Goal: Task Accomplishment & Management: Manage account settings

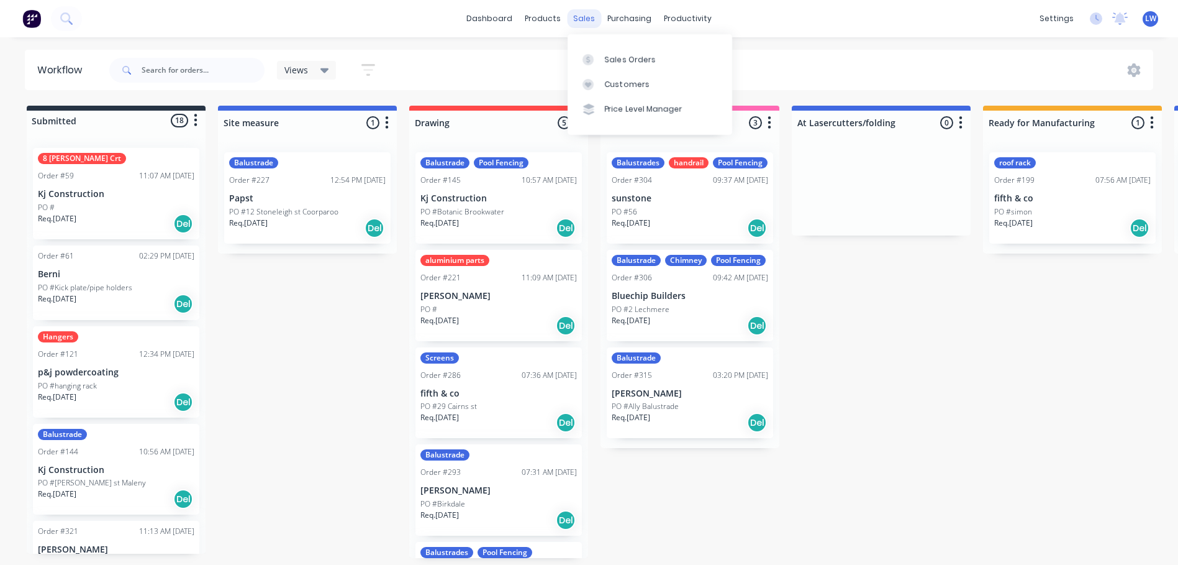
click at [580, 21] on div "sales" at bounding box center [584, 18] width 34 height 19
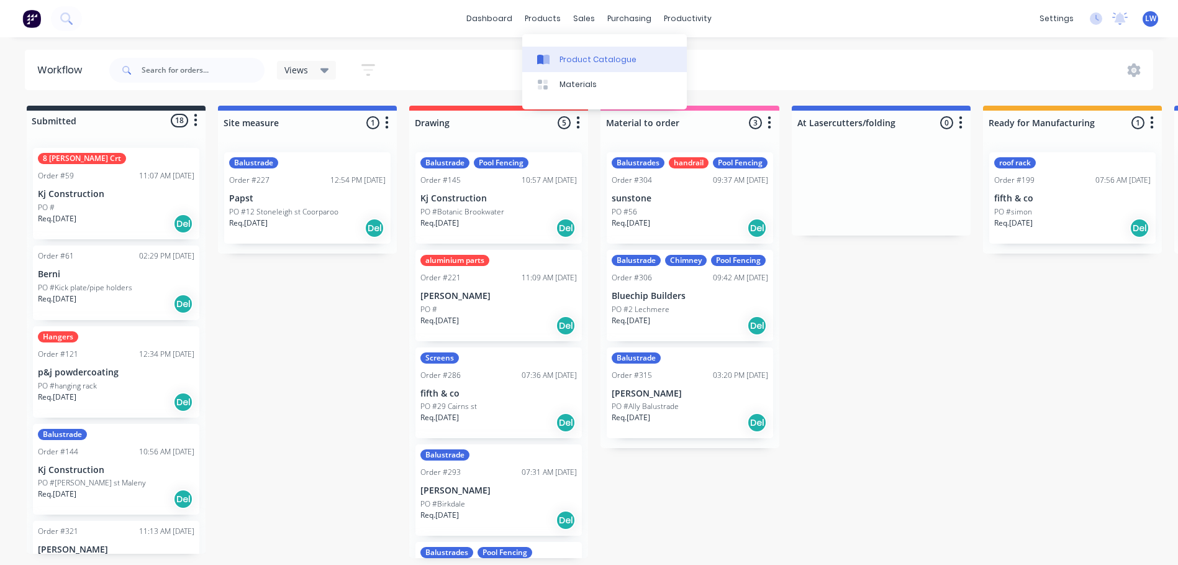
click at [545, 52] on link "Product Catalogue" at bounding box center [604, 59] width 165 height 25
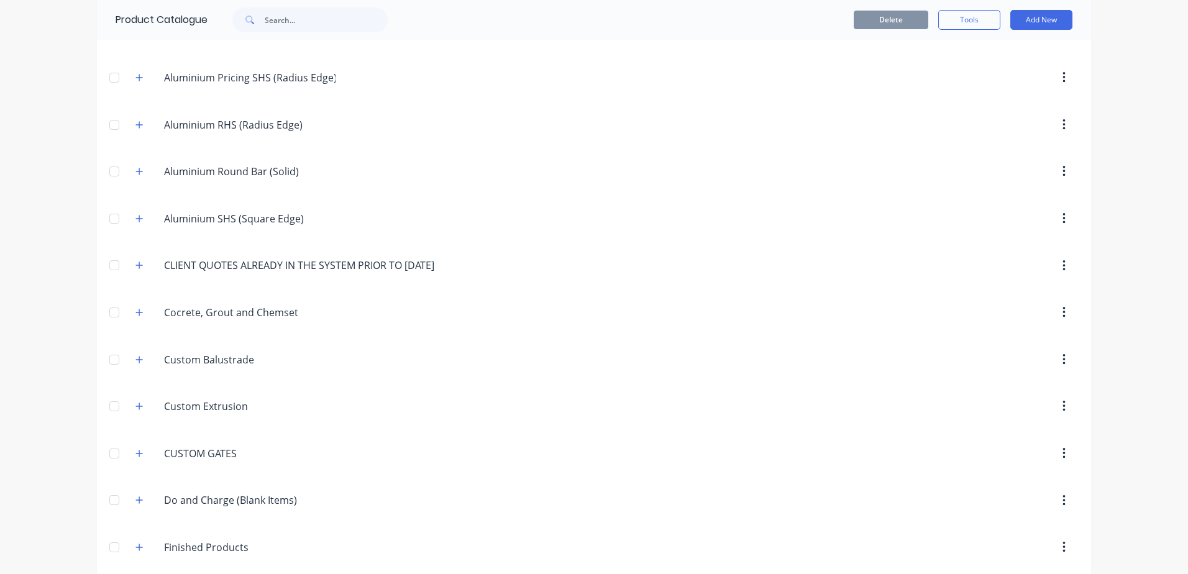
scroll to position [435, 0]
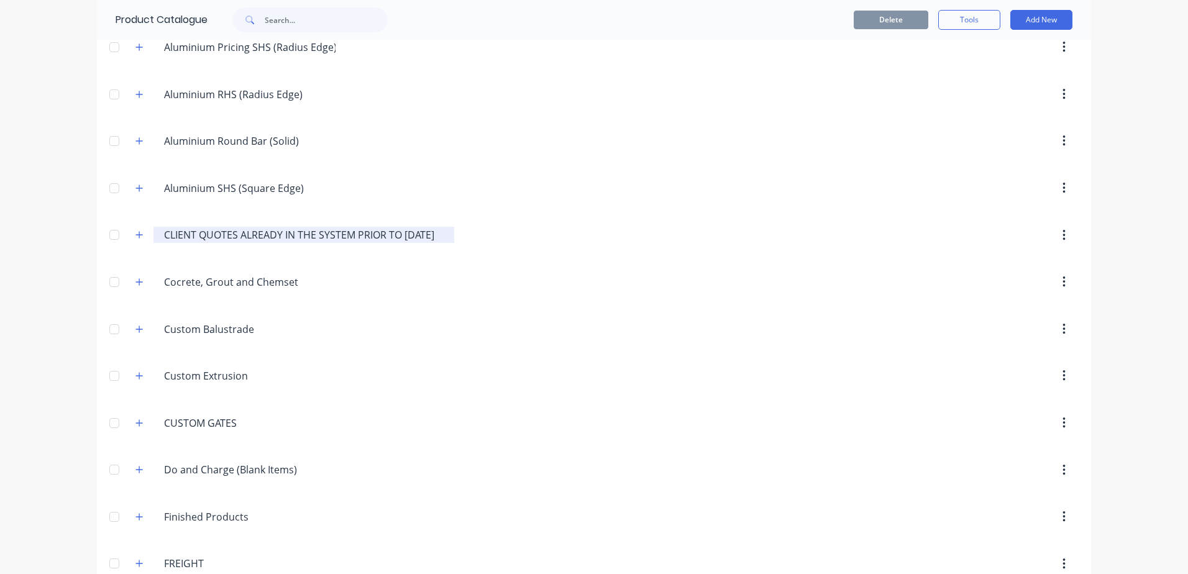
click at [199, 233] on input "CLIENT QUOTES ALREADY IN THE SYSTEM PRIOR TO [DATE]" at bounding box center [304, 234] width 281 height 15
click at [136, 232] on icon "button" at bounding box center [139, 235] width 7 height 7
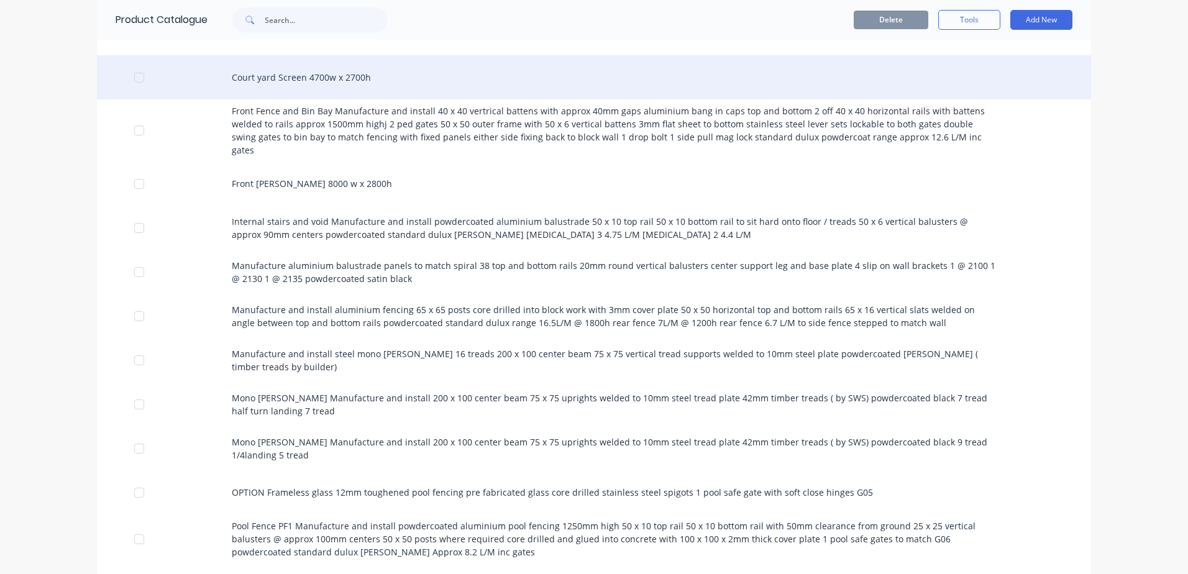
scroll to position [683, 0]
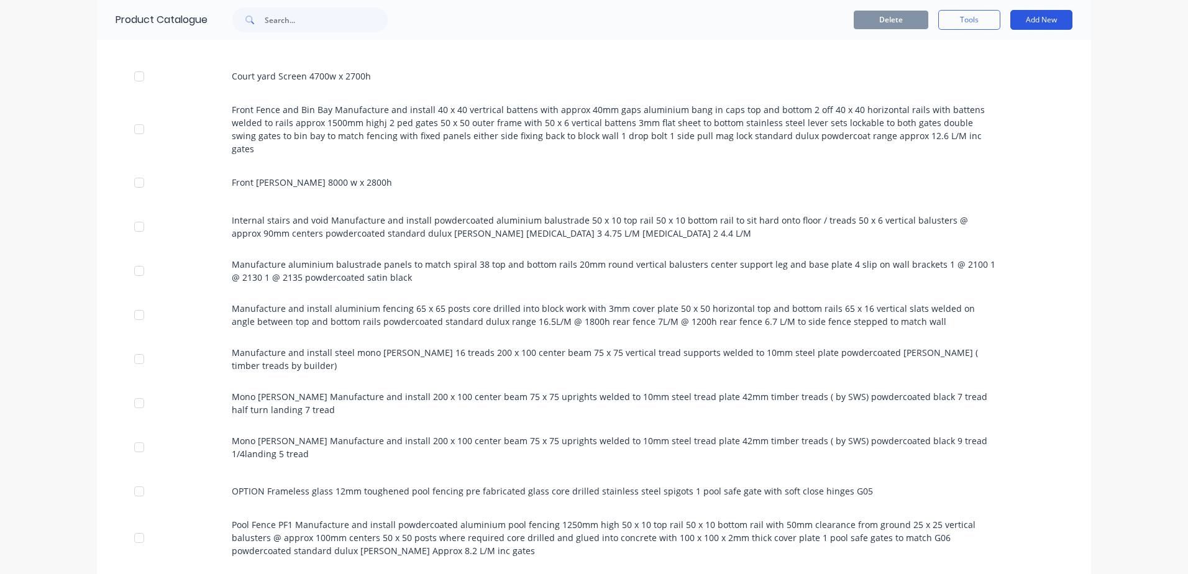
click at [1024, 24] on button "Add New" at bounding box center [1041, 20] width 62 height 20
click at [994, 52] on div "Category" at bounding box center [1013, 52] width 96 height 18
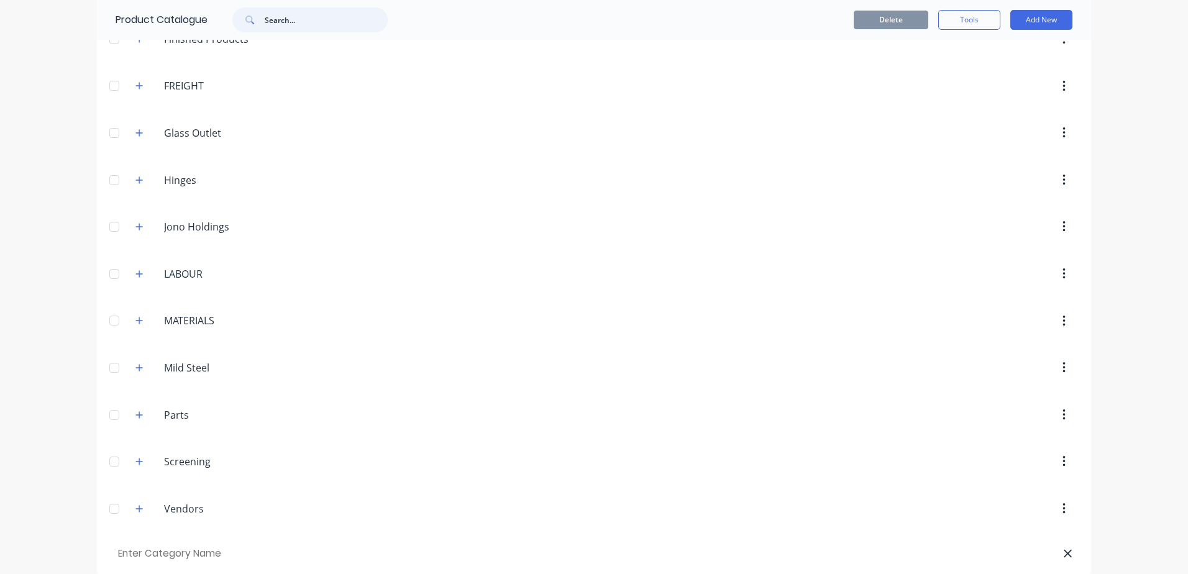
click at [265, 22] on input "text" at bounding box center [326, 19] width 123 height 25
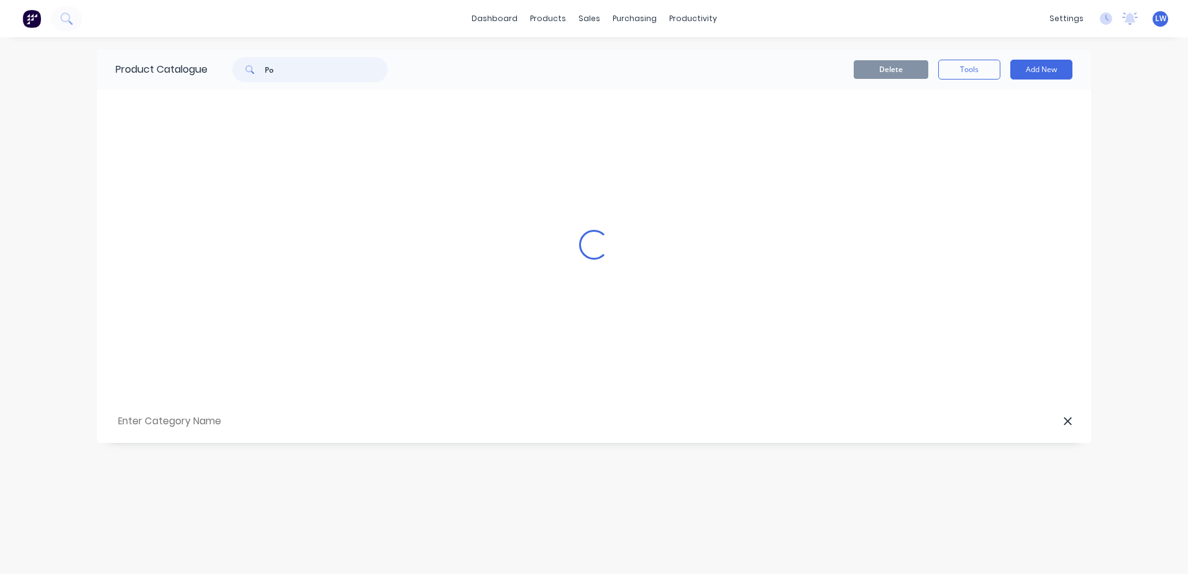
scroll to position [0, 0]
type input "P"
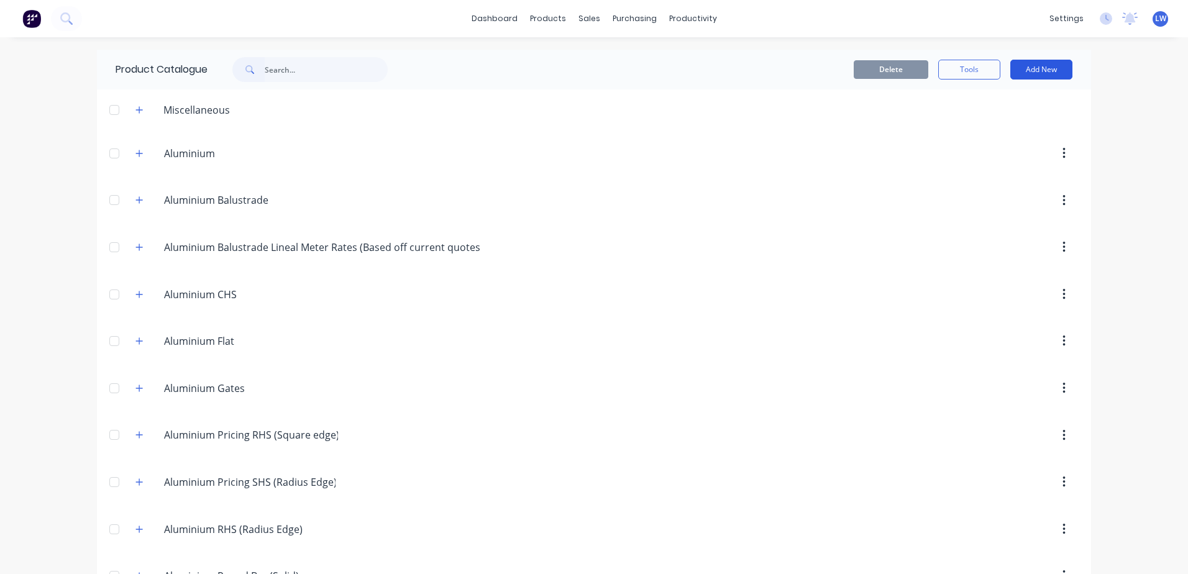
click at [1027, 64] on button "Add New" at bounding box center [1041, 70] width 62 height 20
click at [985, 104] on div "Category" at bounding box center [1013, 102] width 96 height 18
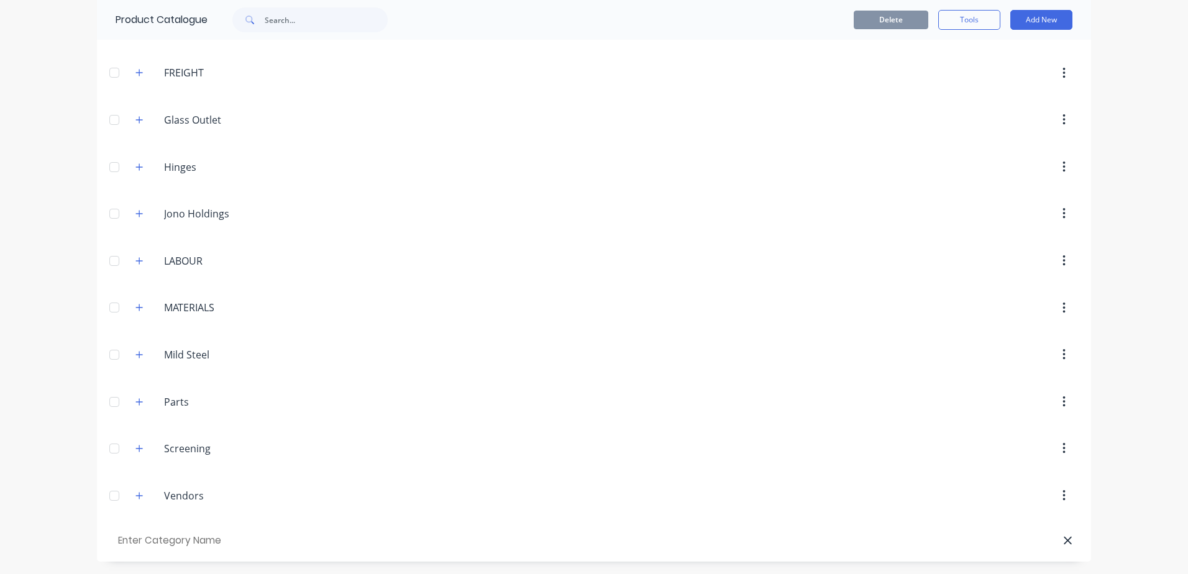
click at [164, 537] on input "text" at bounding box center [186, 541] width 140 height 18
type input "POWDER COATING COSTS FOR CURRENT JOBS"
click at [301, 459] on div "Screening Screening" at bounding box center [222, 448] width 195 height 22
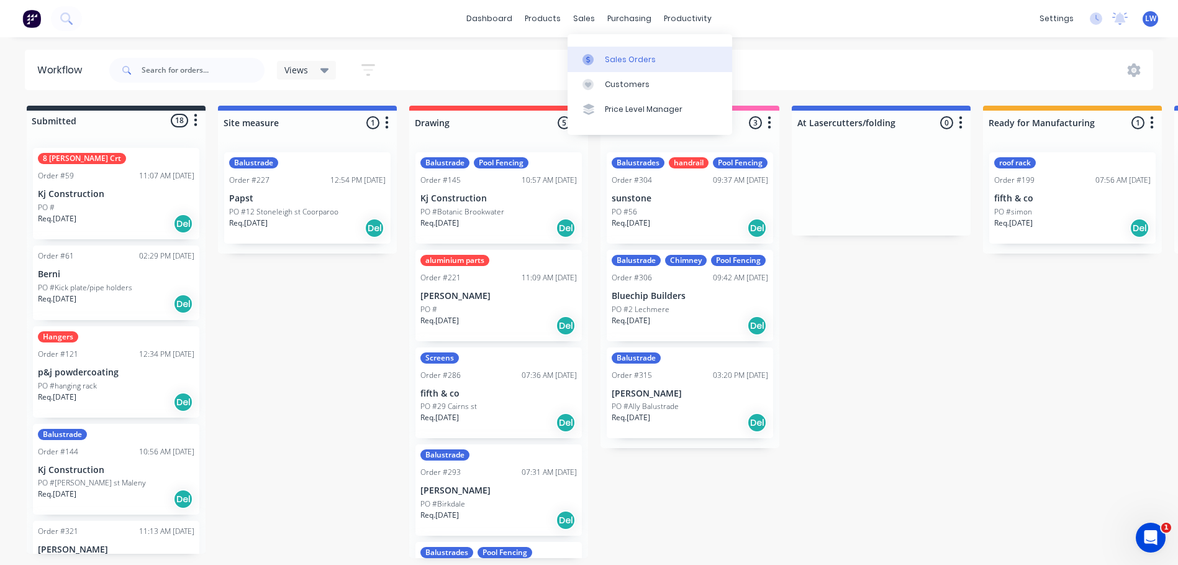
click at [604, 58] on link "Sales Orders" at bounding box center [650, 59] width 165 height 25
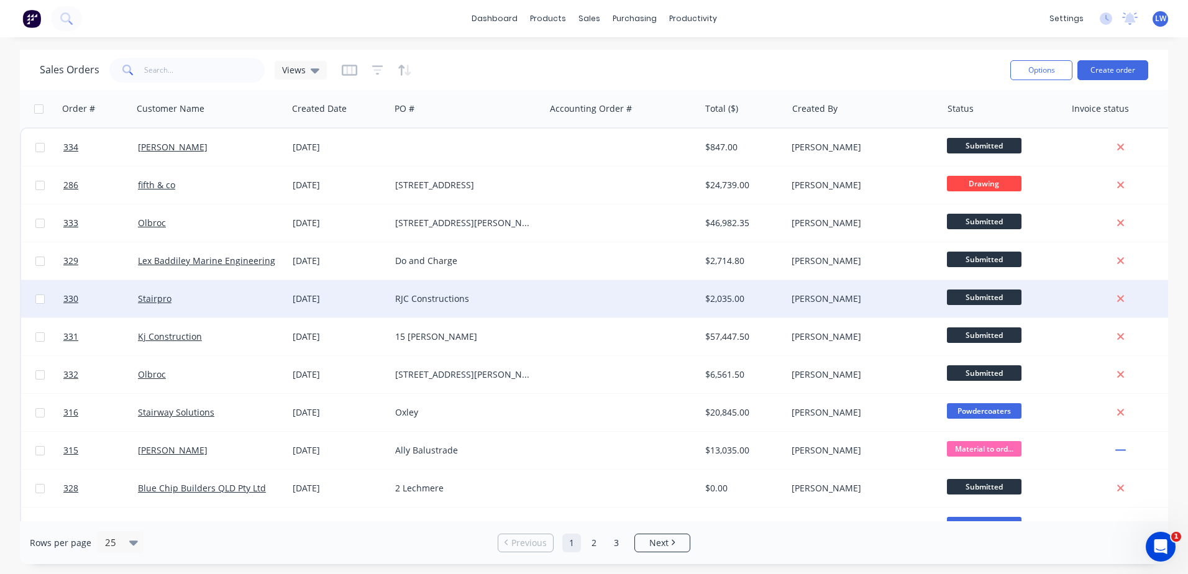
click at [450, 299] on div "RJC Constructions" at bounding box center [464, 299] width 138 height 12
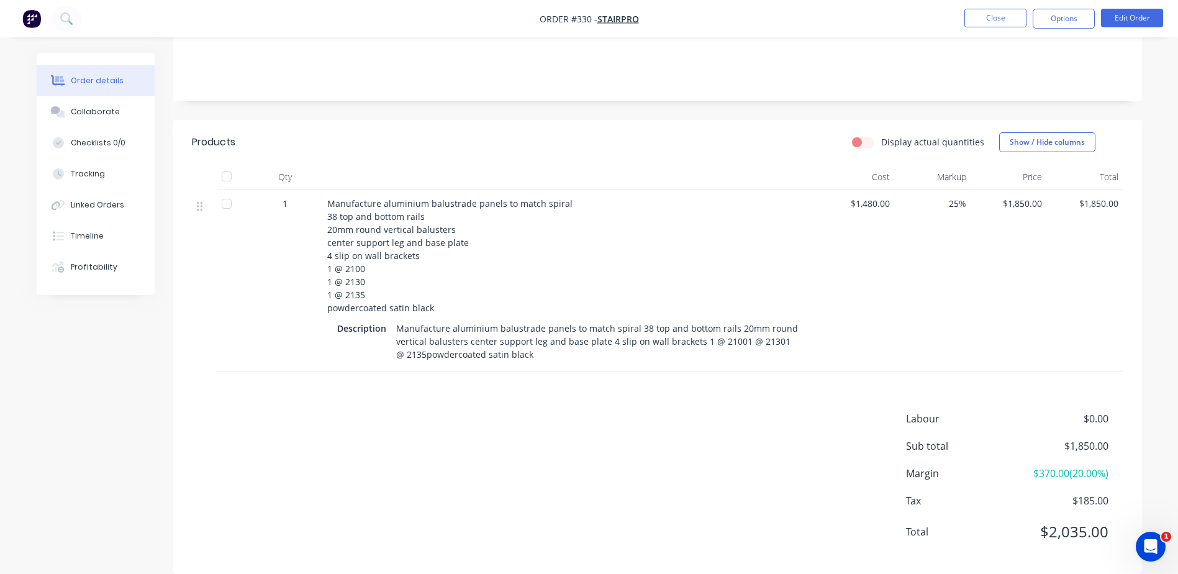
scroll to position [244, 0]
click at [1127, 20] on button "Edit Order" at bounding box center [1132, 18] width 62 height 19
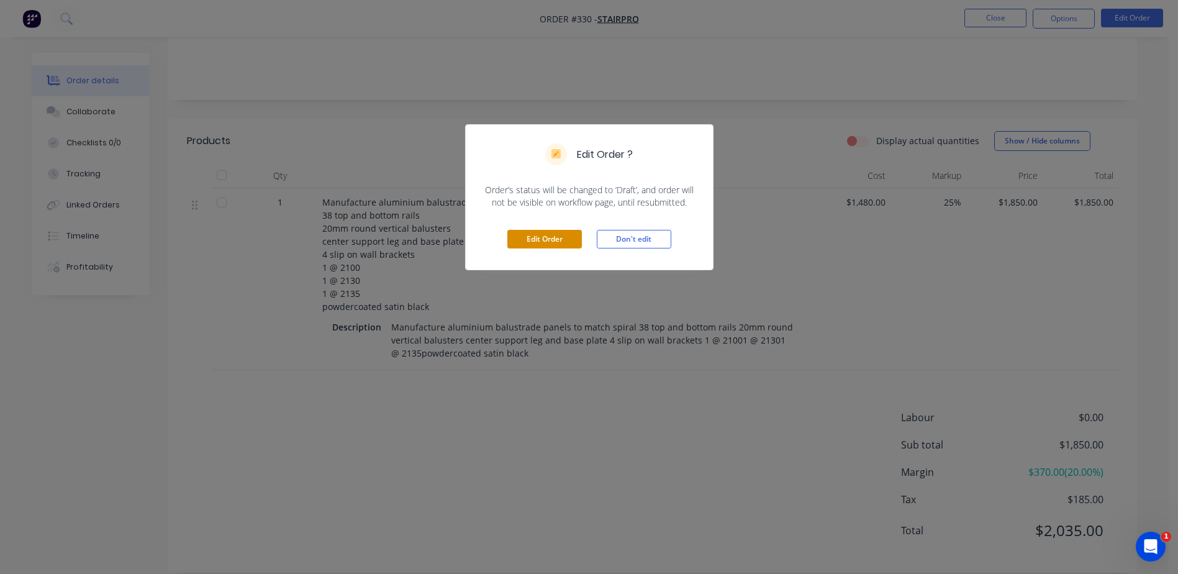
click at [564, 237] on button "Edit Order" at bounding box center [545, 239] width 75 height 19
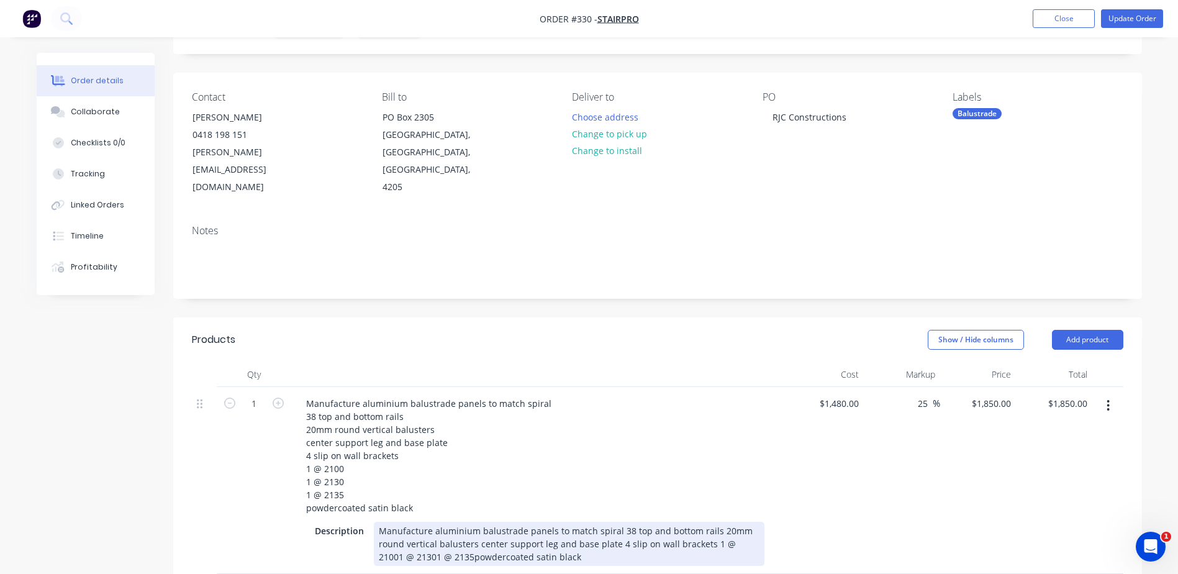
scroll to position [186, 0]
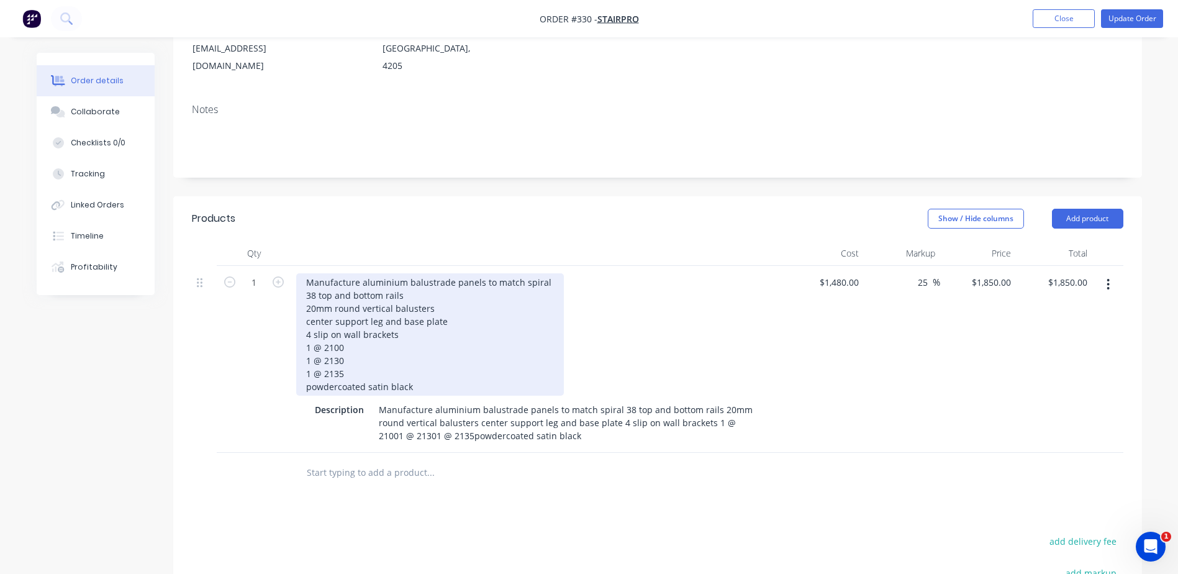
drag, startPoint x: 432, startPoint y: 349, endPoint x: 299, endPoint y: 234, distance: 175.3
click at [299, 266] on div "Manufacture aluminium balustrade panels to match spiral 38 top and bottom rails…" at bounding box center [539, 359] width 497 height 187
copy div "Manufacture aluminium balustrade panels to match spiral 38 top and bottom rails…"
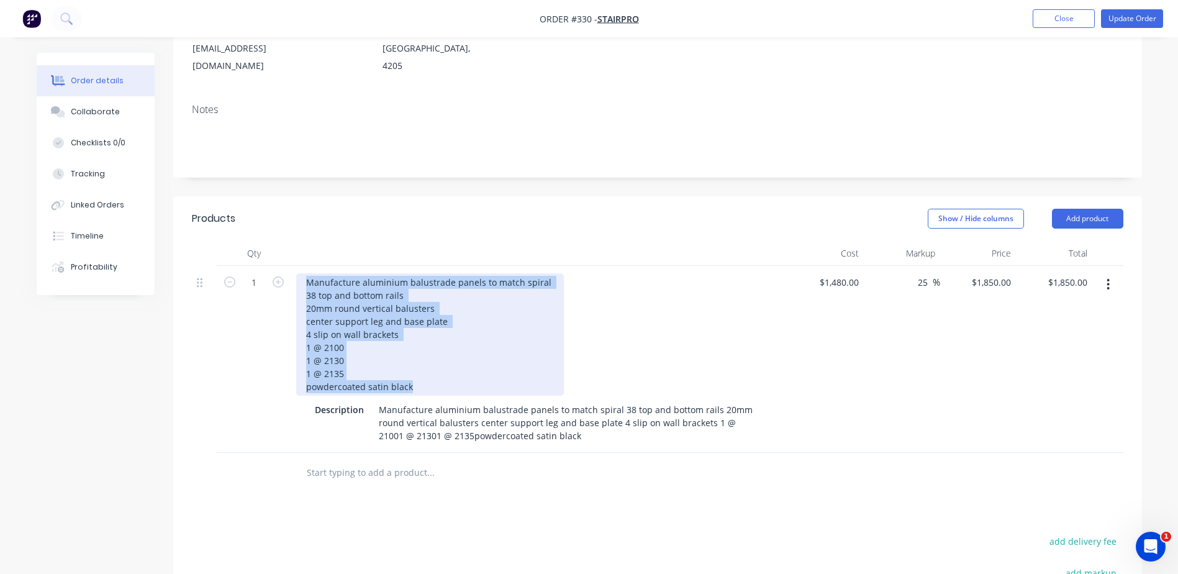
drag, startPoint x: 440, startPoint y: 353, endPoint x: 303, endPoint y: 242, distance: 176.3
click at [303, 273] on div "Manufacture aluminium balustrade panels to match spiral 38 top and bottom rails…" at bounding box center [430, 334] width 268 height 122
copy div "Manufacture aluminium balustrade panels to match spiral 38 top and bottom rails…"
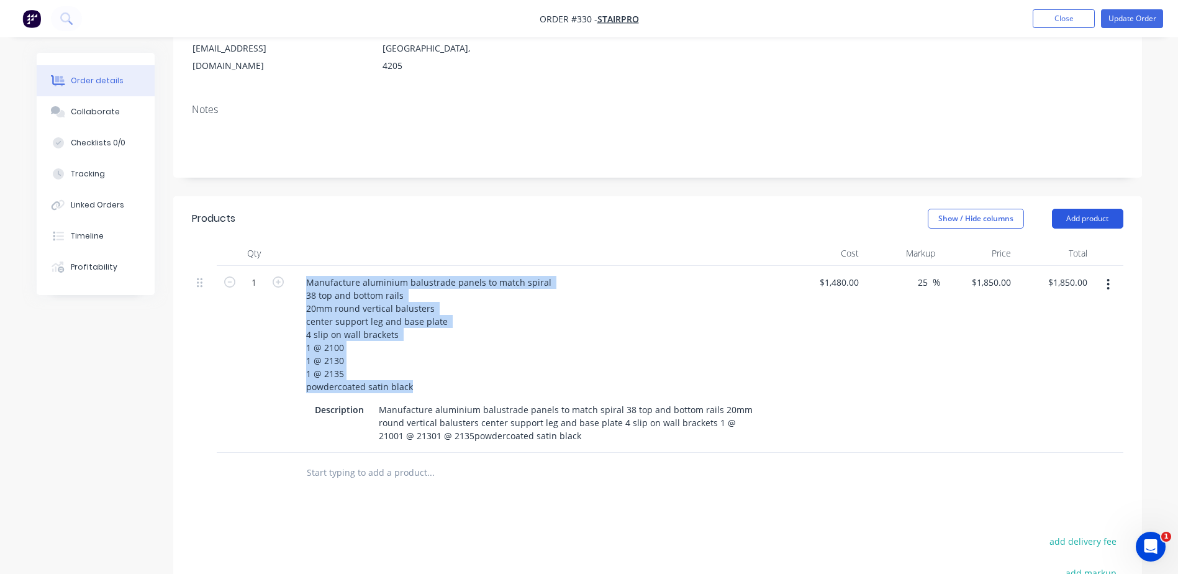
click at [1096, 209] on button "Add product" at bounding box center [1087, 219] width 71 height 20
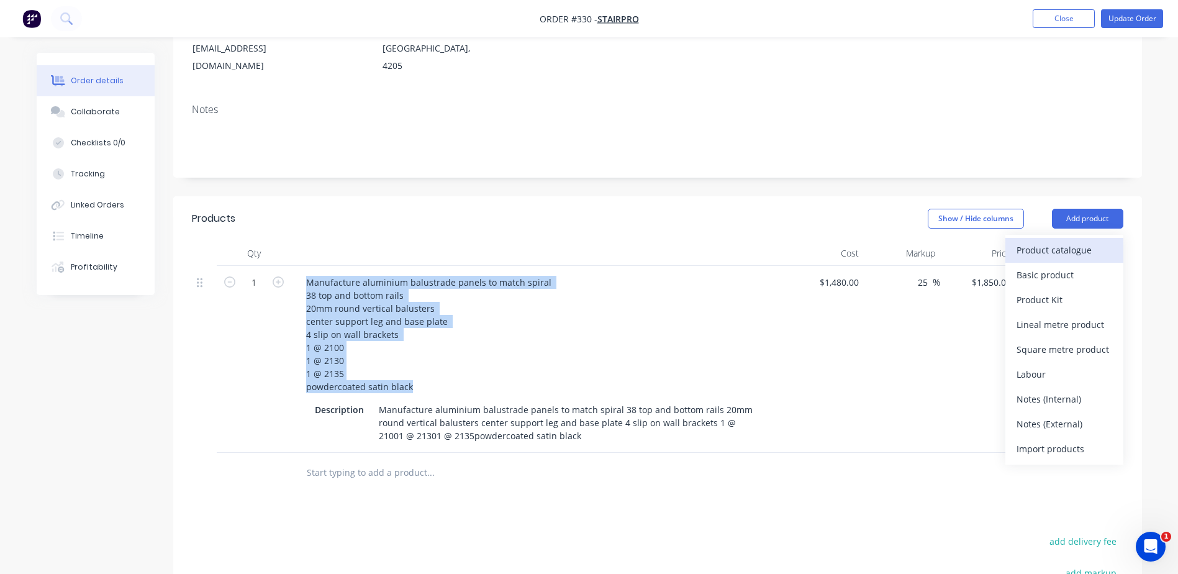
click at [1032, 241] on div "Product catalogue" at bounding box center [1065, 250] width 96 height 18
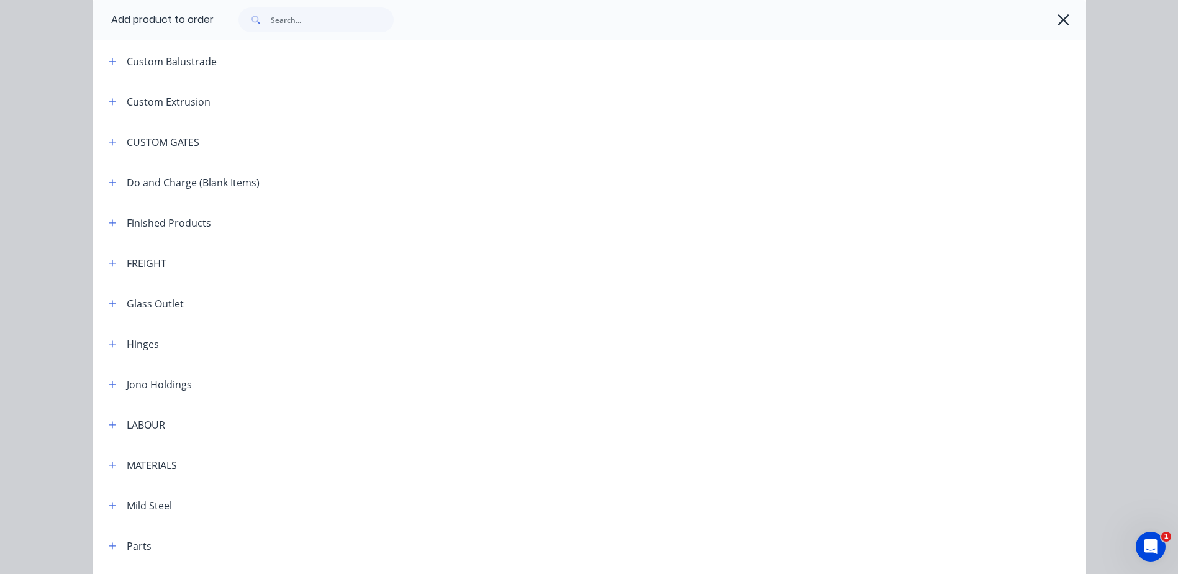
scroll to position [788, 0]
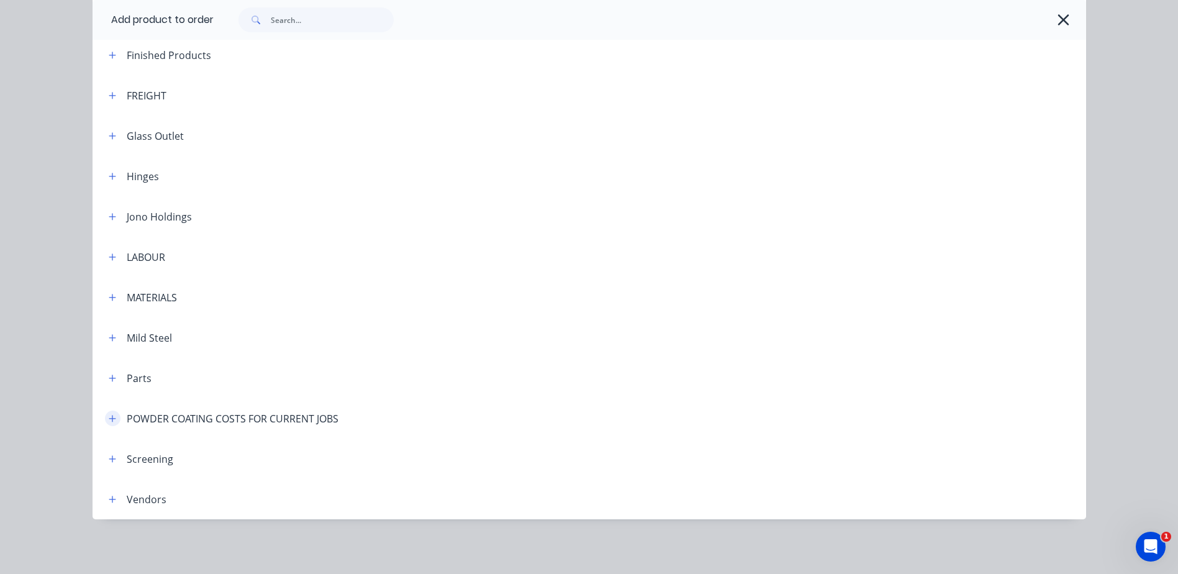
click at [109, 416] on icon "button" at bounding box center [112, 418] width 7 height 9
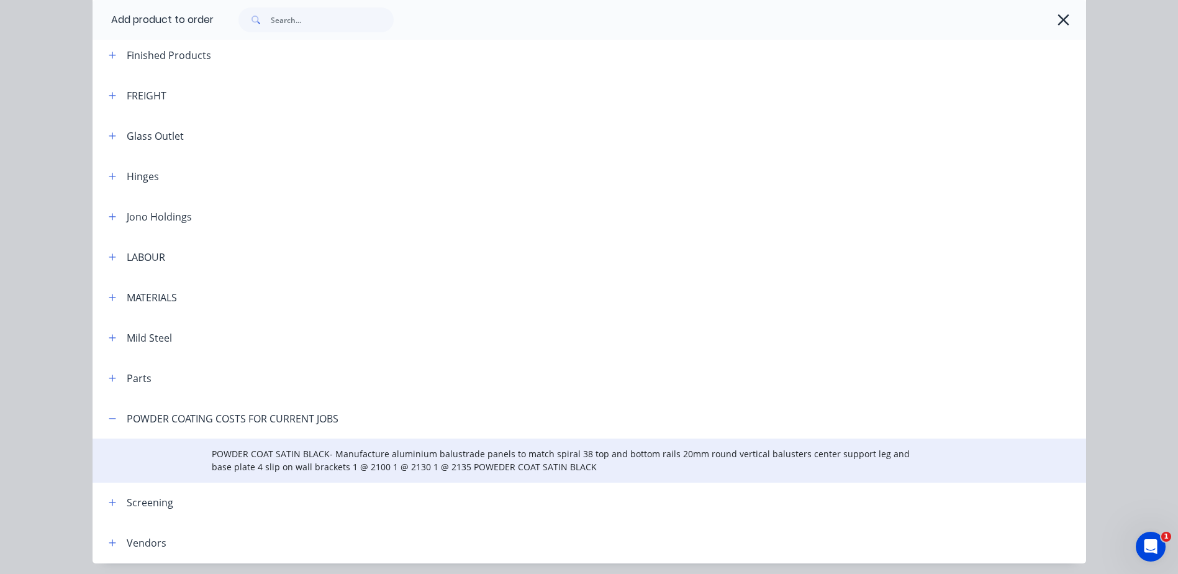
click at [247, 459] on span "POWDER COAT SATIN BLACK- Manufacture aluminium balustrade panels to match spira…" at bounding box center [561, 460] width 699 height 26
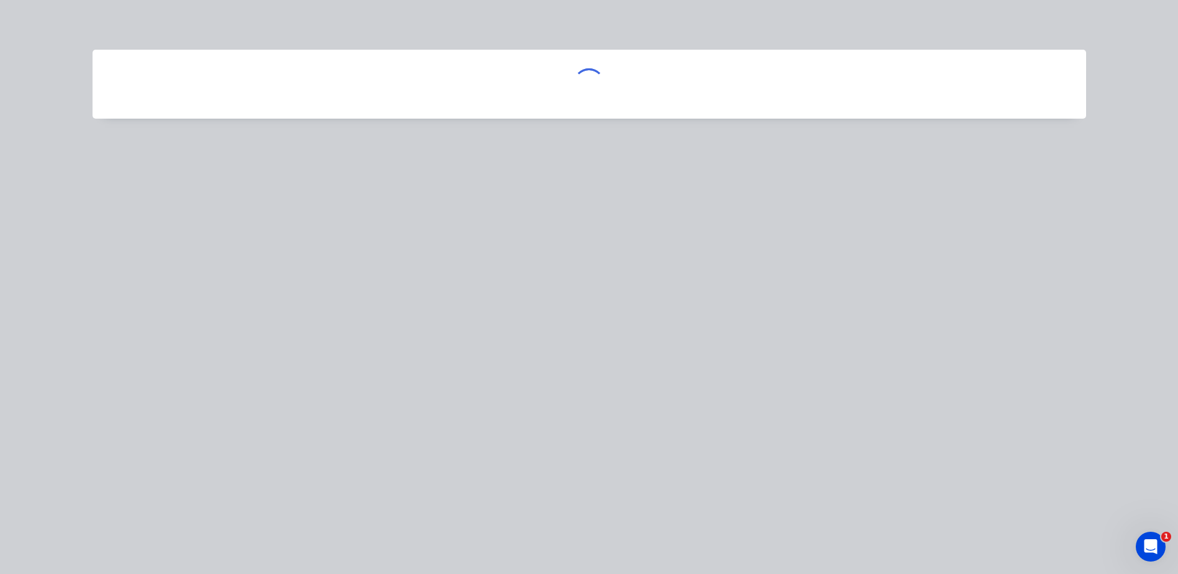
scroll to position [0, 0]
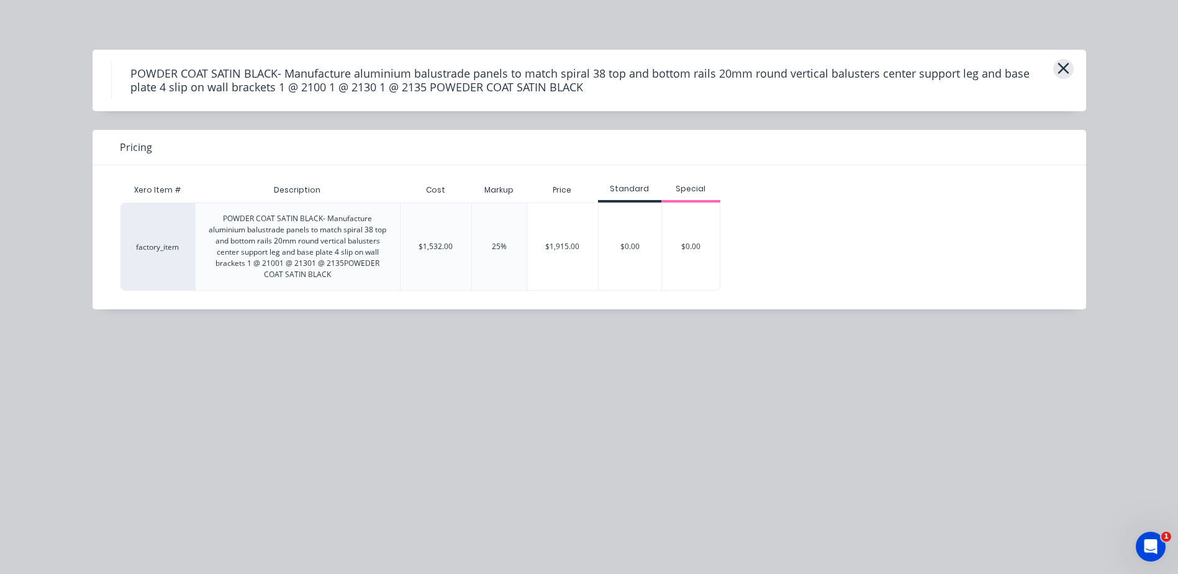
click at [1065, 70] on icon "button" at bounding box center [1063, 68] width 11 height 11
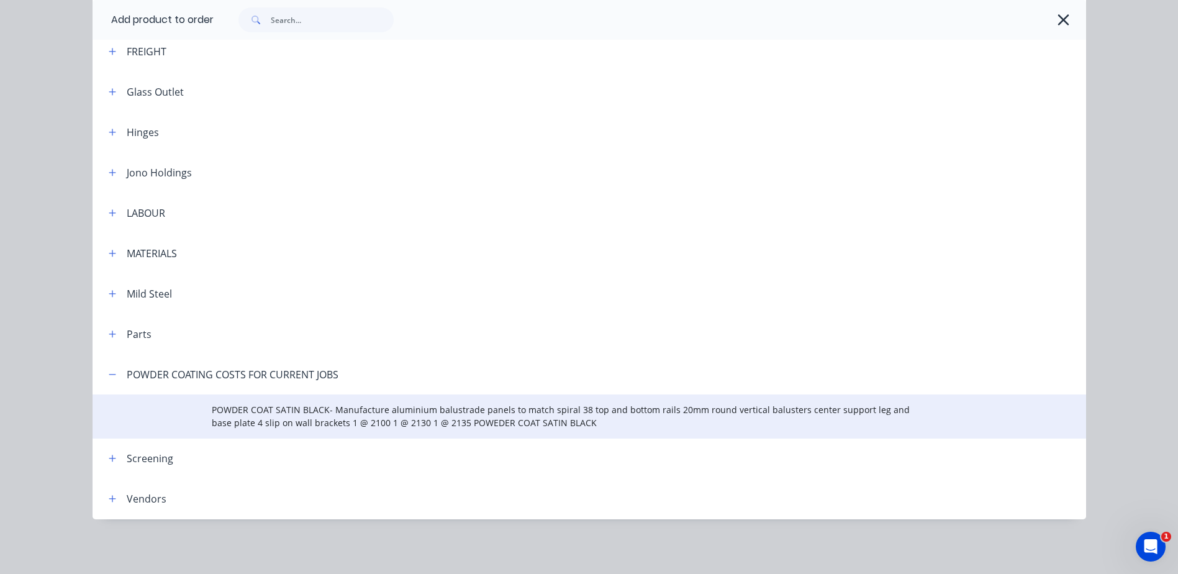
click at [283, 417] on span "POWDER COAT SATIN BLACK- Manufacture aluminium balustrade panels to match spira…" at bounding box center [561, 416] width 699 height 26
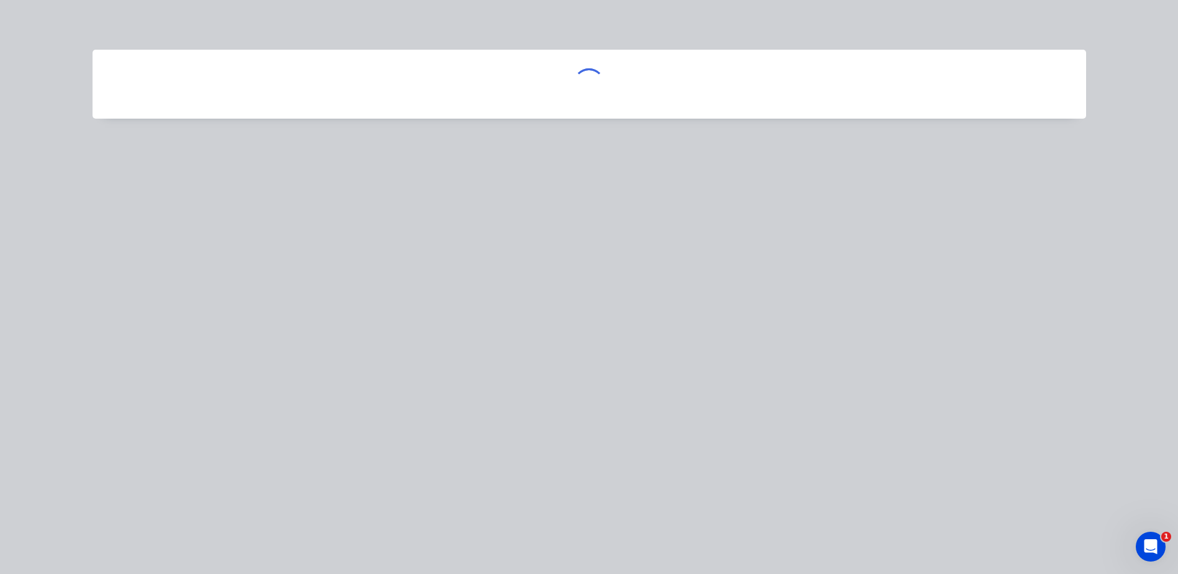
scroll to position [0, 0]
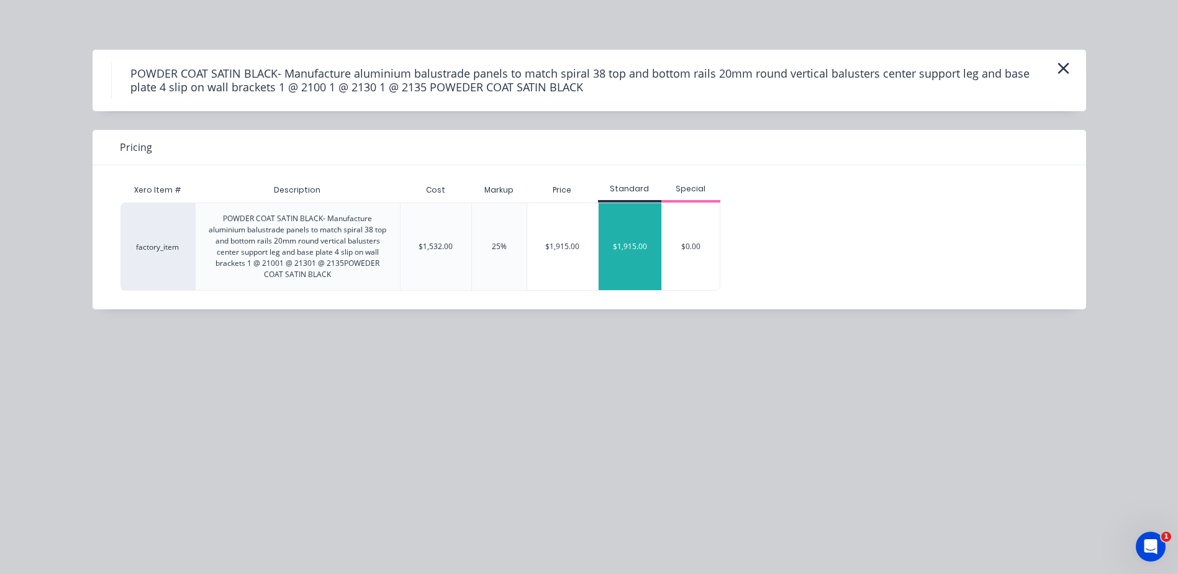
click at [654, 237] on div "$1,915.00" at bounding box center [630, 246] width 63 height 87
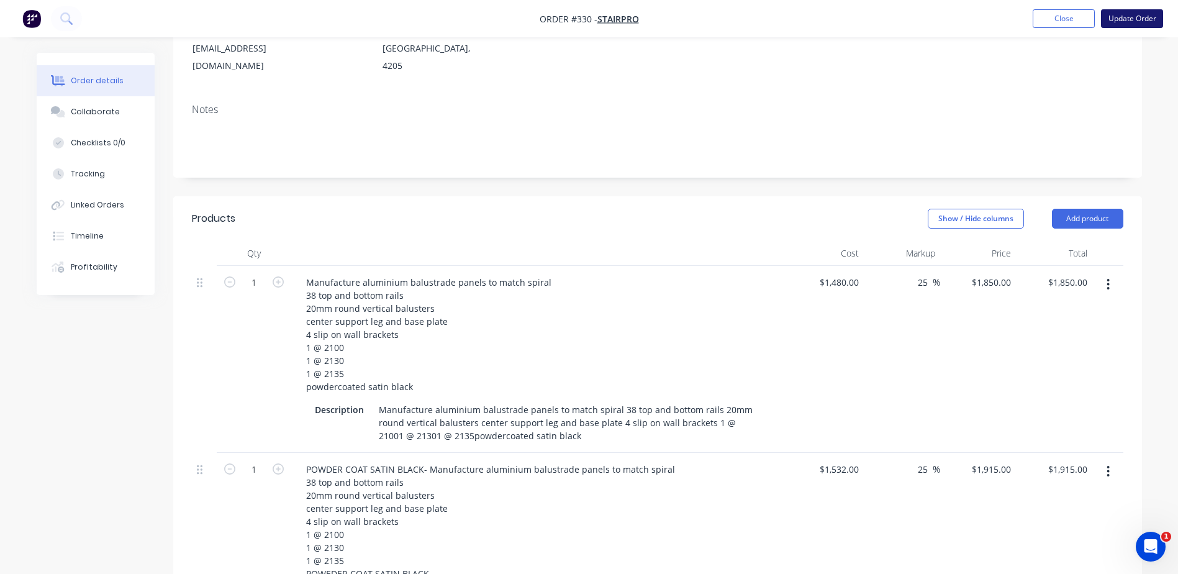
click at [1126, 19] on button "Update Order" at bounding box center [1132, 18] width 62 height 19
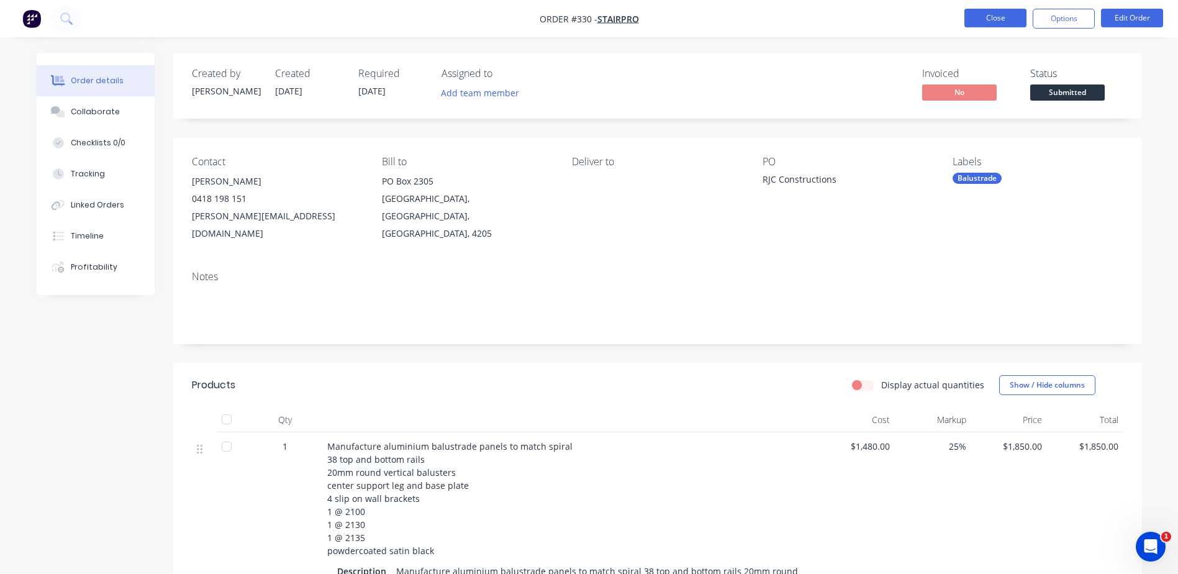
click at [997, 19] on button "Close" at bounding box center [996, 18] width 62 height 19
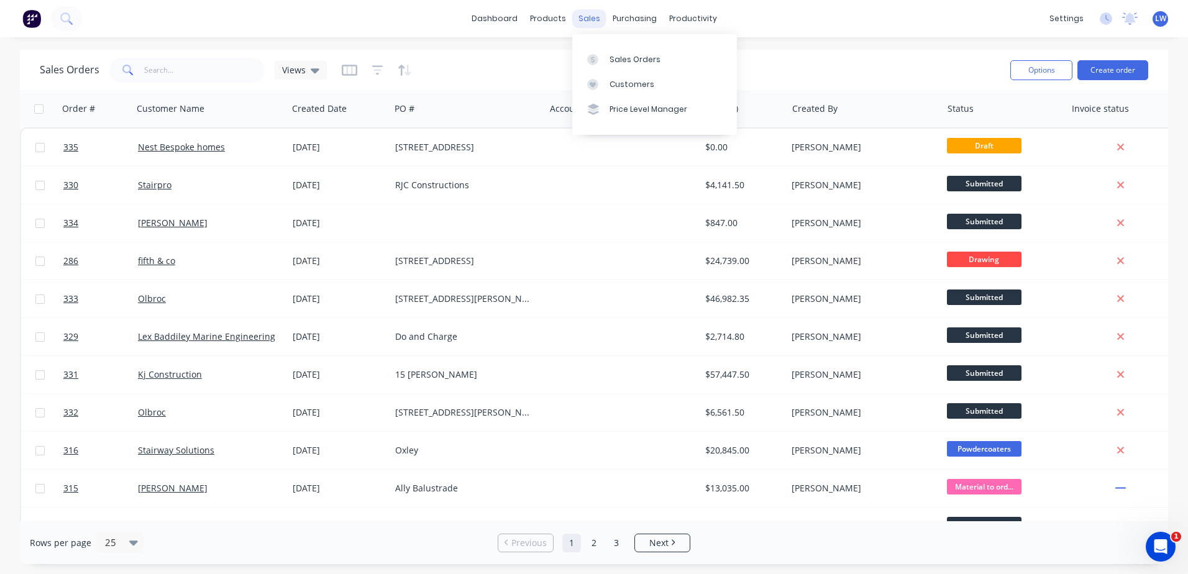
click at [575, 16] on div "sales" at bounding box center [589, 18] width 34 height 19
click at [558, 60] on div at bounding box center [551, 59] width 19 height 11
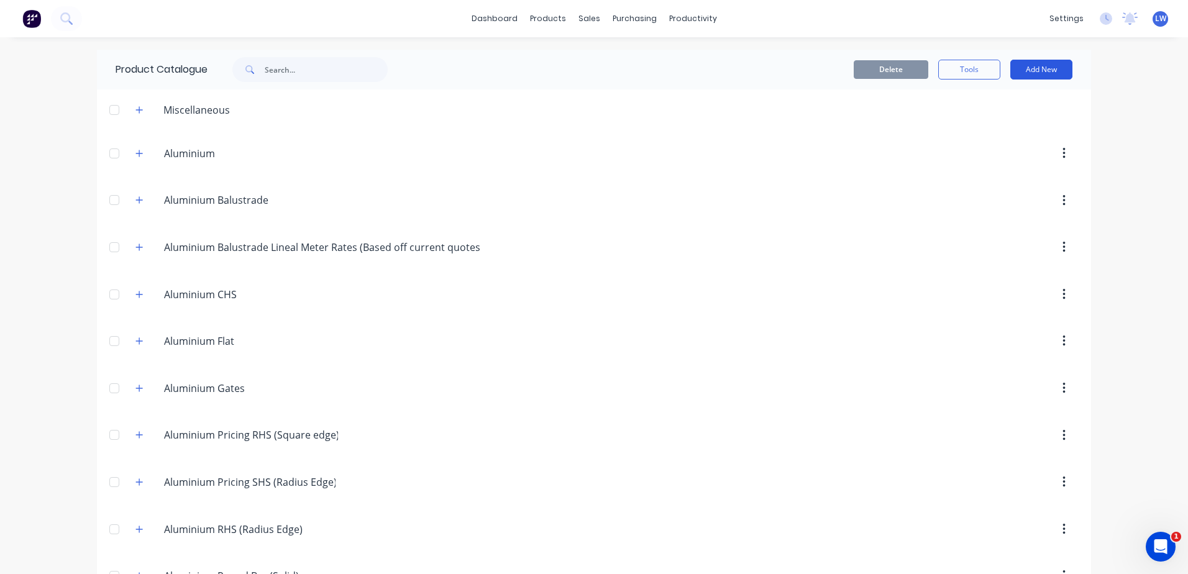
click at [1018, 66] on button "Add New" at bounding box center [1041, 70] width 62 height 20
click at [978, 125] on div "Product" at bounding box center [1013, 126] width 96 height 18
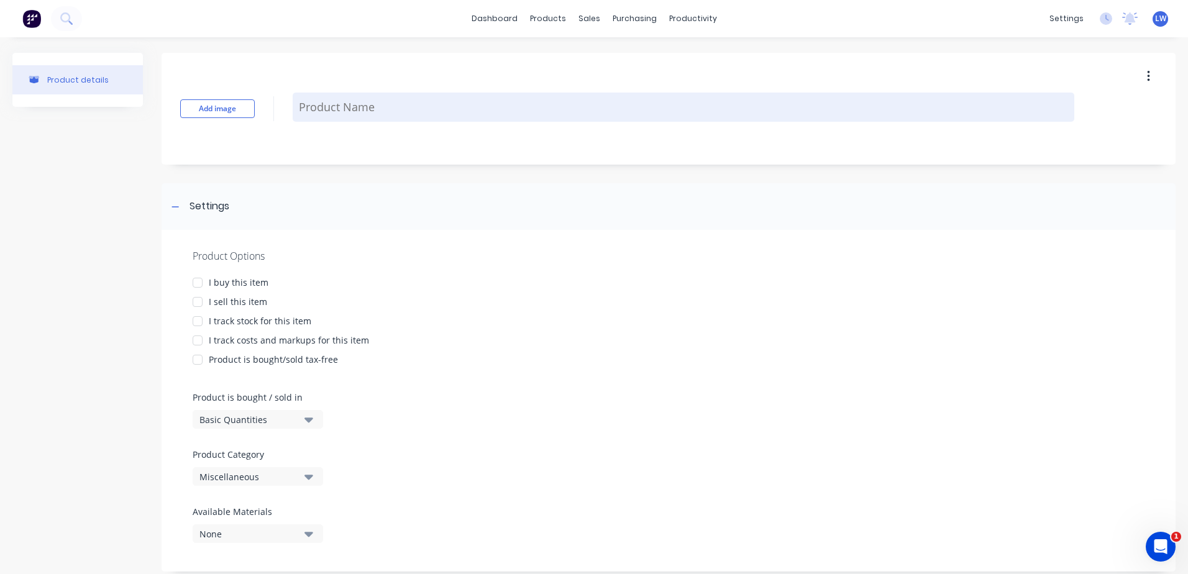
click at [350, 101] on textarea at bounding box center [683, 107] width 781 height 29
paste textarea "Manufacture and install aluminium balustrades 50 x 50 top and bottom rails 50 x…"
type textarea "x"
type textarea "Manufacture and install aluminium balustrades 50 x 50 top and bottom rails 50 x…"
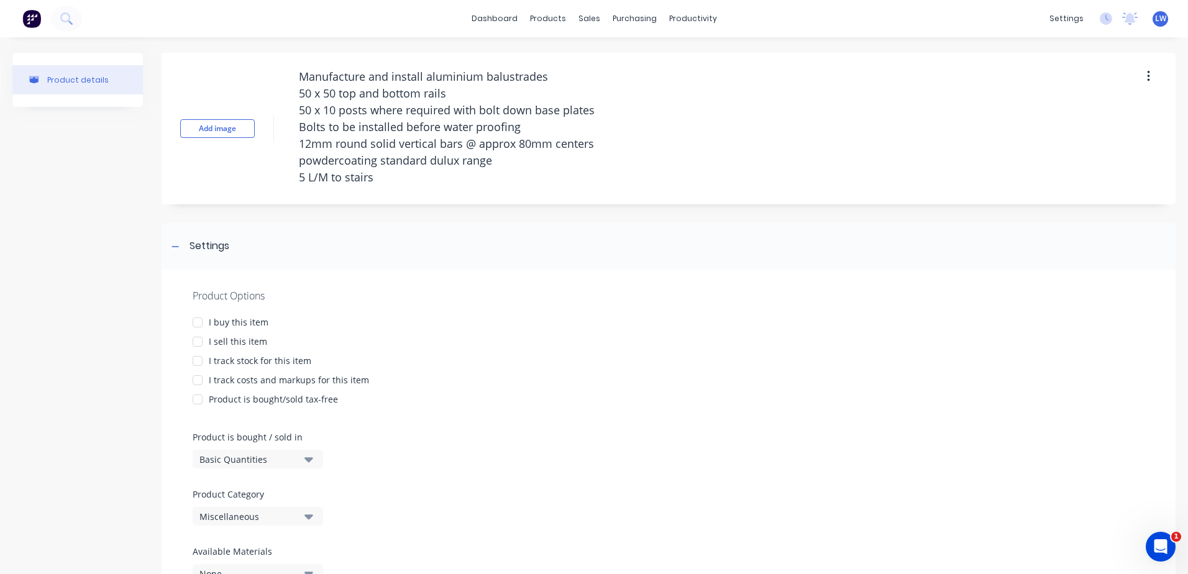
click at [199, 342] on div at bounding box center [197, 341] width 25 height 25
click at [198, 382] on div at bounding box center [197, 380] width 25 height 25
type textarea "x"
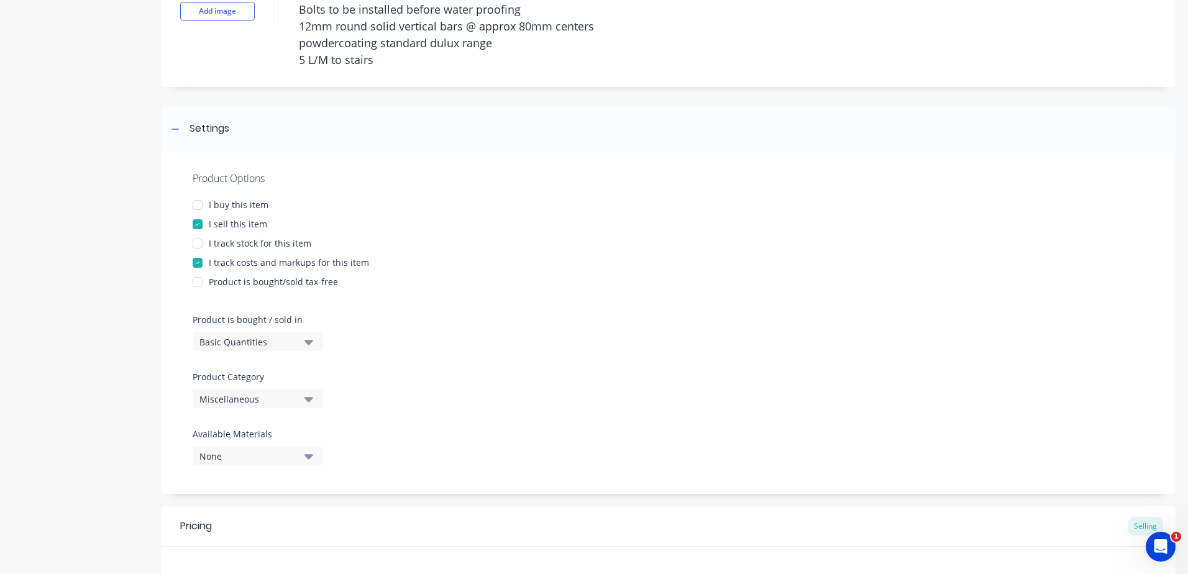
scroll to position [295, 0]
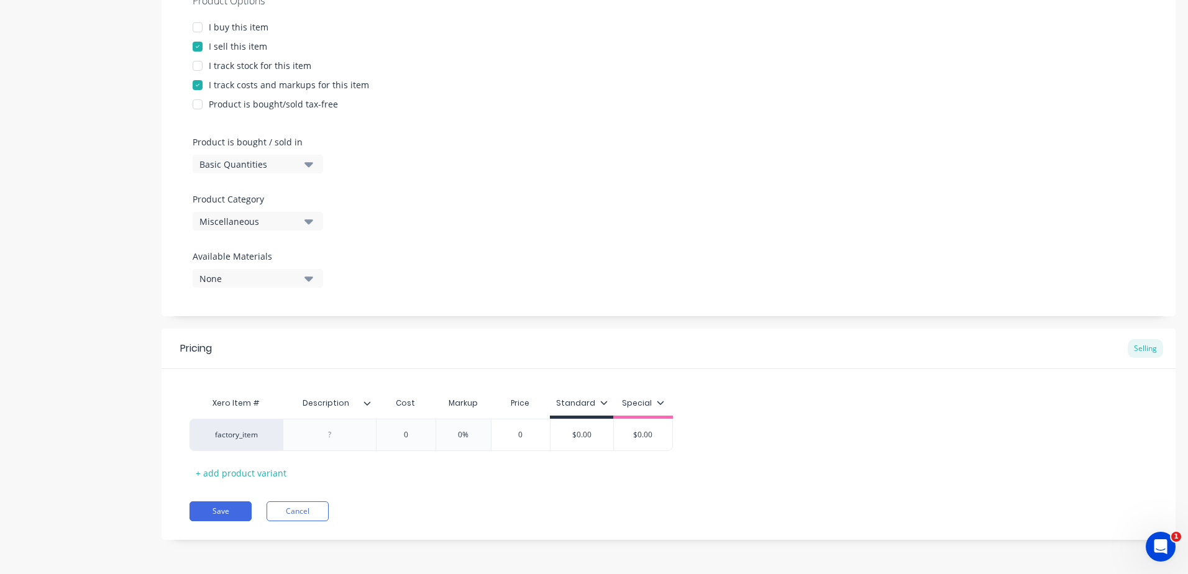
type textarea "Manufacture and install aluminium balustrades 50 x 50 top and bottom rails 50 x…"
type textarea "x"
type textarea "Manufacture and install aluminium balustrades 50 x 50 top and bottom rails 50 x…"
click at [311, 162] on div "Product Options I buy this item I sell this item I track stock for this item I …" at bounding box center [669, 146] width 1014 height 342
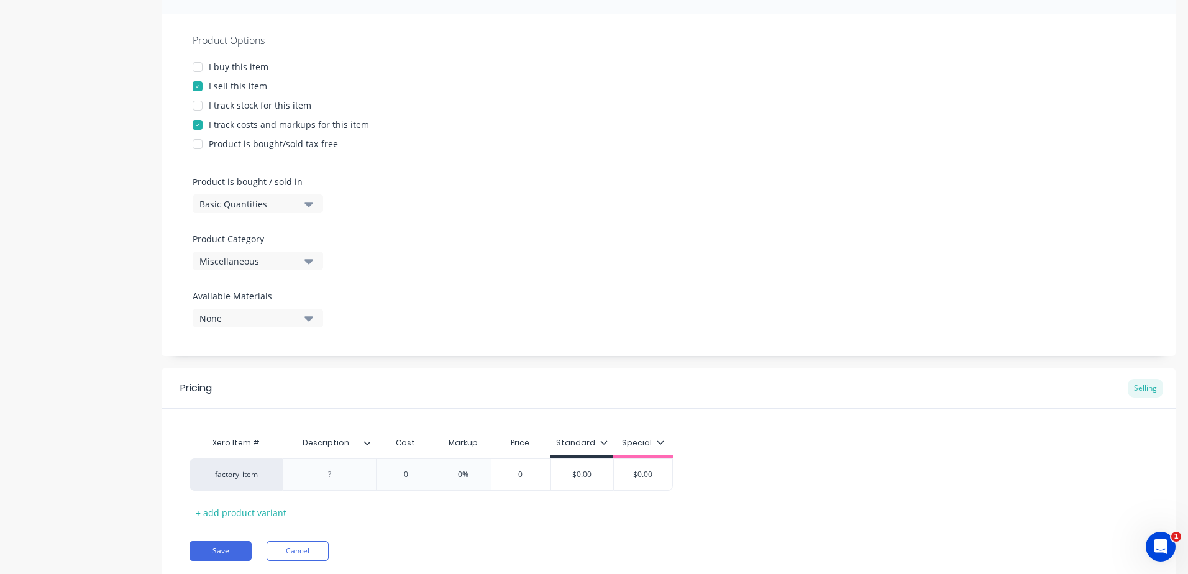
click at [304, 273] on div "Product Options I buy this item I sell this item I track stock for this item I …" at bounding box center [669, 185] width 1014 height 342
click at [307, 265] on icon "button" at bounding box center [308, 261] width 9 height 14
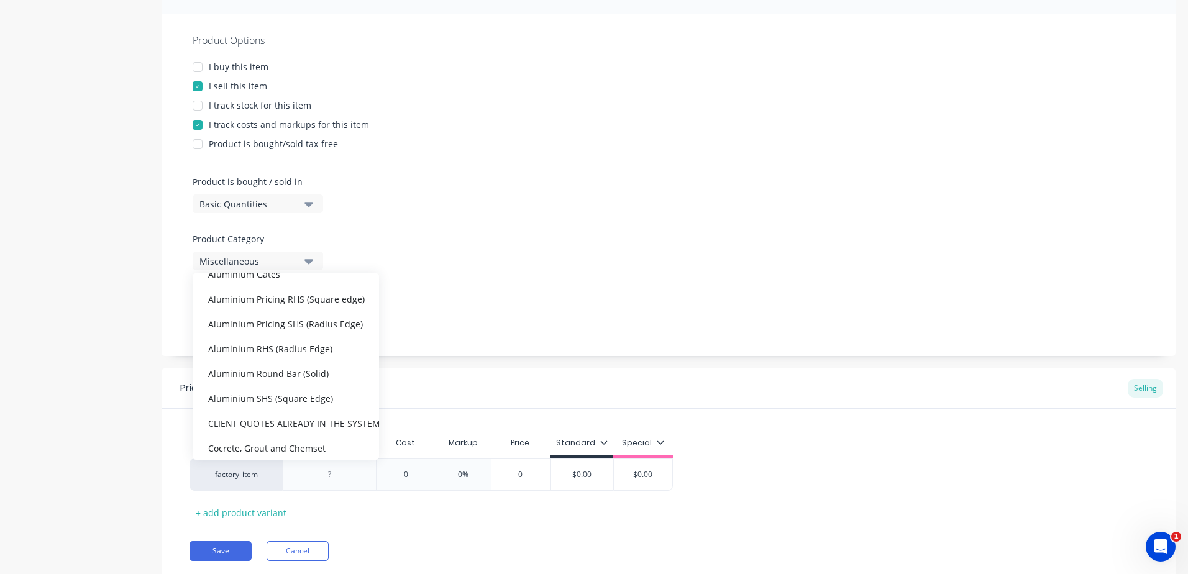
scroll to position [186, 0]
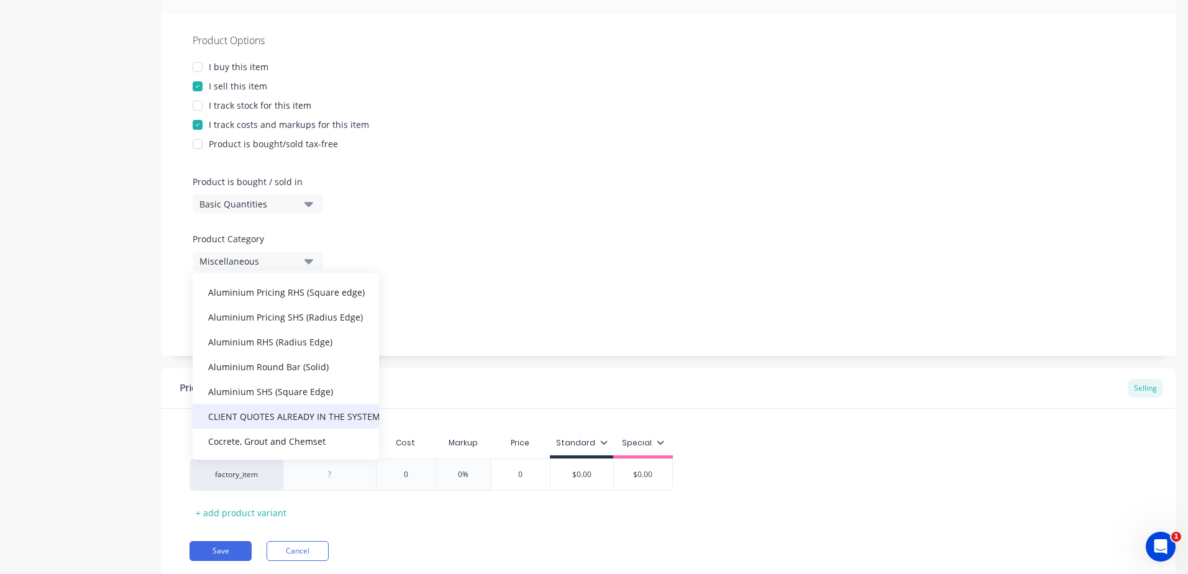
click at [279, 421] on div "CLIENT QUOTES ALREADY IN THE SYSTEM PRIOR TO 1/9/2025" at bounding box center [286, 416] width 186 height 25
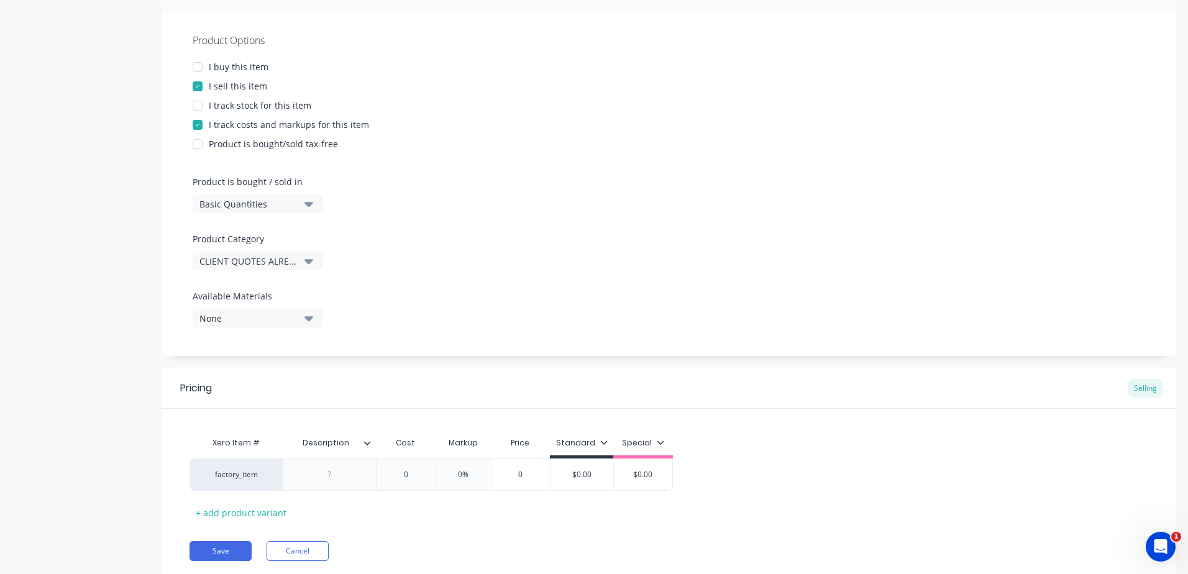
type textarea "x"
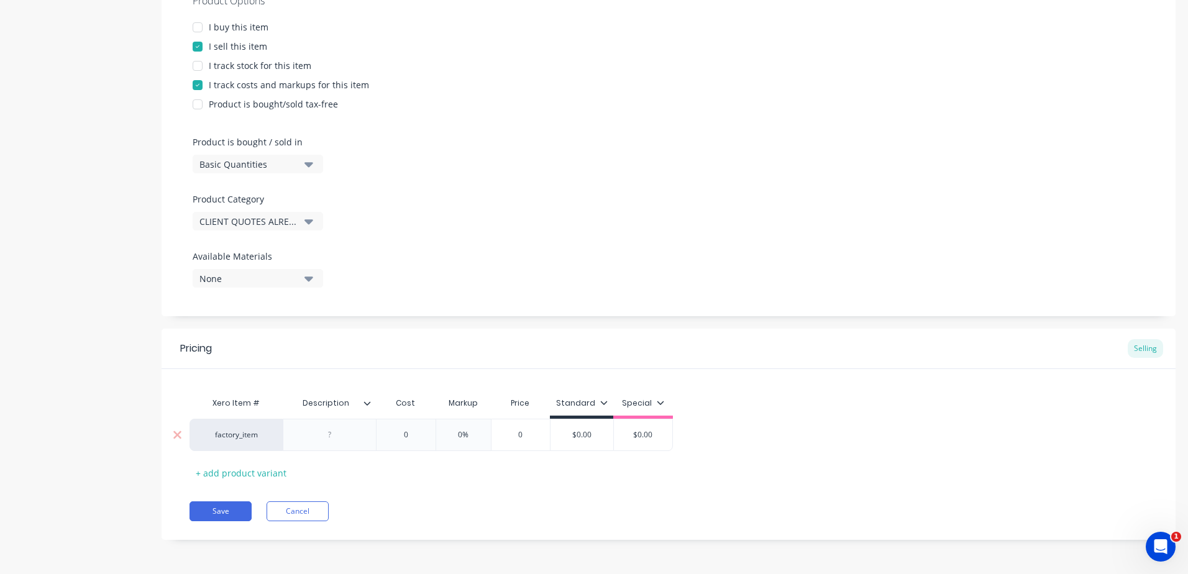
click at [330, 436] on div at bounding box center [330, 435] width 62 height 16
paste div
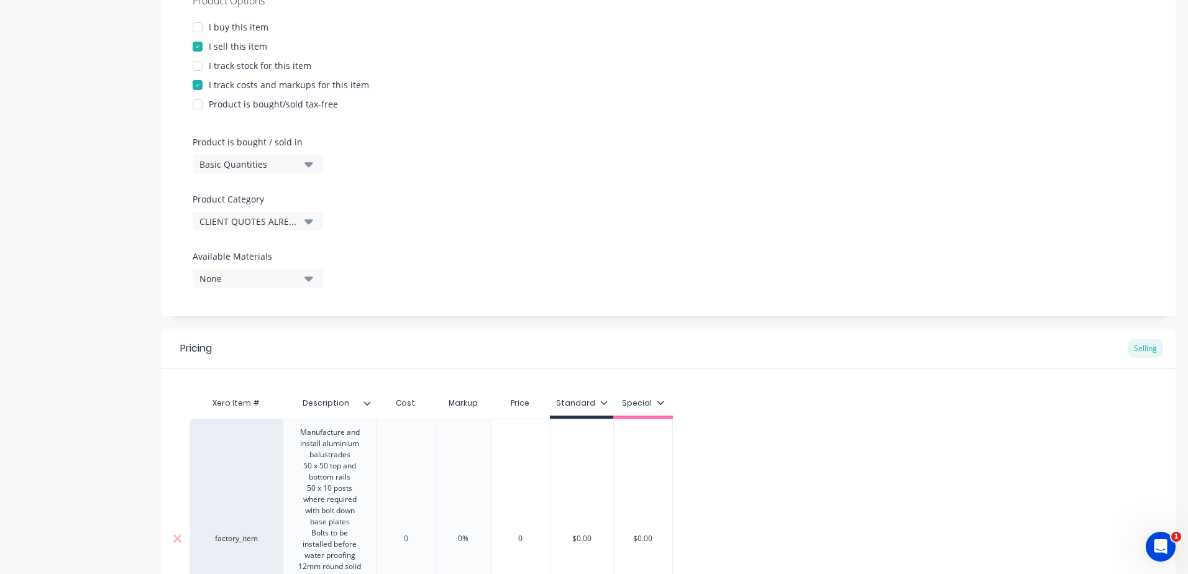
scroll to position [514, 0]
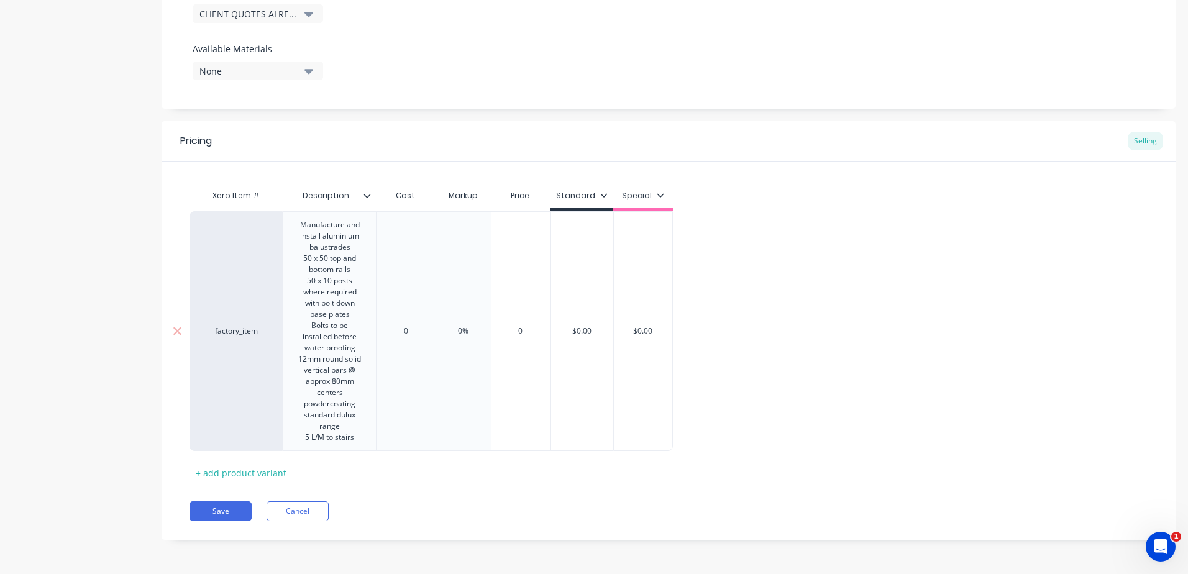
type textarea "x"
type input "0"
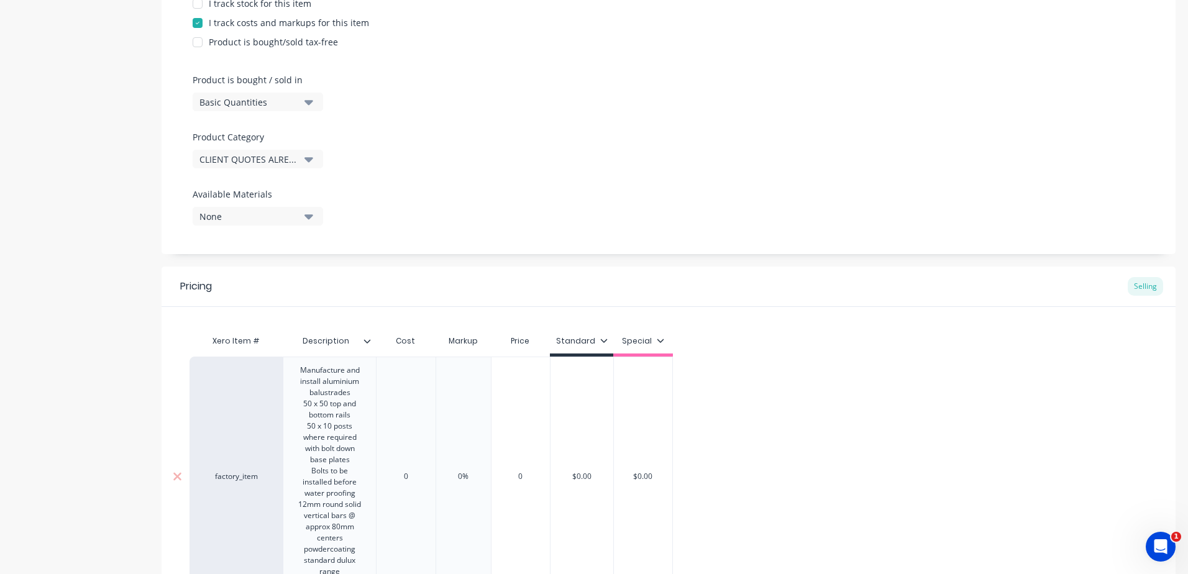
click at [424, 323] on div "Xero Item # Description Cost Markup Price Standard Special factory_item Manufac…" at bounding box center [669, 467] width 1014 height 321
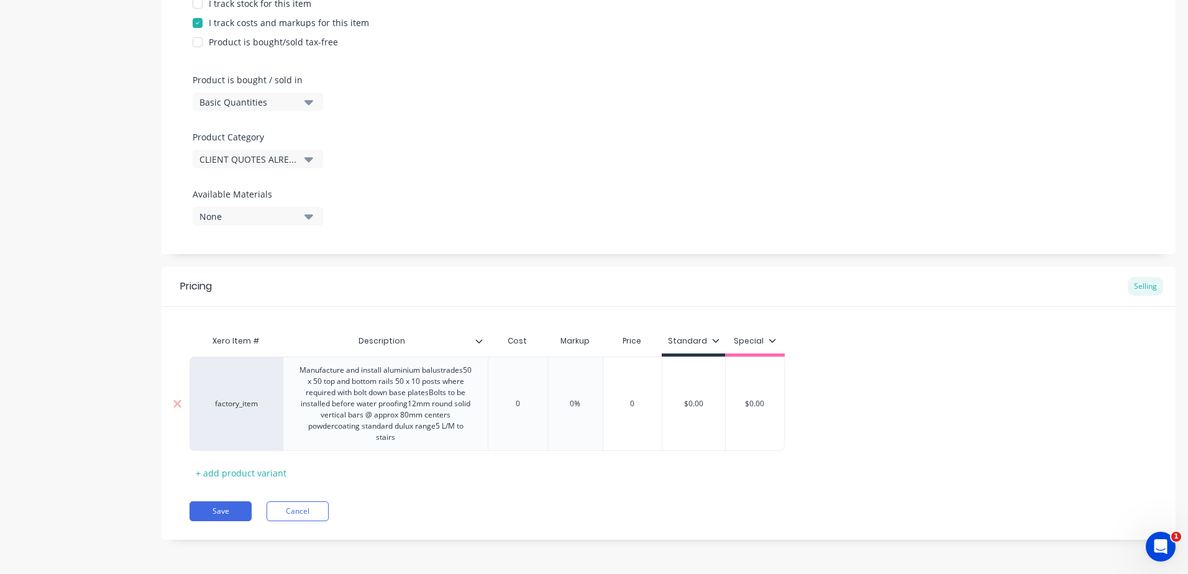
drag, startPoint x: 521, startPoint y: 405, endPoint x: 460, endPoint y: 404, distance: 60.9
click at [460, 404] on div "factory_item Manufacture and install aluminium balustrades50 x 50 top and botto…" at bounding box center [486, 404] width 595 height 94
type textarea "x"
type input "3"
type textarea "x"
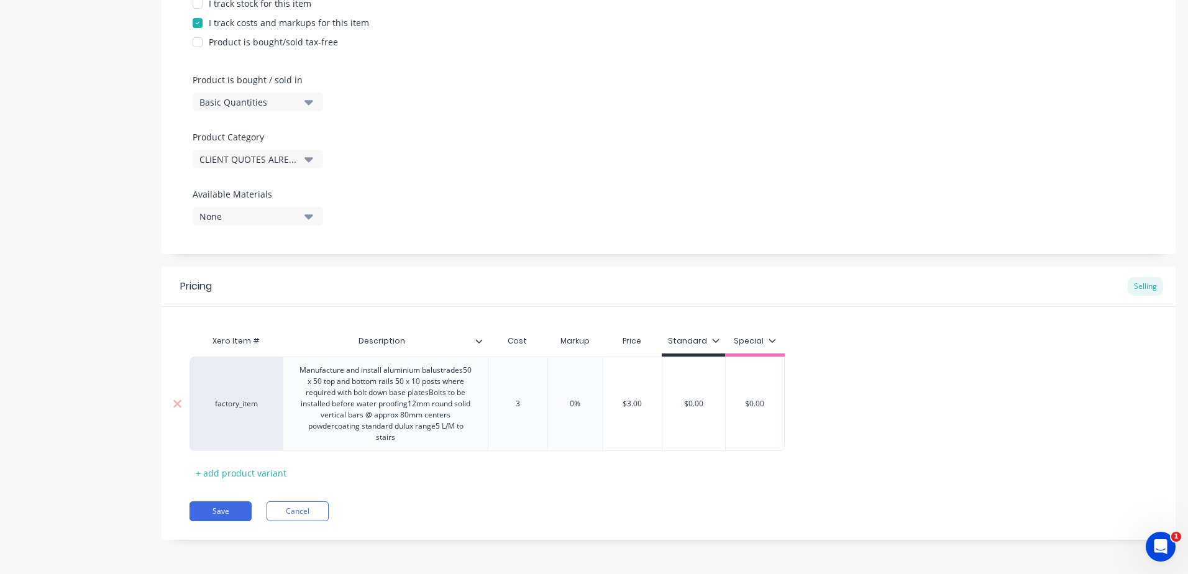
type input "35"
type textarea "x"
type input "352"
type textarea "x"
type input "3528."
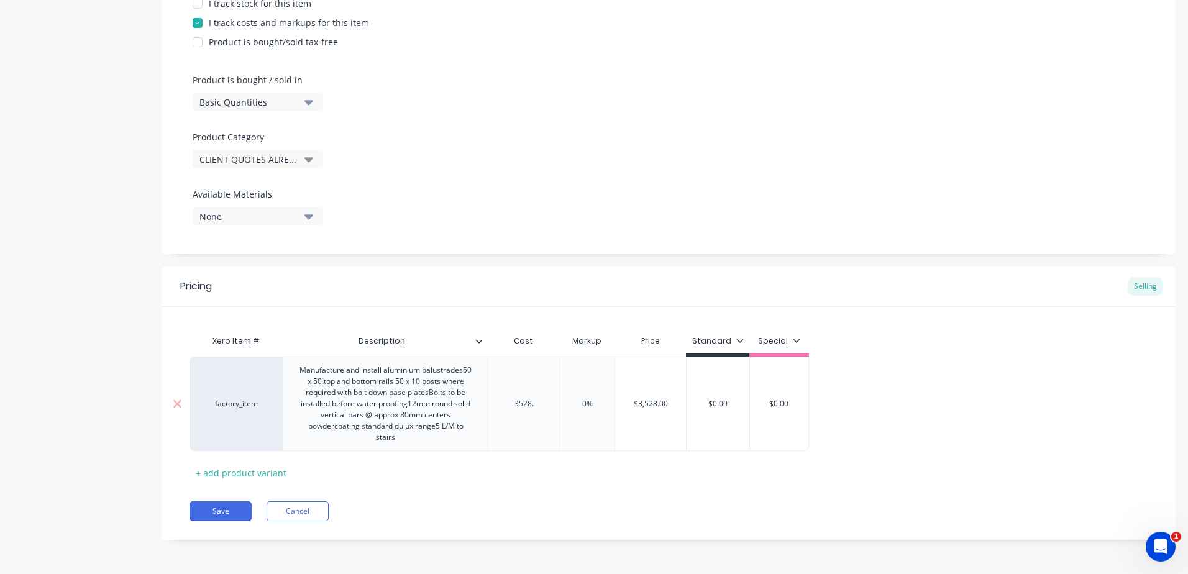
type textarea "x"
type input "3528.4"
type input "0%"
click at [603, 399] on input "0%" at bounding box center [595, 403] width 62 height 11
drag, startPoint x: 601, startPoint y: 403, endPoint x: 583, endPoint y: 406, distance: 18.4
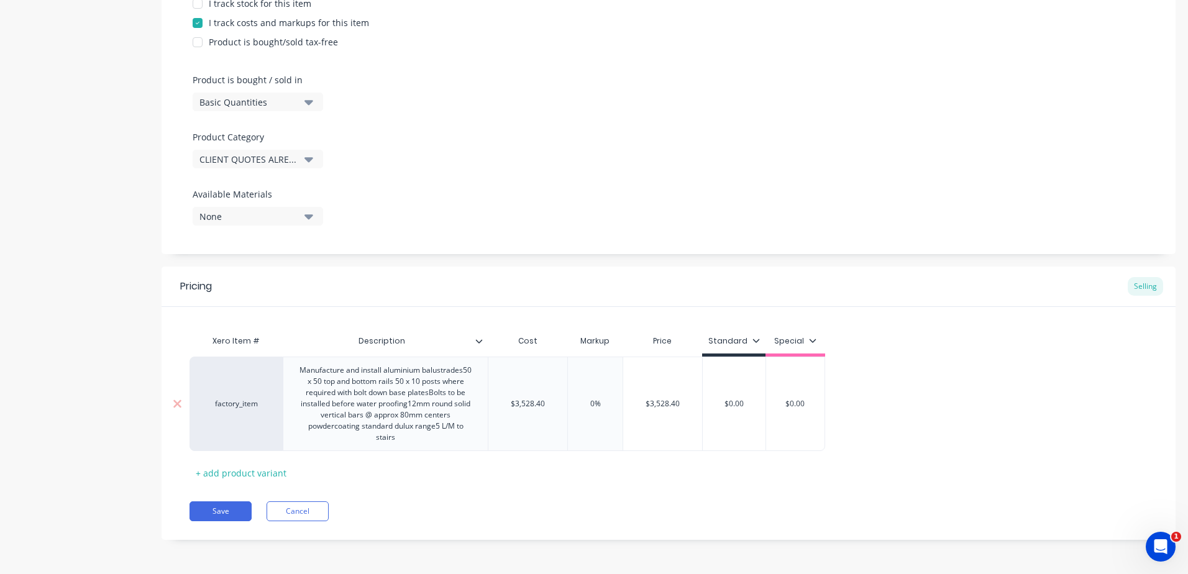
click at [583, 406] on input "0%" at bounding box center [595, 403] width 62 height 11
type textarea "x"
type input "2"
type textarea "x"
type input "25"
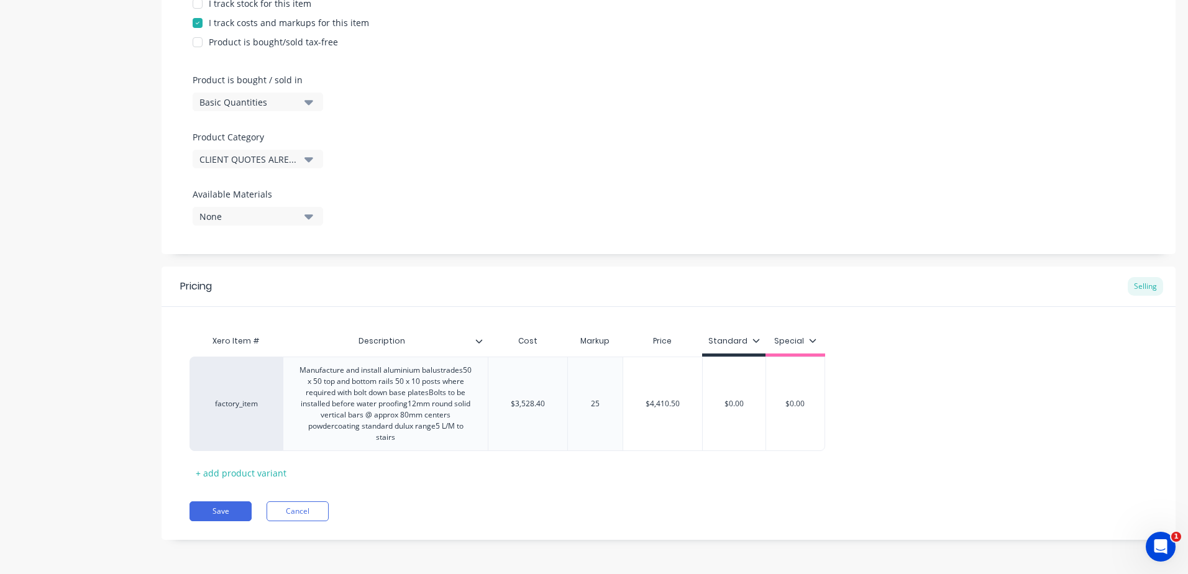
click at [586, 462] on div "Xero Item # Description Cost Markup Price Standard Special factory_item Manufac…" at bounding box center [668, 406] width 958 height 154
type input "$3,528.40"
click at [540, 406] on input "$3,528.40" at bounding box center [527, 403] width 79 height 11
type textarea "x"
type input "$3,528.0"
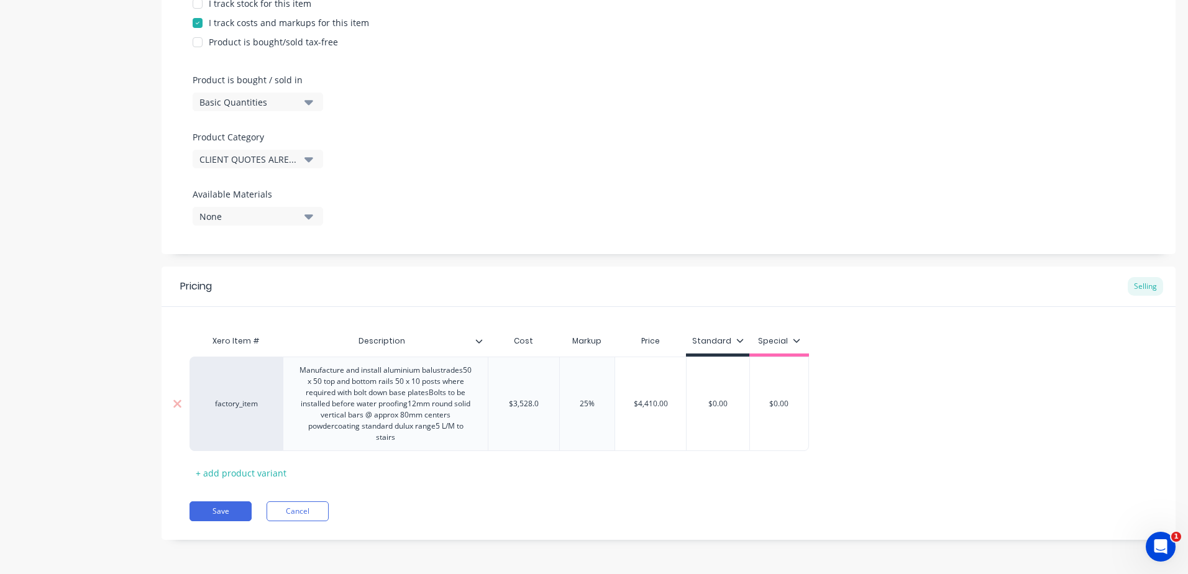
type textarea "x"
type input "$3,5280"
type textarea "x"
type input "$3,52840"
type textarea "x"
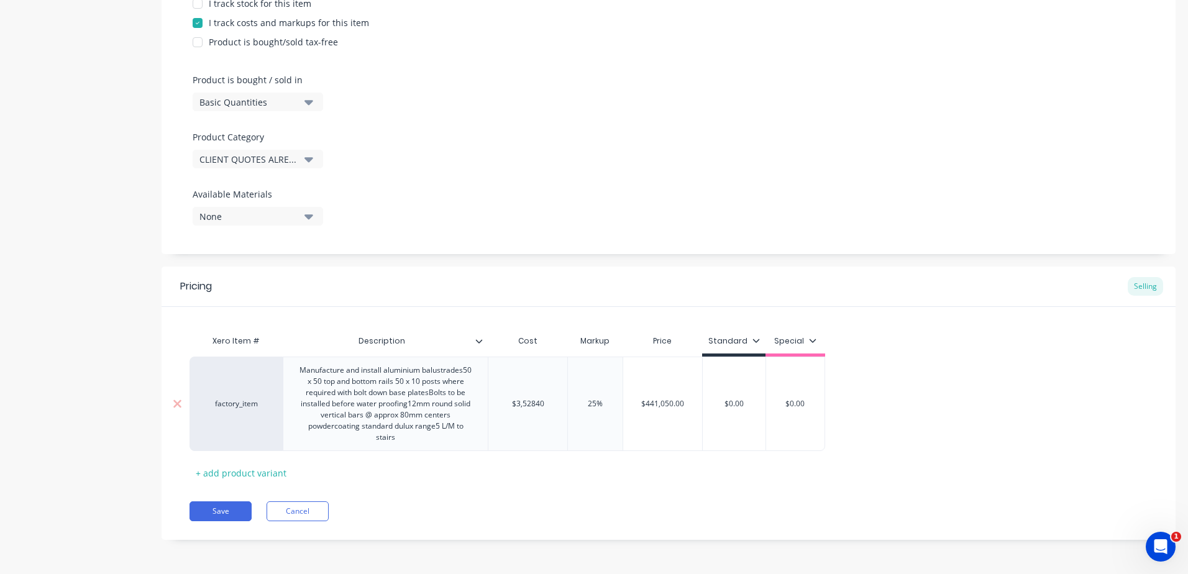
type input "$3,5284.0"
type textarea "x"
click at [632, 490] on div "Pricing Selling Xero Item # Description Cost Markup Price Standard Special fact…" at bounding box center [669, 402] width 1014 height 273
type input "$35,284.80"
click at [533, 400] on input "$35,284.80" at bounding box center [529, 403] width 83 height 11
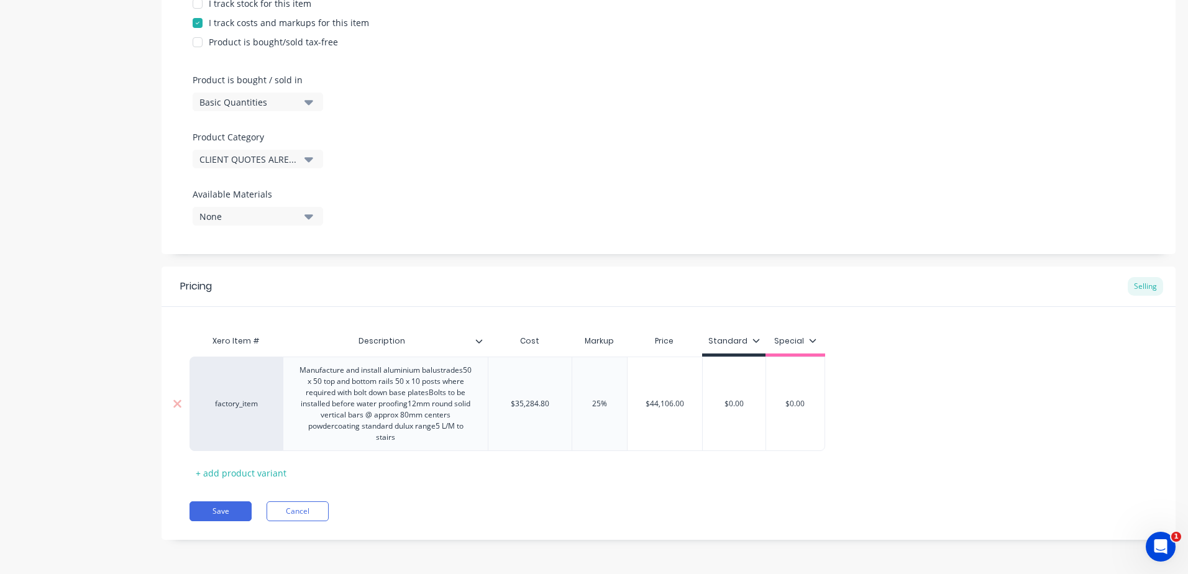
type textarea "x"
type input "$35,24.80"
click at [607, 482] on div "Xero Item # Description Cost Markup Price Standard Special factory_item Manufac…" at bounding box center [668, 406] width 958 height 154
type input "$0.00"
drag, startPoint x: 749, startPoint y: 408, endPoint x: 664, endPoint y: 414, distance: 85.4
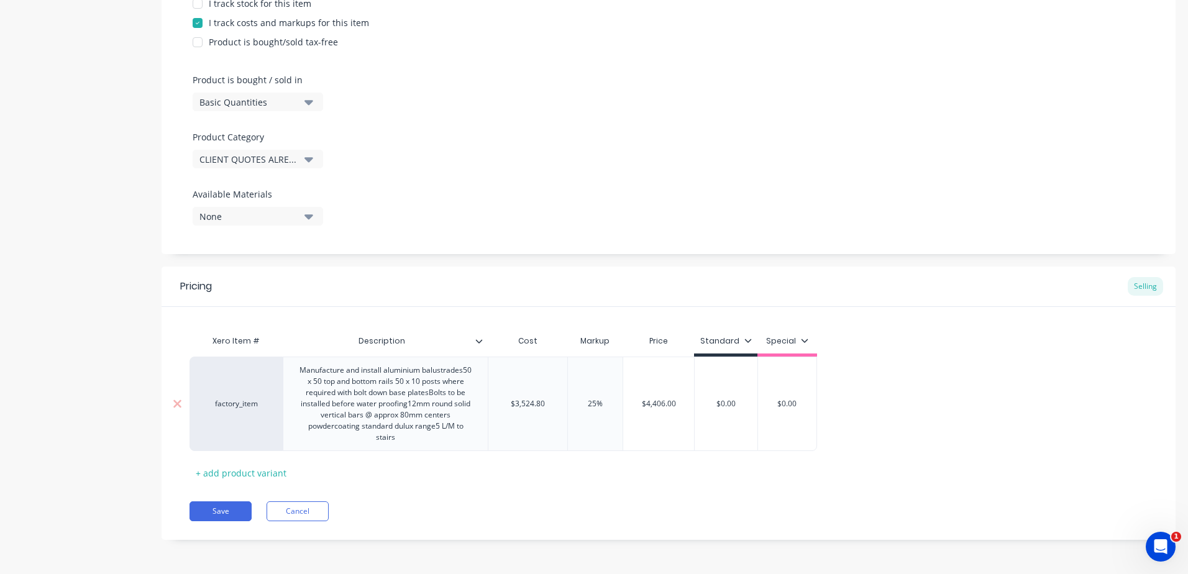
click at [664, 414] on div "factory_item Manufacture and install aluminium balustrades50 x 50 top and botto…" at bounding box center [502, 404] width 627 height 94
type textarea "x"
type input "4"
type textarea "x"
type input "44"
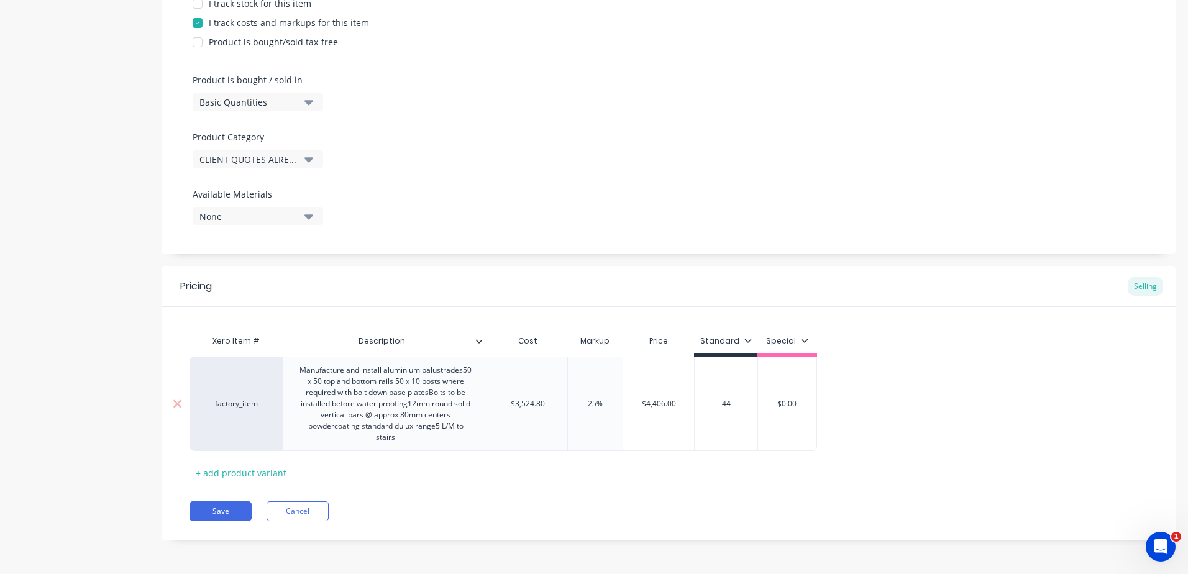
type textarea "x"
type input "440"
type textarea "x"
type input "4406"
click at [701, 483] on div "Pricing Selling Xero Item # Description Cost Markup Price Standard Special fact…" at bounding box center [669, 402] width 1014 height 273
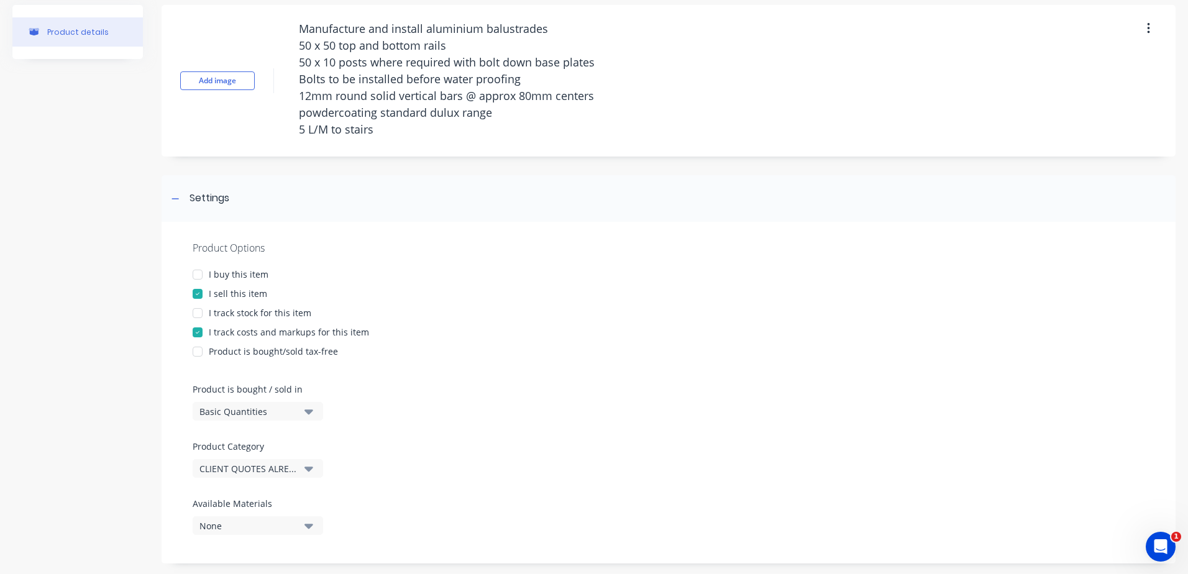
scroll to position [0, 0]
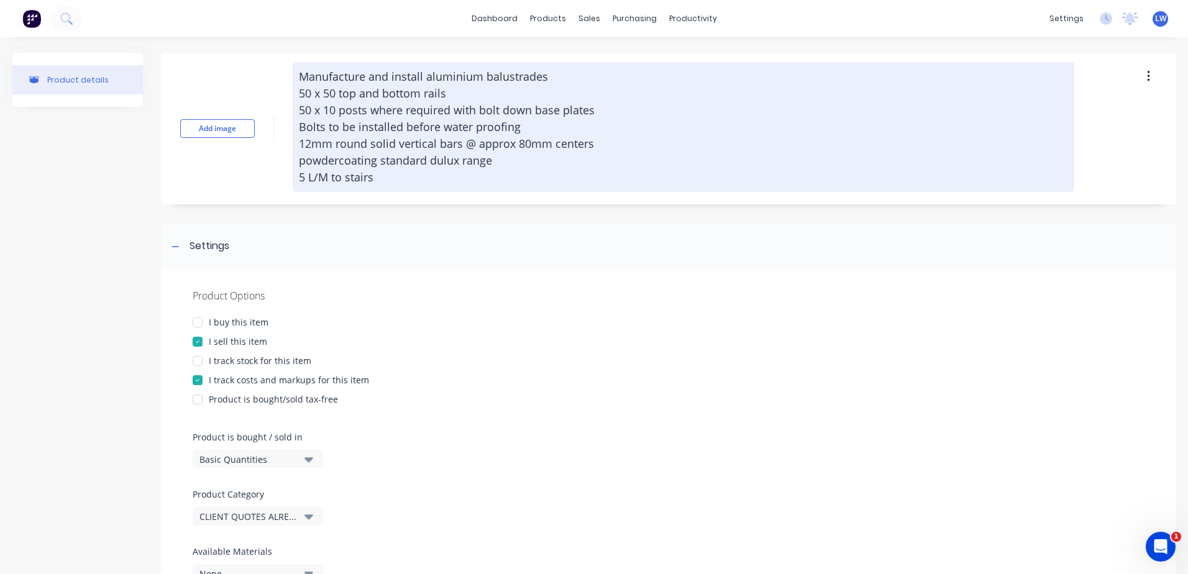
click at [321, 76] on textarea "Manufacture and install aluminium balustrades 50 x 50 top and bottom rails 50 x…" at bounding box center [683, 127] width 781 height 130
type textarea "x"
type textarea "(Manufacture and install aluminium balustrades 50 x 50 top and bottom rails 50 …"
type textarea "x"
type textarea "(IManufacture and install aluminium balustrades 50 x 50 top and bottom rails 50…"
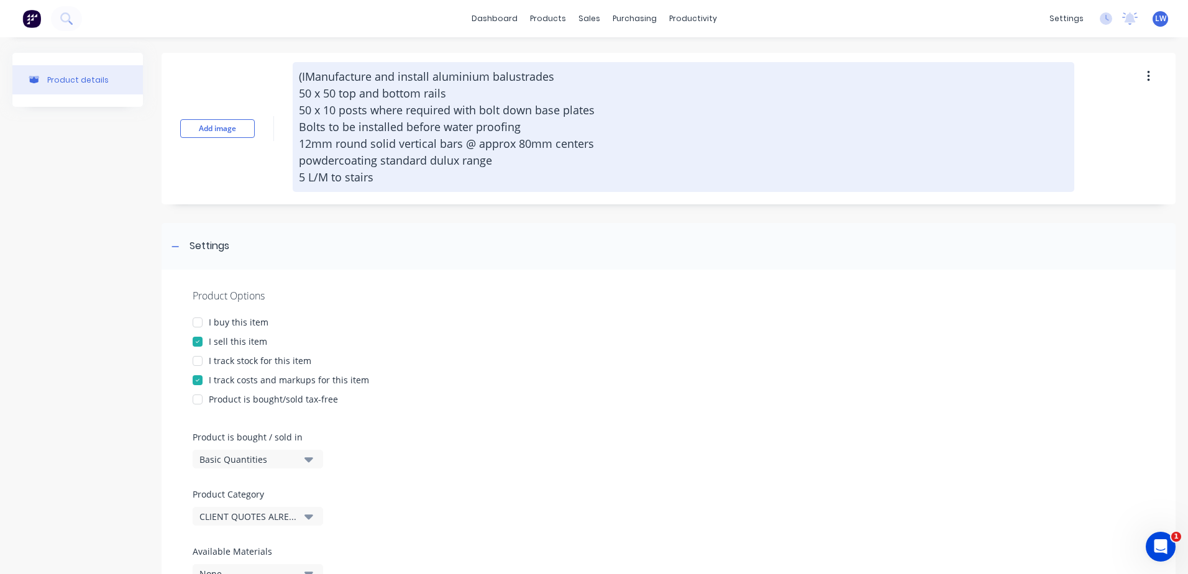
type textarea "x"
type textarea "(INManufacture and install aluminium balustrades 50 x 50 top and bottom rails 5…"
type textarea "x"
type textarea "(INTManufacture and install aluminium balustrades 50 x 50 top and bottom rails …"
type textarea "x"
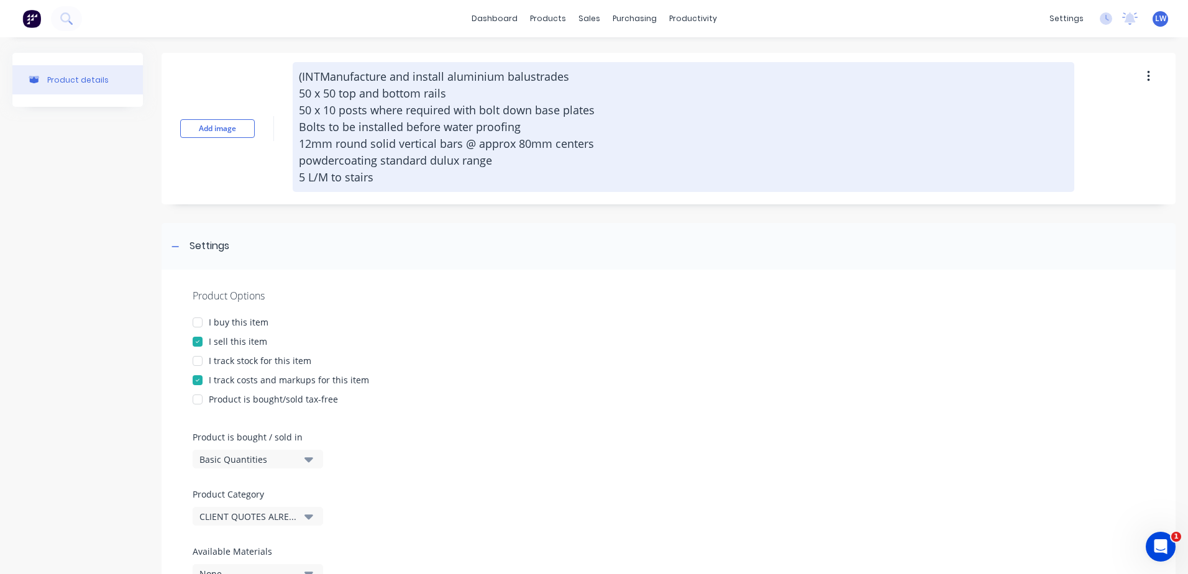
type textarea "(INTEManufacture and install aluminium balustrades 50 x 50 top and bottom rails…"
type textarea "x"
type textarea "(INTERManufacture and install aluminium balustrades 50 x 50 top and bottom rail…"
type textarea "x"
type textarea "(INTERNManufacture and install aluminium balustrades 50 x 50 top and bottom rai…"
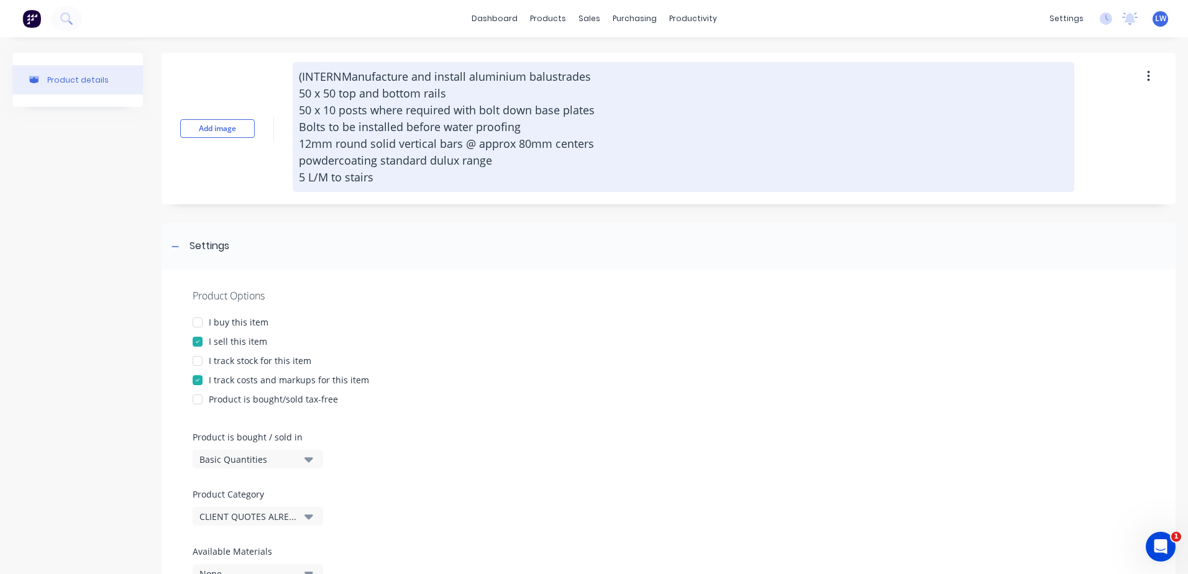
type textarea "x"
type textarea "(INTERNAManufacture and install aluminium balustrades 50 x 50 top and bottom ra…"
type textarea "x"
type textarea "(INTERNALManufacture and install aluminium balustrades 50 x 50 top and bottom r…"
type textarea "x"
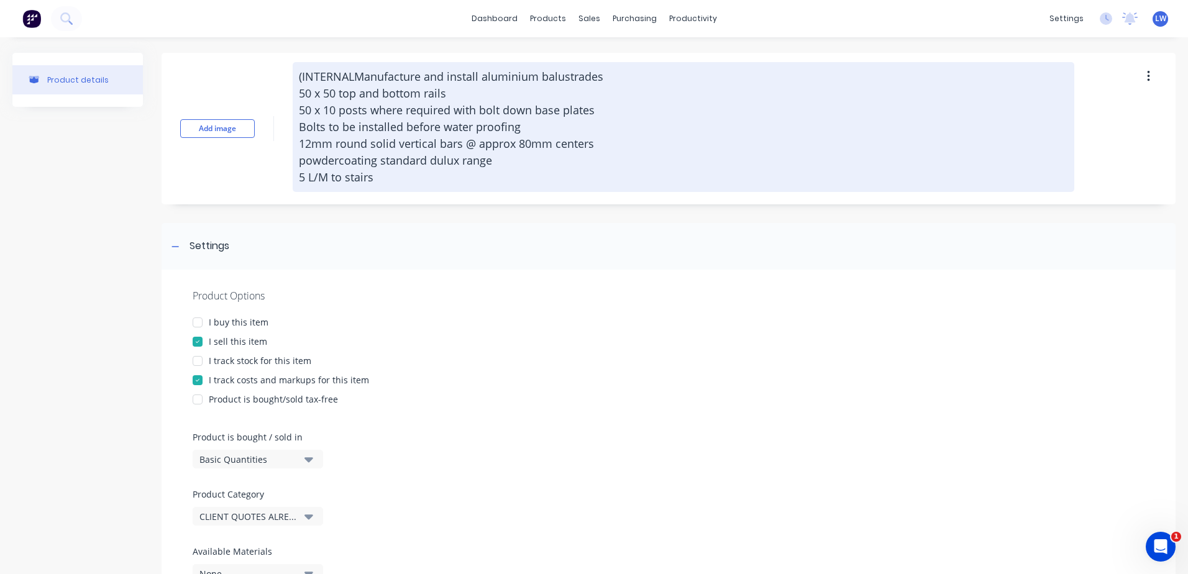
type textarea "(INTERNAL)Manufacture and install aluminium balustrades 50 x 50 top and bottom …"
type textarea "x"
type textarea "(INTERNAL) Manufacture and install aluminium balustrades 50 x 50 top and bottom…"
click at [322, 76] on textarea "(INTERNAL) Manufacture and install aluminium balustrades 50 x 50 top and bottom…" at bounding box center [683, 127] width 781 height 130
type textarea "x"
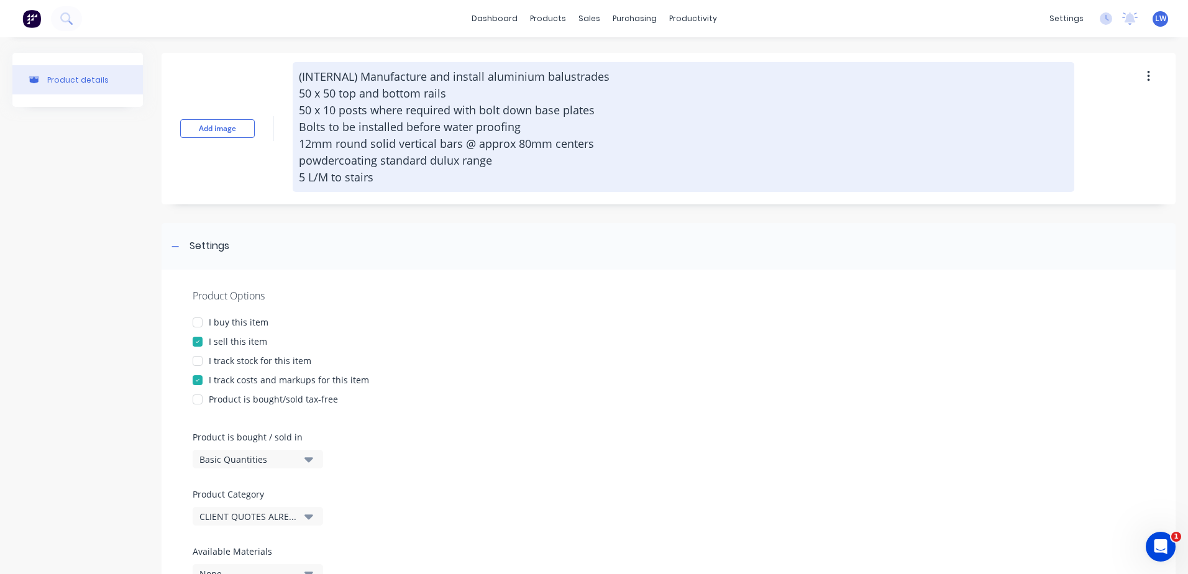
click at [671, 102] on textarea "(INTERNAL) Manufacture and install aluminium balustrades 50 x 50 top and bottom…" at bounding box center [683, 127] width 781 height 130
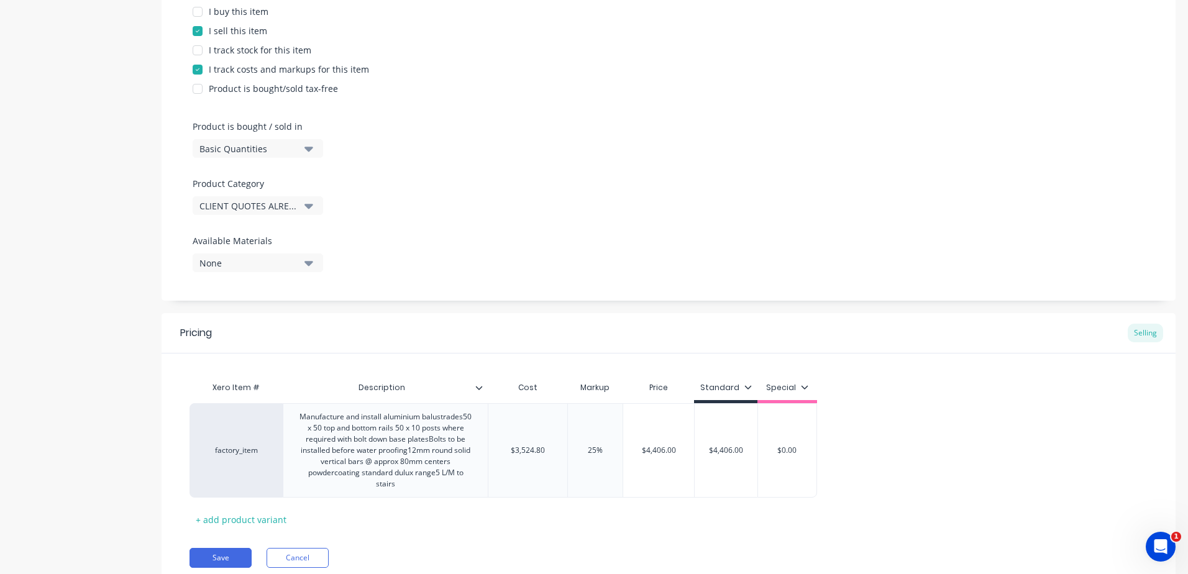
scroll to position [357, 0]
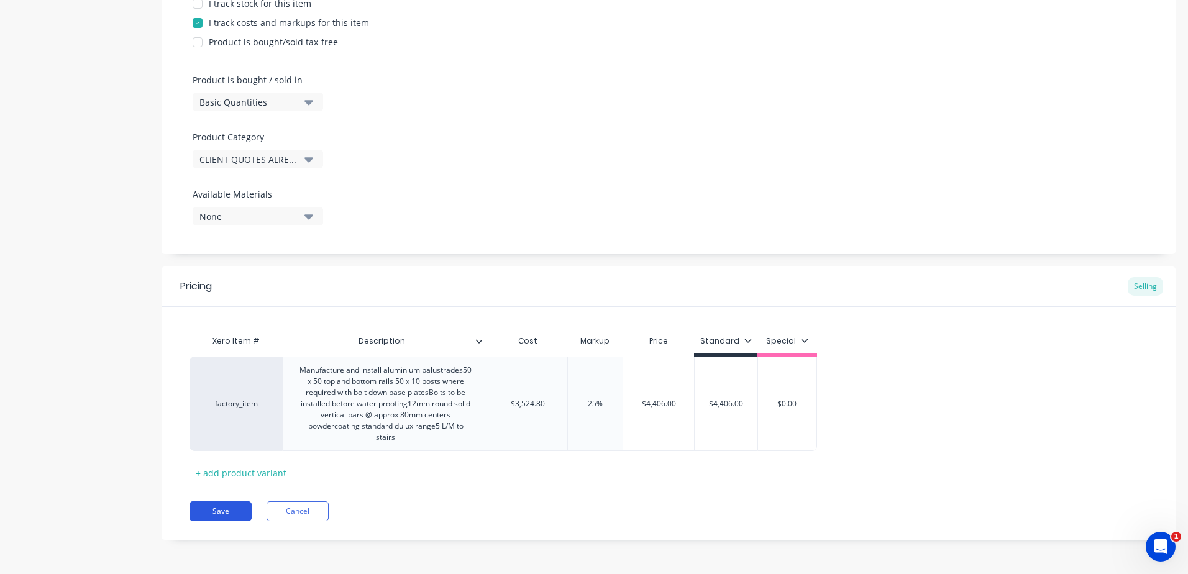
type textarea "(INTERNAL) Manufacture and install aluminium balustrades 50 x 50 top and bottom…"
type textarea "x"
type textarea "(INTERNAL) Manufacture and install aluminium balustrades 50 x 50 top and bottom…"
click at [212, 512] on button "Save" at bounding box center [220, 511] width 62 height 20
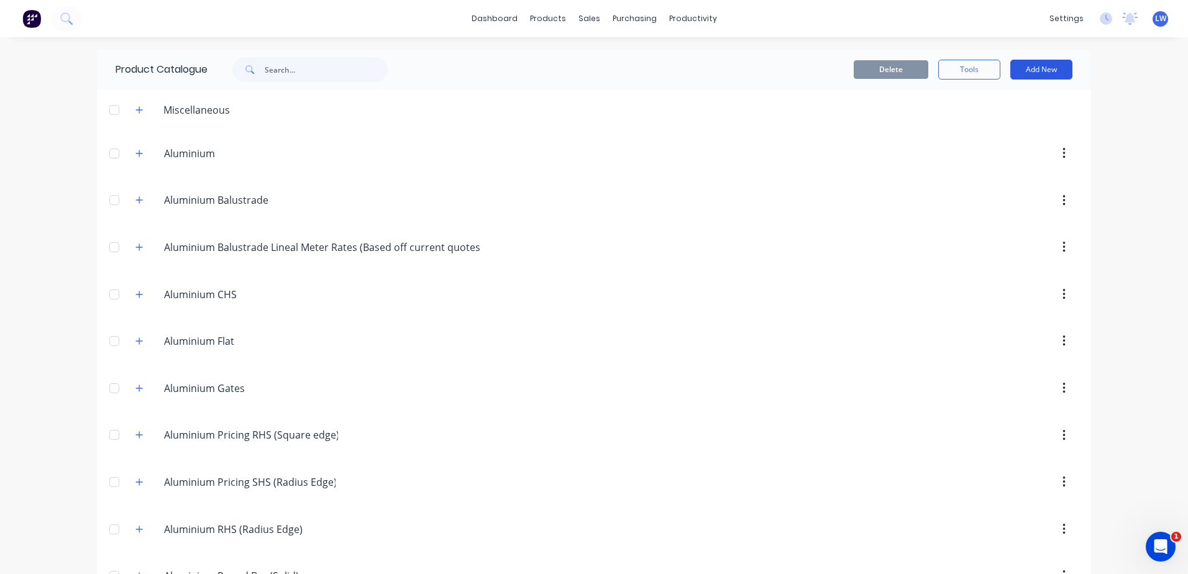
click at [1052, 69] on button "Add New" at bounding box center [1041, 70] width 62 height 20
click at [983, 126] on div "Product" at bounding box center [1013, 126] width 96 height 18
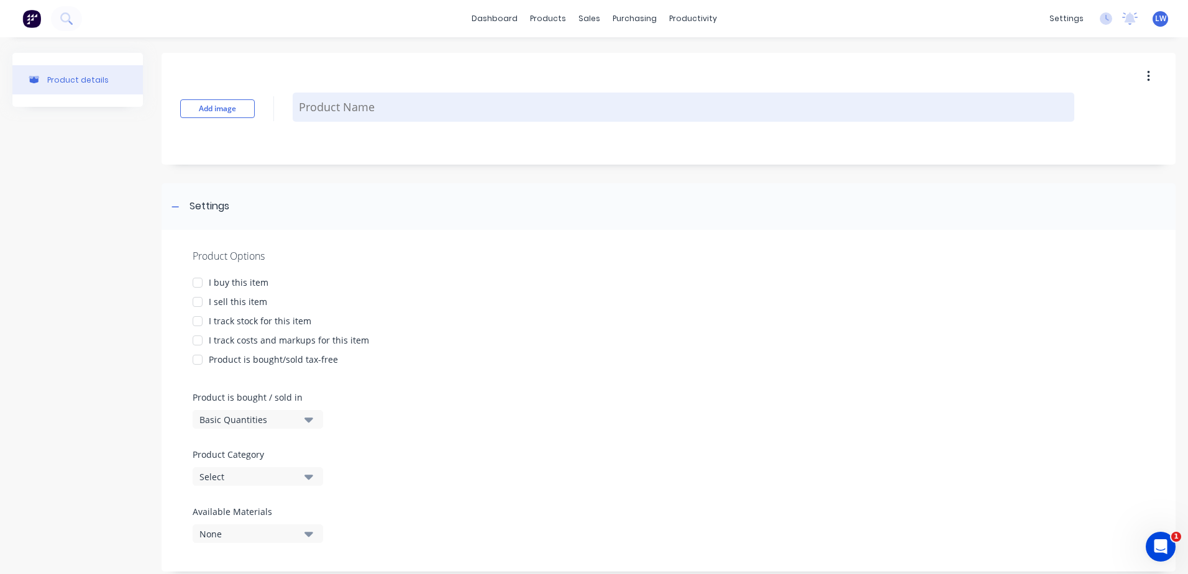
click at [318, 111] on textarea at bounding box center [683, 107] width 781 height 29
paste textarea "Manufacture and install aluminium balustrades 50 x 50 top and bottom rails 50 x…"
type textarea "x"
type textarea "Manufacture and install aluminium balustrades 50 x 50 top and bottom rails 50 x…"
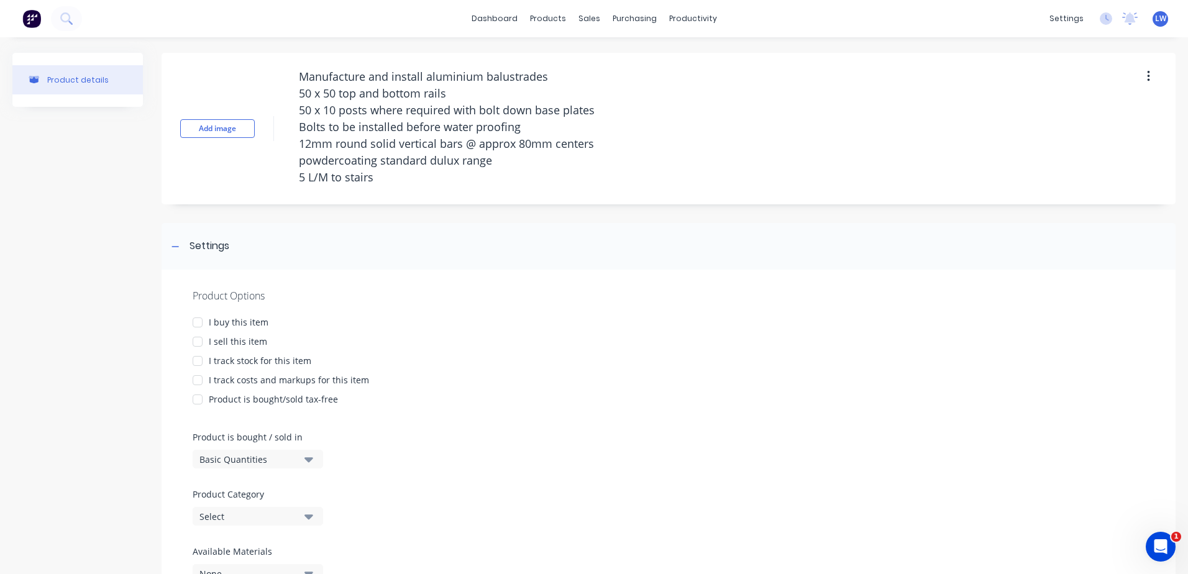
drag, startPoint x: 320, startPoint y: 75, endPoint x: 264, endPoint y: 77, distance: 55.9
click at [264, 77] on div "Add image Manufacture and install aluminium balustrades 50 x 50 top and bottom …" at bounding box center [669, 129] width 1014 height 152
type textarea "x"
type textarea "EManufacture and install aluminium balustrades 50 x 50 top and bottom rails 50 …"
type textarea "x"
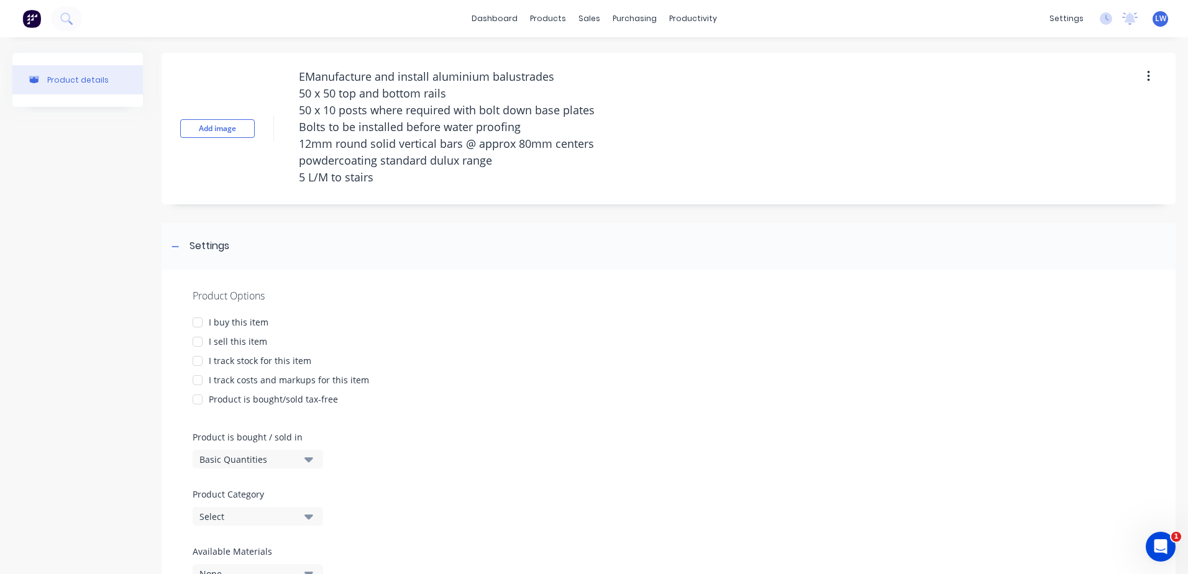
type textarea "ExManufacture and install aluminium balustrades 50 x 50 top and bottom rails 50…"
type textarea "x"
type textarea "EManufacture and install aluminium balustrades 50 x 50 top and bottom rails 50 …"
type textarea "x"
type textarea "Manufacture and install aluminium balustrades 50 x 50 top and bottom rails 50 x…"
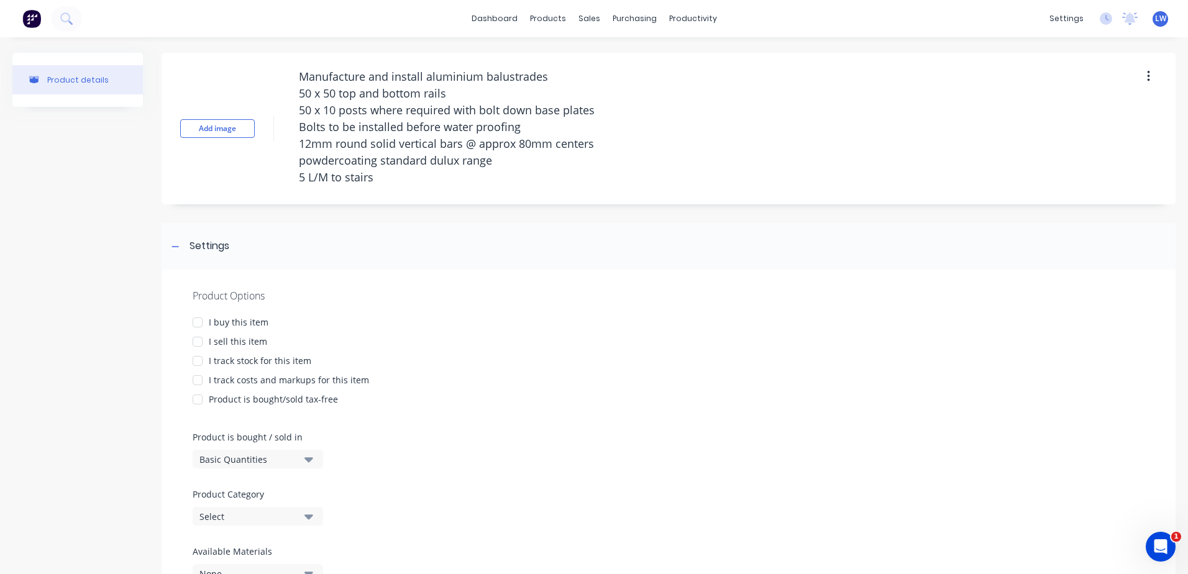
type textarea "x"
type textarea "(Manufacture and install aluminium balustrades 50 x 50 top and bottom rails 50 …"
type textarea "x"
type textarea "(EManufacture and install aluminium balustrades 50 x 50 top and bottom rails 50…"
type textarea "x"
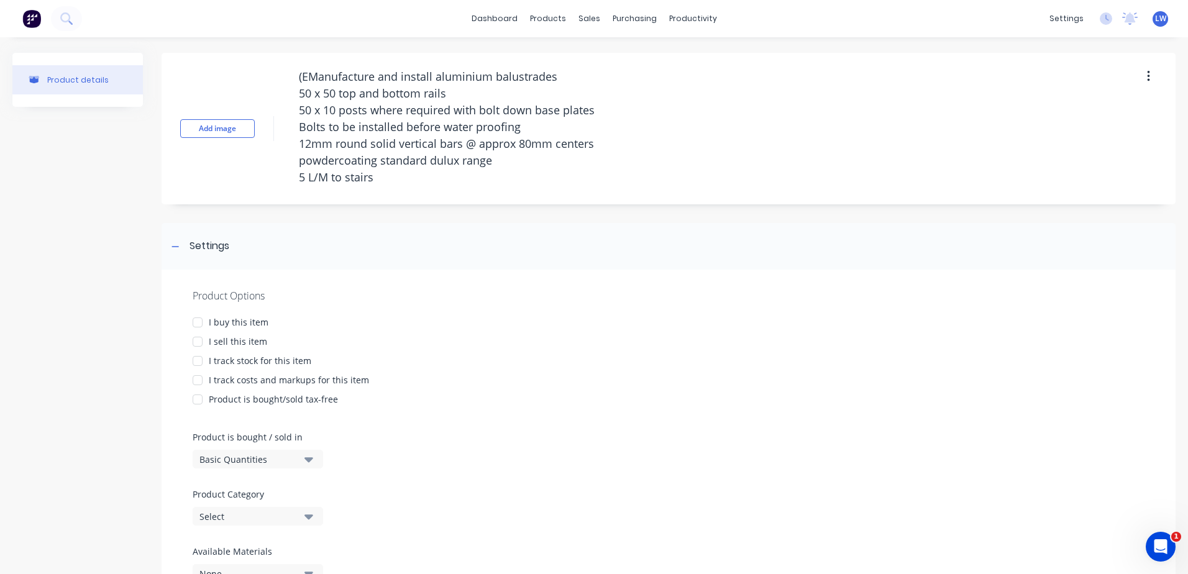
type textarea "(EXManufacture and install aluminium balustrades 50 x 50 top and bottom rails 5…"
type textarea "x"
type textarea "(EXTManufacture and install aluminium balustrades 50 x 50 top and bottom rails …"
type textarea "x"
type textarea "(EXTEManufacture and install aluminium balustrades 50 x 50 top and bottom rails…"
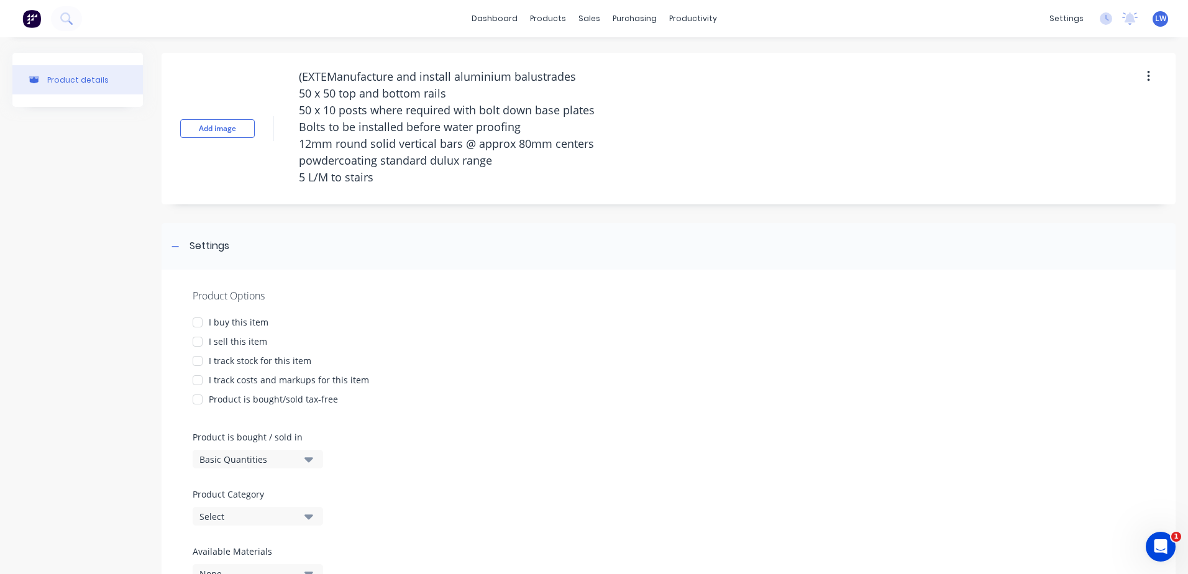
type textarea "x"
type textarea "(EXTERManufacture and install aluminium balustrades 50 x 50 top and bottom rail…"
type textarea "x"
type textarea "(EXTERNManufacture and install aluminium balustrades 50 x 50 top and bottom rai…"
type textarea "x"
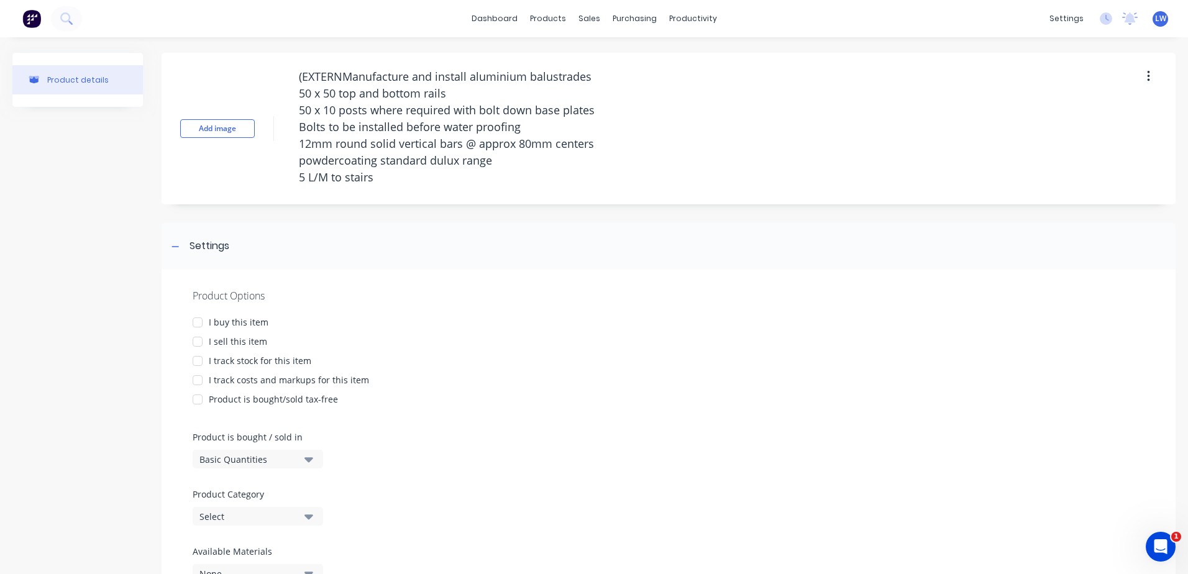
type textarea "(EXTERNAManufacture and install aluminium balustrades 50 x 50 top and bottom ra…"
type textarea "x"
type textarea "(EXTERNALManufacture and install aluminium balustrades 50 x 50 top and bottom r…"
type textarea "x"
type textarea "(EXTERNAL)Manufacture and install aluminium balustrades 50 x 50 top and bottom …"
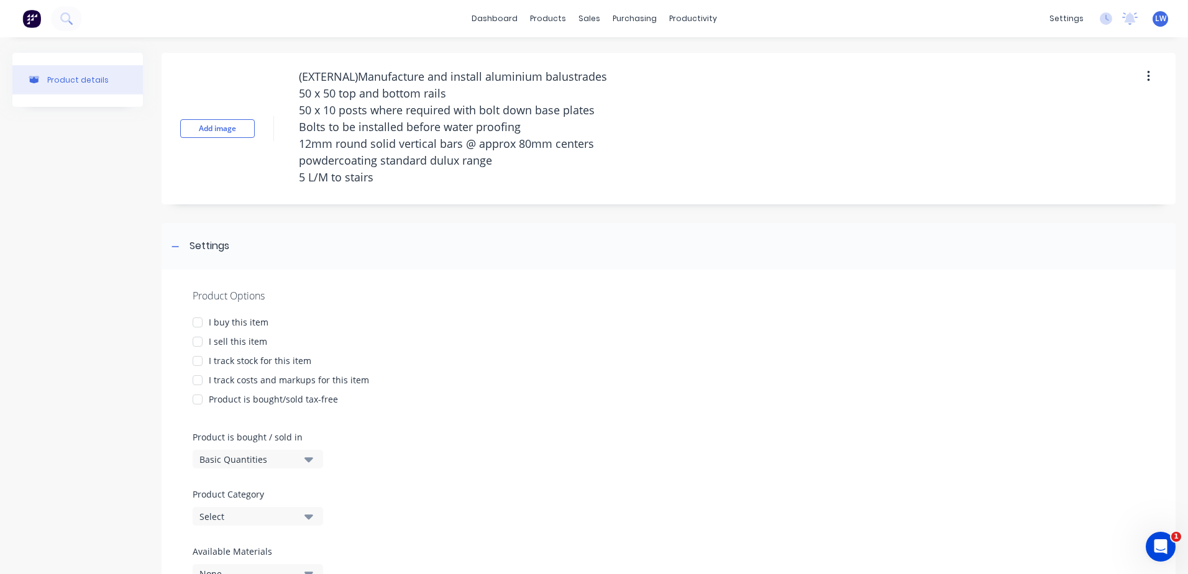
type textarea "x"
type textarea "(EXTERNAL) Manufacture and install aluminium balustrades 50 x 50 top and bottom…"
drag, startPoint x: 527, startPoint y: 127, endPoint x: 278, endPoint y: 119, distance: 249.2
click at [278, 119] on div "Add image (EXTERNAL) Manufacture and install aluminium balustrades 50 x 50 top …" at bounding box center [669, 129] width 1014 height 152
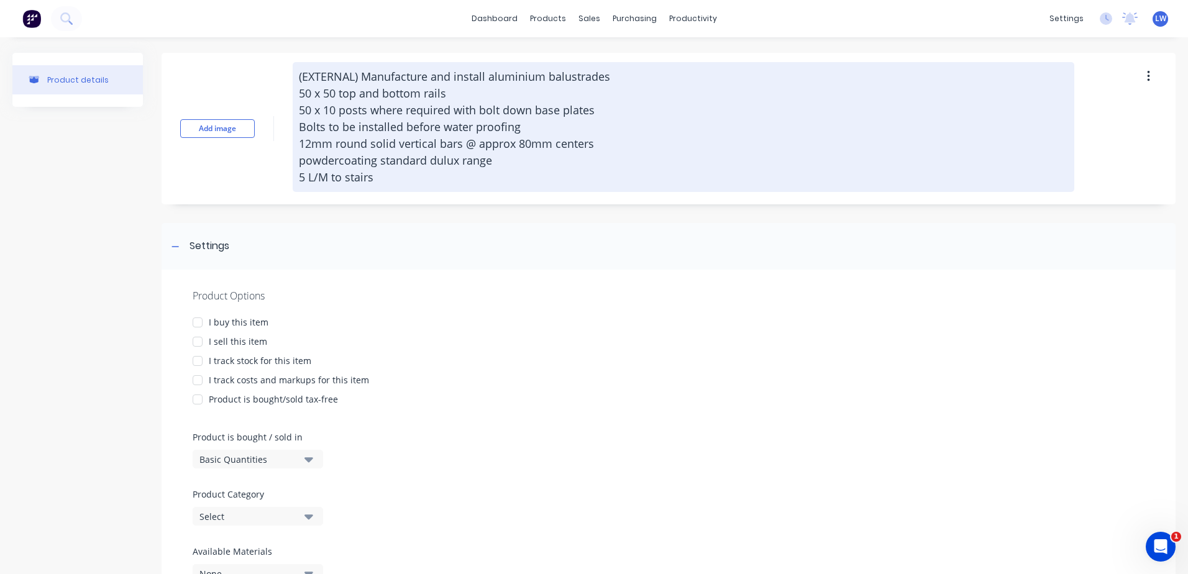
type textarea "x"
type textarea "(EXTERNAL) Manufacture and install aluminium balustrades 50 x 50 top and bottom…"
type textarea "x"
type textarea "(EXTERNAL) Manufacture and install aluminium balustrades 50 x 50 top and bottom…"
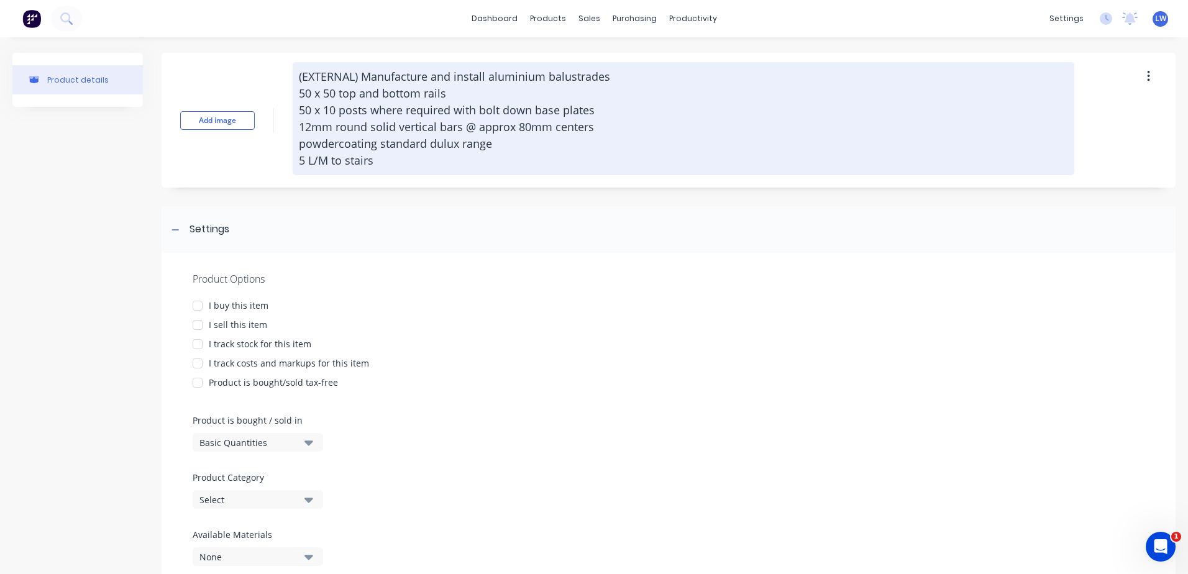
click at [305, 160] on textarea "(EXTERNAL) Manufacture and install aluminium balustrades 50 x 50 top and bottom…" at bounding box center [683, 118] width 781 height 113
type textarea "x"
type textarea "(EXTERNAL) Manufacture and install aluminium balustrades 50 x 50 top and bottom…"
type textarea "x"
type textarea "(EXTERNAL) Manufacture and install aluminium balustrades 50 x 50 top and bottom…"
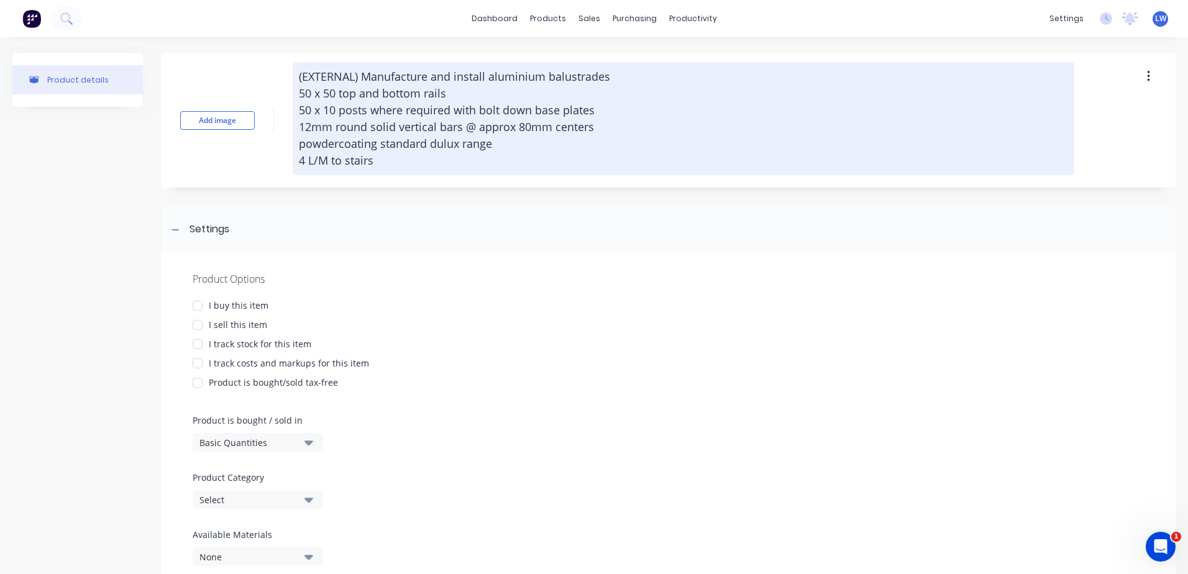
type textarea "x"
type textarea "(EXTERNAL) Manufacture and install aluminium balustrades 50 x 50 top and bottom…"
type textarea "x"
type textarea "(EXTERNAL) Manufacture and install aluminium balustrades 50 x 50 top and bottom…"
click at [747, 123] on textarea "(EXTERNAL) Manufacture and install aluminium balustrades 50 x 50 top and bottom…" at bounding box center [683, 118] width 781 height 113
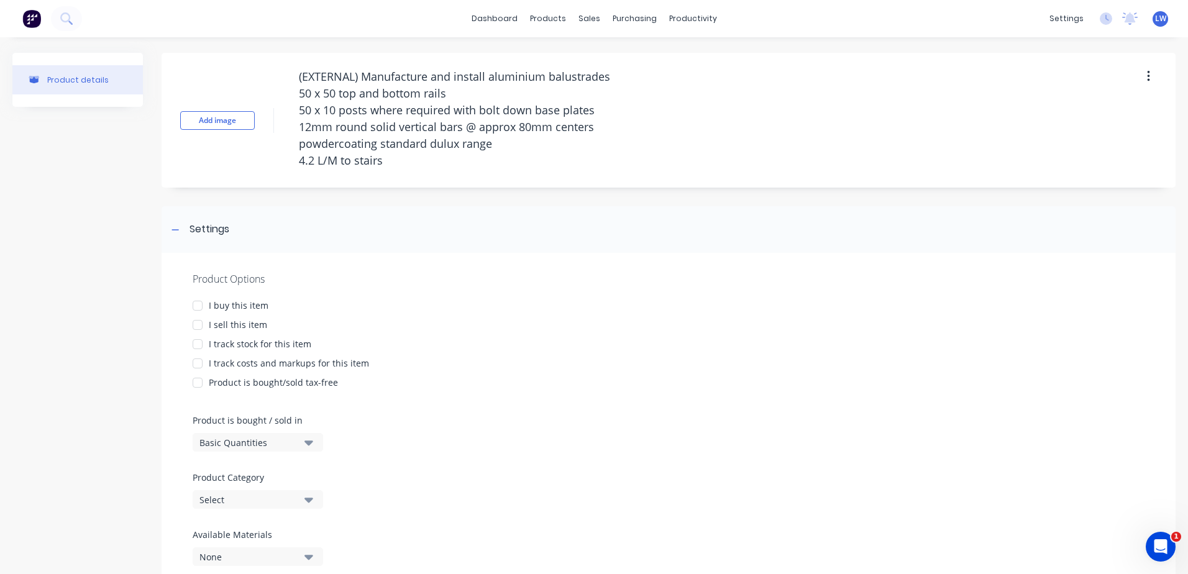
drag, startPoint x: 386, startPoint y: 162, endPoint x: 246, endPoint y: 75, distance: 165.1
click at [246, 75] on div "Add image (EXTERNAL) Manufacture and install aluminium balustrades 50 x 50 top …" at bounding box center [669, 120] width 1014 height 135
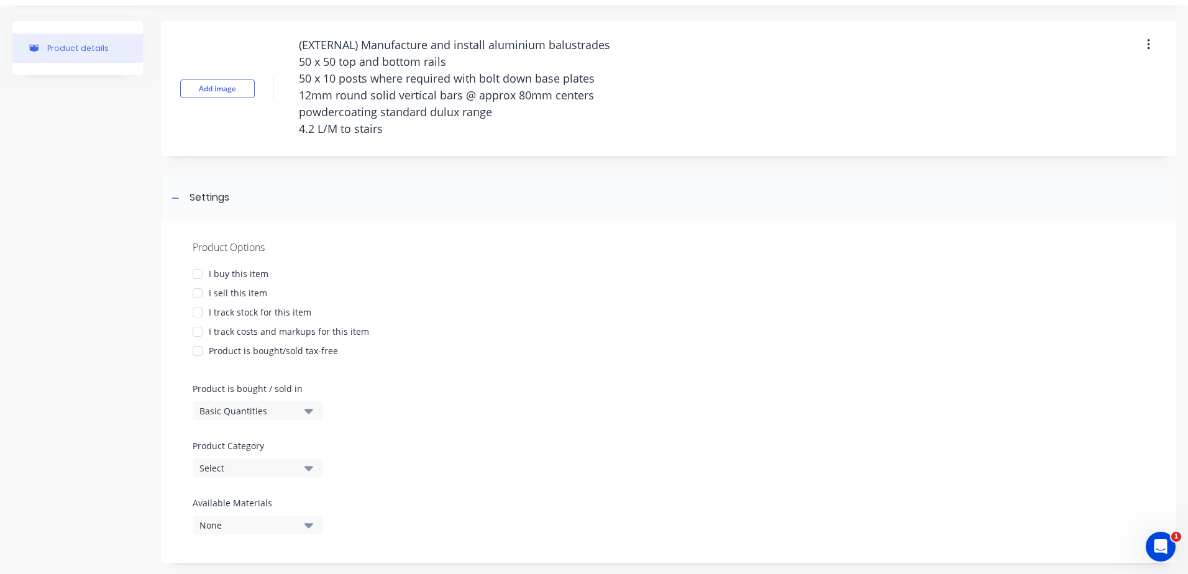
scroll to position [48, 0]
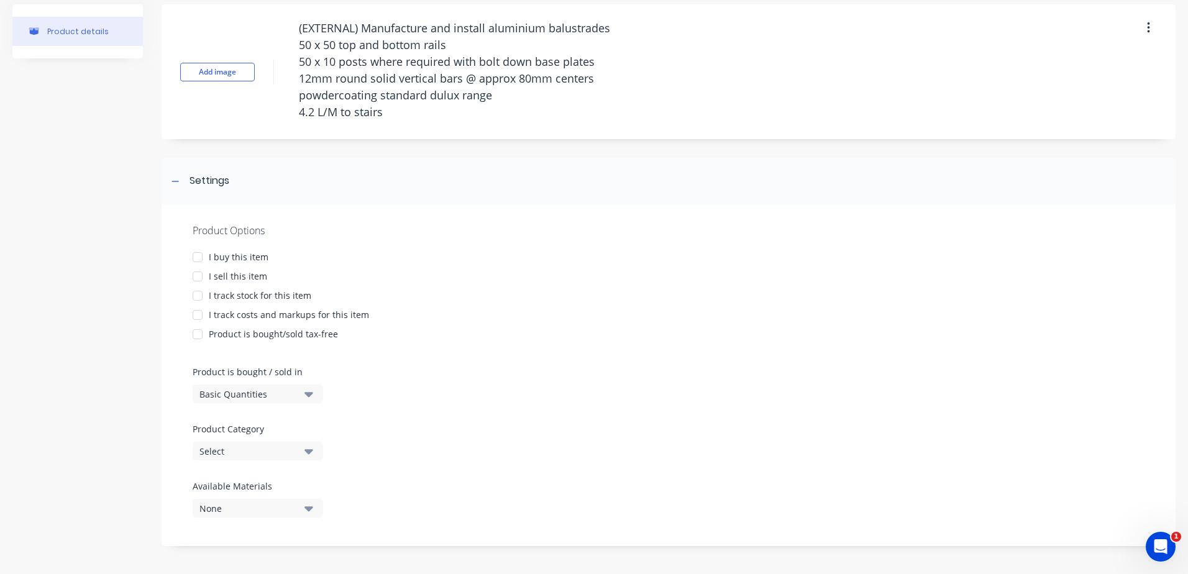
click at [199, 273] on div at bounding box center [197, 276] width 25 height 25
click at [194, 316] on div at bounding box center [197, 315] width 25 height 25
type textarea "x"
type textarea "(EXTERNAL) Manufacture and install aluminium balustrades 50 x 50 top and bottom…"
type textarea "x"
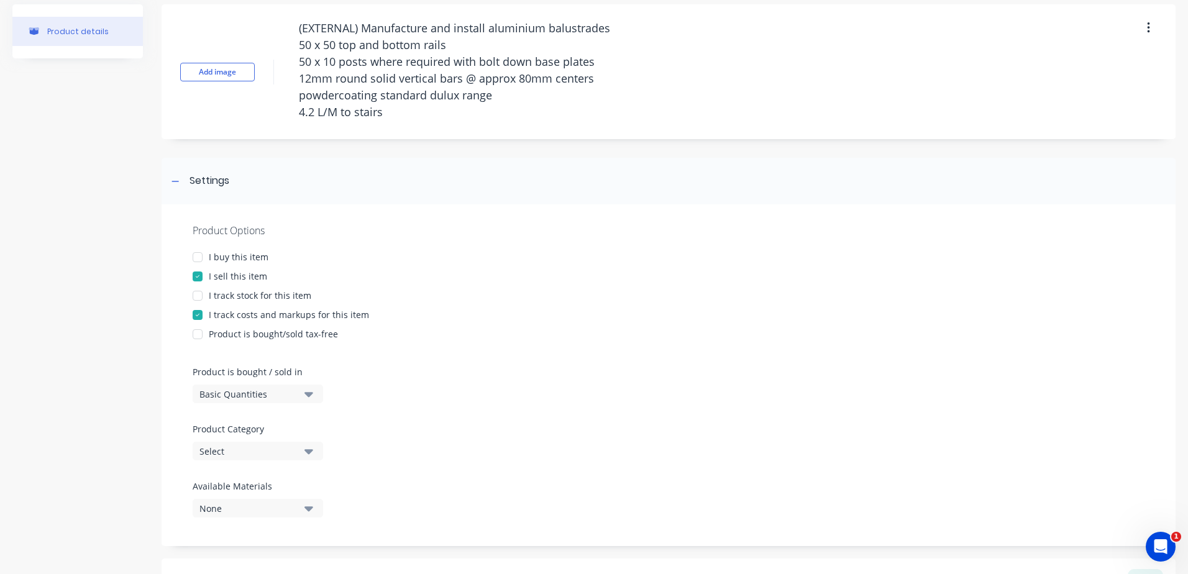
type textarea "(EXTERNAL) Manufacture and install aluminium balustrades 50 x 50 top and bottom…"
click at [307, 453] on icon "button" at bounding box center [308, 451] width 9 height 14
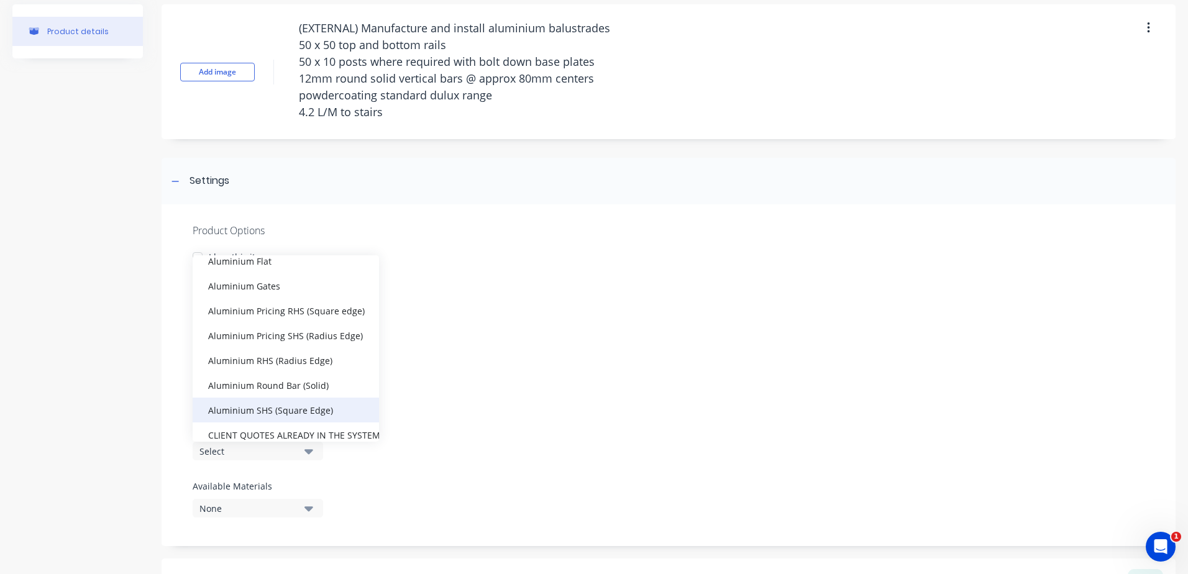
scroll to position [186, 0]
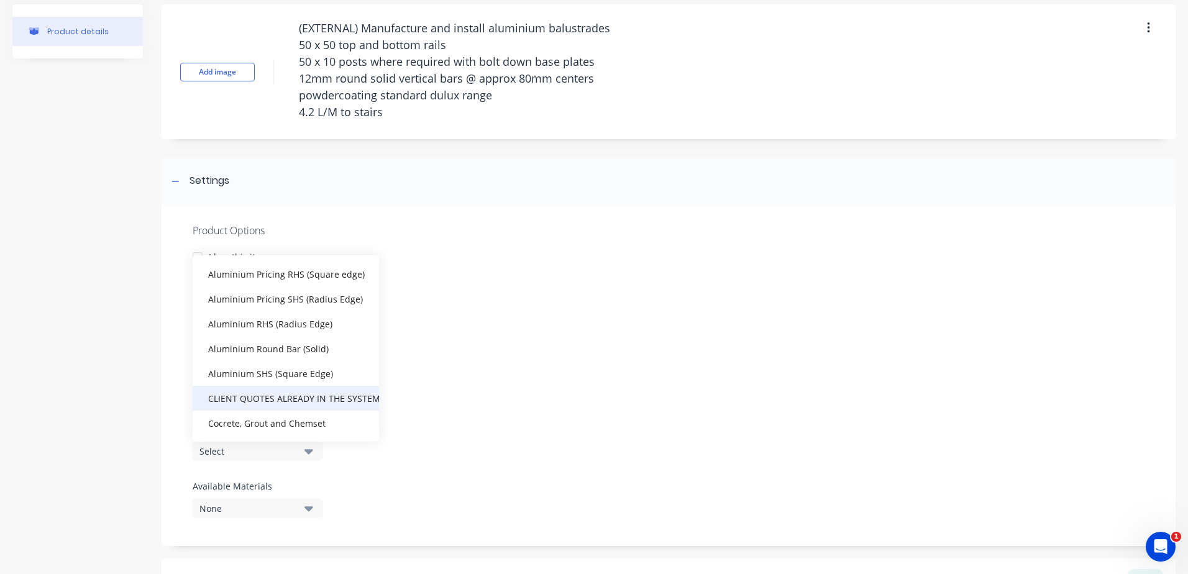
click at [284, 394] on div "CLIENT QUOTES ALREADY IN THE SYSTEM PRIOR TO 1/9/2025" at bounding box center [286, 398] width 186 height 25
type textarea "x"
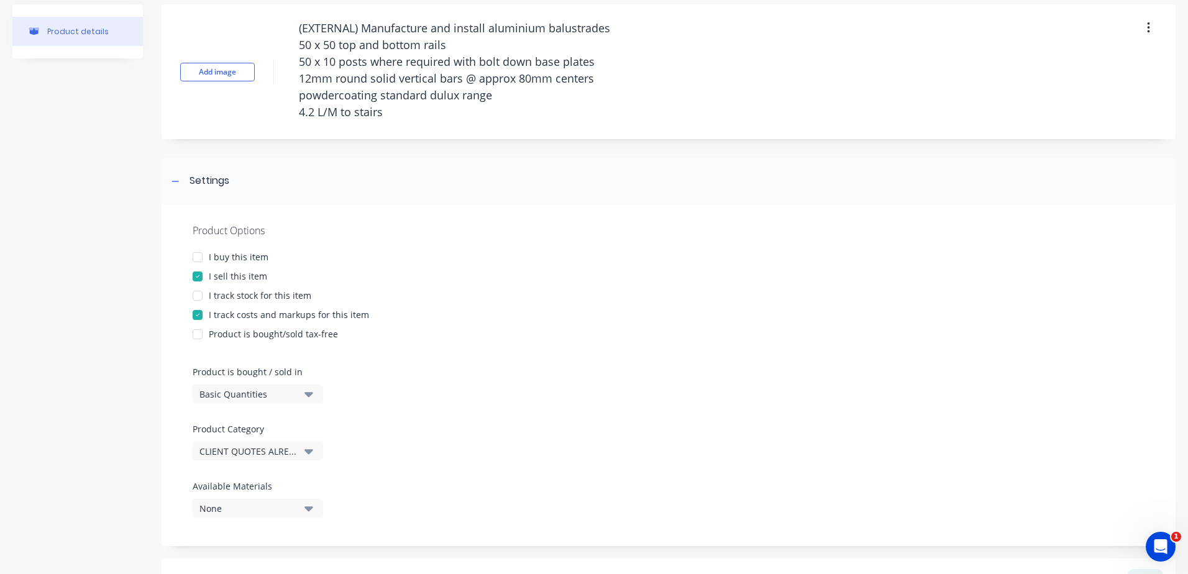
scroll to position [278, 0]
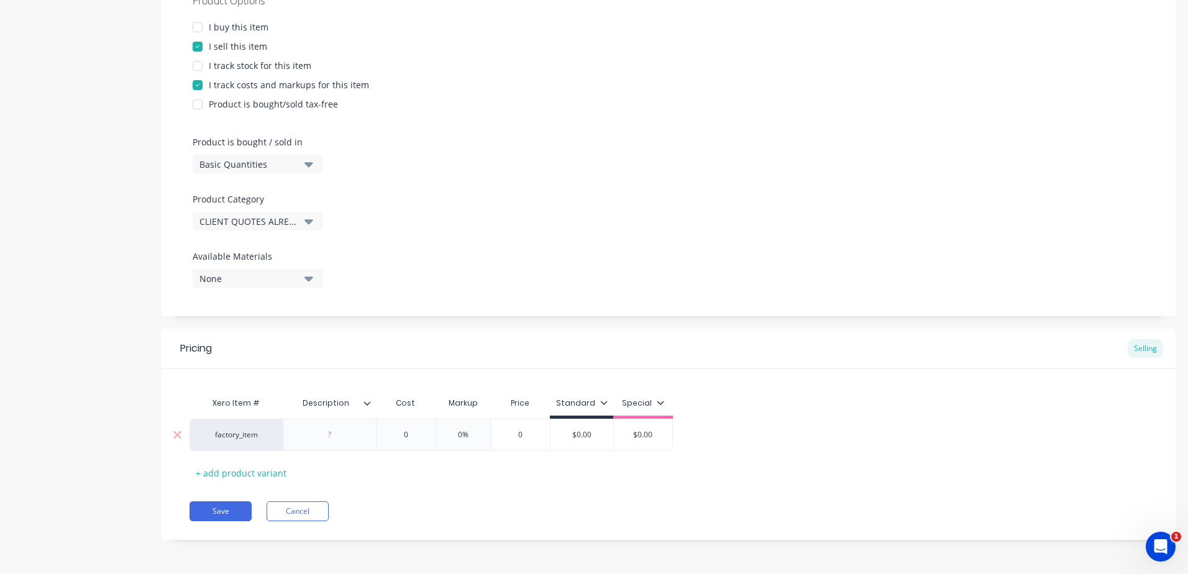
click at [342, 439] on div at bounding box center [330, 435] width 62 height 16
paste div
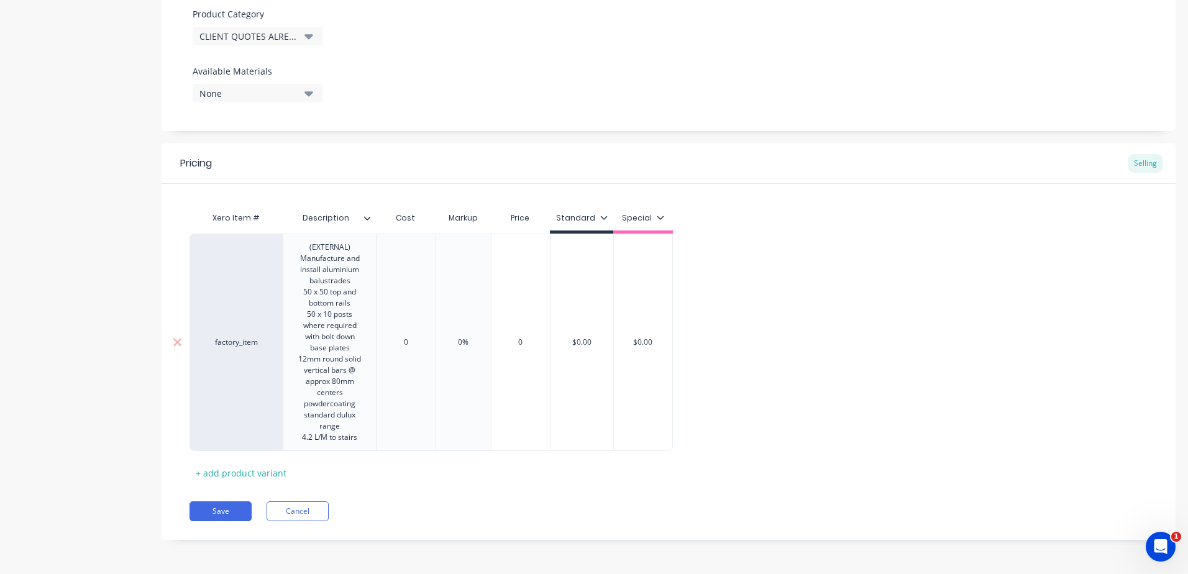
type textarea "x"
type input "0"
click at [413, 339] on div "Xero Item # Description Cost Markup Price Standard Special factory_item (EXTERN…" at bounding box center [668, 344] width 958 height 277
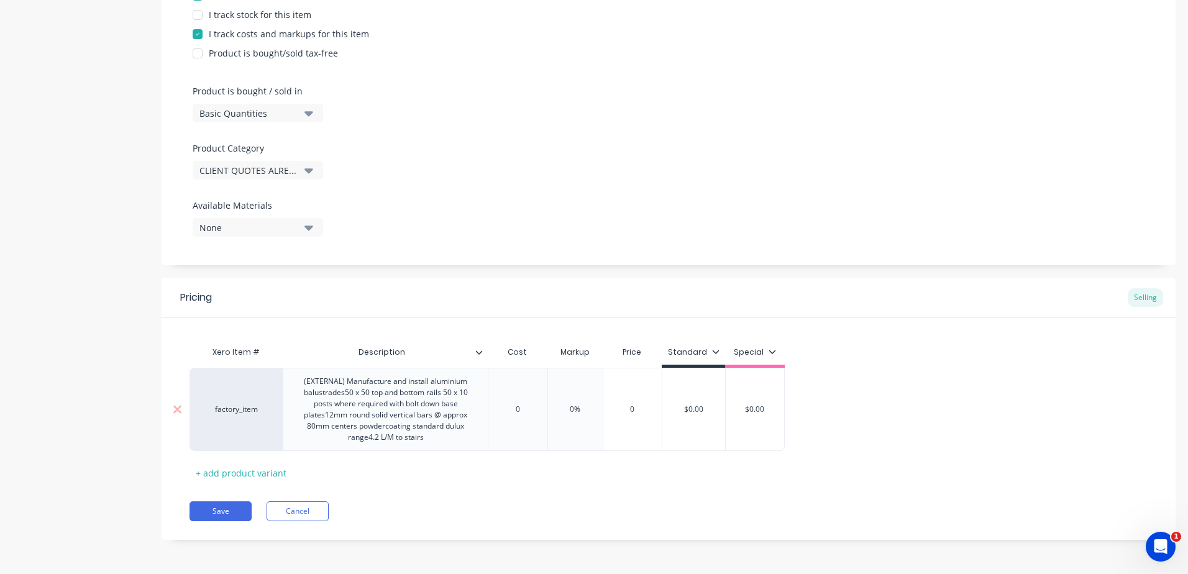
click at [529, 403] on div "0" at bounding box center [517, 409] width 62 height 31
drag, startPoint x: 528, startPoint y: 412, endPoint x: 473, endPoint y: 407, distance: 55.5
click at [473, 407] on div "factory_item (EXTERNAL) Manufacture and install aluminium balustrades50 x 50 to…" at bounding box center [486, 409] width 595 height 83
click at [527, 410] on input "0" at bounding box center [517, 409] width 62 height 11
drag, startPoint x: 522, startPoint y: 411, endPoint x: 501, endPoint y: 411, distance: 21.8
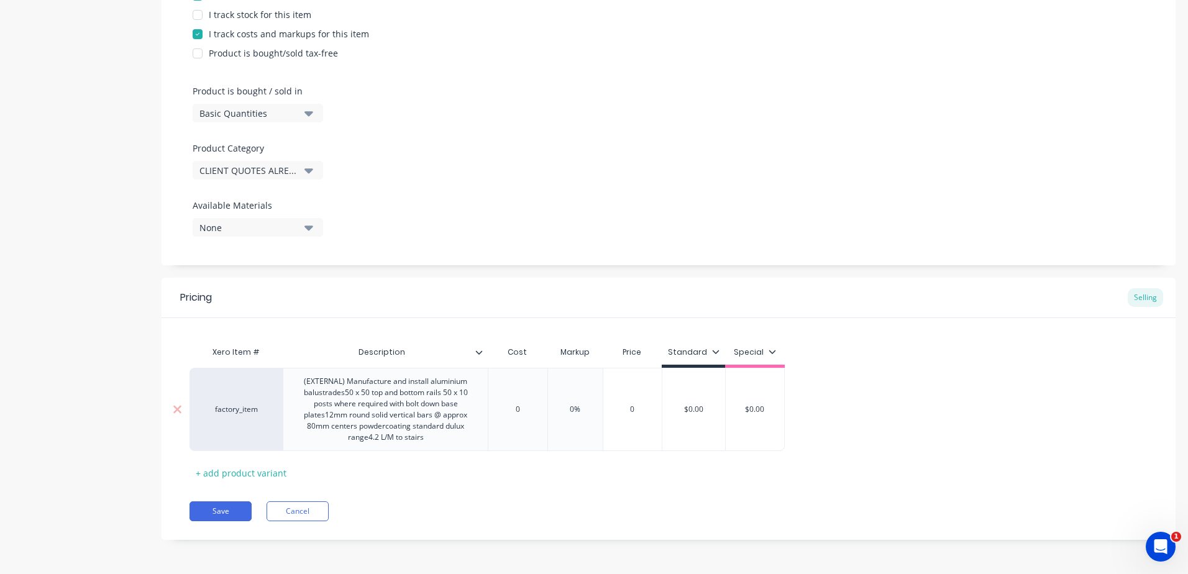
click at [501, 411] on input "0" at bounding box center [517, 409] width 62 height 11
click at [539, 401] on div "0" at bounding box center [517, 409] width 62 height 31
click at [517, 409] on input "0" at bounding box center [517, 409] width 62 height 11
drag, startPoint x: 524, startPoint y: 411, endPoint x: 472, endPoint y: 409, distance: 51.6
click at [472, 409] on div "factory_item (EXTERNAL) Manufacture and install aluminium balustrades50 x 50 to…" at bounding box center [486, 409] width 595 height 83
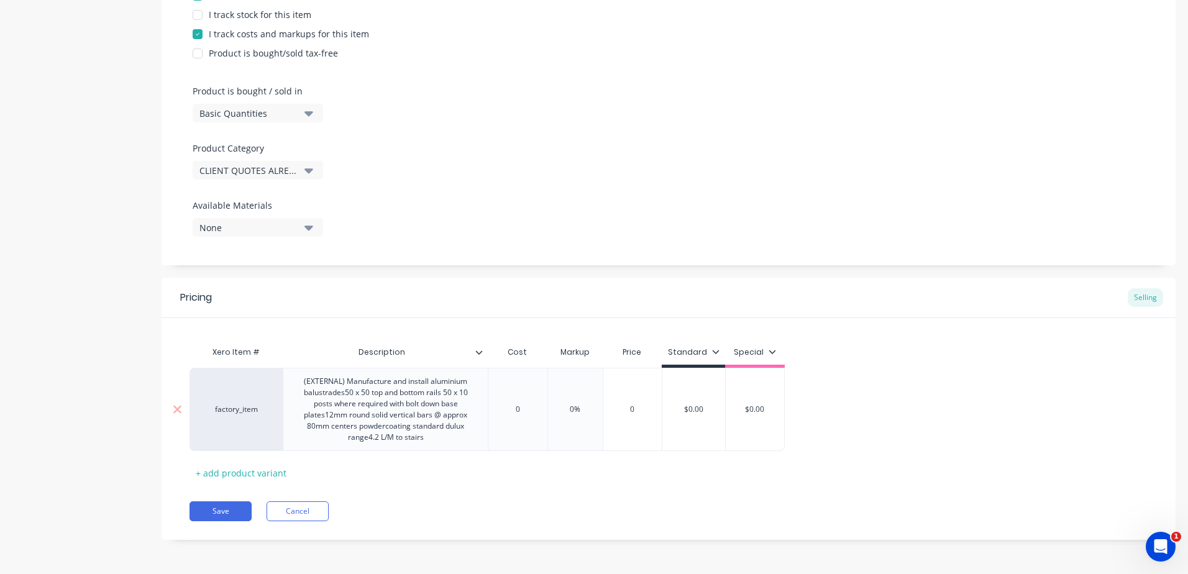
type input "0%"
click at [579, 412] on input "0%" at bounding box center [575, 409] width 62 height 11
click at [526, 410] on input "0" at bounding box center [517, 409] width 62 height 11
type textarea "x"
type input "2"
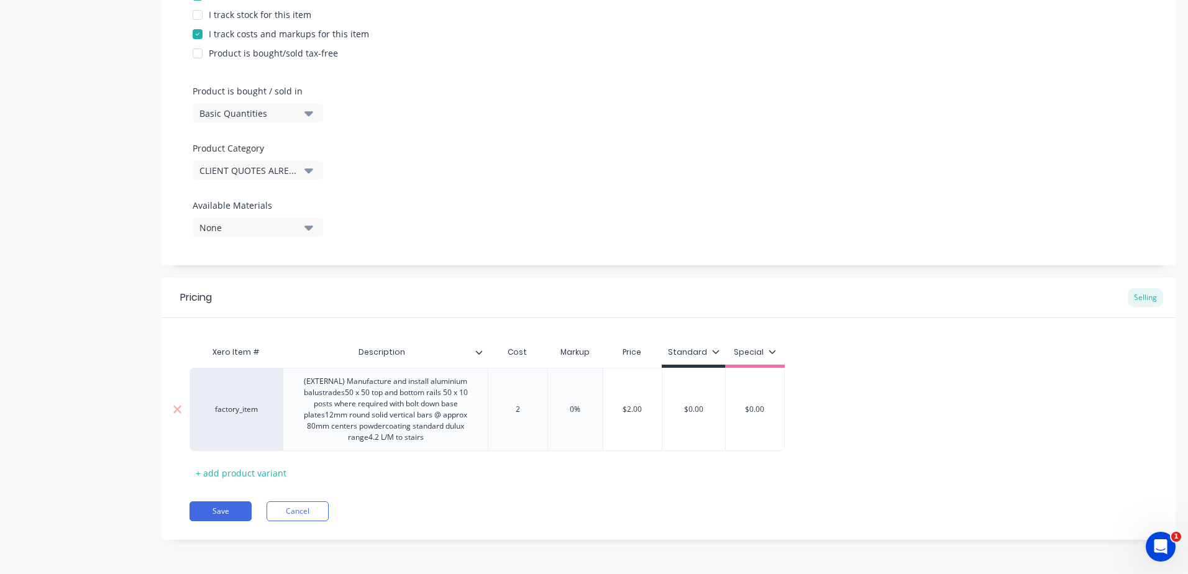
type textarea "x"
type input "27"
type textarea "x"
type input "275"
type textarea "x"
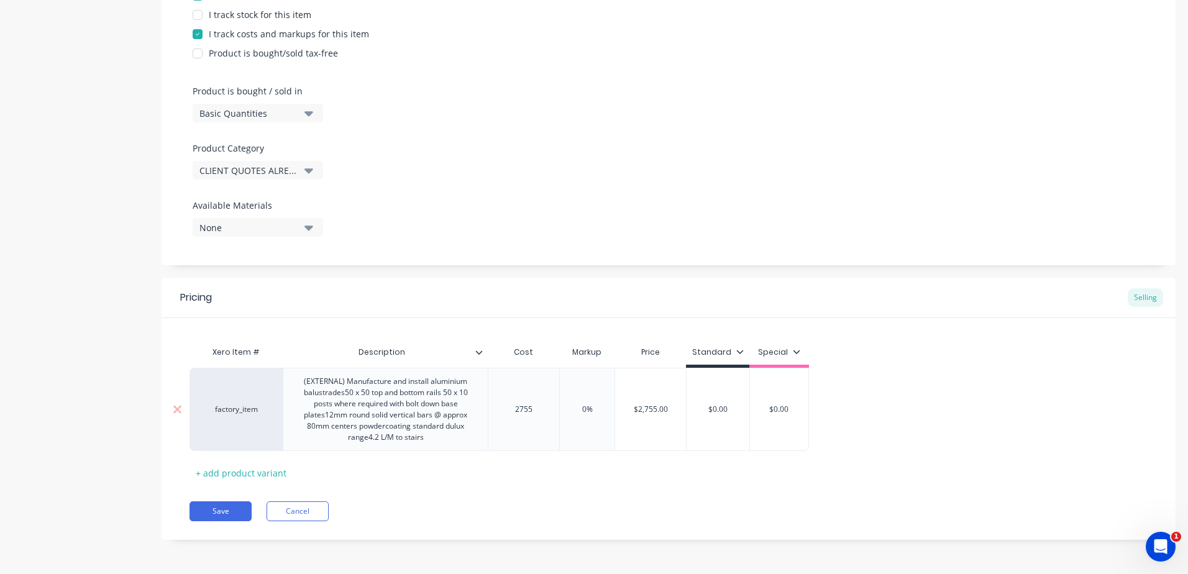
type input "2755."
type textarea "x"
type input "2755.2"
drag, startPoint x: 606, startPoint y: 411, endPoint x: 471, endPoint y: 407, distance: 134.2
click at [474, 408] on div "factory_item (EXTERNAL) Manufacture and install aluminium balustrades50 x 50 to…" at bounding box center [506, 409] width 635 height 83
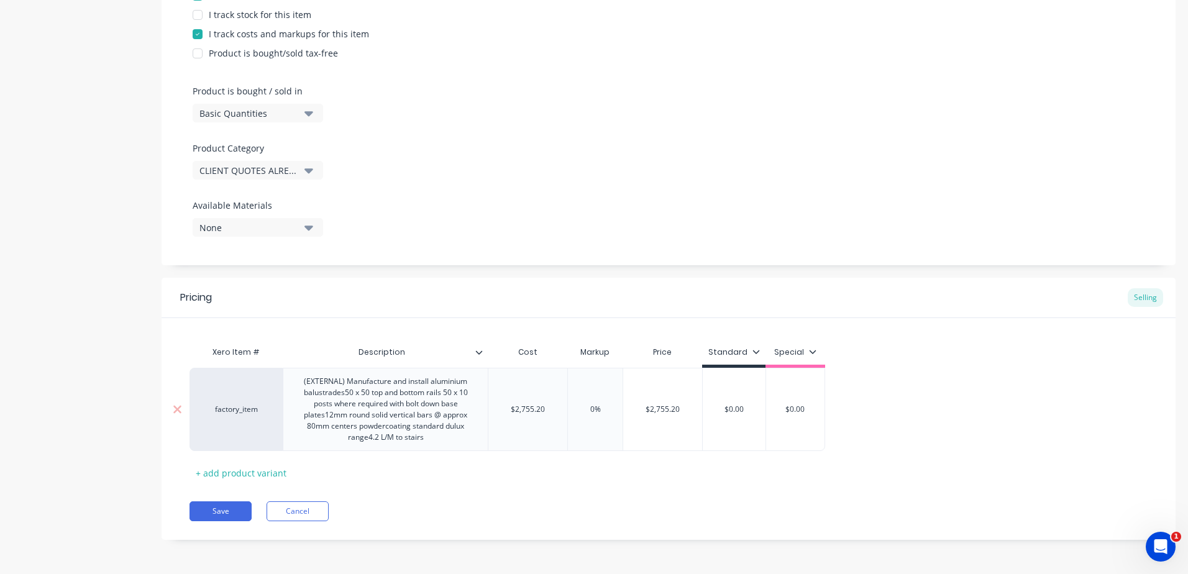
type textarea "x"
type input "2"
type textarea "x"
type input "25"
click at [593, 509] on div "Save Cancel" at bounding box center [682, 511] width 986 height 20
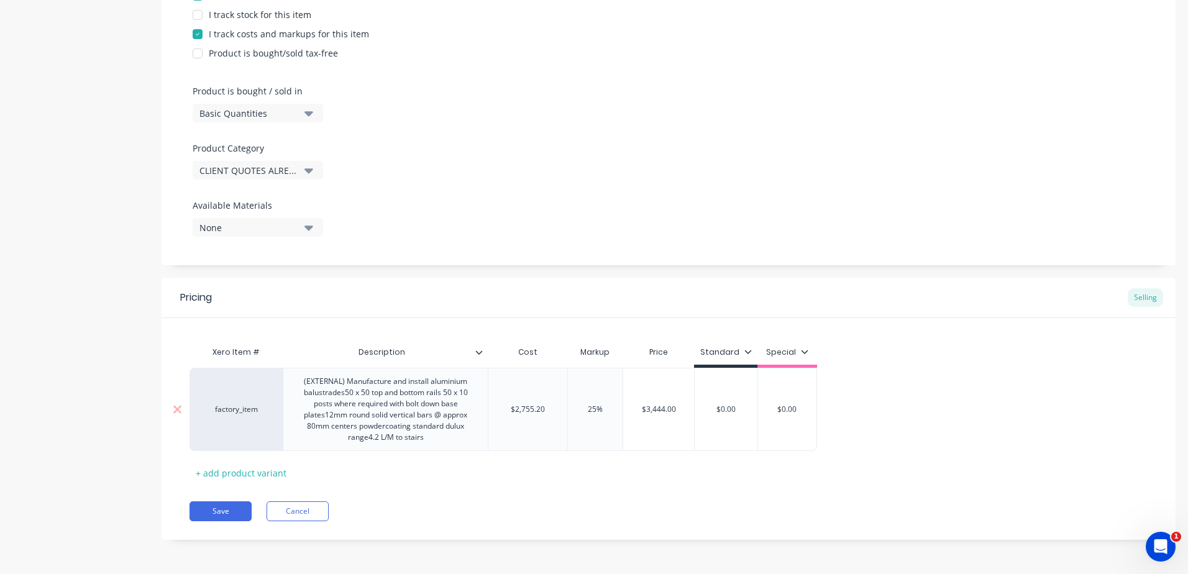
type input "$3,444.00"
drag, startPoint x: 685, startPoint y: 412, endPoint x: 593, endPoint y: 411, distance: 91.9
click at [593, 411] on div "factory_item (EXTERNAL) Manufacture and install aluminium balustrades50 x 50 to…" at bounding box center [502, 409] width 627 height 83
type input "$0.00"
click at [737, 414] on input "$0.00" at bounding box center [725, 409] width 63 height 11
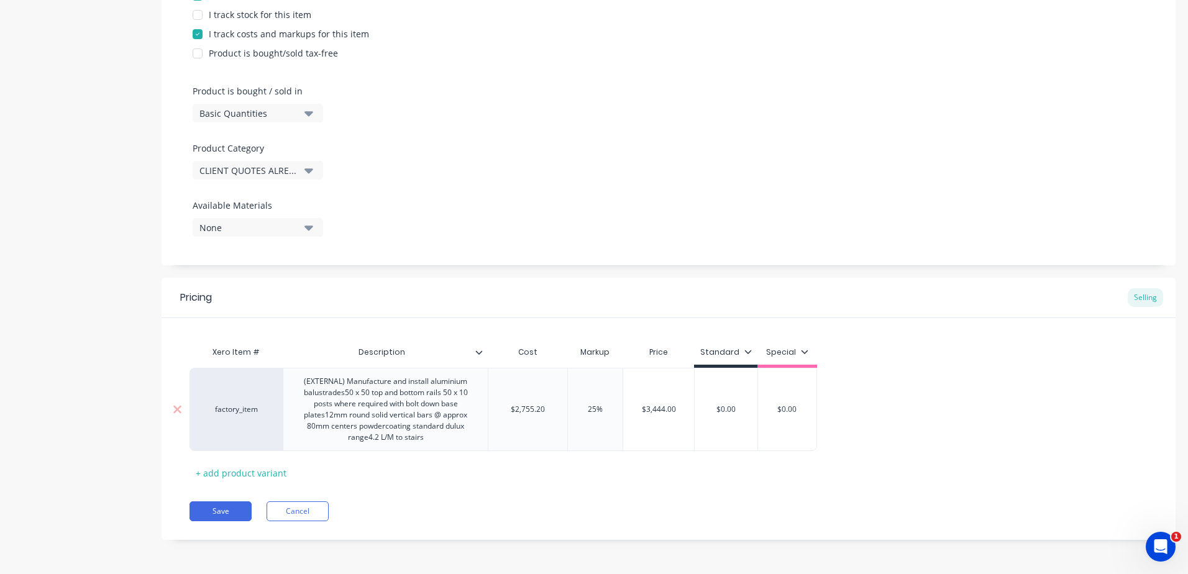
drag, startPoint x: 737, startPoint y: 414, endPoint x: 683, endPoint y: 415, distance: 53.4
click at [683, 415] on div "factory_item (EXTERNAL) Manufacture and install aluminium balustrades50 x 50 to…" at bounding box center [502, 409] width 627 height 83
paste input "3,444"
type textarea "x"
type input "$3,444.00"
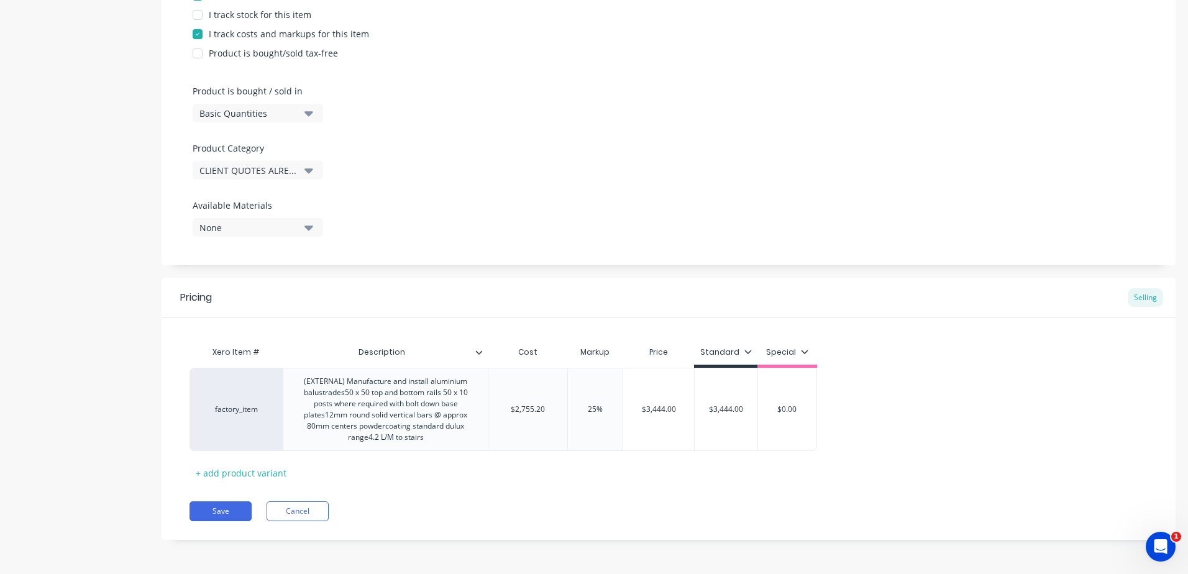
click at [748, 486] on div "Pricing Selling Xero Item # Description Cost Markup Price Standard Special fact…" at bounding box center [669, 409] width 1014 height 262
click at [235, 510] on button "Save" at bounding box center [220, 511] width 62 height 20
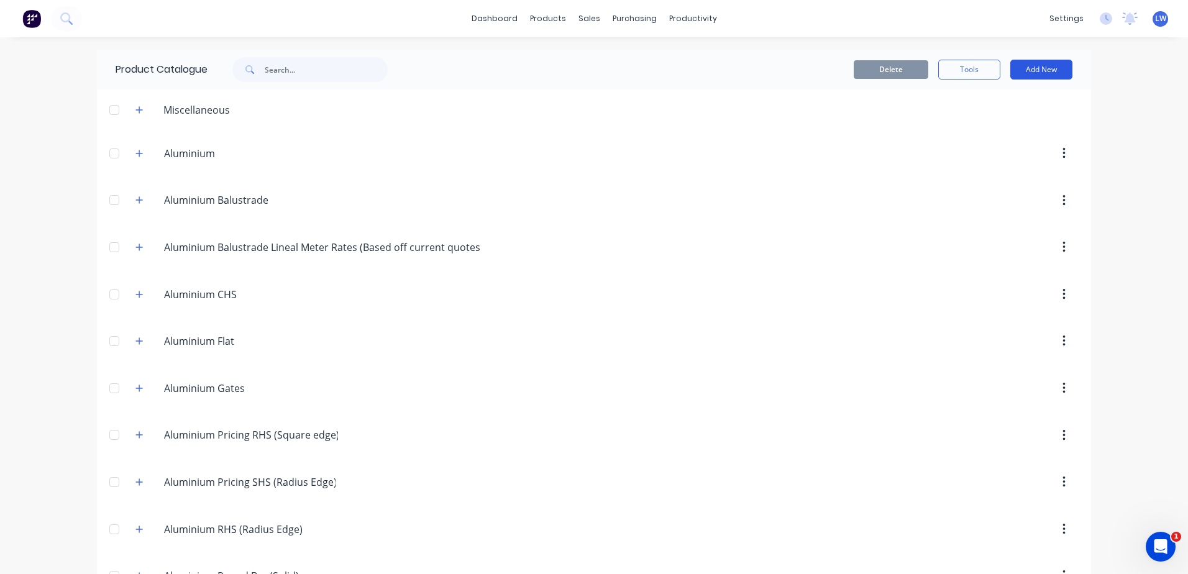
click at [1023, 68] on button "Add New" at bounding box center [1041, 70] width 62 height 20
click at [983, 127] on div "Product" at bounding box center [1013, 126] width 96 height 18
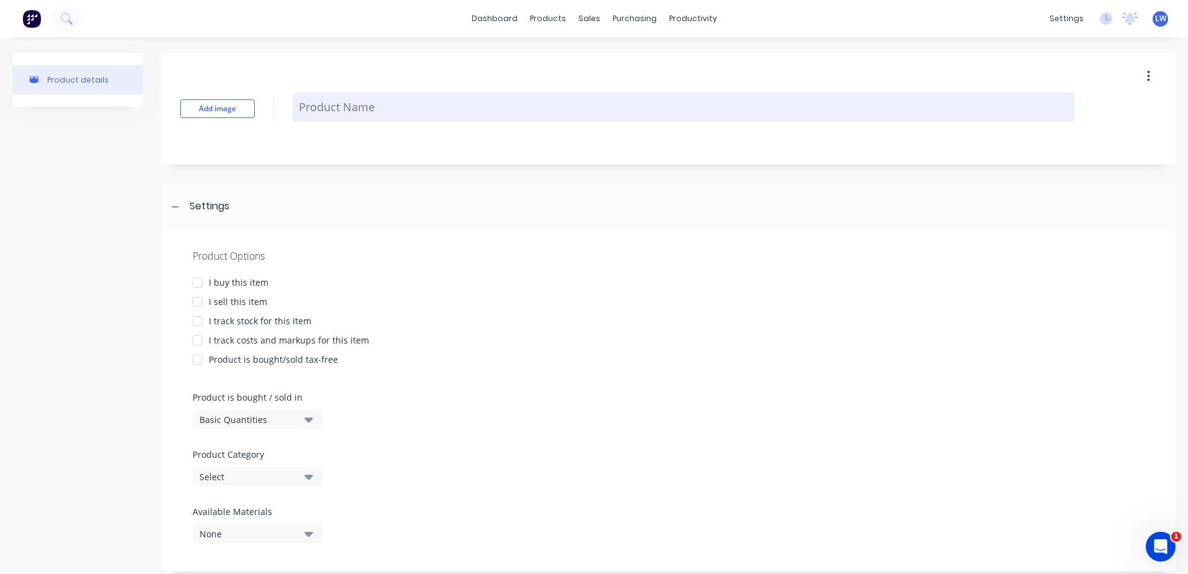
click at [355, 114] on textarea at bounding box center [683, 107] width 781 height 29
paste textarea "$3,444.00"
type textarea "x"
type textarea "$3,444.00"
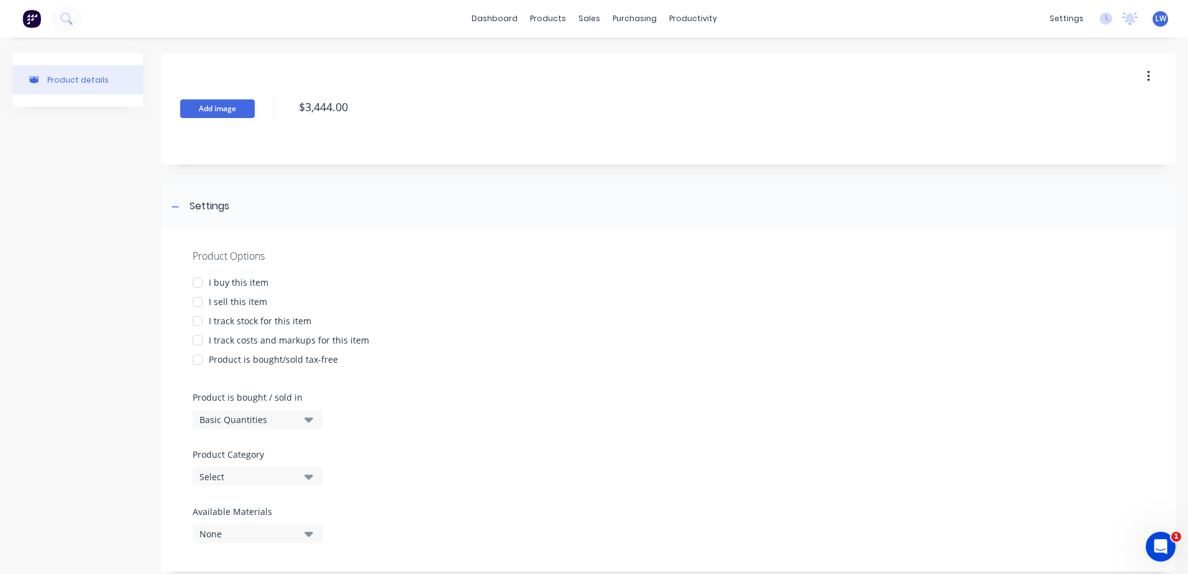
drag, startPoint x: 373, startPoint y: 102, endPoint x: 219, endPoint y: 102, distance: 153.4
click at [219, 102] on div "Add image $3,444.00" at bounding box center [669, 109] width 1014 height 112
type textarea "x"
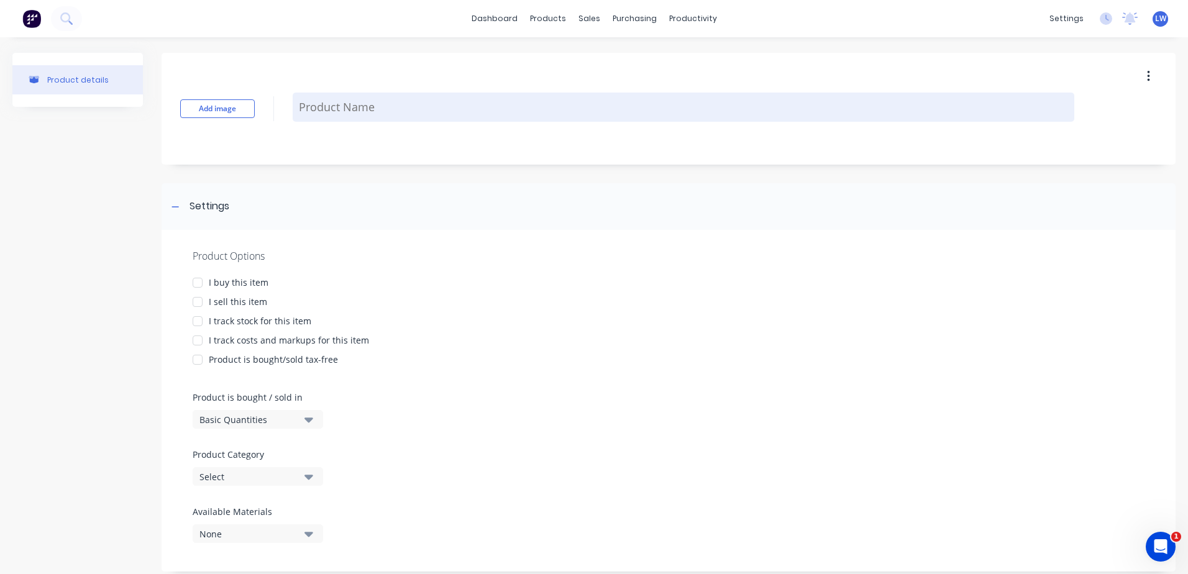
click at [331, 104] on textarea at bounding box center [683, 107] width 781 height 29
paste textarea "Manufacture and install aluminium balustrades 50 x 50 top and bottom rails 50 x…"
type textarea "x"
type textarea "Manufacture and install aluminium balustrades 50 x 50 top and bottom rails 50 x…"
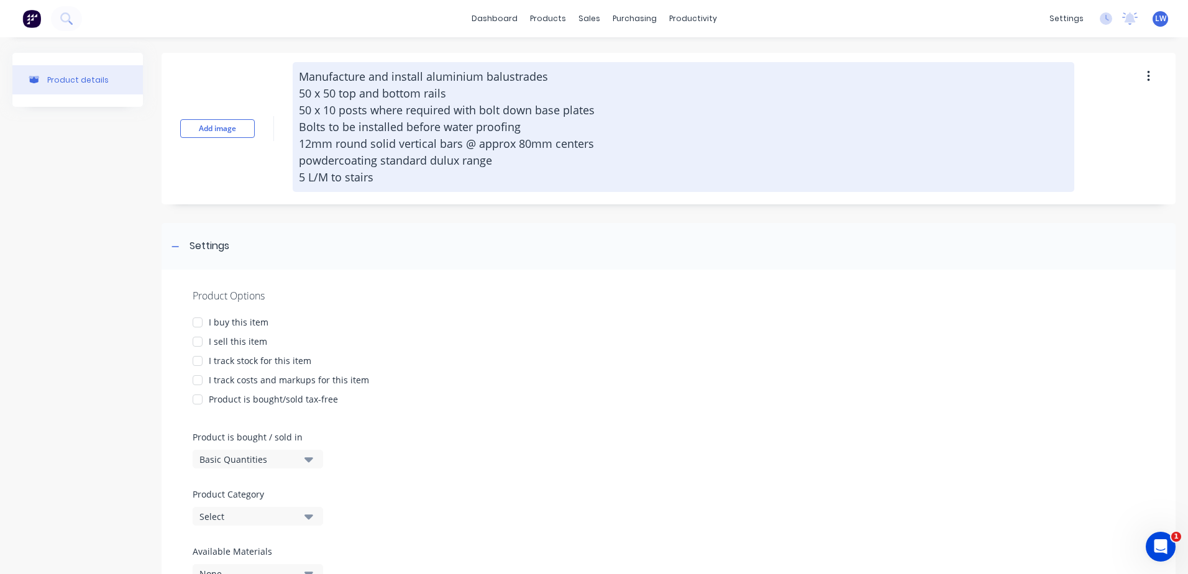
click at [322, 75] on textarea "Manufacture and install aluminium balustrades 50 x 50 top and bottom rails 50 x…" at bounding box center [683, 127] width 781 height 130
type textarea "x"
type textarea "Manufacture and install aluminium balustrades 50 x 50 top and bottom rails 50 x…"
click at [381, 173] on textarea "Manufacture and install aluminium balustrades 50 x 50 top and bottom rails 50 x…" at bounding box center [683, 127] width 781 height 130
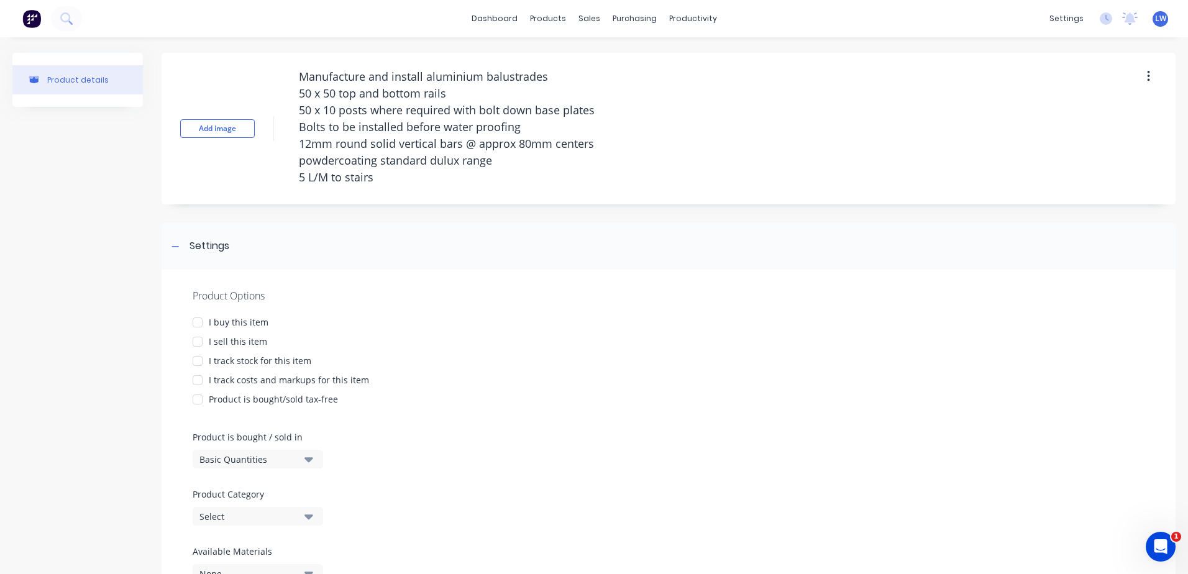
drag, startPoint x: 379, startPoint y: 181, endPoint x: 270, endPoint y: 173, distance: 109.1
click at [270, 173] on div "Add image Manufacture and install aluminium balustrades 50 x 50 top and bottom …" at bounding box center [669, 129] width 1014 height 152
type textarea "x"
type textarea "Manufacture and install aluminium balustrades 50 x 50 top and bottom rails 50 x…"
type textarea "x"
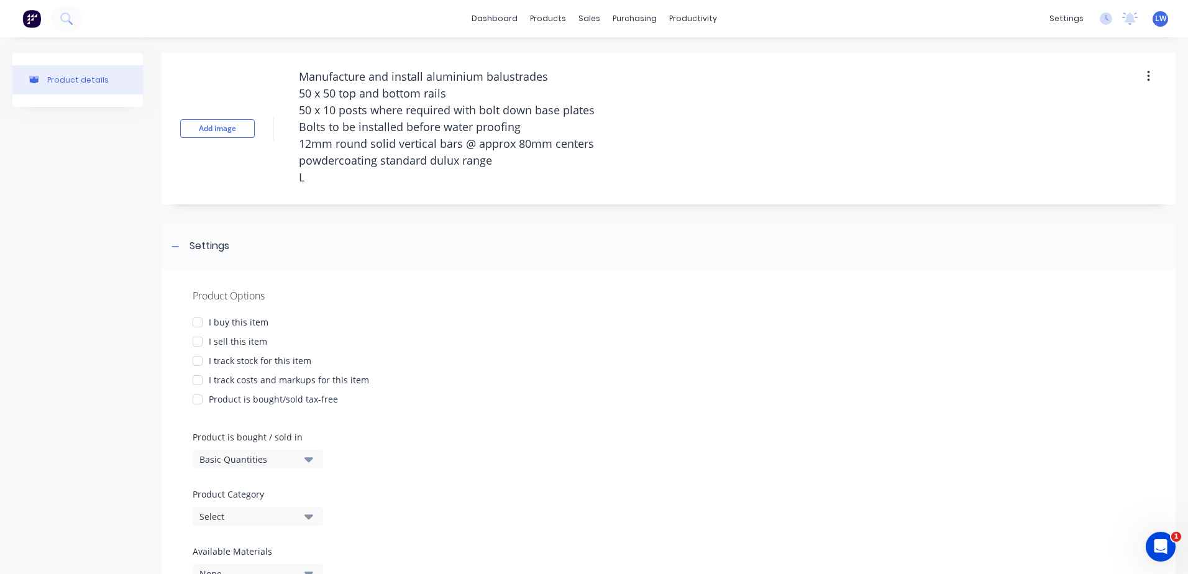
type textarea "Manufacture and install aluminium balustrades 50 x 50 top and bottom rails 50 x…"
type textarea "x"
type textarea "Manufacture and install aluminium balustrades 50 x 50 top and bottom rails 50 x…"
type textarea "x"
type textarea "Manufacture and install aluminium balustrades 50 x 50 top and bottom rails 50 x…"
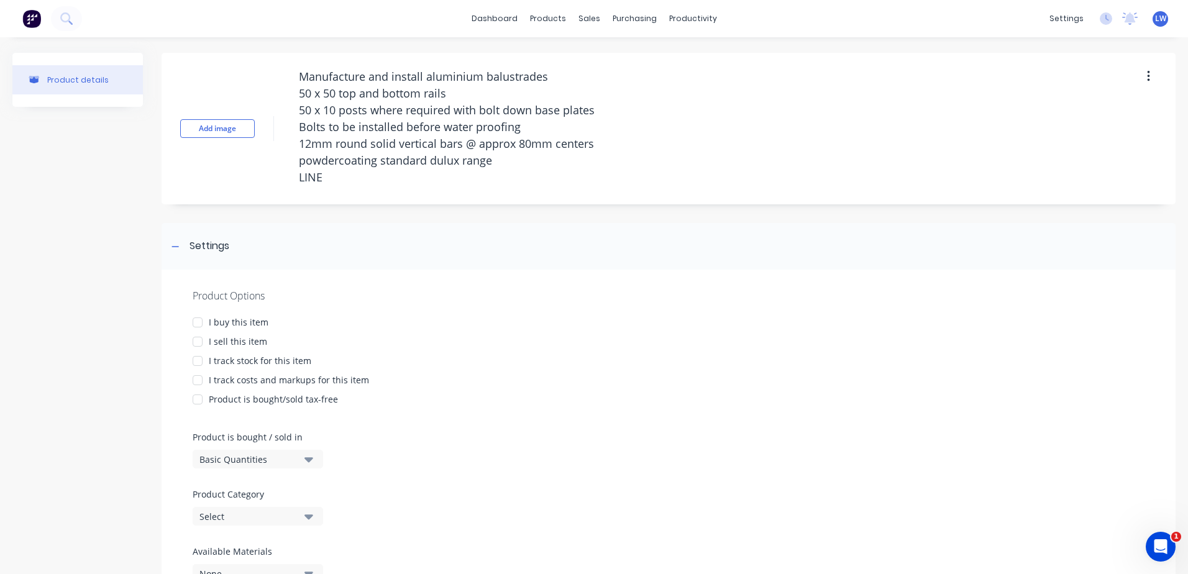
type textarea "x"
type textarea "Manufacture and install aluminium balustrades 50 x 50 top and bottom rails 50 x…"
type textarea "x"
type textarea "Manufacture and install aluminium balustrades 50 x 50 top and bottom rails 50 x…"
type textarea "x"
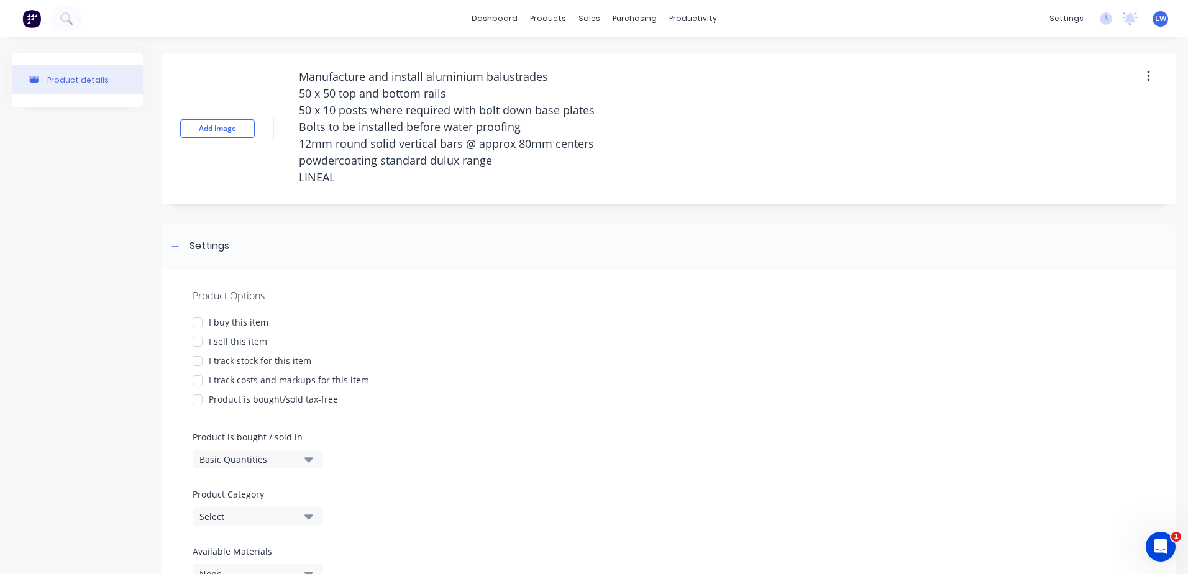
type textarea "Manufacture and install aluminium balustrades 50 x 50 top and bottom rails 50 x…"
type textarea "x"
type textarea "Manufacture and install aluminium balustrades 50 x 50 top and bottom rails 50 x…"
type textarea "x"
type textarea "Manufacture and install aluminium balustrades 50 x 50 top and bottom rails 50 x…"
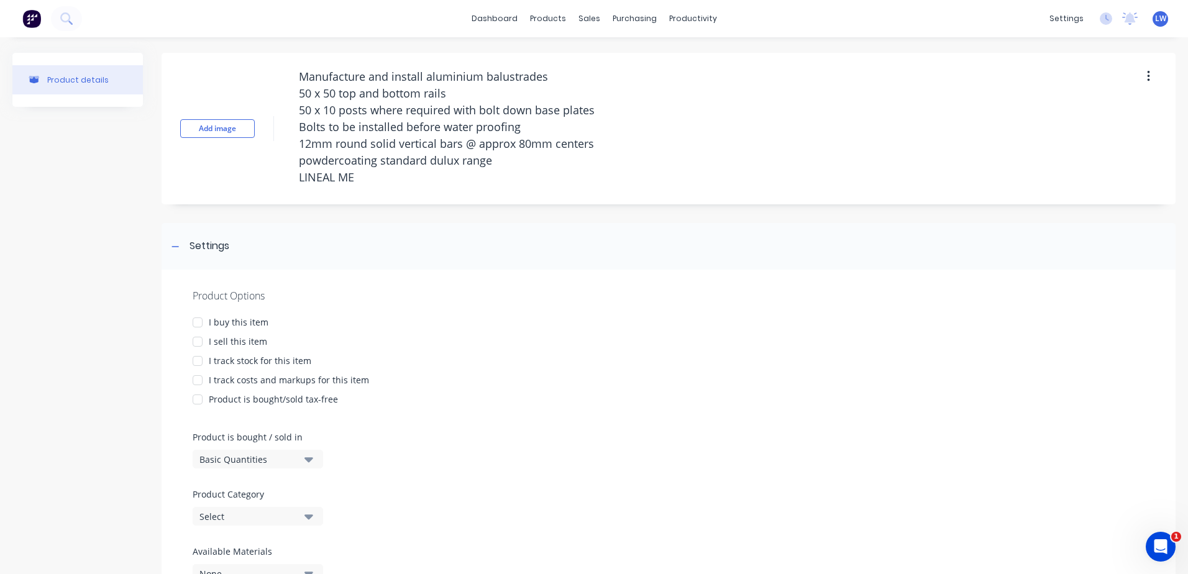
type textarea "x"
type textarea "Manufacture and install aluminium balustrades 50 x 50 top and bottom rails 50 x…"
type textarea "x"
type textarea "Manufacture and install aluminium balustrades 50 x 50 top and bottom rails 50 x…"
type textarea "x"
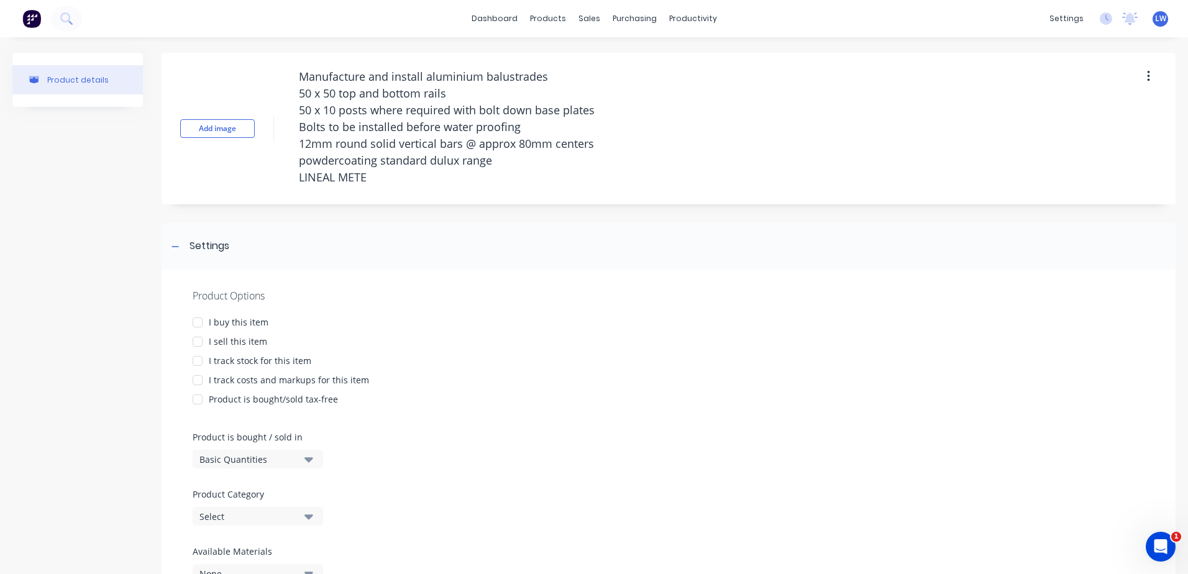
type textarea "Manufacture and install aluminium balustrades 50 x 50 top and bottom rails 50 x…"
type textarea "x"
type textarea "Manufacture and install aluminium balustrades 50 x 50 top and bottom rails 50 x…"
type textarea "x"
type textarea "Manufacture and install aluminium balustrades 50 x 50 top and bottom rails 50 x…"
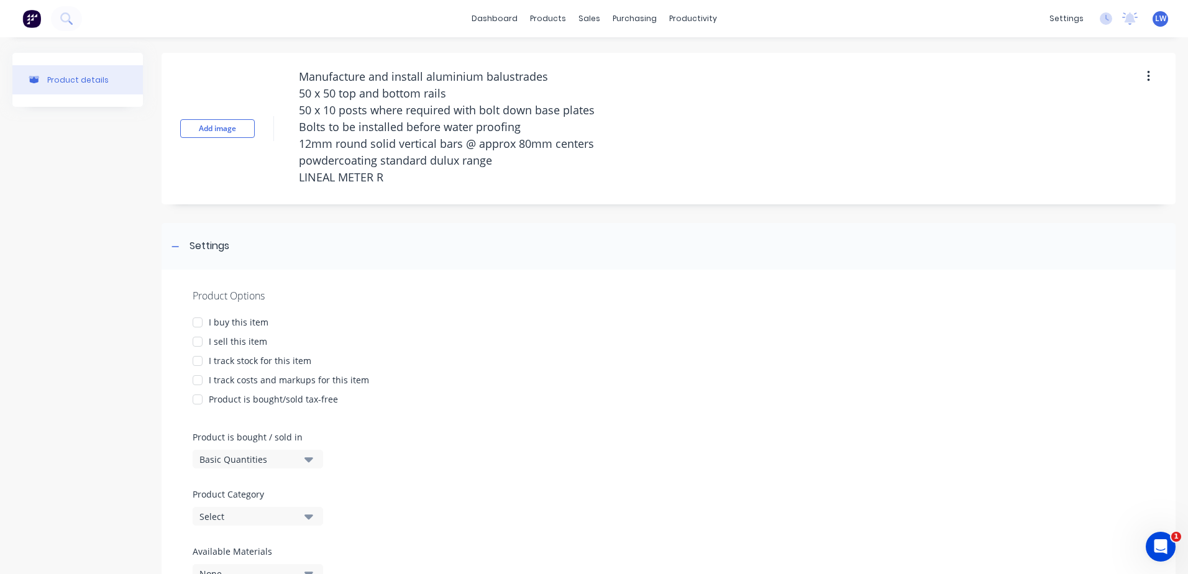
type textarea "x"
type textarea "Manufacture and install aluminium balustrades 50 x 50 top and bottom rails 50 x…"
type textarea "x"
type textarea "Manufacture and install aluminium balustrades 50 x 50 top and bottom rails 50 x…"
type textarea "x"
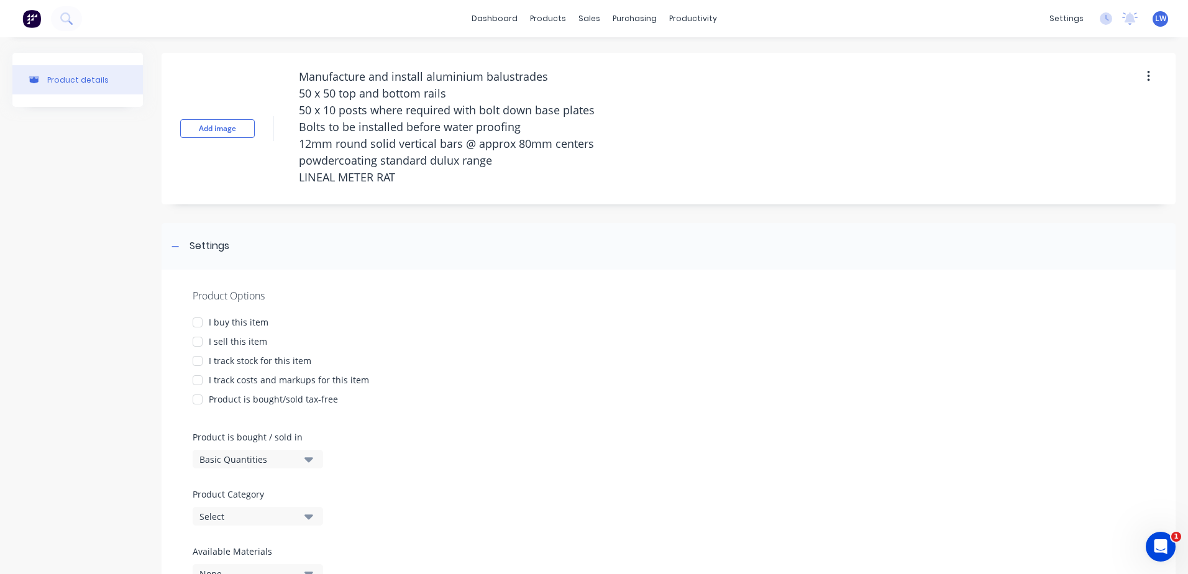
type textarea "Manufacture and install aluminium balustrades 50 x 50 top and bottom rails 50 x…"
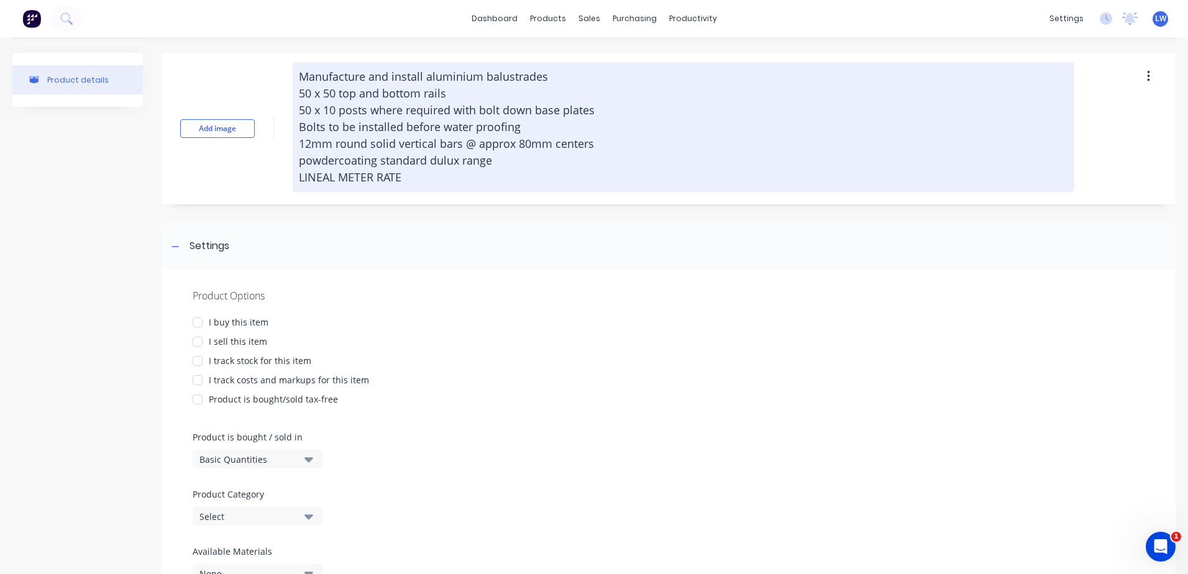
click at [298, 175] on textarea "Manufacture and install aluminium balustrades 50 x 50 top and bottom rails 50 x…" at bounding box center [683, 127] width 781 height 130
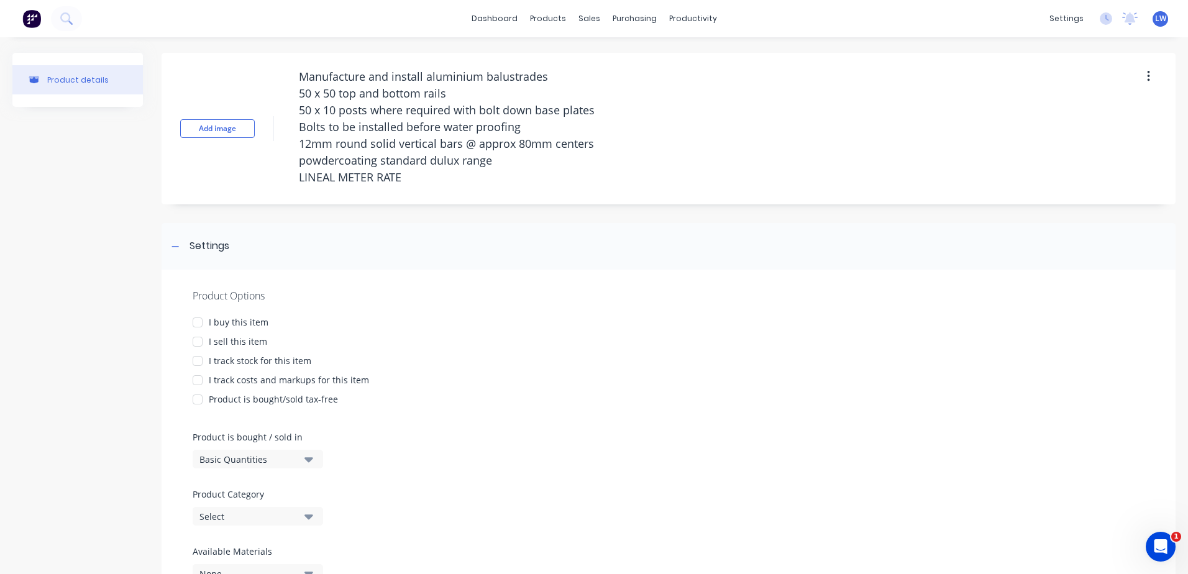
type textarea "x"
type textarea "Manufacture and install aluminium balustrades 50 x 50 top and bottom rails 50 x…"
type textarea "x"
type textarea "Manufacture and install aluminium balustrades 50 x 50 top and bottom rails 50 x…"
click at [200, 342] on div at bounding box center [197, 341] width 25 height 25
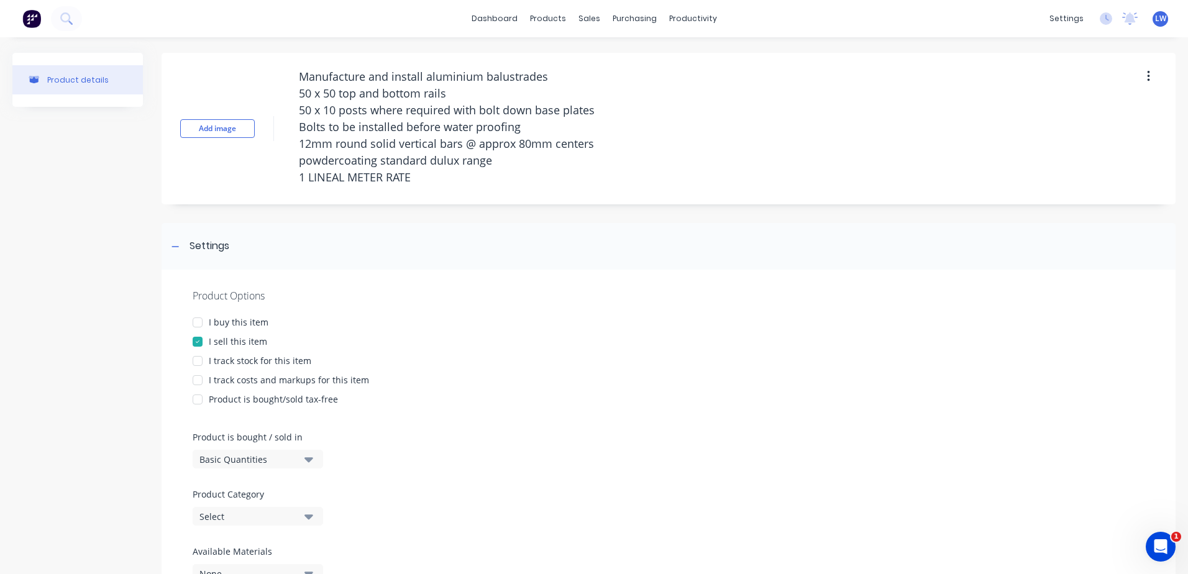
click at [196, 379] on div at bounding box center [197, 380] width 25 height 25
type textarea "x"
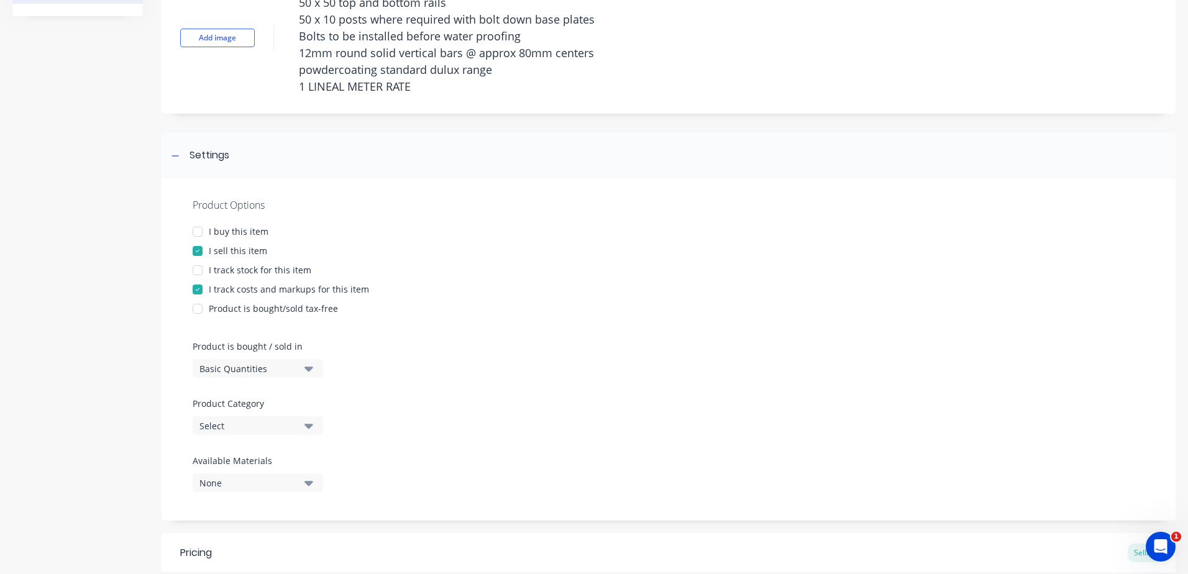
scroll to position [248, 0]
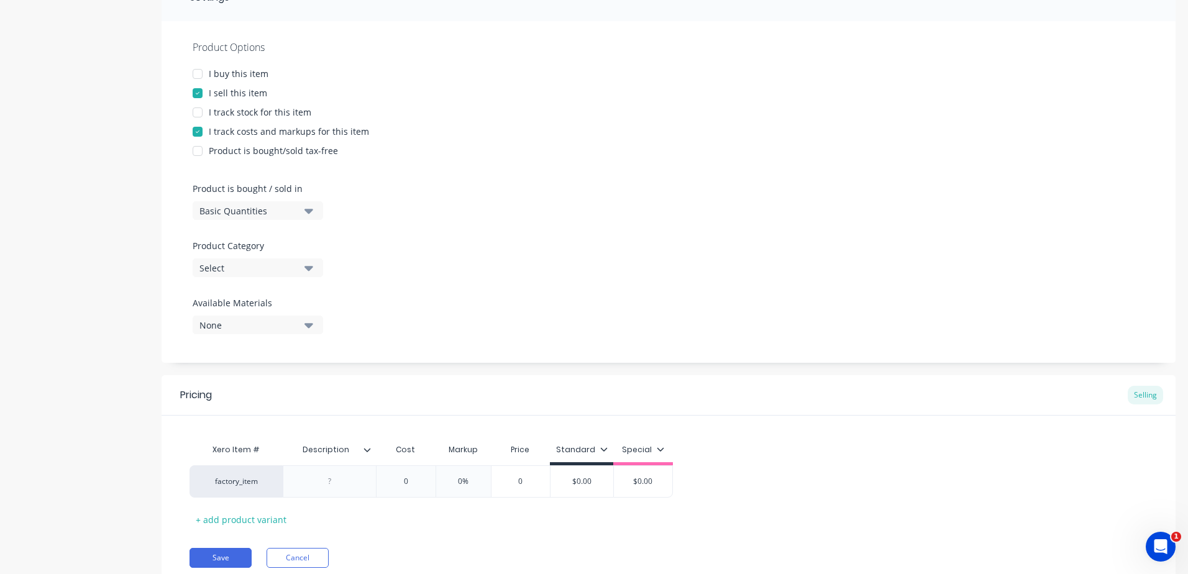
type textarea "Manufacture and install aluminium balustrades 50 x 50 top and bottom rails 50 x…"
type textarea "x"
type textarea "Manufacture and install aluminium balustrades 50 x 50 top and bottom rails 50 x…"
click at [309, 270] on icon "button" at bounding box center [308, 268] width 9 height 5
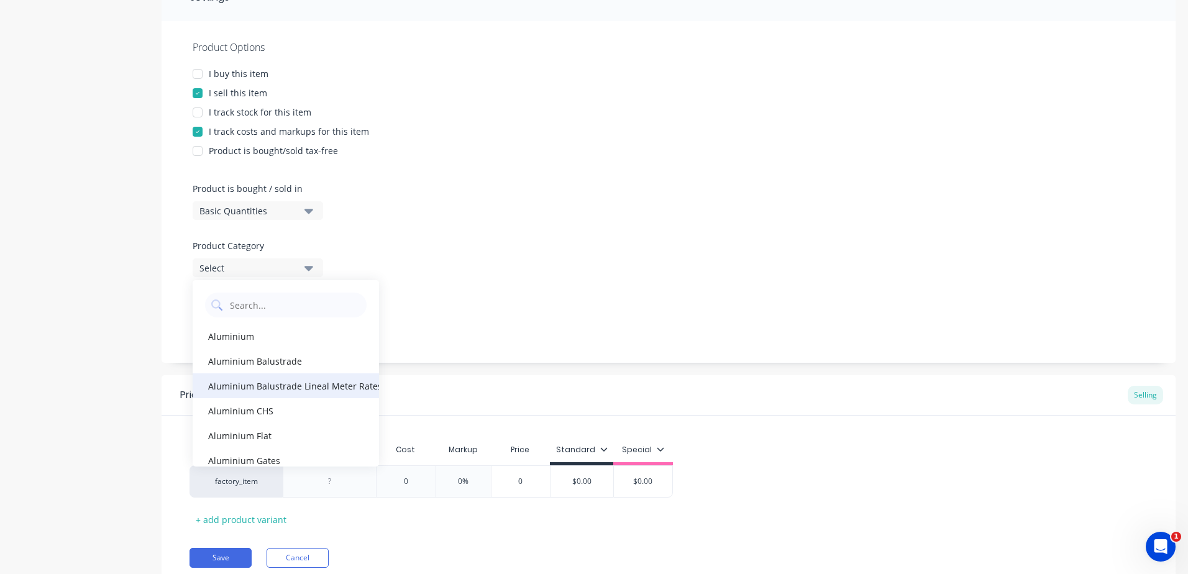
scroll to position [62, 0]
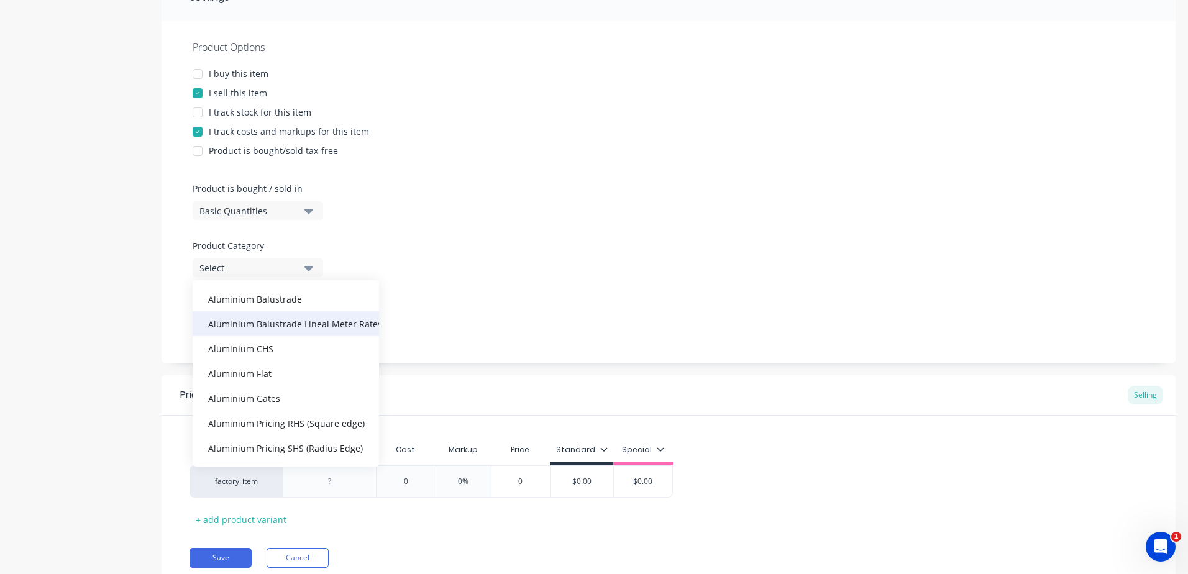
click at [296, 320] on div "Aluminium Balustrade Lineal Meter Rates (Based off current quotes)" at bounding box center [286, 323] width 186 height 25
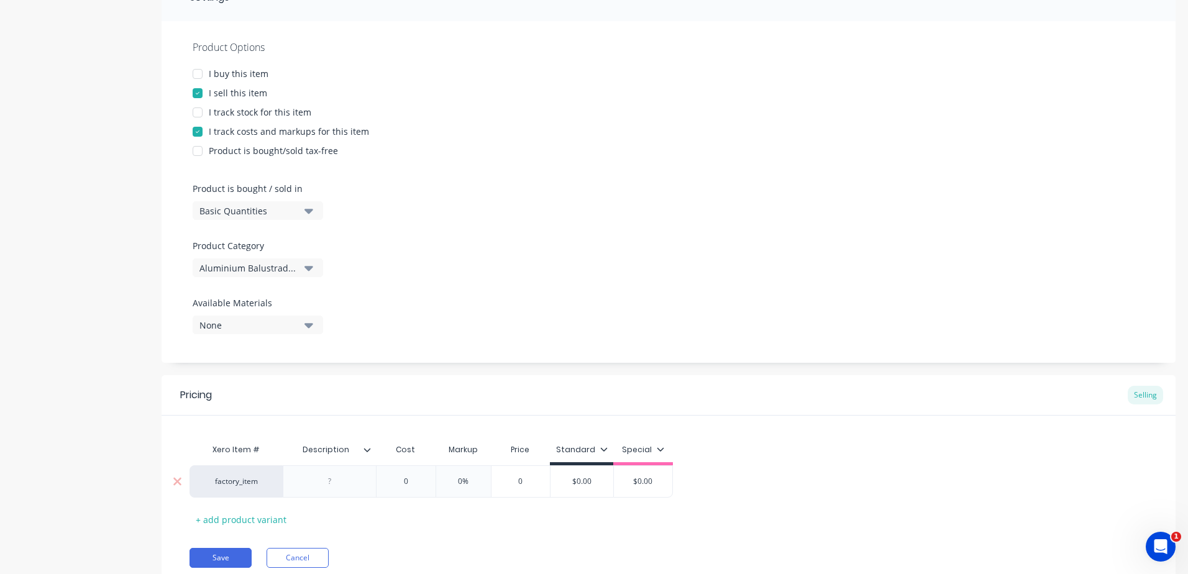
click at [342, 477] on div at bounding box center [330, 481] width 62 height 16
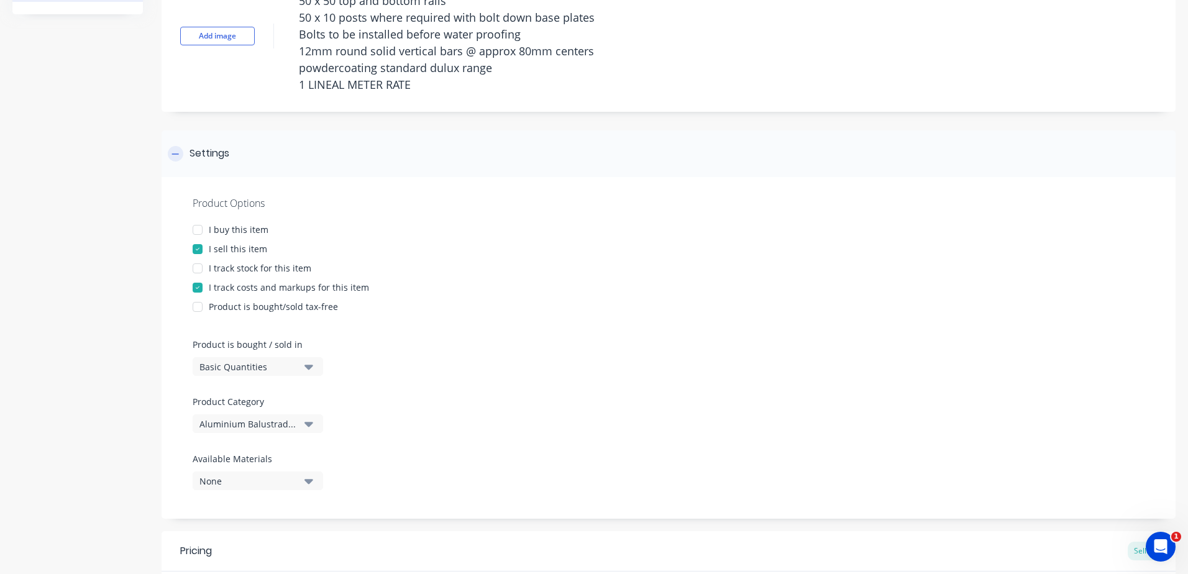
scroll to position [0, 0]
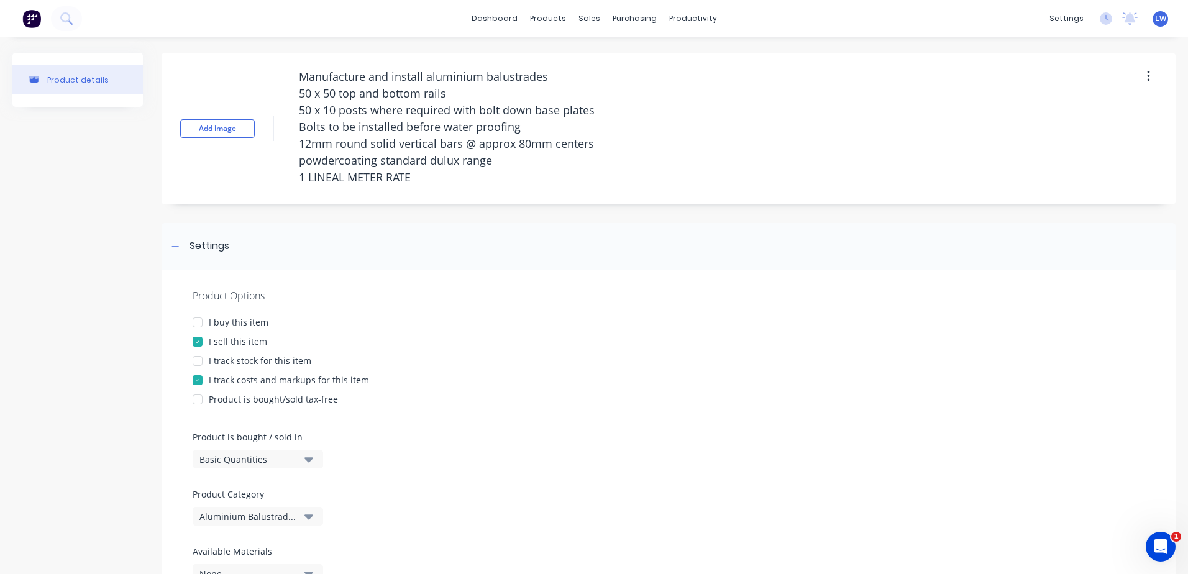
drag, startPoint x: 438, startPoint y: 173, endPoint x: 245, endPoint y: 61, distance: 222.9
click at [245, 61] on div "Add image Manufacture and install aluminium balustrades 50 x 50 top and bottom …" at bounding box center [669, 129] width 1014 height 152
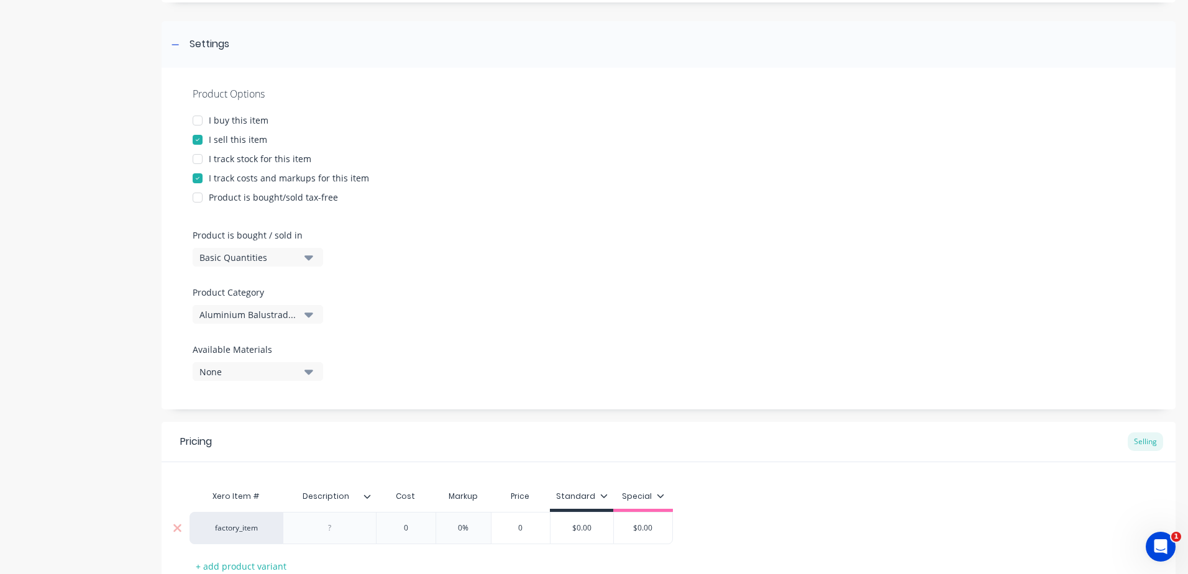
scroll to position [295, 0]
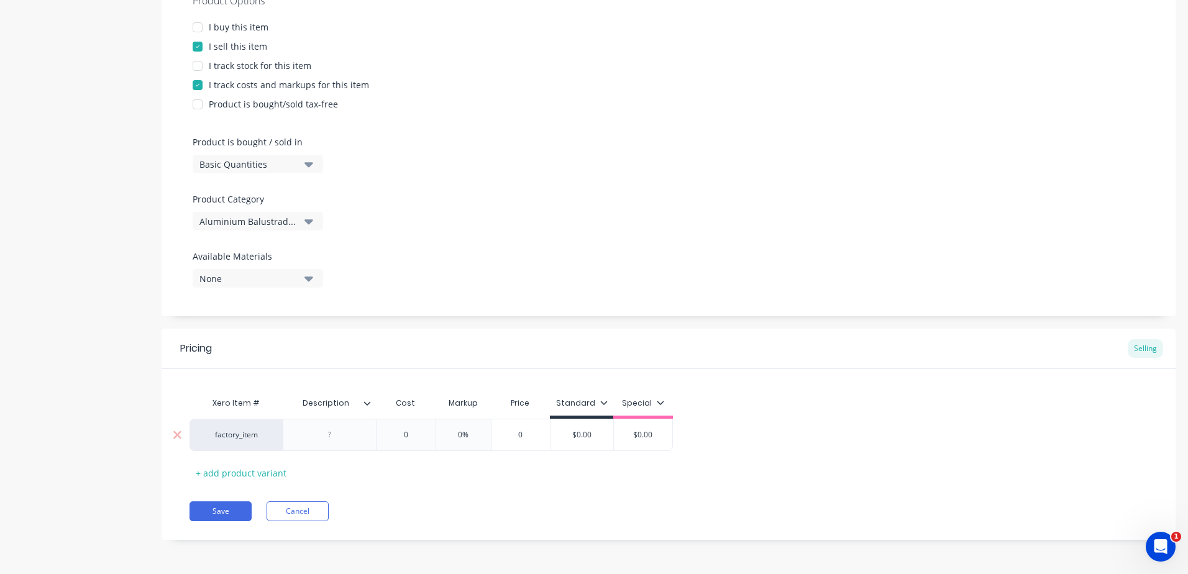
type textarea "x"
click at [337, 437] on div at bounding box center [330, 435] width 62 height 16
paste div
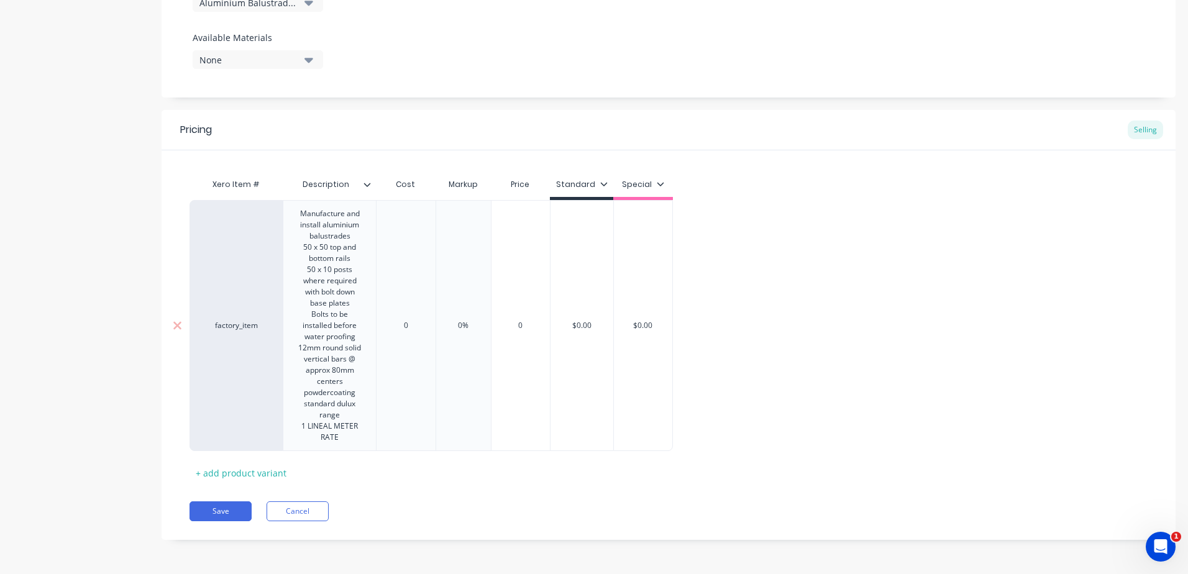
click at [420, 317] on div "0" at bounding box center [406, 325] width 62 height 31
type textarea "x"
type input "0"
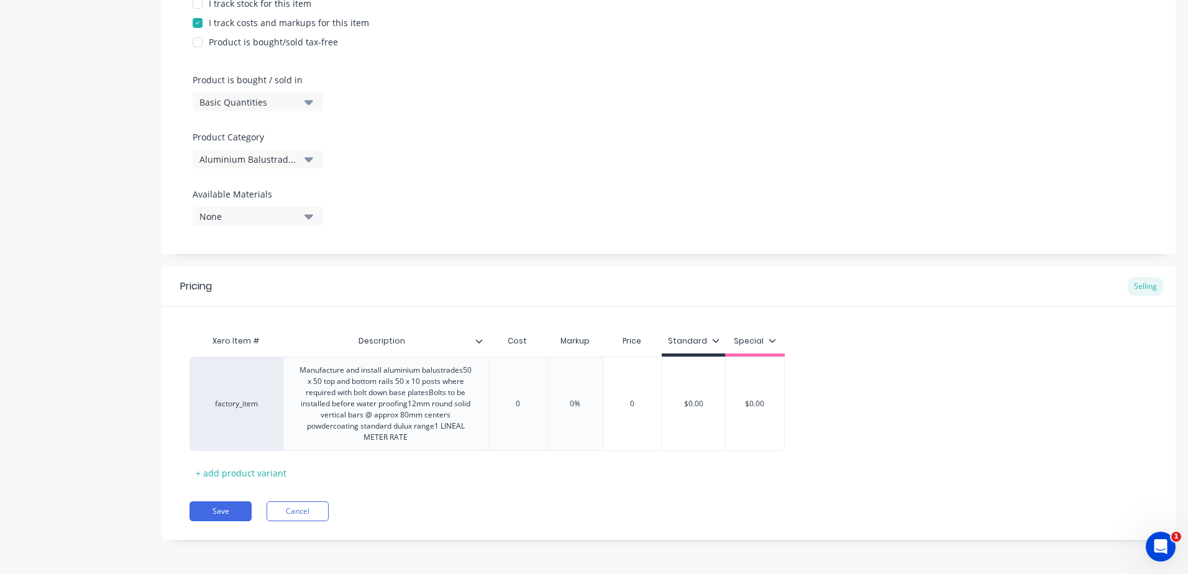
scroll to position [357, 0]
drag, startPoint x: 524, startPoint y: 406, endPoint x: 493, endPoint y: 405, distance: 31.1
click at [493, 405] on input "0" at bounding box center [517, 403] width 62 height 11
type textarea "x"
click at [604, 410] on div "0%" at bounding box center [591, 403] width 62 height 31
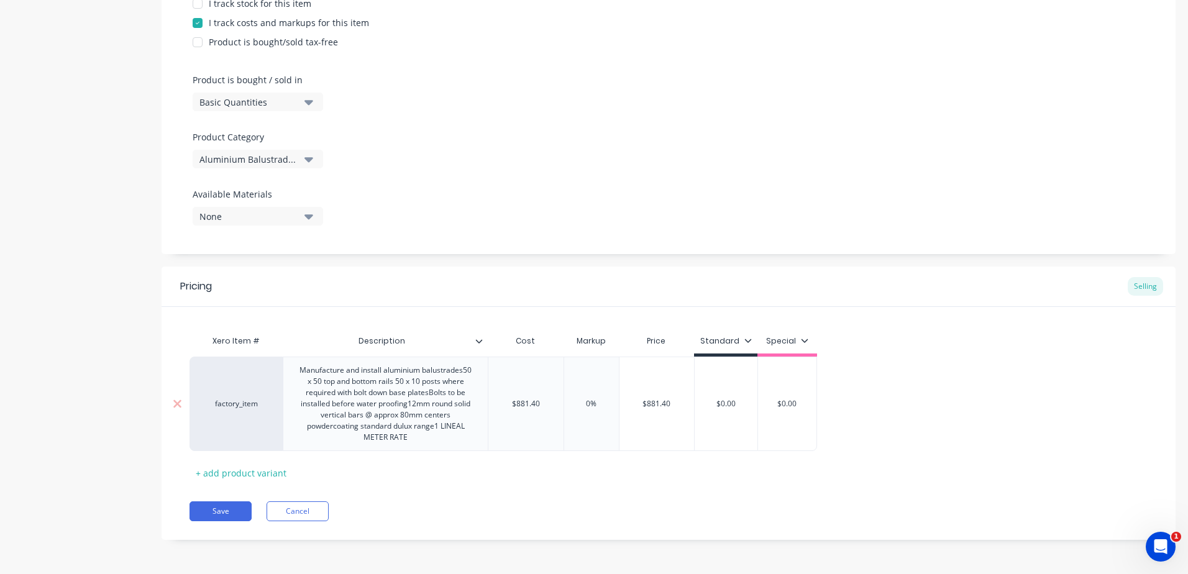
drag, startPoint x: 604, startPoint y: 401, endPoint x: 541, endPoint y: 401, distance: 62.7
click at [541, 401] on div "factory_item Manufacture and install aluminium balustrades50 x 50 top and botto…" at bounding box center [502, 404] width 627 height 94
click at [555, 475] on div "Xero Item # Description Cost Markup Price Standard Special factory_item Manufac…" at bounding box center [668, 406] width 958 height 154
click at [540, 399] on input "$881.40" at bounding box center [525, 403] width 75 height 11
click at [538, 471] on div "Xero Item # Description Cost Markup Price Standard Special factory_item Manufac…" at bounding box center [668, 406] width 958 height 154
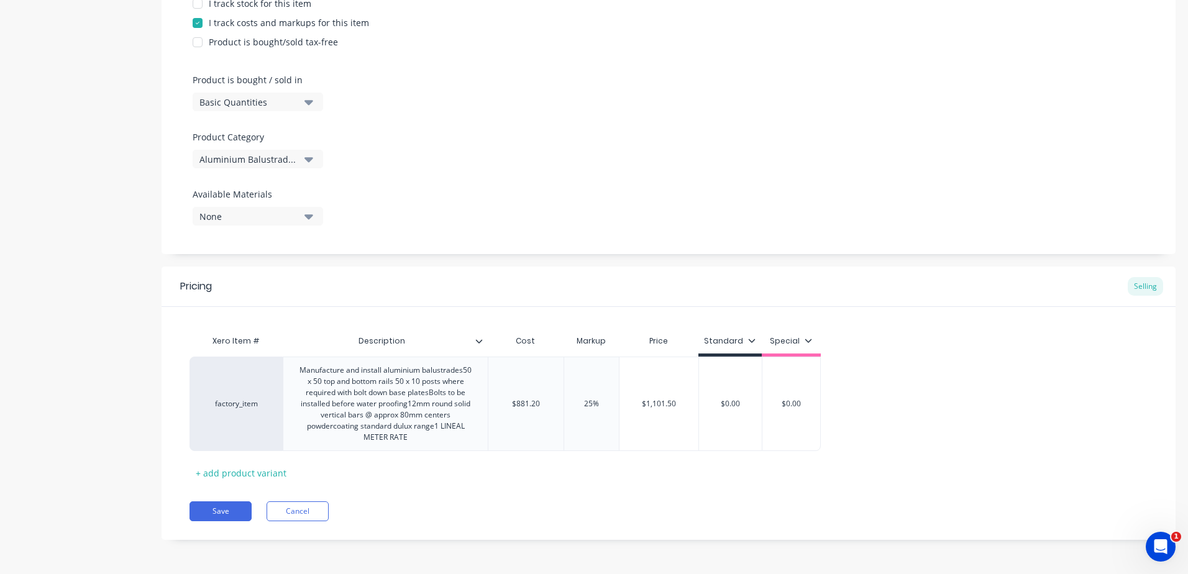
click at [555, 494] on div "Pricing Selling Xero Item # Description Cost Markup Price Standard Special fact…" at bounding box center [669, 402] width 1014 height 273
click at [749, 407] on input "$0.00" at bounding box center [730, 403] width 63 height 11
drag, startPoint x: 749, startPoint y: 406, endPoint x: 1180, endPoint y: 433, distance: 431.9
click at [721, 403] on input "$0.00" at bounding box center [730, 403] width 63 height 11
click at [719, 401] on input "101.5" at bounding box center [732, 403] width 67 height 11
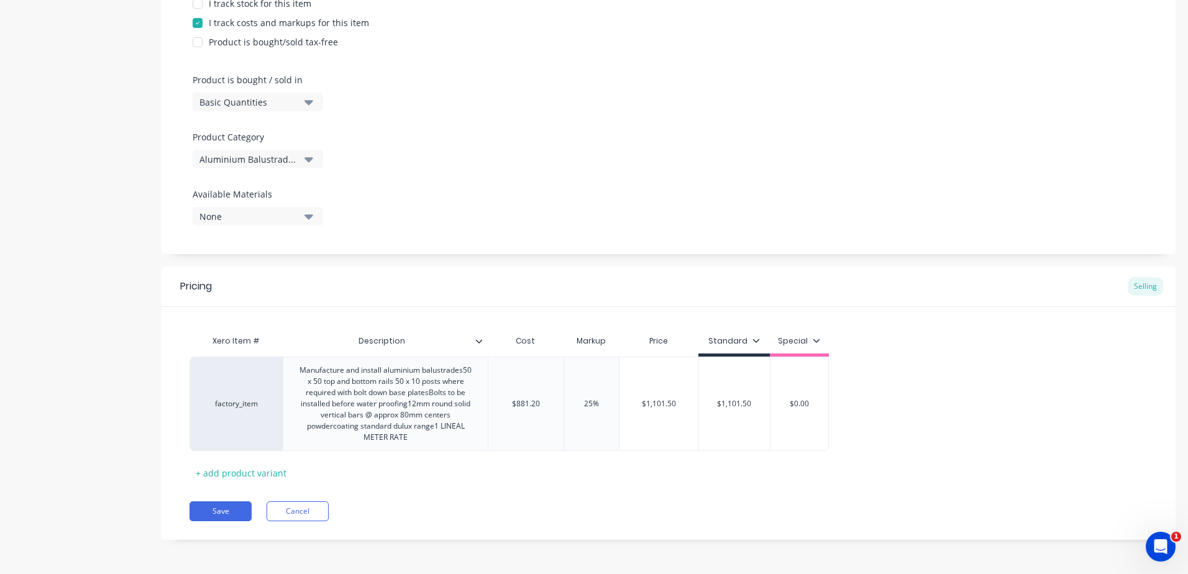
click at [742, 482] on div "Xero Item # Description Cost Markup Price Standard Special factory_item Manufac…" at bounding box center [668, 406] width 958 height 154
click at [221, 516] on button "Save" at bounding box center [220, 511] width 62 height 20
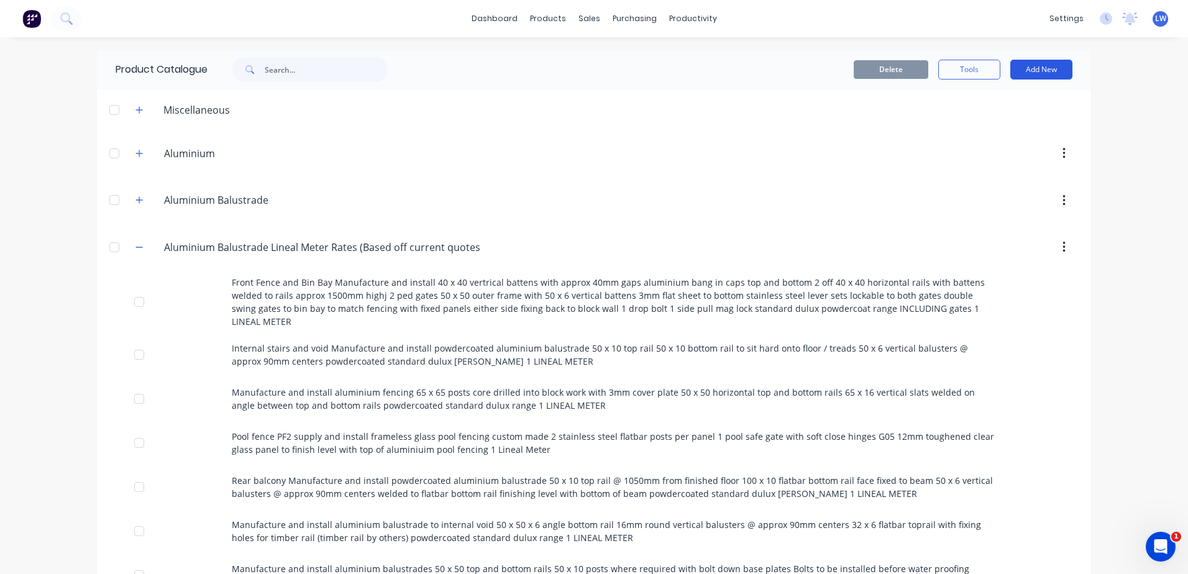
click at [1031, 73] on button "Add New" at bounding box center [1041, 70] width 62 height 20
click at [975, 127] on div "Product" at bounding box center [1013, 126] width 96 height 18
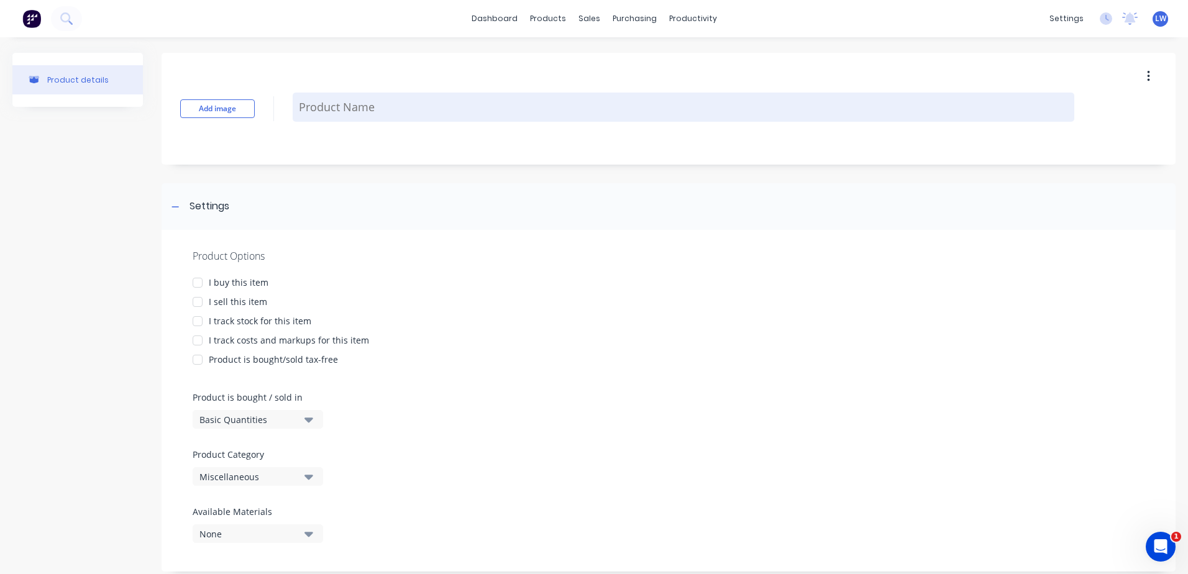
click at [376, 107] on textarea at bounding box center [683, 107] width 781 height 29
paste textarea "Supply and install powdercoated aluminium balustrade to PDR deck and stairs Vis…"
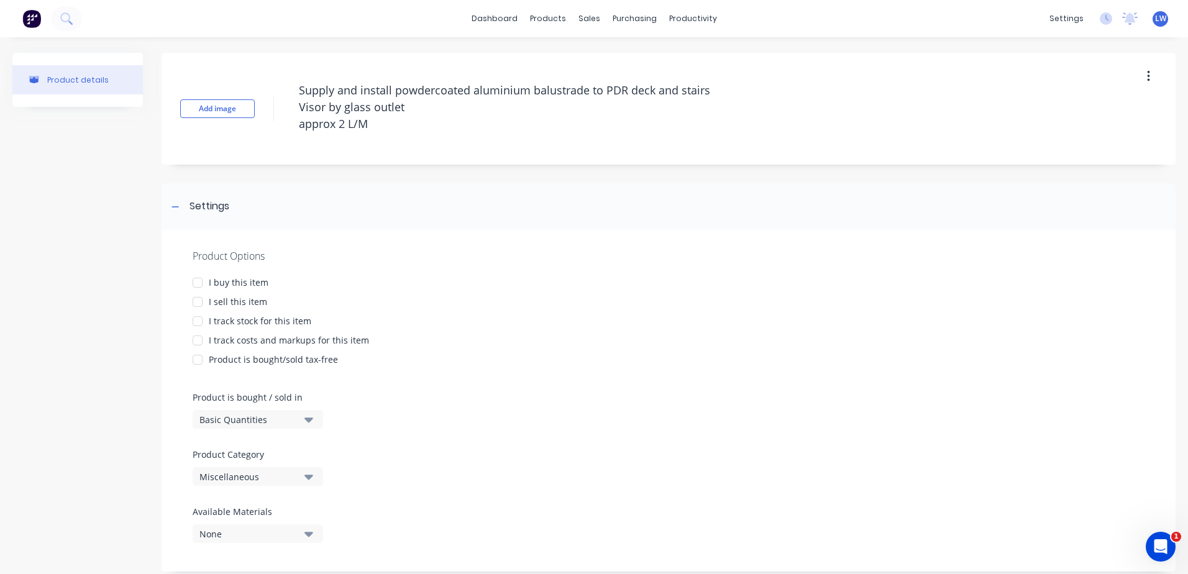
click at [199, 299] on div at bounding box center [197, 301] width 25 height 25
click at [197, 338] on div at bounding box center [197, 340] width 25 height 25
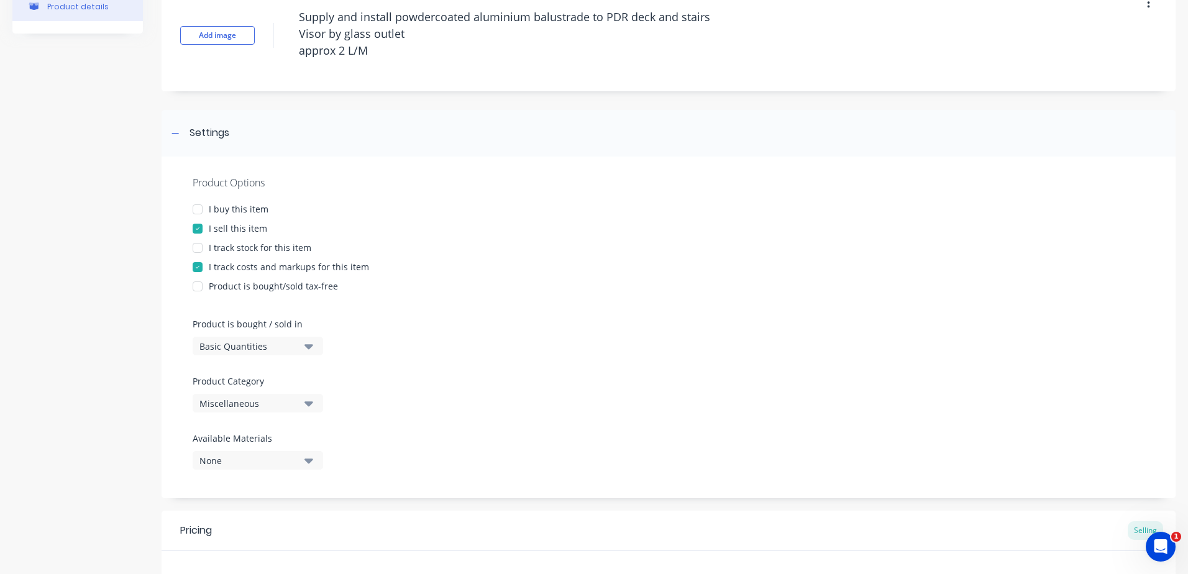
scroll to position [186, 0]
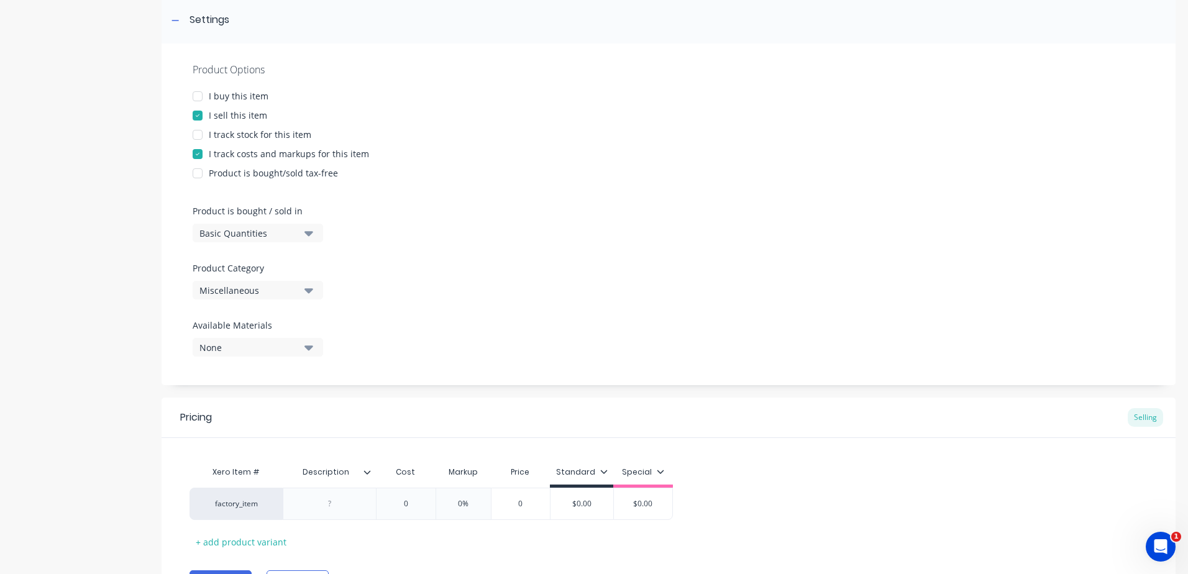
click at [311, 295] on icon "button" at bounding box center [308, 290] width 9 height 14
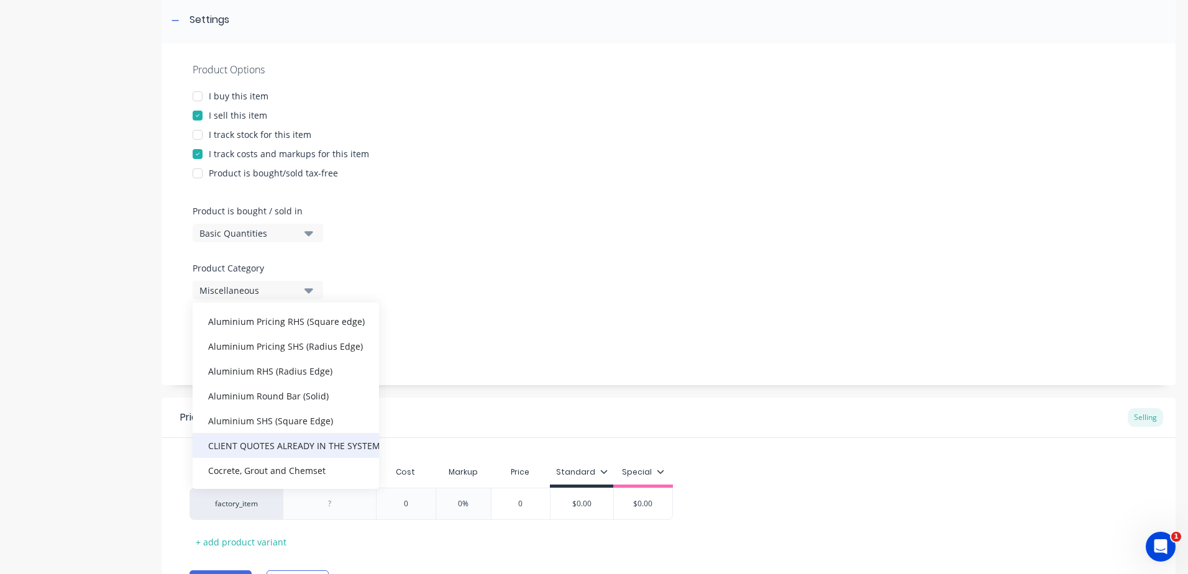
click at [271, 444] on div "CLIENT QUOTES ALREADY IN THE SYSTEM PRIOR TO 1/9/2025" at bounding box center [286, 445] width 186 height 25
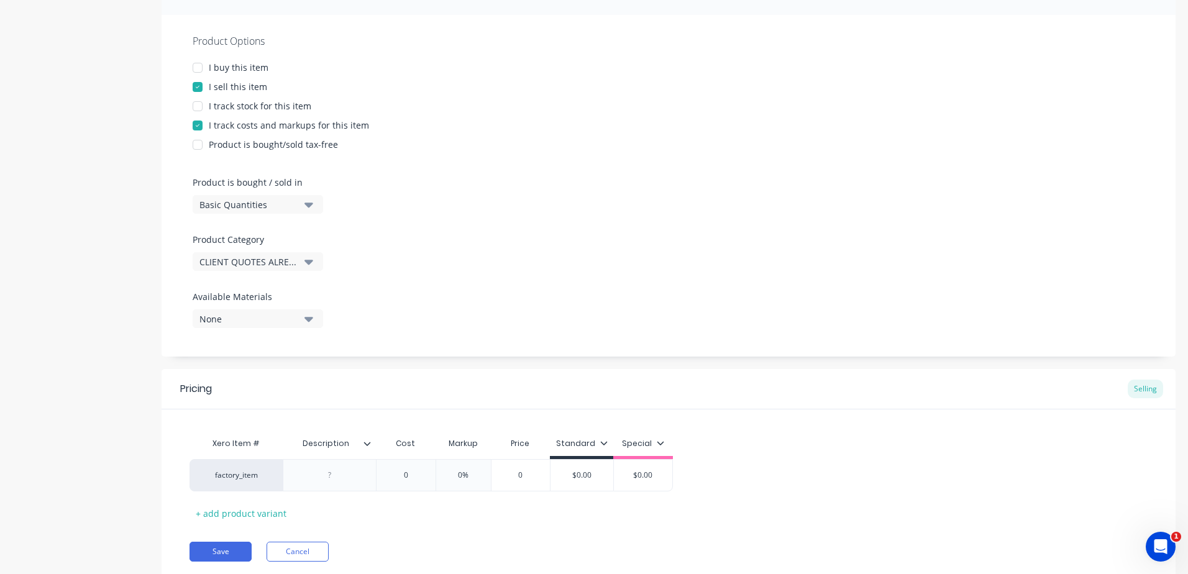
scroll to position [255, 0]
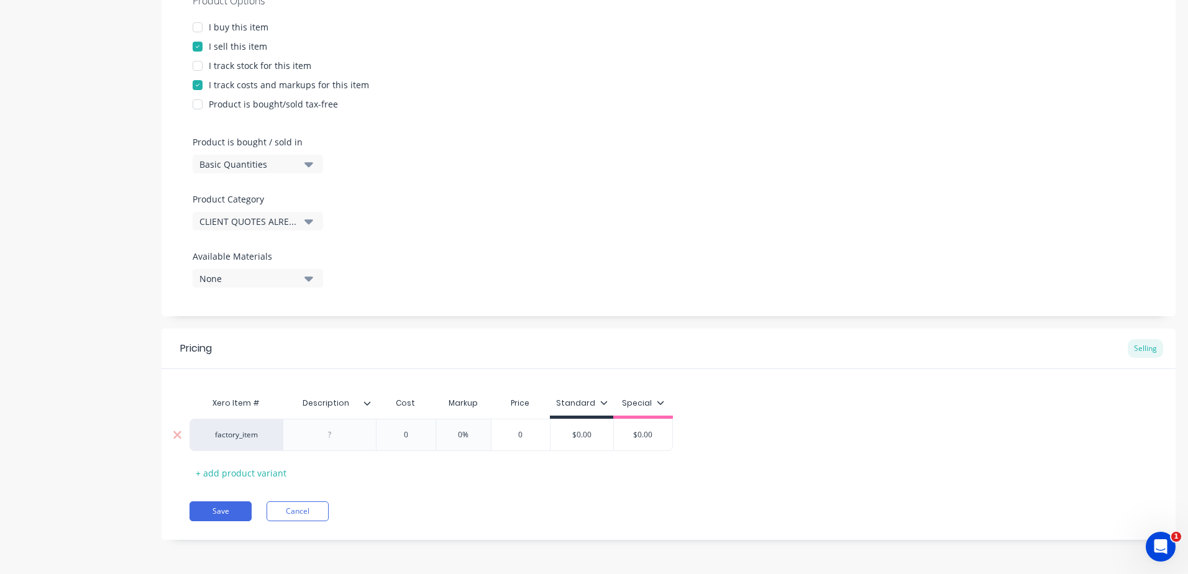
click at [334, 438] on div at bounding box center [330, 435] width 62 height 16
paste div
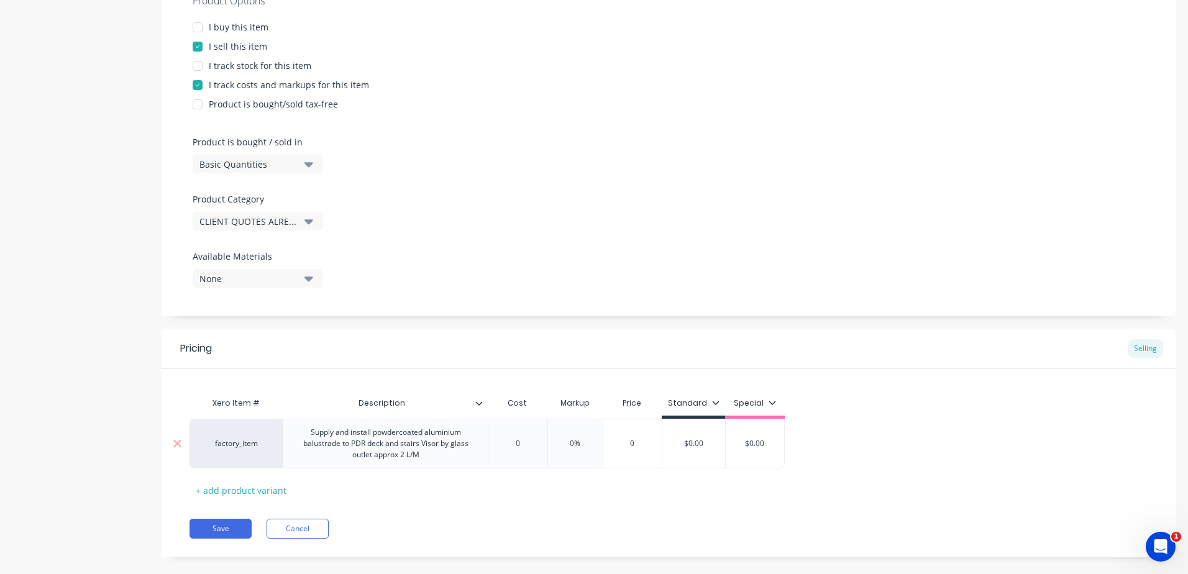
click at [521, 439] on input "0" at bounding box center [517, 443] width 62 height 11
drag, startPoint x: 524, startPoint y: 441, endPoint x: 475, endPoint y: 441, distance: 49.1
click at [475, 441] on div "factory_item Supply and install powdercoated aluminium balustrade to PDR deck a…" at bounding box center [486, 444] width 595 height 50
click at [601, 447] on input "0%" at bounding box center [587, 443] width 62 height 11
drag, startPoint x: 600, startPoint y: 442, endPoint x: 536, endPoint y: 444, distance: 64.0
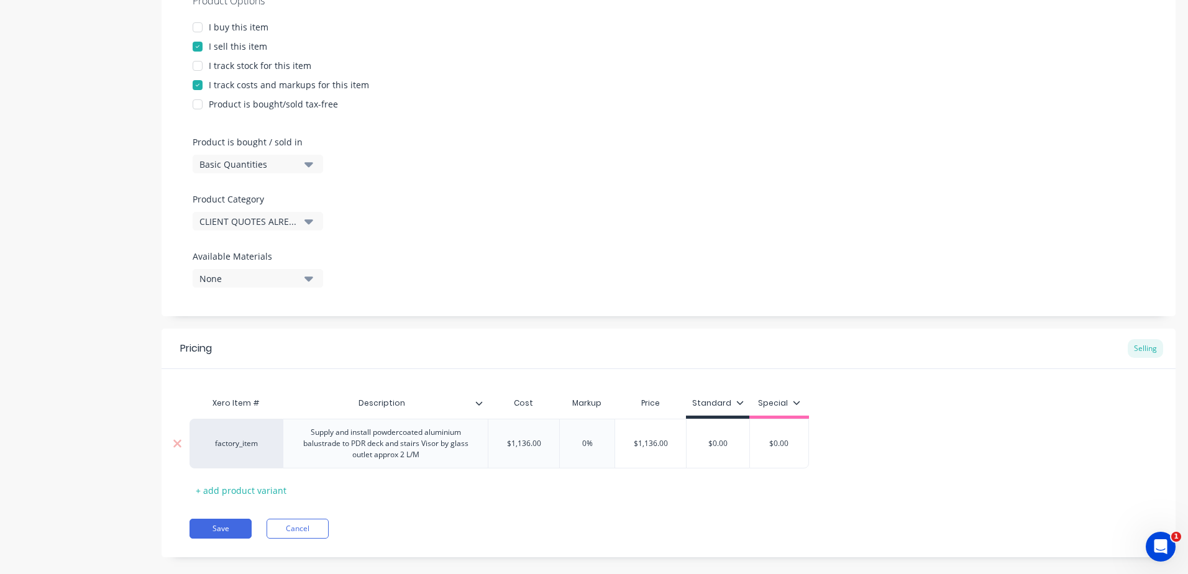
click at [536, 444] on div "factory_item Supply and install powdercoated aluminium balustrade to PDR deck a…" at bounding box center [498, 444] width 619 height 50
click at [571, 535] on div "Save Cancel" at bounding box center [682, 529] width 986 height 20
click at [217, 529] on button "Save" at bounding box center [220, 529] width 62 height 20
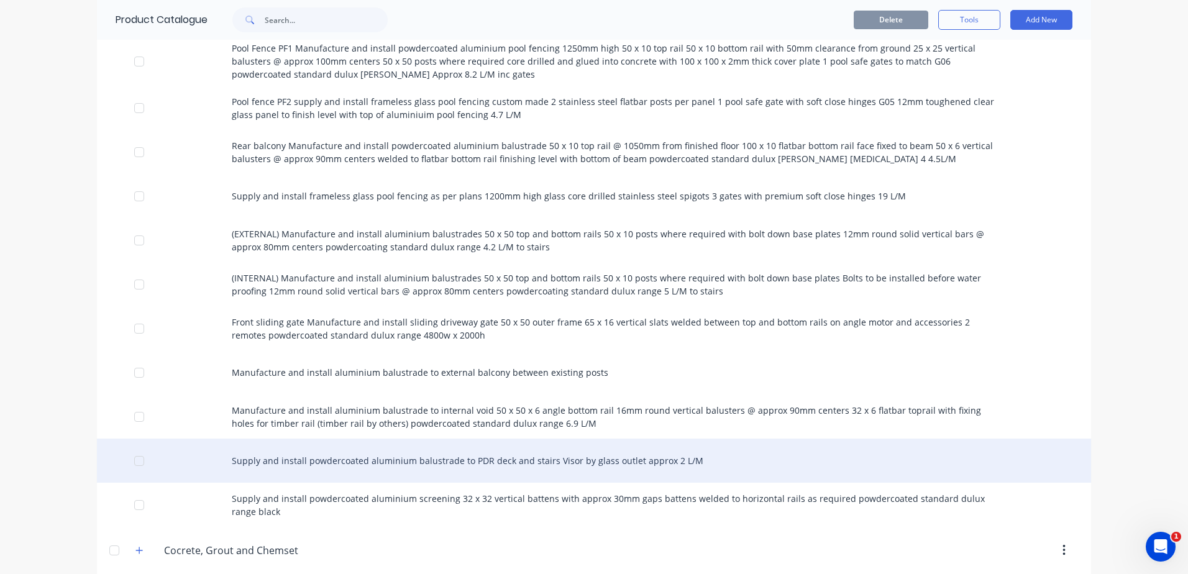
scroll to position [1491, 0]
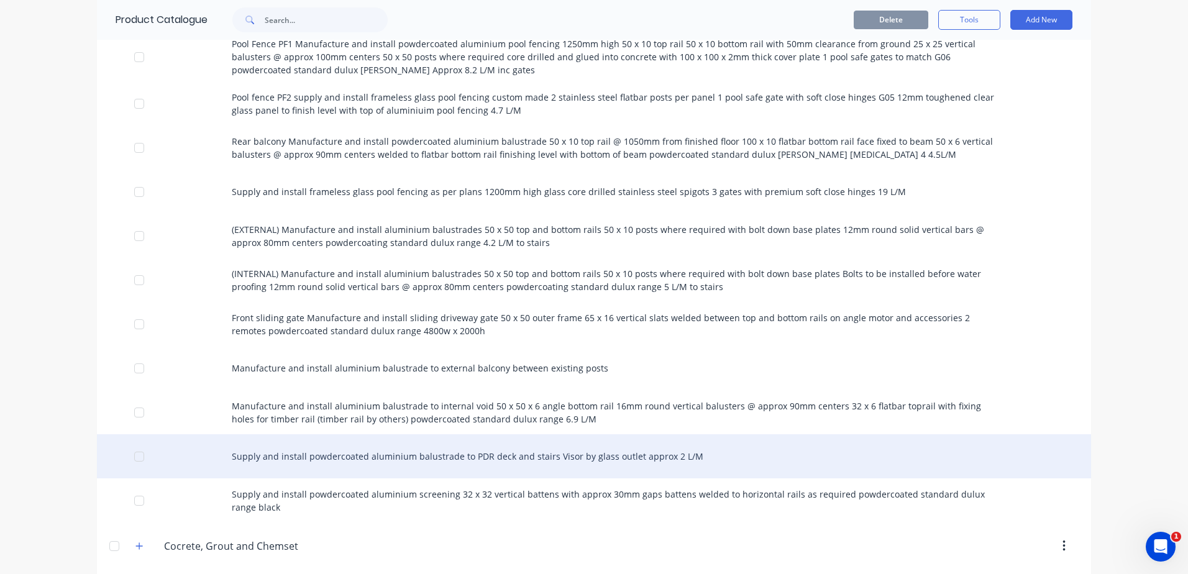
click at [357, 434] on div "Supply and install powdercoated aluminium balustrade to PDR deck and stairs Vis…" at bounding box center [594, 456] width 994 height 44
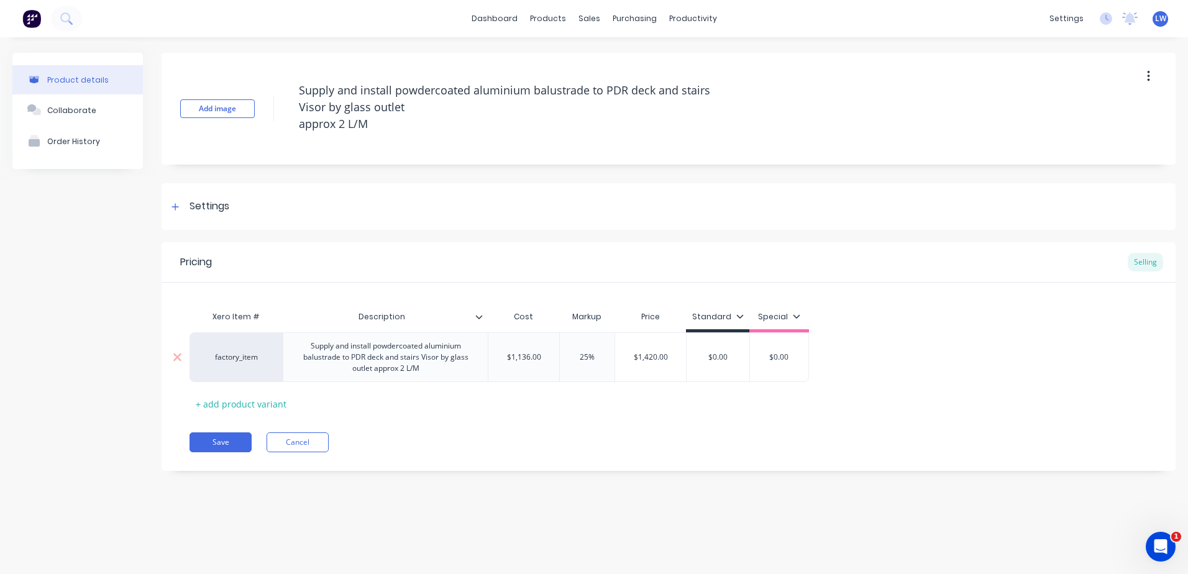
drag, startPoint x: 737, startPoint y: 358, endPoint x: 647, endPoint y: 355, distance: 90.1
click at [652, 358] on div "factory_item Supply and install powdercoated aluminium balustrade to PDR deck a…" at bounding box center [498, 357] width 619 height 50
click at [625, 432] on div "Save Cancel" at bounding box center [682, 442] width 986 height 20
click at [217, 442] on button "Save" at bounding box center [220, 442] width 62 height 20
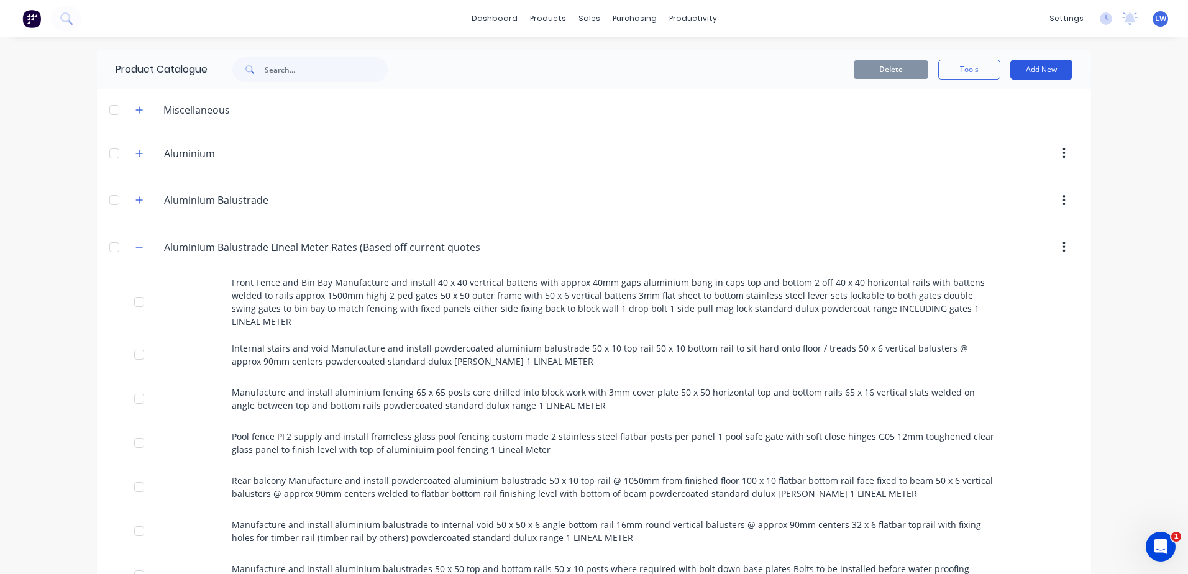
click at [1041, 70] on button "Add New" at bounding box center [1041, 70] width 62 height 20
click at [973, 131] on div "Product" at bounding box center [1013, 126] width 96 height 18
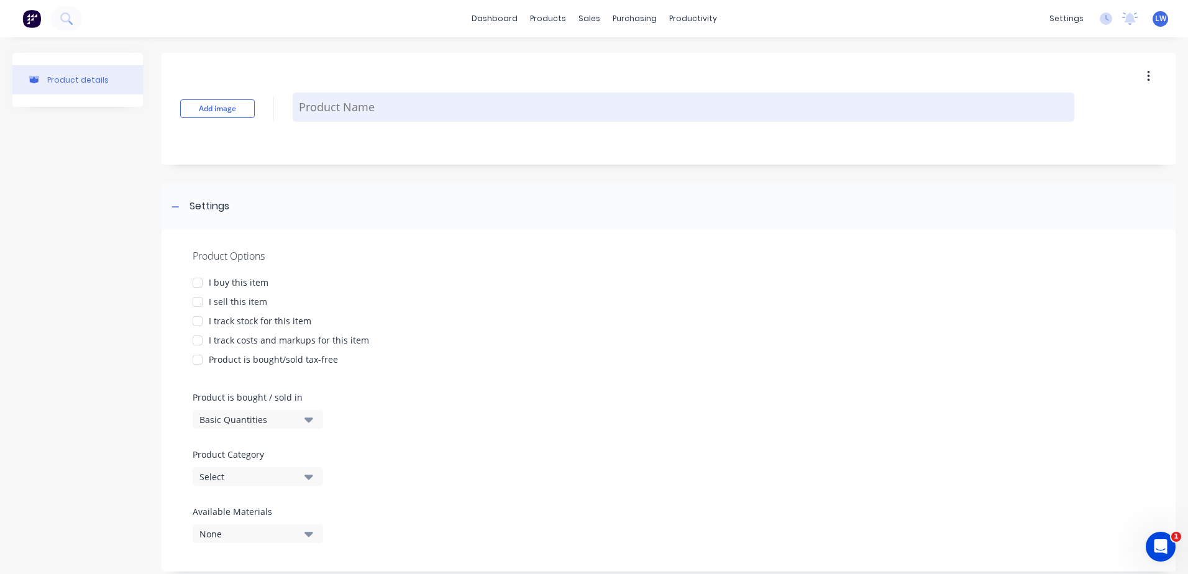
click at [314, 107] on textarea at bounding box center [683, 107] width 781 height 29
paste textarea "Supply and install powdercoated aluminium balustrade to PDR deck and stairs Vis…"
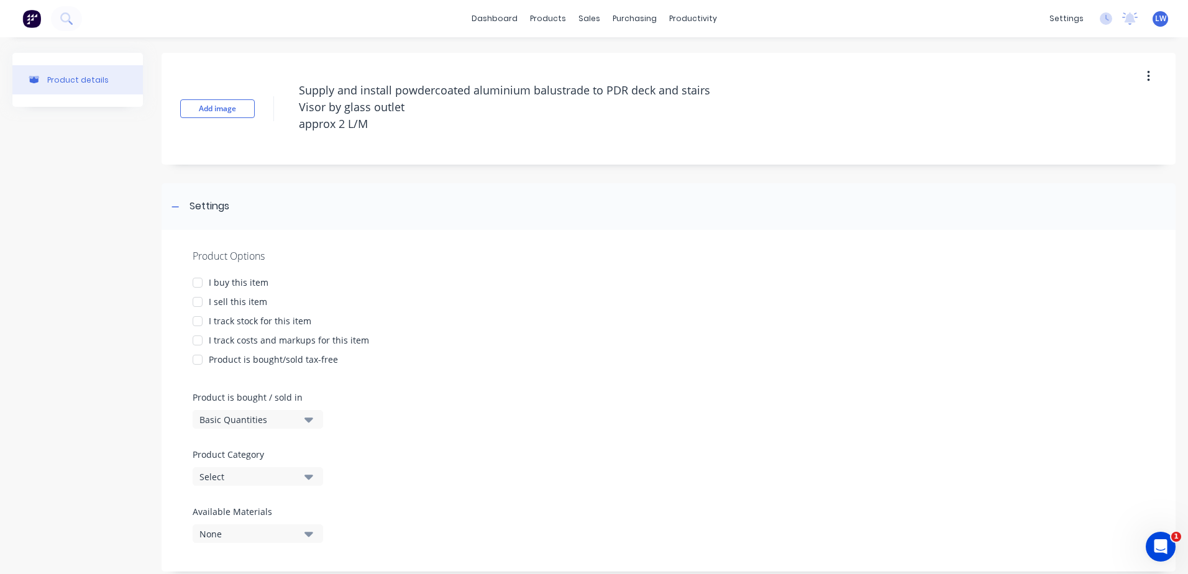
drag, startPoint x: 404, startPoint y: 128, endPoint x: 272, endPoint y: 52, distance: 152.3
click at [274, 53] on div "Add image Supply and install powdercoated aluminium balustrade to PDR deck and …" at bounding box center [669, 109] width 1014 height 112
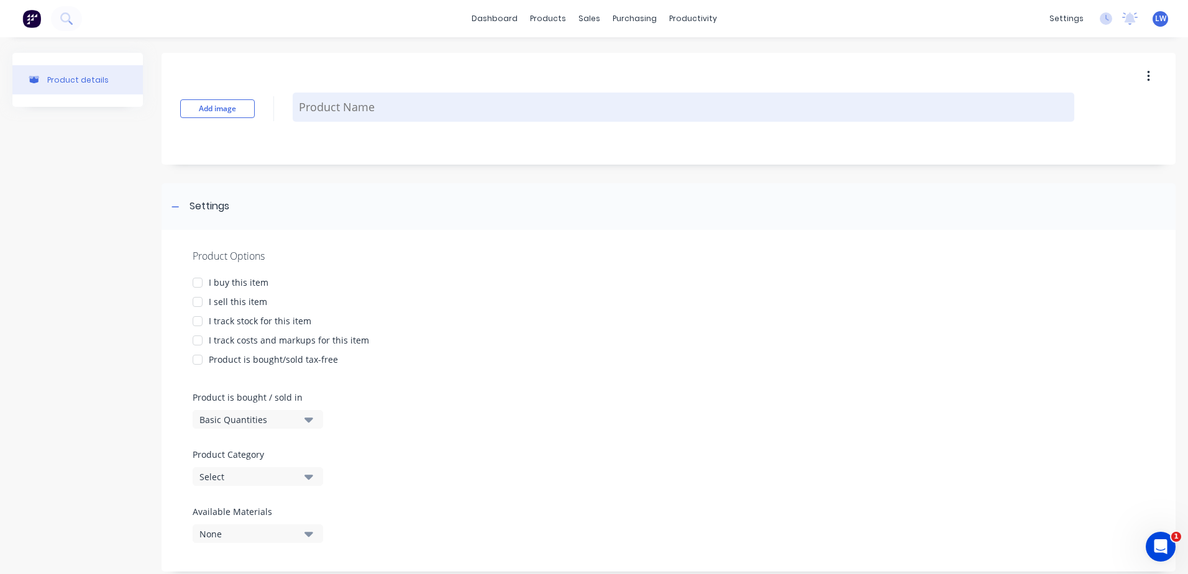
click at [335, 102] on textarea at bounding box center [683, 107] width 781 height 29
paste textarea "Manufacture and install Steel staircase and balustrade as per plans supplied 20…"
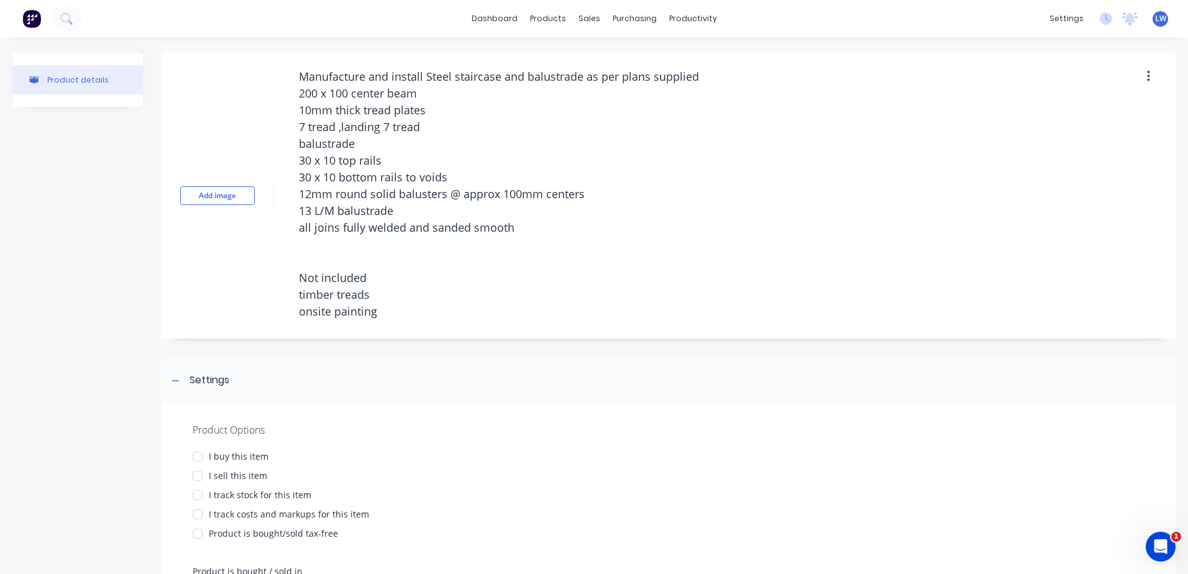
click at [194, 476] on div at bounding box center [197, 475] width 25 height 25
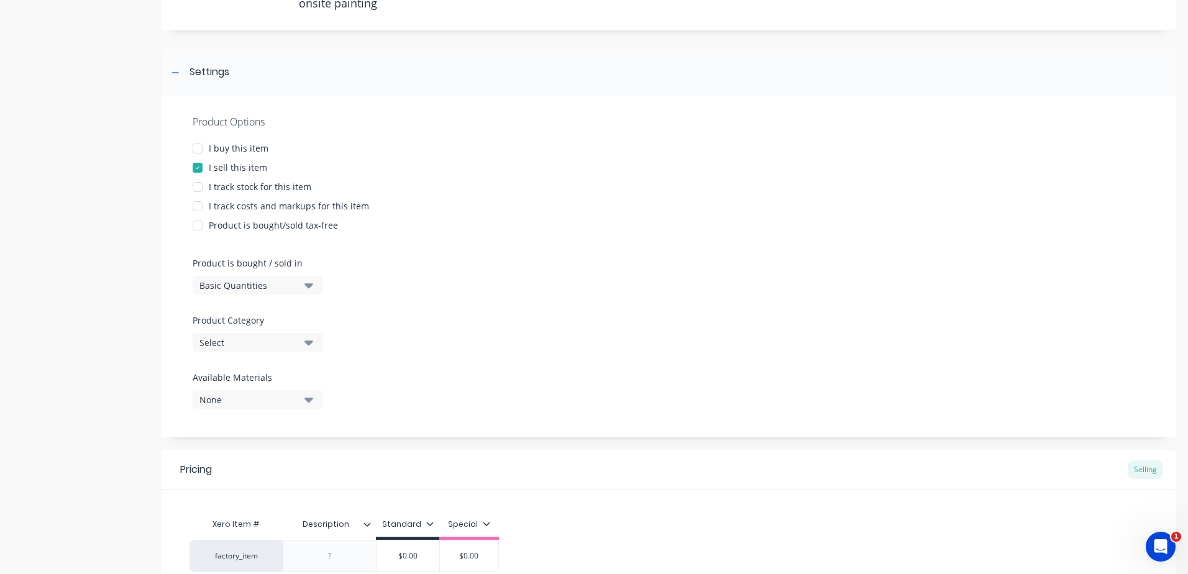
scroll to position [311, 0]
click at [195, 199] on div at bounding box center [197, 203] width 25 height 25
click at [307, 340] on div "Product Options I buy this item I sell this item I track stock for this item I …" at bounding box center [669, 264] width 1014 height 342
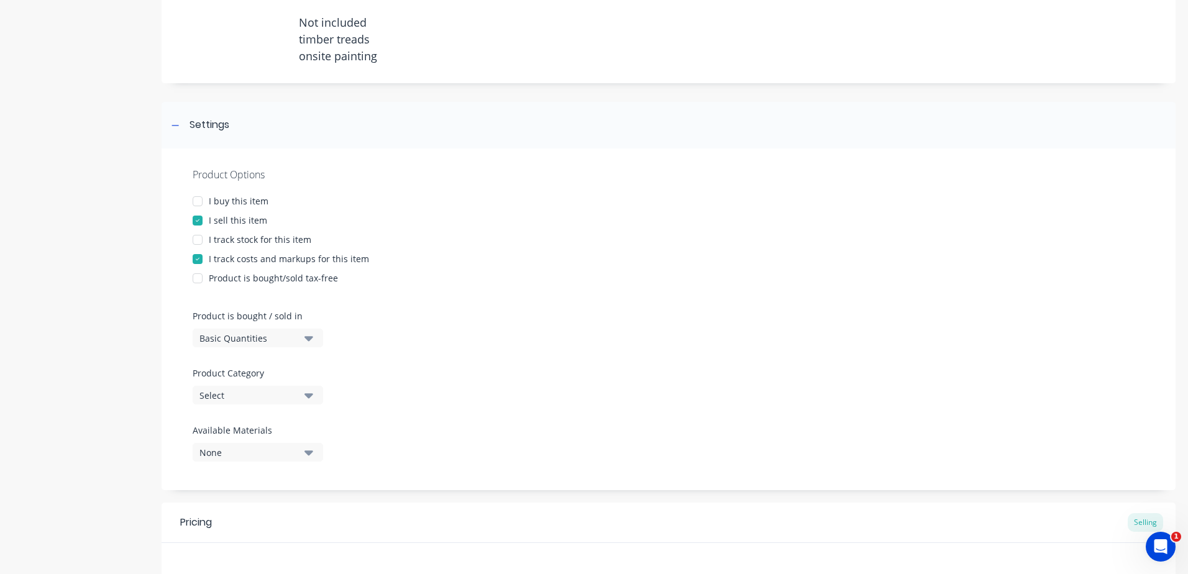
click at [312, 396] on icon "button" at bounding box center [308, 395] width 9 height 14
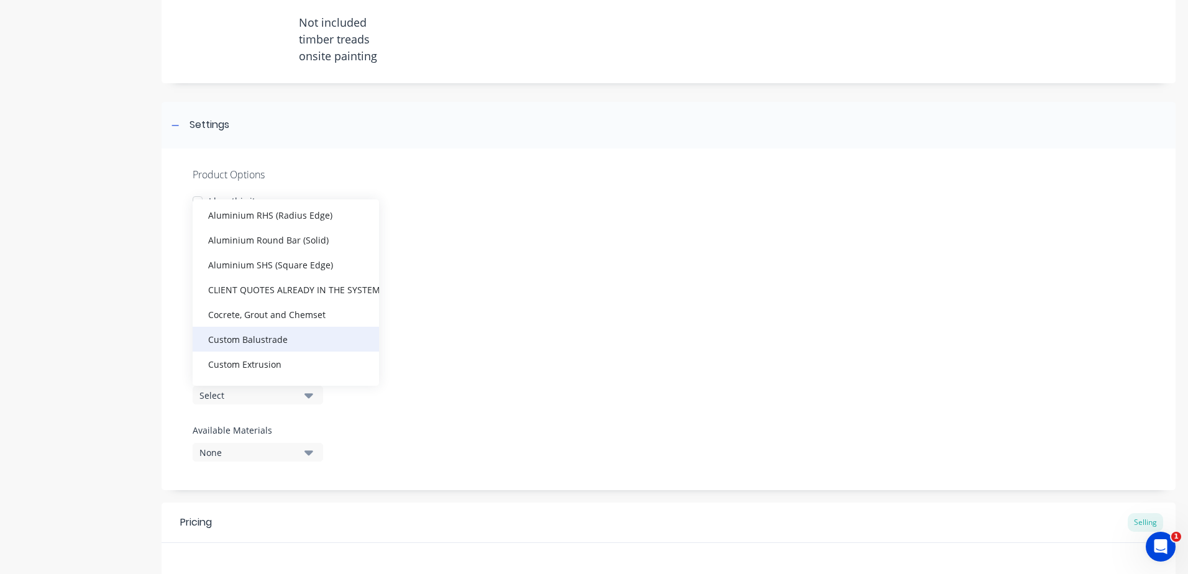
scroll to position [248, 0]
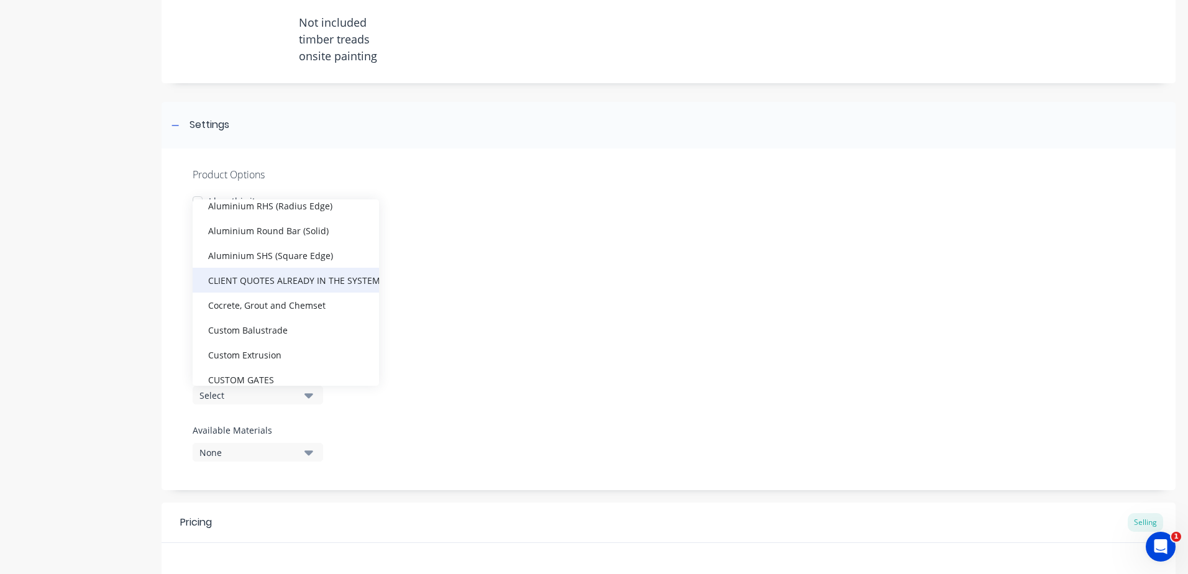
click at [307, 278] on div "CLIENT QUOTES ALREADY IN THE SYSTEM PRIOR TO 1/9/2025" at bounding box center [286, 280] width 186 height 25
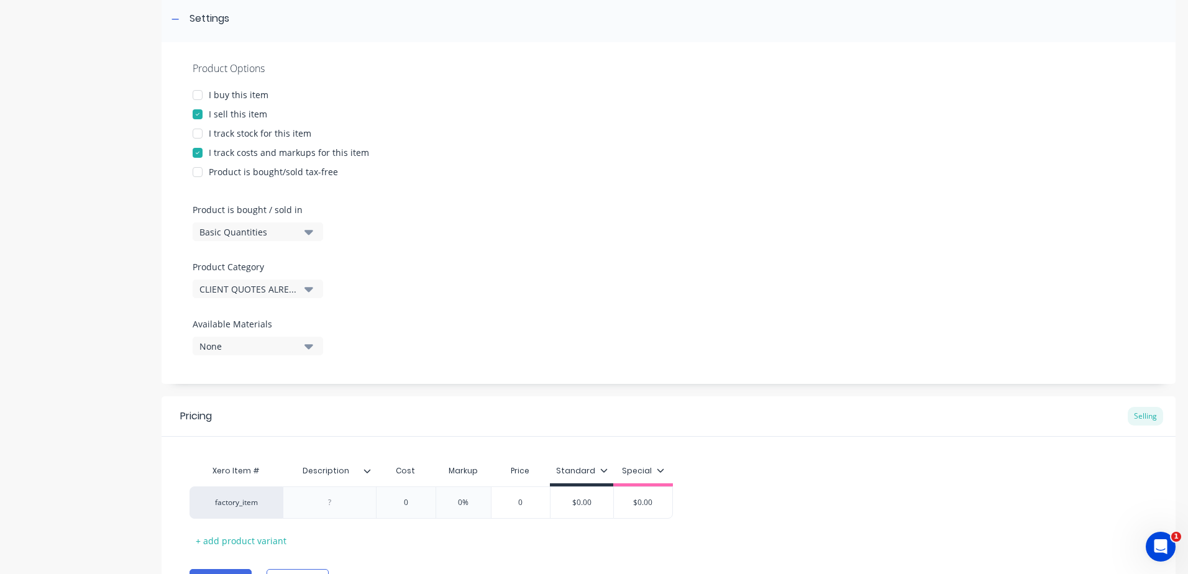
scroll to position [429, 0]
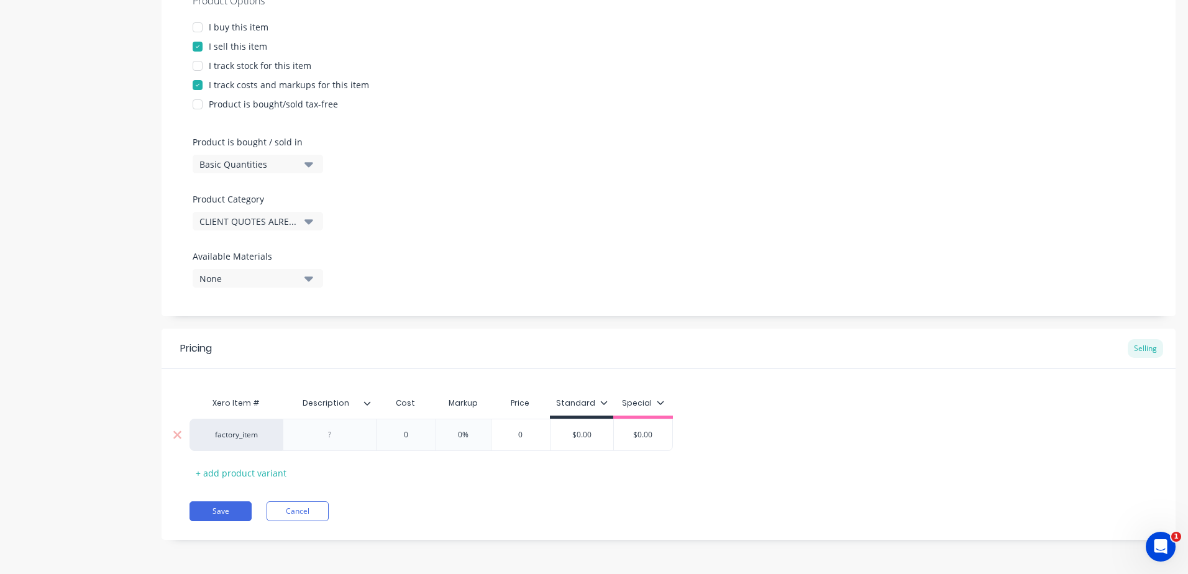
click at [345, 437] on div at bounding box center [330, 435] width 62 height 16
paste div
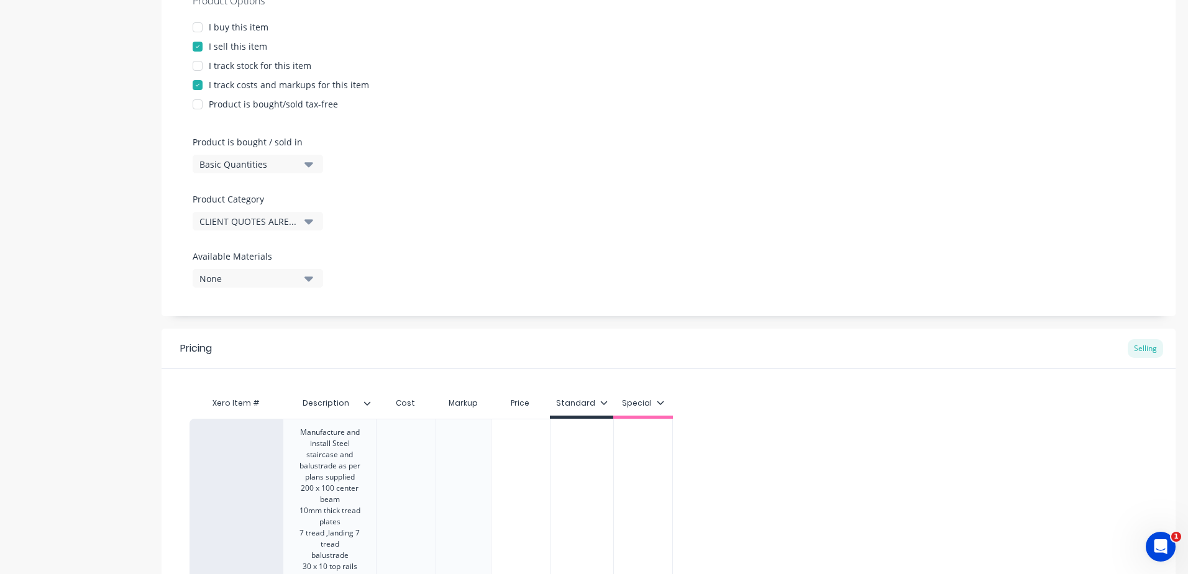
click at [426, 513] on div "0" at bounding box center [406, 583] width 60 height 329
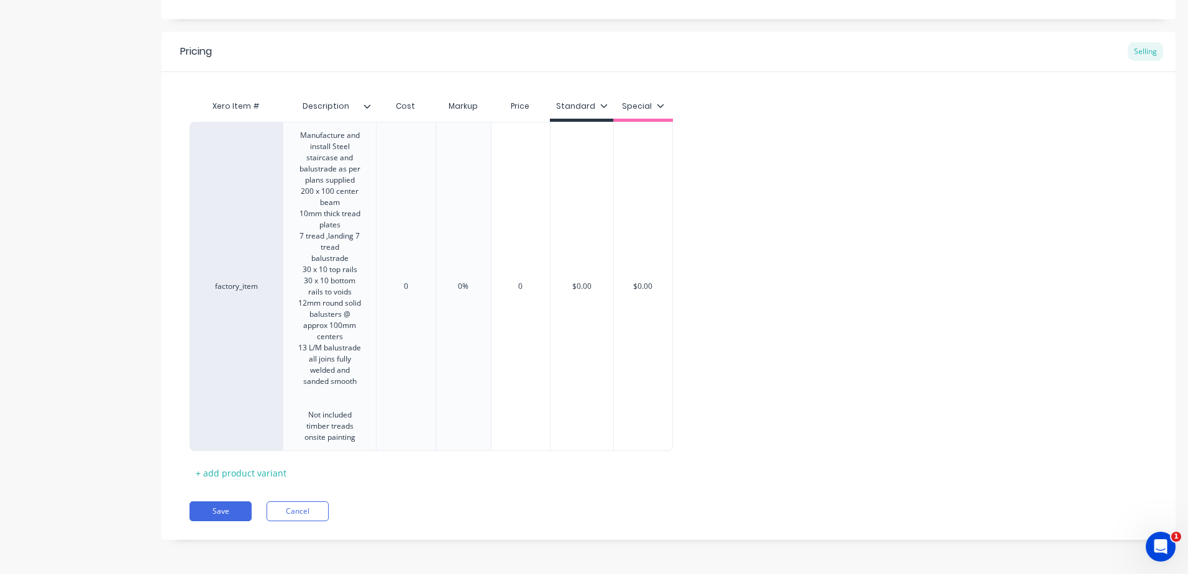
drag, startPoint x: 417, startPoint y: 290, endPoint x: 414, endPoint y: 284, distance: 6.7
click at [416, 288] on div "0" at bounding box center [406, 286] width 62 height 31
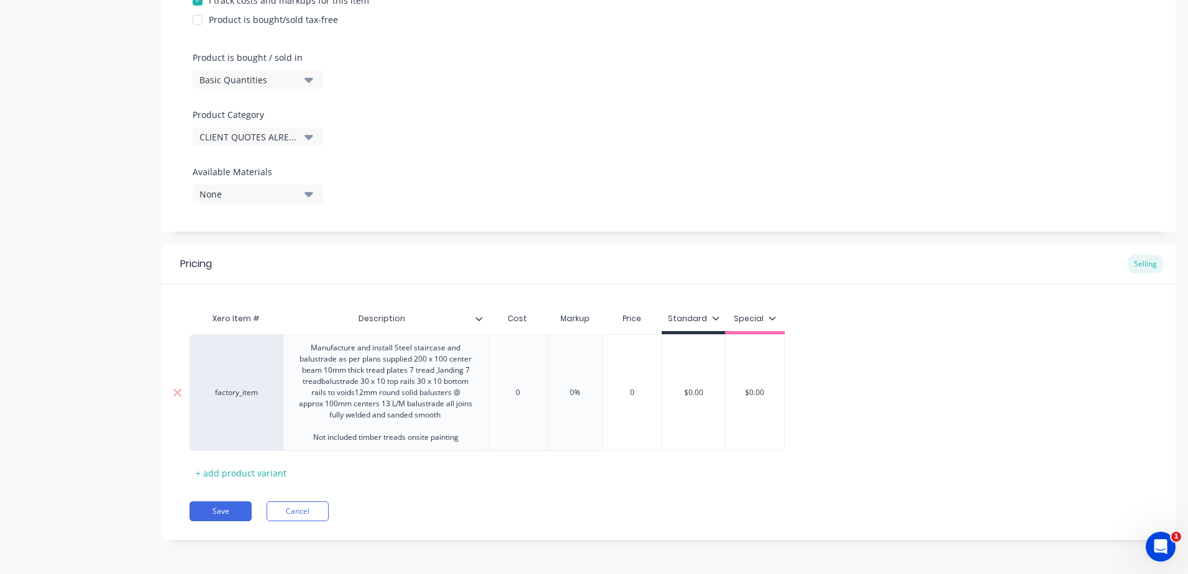
drag, startPoint x: 528, startPoint y: 392, endPoint x: 458, endPoint y: 398, distance: 69.9
click at [458, 398] on div "factory_item Manufacture and install Steel staircase and balustrade as per plan…" at bounding box center [486, 392] width 595 height 117
drag, startPoint x: 605, startPoint y: 401, endPoint x: 601, endPoint y: 394, distance: 7.6
click at [603, 399] on div "0%" at bounding box center [591, 392] width 62 height 31
drag, startPoint x: 599, startPoint y: 392, endPoint x: 549, endPoint y: 393, distance: 50.3
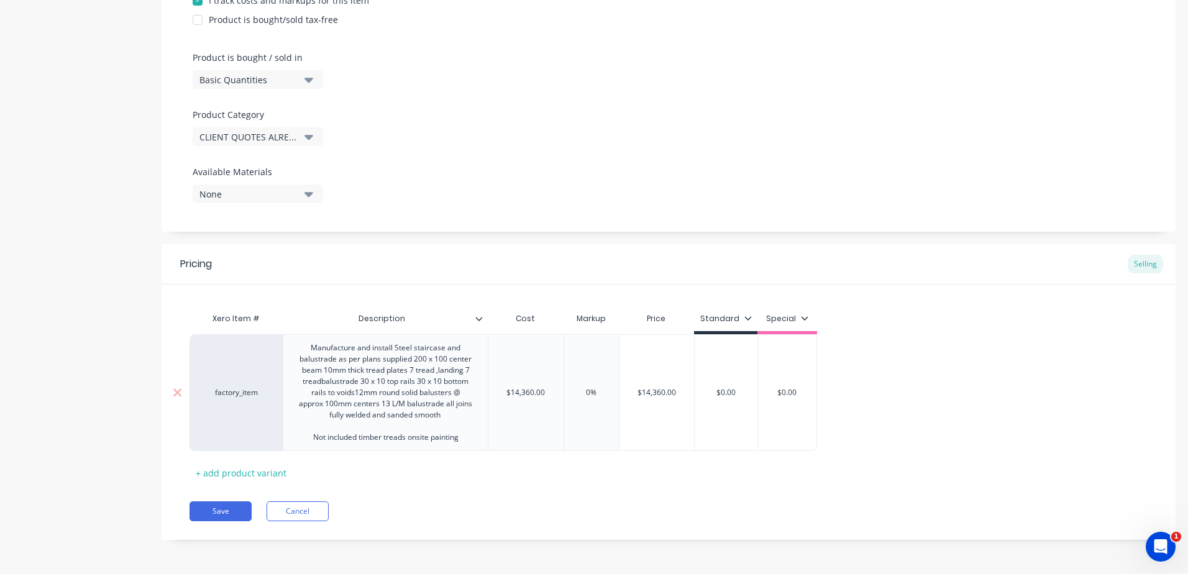
click at [549, 393] on div "factory_item Manufacture and install Steel staircase and balustrade as per plan…" at bounding box center [502, 392] width 627 height 117
click at [567, 486] on div "Pricing Selling Xero Item # Description Cost Markup Price Standard Special fact…" at bounding box center [669, 392] width 1014 height 296
drag, startPoint x: 750, startPoint y: 391, endPoint x: 660, endPoint y: 391, distance: 90.1
click at [660, 391] on div "factory_item Manufacture and install Steel staircase and balustrade as per plan…" at bounding box center [502, 392] width 627 height 117
click at [470, 481] on div "Xero Item # Description Cost Markup Price Standard Special factory_item Manufac…" at bounding box center [668, 394] width 958 height 176
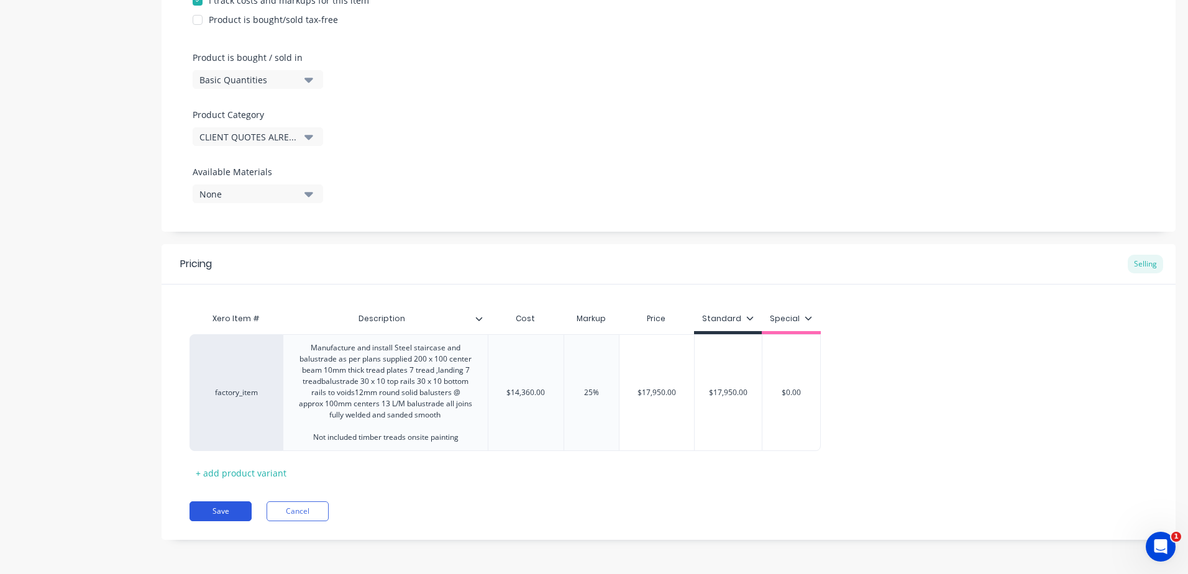
click at [238, 512] on button "Save" at bounding box center [220, 511] width 62 height 20
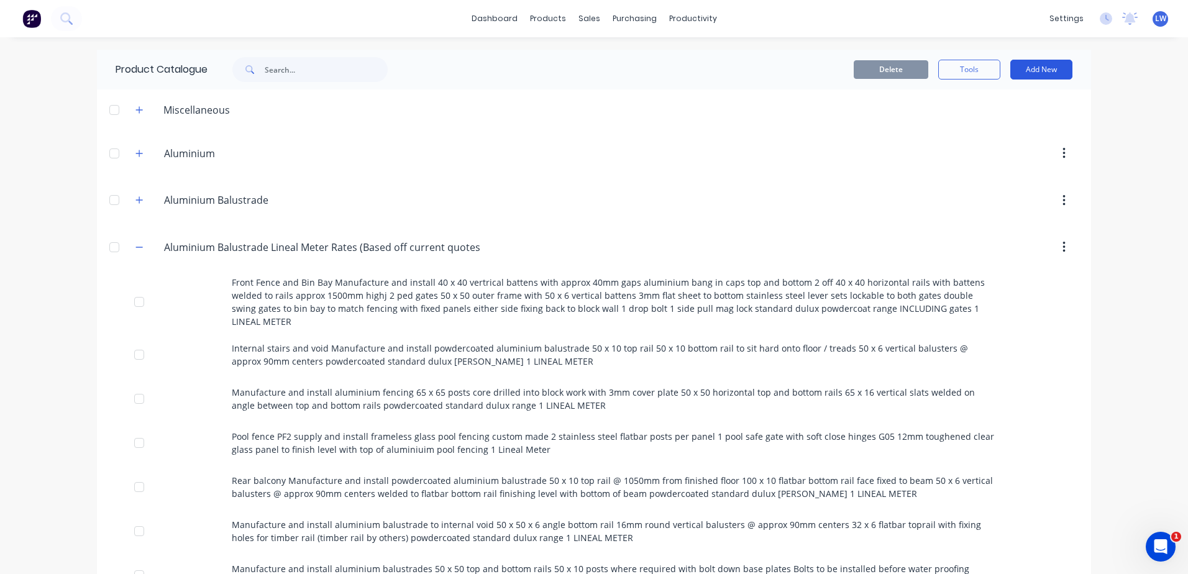
click at [1031, 68] on button "Add New" at bounding box center [1041, 70] width 62 height 20
click at [975, 125] on div "Product" at bounding box center [1013, 126] width 96 height 18
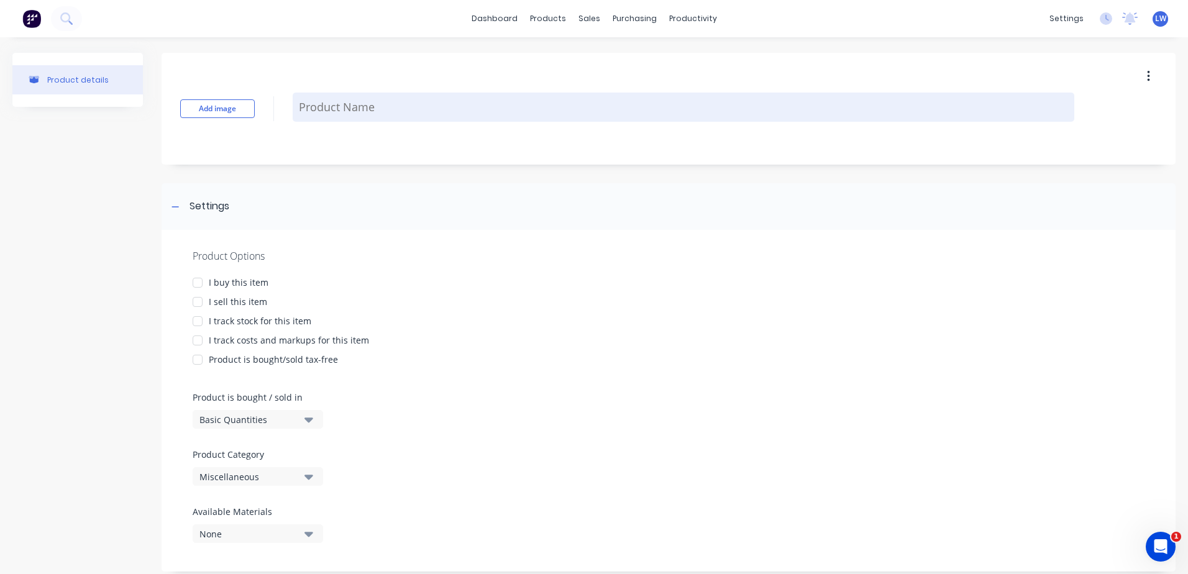
click at [380, 105] on textarea at bounding box center [683, 107] width 781 height 29
paste textarea "Pool fencing / balustrade Manufacture and install 50 x 10 top and bottom rails …"
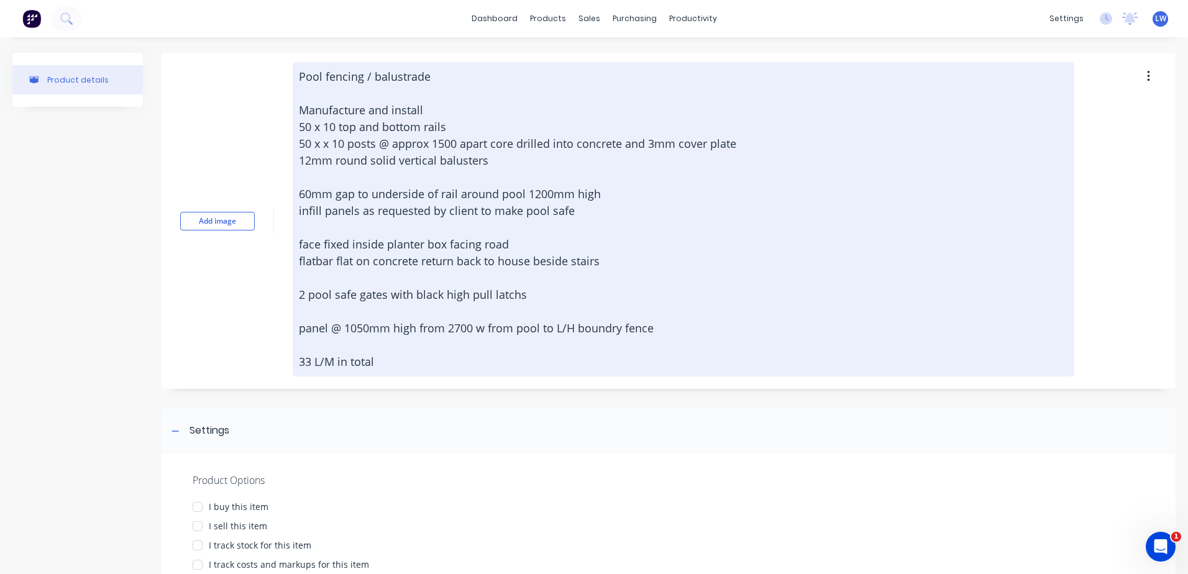
click at [322, 70] on textarea "Pool fencing / balustrade Manufacture and install 50 x 10 top and bottom rails …" at bounding box center [683, 219] width 781 height 314
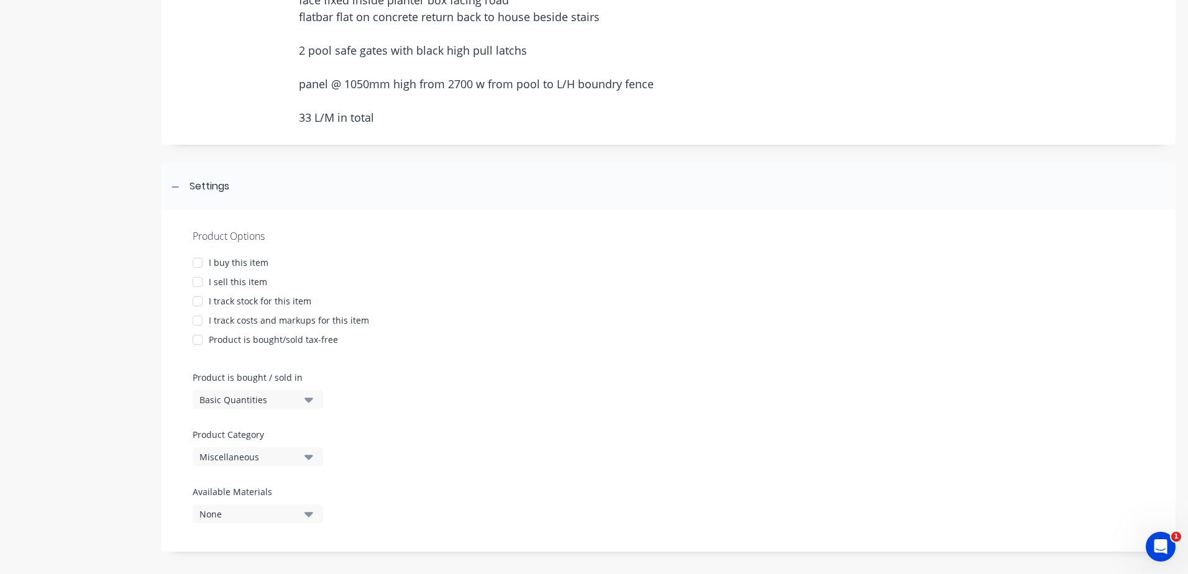
scroll to position [248, 0]
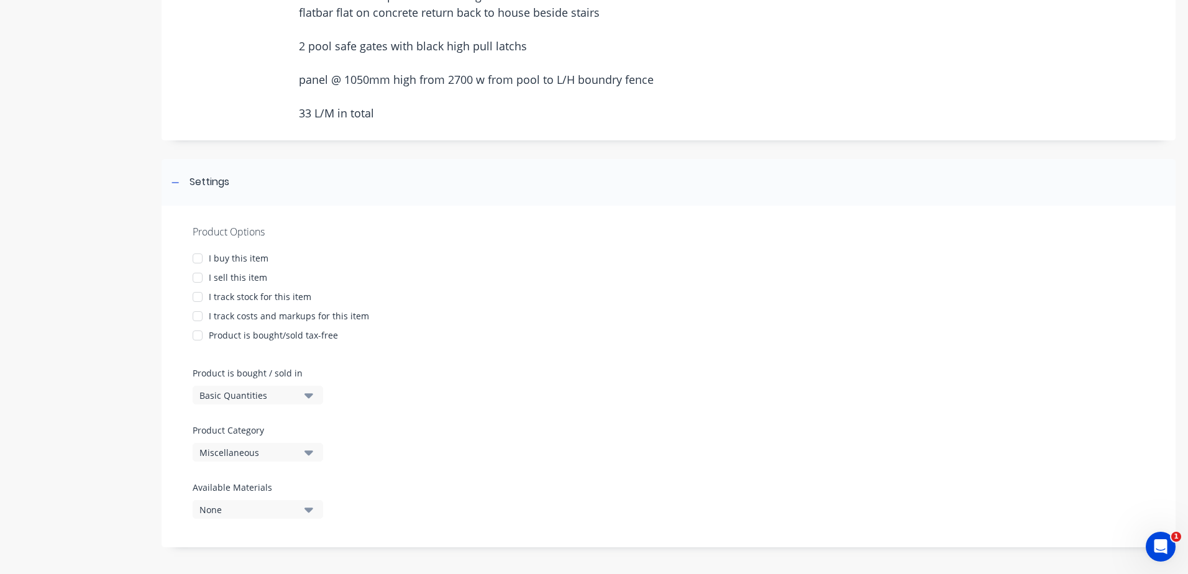
click at [198, 277] on div at bounding box center [197, 277] width 25 height 25
click at [197, 319] on div at bounding box center [197, 316] width 25 height 25
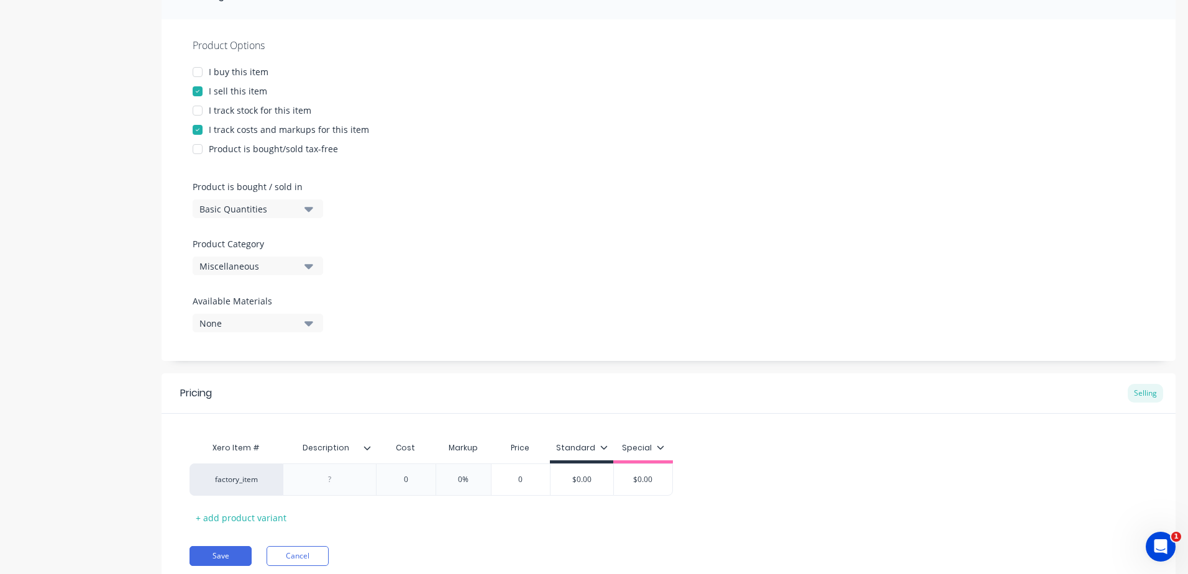
click at [303, 270] on div "Product Options I buy this item I sell this item I track stock for this item I …" at bounding box center [669, 190] width 1014 height 342
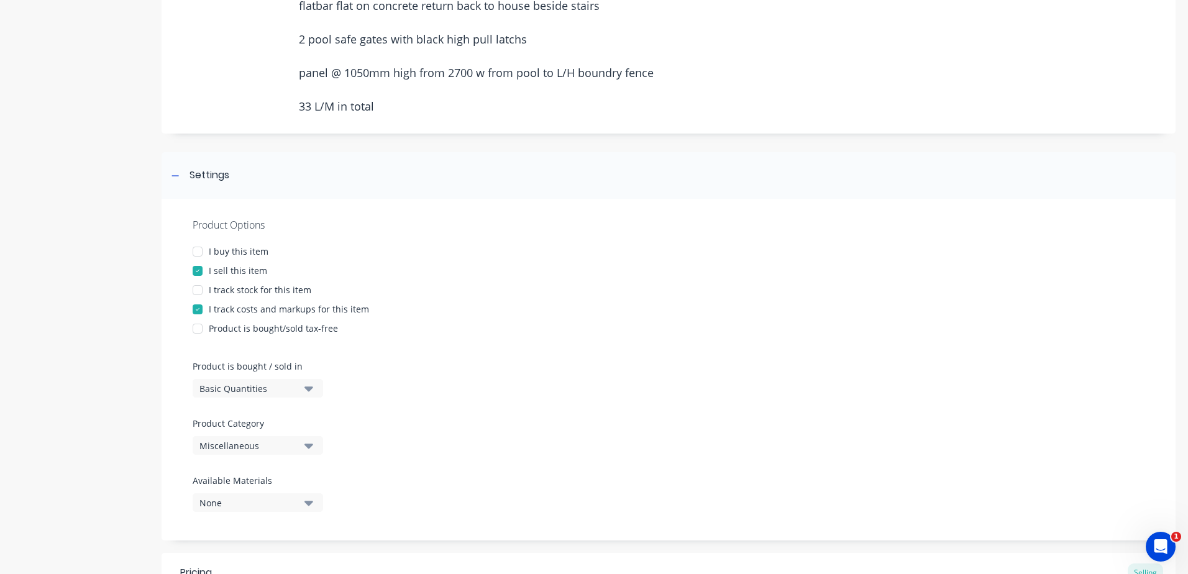
click at [309, 451] on icon "button" at bounding box center [308, 446] width 9 height 14
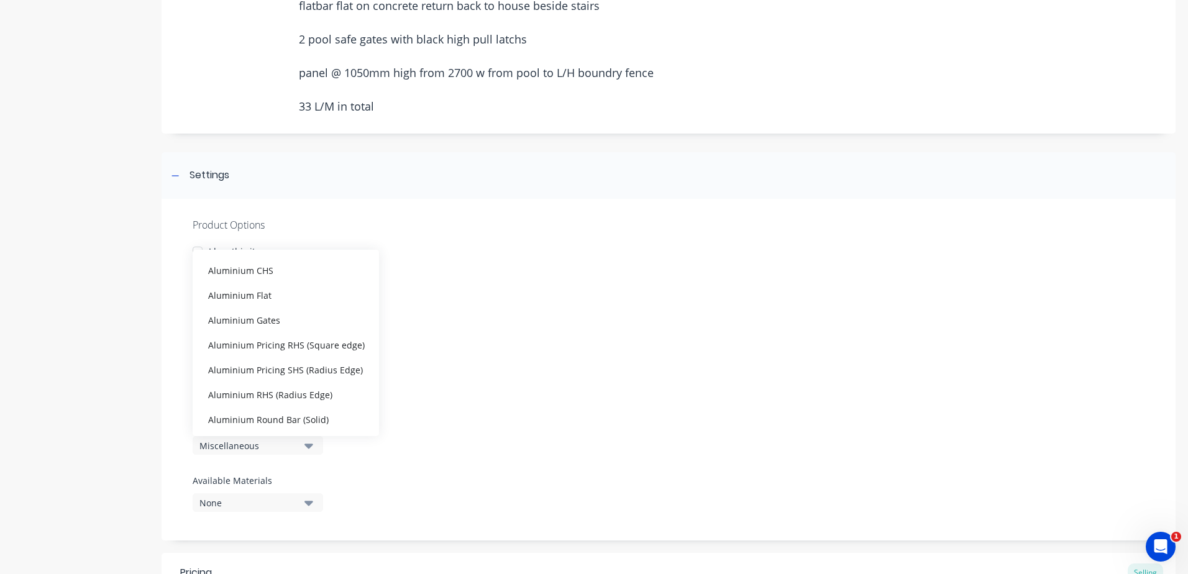
scroll to position [311, 0]
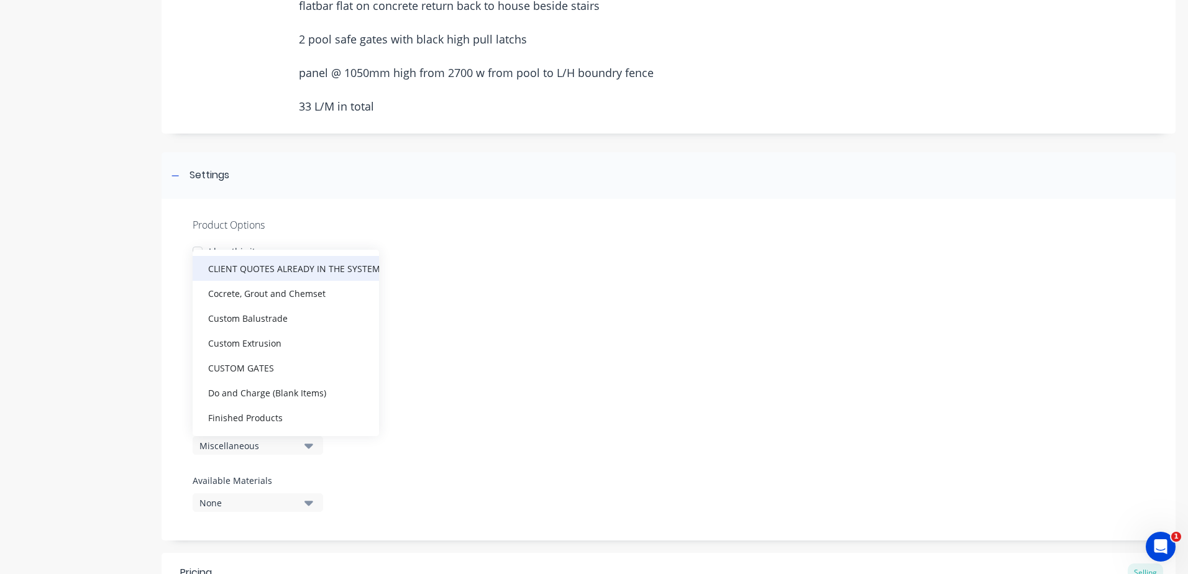
click at [299, 267] on div "CLIENT QUOTES ALREADY IN THE SYSTEM PRIOR TO 1/9/2025" at bounding box center [286, 268] width 186 height 25
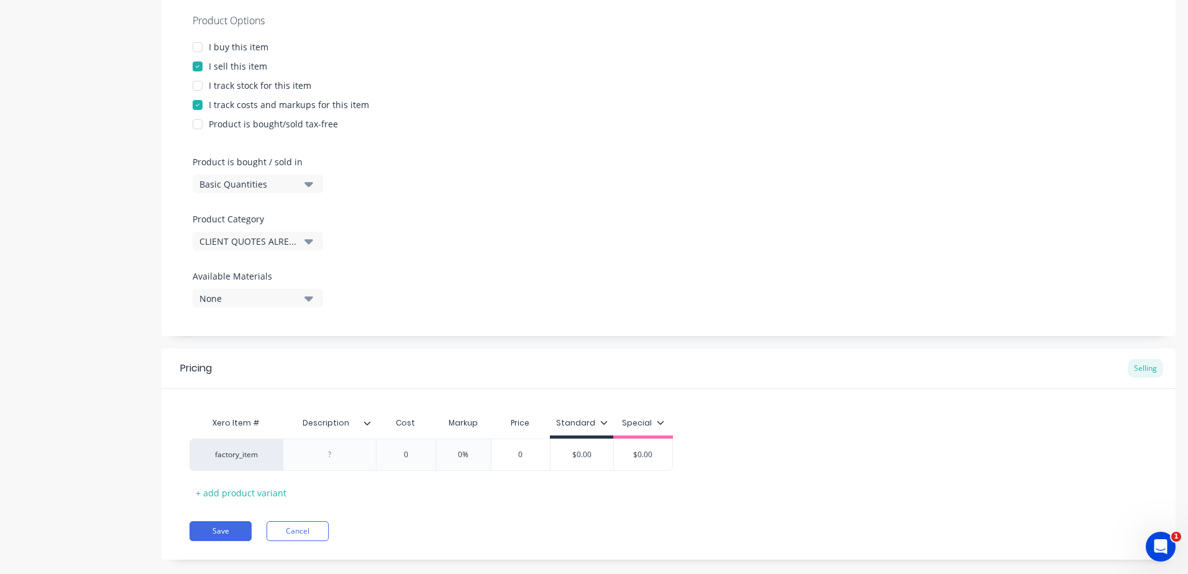
scroll to position [480, 0]
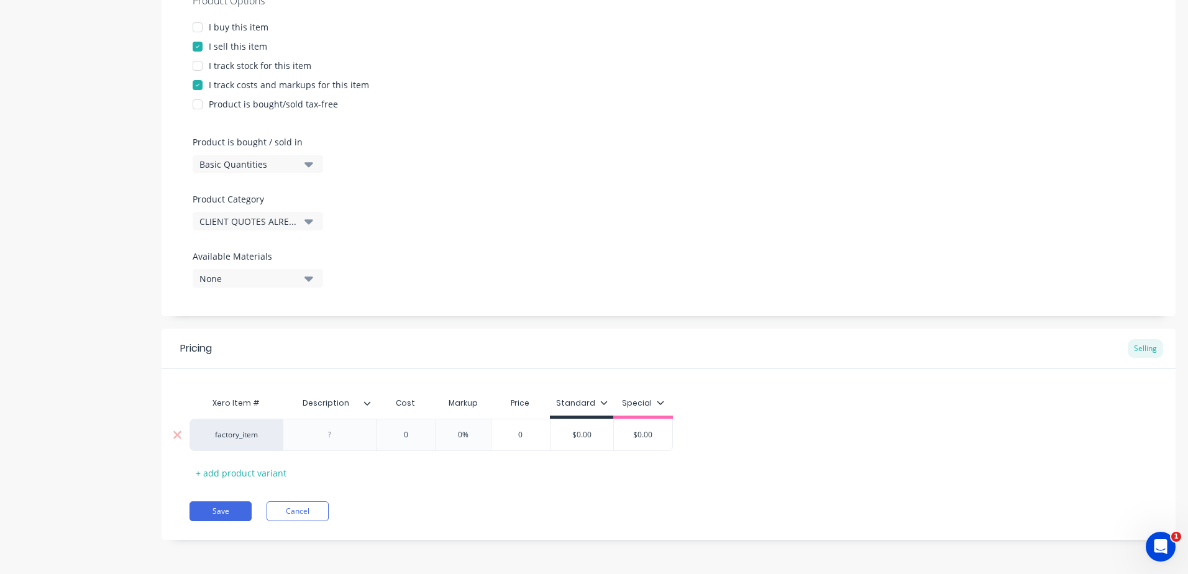
click at [335, 431] on div at bounding box center [330, 435] width 62 height 16
paste div
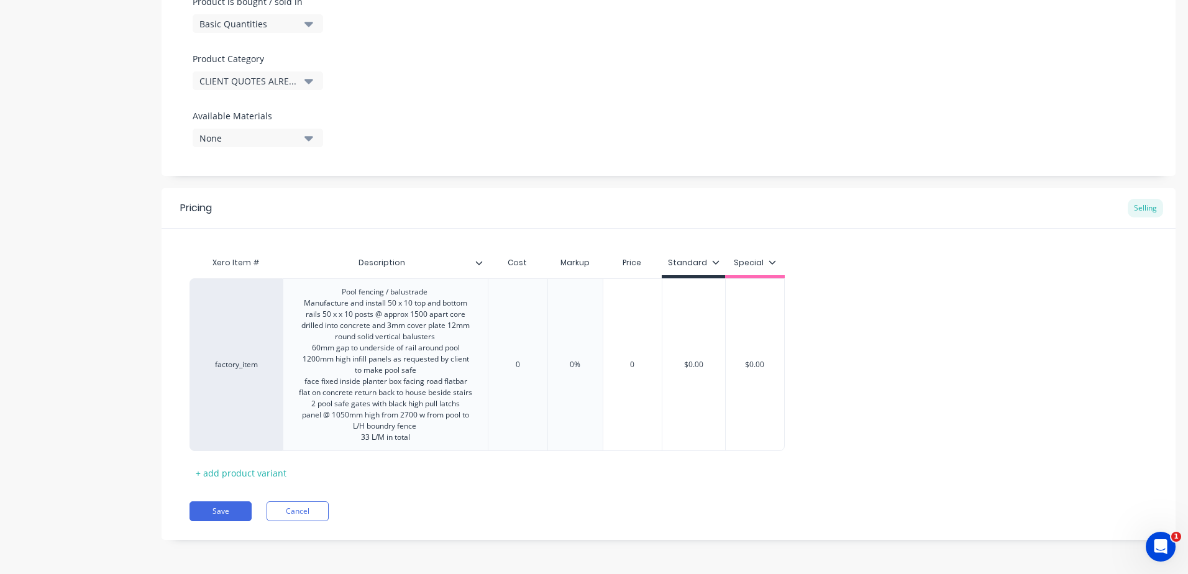
scroll to position [620, 0]
drag, startPoint x: 534, startPoint y: 367, endPoint x: 484, endPoint y: 367, distance: 50.3
click at [484, 367] on div "factory_item Pool fencing / balustrade Manufacture and install 50 x 10 top and …" at bounding box center [486, 364] width 595 height 173
click at [607, 369] on input "0%" at bounding box center [591, 364] width 62 height 11
drag, startPoint x: 604, startPoint y: 368, endPoint x: 560, endPoint y: 360, distance: 44.8
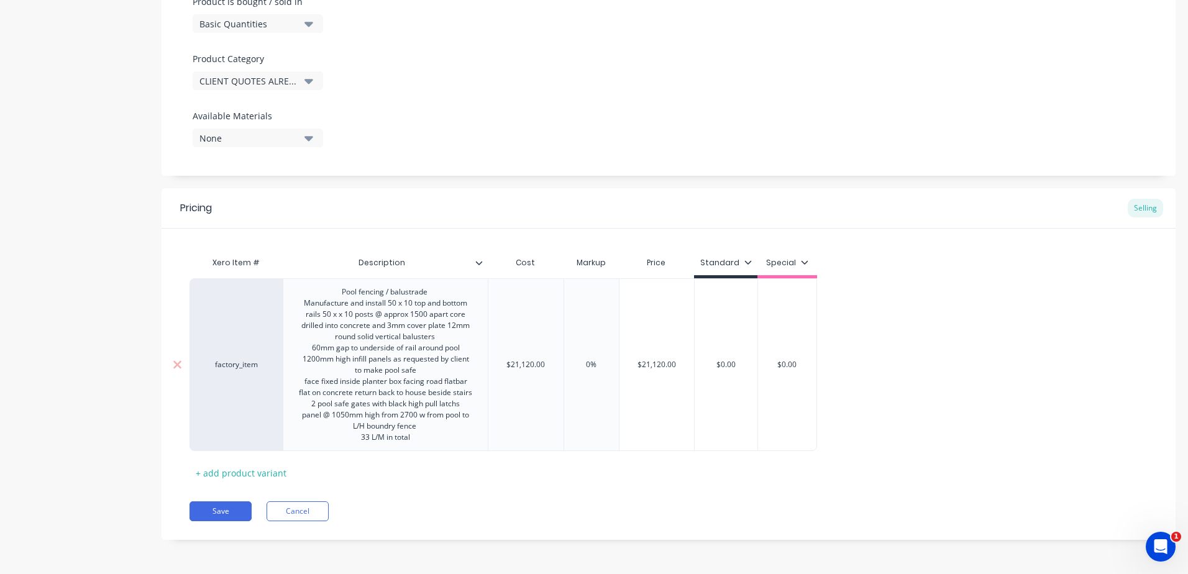
click at [560, 366] on input "0%" at bounding box center [591, 364] width 62 height 11
click at [589, 481] on div "Xero Item # Description Cost Markup Price Standard Special factory_item Pool fe…" at bounding box center [668, 366] width 958 height 232
drag, startPoint x: 745, startPoint y: 367, endPoint x: 673, endPoint y: 362, distance: 71.6
click at [673, 362] on div "factory_item Pool fencing / balustrade Manufacture and install 50 x 10 top and …" at bounding box center [502, 364] width 627 height 173
click at [610, 494] on div "Pricing Selling Xero Item # Description Cost Markup Price Standard Special fact…" at bounding box center [669, 364] width 1014 height 352
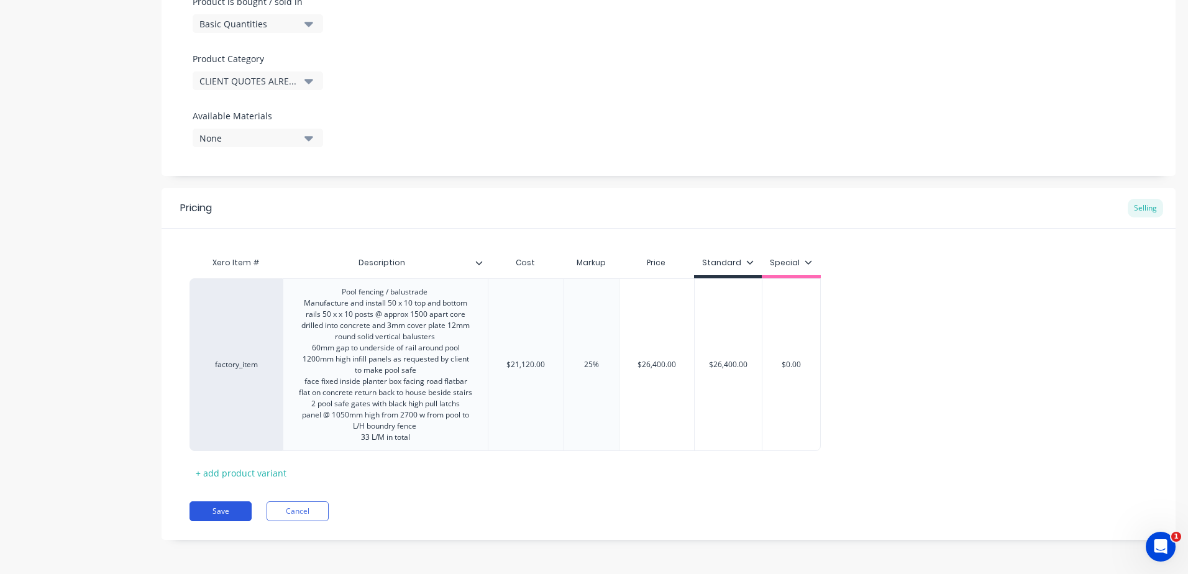
click at [209, 511] on button "Save" at bounding box center [220, 511] width 62 height 20
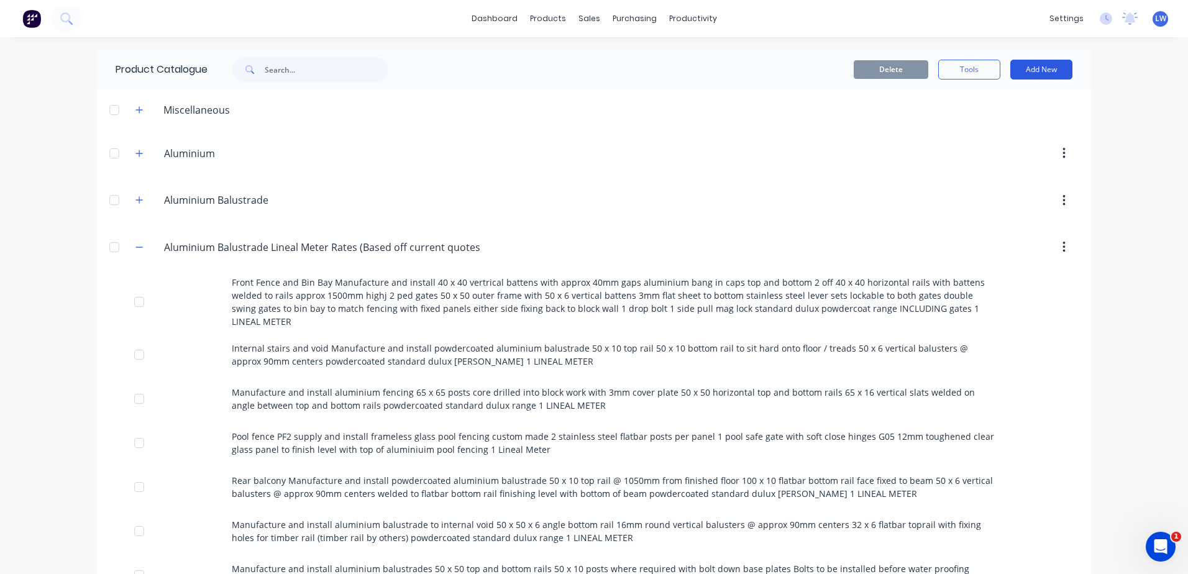
click at [1043, 74] on button "Add New" at bounding box center [1041, 70] width 62 height 20
click at [981, 128] on div "Product" at bounding box center [1013, 126] width 96 height 18
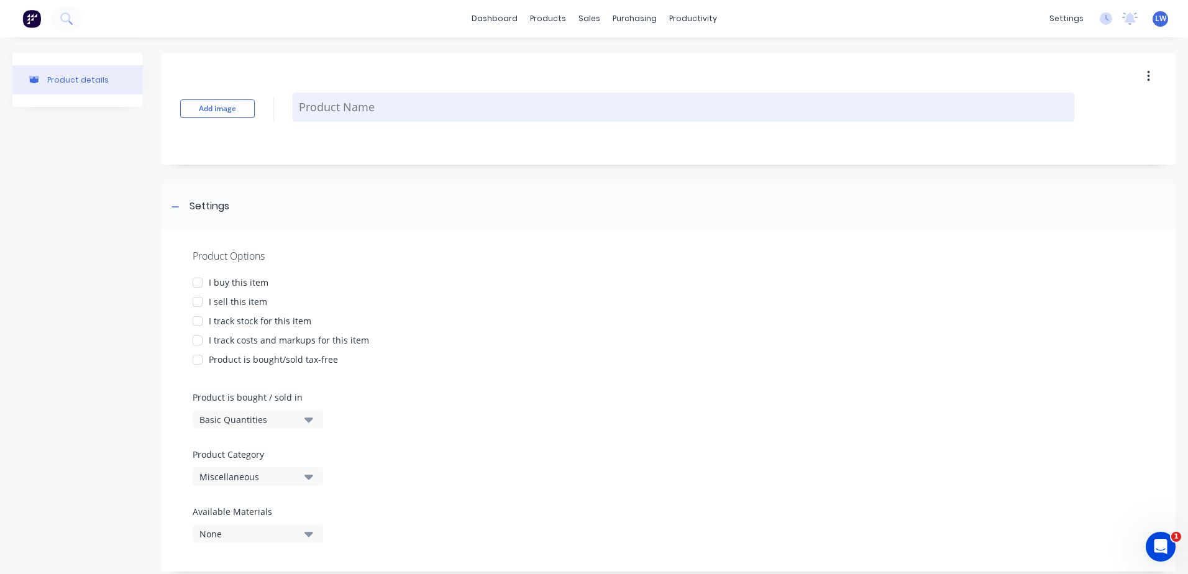
click at [326, 117] on textarea at bounding box center [683, 107] width 781 height 29
paste textarea "Handrail Manufacture and install 32mm round handrail to concrete wall R/H side …"
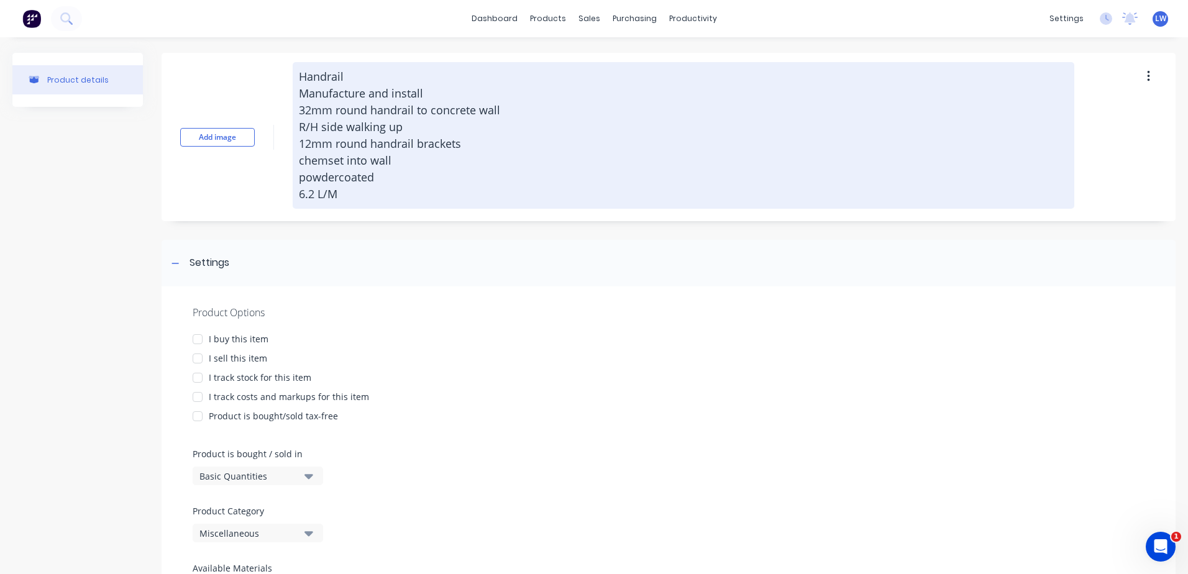
click at [321, 79] on textarea "Handrail Manufacture and install 32mm round handrail to concrete wall R/H side …" at bounding box center [683, 135] width 781 height 147
click at [449, 193] on textarea "Handrail Manufacture and install 32mm round handrail to concrete wall R/H side …" at bounding box center [683, 135] width 781 height 147
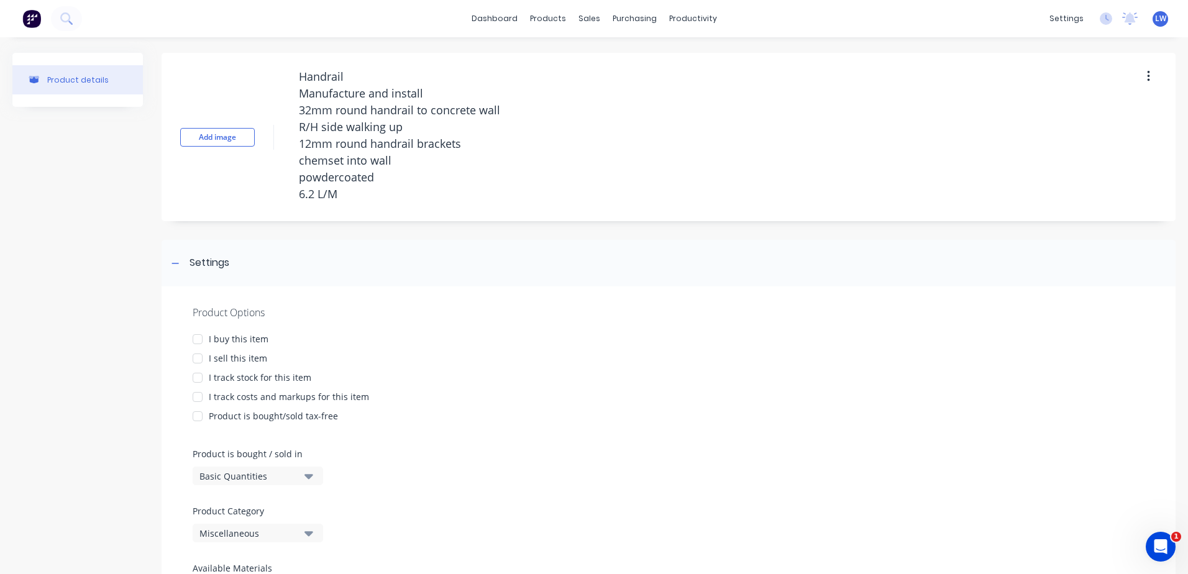
drag, startPoint x: 364, startPoint y: 114, endPoint x: 196, endPoint y: -29, distance: 220.3
click at [196, 0] on html "dashboard products sales purchasing productivity dashboard products Product Cat…" at bounding box center [594, 287] width 1188 height 574
click at [196, 357] on div at bounding box center [197, 358] width 25 height 25
click at [199, 397] on div at bounding box center [197, 397] width 25 height 25
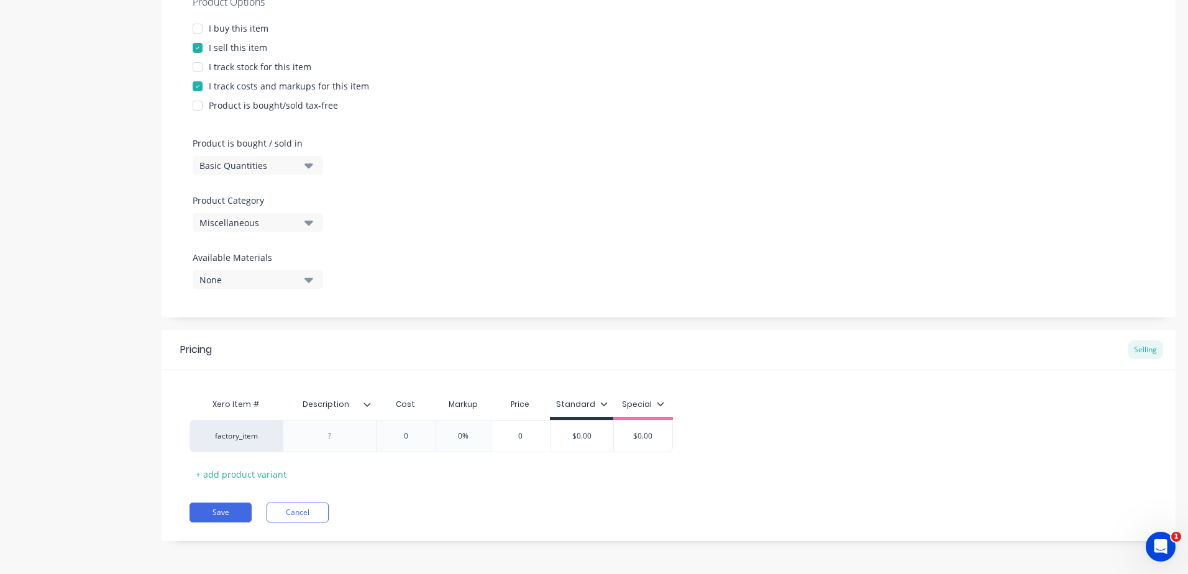
click at [311, 226] on div "Product Options I buy this item I sell this item I track stock for this item I …" at bounding box center [669, 147] width 1014 height 342
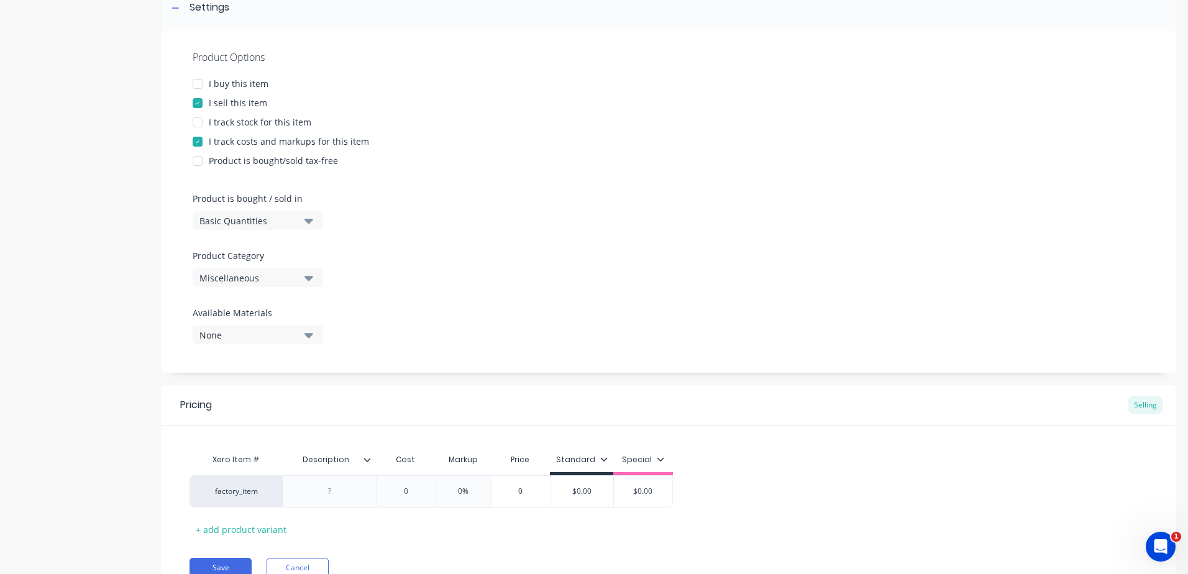
click at [320, 281] on button "Miscellaneous" at bounding box center [258, 277] width 130 height 19
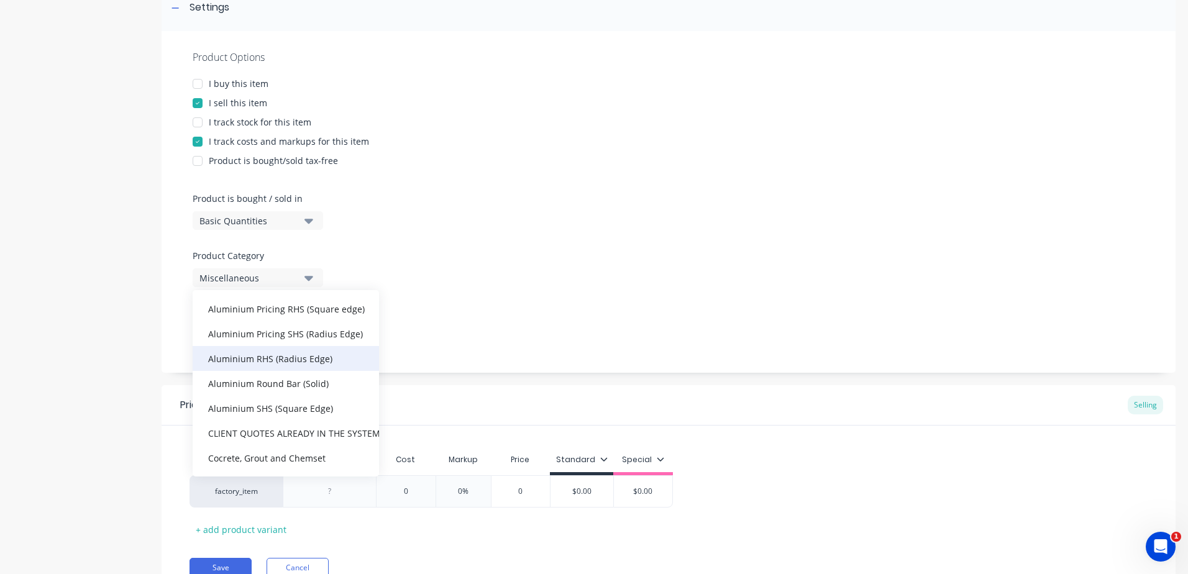
scroll to position [311, 0]
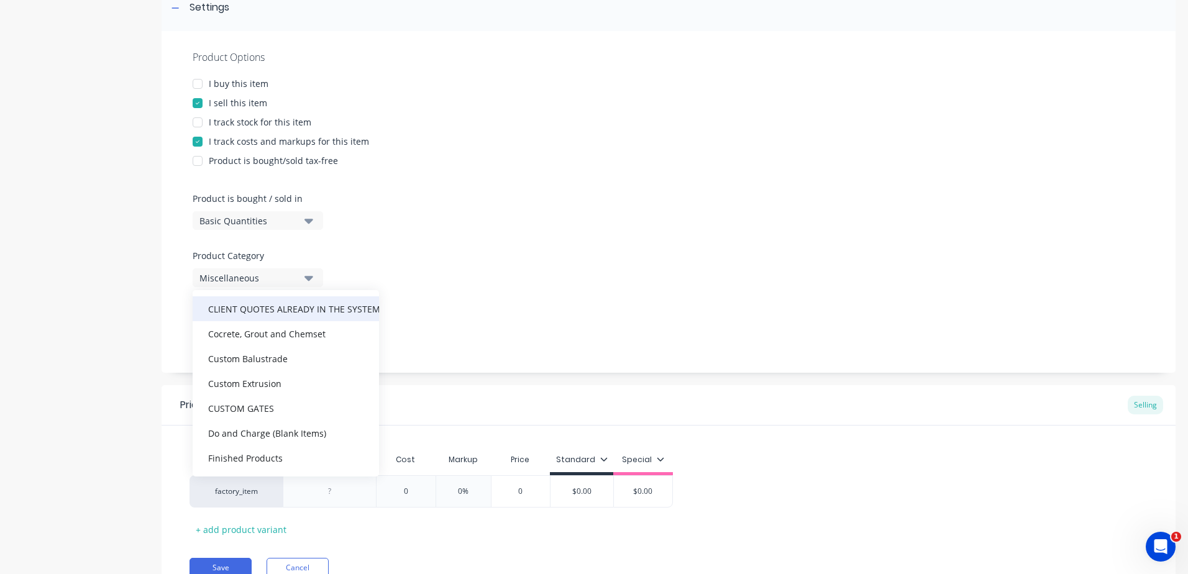
click at [257, 310] on div "CLIENT QUOTES ALREADY IN THE SYSTEM PRIOR TO 1/9/2025" at bounding box center [286, 308] width 186 height 25
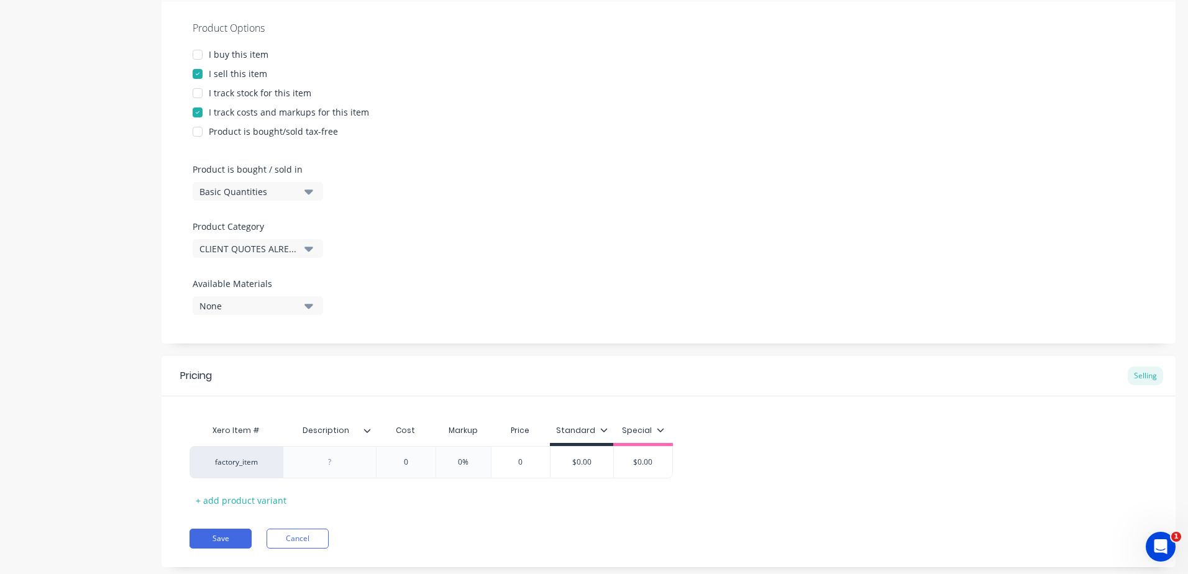
scroll to position [312, 0]
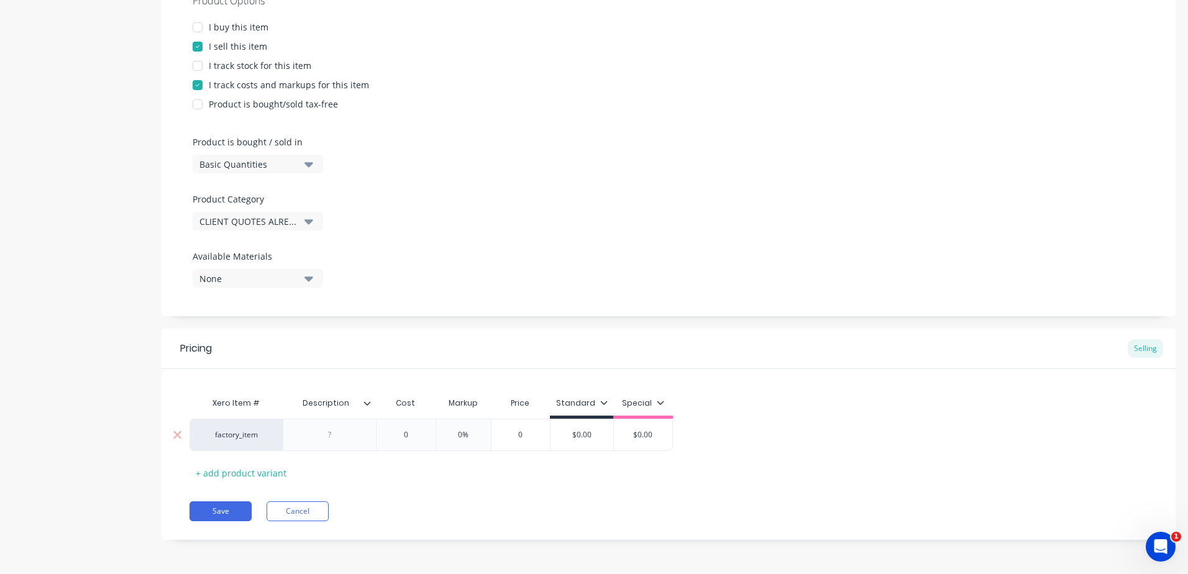
click at [329, 437] on div at bounding box center [330, 435] width 62 height 16
paste div
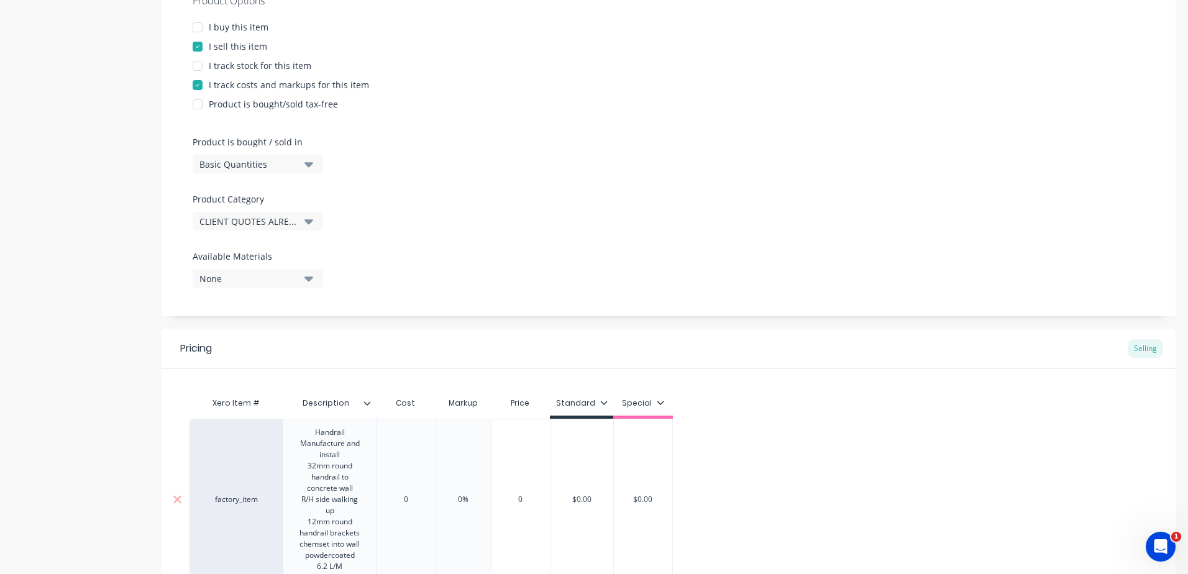
click at [426, 487] on div "0" at bounding box center [406, 499] width 62 height 31
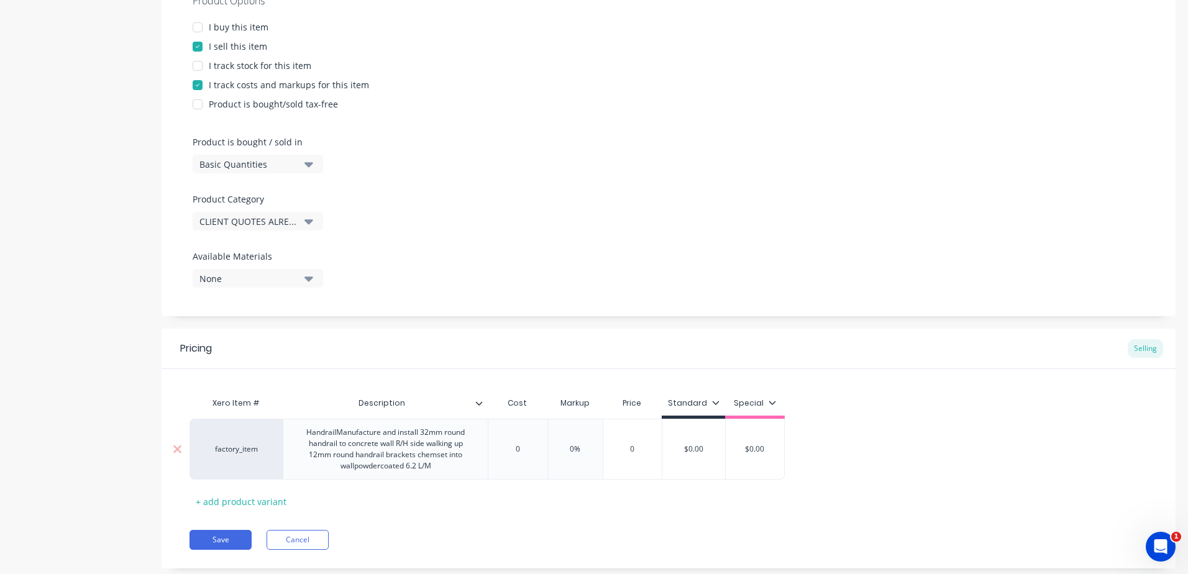
drag, startPoint x: 527, startPoint y: 450, endPoint x: 474, endPoint y: 444, distance: 53.1
click at [474, 444] on div "factory_item HandrailManufacture and install 32mm round handrail to concrete wa…" at bounding box center [486, 449] width 595 height 61
drag, startPoint x: 599, startPoint y: 445, endPoint x: 553, endPoint y: 445, distance: 45.3
click at [553, 445] on div "factory_item HandrailManufacture and install 32mm round handrail to concrete wa…" at bounding box center [498, 449] width 619 height 61
click at [579, 516] on div "Pricing Selling Xero Item # Description Cost Markup Price Standard Special fact…" at bounding box center [669, 449] width 1014 height 240
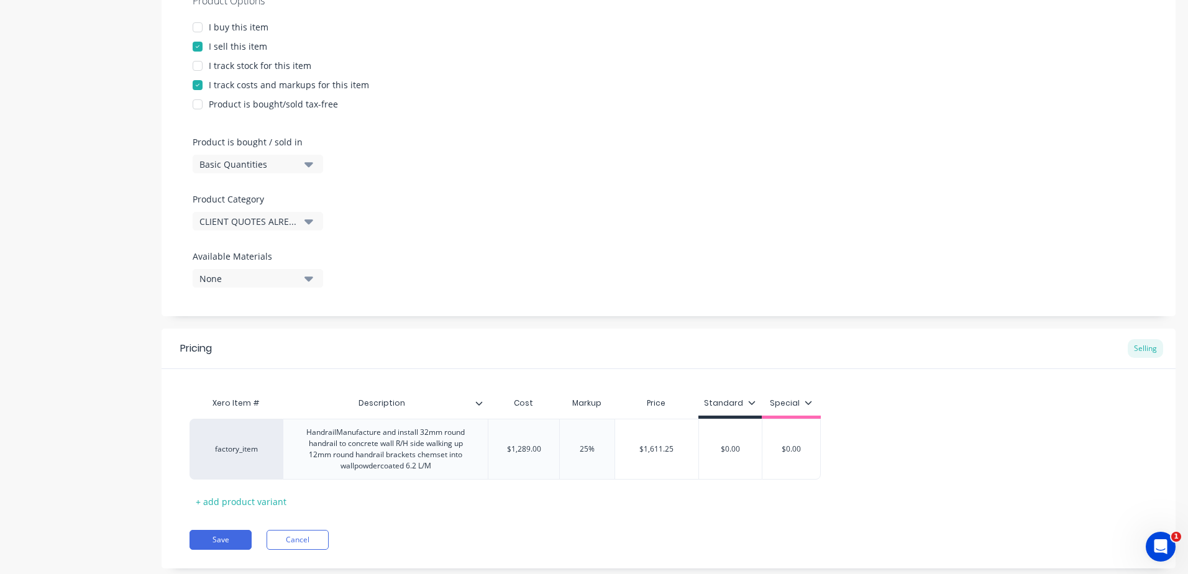
click at [543, 514] on div "Pricing Selling Xero Item # Description Cost Markup Price Standard Special fact…" at bounding box center [669, 449] width 1014 height 240
drag, startPoint x: 544, startPoint y: 450, endPoint x: 534, endPoint y: 450, distance: 9.9
click at [534, 450] on input "$1,289.00" at bounding box center [523, 449] width 71 height 11
click at [549, 513] on div "Pricing Selling Xero Item # Description Cost Markup Price Standard Special fact…" at bounding box center [669, 449] width 1014 height 240
drag, startPoint x: 542, startPoint y: 450, endPoint x: 535, endPoint y: 451, distance: 6.9
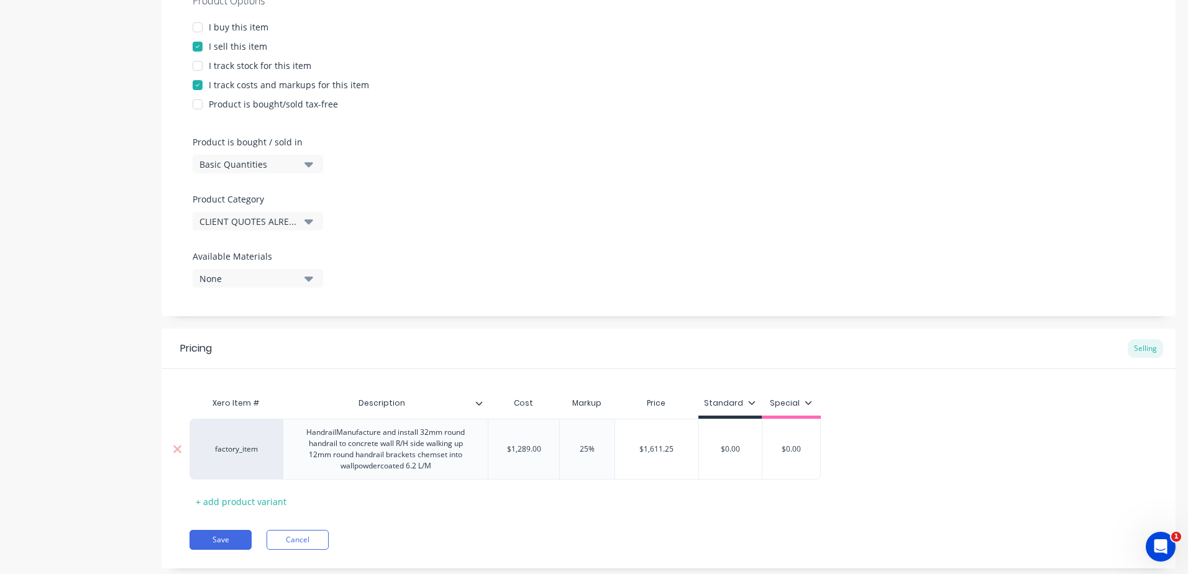
click at [535, 451] on input "$1,289.00" at bounding box center [523, 449] width 71 height 11
drag, startPoint x: 549, startPoint y: 451, endPoint x: 533, endPoint y: 452, distance: 16.2
click at [533, 452] on input "$1,289.00" at bounding box center [523, 449] width 71 height 11
click at [578, 540] on div "Save Cancel" at bounding box center [682, 540] width 986 height 20
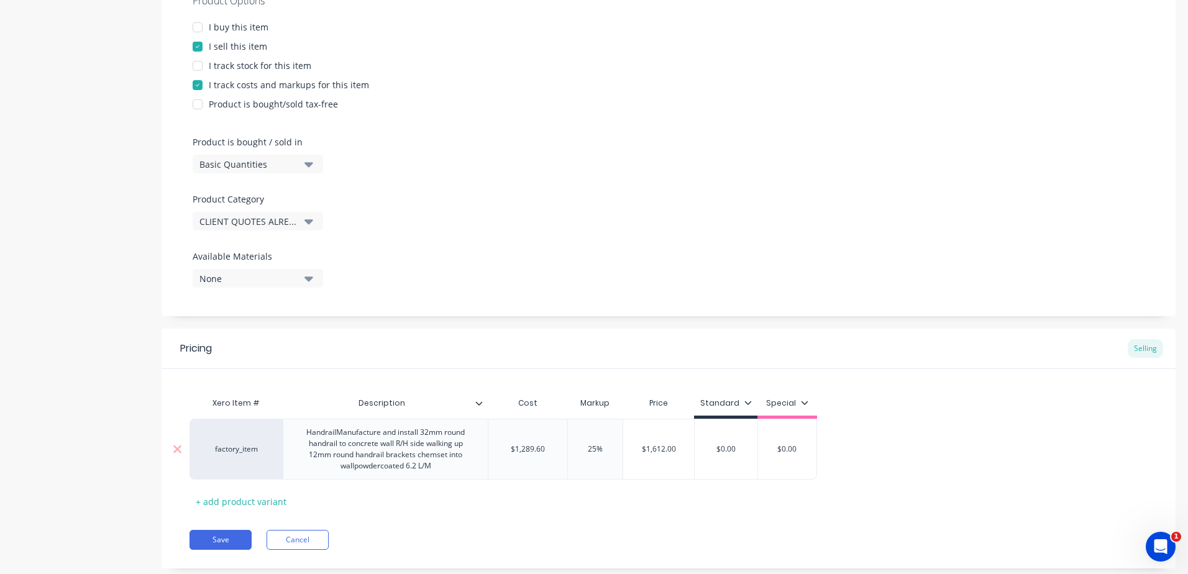
drag, startPoint x: 747, startPoint y: 446, endPoint x: 663, endPoint y: 446, distance: 83.9
click at [663, 446] on div "factory_item HandrailManufacture and install 32mm round handrail to concrete wa…" at bounding box center [502, 449] width 627 height 61
click at [712, 535] on div "Save Cancel" at bounding box center [682, 540] width 986 height 20
click at [221, 542] on button "Save" at bounding box center [220, 540] width 62 height 20
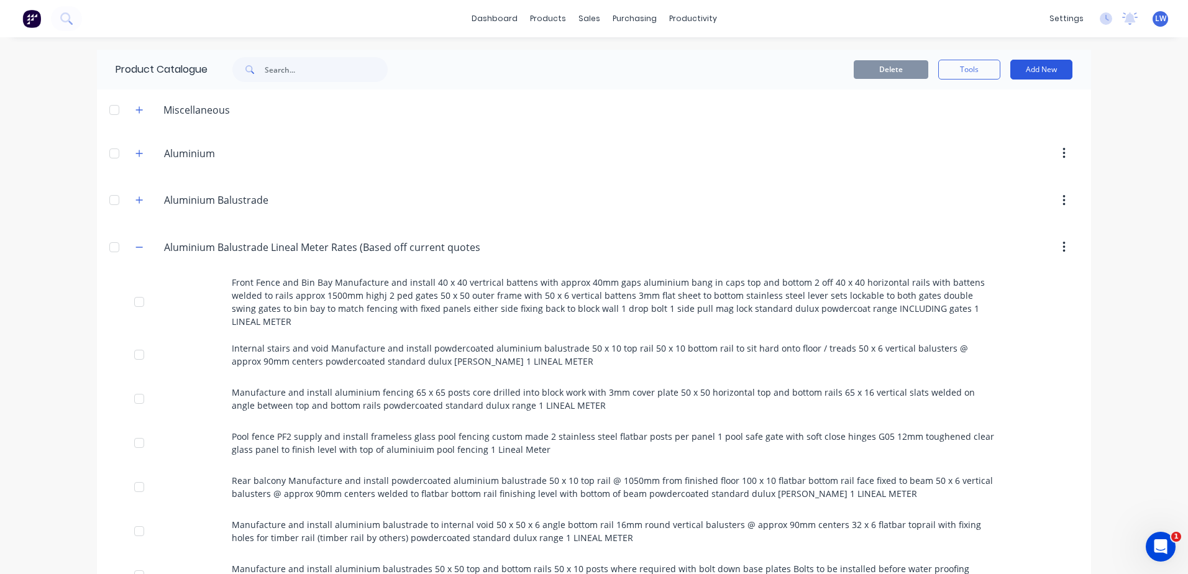
click at [1049, 73] on button "Add New" at bounding box center [1041, 70] width 62 height 20
click at [982, 119] on div "Product" at bounding box center [1013, 126] width 96 height 18
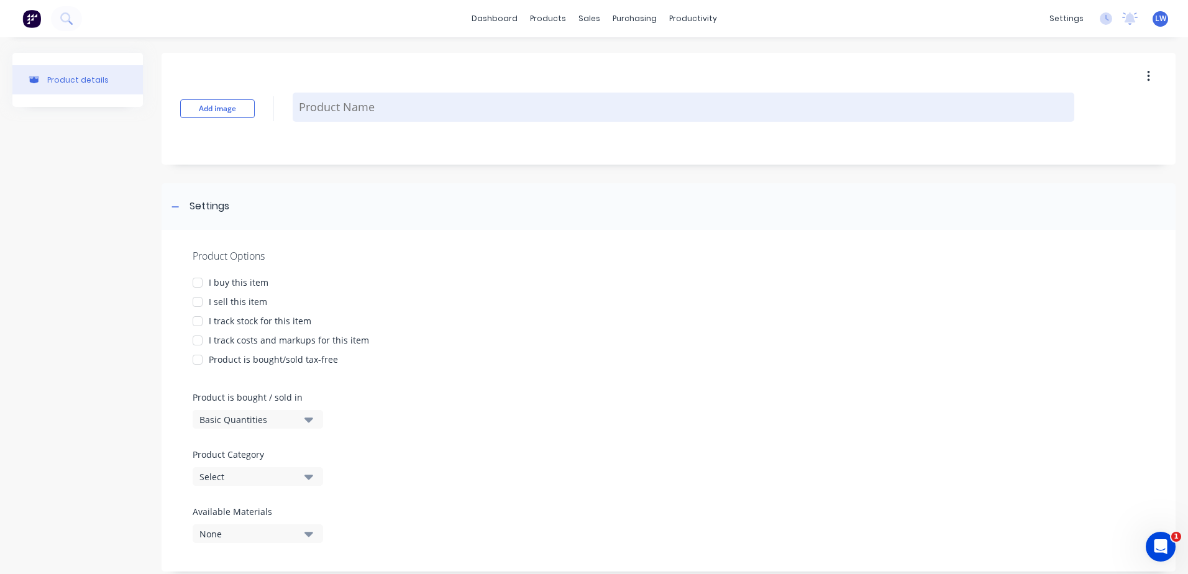
click at [332, 101] on textarea at bounding box center [683, 107] width 781 height 29
paste textarea "Entry gate manufacture and install 50 x 50 frame gate only lasercut D handle as…"
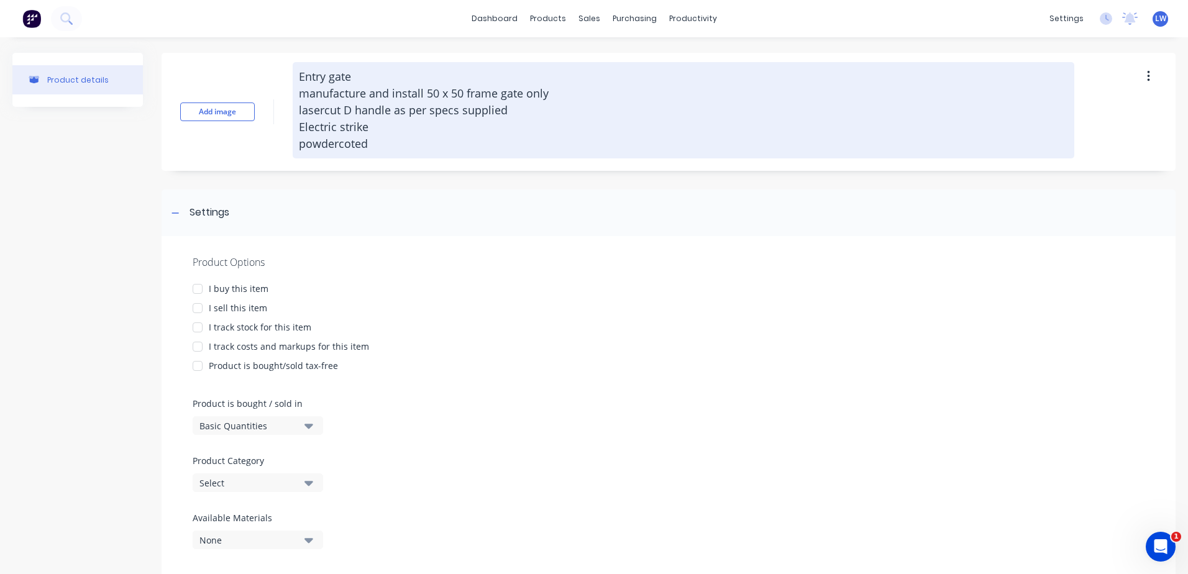
click at [323, 71] on textarea "Entry gate manufacture and install 50 x 50 frame gate only lasercut D handle as…" at bounding box center [683, 110] width 781 height 96
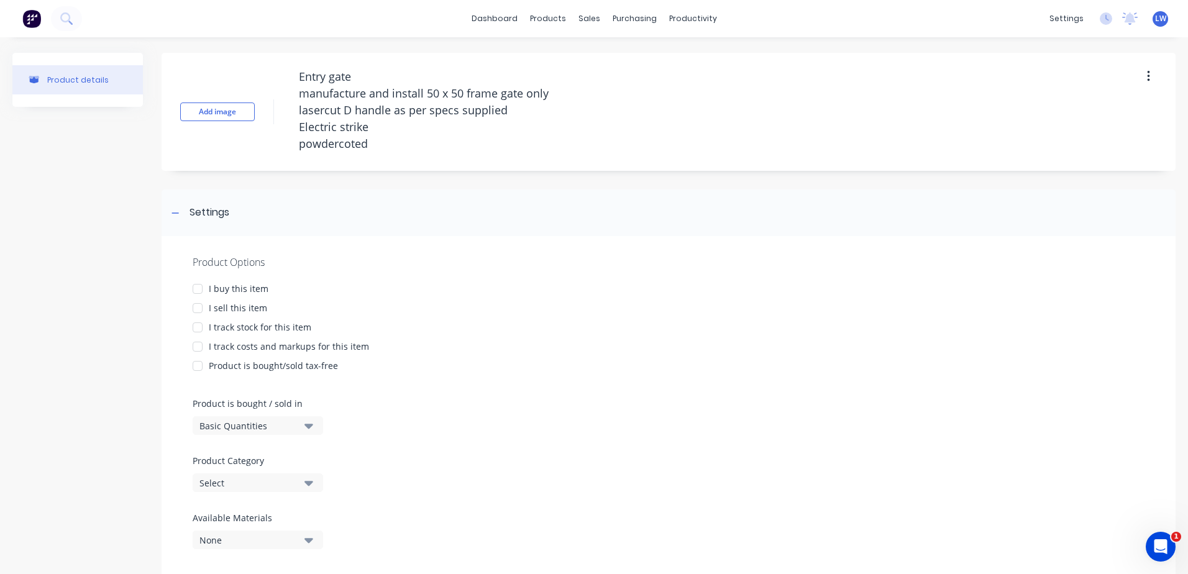
drag, startPoint x: 381, startPoint y: 152, endPoint x: 278, endPoint y: 65, distance: 134.5
click at [278, 65] on div "Add image Entry gate manufacture and install 50 x 50 frame gate only lasercut D…" at bounding box center [669, 112] width 1014 height 118
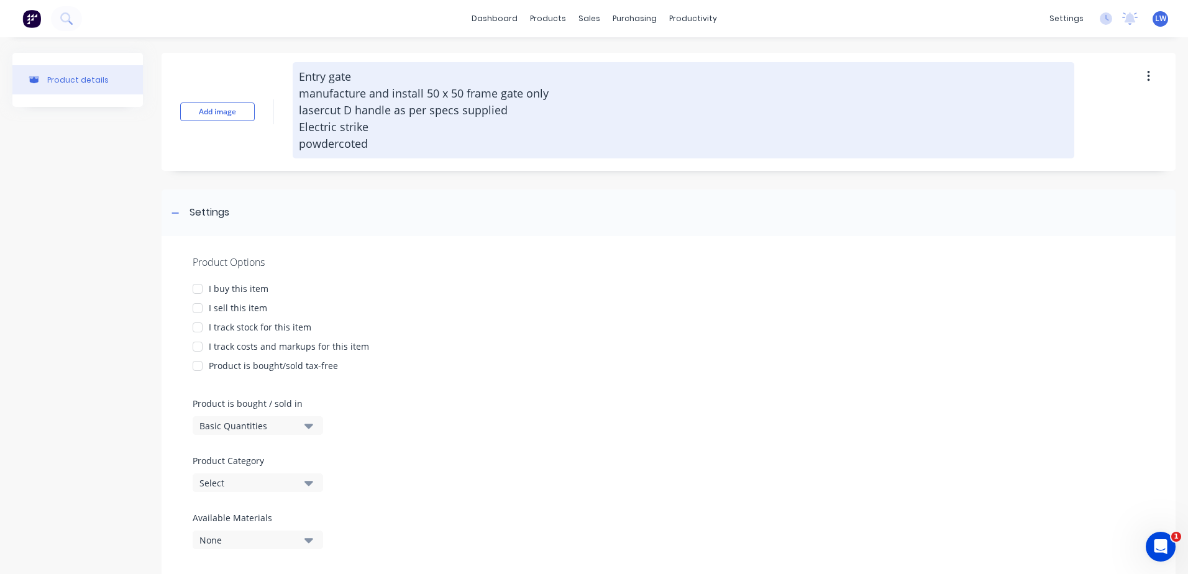
scroll to position [32, 0]
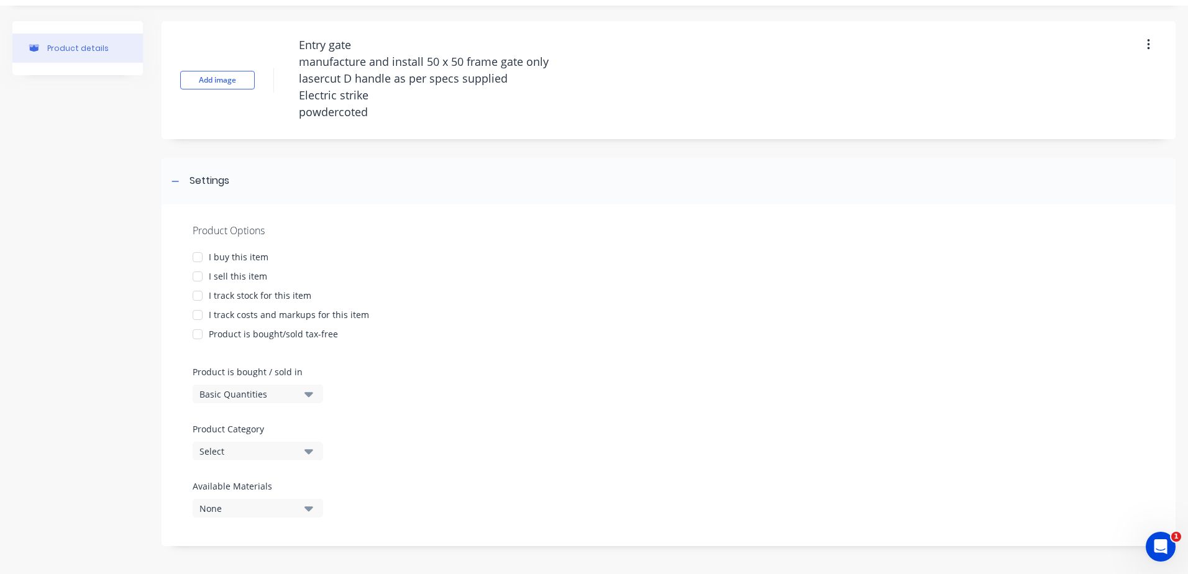
click at [196, 277] on div at bounding box center [197, 276] width 25 height 25
click at [199, 310] on div at bounding box center [197, 315] width 25 height 25
click at [310, 444] on icon "button" at bounding box center [308, 451] width 9 height 14
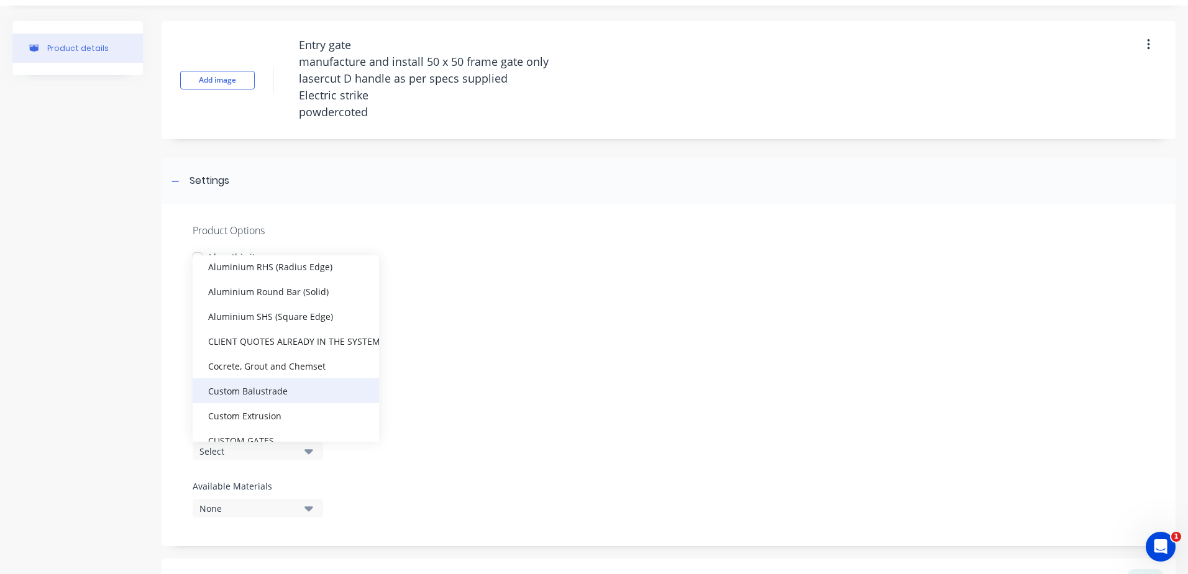
scroll to position [248, 0]
click at [273, 329] on div "CLIENT QUOTES ALREADY IN THE SYSTEM PRIOR TO 1/9/2025" at bounding box center [286, 336] width 186 height 25
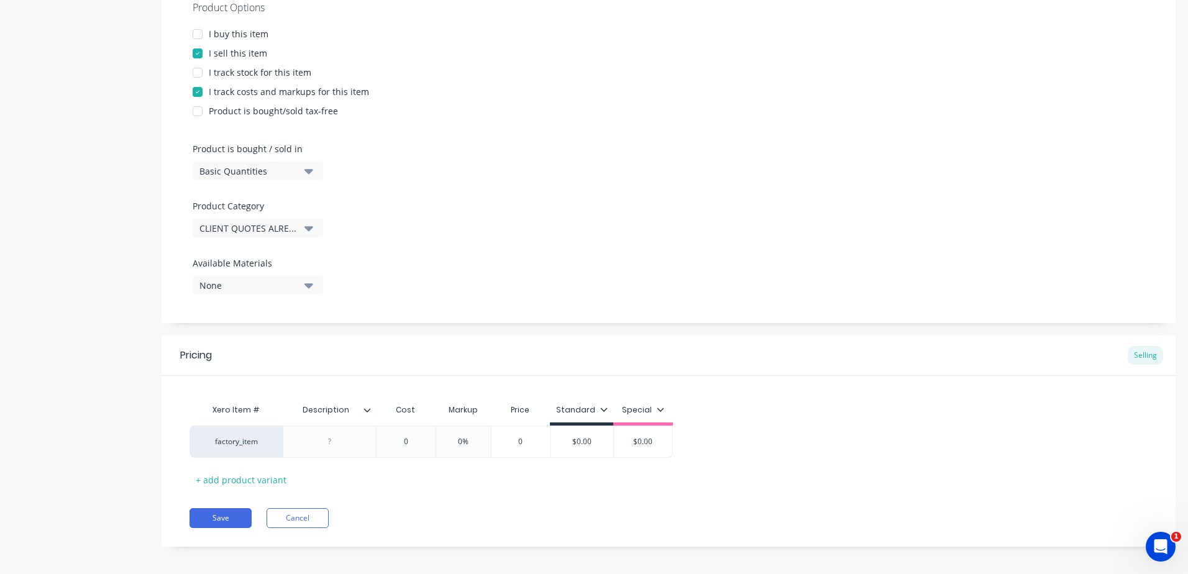
scroll to position [262, 0]
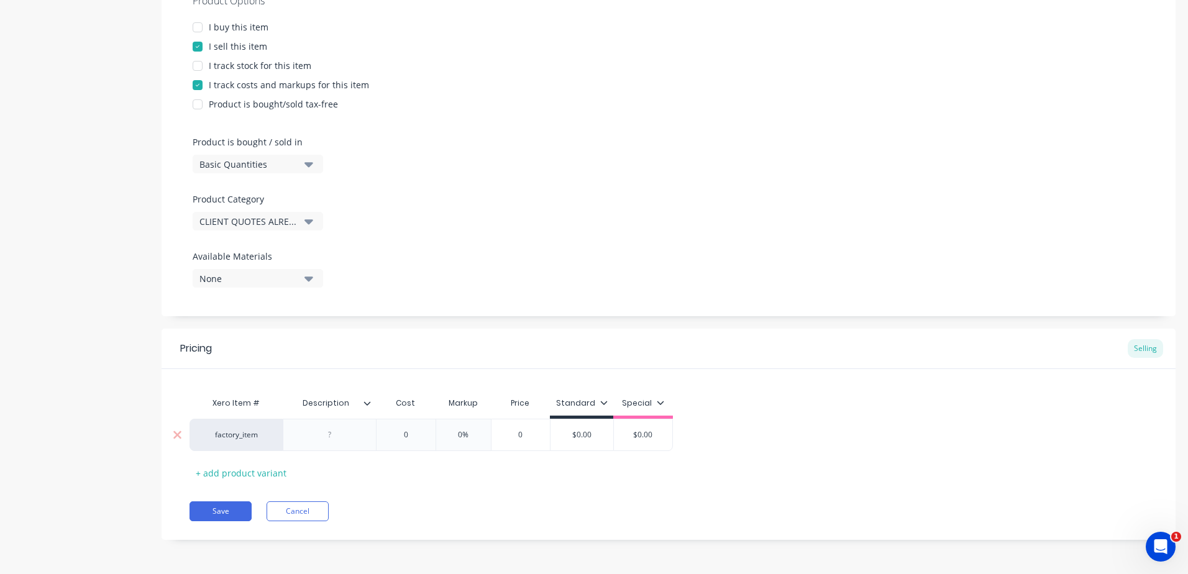
click at [350, 443] on div at bounding box center [329, 435] width 93 height 32
click at [341, 437] on div at bounding box center [330, 435] width 62 height 16
paste div
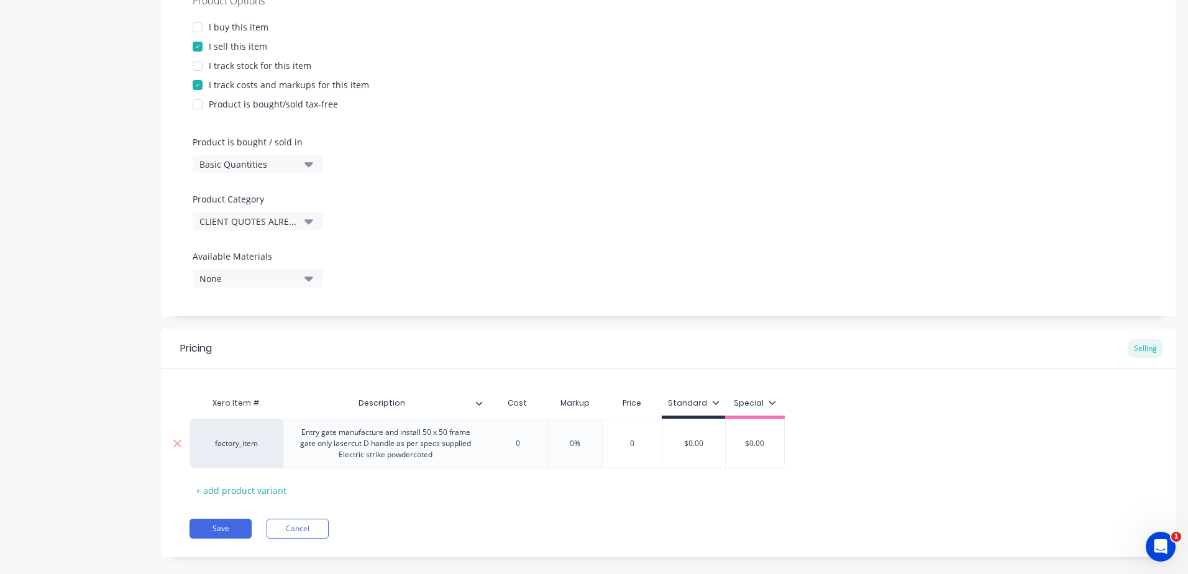
click at [524, 445] on input "0" at bounding box center [517, 443] width 62 height 11
drag, startPoint x: 524, startPoint y: 442, endPoint x: 481, endPoint y: 442, distance: 42.9
click at [481, 442] on div "factory_item Entry gate manufacture and install 50 x 50 frame gate only lasercu…" at bounding box center [486, 444] width 595 height 50
click at [601, 445] on input "0%" at bounding box center [587, 443] width 62 height 11
drag, startPoint x: 601, startPoint y: 445, endPoint x: 581, endPoint y: 439, distance: 21.0
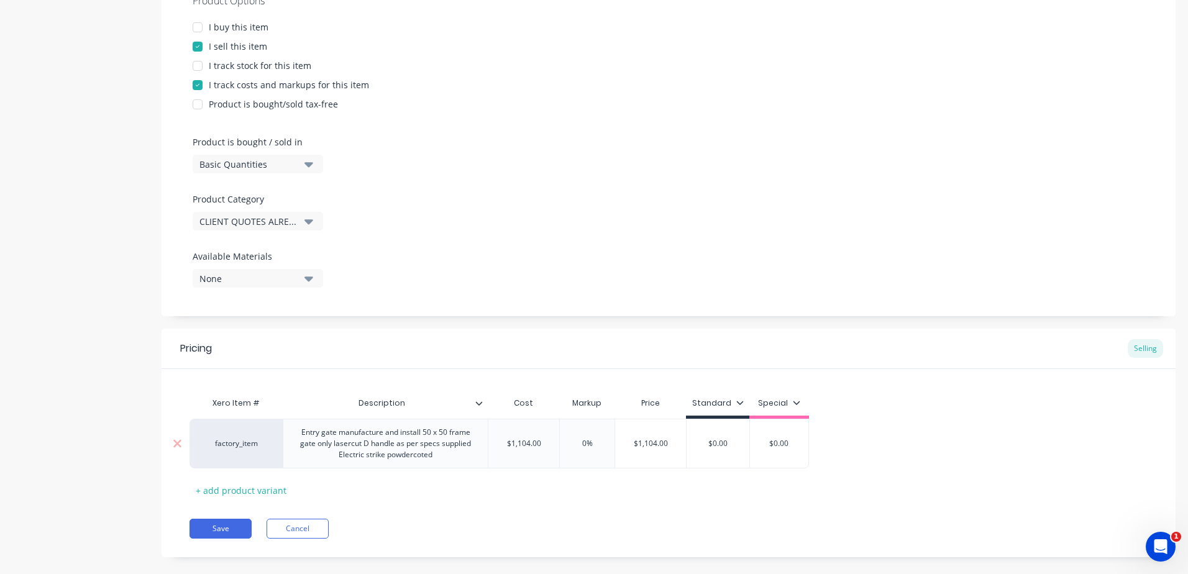
click at [579, 443] on input "0%" at bounding box center [587, 443] width 62 height 11
click at [583, 499] on div "Xero Item # Description Cost Markup Price Standard Special factory_item Entry g…" at bounding box center [668, 445] width 958 height 109
click at [212, 521] on button "Save" at bounding box center [220, 529] width 62 height 20
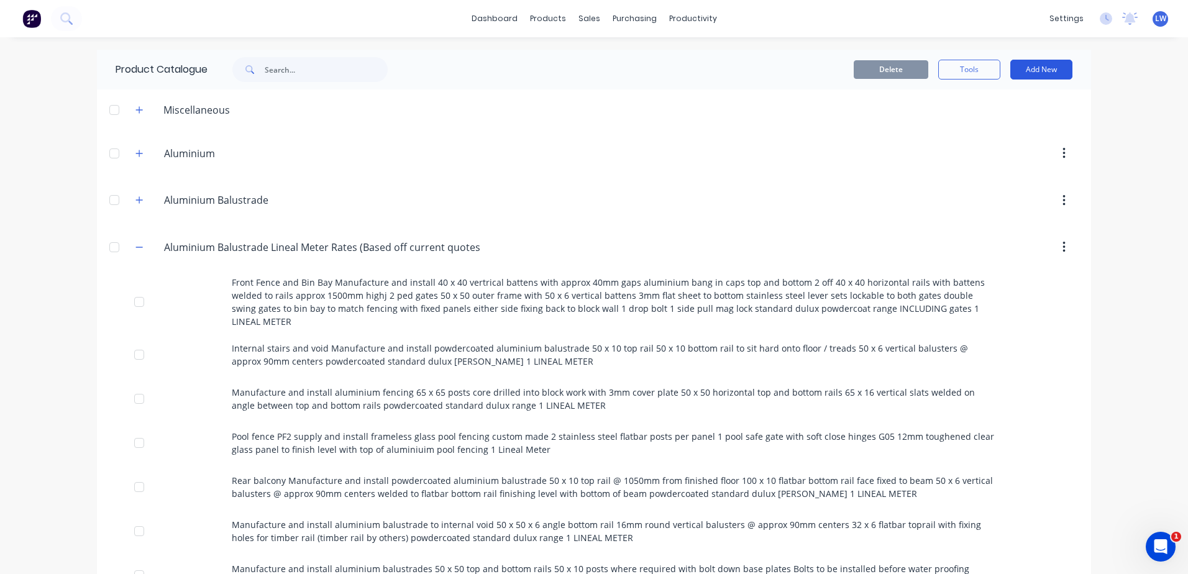
click at [1042, 68] on button "Add New" at bounding box center [1041, 70] width 62 height 20
click at [986, 129] on div "Product" at bounding box center [1013, 126] width 96 height 18
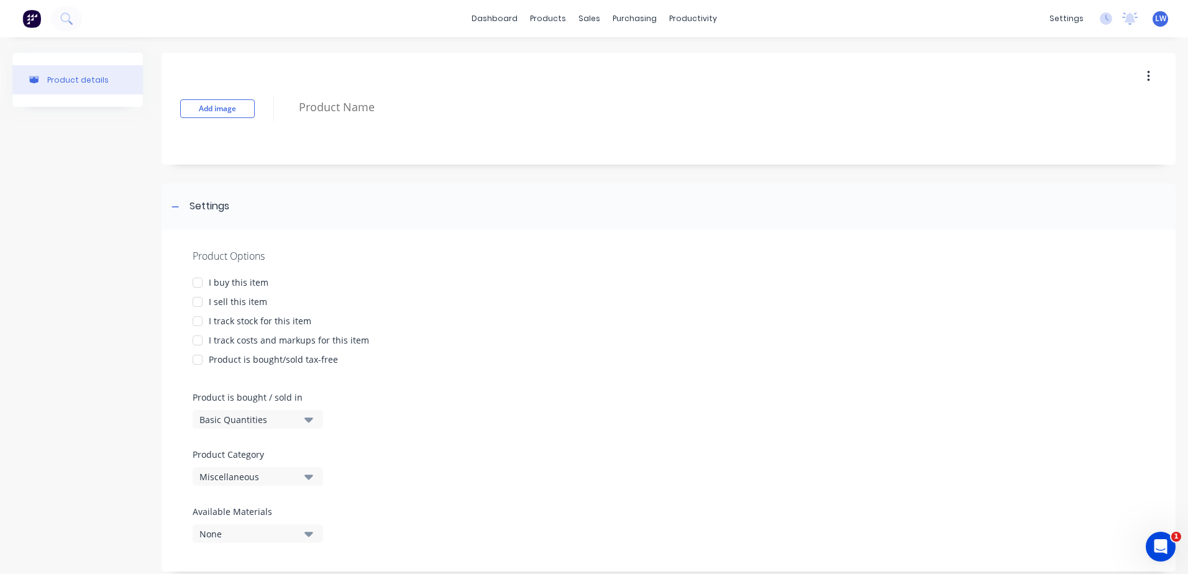
click at [314, 92] on div "Add image" at bounding box center [669, 109] width 1014 height 112
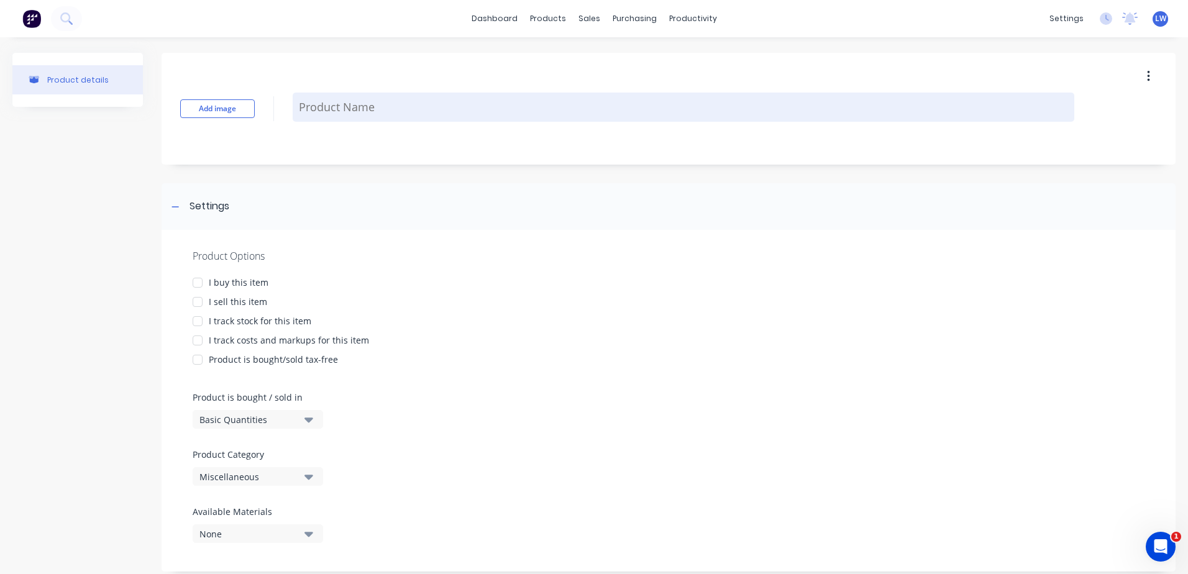
drag, startPoint x: 317, startPoint y: 99, endPoint x: 320, endPoint y: 105, distance: 6.4
click at [319, 102] on textarea at bounding box center [683, 107] width 781 height 29
paste textarea "Side gate manufacture and install 50 x 50 frame gate only Lockable lever set su…"
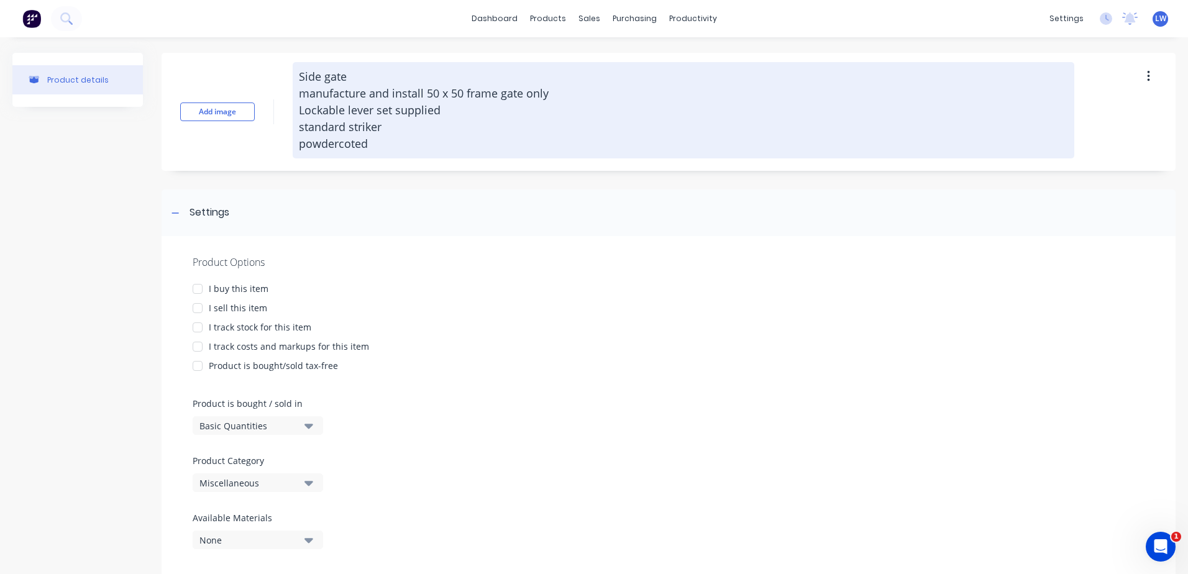
click at [324, 78] on textarea "Side gate manufacture and install 50 x 50 frame gate only Lockable lever set su…" at bounding box center [683, 110] width 781 height 96
click at [386, 161] on div "Side gate manufacture and install 50 x 50 frame gate only Lockable lever set su…" at bounding box center [683, 111] width 781 height 99
click at [388, 135] on textarea "Side gate manufacture and install 50 x 50 frame gate only Lockable lever set su…" at bounding box center [683, 110] width 781 height 96
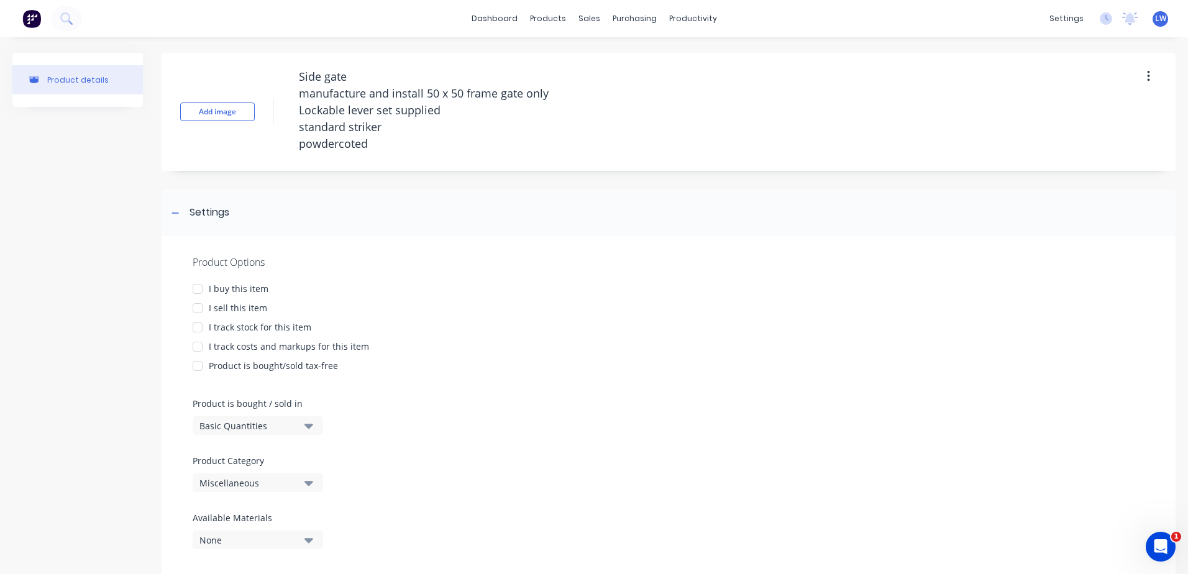
click at [200, 307] on div at bounding box center [197, 308] width 25 height 25
click at [189, 344] on div at bounding box center [197, 346] width 25 height 25
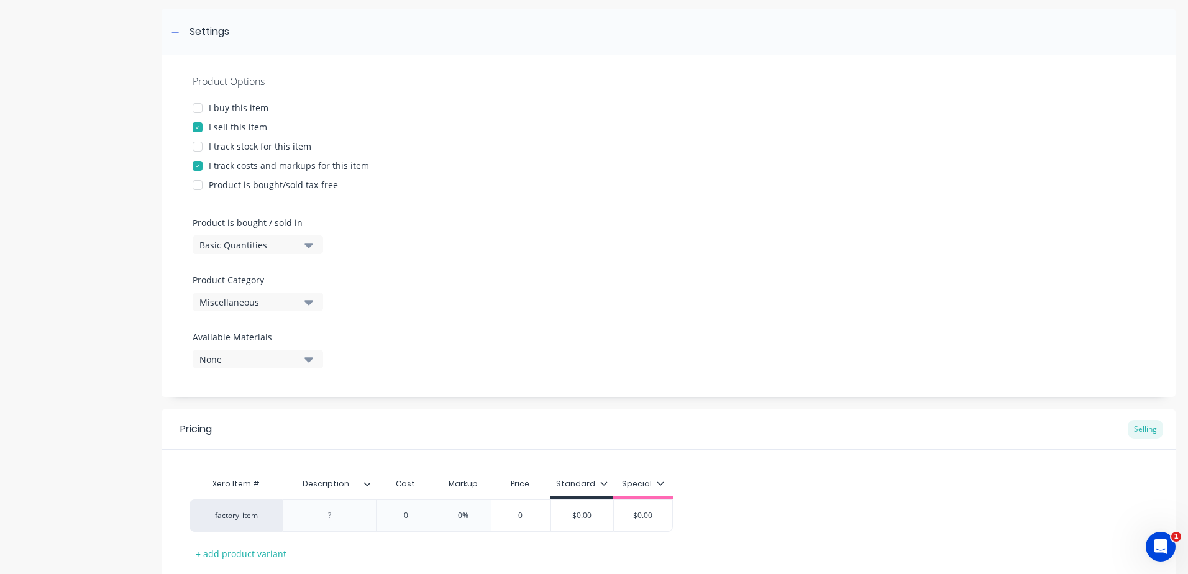
scroll to position [186, 0]
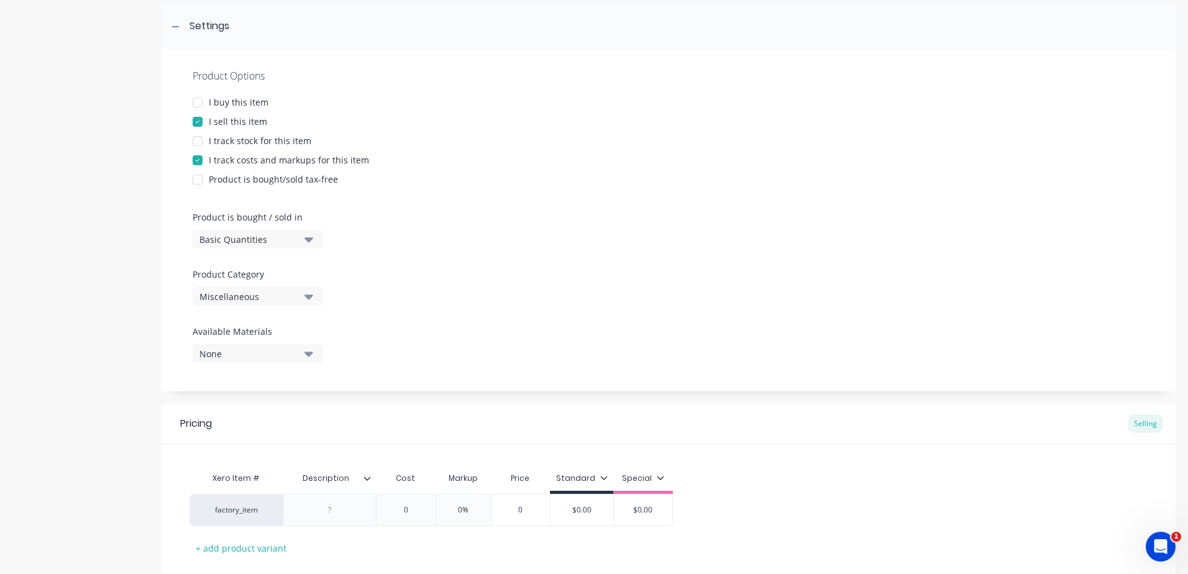
click at [308, 293] on icon "button" at bounding box center [308, 296] width 9 height 14
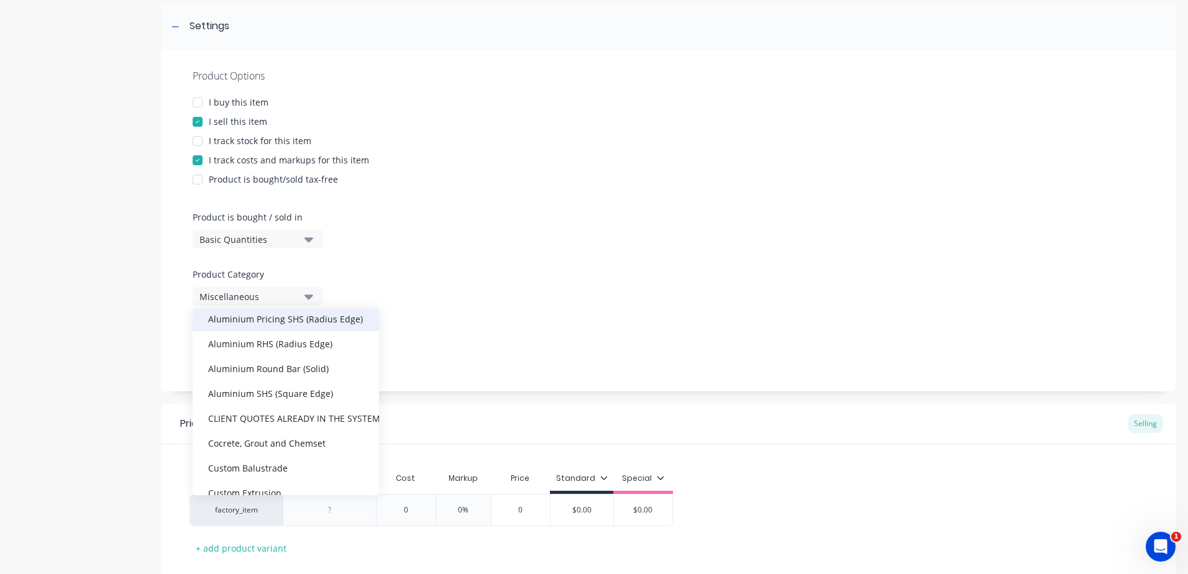
scroll to position [248, 0]
click at [277, 387] on div "CLIENT QUOTES ALREADY IN THE SYSTEM PRIOR TO 1/9/2025" at bounding box center [286, 389] width 186 height 25
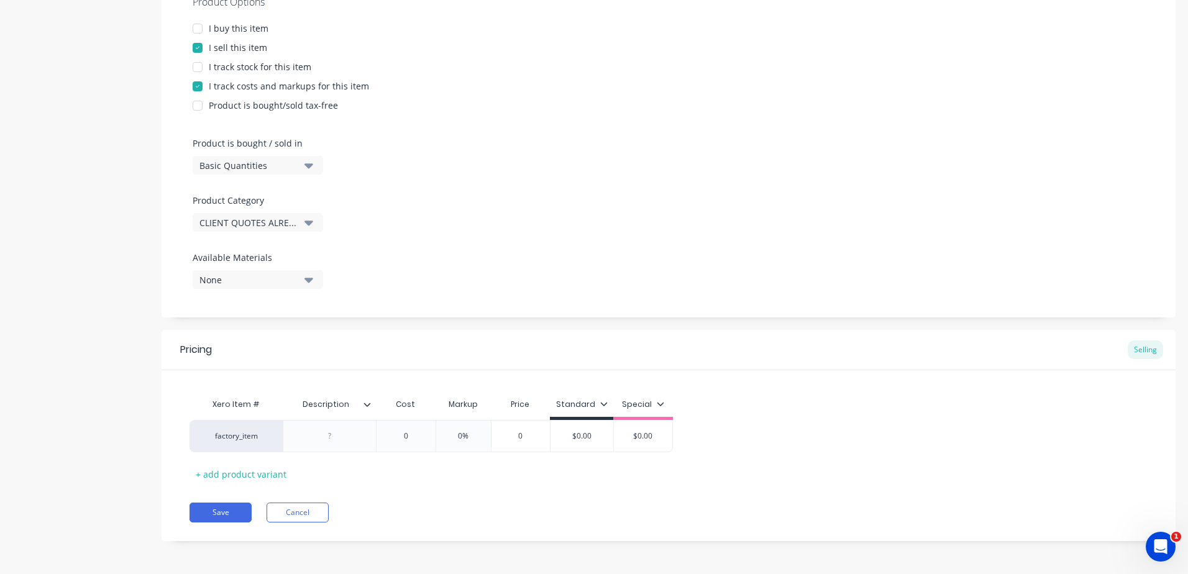
scroll to position [262, 0]
click at [335, 441] on div at bounding box center [330, 435] width 62 height 16
paste div
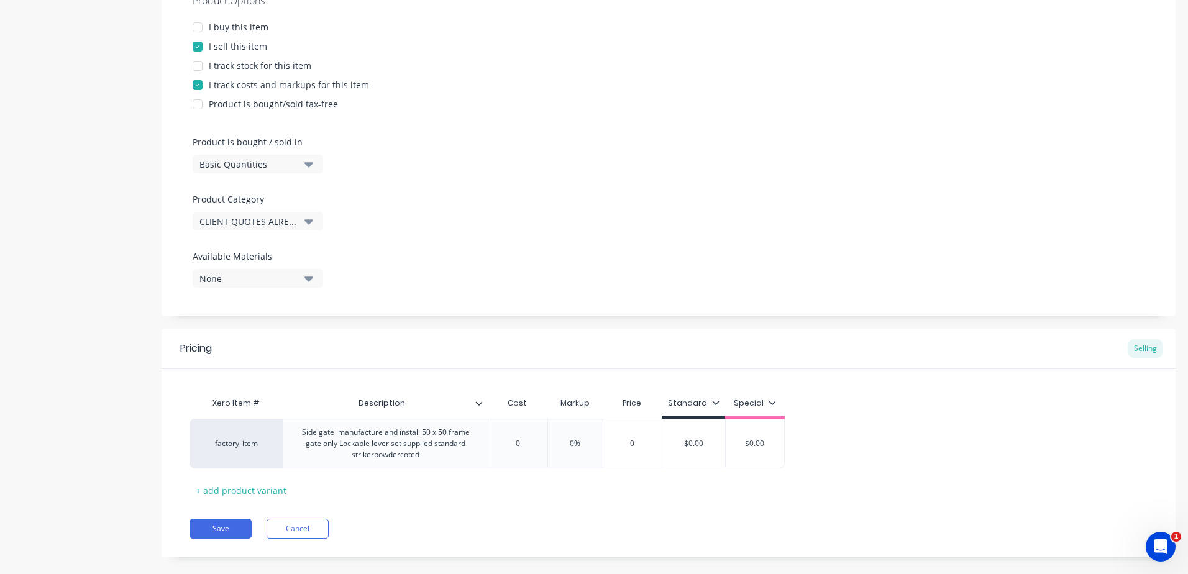
drag, startPoint x: 550, startPoint y: 433, endPoint x: 530, endPoint y: 437, distance: 21.0
click at [541, 434] on div "factory_item Side gate manufacture and install 50 x 50 frame gate only Lockable…" at bounding box center [668, 444] width 958 height 50
click at [526, 441] on input "0" at bounding box center [517, 444] width 62 height 11
drag, startPoint x: 528, startPoint y: 444, endPoint x: 500, endPoint y: 444, distance: 28.0
click at [500, 444] on input "0" at bounding box center [517, 443] width 62 height 11
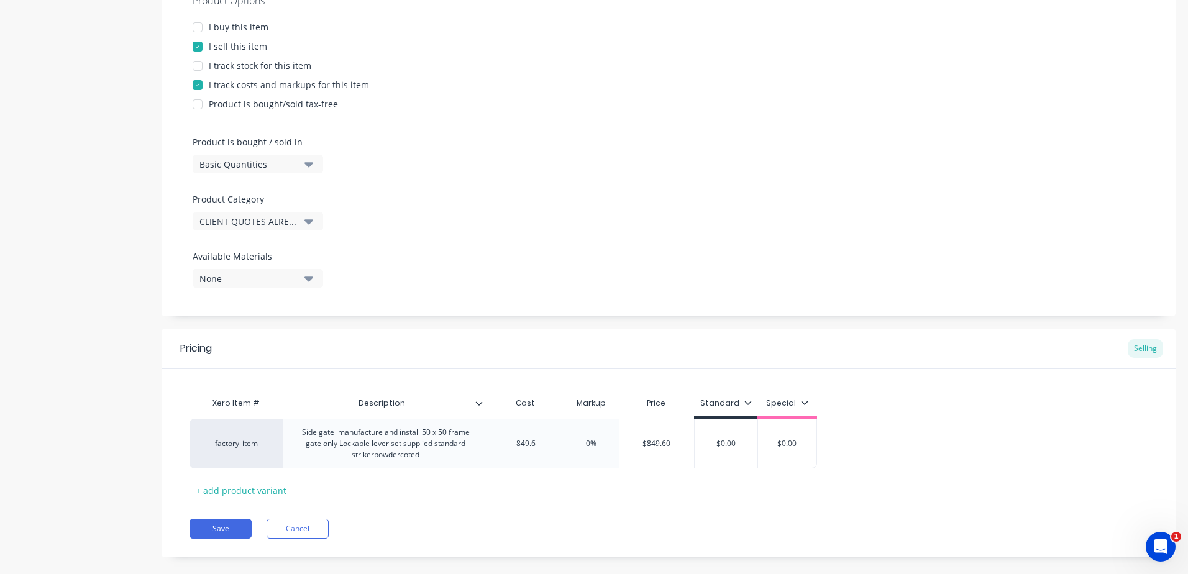
click at [578, 488] on div "Xero Item # Description Cost Markup Price Standard Special factory_item Side ga…" at bounding box center [668, 445] width 958 height 109
drag, startPoint x: 602, startPoint y: 444, endPoint x: 535, endPoint y: 444, distance: 66.5
click at [535, 444] on div "factory_item Side gate manufacture and install 50 x 50 frame gate only Lockable…" at bounding box center [502, 444] width 627 height 50
click at [570, 520] on div "Save Cancel" at bounding box center [682, 529] width 986 height 20
drag, startPoint x: 732, startPoint y: 444, endPoint x: 681, endPoint y: 445, distance: 50.3
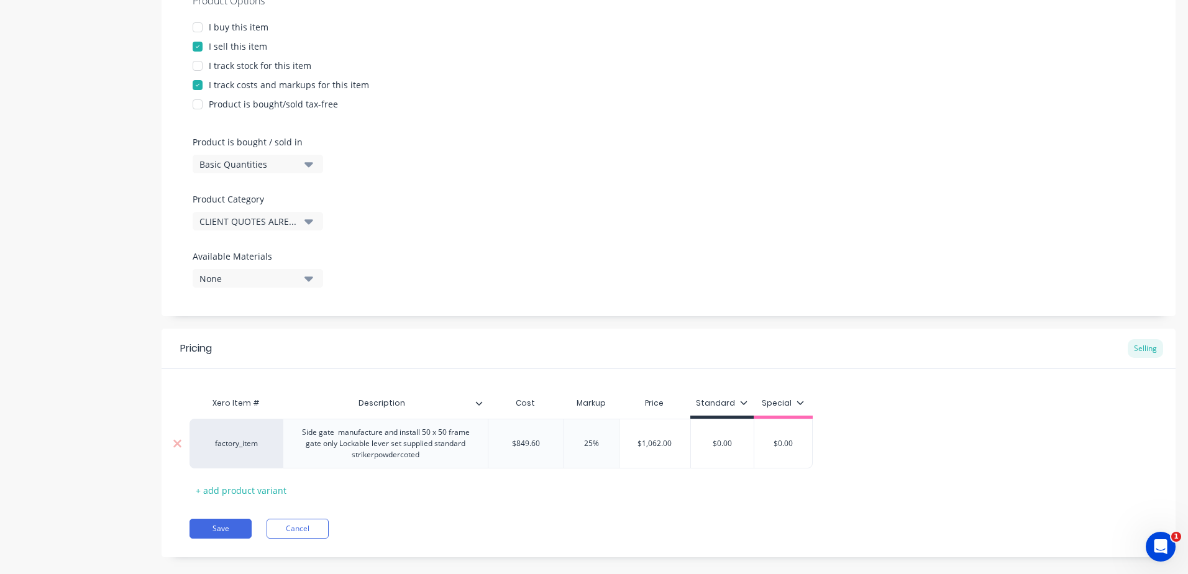
click at [681, 445] on div "factory_item Side gate manufacture and install 50 x 50 frame gate only Lockable…" at bounding box center [500, 444] width 623 height 50
click at [709, 538] on div "Save Cancel" at bounding box center [682, 529] width 986 height 20
click at [203, 527] on button "Save" at bounding box center [220, 529] width 62 height 20
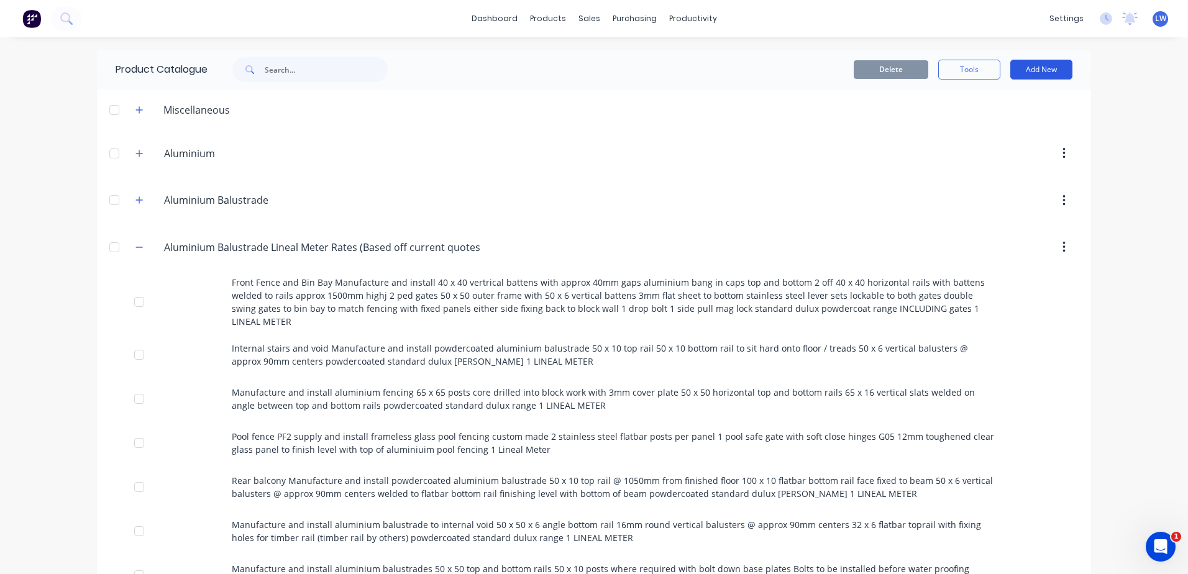
click at [1025, 74] on button "Add New" at bounding box center [1041, 70] width 62 height 20
click at [980, 123] on div "Product" at bounding box center [1013, 126] width 96 height 18
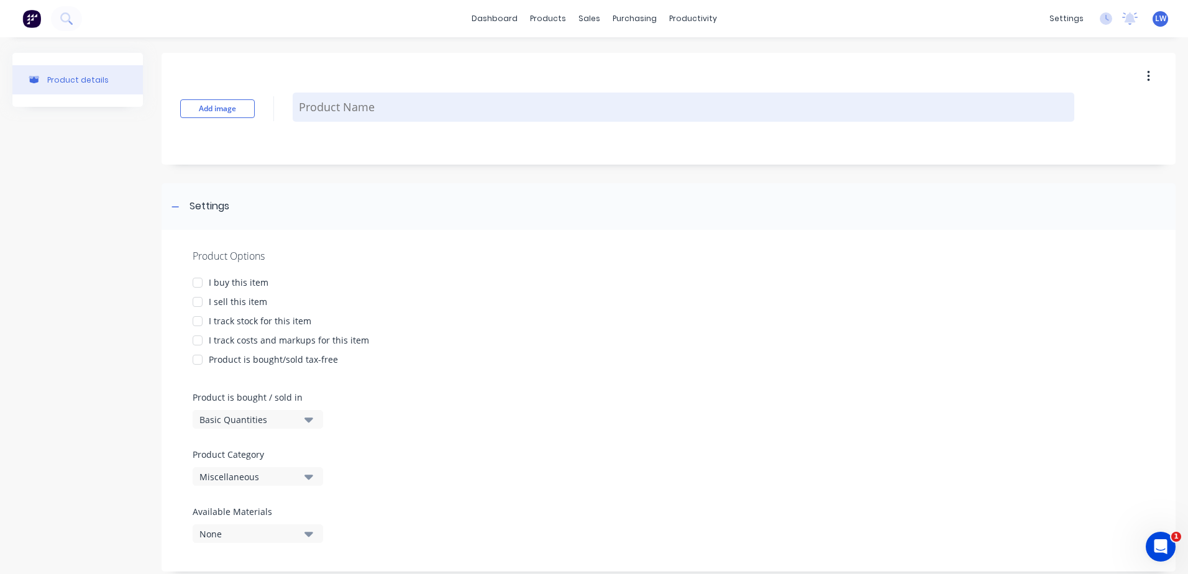
click at [340, 102] on textarea at bounding box center [683, 107] width 781 height 29
paste textarea "Internal stairs Manufacture and install aluminum stringers 200 PFS with welded …"
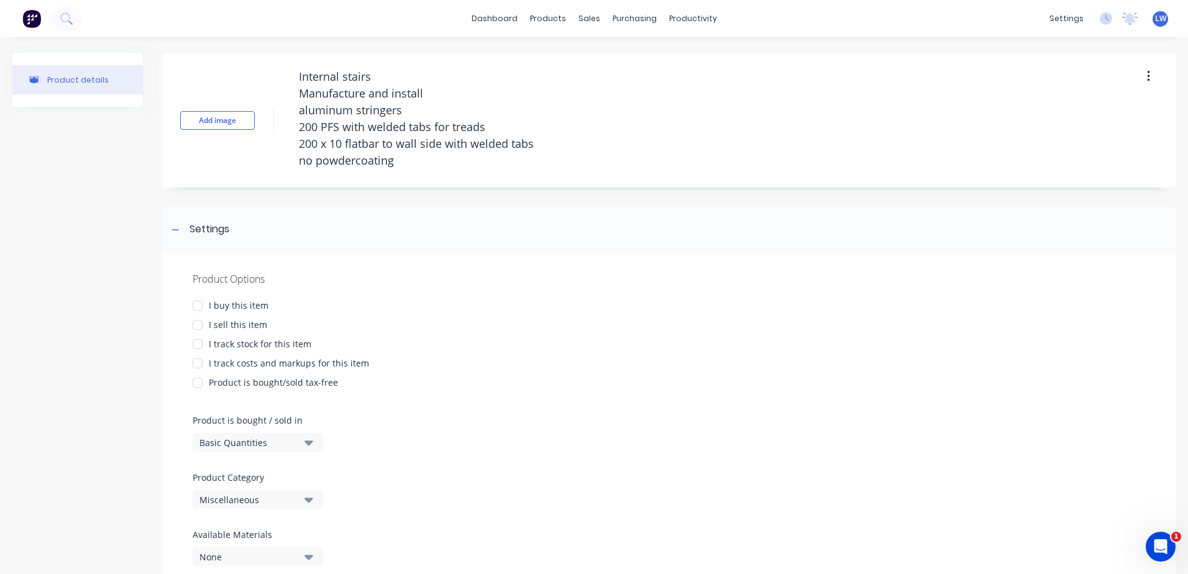
click at [197, 326] on div at bounding box center [197, 324] width 25 height 25
click at [197, 364] on div at bounding box center [197, 363] width 25 height 25
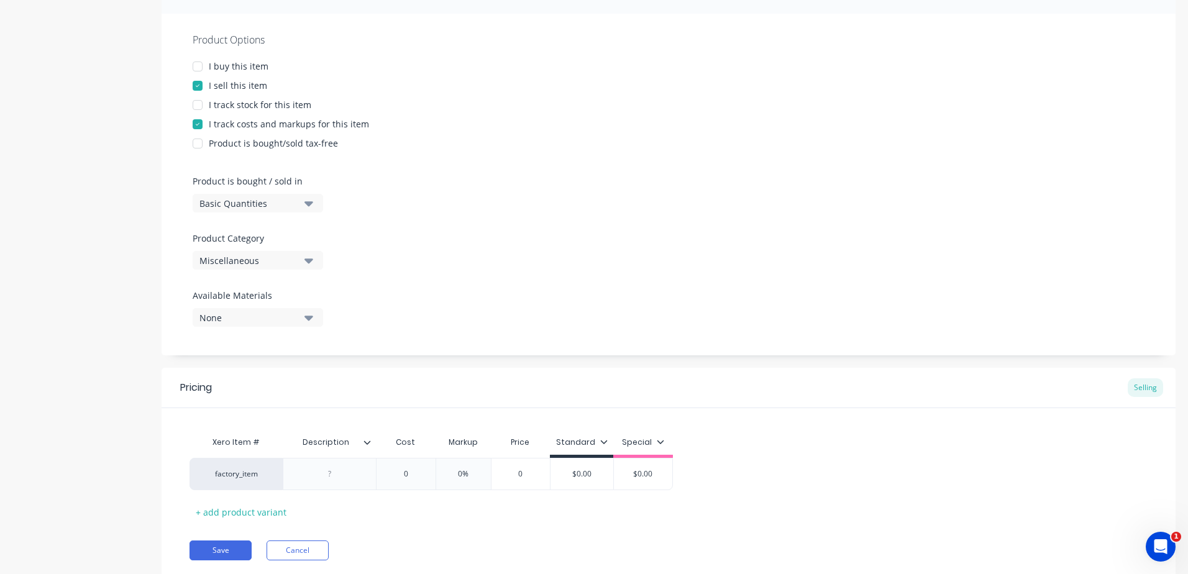
scroll to position [248, 0]
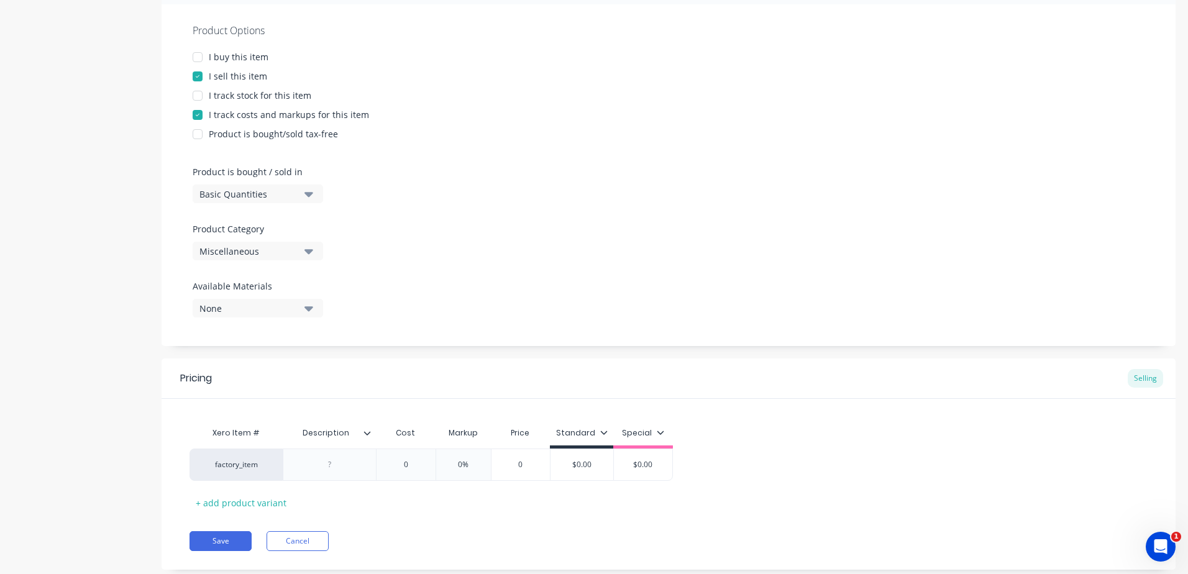
click at [313, 253] on button "Miscellaneous" at bounding box center [258, 251] width 130 height 19
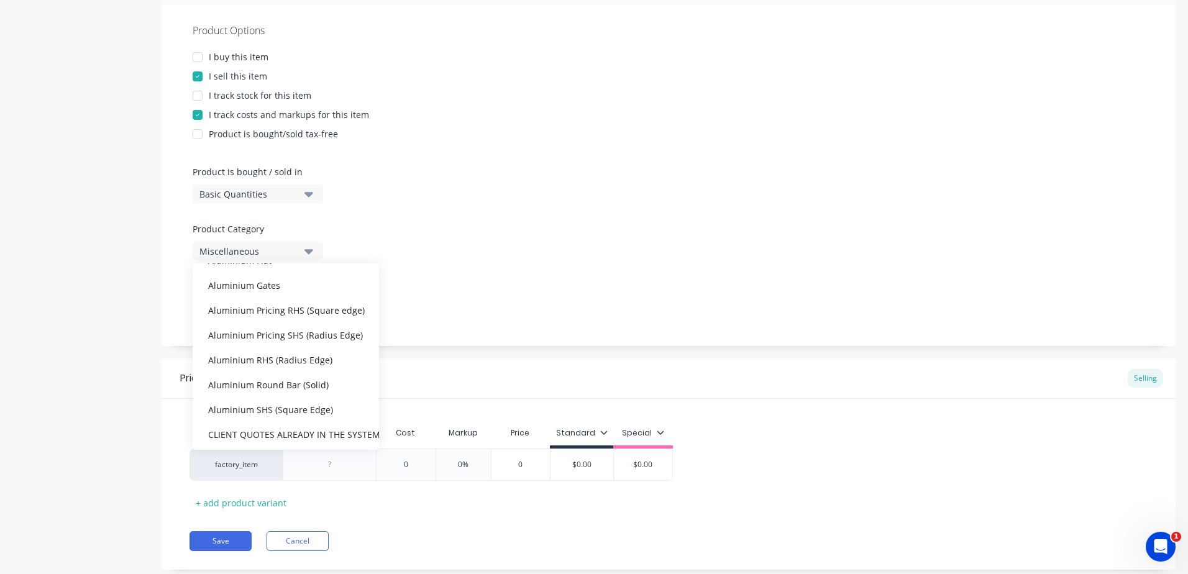
scroll to position [311, 0]
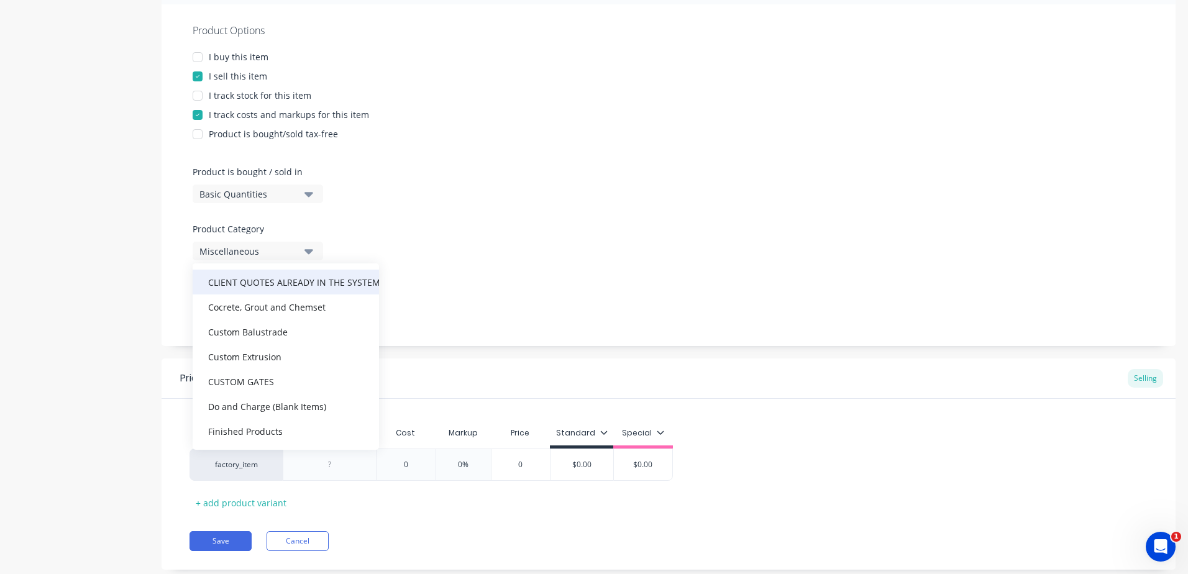
click at [275, 280] on div "CLIENT QUOTES ALREADY IN THE SYSTEM PRIOR TO 1/9/2025" at bounding box center [286, 282] width 186 height 25
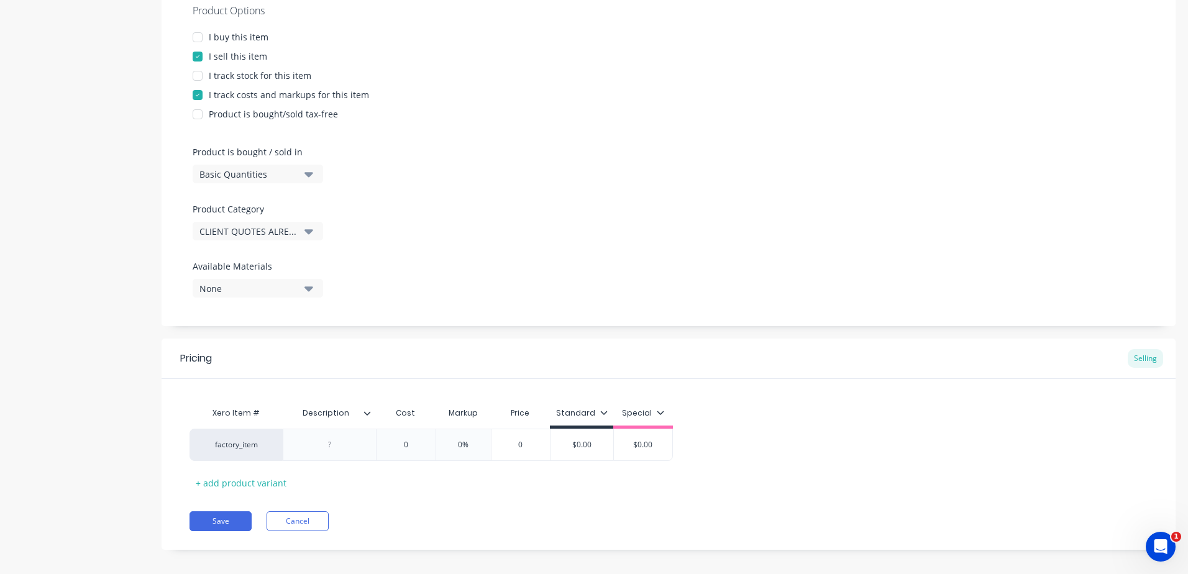
scroll to position [278, 0]
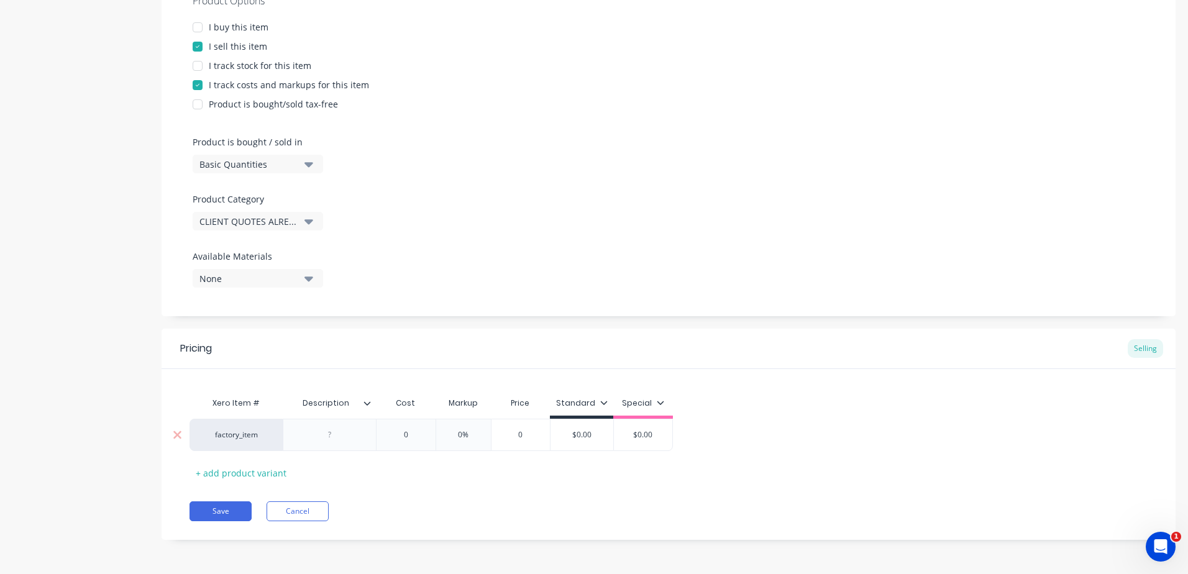
click at [332, 425] on div at bounding box center [329, 435] width 93 height 32
click at [345, 440] on div at bounding box center [330, 435] width 62 height 16
paste div
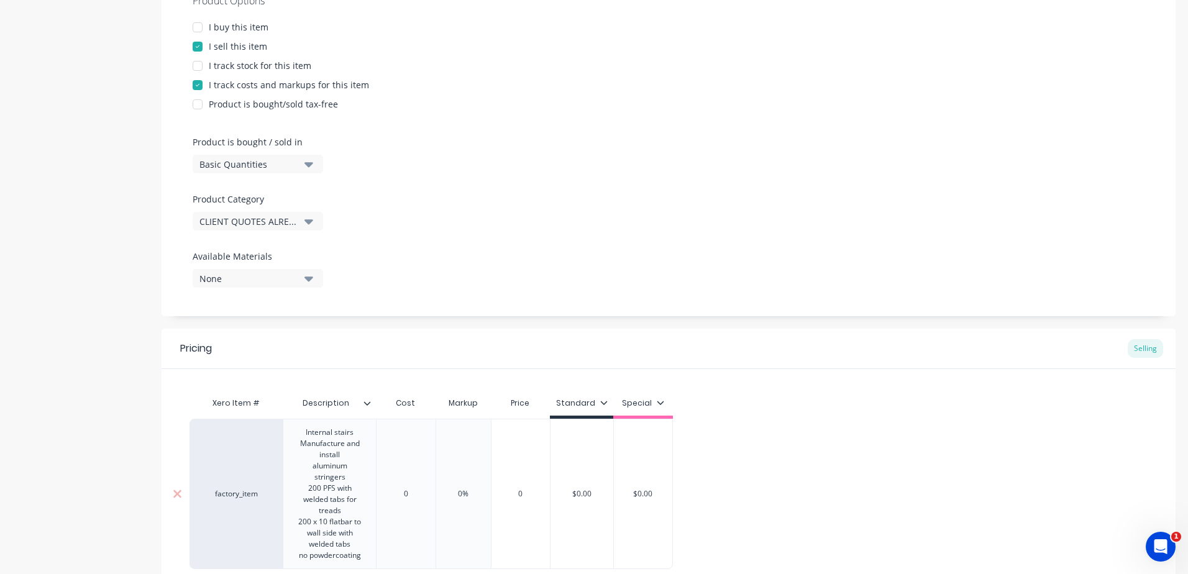
click at [412, 516] on div "0" at bounding box center [406, 494] width 60 height 150
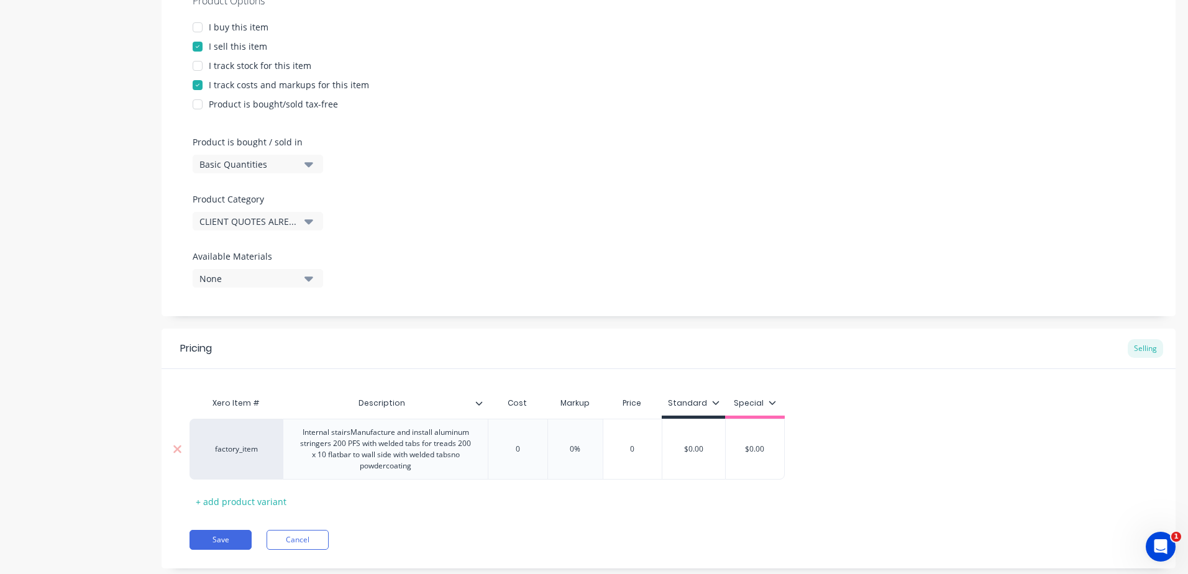
click at [411, 498] on div "Xero Item # Description Cost Markup Price Standard Special factory_item Interna…" at bounding box center [668, 451] width 958 height 121
drag, startPoint x: 526, startPoint y: 448, endPoint x: 496, endPoint y: 448, distance: 30.4
click at [496, 448] on input "0" at bounding box center [517, 449] width 62 height 11
click at [655, 505] on div "Xero Item # Description Cost Markup Price Standard Special factory_item Interna…" at bounding box center [668, 451] width 958 height 121
drag, startPoint x: 602, startPoint y: 448, endPoint x: 563, endPoint y: 446, distance: 38.6
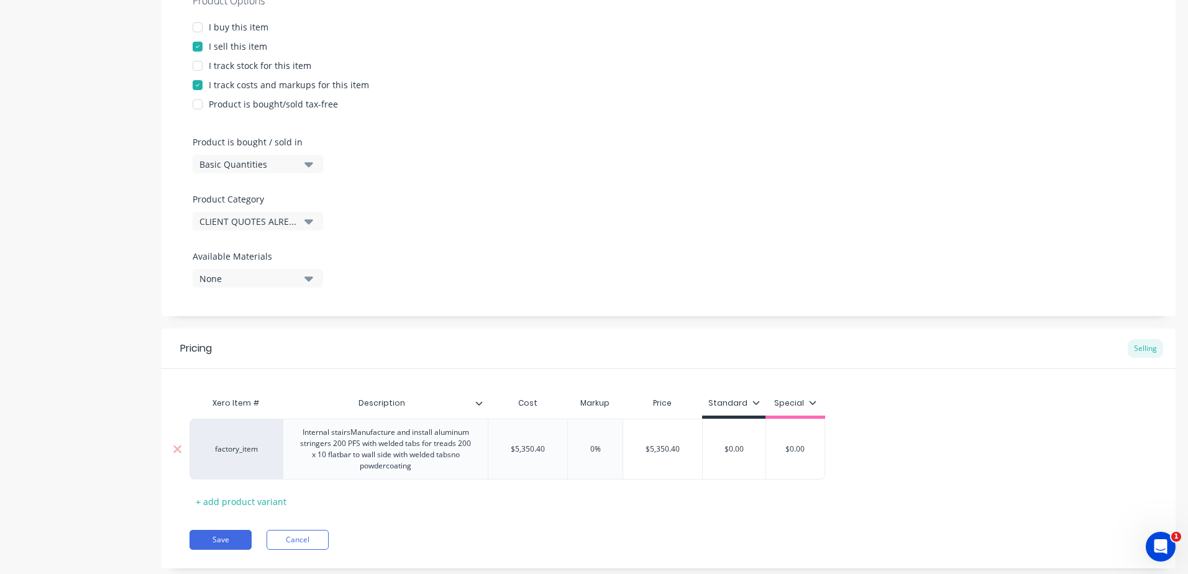
click at [561, 450] on div "factory_item Internal stairsManufacture and install aluminum stringers 200 PFS …" at bounding box center [506, 449] width 635 height 61
click at [662, 531] on div "Save Cancel" at bounding box center [682, 540] width 986 height 20
drag, startPoint x: 739, startPoint y: 452, endPoint x: 693, endPoint y: 448, distance: 46.1
click at [693, 452] on div "factory_item Internal stairsManufacture and install aluminum stringers 200 PFS …" at bounding box center [502, 449] width 627 height 61
click at [634, 528] on div "Pricing Selling Xero Item # Description Cost Markup Price Standard Special fact…" at bounding box center [669, 449] width 1014 height 240
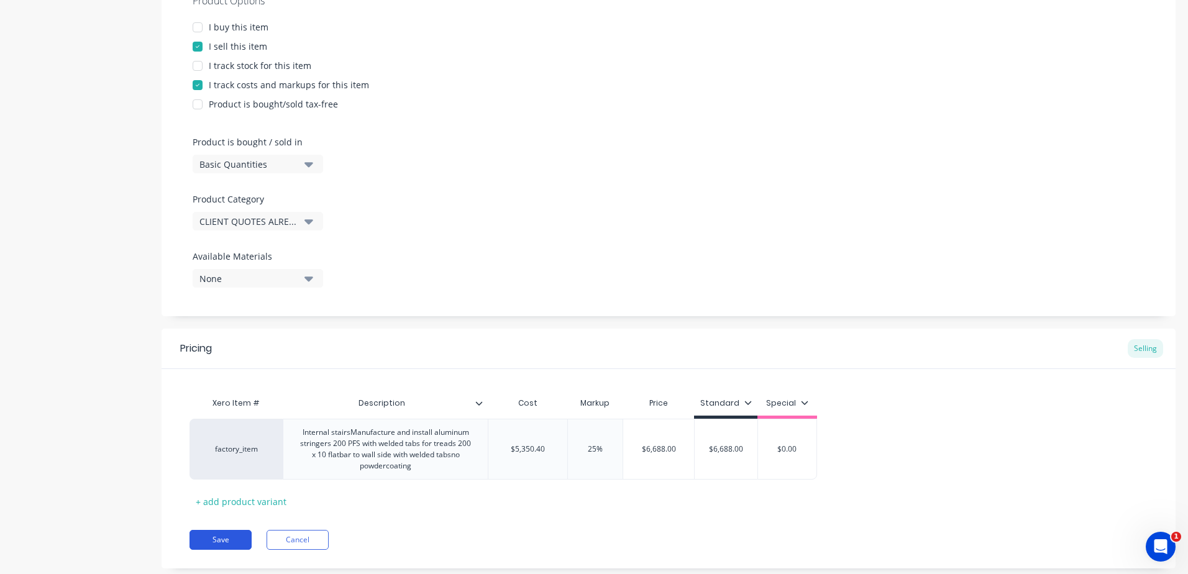
click at [199, 536] on button "Save" at bounding box center [220, 540] width 62 height 20
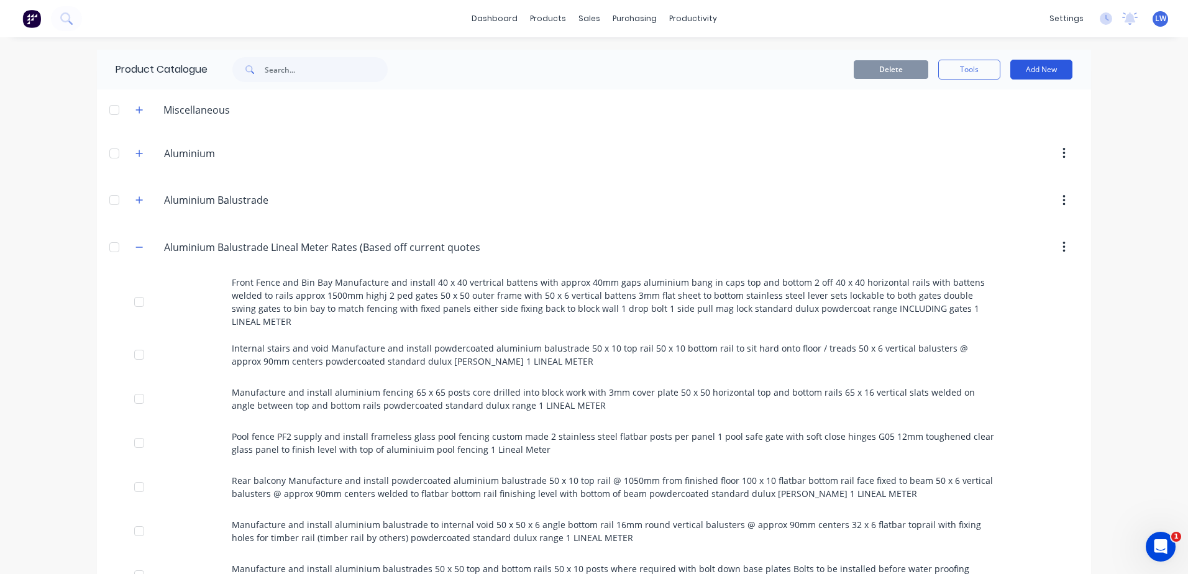
click at [1031, 71] on button "Add New" at bounding box center [1041, 70] width 62 height 20
click at [986, 127] on div "Product" at bounding box center [1013, 126] width 96 height 18
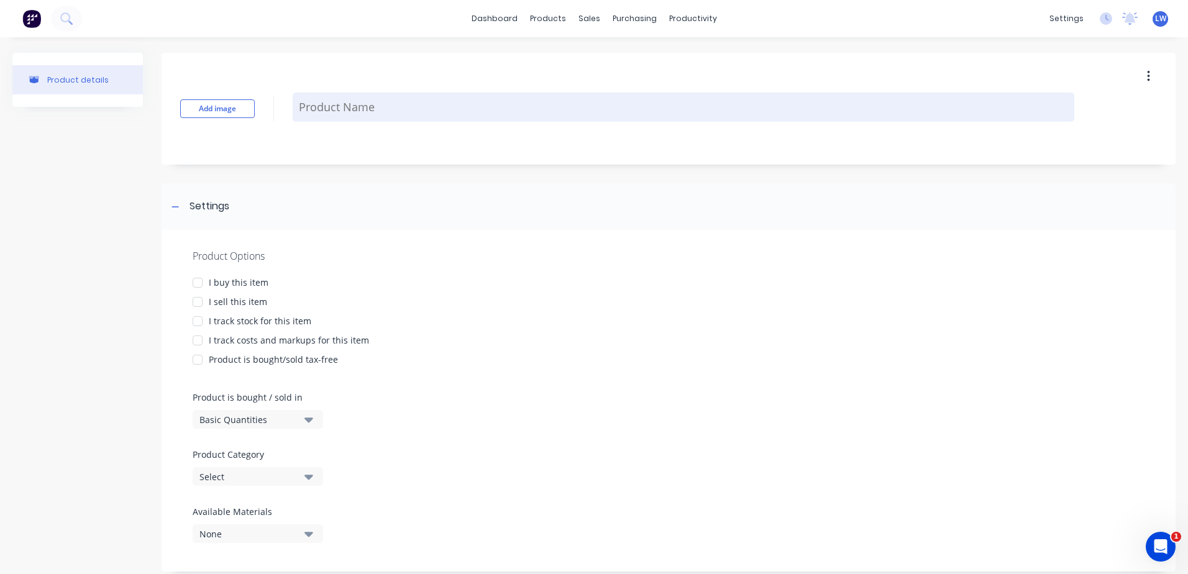
click at [314, 102] on textarea at bounding box center [683, 107] width 781 height 29
paste textarea "Internal balustrade Manufacture and install 50 x 10 top and bottom rail bottom …"
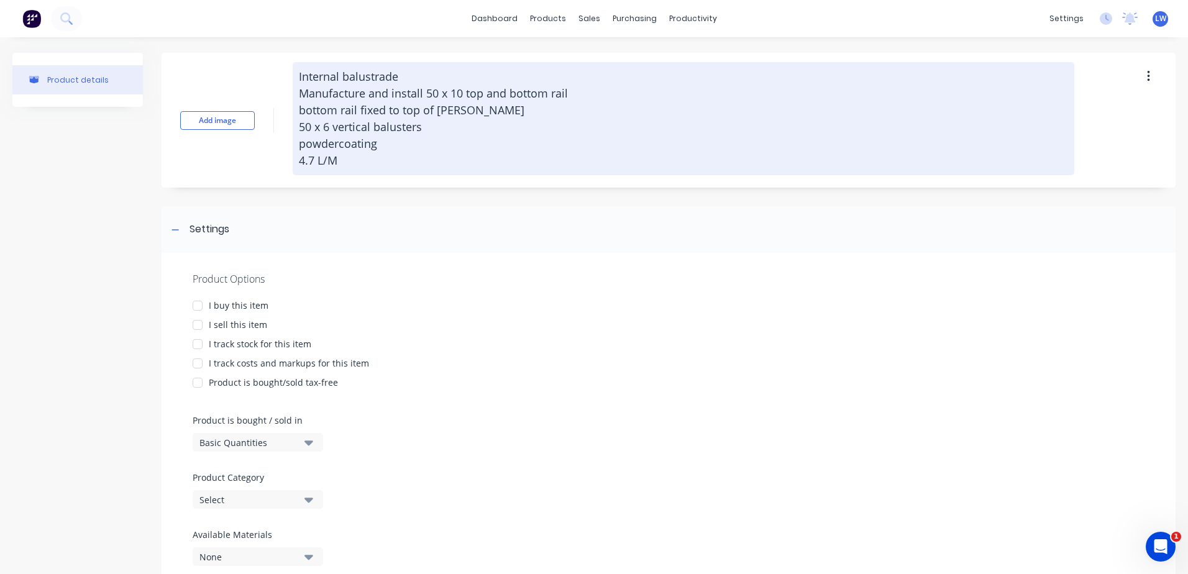
click at [321, 78] on textarea "Internal balustrade Manufacture and install 50 x 10 top and bottom rail bottom …" at bounding box center [683, 118] width 781 height 113
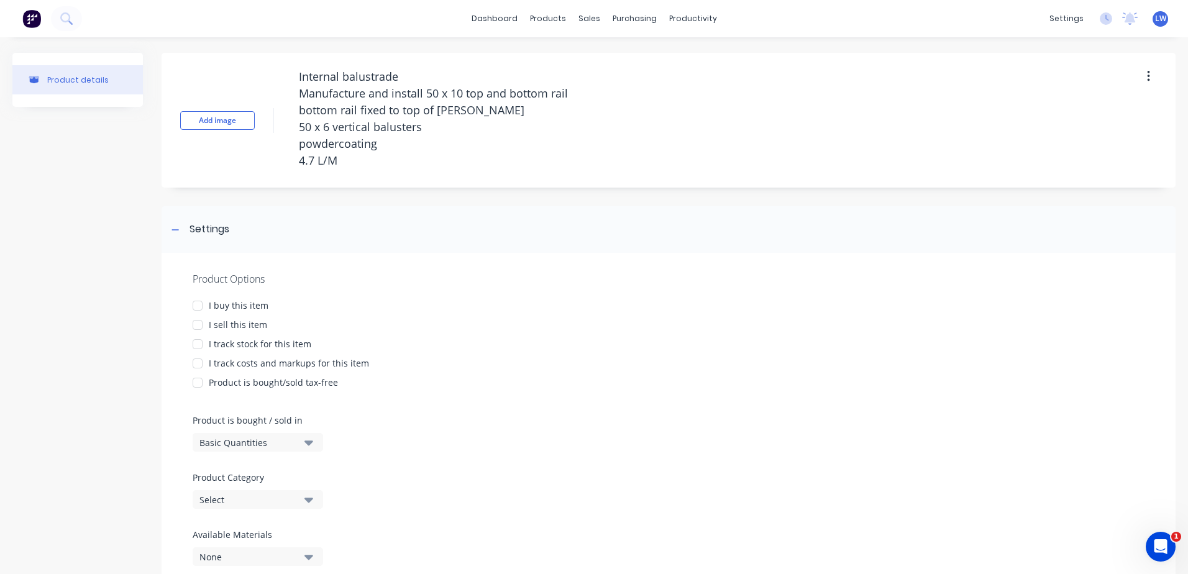
click at [193, 320] on div at bounding box center [197, 324] width 25 height 25
click at [197, 365] on div at bounding box center [197, 363] width 25 height 25
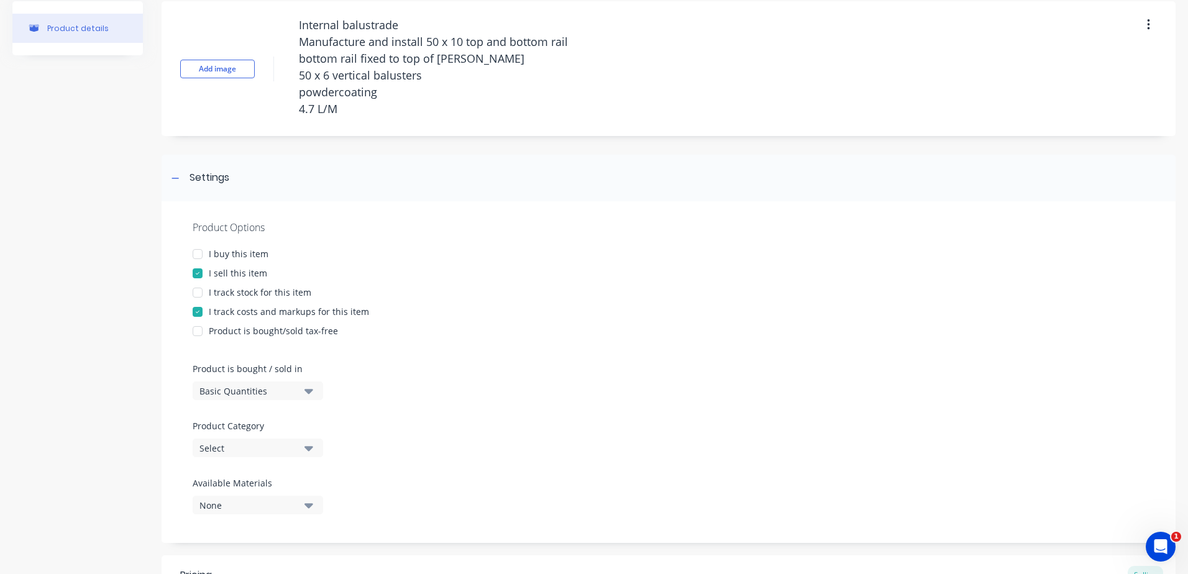
scroll to position [124, 0]
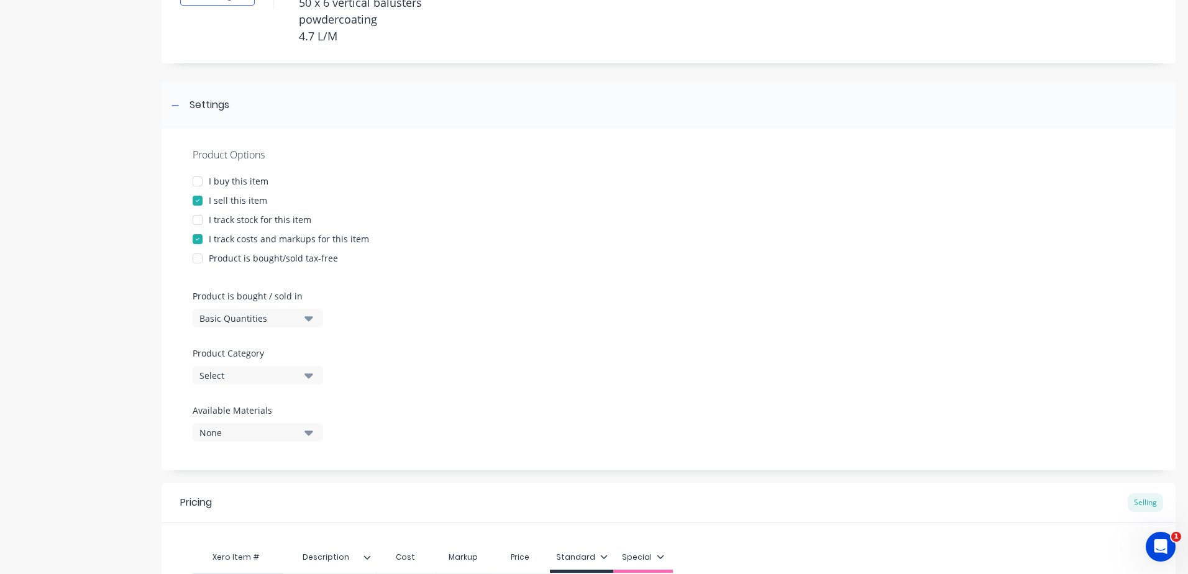
click at [309, 379] on icon "button" at bounding box center [308, 375] width 9 height 14
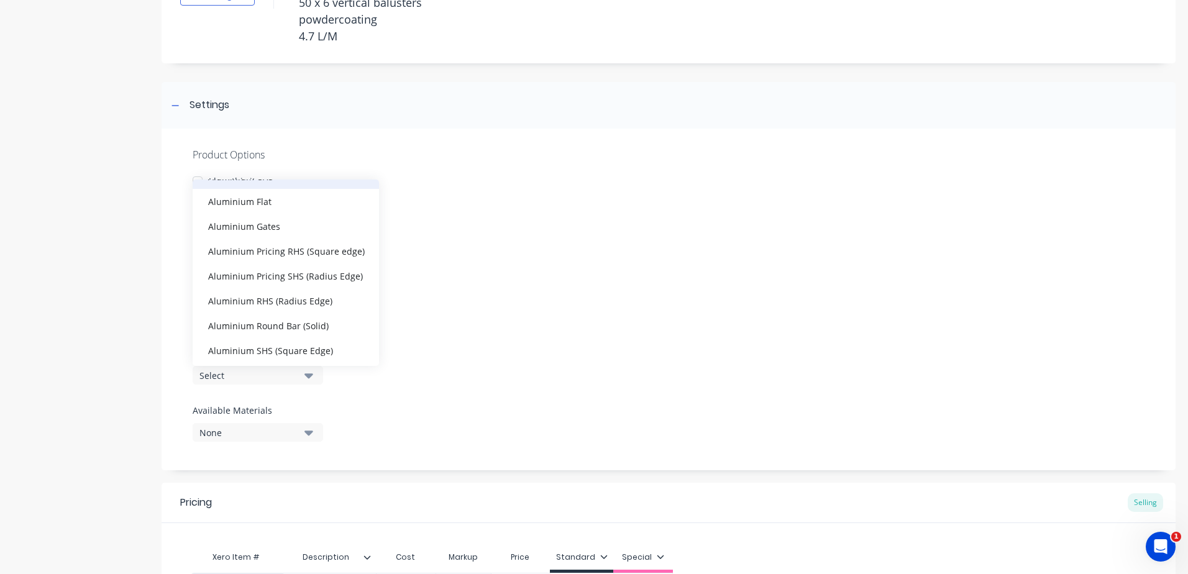
scroll to position [311, 0]
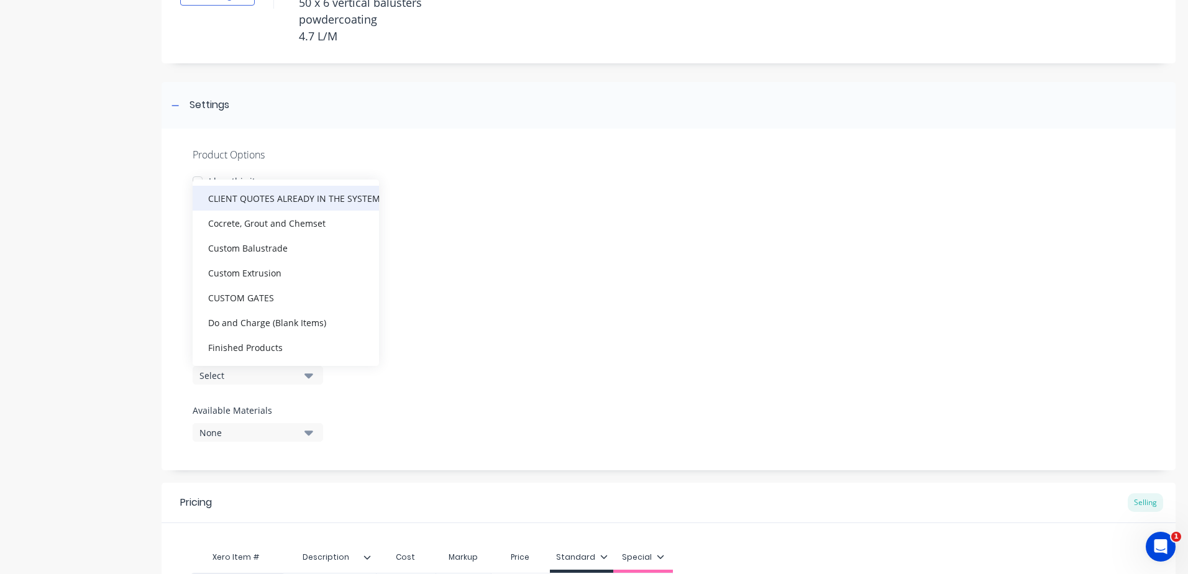
click at [254, 198] on div "CLIENT QUOTES ALREADY IN THE SYSTEM PRIOR TO 1/9/2025" at bounding box center [286, 198] width 186 height 25
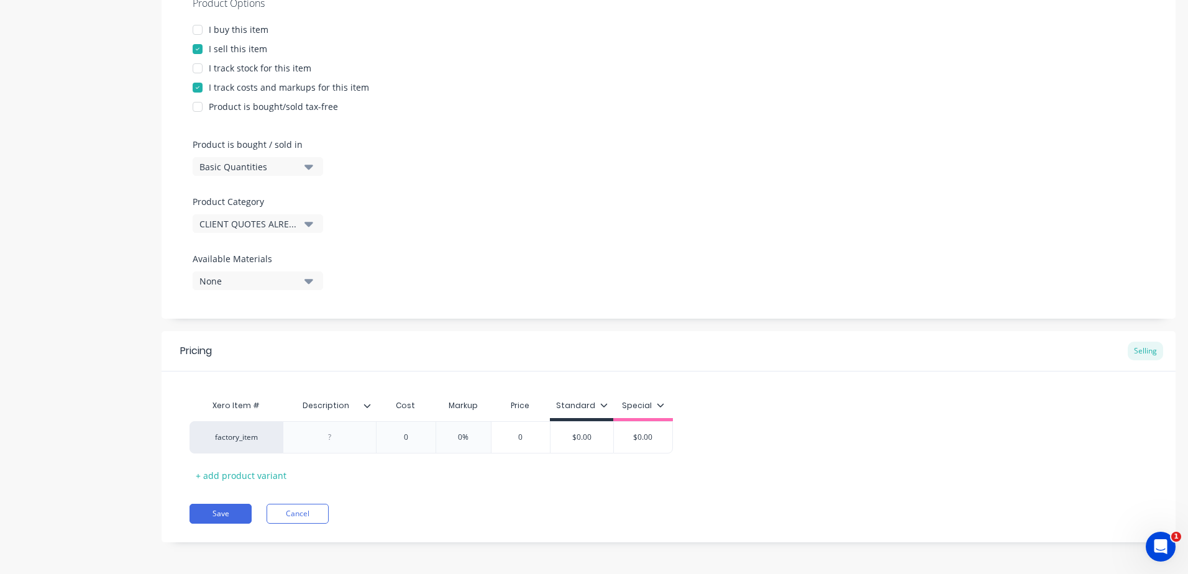
scroll to position [278, 0]
click at [345, 433] on div at bounding box center [330, 435] width 62 height 16
paste div
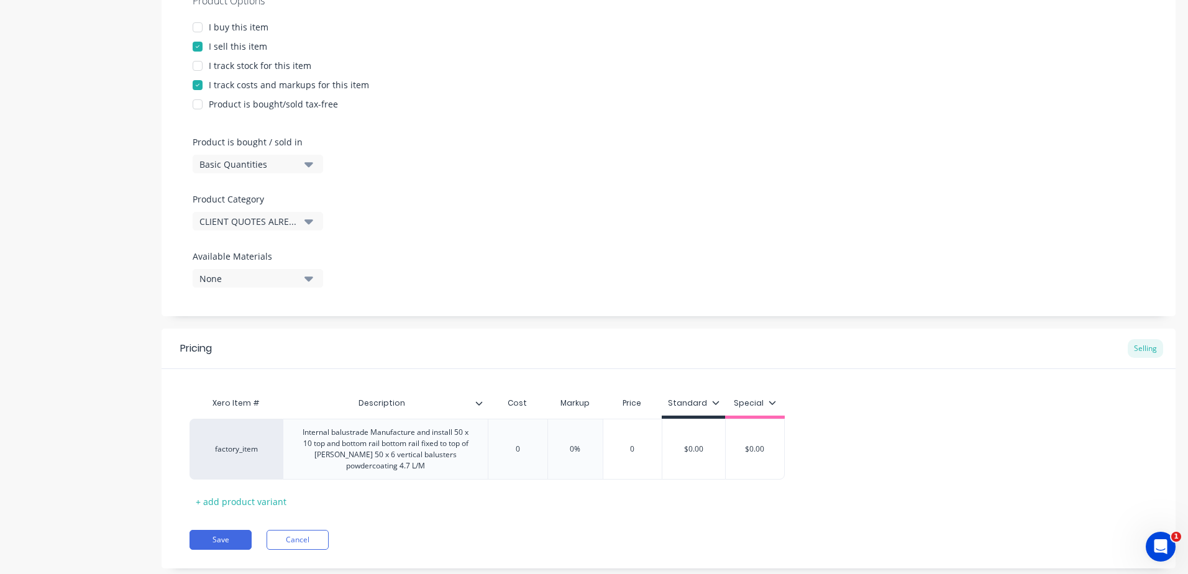
drag, startPoint x: 416, startPoint y: 488, endPoint x: 372, endPoint y: 481, distance: 43.9
click at [372, 481] on div "Xero Item # Description Cost Markup Price Standard Special factory_item Interna…" at bounding box center [668, 451] width 958 height 121
drag, startPoint x: 529, startPoint y: 448, endPoint x: 490, endPoint y: 444, distance: 40.0
click at [490, 444] on input "0" at bounding box center [517, 449] width 62 height 11
click at [550, 522] on div "Pricing Selling Xero Item # Description Cost Markup Price Standard Special fact…" at bounding box center [669, 449] width 1014 height 240
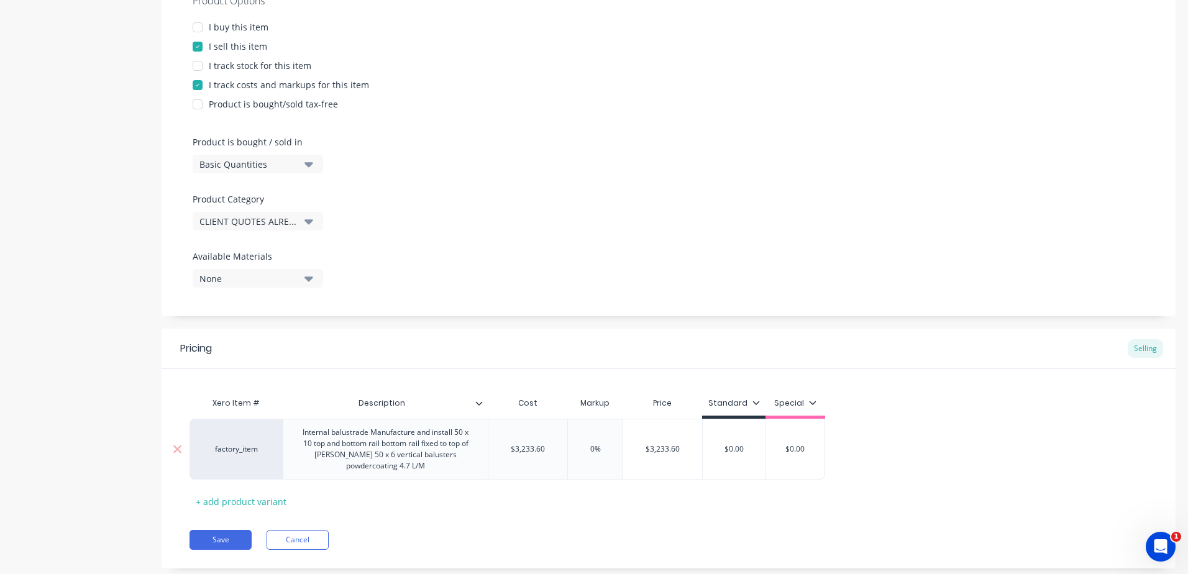
drag, startPoint x: 604, startPoint y: 445, endPoint x: 572, endPoint y: 449, distance: 33.1
click at [572, 449] on input "0%" at bounding box center [595, 449] width 62 height 11
drag, startPoint x: 639, startPoint y: 537, endPoint x: 748, endPoint y: 484, distance: 121.4
click at [639, 535] on div "Save Cancel" at bounding box center [682, 540] width 986 height 20
drag, startPoint x: 737, startPoint y: 449, endPoint x: 641, endPoint y: 449, distance: 96.3
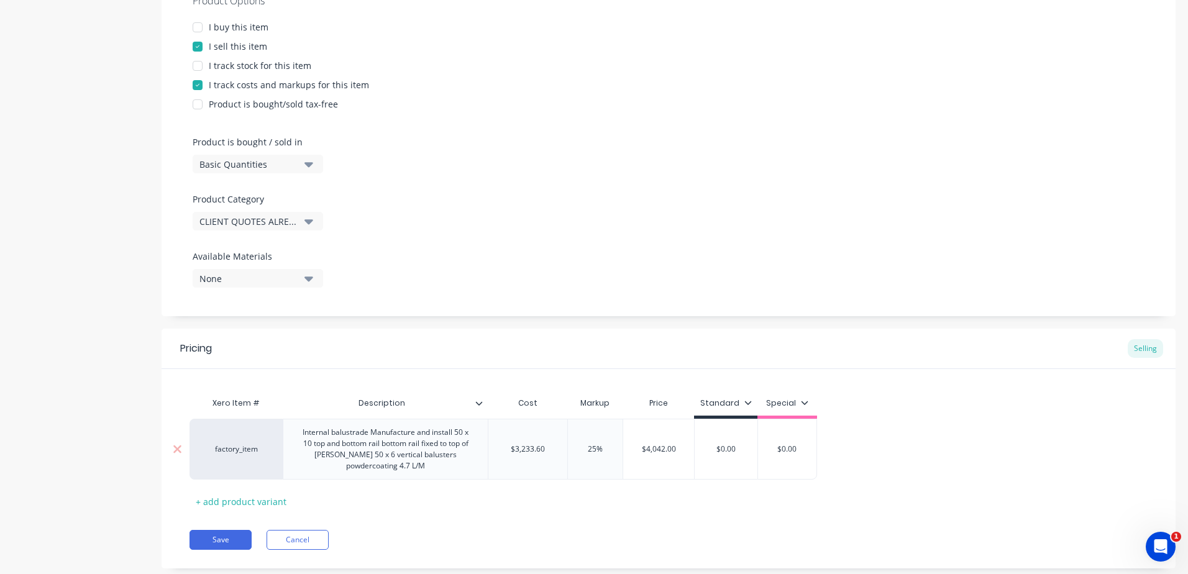
click at [641, 449] on div "factory_item Internal balustrade Manufacture and install 50 x 10 top and bottom…" at bounding box center [502, 449] width 627 height 61
click at [641, 542] on div "Save Cancel" at bounding box center [682, 540] width 986 height 20
click at [233, 536] on button "Save" at bounding box center [220, 540] width 62 height 20
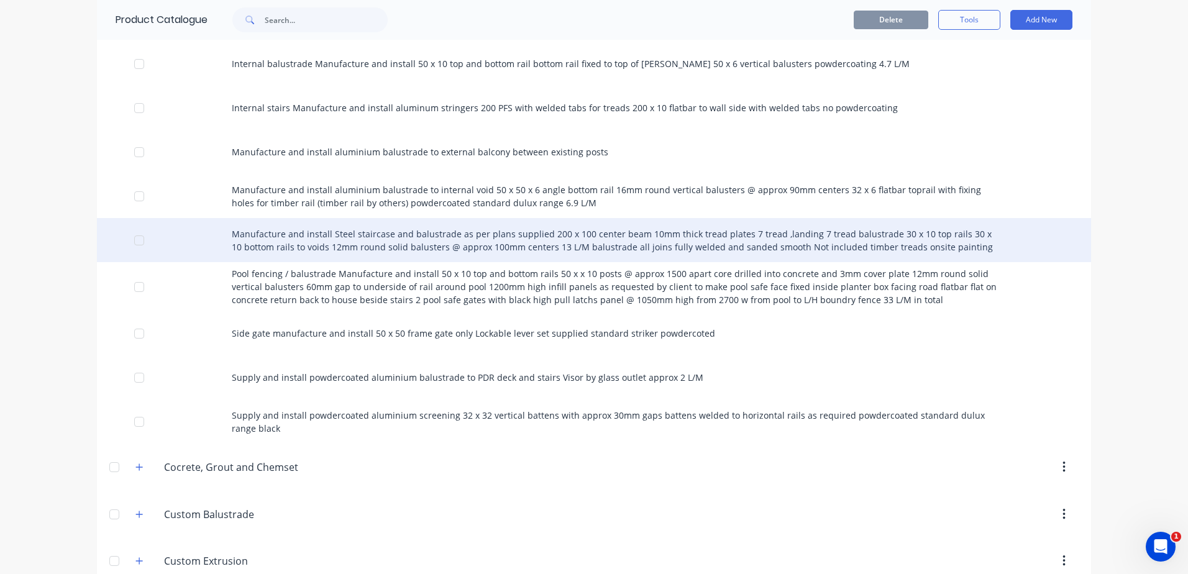
scroll to position [1926, 0]
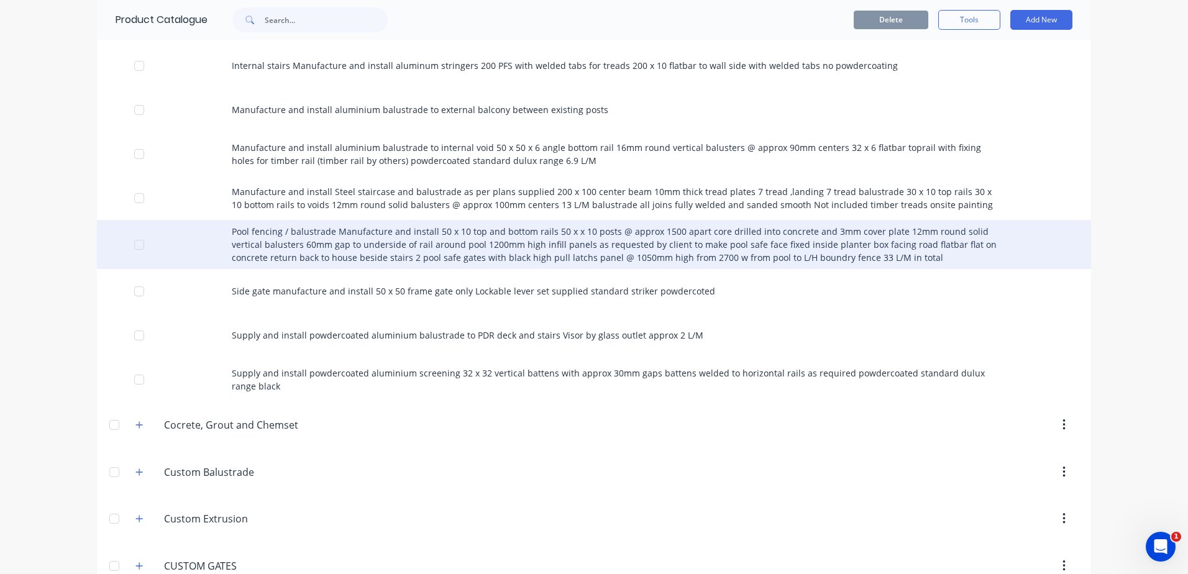
click at [324, 225] on div "Pool fencing / balustrade Manufacture and install 50 x 10 top and bottom rails …" at bounding box center [594, 244] width 994 height 49
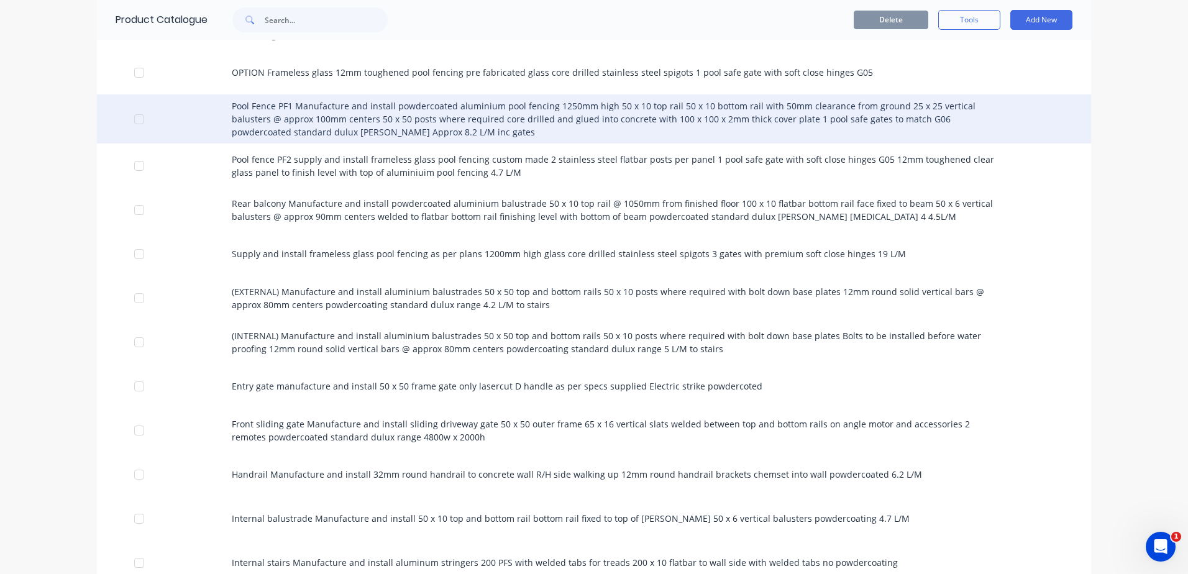
scroll to position [1677, 0]
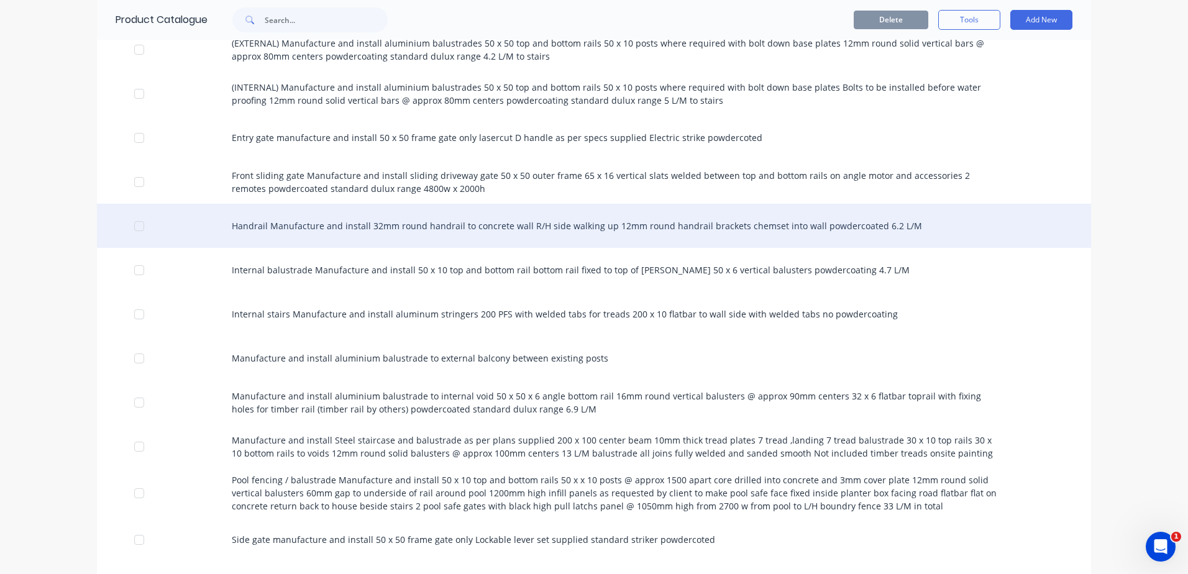
click at [333, 204] on div "Handrail Manufacture and install 32mm round handrail to concrete wall R/H side …" at bounding box center [594, 226] width 994 height 44
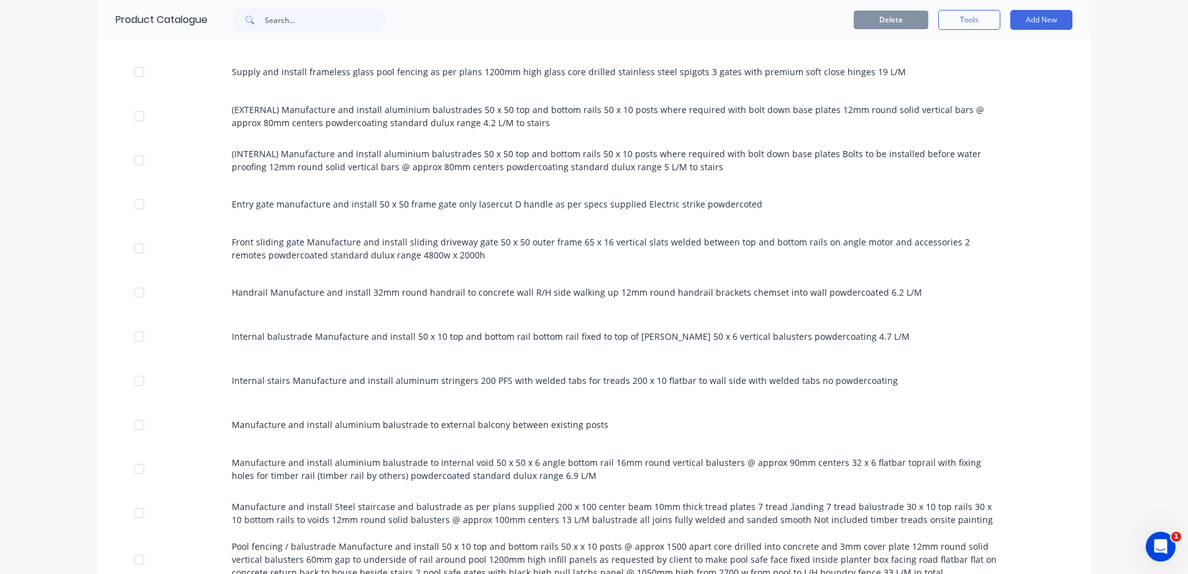
scroll to position [1615, 0]
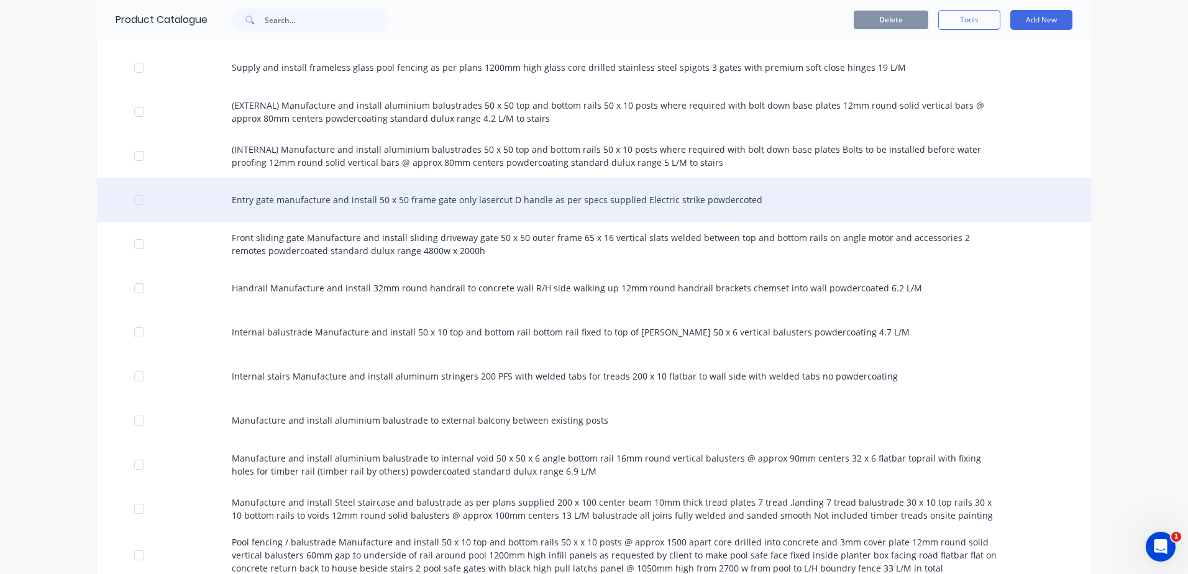
click at [323, 178] on div "Entry gate manufacture and install 50 x 50 frame gate only lasercut D handle as…" at bounding box center [594, 200] width 994 height 44
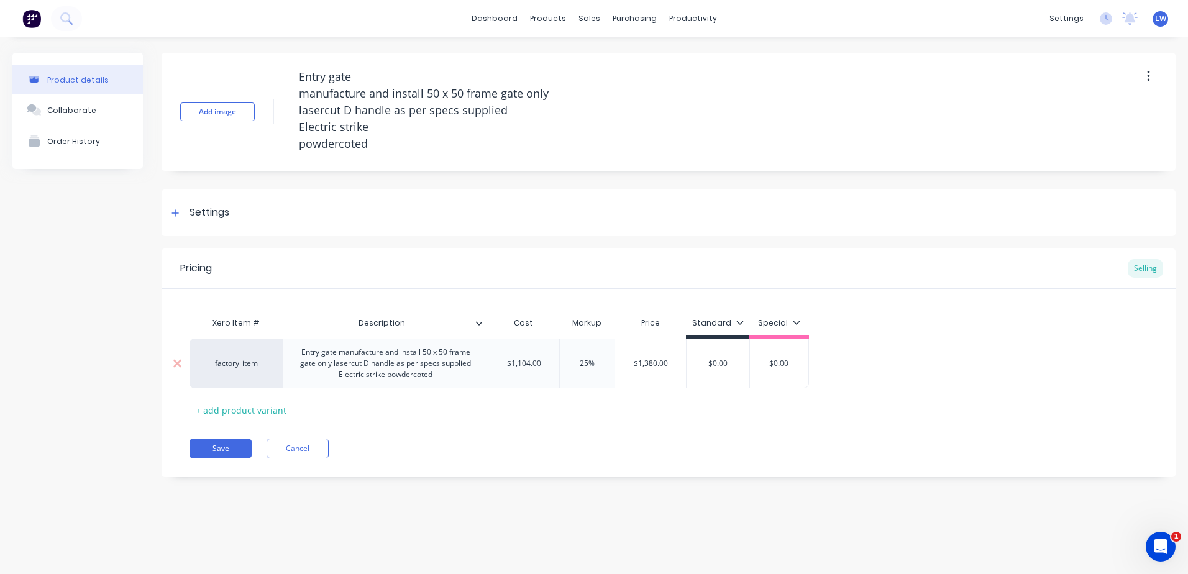
drag, startPoint x: 744, startPoint y: 362, endPoint x: 668, endPoint y: 362, distance: 75.8
click at [668, 362] on div "factory_item Entry gate manufacture and install 50 x 50 frame gate only lasercu…" at bounding box center [498, 364] width 619 height 50
click at [633, 429] on div "Pricing Selling Xero Item # Description Cost Markup Price Standard Special fact…" at bounding box center [669, 362] width 1014 height 229
click at [222, 452] on button "Save" at bounding box center [220, 449] width 62 height 20
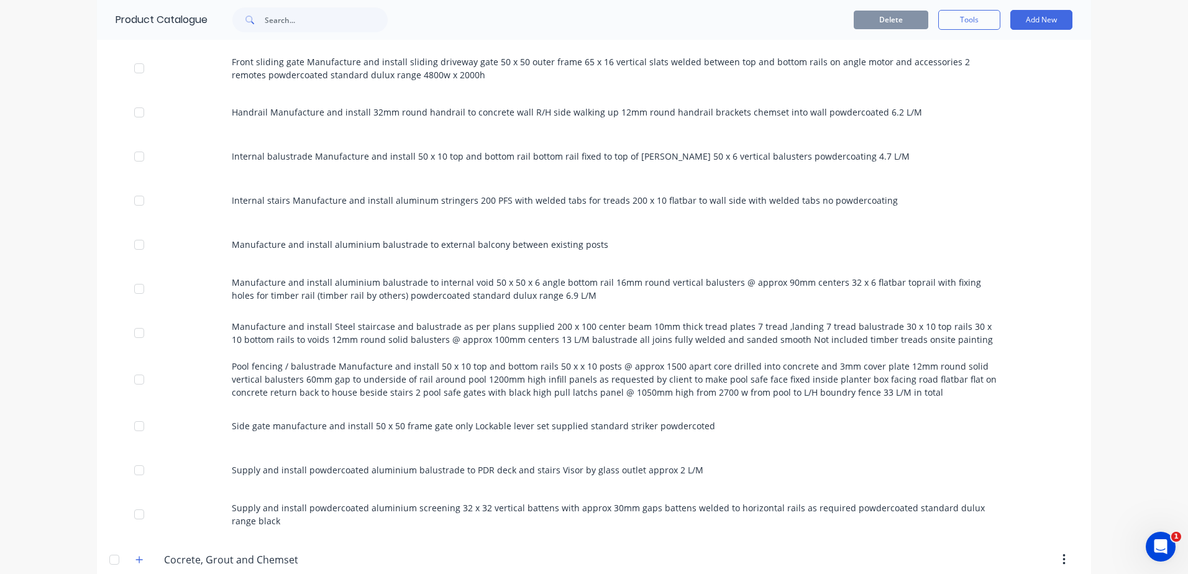
scroll to position [1864, 0]
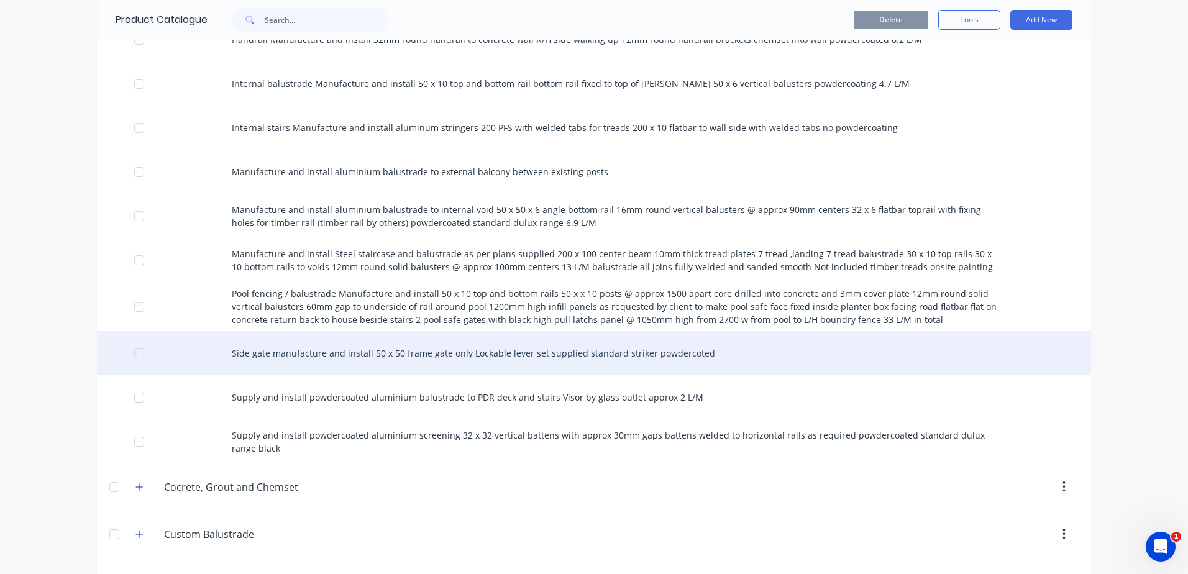
click at [291, 331] on div "Side gate manufacture and install 50 x 50 frame gate only Lockable lever set su…" at bounding box center [594, 353] width 994 height 44
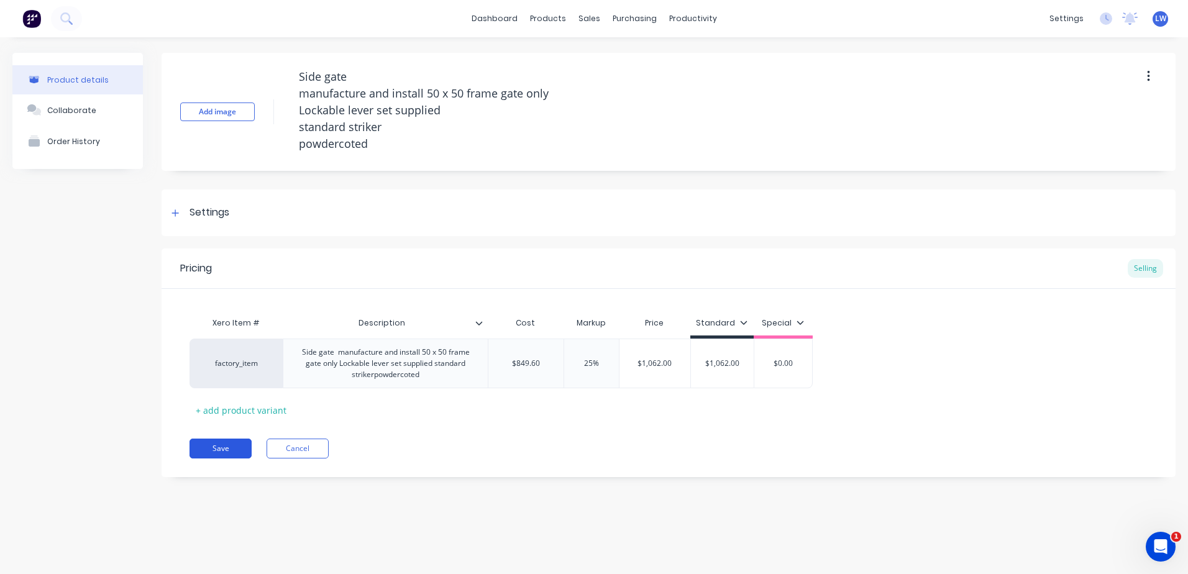
click at [233, 451] on button "Save" at bounding box center [220, 449] width 62 height 20
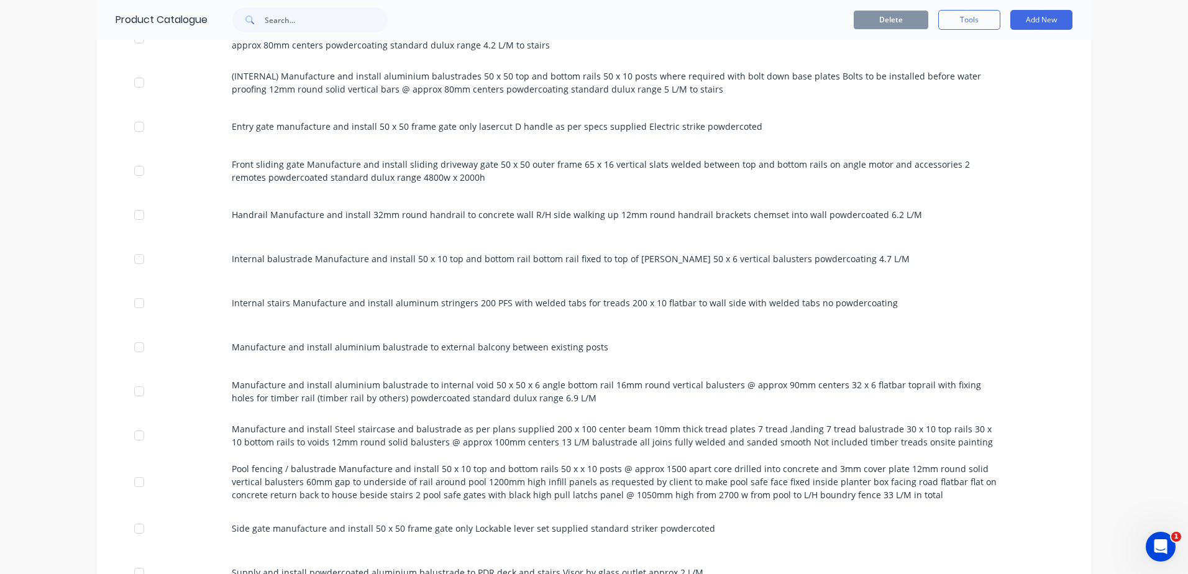
scroll to position [1677, 0]
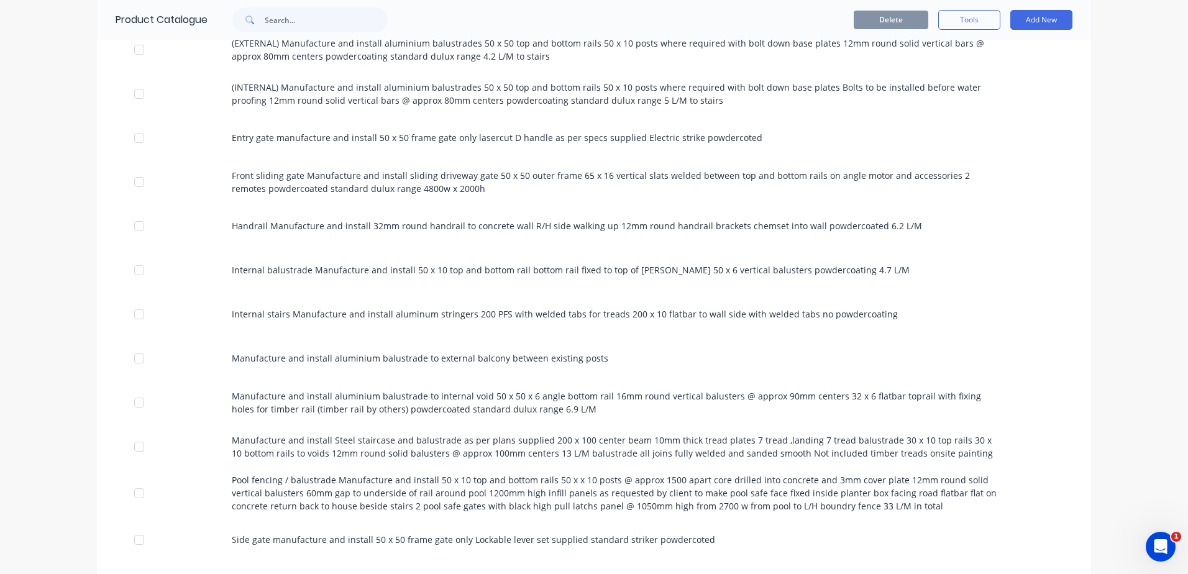
click at [381, 292] on div "Internal stairs Manufacture and install aluminum stringers 200 PFS with welded …" at bounding box center [594, 314] width 994 height 44
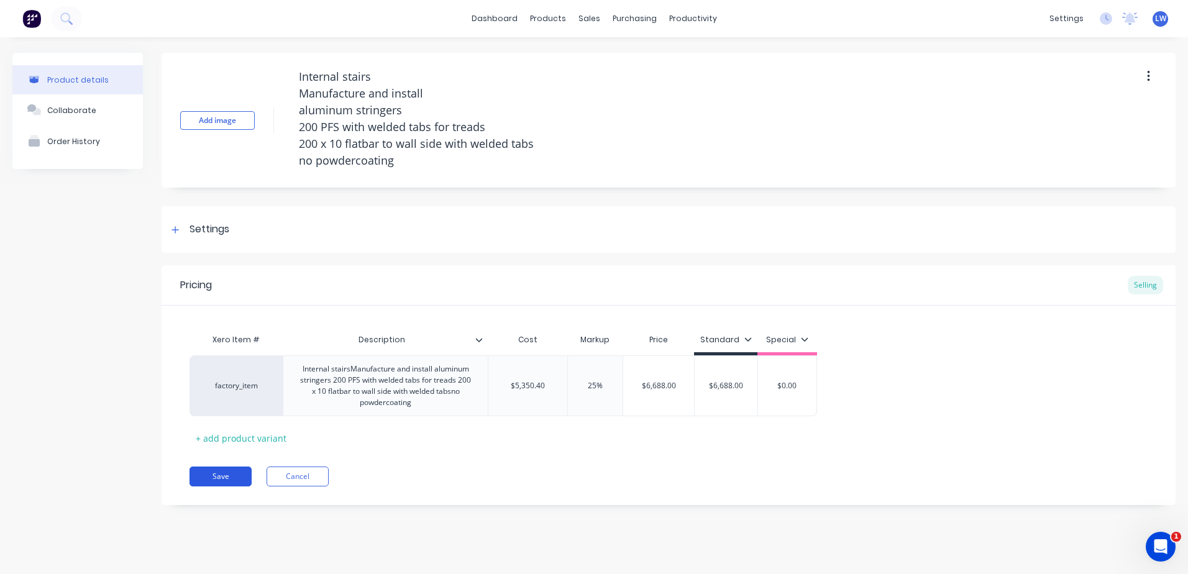
click at [233, 480] on button "Save" at bounding box center [220, 477] width 62 height 20
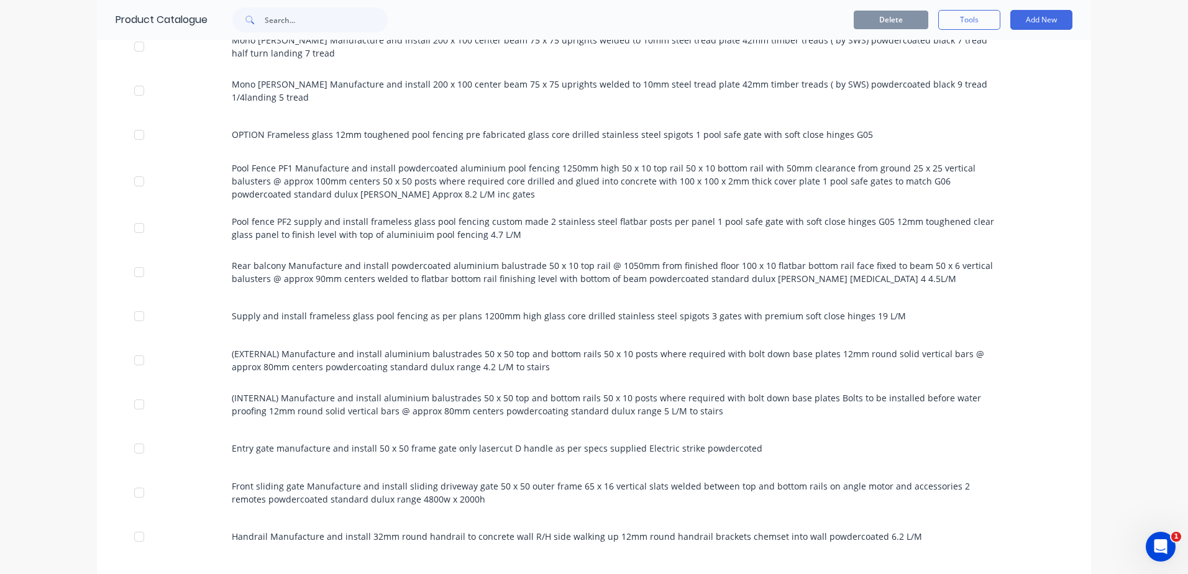
scroll to position [1553, 0]
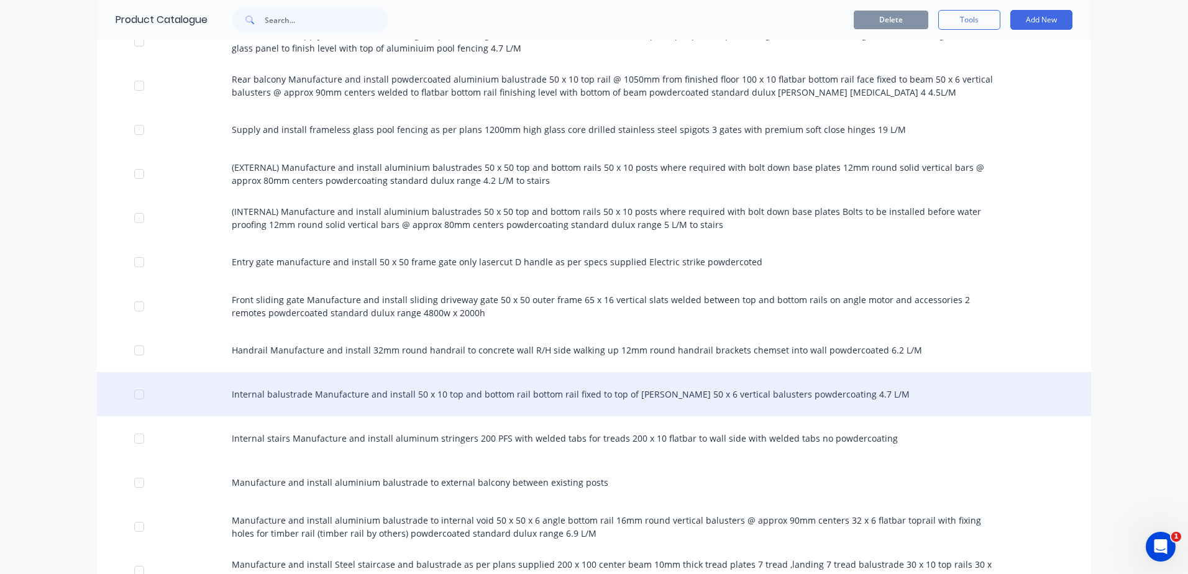
click at [313, 372] on div "Internal balustrade Manufacture and install 50 x 10 top and bottom rail bottom …" at bounding box center [594, 394] width 994 height 44
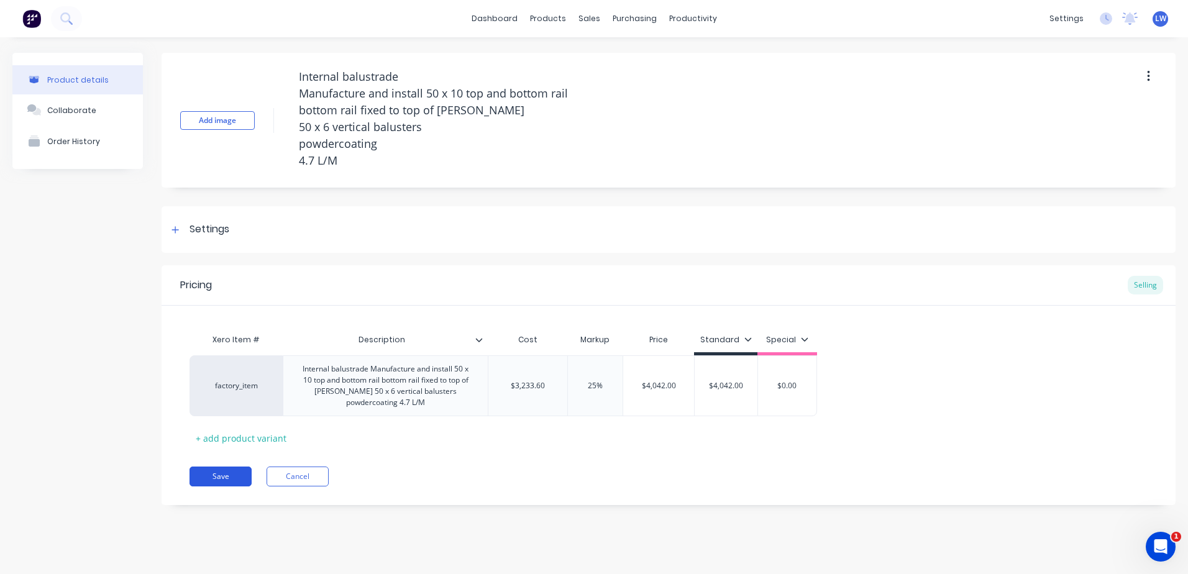
click at [245, 477] on button "Save" at bounding box center [220, 477] width 62 height 20
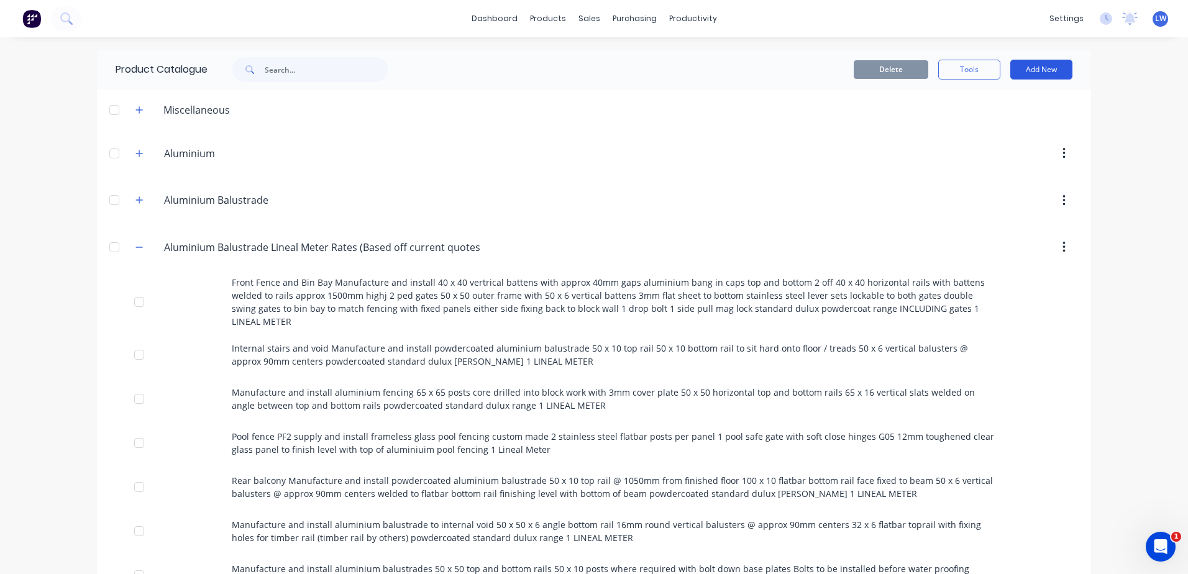
click at [1034, 69] on button "Add New" at bounding box center [1041, 70] width 62 height 20
click at [990, 121] on div "Product" at bounding box center [1013, 126] width 96 height 18
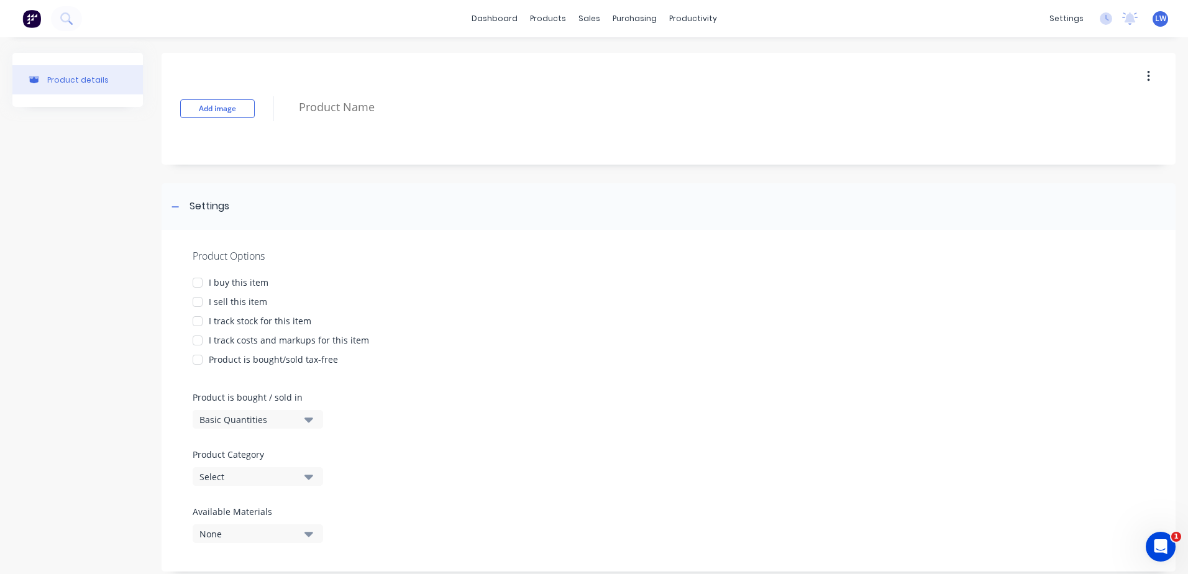
click at [201, 302] on div at bounding box center [197, 301] width 25 height 25
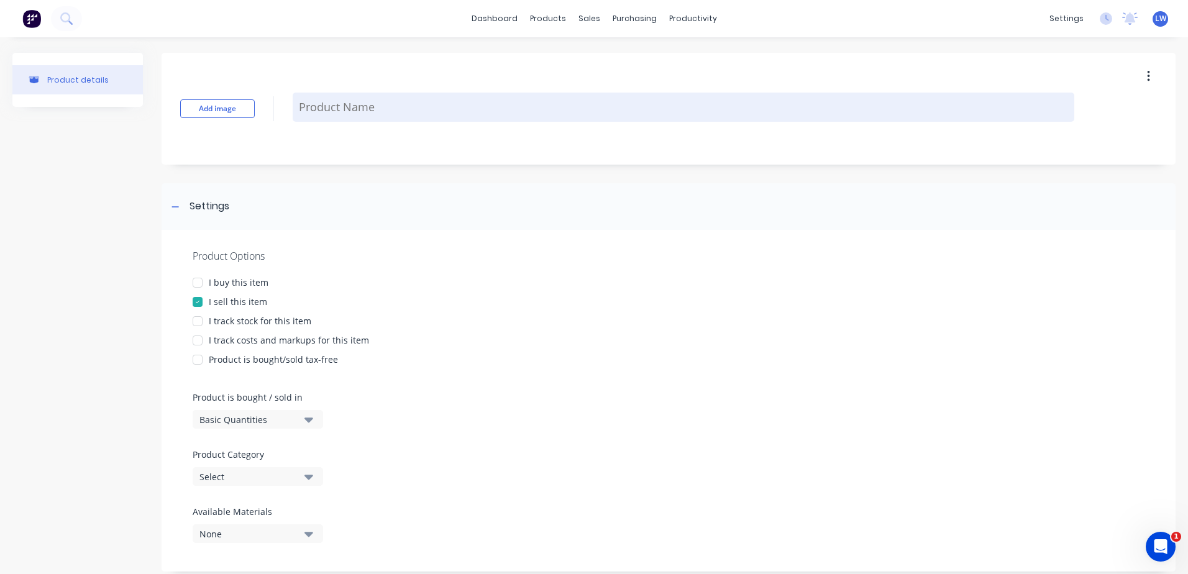
click at [316, 109] on textarea at bounding box center [683, 107] width 781 height 29
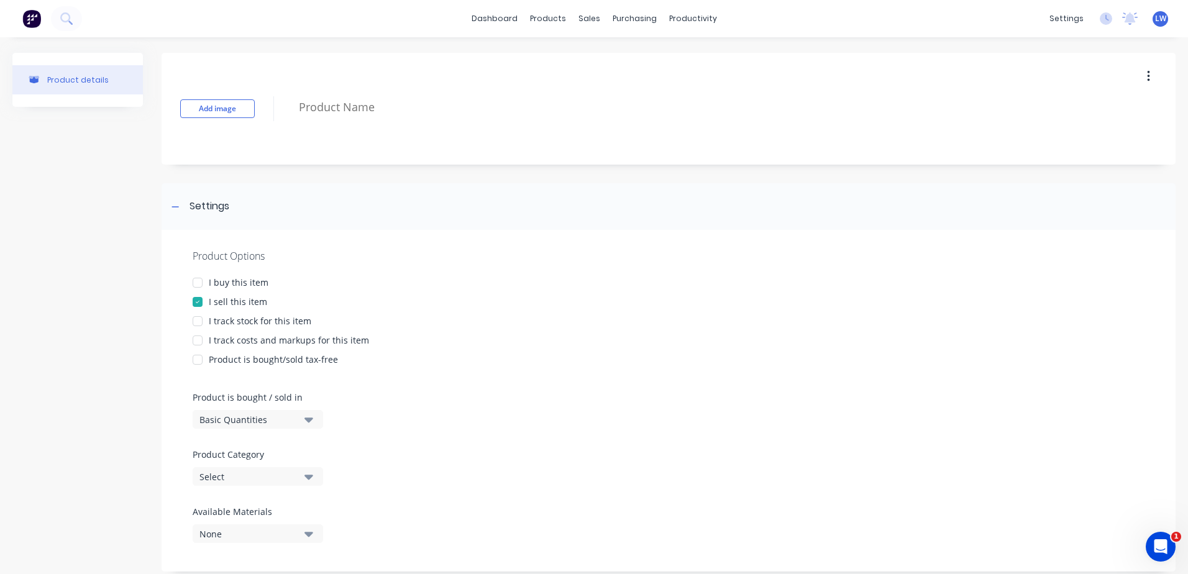
paste textarea "Manufacture and install 40 x 40 steel gate frame only approx 980 x 1830h 1 mid …"
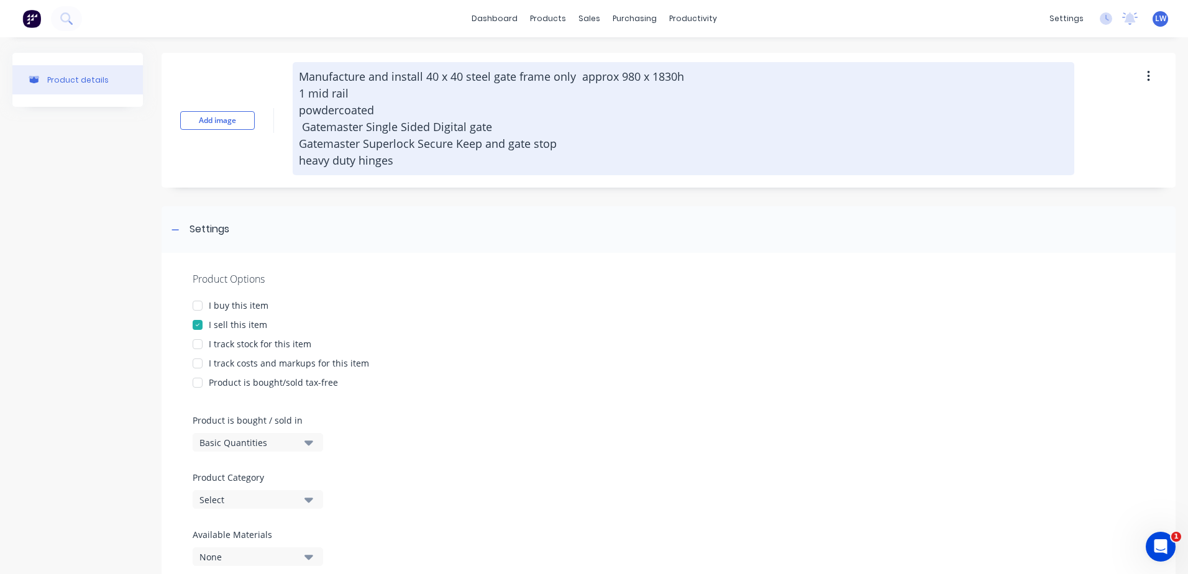
click at [321, 78] on textarea "Manufacture and install 40 x 40 steel gate frame only approx 980 x 1830h 1 mid …" at bounding box center [683, 118] width 781 height 113
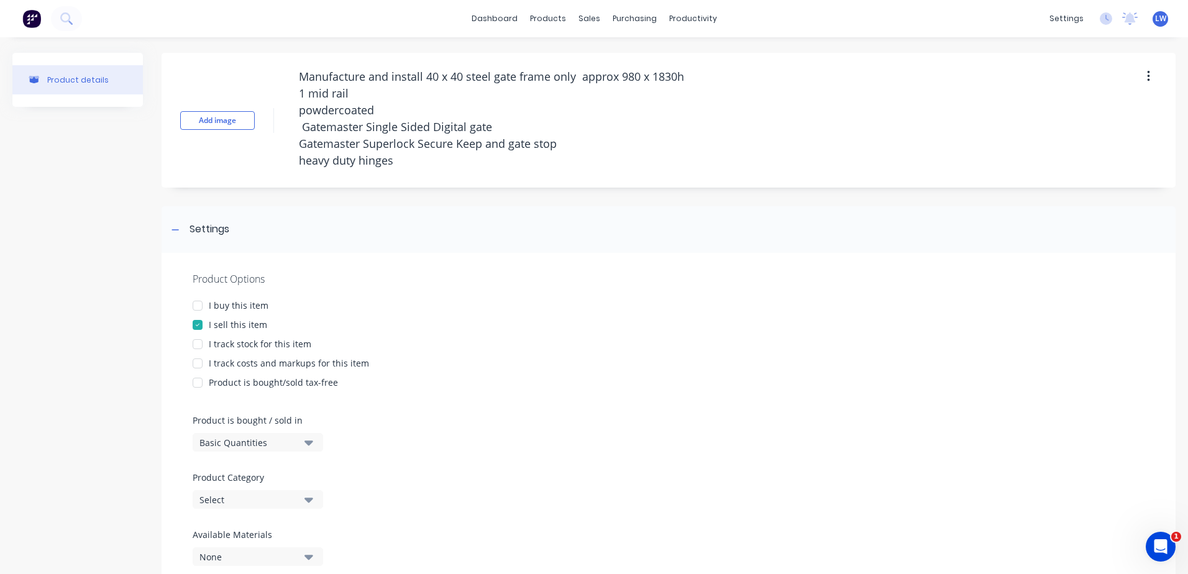
click at [196, 364] on div at bounding box center [197, 363] width 25 height 25
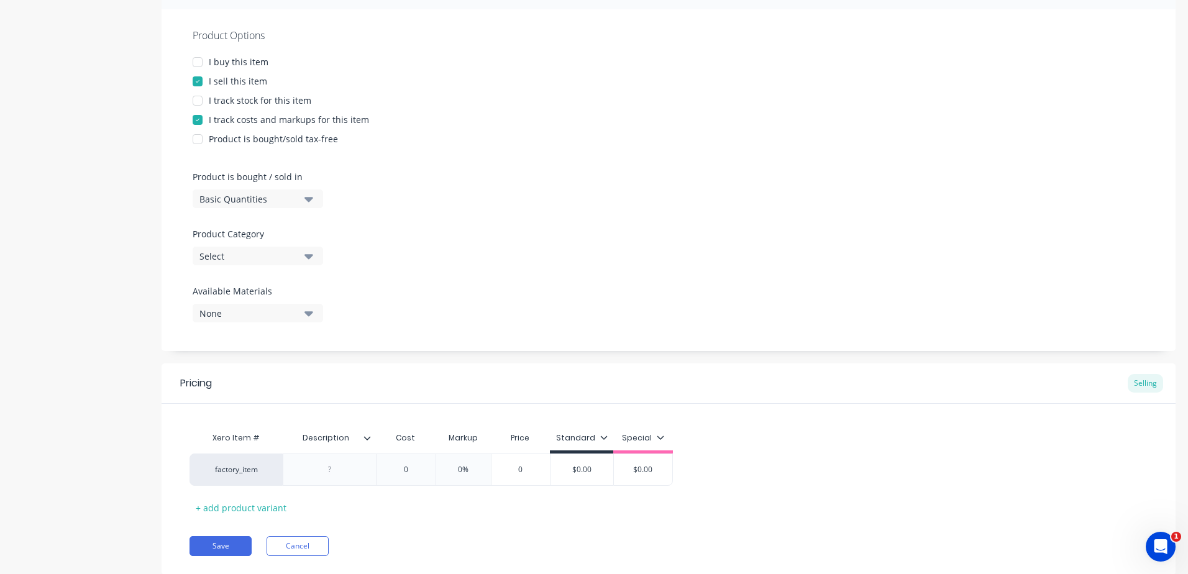
scroll to position [248, 0]
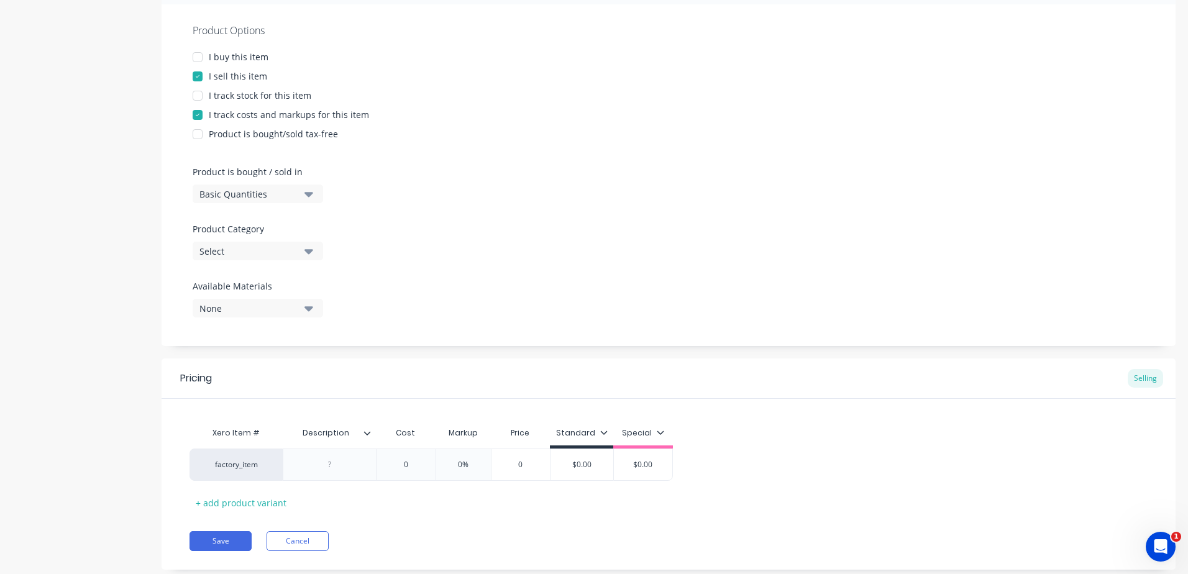
click at [312, 252] on icon "button" at bounding box center [308, 251] width 9 height 14
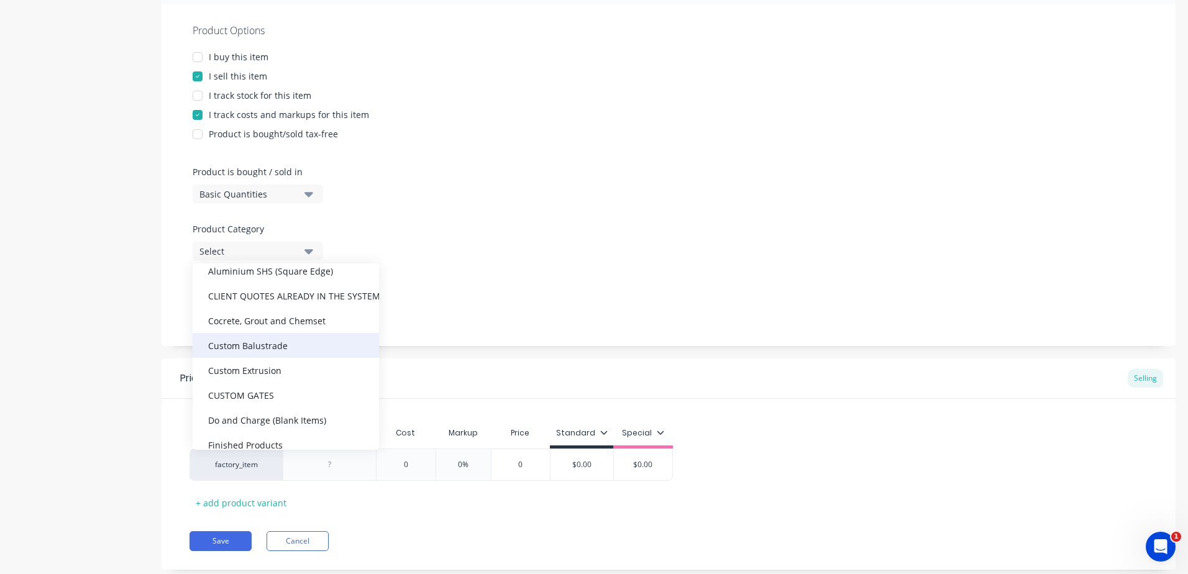
scroll to position [311, 0]
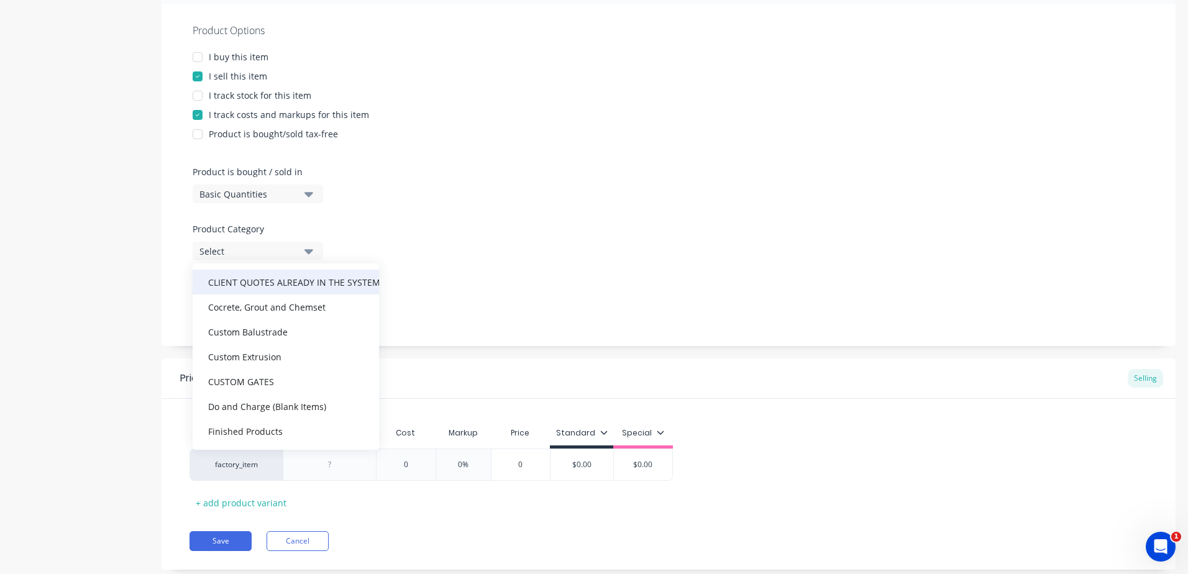
click at [270, 282] on div "CLIENT QUOTES ALREADY IN THE SYSTEM PRIOR TO 1/9/2025" at bounding box center [286, 282] width 186 height 25
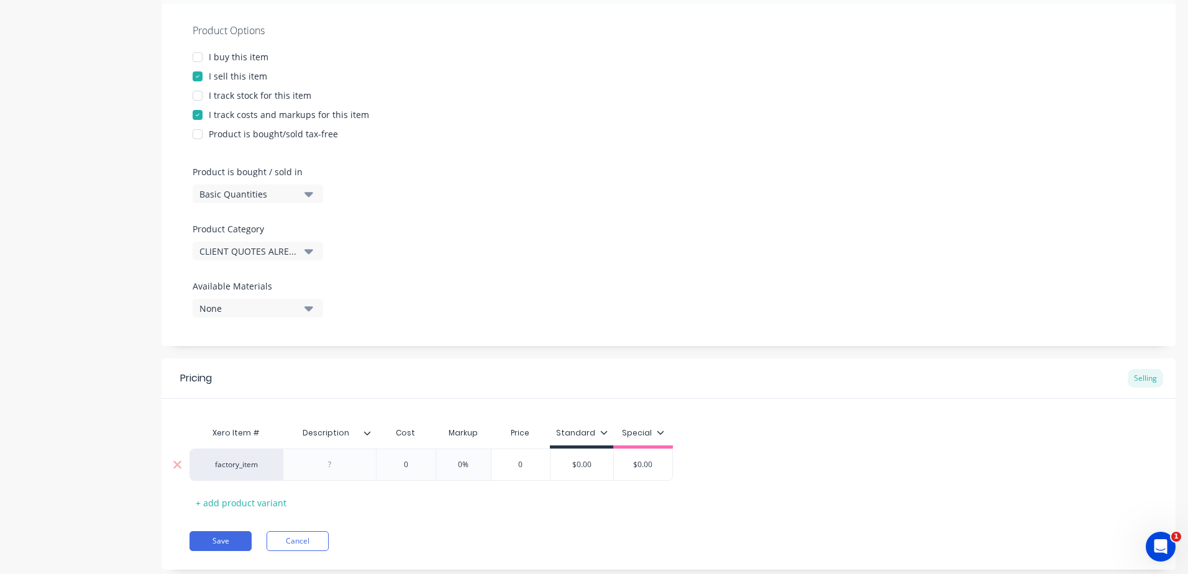
click at [332, 468] on div at bounding box center [330, 465] width 62 height 16
paste div
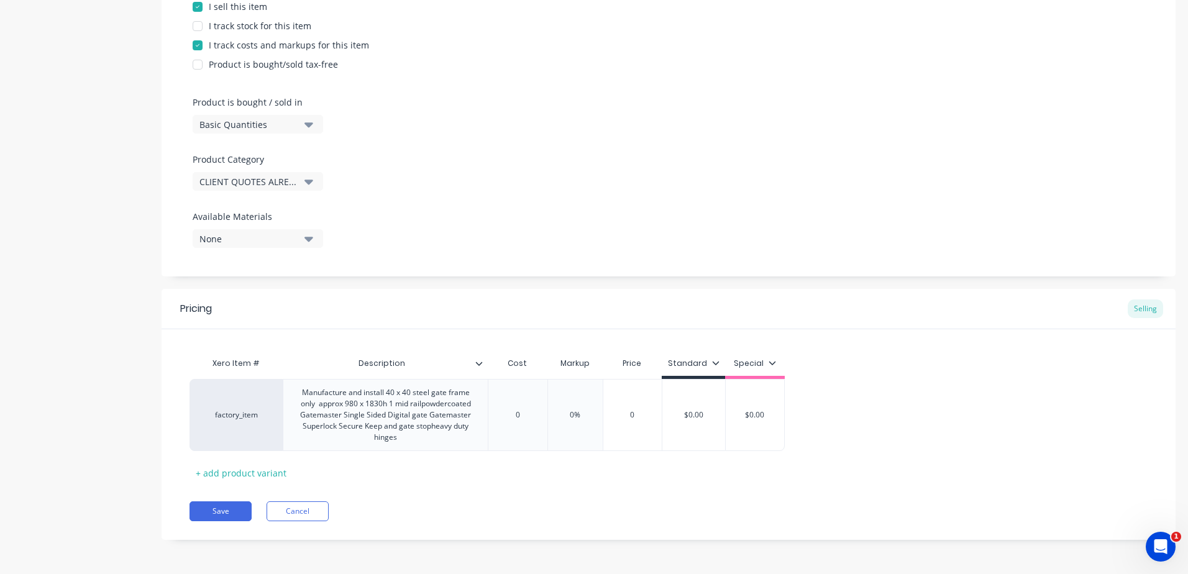
scroll to position [318, 0]
drag, startPoint x: 521, startPoint y: 411, endPoint x: 497, endPoint y: 404, distance: 25.2
click at [501, 412] on input "0" at bounding box center [517, 414] width 62 height 11
drag, startPoint x: 597, startPoint y: 413, endPoint x: 565, endPoint y: 413, distance: 31.7
click at [565, 413] on input "0%" at bounding box center [587, 414] width 62 height 11
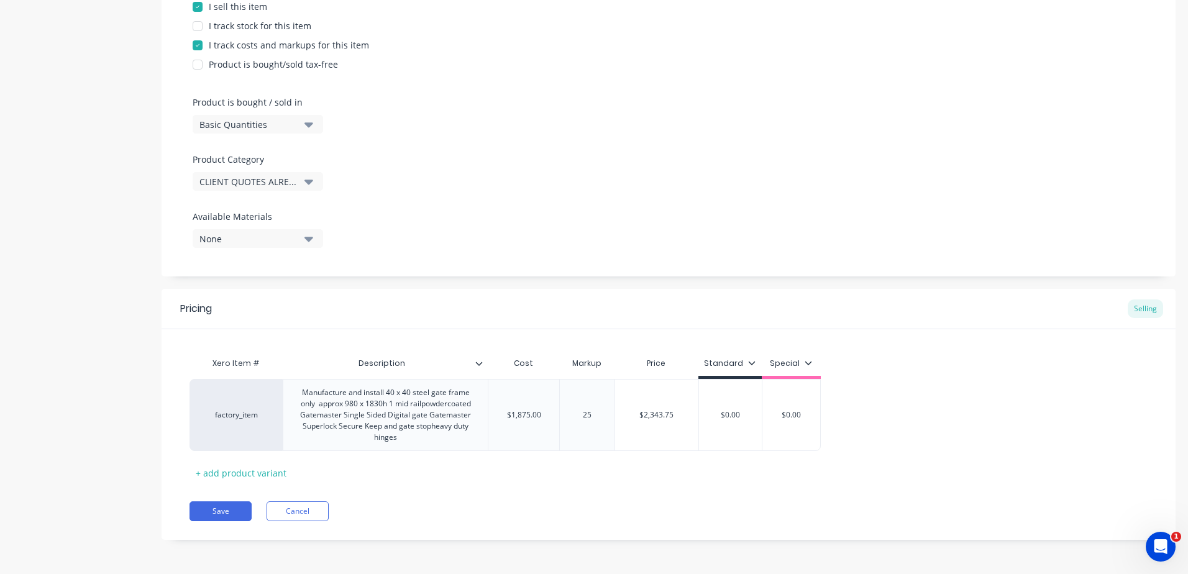
click at [553, 465] on div "Xero Item # Description Cost Markup Price Standard Special factory_item Manufac…" at bounding box center [668, 417] width 958 height 132
drag, startPoint x: 549, startPoint y: 415, endPoint x: 422, endPoint y: 417, distance: 127.4
click at [422, 417] on div "factory_item Manufacture and install 40 x 40 steel gate frame only approx 980 x…" at bounding box center [504, 415] width 631 height 72
click at [518, 480] on div "Xero Item # Description Cost Markup Price Standard Special factory_item Manufac…" at bounding box center [668, 417] width 958 height 132
drag, startPoint x: 708, startPoint y: 502, endPoint x: 707, endPoint y: 496, distance: 6.2
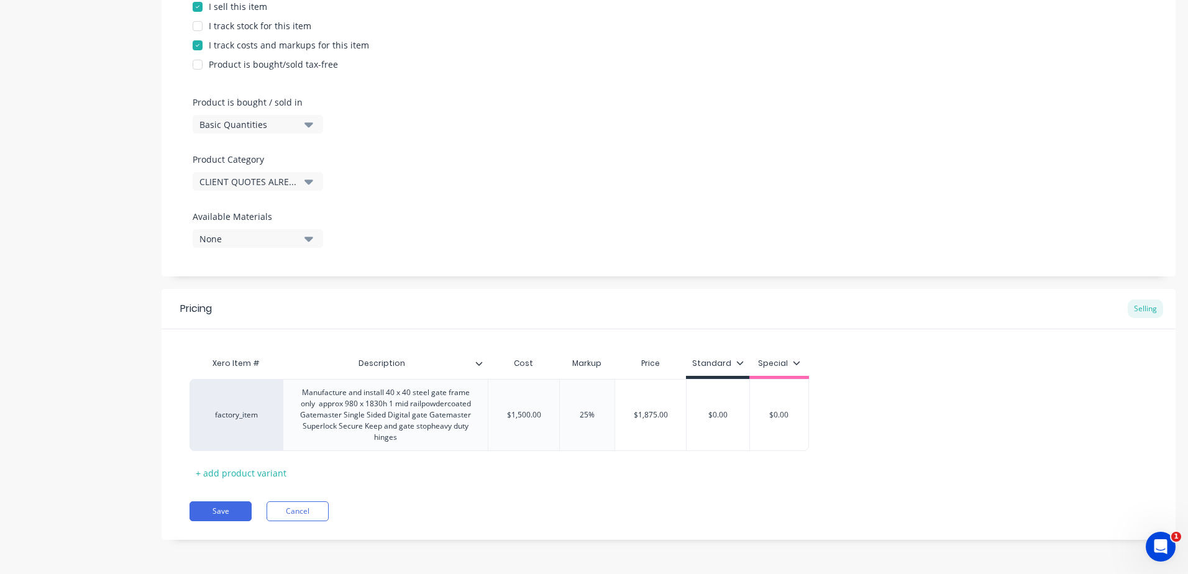
click at [708, 501] on div "Pricing Selling Xero Item # Description Cost Markup Price Standard Special fact…" at bounding box center [669, 414] width 1014 height 251
drag, startPoint x: 736, startPoint y: 412, endPoint x: 655, endPoint y: 412, distance: 80.8
click at [655, 412] on div "factory_item Manufacture and install 40 x 40 steel gate frame only approx 980 x…" at bounding box center [498, 415] width 619 height 72
click at [719, 484] on div "Pricing Selling Xero Item # Description Cost Markup Price Standard Special fact…" at bounding box center [669, 414] width 1014 height 251
click at [225, 509] on button "Save" at bounding box center [220, 511] width 62 height 20
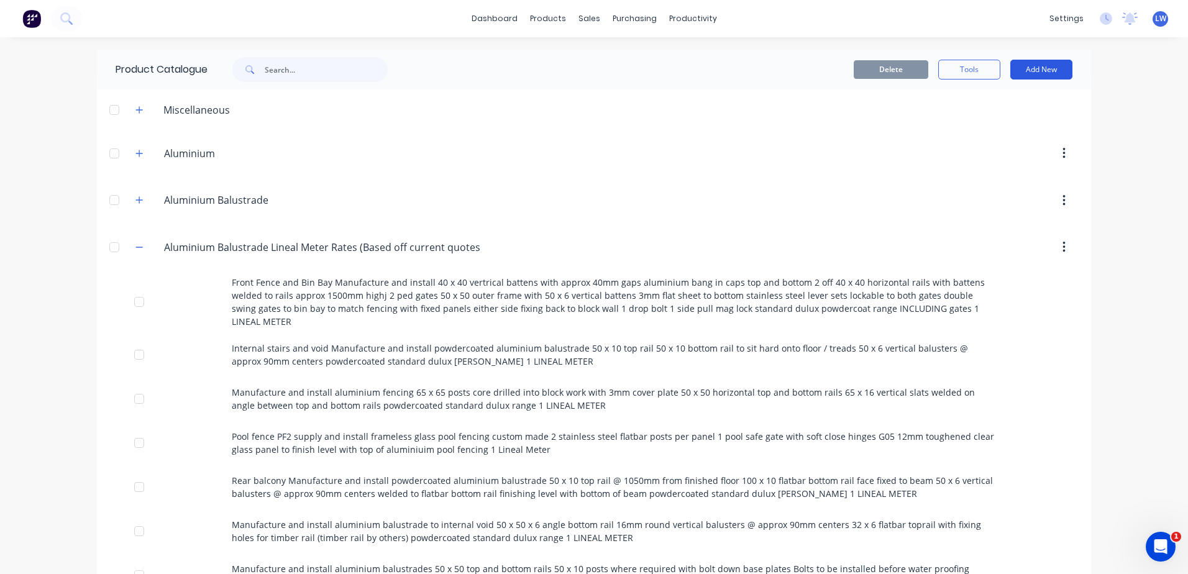
click at [1025, 74] on button "Add New" at bounding box center [1041, 70] width 62 height 20
click at [968, 130] on div "Product" at bounding box center [1013, 126] width 96 height 18
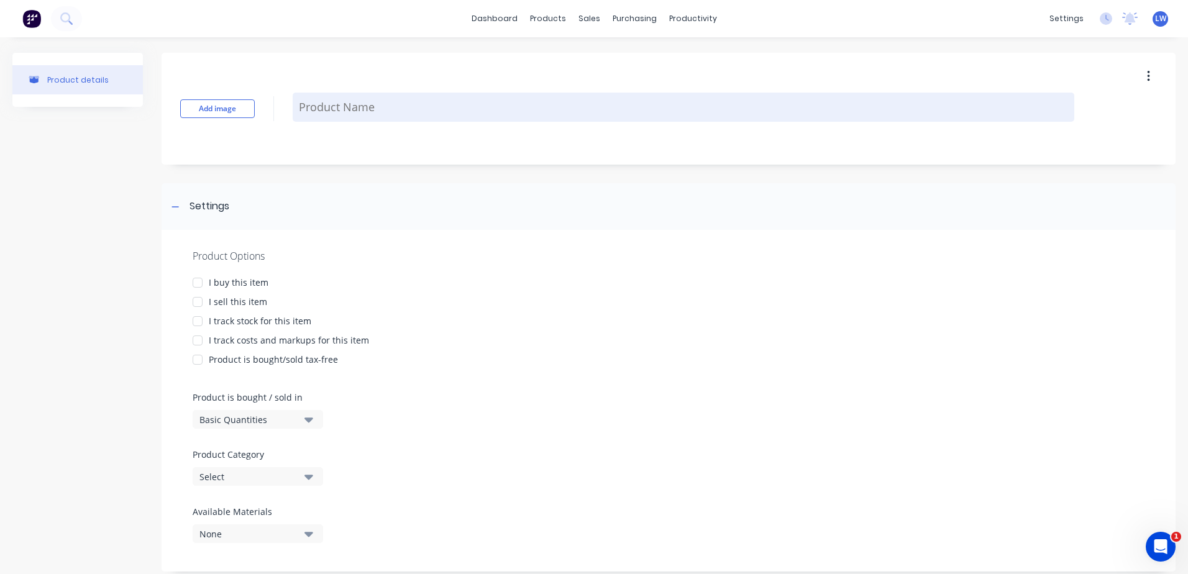
click at [312, 107] on textarea at bounding box center [683, 107] width 781 height 29
paste textarea "Manufacture and install 40 x 40 steel gate frame only approx 980 x 1830h 1 mid …"
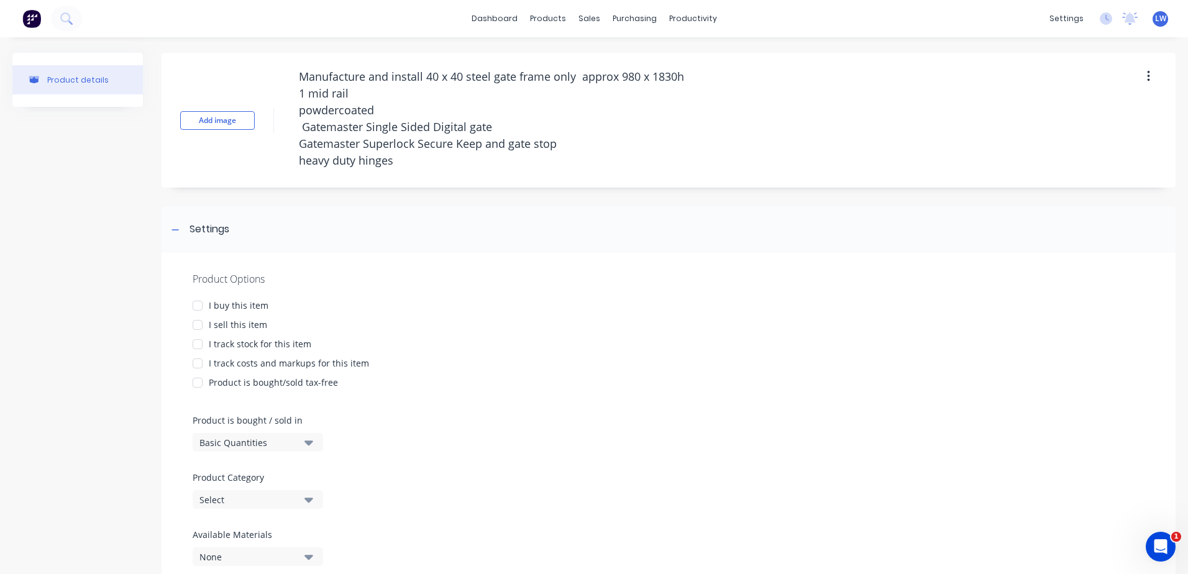
drag, startPoint x: 323, startPoint y: 75, endPoint x: 250, endPoint y: 77, distance: 72.7
click at [250, 77] on div "Add image Manufacture and install 40 x 40 steel gate frame only approx 980 x 18…" at bounding box center [669, 120] width 1014 height 135
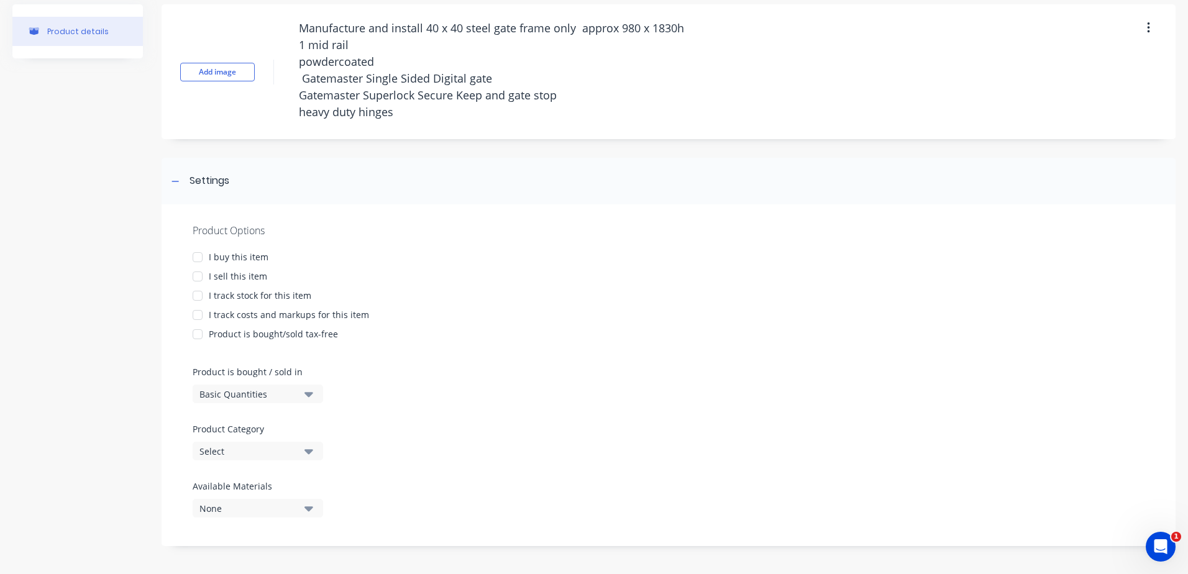
click at [204, 277] on div at bounding box center [197, 276] width 25 height 25
click at [196, 317] on div at bounding box center [197, 315] width 25 height 25
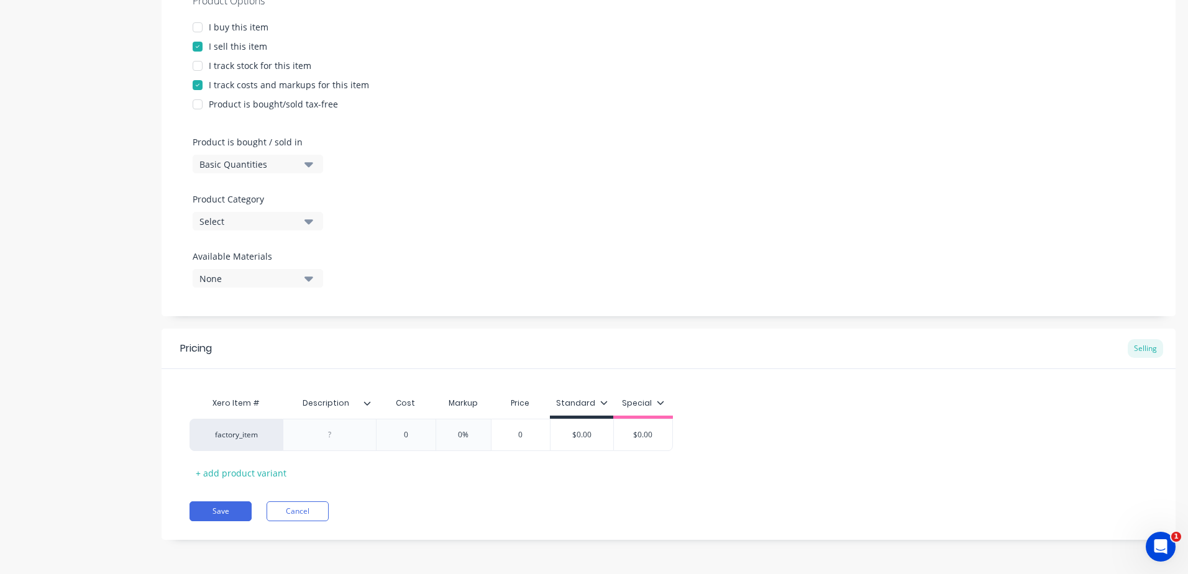
click at [309, 217] on div "Product Category Select" at bounding box center [255, 212] width 124 height 38
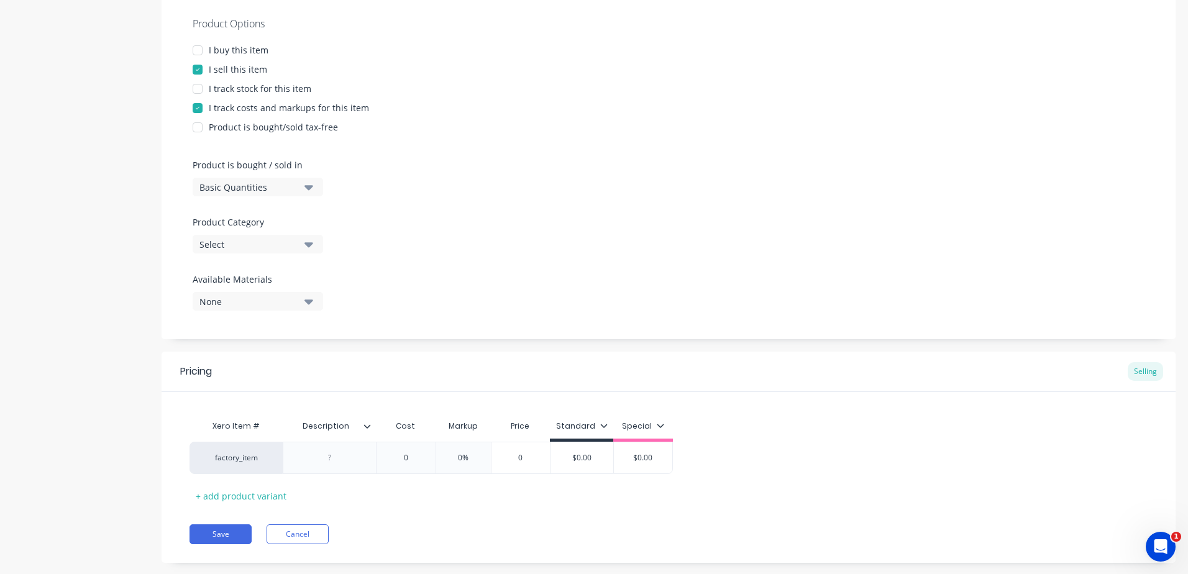
click at [302, 247] on button "Select" at bounding box center [258, 244] width 130 height 19
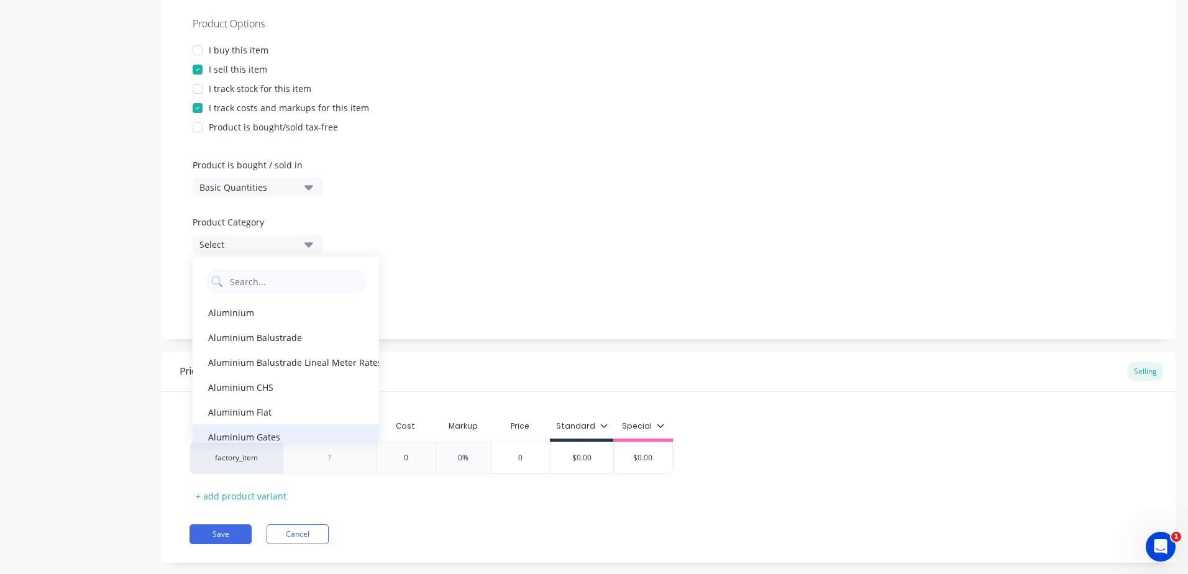
click at [257, 435] on div "Aluminium Gates" at bounding box center [286, 436] width 186 height 25
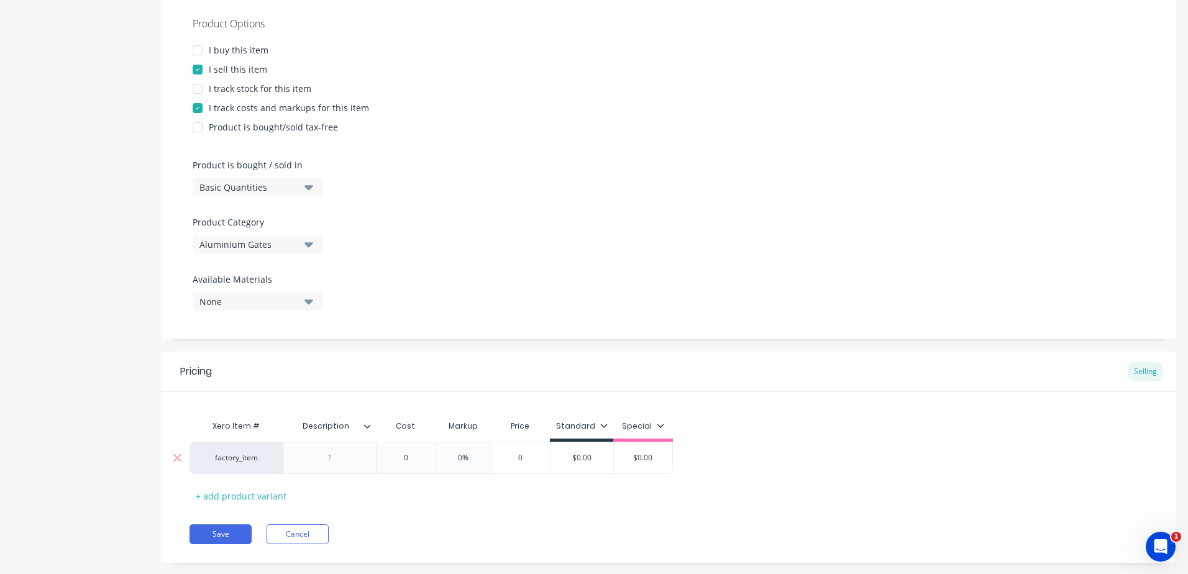
click at [330, 460] on div at bounding box center [330, 458] width 62 height 16
paste div
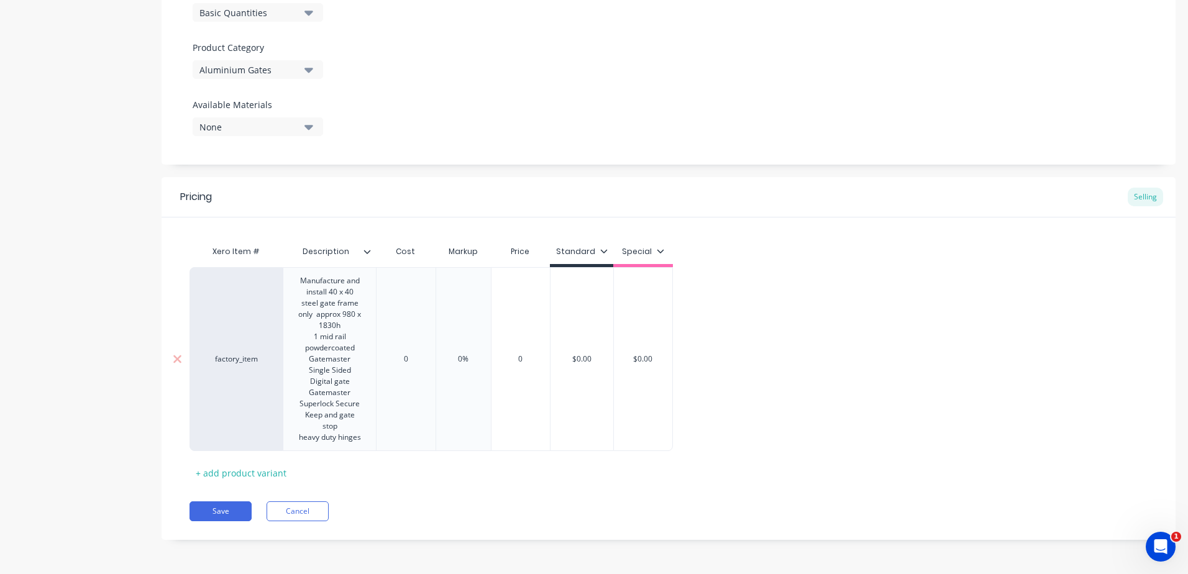
click at [426, 345] on div "0" at bounding box center [406, 359] width 62 height 31
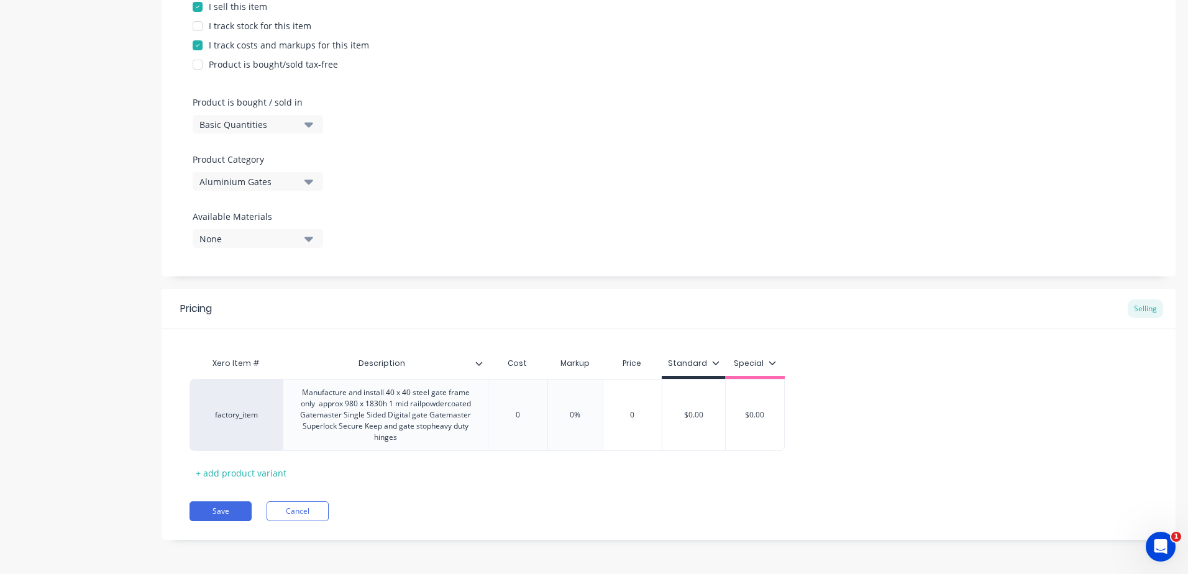
scroll to position [318, 0]
drag, startPoint x: 535, startPoint y: 415, endPoint x: 463, endPoint y: 415, distance: 72.7
click at [463, 415] on div "factory_item Manufacture and install 40 x 40 steel gate frame only approx 980 x…" at bounding box center [486, 415] width 595 height 72
drag, startPoint x: 604, startPoint y: 416, endPoint x: 500, endPoint y: 409, distance: 103.9
click at [487, 414] on div "factory_item Manufacture and install 40 x 40 steel gate frame only approx 980 x…" at bounding box center [498, 415] width 619 height 72
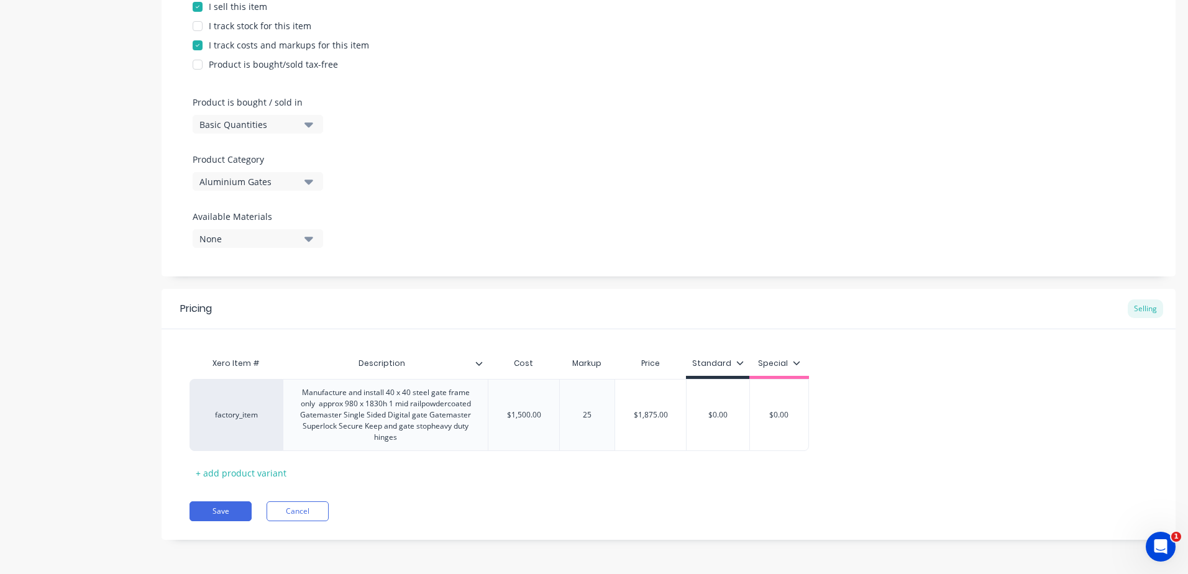
click at [631, 493] on div "Pricing Selling Xero Item # Description Cost Markup Price Standard Special fact…" at bounding box center [669, 414] width 1014 height 251
drag, startPoint x: 732, startPoint y: 413, endPoint x: 597, endPoint y: 413, distance: 135.4
click at [598, 413] on div "factory_item Manufacture and install 40 x 40 steel gate frame only approx 980 x…" at bounding box center [498, 415] width 619 height 72
click at [598, 479] on div "Xero Item # Description Cost Markup Price Standard Special factory_item Manufac…" at bounding box center [668, 417] width 958 height 132
click at [225, 514] on button "Save" at bounding box center [220, 511] width 62 height 20
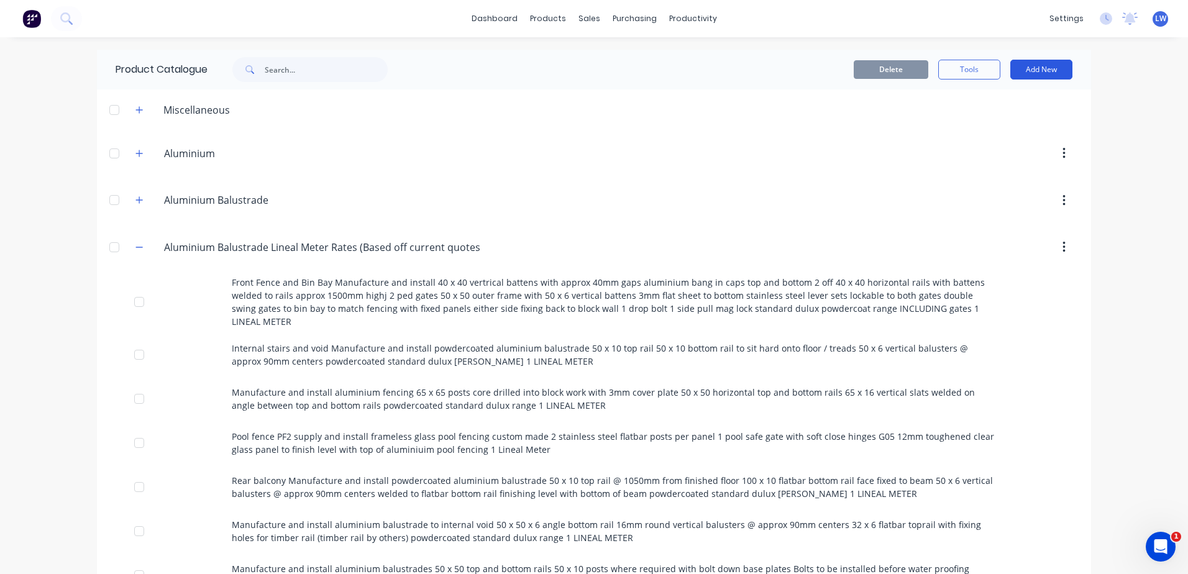
click at [1044, 68] on button "Add New" at bounding box center [1041, 70] width 62 height 20
click at [978, 127] on div "Product" at bounding box center [1013, 126] width 96 height 18
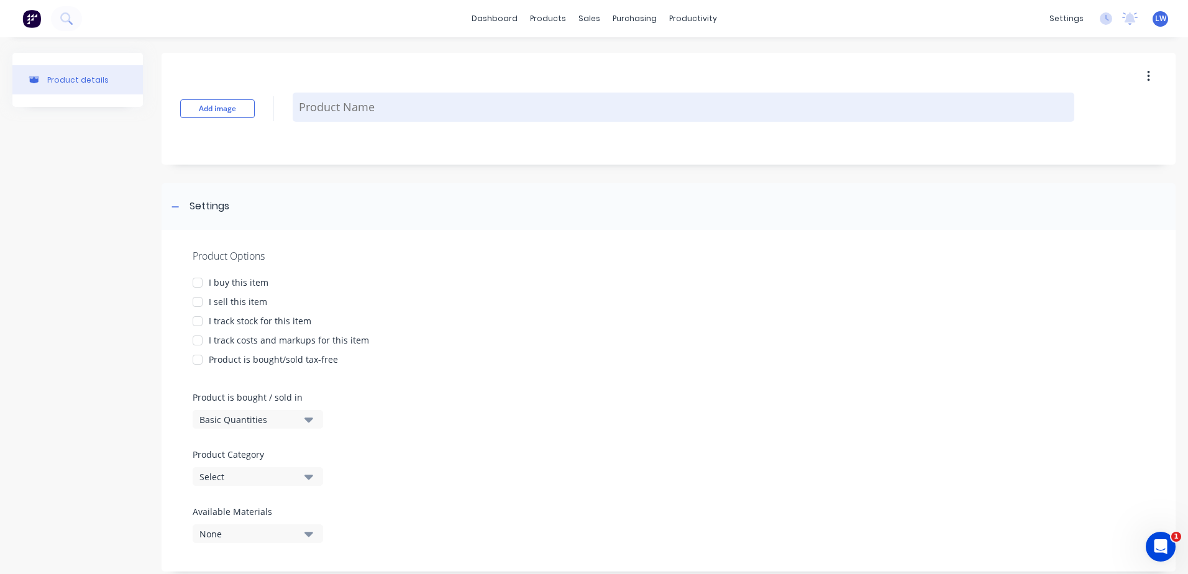
click at [326, 103] on textarea at bounding box center [683, 107] width 781 height 29
paste textarea "Dog gate sandblast and retro fit new hinges to old gate re powdercoat gate"
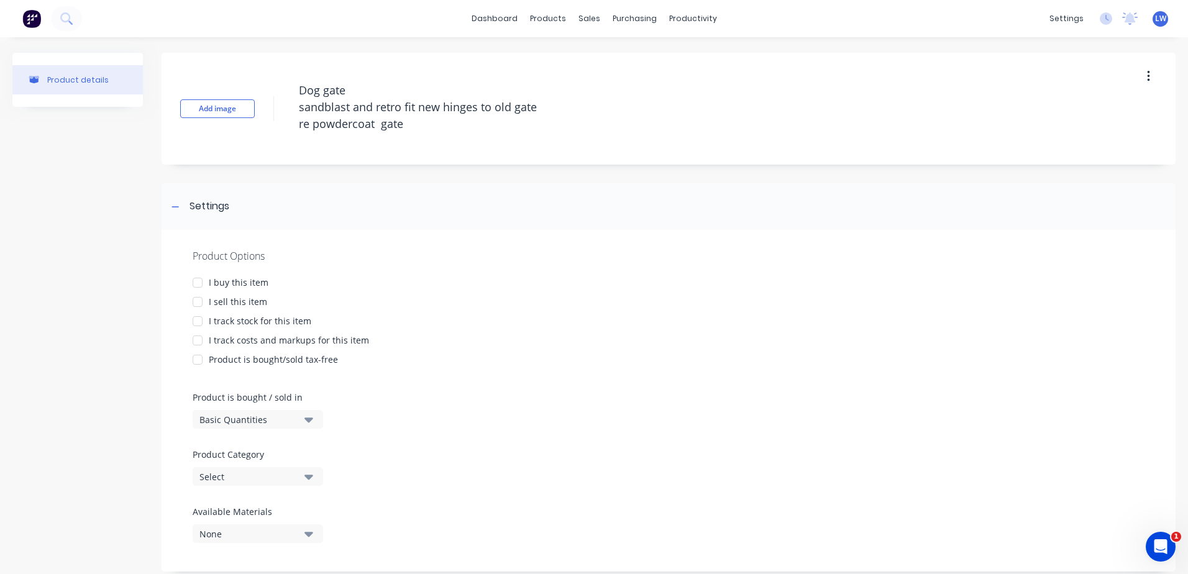
drag, startPoint x: 326, startPoint y: 91, endPoint x: 246, endPoint y: 93, distance: 80.2
click at [246, 93] on div "Add image Dog gate sandblast and retro fit new hinges to old gate re powdercoat…" at bounding box center [669, 109] width 1014 height 112
click at [424, 234] on div "Product Options I buy this item I sell this item I track stock for this item I …" at bounding box center [669, 401] width 1014 height 342
drag, startPoint x: 417, startPoint y: 127, endPoint x: 268, endPoint y: 83, distance: 155.7
click at [268, 83] on div "Add image Dog gate sandblast and retro fit new hinges to old gate re powdercoat…" at bounding box center [669, 109] width 1014 height 112
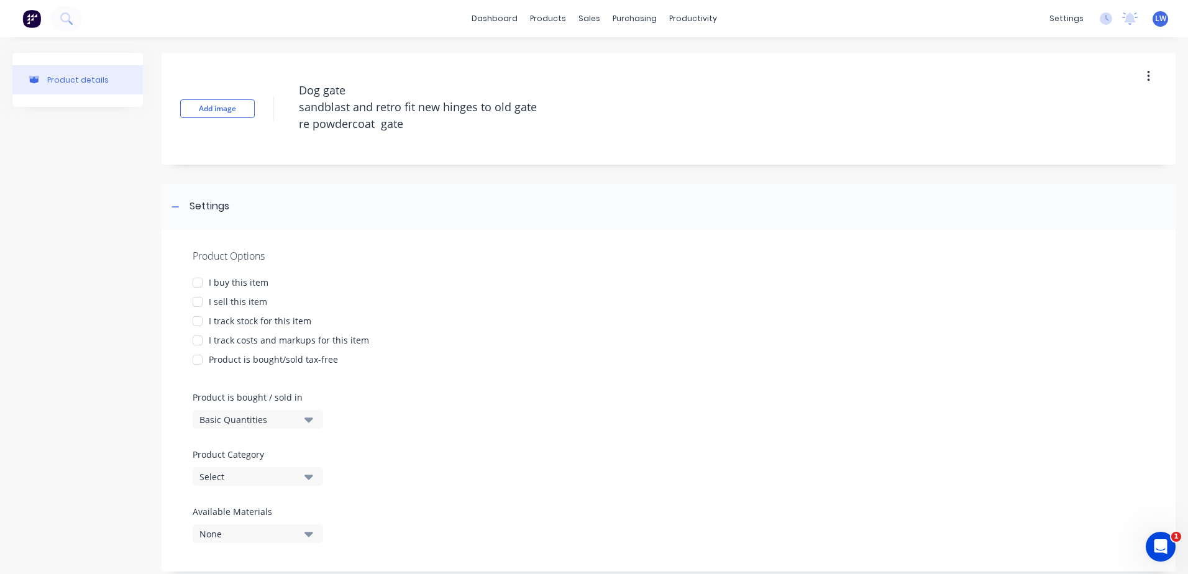
click at [200, 301] on div at bounding box center [197, 301] width 25 height 25
click at [197, 340] on div at bounding box center [197, 340] width 25 height 25
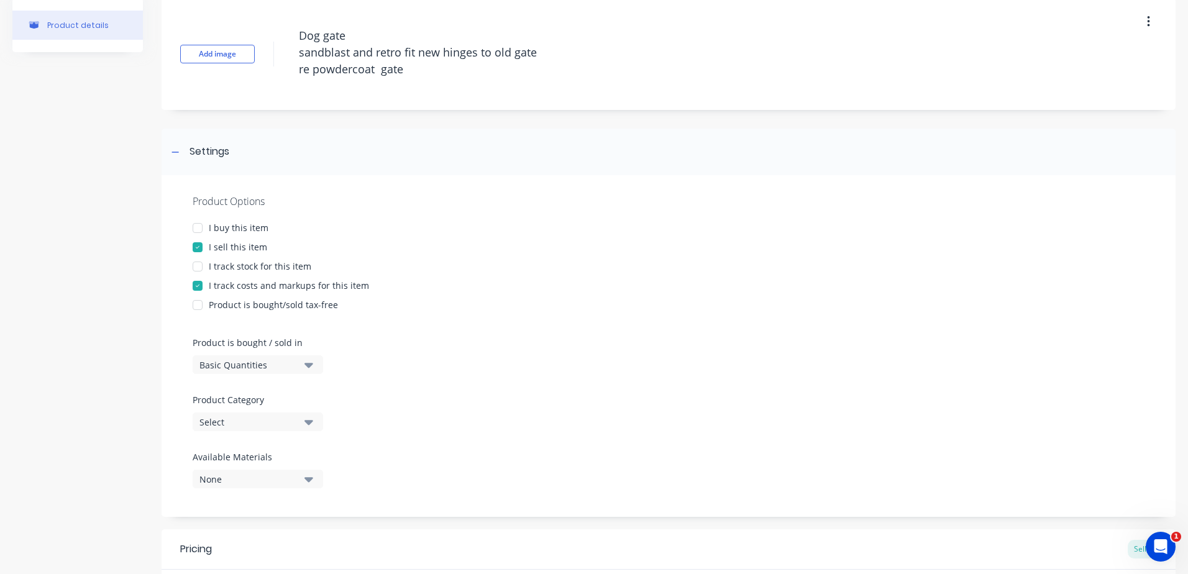
scroll to position [186, 0]
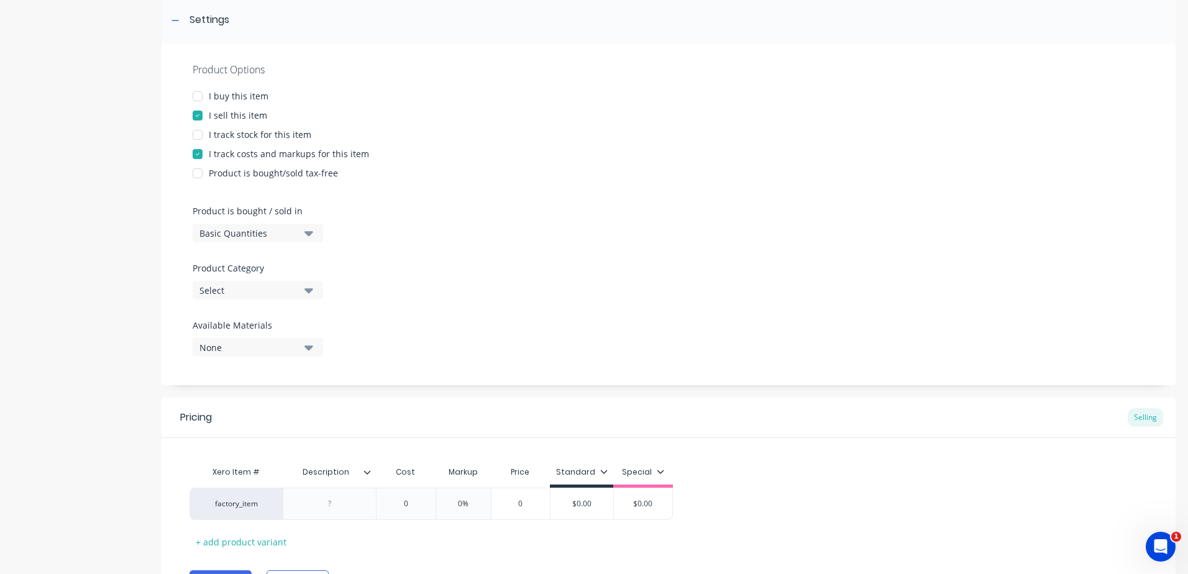
click at [302, 289] on button "Select" at bounding box center [258, 290] width 130 height 19
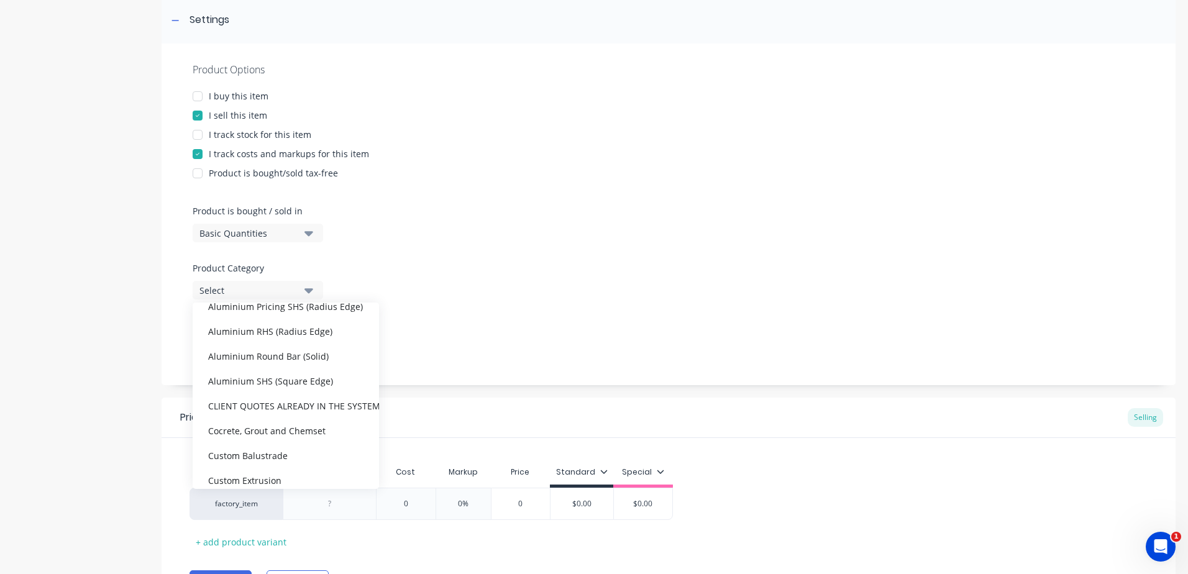
scroll to position [248, 0]
click at [275, 387] on div "CLIENT QUOTES ALREADY IN THE SYSTEM PRIOR TO 1/9/2025" at bounding box center [286, 383] width 186 height 25
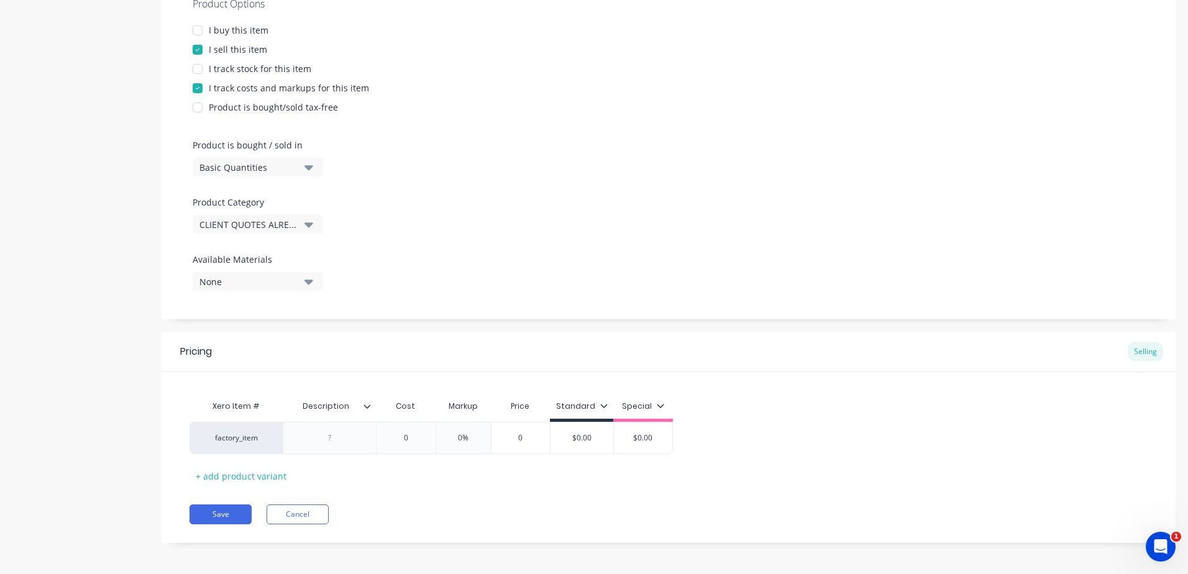
scroll to position [255, 0]
click at [335, 437] on div at bounding box center [330, 435] width 62 height 16
paste div
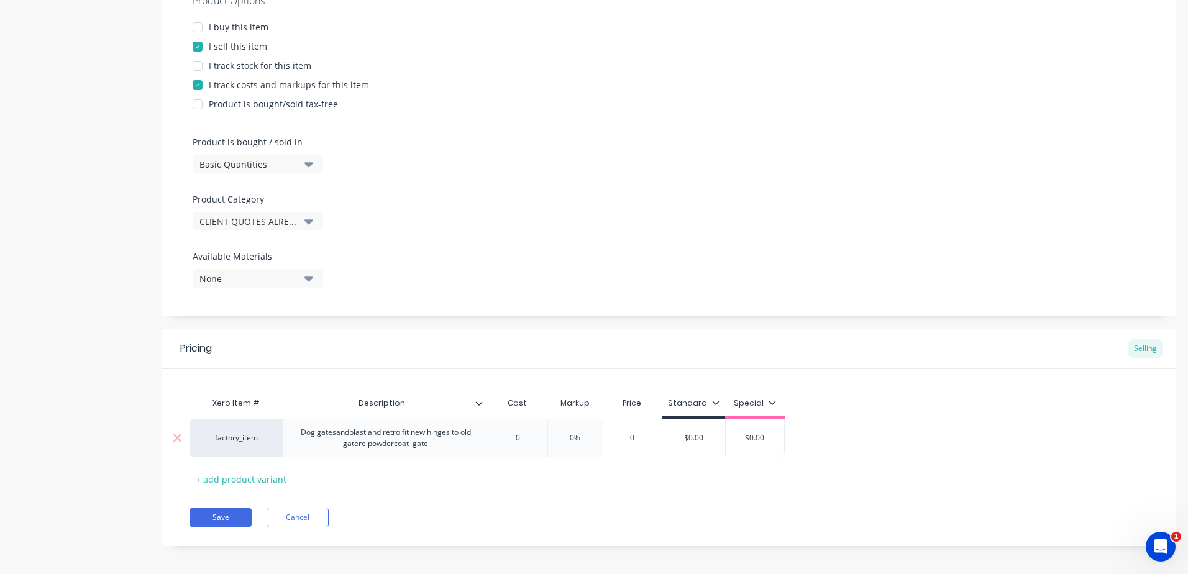
drag, startPoint x: 524, startPoint y: 437, endPoint x: 497, endPoint y: 433, distance: 27.0
click at [500, 436] on input "0" at bounding box center [517, 437] width 62 height 11
drag, startPoint x: 595, startPoint y: 440, endPoint x: 535, endPoint y: 440, distance: 59.6
click at [535, 440] on div "factory_item Dog gatesandblast and retro fit new hinges to old gatere powdercoa…" at bounding box center [494, 438] width 611 height 39
click at [526, 489] on div "Pricing Selling Xero Item # Description Cost Markup Price Standard Special fact…" at bounding box center [669, 437] width 1014 height 217
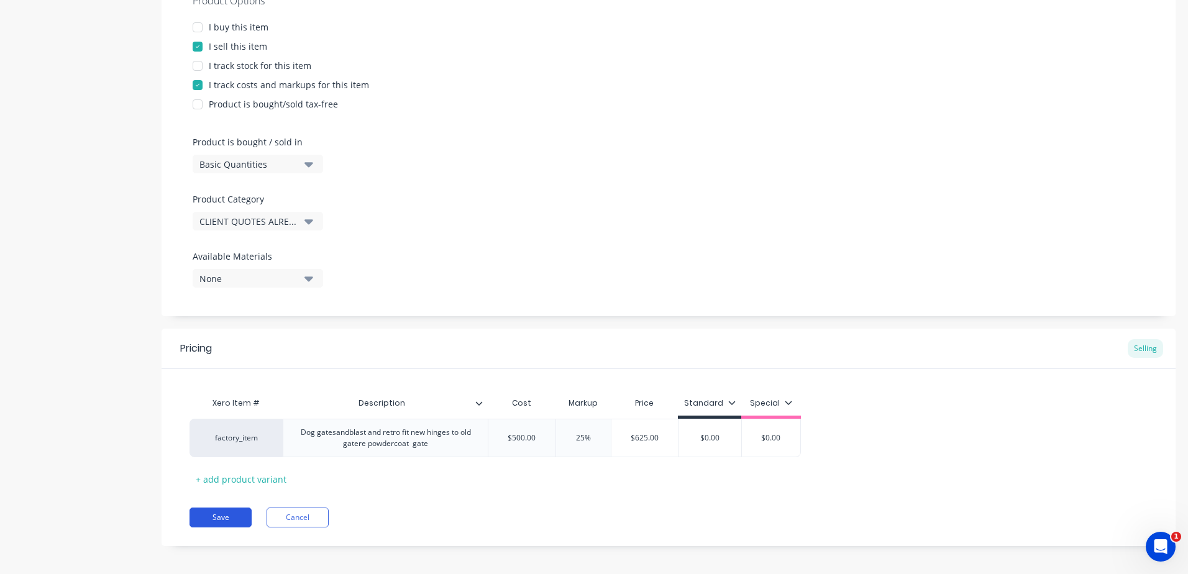
click at [224, 518] on button "Save" at bounding box center [220, 518] width 62 height 20
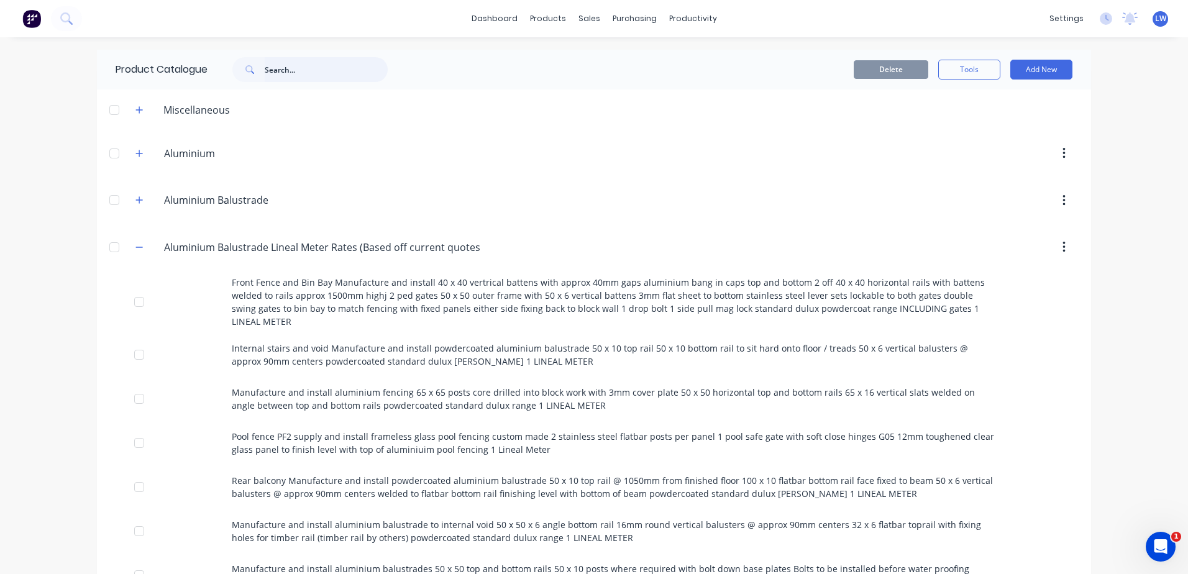
click at [295, 63] on input "text" at bounding box center [326, 69] width 123 height 25
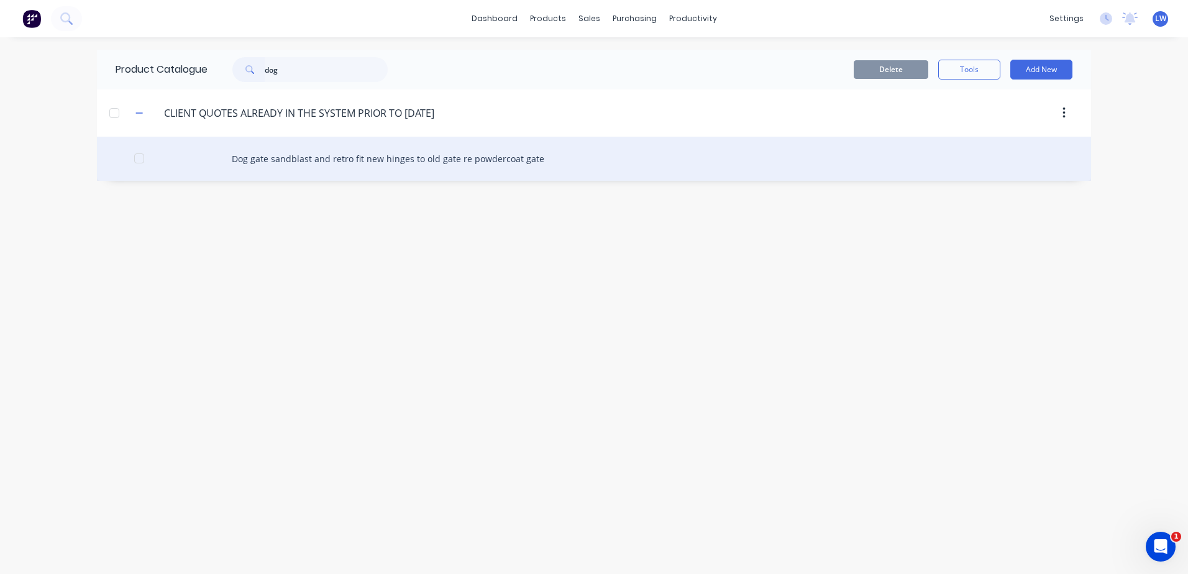
click at [280, 155] on div "Dog gate sandblast and retro fit new hinges to old gate re powdercoat gate" at bounding box center [594, 159] width 994 height 44
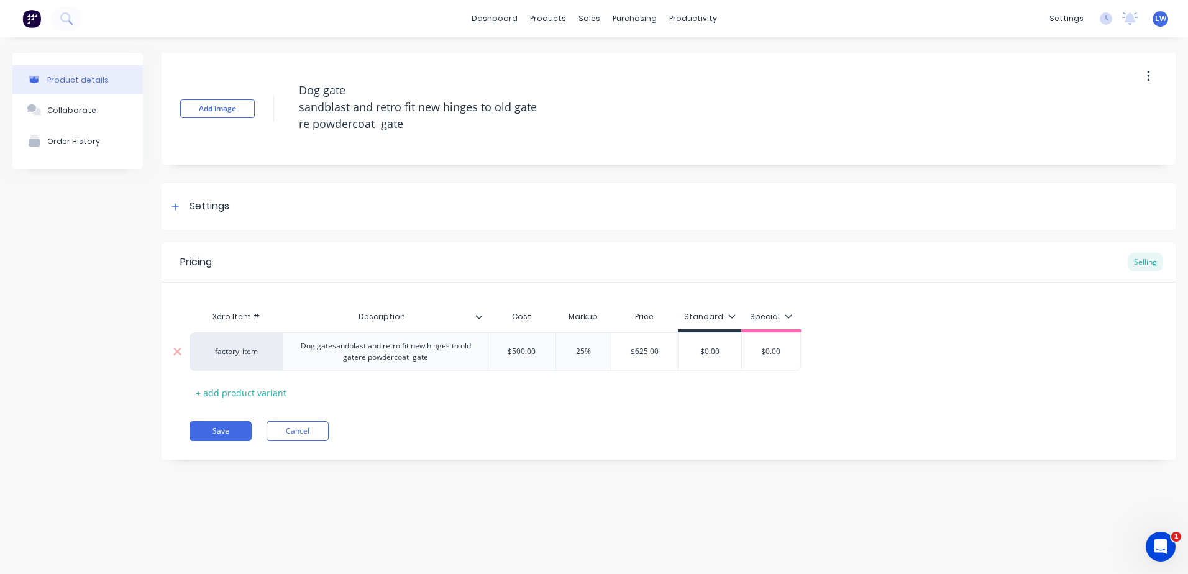
drag, startPoint x: 726, startPoint y: 350, endPoint x: 644, endPoint y: 344, distance: 82.2
click at [659, 349] on div "factory_item Dog gatesandblast and retro fit new hinges to old gatere powdercoa…" at bounding box center [494, 351] width 611 height 39
click at [230, 434] on button "Save" at bounding box center [220, 431] width 62 height 20
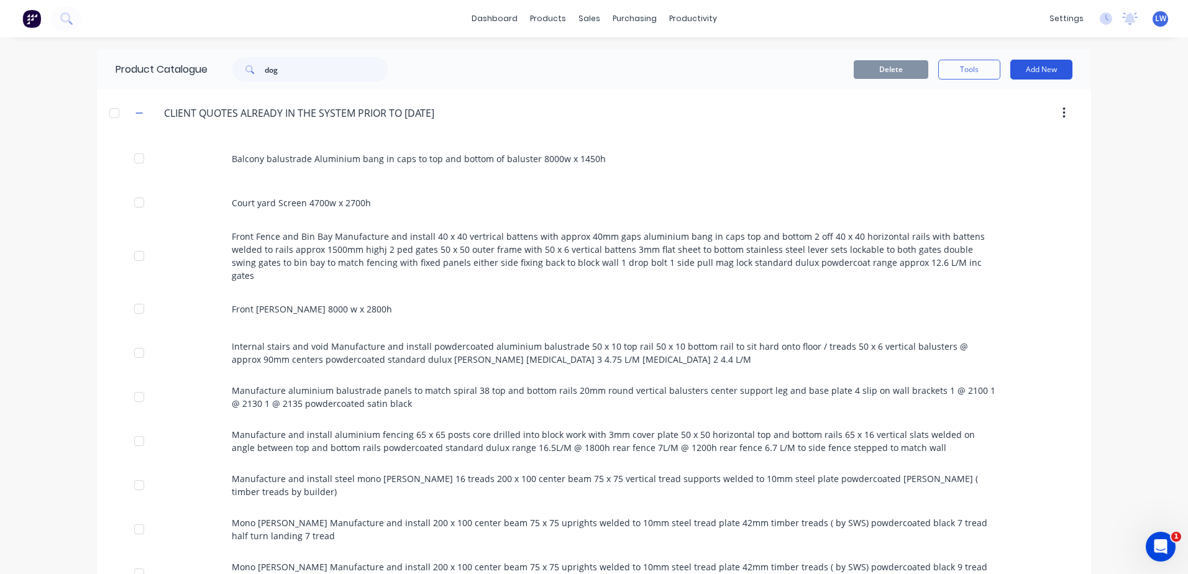
click at [1042, 71] on button "Add New" at bounding box center [1041, 70] width 62 height 20
click at [977, 130] on div "Product" at bounding box center [1013, 126] width 96 height 18
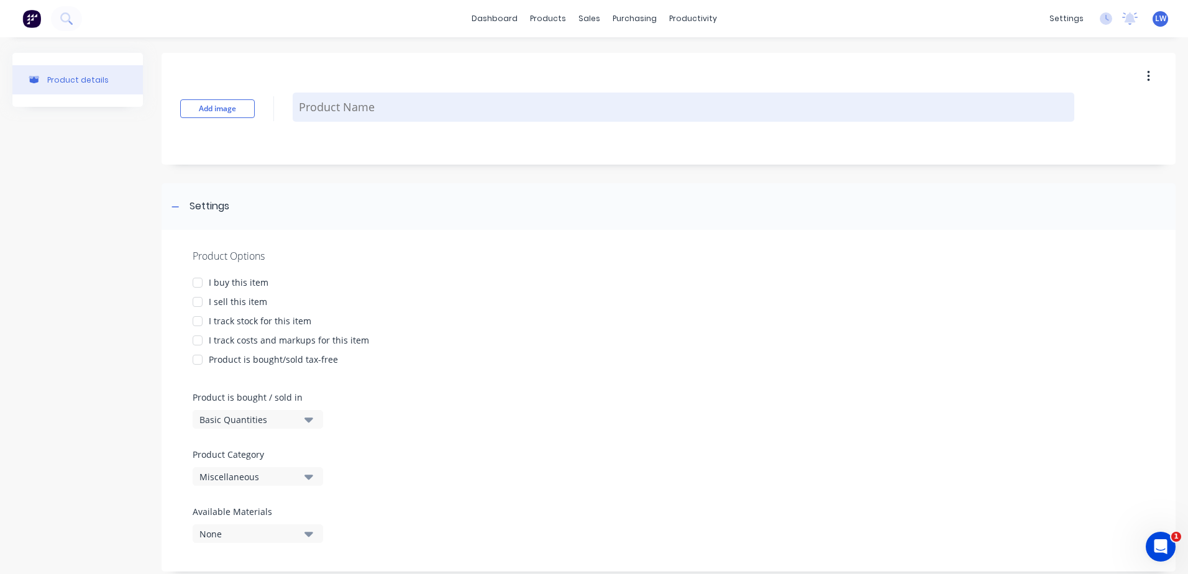
click at [355, 98] on textarea at bounding box center [683, 107] width 781 height 29
paste textarea "Manufacture and install aluminium screening to underside of concrete pool slab …"
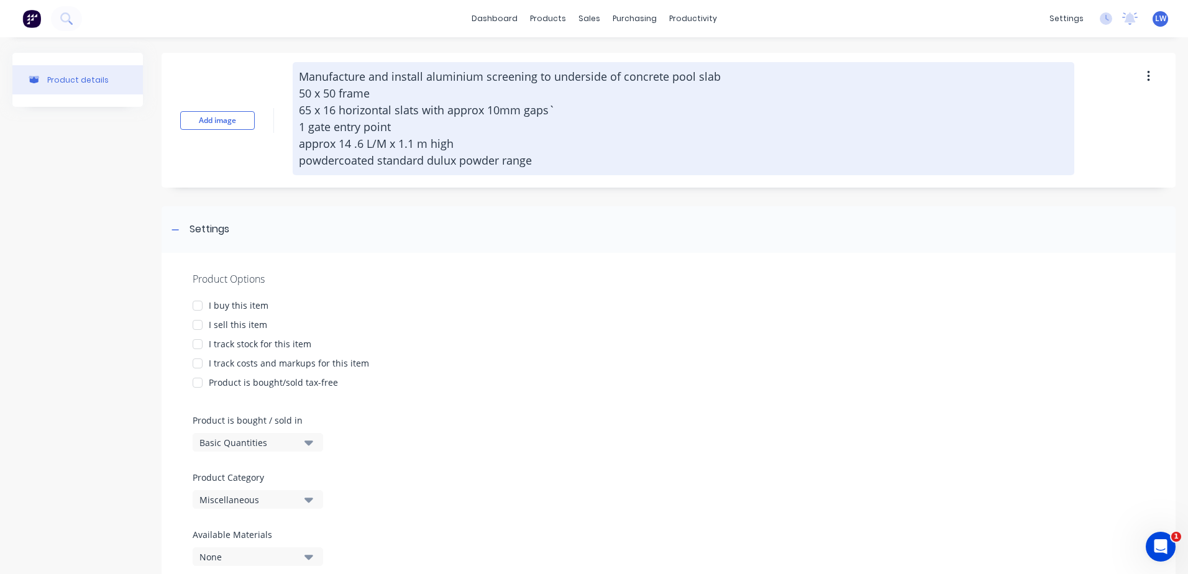
click at [322, 75] on textarea "Manufacture and install aluminium screening to underside of concrete pool slab …" at bounding box center [683, 118] width 781 height 113
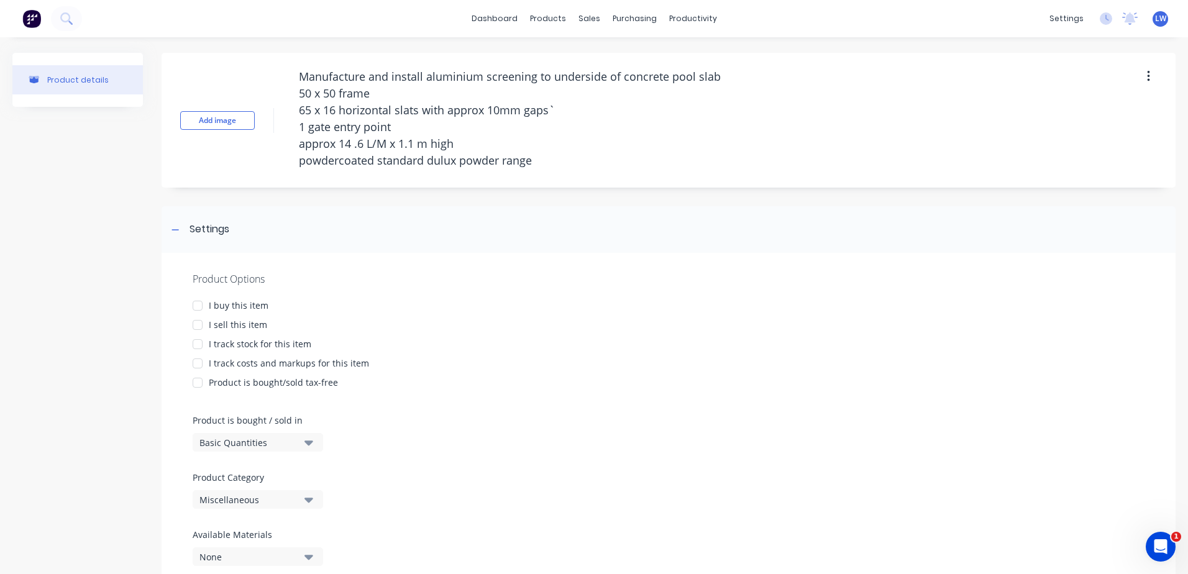
click at [196, 323] on div at bounding box center [197, 324] width 25 height 25
click at [195, 367] on div at bounding box center [197, 363] width 25 height 25
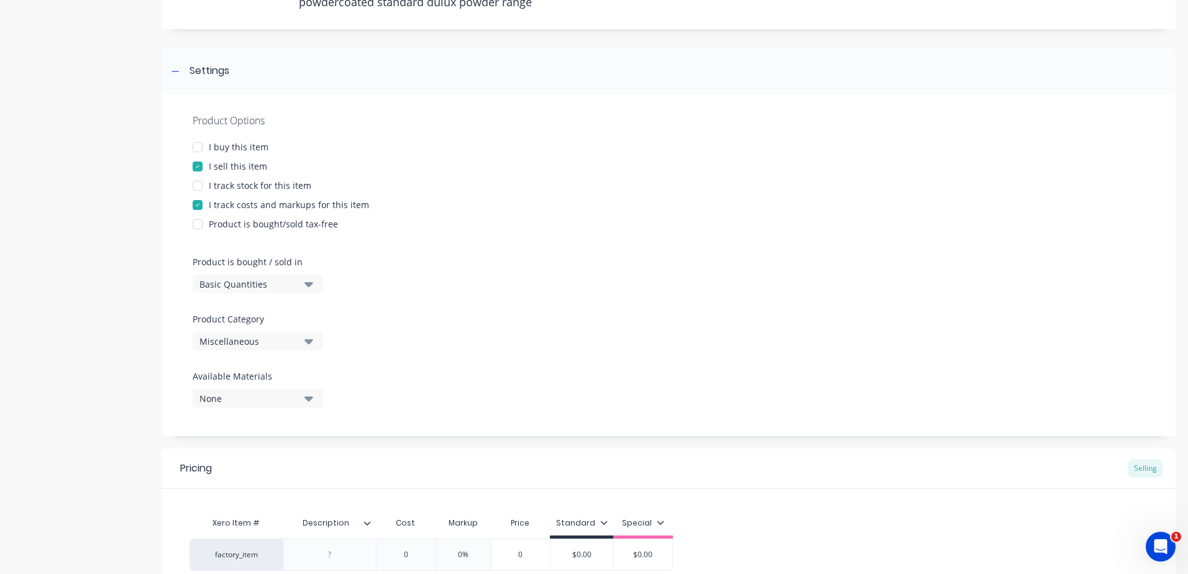
scroll to position [186, 0]
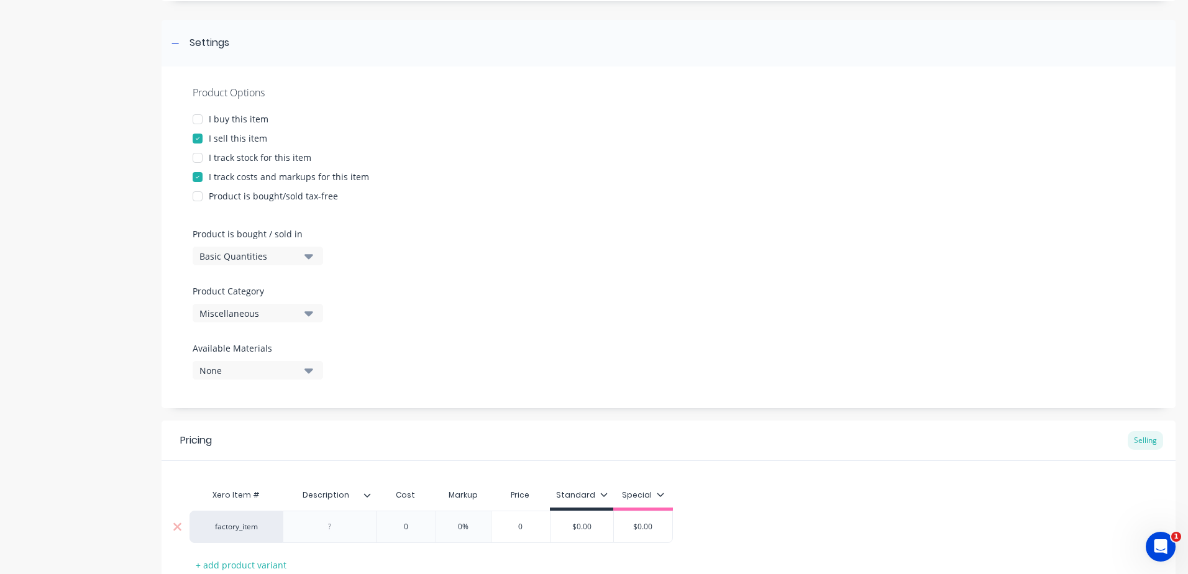
click at [345, 526] on div at bounding box center [330, 527] width 62 height 16
paste div
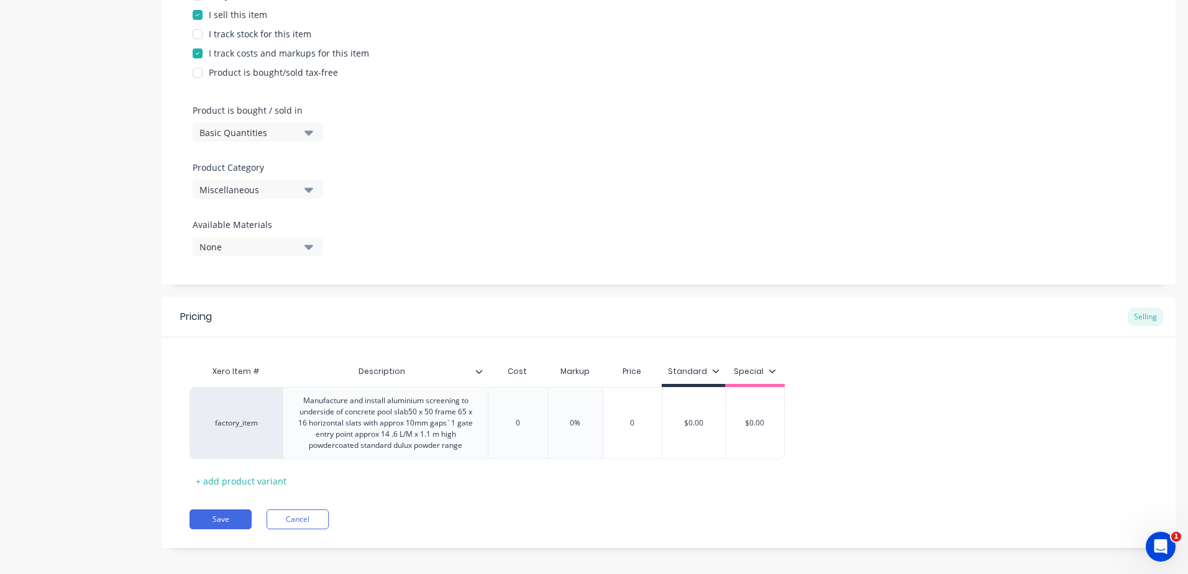
scroll to position [318, 0]
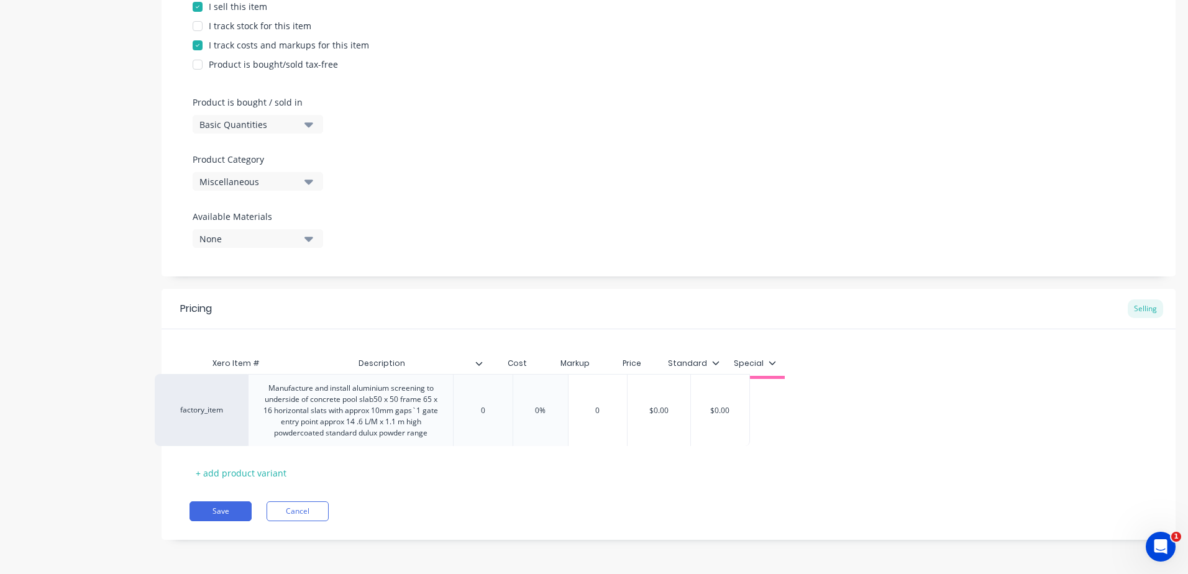
drag, startPoint x: 533, startPoint y: 421, endPoint x: 485, endPoint y: 411, distance: 49.5
click at [485, 411] on div "factory_item Manufacture and install aluminium screening to underside of concre…" at bounding box center [668, 415] width 958 height 72
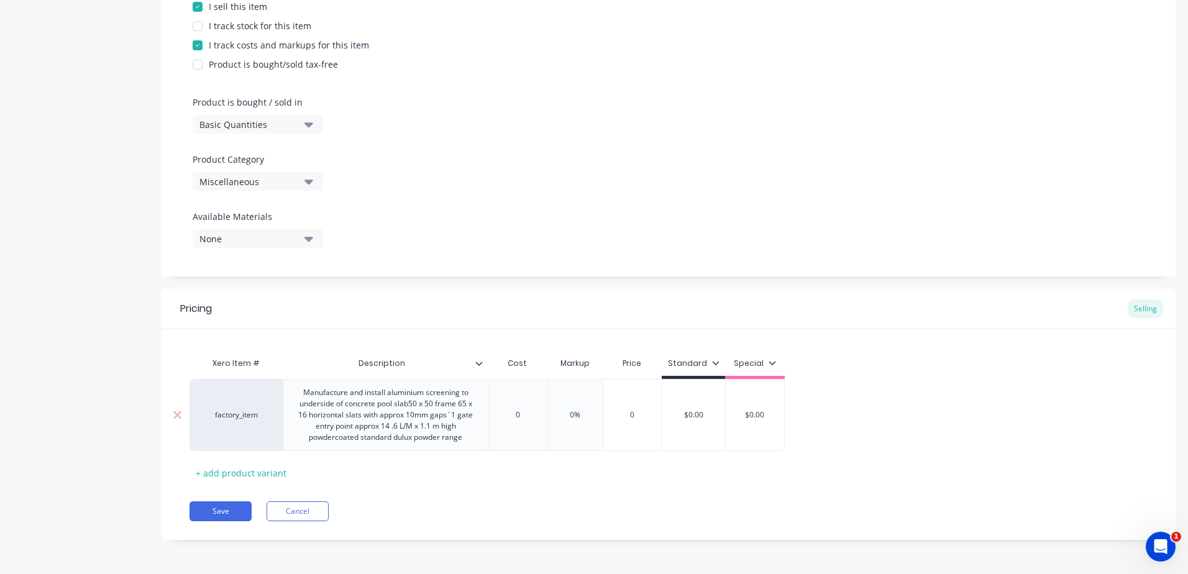
click at [510, 410] on input "0" at bounding box center [517, 414] width 62 height 11
drag, startPoint x: 511, startPoint y: 412, endPoint x: 499, endPoint y: 412, distance: 11.8
click at [499, 412] on input "0" at bounding box center [517, 414] width 62 height 11
click at [594, 414] on input "0%" at bounding box center [587, 414] width 62 height 11
drag, startPoint x: 597, startPoint y: 414, endPoint x: 550, endPoint y: 412, distance: 47.3
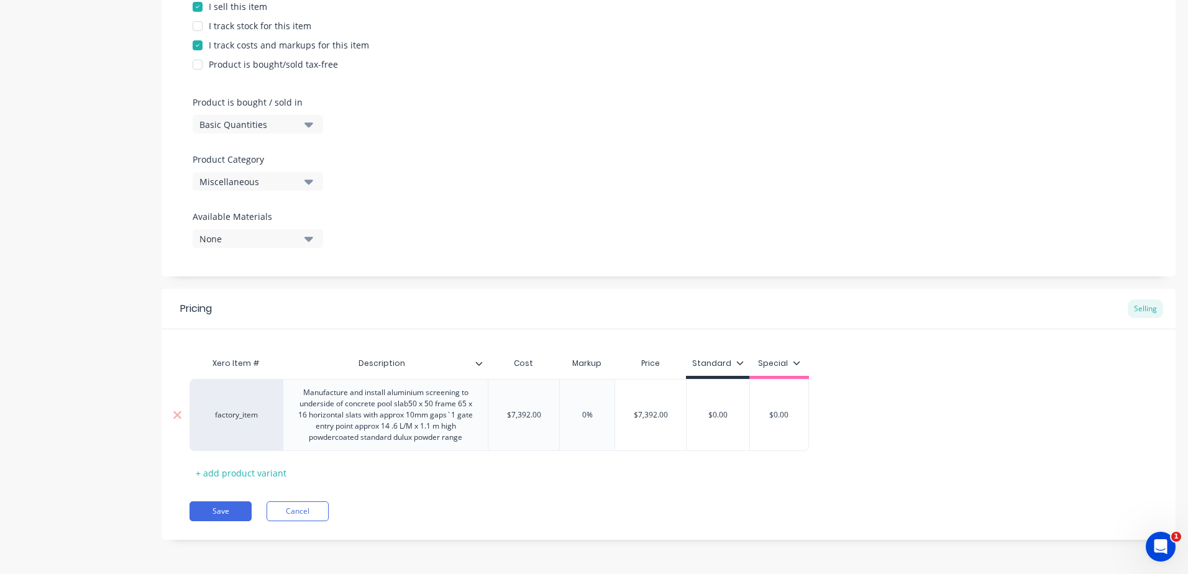
click at [558, 418] on input "0%" at bounding box center [587, 414] width 62 height 11
click at [563, 478] on div "Xero Item # Description Cost Markup Price Standard Special factory_item Manufac…" at bounding box center [668, 417] width 958 height 132
drag, startPoint x: 737, startPoint y: 411, endPoint x: 648, endPoint y: 411, distance: 89.5
click at [660, 426] on div "factory_item Manufacture and install aluminium screening to underside of concre…" at bounding box center [498, 415] width 619 height 72
click at [671, 490] on div "Pricing Selling Xero Item # Description Cost Markup Price Standard Special fact…" at bounding box center [669, 414] width 1014 height 251
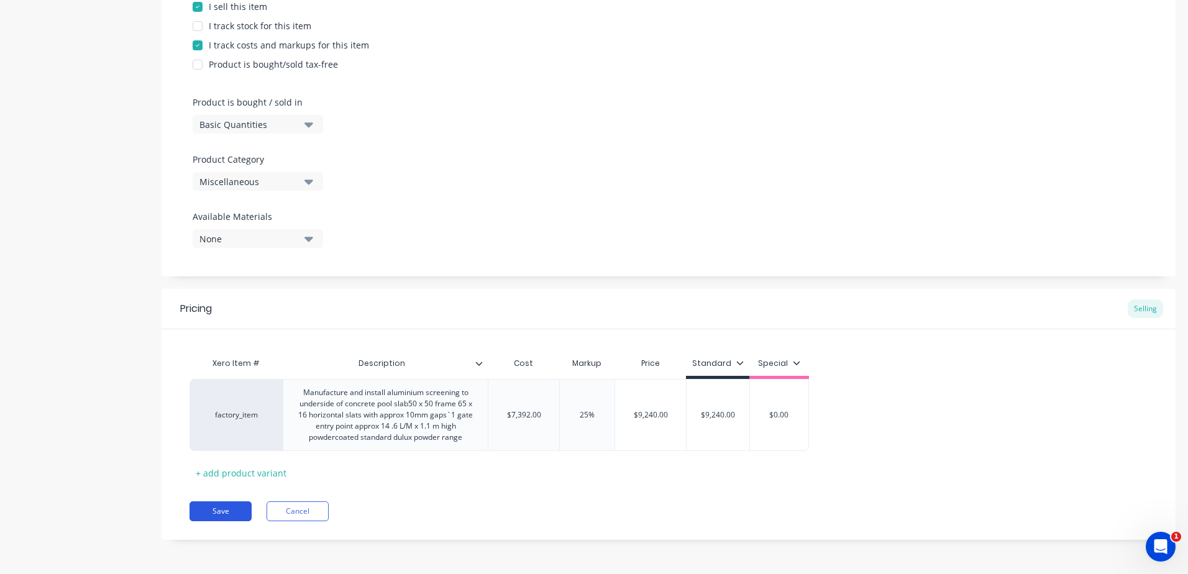
click at [208, 511] on button "Save" at bounding box center [220, 511] width 62 height 20
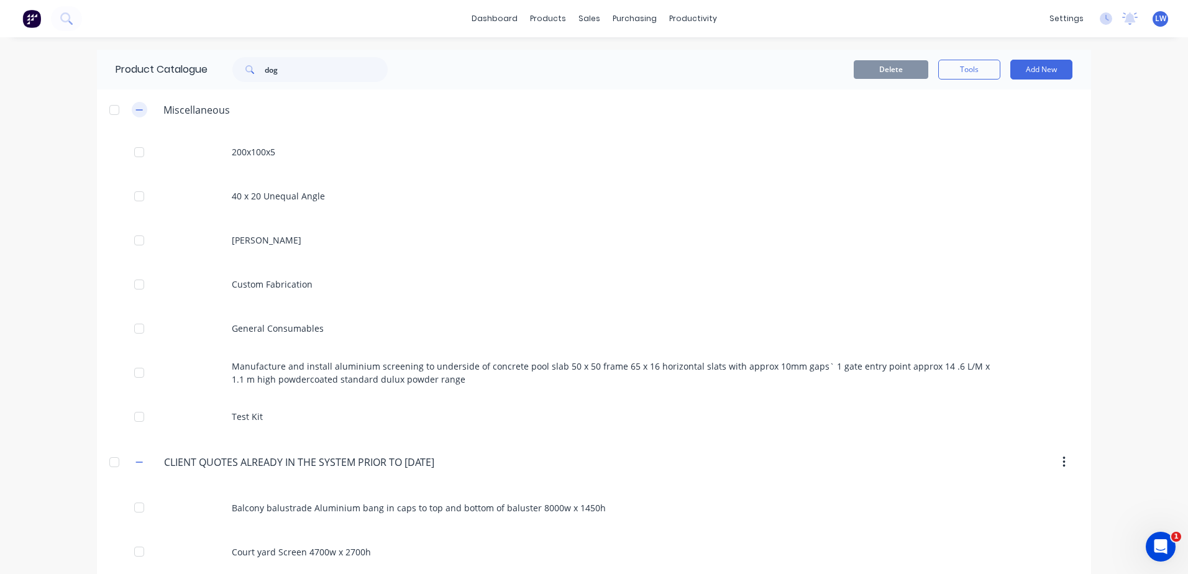
click at [139, 107] on button "button" at bounding box center [140, 110] width 16 height 16
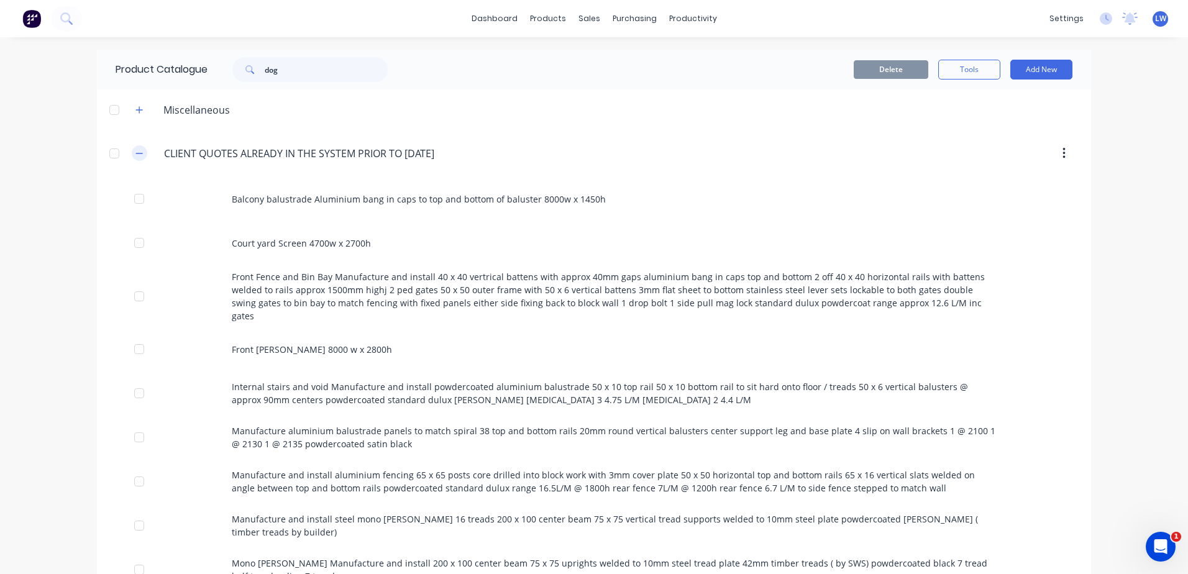
click at [135, 152] on icon "button" at bounding box center [138, 153] width 7 height 9
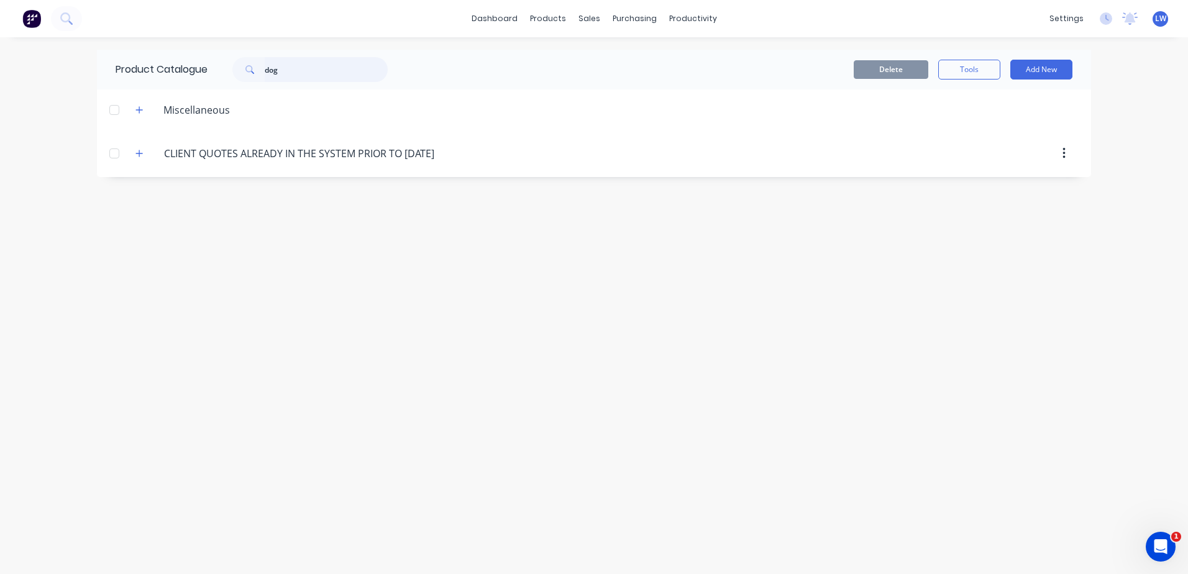
drag, startPoint x: 306, startPoint y: 71, endPoint x: 189, endPoint y: 63, distance: 116.4
click at [189, 63] on div "Product Catalogue dog" at bounding box center [258, 70] width 322 height 40
drag, startPoint x: 198, startPoint y: 359, endPoint x: 202, endPoint y: 354, distance: 6.6
click at [199, 357] on div "Product Catalogue Delete Tools Add New Miscellaneous 200x100x5 40 x 20 Unequal …" at bounding box center [594, 306] width 994 height 512
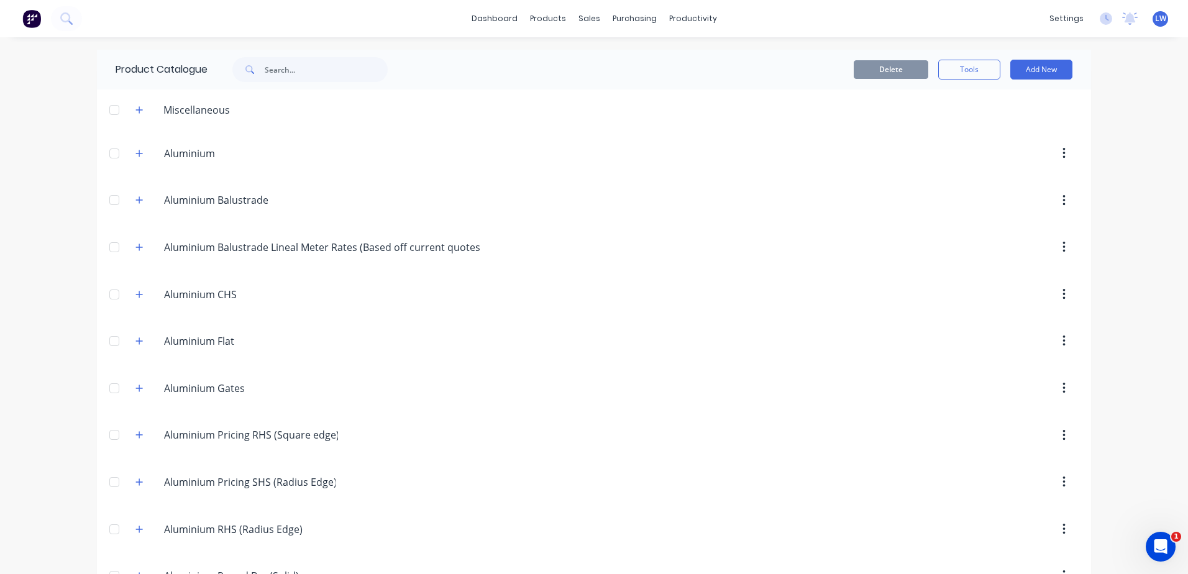
click at [45, 257] on div "dashboard products sales purchasing productivity dashboard products Product Cat…" at bounding box center [594, 287] width 1188 height 574
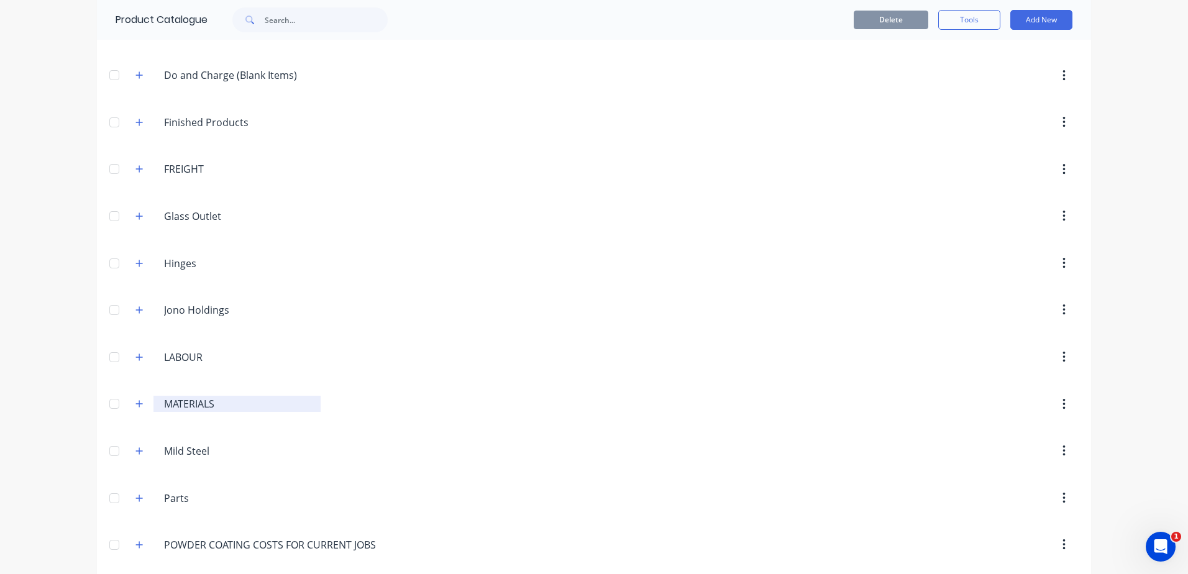
scroll to position [870, 0]
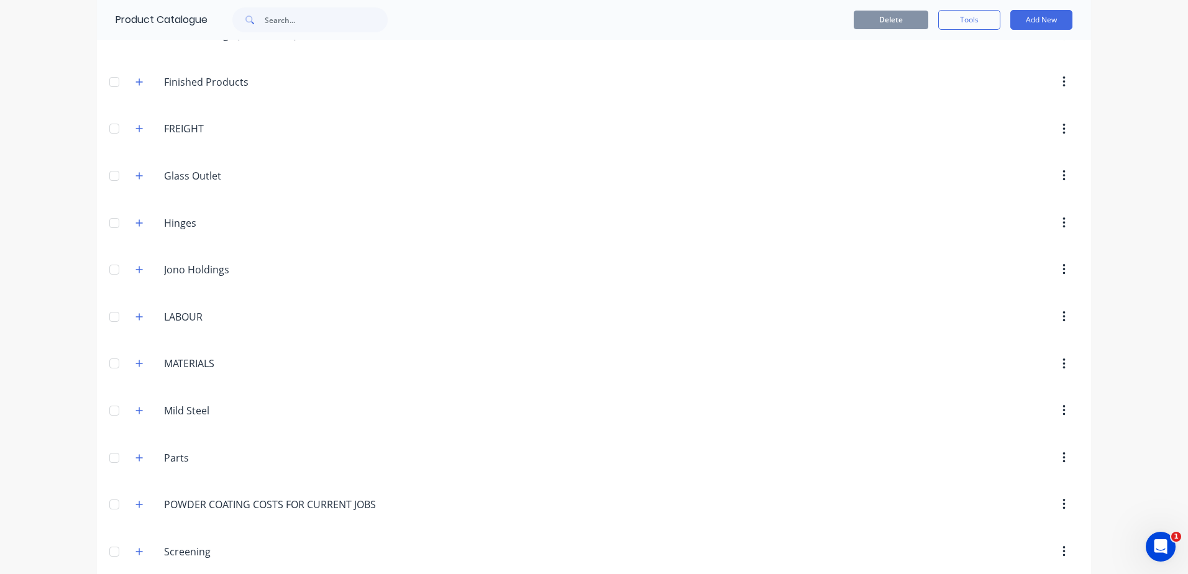
click at [126, 267] on div "Jono.Holdings Jono Holdings" at bounding box center [222, 269] width 195 height 22
click at [135, 272] on icon "button" at bounding box center [138, 269] width 7 height 9
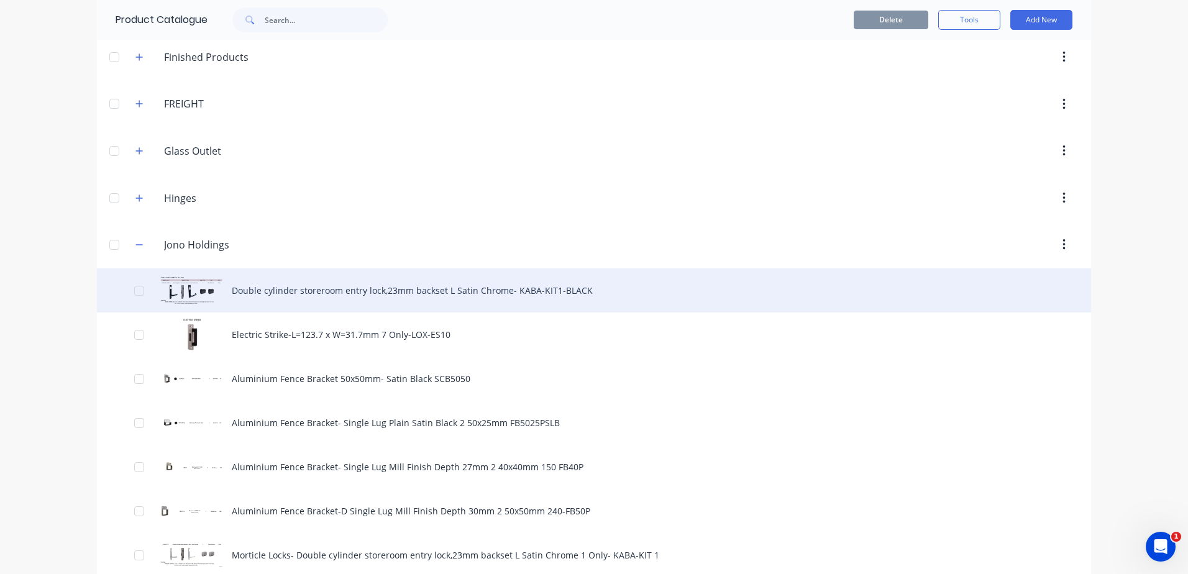
scroll to position [892, 0]
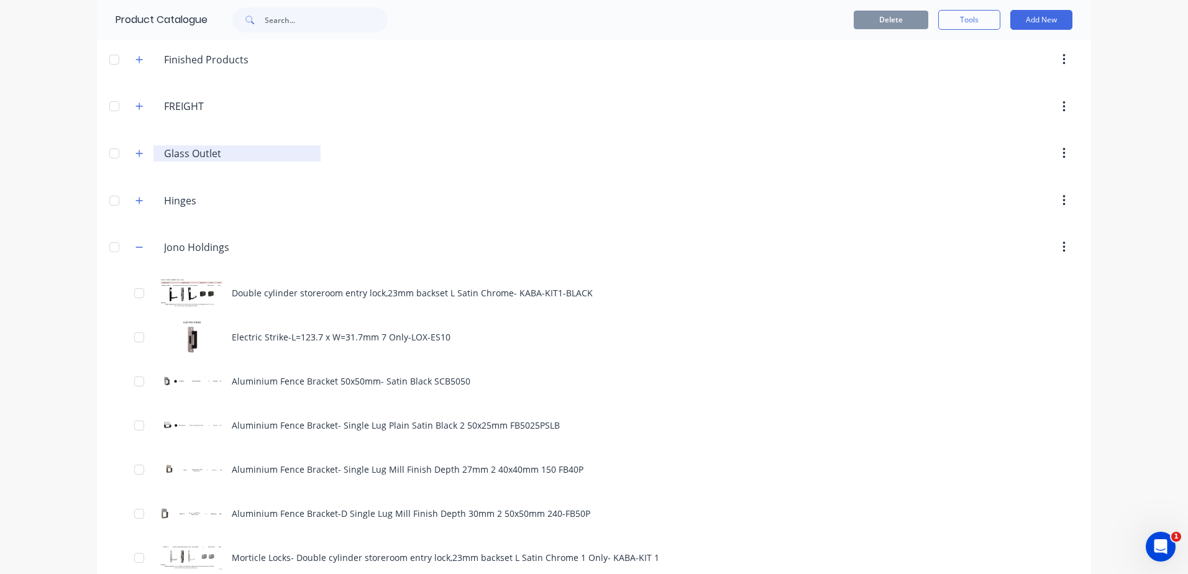
click at [175, 156] on input "Glass Outlet" at bounding box center [237, 153] width 147 height 15
click at [140, 156] on button "button" at bounding box center [140, 154] width 16 height 16
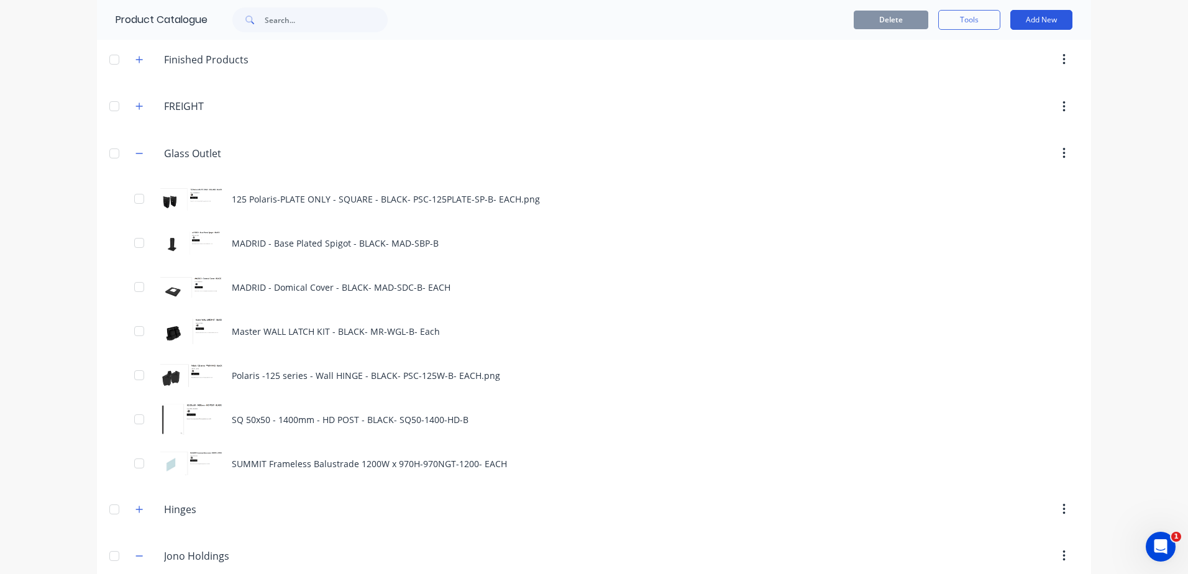
click at [1014, 19] on button "Add New" at bounding box center [1041, 20] width 62 height 20
click at [978, 75] on div "Product" at bounding box center [1013, 77] width 96 height 18
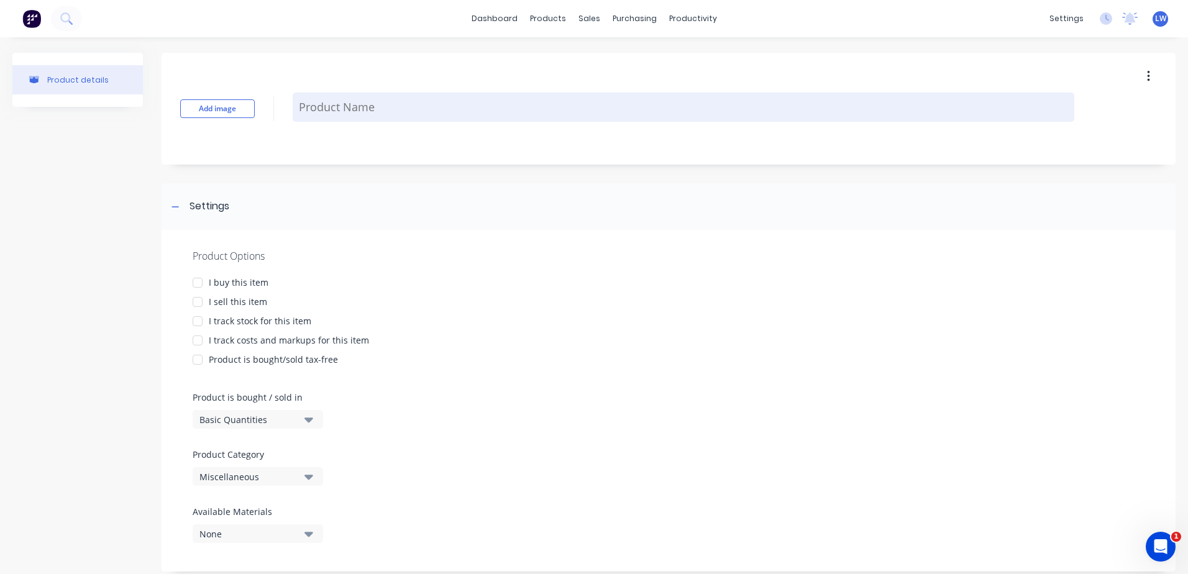
click at [368, 102] on textarea at bounding box center [683, 107] width 781 height 29
paste textarea "Manufacture and install aluminum pedestrian gate between house and block wall h…"
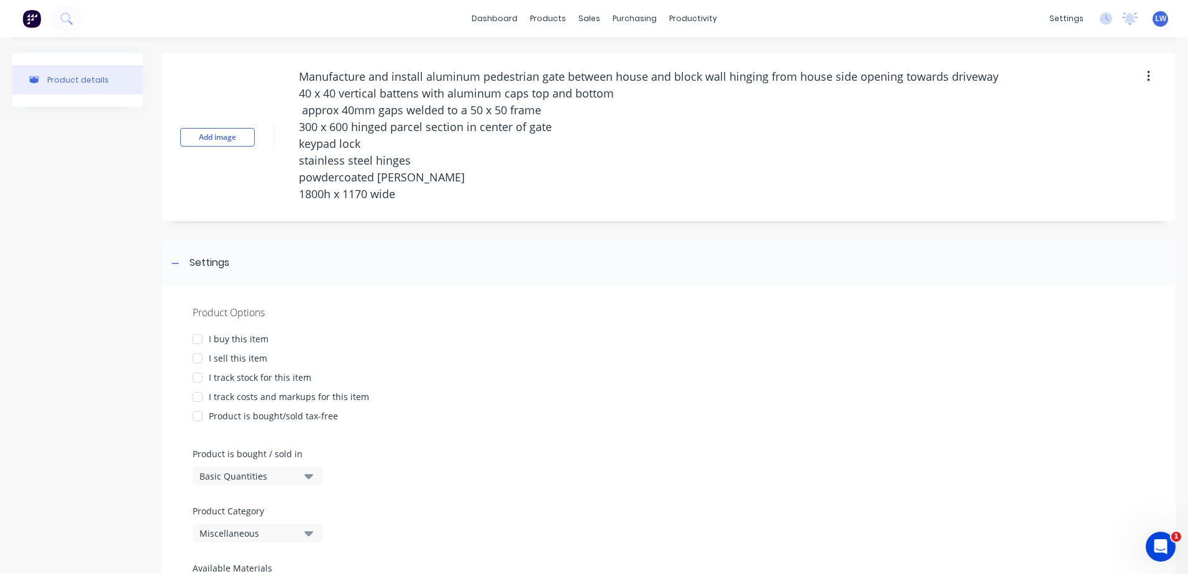
drag, startPoint x: 322, startPoint y: 74, endPoint x: 270, endPoint y: 76, distance: 51.6
click at [270, 76] on div "Add image Manufacture and install aluminum pedestrian gate between house and bl…" at bounding box center [669, 137] width 1014 height 168
click at [197, 360] on div at bounding box center [197, 358] width 25 height 25
click at [197, 396] on div at bounding box center [197, 397] width 25 height 25
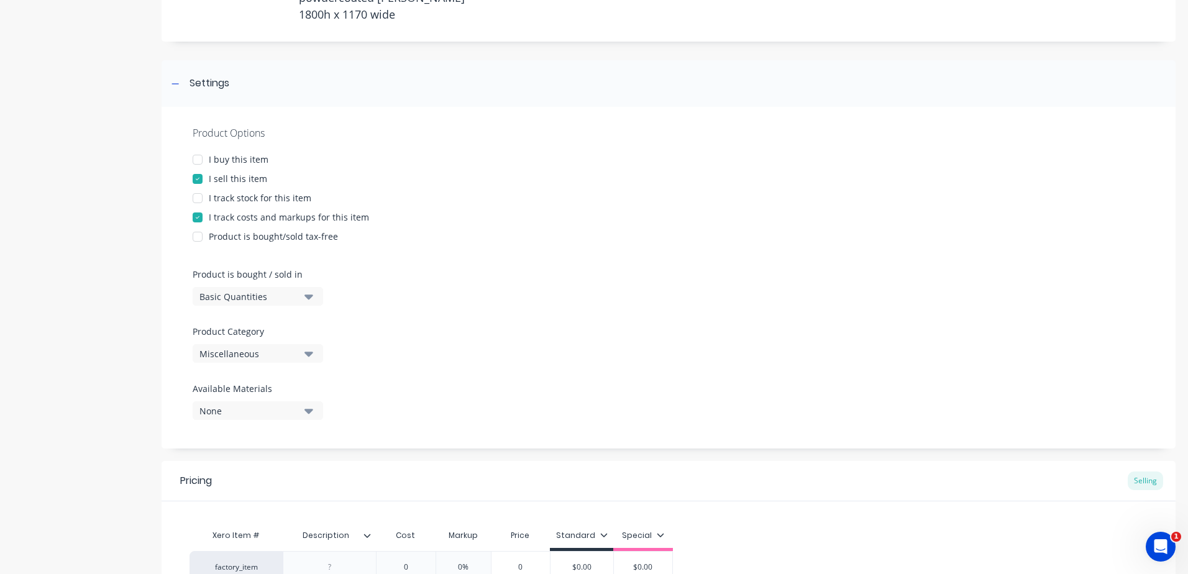
scroll to position [186, 0]
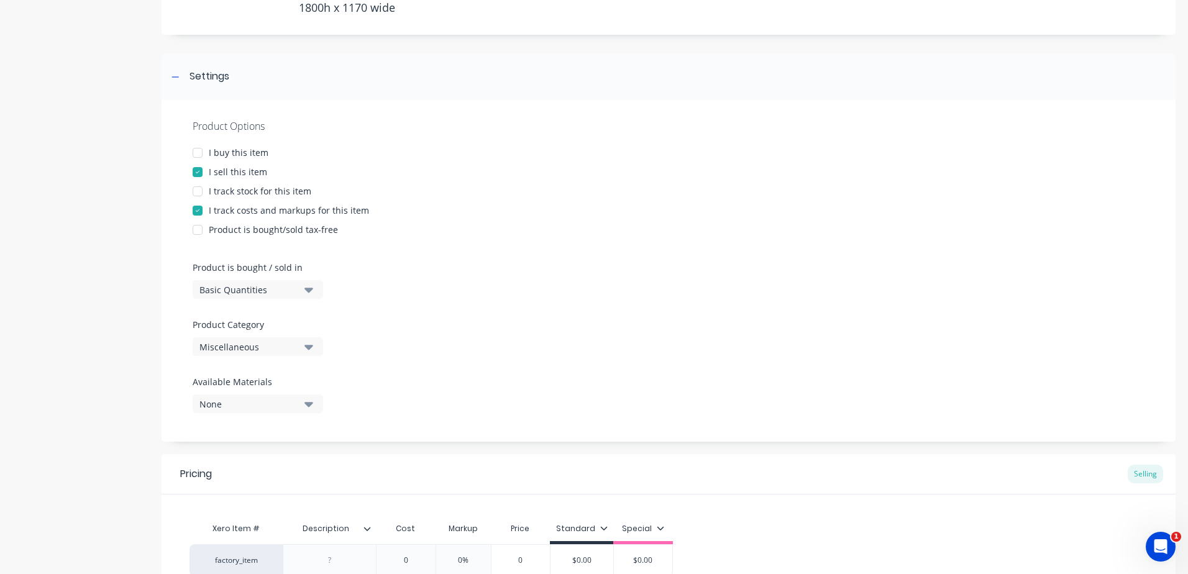
click at [306, 348] on icon "button" at bounding box center [308, 347] width 9 height 14
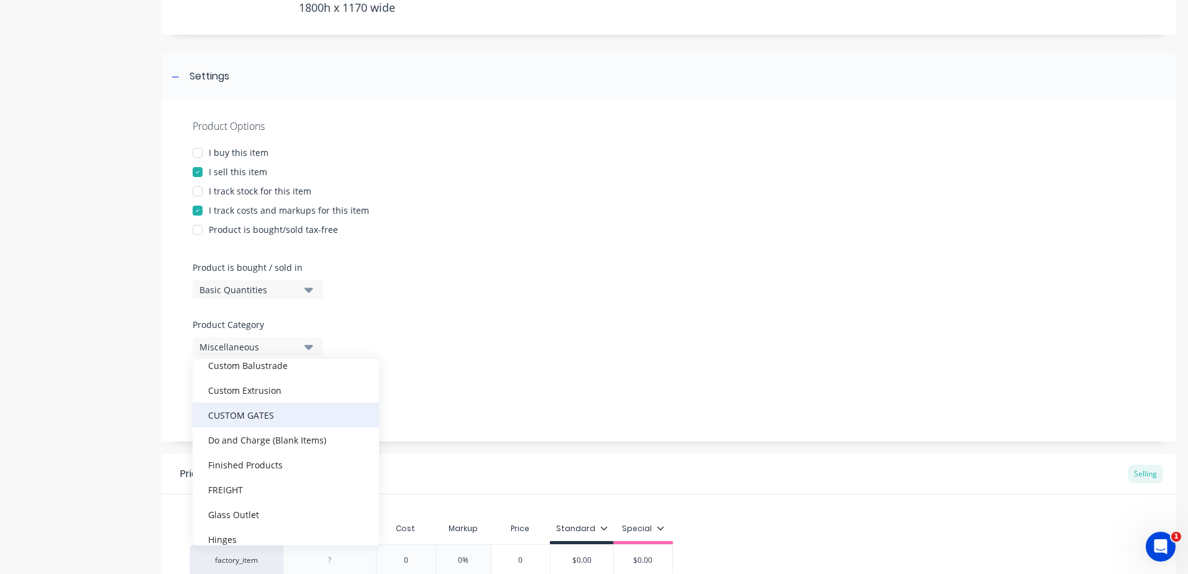
scroll to position [311, 0]
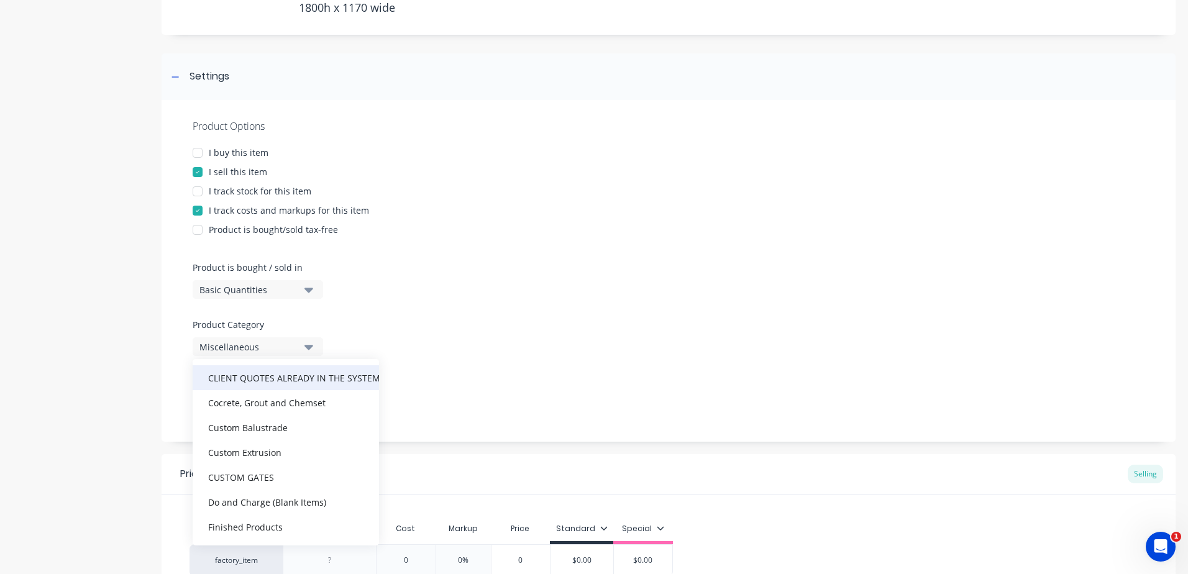
click at [266, 378] on div "CLIENT QUOTES ALREADY IN THE SYSTEM PRIOR TO 1/9/2025" at bounding box center [286, 377] width 186 height 25
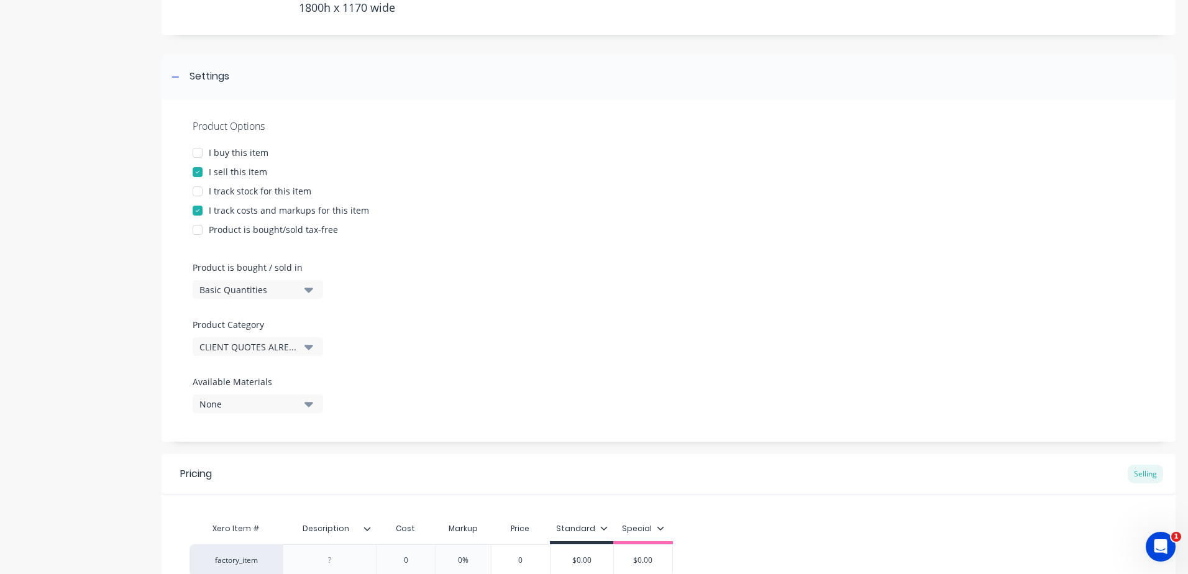
scroll to position [312, 0]
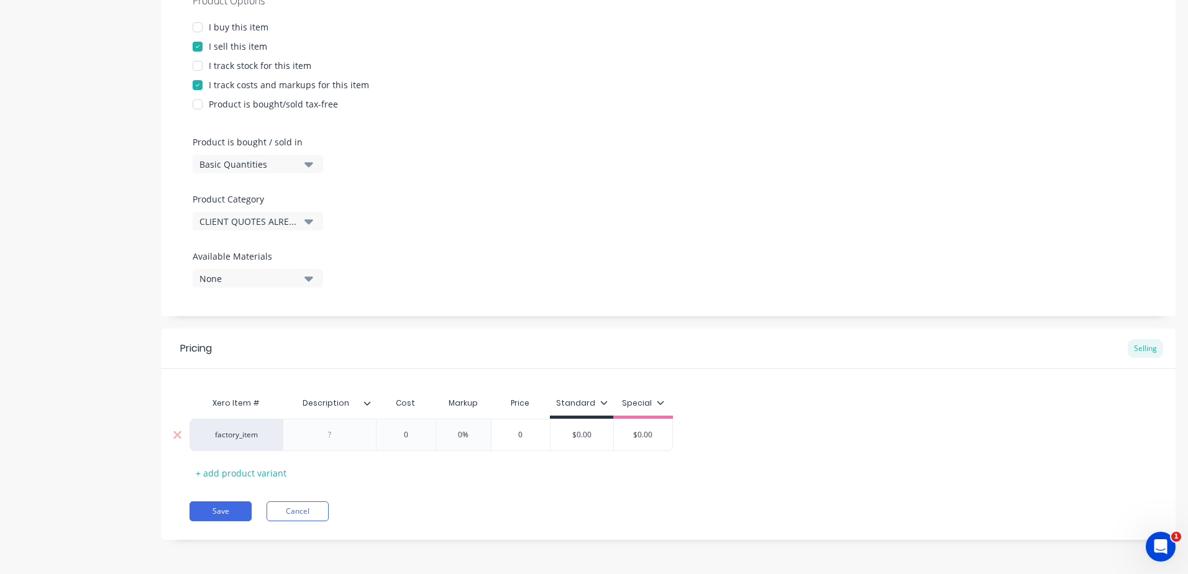
click at [342, 442] on div at bounding box center [330, 435] width 62 height 16
paste div
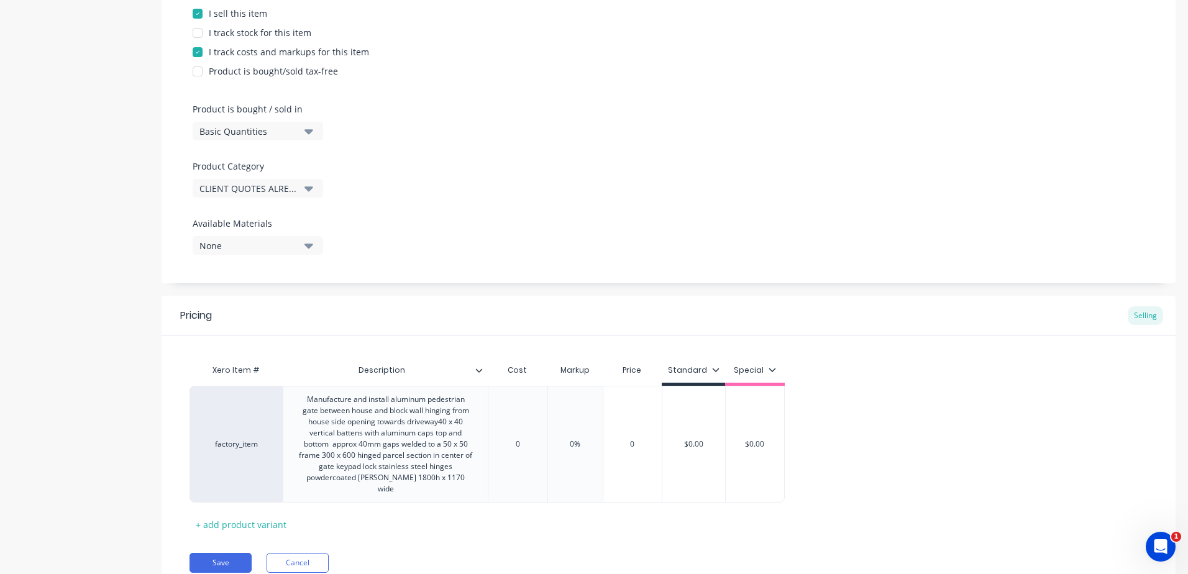
scroll to position [374, 0]
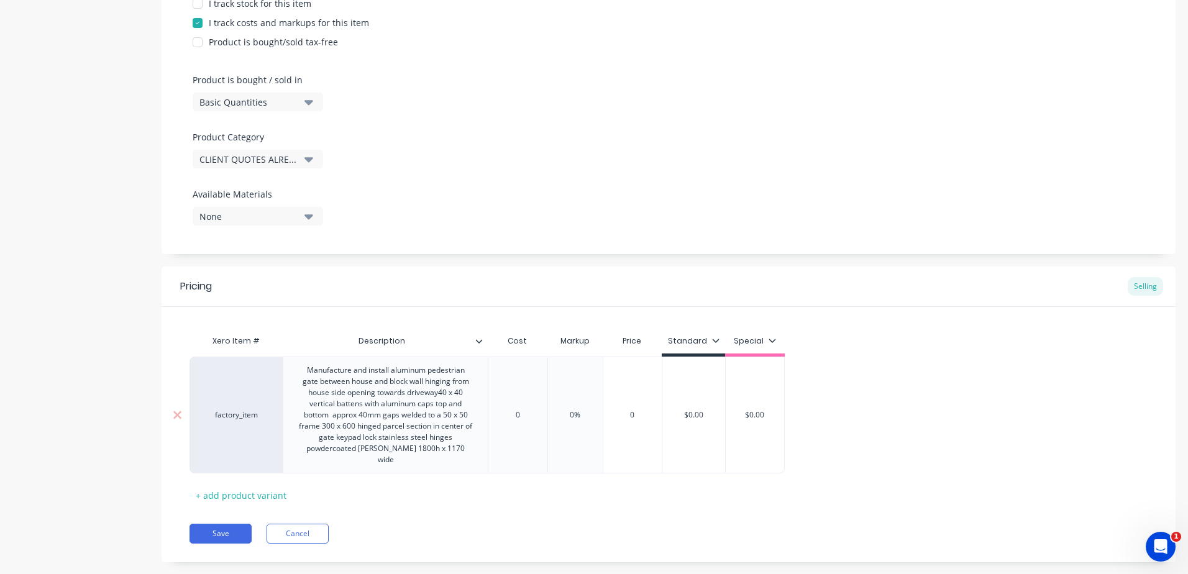
click at [517, 409] on input "0" at bounding box center [517, 414] width 62 height 11
drag, startPoint x: 525, startPoint y: 412, endPoint x: 481, endPoint y: 412, distance: 44.1
click at [481, 412] on div "factory_item Manufacture and install aluminum pedestrian gate between house and…" at bounding box center [486, 415] width 595 height 117
click at [596, 412] on input "0%" at bounding box center [587, 414] width 62 height 11
drag, startPoint x: 596, startPoint y: 412, endPoint x: 549, endPoint y: 415, distance: 47.3
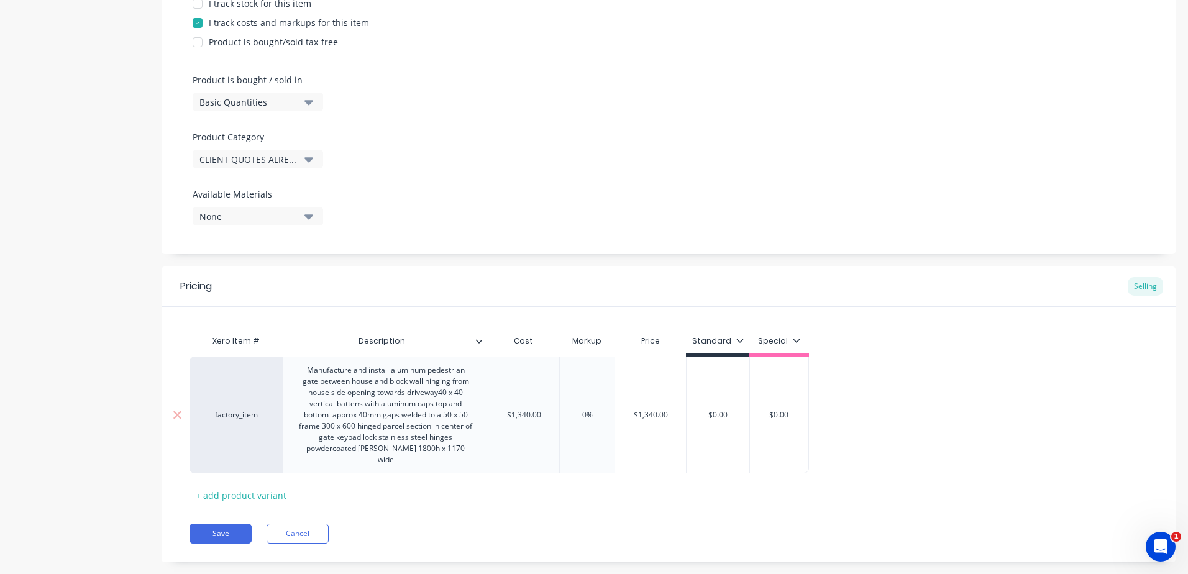
click at [549, 415] on div "factory_item Manufacture and install aluminum pedestrian gate between house and…" at bounding box center [498, 415] width 619 height 117
drag, startPoint x: 727, startPoint y: 477, endPoint x: 755, endPoint y: 427, distance: 57.3
click at [728, 477] on div "Xero Item # Description Cost Markup Price Standard Special factory_item Manufac…" at bounding box center [668, 417] width 958 height 176
drag, startPoint x: 735, startPoint y: 407, endPoint x: 597, endPoint y: 406, distance: 138.5
click at [597, 406] on div "factory_item Manufacture and install aluminum pedestrian gate between house and…" at bounding box center [498, 415] width 619 height 117
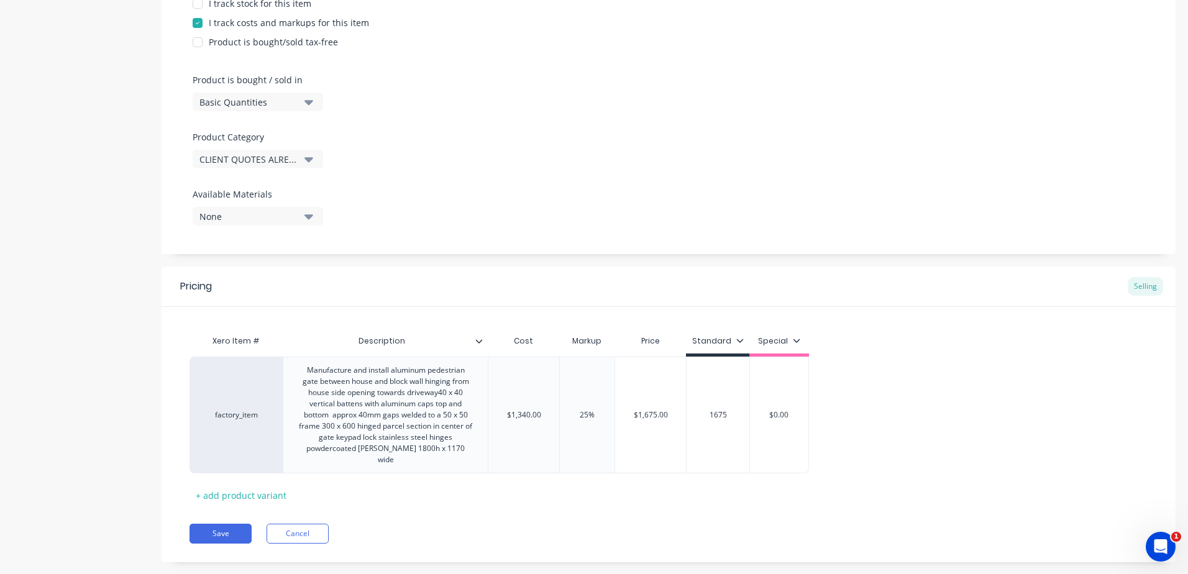
click at [621, 511] on div "Pricing Selling Xero Item # Description Cost Markup Price Standard Special fact…" at bounding box center [669, 414] width 1014 height 296
click at [229, 524] on button "Save" at bounding box center [220, 534] width 62 height 20
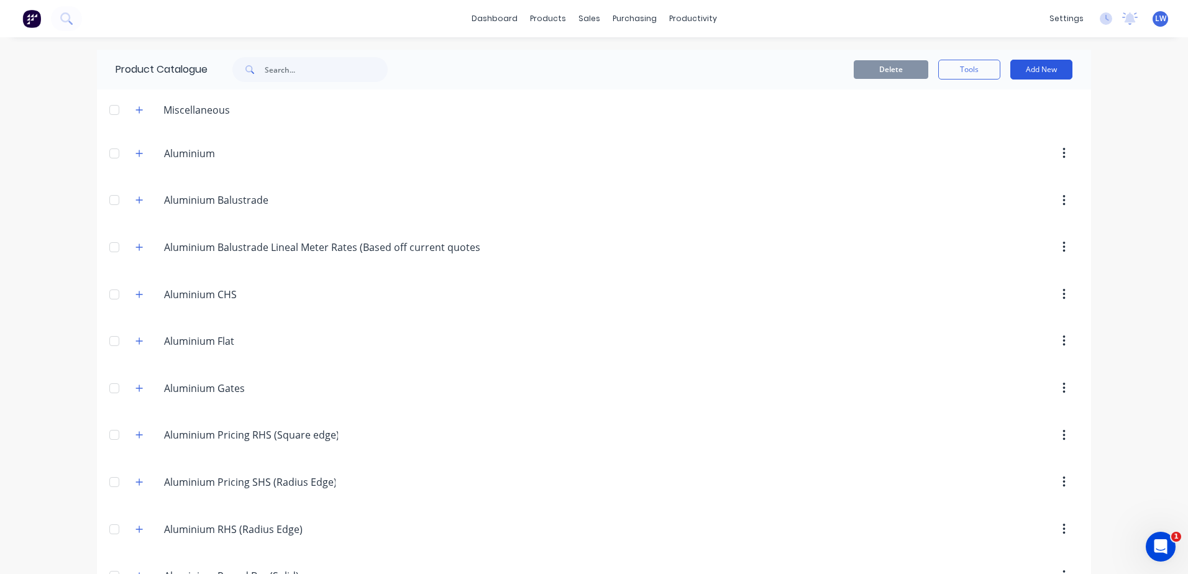
click at [1036, 66] on button "Add New" at bounding box center [1041, 70] width 62 height 20
click at [986, 123] on div "Product" at bounding box center [1013, 126] width 96 height 18
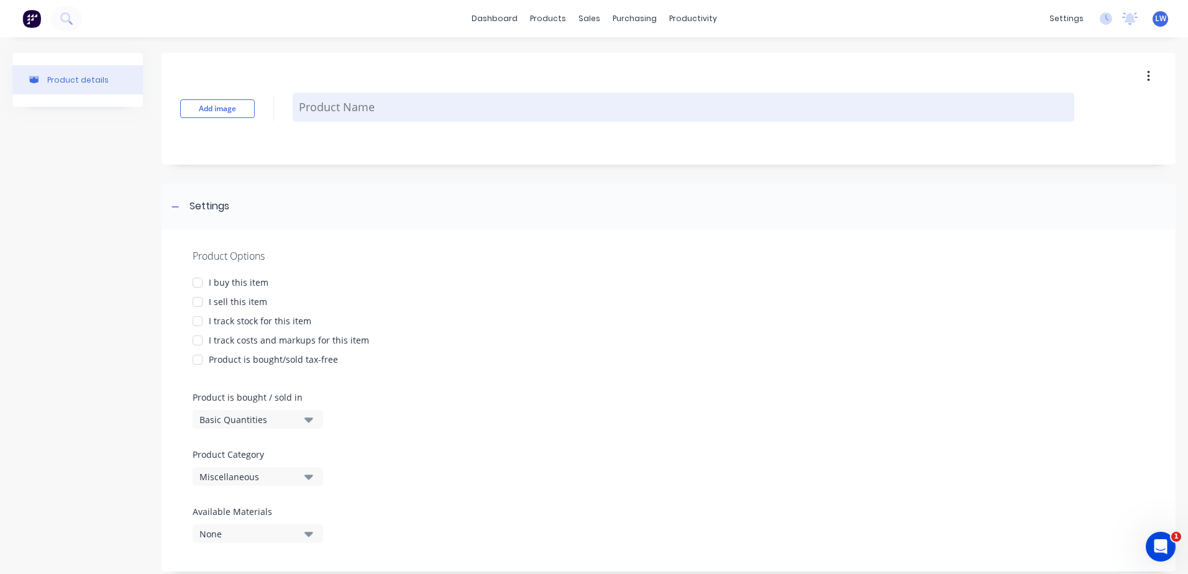
click at [314, 113] on textarea at bounding box center [683, 107] width 781 height 29
paste textarea "Manufacture and install aluminum pedestrian gate between house and block wall h…"
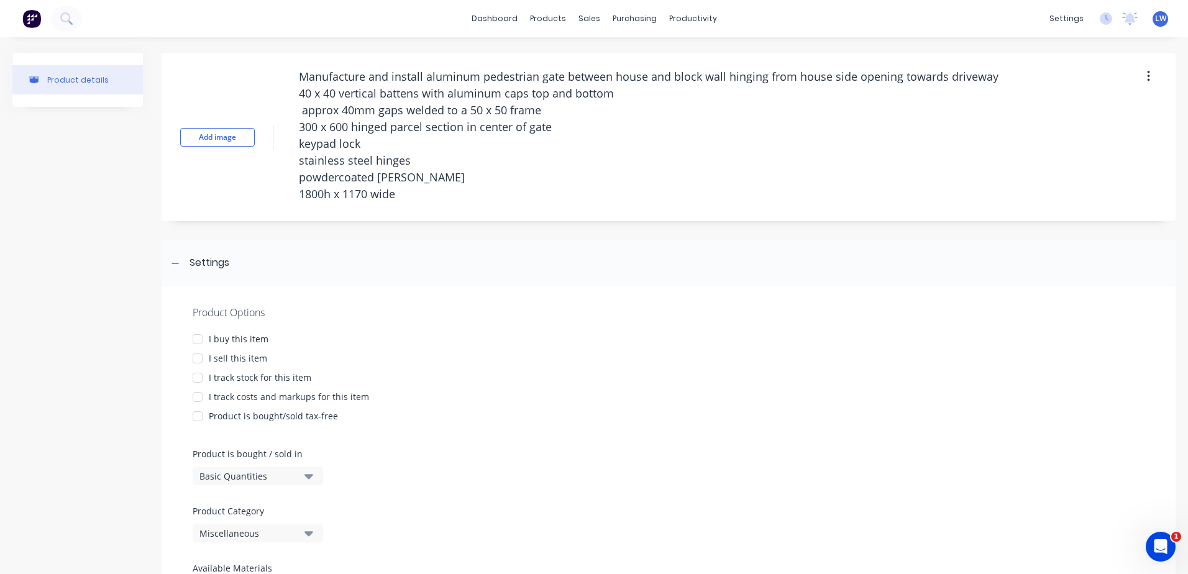
drag, startPoint x: 323, startPoint y: 71, endPoint x: 268, endPoint y: 71, distance: 55.3
click at [268, 71] on div "Add image Manufacture and install aluminum pedestrian gate between house and bl…" at bounding box center [669, 137] width 1014 height 168
click at [198, 356] on div at bounding box center [197, 358] width 25 height 25
click at [197, 395] on div at bounding box center [197, 397] width 25 height 25
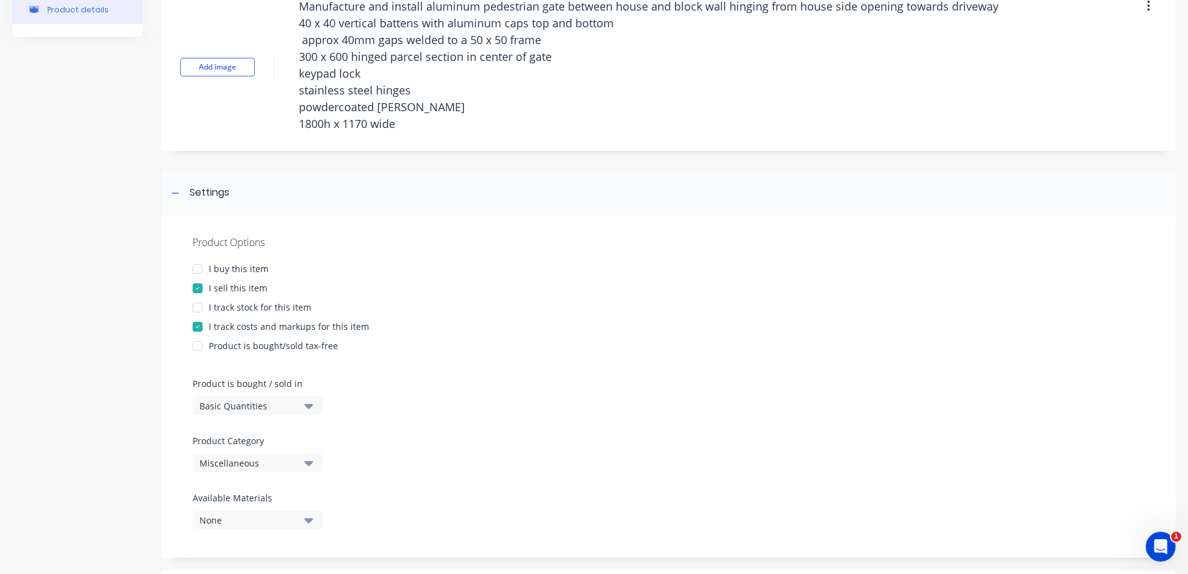
scroll to position [248, 0]
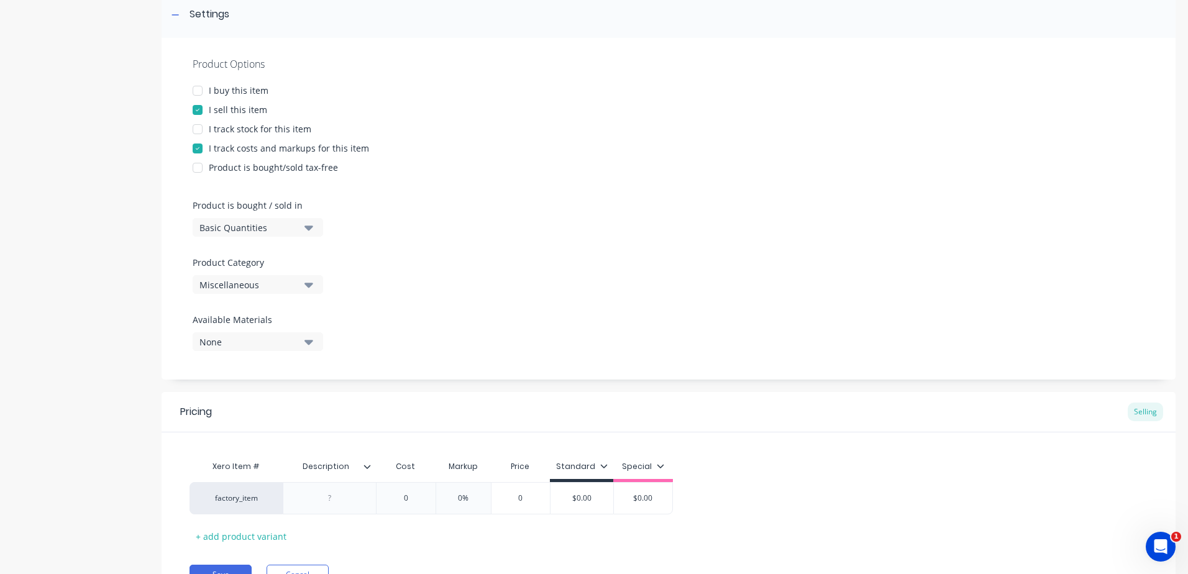
click at [308, 284] on icon "button" at bounding box center [308, 285] width 9 height 5
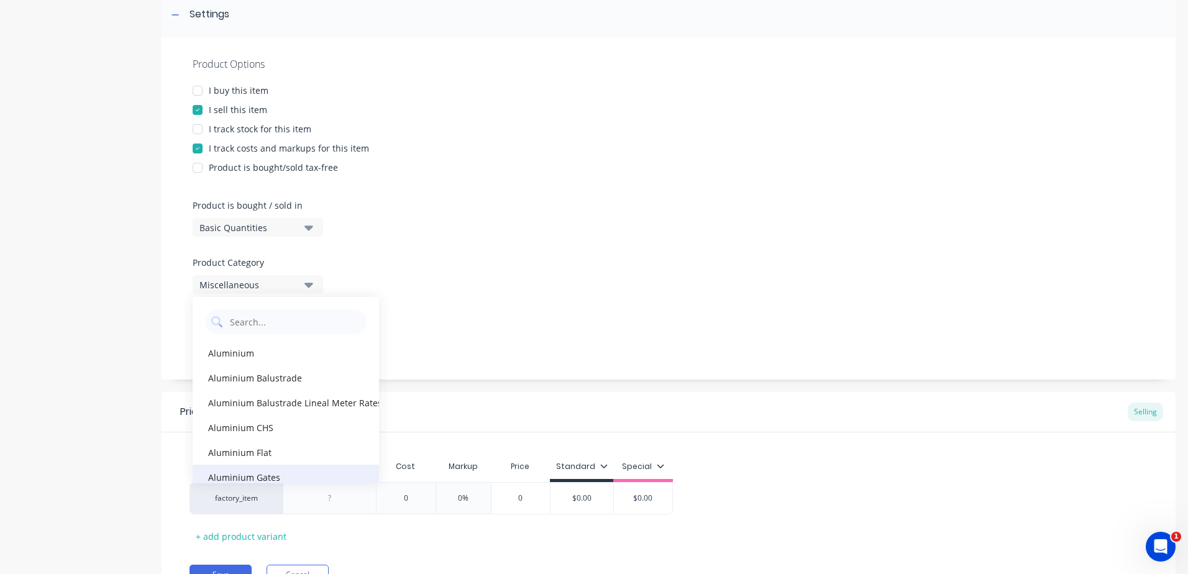
click at [261, 477] on div "Aluminium Gates" at bounding box center [286, 477] width 186 height 25
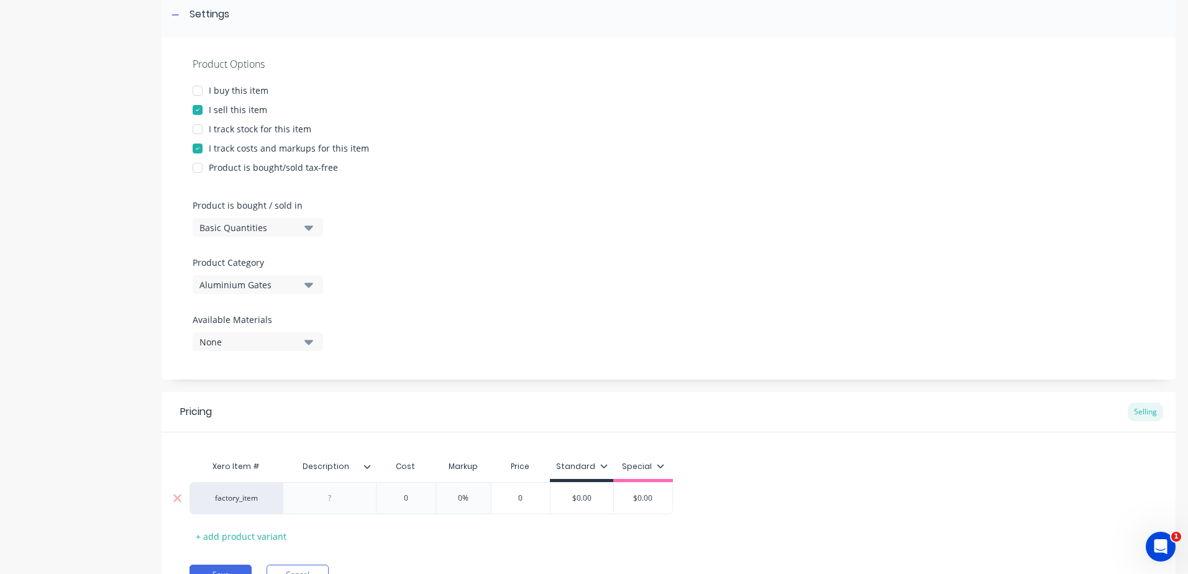
click at [337, 493] on div at bounding box center [330, 498] width 62 height 16
paste div
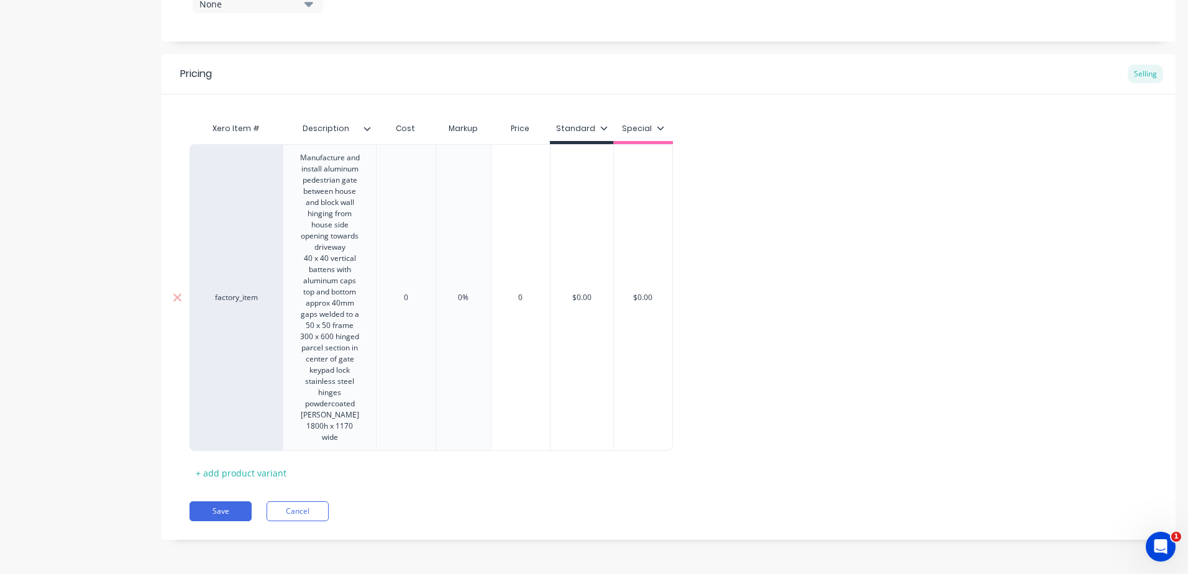
scroll to position [385, 0]
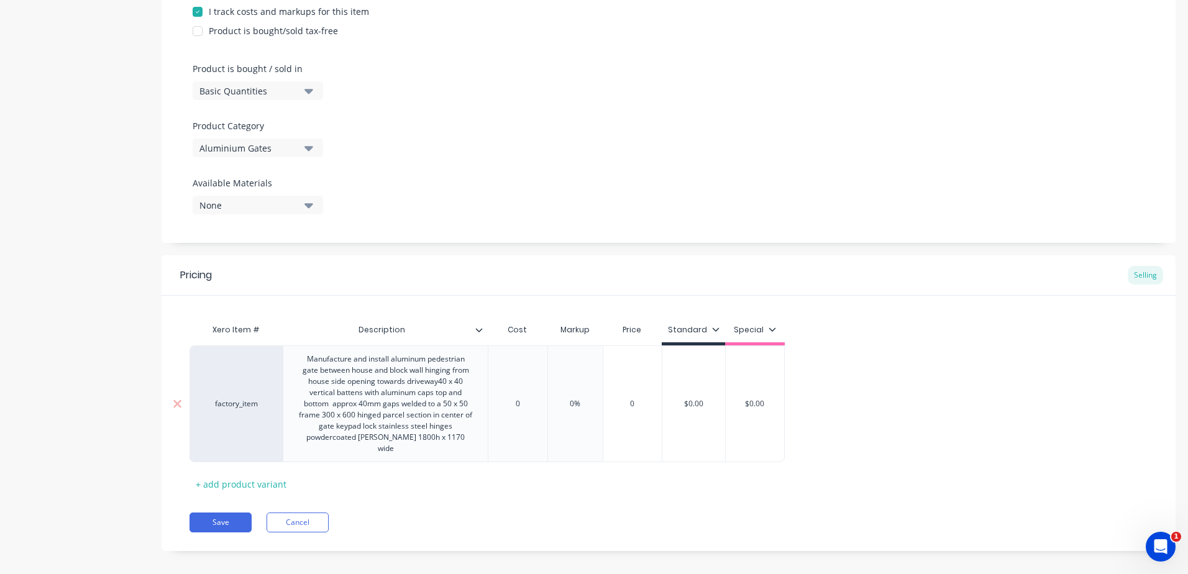
click at [421, 290] on div "Pricing Selling Xero Item # Description Cost Markup Price Standard Special fact…" at bounding box center [669, 403] width 1014 height 296
drag, startPoint x: 535, startPoint y: 403, endPoint x: 460, endPoint y: 398, distance: 75.3
click at [463, 403] on div "factory_item Manufacture and install aluminum pedestrian gate between house and…" at bounding box center [486, 403] width 595 height 117
drag, startPoint x: 597, startPoint y: 396, endPoint x: 534, endPoint y: 378, distance: 65.1
click at [542, 395] on div "factory_item Manufacture and install aluminum pedestrian gate between house and…" at bounding box center [498, 403] width 619 height 117
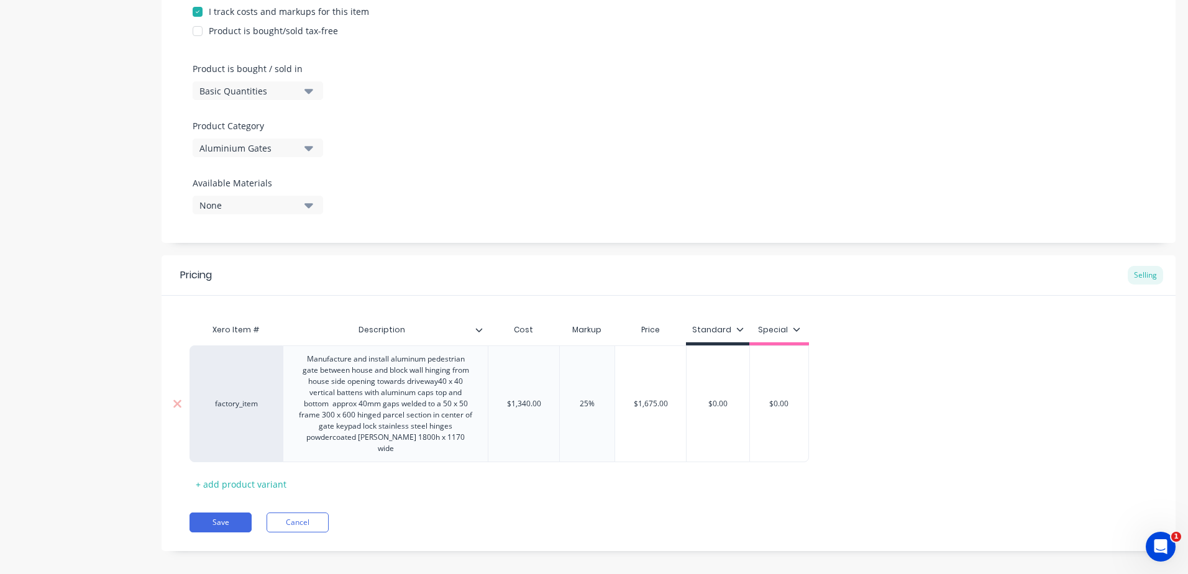
drag, startPoint x: 727, startPoint y: 396, endPoint x: 690, endPoint y: 386, distance: 38.4
click at [692, 398] on input "$0.00" at bounding box center [717, 403] width 63 height 11
click at [672, 481] on div "Xero Item # Description Cost Markup Price Standard Special factory_item Manufac…" at bounding box center [668, 405] width 958 height 176
click at [231, 512] on button "Save" at bounding box center [220, 522] width 62 height 20
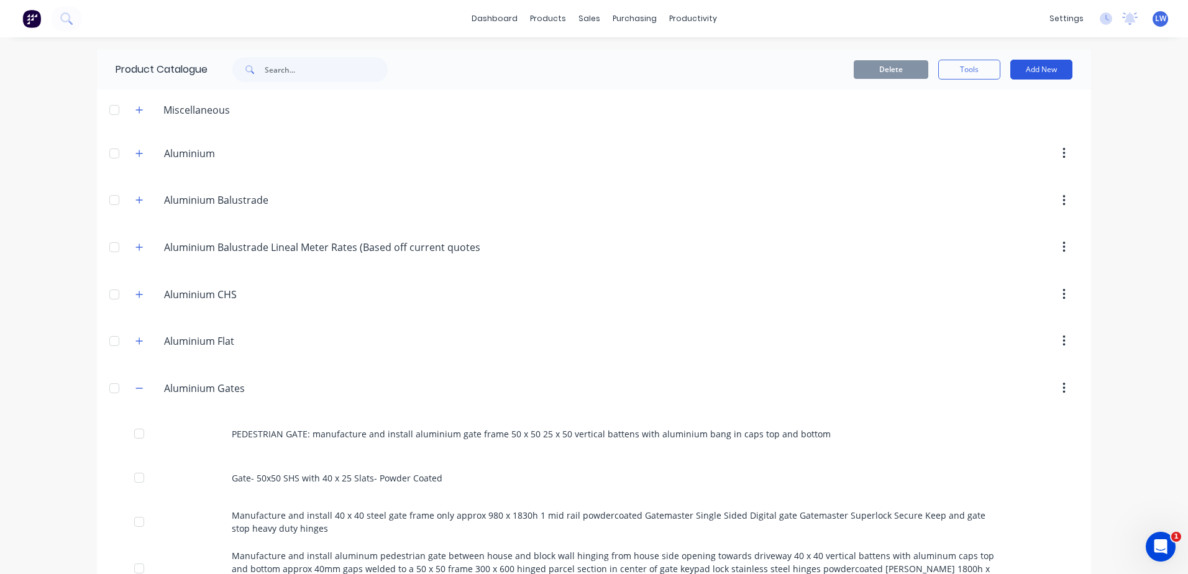
click at [1032, 73] on button "Add New" at bounding box center [1041, 70] width 62 height 20
click at [976, 127] on div "Product" at bounding box center [1013, 126] width 96 height 18
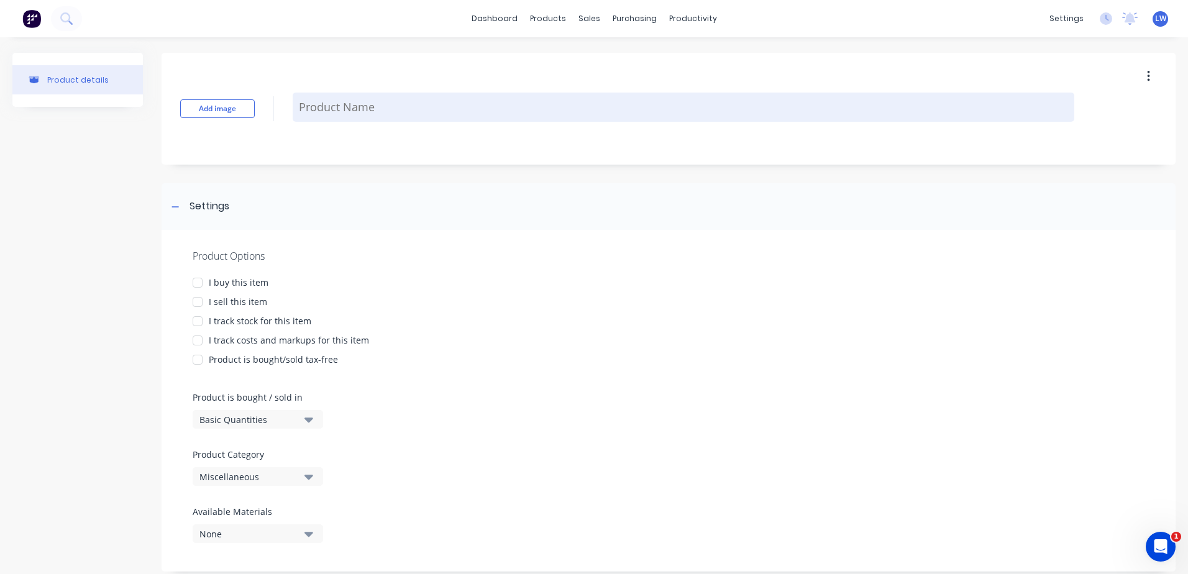
click at [348, 112] on textarea at bounding box center [683, 107] width 781 height 29
click at [309, 102] on textarea at bounding box center [683, 107] width 781 height 29
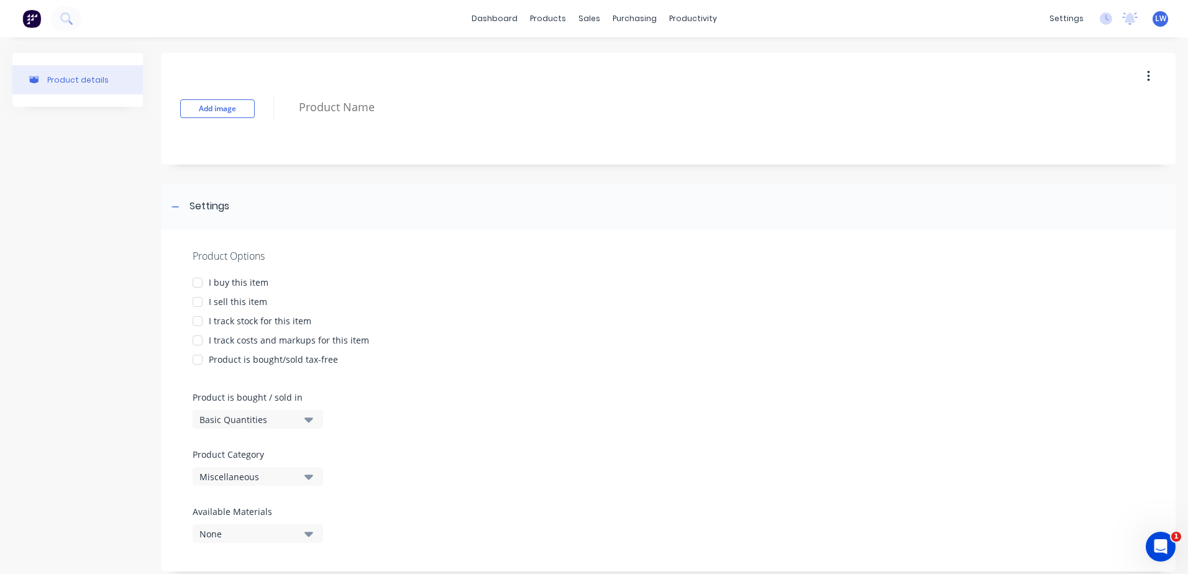
paste textarea "Supply only aluminium exhaust bracket as per drawing supplied 6mm curved saddle…"
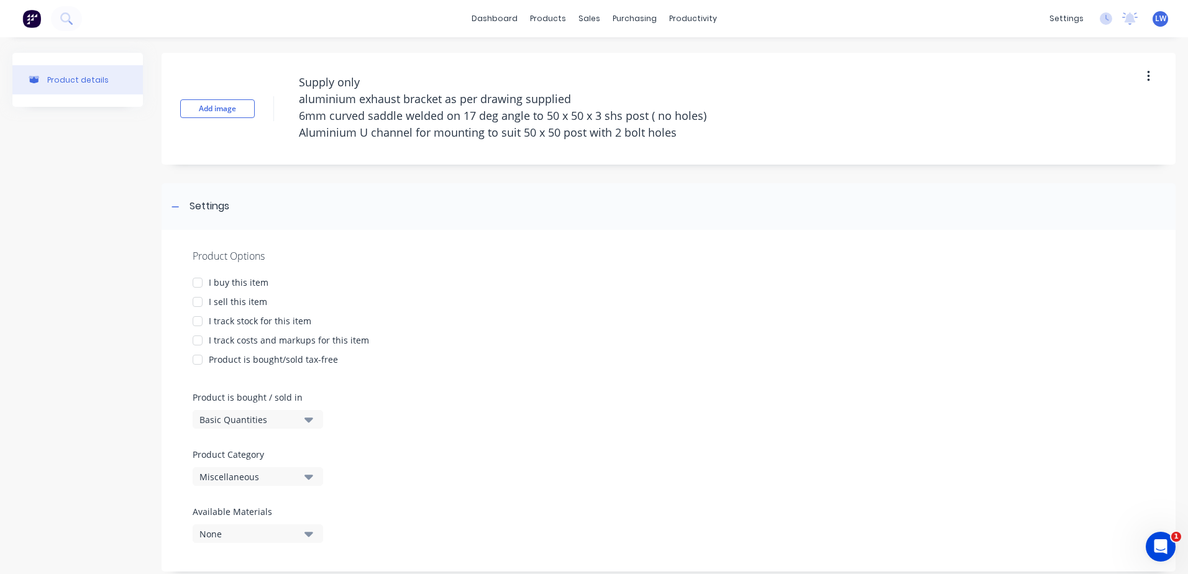
drag, startPoint x: 321, startPoint y: 81, endPoint x: 270, endPoint y: 81, distance: 50.9
click at [270, 81] on div "Add image Supply only aluminium exhaust bracket as per drawing supplied 6mm cur…" at bounding box center [669, 109] width 1014 height 112
click at [197, 303] on div at bounding box center [197, 301] width 25 height 25
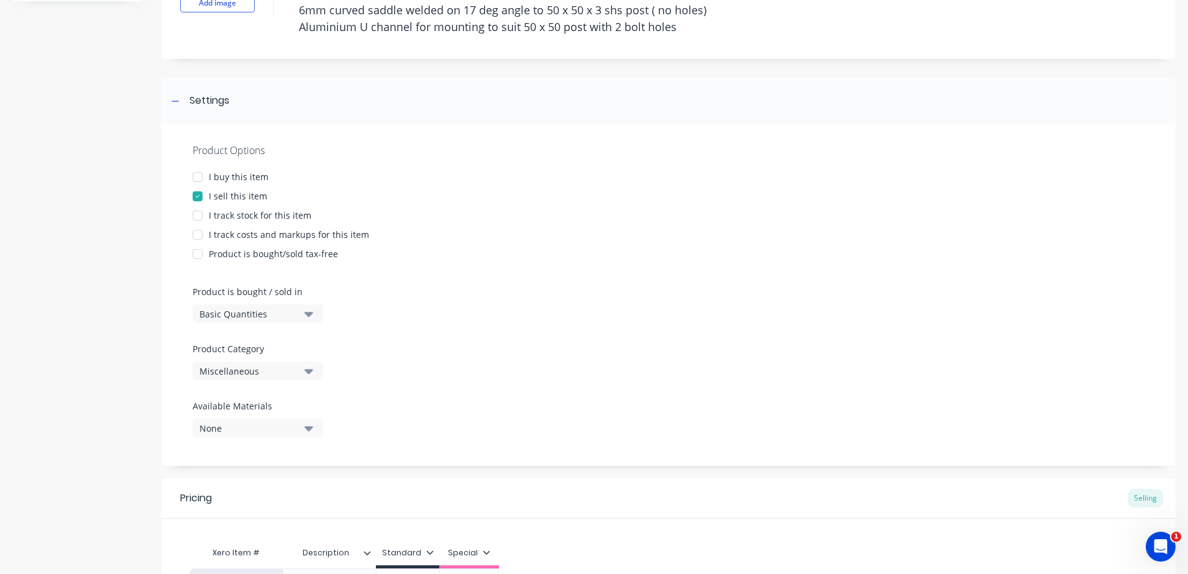
scroll to position [124, 0]
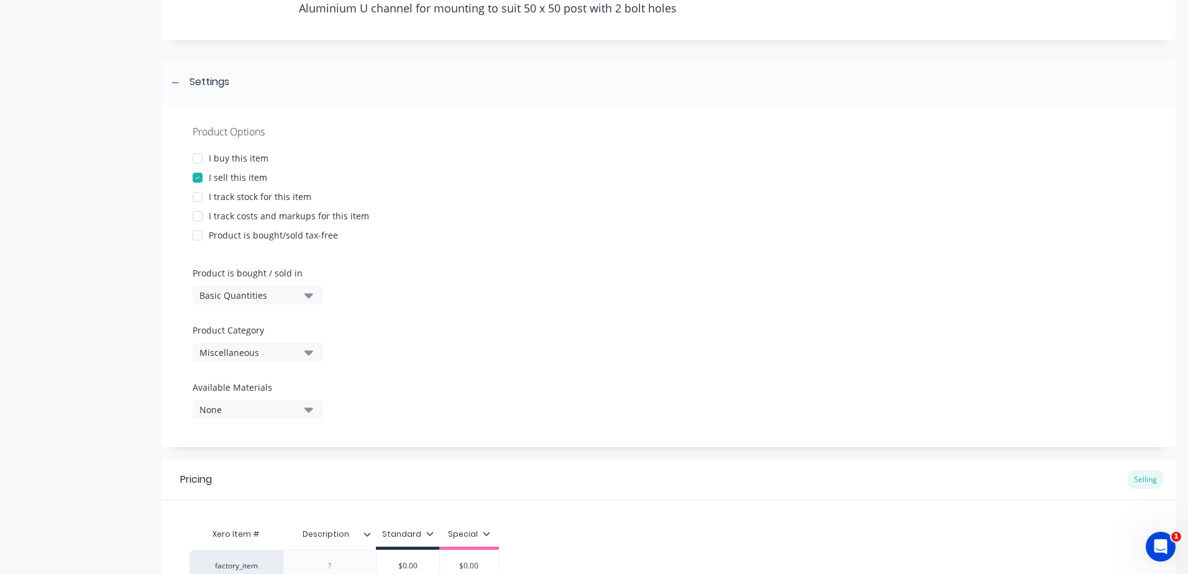
click at [195, 211] on div at bounding box center [197, 216] width 25 height 25
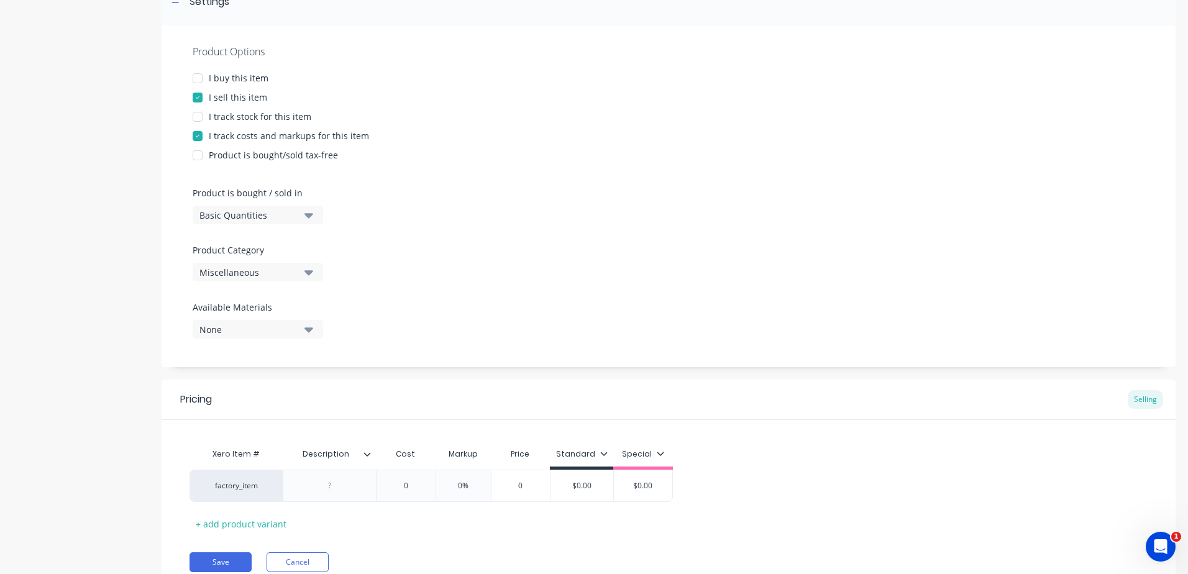
scroll to position [255, 0]
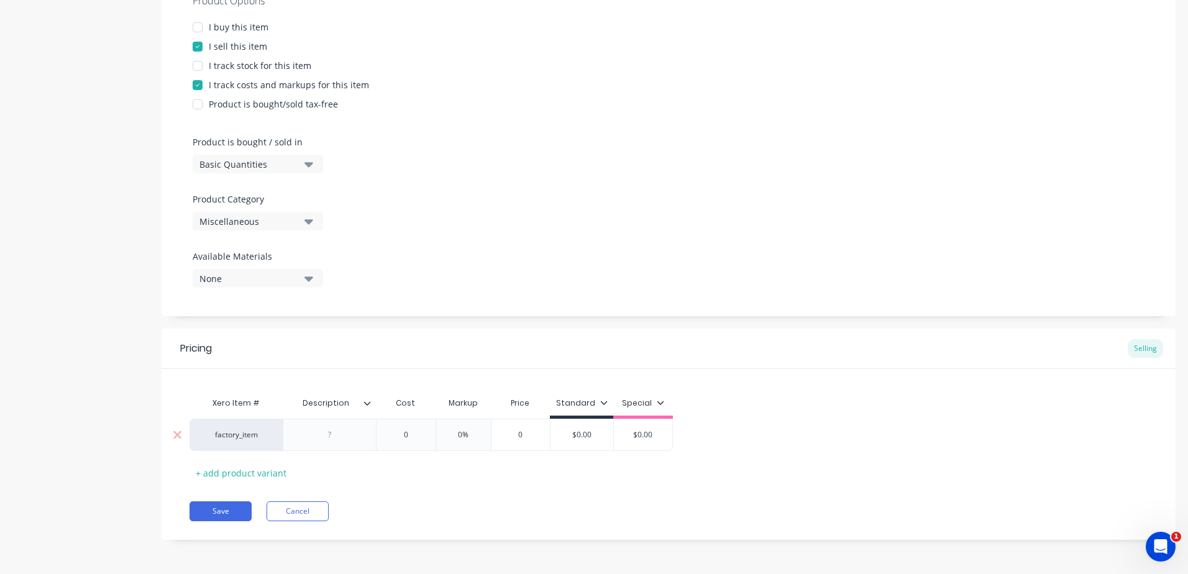
click at [344, 433] on div at bounding box center [330, 435] width 62 height 16
paste div
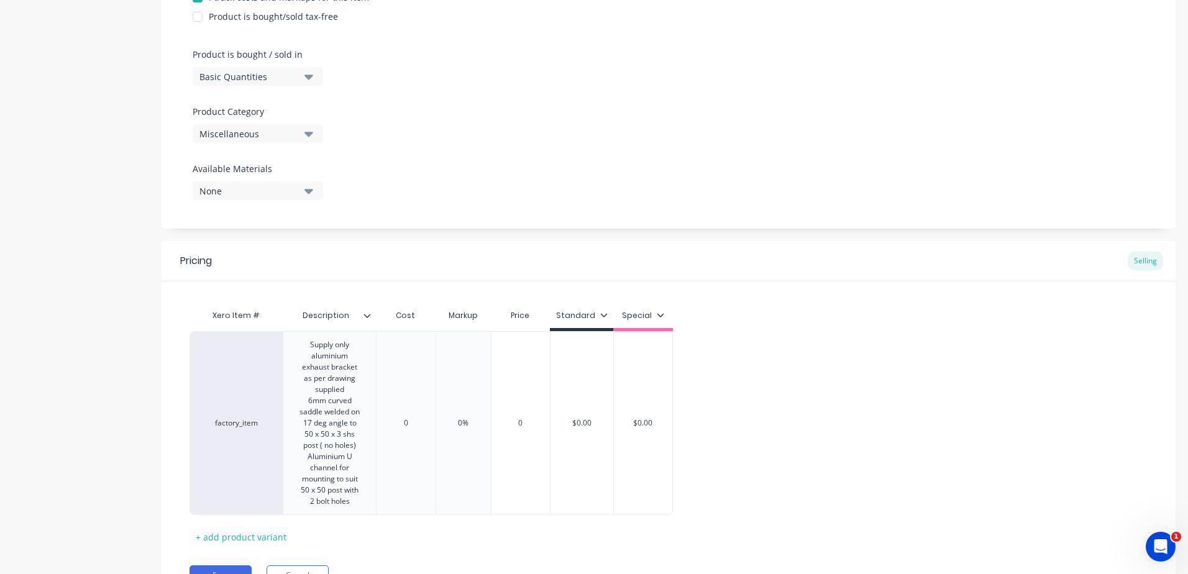
scroll to position [407, 0]
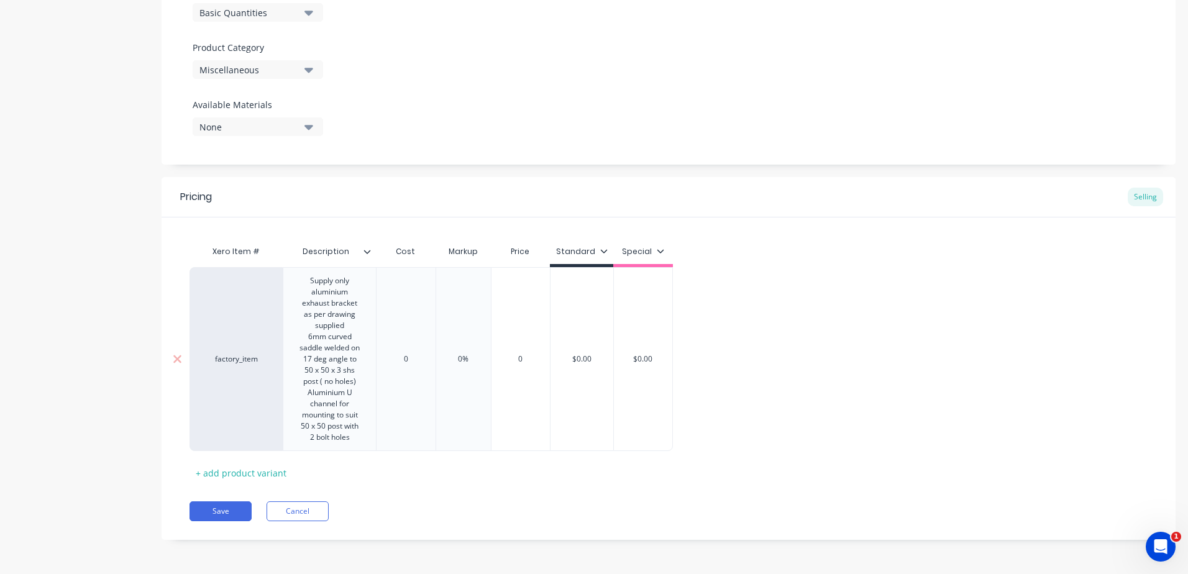
click at [416, 366] on div "0" at bounding box center [406, 359] width 62 height 31
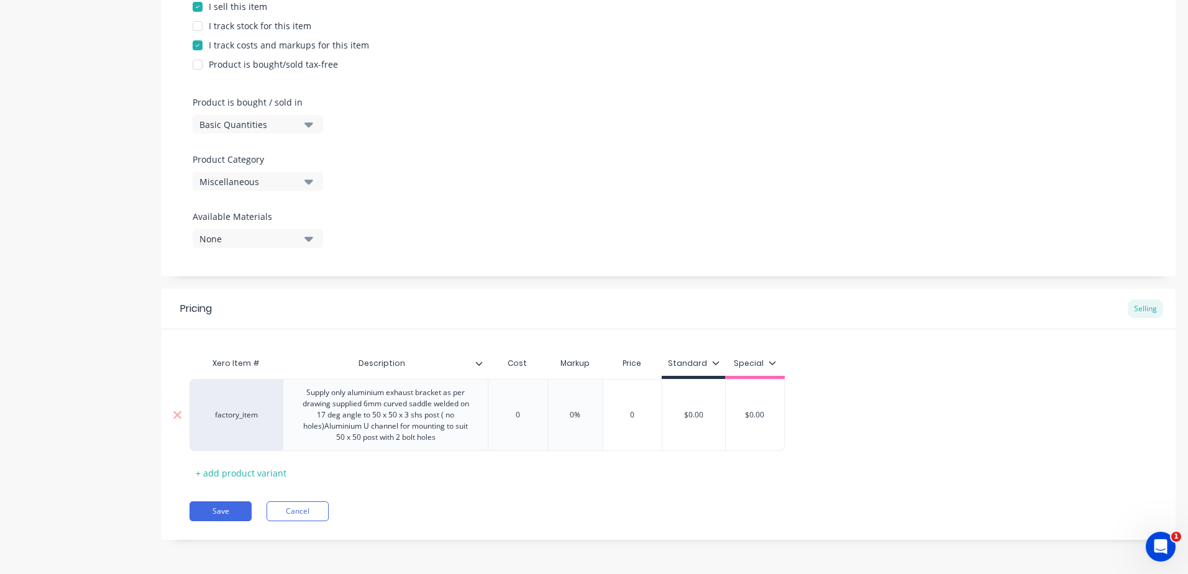
click at [521, 412] on input "0" at bounding box center [517, 414] width 62 height 11
drag, startPoint x: 526, startPoint y: 416, endPoint x: 473, endPoint y: 416, distance: 52.8
click at [473, 416] on div "factory_item Supply only aluminium exhaust bracket as per drawing supplied 6mm …" at bounding box center [486, 415] width 595 height 72
drag, startPoint x: 591, startPoint y: 412, endPoint x: 568, endPoint y: 415, distance: 23.1
click at [568, 415] on input "0%" at bounding box center [583, 414] width 62 height 11
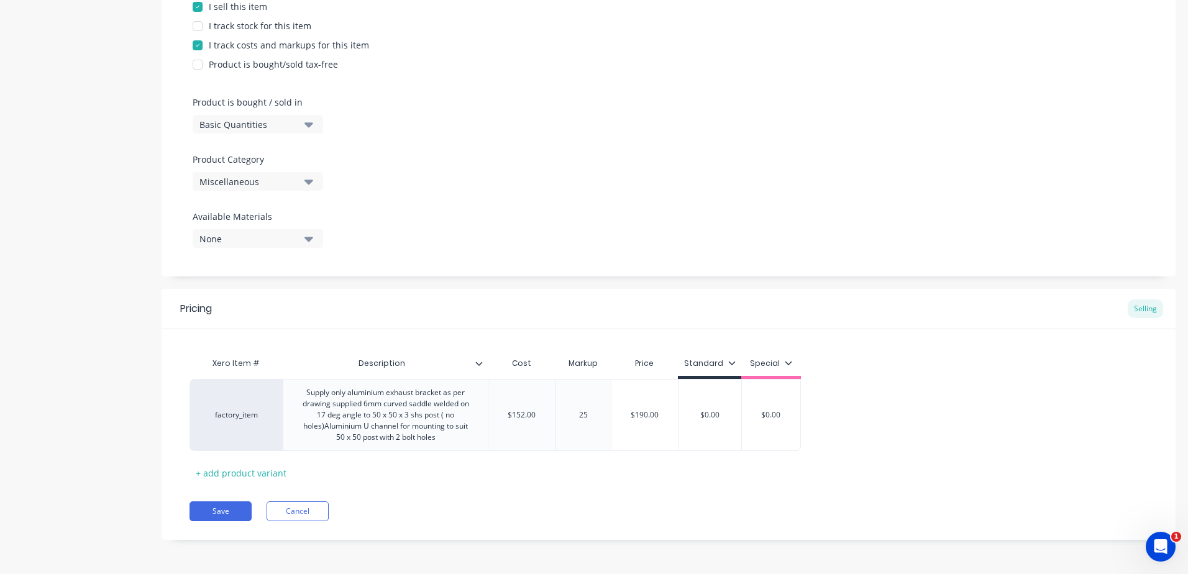
click at [566, 511] on div "Save Cancel" at bounding box center [682, 511] width 986 height 20
click at [312, 183] on icon "button" at bounding box center [308, 182] width 9 height 14
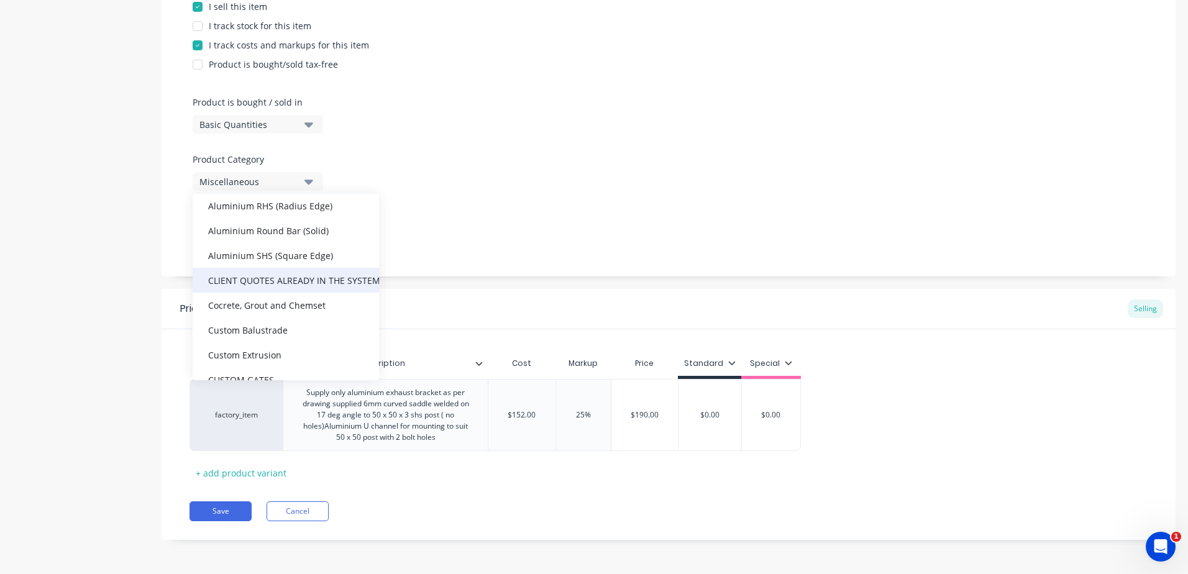
scroll to position [248, 0]
click at [250, 276] on div "CLIENT QUOTES ALREADY IN THE SYSTEM PRIOR TO 1/9/2025" at bounding box center [286, 274] width 186 height 25
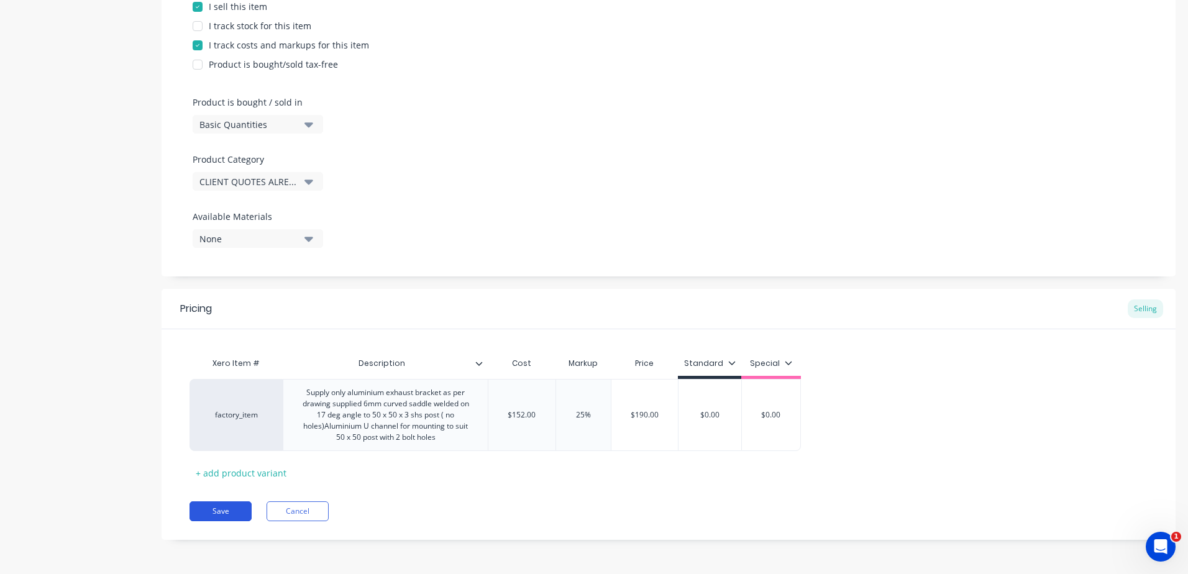
click at [230, 508] on button "Save" at bounding box center [220, 511] width 62 height 20
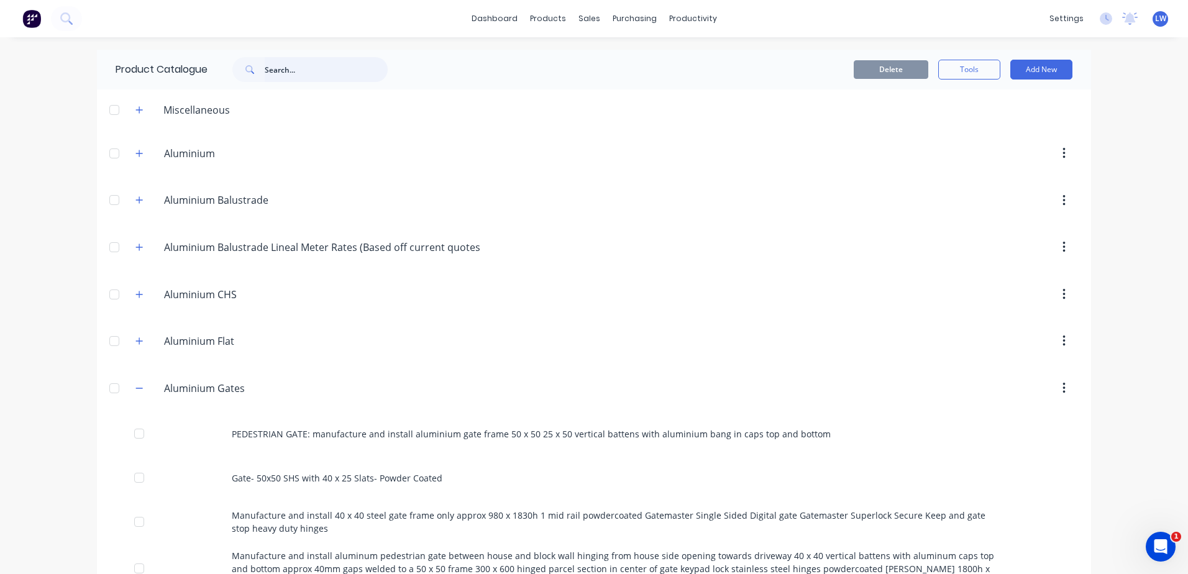
click at [293, 70] on input "text" at bounding box center [326, 69] width 123 height 25
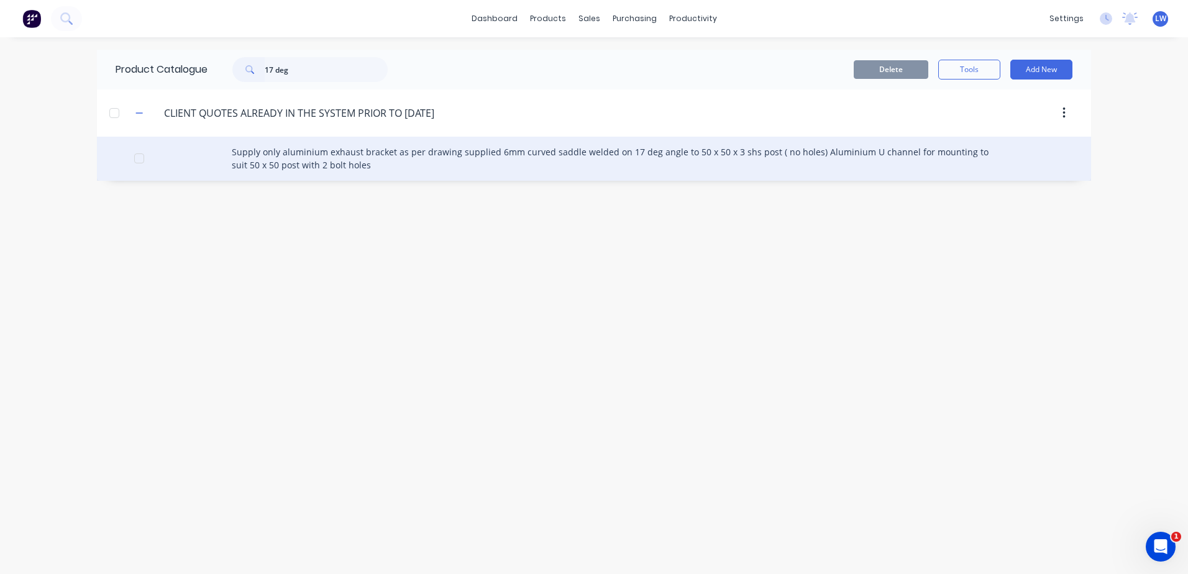
click at [301, 148] on div "Supply only aluminium exhaust bracket as per drawing supplied 6mm curved saddle…" at bounding box center [594, 159] width 994 height 44
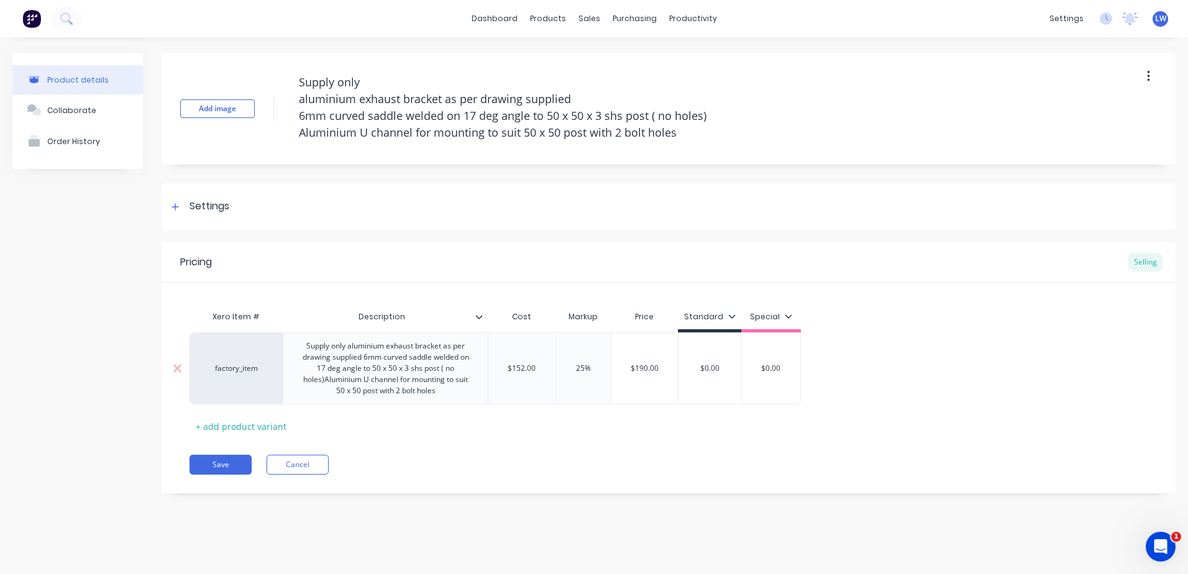
click at [722, 375] on div "$0.00" at bounding box center [709, 368] width 63 height 31
drag, startPoint x: 726, startPoint y: 371, endPoint x: 659, endPoint y: 369, distance: 66.5
click at [659, 369] on div "factory_item Supply only aluminium exhaust bracket as per drawing supplied 6mm …" at bounding box center [494, 368] width 611 height 72
click at [617, 480] on div "Pricing Selling Xero Item # Description Cost Markup Price Standard Special fact…" at bounding box center [669, 367] width 1014 height 251
click at [219, 464] on button "Save" at bounding box center [220, 465] width 62 height 20
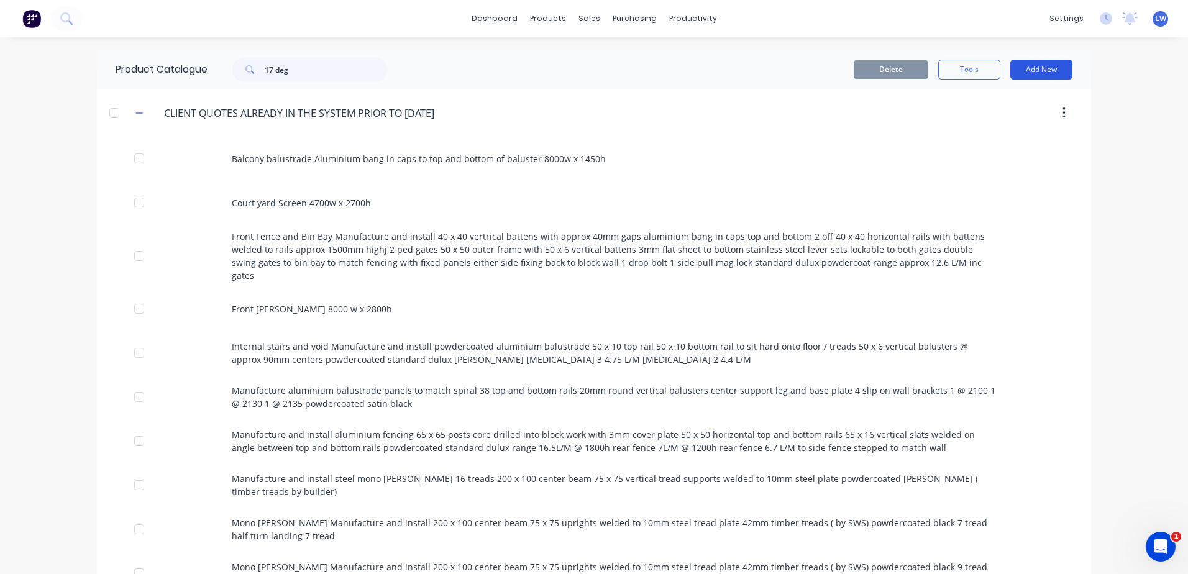
click at [1024, 70] on button "Add New" at bounding box center [1041, 70] width 62 height 20
click at [970, 128] on div "Product" at bounding box center [1013, 126] width 96 height 18
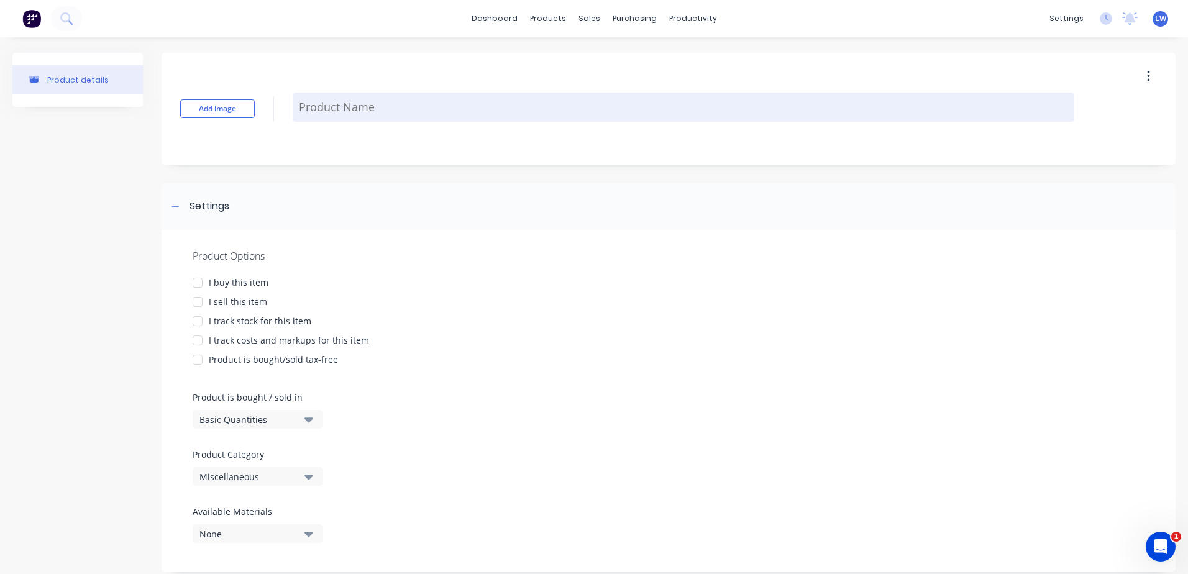
click at [317, 106] on textarea at bounding box center [683, 107] width 781 height 29
paste textarea "POOL FENCE REPLACMENT Remove existing damaged glass and aluminium posts from ti…"
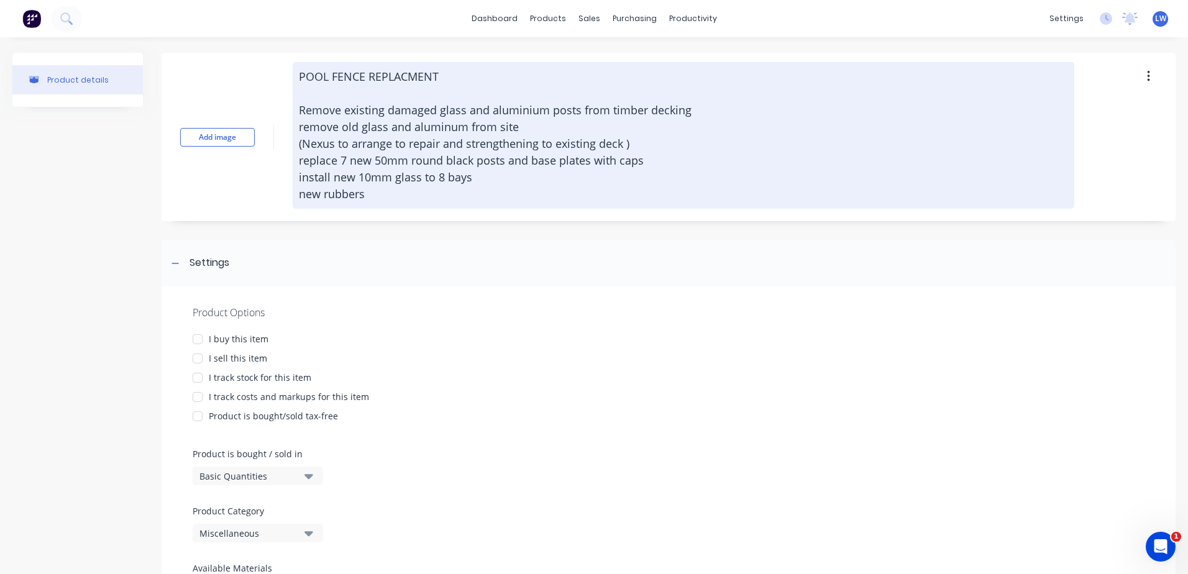
click at [324, 71] on textarea "POOL FENCE REPLACMENT Remove existing damaged glass and aluminium posts from ti…" at bounding box center [683, 135] width 781 height 147
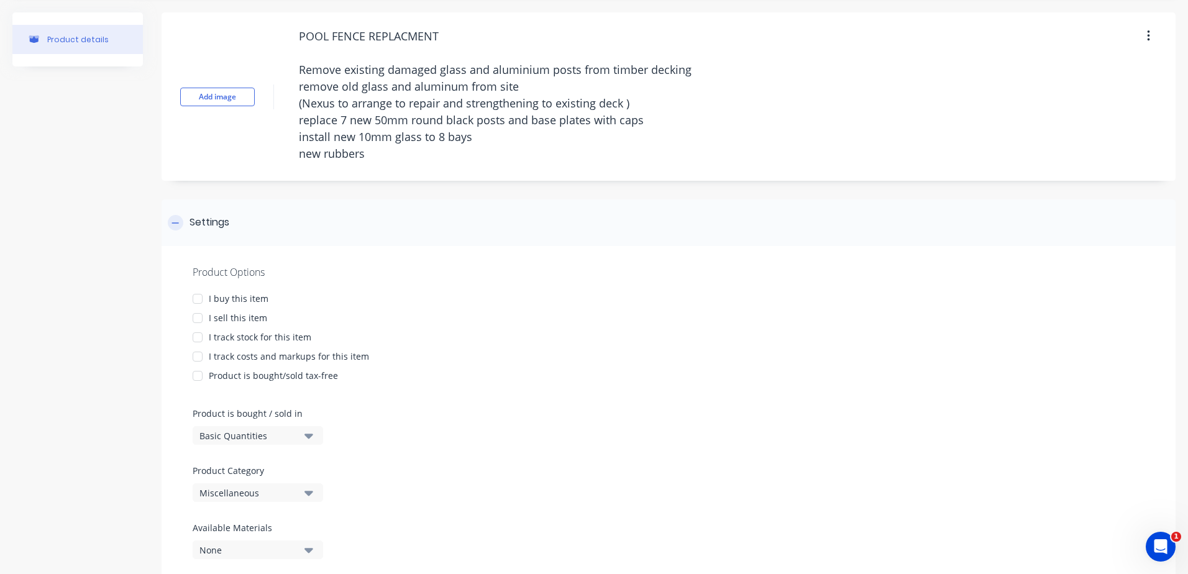
scroll to position [82, 0]
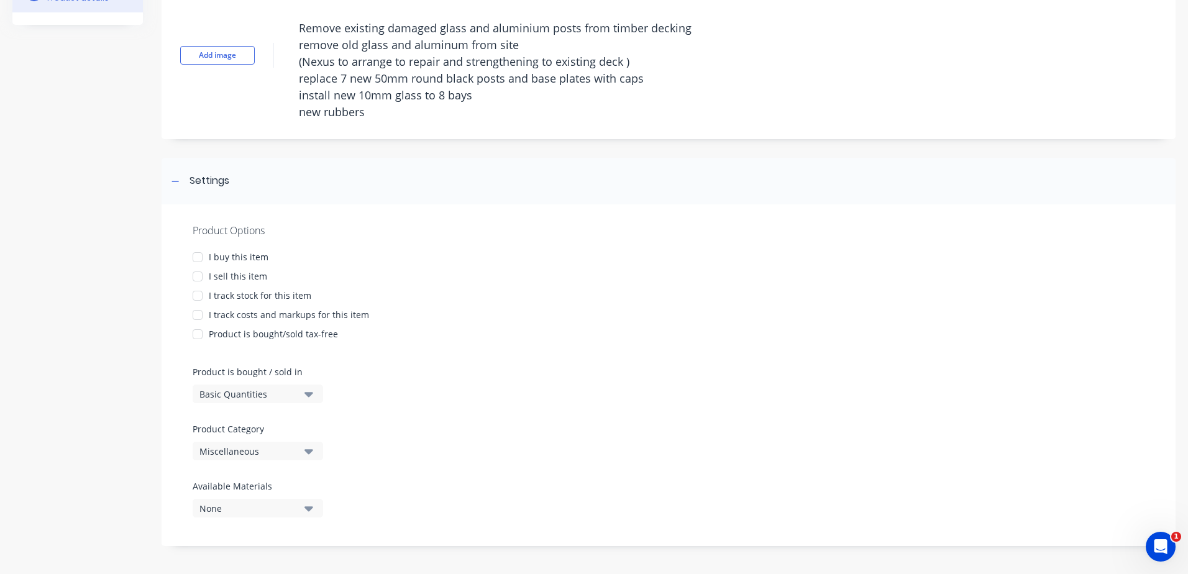
click at [201, 275] on div at bounding box center [197, 276] width 25 height 25
click at [198, 311] on div at bounding box center [197, 315] width 25 height 25
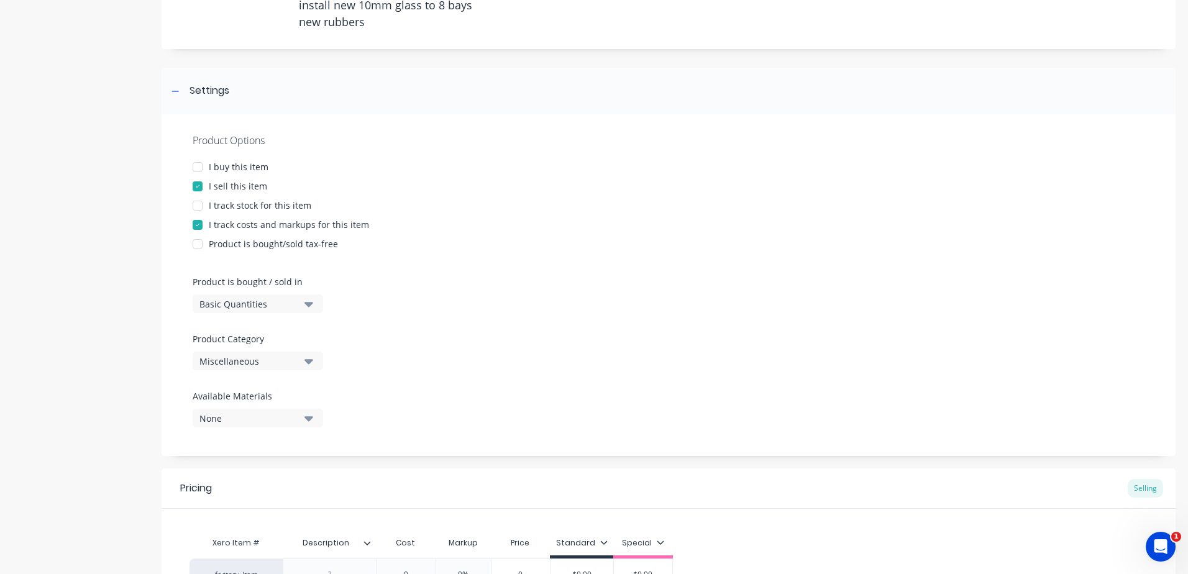
scroll to position [312, 0]
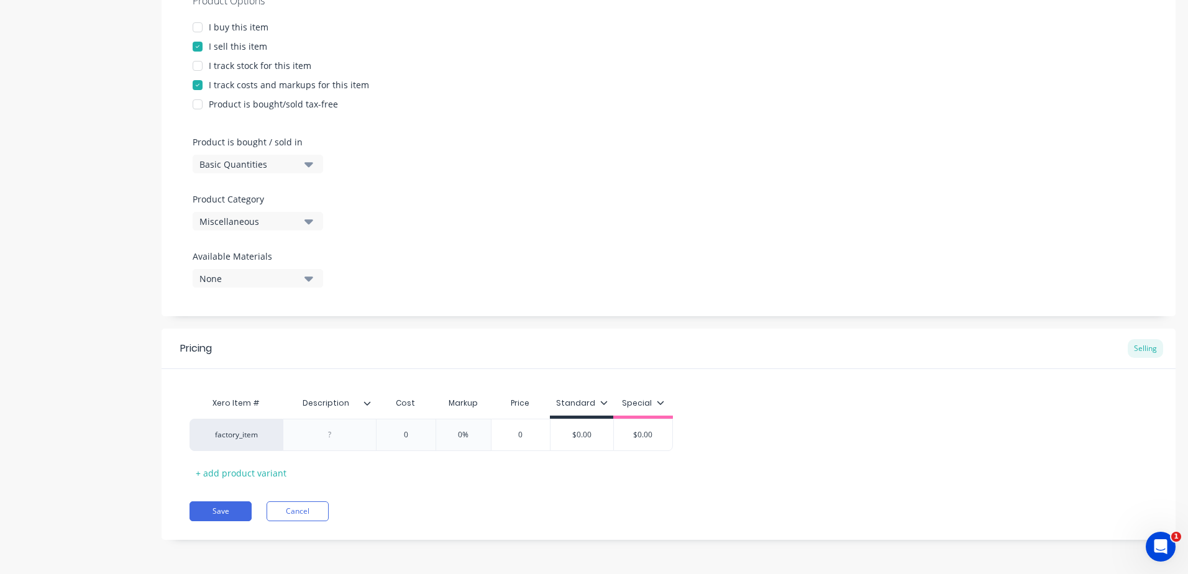
click at [304, 220] on div "Product Options I buy this item I sell this item I track stock for this item I …" at bounding box center [669, 146] width 1014 height 342
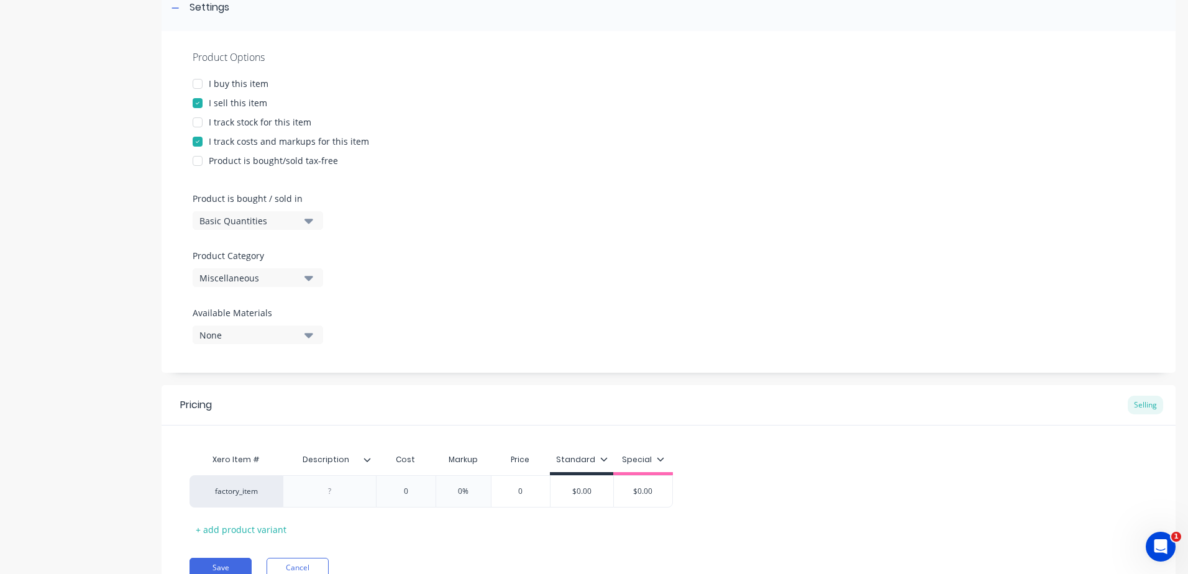
click at [306, 281] on icon "button" at bounding box center [308, 278] width 9 height 14
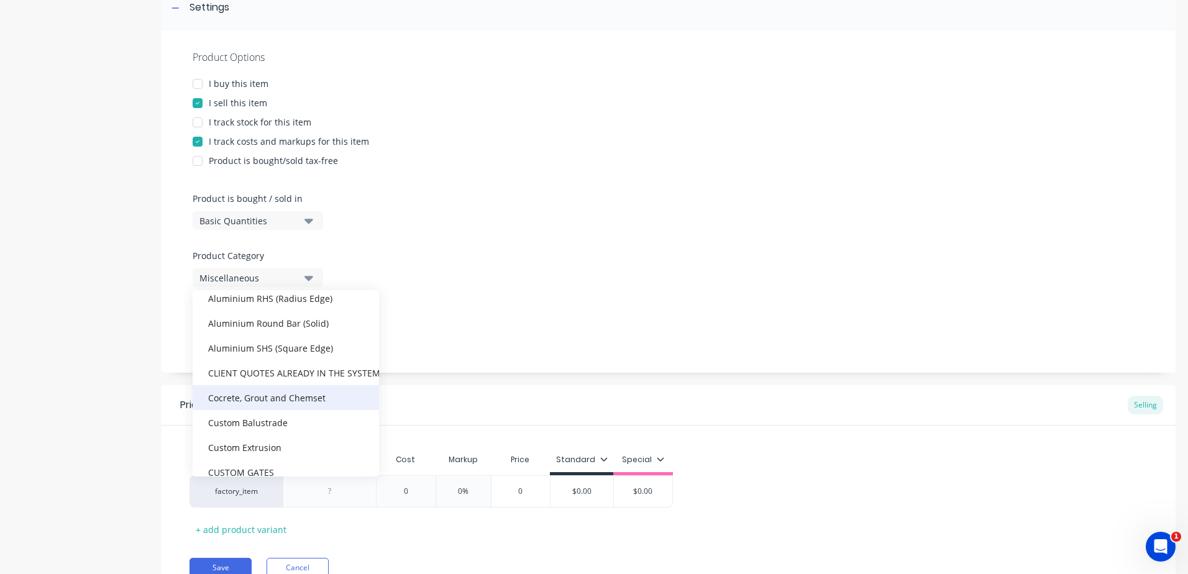
scroll to position [248, 0]
click at [270, 375] on div "CLIENT QUOTES ALREADY IN THE SYSTEM PRIOR TO 1/9/2025" at bounding box center [286, 370] width 186 height 25
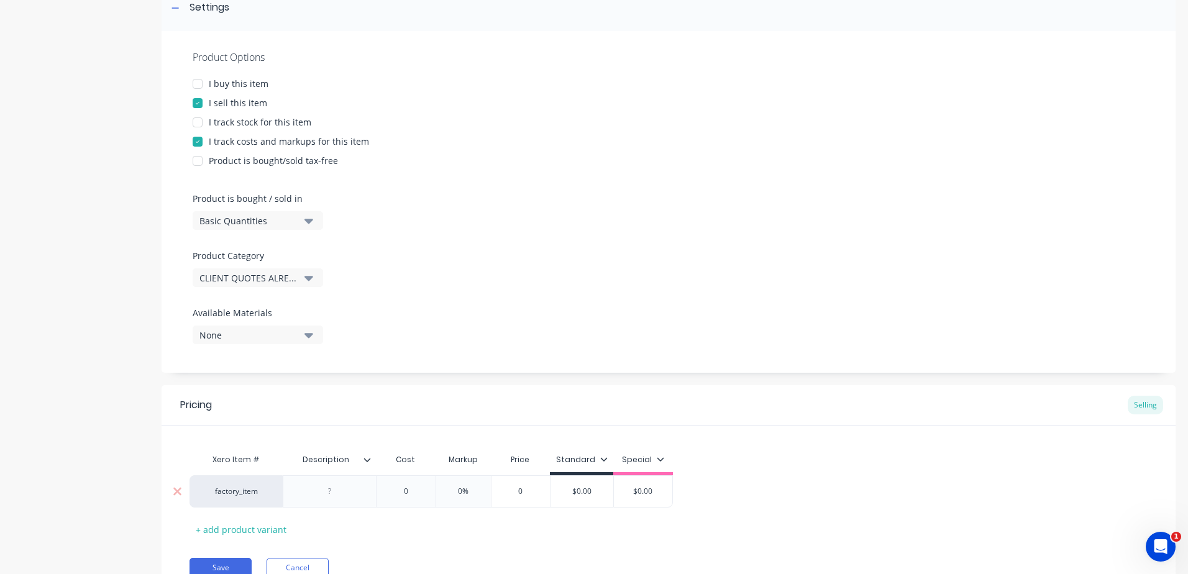
click at [339, 496] on div at bounding box center [330, 491] width 62 height 16
paste div
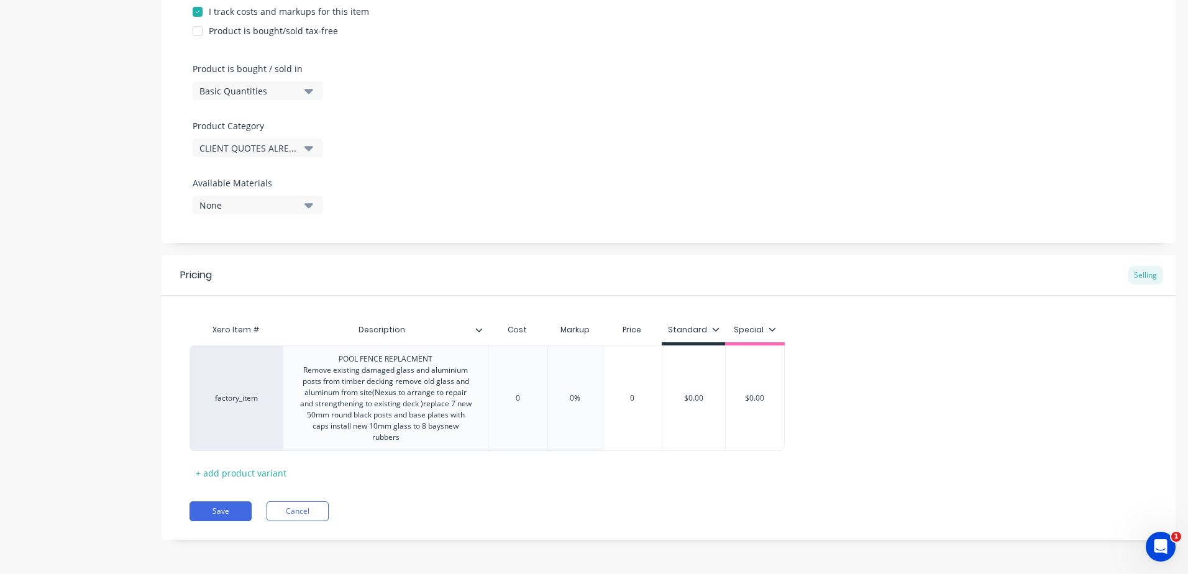
click at [413, 307] on div "Xero Item # Description Cost Markup Price Standard Special factory_item POOL FE…" at bounding box center [669, 389] width 1014 height 187
click at [527, 403] on input "0" at bounding box center [517, 398] width 62 height 11
drag, startPoint x: 527, startPoint y: 399, endPoint x: 483, endPoint y: 394, distance: 43.8
click at [483, 394] on div "factory_item POOL FENCE REPLACMENT Remove existing damaged glass and aluminium …" at bounding box center [486, 398] width 595 height 106
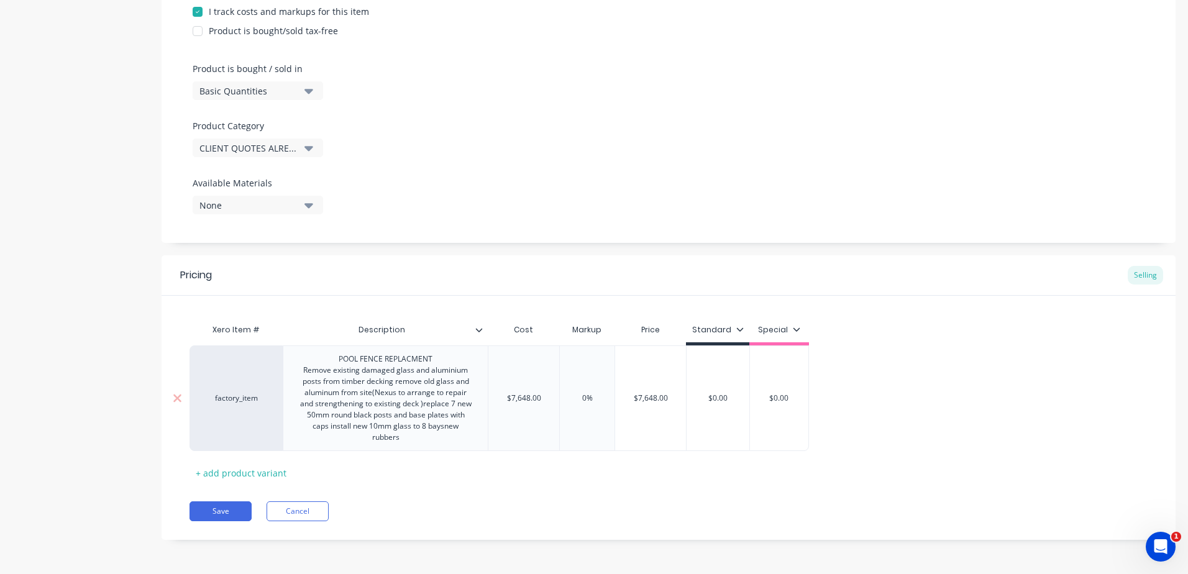
drag, startPoint x: 611, startPoint y: 398, endPoint x: 529, endPoint y: 396, distance: 82.0
click at [535, 399] on div "factory_item POOL FENCE REPLACMENT Remove existing damaged glass and aluminium …" at bounding box center [498, 398] width 619 height 106
click at [549, 494] on div "Pricing Selling Xero Item # Description Cost Markup Price Standard Special fact…" at bounding box center [669, 397] width 1014 height 285
drag, startPoint x: 734, startPoint y: 399, endPoint x: 713, endPoint y: 395, distance: 21.0
click at [713, 395] on input "$0.00" at bounding box center [717, 398] width 63 height 11
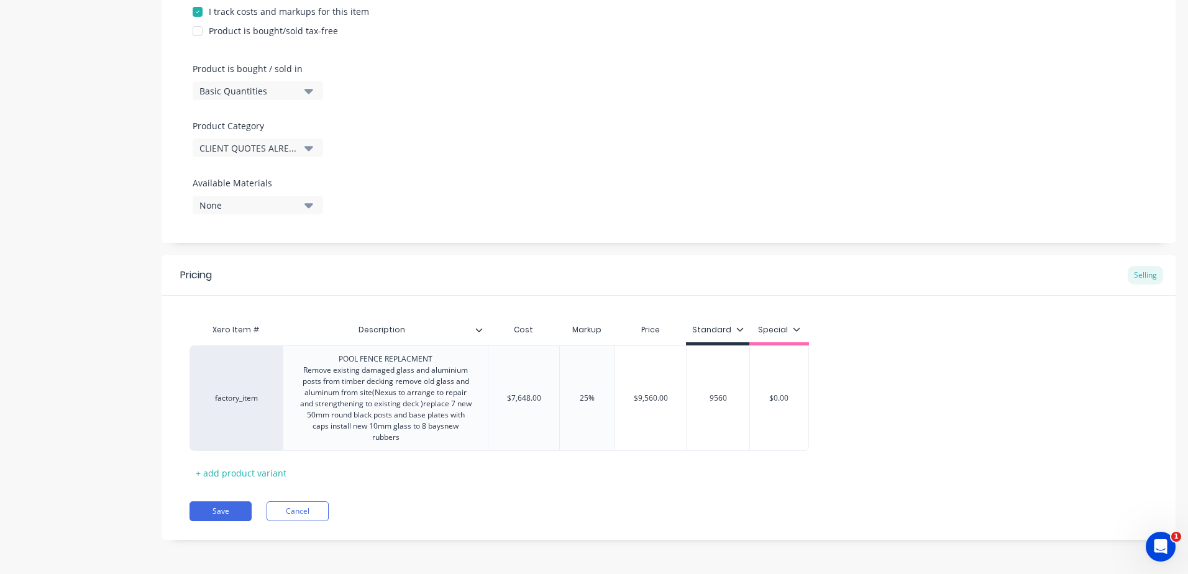
click at [705, 500] on div "Pricing Selling Xero Item # Description Cost Markup Price Standard Special fact…" at bounding box center [669, 397] width 1014 height 285
click at [227, 511] on button "Save" at bounding box center [220, 511] width 62 height 20
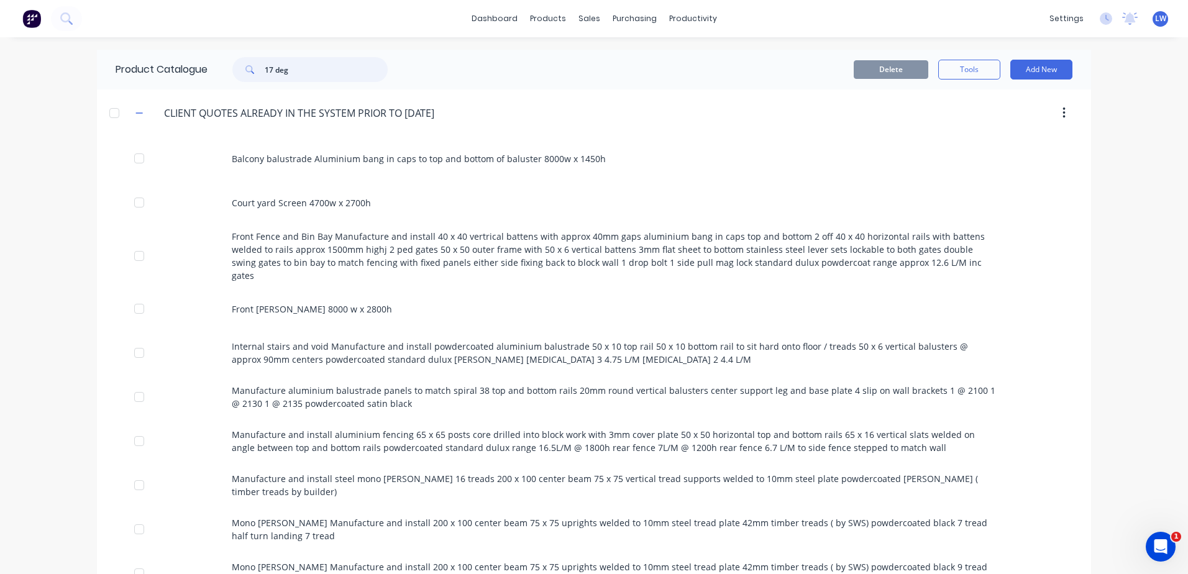
drag, startPoint x: 312, startPoint y: 66, endPoint x: 152, endPoint y: 49, distance: 161.2
click at [152, 49] on div "dashboard products sales purchasing productivity dashboard products Product Cat…" at bounding box center [594, 287] width 1188 height 574
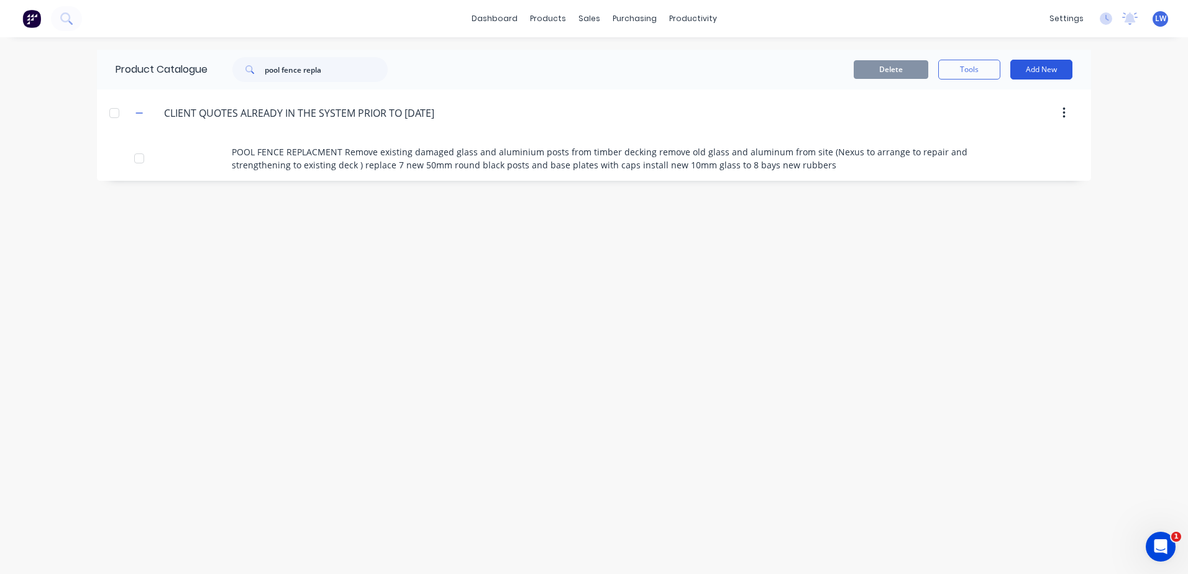
click at [1039, 72] on button "Add New" at bounding box center [1041, 70] width 62 height 20
click at [984, 127] on div "Product" at bounding box center [1013, 126] width 96 height 18
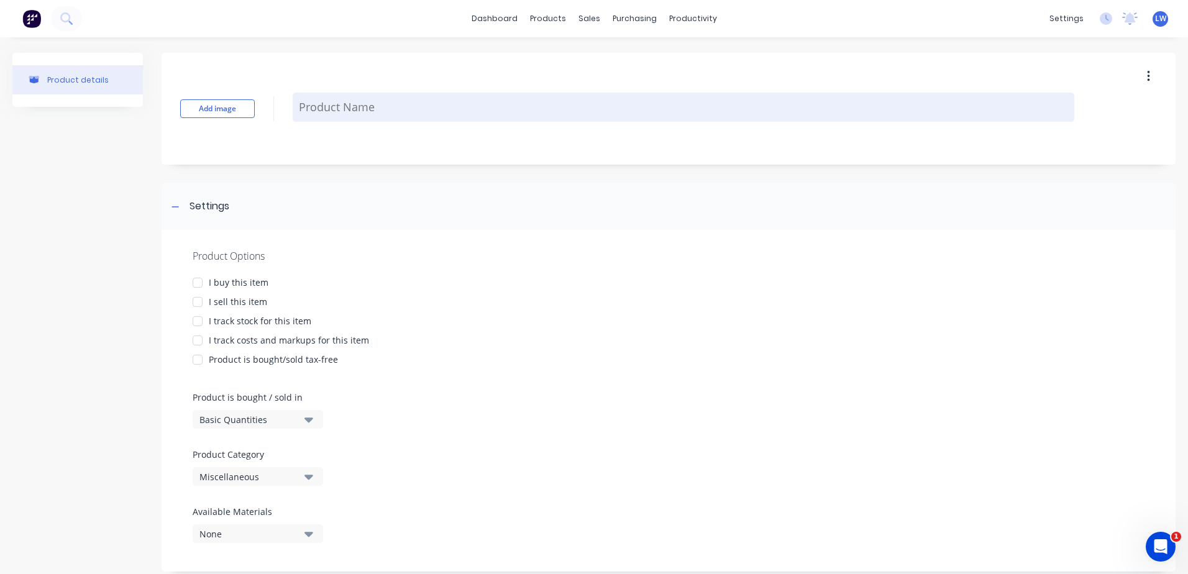
click at [345, 103] on textarea at bounding box center [683, 107] width 781 height 29
paste textarea "Supply and install pre made aluminium balustrade to external balcony 70 x 23 to…"
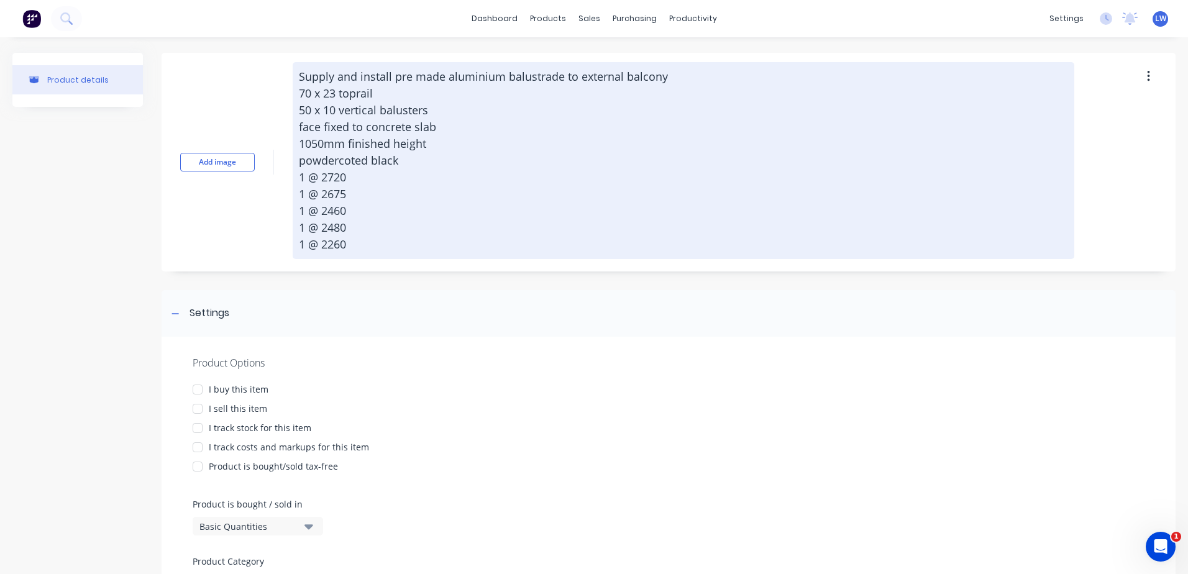
click at [358, 246] on textarea "Supply and install pre made aluminium balustrade to external balcony 70 x 23 to…" at bounding box center [683, 160] width 781 height 197
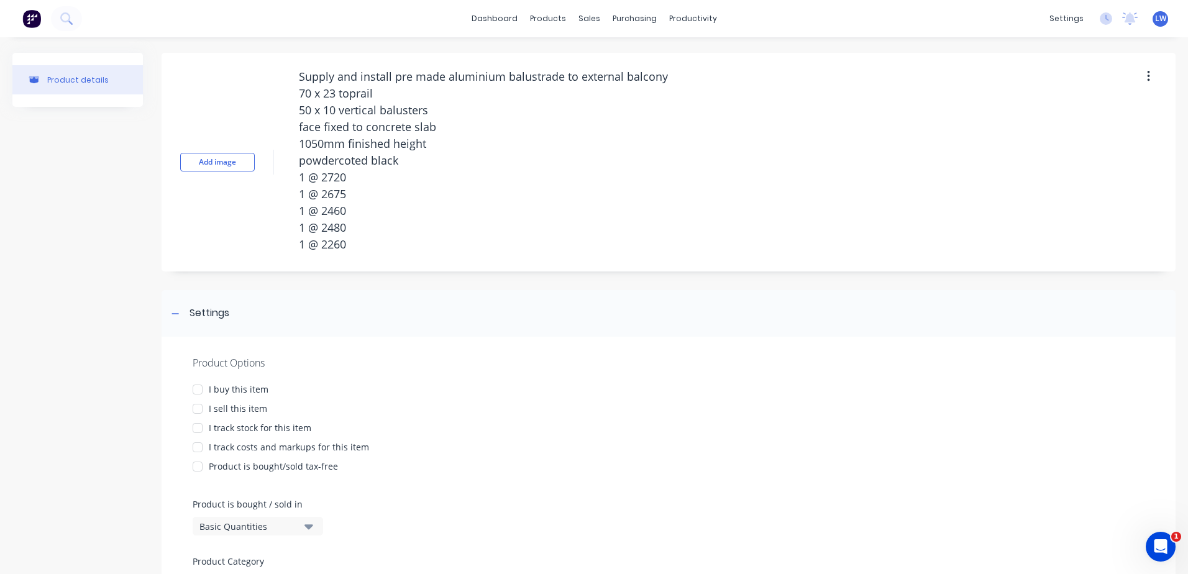
click at [195, 414] on div at bounding box center [197, 408] width 25 height 25
click at [198, 447] on div at bounding box center [197, 447] width 25 height 25
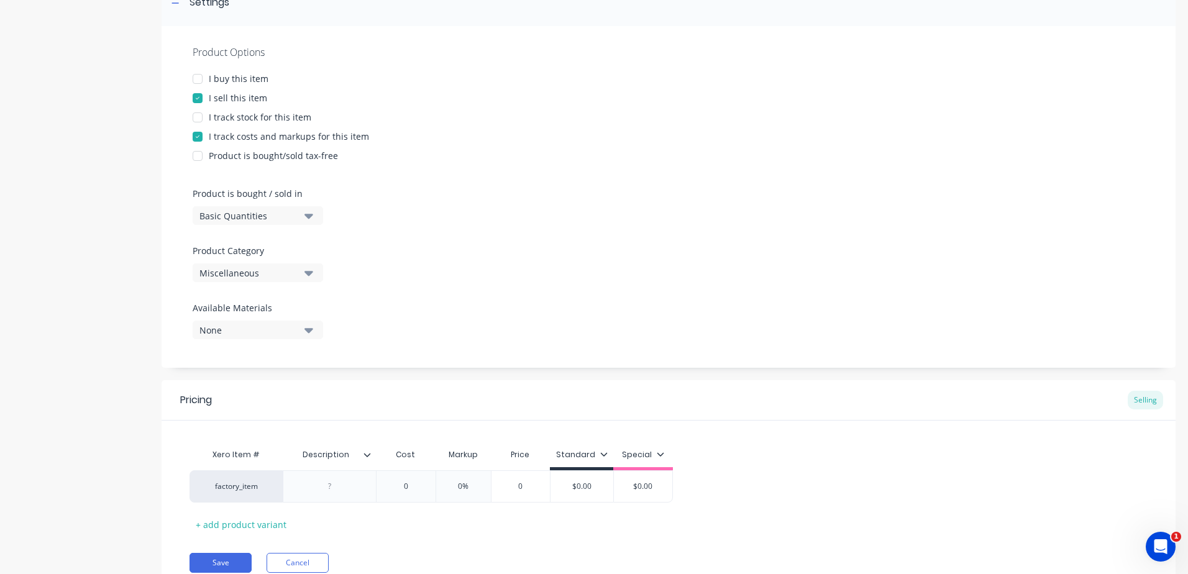
click at [304, 264] on div "Product Options I buy this item I sell this item I track stock for this item I …" at bounding box center [669, 197] width 1014 height 342
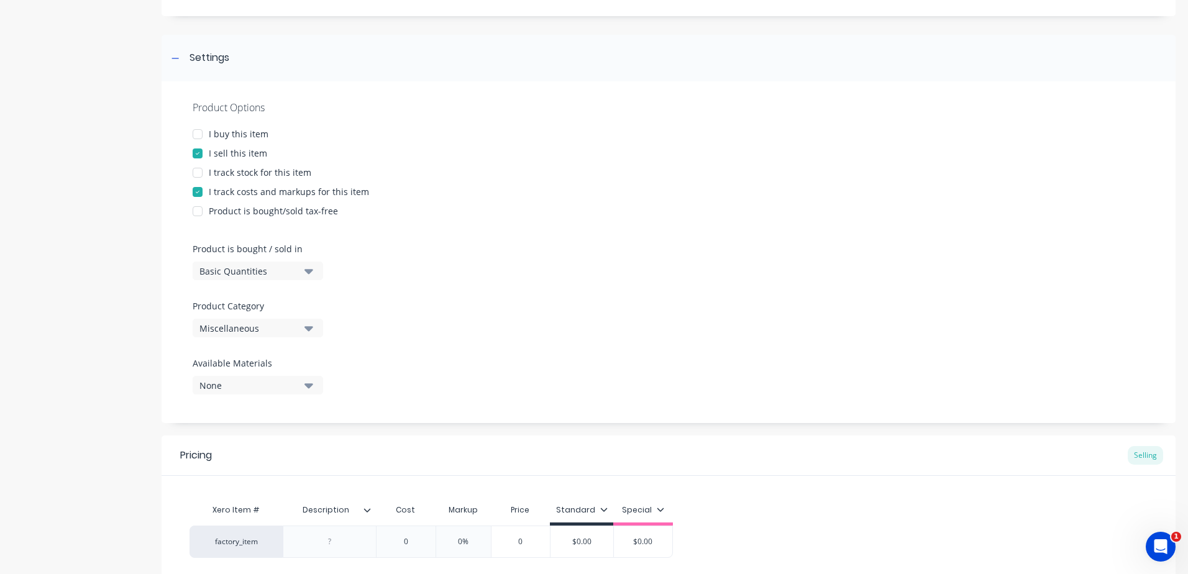
click at [301, 329] on button "Miscellaneous" at bounding box center [258, 328] width 130 height 19
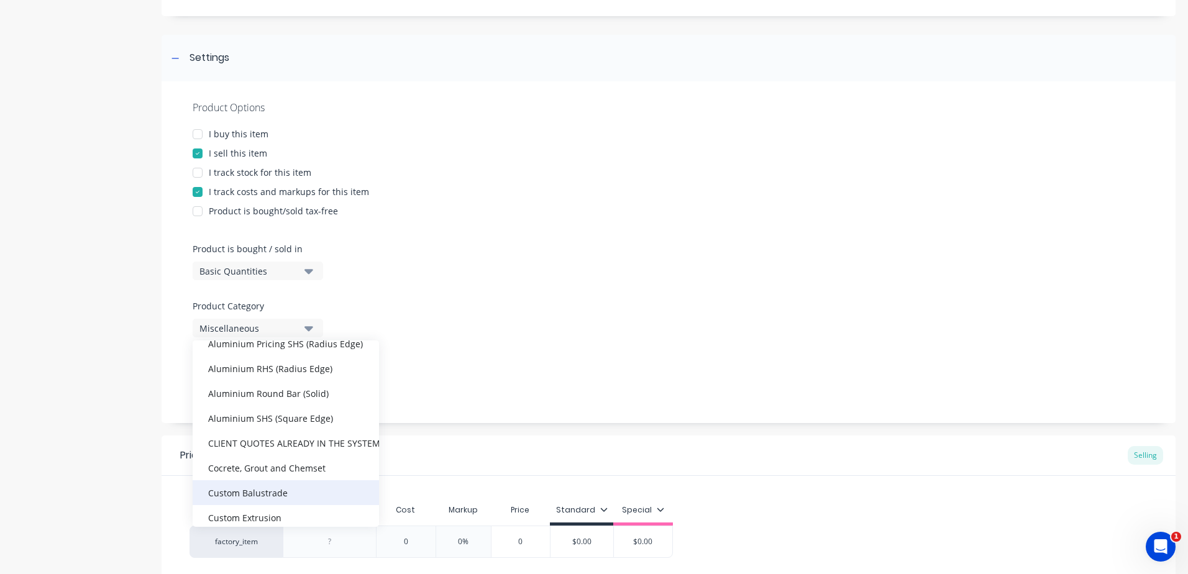
scroll to position [248, 0]
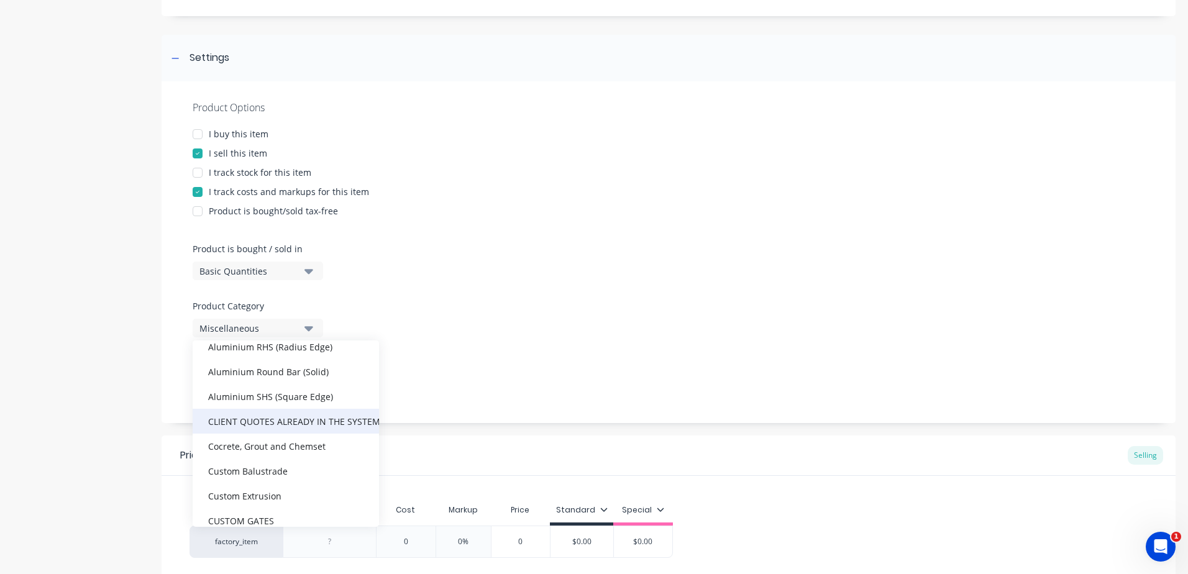
click at [298, 418] on div "CLIENT QUOTES ALREADY IN THE SYSTEM PRIOR TO 1/9/2025" at bounding box center [286, 421] width 186 height 25
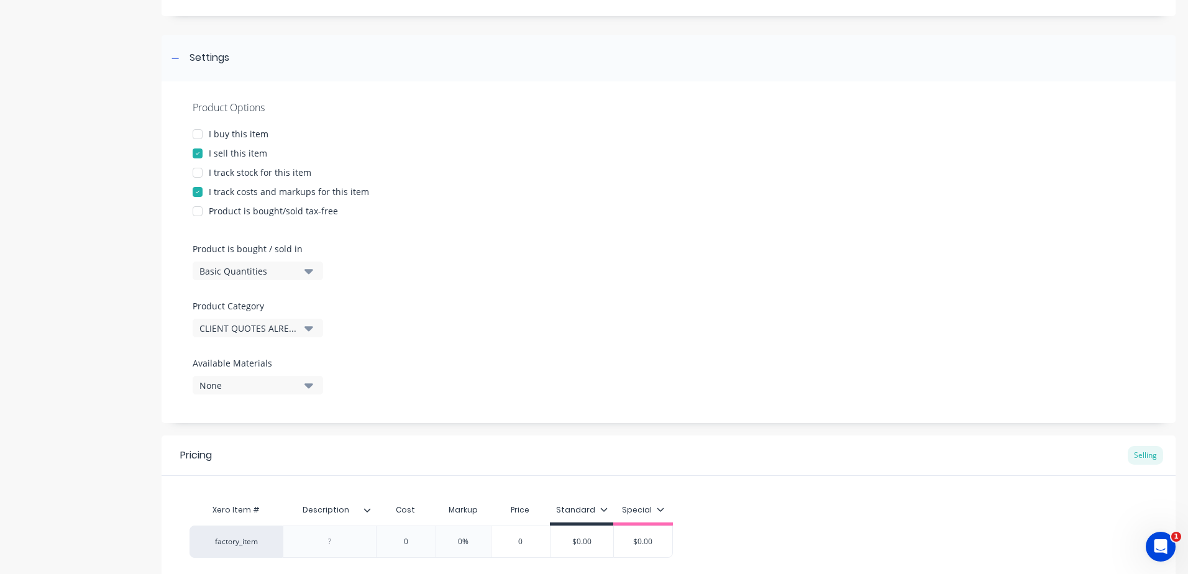
scroll to position [362, 0]
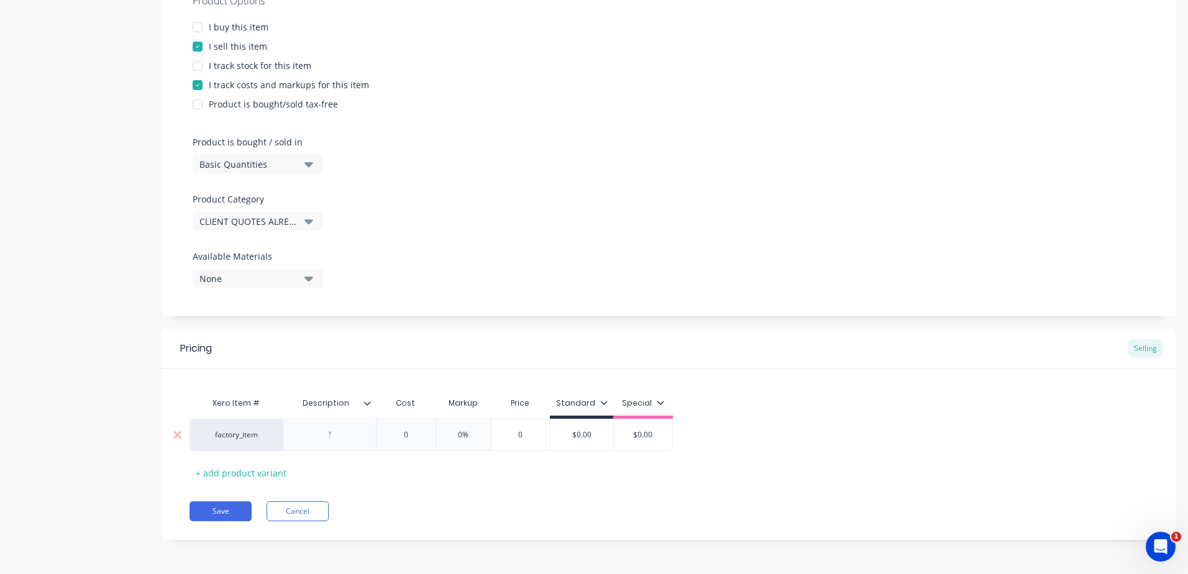
click at [328, 428] on div at bounding box center [330, 435] width 62 height 16
paste div
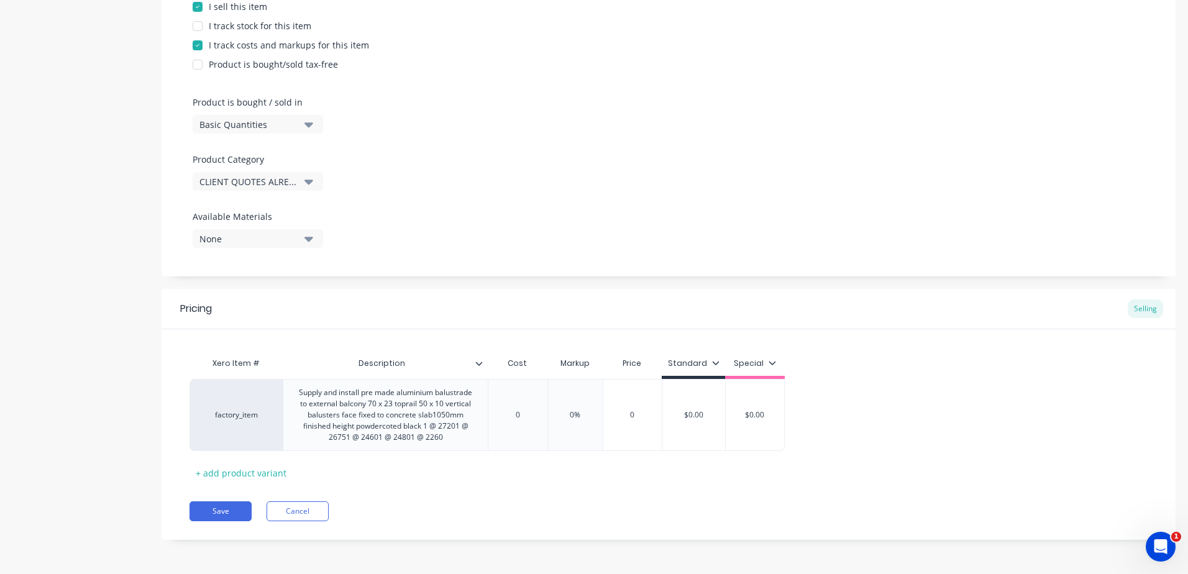
click at [413, 345] on div "Xero Item # Description Cost Markup Price Standard Special factory_item Supply …" at bounding box center [669, 405] width 1014 height 153
click at [524, 422] on div "0" at bounding box center [517, 414] width 62 height 31
drag, startPoint x: 526, startPoint y: 417, endPoint x: 504, endPoint y: 417, distance: 21.8
click at [504, 417] on input "0" at bounding box center [517, 414] width 62 height 11
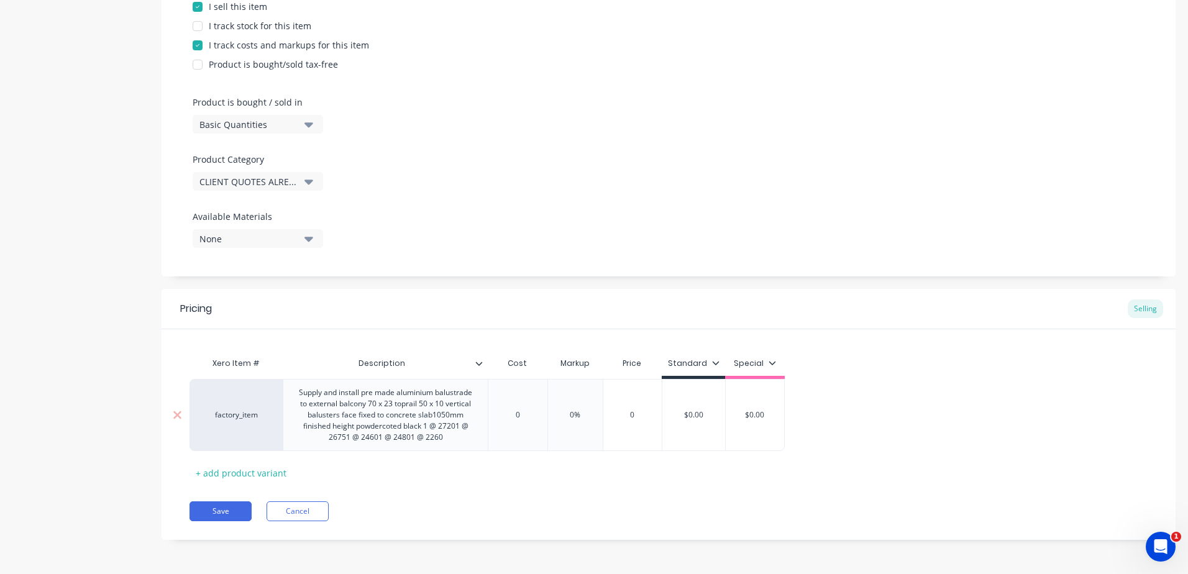
click at [527, 422] on div "0" at bounding box center [517, 414] width 62 height 31
drag, startPoint x: 527, startPoint y: 419, endPoint x: 512, endPoint y: 411, distance: 16.7
click at [510, 418] on input "0" at bounding box center [517, 414] width 62 height 11
drag, startPoint x: 535, startPoint y: 413, endPoint x: 493, endPoint y: 416, distance: 42.9
click at [493, 416] on input "0" at bounding box center [517, 414] width 62 height 11
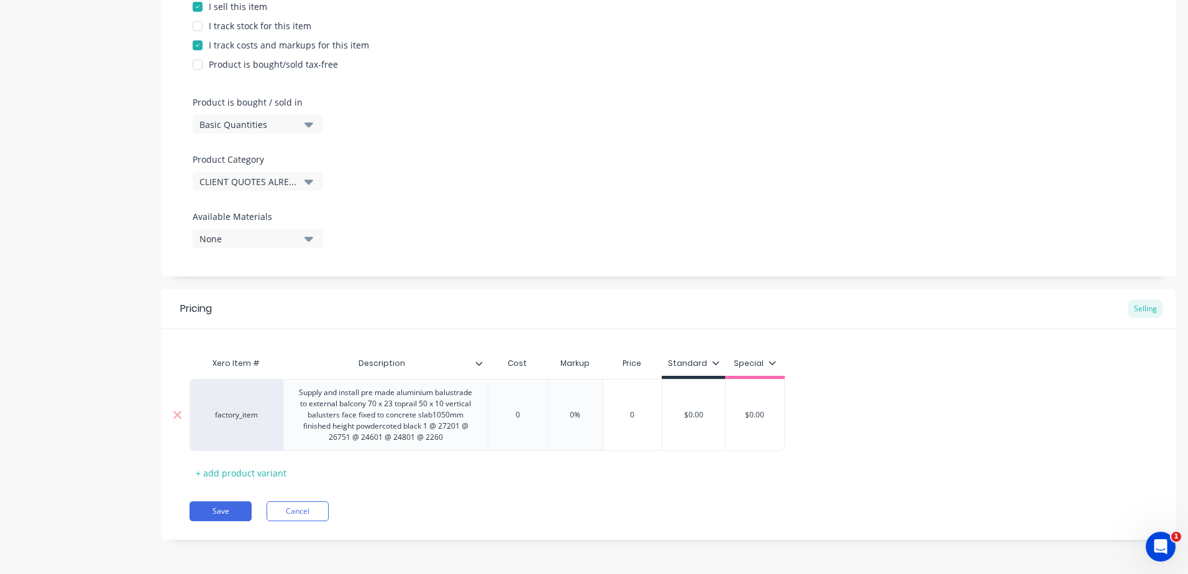
click at [522, 414] on input "0" at bounding box center [517, 414] width 62 height 11
drag, startPoint x: 531, startPoint y: 413, endPoint x: 518, endPoint y: 413, distance: 12.4
click at [518, 413] on input "0" at bounding box center [517, 414] width 62 height 11
drag, startPoint x: 541, startPoint y: 413, endPoint x: 503, endPoint y: 416, distance: 38.0
click at [503, 416] on input "0" at bounding box center [517, 414] width 62 height 11
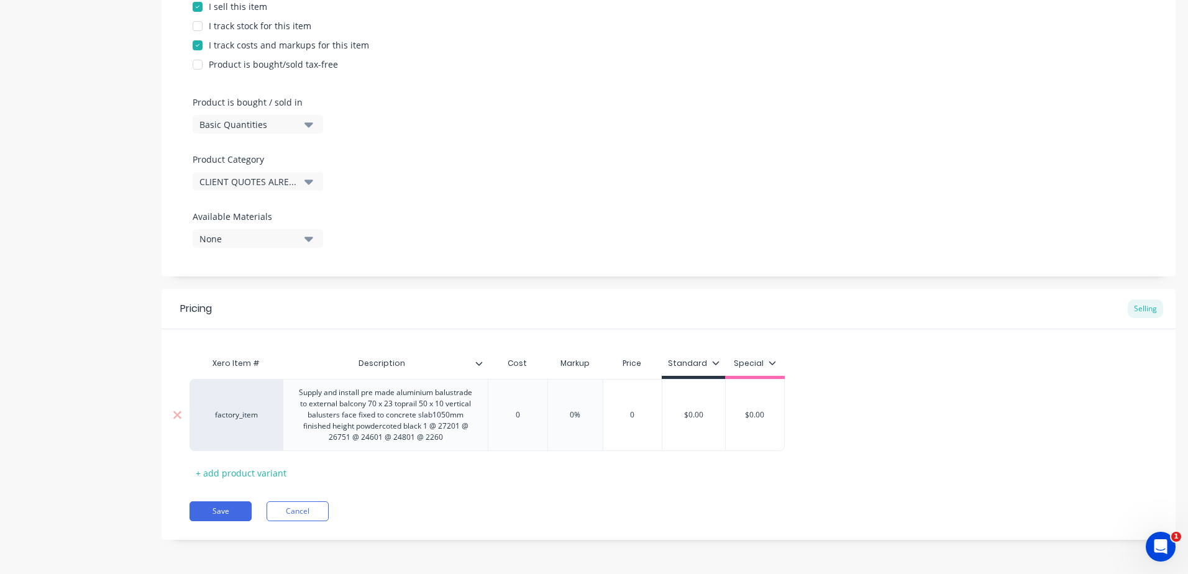
click at [521, 417] on input "0" at bounding box center [517, 414] width 62 height 11
click at [596, 416] on input "0%" at bounding box center [575, 414] width 62 height 11
drag, startPoint x: 596, startPoint y: 416, endPoint x: 527, endPoint y: 416, distance: 69.0
click at [527, 416] on div "factory_item Supply and install pre made aluminium balustrade to external balco…" at bounding box center [486, 415] width 595 height 72
click at [524, 413] on input "0" at bounding box center [517, 414] width 62 height 11
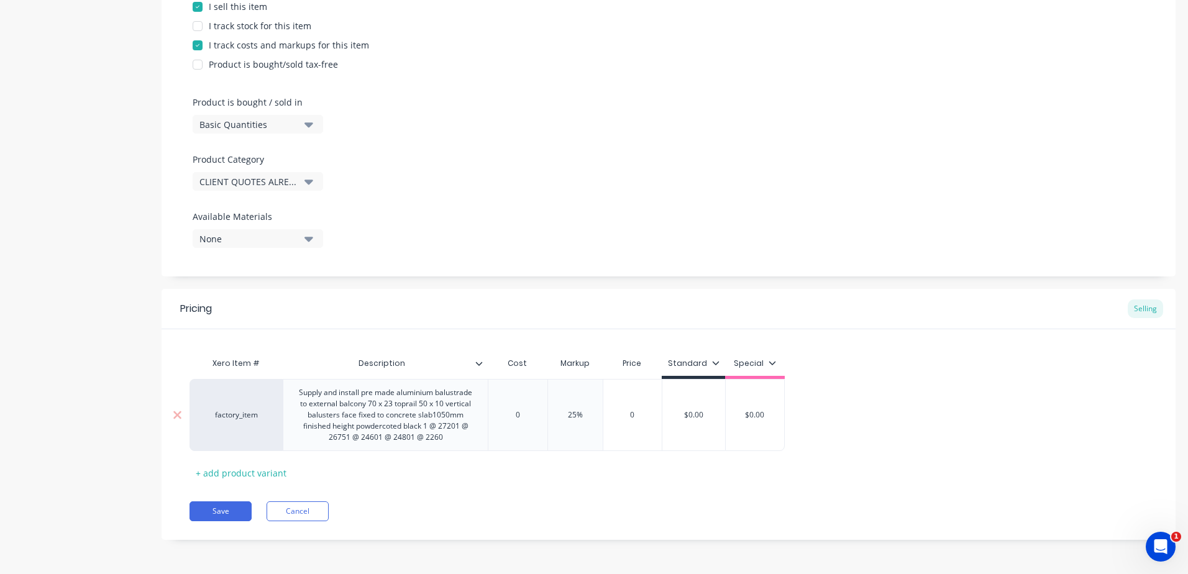
drag, startPoint x: 528, startPoint y: 418, endPoint x: 507, endPoint y: 418, distance: 21.1
click at [507, 418] on input "0" at bounding box center [517, 414] width 62 height 11
click at [577, 483] on div "Pricing Selling Xero Item # Description Cost Markup Price Standard Special fact…" at bounding box center [669, 414] width 1014 height 251
drag, startPoint x: 736, startPoint y: 413, endPoint x: 658, endPoint y: 412, distance: 78.3
click at [658, 412] on div "factory_item Supply and install pre made aluminium balustrade to external balco…" at bounding box center [498, 415] width 619 height 72
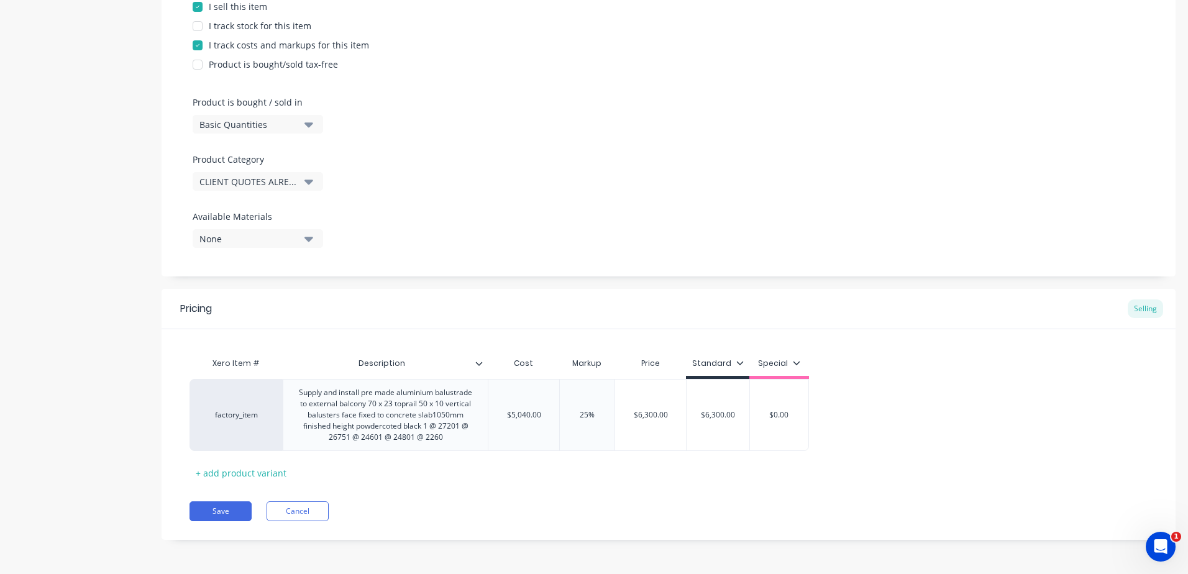
click at [658, 486] on div "Pricing Selling Xero Item # Description Cost Markup Price Standard Special fact…" at bounding box center [669, 414] width 1014 height 251
click at [210, 511] on button "Save" at bounding box center [220, 511] width 62 height 20
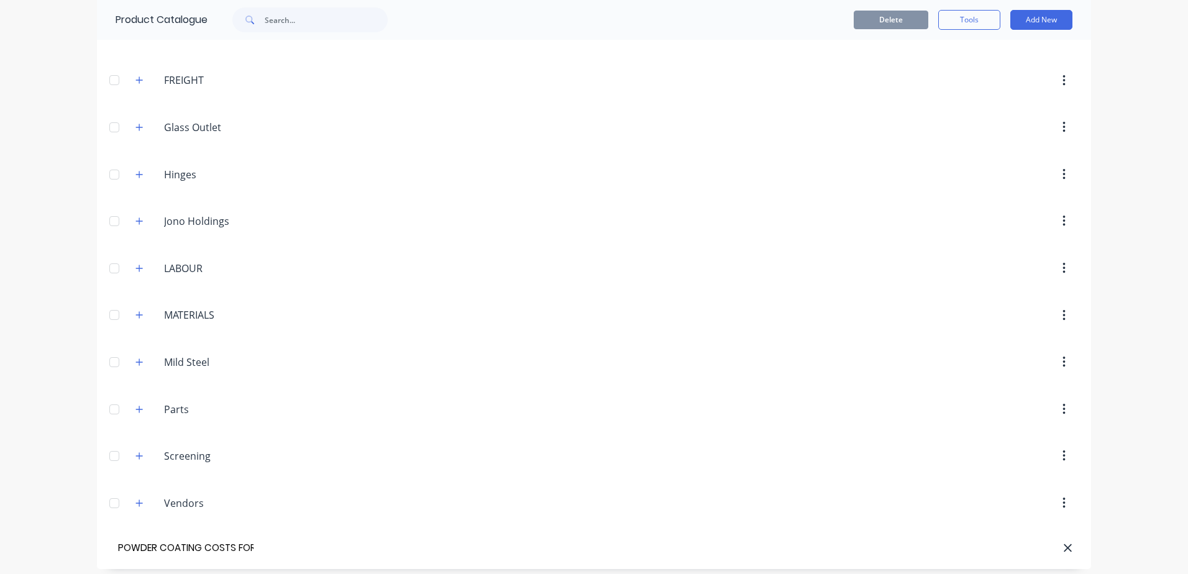
scroll to position [926, 0]
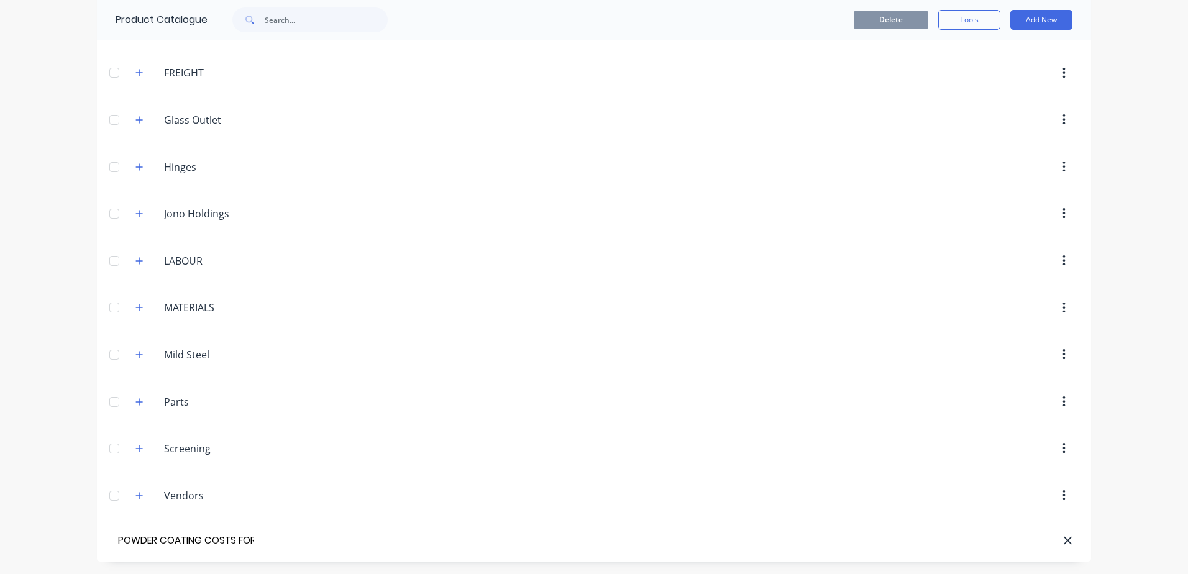
click at [225, 544] on input "POWDER COATING COSTS FOR CURRENT JOBS" at bounding box center [186, 541] width 140 height 18
click at [238, 544] on input "POWDER COATING COSTS FOR CURRENT JOBS" at bounding box center [186, 541] width 140 height 18
click at [1027, 17] on button "Add New" at bounding box center [1041, 20] width 62 height 20
click at [978, 78] on div "Product" at bounding box center [1013, 77] width 96 height 18
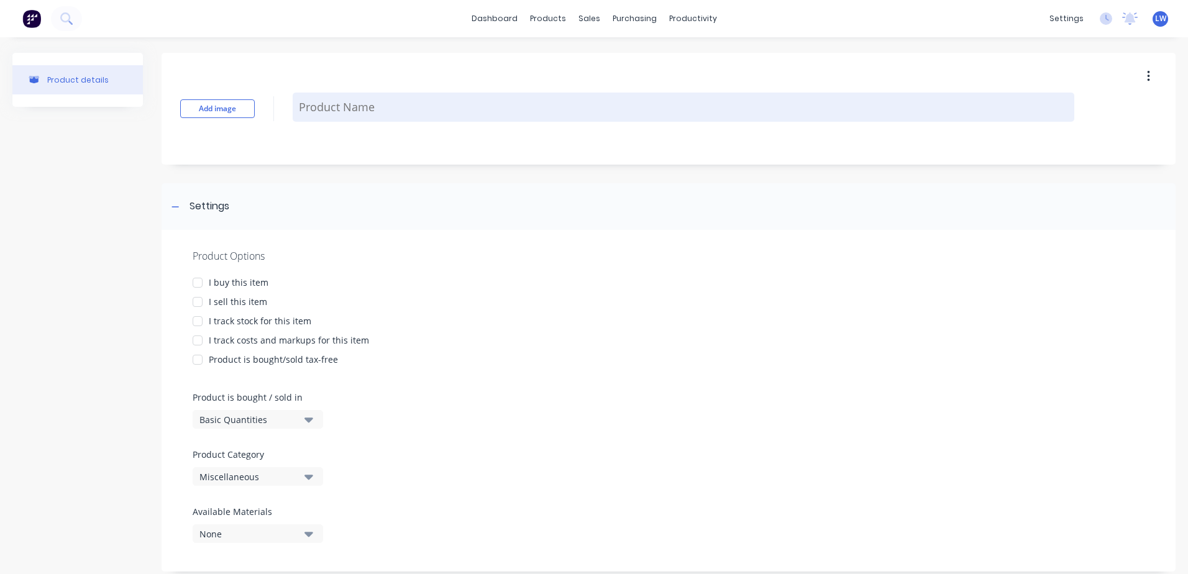
click at [334, 106] on textarea at bounding box center [683, 107] width 781 height 29
paste textarea "Manufacture aluminium balustrade panels to match spiral 38 top and bottom rails…"
type textarea "x"
type textarea "Manufacture aluminium balustrade panels to match spiral 38 top and bottom rails…"
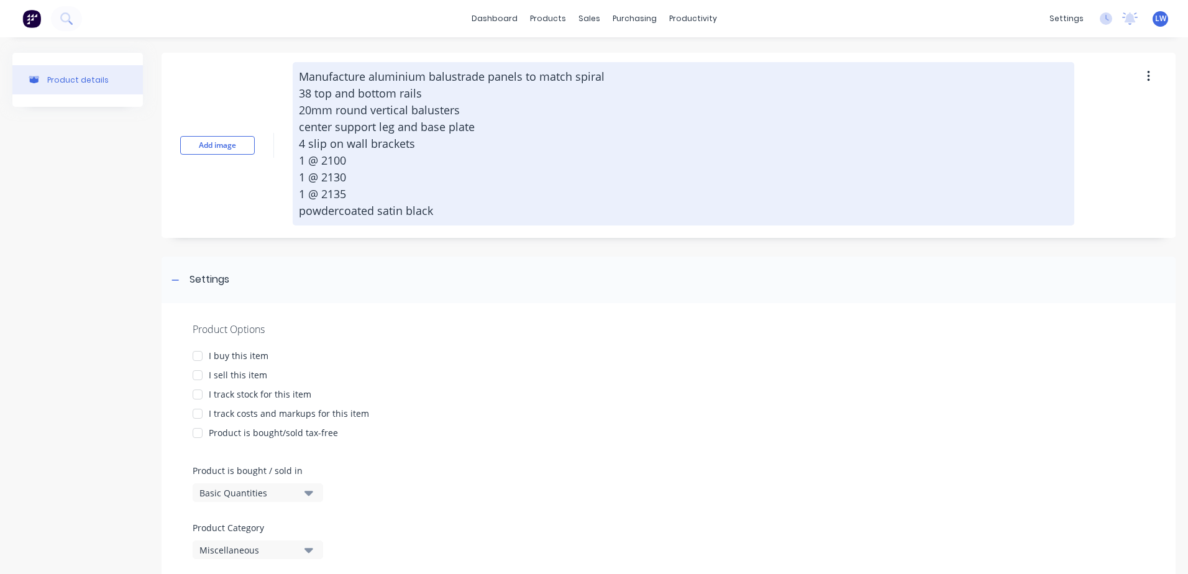
drag, startPoint x: 442, startPoint y: 211, endPoint x: 295, endPoint y: 211, distance: 146.6
click at [295, 211] on textarea "Manufacture aluminium balustrade panels to match spiral 38 top and bottom rails…" at bounding box center [683, 143] width 781 height 163
click at [300, 74] on textarea "Manufacture aluminium balustrade panels to match spiral 38 top and bottom rails…" at bounding box center [683, 143] width 781 height 163
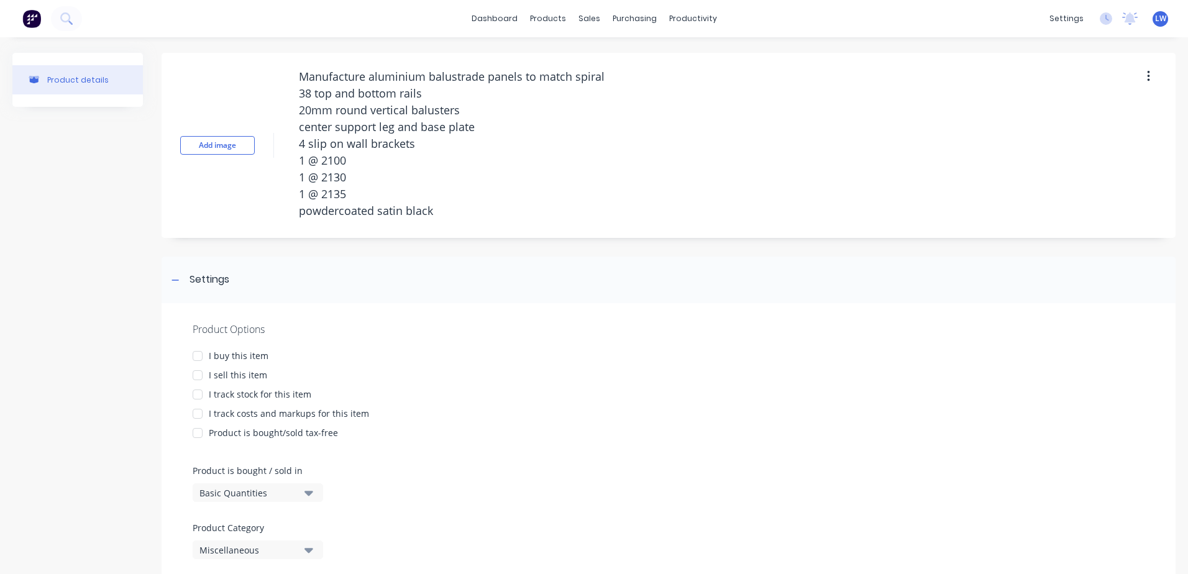
type textarea "x"
type textarea "PManufacture aluminium balustrade panels to match spiral 38 top and bottom rail…"
type textarea "x"
type textarea "POManufacture aluminium balustrade panels to match spiral 38 top and bottom rai…"
type textarea "x"
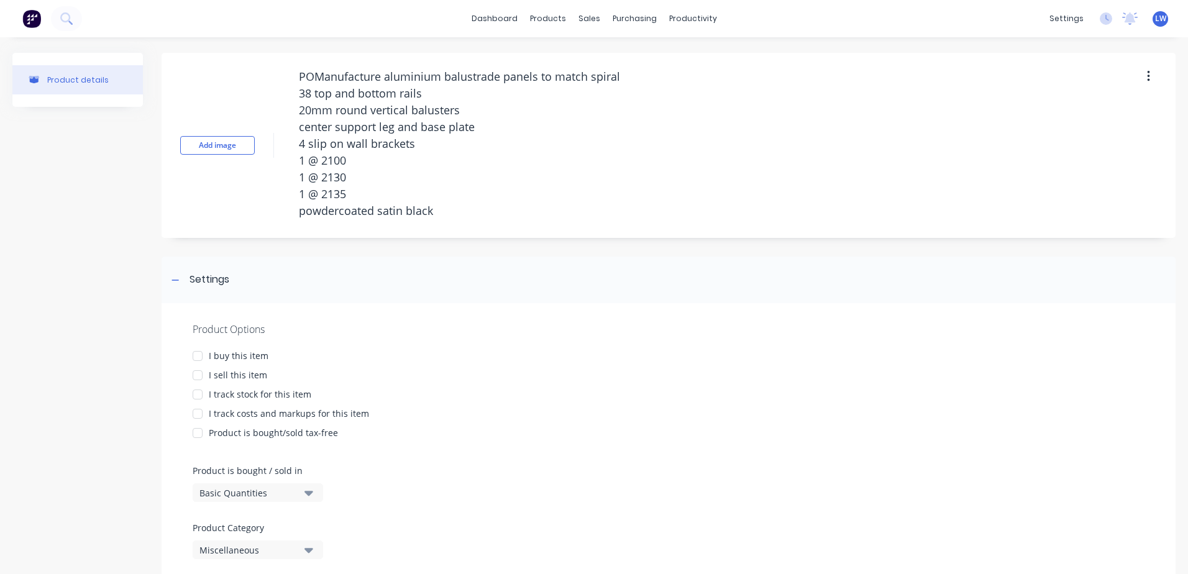
type textarea "POWManufacture aluminium balustrade panels to match spiral 38 top and bottom ra…"
type textarea "x"
type textarea "POWDManufacture aluminium balustrade panels to match spiral 38 top and bottom r…"
type textarea "x"
type textarea "POWDEManufacture aluminium balustrade panels to match spiral 38 top and bottom …"
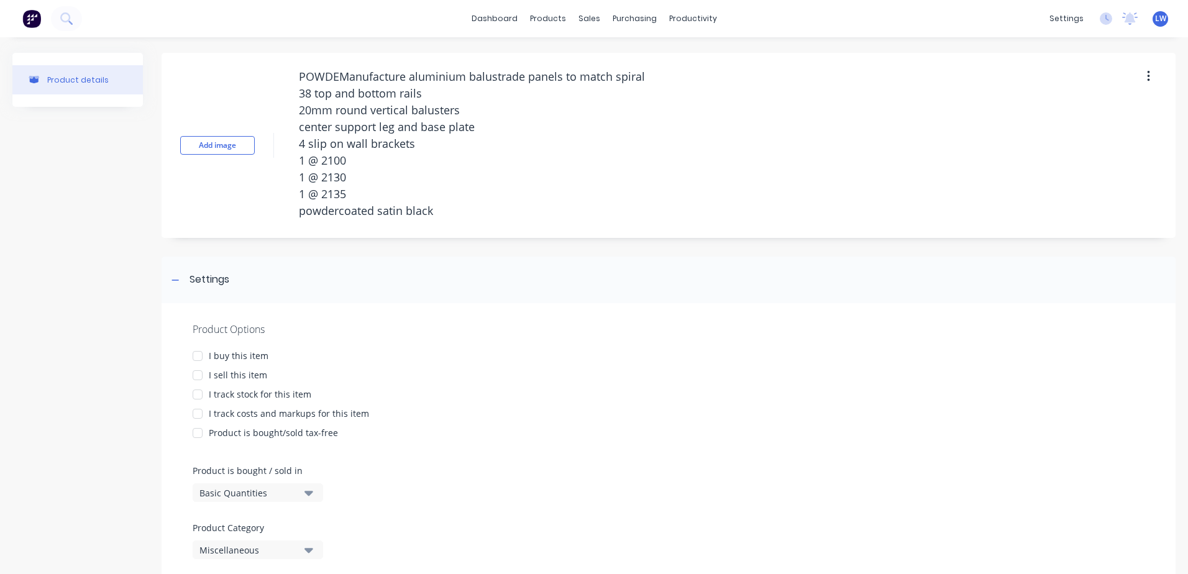
type textarea "x"
type textarea "POWDERManufacture aluminium balustrade panels to match spiral 38 top and bottom…"
type textarea "x"
type textarea "POWDER Manufacture aluminium balustrade panels to match spiral 38 top and botto…"
type textarea "x"
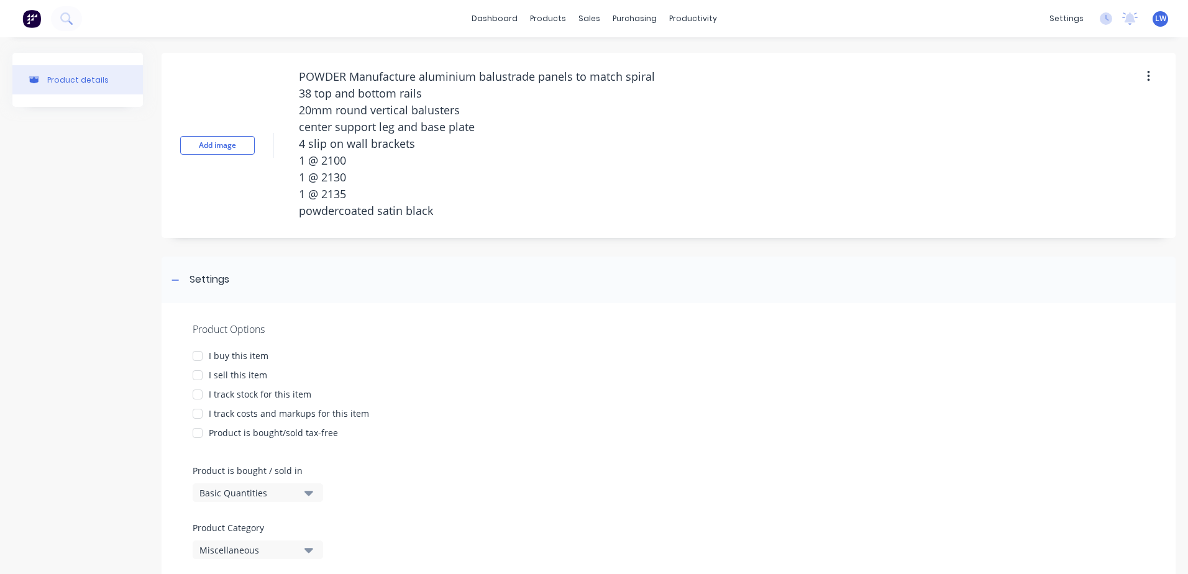
type textarea "POWDER CManufacture aluminium balustrade panels to match spiral 38 top and bott…"
type textarea "x"
type textarea "POWDER COManufacture aluminium balustrade panels to match spiral 38 top and bot…"
type textarea "x"
type textarea "POWDER COAManufacture aluminium balustrade panels to match spiral 38 top and bo…"
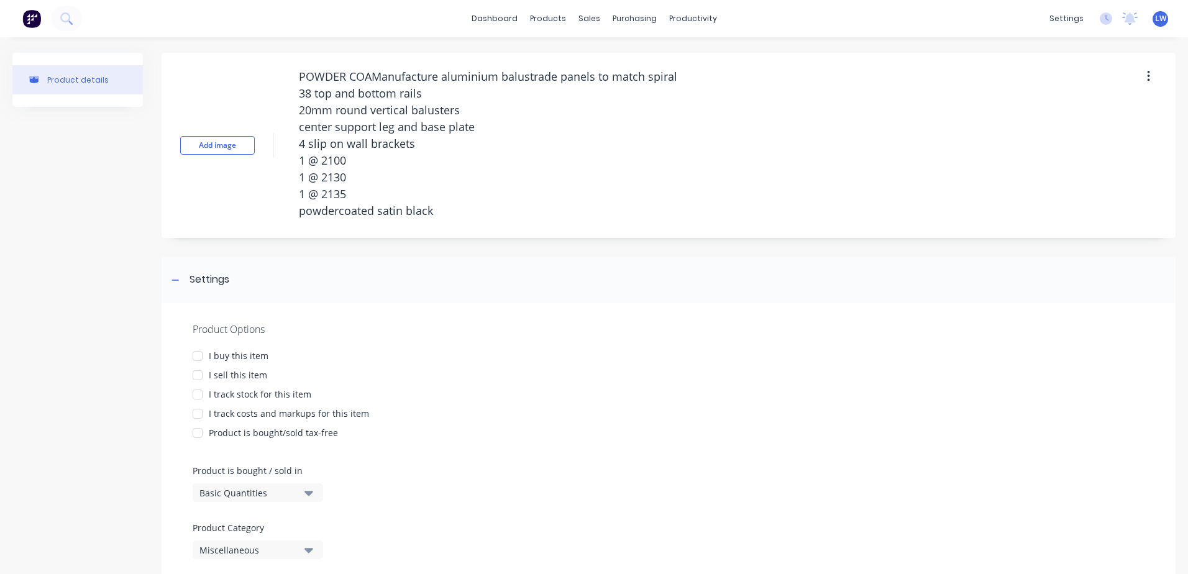
type textarea "x"
type textarea "POWDER COATManufacture aluminium balustrade panels to match spiral 38 top and b…"
type textarea "x"
type textarea "POWDER COAT Manufacture aluminium balustrade panels to match spiral 38 top and …"
type textarea "x"
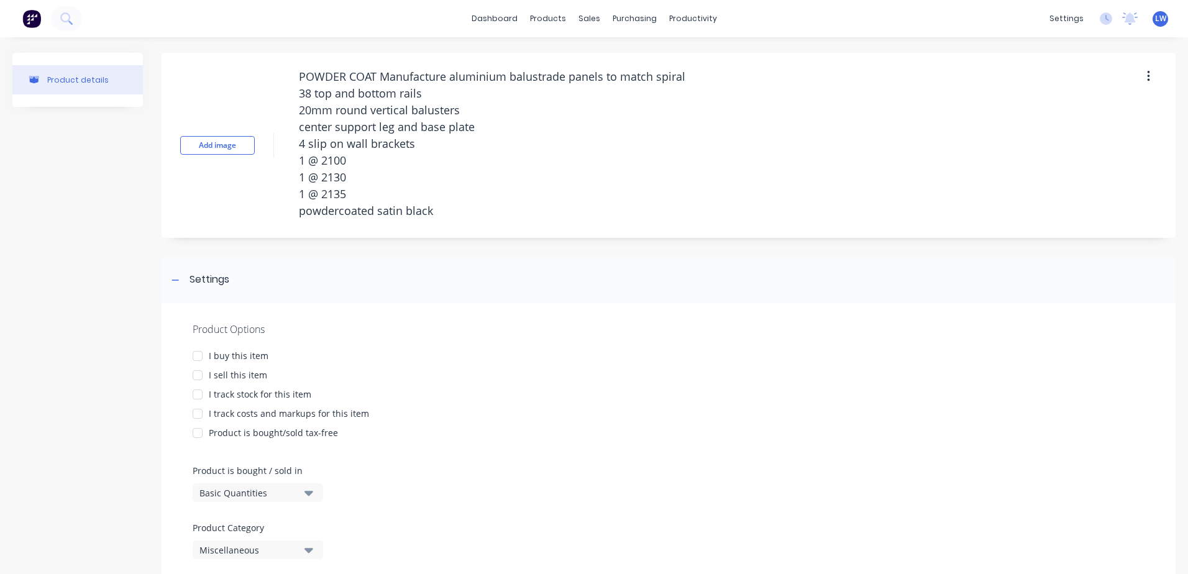
type textarea "POWDER COAT SManufacture aluminium balustrade panels to match spiral 38 top and…"
type textarea "x"
type textarea "POWDER COAT SAManufacture aluminium balustrade panels to match spiral 38 top an…"
type textarea "x"
type textarea "POWDER COAT SATManufacture aluminium balustrade panels to match spiral 38 top a…"
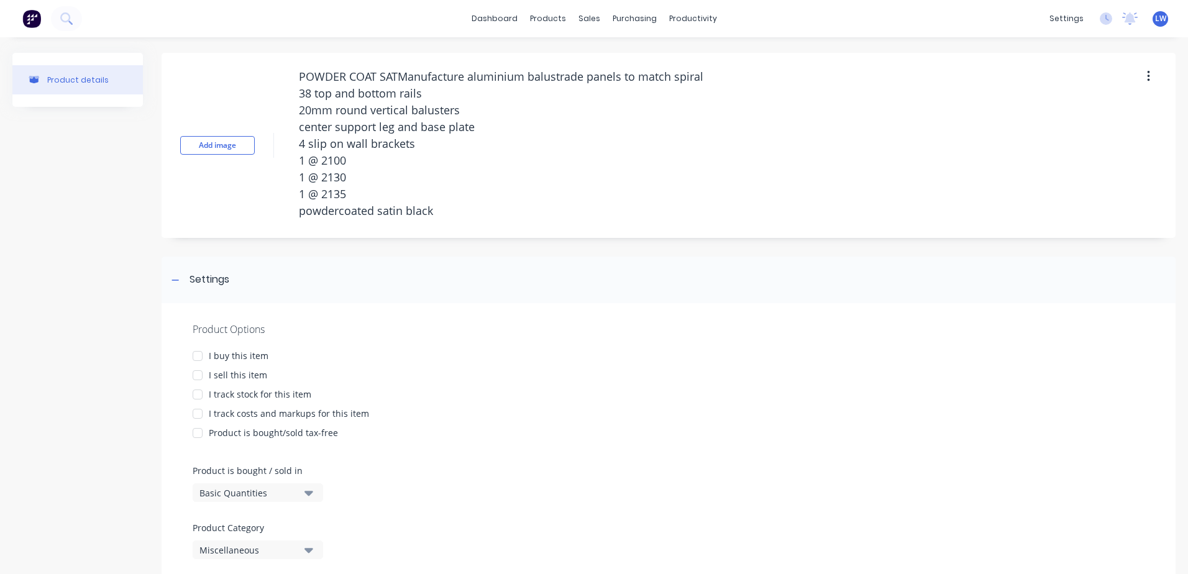
type textarea "x"
type textarea "POWDER COAT SATIManufacture aluminium balustrade panels to match spiral 38 top …"
type textarea "x"
type textarea "POWDER COAT SATINManufacture aluminium balustrade panels to match spiral 38 top…"
type textarea "x"
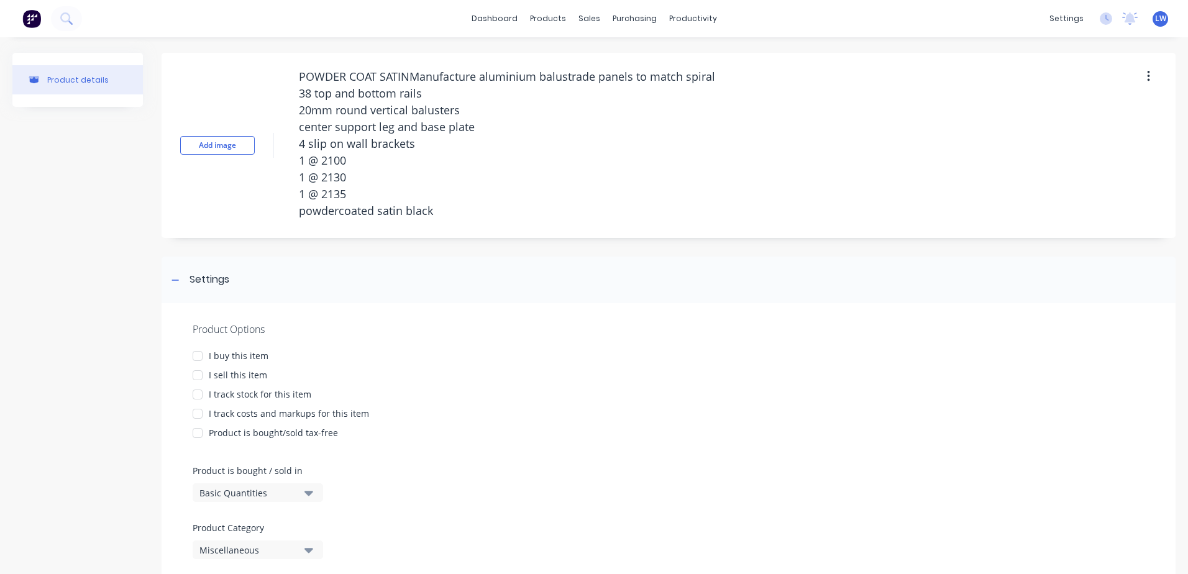
type textarea "POWDER COAT SATIN Manufacture aluminium balustrade panels to match spiral 38 to…"
type textarea "x"
type textarea "POWDER COAT SATIN BManufacture aluminium balustrade panels to match spiral 38 t…"
type textarea "x"
type textarea "POWDER COAT SATIN BLManufacture aluminium balustrade panels to match spiral 38 …"
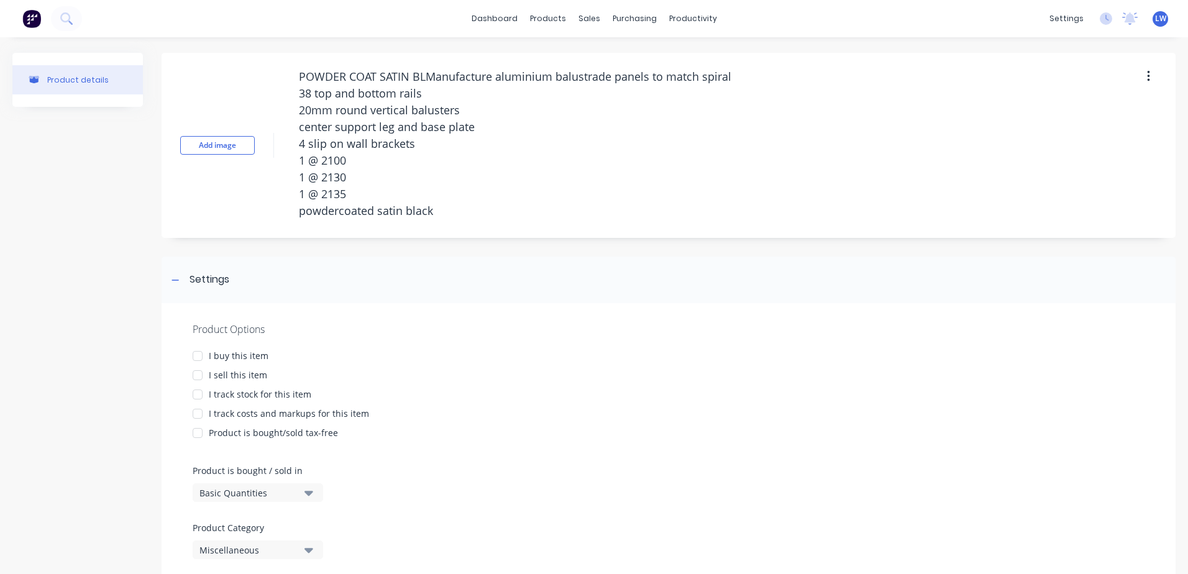
type textarea "x"
type textarea "POWDER COAT SATIN BLAManufacture aluminium balustrade panels to match spiral 38…"
type textarea "x"
type textarea "POWDER COAT SATIN BLACManufacture aluminium balustrade panels to match spiral 3…"
type textarea "x"
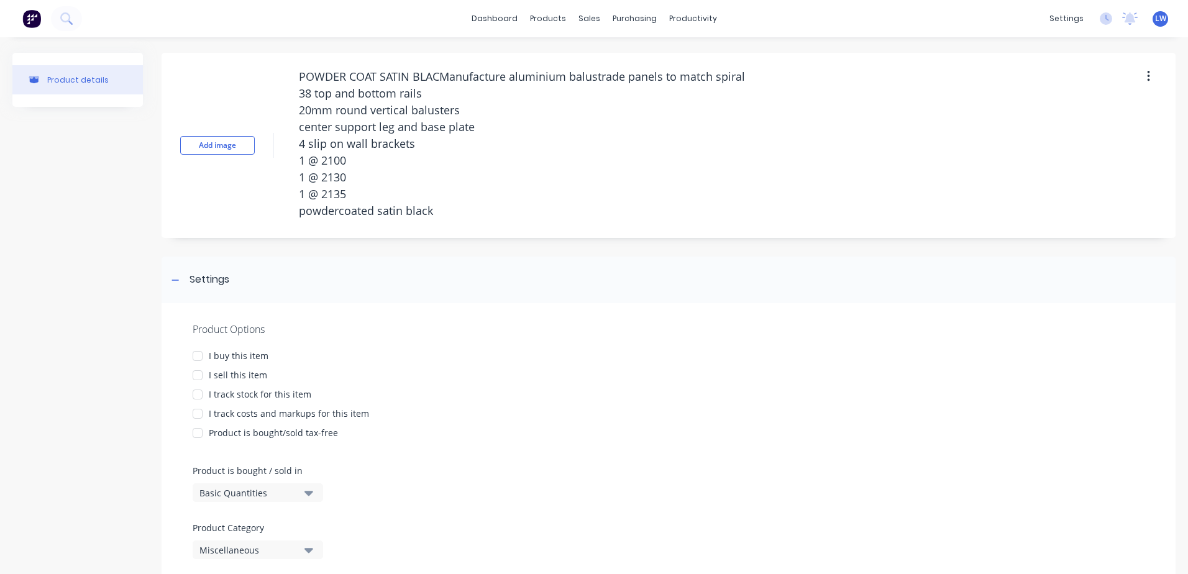
type textarea "POWDER COAT SATIN BLACKManufacture aluminium balustrade panels to match spiral …"
type textarea "x"
type textarea "POWDER COAT SATIN BLACK-Manufacture aluminium balustrade panels to match spiral…"
type textarea "x"
type textarea "POWDER COAT SATIN BLACK- Manufacture aluminium balustrade panels to match spira…"
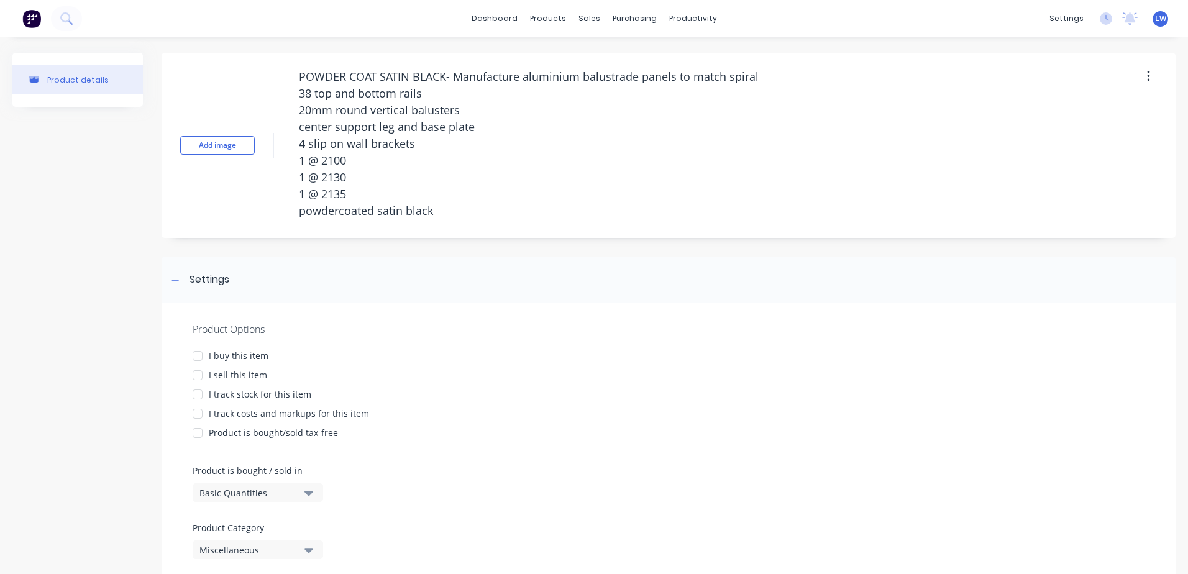
drag, startPoint x: 440, startPoint y: 213, endPoint x: 276, endPoint y: 214, distance: 164.6
click at [276, 214] on div "Add image POWDER COAT SATIN BLACK- Manufacture aluminium balustrade panels to m…" at bounding box center [669, 145] width 1014 height 185
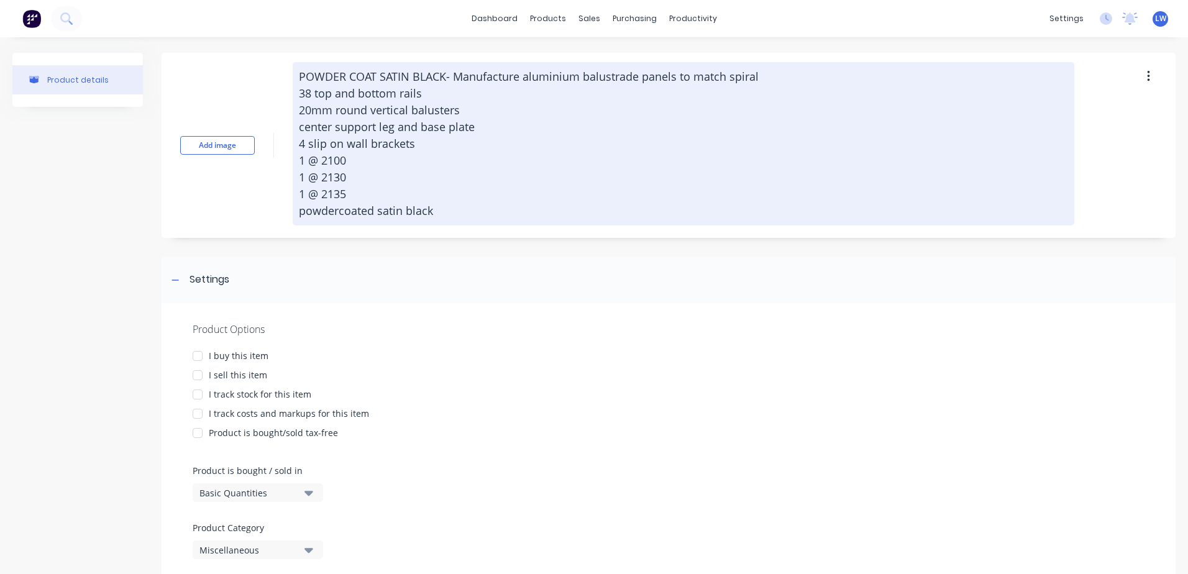
type textarea "x"
type textarea "POWDER COAT SATIN BLACK- Manufacture aluminium balustrade panels to match spira…"
type textarea "x"
type textarea "POWDER COAT SATIN BLACK- Manufacture aluminium balustrade panels to match spira…"
type textarea "x"
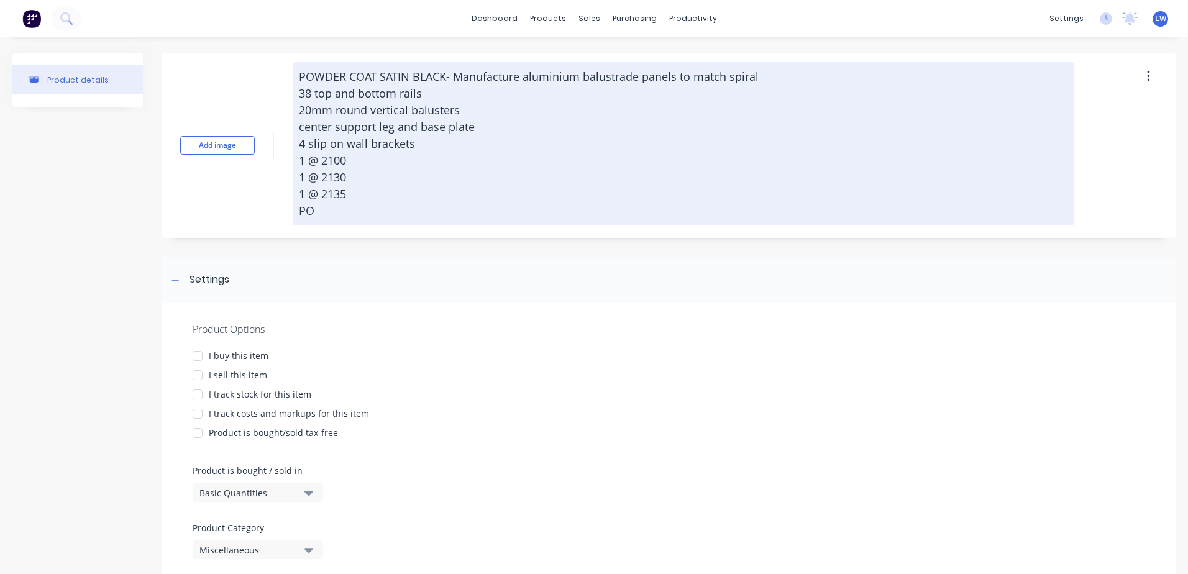
type textarea "POWDER COAT SATIN BLACK- Manufacture aluminium balustrade panels to match spira…"
type textarea "x"
type textarea "POWDER COAT SATIN BLACK- Manufacture aluminium balustrade panels to match spira…"
type textarea "x"
type textarea "POWDER COAT SATIN BLACK- Manufacture aluminium balustrade panels to match spira…"
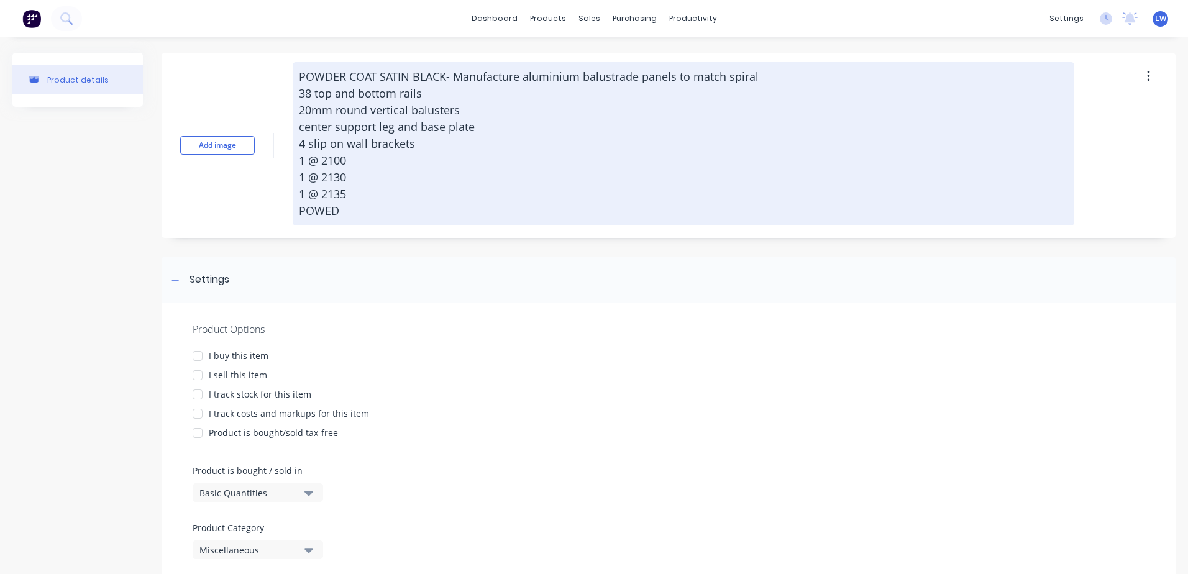
type textarea "x"
type textarea "POWDER COAT SATIN BLACK- Manufacture aluminium balustrade panels to match spira…"
type textarea "x"
type textarea "POWDER COAT SATIN BLACK- Manufacture aluminium balustrade panels to match spira…"
type textarea "x"
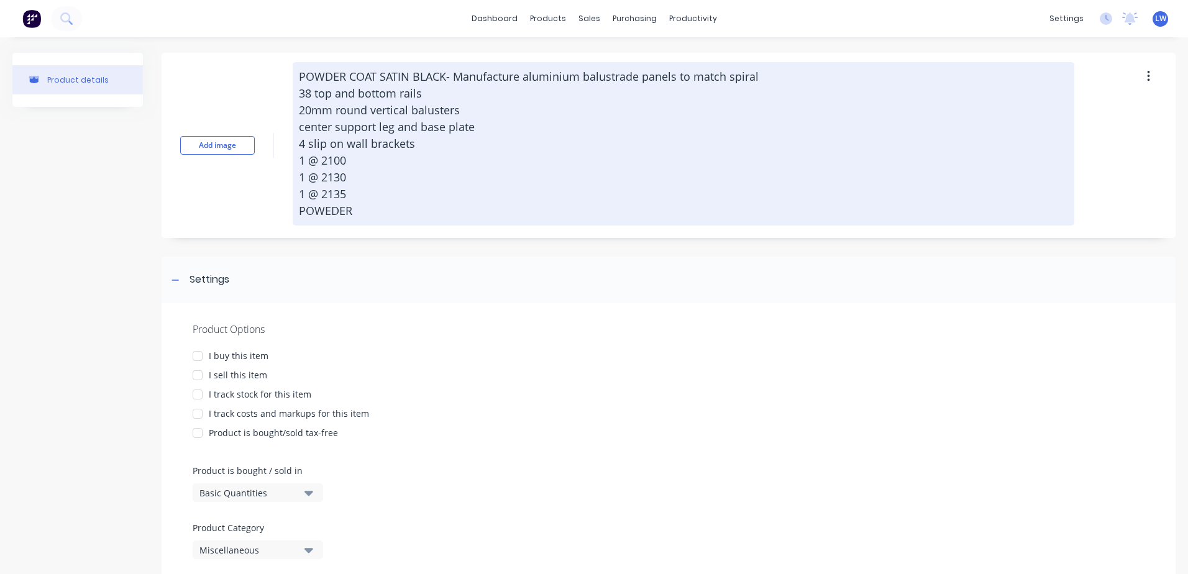
type textarea "POWDER COAT SATIN BLACK- Manufacture aluminium balustrade panels to match spira…"
type textarea "x"
type textarea "POWDER COAT SATIN BLACK- Manufacture aluminium balustrade panels to match spira…"
type textarea "x"
type textarea "POWDER COAT SATIN BLACK- Manufacture aluminium balustrade panels to match spira…"
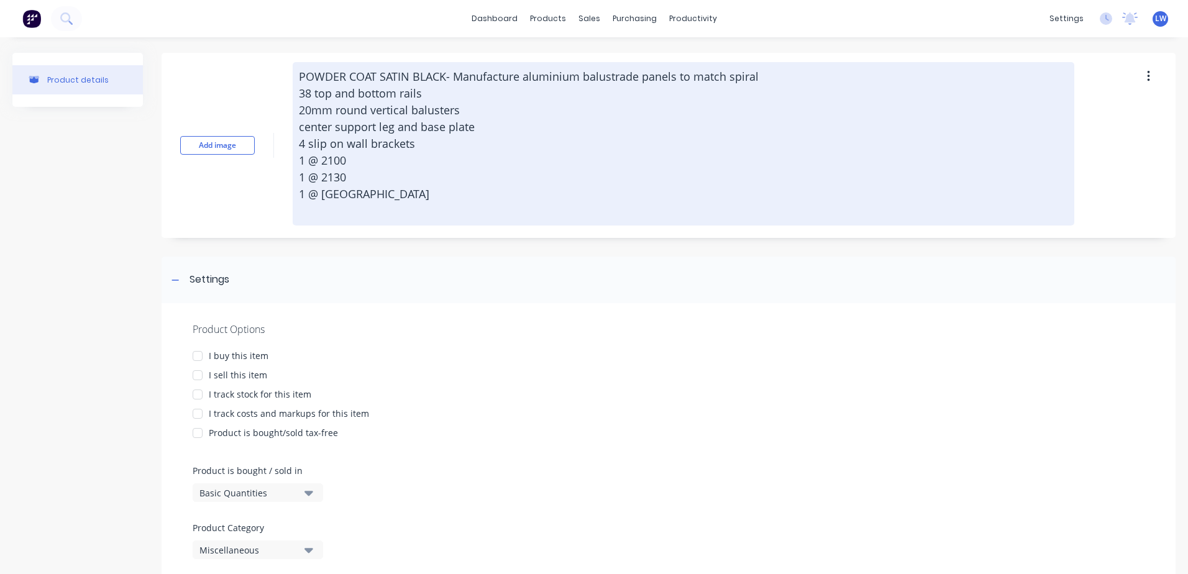
type textarea "x"
type textarea "POWDER COAT SATIN BLACK- Manufacture aluminium balustrade panels to match spira…"
type textarea "x"
type textarea "POWDER COAT SATIN BLACK- Manufacture aluminium balustrade panels to match spira…"
type textarea "x"
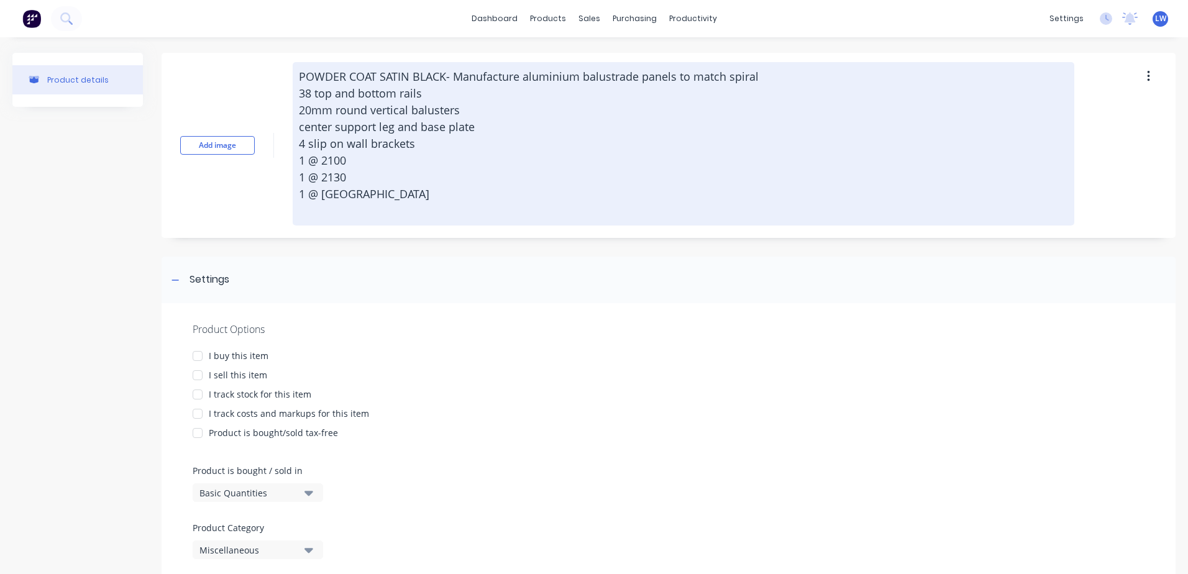
type textarea "POWDER COAT SATIN BLACK- Manufacture aluminium balustrade panels to match spira…"
type textarea "x"
type textarea "POWDER COAT SATIN BLACK- Manufacture aluminium balustrade panels to match spira…"
type textarea "x"
type textarea "POWDER COAT SATIN BLACK- Manufacture aluminium balustrade panels to match spira…"
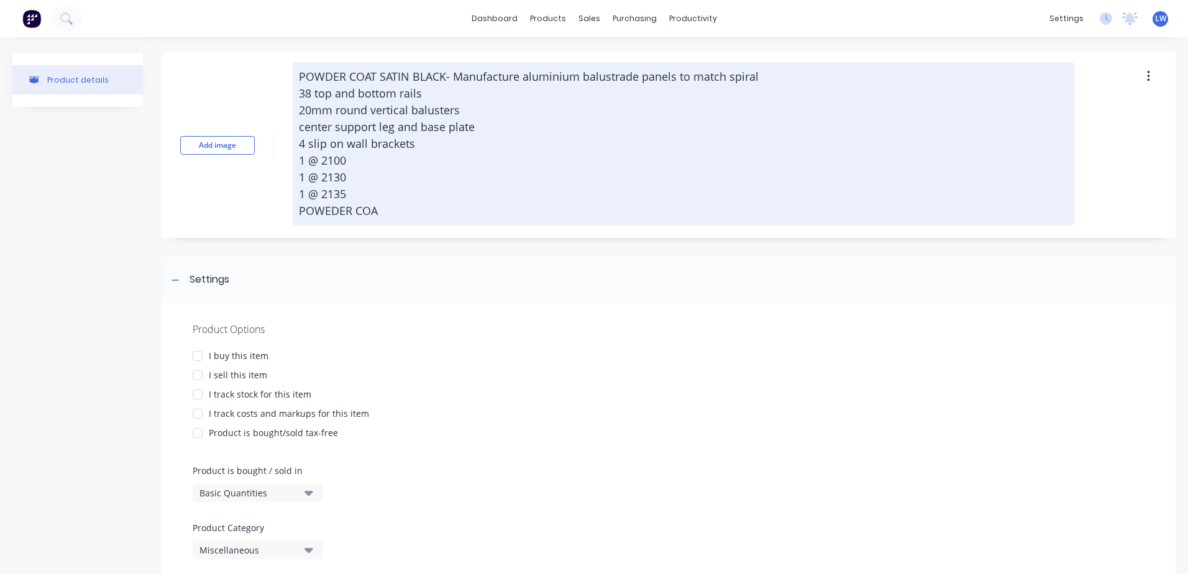
type textarea "x"
type textarea "POWDER COAT SATIN BLACK- Manufacture aluminium balustrade panels to match spira…"
type textarea "x"
type textarea "POWDER COAT SATIN BLACK- Manufacture aluminium balustrade panels to match spira…"
type textarea "x"
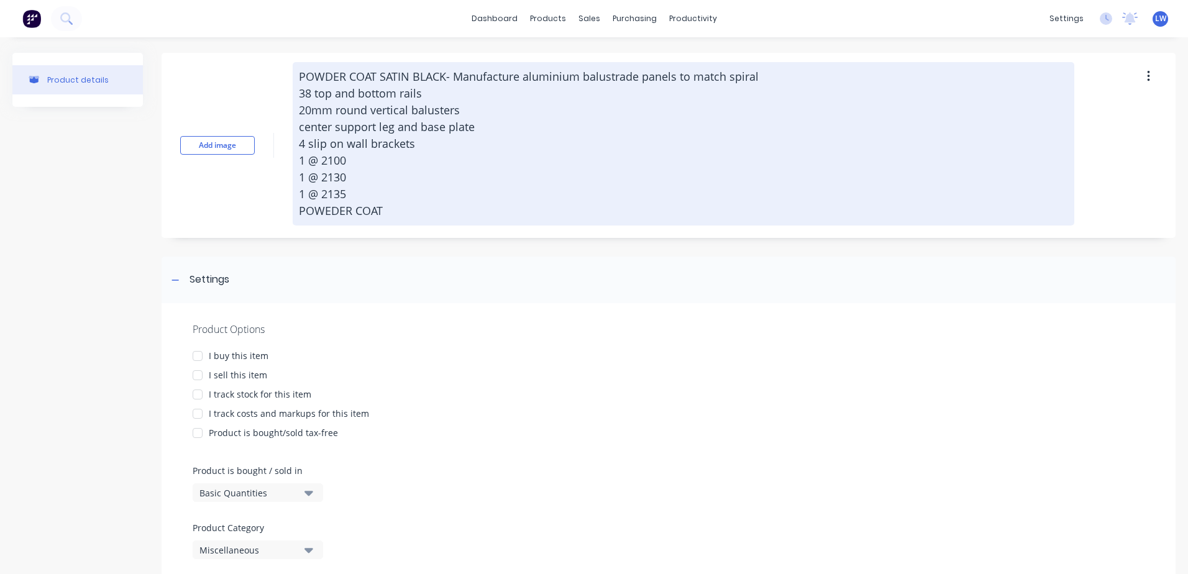
type textarea "POWDER COAT SATIN BLACK- Manufacture aluminium balustrade panels to match spira…"
type textarea "x"
type textarea "POWDER COAT SATIN BLACK- Manufacture aluminium balustrade panels to match spira…"
type textarea "x"
type textarea "POWDER COAT SATIN BLACK- Manufacture aluminium balustrade panels to match spira…"
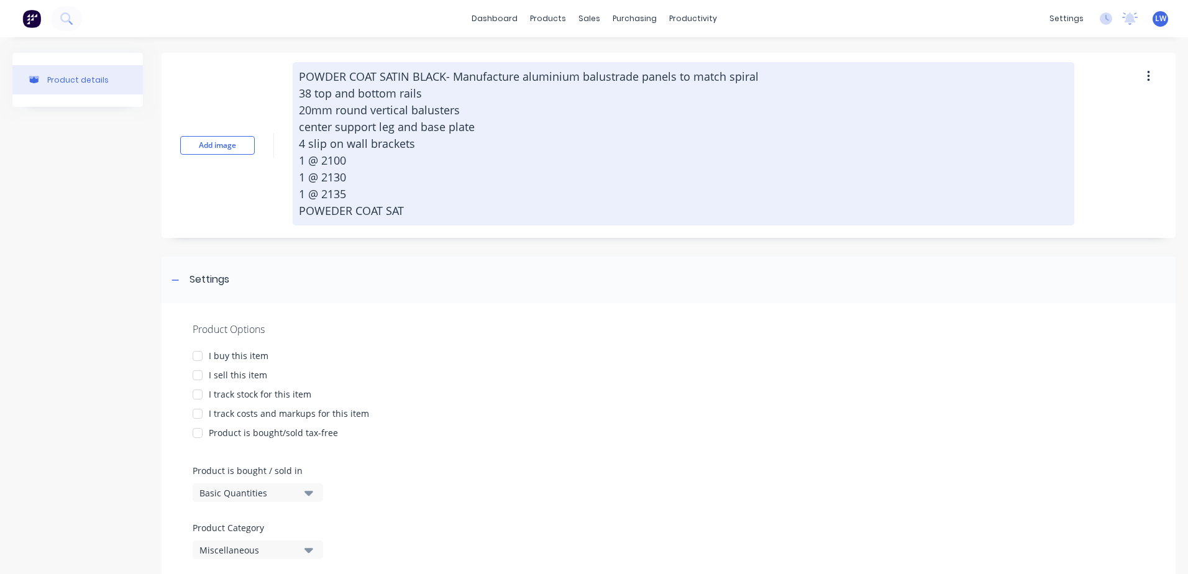
type textarea "x"
type textarea "POWDER COAT SATIN BLACK- Manufacture aluminium balustrade panels to match spira…"
type textarea "x"
type textarea "POWDER COAT SATIN BLACK- Manufacture aluminium balustrade panels to match spira…"
type textarea "x"
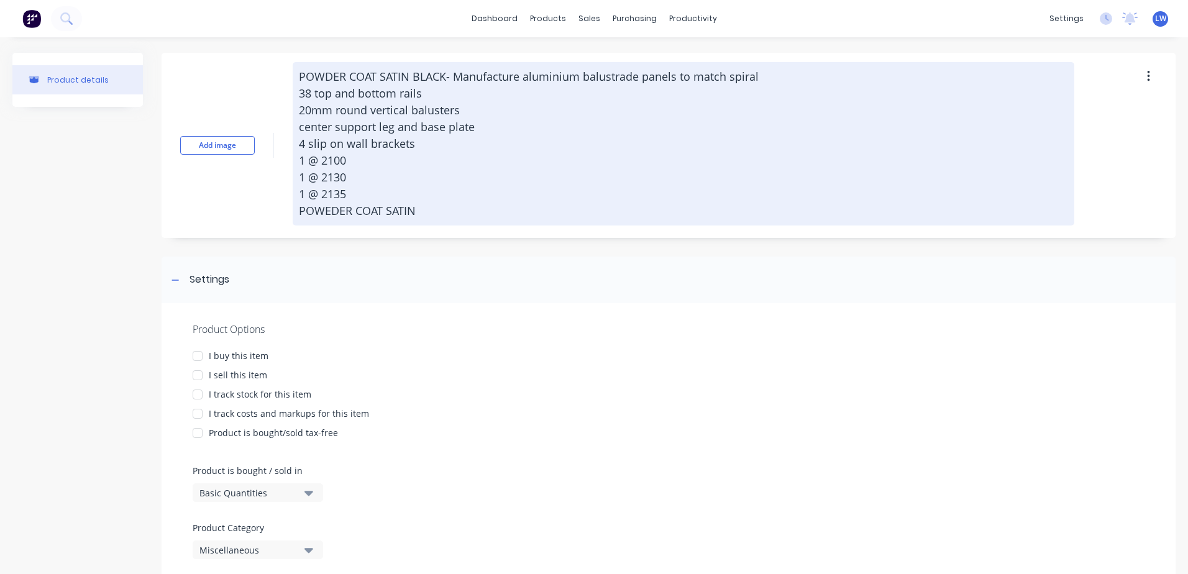
type textarea "POWDER COAT SATIN BLACK- Manufacture aluminium balustrade panels to match spira…"
type textarea "x"
type textarea "POWDER COAT SATIN BLACK- Manufacture aluminium balustrade panels to match spira…"
type textarea "x"
type textarea "POWDER COAT SATIN BLACK- Manufacture aluminium balustrade panels to match spira…"
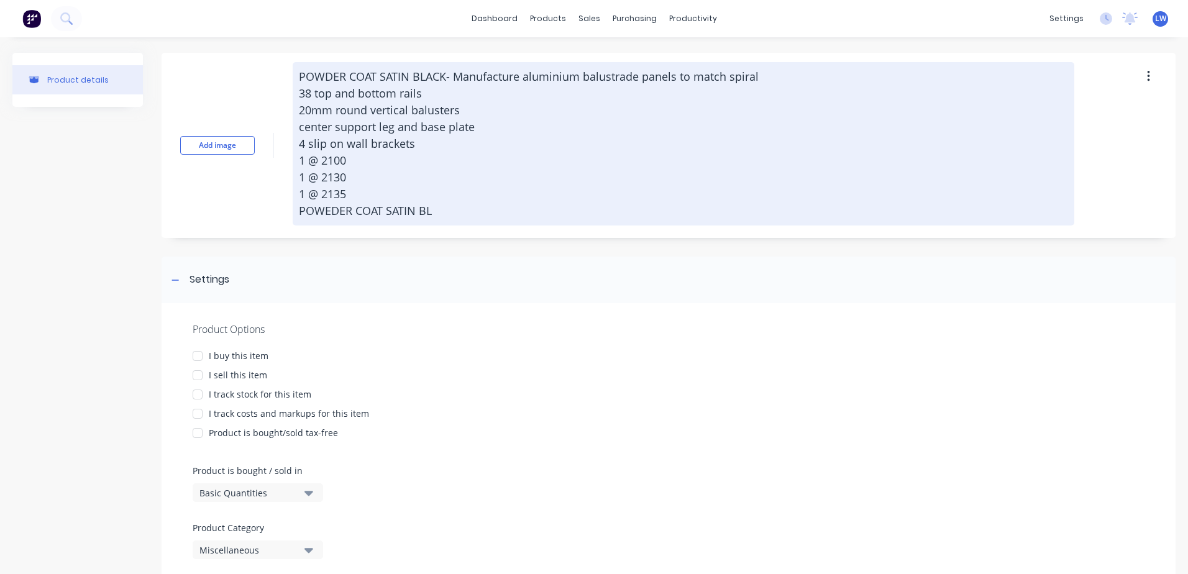
type textarea "x"
type textarea "POWDER COAT SATIN BLACK- Manufacture aluminium balustrade panels to match spira…"
type textarea "x"
type textarea "POWDER COAT SATIN BLACK- Manufacture aluminium balustrade panels to match spira…"
type textarea "x"
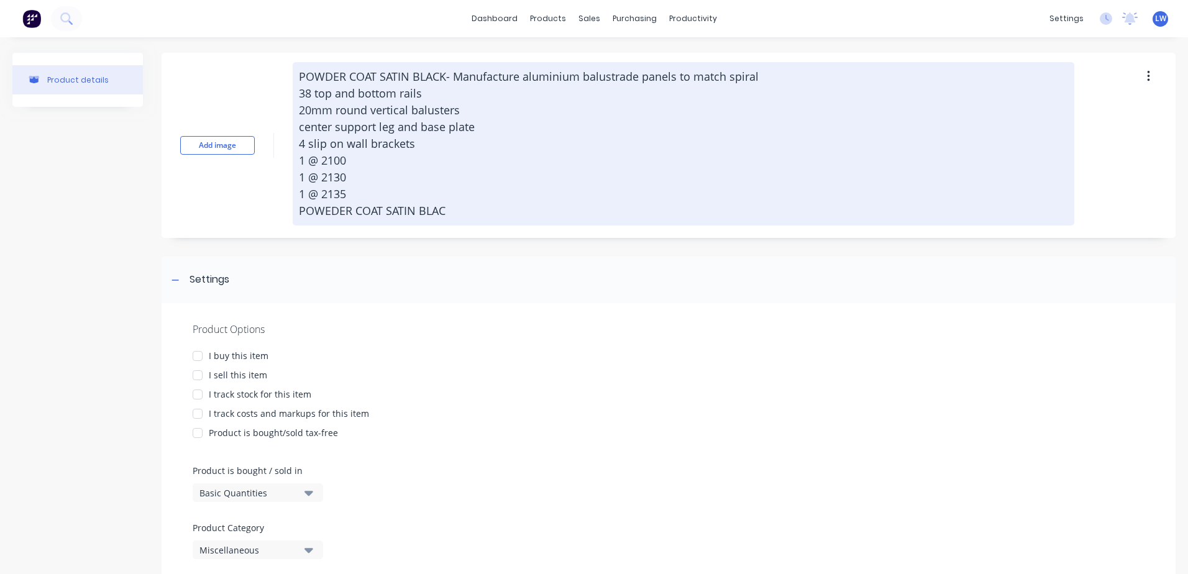
type textarea "POWDER COAT SATIN BLACK- Manufacture aluminium balustrade panels to match spira…"
click at [601, 199] on textarea "POWDER COAT SATIN BLACK- Manufacture aluminium balustrade panels to match spira…" at bounding box center [683, 143] width 781 height 163
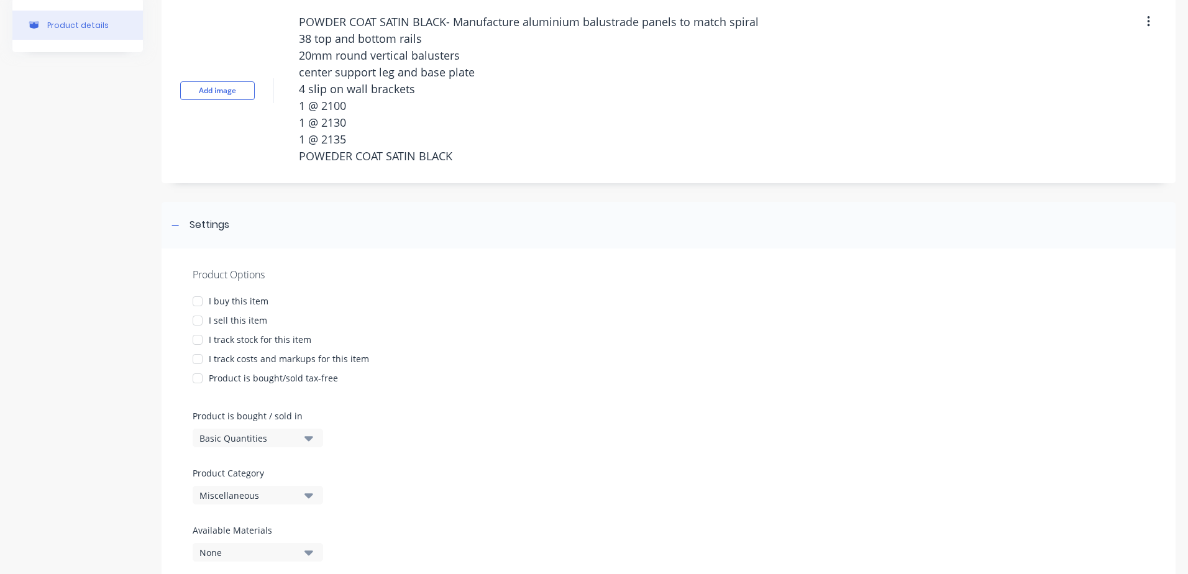
scroll to position [99, 0]
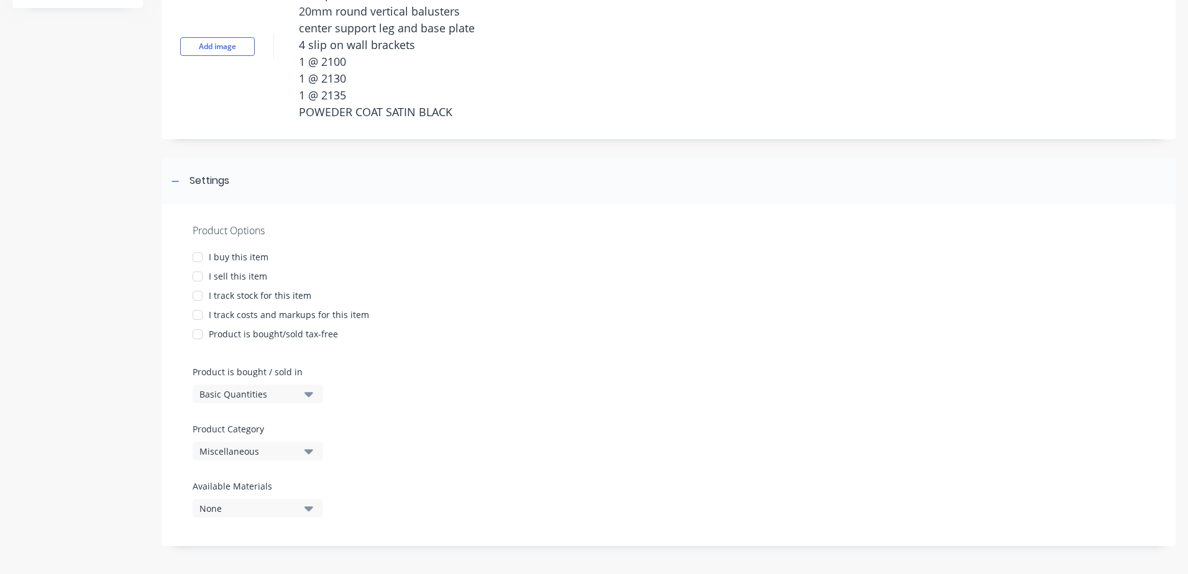
click at [198, 258] on div at bounding box center [197, 257] width 25 height 25
click at [195, 278] on div at bounding box center [197, 276] width 25 height 25
type textarea "x"
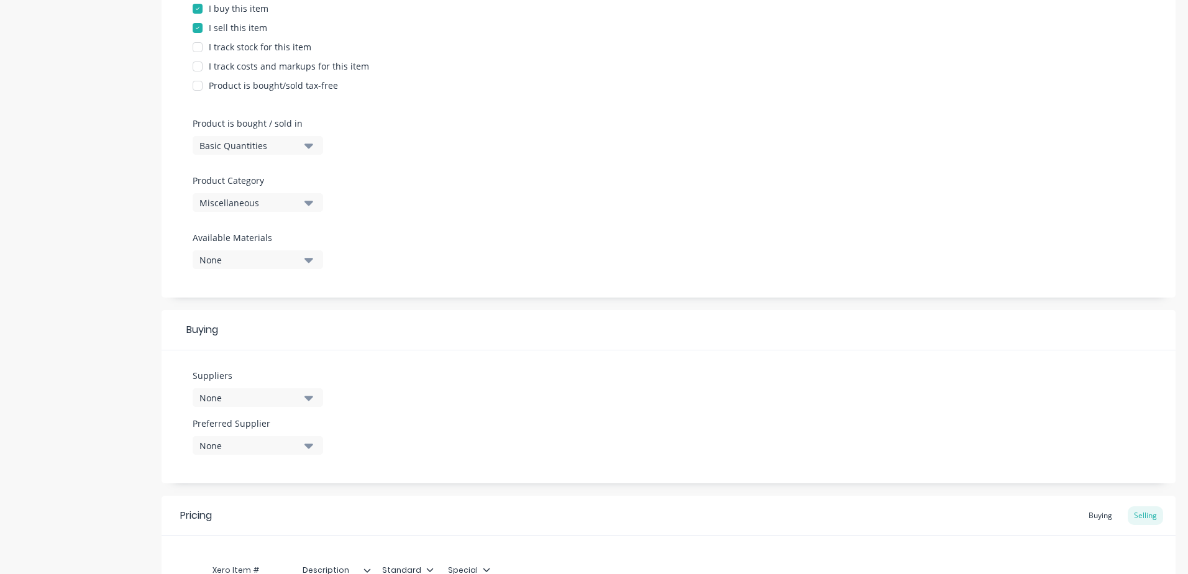
type textarea "POWDER COAT SATIN BLACK- Manufacture aluminium balustrade panels to match spira…"
type textarea "x"
type textarea "POWDER COAT SATIN BLACK- Manufacture aluminium balustrade panels to match spira…"
click at [309, 204] on icon "button" at bounding box center [308, 203] width 9 height 5
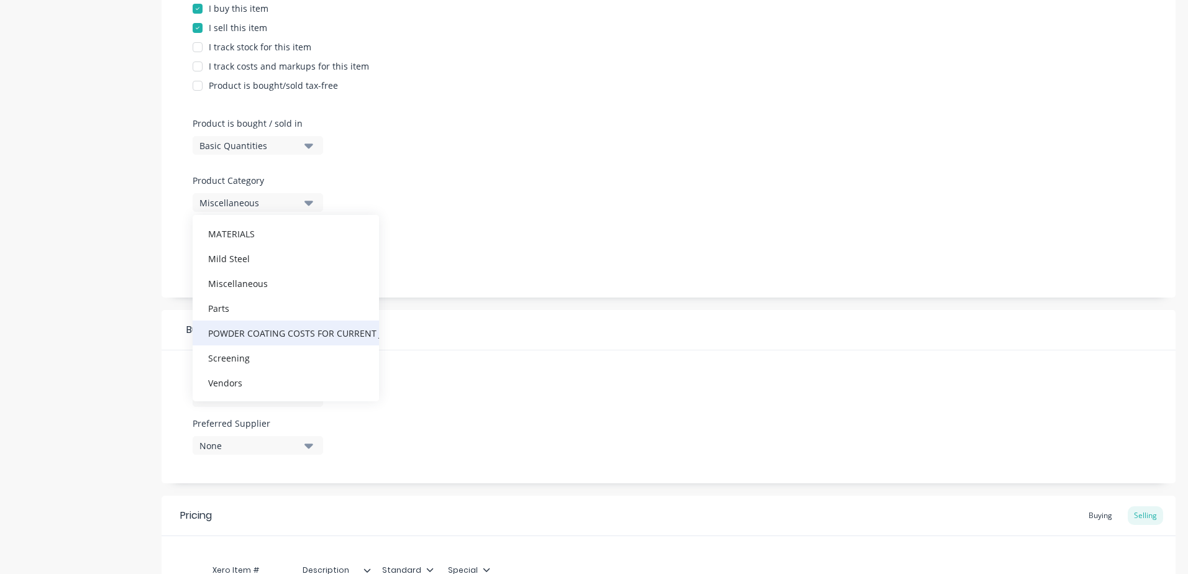
click at [288, 335] on div "POWDER COATING COSTS FOR CURRENT JOBS" at bounding box center [286, 333] width 186 height 25
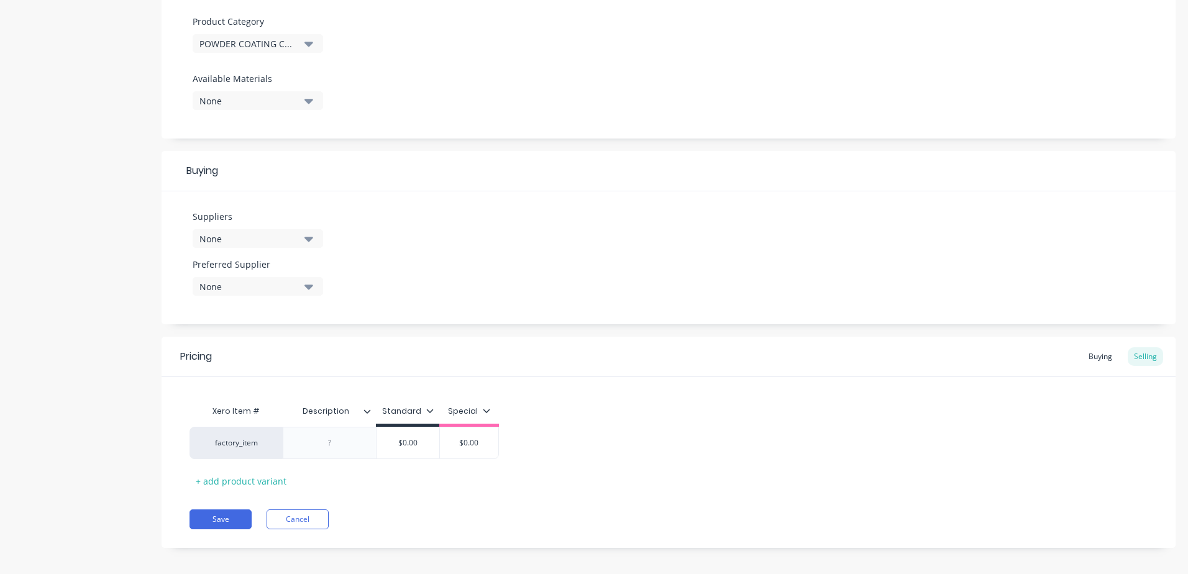
scroll to position [514, 0]
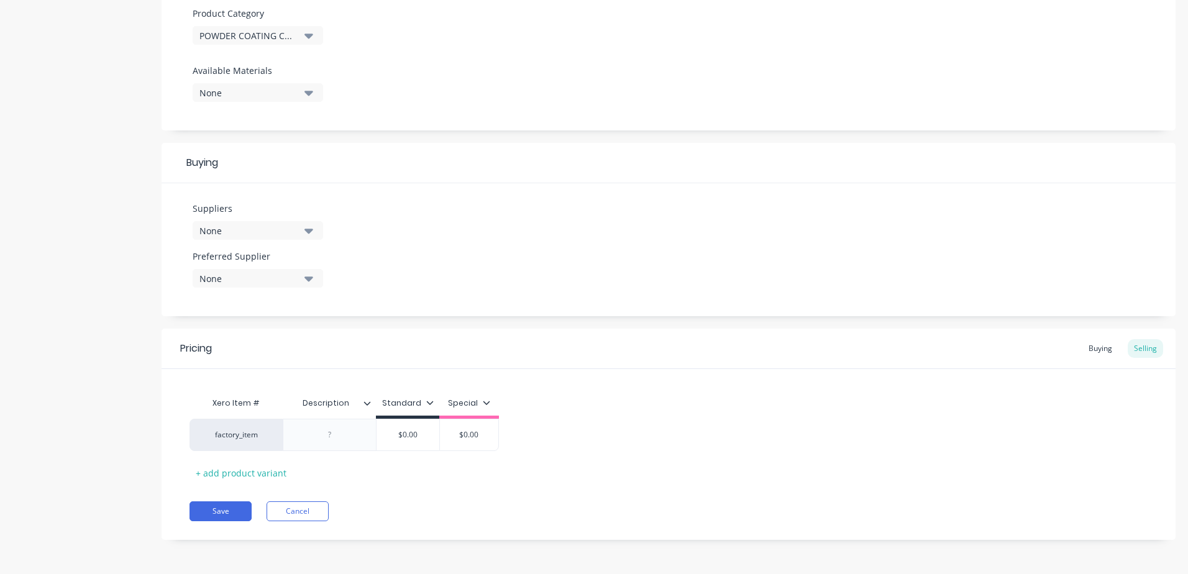
click at [311, 234] on icon "button" at bounding box center [308, 231] width 9 height 14
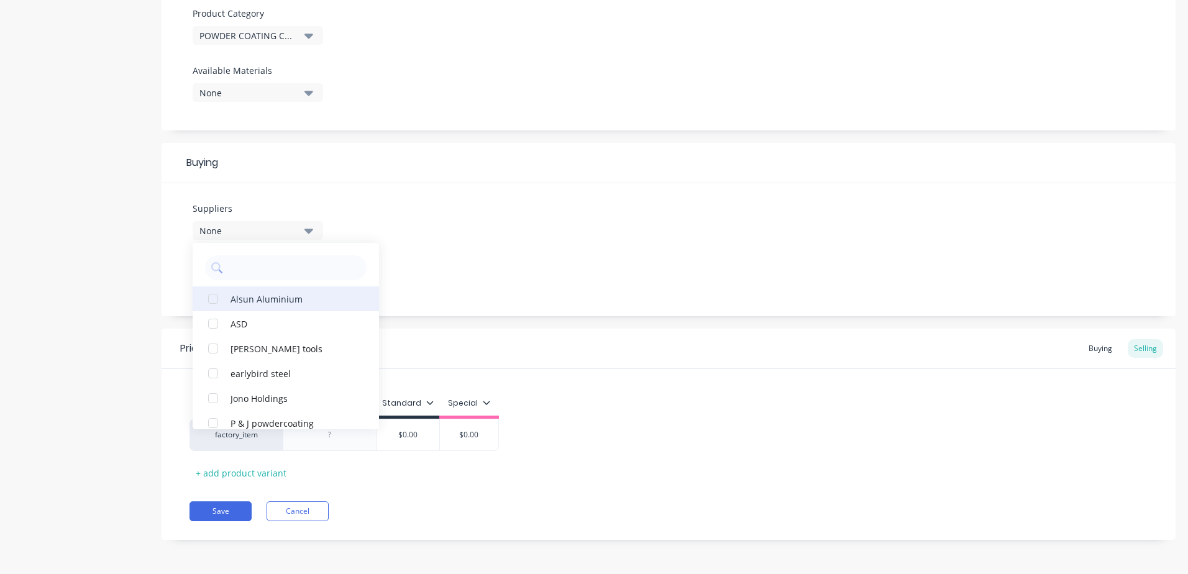
scroll to position [37, 0]
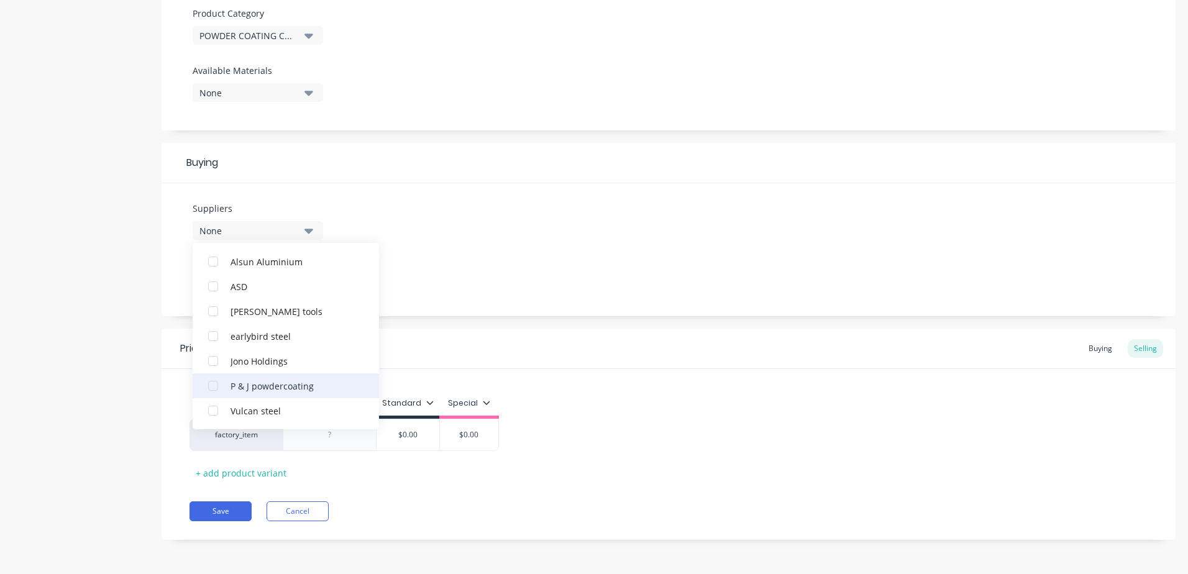
click at [212, 385] on div "button" at bounding box center [213, 385] width 25 height 25
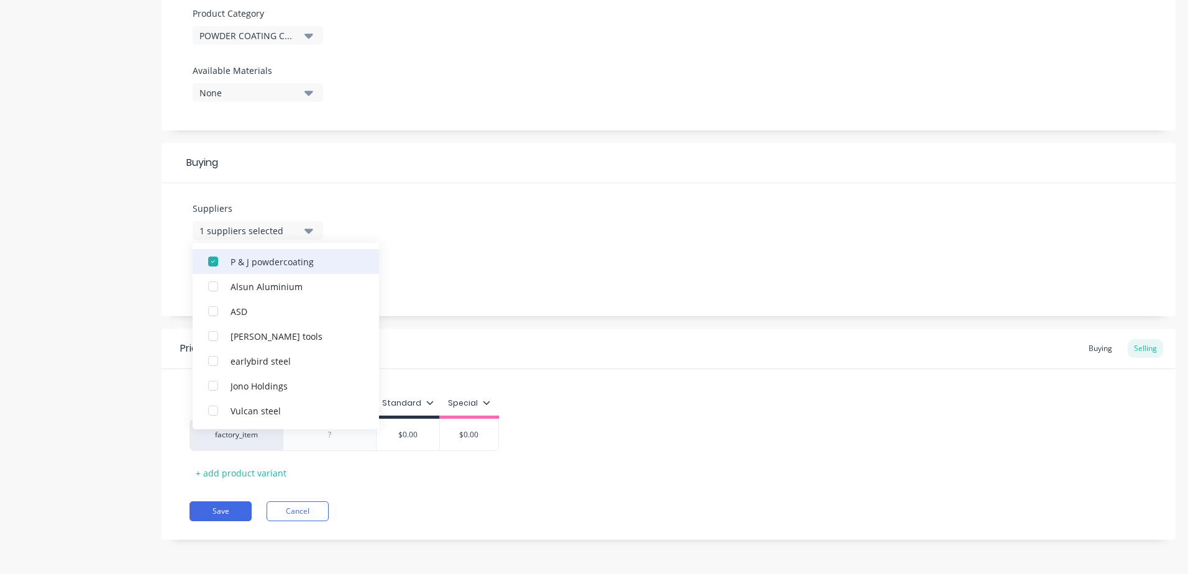
scroll to position [0, 0]
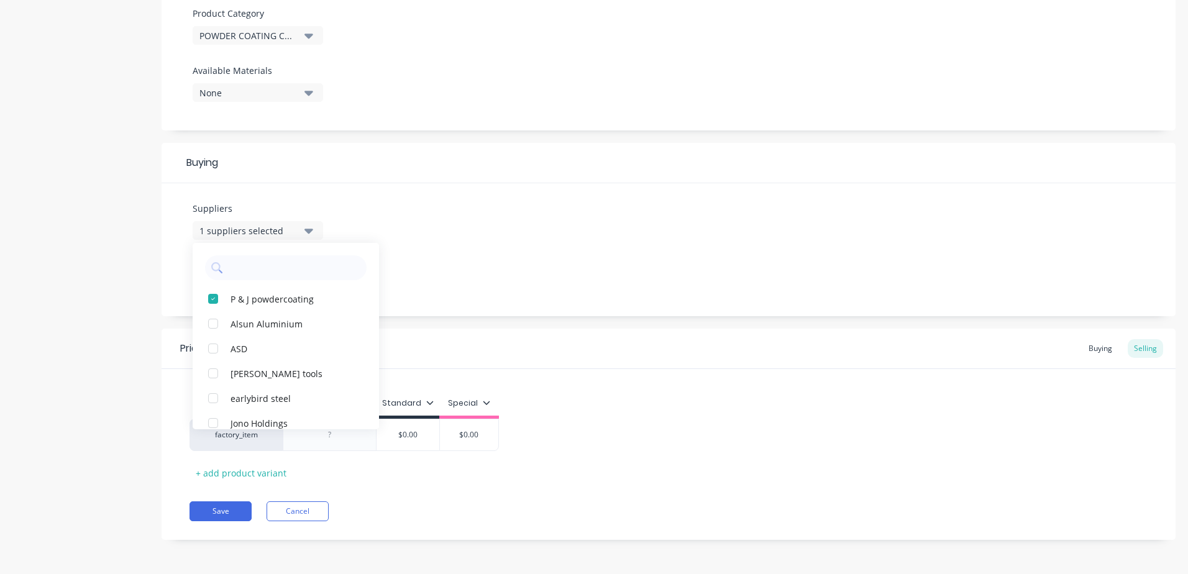
click at [510, 223] on div "Suppliers 1 suppliers selected P & J powdercoating Alsun Aluminium ASD Collins …" at bounding box center [669, 249] width 1014 height 133
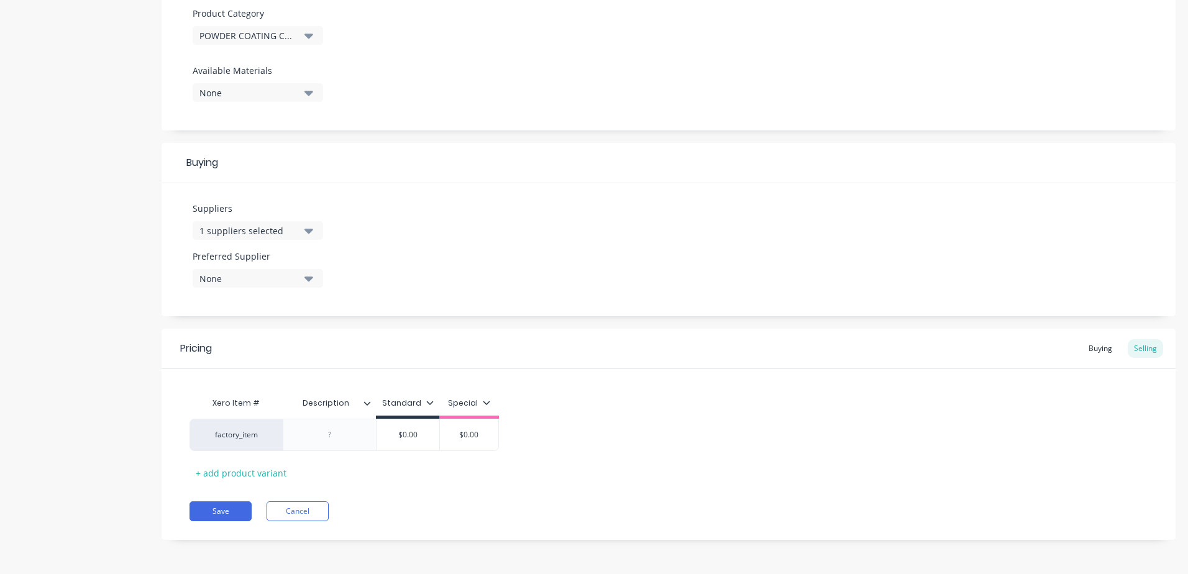
click at [309, 285] on button "None" at bounding box center [258, 278] width 130 height 19
click at [215, 346] on div "button" at bounding box center [213, 346] width 25 height 25
click at [618, 207] on div "Suppliers 1 suppliers selected Preferred Supplier P & J powdercoating P & J pow…" at bounding box center [669, 249] width 1014 height 133
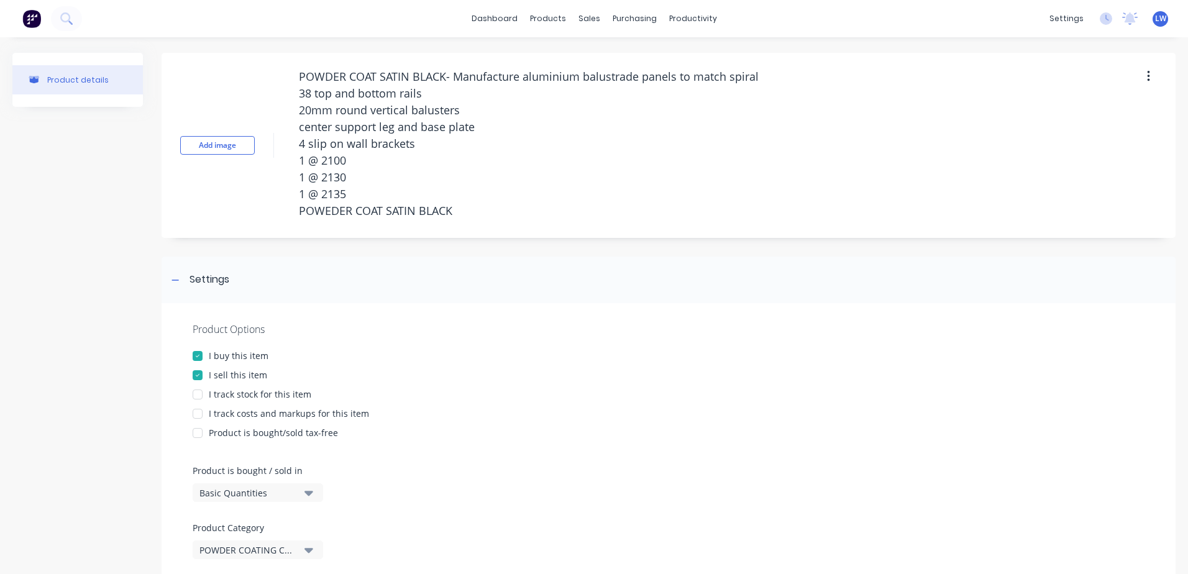
click at [198, 412] on div at bounding box center [197, 413] width 25 height 25
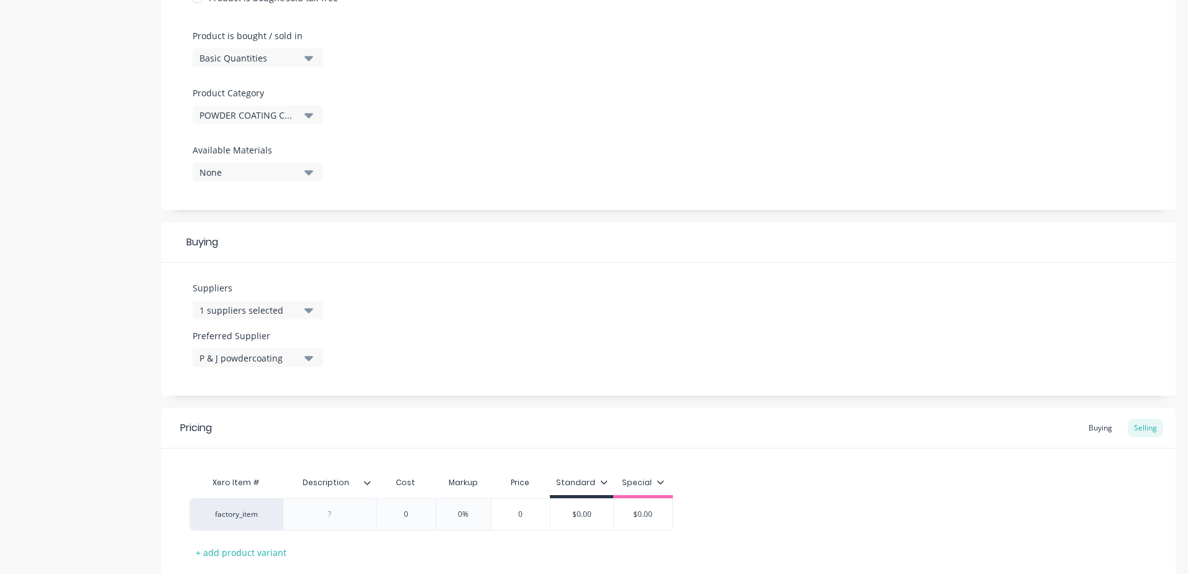
scroll to position [514, 0]
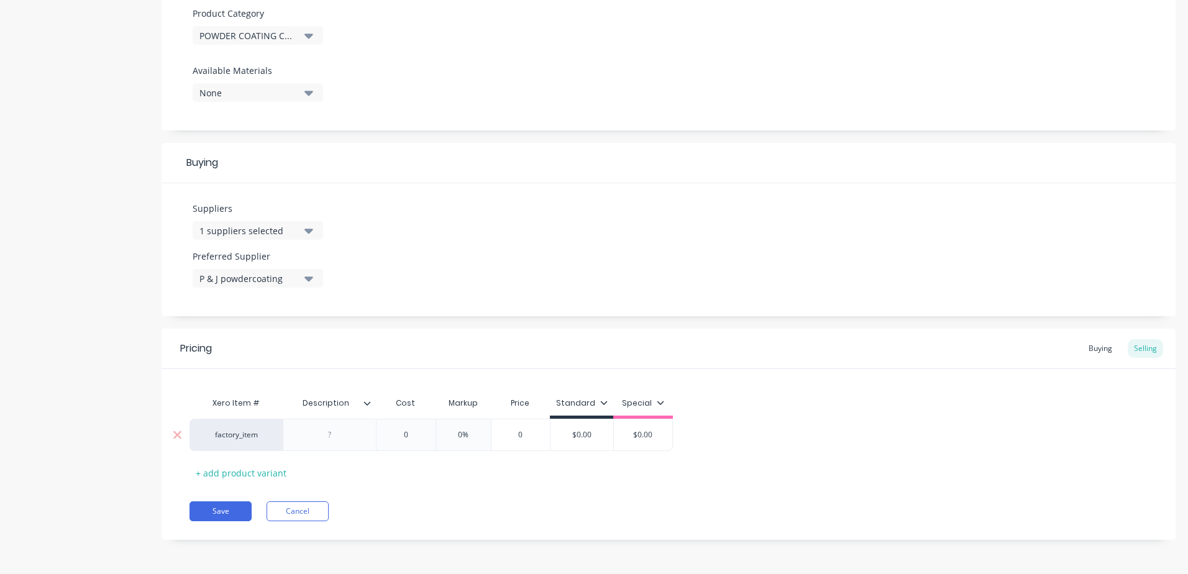
click at [347, 435] on div at bounding box center [330, 435] width 62 height 16
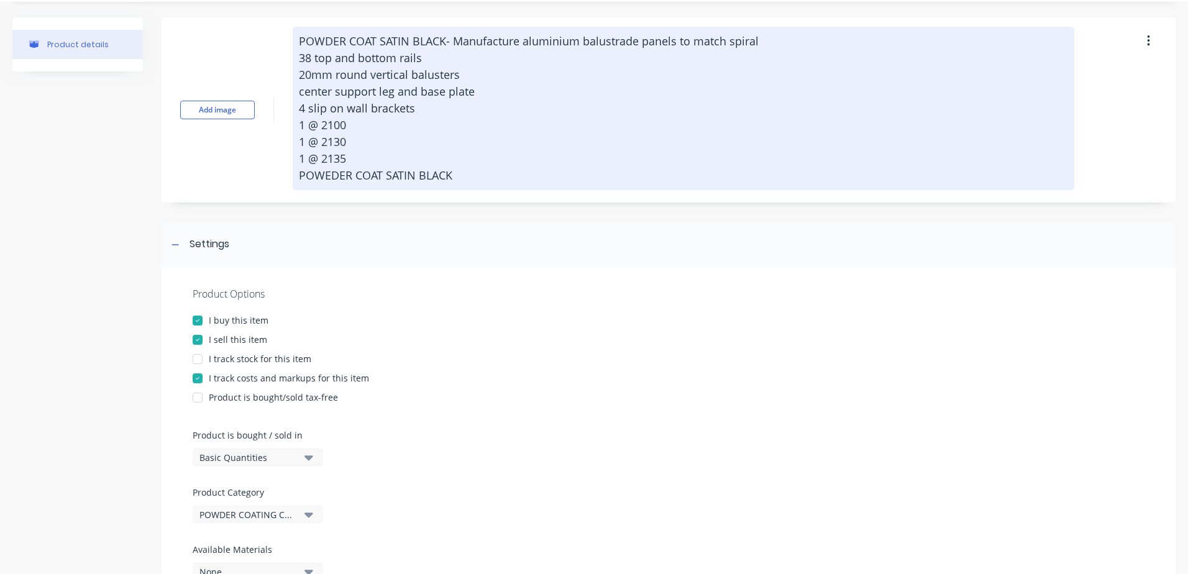
scroll to position [0, 0]
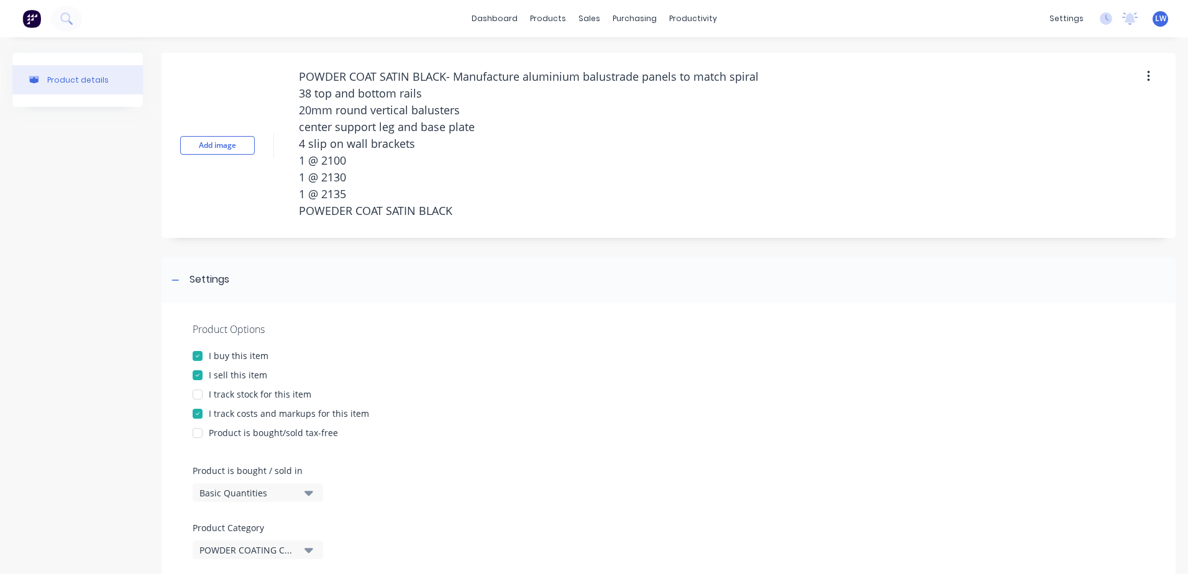
drag, startPoint x: 463, startPoint y: 214, endPoint x: 260, endPoint y: 67, distance: 250.0
click at [260, 67] on div "Add image POWDER COAT SATIN BLACK- Manufacture aluminium balustrade panels to m…" at bounding box center [669, 145] width 1014 height 185
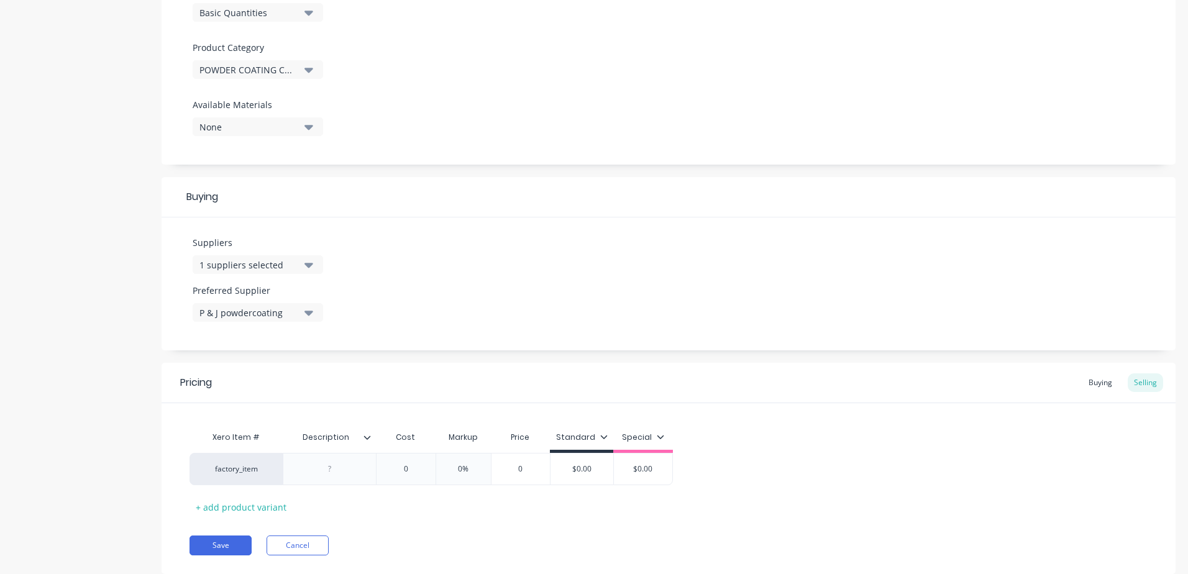
scroll to position [514, 0]
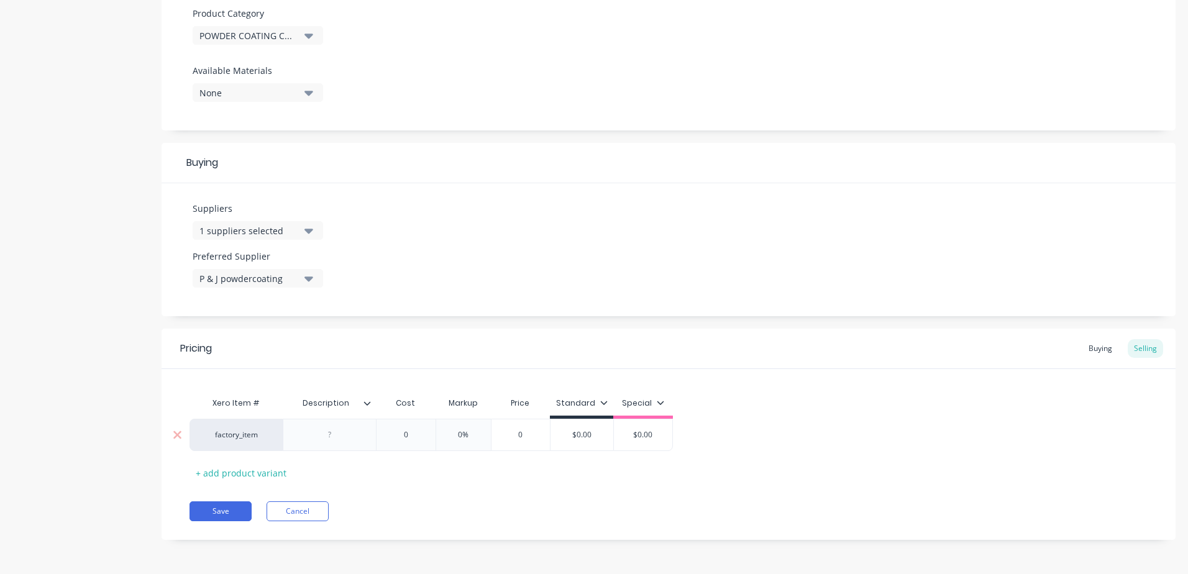
type textarea "x"
click at [343, 435] on div at bounding box center [330, 435] width 62 height 16
paste div
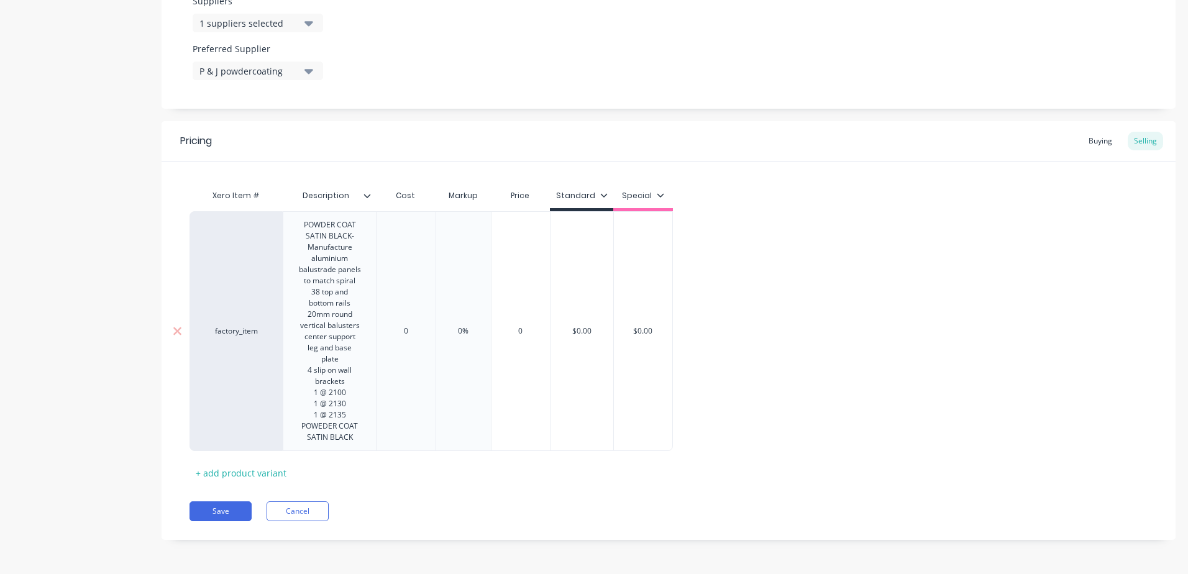
type textarea "x"
type input "0"
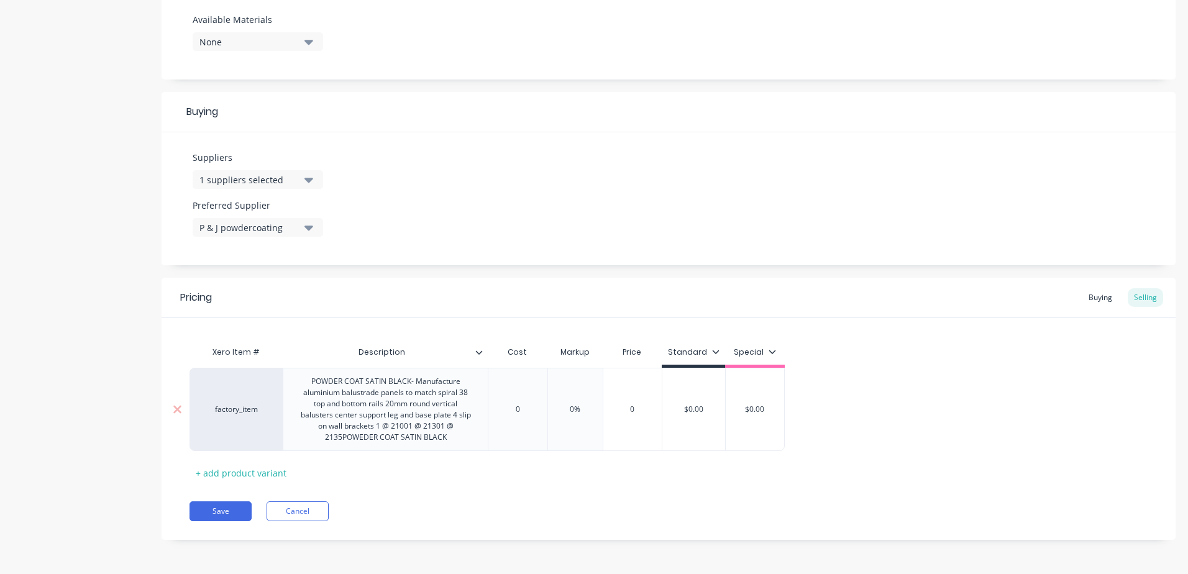
scroll to position [565, 0]
click at [419, 329] on div "Xero Item # Description Cost Markup Price Standard Special factory_item POWDER …" at bounding box center [669, 400] width 1014 height 165
type textarea "x"
type input "1"
type textarea "x"
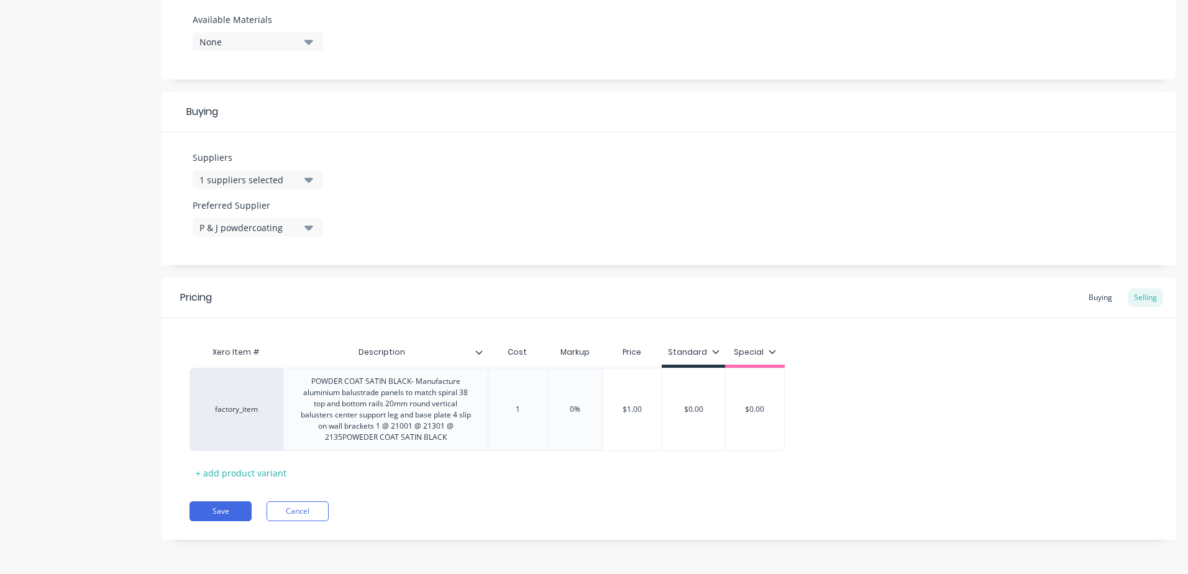
type input "15"
type textarea "x"
type input "153"
type textarea "x"
type input "1532"
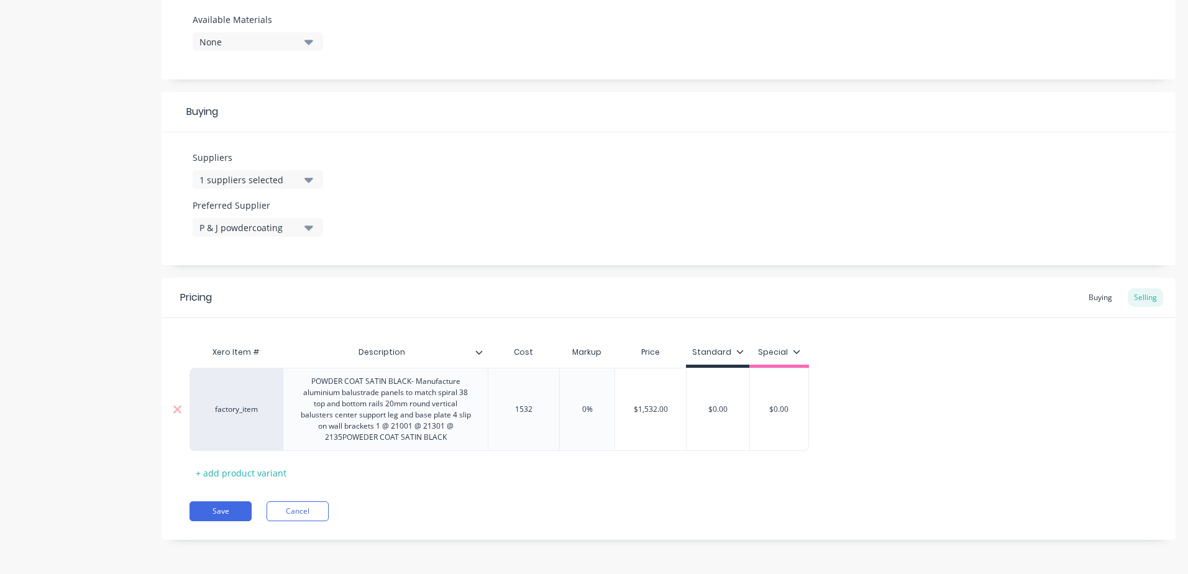
type input "0%"
click at [606, 412] on input "0%" at bounding box center [587, 409] width 62 height 11
drag, startPoint x: 600, startPoint y: 409, endPoint x: 563, endPoint y: 389, distance: 41.7
click at [555, 404] on div "factory_item POWDER COAT SATIN BLACK- Manufacture aluminium balustrade panels t…" at bounding box center [498, 409] width 619 height 83
type textarea "x"
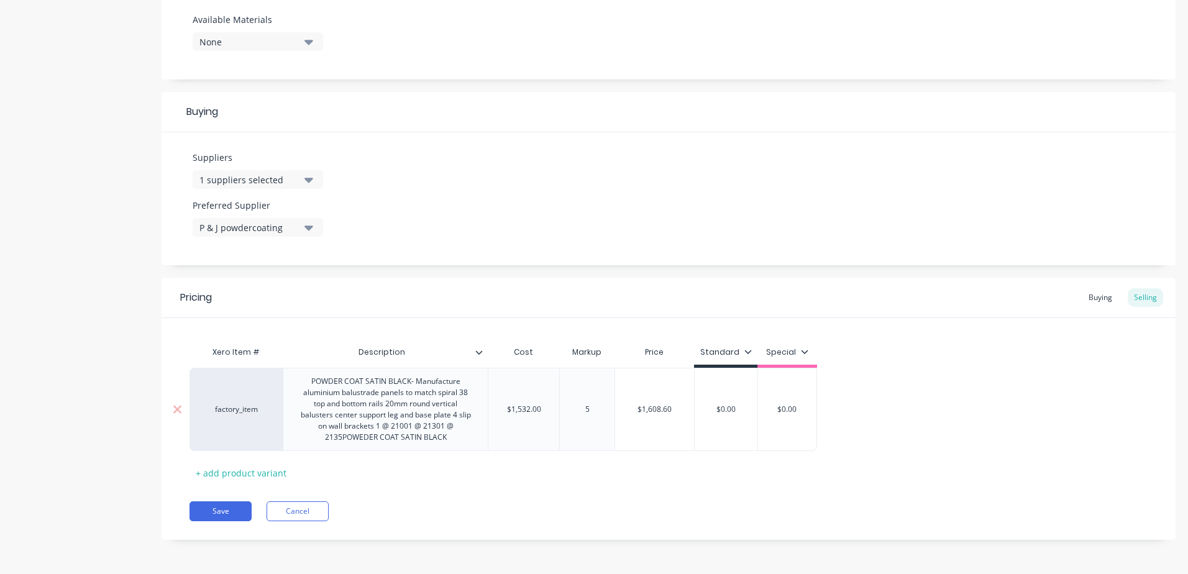
type input "5"
type textarea "x"
type input "2"
type textarea "x"
type input "25"
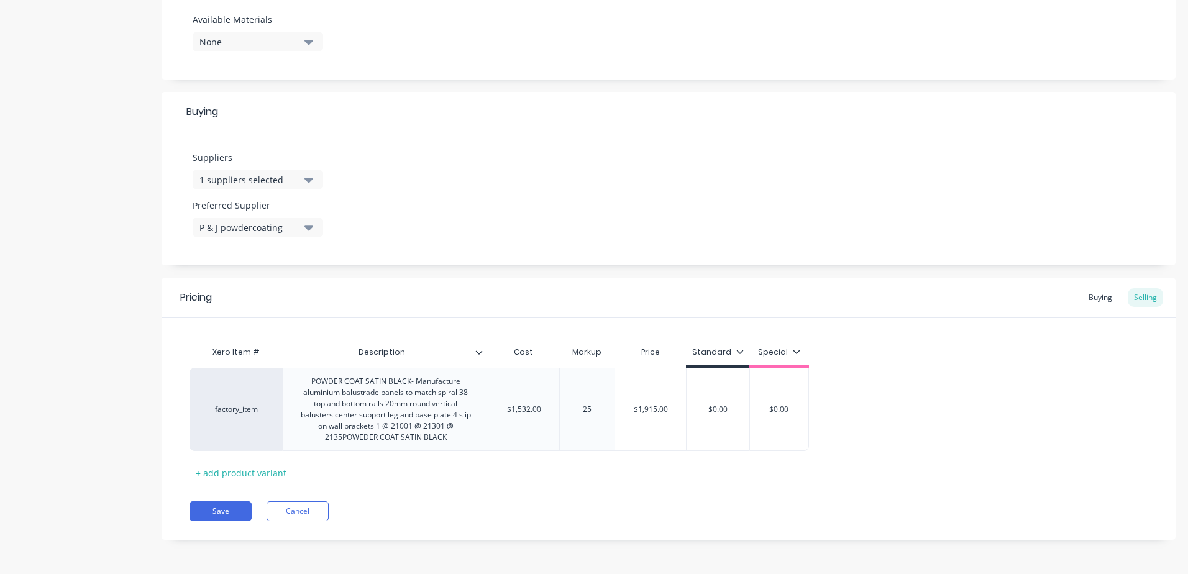
click at [586, 472] on div "Xero Item # Description Cost Markup Price Standard Special factory_item POWDER …" at bounding box center [668, 411] width 958 height 143
click at [219, 511] on button "Save" at bounding box center [220, 511] width 62 height 20
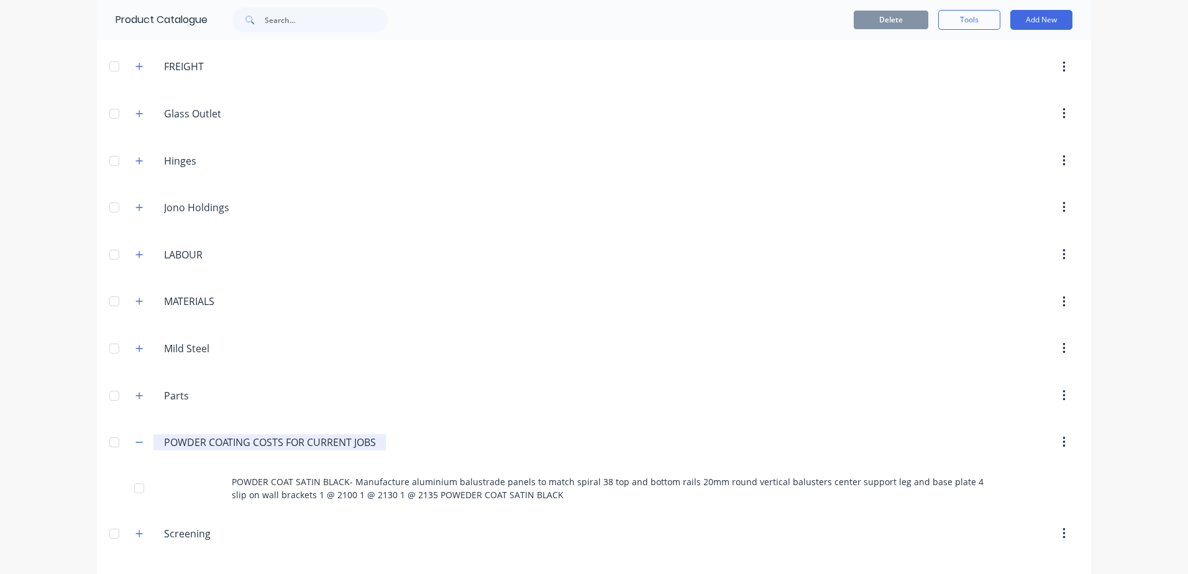
scroll to position [974, 0]
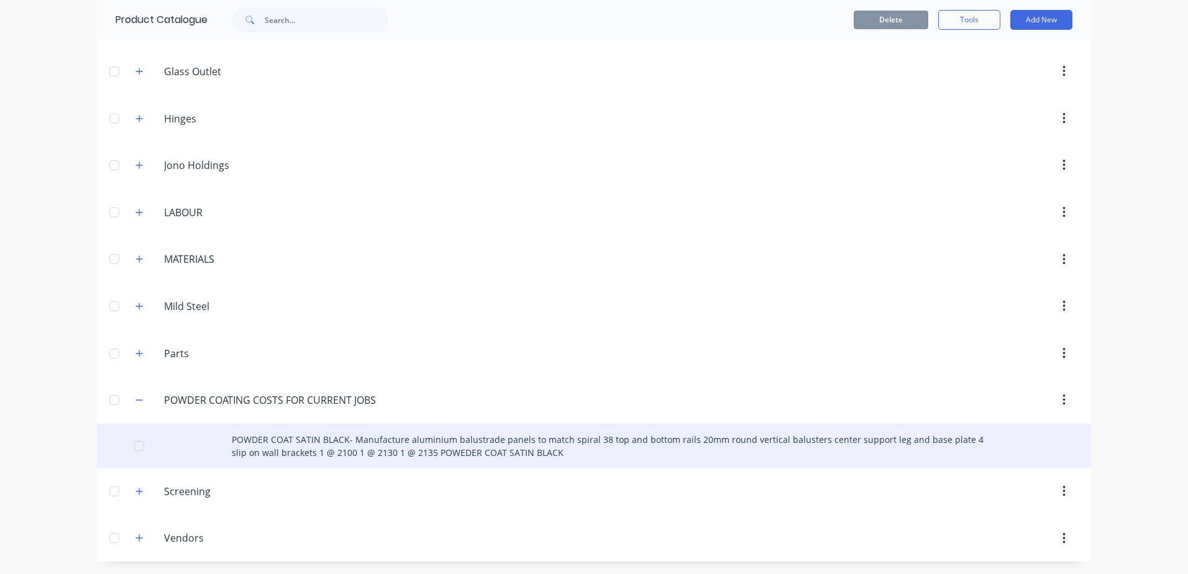
click at [322, 440] on div "POWDER COAT SATIN BLACK- Manufacture aluminium balustrade panels to match spira…" at bounding box center [594, 446] width 994 height 44
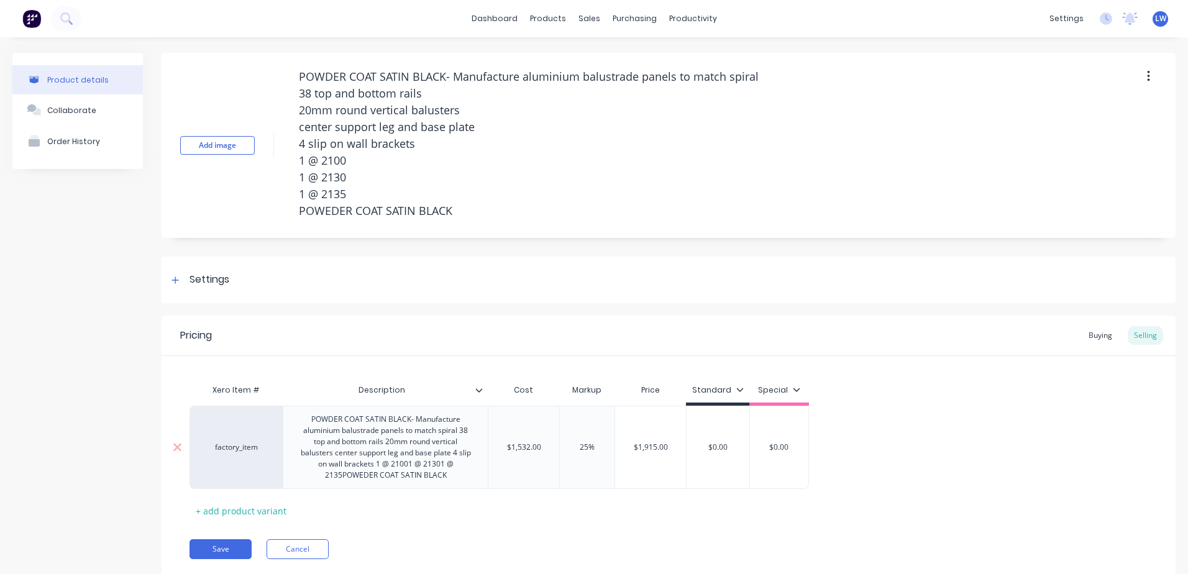
type textarea "x"
type input "$0.00"
click at [729, 446] on input "$0.00" at bounding box center [717, 447] width 63 height 11
drag, startPoint x: 729, startPoint y: 446, endPoint x: 672, endPoint y: 446, distance: 57.8
click at [672, 446] on div "factory_item POWDER COAT SATIN BLACK- Manufacture aluminium balustrade panels t…" at bounding box center [498, 447] width 619 height 83
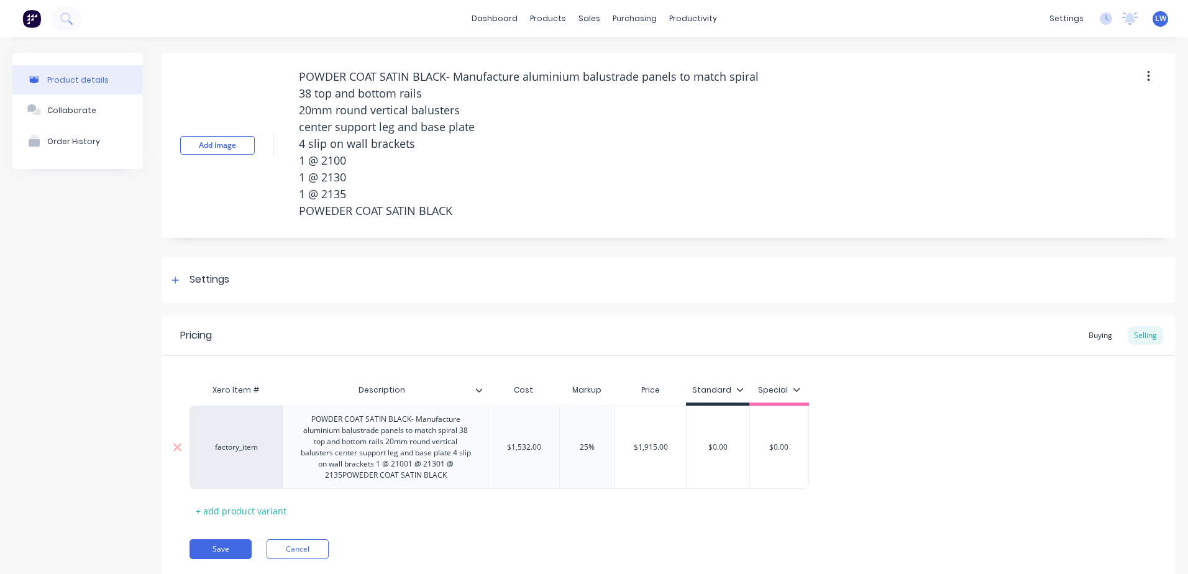
type textarea "x"
type input "1"
type textarea "x"
type input "19"
type textarea "x"
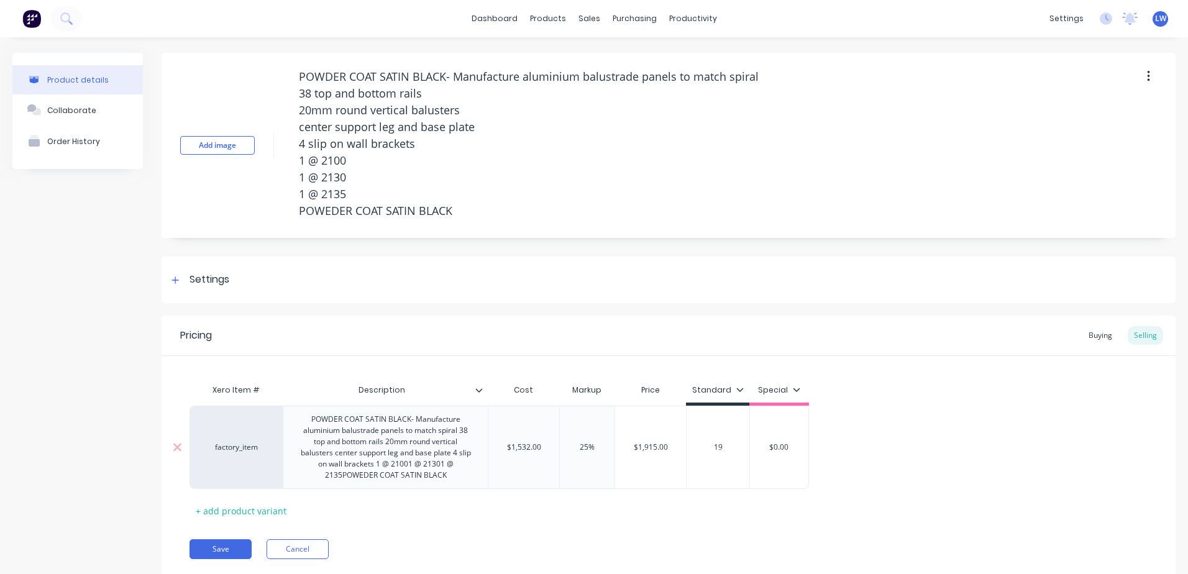
type input "191"
type textarea "x"
type input "1915"
click at [723, 532] on div "Pricing Buying Selling Xero Item # Description Cost Markup Price Standard Speci…" at bounding box center [669, 447] width 1014 height 262
click at [224, 549] on button "Save" at bounding box center [220, 549] width 62 height 20
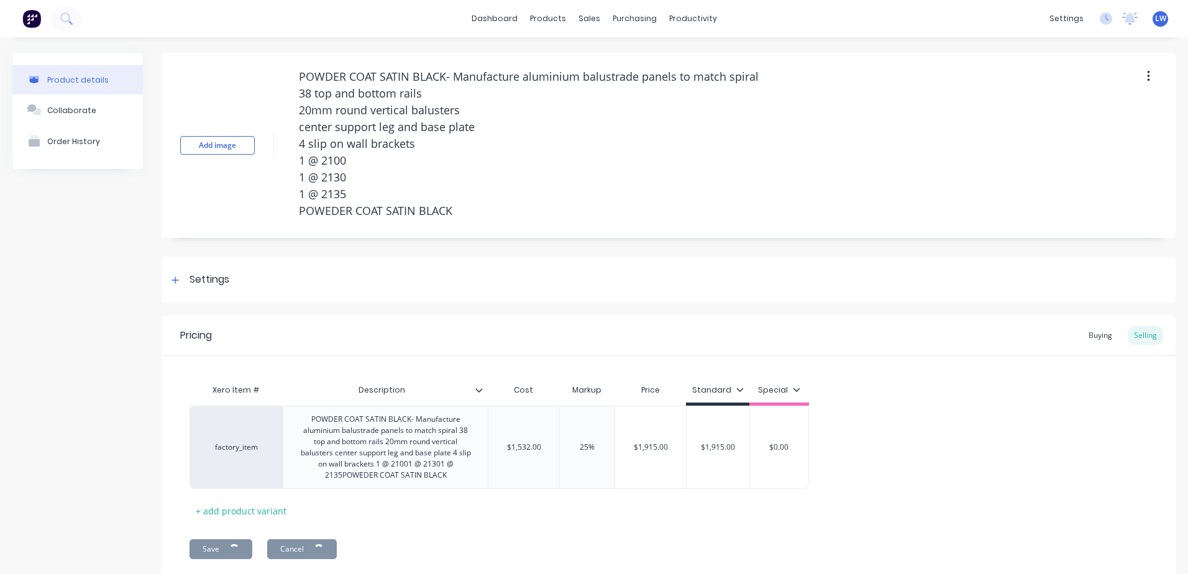
type textarea "x"
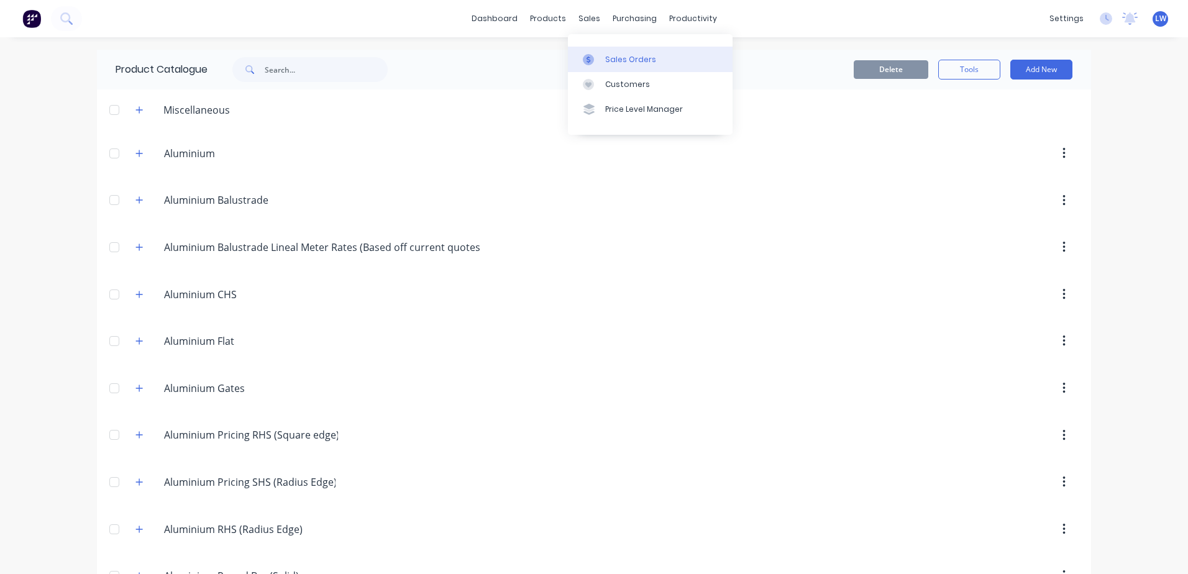
click at [617, 61] on div "Sales Orders" at bounding box center [630, 59] width 51 height 11
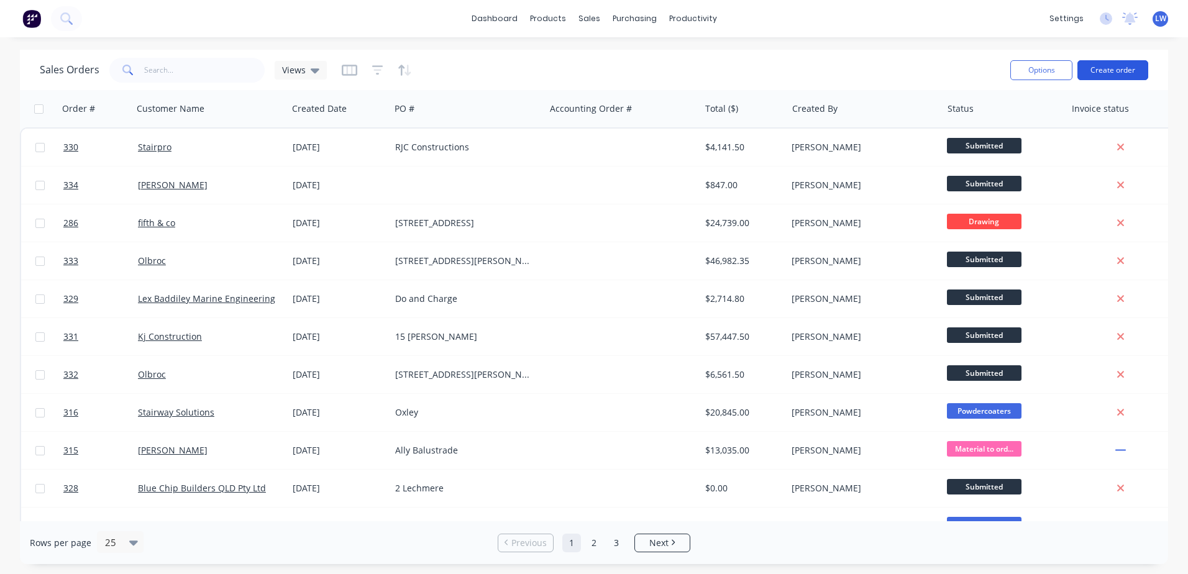
click at [1111, 68] on button "Create order" at bounding box center [1112, 70] width 71 height 20
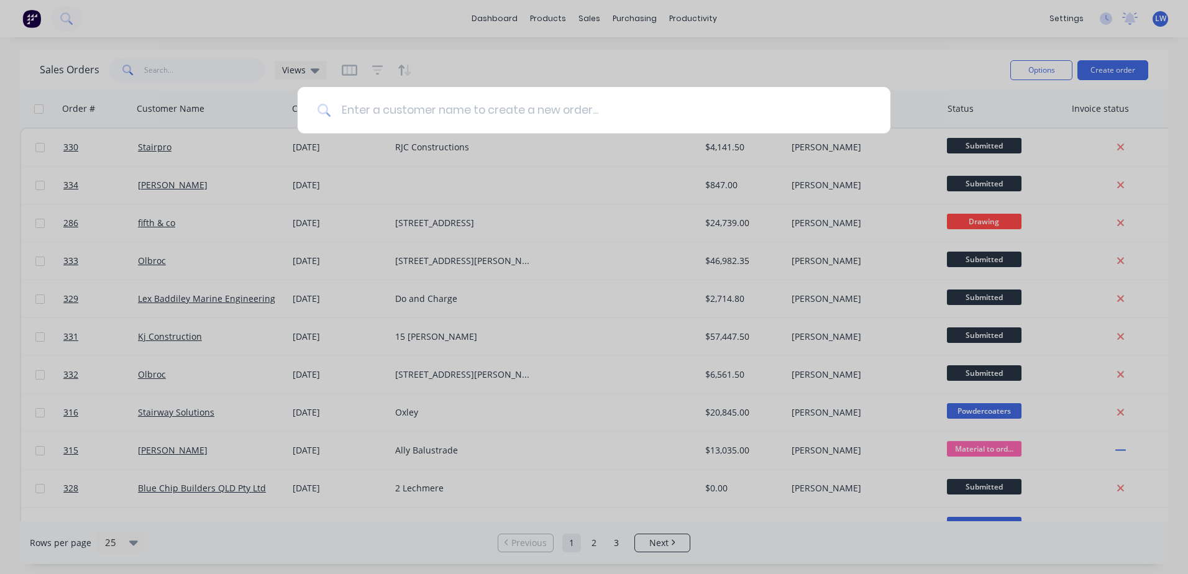
click at [470, 109] on input at bounding box center [600, 110] width 539 height 47
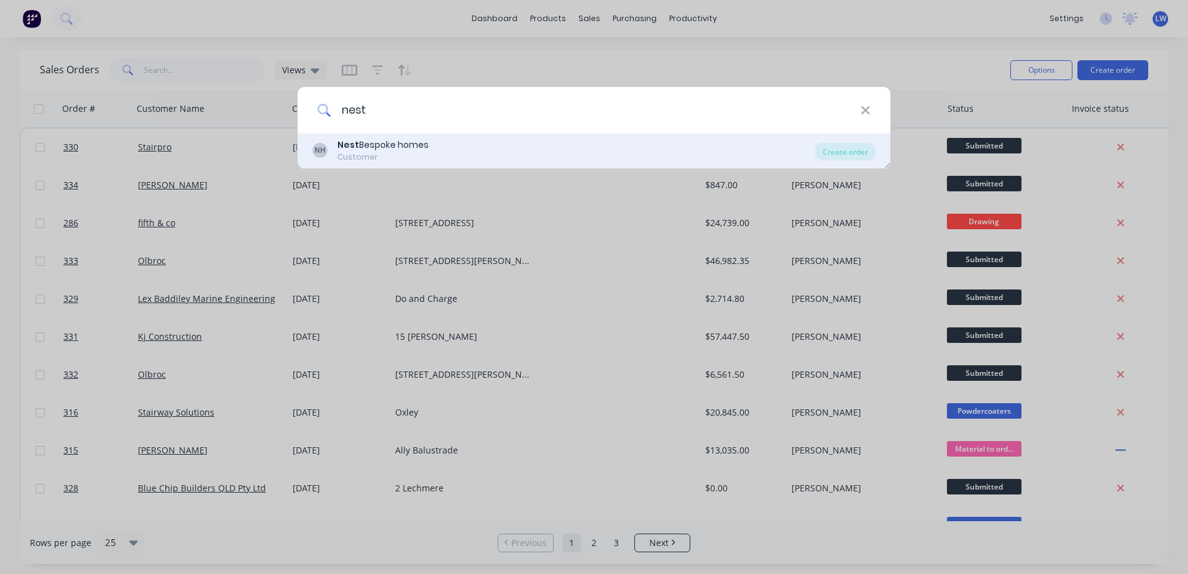
type input "nest"
click at [370, 152] on div "Customer" at bounding box center [382, 157] width 91 height 11
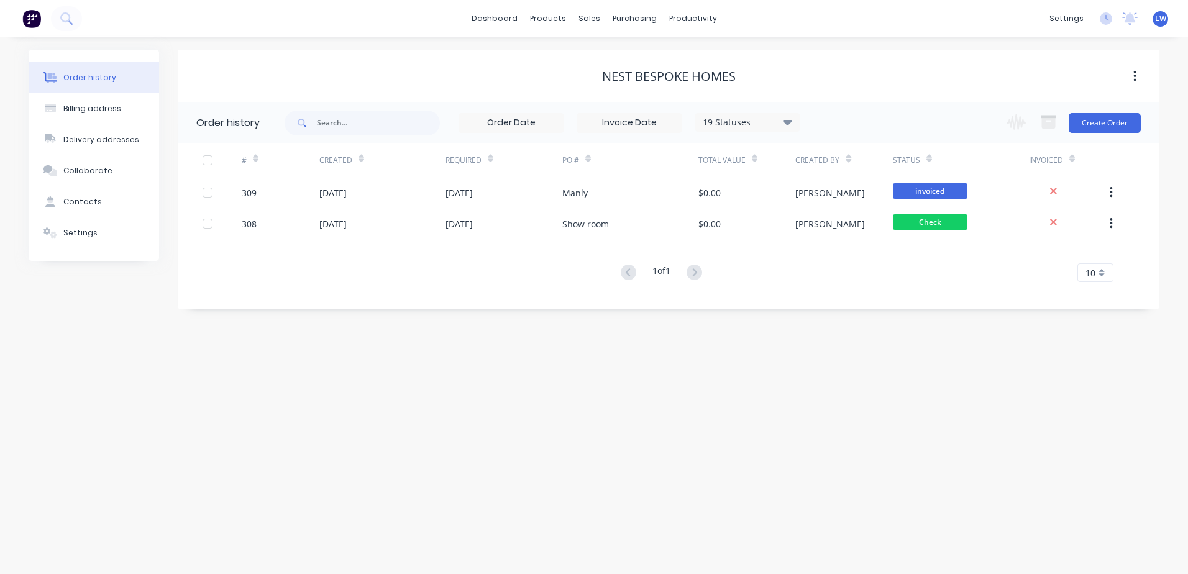
click at [630, 75] on div "Nest Bespoke homes" at bounding box center [669, 76] width 134 height 15
click at [94, 105] on div "Billing address" at bounding box center [92, 108] width 58 height 11
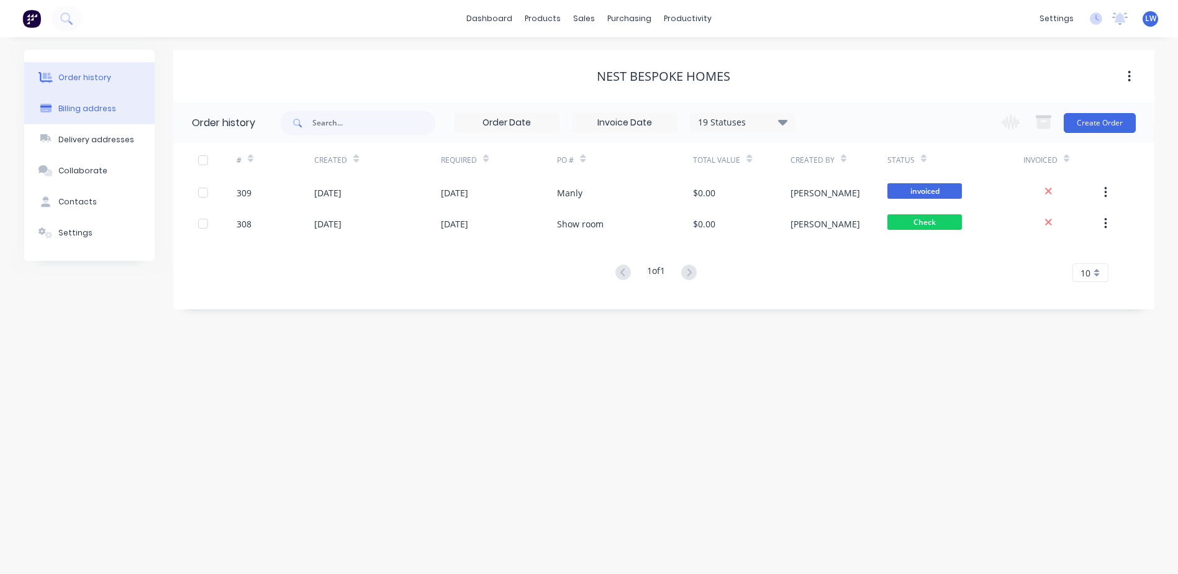
select select "AU"
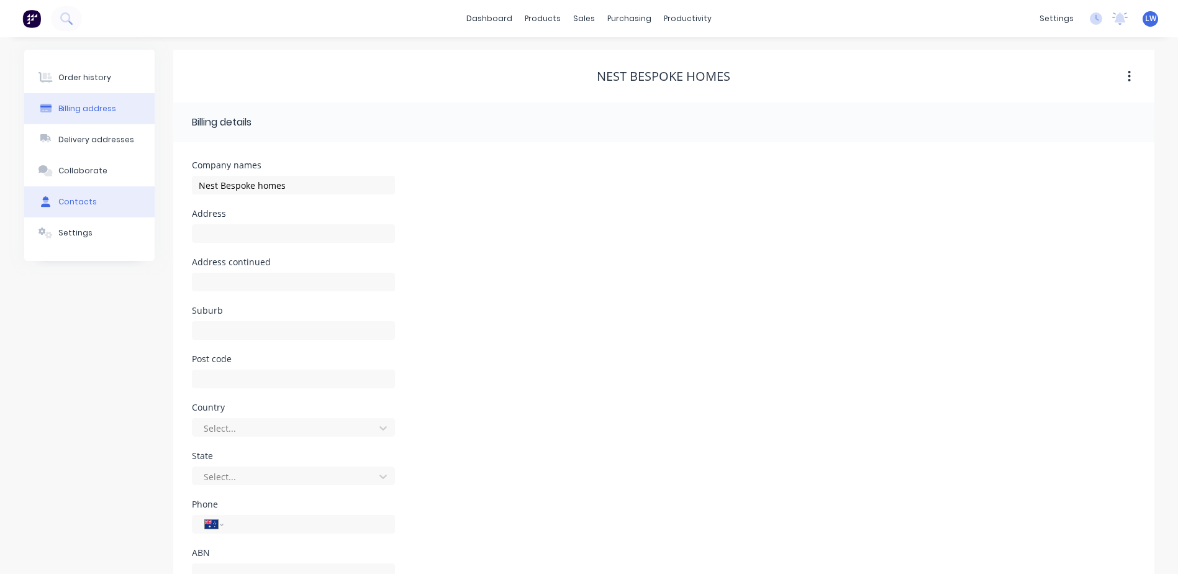
click at [82, 196] on div "Contacts" at bounding box center [77, 201] width 39 height 11
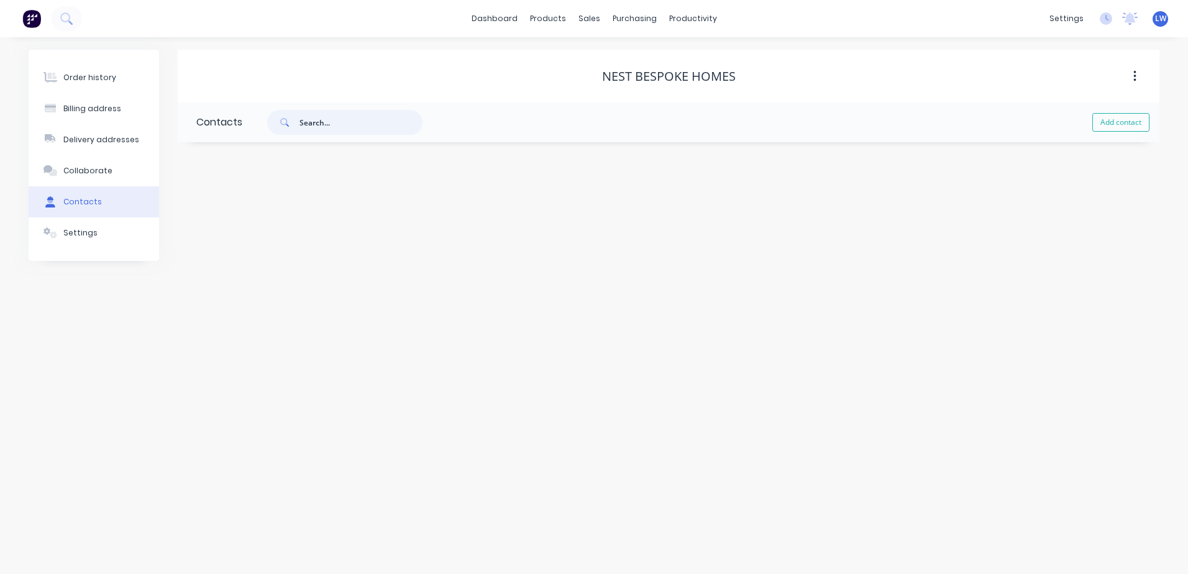
click at [331, 119] on input "text" at bounding box center [360, 122] width 123 height 25
click at [1130, 122] on button "Add contact" at bounding box center [1120, 122] width 57 height 19
select select "AU"
click at [224, 221] on input "text" at bounding box center [297, 213] width 203 height 19
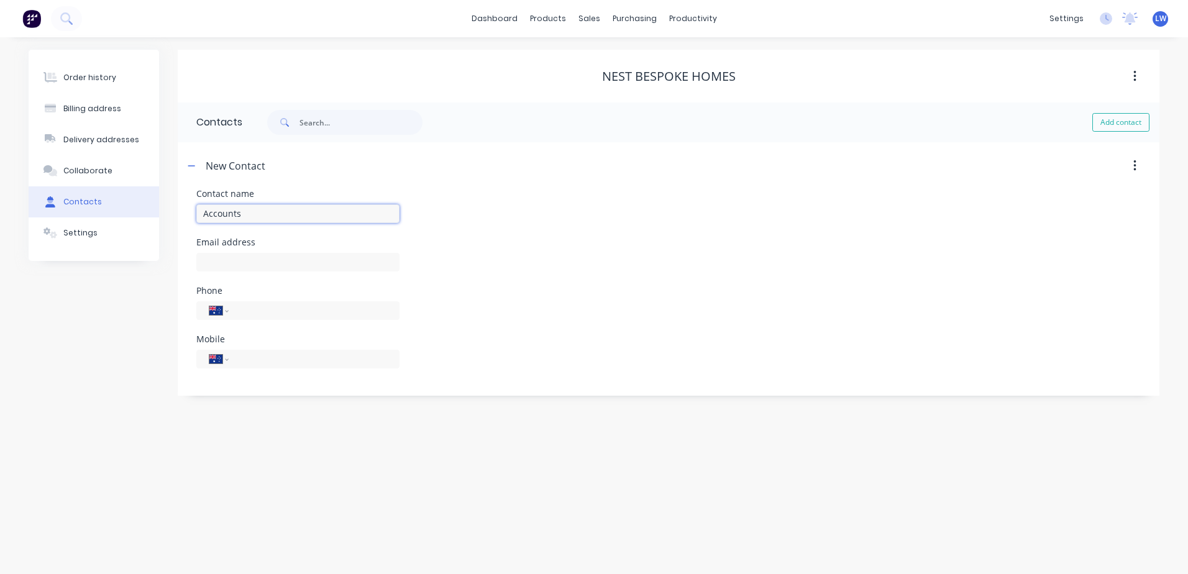
type input "Accounts"
click at [277, 250] on div "Email address" at bounding box center [297, 262] width 203 height 48
select select "AU"
click at [269, 259] on input "text" at bounding box center [297, 262] width 203 height 19
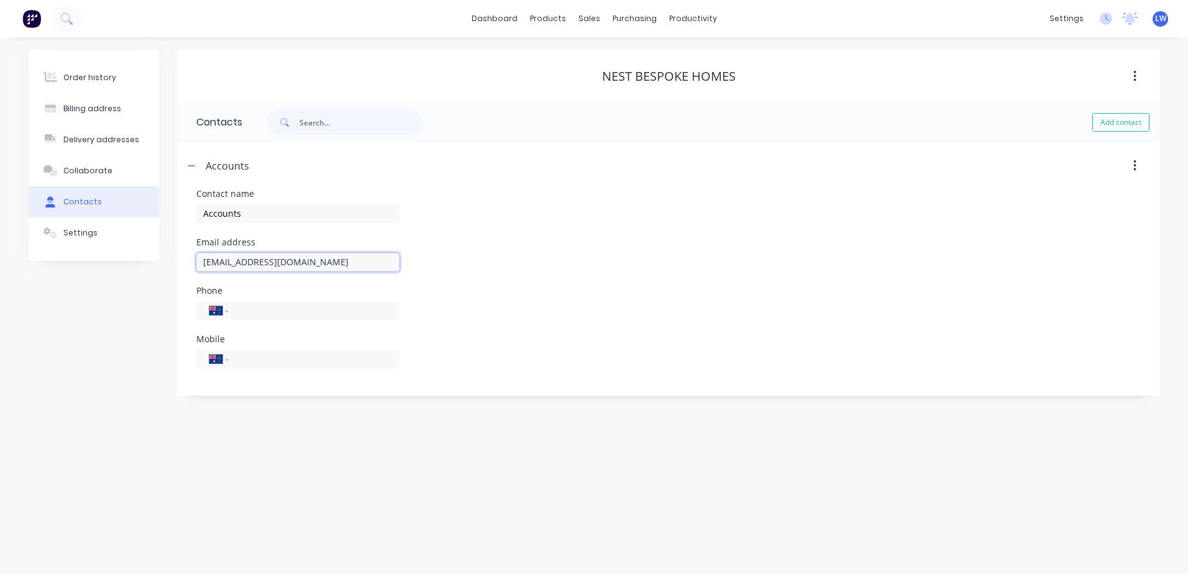
type input "accounts@nestbespokehomes.com.au"
click at [563, 355] on div "Mobile International Afghanistan Åland Islands Albania Algeria American Samoa A…" at bounding box center [668, 359] width 944 height 48
click at [107, 76] on div "Order history" at bounding box center [89, 77] width 53 height 11
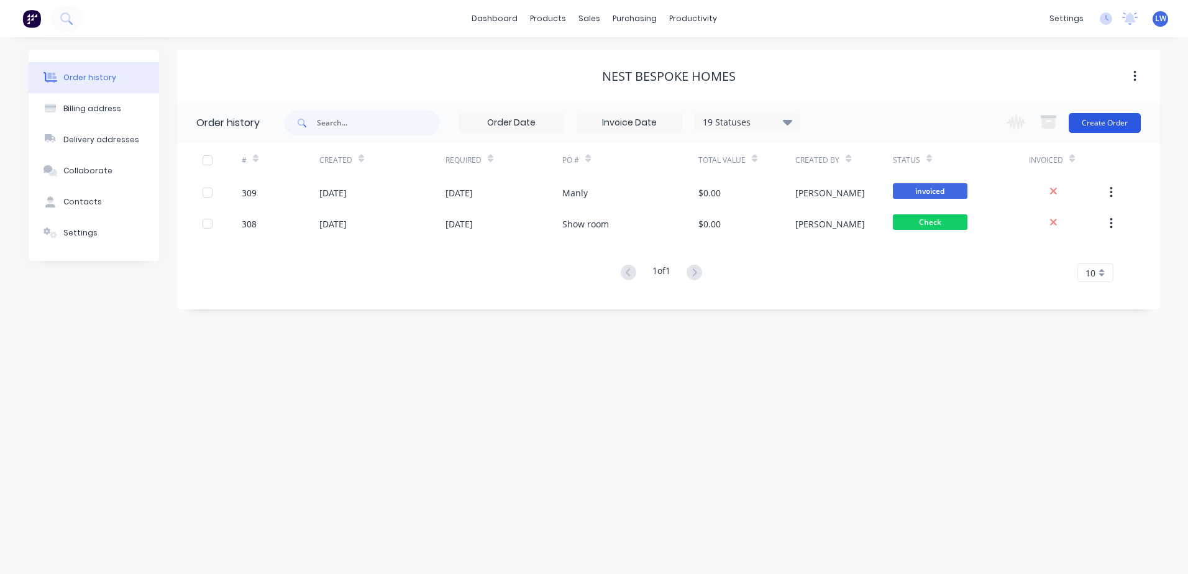
click at [1086, 124] on button "Create Order" at bounding box center [1104, 123] width 72 height 20
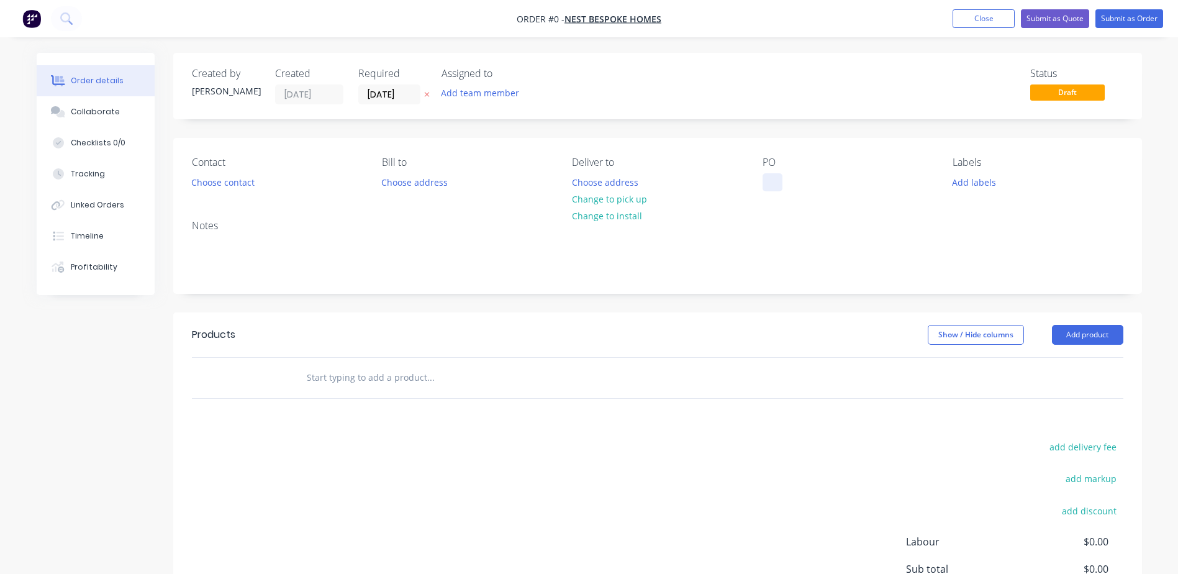
click at [782, 175] on div at bounding box center [773, 182] width 20 height 18
click at [792, 178] on div "PO" at bounding box center [848, 174] width 170 height 35
click at [775, 186] on div at bounding box center [773, 182] width 20 height 18
click at [761, 209] on div "Contact Choose contact Bill to Choose address Deliver to Choose address Change …" at bounding box center [657, 174] width 969 height 72
click at [968, 180] on button "Add labels" at bounding box center [974, 181] width 57 height 17
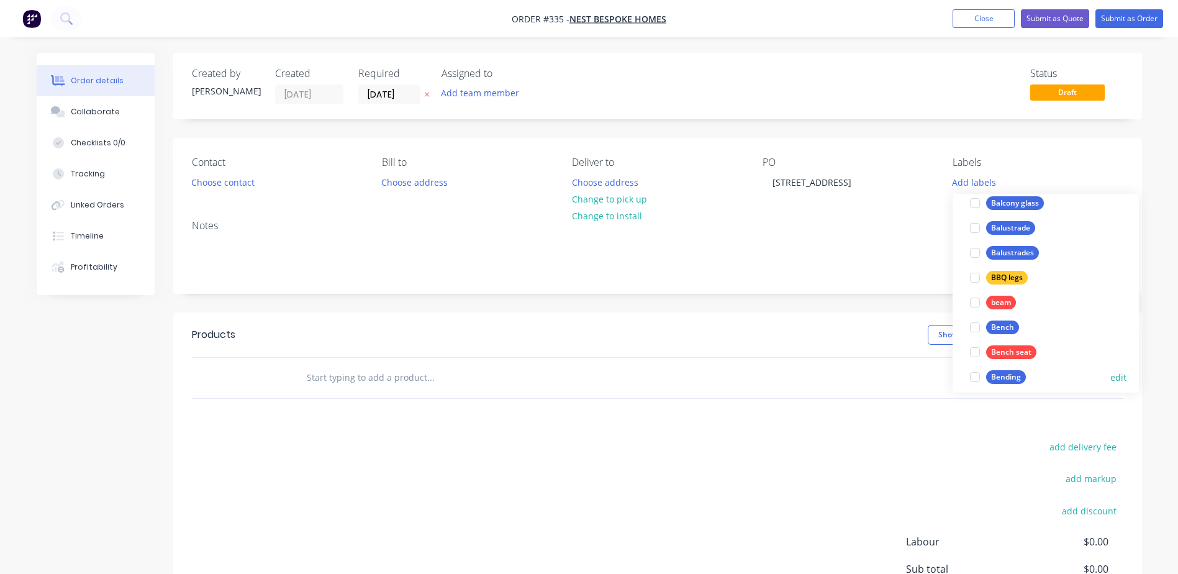
scroll to position [497, 0]
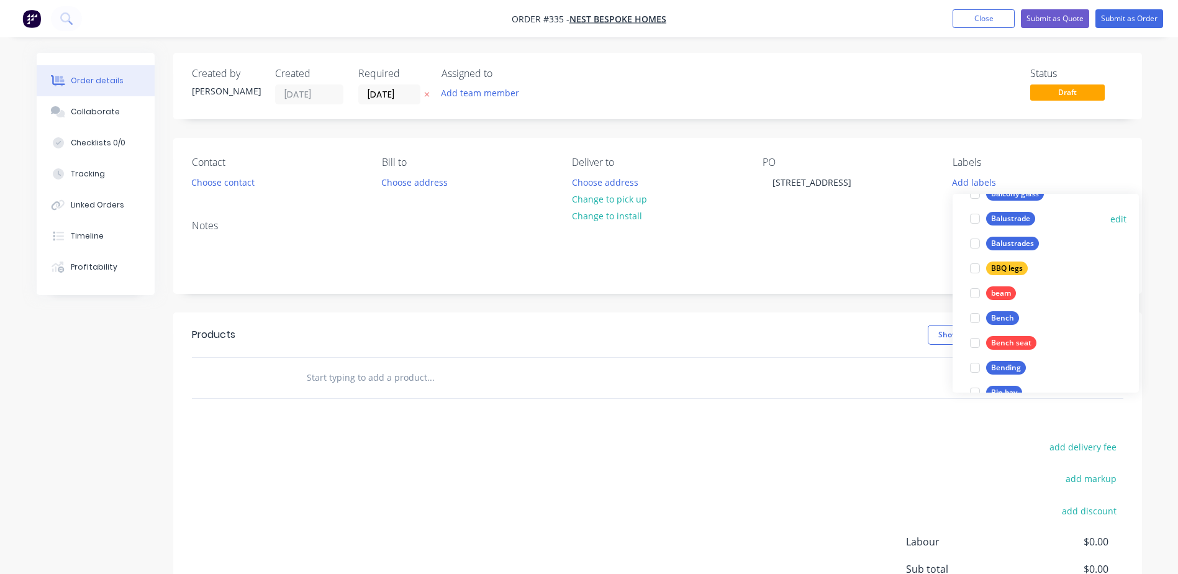
click at [975, 220] on div at bounding box center [975, 218] width 25 height 25
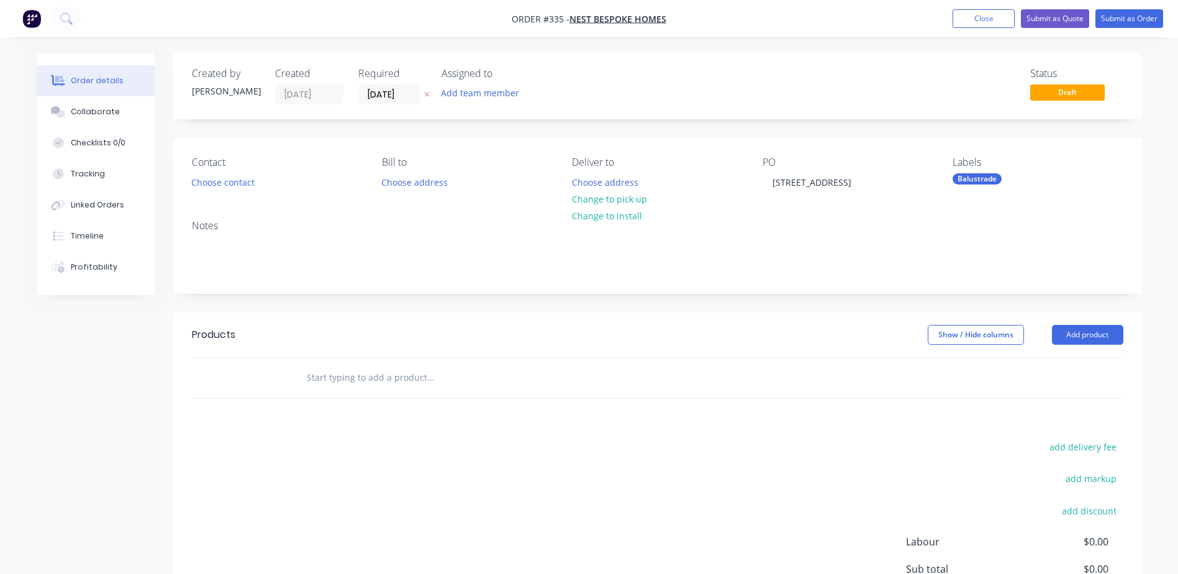
click at [589, 374] on div at bounding box center [482, 377] width 373 height 25
click at [1096, 334] on button "Add product" at bounding box center [1087, 335] width 71 height 20
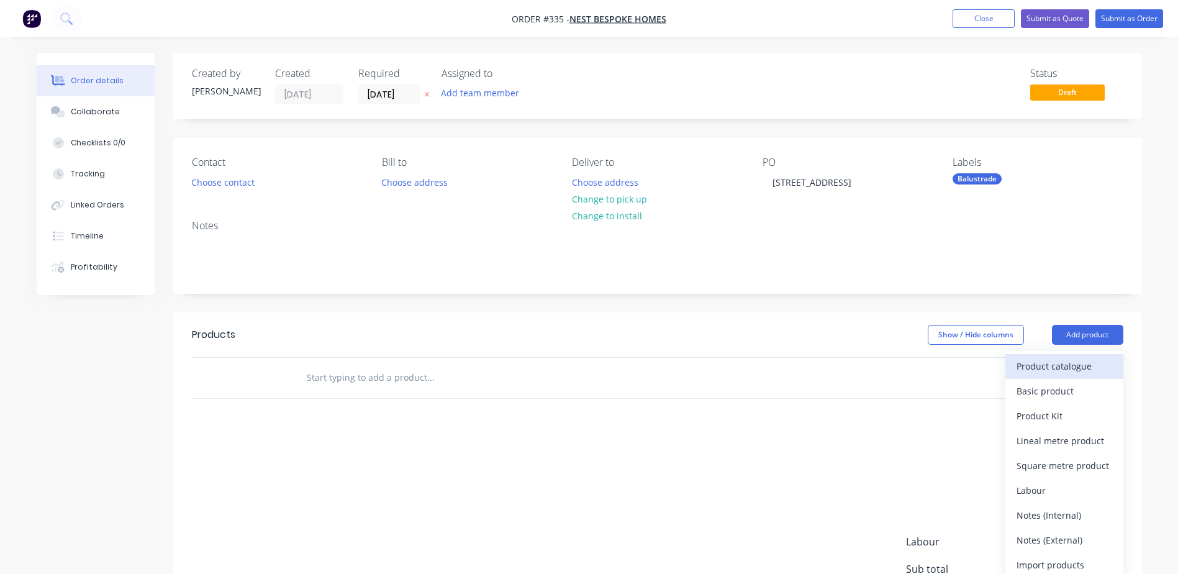
click at [1065, 365] on div "Product catalogue" at bounding box center [1065, 366] width 96 height 18
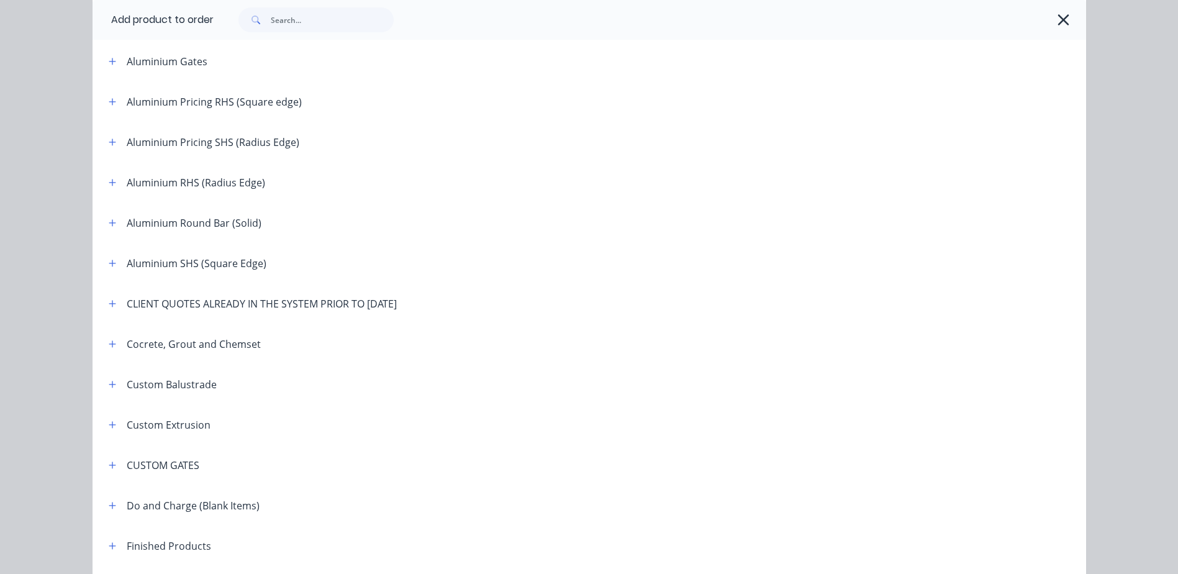
scroll to position [497, 0]
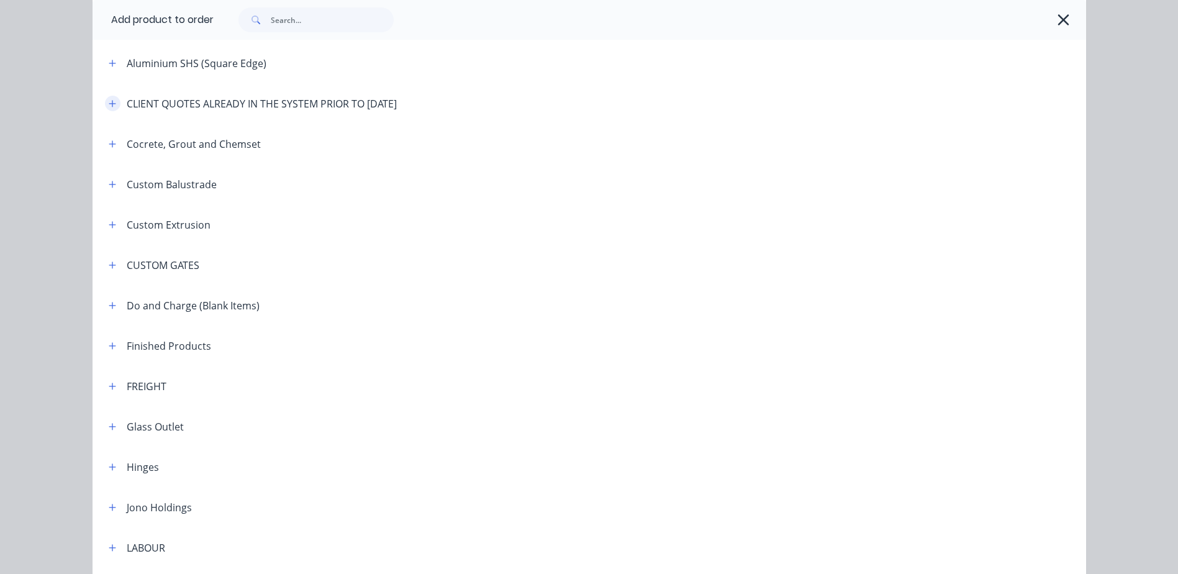
click at [109, 104] on icon "button" at bounding box center [112, 103] width 7 height 7
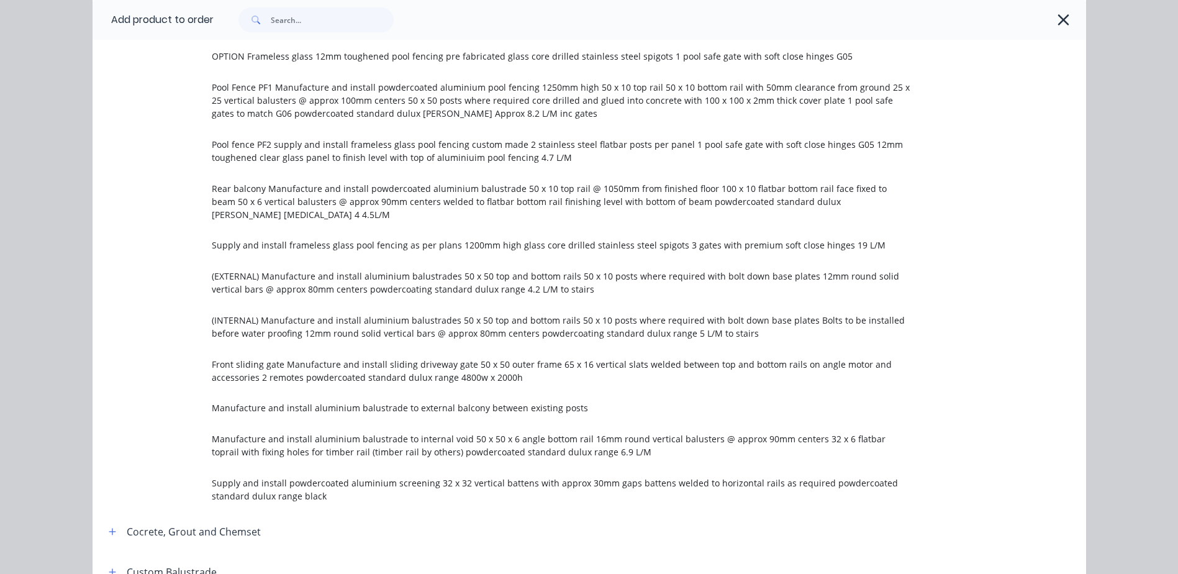
scroll to position [1056, 0]
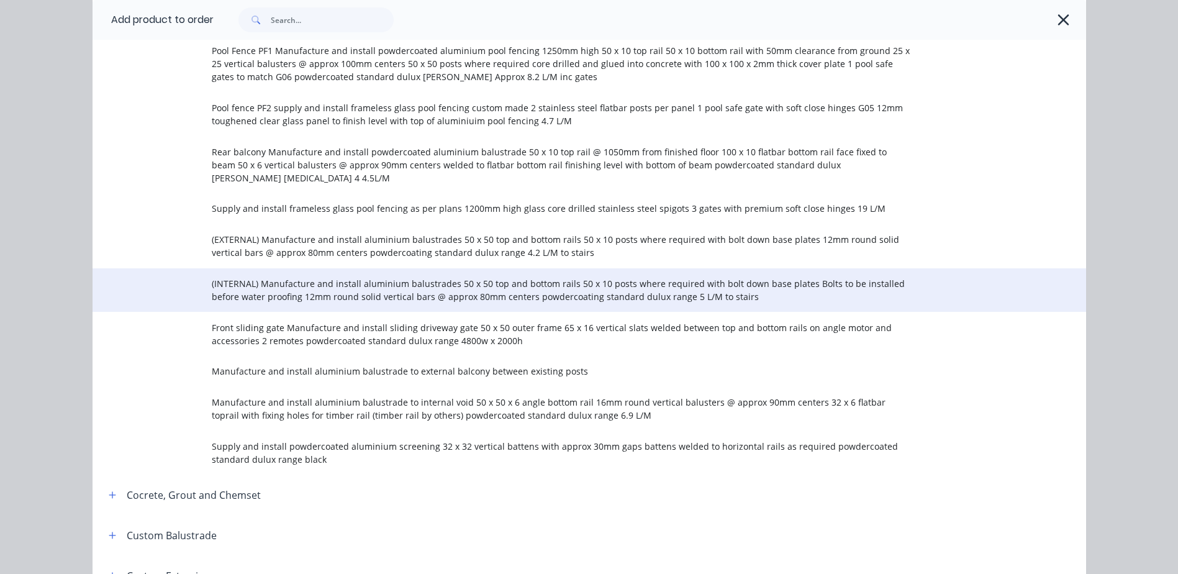
click at [299, 277] on span "(INTERNAL) Manufacture and install aluminium balustrades 50 x 50 top and bottom…" at bounding box center [561, 290] width 699 height 26
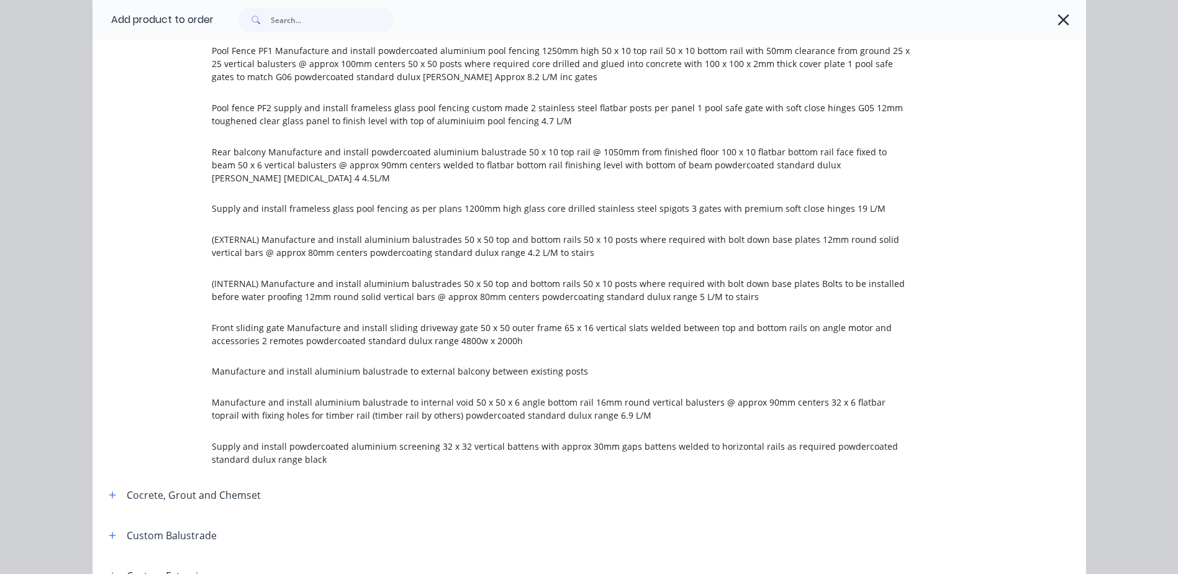
scroll to position [0, 0]
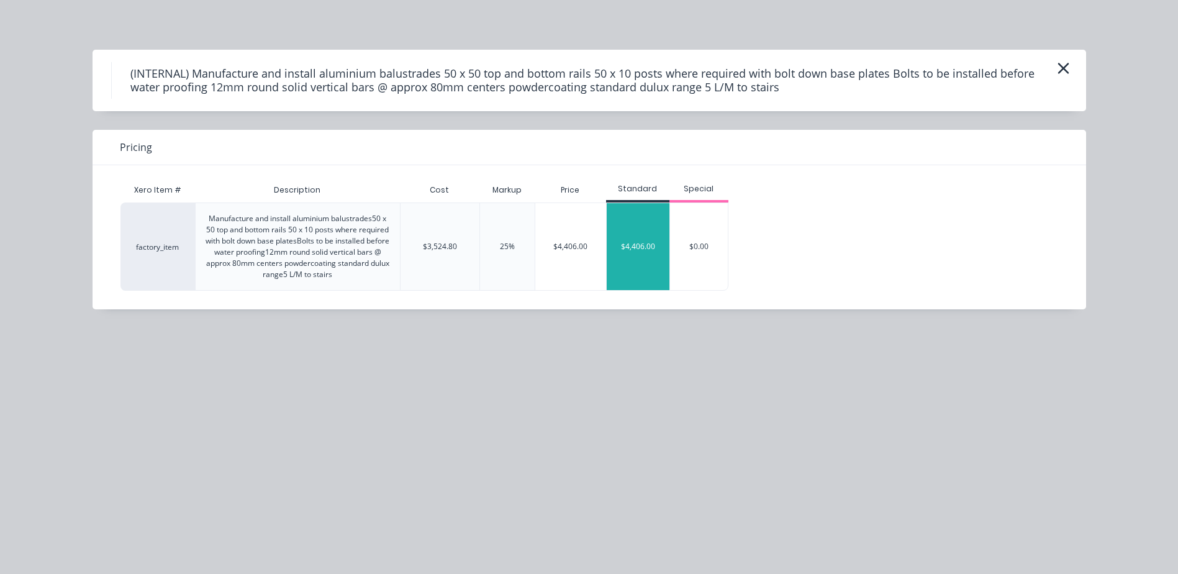
click at [623, 261] on div "$4,406.00" at bounding box center [638, 246] width 63 height 87
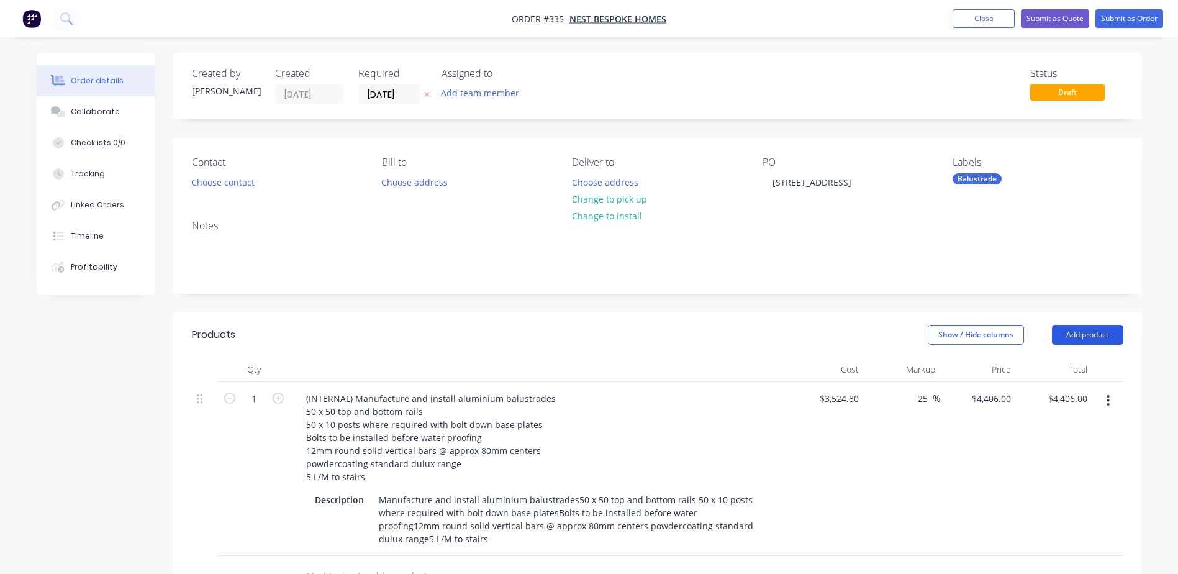
click at [1088, 339] on button "Add product" at bounding box center [1087, 335] width 71 height 20
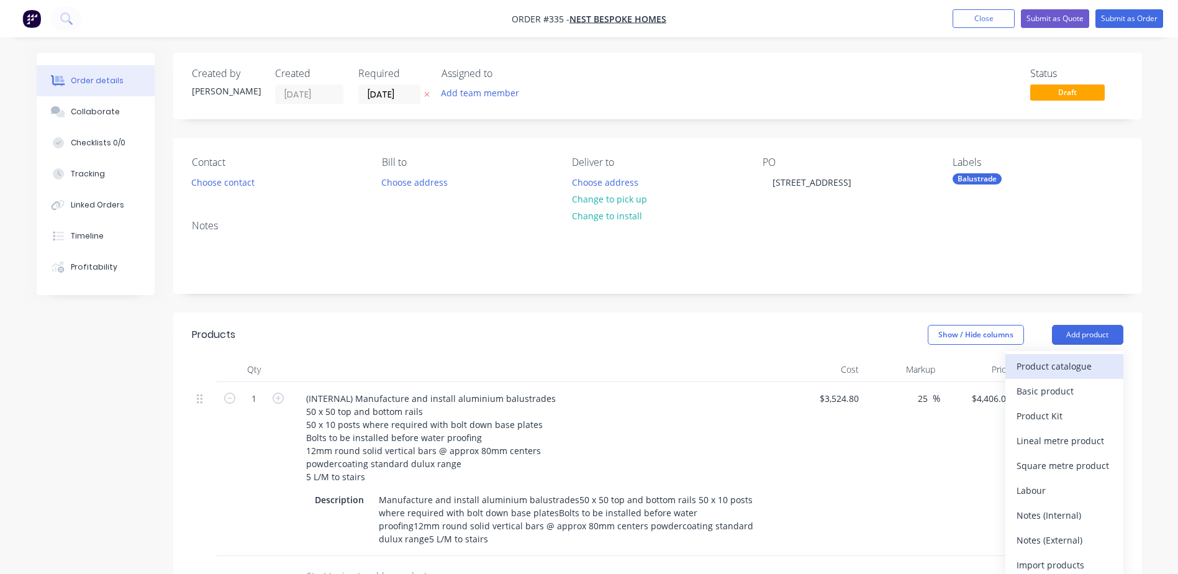
click at [1051, 362] on div "Product catalogue" at bounding box center [1065, 366] width 96 height 18
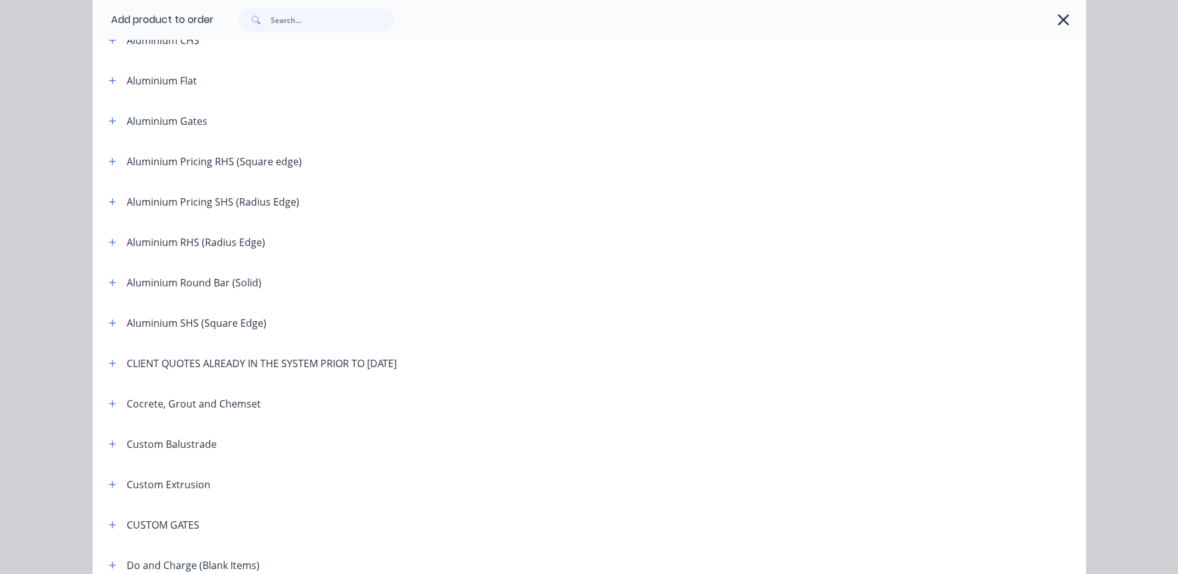
scroll to position [248, 0]
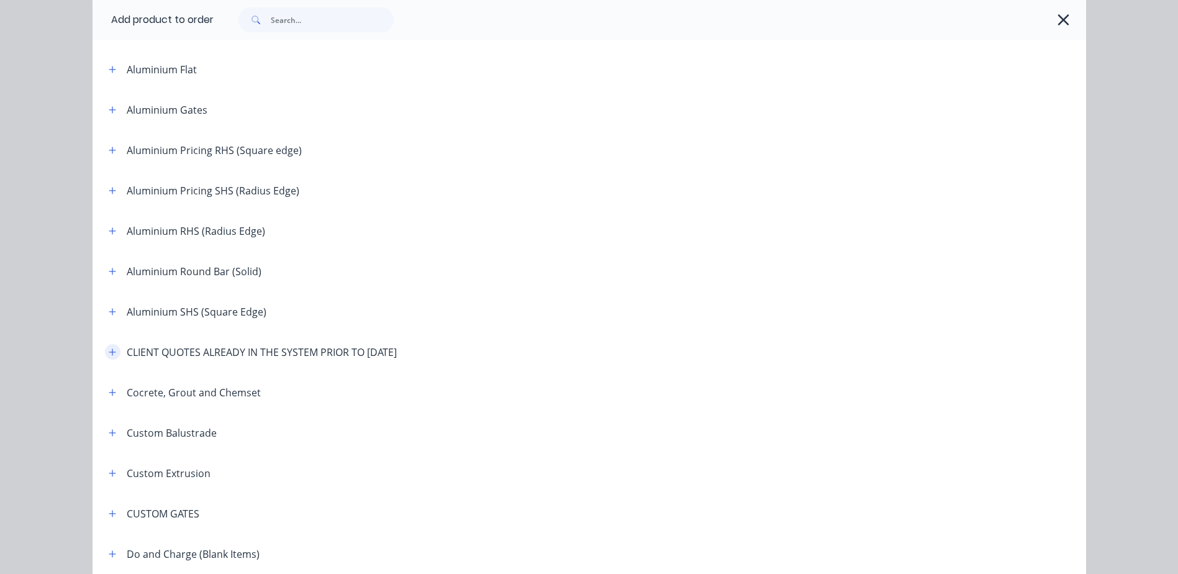
click at [109, 354] on icon "button" at bounding box center [112, 352] width 7 height 9
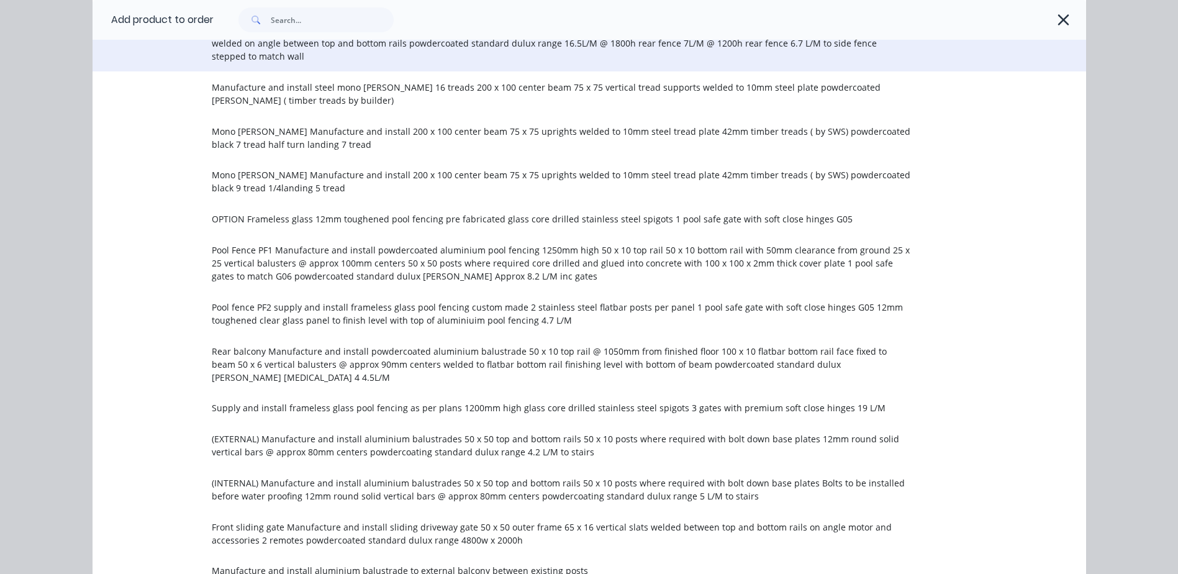
scroll to position [870, 0]
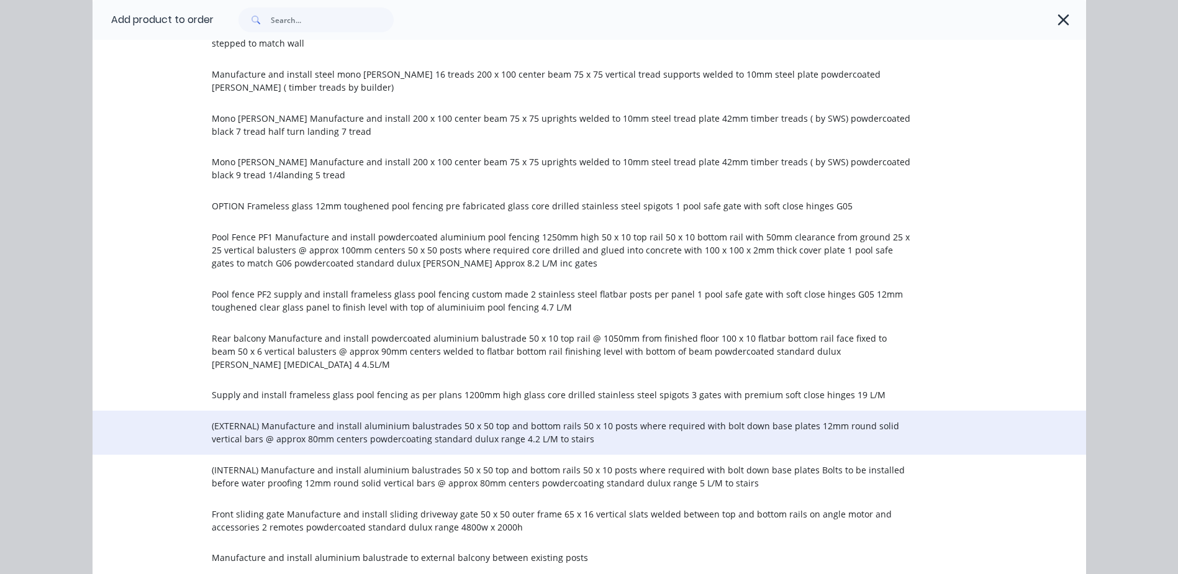
click at [247, 419] on span "(EXTERNAL) Manufacture and install aluminium balustrades 50 x 50 top and bottom…" at bounding box center [561, 432] width 699 height 26
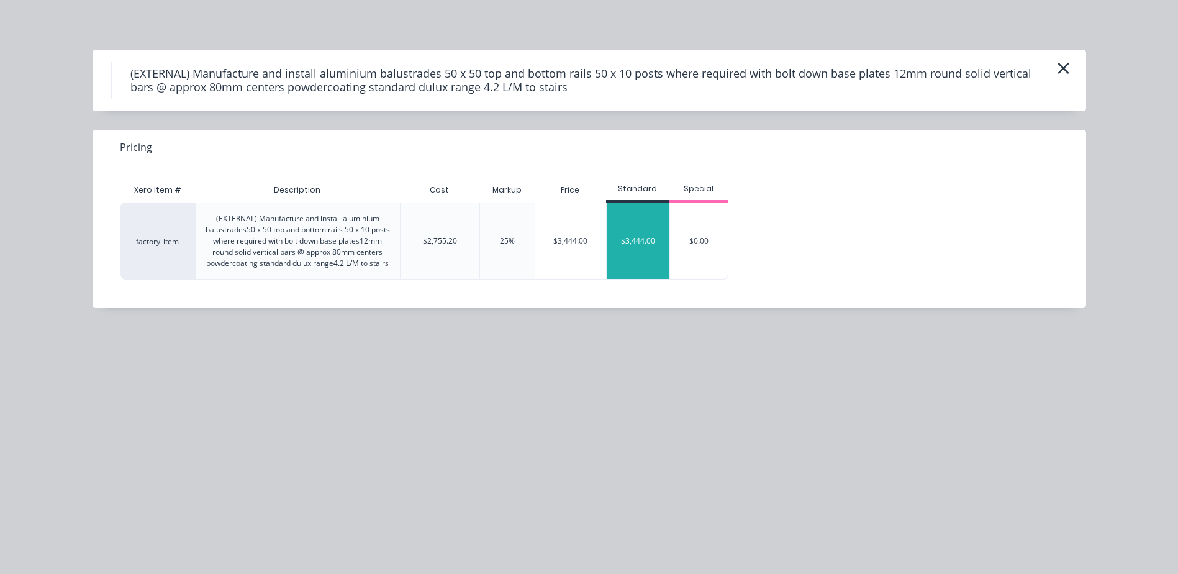
click at [650, 250] on div "$3,444.00" at bounding box center [638, 241] width 63 height 76
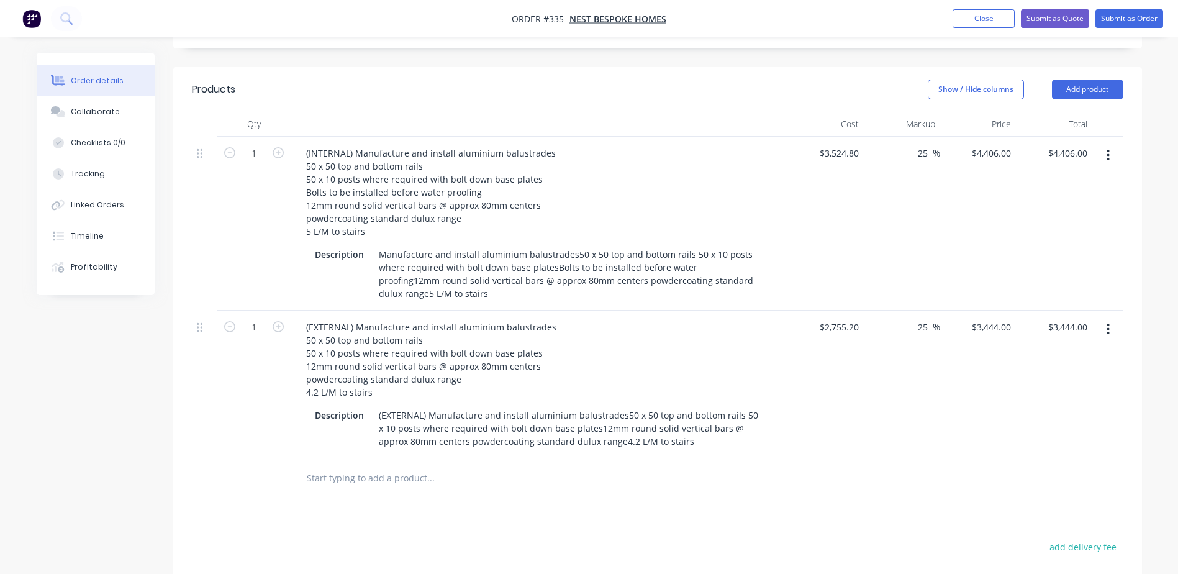
scroll to position [239, 0]
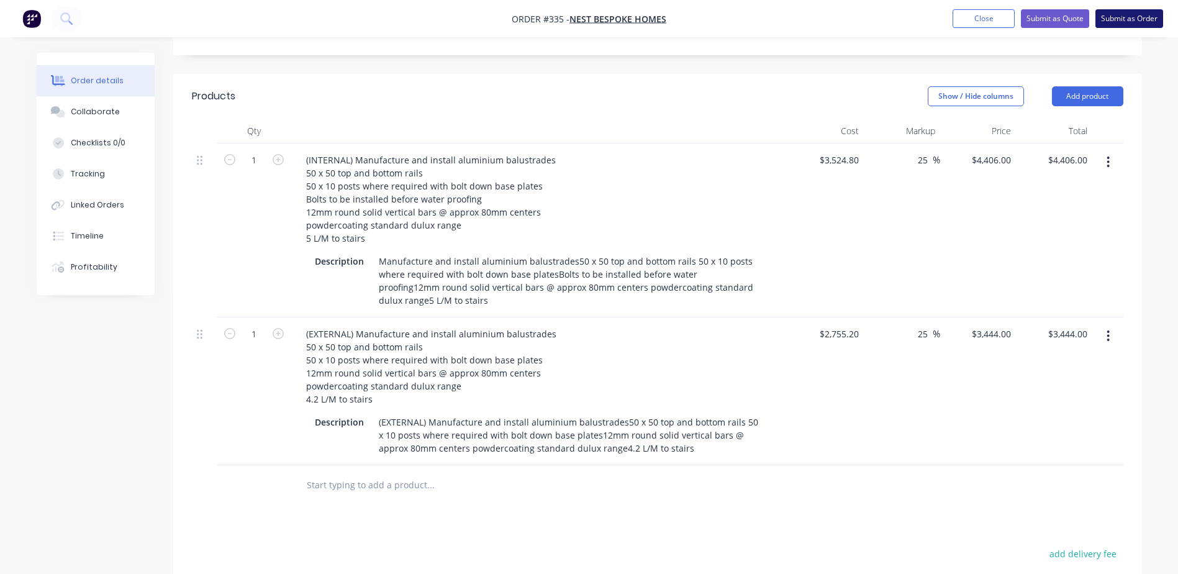
click at [1118, 21] on button "Submit as Order" at bounding box center [1130, 18] width 68 height 19
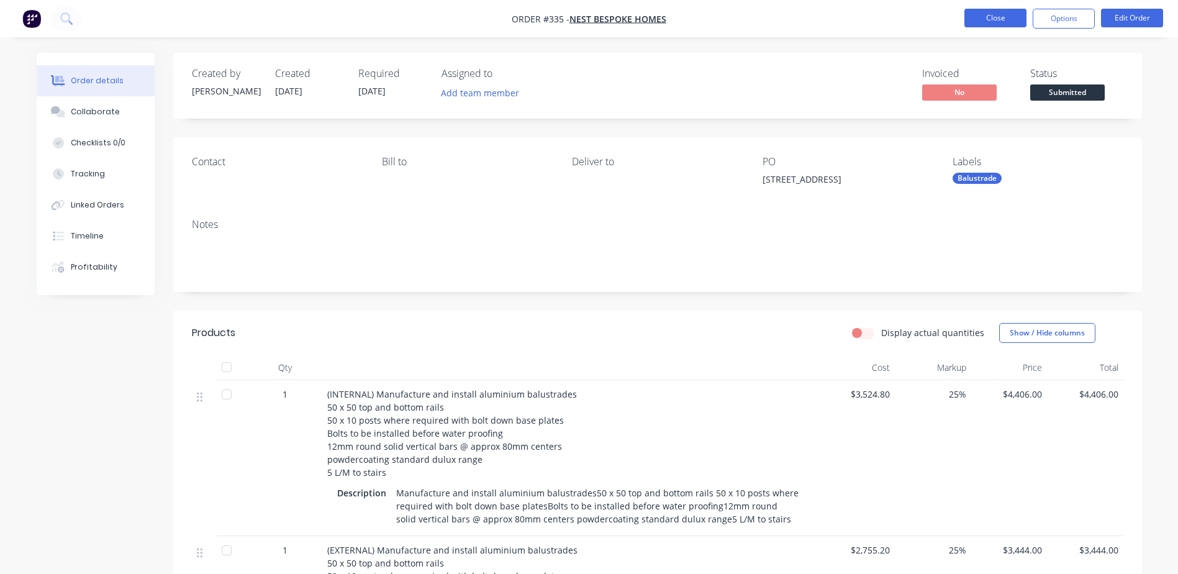
click at [1011, 20] on button "Close" at bounding box center [996, 18] width 62 height 19
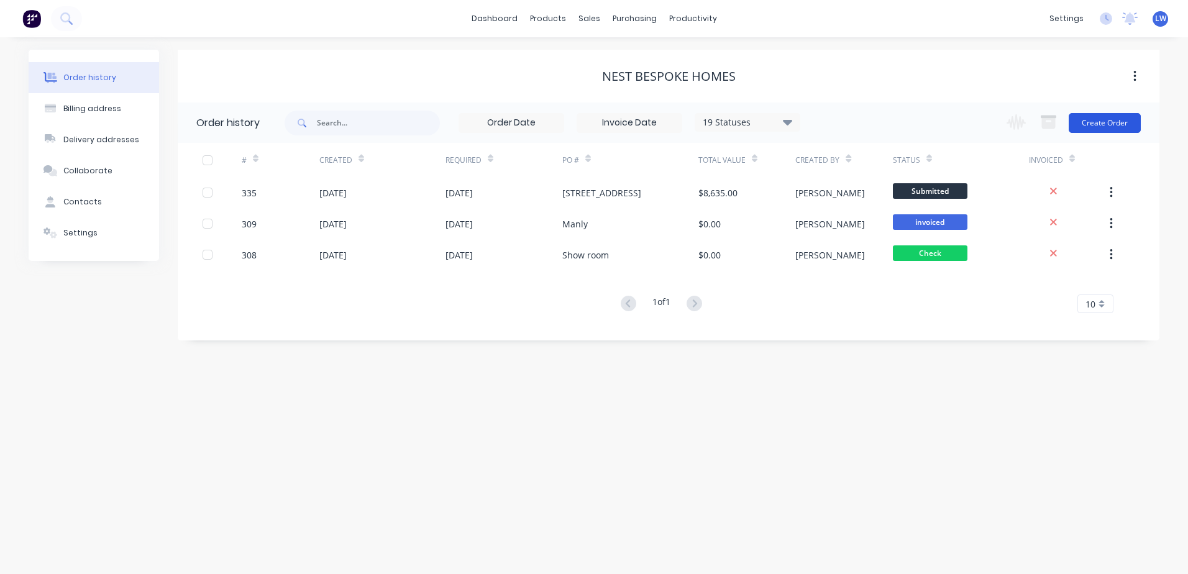
click at [1100, 125] on button "Create Order" at bounding box center [1104, 123] width 72 height 20
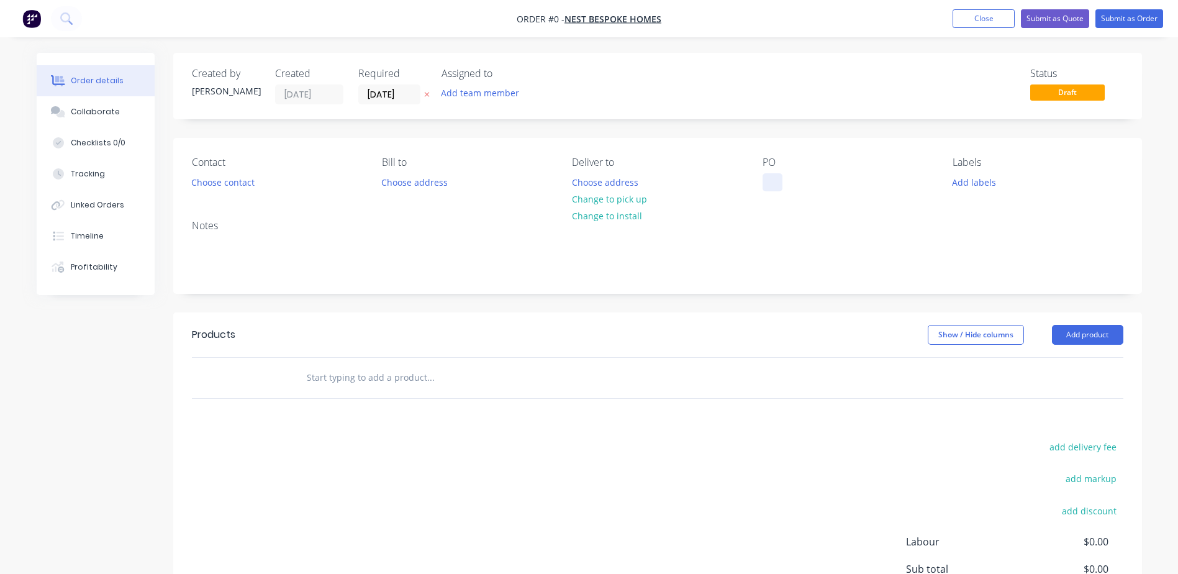
click at [776, 181] on div at bounding box center [773, 182] width 20 height 18
click at [978, 184] on div "Order details Collaborate Checklists 0/0 Tracking Linked Orders Timeline Profit…" at bounding box center [589, 384] width 1131 height 663
click at [978, 184] on button "Add labels" at bounding box center [974, 181] width 57 height 17
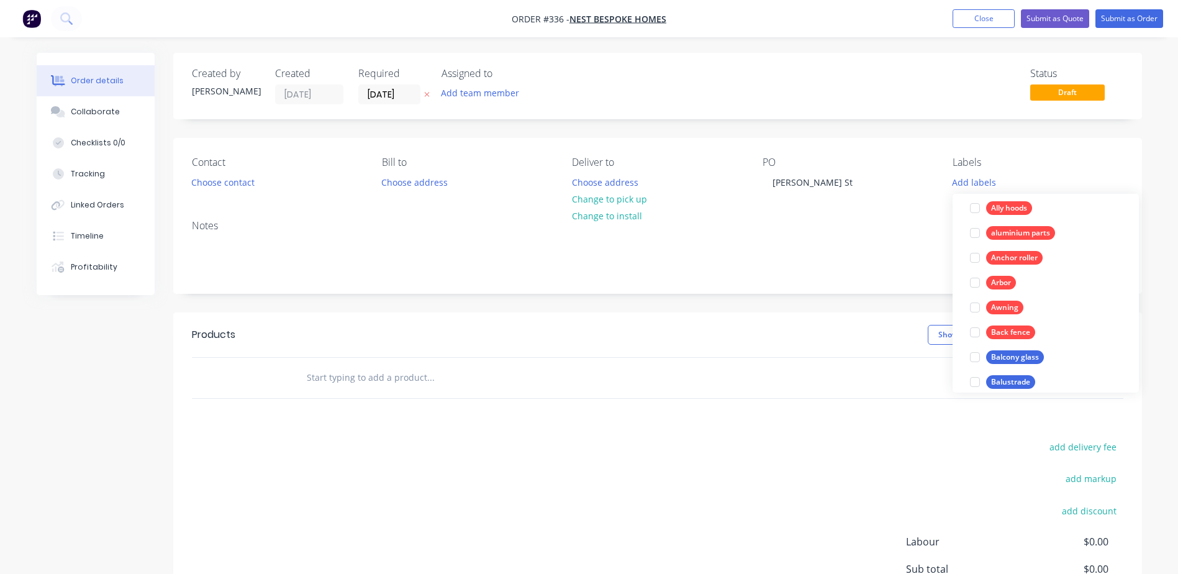
scroll to position [497, 0]
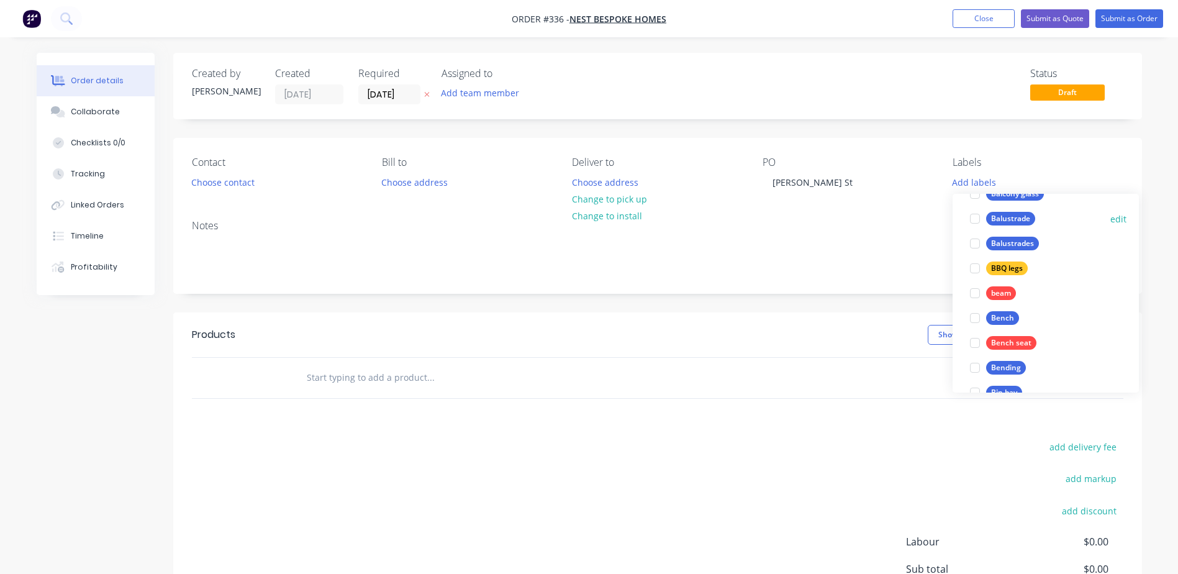
click at [975, 217] on div at bounding box center [975, 218] width 25 height 25
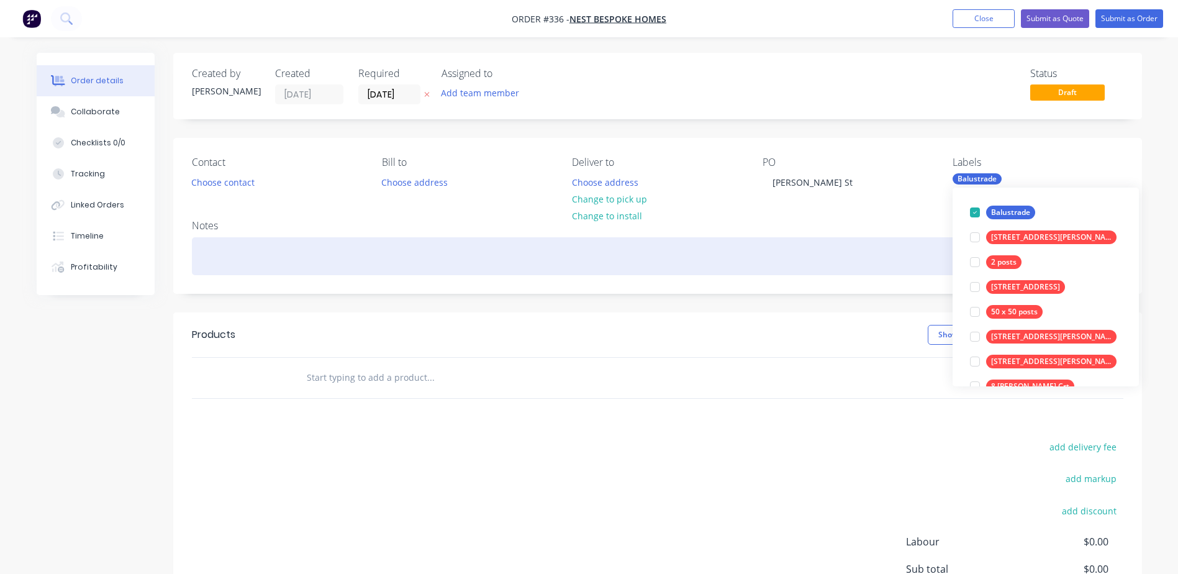
click at [867, 247] on div at bounding box center [658, 256] width 932 height 38
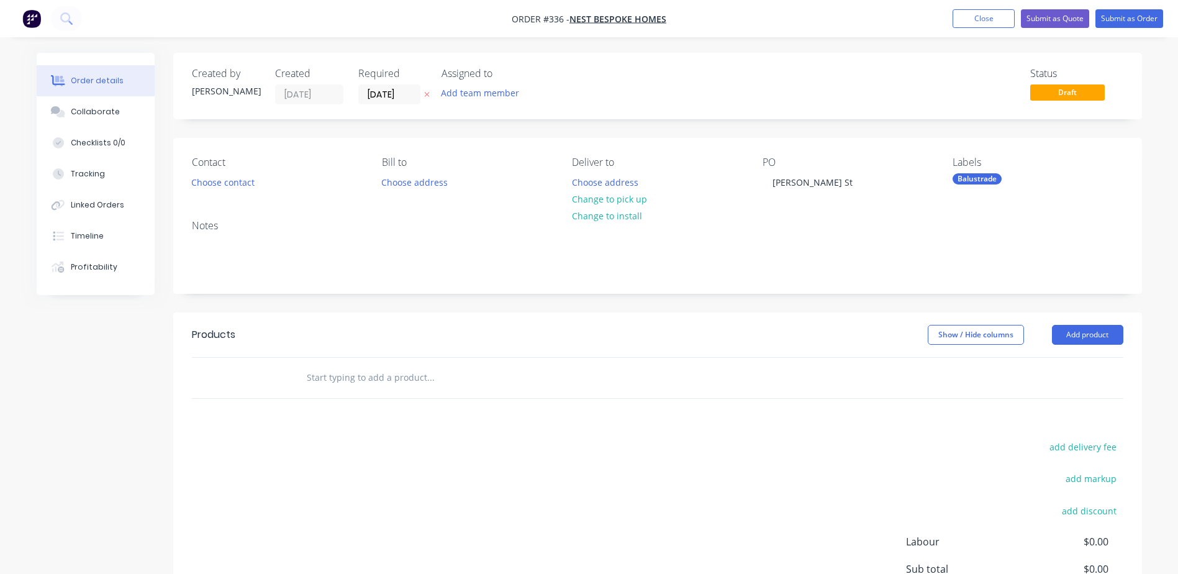
click at [1068, 346] on header "Products Show / Hide columns Add product" at bounding box center [657, 334] width 969 height 45
click at [1077, 338] on button "Add product" at bounding box center [1087, 335] width 71 height 20
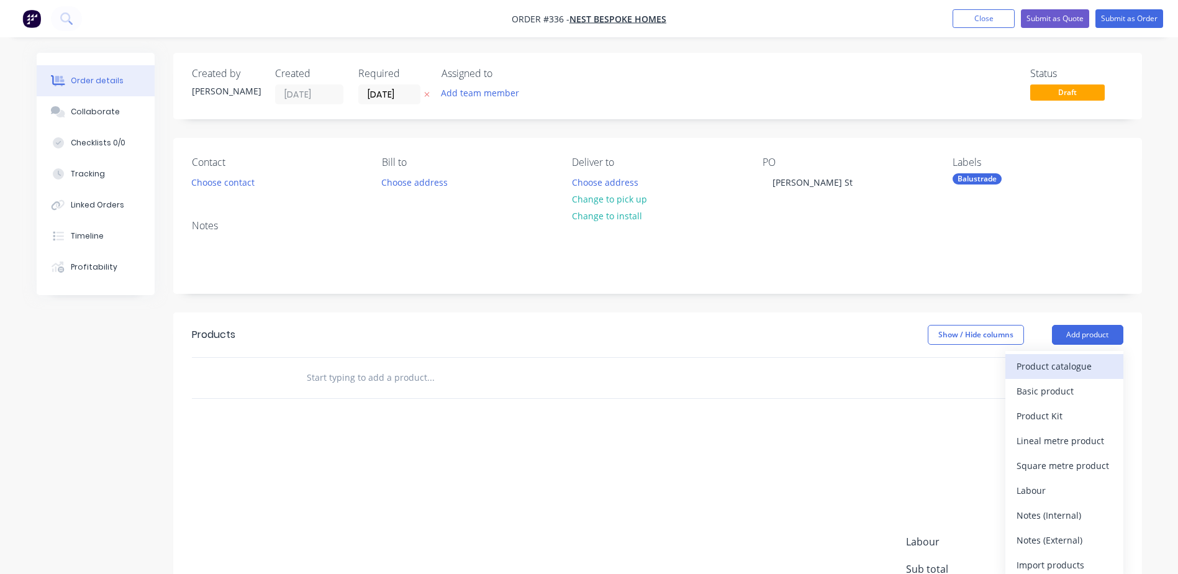
click at [1065, 363] on div "Product catalogue" at bounding box center [1065, 366] width 96 height 18
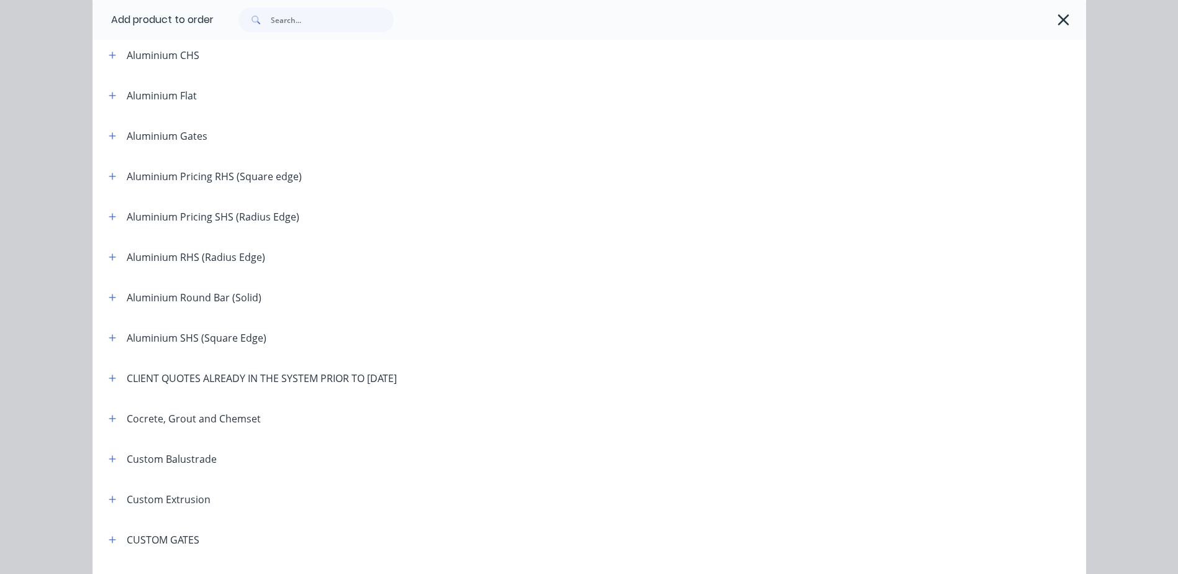
scroll to position [373, 0]
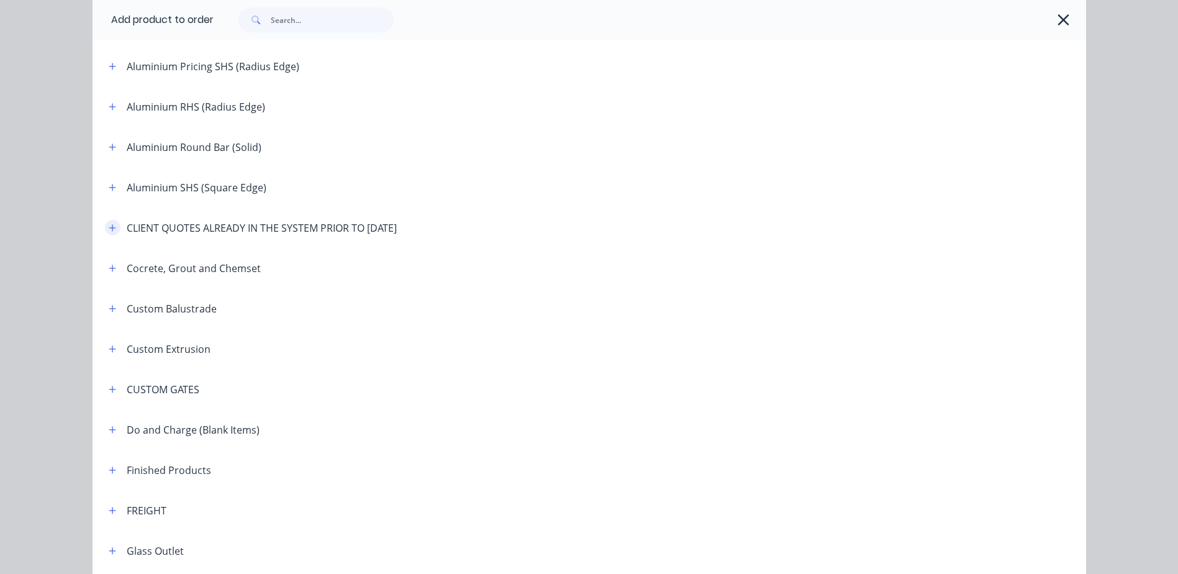
click at [109, 228] on icon "button" at bounding box center [112, 227] width 7 height 7
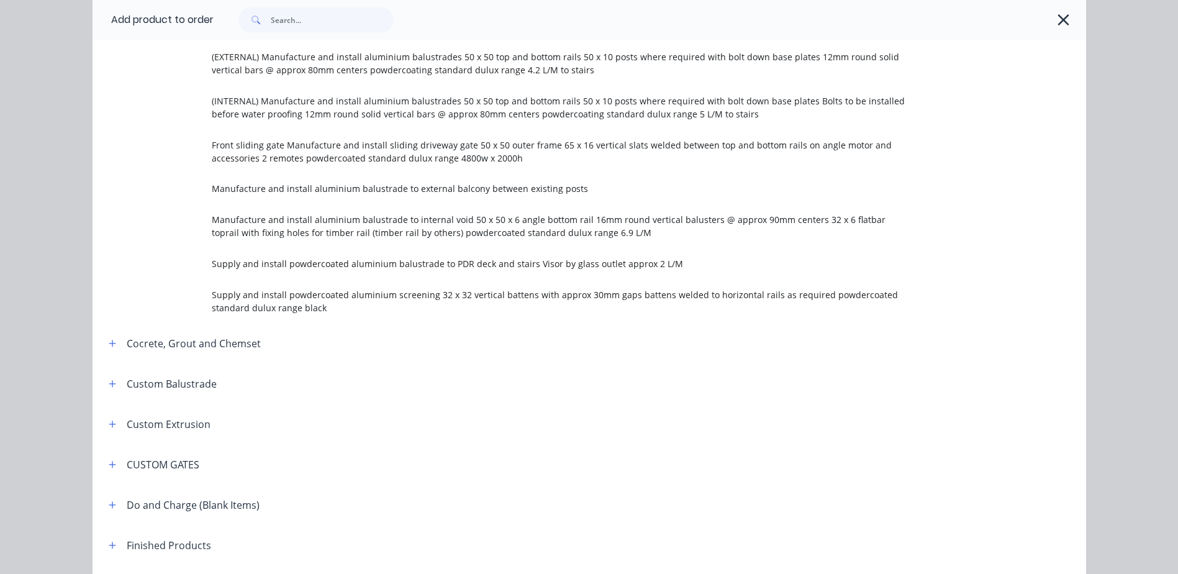
scroll to position [1242, 0]
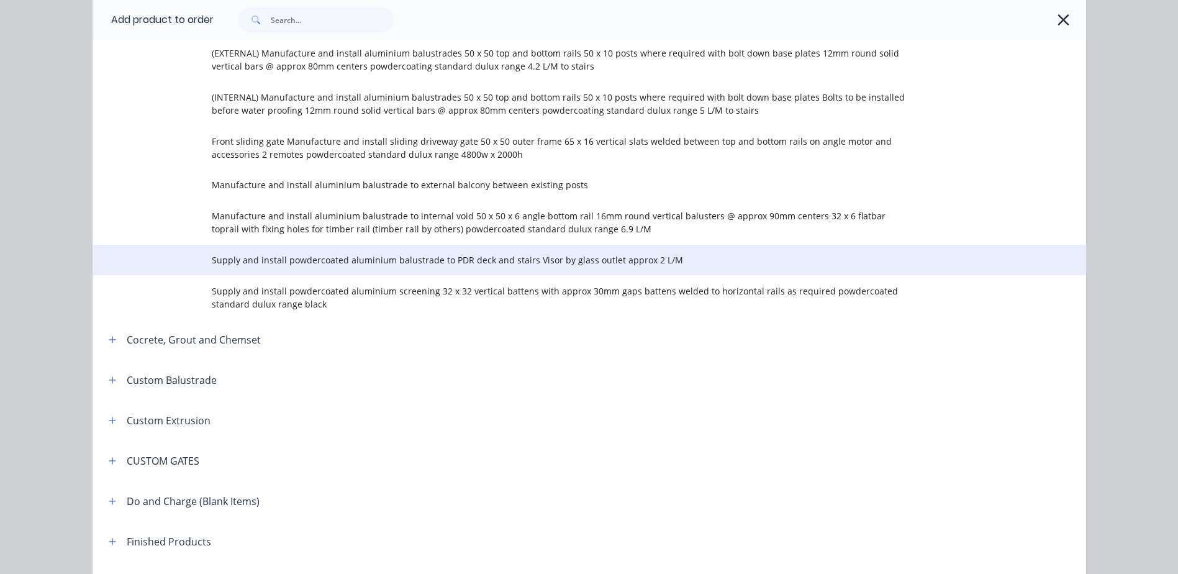
click at [298, 253] on span "Supply and install powdercoated aluminium balustrade to PDR deck and stairs Vis…" at bounding box center [561, 259] width 699 height 13
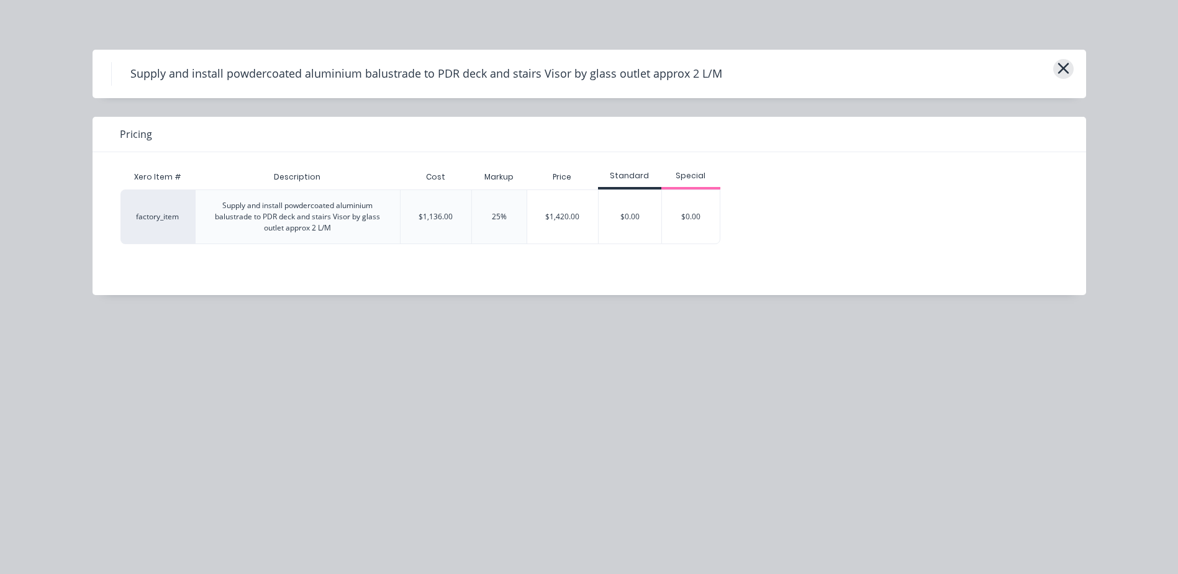
click at [1056, 61] on button "button" at bounding box center [1064, 69] width 20 height 20
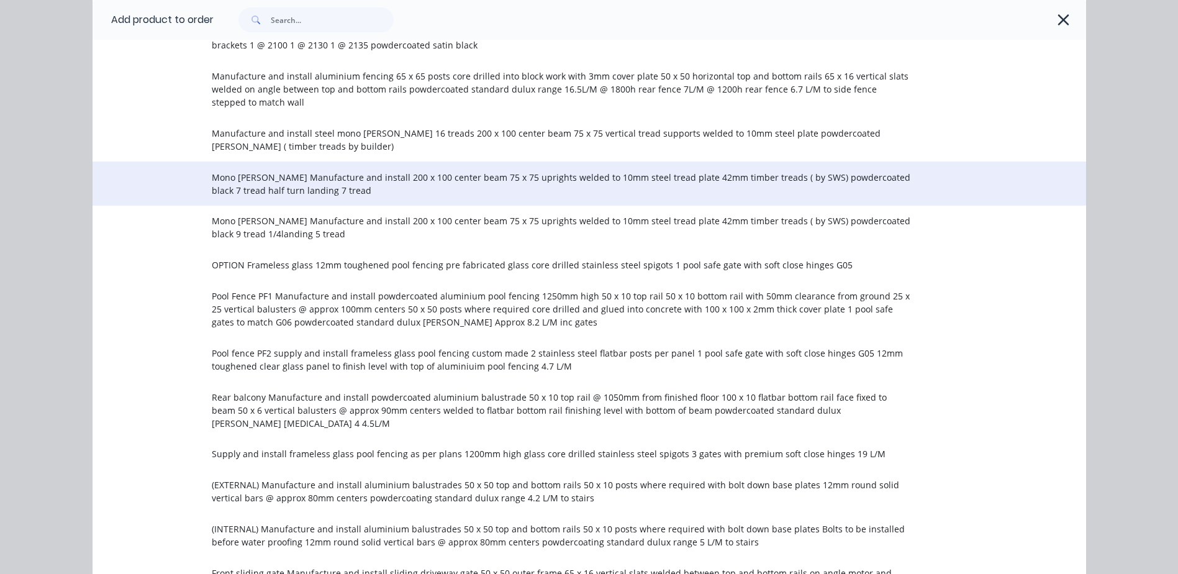
scroll to position [1139, 0]
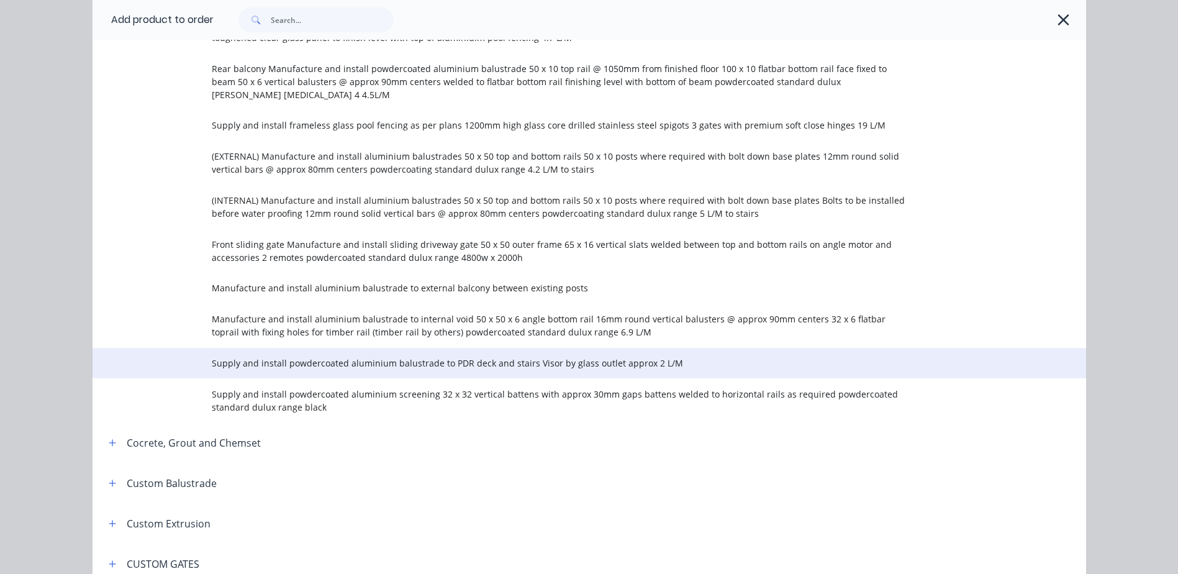
click at [276, 357] on span "Supply and install powdercoated aluminium balustrade to PDR deck and stairs Vis…" at bounding box center [561, 363] width 699 height 13
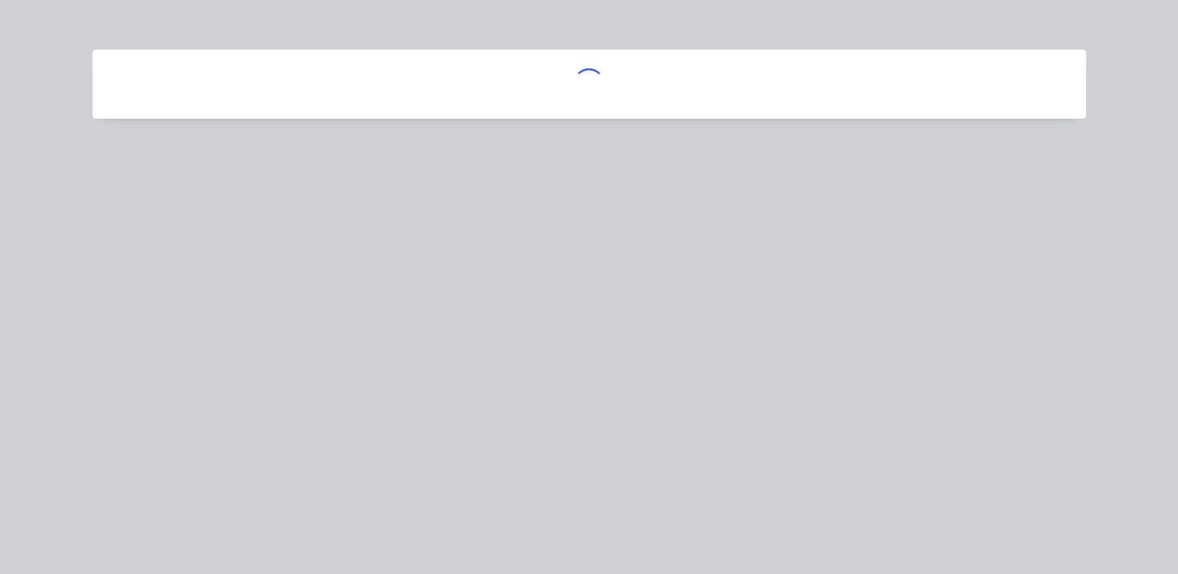
scroll to position [0, 0]
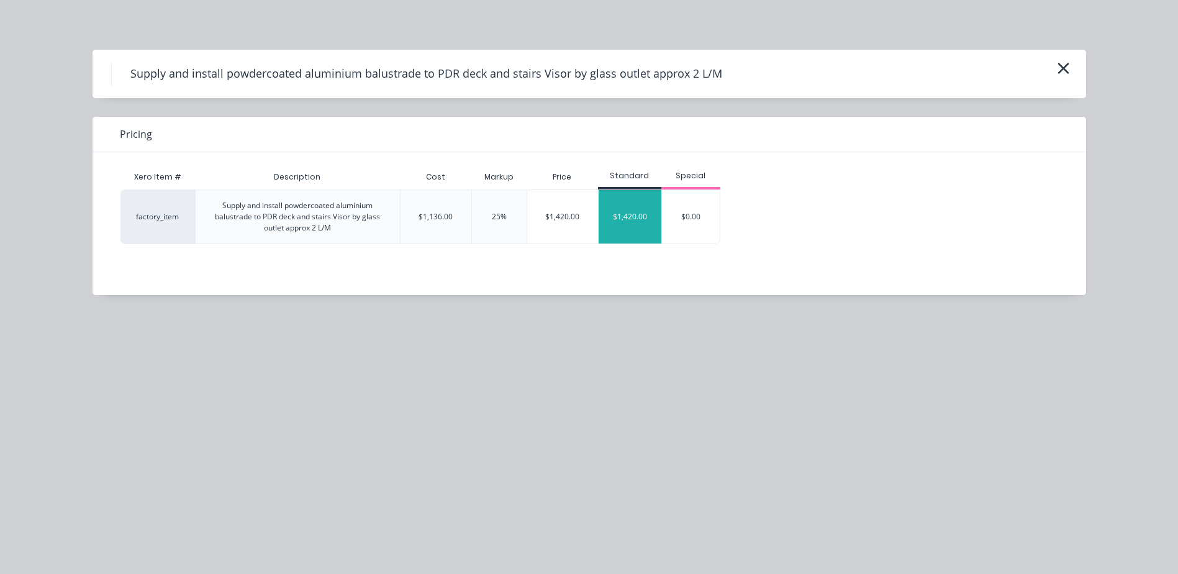
click at [638, 216] on div "$1,420.00" at bounding box center [630, 216] width 63 height 53
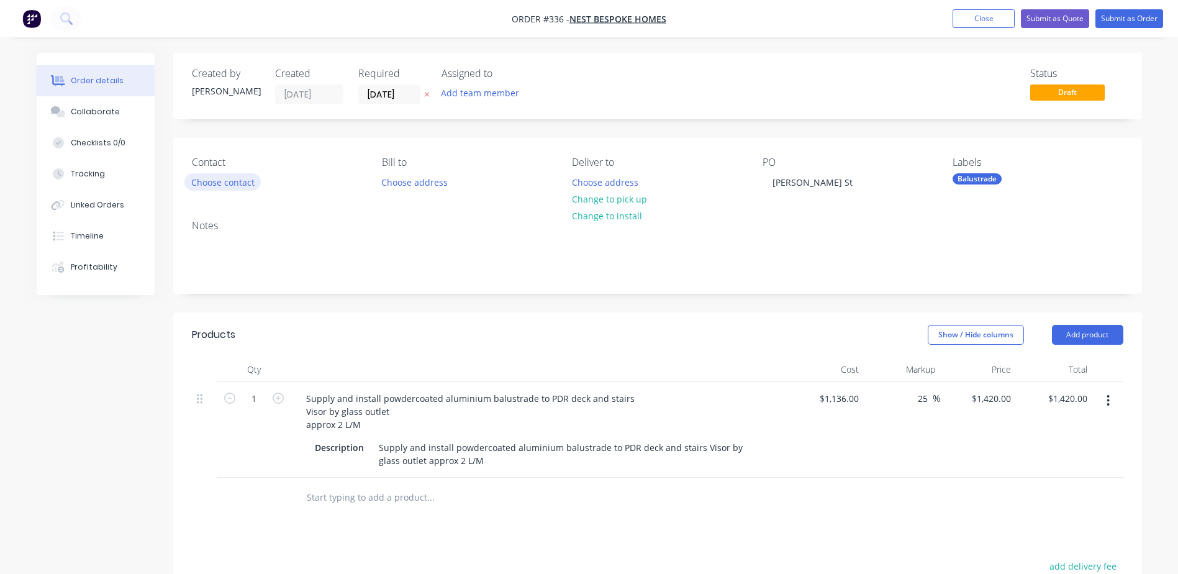
click at [217, 187] on button "Choose contact" at bounding box center [222, 181] width 76 height 17
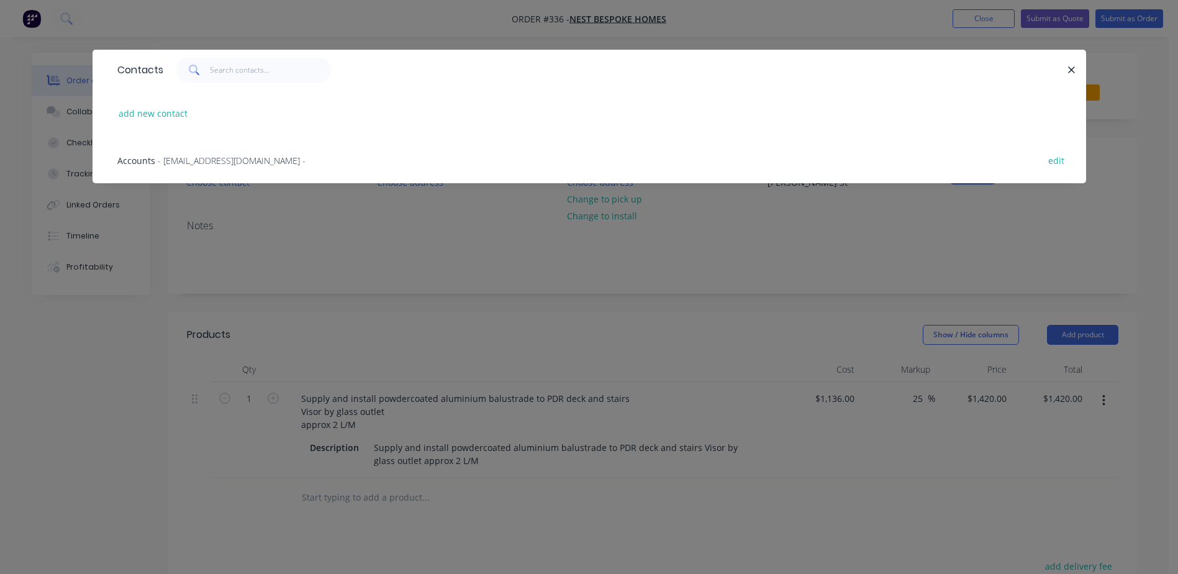
click at [214, 164] on span "- accounts@nestbespokehomes.com.au -" at bounding box center [232, 161] width 148 height 12
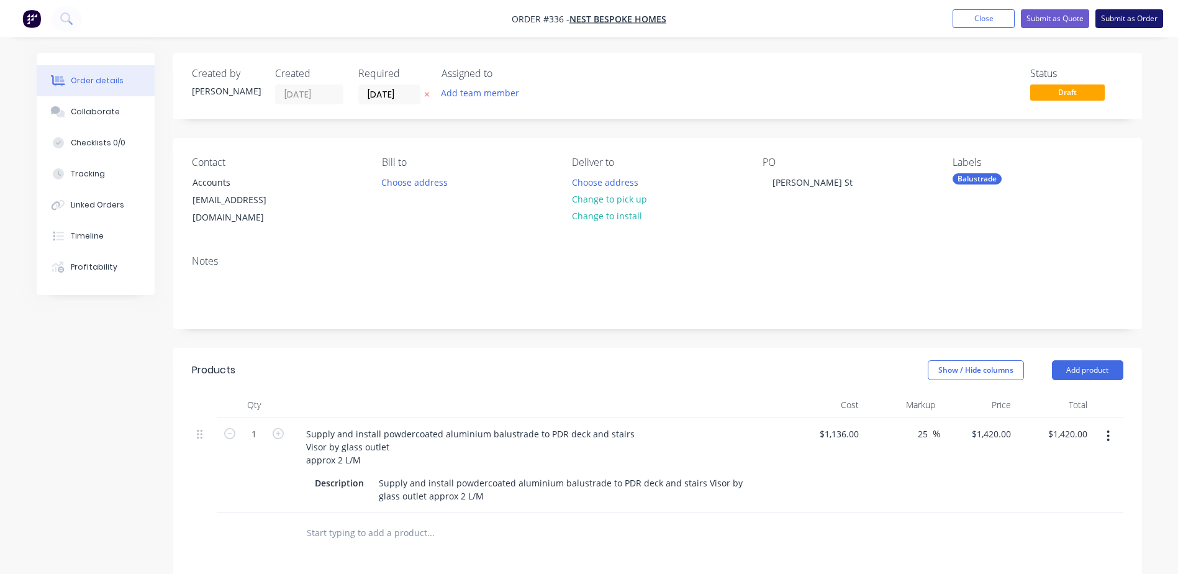
click at [1127, 19] on button "Submit as Order" at bounding box center [1130, 18] width 68 height 19
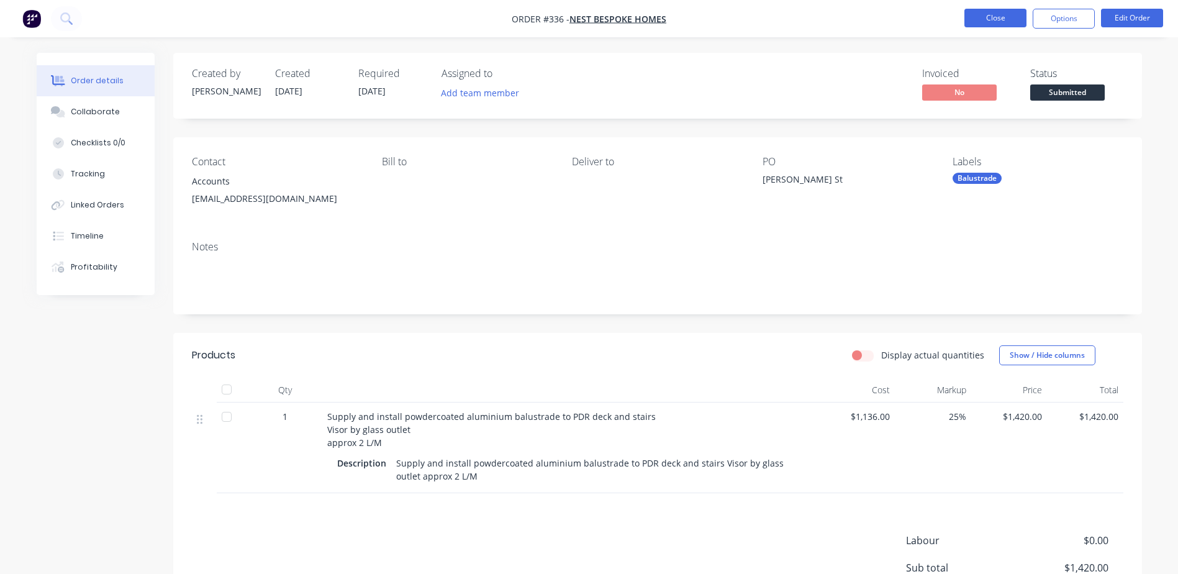
click at [976, 20] on button "Close" at bounding box center [996, 18] width 62 height 19
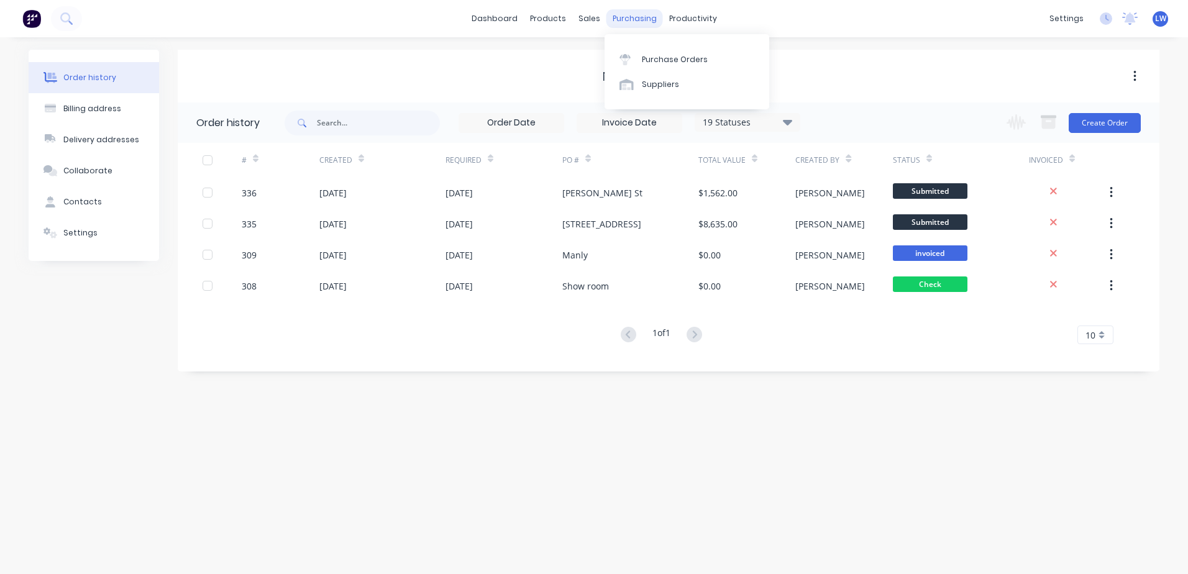
click at [629, 12] on div "purchasing" at bounding box center [634, 18] width 57 height 19
click at [611, 56] on div "Sales Orders" at bounding box center [634, 59] width 51 height 11
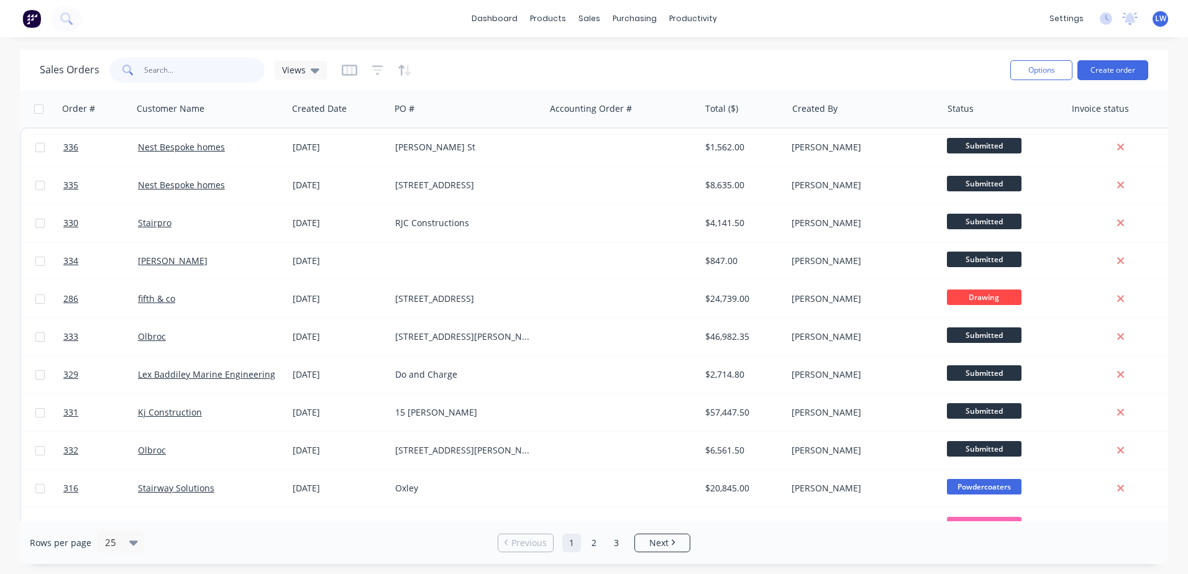
click at [232, 73] on input "text" at bounding box center [204, 70] width 121 height 25
type input "engage"
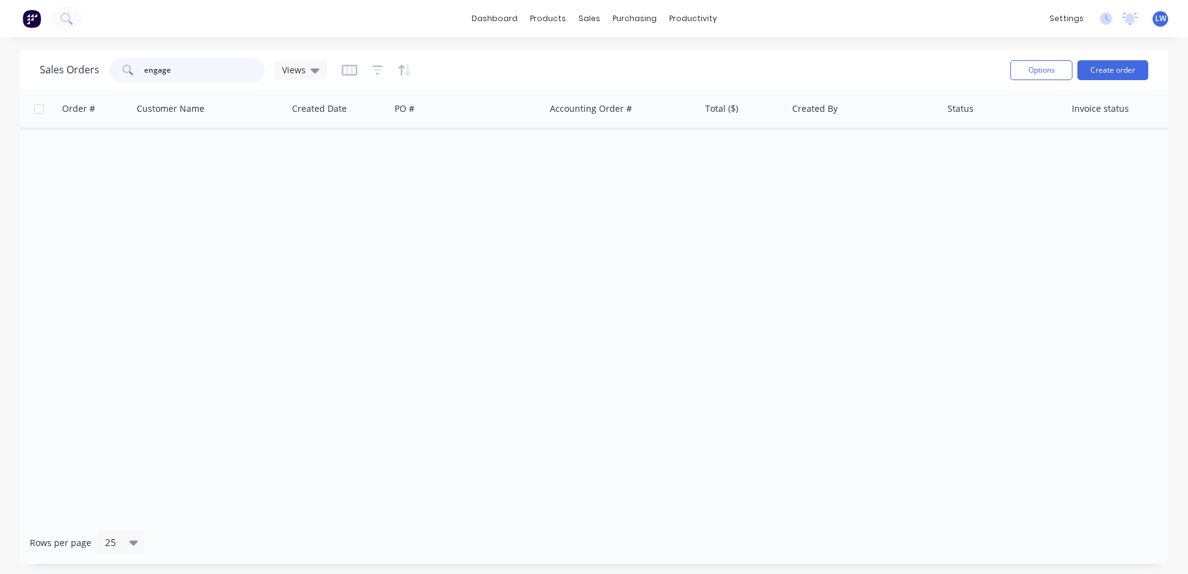
drag, startPoint x: 191, startPoint y: 70, endPoint x: 107, endPoint y: 70, distance: 83.2
click at [107, 70] on div "Sales Orders engage Views" at bounding box center [183, 70] width 287 height 25
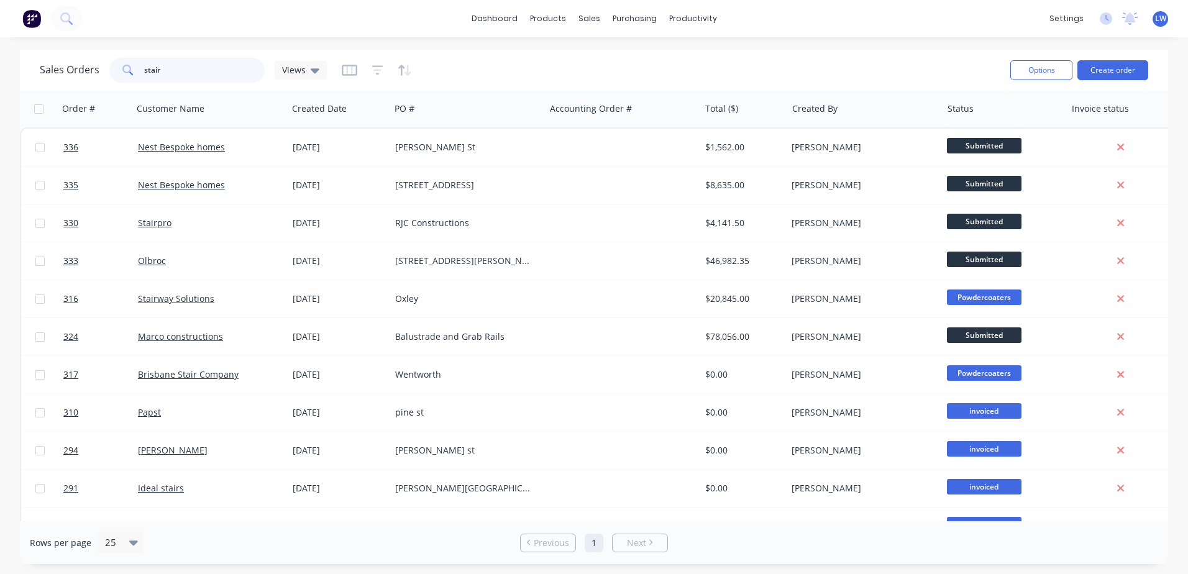
type input "stair"
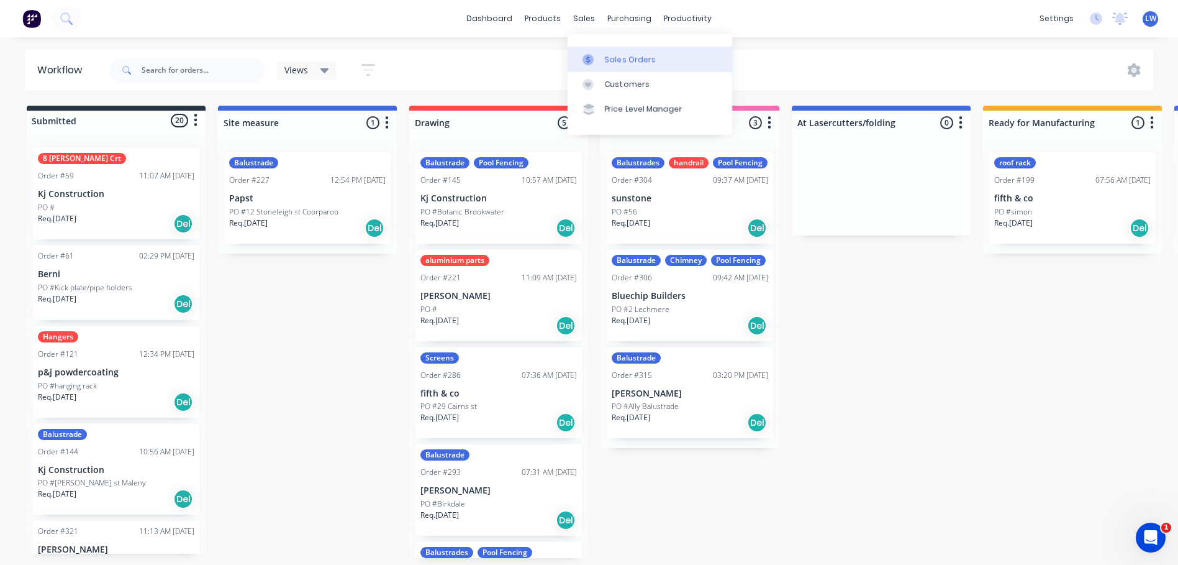
click at [606, 61] on div "Sales Orders" at bounding box center [630, 59] width 51 height 11
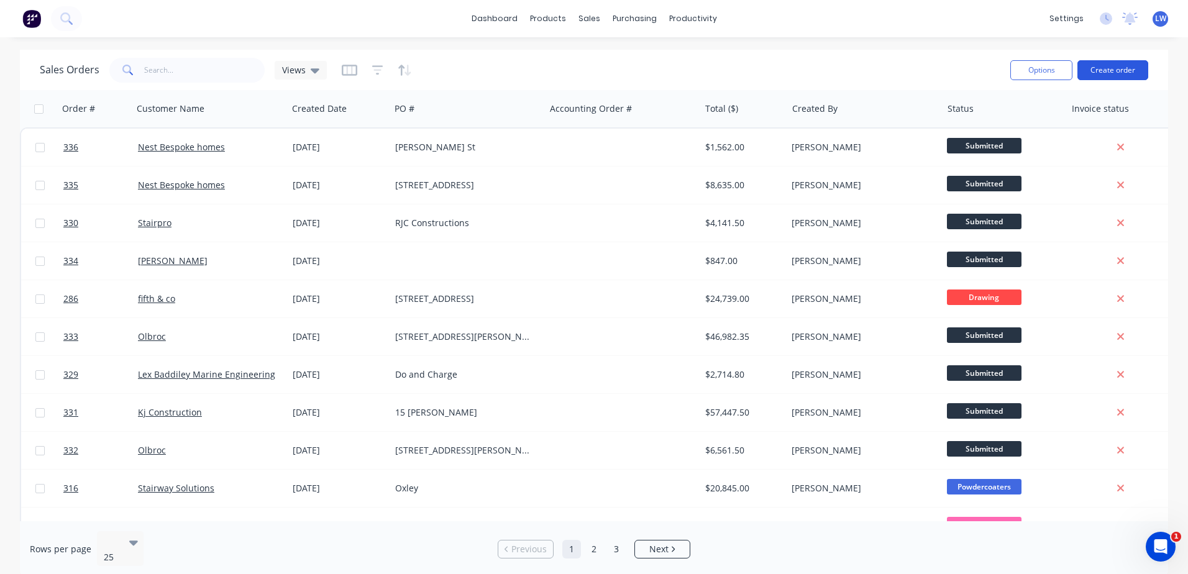
click at [1090, 73] on button "Create order" at bounding box center [1112, 70] width 71 height 20
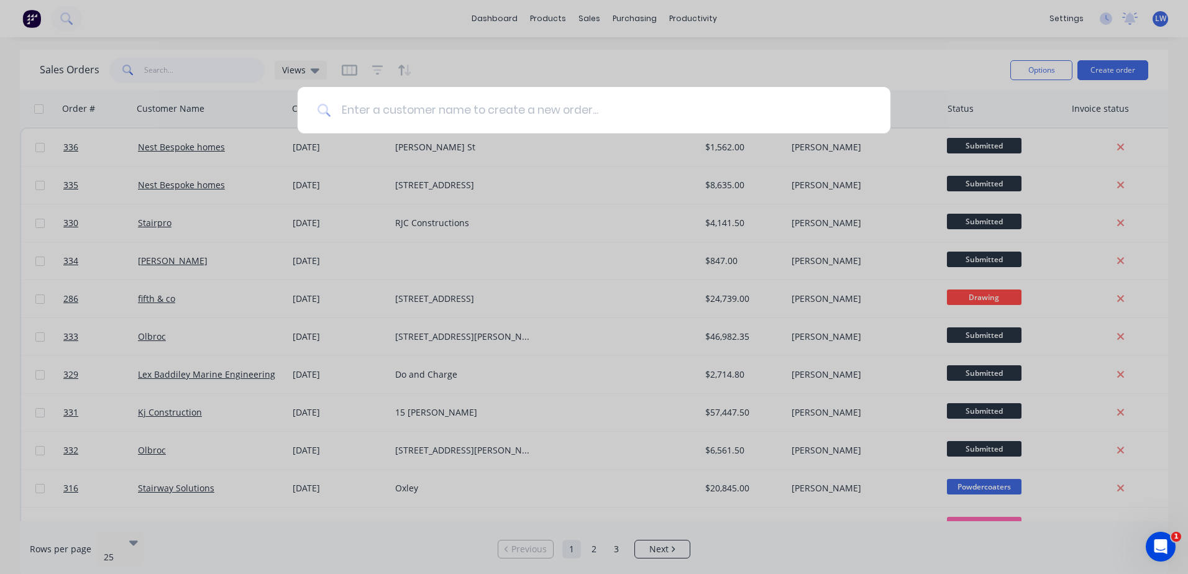
drag, startPoint x: 480, startPoint y: 115, endPoint x: 481, endPoint y: 104, distance: 10.6
click at [480, 111] on input at bounding box center [600, 110] width 539 height 47
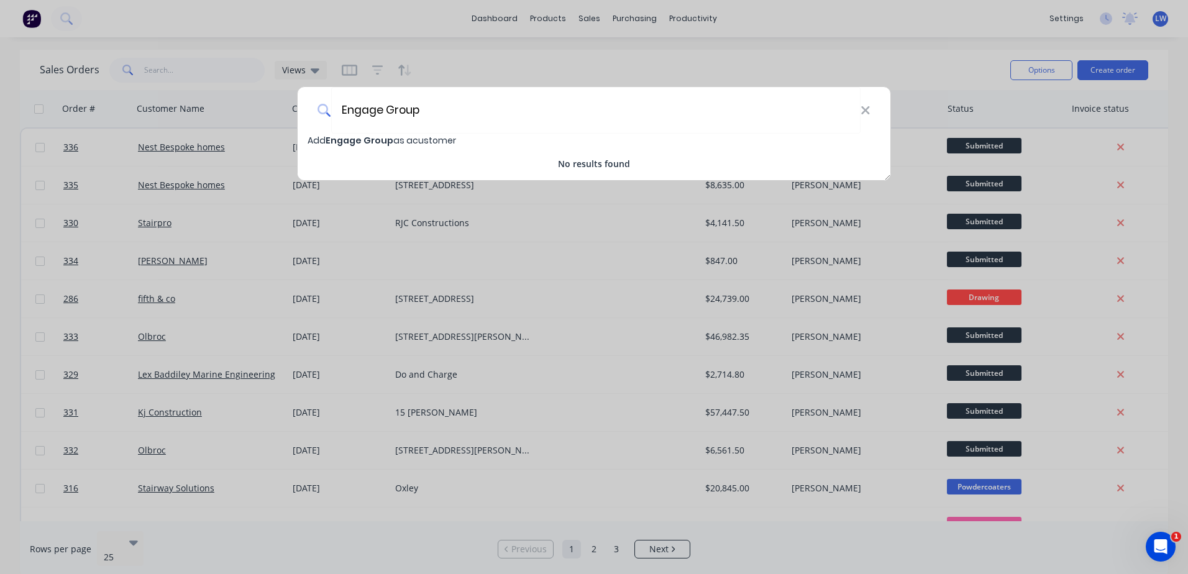
type input "Engage Group"
click at [375, 141] on span "Engage Group" at bounding box center [360, 140] width 68 height 12
select select "AU"
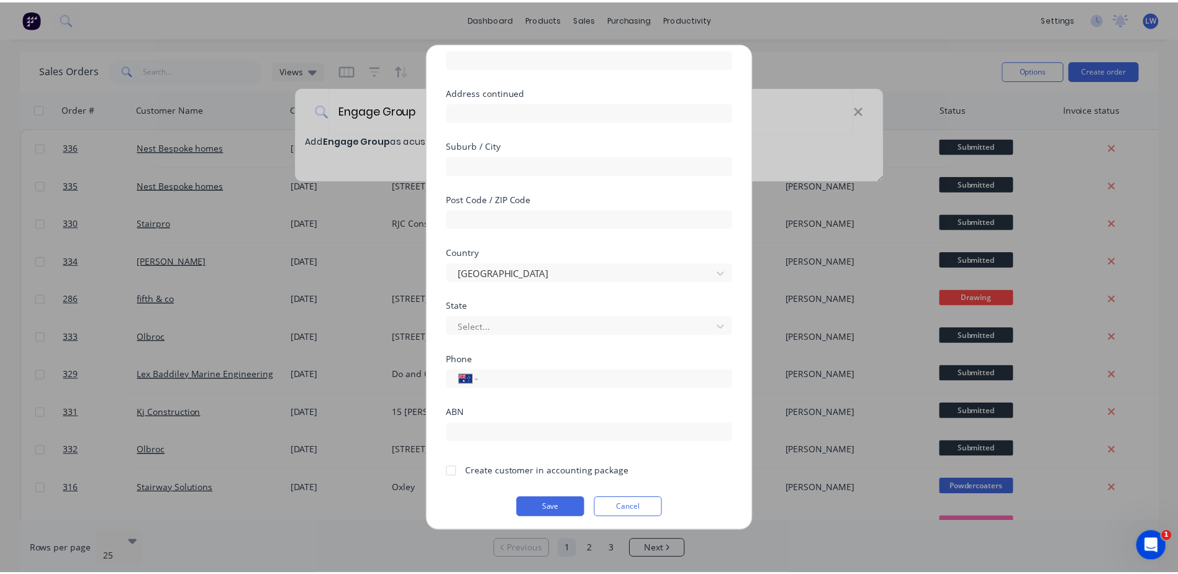
scroll to position [119, 0]
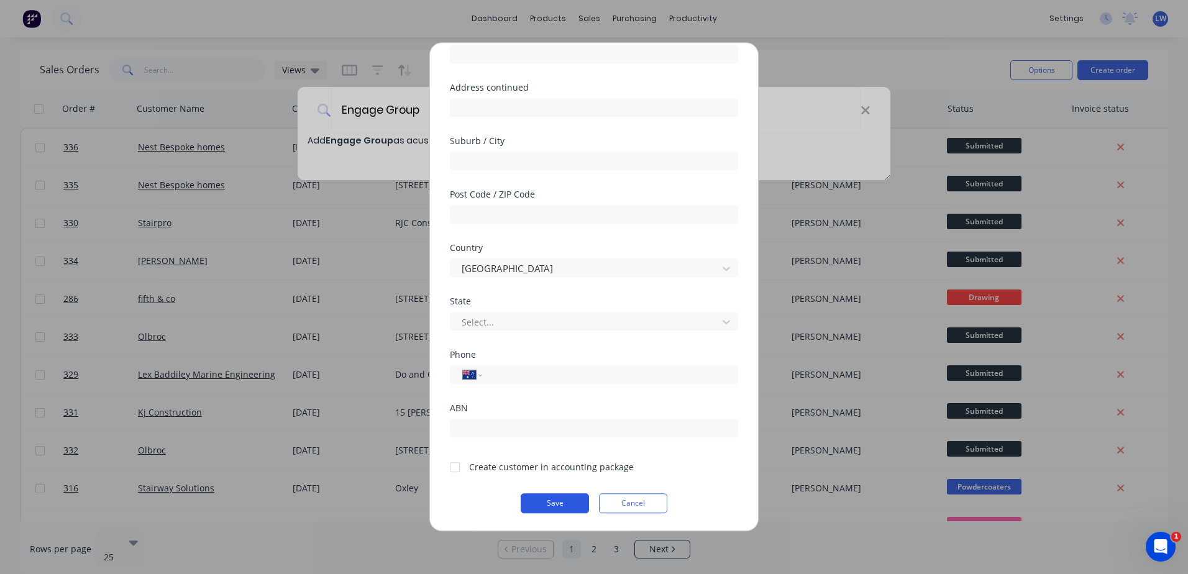
click at [544, 503] on button "Save" at bounding box center [555, 503] width 68 height 20
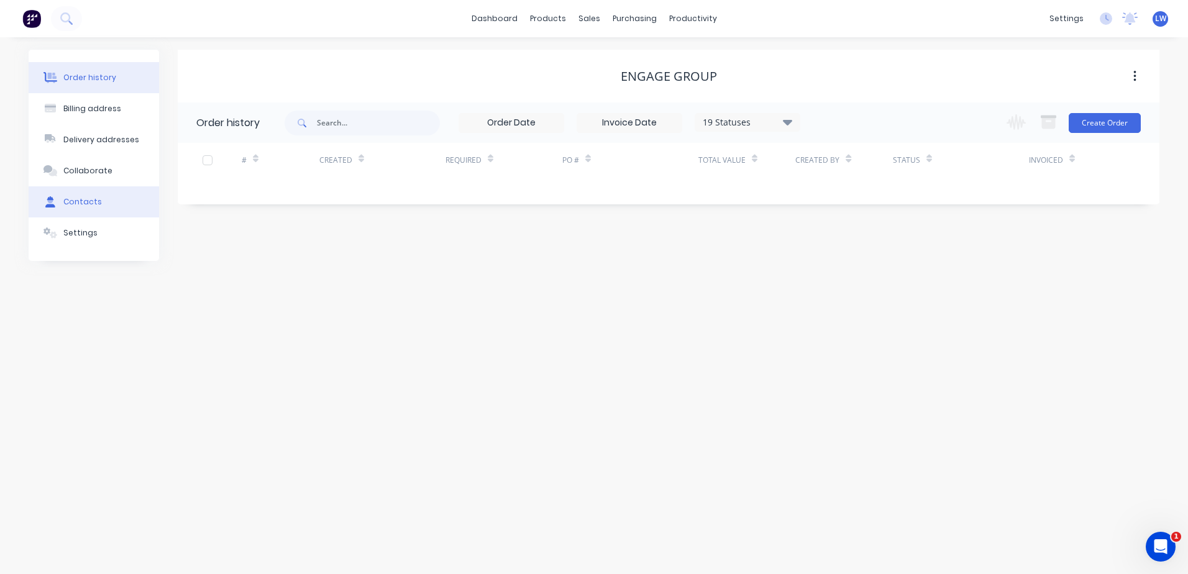
click at [73, 196] on button "Contacts" at bounding box center [94, 201] width 130 height 31
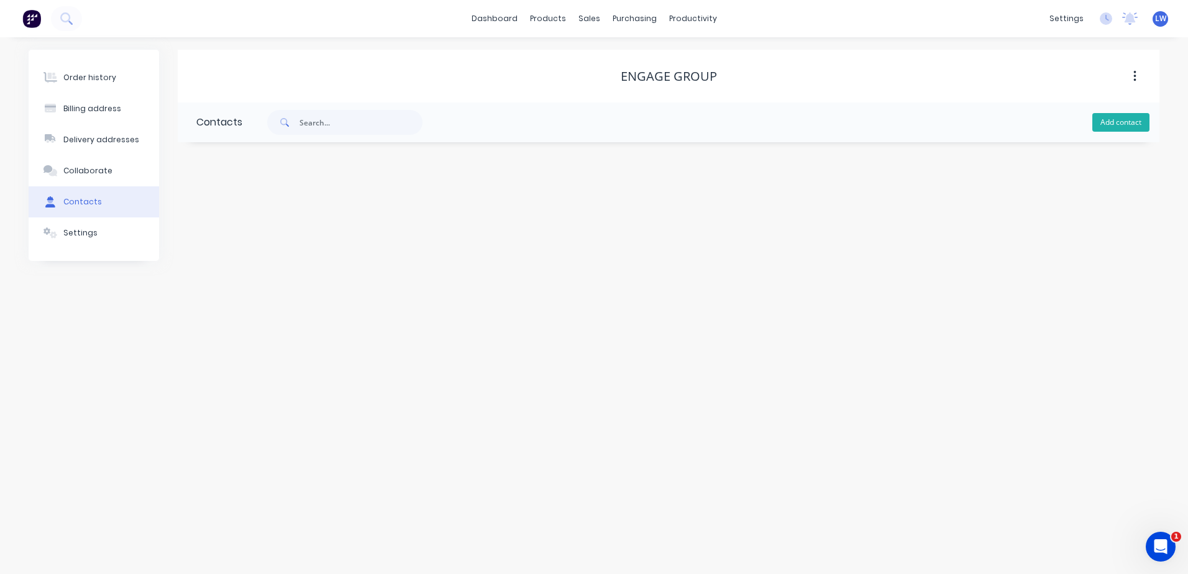
click at [1118, 125] on button "Add contact" at bounding box center [1120, 122] width 57 height 19
select select "AU"
click at [230, 211] on input "text" at bounding box center [297, 213] width 203 height 19
type input "Paul"
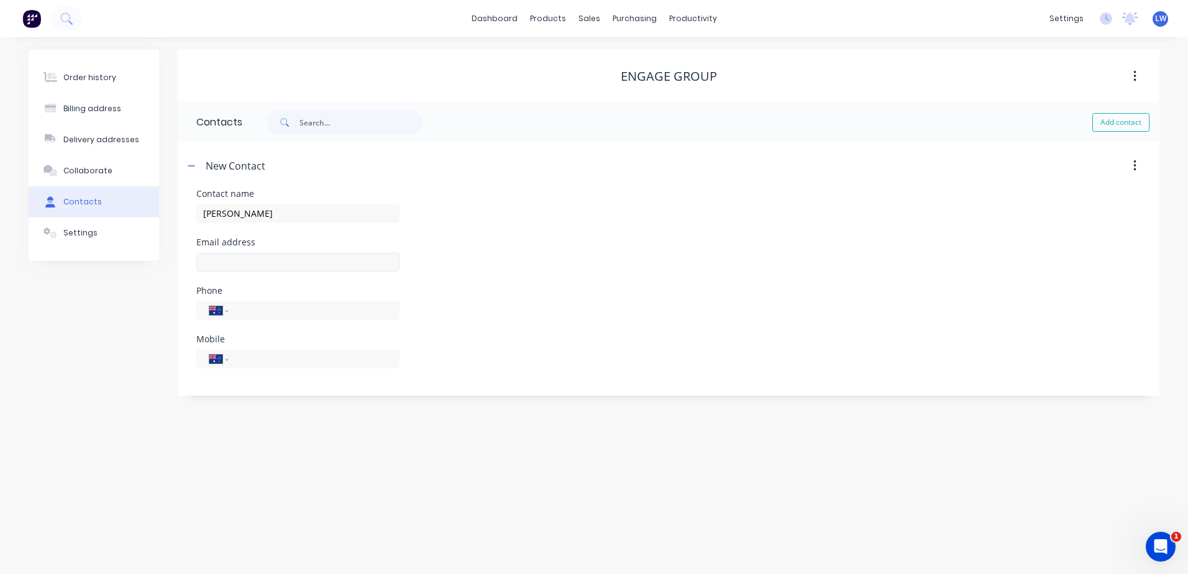
select select "AU"
click at [307, 262] on input "text" at bounding box center [297, 262] width 203 height 19
type input "Paul@engage-group.com.au"
click at [225, 430] on div "Order history Billing address Delivery addresses Collaborate Contacts Settings …" at bounding box center [594, 305] width 1188 height 537
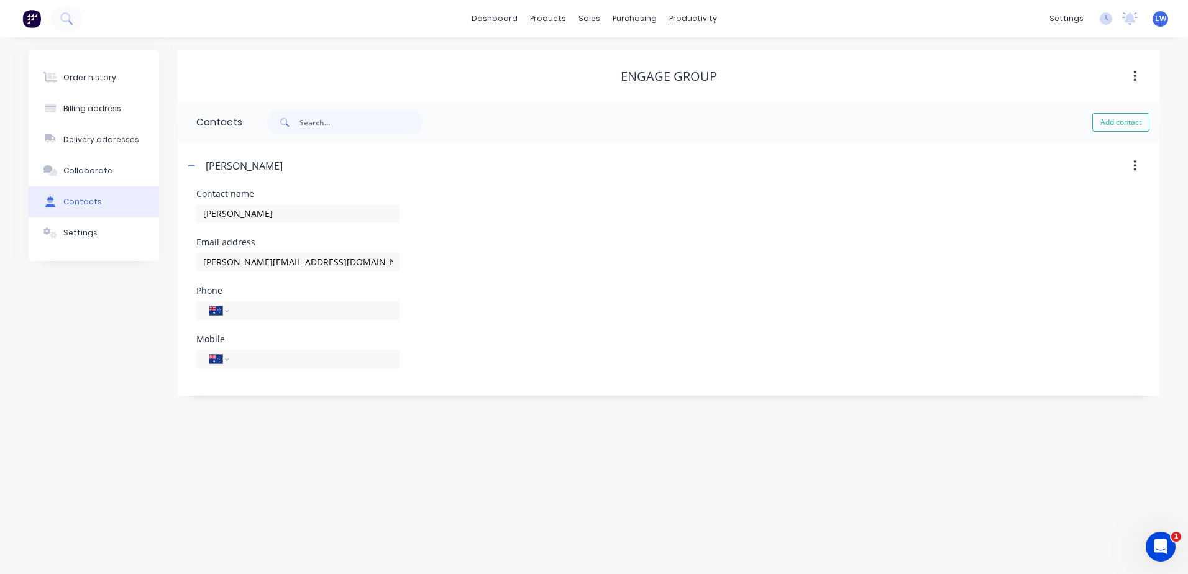
click at [128, 400] on div "Order history Billing address Delivery addresses Collaborate Contacts Settings …" at bounding box center [594, 305] width 1188 height 537
click at [111, 80] on div "Order history" at bounding box center [89, 77] width 53 height 11
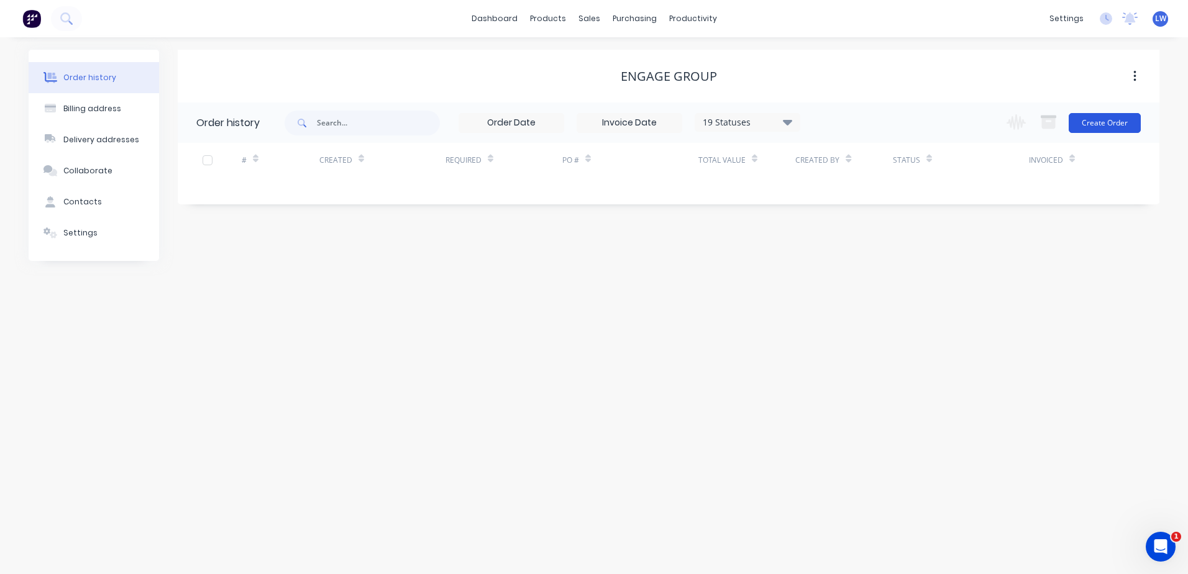
click at [1108, 119] on button "Create Order" at bounding box center [1104, 123] width 72 height 20
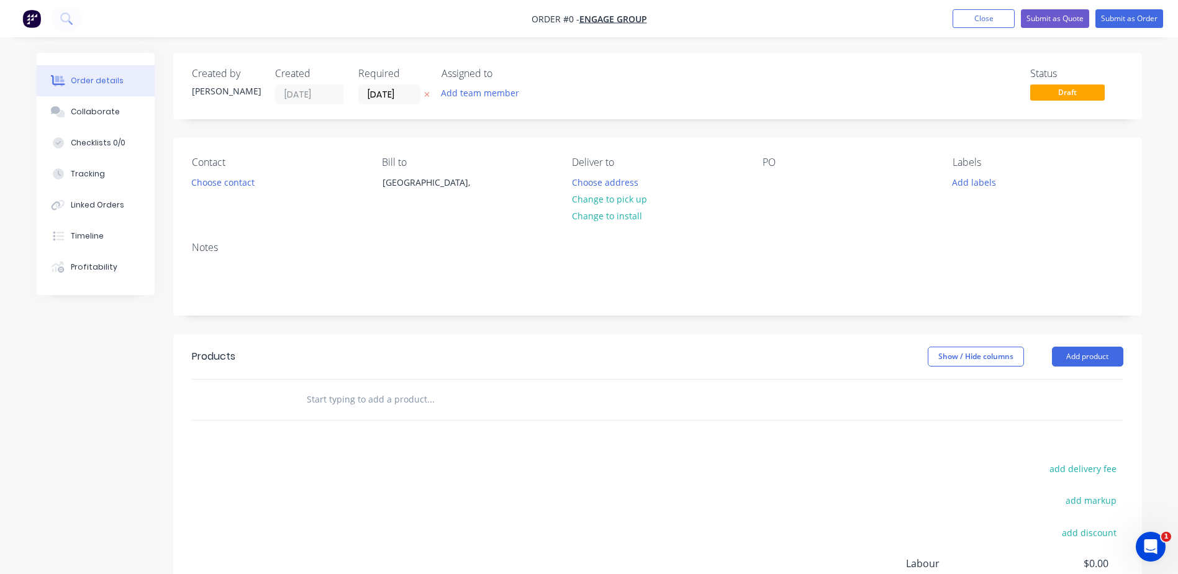
click at [785, 181] on div "PO" at bounding box center [848, 185] width 170 height 57
click at [773, 198] on div "PO" at bounding box center [848, 185] width 170 height 57
click at [770, 179] on div at bounding box center [773, 182] width 20 height 18
click at [792, 187] on div "PO" at bounding box center [848, 185] width 170 height 57
click at [778, 186] on div at bounding box center [773, 182] width 20 height 18
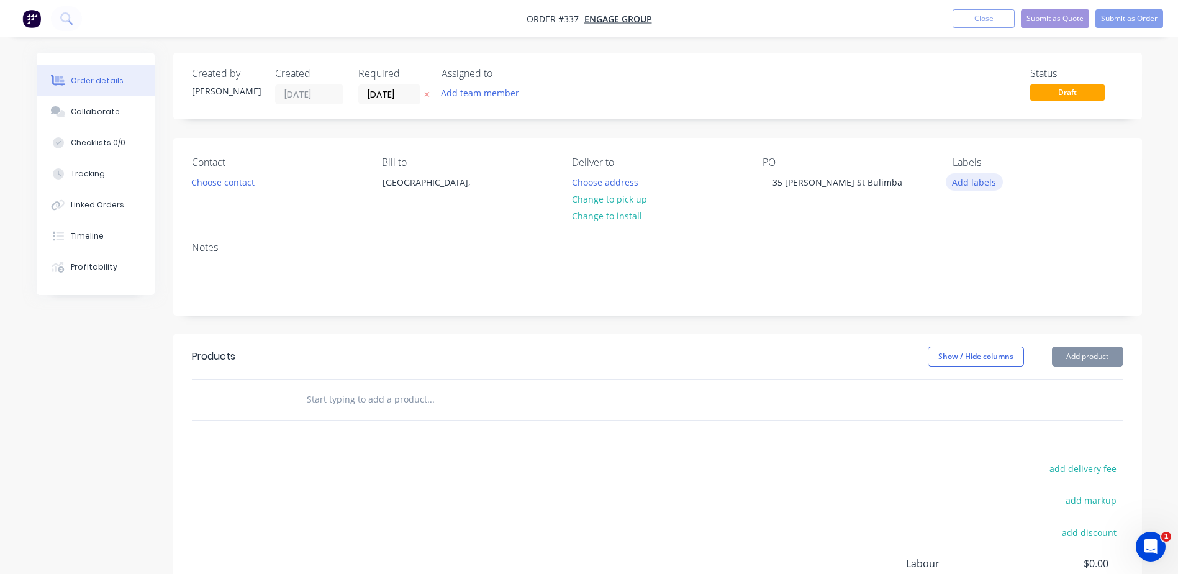
click at [976, 181] on button "Add labels" at bounding box center [974, 181] width 57 height 17
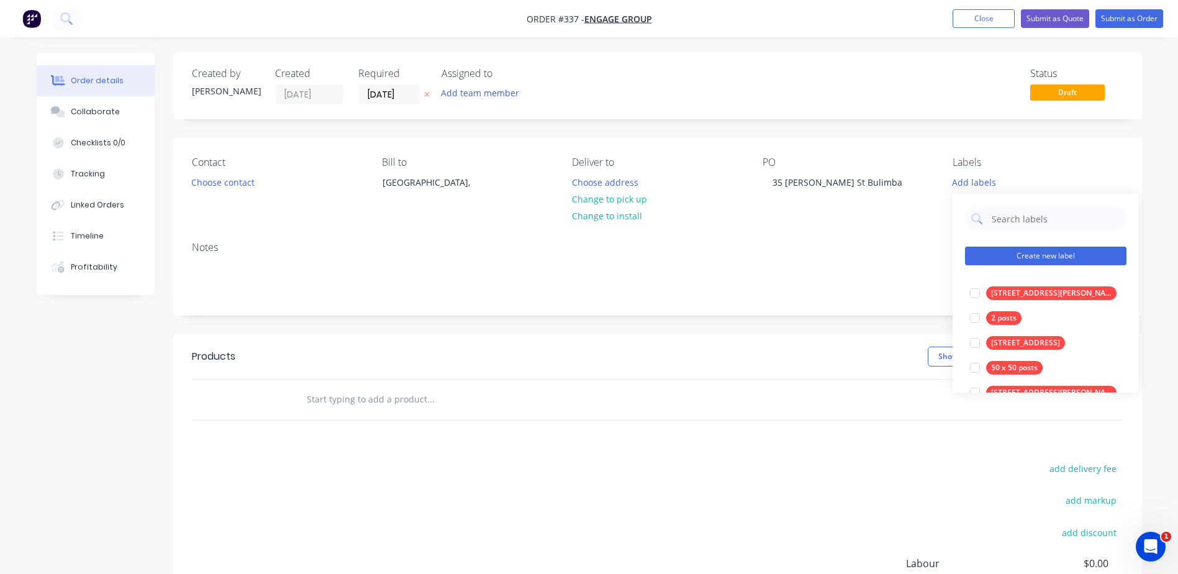
click at [980, 253] on button "Create new label" at bounding box center [1046, 256] width 162 height 19
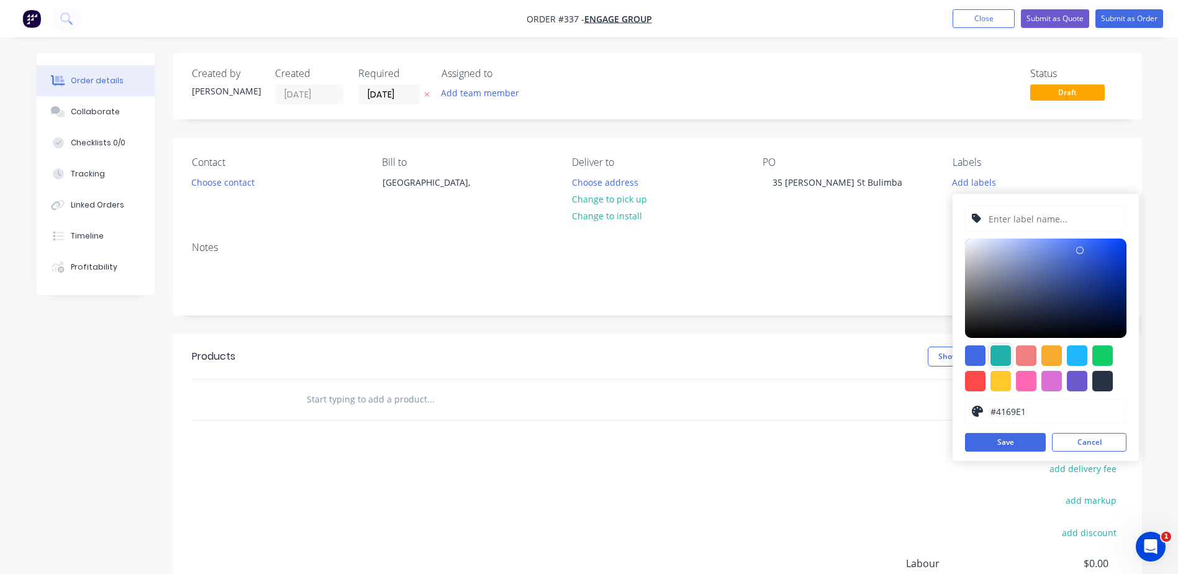
click at [1001, 352] on div at bounding box center [1001, 355] width 20 height 20
type input "#20B2AA"
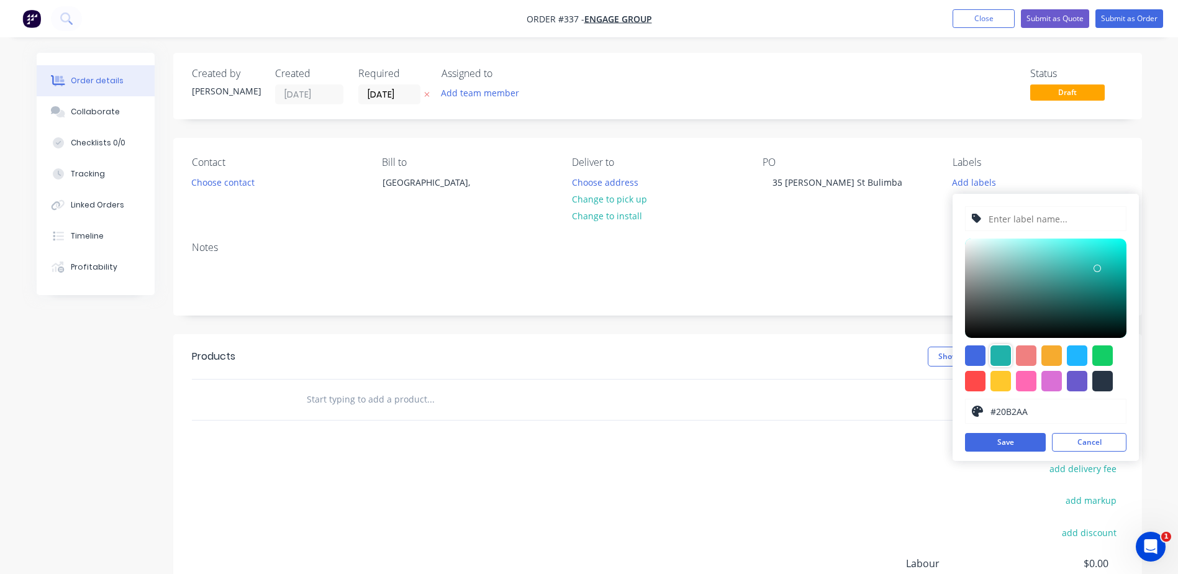
click at [1037, 219] on input "text" at bounding box center [1054, 219] width 132 height 24
type input "Stairs and Balustrade"
click at [1013, 445] on button "Save" at bounding box center [1005, 442] width 81 height 19
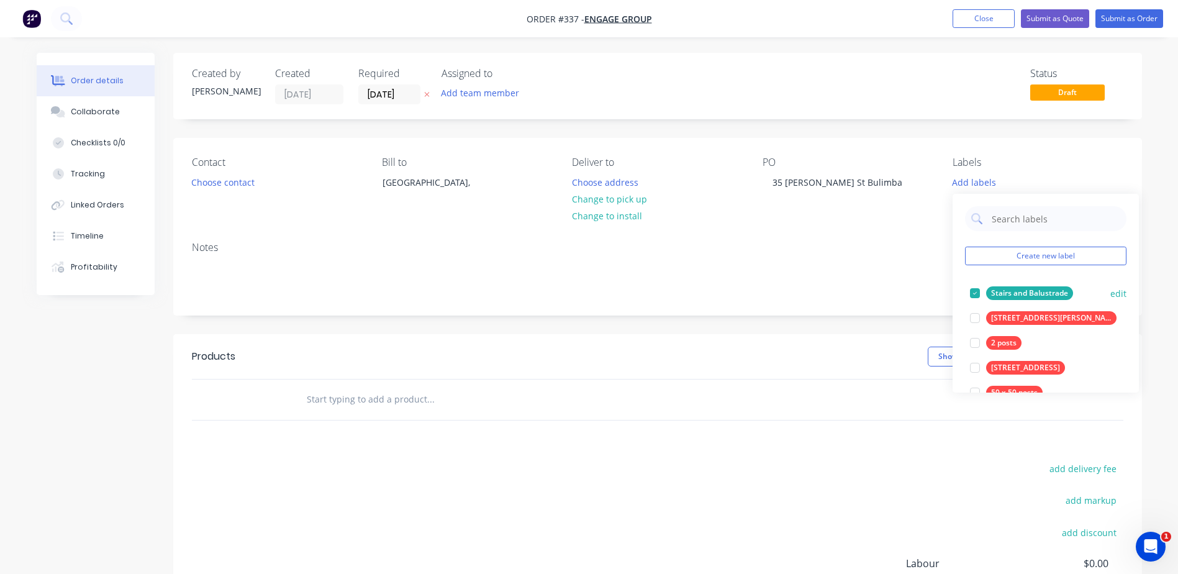
click at [1018, 294] on div "Stairs and Balustrade" at bounding box center [1029, 293] width 87 height 14
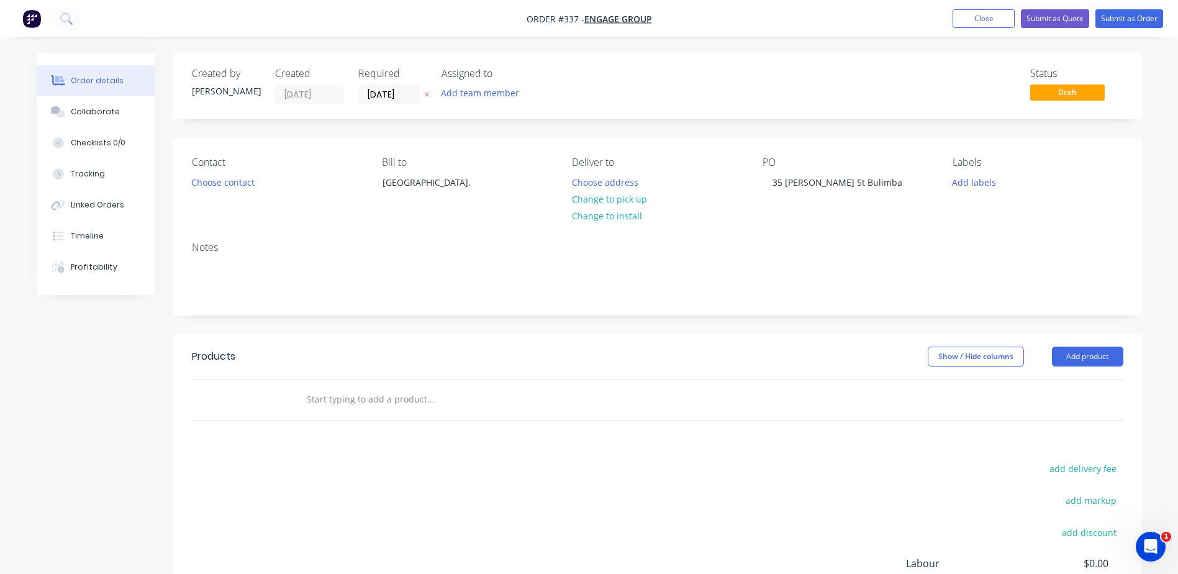
click at [821, 224] on div "Contact Choose contact Bill to Australia, Deliver to Choose address Change to p…" at bounding box center [657, 185] width 969 height 94
click at [975, 158] on div "Labels" at bounding box center [1038, 163] width 170 height 12
click at [968, 176] on button "Add labels" at bounding box center [974, 181] width 57 height 17
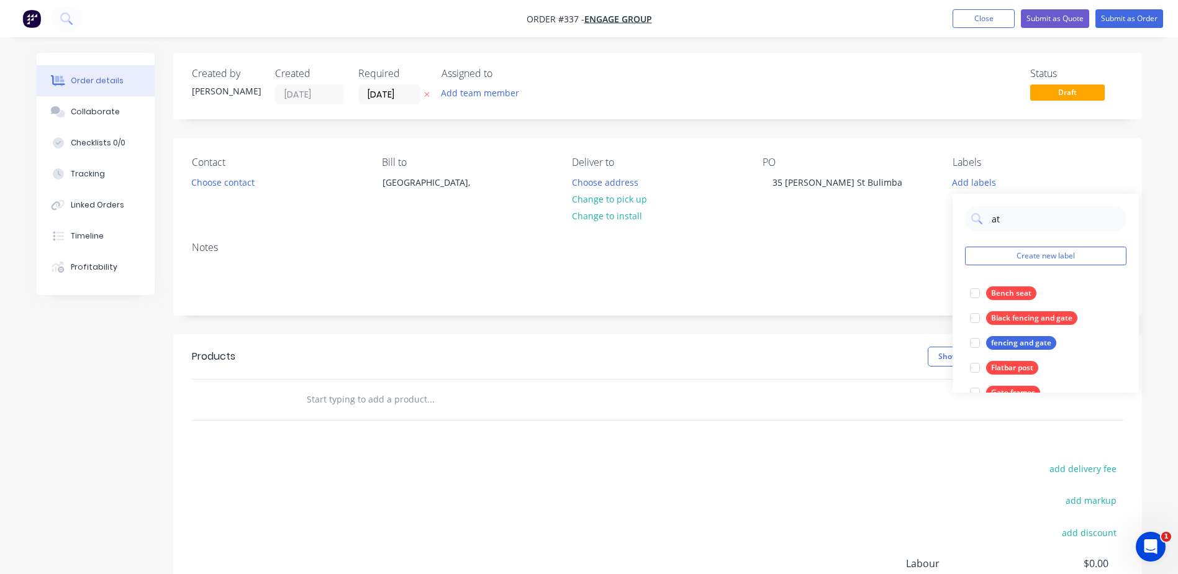
drag, startPoint x: 1018, startPoint y: 220, endPoint x: 933, endPoint y: 216, distance: 85.2
click at [933, 216] on body "Order #337 - Engage Group Add product Close Submit as Quote Submit as Order Ord…" at bounding box center [589, 368] width 1178 height 737
type input "a"
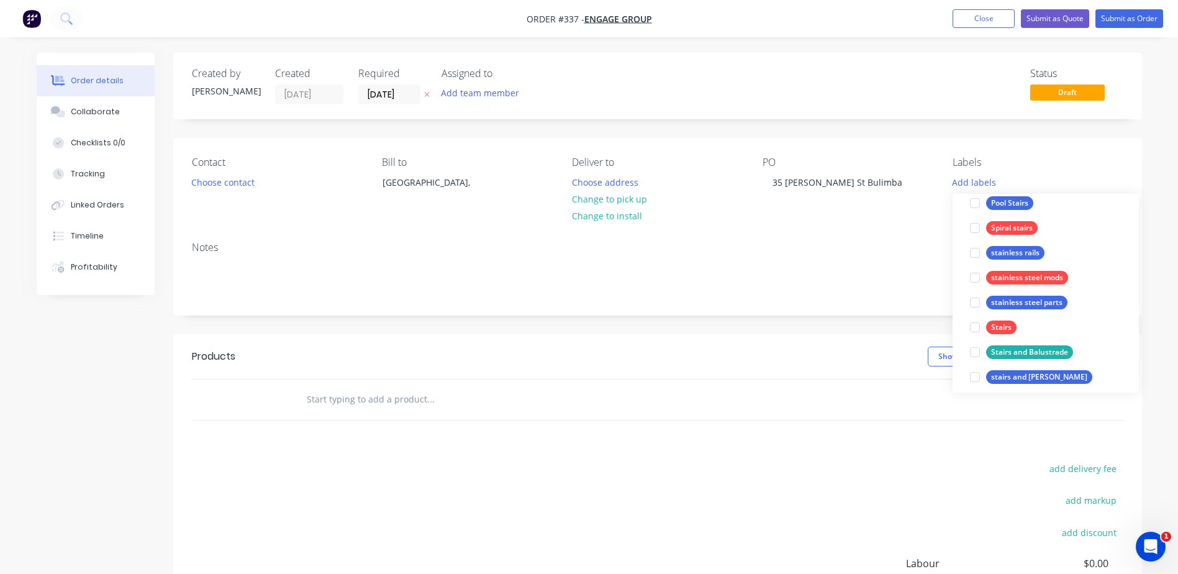
scroll to position [224, 0]
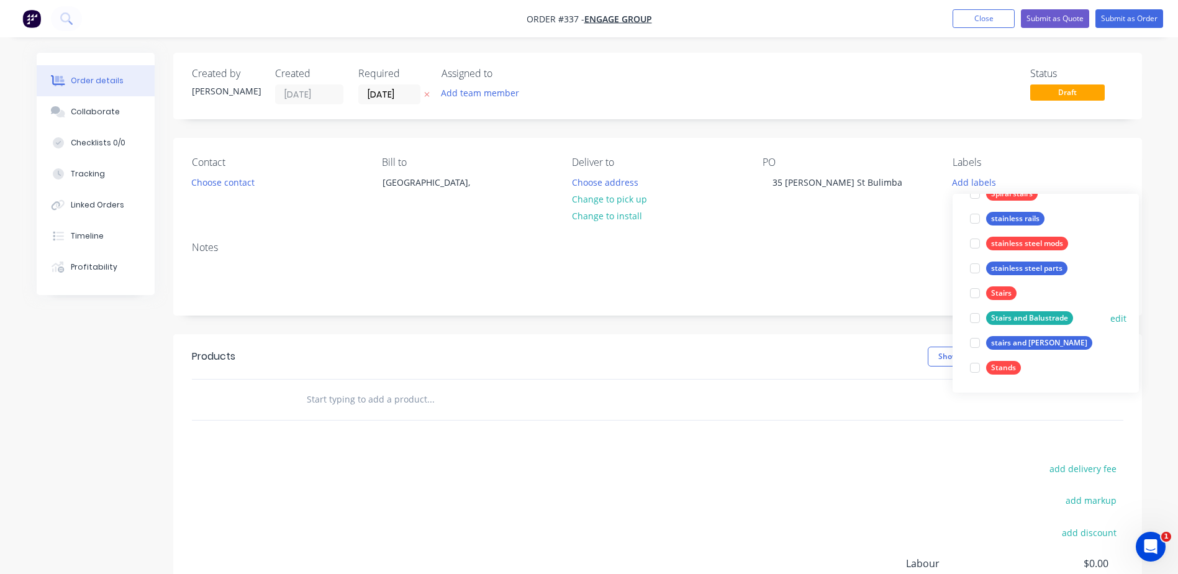
type input "sta"
click at [1022, 314] on div "Stairs and Balustrade" at bounding box center [1029, 318] width 87 height 14
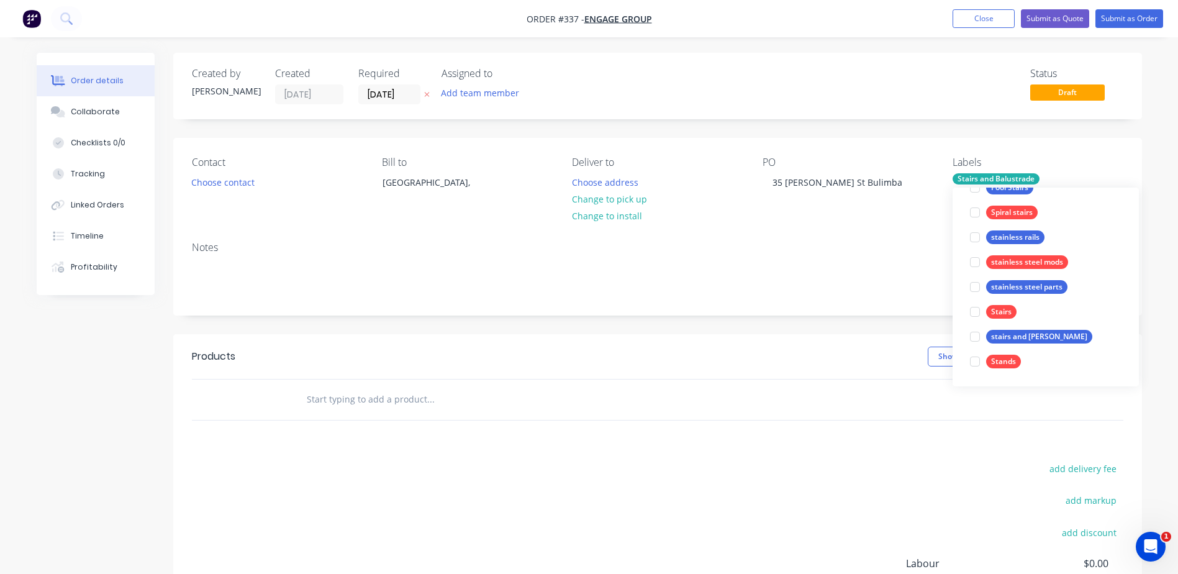
scroll to position [0, 0]
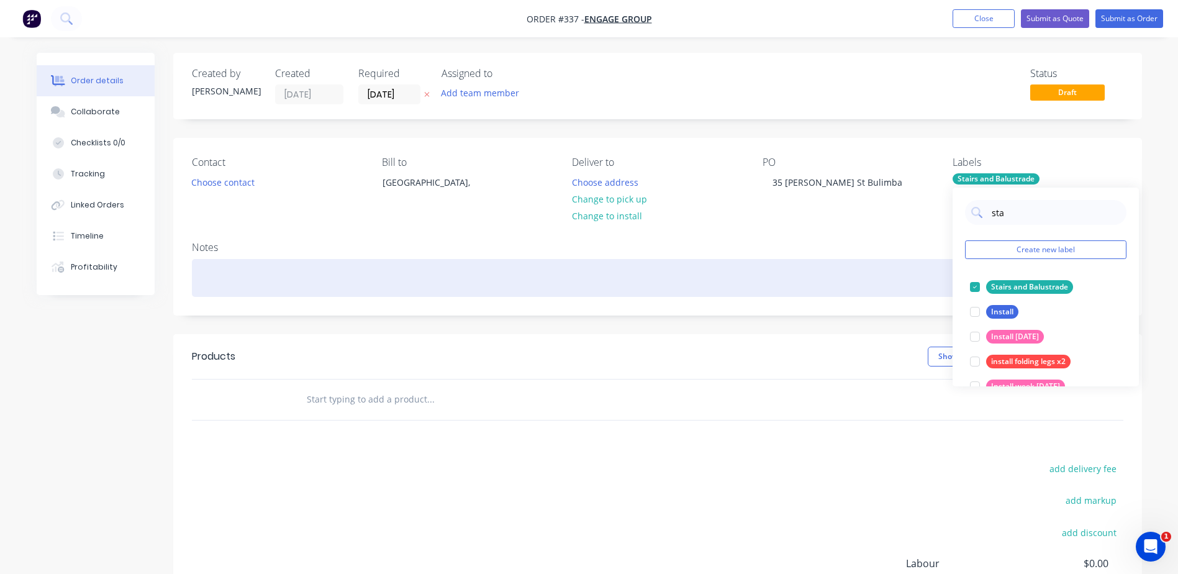
click at [897, 295] on div at bounding box center [658, 278] width 932 height 38
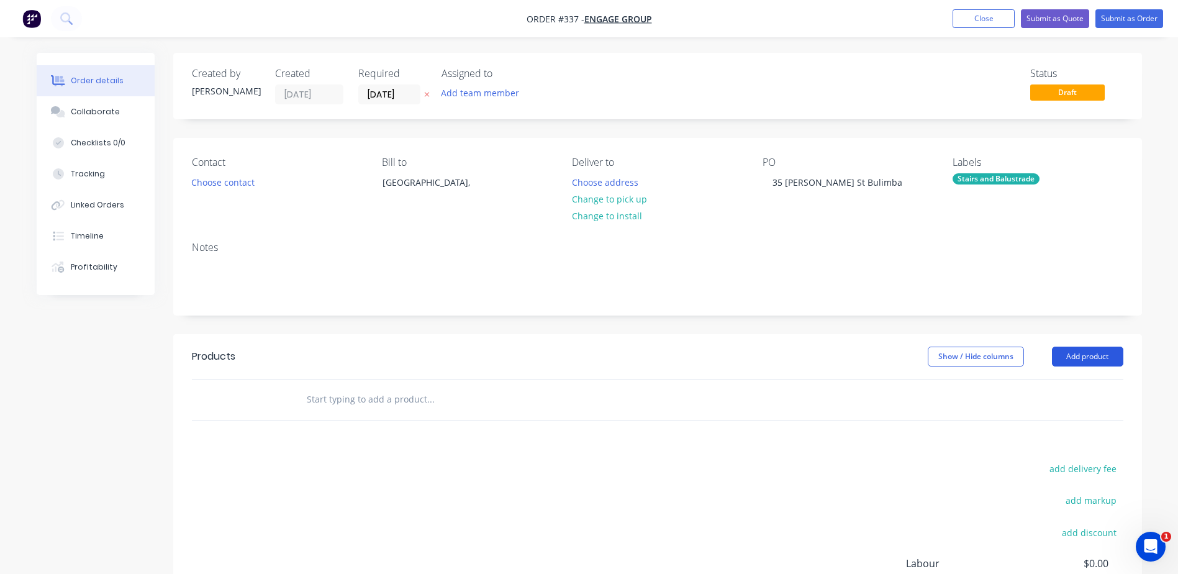
click at [1091, 357] on button "Add product" at bounding box center [1087, 357] width 71 height 20
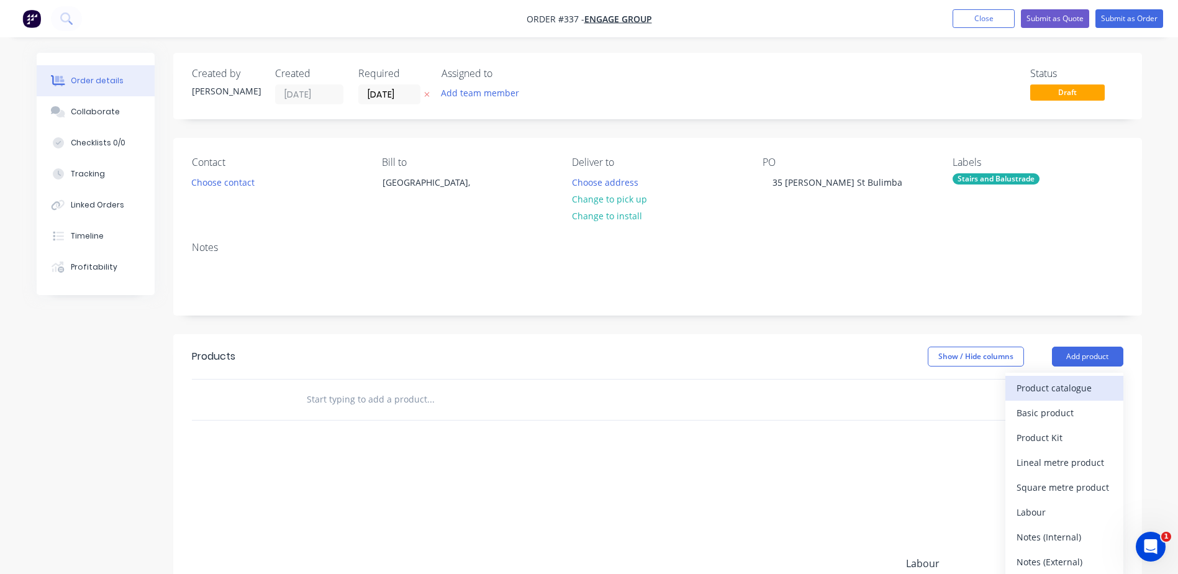
click at [1053, 388] on div "Product catalogue" at bounding box center [1065, 388] width 96 height 18
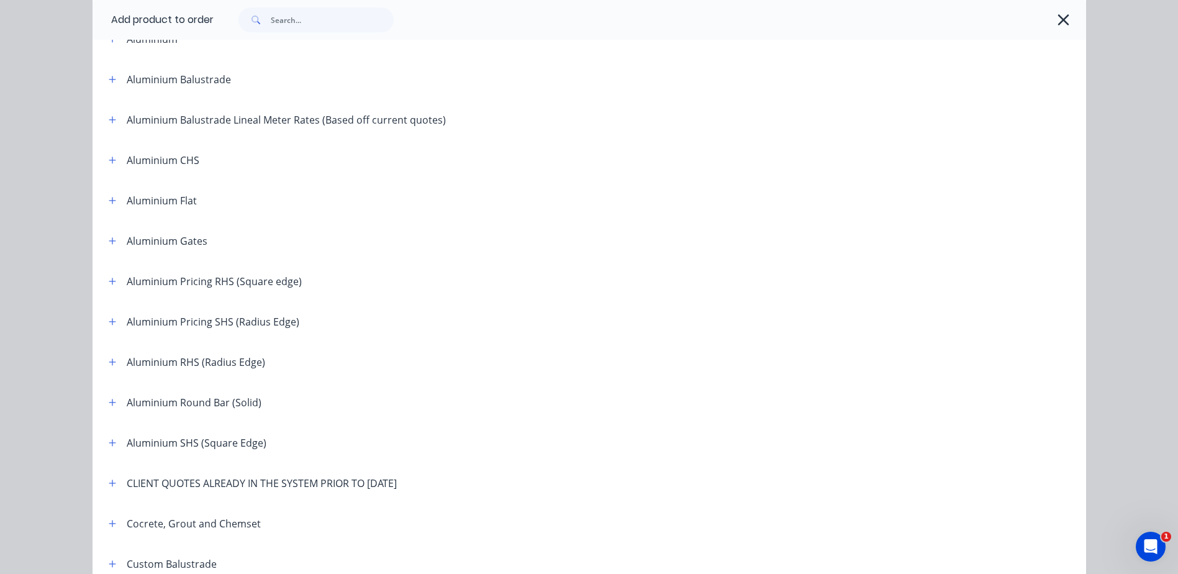
scroll to position [435, 0]
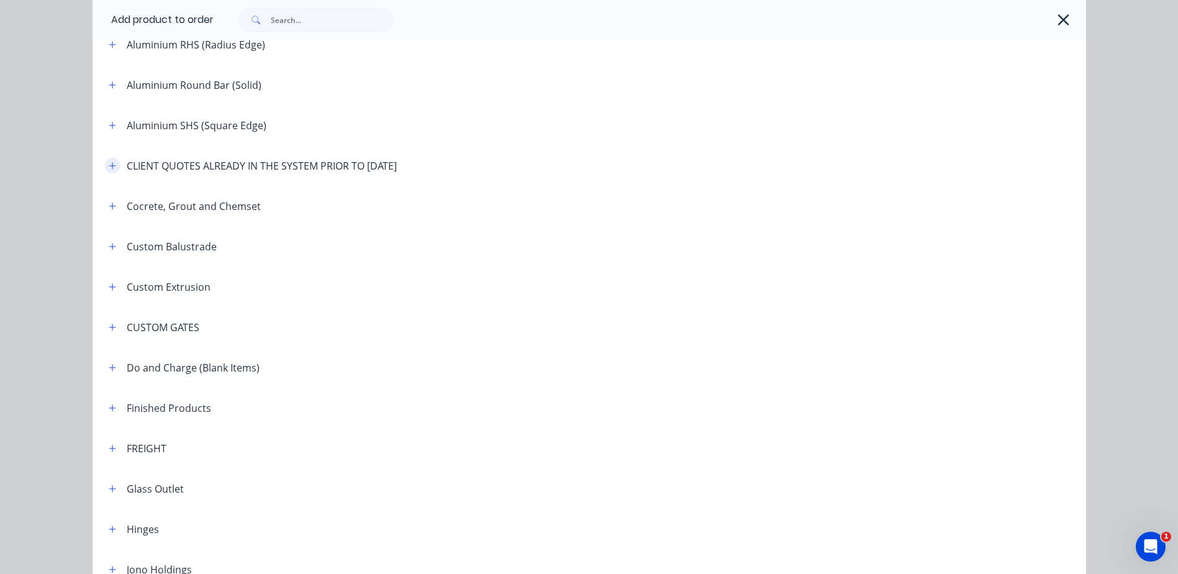
click at [109, 169] on icon "button" at bounding box center [112, 166] width 7 height 9
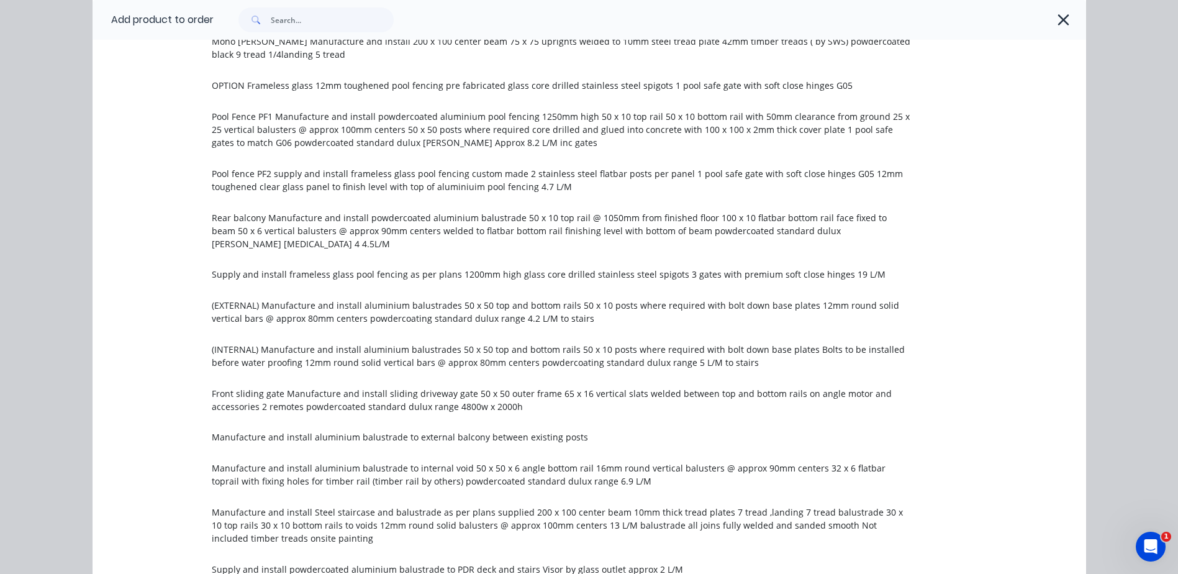
scroll to position [994, 0]
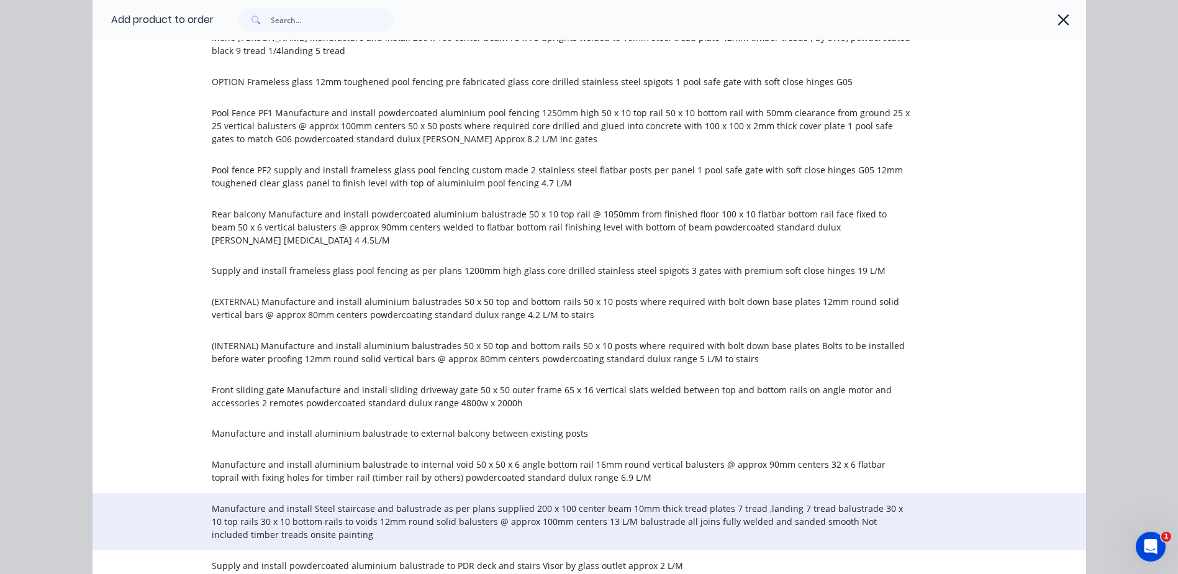
click at [316, 504] on span "Manufacture and install Steel staircase and balustrade as per plans supplied 20…" at bounding box center [561, 521] width 699 height 39
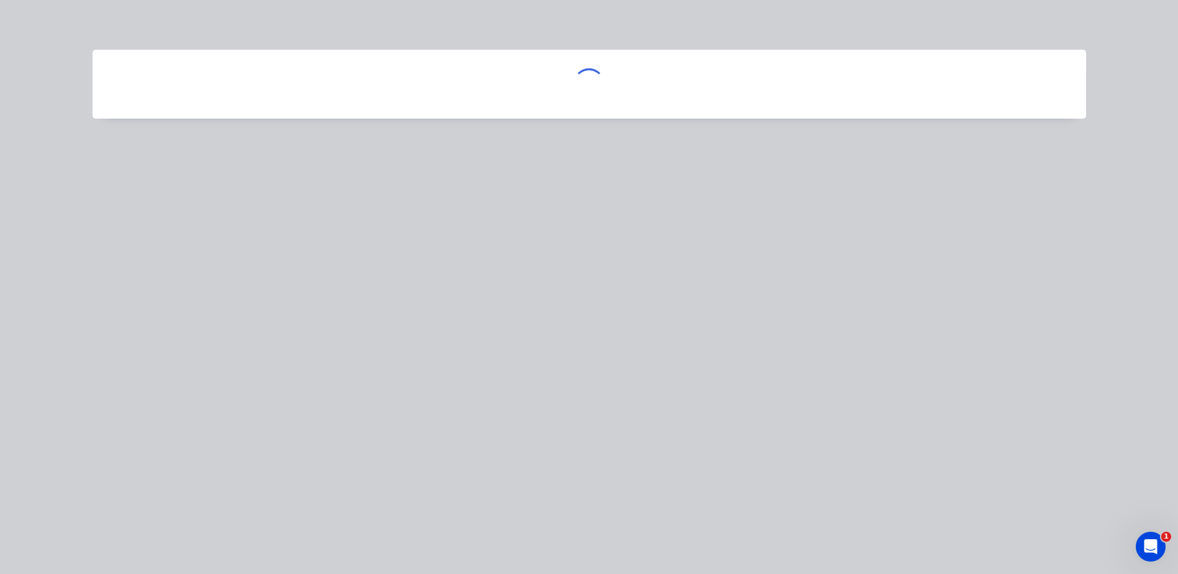
scroll to position [0, 0]
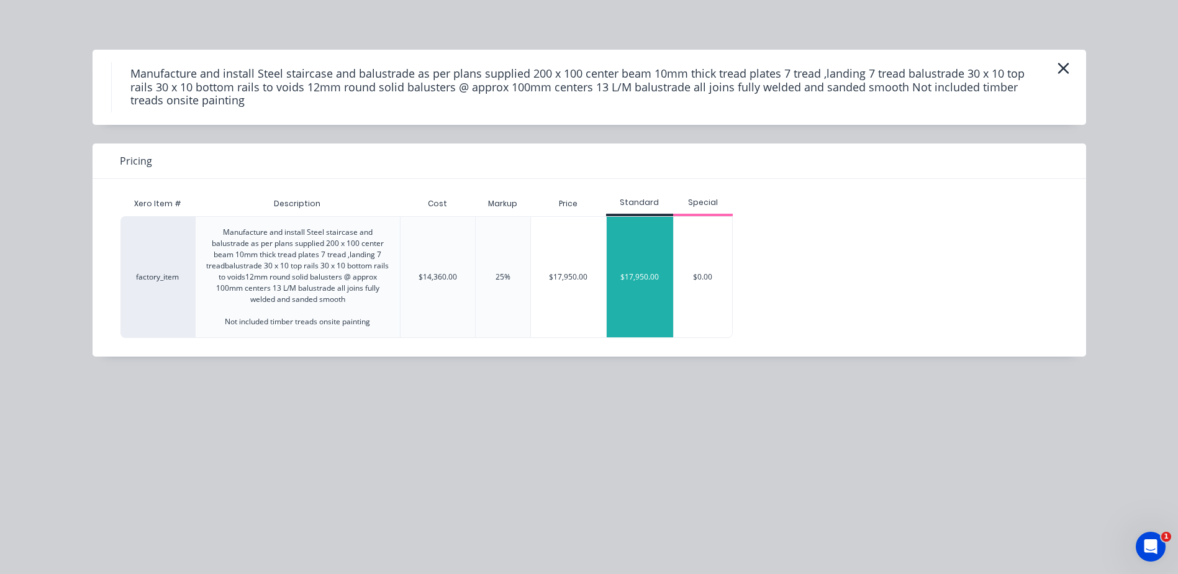
click at [657, 273] on div "$17,950.00" at bounding box center [640, 277] width 67 height 121
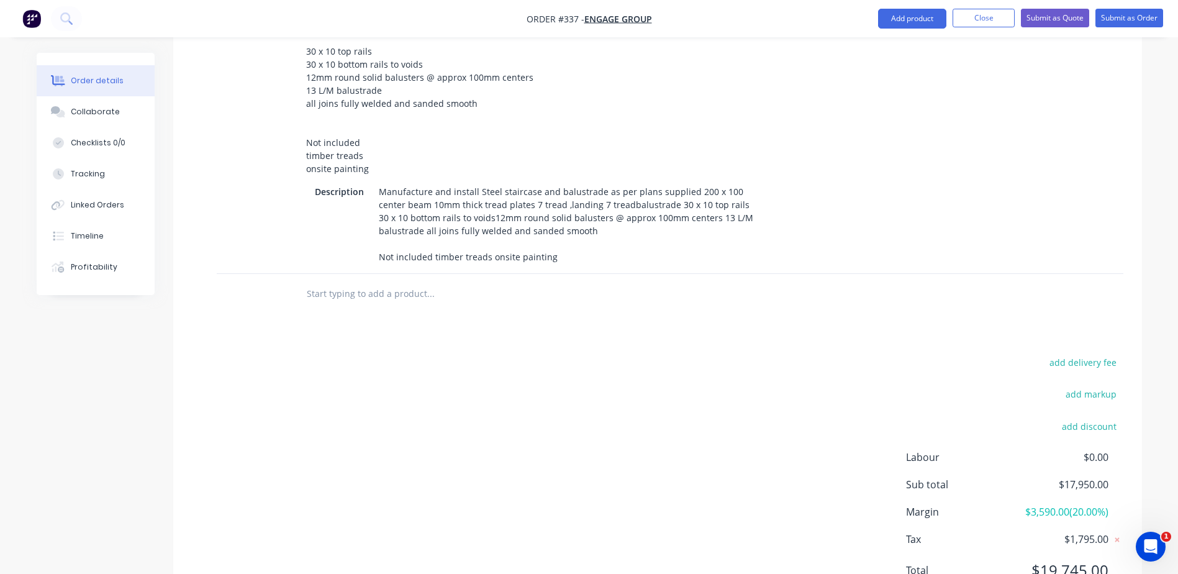
scroll to position [491, 0]
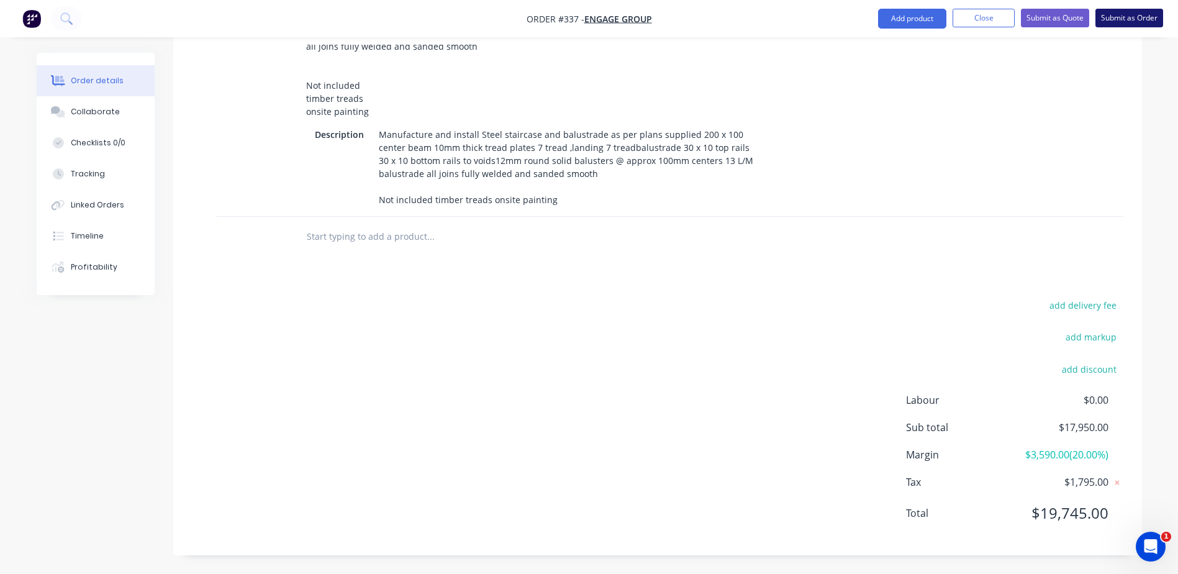
click at [1111, 17] on button "Submit as Order" at bounding box center [1130, 18] width 68 height 19
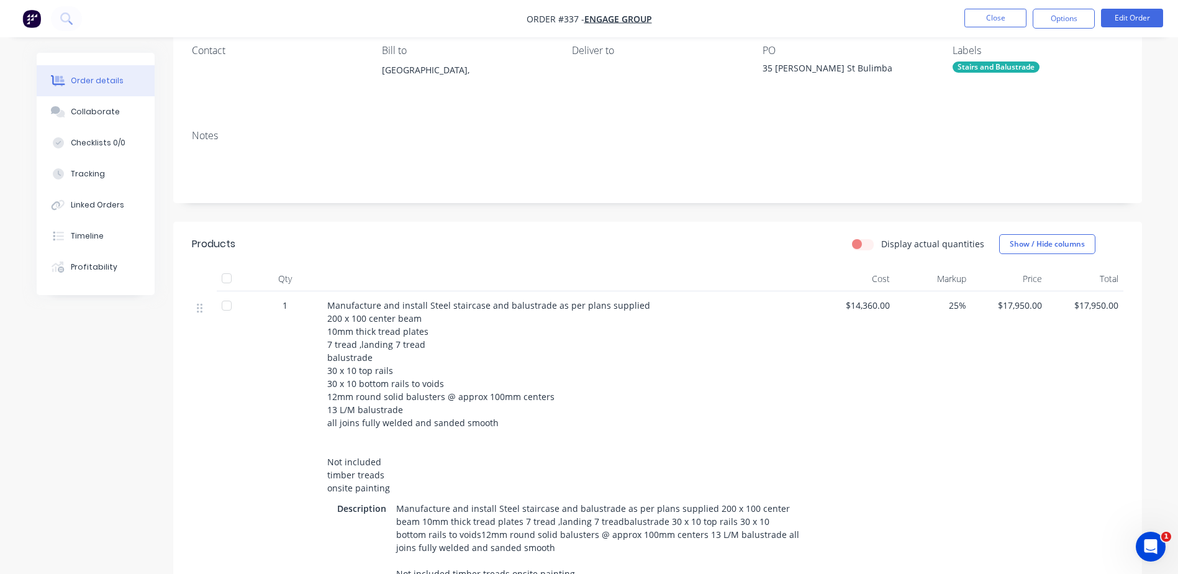
scroll to position [0, 0]
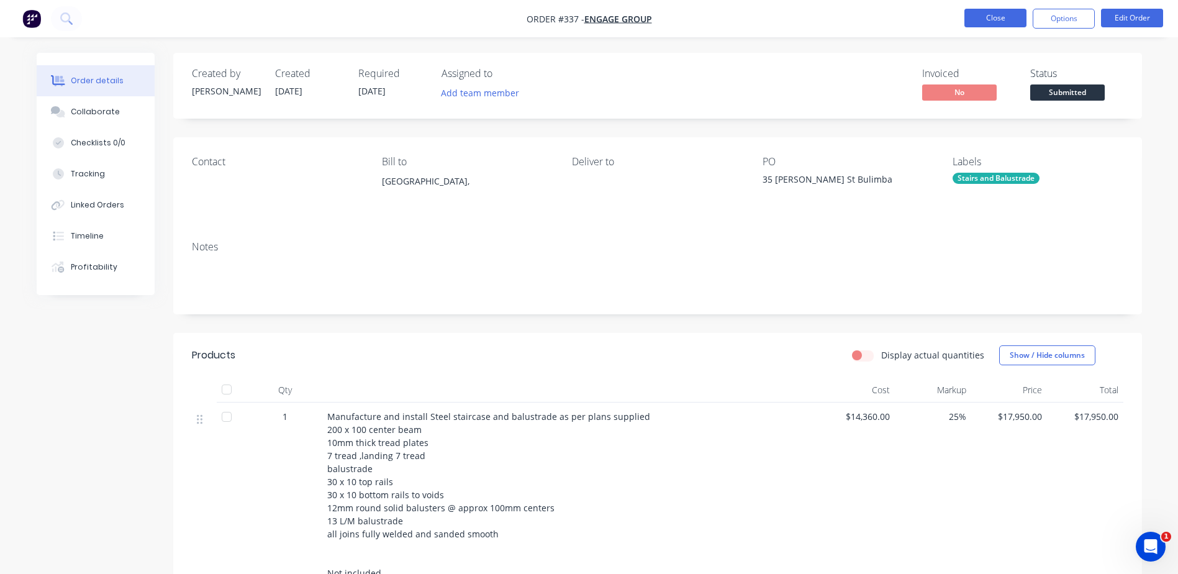
click at [986, 20] on button "Close" at bounding box center [996, 18] width 62 height 19
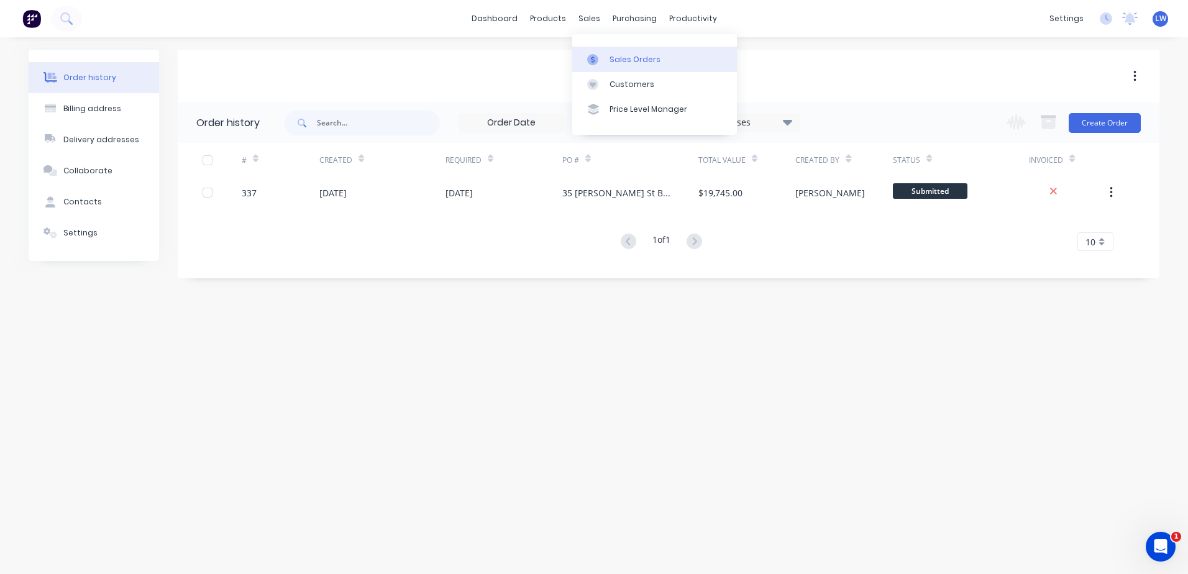
click at [603, 60] on div at bounding box center [596, 59] width 19 height 11
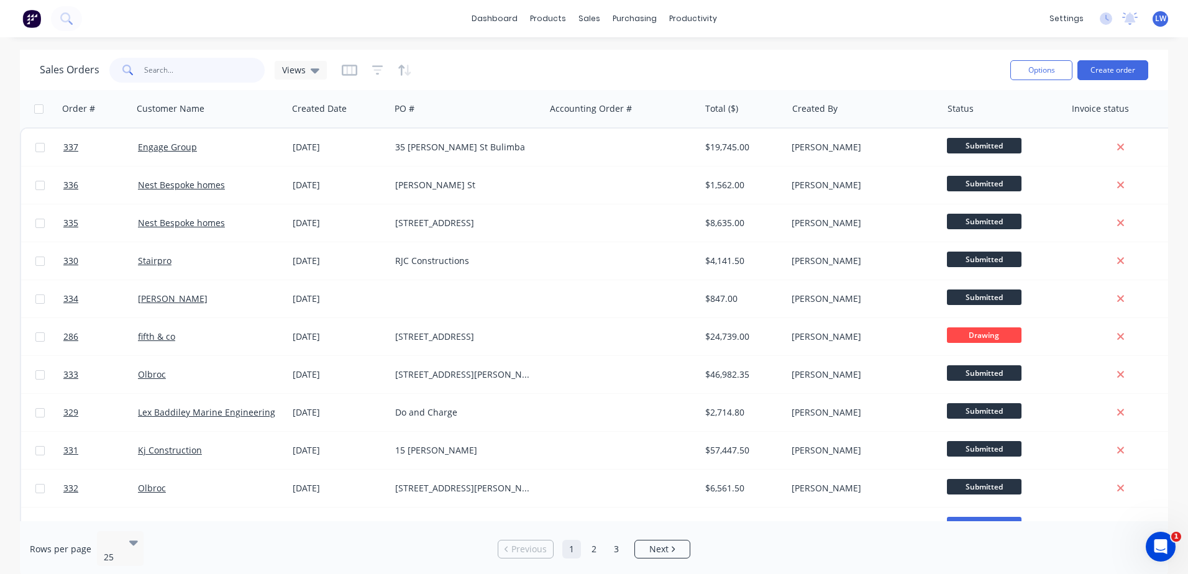
click at [185, 77] on input "text" at bounding box center [204, 70] width 121 height 25
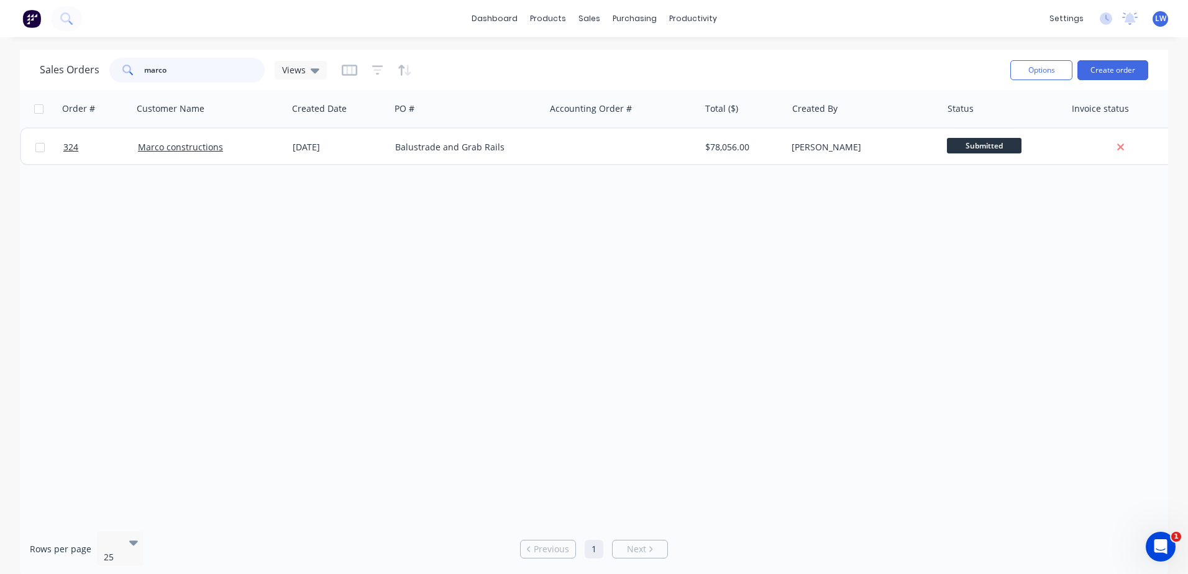
type input "marco"
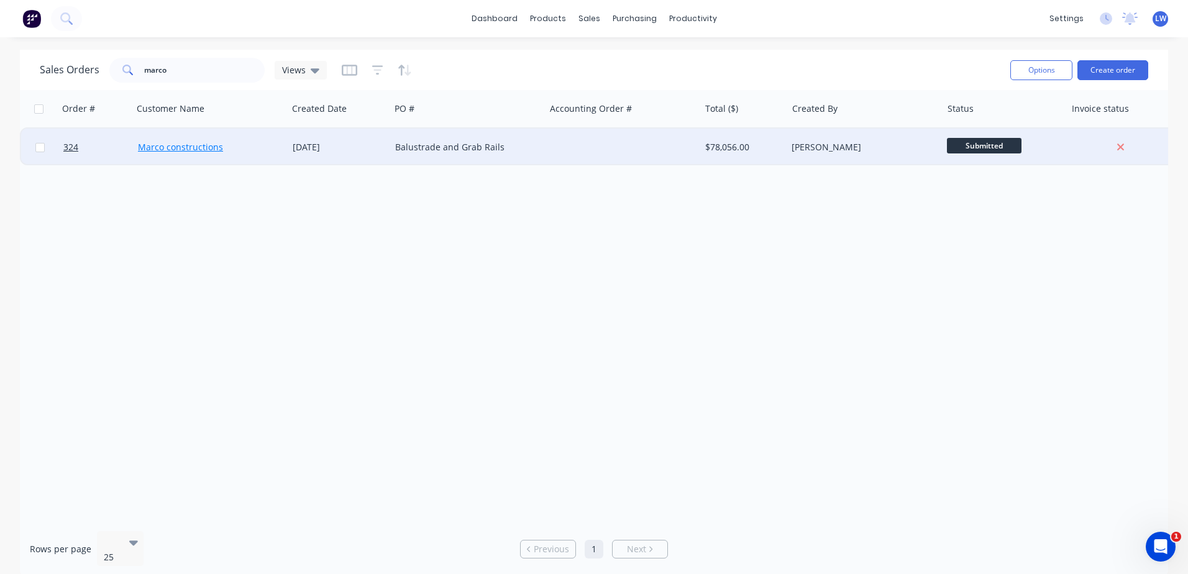
click at [201, 150] on link "Marco constructions" at bounding box center [180, 147] width 85 height 12
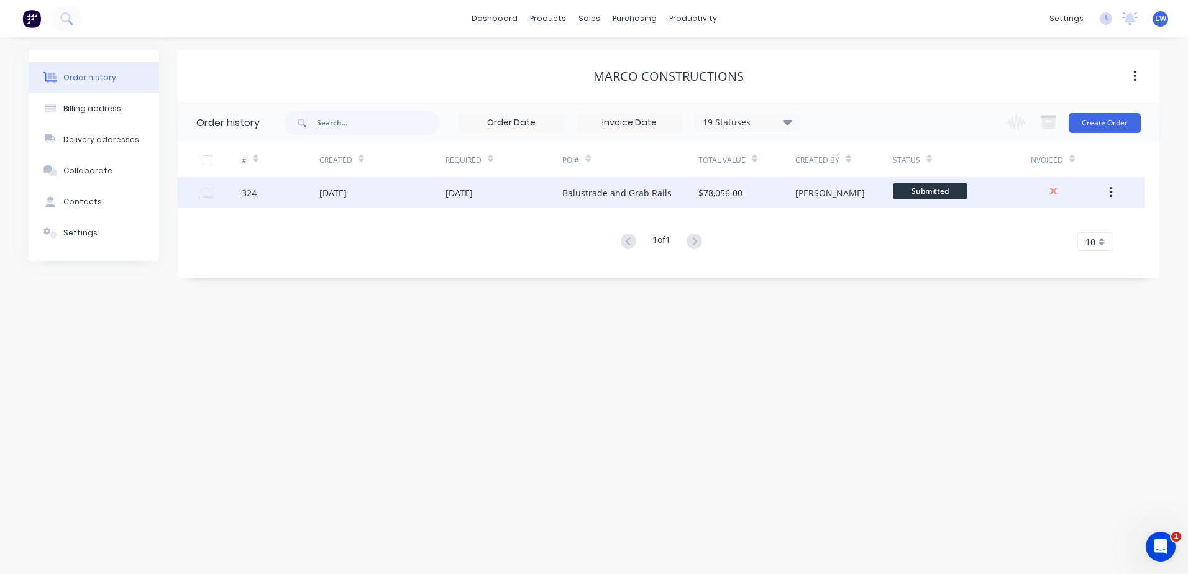
click at [473, 198] on div "02 Sep 2025" at bounding box center [458, 192] width 27 height 13
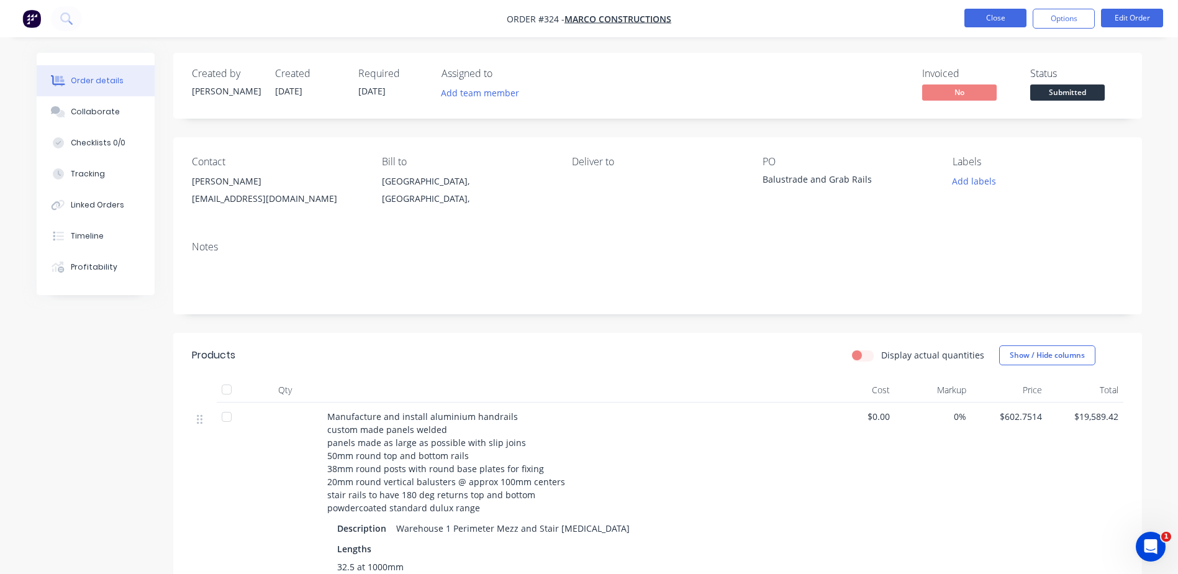
click at [999, 20] on button "Close" at bounding box center [996, 18] width 62 height 19
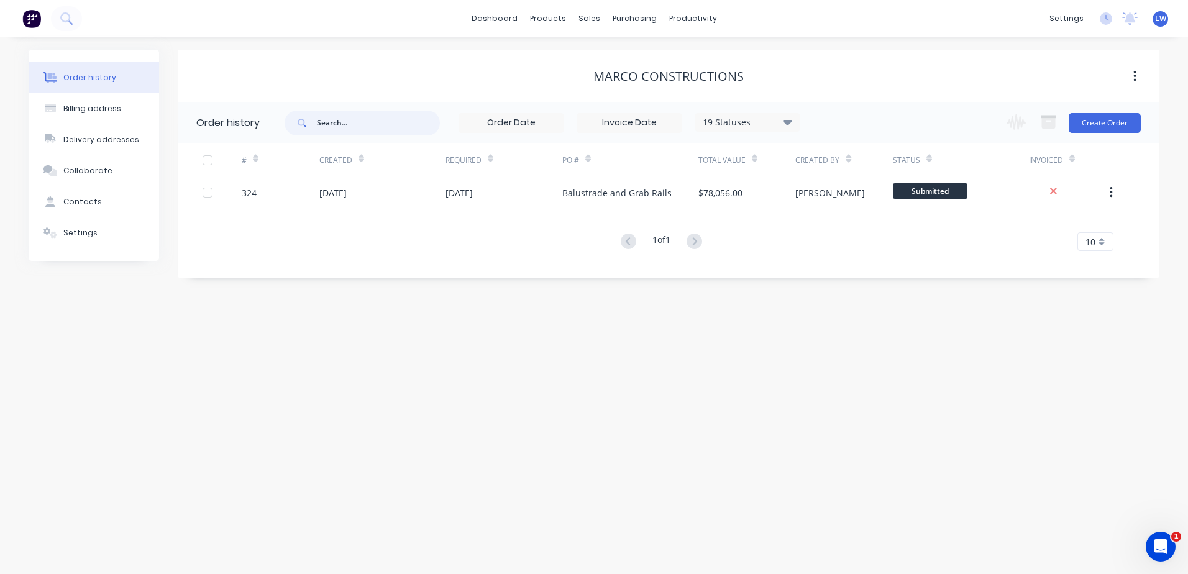
click at [341, 120] on input "text" at bounding box center [378, 123] width 123 height 25
click at [578, 16] on div "sales" at bounding box center [589, 18] width 34 height 19
click at [629, 61] on div "Sales Orders" at bounding box center [634, 59] width 51 height 11
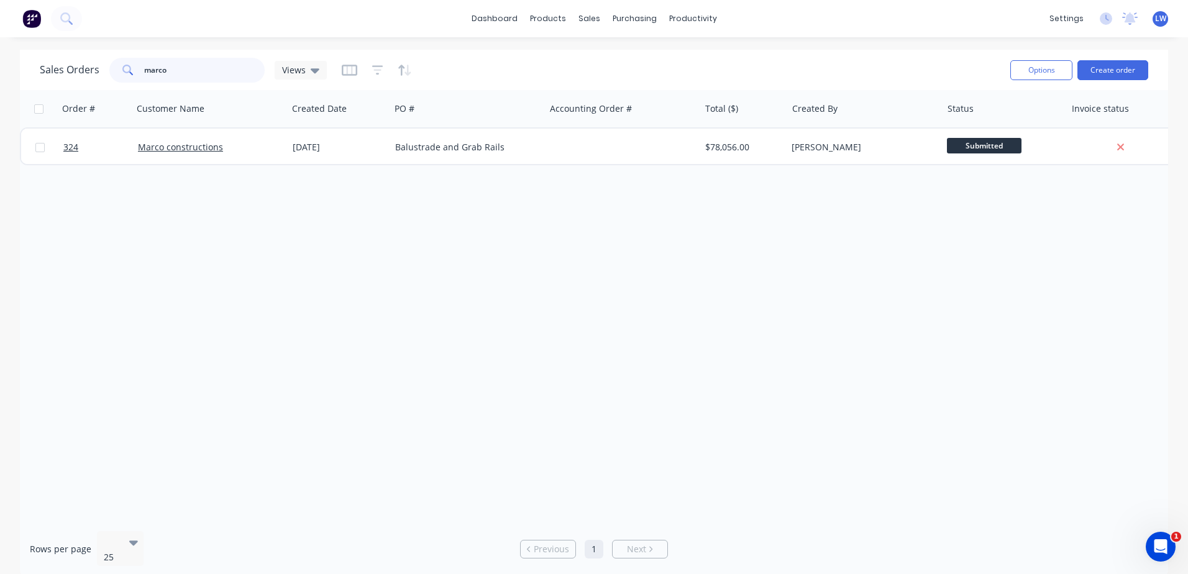
drag, startPoint x: 185, startPoint y: 70, endPoint x: 91, endPoint y: 65, distance: 93.9
click at [91, 65] on div "Sales Orders marco Views" at bounding box center [183, 70] width 287 height 25
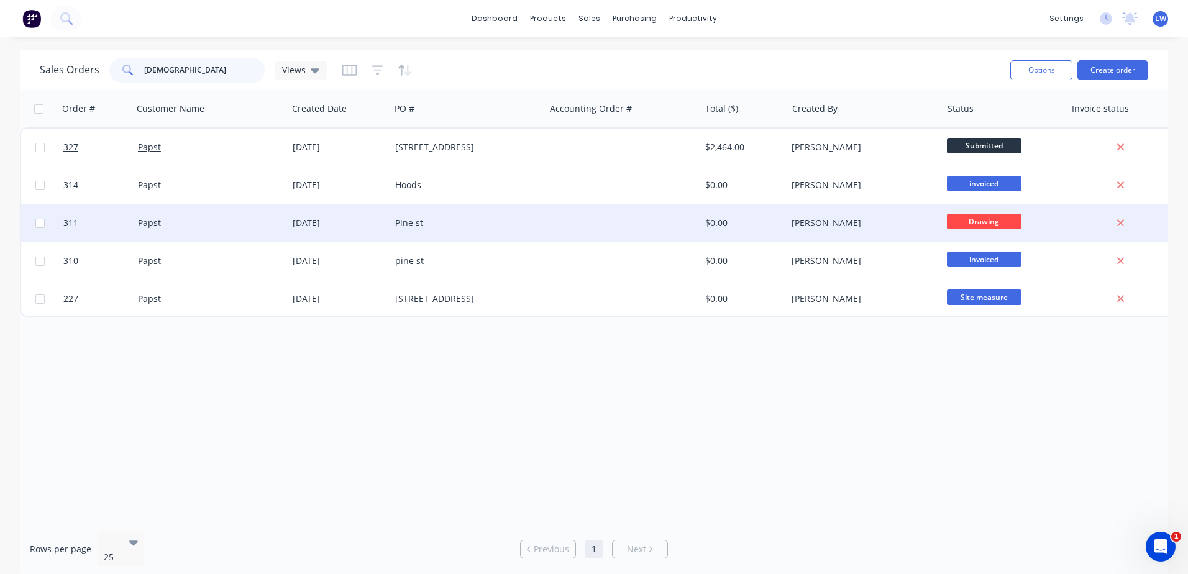
type input "papst"
click at [145, 225] on link "Papst" at bounding box center [149, 223] width 23 height 12
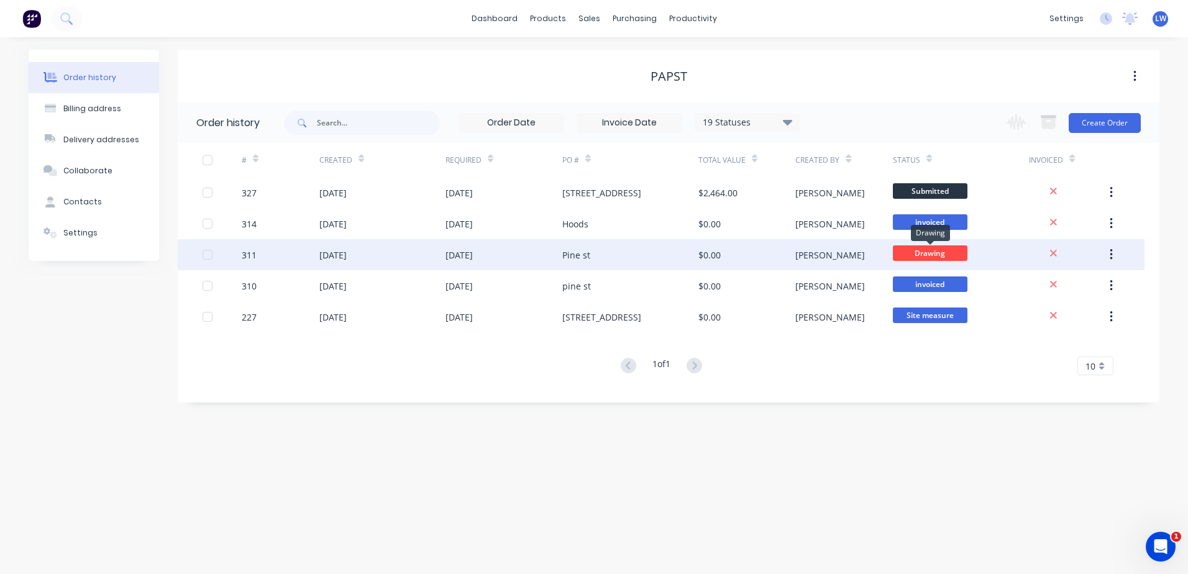
click at [918, 256] on span "Drawing" at bounding box center [930, 253] width 75 height 16
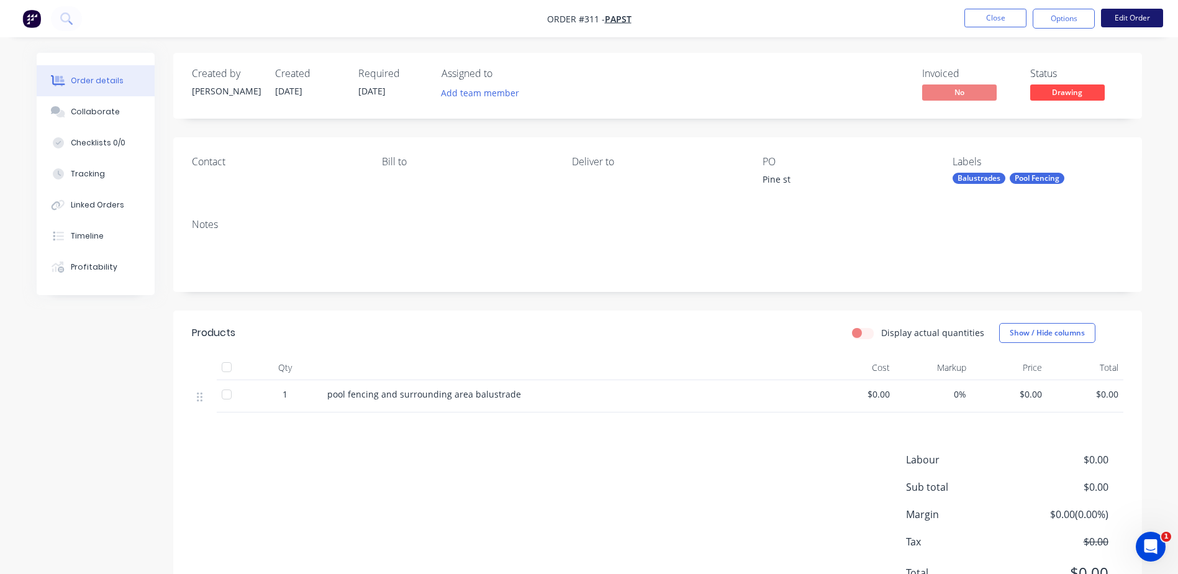
click at [1147, 19] on button "Edit Order" at bounding box center [1132, 18] width 62 height 19
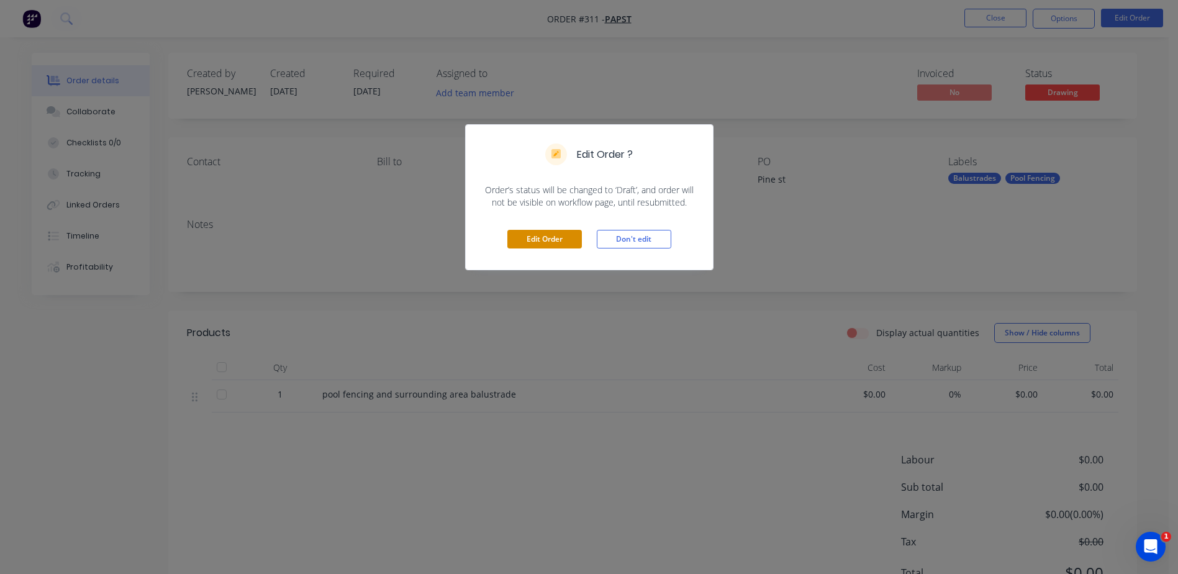
click at [552, 244] on button "Edit Order" at bounding box center [545, 239] width 75 height 19
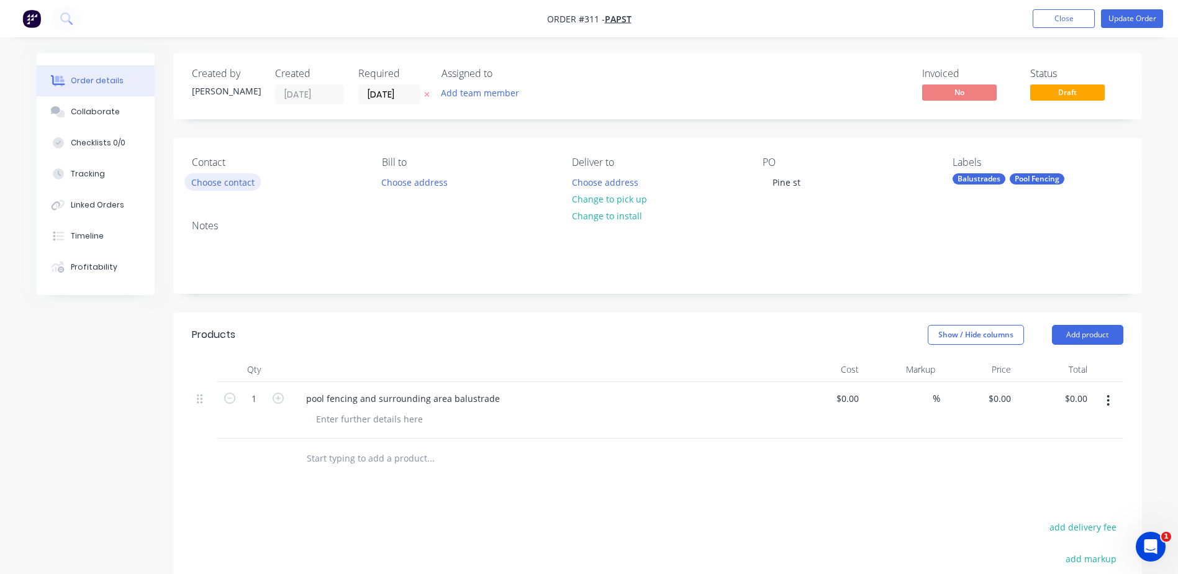
click at [222, 183] on button "Choose contact" at bounding box center [222, 181] width 76 height 17
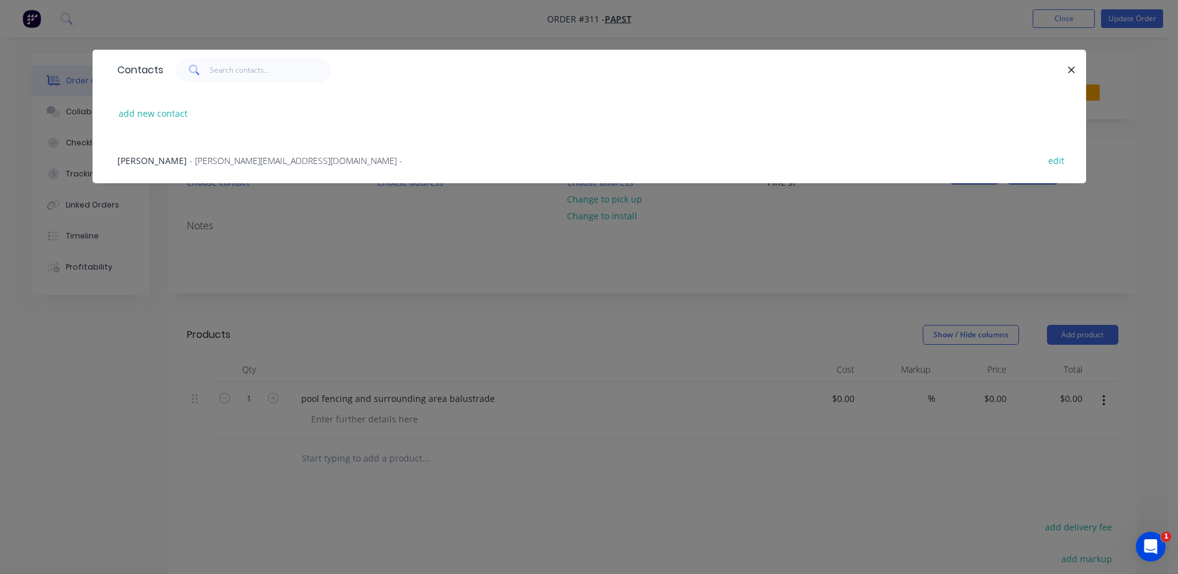
click at [204, 153] on div "Joel Papst - joel@papstgroup.com - edit" at bounding box center [589, 160] width 957 height 47
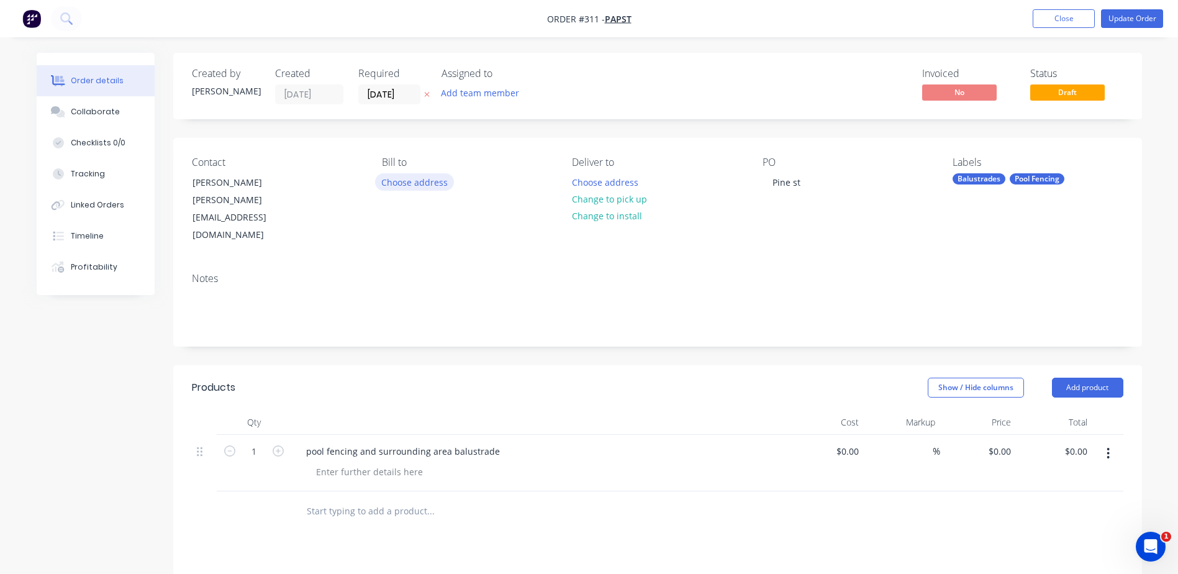
click at [427, 179] on button "Choose address" at bounding box center [415, 181] width 80 height 17
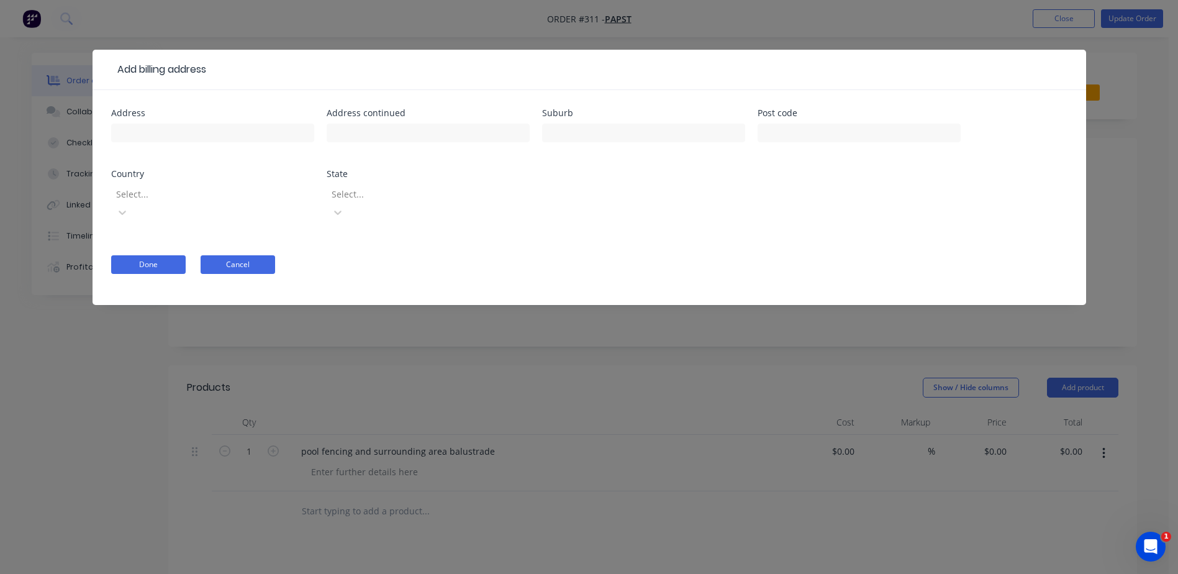
click at [219, 255] on button "Cancel" at bounding box center [238, 264] width 75 height 19
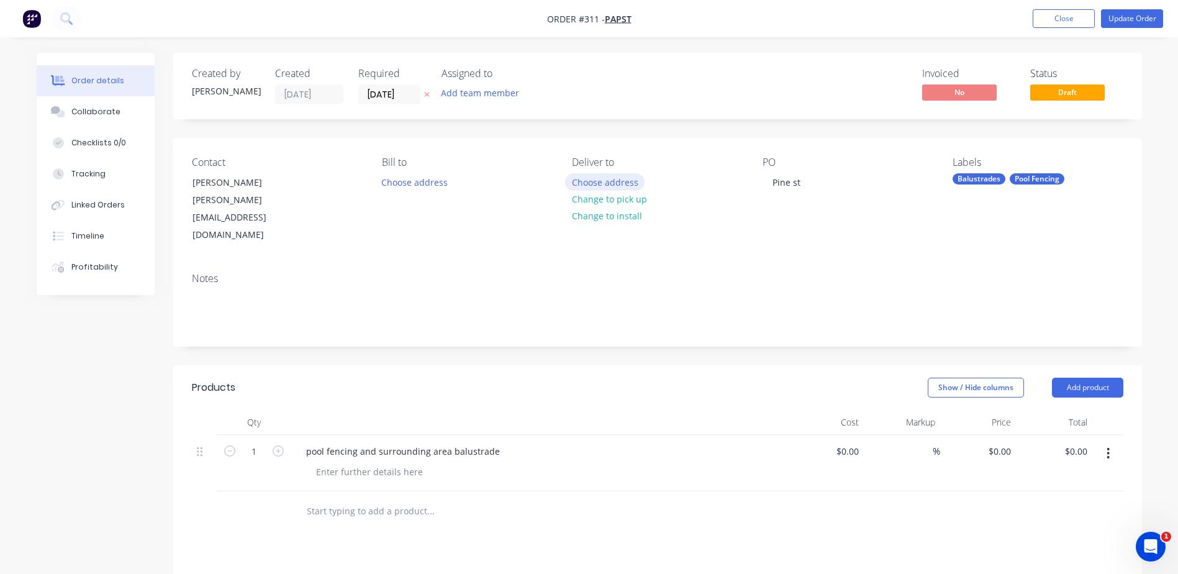
click at [593, 183] on button "Choose address" at bounding box center [605, 181] width 80 height 17
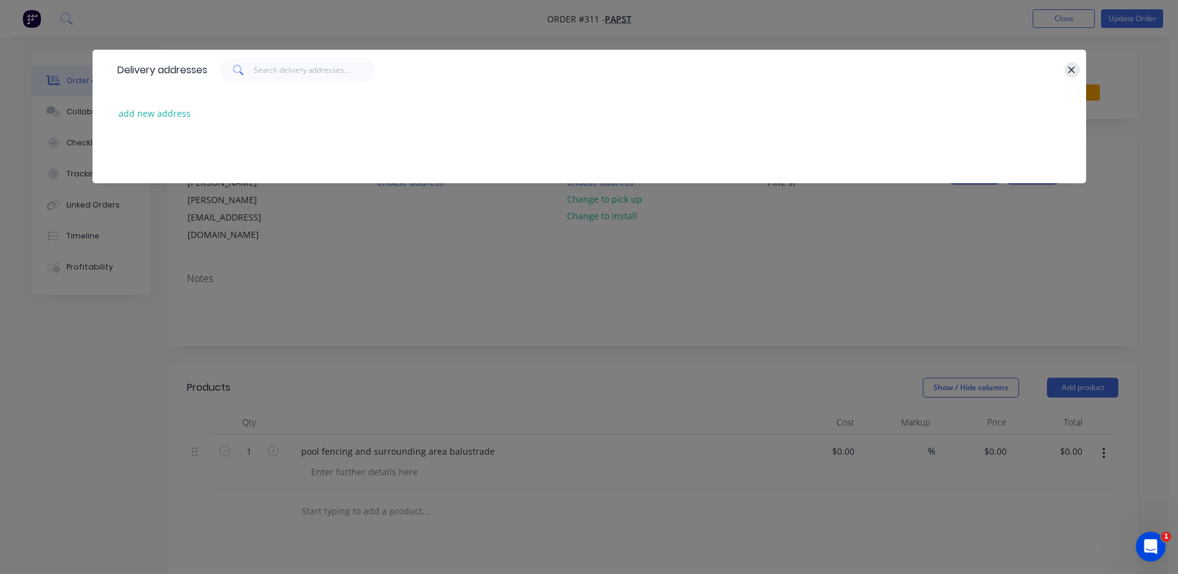
click at [1067, 68] on button "button" at bounding box center [1073, 70] width 16 height 16
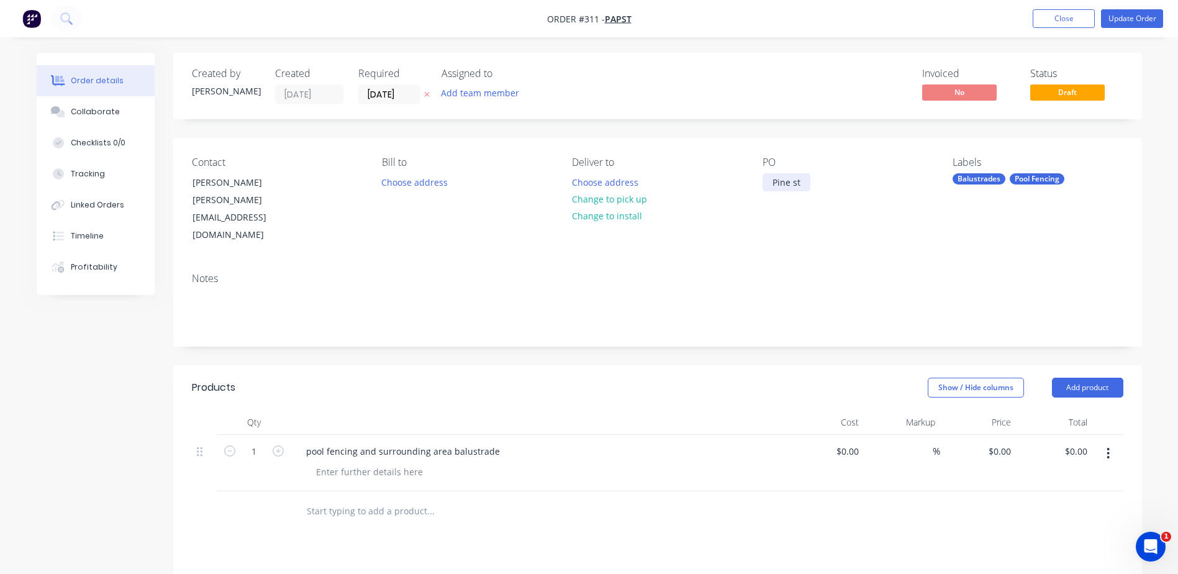
click at [772, 184] on div "Pine st" at bounding box center [787, 182] width 48 height 18
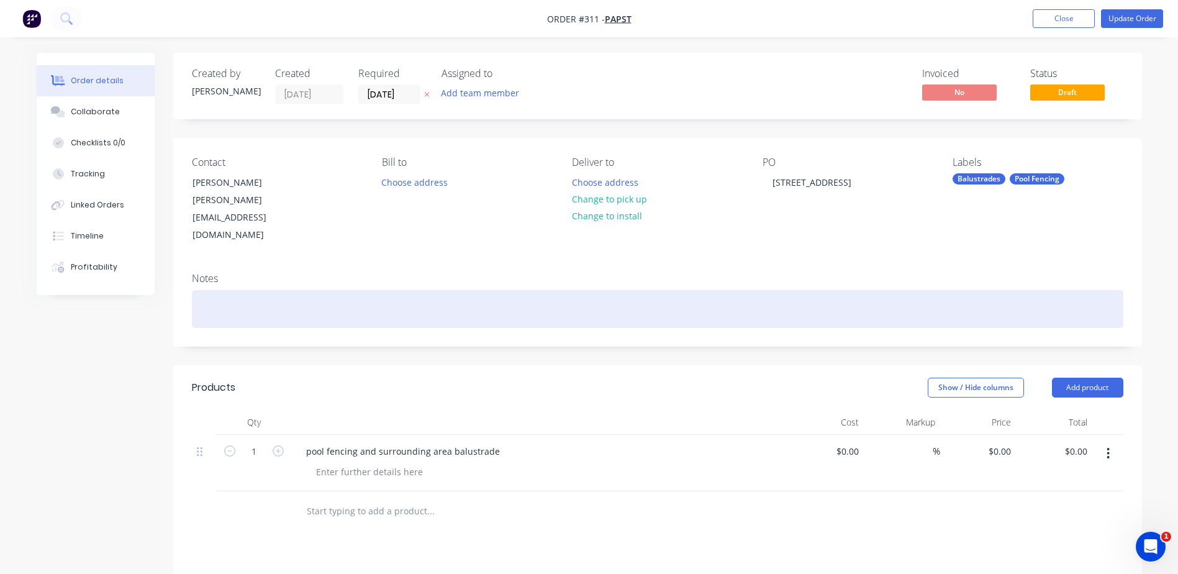
click at [953, 290] on div at bounding box center [658, 309] width 932 height 38
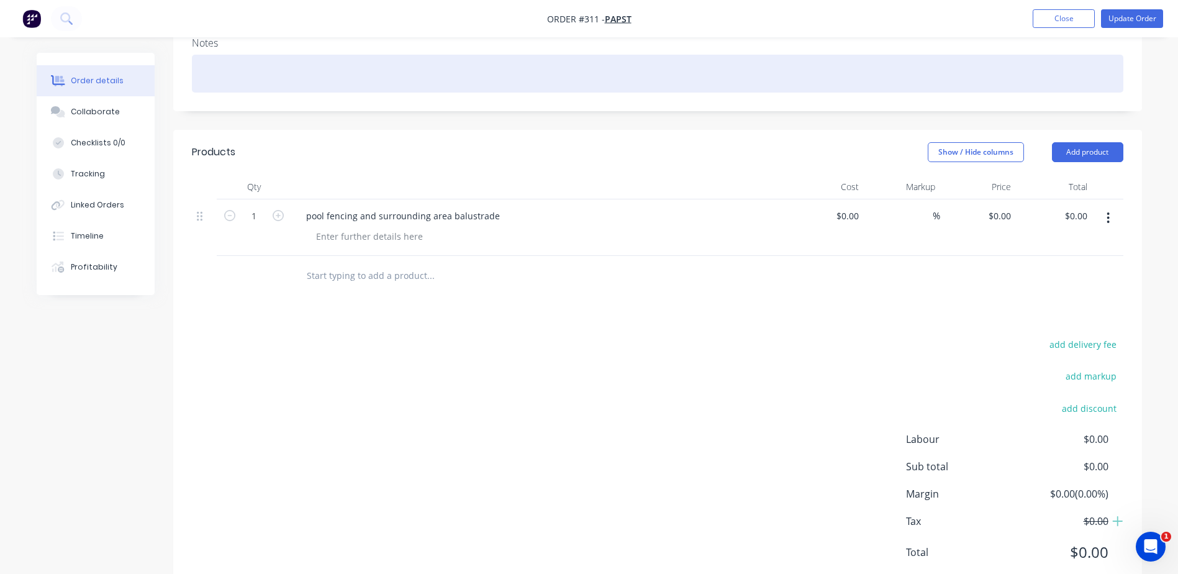
scroll to position [244, 0]
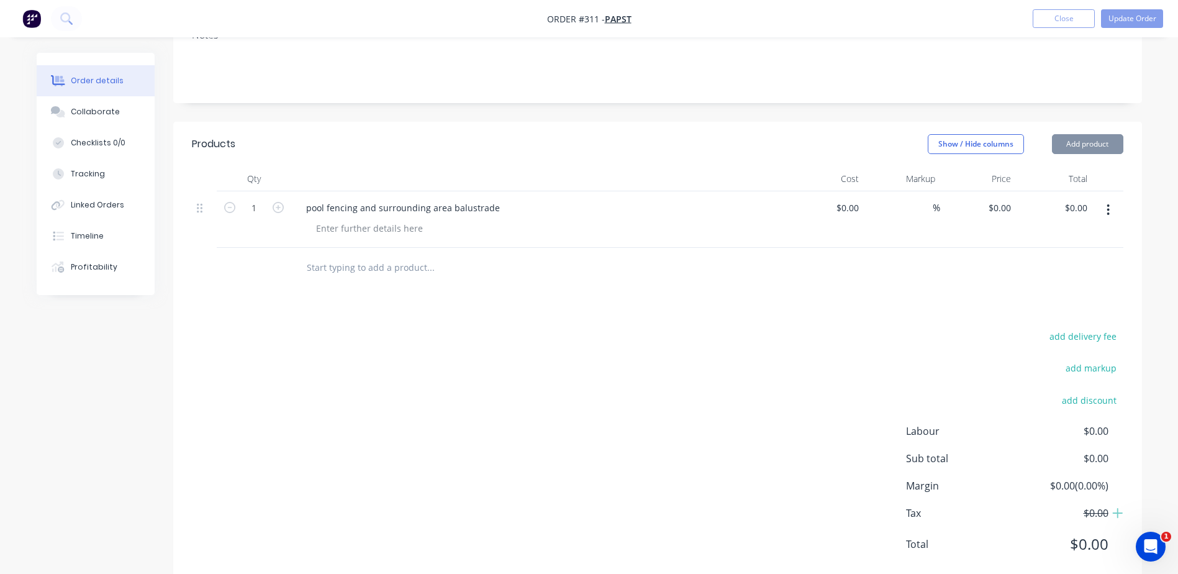
click at [1114, 199] on button "button" at bounding box center [1108, 210] width 29 height 22
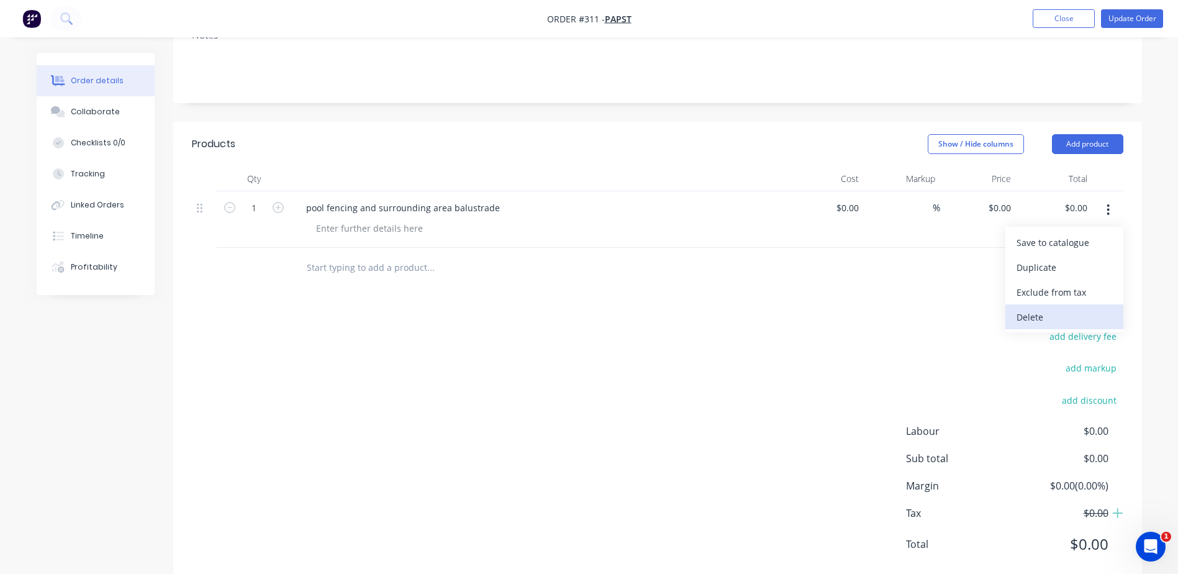
click at [1040, 308] on div "Delete" at bounding box center [1065, 317] width 96 height 18
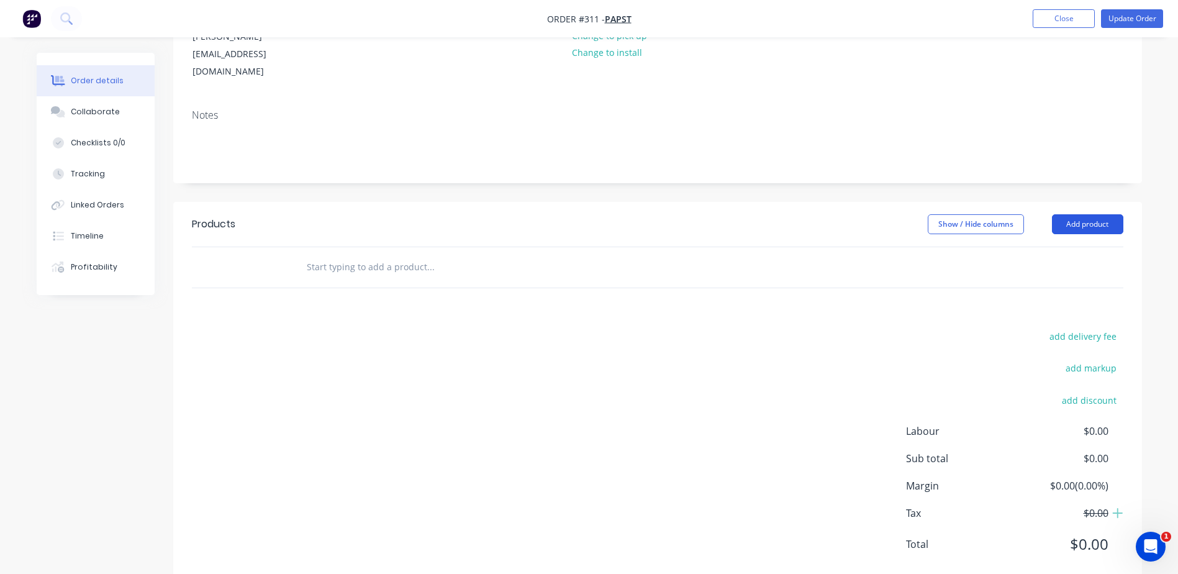
click at [1073, 214] on button "Add product" at bounding box center [1087, 224] width 71 height 20
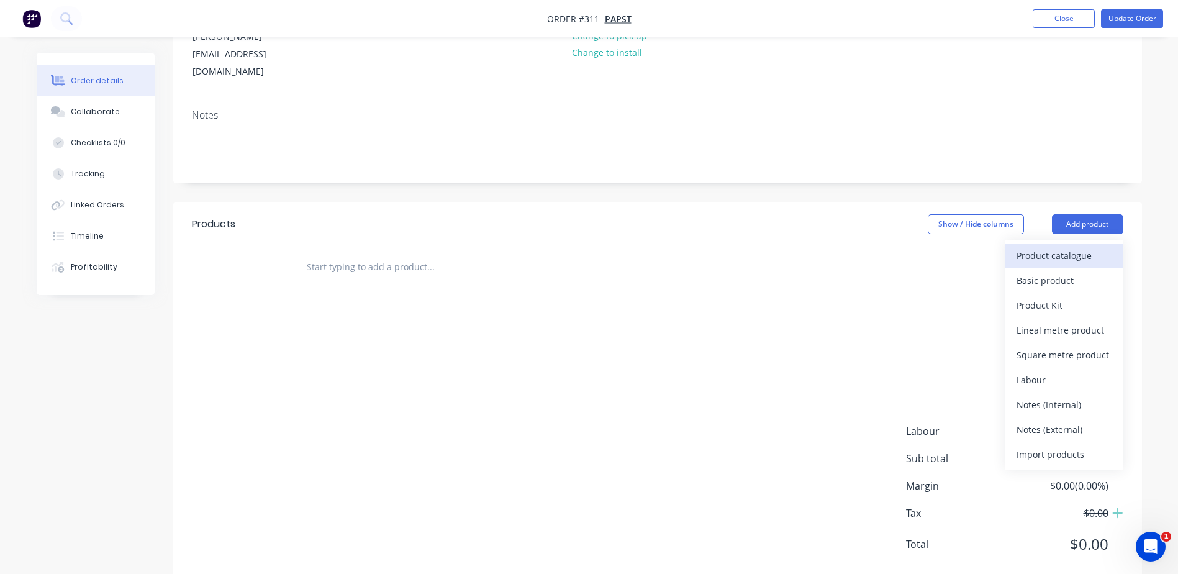
click at [1044, 247] on div "Product catalogue" at bounding box center [1065, 256] width 96 height 18
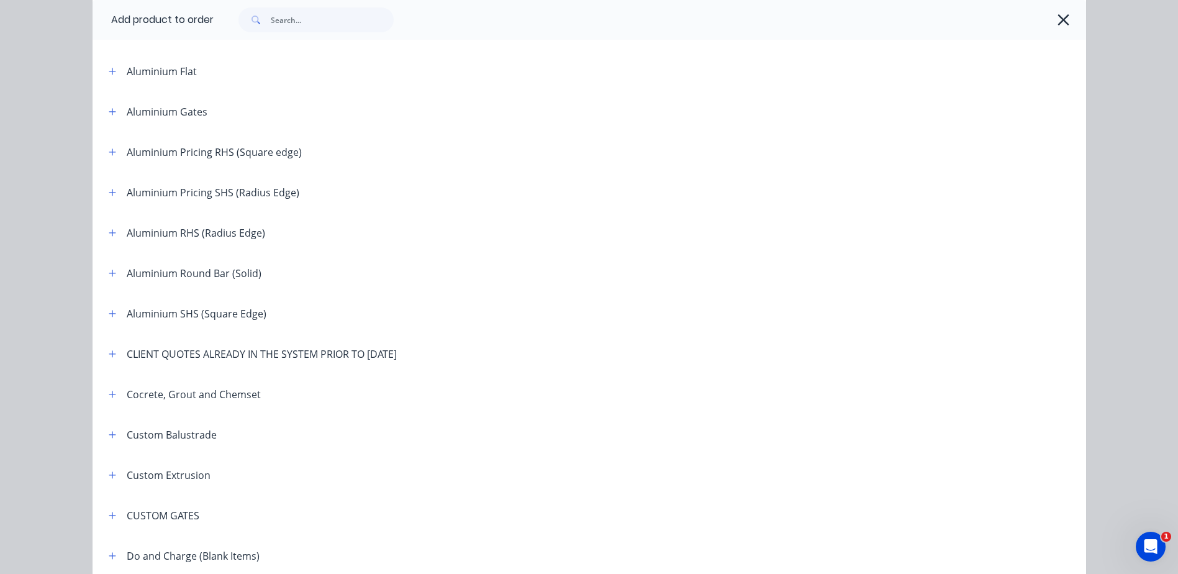
scroll to position [248, 0]
click at [109, 349] on icon "button" at bounding box center [112, 352] width 7 height 9
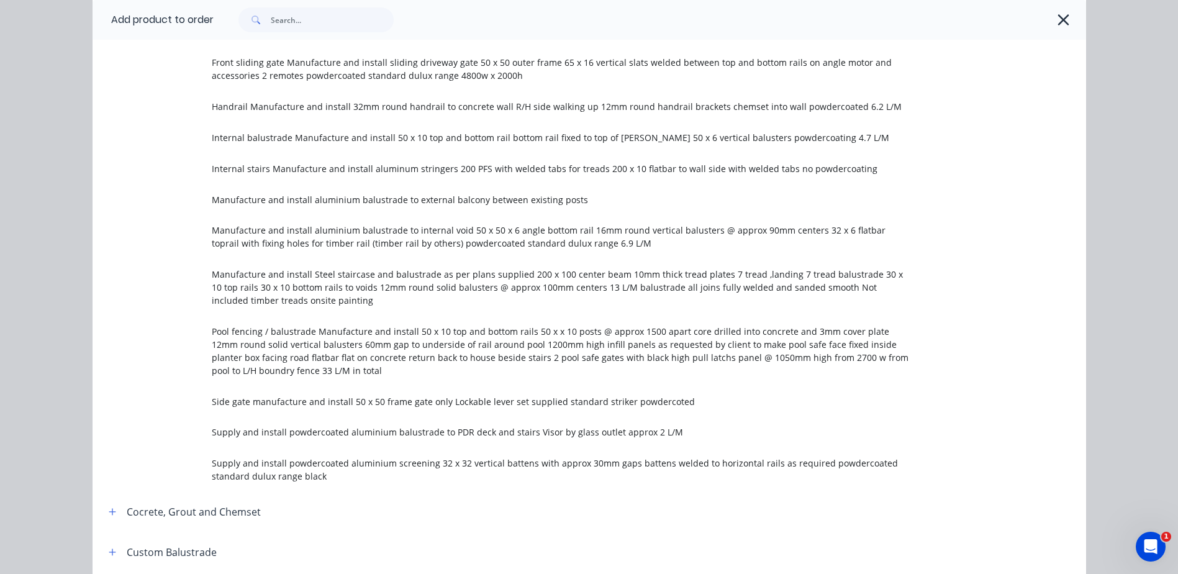
scroll to position [1367, 0]
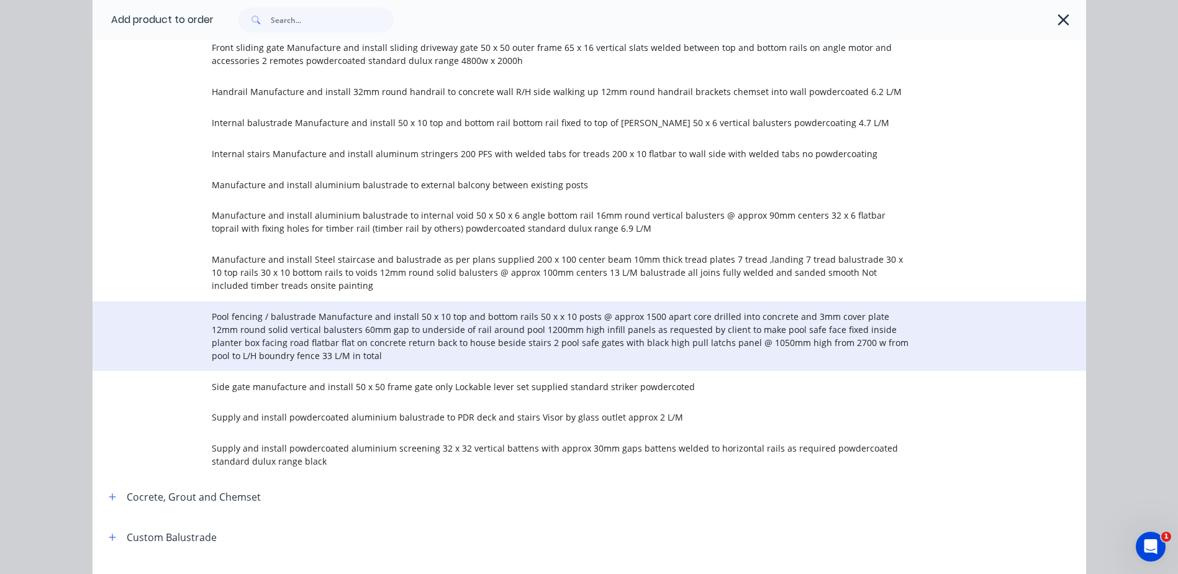
click at [310, 332] on span "Pool fencing / balustrade Manufacture and install 50 x 10 top and bottom rails …" at bounding box center [561, 336] width 699 height 52
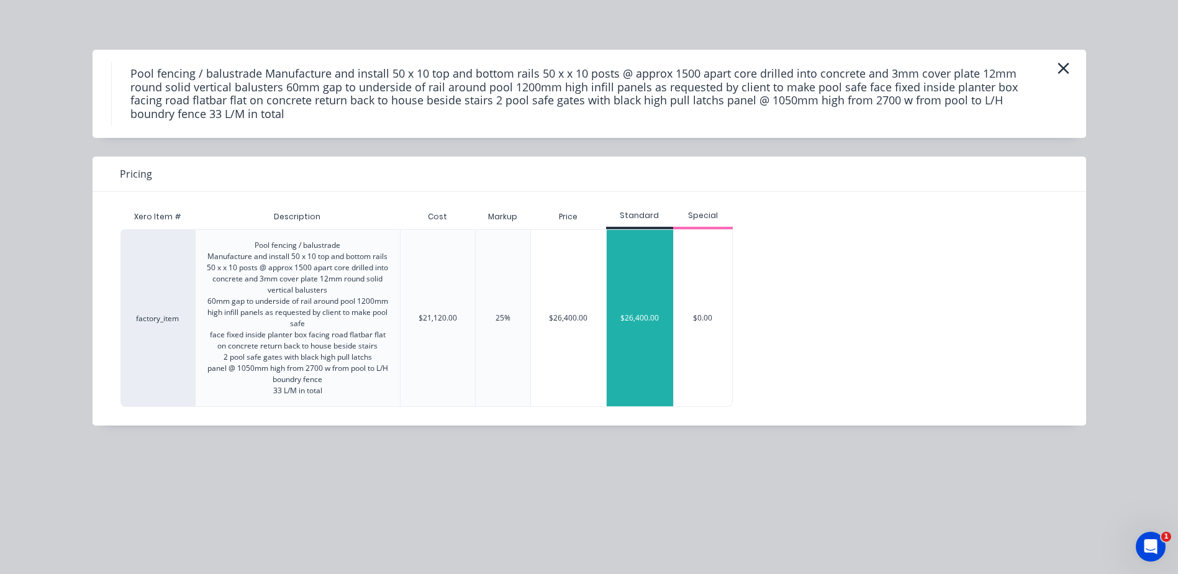
click at [633, 294] on div "$26,400.00" at bounding box center [640, 318] width 67 height 176
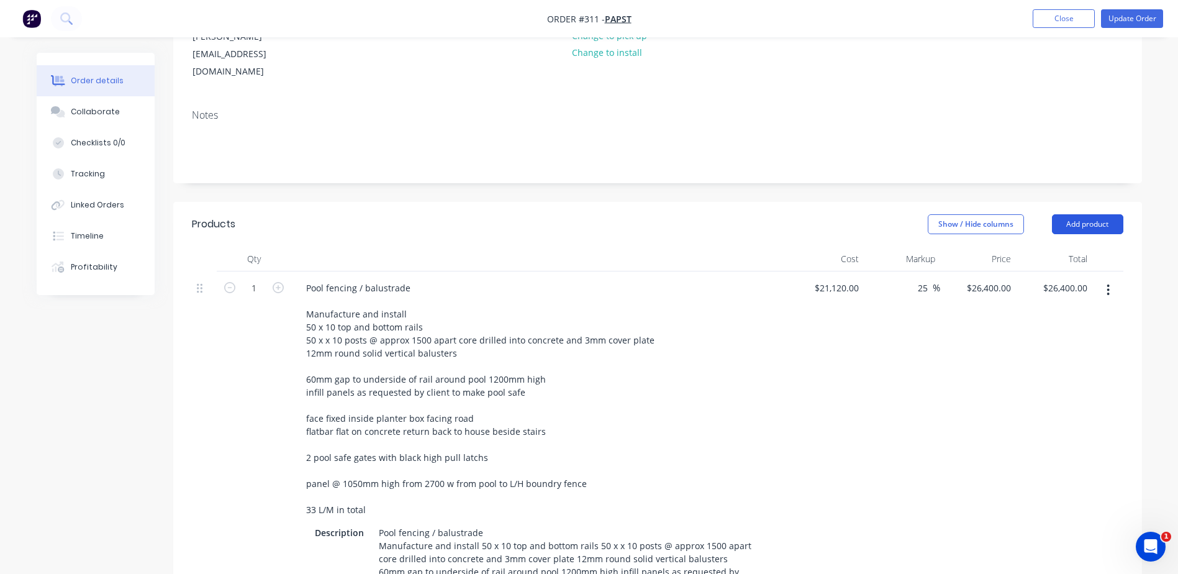
click at [1075, 214] on button "Add product" at bounding box center [1087, 224] width 71 height 20
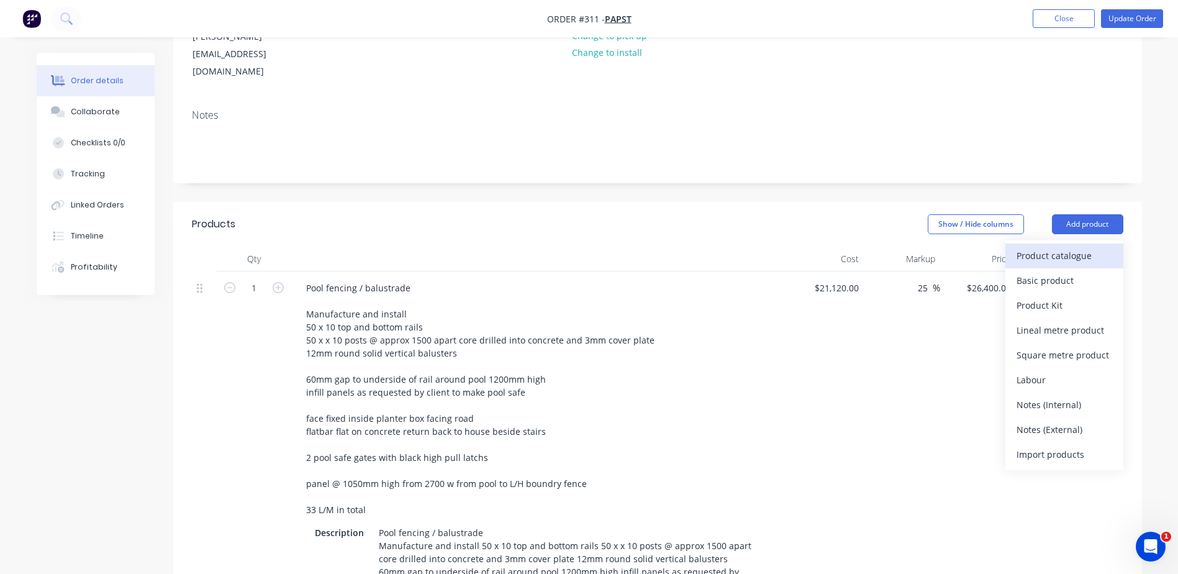
click at [1063, 247] on div "Product catalogue" at bounding box center [1065, 256] width 96 height 18
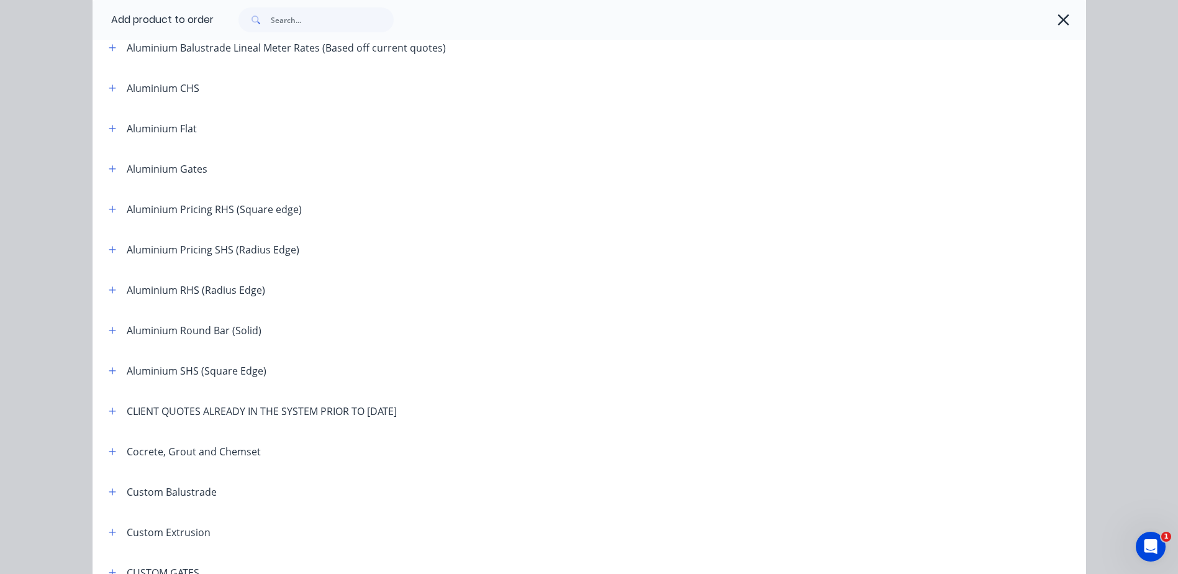
scroll to position [373, 0]
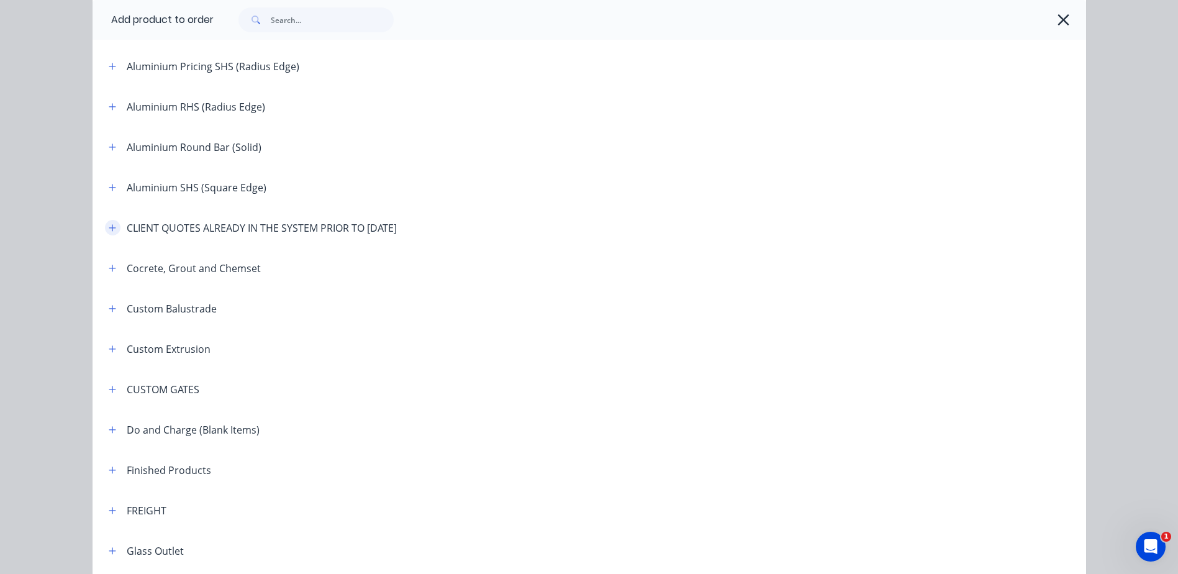
click at [109, 227] on icon "button" at bounding box center [112, 227] width 7 height 7
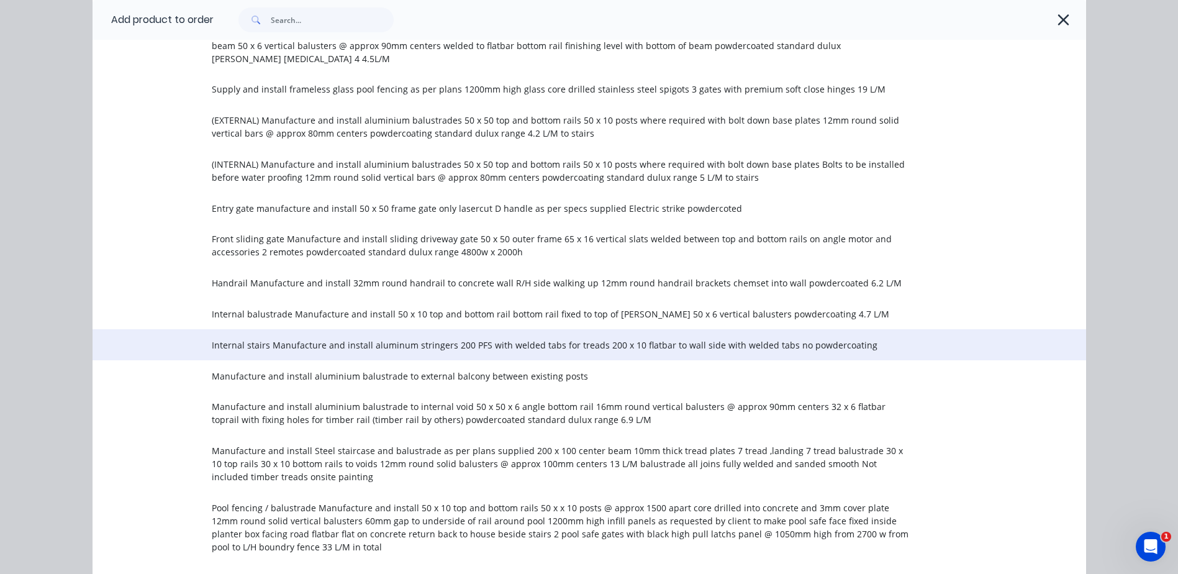
scroll to position [1180, 0]
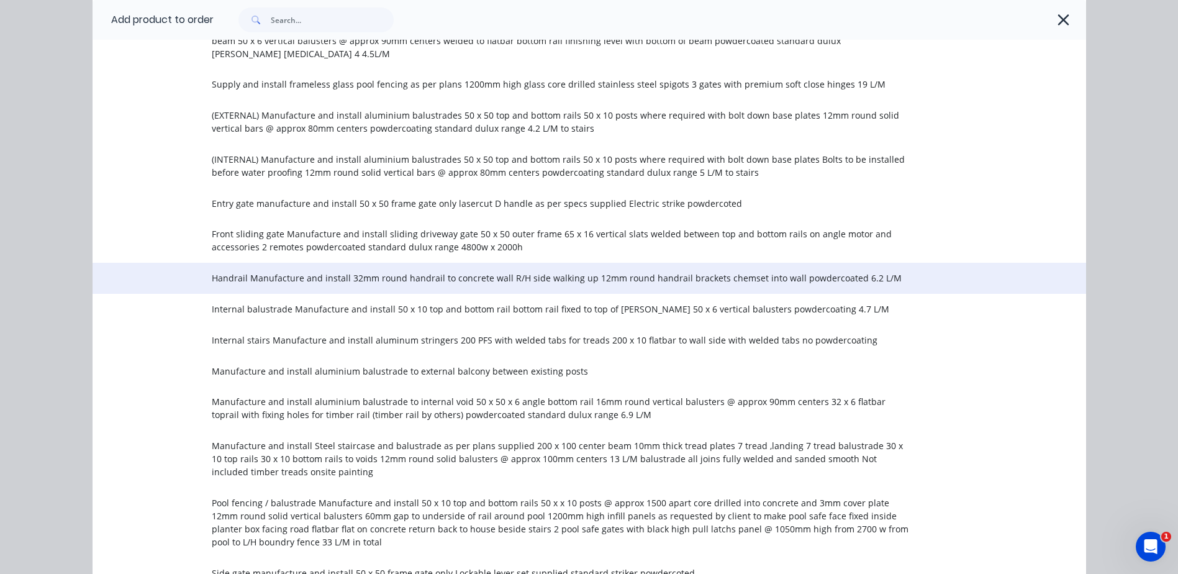
click at [314, 271] on span "Handrail Manufacture and install 32mm round handrail to concrete wall R/H side …" at bounding box center [561, 277] width 699 height 13
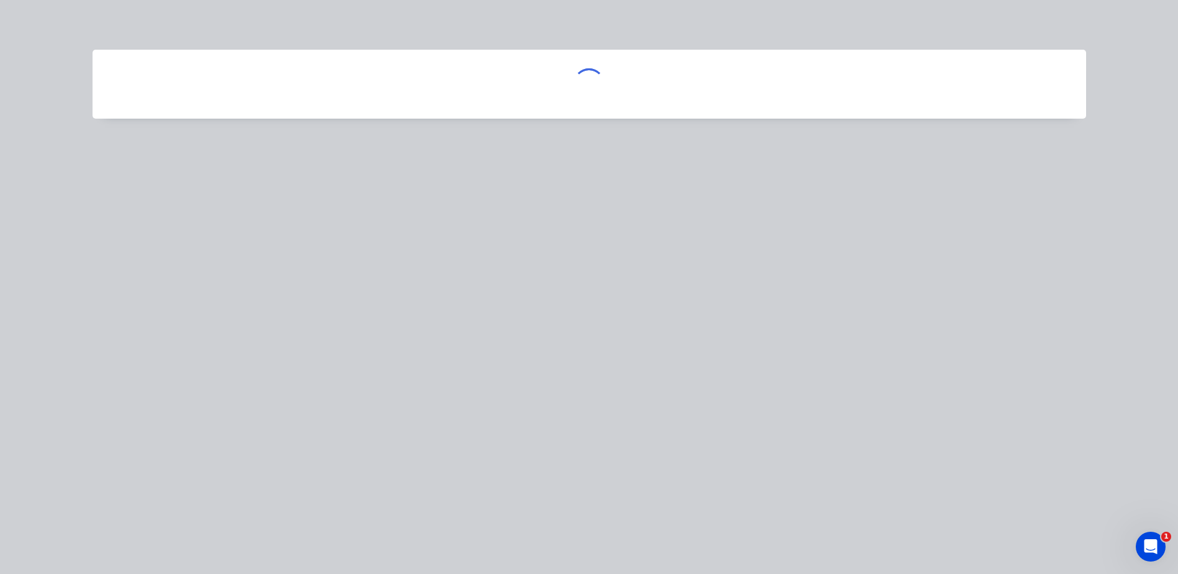
scroll to position [0, 0]
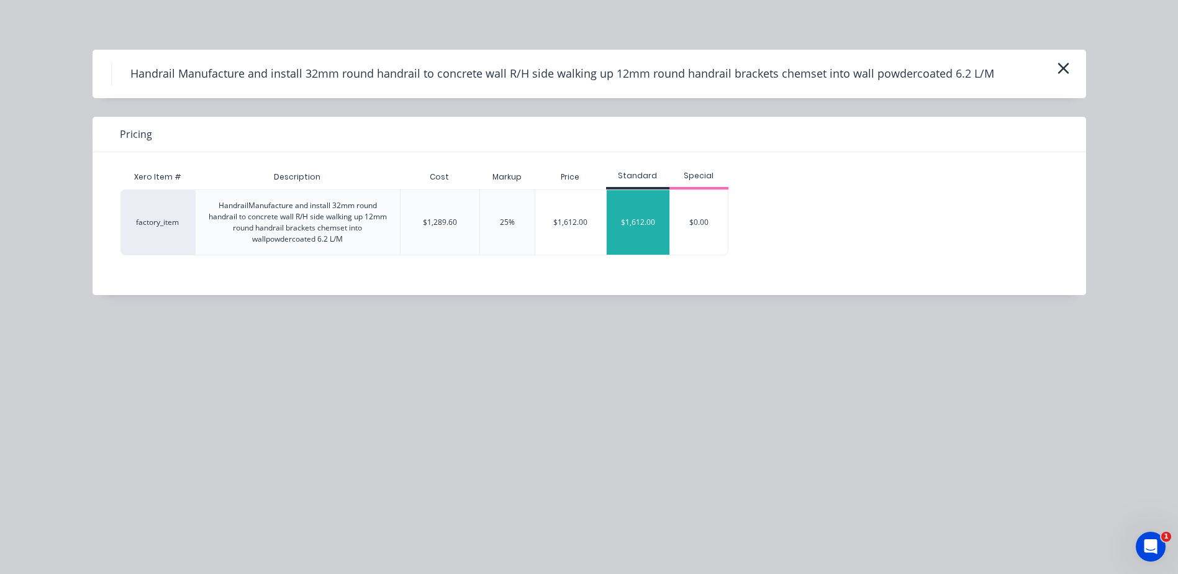
click at [629, 229] on div "$1,612.00" at bounding box center [638, 222] width 63 height 65
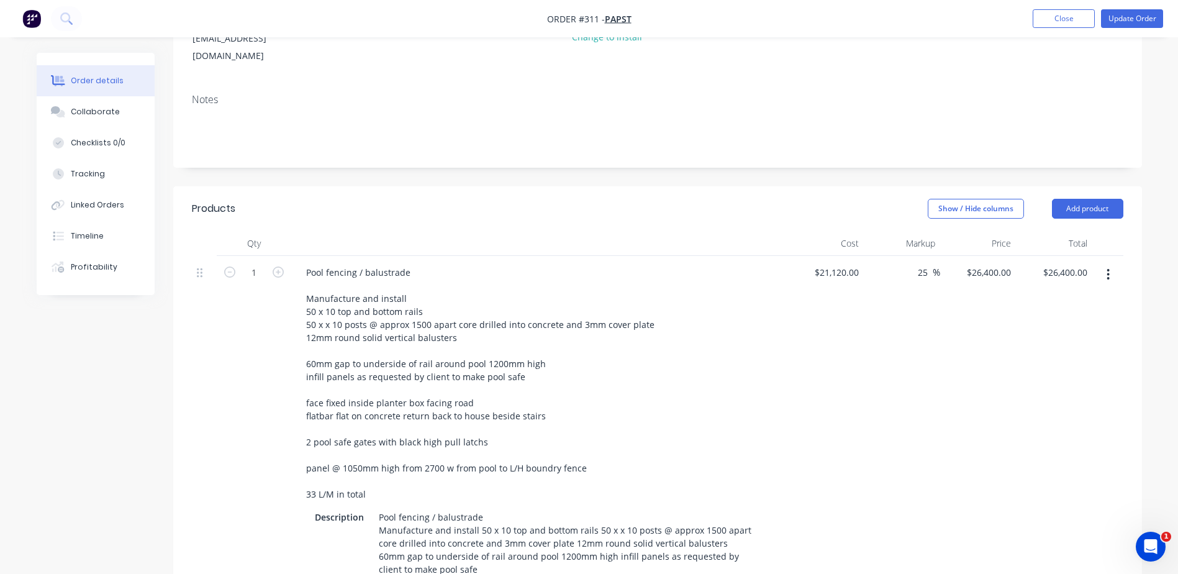
scroll to position [163, 0]
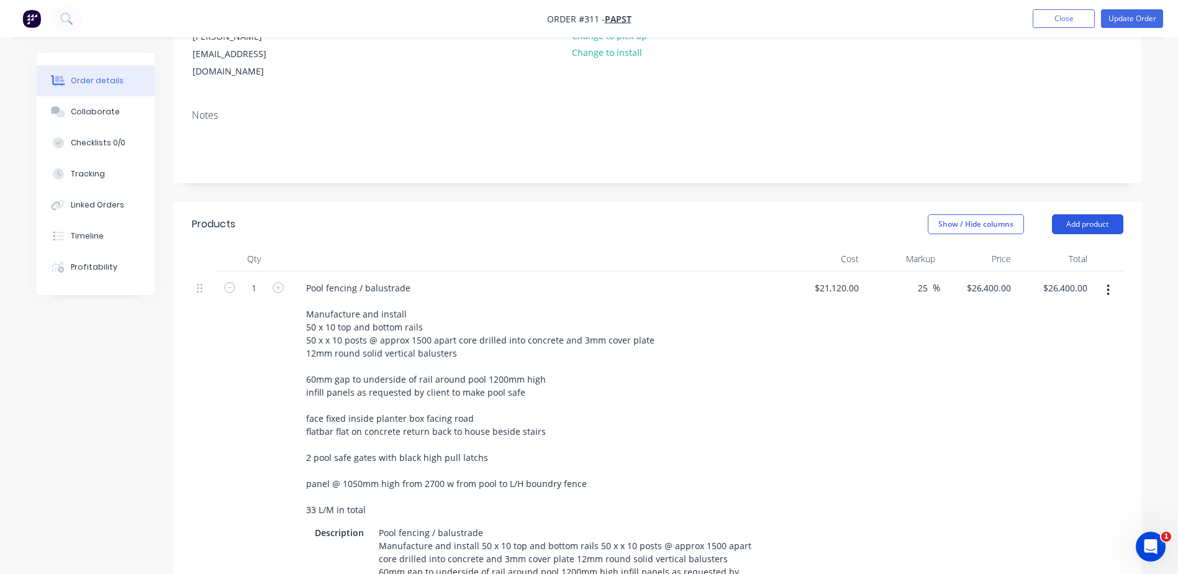
click at [1075, 214] on button "Add product" at bounding box center [1087, 224] width 71 height 20
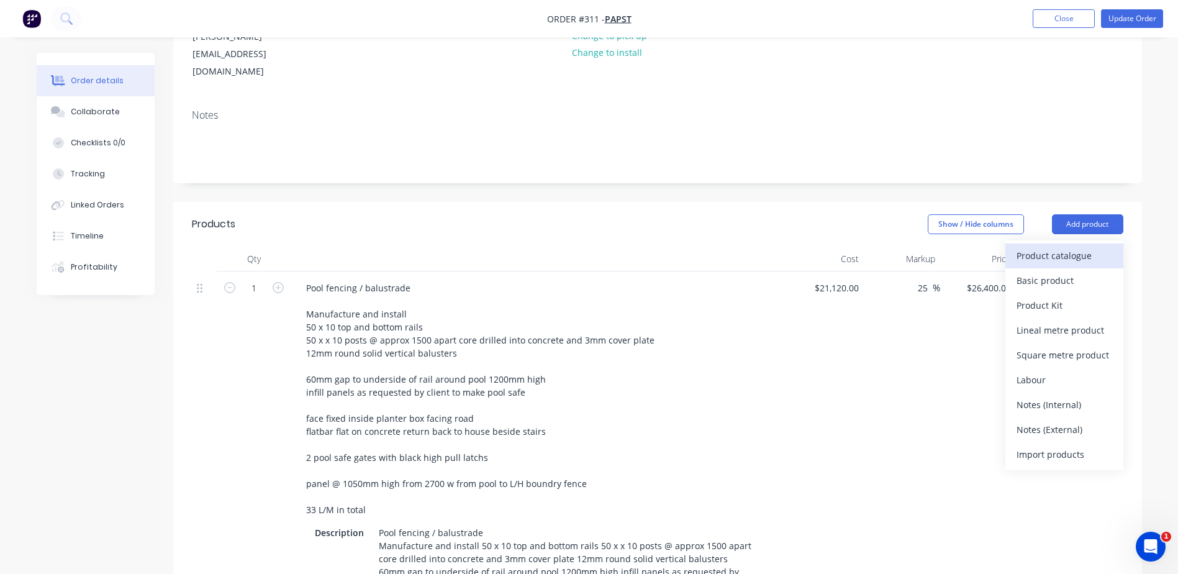
click at [1037, 247] on div "Product catalogue" at bounding box center [1065, 256] width 96 height 18
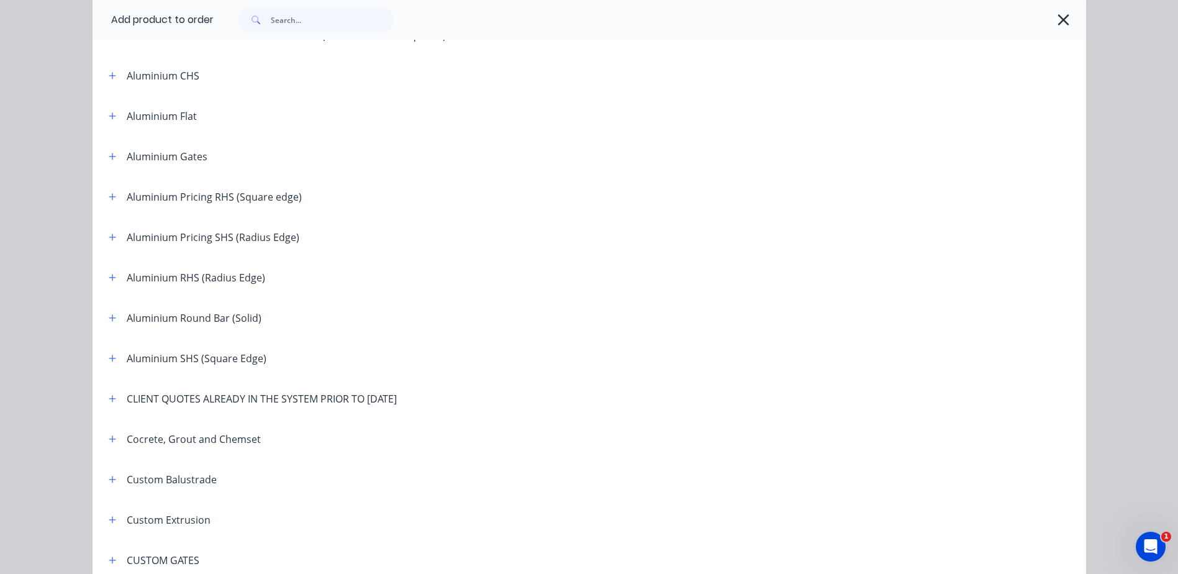
scroll to position [311, 0]
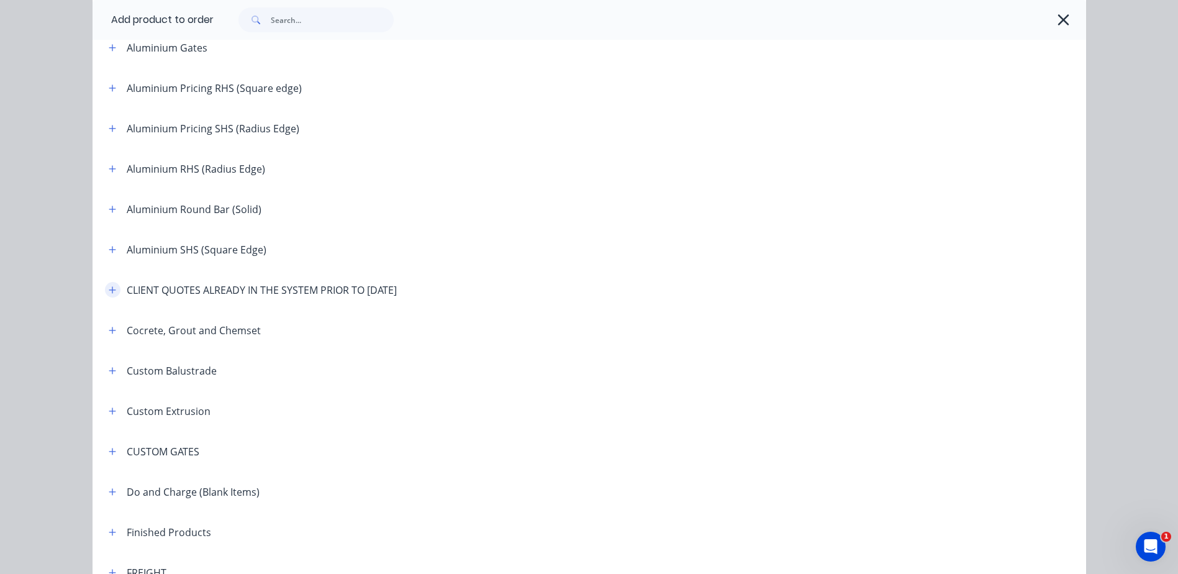
click at [112, 291] on button "button" at bounding box center [113, 290] width 16 height 16
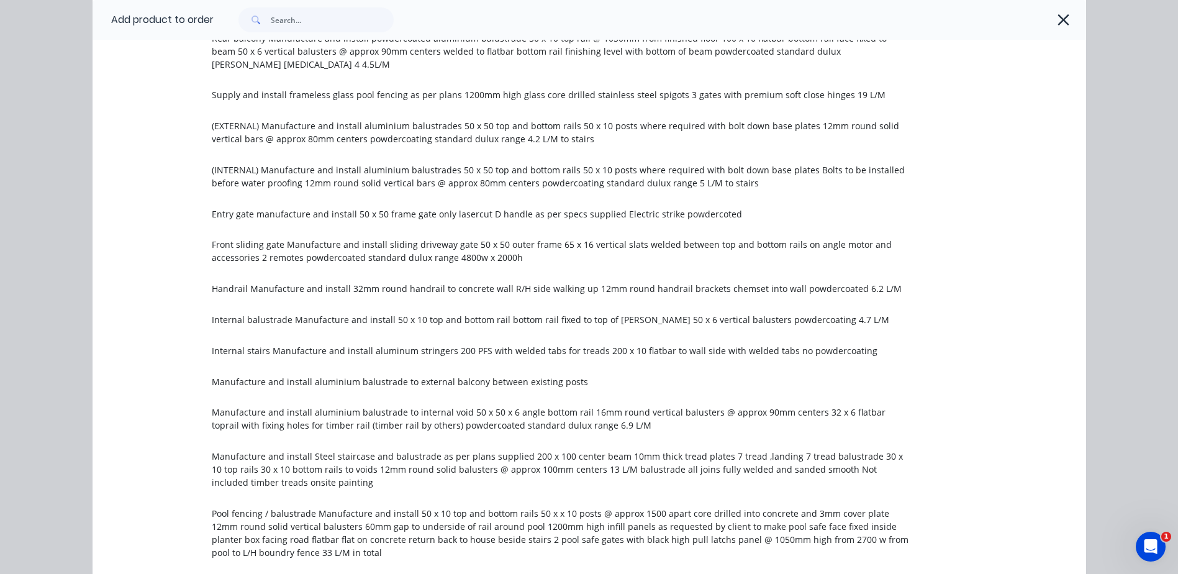
scroll to position [1180, 0]
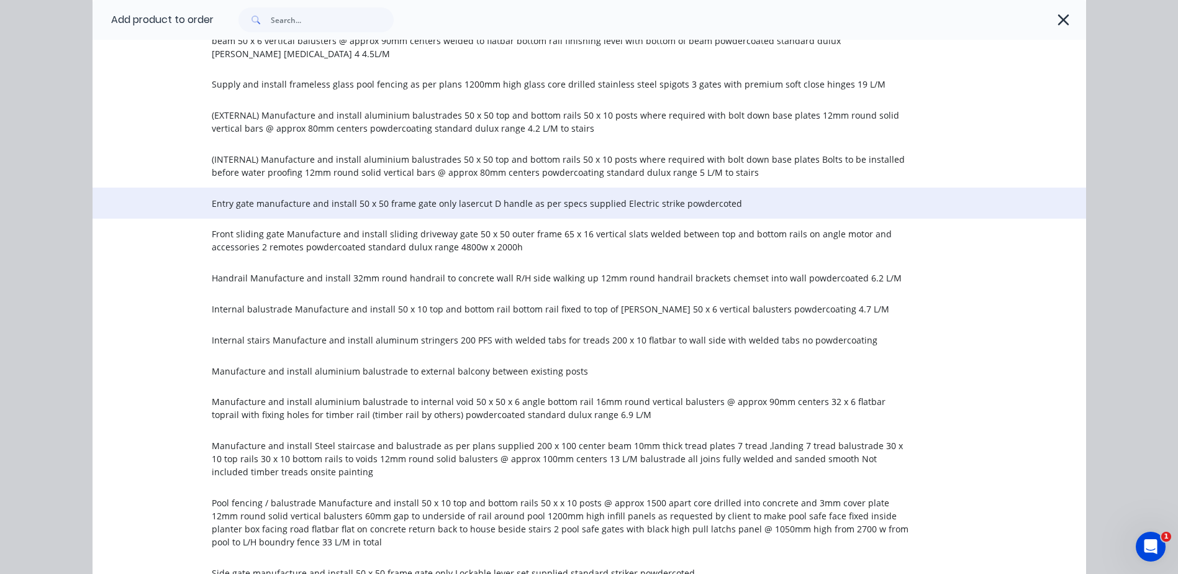
click at [326, 197] on span "Entry gate manufacture and install 50 x 50 frame gate only lasercut D handle as…" at bounding box center [561, 203] width 699 height 13
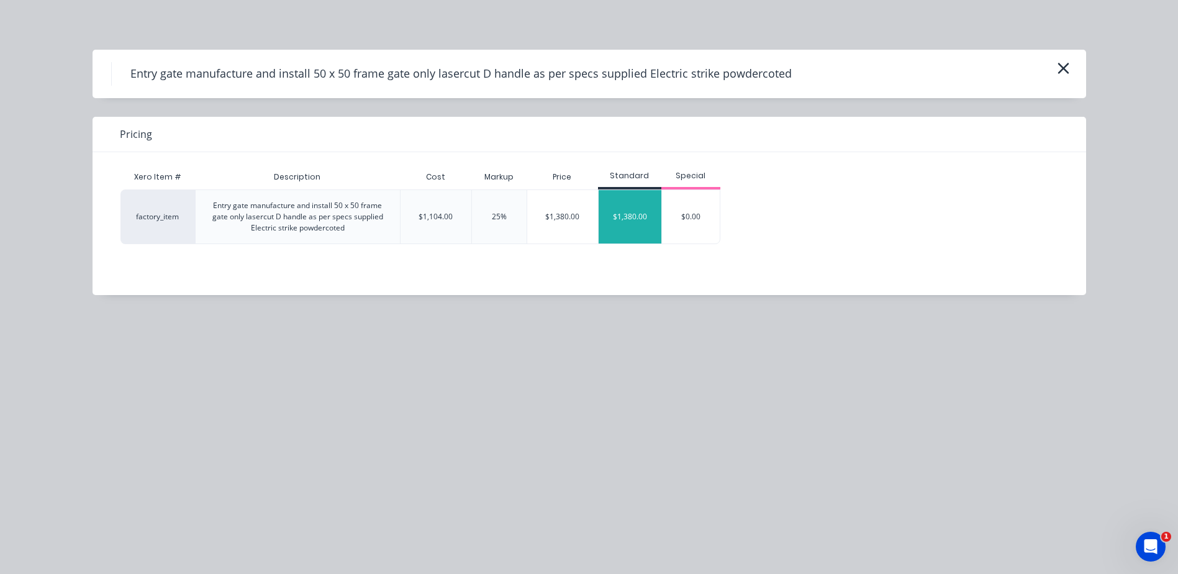
click at [628, 209] on div "$1,380.00" at bounding box center [630, 216] width 63 height 53
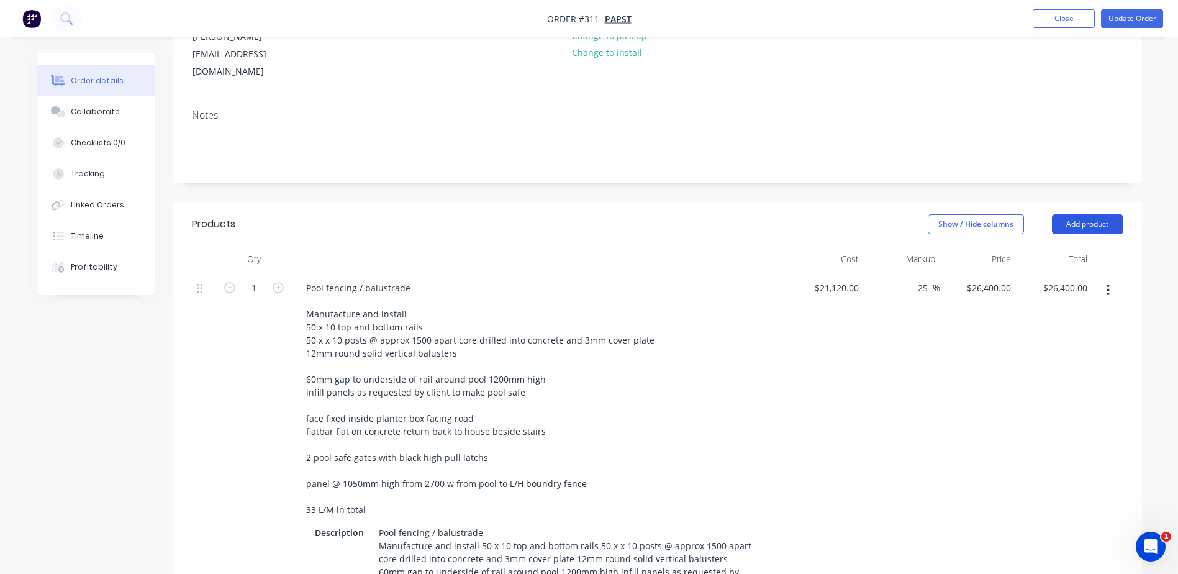
click at [1097, 214] on button "Add product" at bounding box center [1087, 224] width 71 height 20
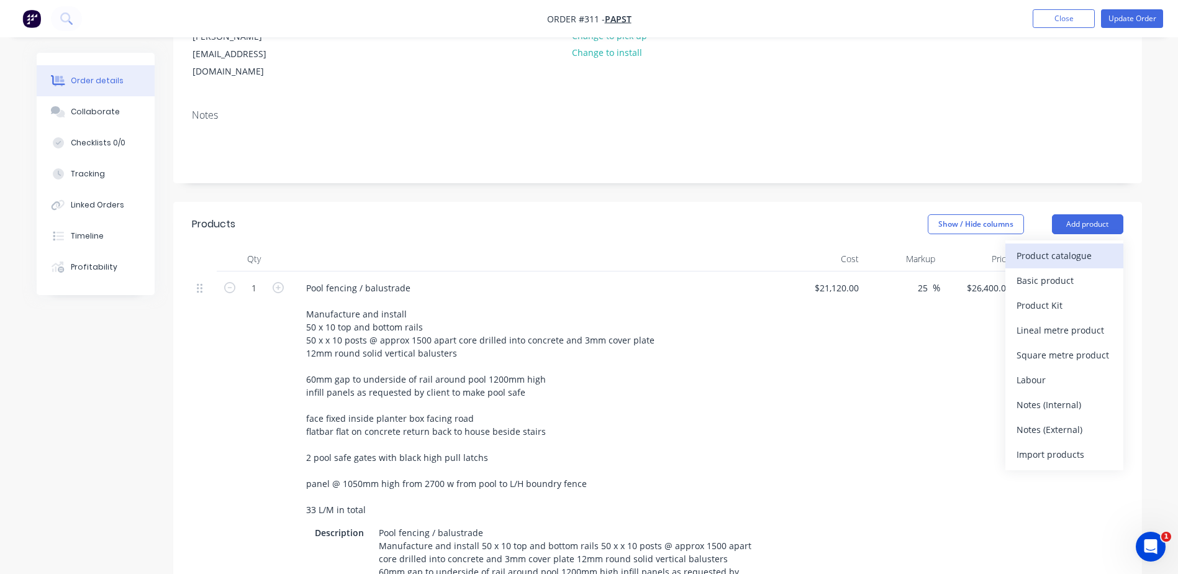
click at [1047, 247] on div "Product catalogue" at bounding box center [1065, 256] width 96 height 18
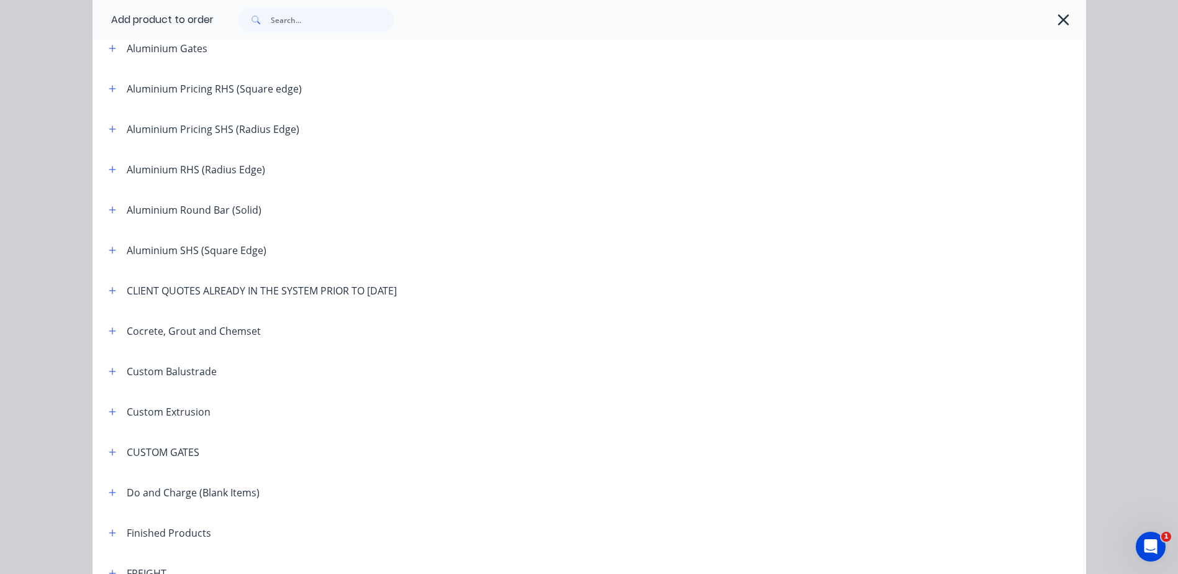
scroll to position [311, 0]
click at [109, 289] on icon "button" at bounding box center [112, 290] width 7 height 9
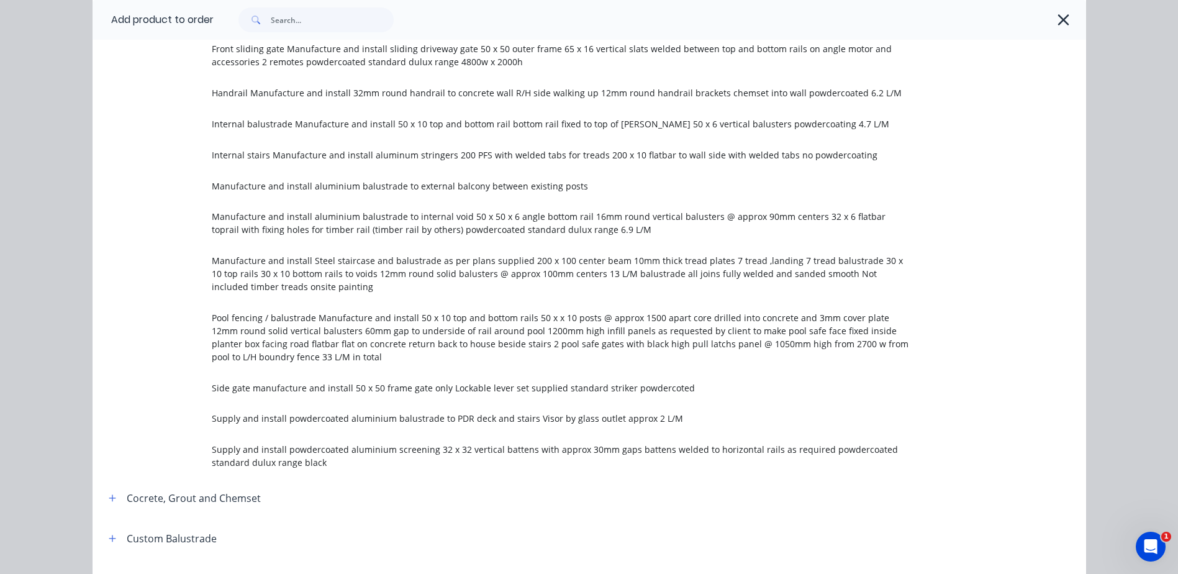
scroll to position [1367, 0]
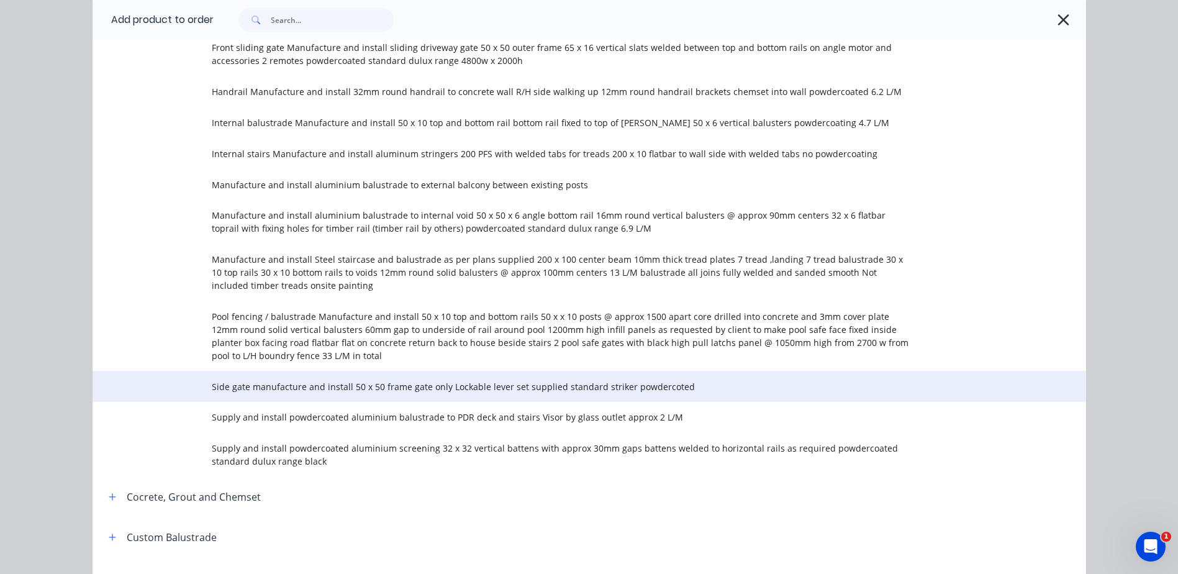
click at [263, 380] on span "Side gate manufacture and install 50 x 50 frame gate only Lockable lever set su…" at bounding box center [561, 386] width 699 height 13
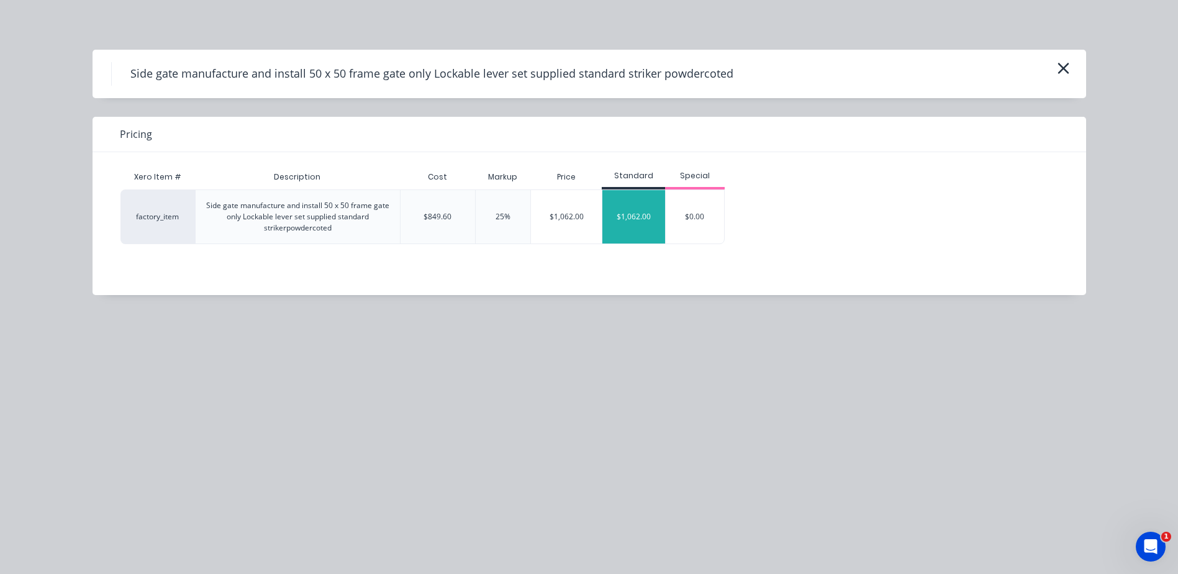
click at [632, 209] on div "$1,062.00" at bounding box center [634, 216] width 63 height 53
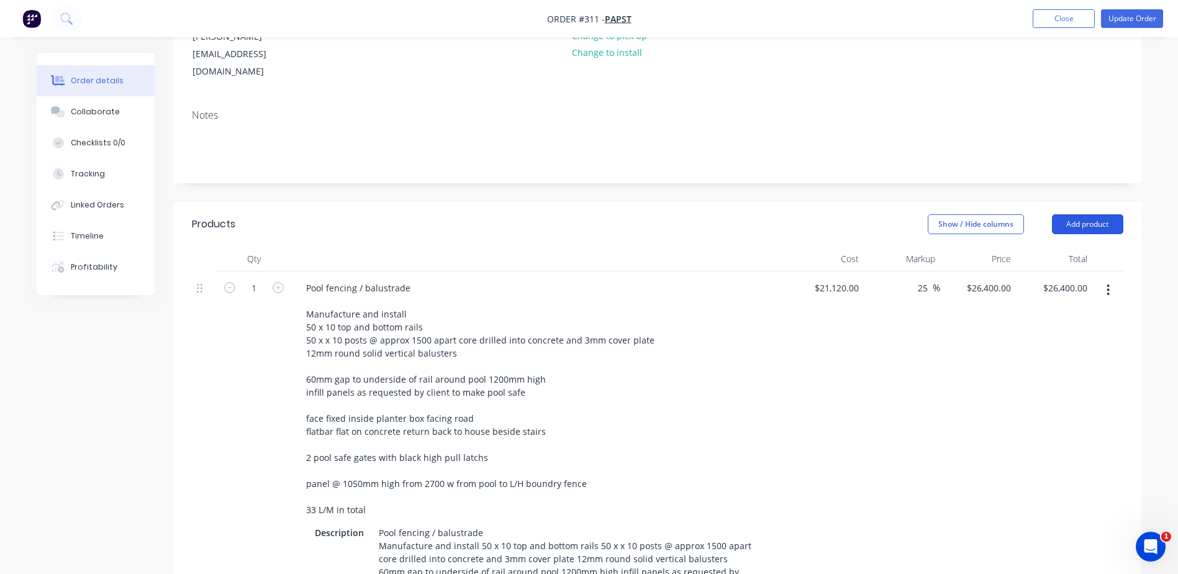
click at [1070, 214] on button "Add product" at bounding box center [1087, 224] width 71 height 20
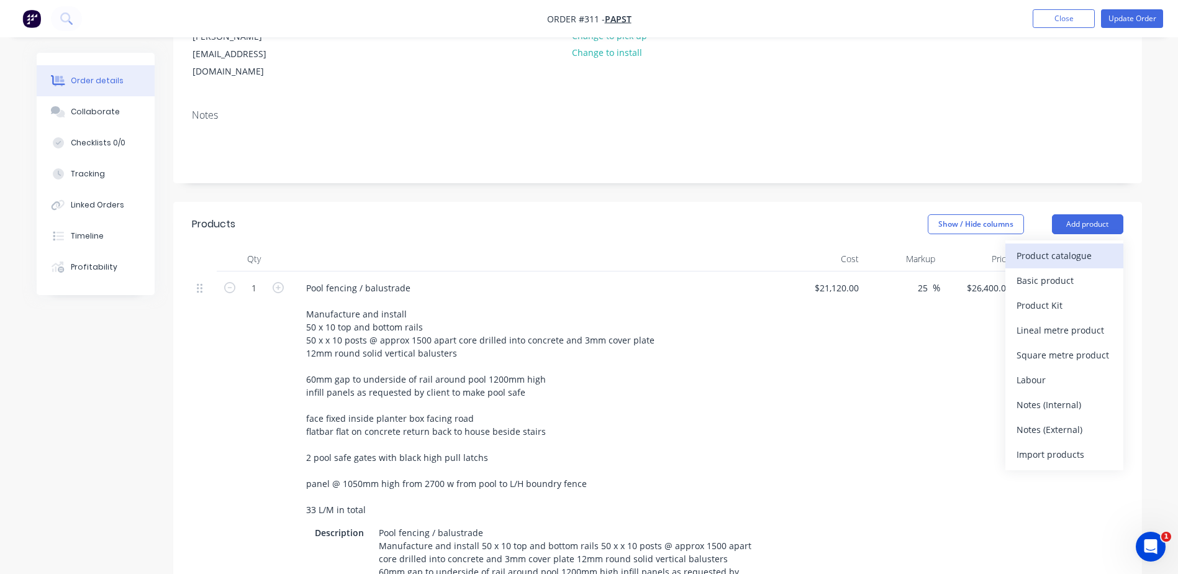
click at [1041, 247] on div "Product catalogue" at bounding box center [1065, 256] width 96 height 18
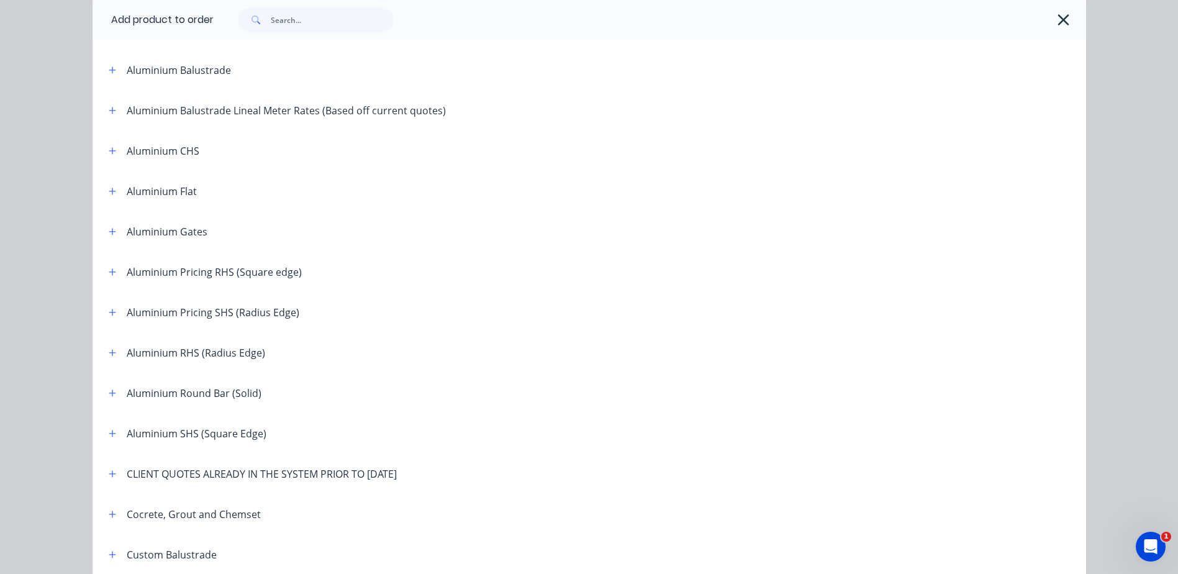
scroll to position [311, 0]
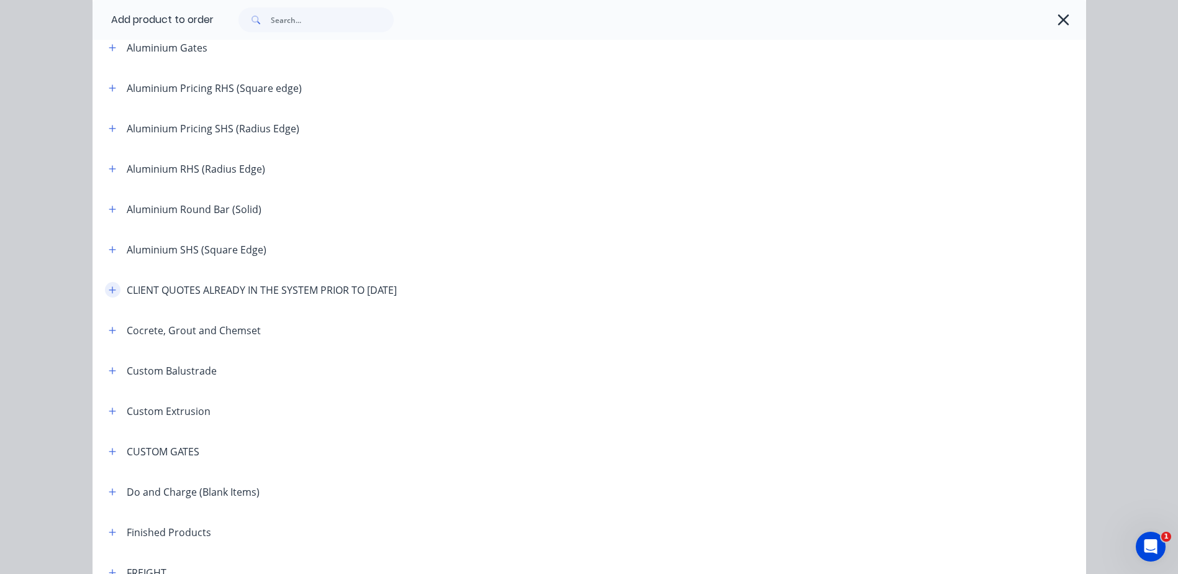
click at [109, 286] on icon "button" at bounding box center [112, 290] width 7 height 9
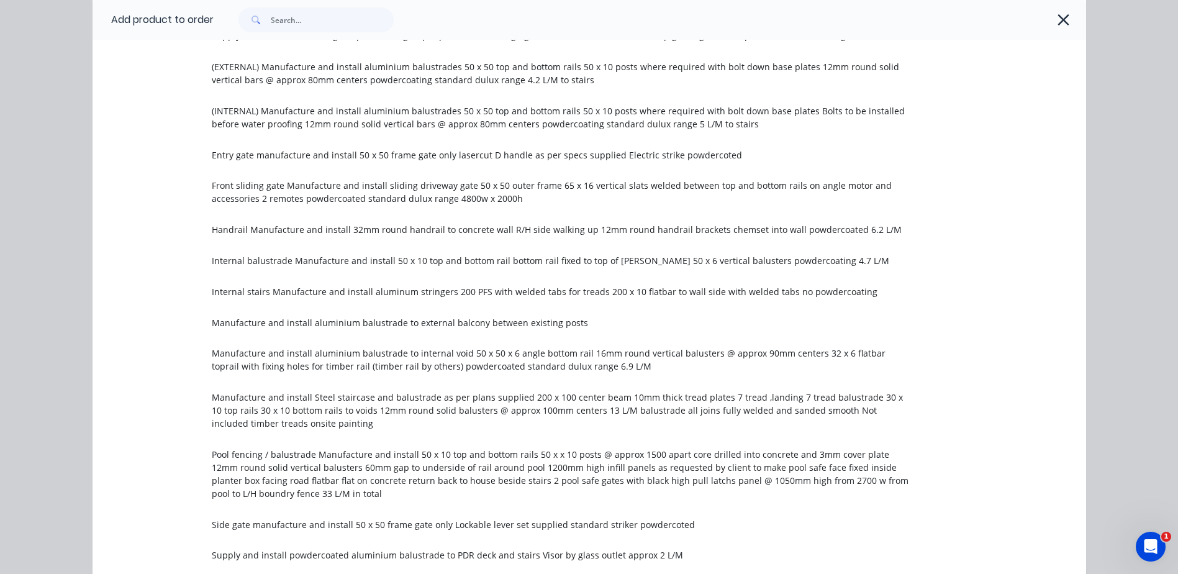
scroll to position [1242, 0]
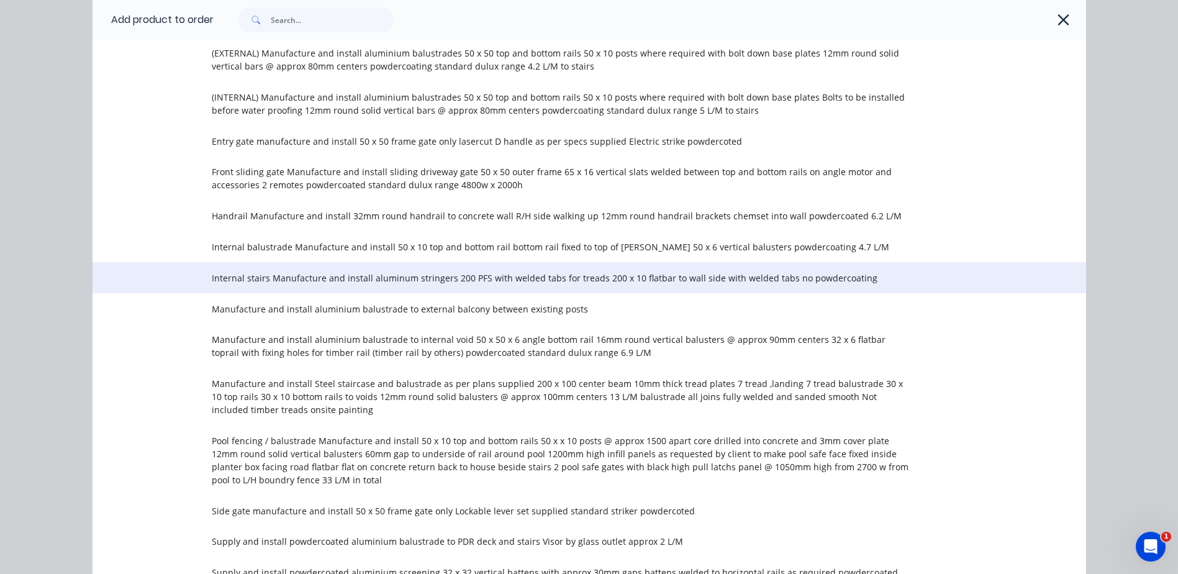
click at [626, 271] on span "Internal stairs Manufacture and install aluminum stringers 200 PFS with welded …" at bounding box center [561, 277] width 699 height 13
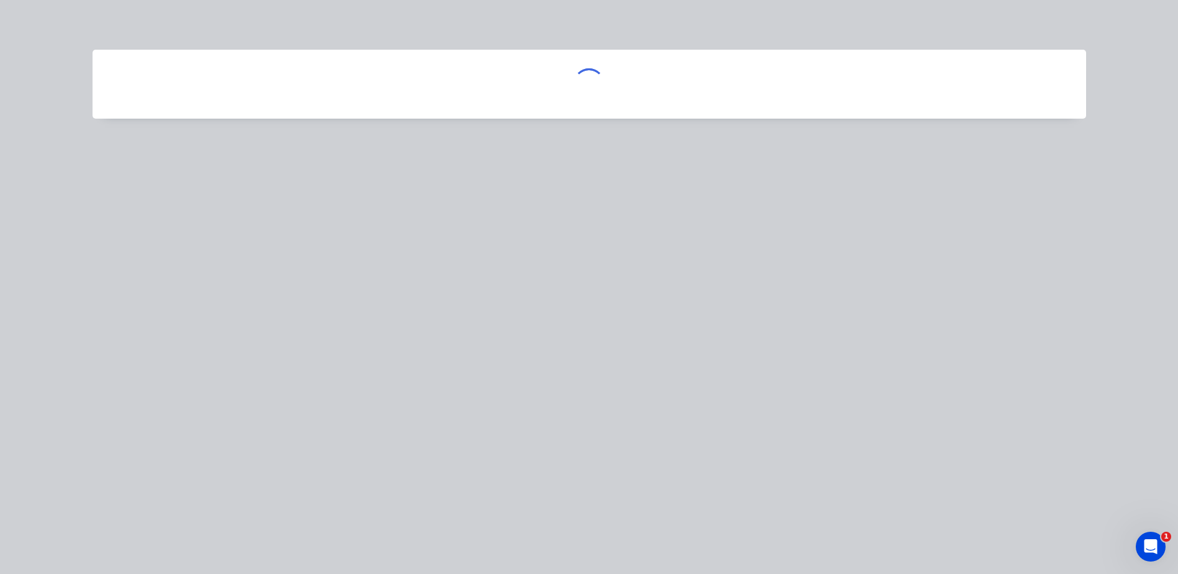
scroll to position [0, 0]
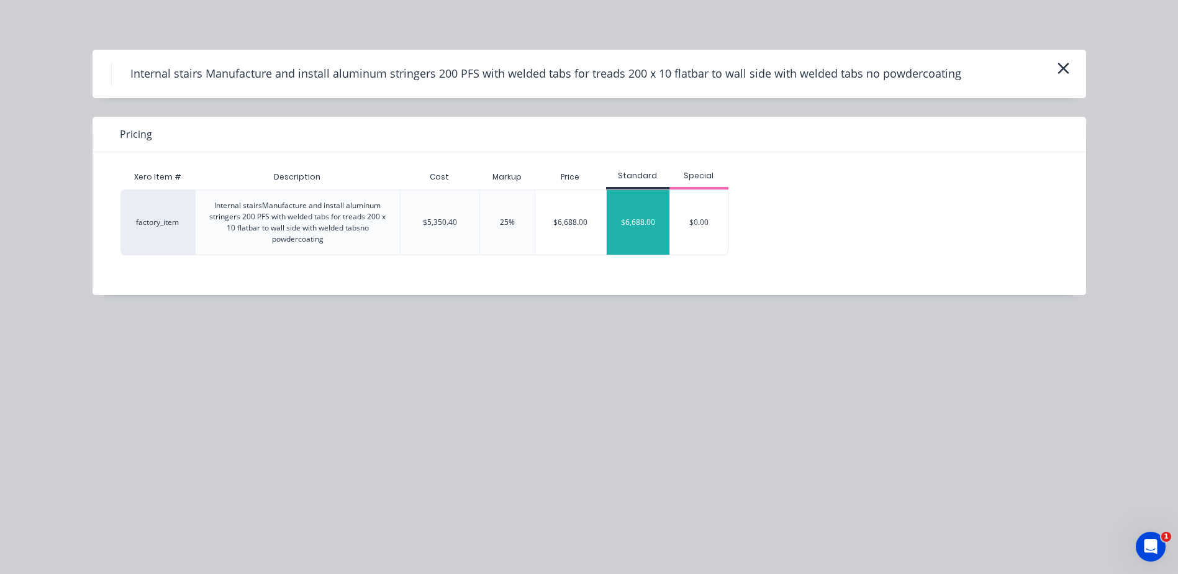
click at [630, 220] on div "$6,688.00" at bounding box center [638, 222] width 63 height 65
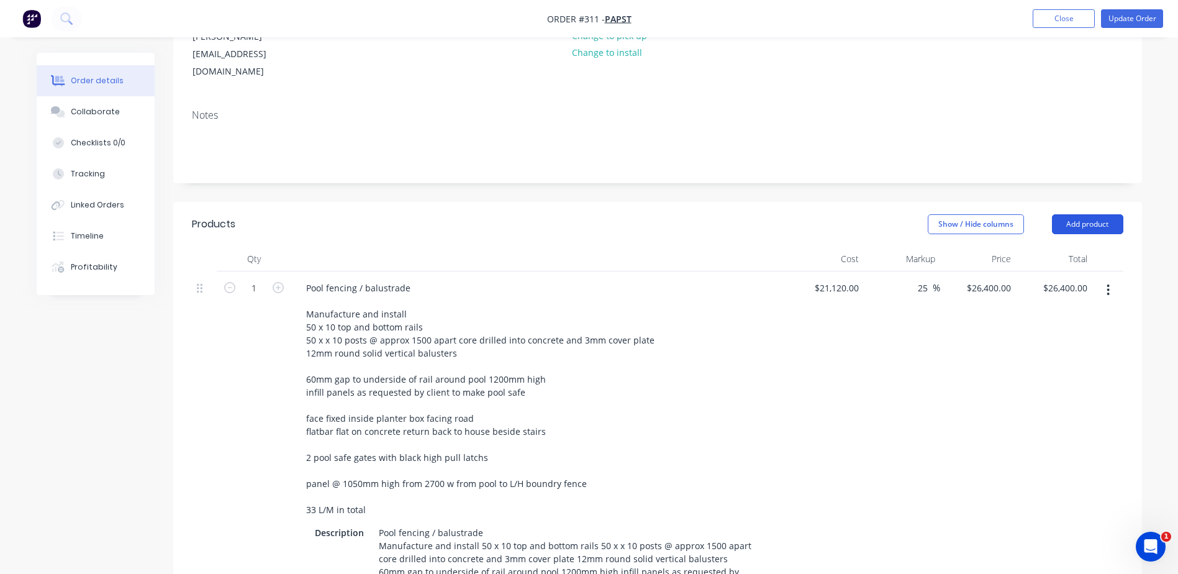
click at [1088, 214] on button "Add product" at bounding box center [1087, 224] width 71 height 20
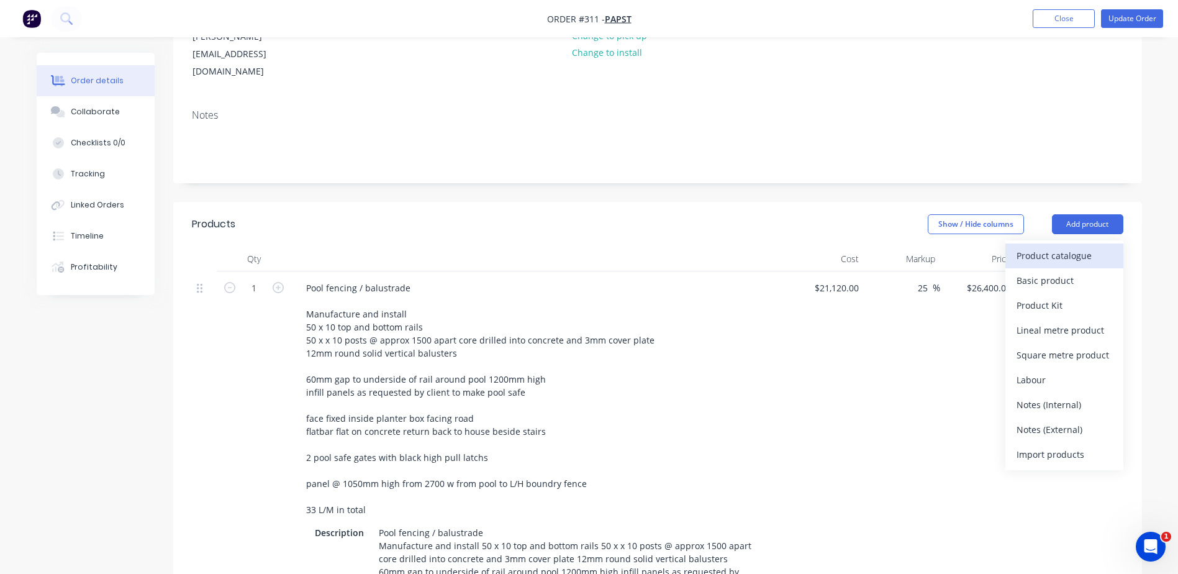
click at [1067, 247] on div "Product catalogue" at bounding box center [1065, 256] width 96 height 18
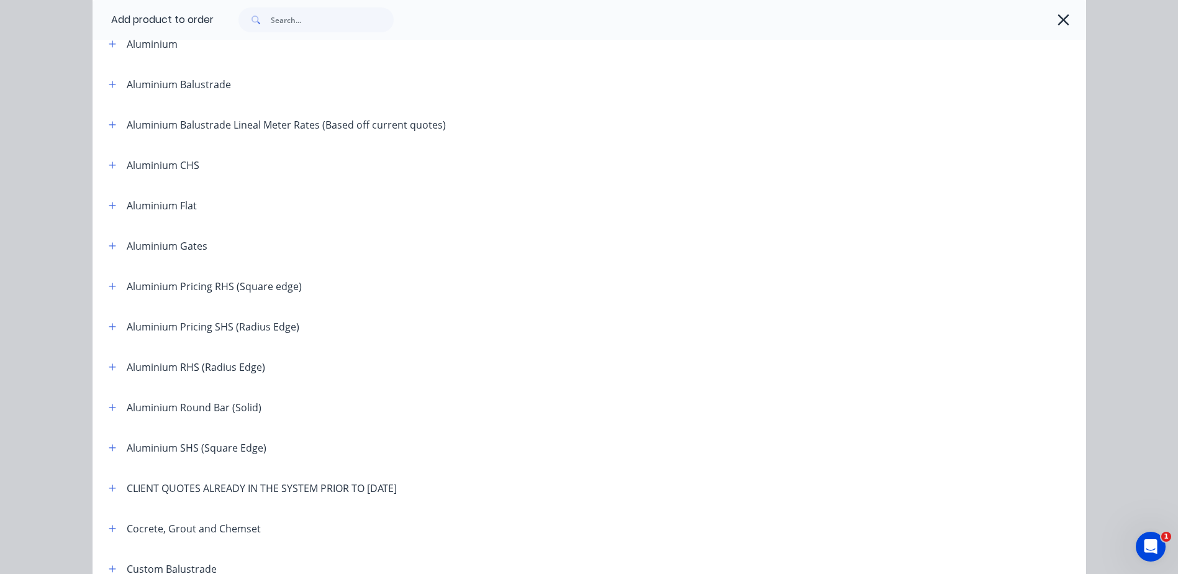
scroll to position [311, 0]
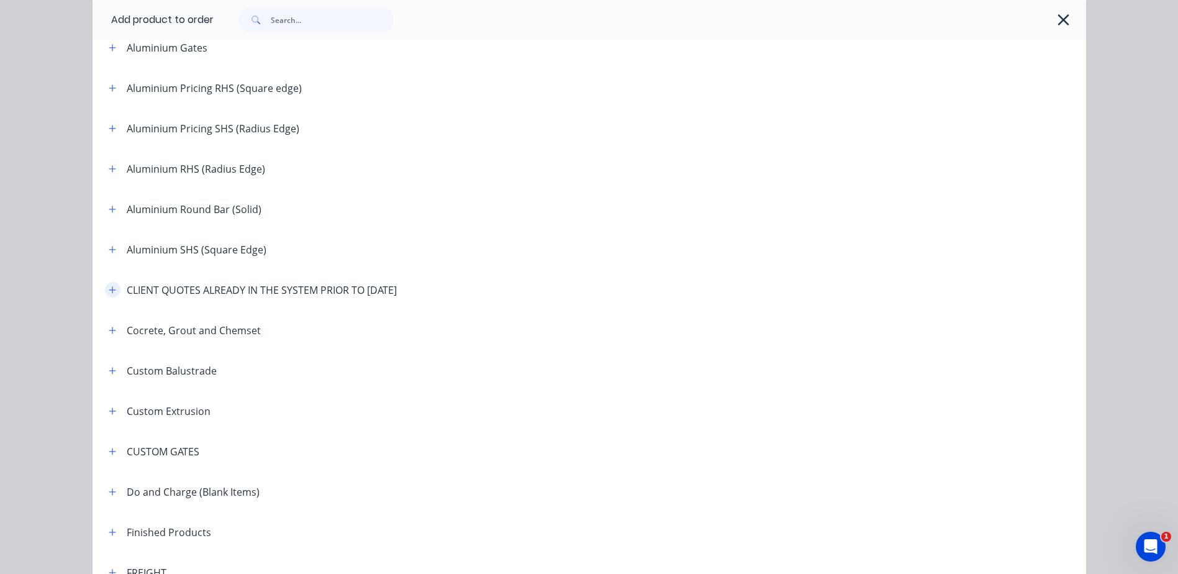
click at [109, 290] on icon "button" at bounding box center [112, 289] width 7 height 7
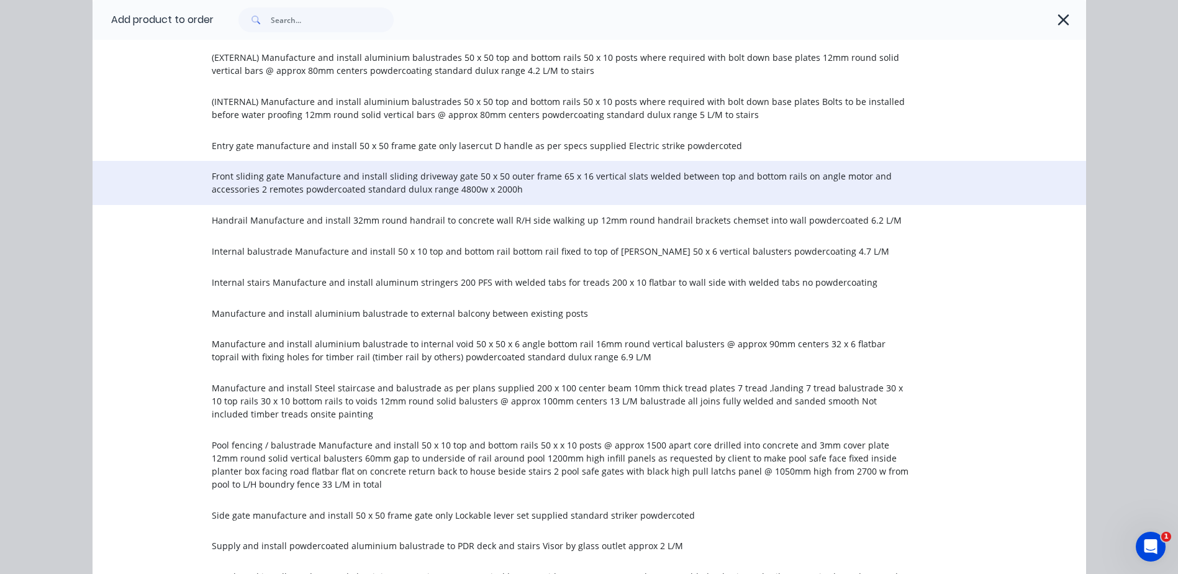
scroll to position [1242, 0]
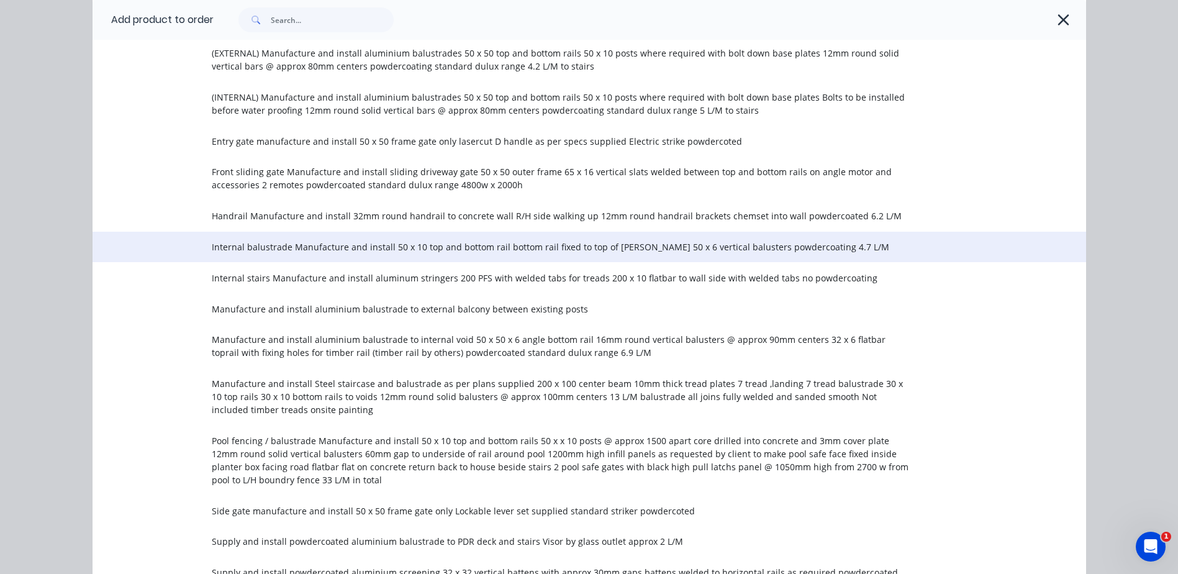
click at [338, 240] on span "Internal balustrade Manufacture and install 50 x 10 top and bottom rail bottom …" at bounding box center [561, 246] width 699 height 13
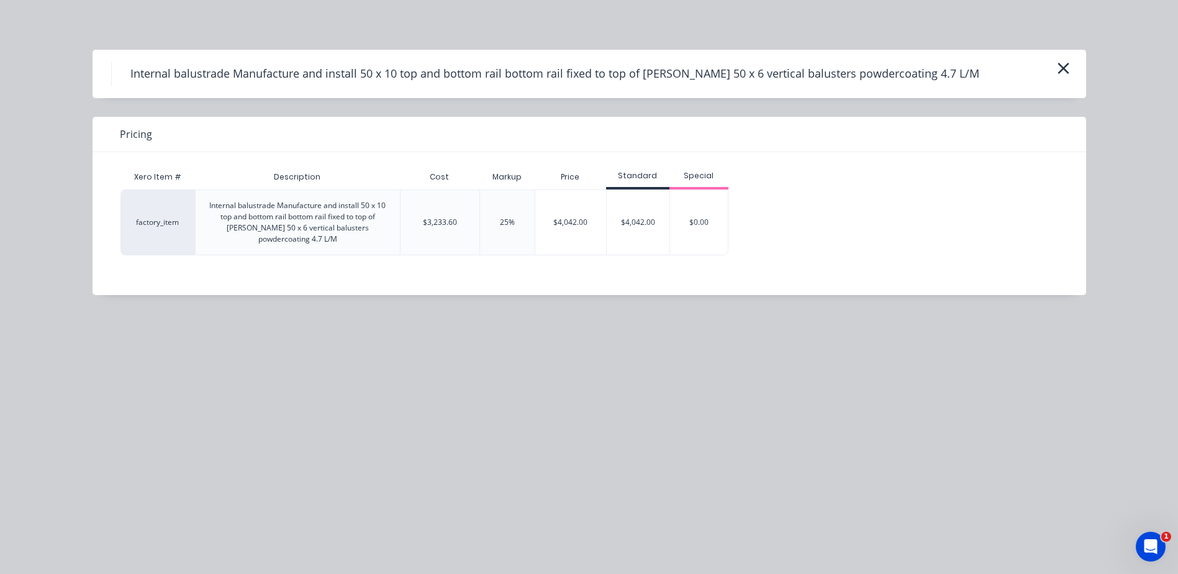
click at [639, 232] on div "$4,042.00" at bounding box center [638, 222] width 63 height 65
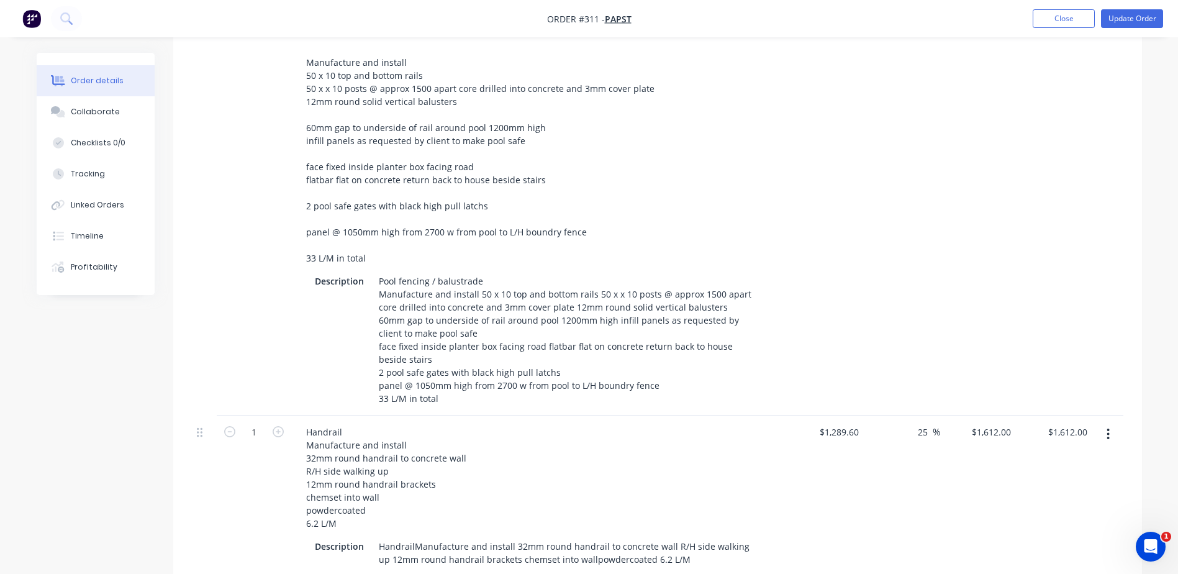
scroll to position [201, 0]
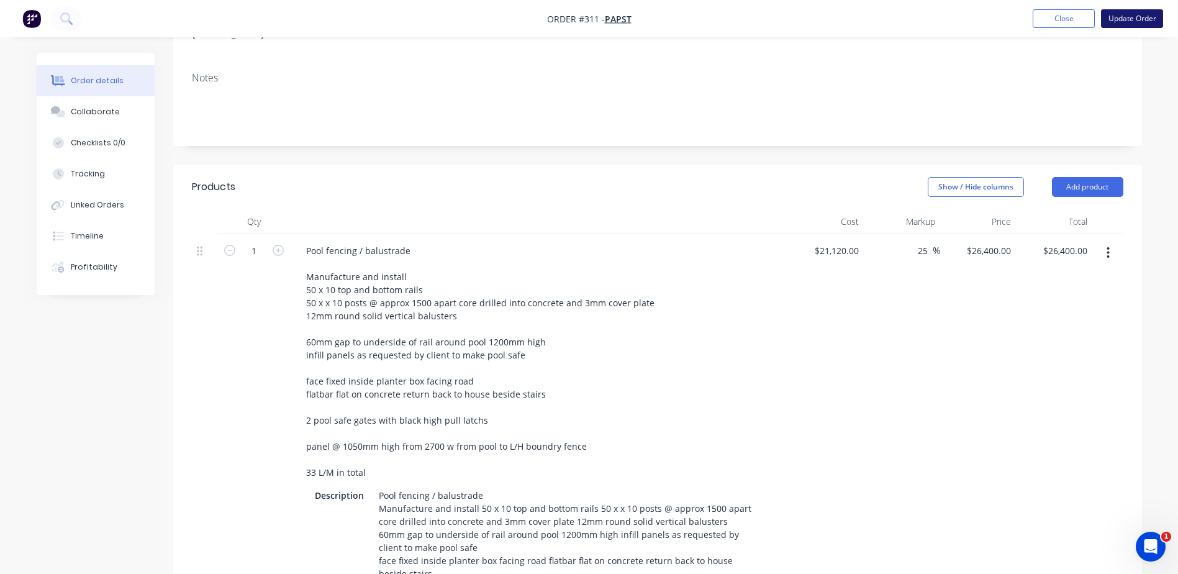
click at [1127, 19] on button "Update Order" at bounding box center [1132, 18] width 62 height 19
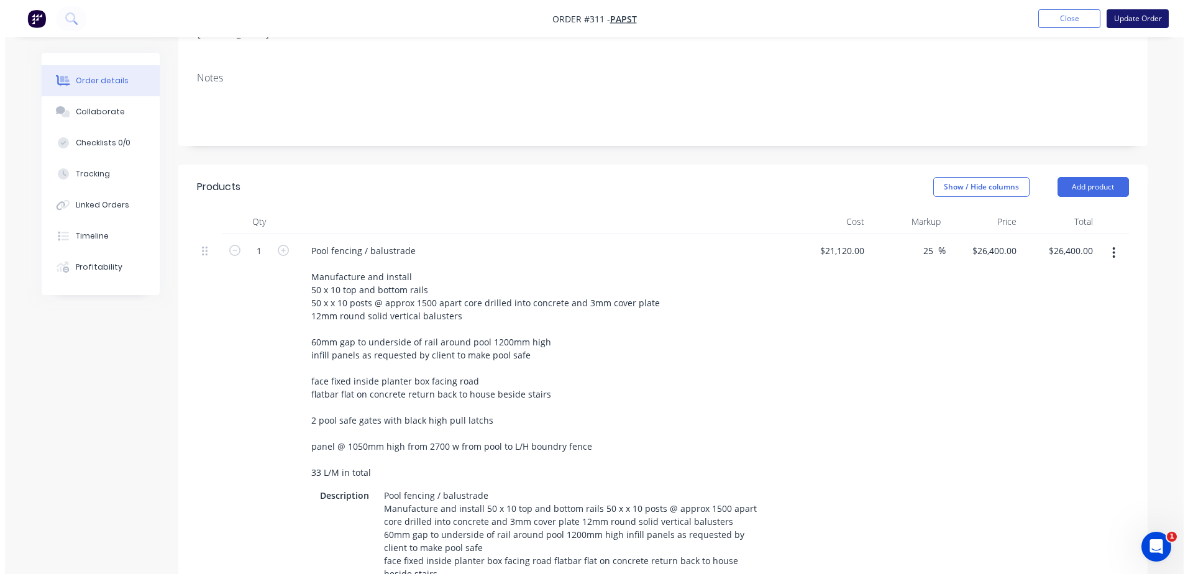
scroll to position [0, 0]
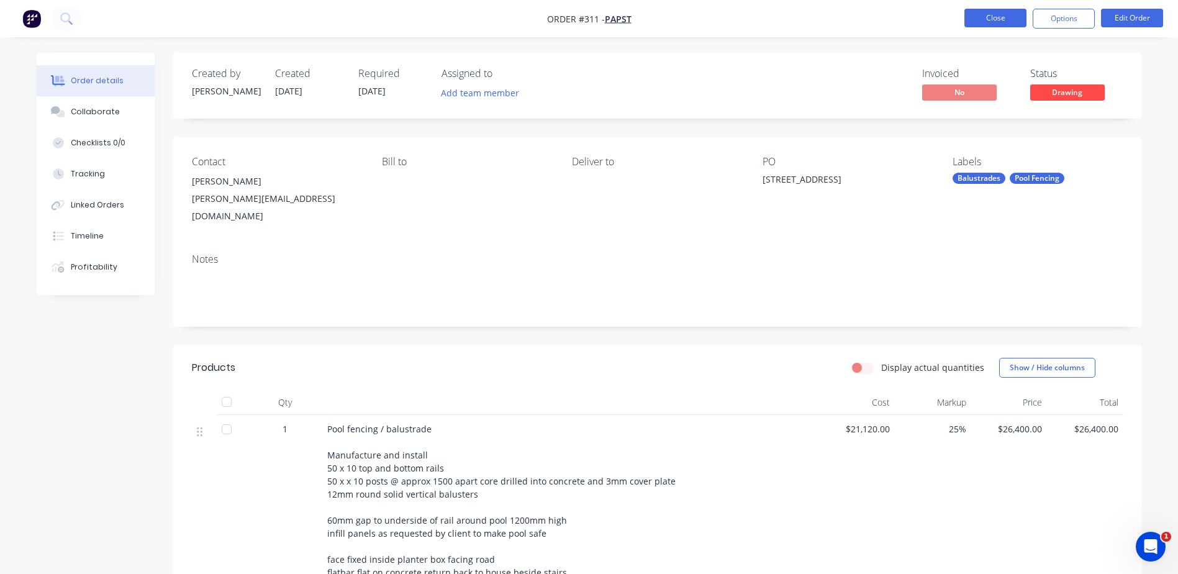
click at [973, 14] on button "Close" at bounding box center [996, 18] width 62 height 19
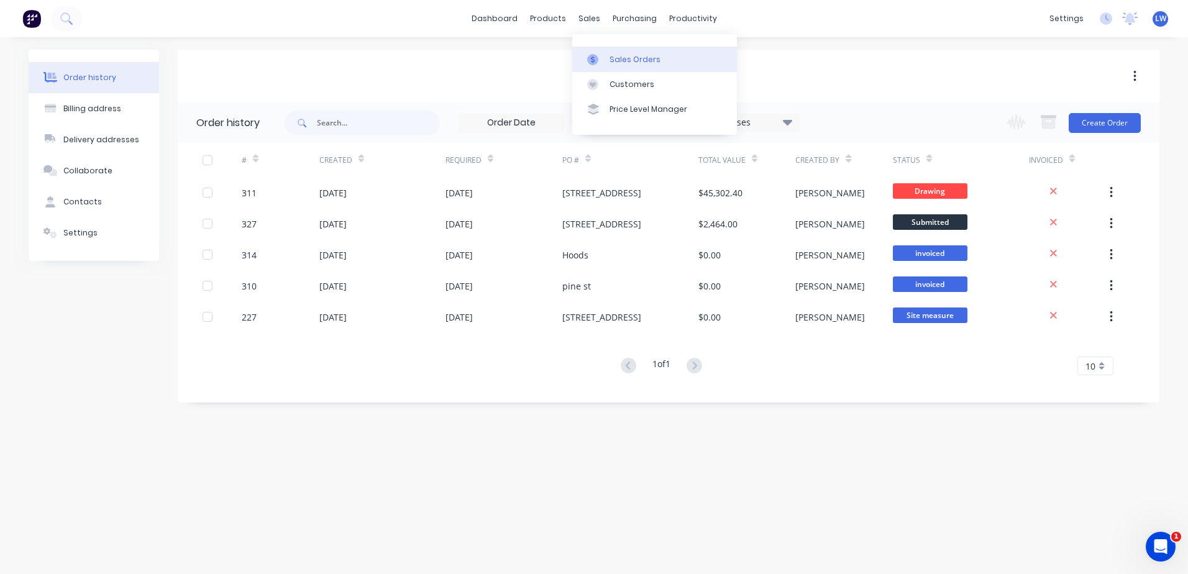
click at [603, 61] on div at bounding box center [596, 59] width 19 height 11
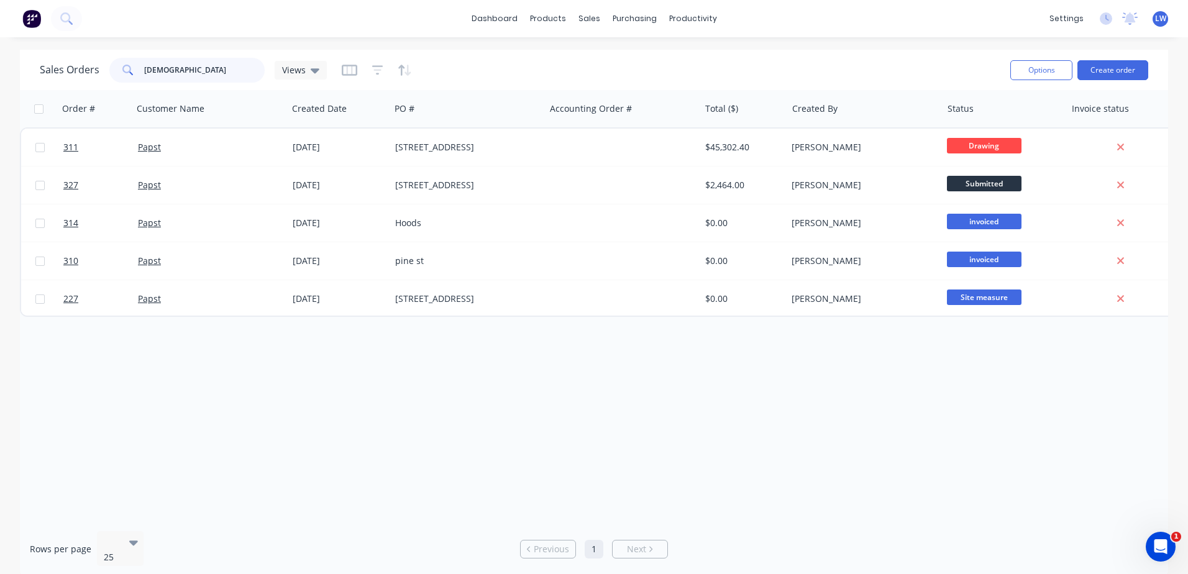
drag, startPoint x: 190, startPoint y: 66, endPoint x: 132, endPoint y: 68, distance: 57.8
click at [133, 68] on div "papst" at bounding box center [186, 70] width 155 height 25
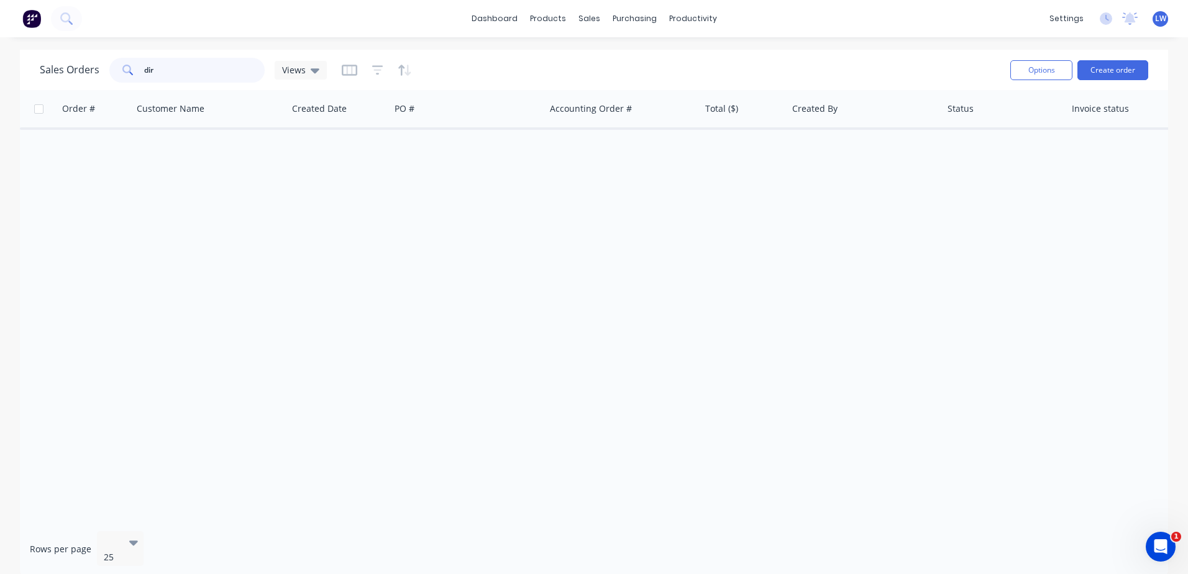
type input "dir"
drag, startPoint x: 169, startPoint y: 71, endPoint x: 21, endPoint y: 70, distance: 147.8
click at [21, 70] on div "Sales Orders dir Views Options Create order" at bounding box center [594, 70] width 1148 height 40
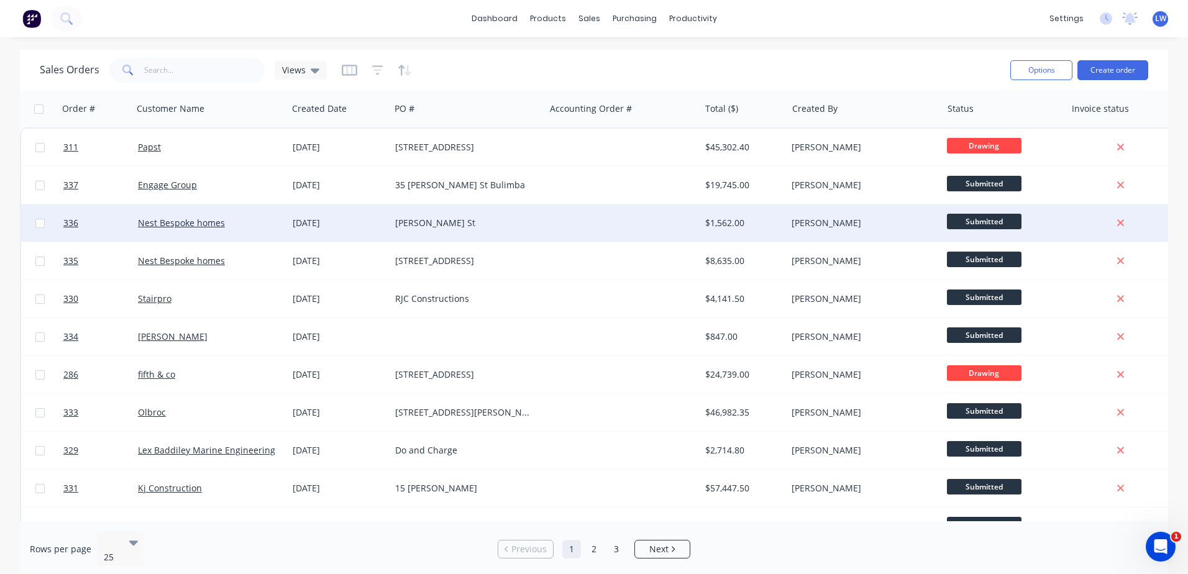
click at [374, 241] on div "08 Sep 2025" at bounding box center [339, 222] width 102 height 37
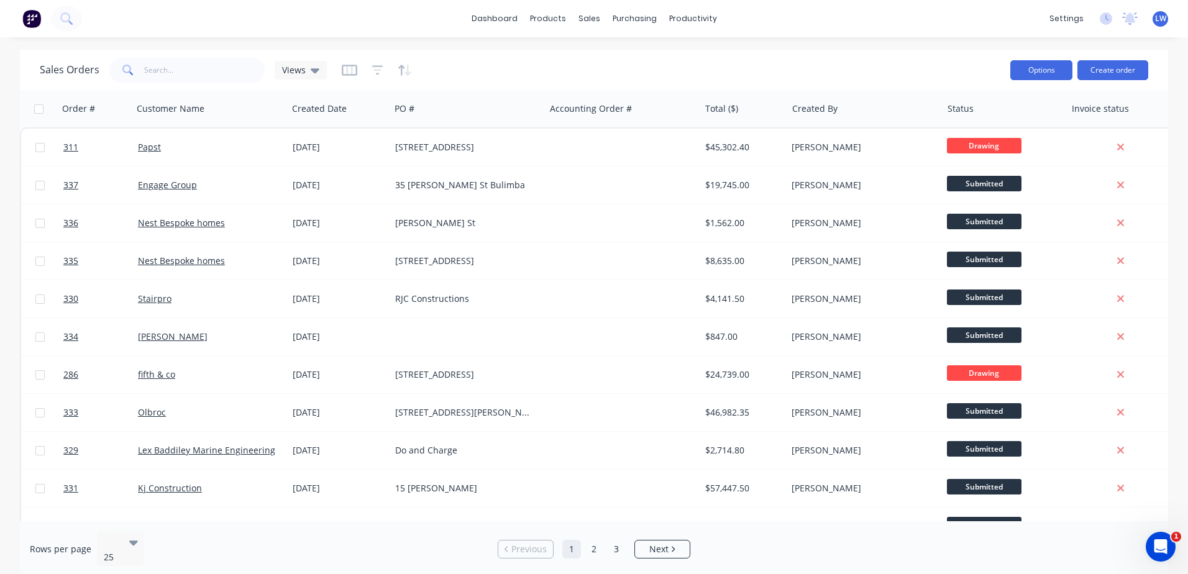
click at [1036, 71] on button "Options" at bounding box center [1041, 70] width 62 height 20
click at [875, 72] on div "Sales Orders Views" at bounding box center [520, 70] width 960 height 30
click at [1101, 72] on button "Create order" at bounding box center [1112, 70] width 71 height 20
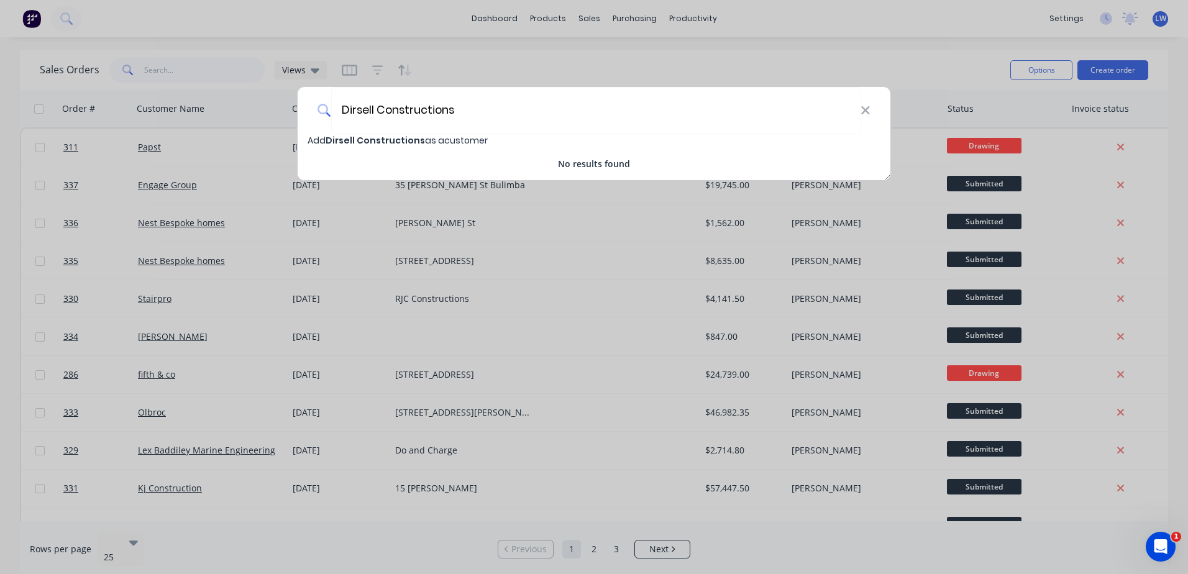
type input "Dirsell Constructions"
click at [371, 140] on span "Dirsell Constructions" at bounding box center [375, 140] width 99 height 12
select select "AU"
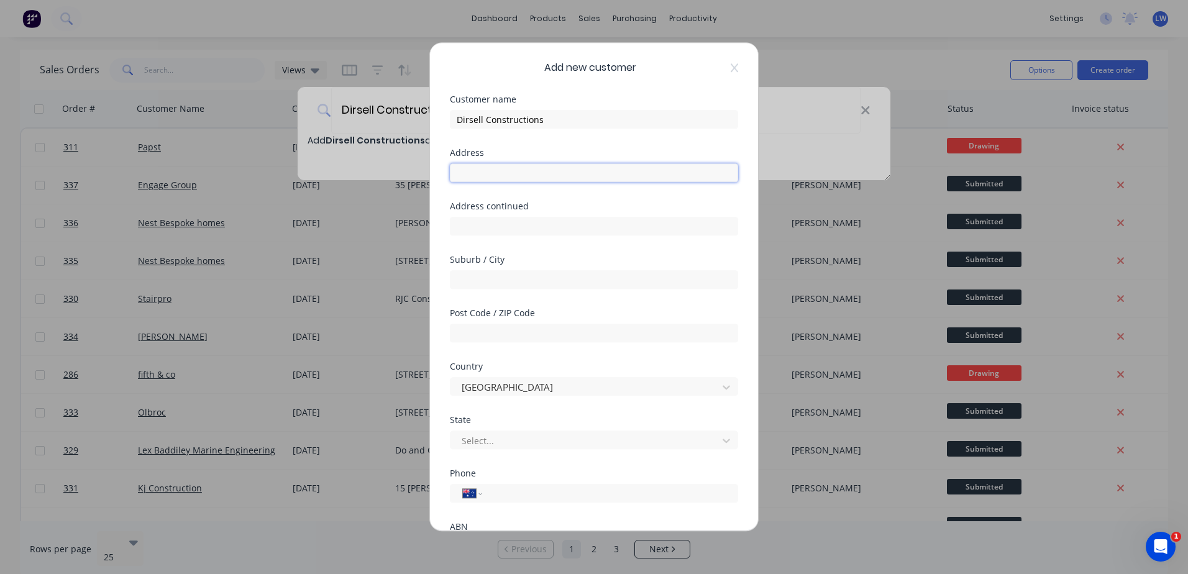
click at [540, 172] on input "text" at bounding box center [594, 172] width 288 height 19
type input "105 Timor Ave"
click at [478, 283] on input "text" at bounding box center [594, 279] width 288 height 19
type input "Loganholme"
click at [465, 334] on input "text" at bounding box center [594, 333] width 288 height 19
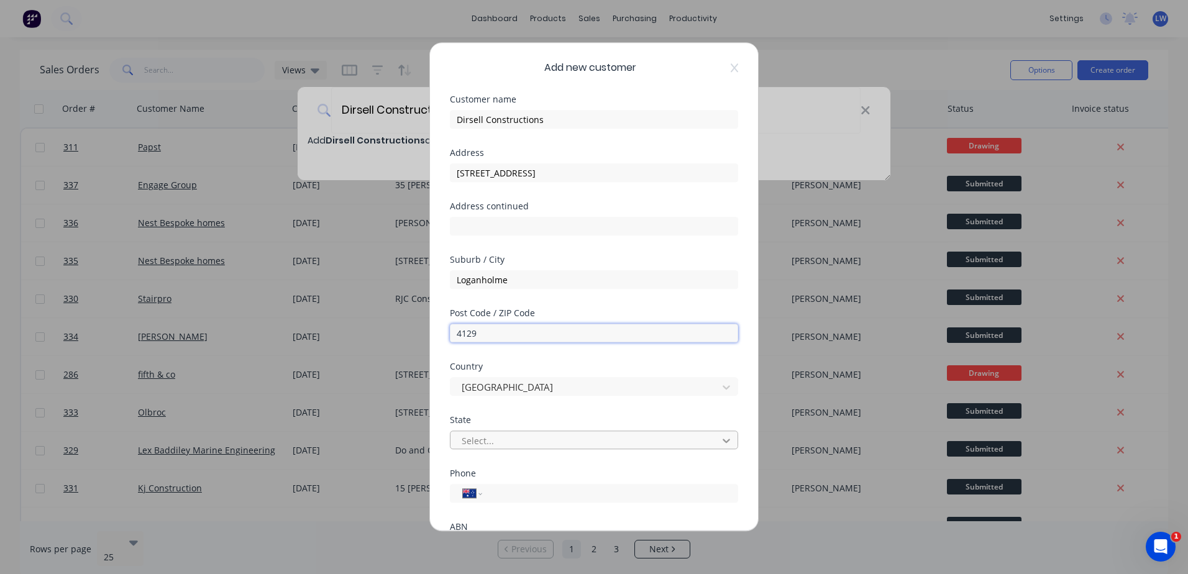
type input "4129"
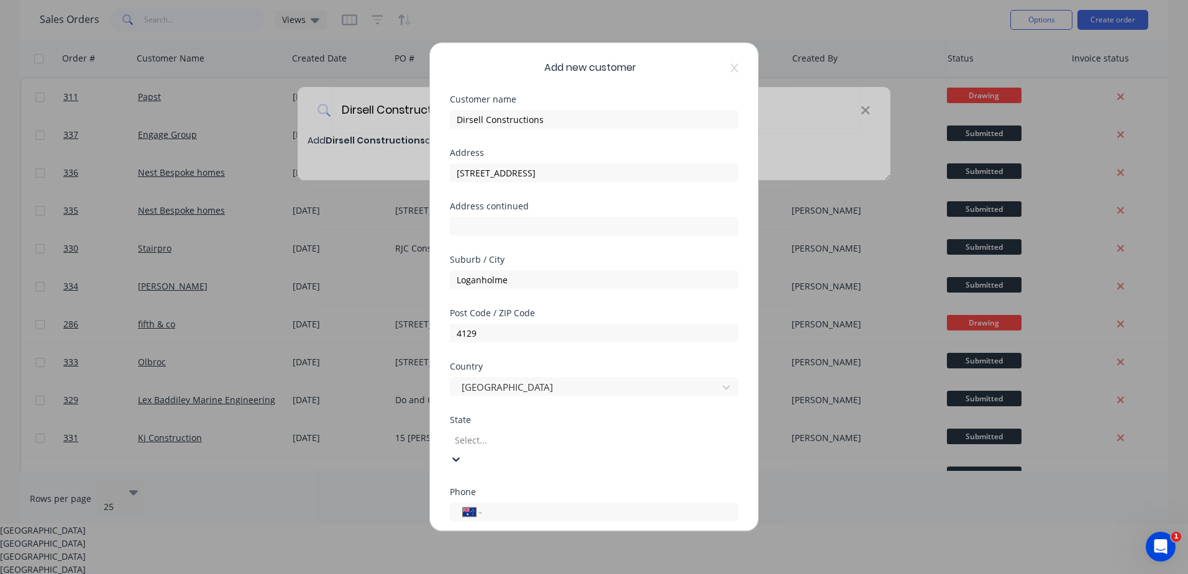
scroll to position [53, 0]
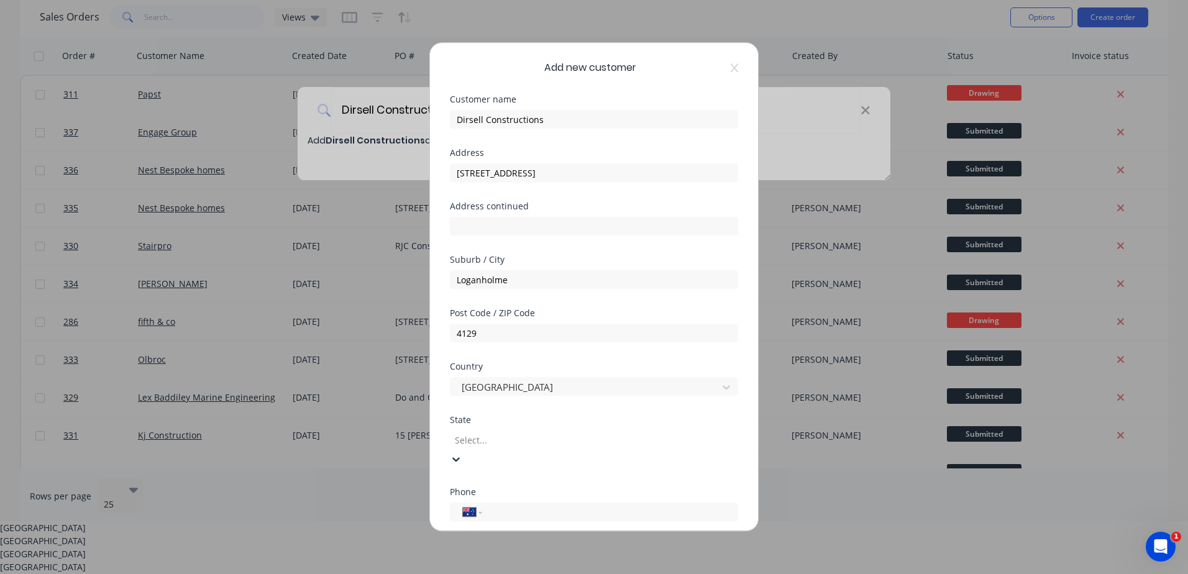
click at [490, 560] on div "Queensland" at bounding box center [594, 566] width 1188 height 13
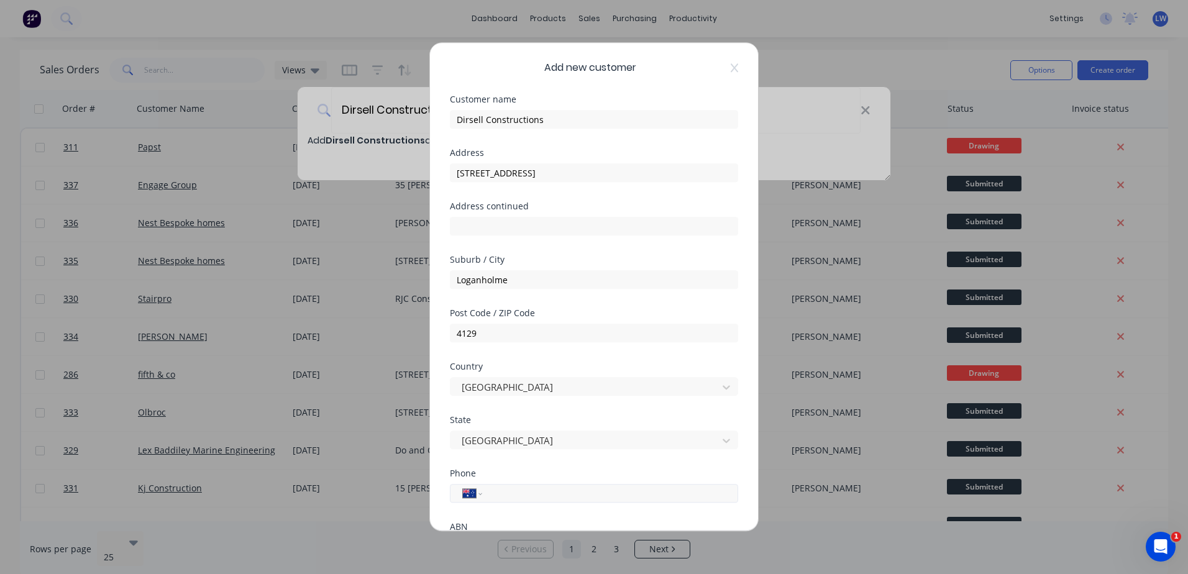
click at [504, 493] on input "tel" at bounding box center [608, 493] width 234 height 14
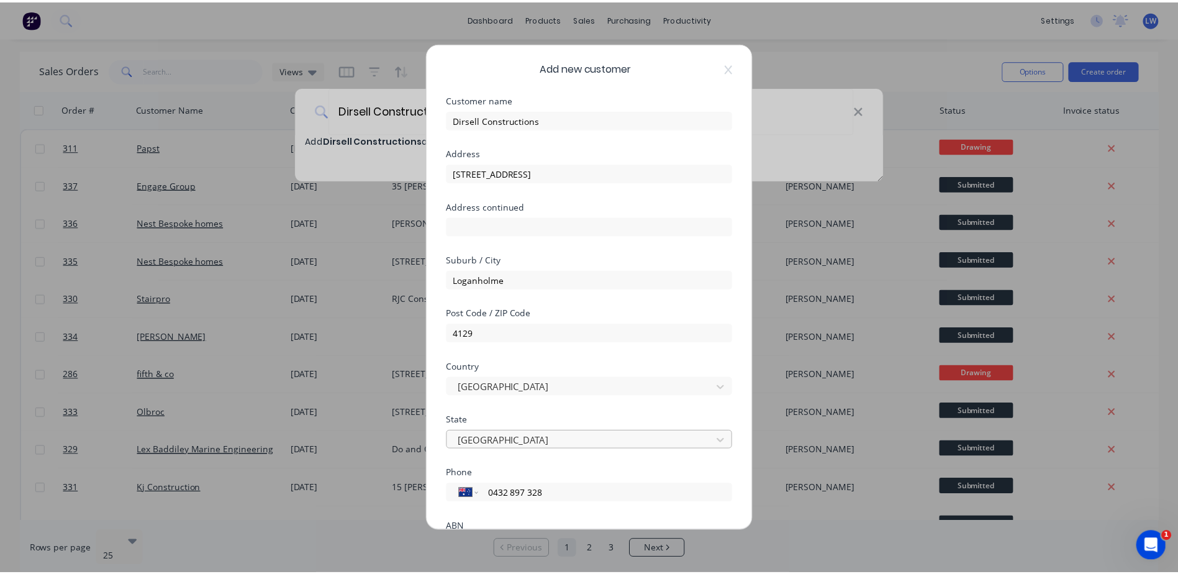
scroll to position [119, 0]
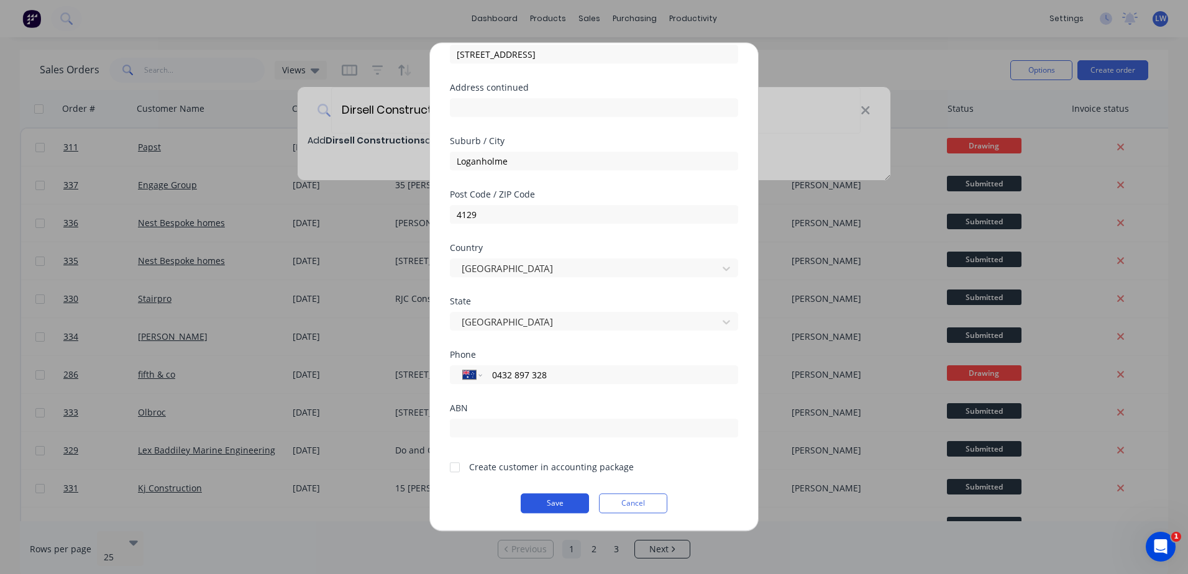
type input "0432 897 328"
click at [538, 503] on button "Save" at bounding box center [555, 503] width 68 height 20
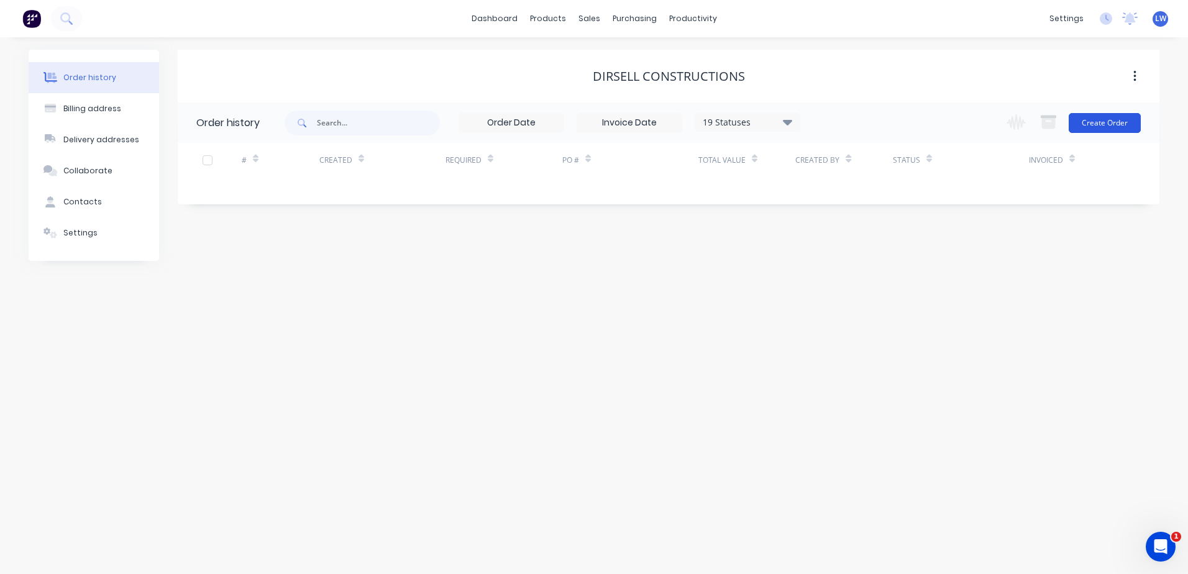
click at [1095, 123] on button "Create Order" at bounding box center [1104, 123] width 72 height 20
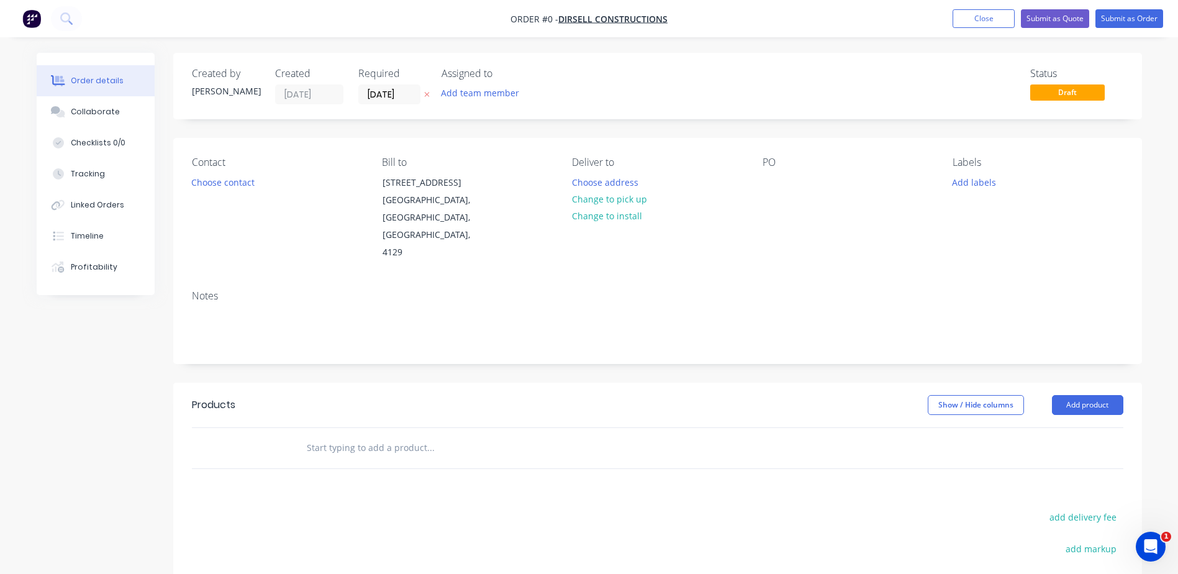
click at [782, 193] on div "PO" at bounding box center [848, 209] width 170 height 105
click at [773, 181] on div at bounding box center [773, 182] width 20 height 18
click at [971, 181] on div "Order details Collaborate Checklists 0/0 Tracking Linked Orders Timeline Profit…" at bounding box center [589, 419] width 1131 height 733
click at [971, 181] on button "Add labels" at bounding box center [974, 181] width 57 height 17
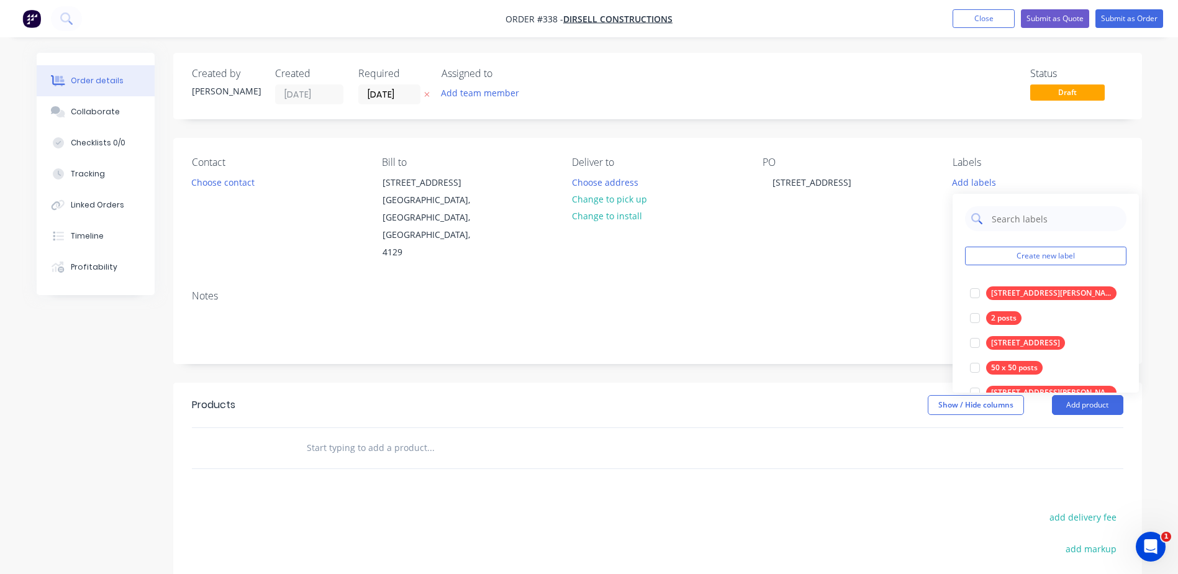
click at [1016, 222] on input "text" at bounding box center [1056, 218] width 130 height 25
type input "gate"
click at [1011, 344] on div "Gate frames" at bounding box center [1013, 343] width 54 height 14
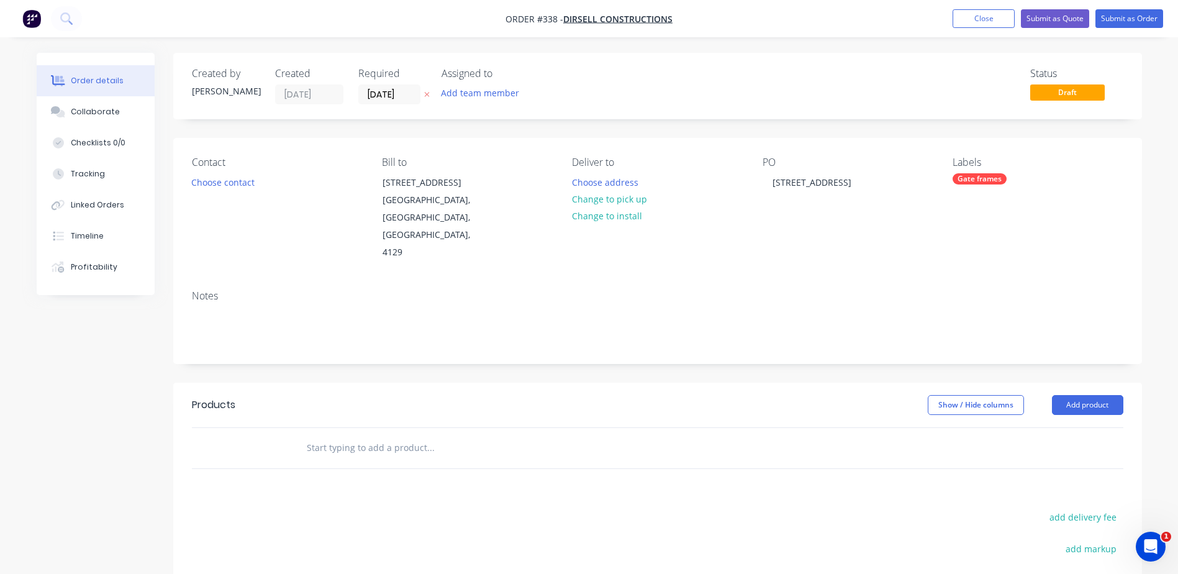
click at [860, 290] on div "Notes" at bounding box center [658, 296] width 932 height 12
click at [1087, 395] on button "Add product" at bounding box center [1087, 405] width 71 height 20
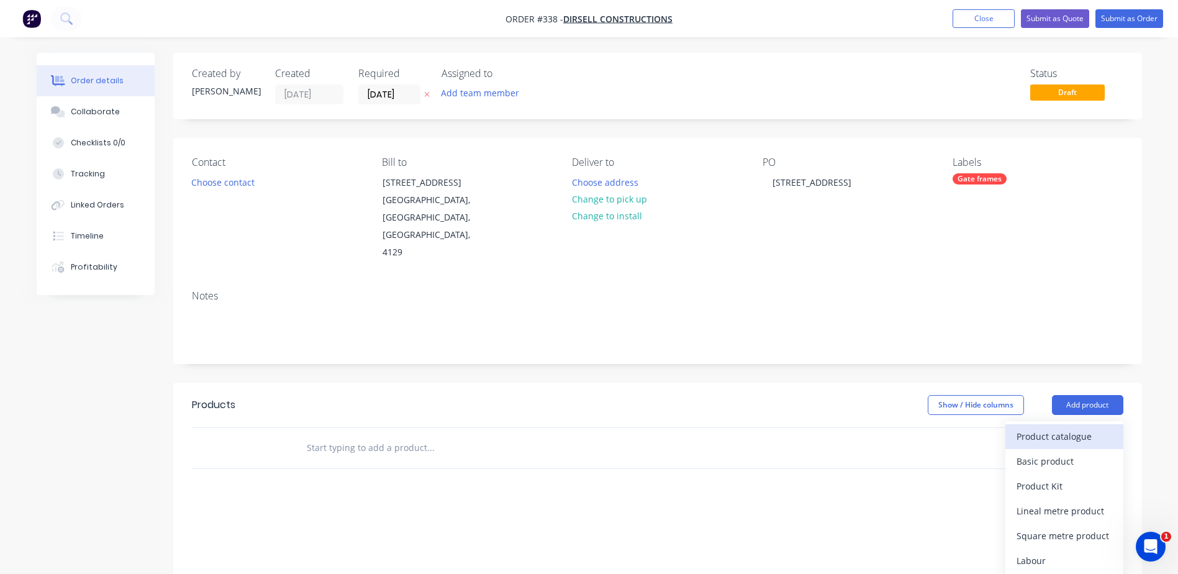
click at [1079, 427] on div "Product catalogue" at bounding box center [1065, 436] width 96 height 18
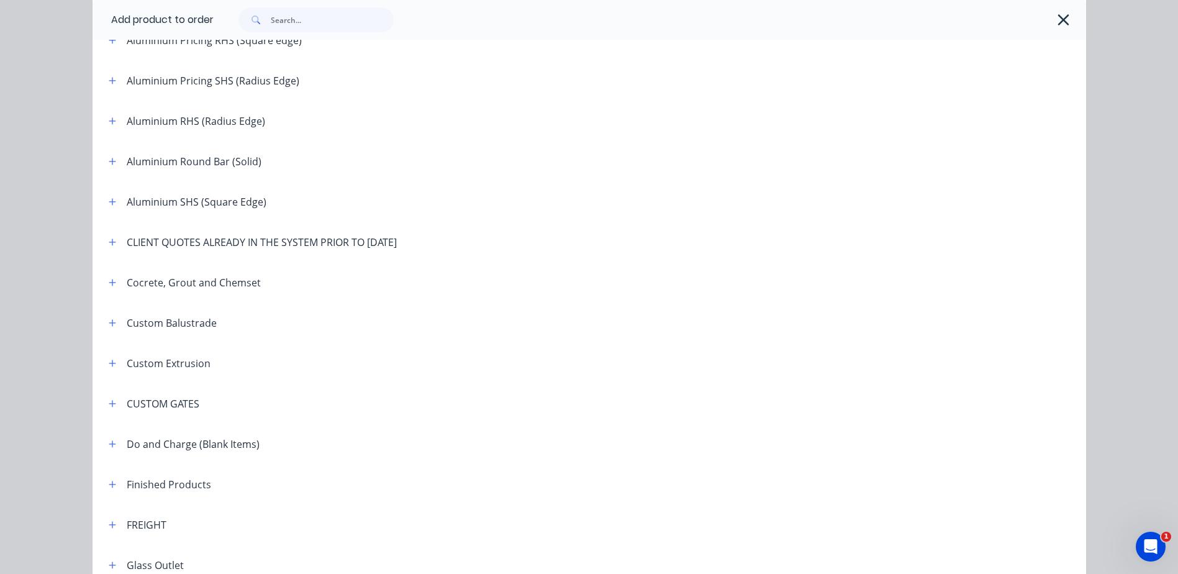
scroll to position [373, 0]
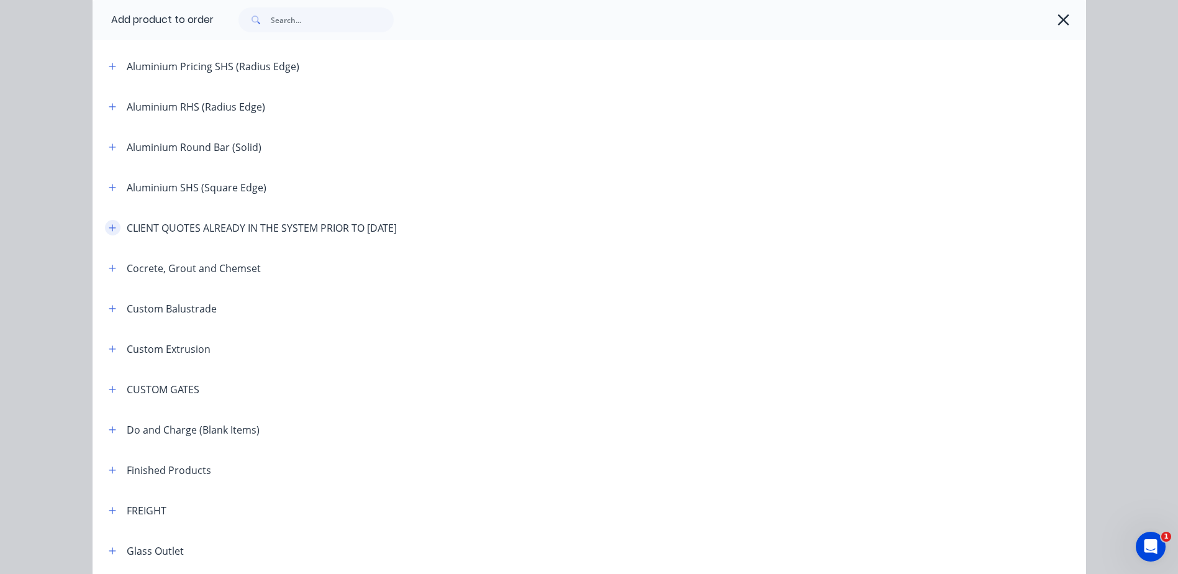
click at [110, 229] on icon "button" at bounding box center [112, 228] width 7 height 9
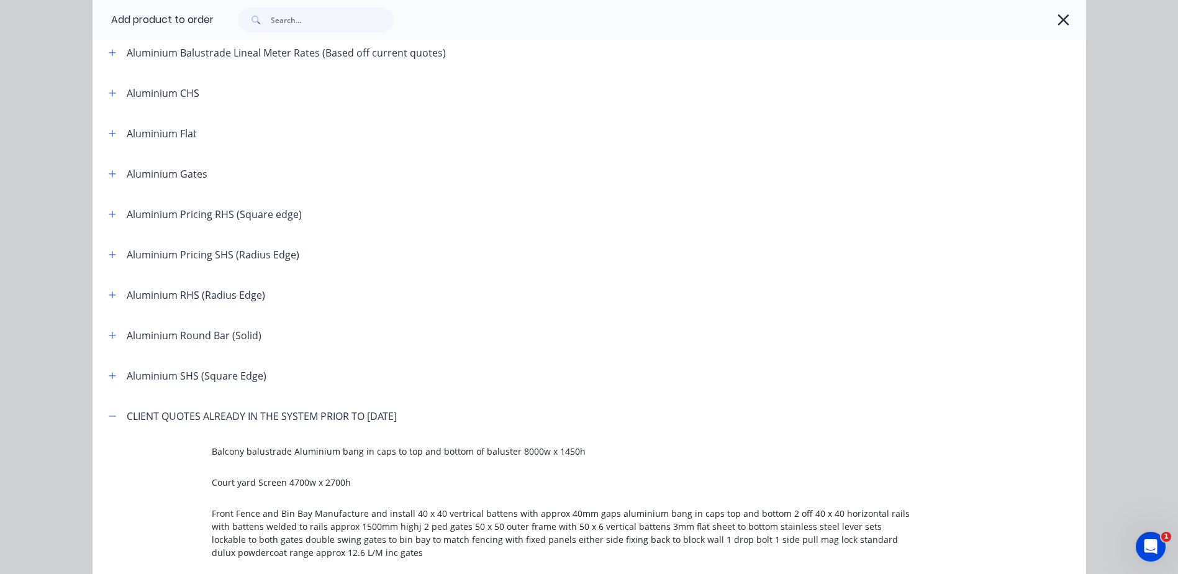
scroll to position [0, 0]
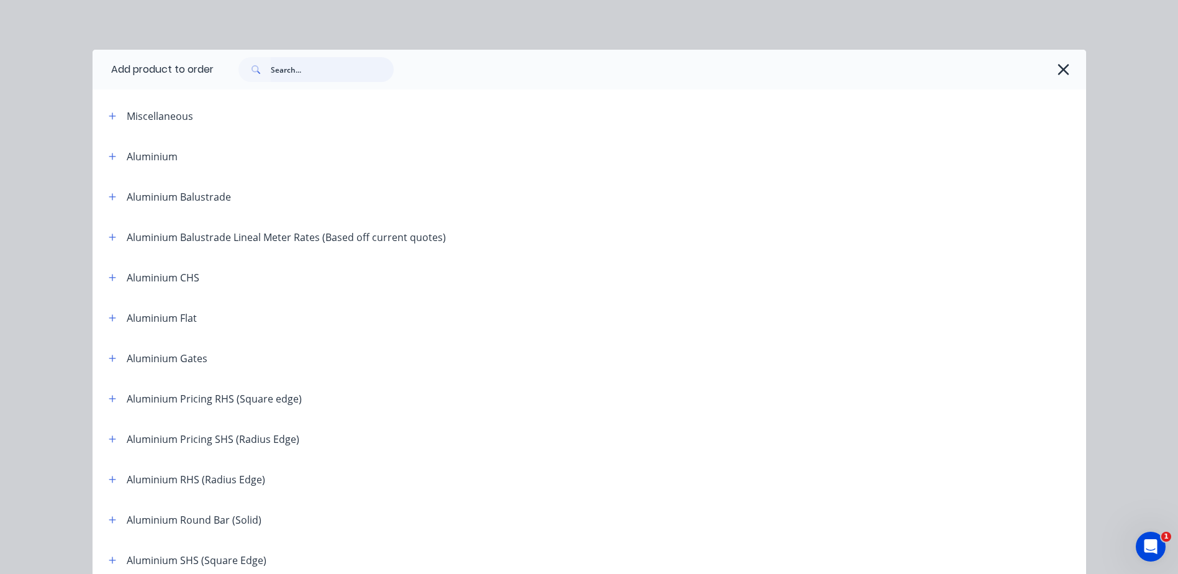
click at [334, 66] on input "text" at bounding box center [332, 69] width 123 height 25
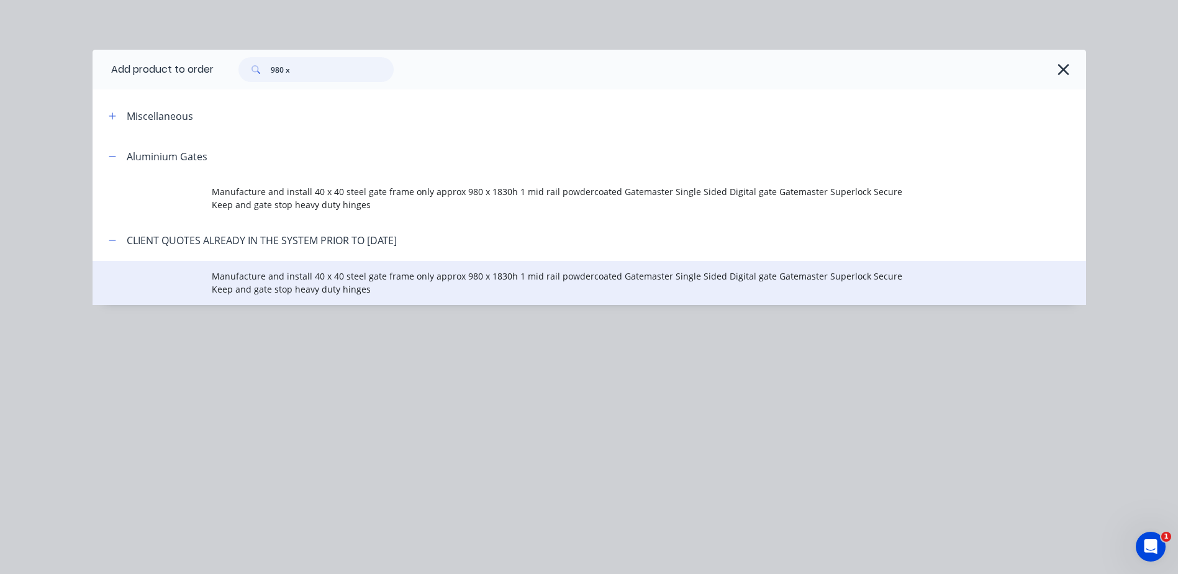
type input "980 x"
click at [300, 288] on span "Manufacture and install 40 x 40 steel gate frame only approx 980 x 1830h 1 mid …" at bounding box center [561, 283] width 699 height 26
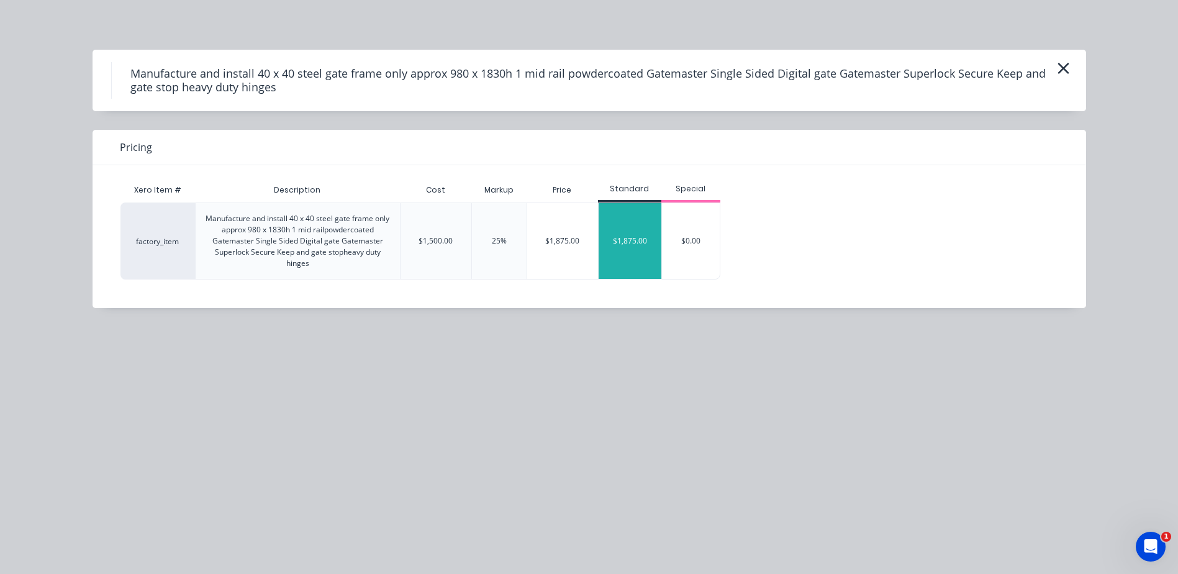
click at [631, 245] on div "$1,875.00" at bounding box center [630, 241] width 63 height 76
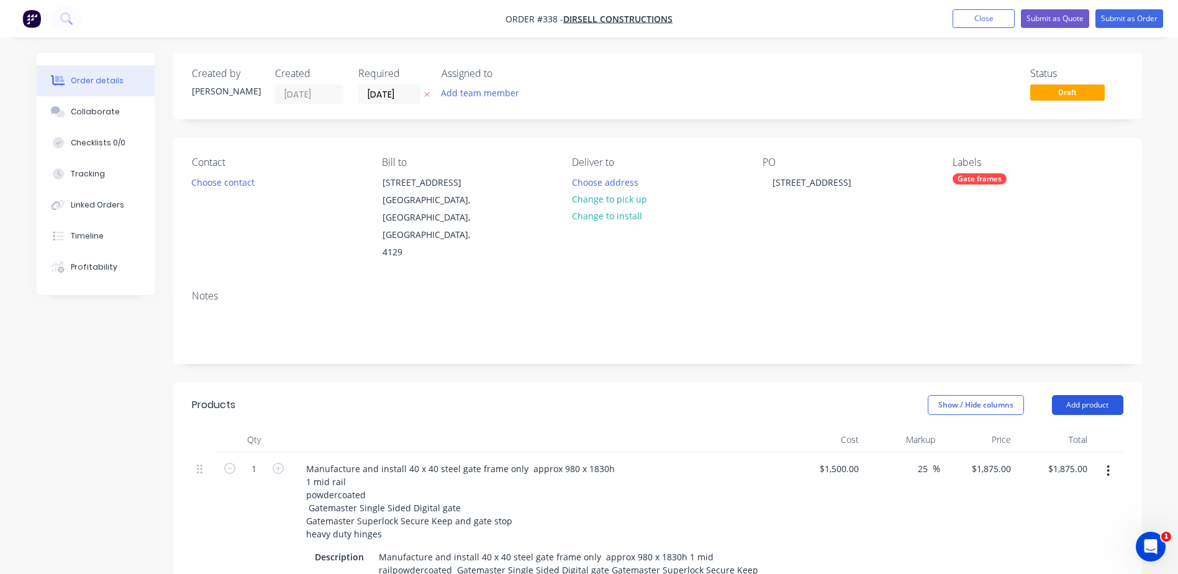
click at [1096, 395] on button "Add product" at bounding box center [1087, 405] width 71 height 20
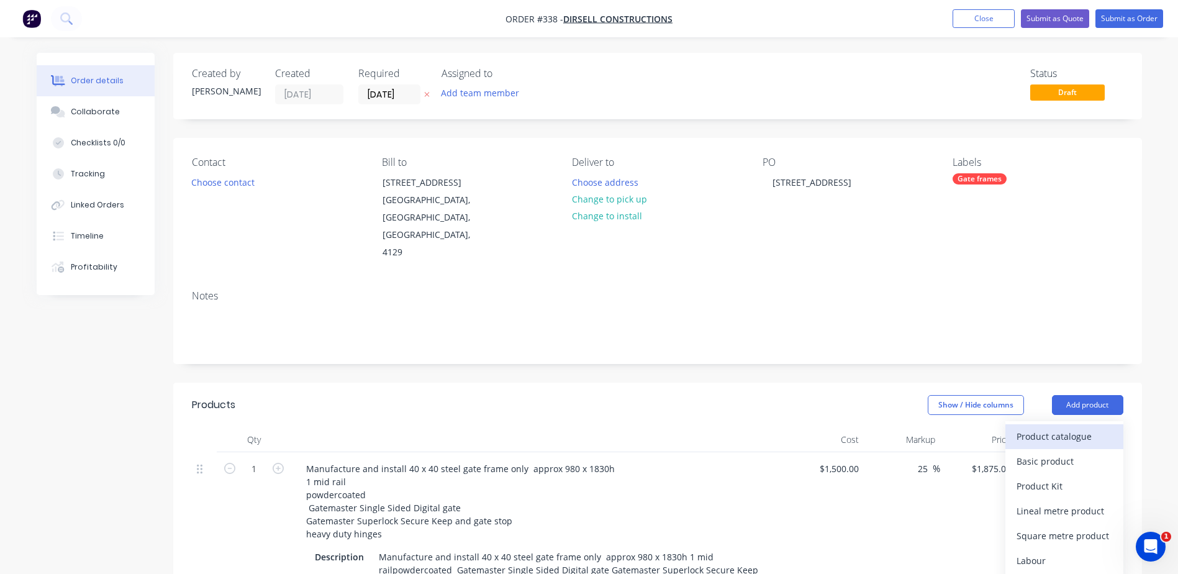
click at [1072, 427] on div "Product catalogue" at bounding box center [1065, 436] width 96 height 18
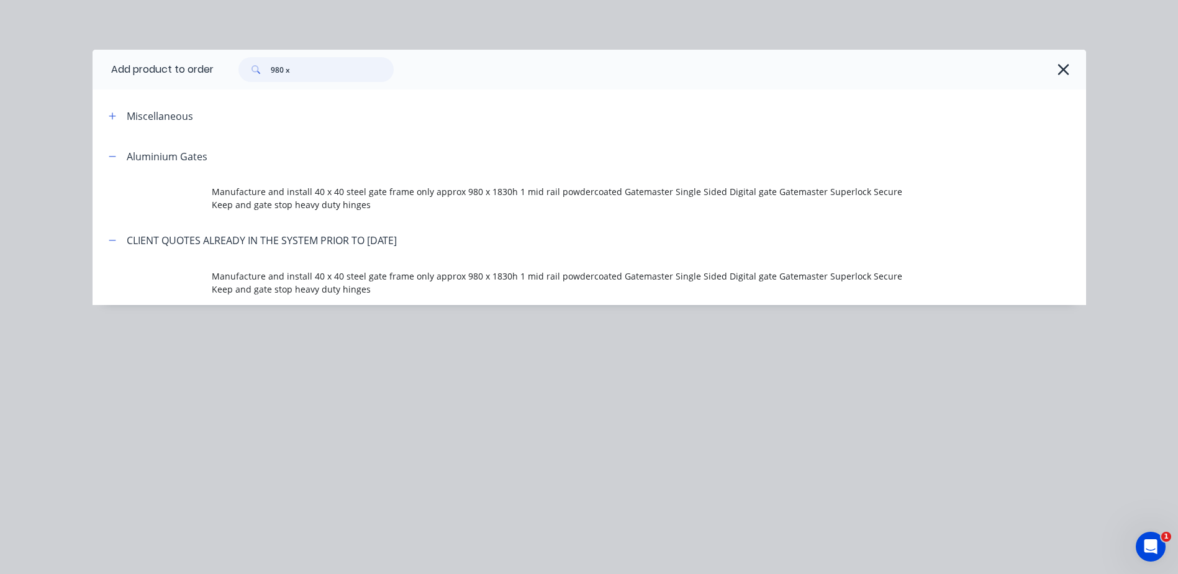
drag, startPoint x: 332, startPoint y: 70, endPoint x: 214, endPoint y: 84, distance: 119.0
click at [214, 89] on header "Add product to order 980 x" at bounding box center [590, 70] width 994 height 40
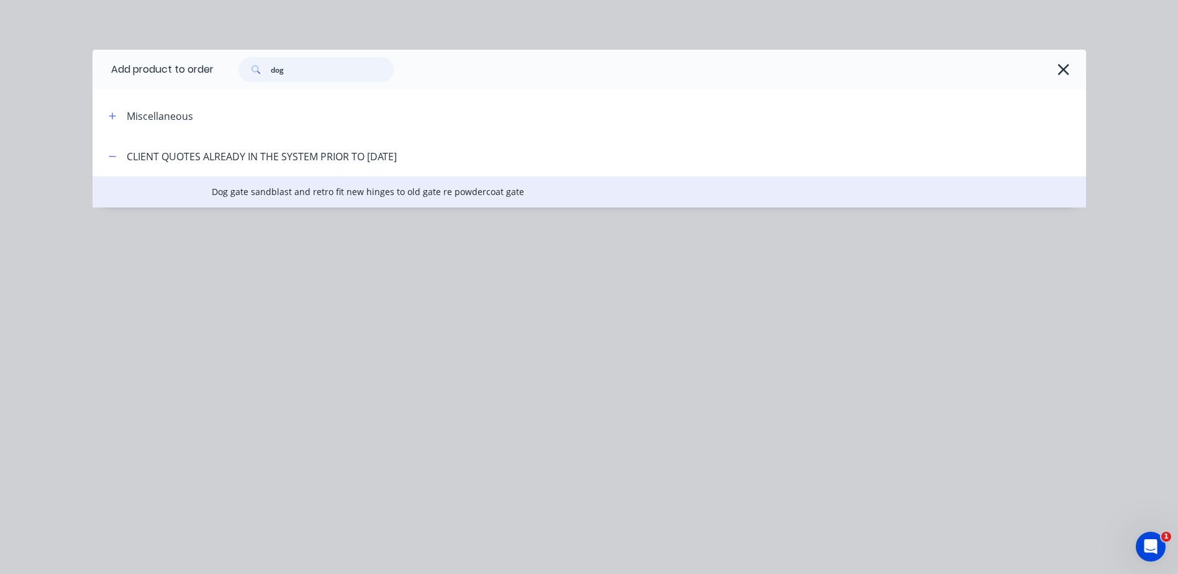
type input "dog"
click at [222, 189] on span "Dog gate sandblast and retro fit new hinges to old gate re powdercoat gate" at bounding box center [561, 191] width 699 height 13
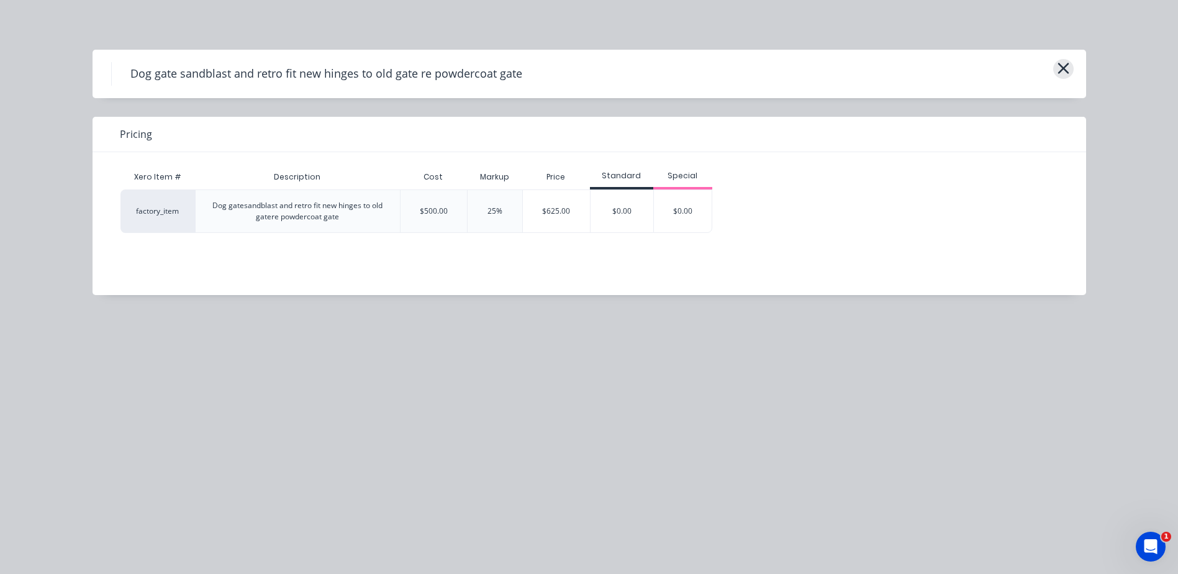
click at [1070, 71] on icon "button" at bounding box center [1063, 68] width 13 height 17
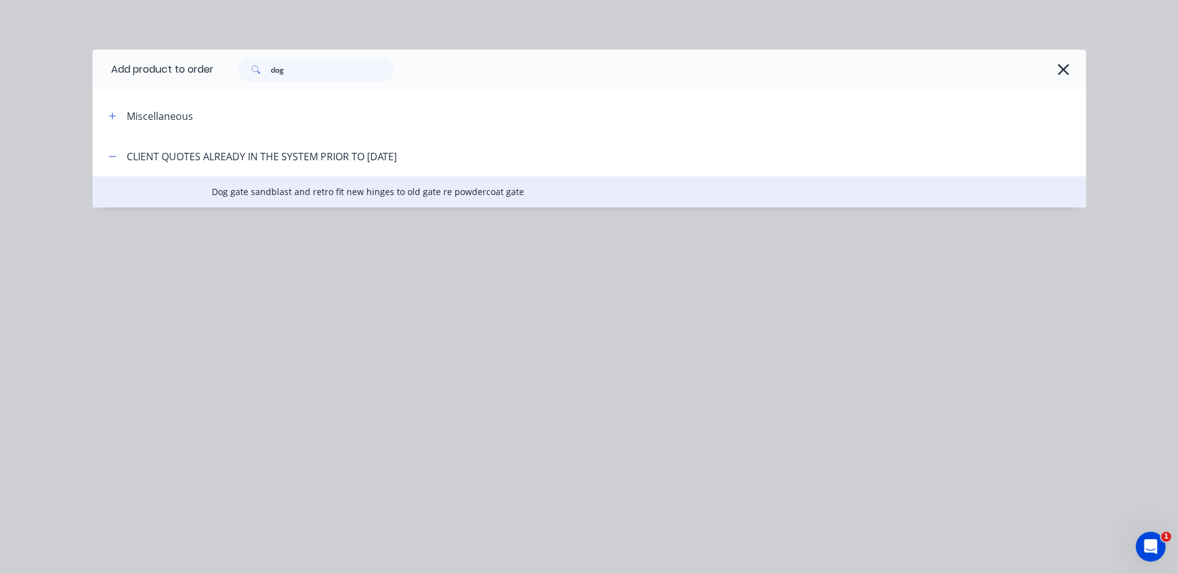
click at [342, 194] on span "Dog gate sandblast and retro fit new hinges to old gate re powdercoat gate" at bounding box center [561, 191] width 699 height 13
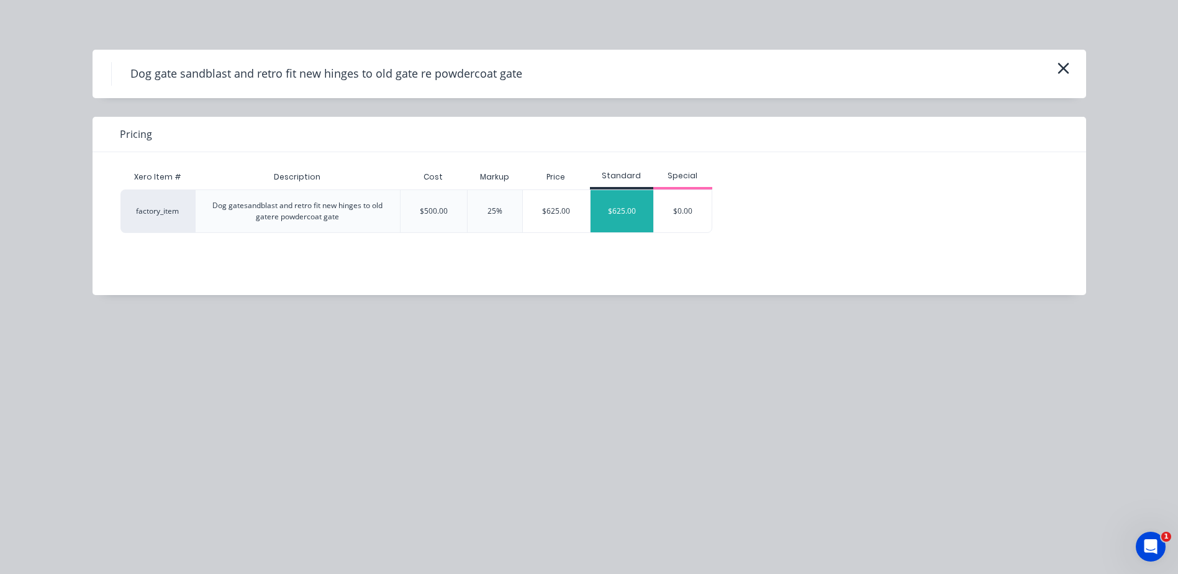
click at [613, 215] on div "$625.00" at bounding box center [622, 211] width 63 height 42
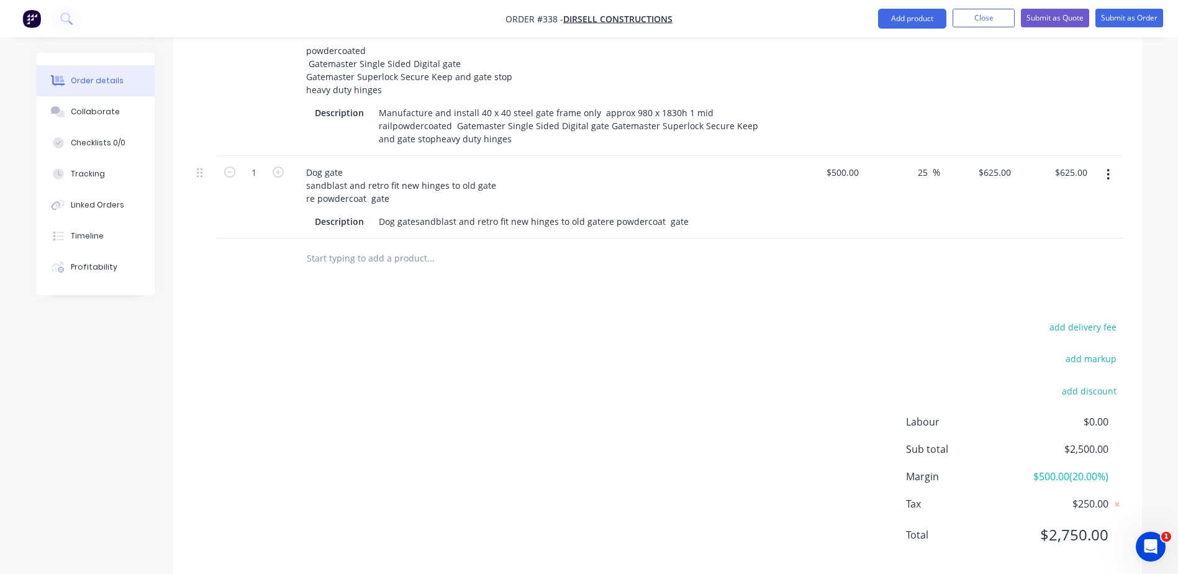
scroll to position [449, 0]
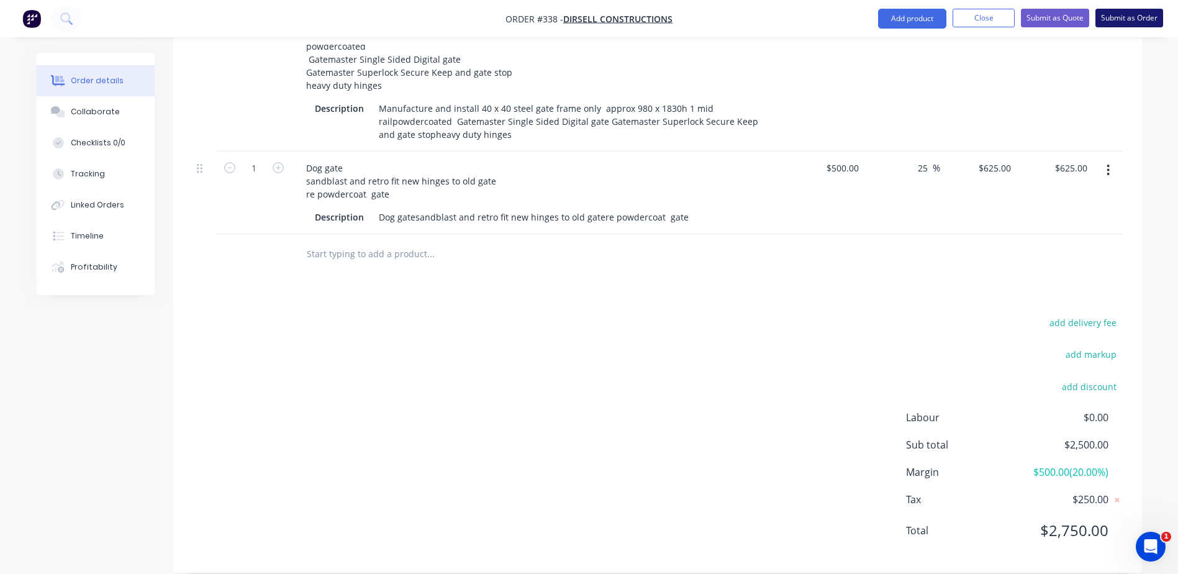
click at [1114, 17] on button "Submit as Order" at bounding box center [1130, 18] width 68 height 19
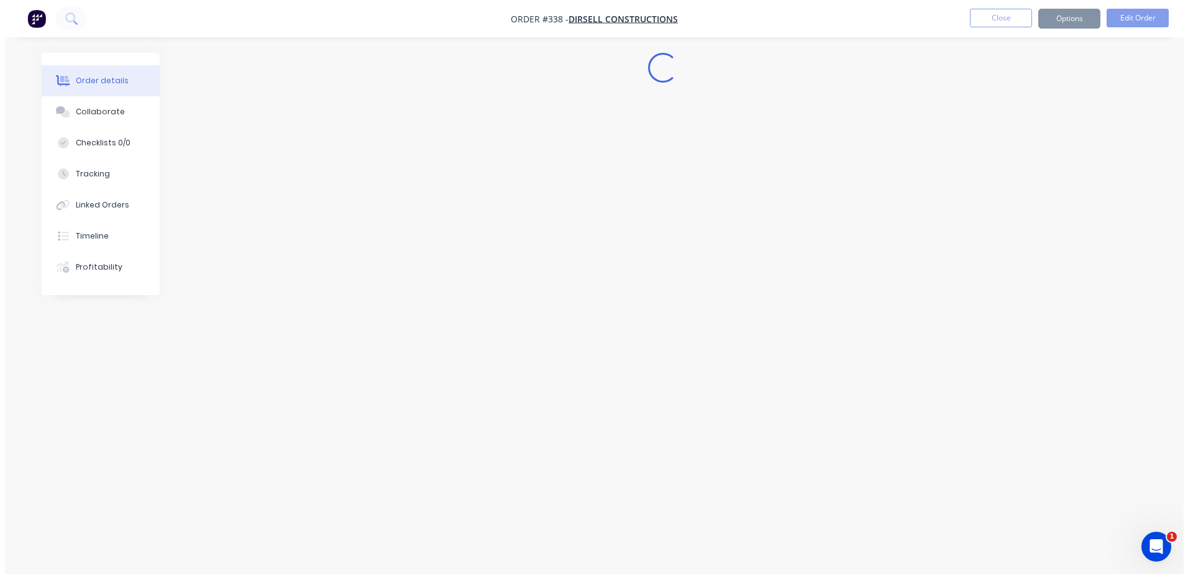
scroll to position [0, 0]
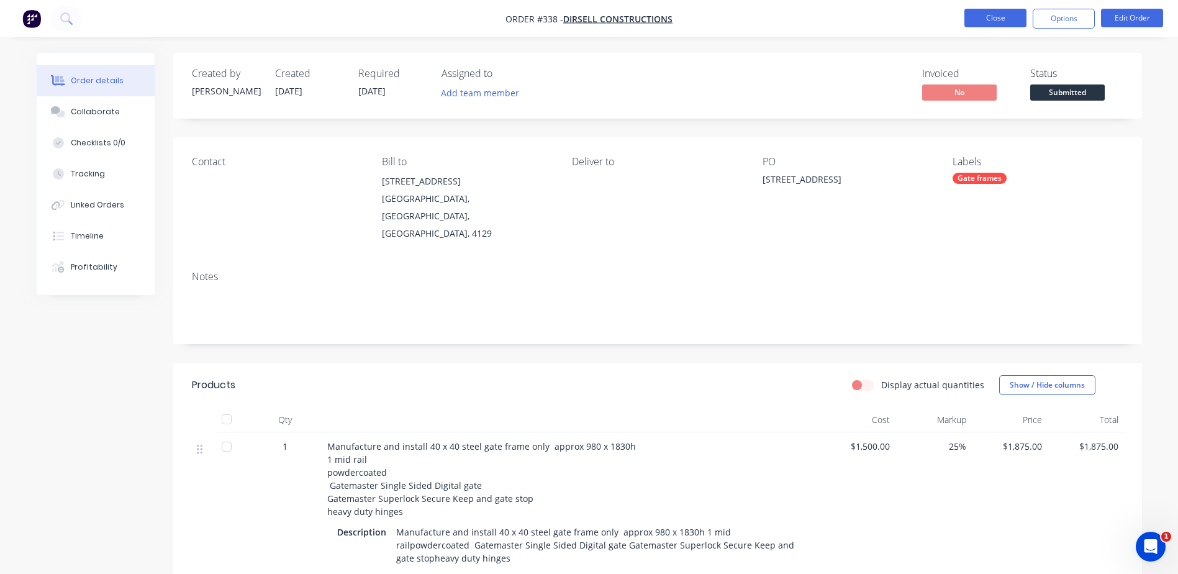
click at [991, 23] on button "Close" at bounding box center [996, 18] width 62 height 19
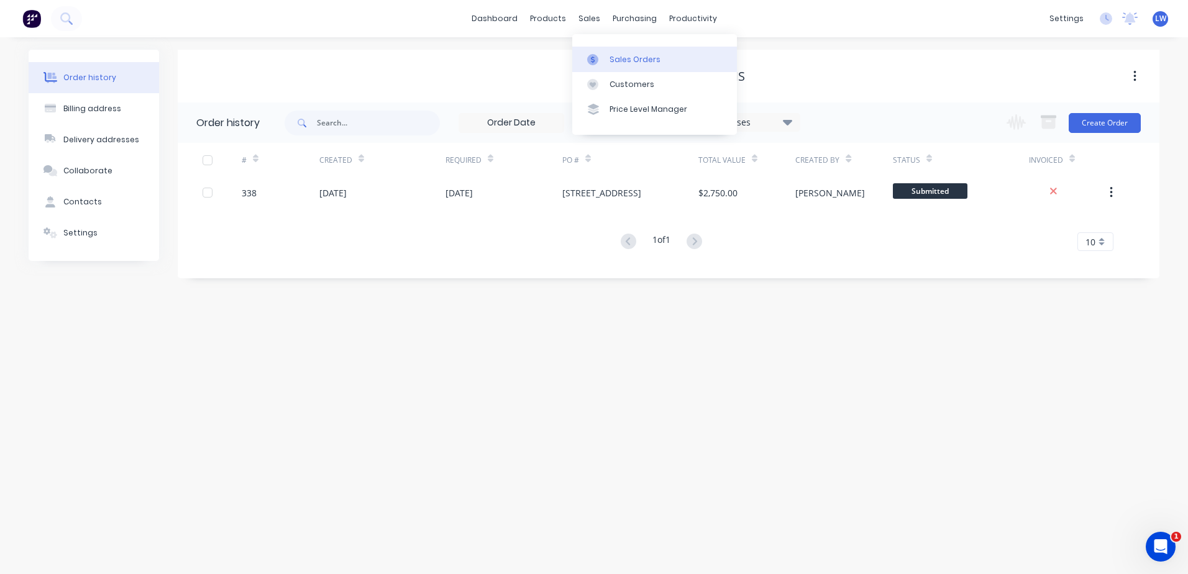
click at [608, 60] on link "Sales Orders" at bounding box center [654, 59] width 165 height 25
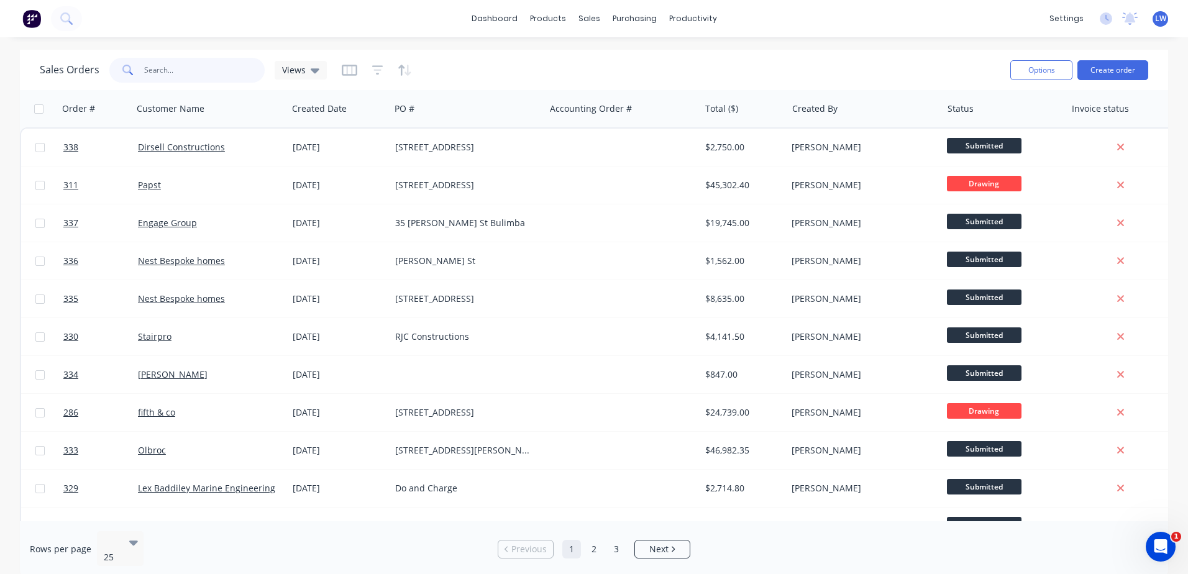
click at [195, 70] on input "text" at bounding box center [204, 70] width 121 height 25
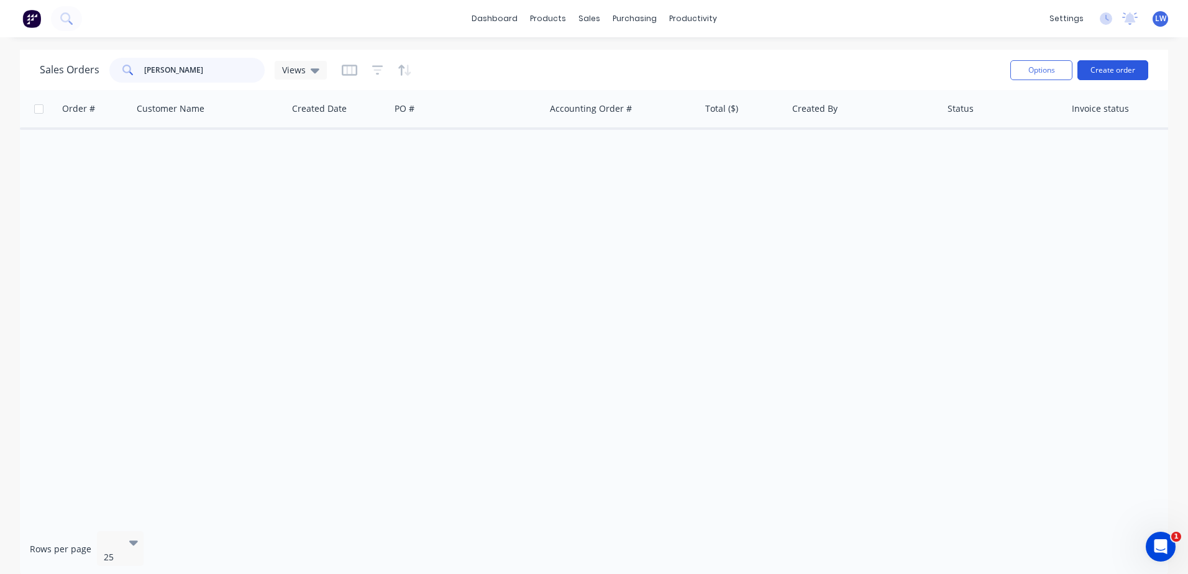
type input "Rick bod"
click at [1118, 65] on button "Create order" at bounding box center [1112, 70] width 71 height 20
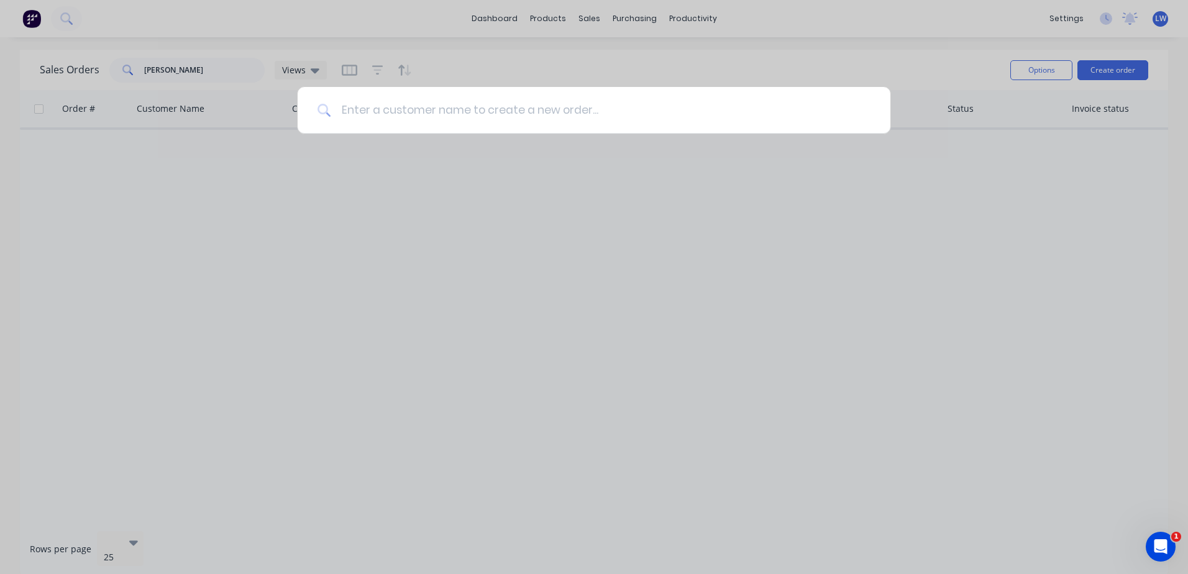
click at [484, 109] on input at bounding box center [600, 110] width 539 height 47
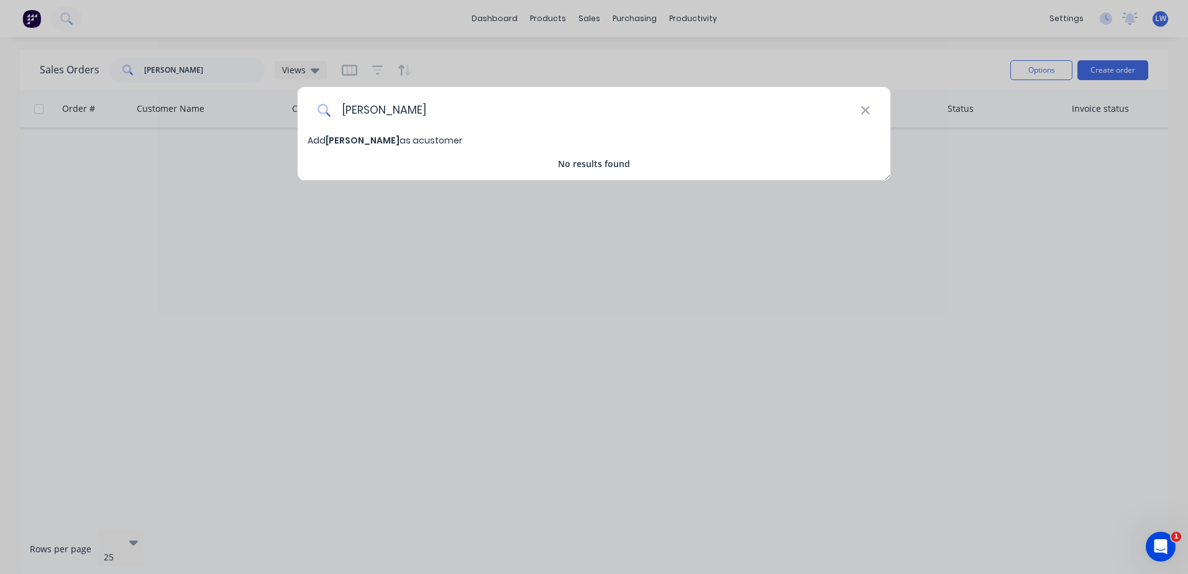
type input "Rick Bodger"
click at [342, 137] on span "Rick Bodger" at bounding box center [363, 140] width 74 height 12
select select "AU"
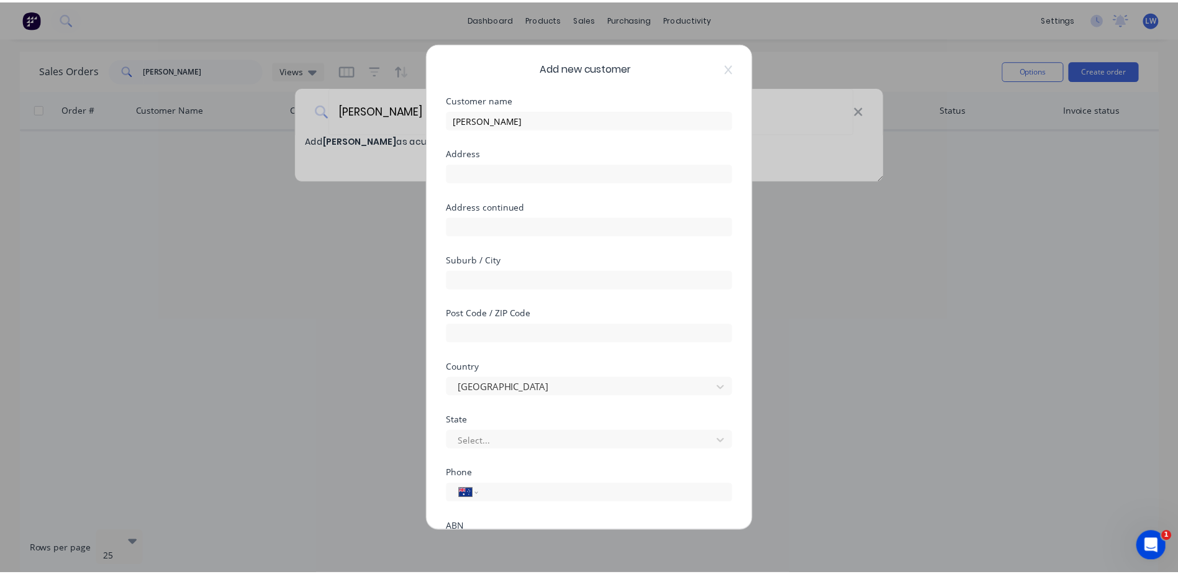
scroll to position [119, 0]
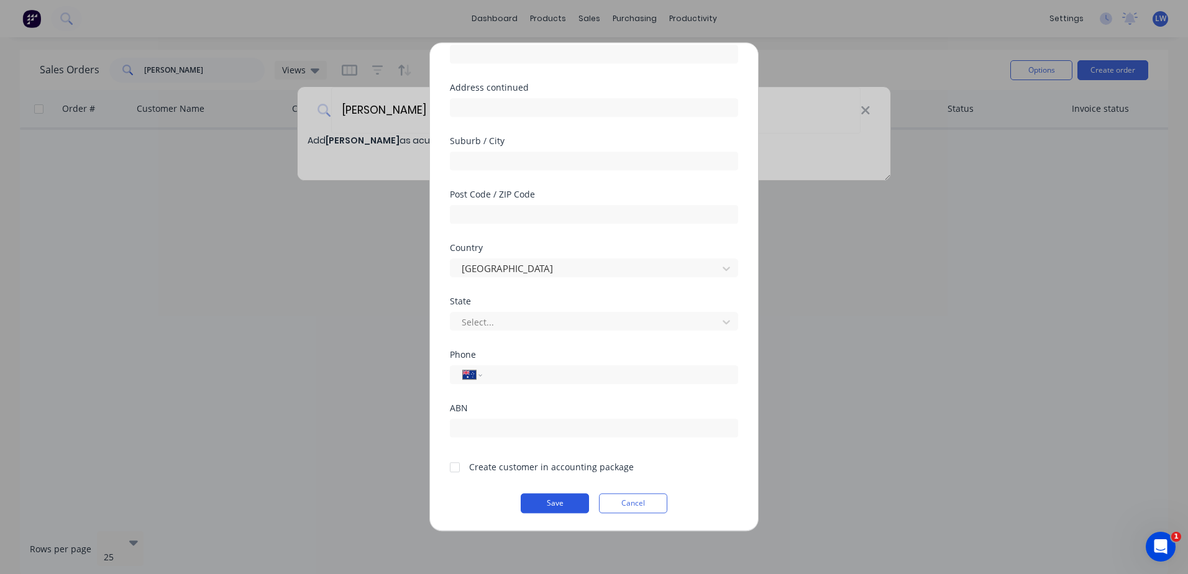
click at [547, 499] on button "Save" at bounding box center [555, 503] width 68 height 20
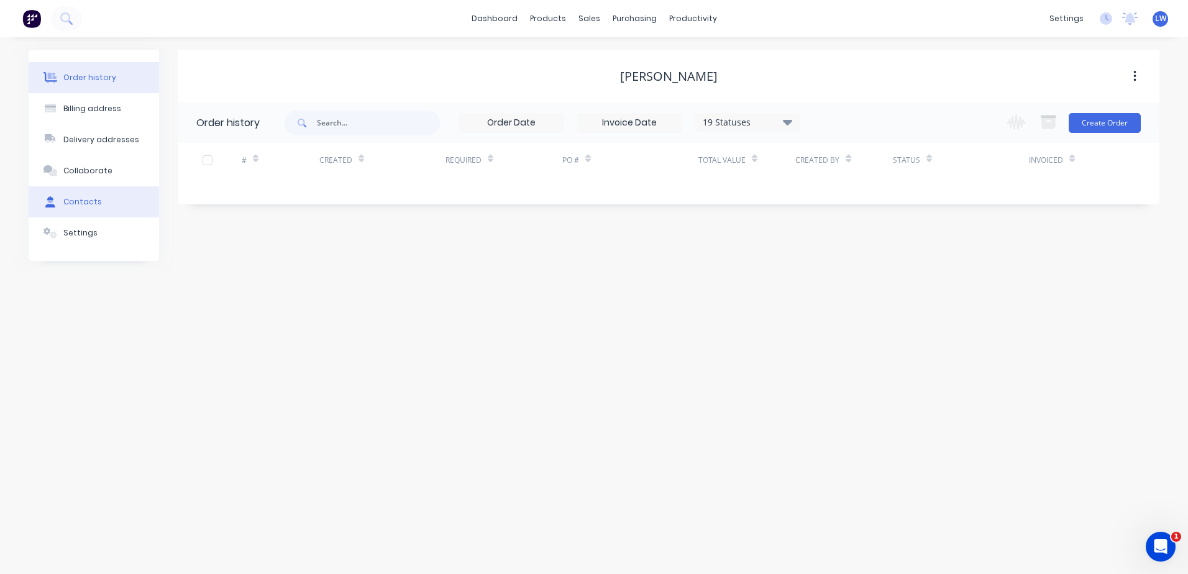
click at [74, 203] on div "Contacts" at bounding box center [82, 201] width 39 height 11
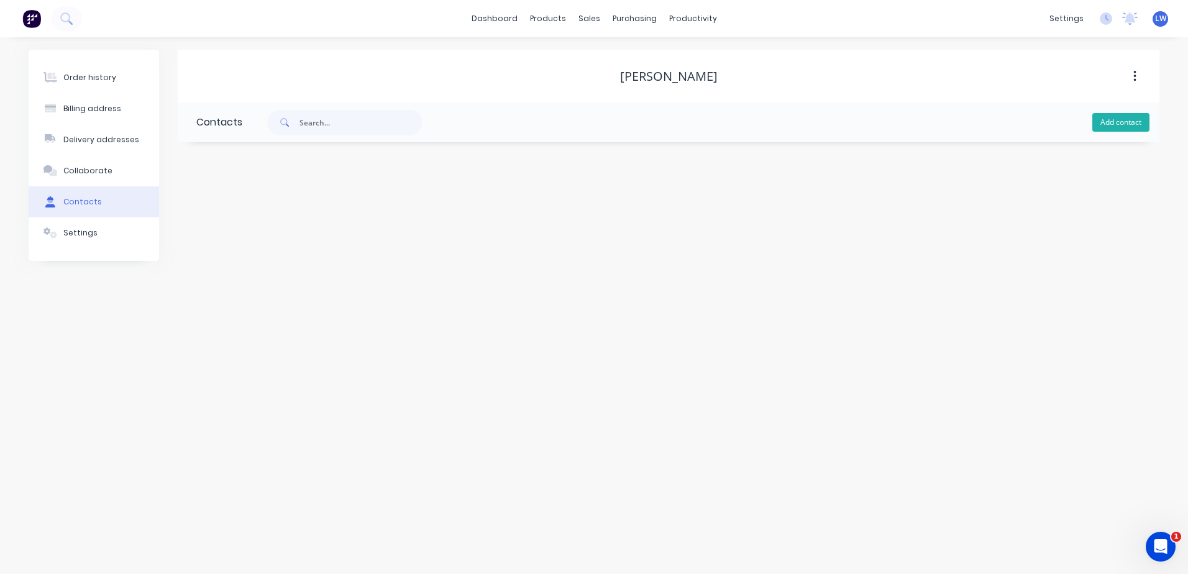
click at [1112, 123] on button "Add contact" at bounding box center [1120, 122] width 57 height 19
select select "AU"
click at [234, 200] on div "Contact name" at bounding box center [297, 213] width 203 height 48
click at [232, 216] on input "text" at bounding box center [297, 213] width 203 height 19
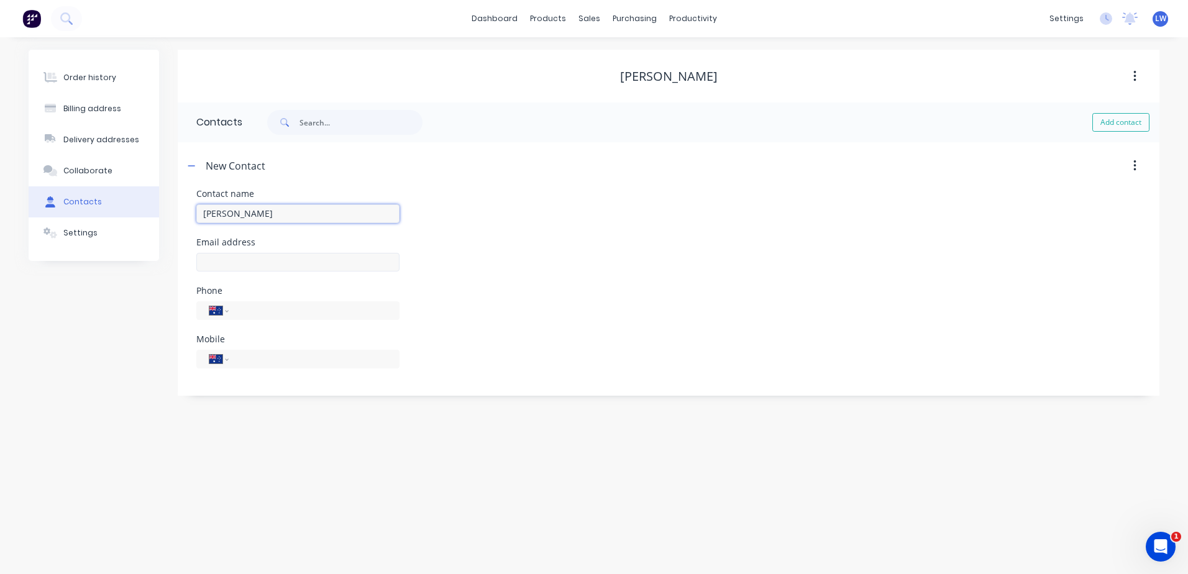
type input "Rick Bodger"
select select "AU"
click at [270, 262] on input "text" at bounding box center [297, 262] width 203 height 19
type input "rick.bodger@yahoo.com.au"
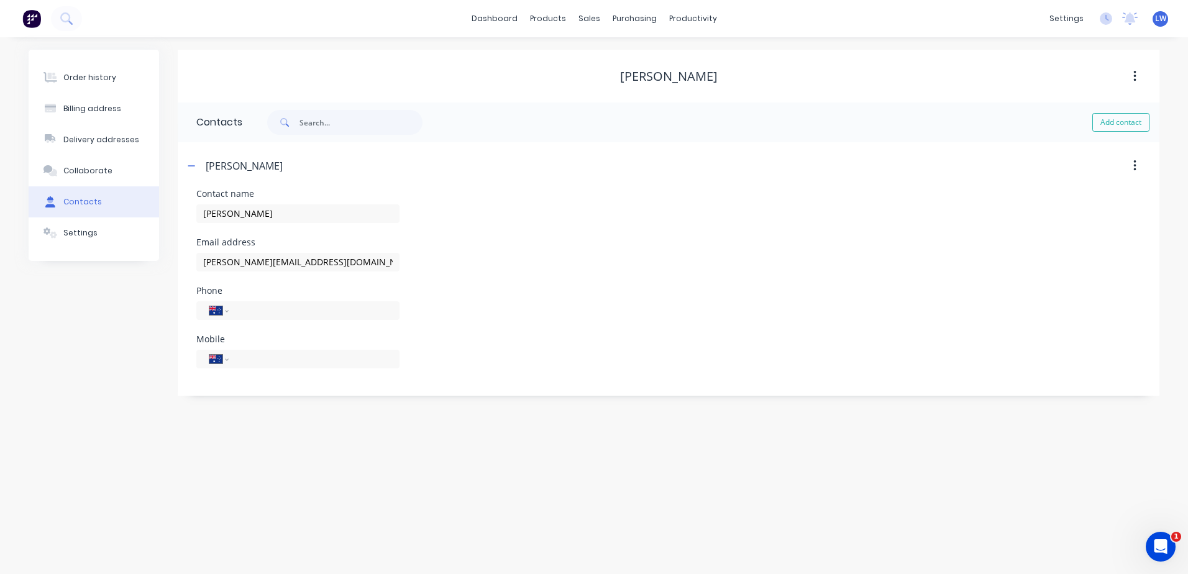
click at [333, 421] on div "Order history Billing address Delivery addresses Collaborate Contacts Settings …" at bounding box center [594, 305] width 1188 height 537
click at [101, 169] on div "Collaborate" at bounding box center [87, 170] width 49 height 11
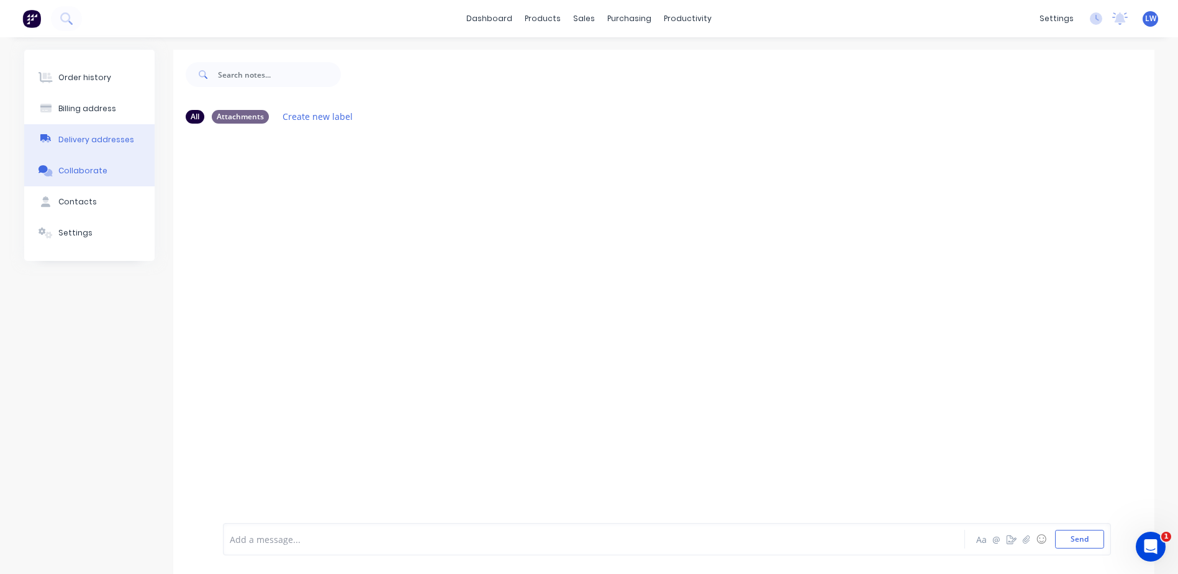
click at [102, 141] on div "Delivery addresses" at bounding box center [96, 139] width 76 height 11
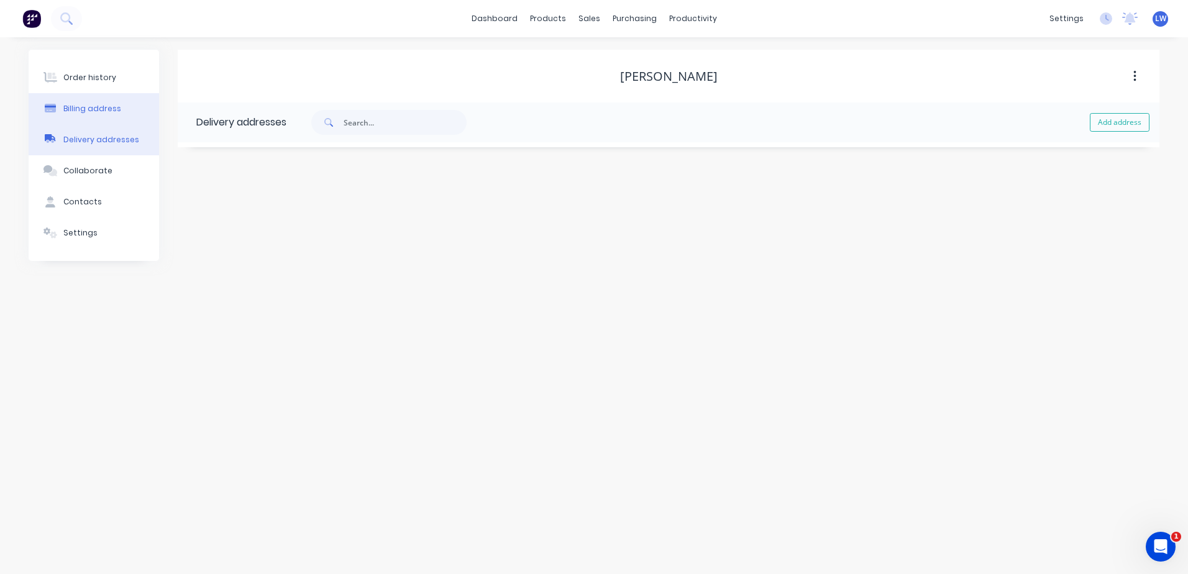
click at [100, 104] on div "Billing address" at bounding box center [92, 108] width 58 height 11
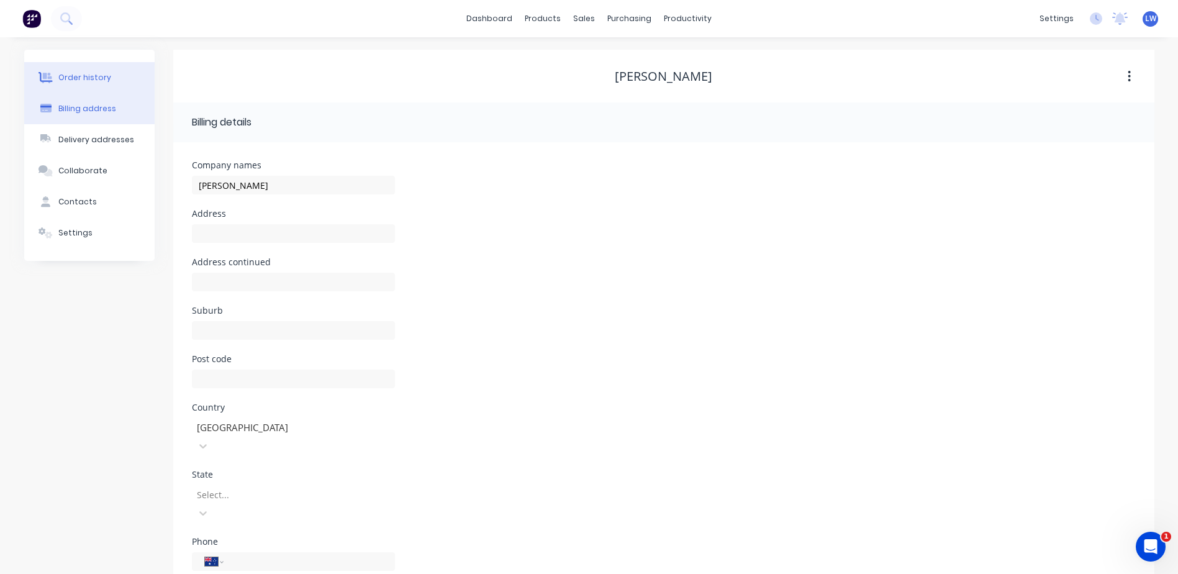
click at [93, 73] on div "Order history" at bounding box center [84, 77] width 53 height 11
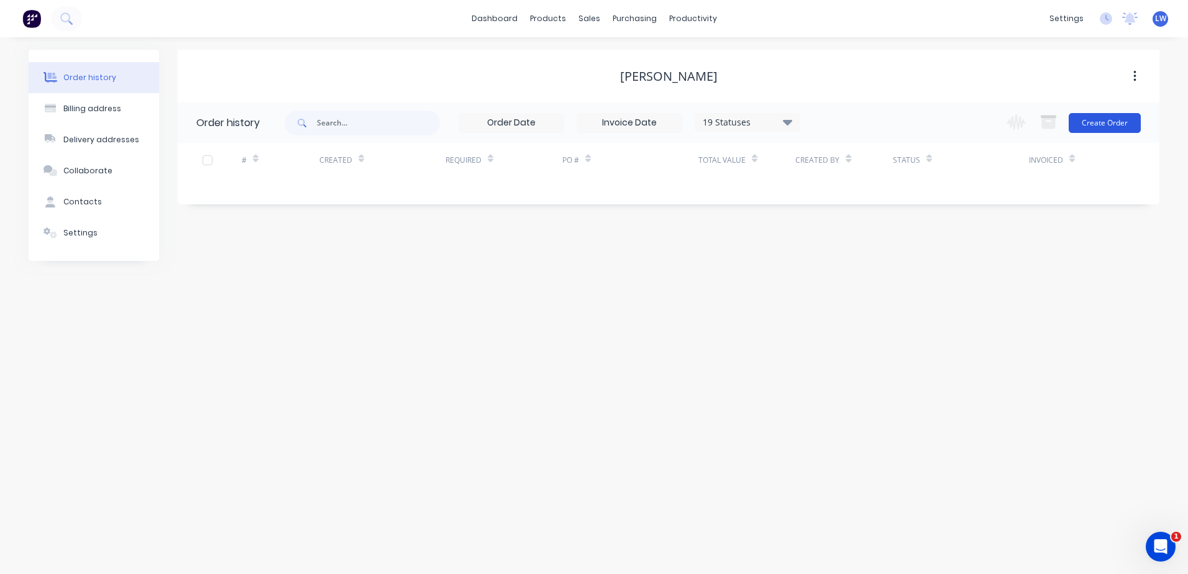
click at [1092, 123] on button "Create Order" at bounding box center [1104, 123] width 72 height 20
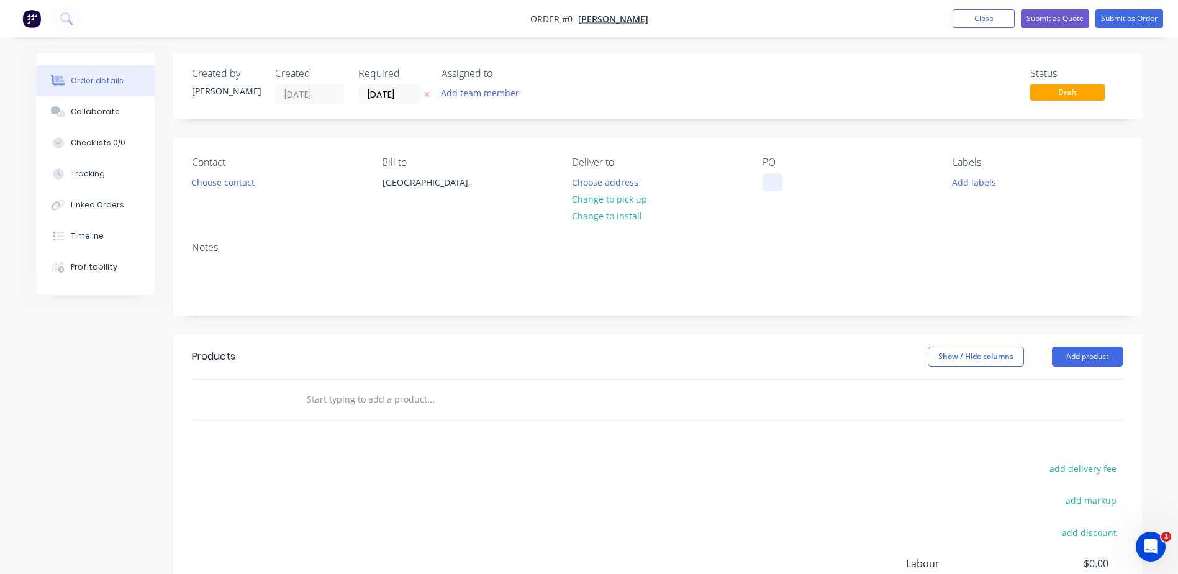
click at [775, 181] on div at bounding box center [773, 182] width 20 height 18
click at [972, 185] on div "Order details Collaborate Checklists 0/0 Tracking Linked Orders Timeline Profit…" at bounding box center [589, 395] width 1131 height 685
click at [975, 178] on button "Add labels" at bounding box center [974, 181] width 57 height 17
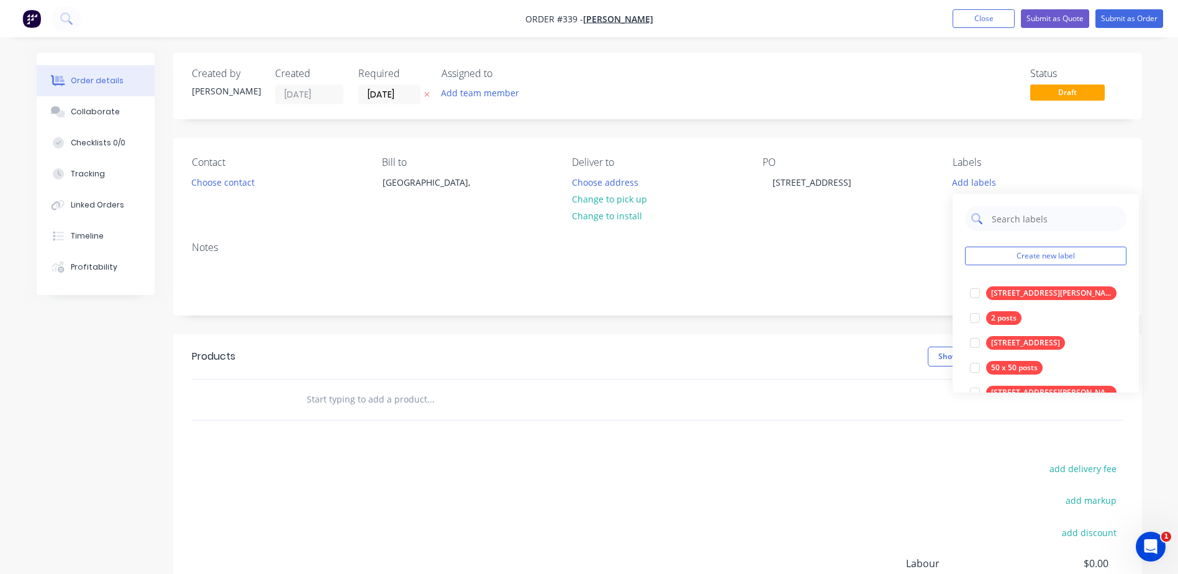
click at [996, 221] on input "text" at bounding box center [1056, 218] width 130 height 25
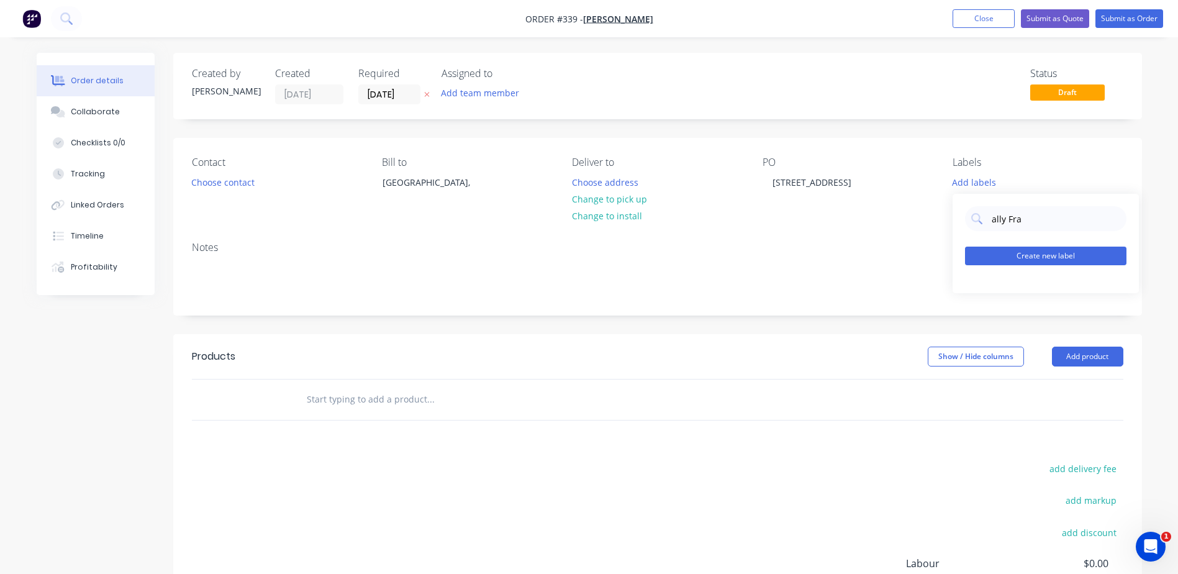
type input "ally Fra"
click at [1069, 252] on button "Create new label" at bounding box center [1046, 256] width 162 height 19
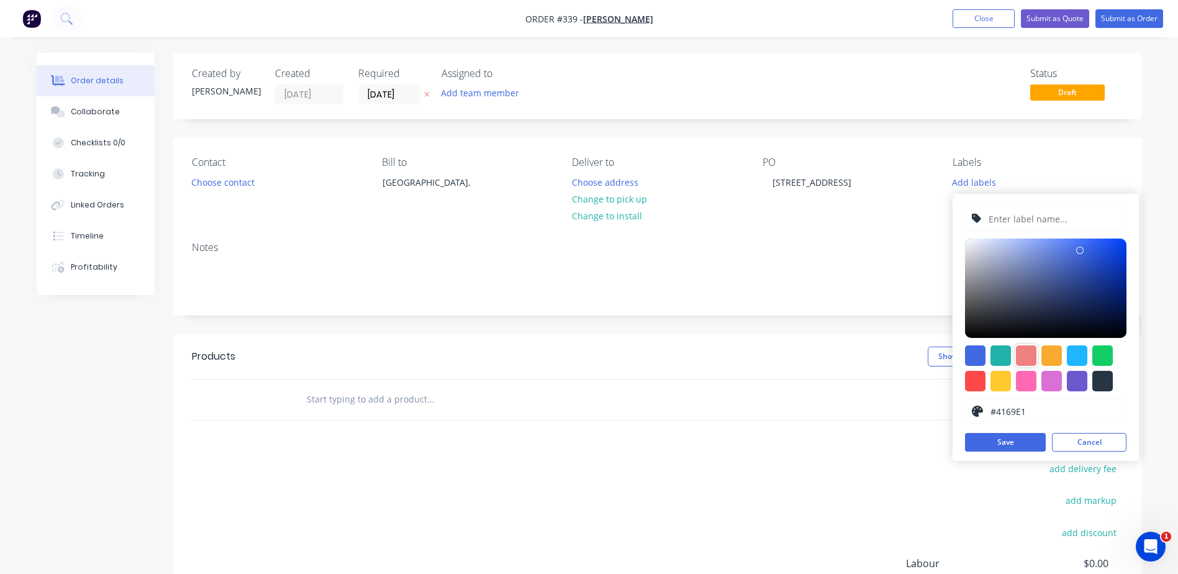
click at [1023, 352] on div at bounding box center [1026, 355] width 20 height 20
type input "#F08080"
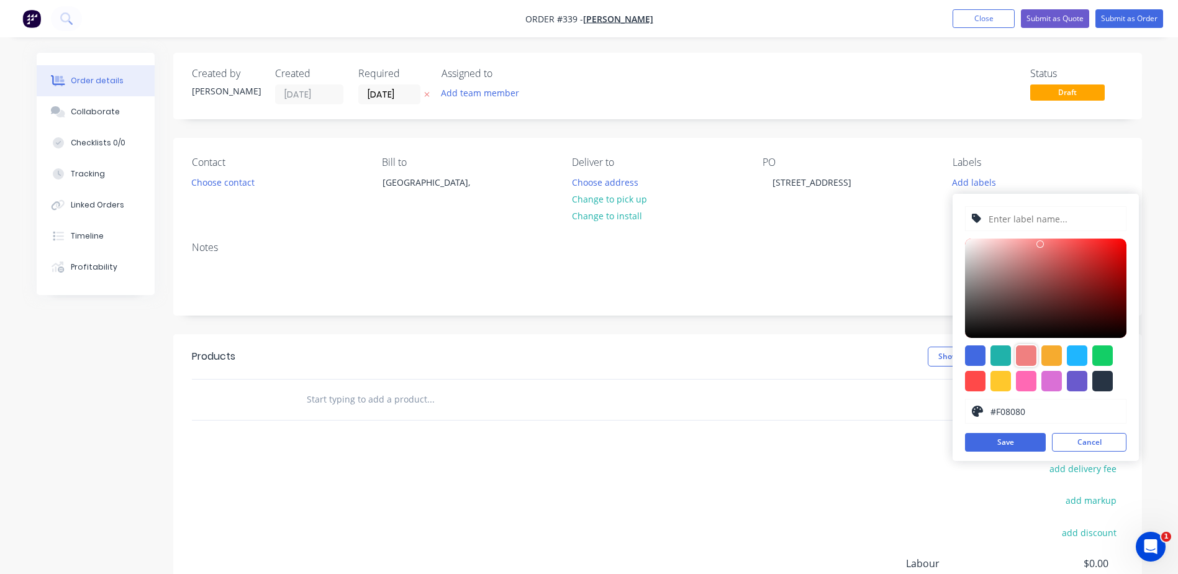
click at [1022, 215] on input "text" at bounding box center [1054, 219] width 132 height 24
type input "Ally Frames"
click at [1001, 444] on button "Save" at bounding box center [1005, 442] width 81 height 19
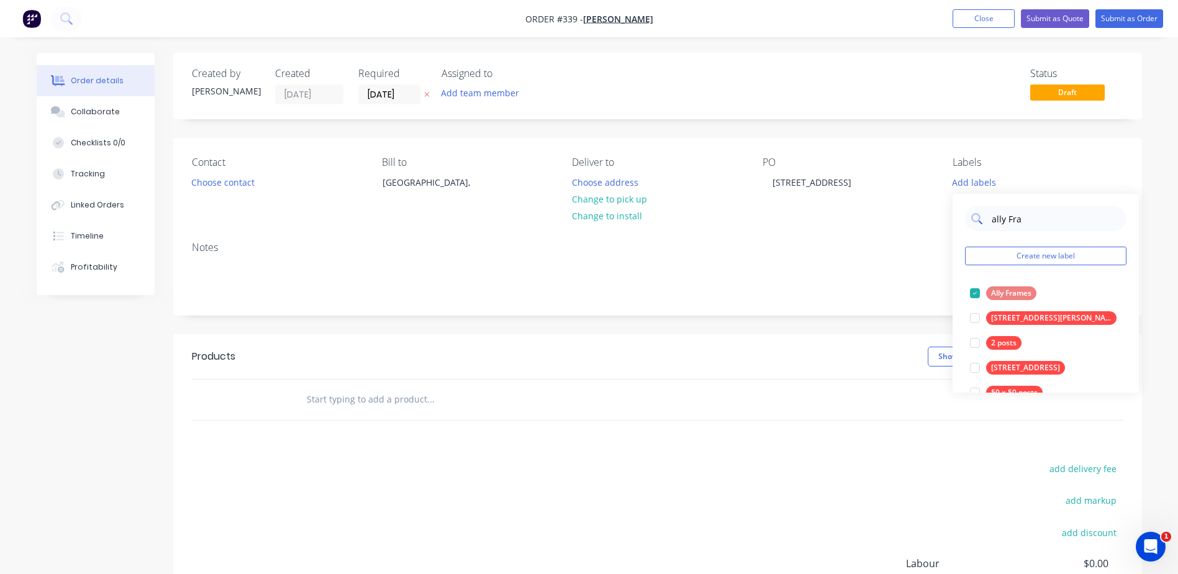
click at [1037, 215] on input "ally Fra" at bounding box center [1056, 218] width 130 height 25
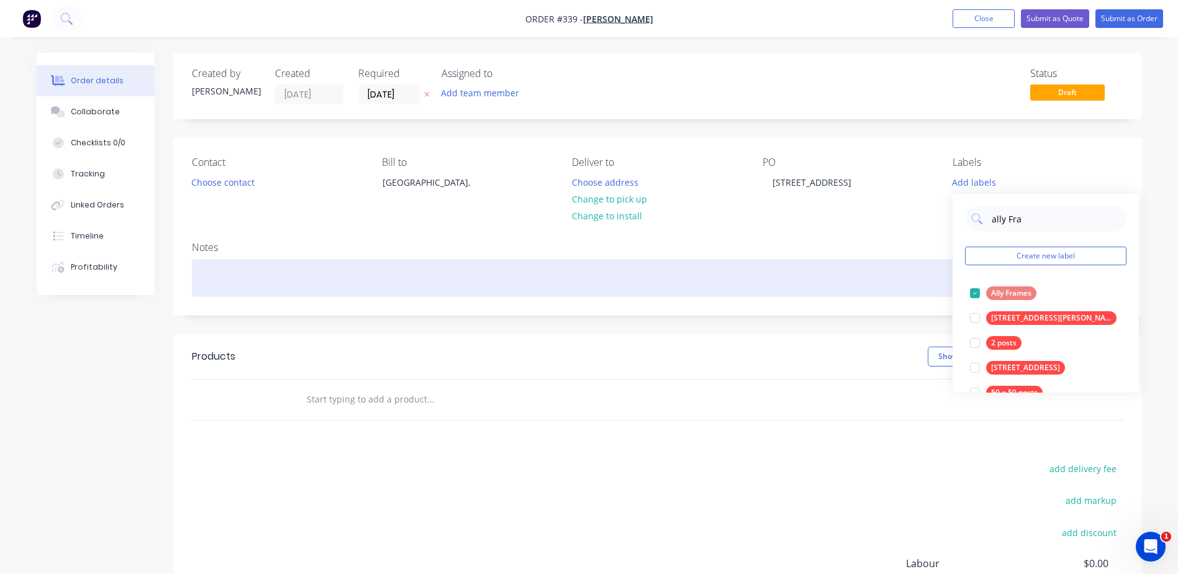
drag, startPoint x: 847, startPoint y: 288, endPoint x: 865, endPoint y: 281, distance: 19.6
click at [847, 287] on div at bounding box center [658, 278] width 932 height 38
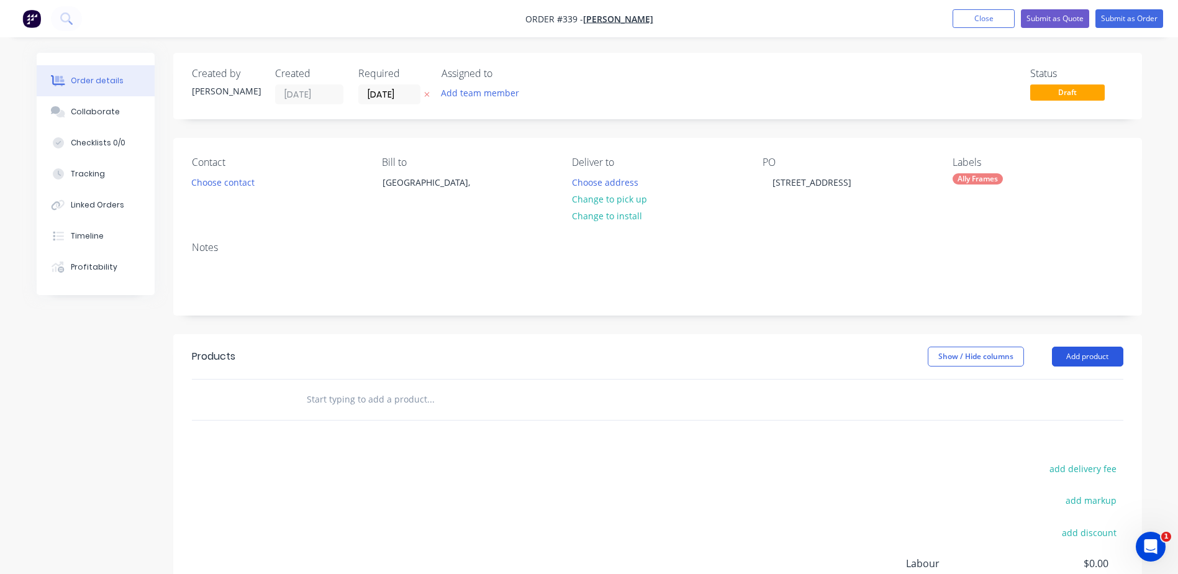
click at [1086, 359] on button "Add product" at bounding box center [1087, 357] width 71 height 20
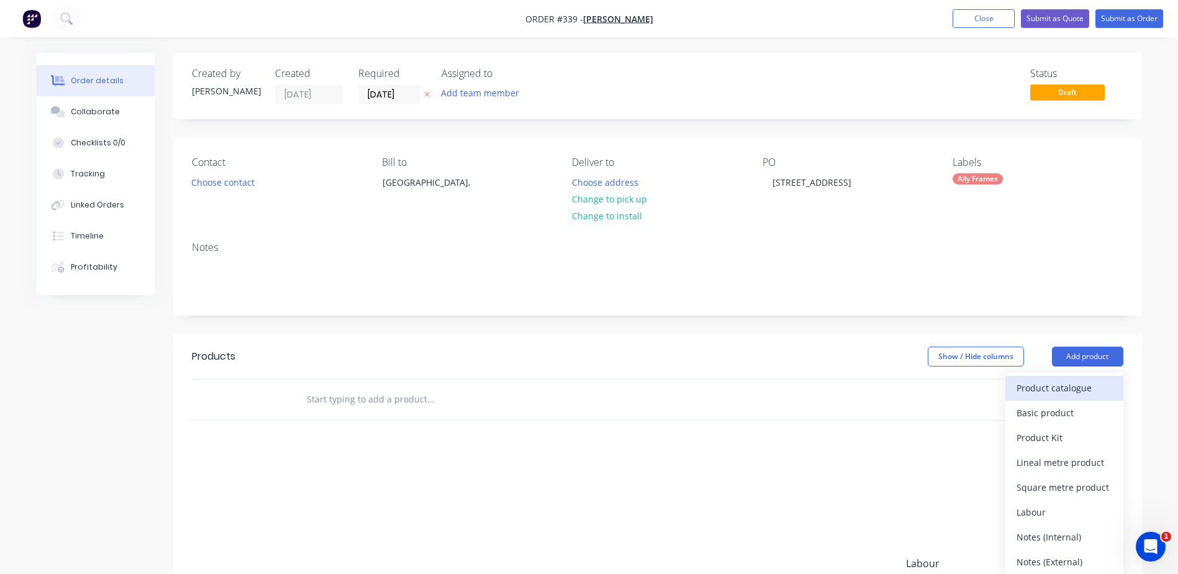
click at [1053, 391] on div "Product catalogue" at bounding box center [1065, 388] width 96 height 18
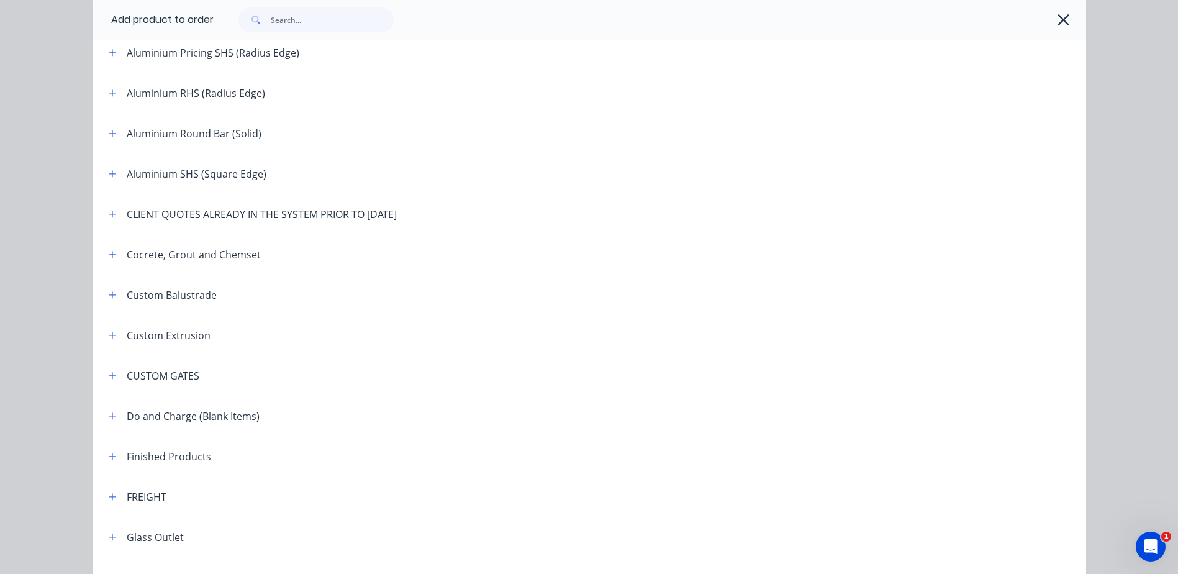
scroll to position [373, 0]
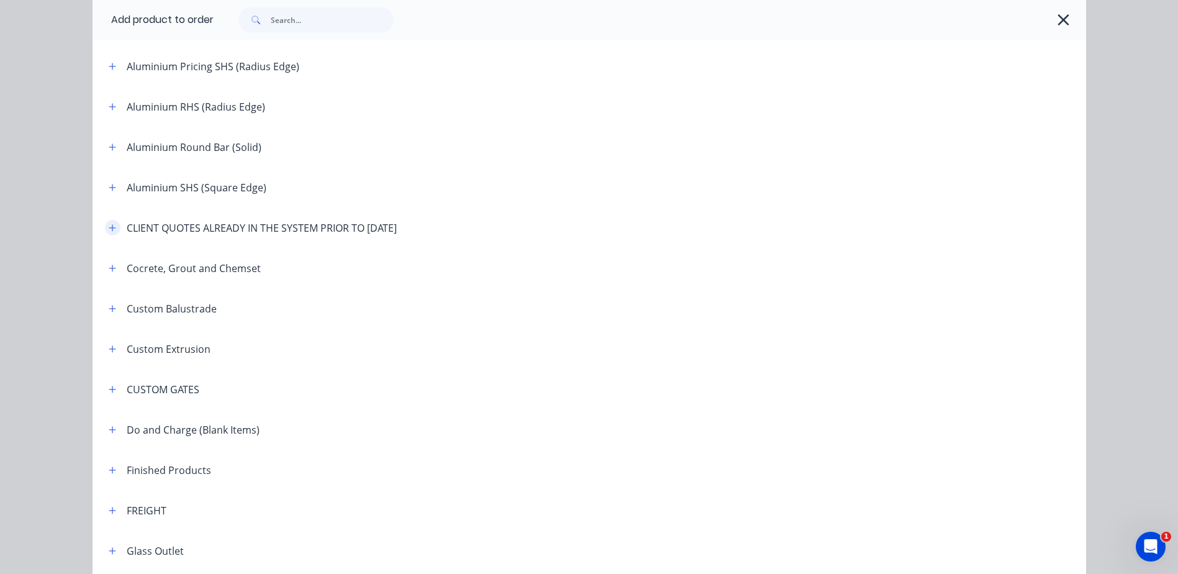
click at [109, 227] on icon "button" at bounding box center [112, 228] width 7 height 9
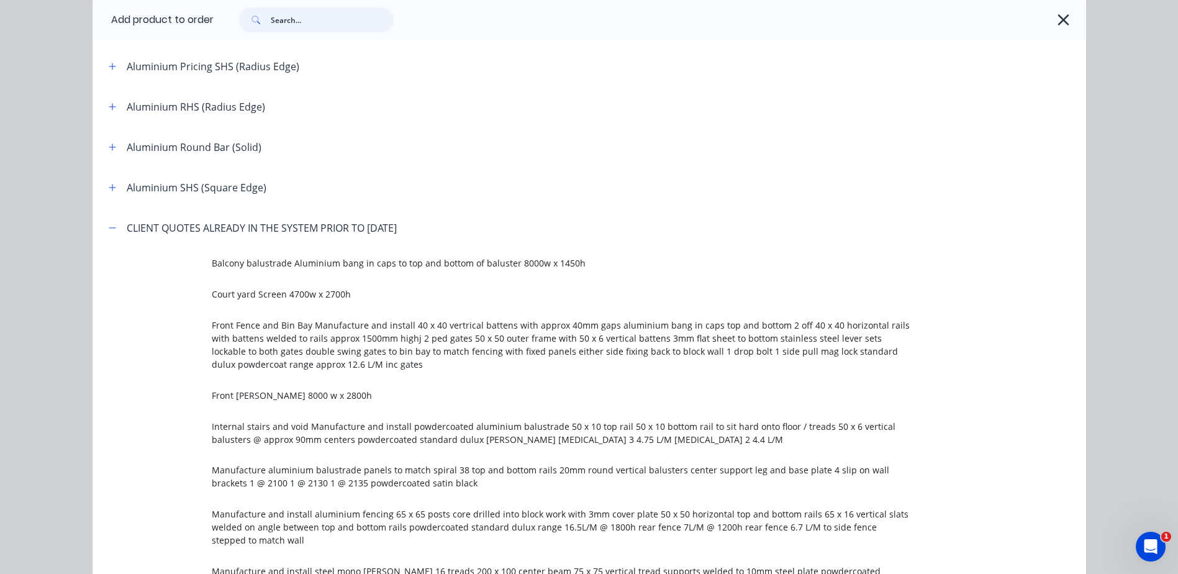
click at [286, 19] on input "text" at bounding box center [332, 19] width 123 height 25
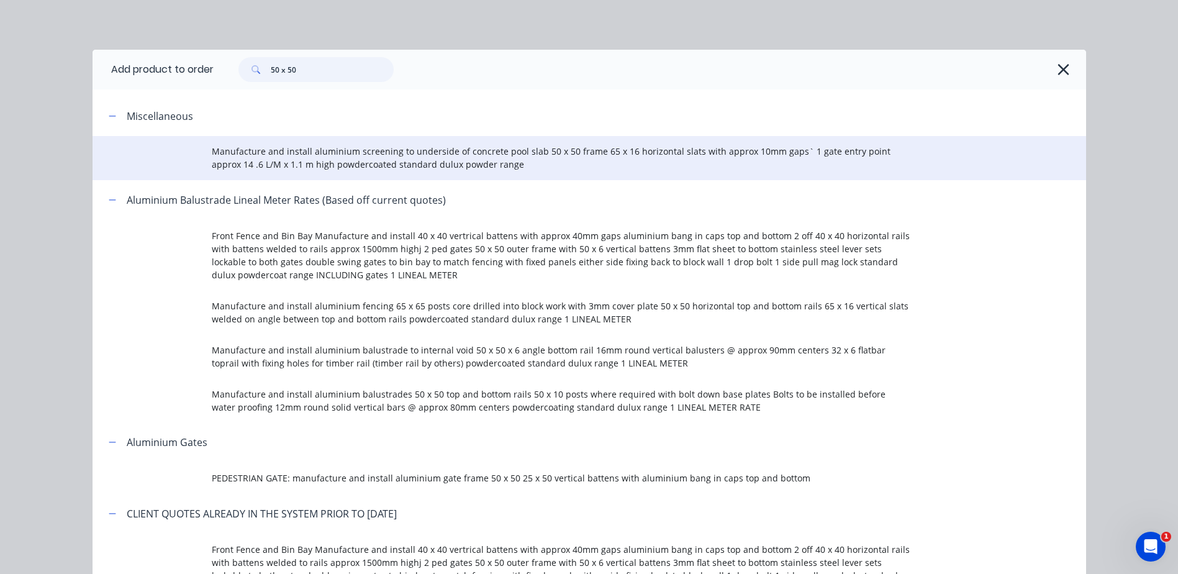
type input "50 x 50"
click at [395, 158] on span "Manufacture and install aluminium screening to underside of concrete pool slab …" at bounding box center [561, 158] width 699 height 26
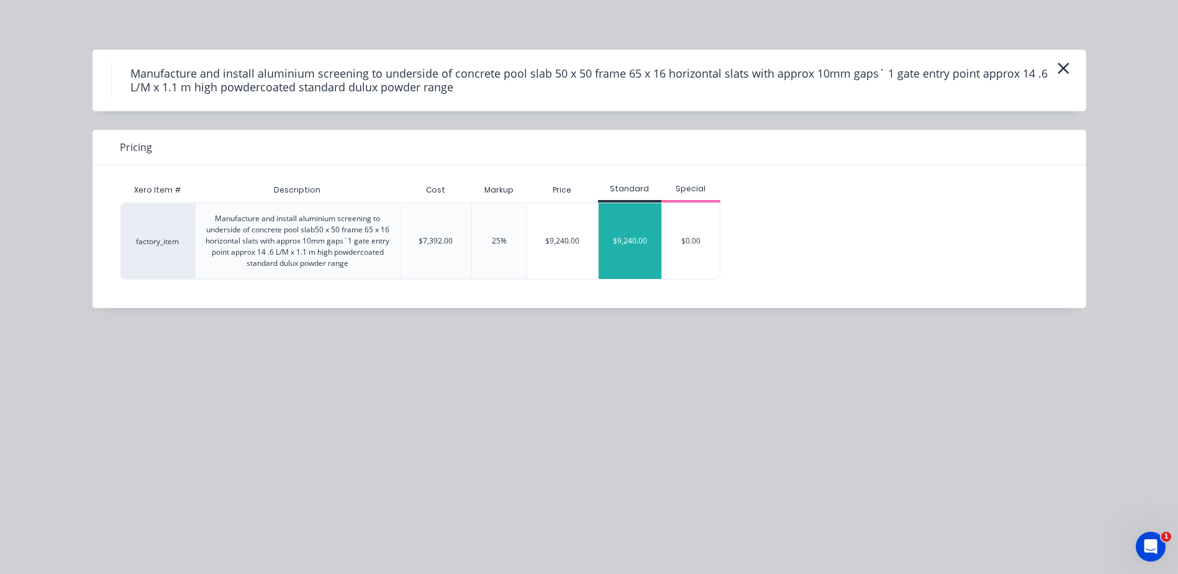
click at [632, 236] on div "$9,240.00" at bounding box center [630, 241] width 63 height 76
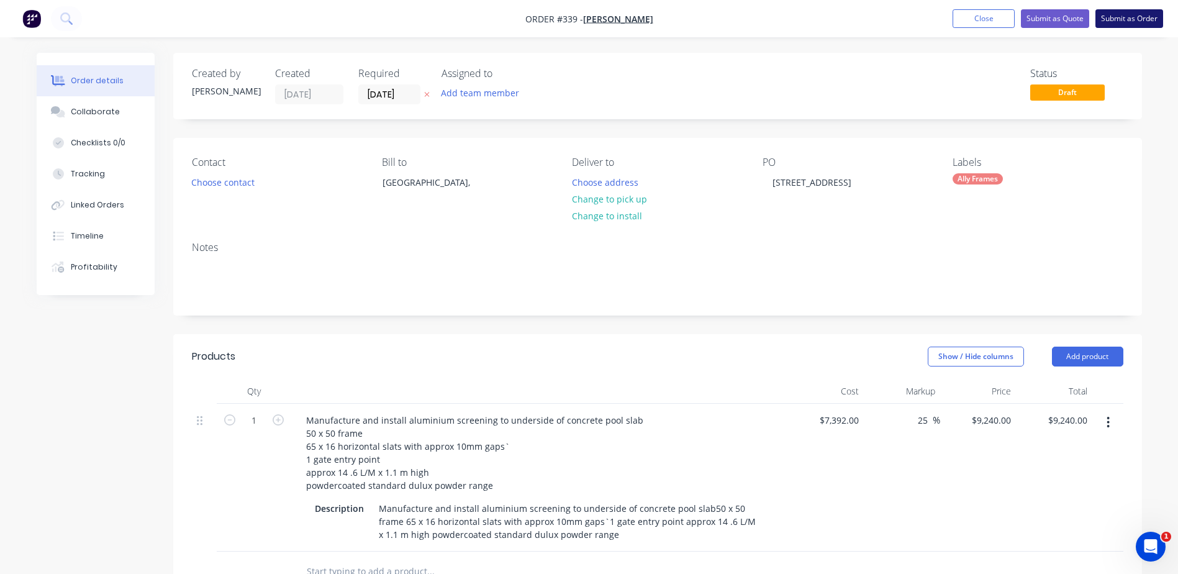
click at [1130, 16] on button "Submit as Order" at bounding box center [1130, 18] width 68 height 19
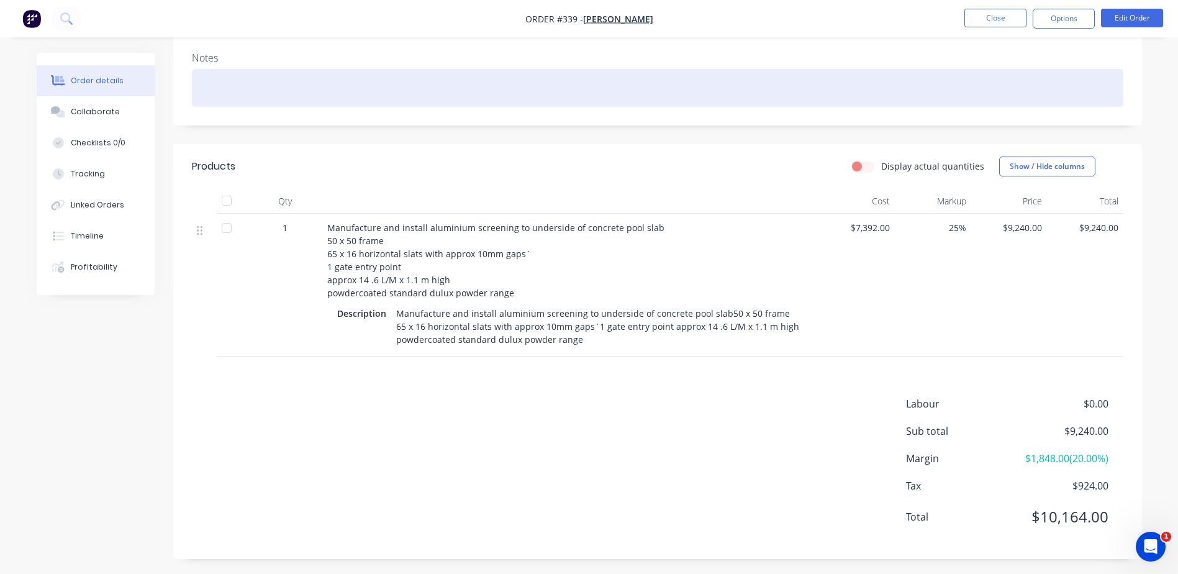
scroll to position [193, 0]
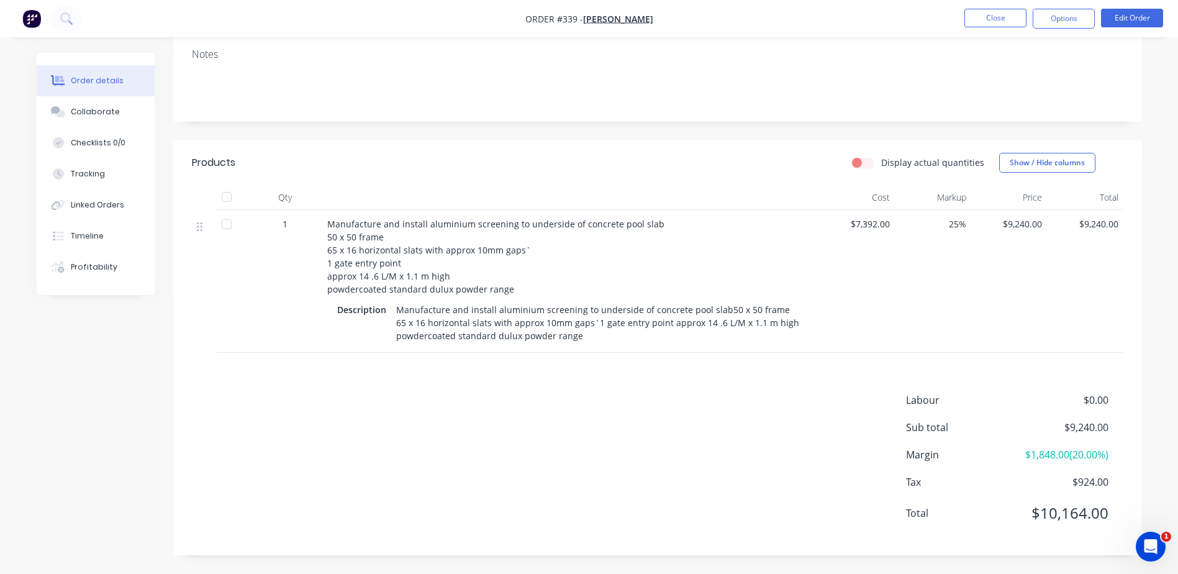
drag, startPoint x: 459, startPoint y: 415, endPoint x: 455, endPoint y: 406, distance: 9.5
click at [457, 414] on div "Labour $0.00 Sub total $9,240.00 Margin $1,848.00 ( 20.00 %) Tax $924.00 Total …" at bounding box center [658, 465] width 932 height 144
click at [1013, 22] on button "Close" at bounding box center [996, 18] width 62 height 19
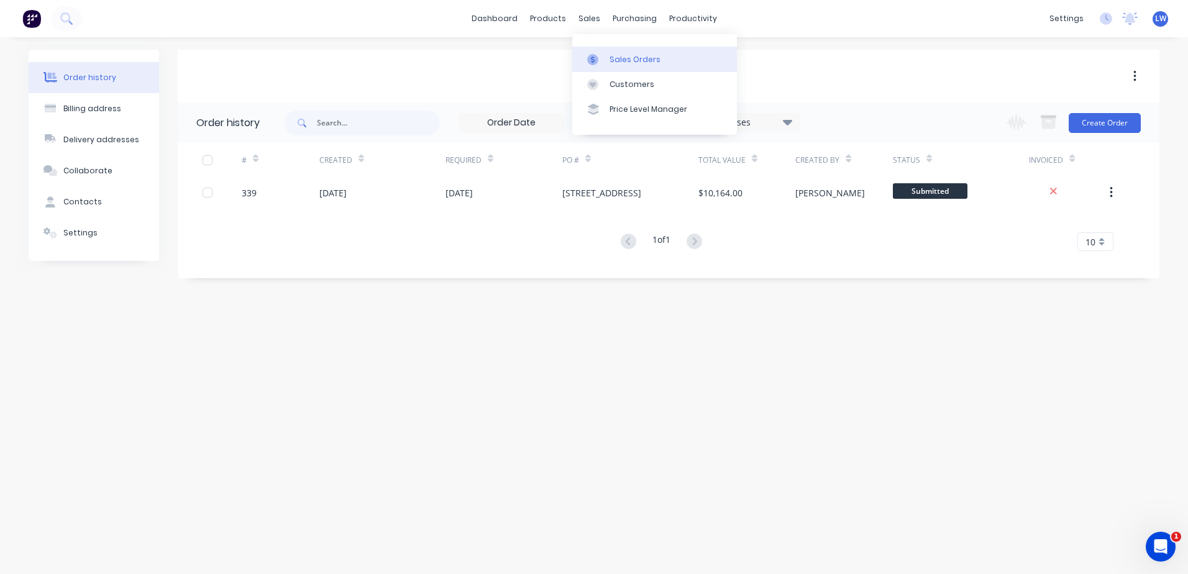
click at [610, 54] on div "Sales Orders" at bounding box center [634, 59] width 51 height 11
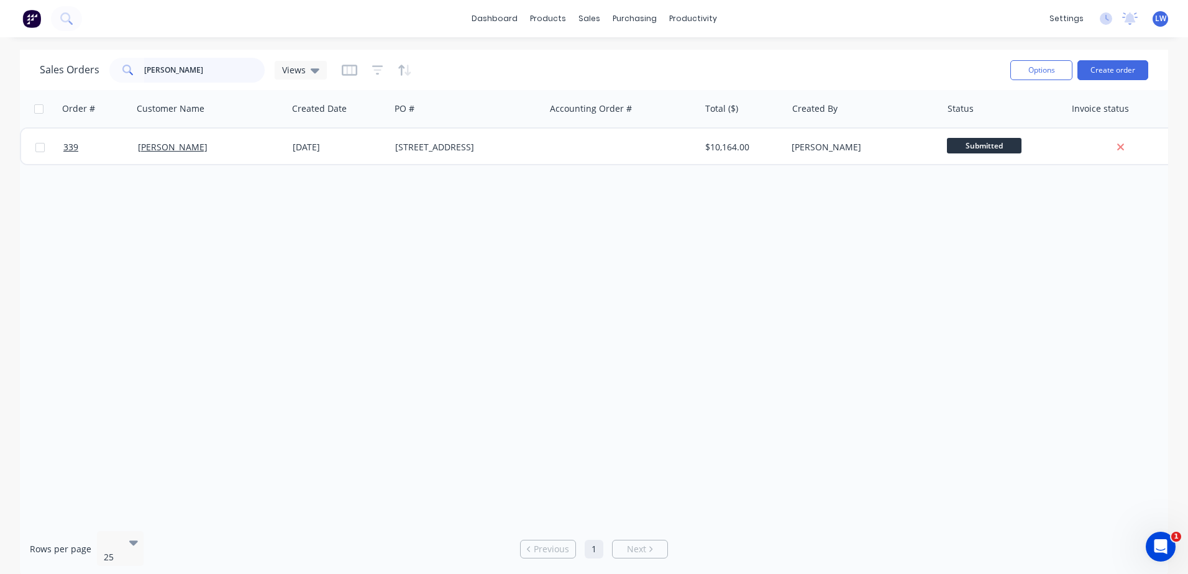
click at [199, 71] on input "Rick bod" at bounding box center [204, 70] width 121 height 25
drag, startPoint x: 199, startPoint y: 71, endPoint x: 130, endPoint y: 69, distance: 69.0
click at [131, 75] on div "Rick bod" at bounding box center [186, 70] width 155 height 25
type input "j"
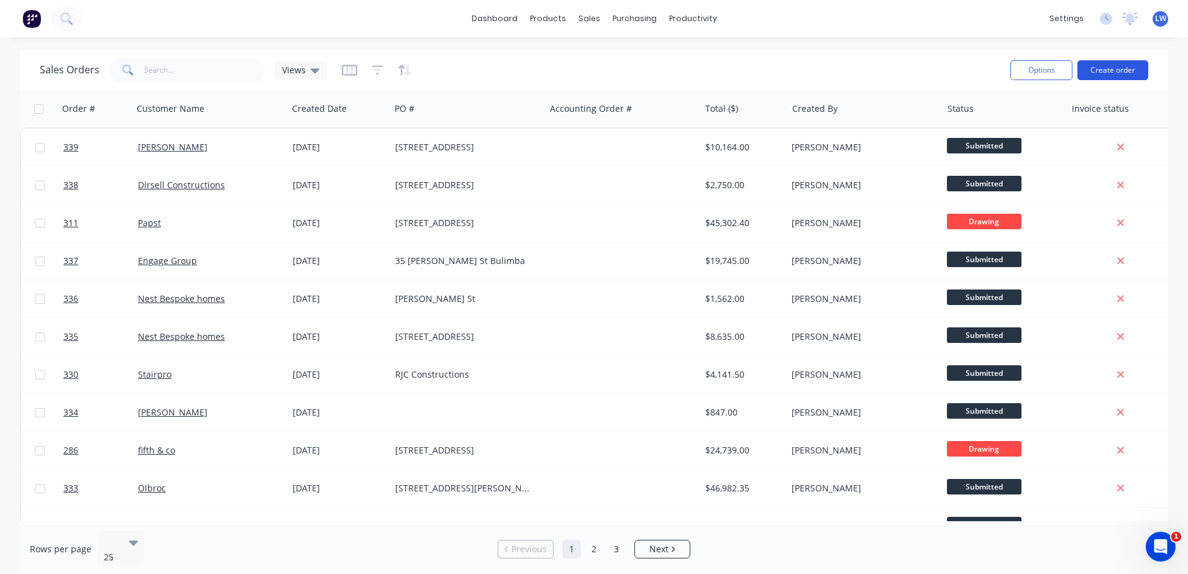
click at [1096, 75] on button "Create order" at bounding box center [1112, 70] width 71 height 20
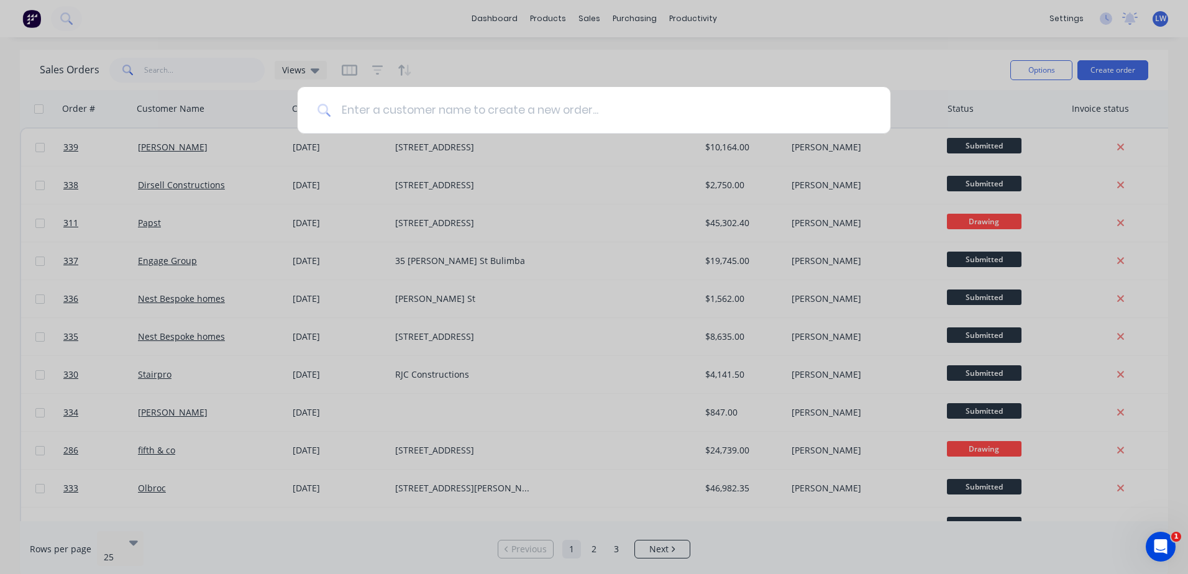
click at [408, 115] on input at bounding box center [600, 110] width 539 height 47
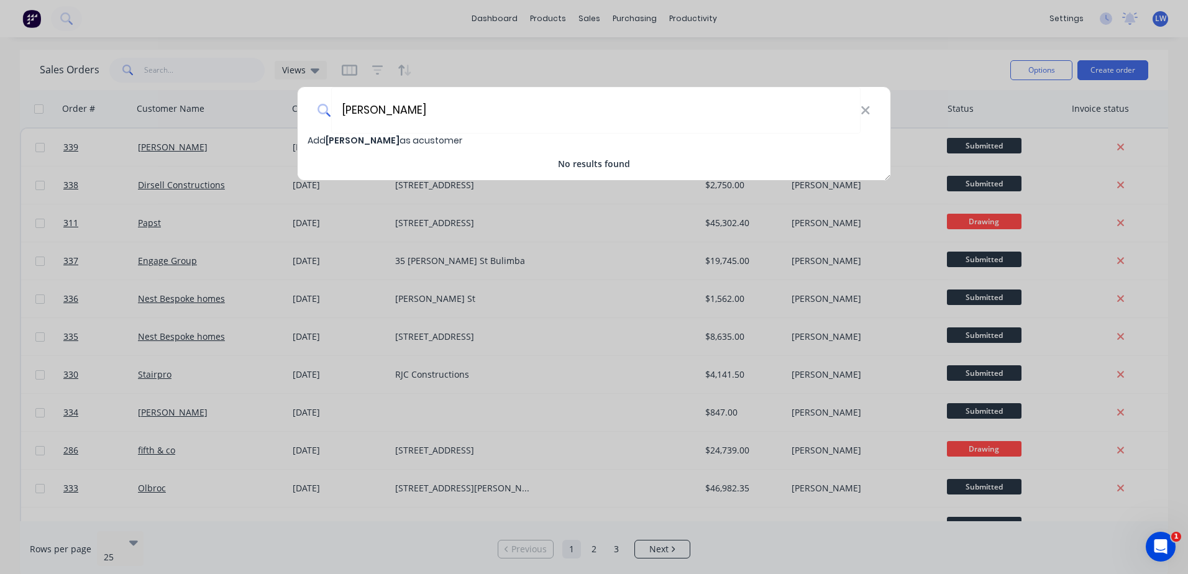
type input "joe"
click at [331, 143] on span "joe" at bounding box center [363, 140] width 74 height 12
select select "AU"
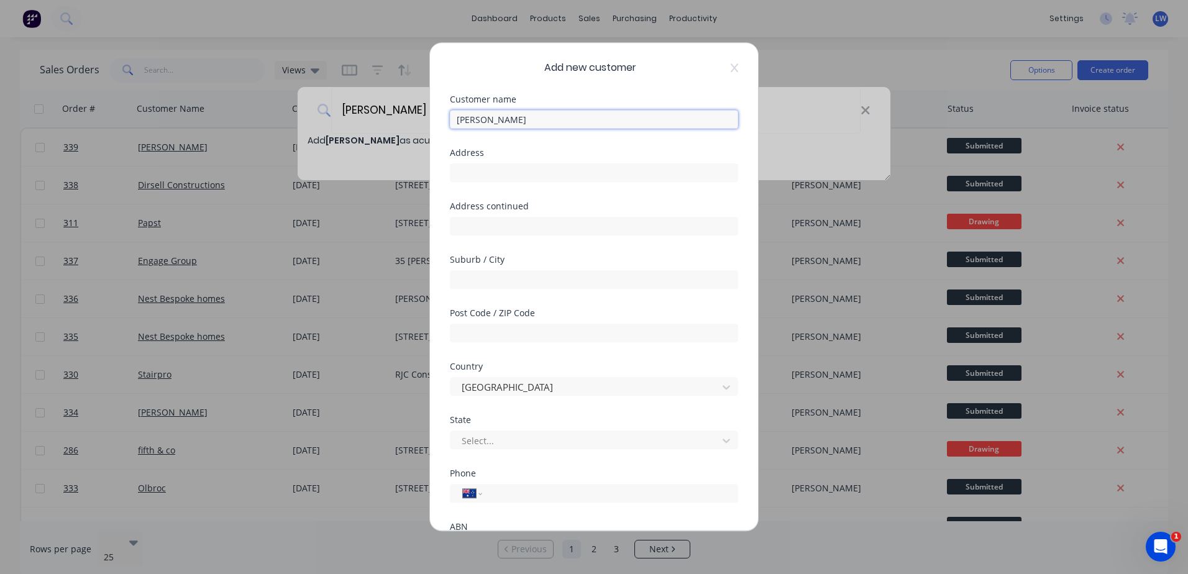
click at [485, 122] on input "joe" at bounding box center [594, 119] width 288 height 19
drag, startPoint x: 488, startPoint y: 120, endPoint x: 388, endPoint y: 125, distance: 100.2
click at [388, 125] on div "Add new customer Customer name joe Address Address continued Suburb / City Post…" at bounding box center [594, 287] width 1188 height 574
paste input "Joe and Bron Taylor"
type input "Joe and Bron Taylor"
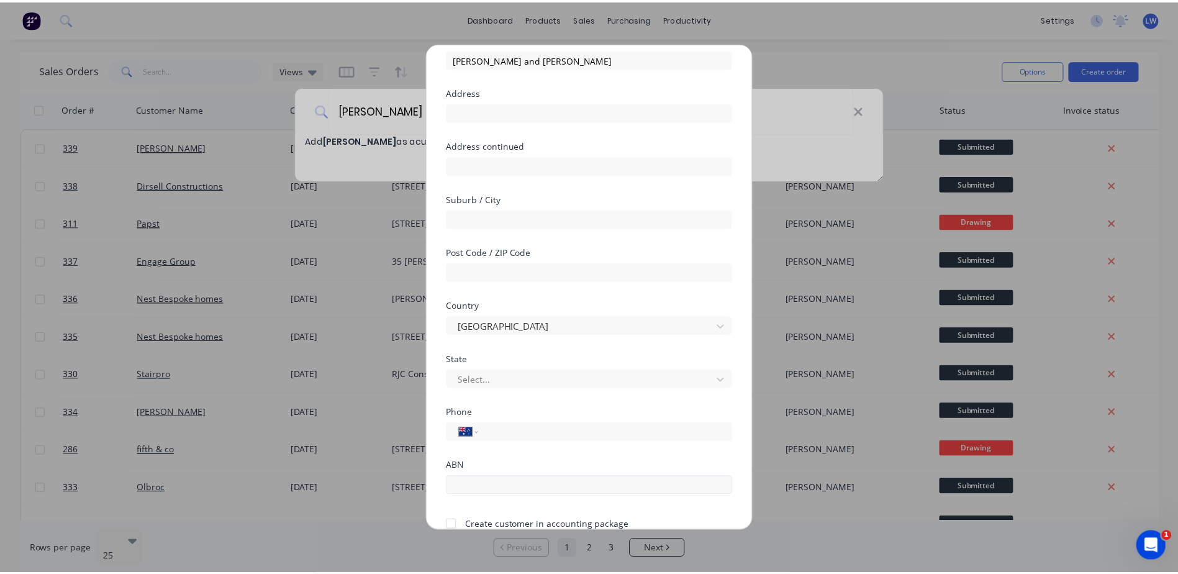
scroll to position [119, 0]
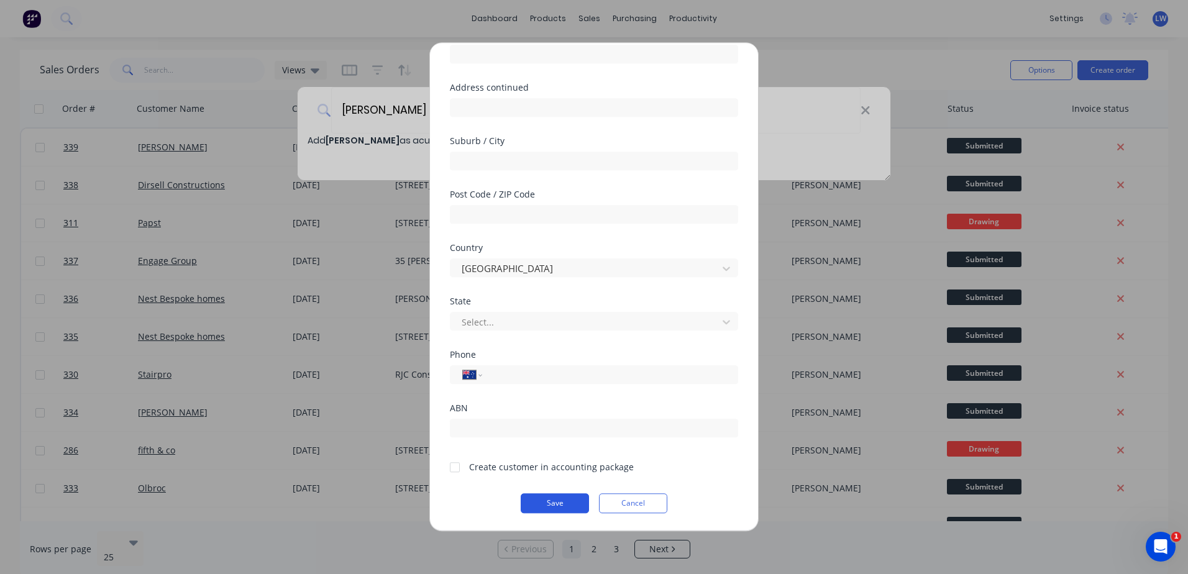
click at [570, 505] on button "Save" at bounding box center [555, 503] width 68 height 20
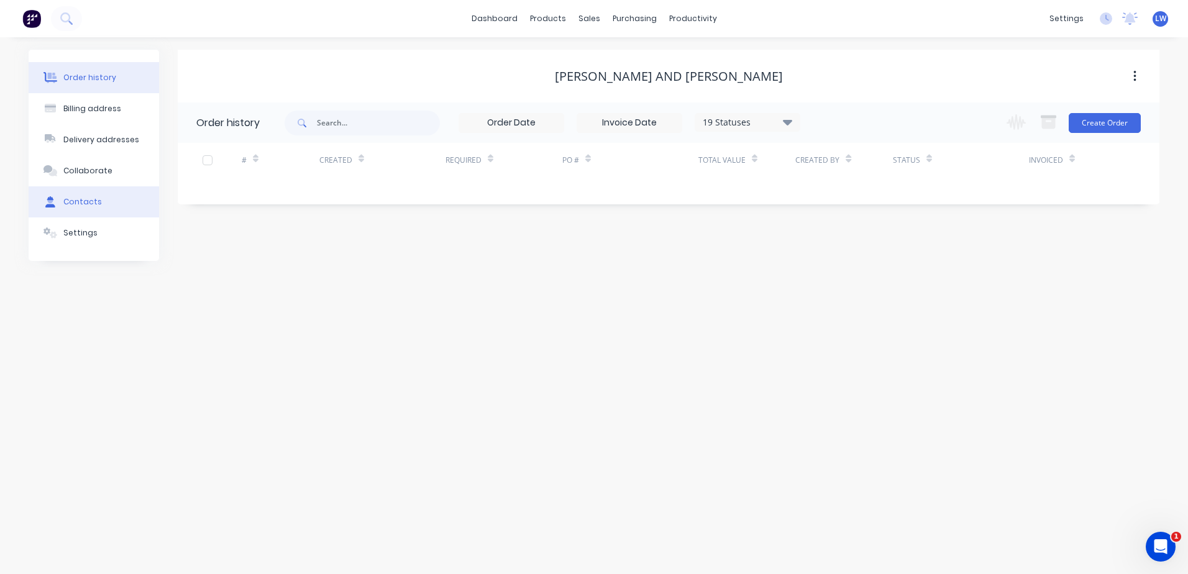
click at [58, 204] on div at bounding box center [50, 201] width 19 height 11
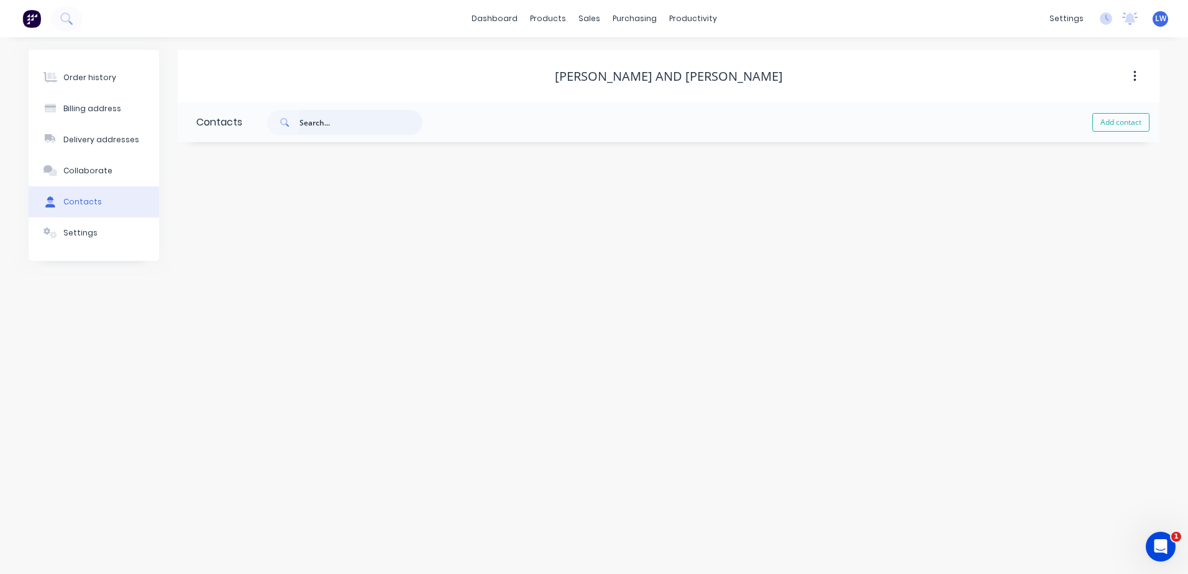
click at [307, 123] on input "text" at bounding box center [360, 122] width 123 height 25
click at [1104, 125] on button "Add contact" at bounding box center [1120, 122] width 57 height 19
select select "AU"
click at [248, 207] on input "text" at bounding box center [297, 213] width 203 height 19
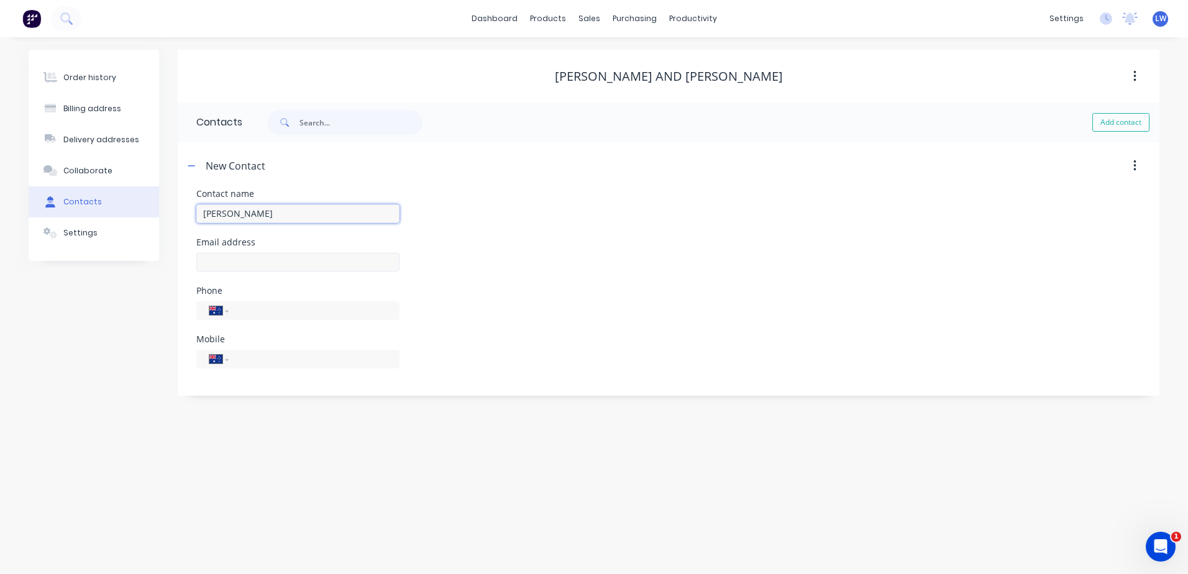
type input "Joe Taylor"
select select "AU"
click at [266, 266] on input "text" at bounding box center [297, 262] width 203 height 19
click at [339, 433] on div "Order history Billing address Delivery addresses Collaborate Contacts Settings …" at bounding box center [594, 305] width 1188 height 537
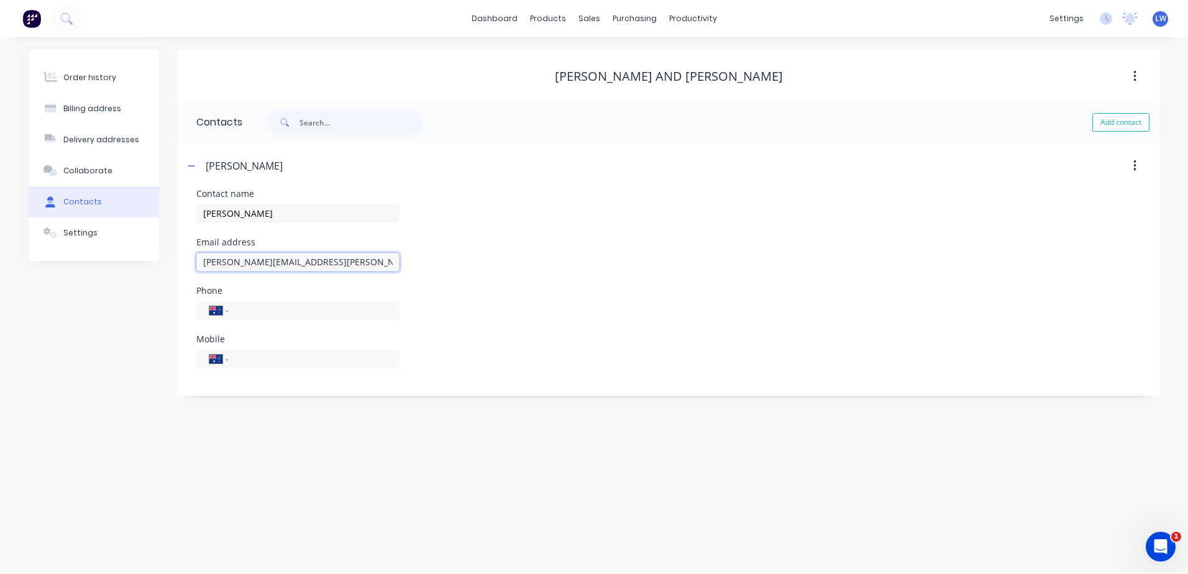
click at [204, 261] on input "joe.taylor@urbanutilities.com.au" at bounding box center [297, 262] width 203 height 19
type input "Joe.Taylor@urbanutilities.com.au"
click at [273, 457] on div "Order history Billing address Delivery addresses Collaborate Contacts Settings …" at bounding box center [594, 305] width 1188 height 537
click at [111, 134] on button "Delivery addresses" at bounding box center [94, 139] width 130 height 31
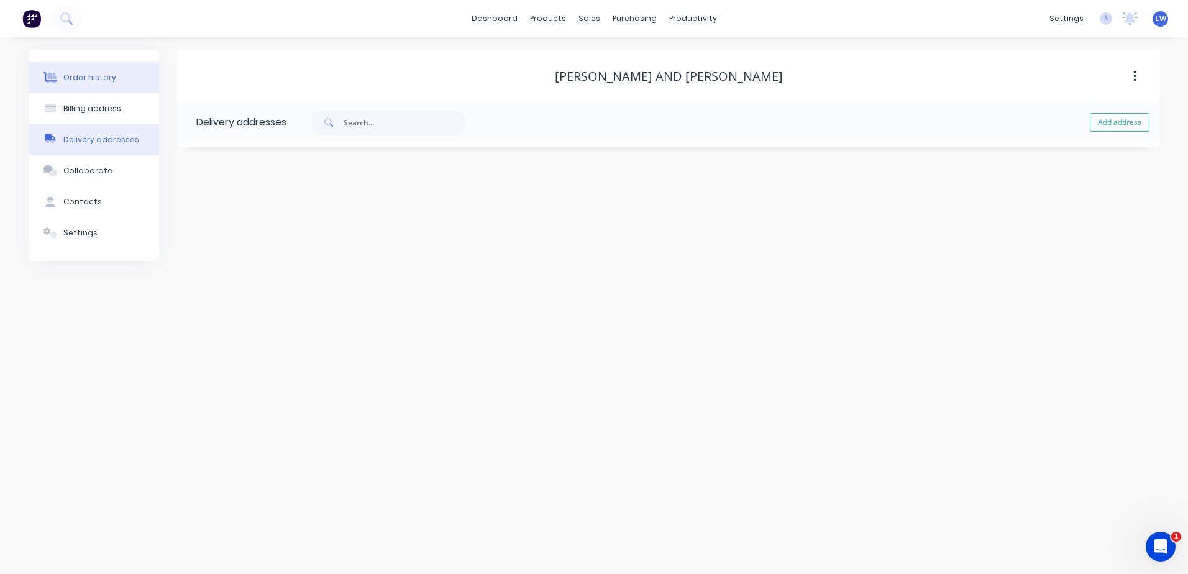
click at [107, 81] on div "Order history" at bounding box center [89, 77] width 53 height 11
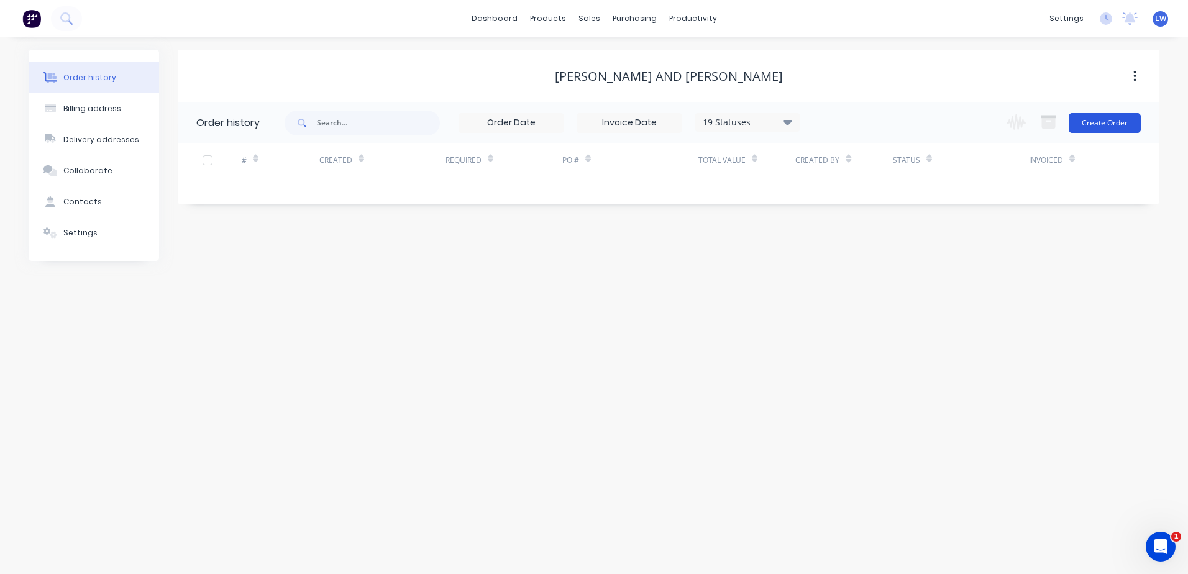
click at [1076, 117] on button "Create Order" at bounding box center [1104, 123] width 72 height 20
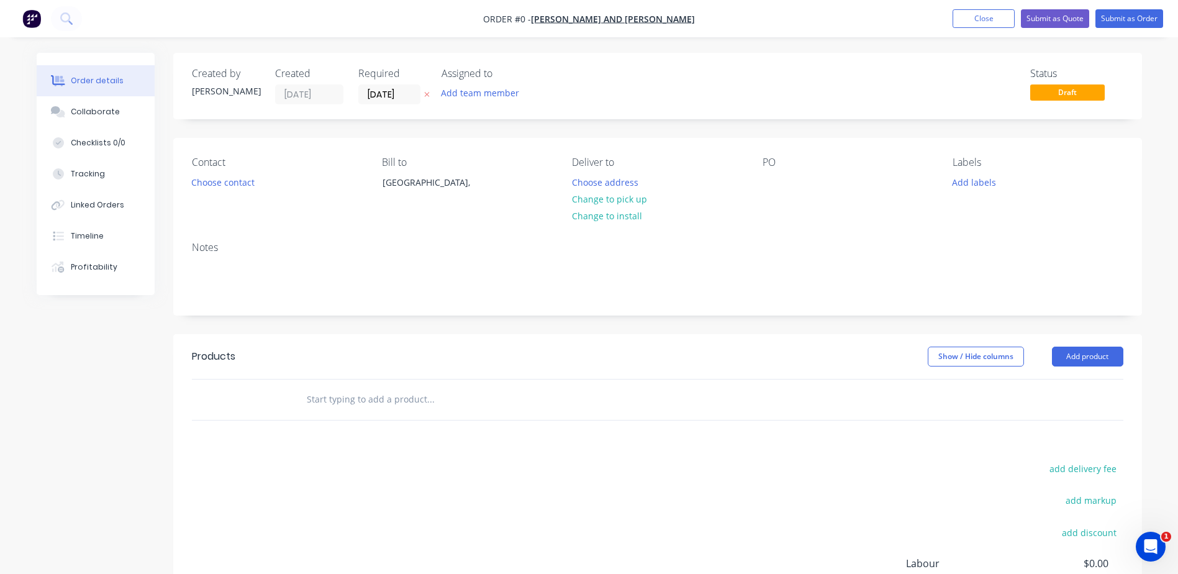
click at [801, 178] on div "PO" at bounding box center [848, 185] width 170 height 57
click at [793, 183] on div "PO" at bounding box center [848, 185] width 170 height 57
click at [769, 189] on div at bounding box center [773, 182] width 20 height 18
click at [1078, 350] on button "Add product" at bounding box center [1087, 357] width 71 height 20
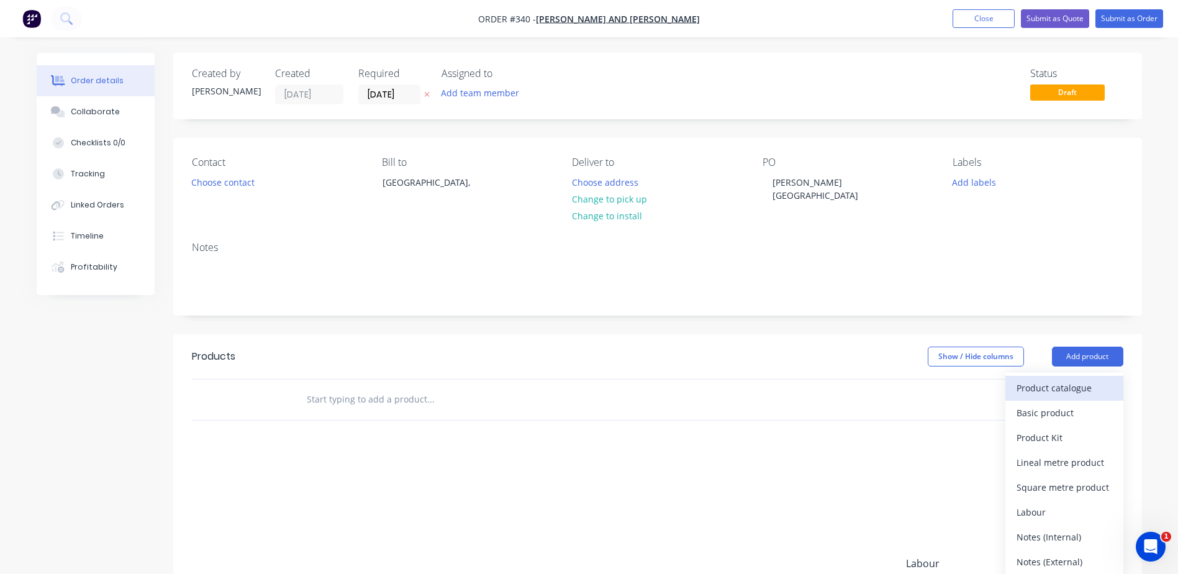
click at [1052, 386] on div "Product catalogue" at bounding box center [1065, 388] width 96 height 18
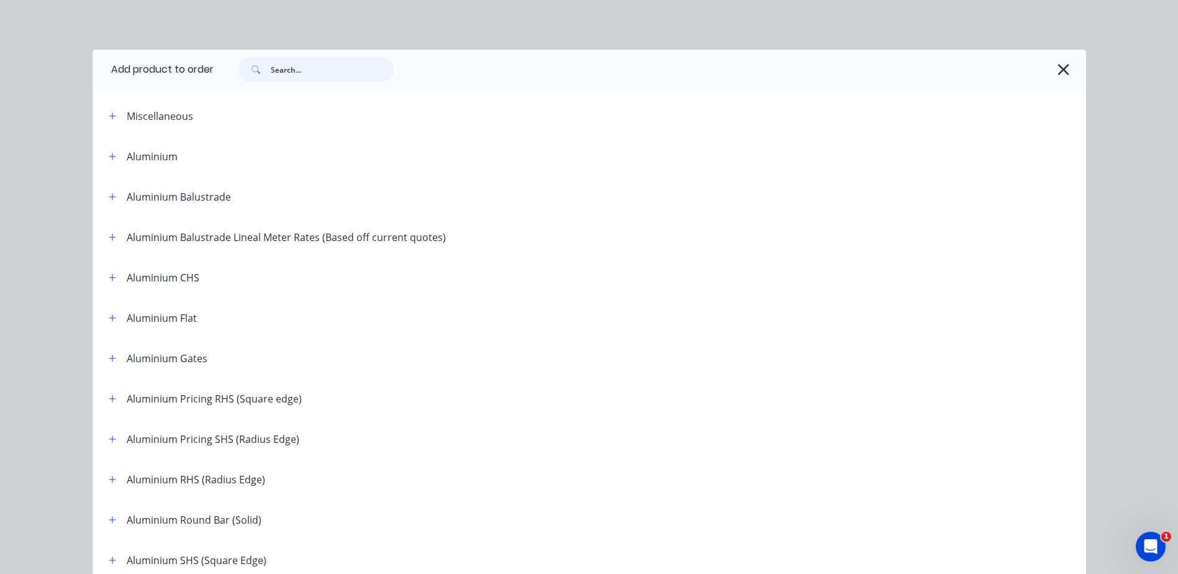
click at [296, 71] on input "text" at bounding box center [332, 69] width 123 height 25
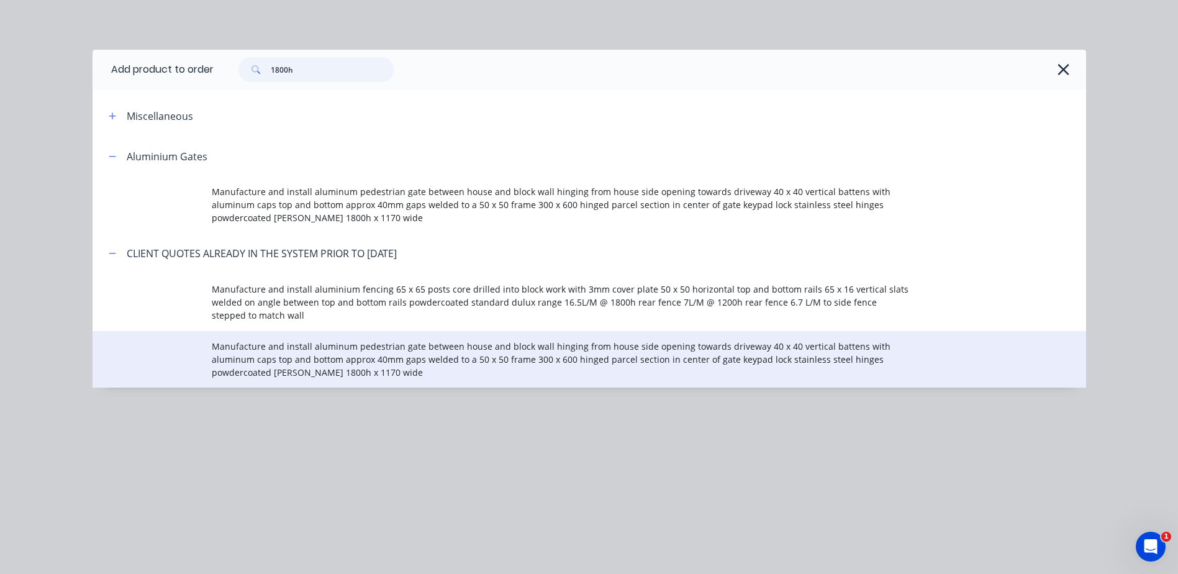
type input "1800h"
click at [274, 353] on span "Manufacture and install aluminum pedestrian gate between house and block wall h…" at bounding box center [561, 359] width 699 height 39
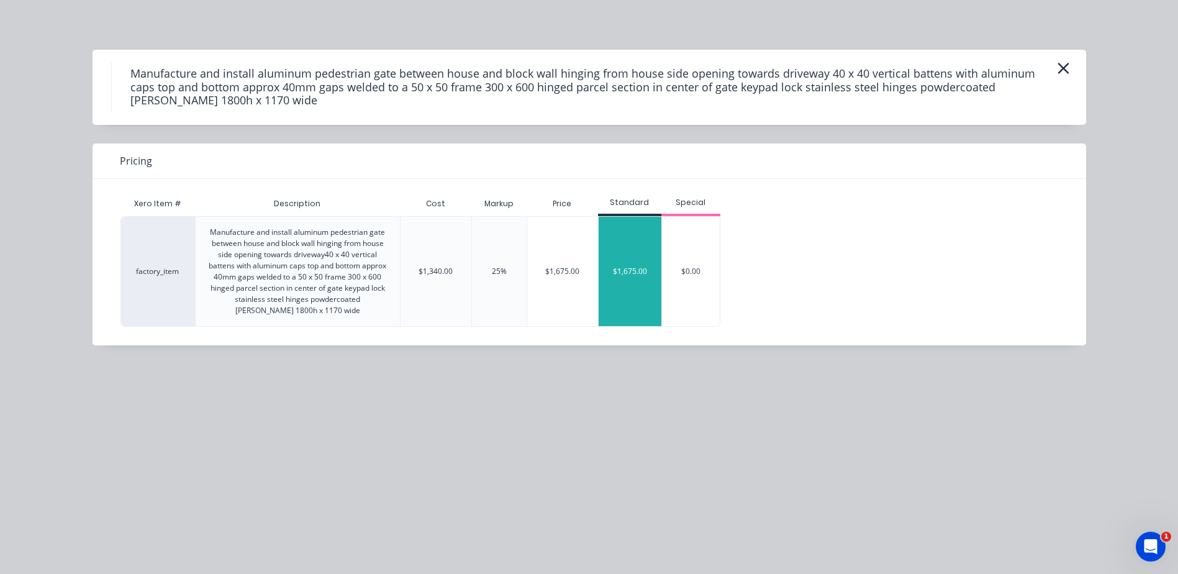
click at [638, 283] on div "$1,675.00" at bounding box center [630, 271] width 63 height 109
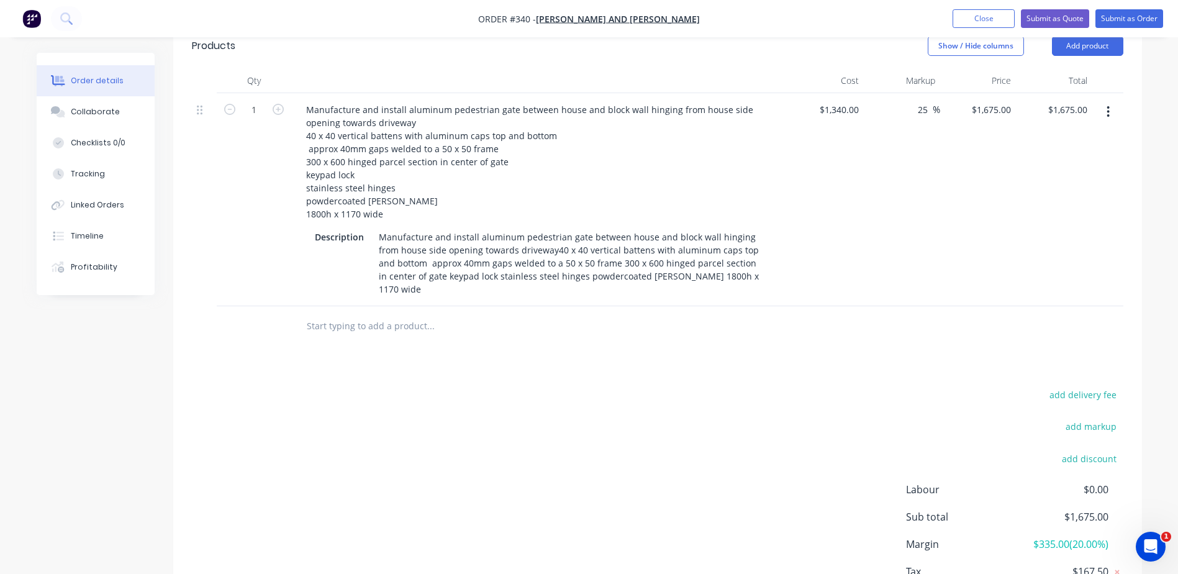
scroll to position [387, 0]
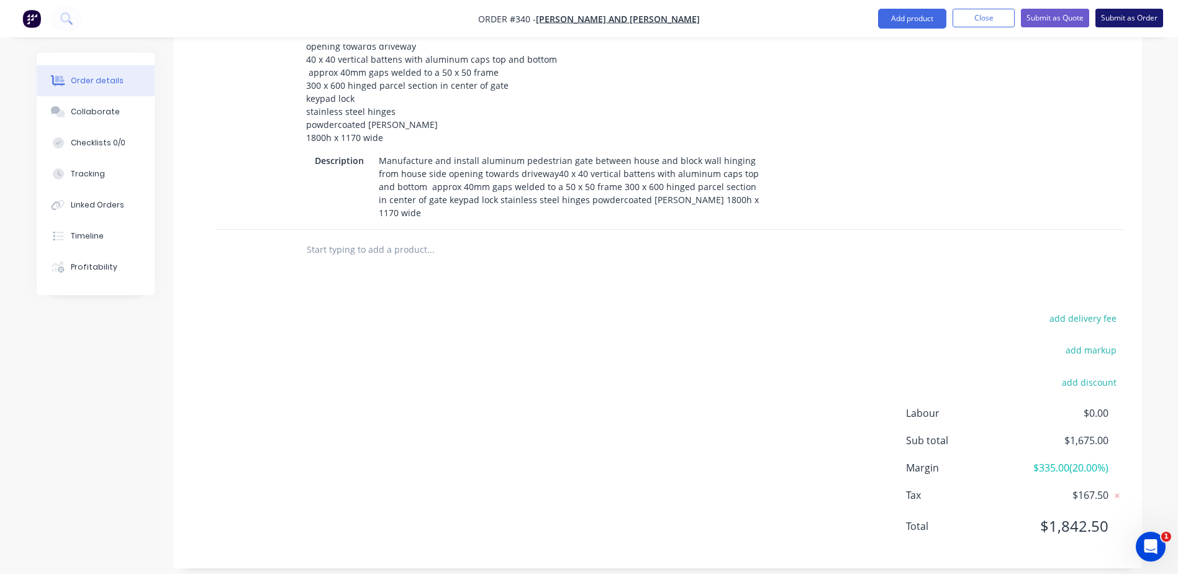
click at [1148, 14] on button "Submit as Order" at bounding box center [1130, 18] width 68 height 19
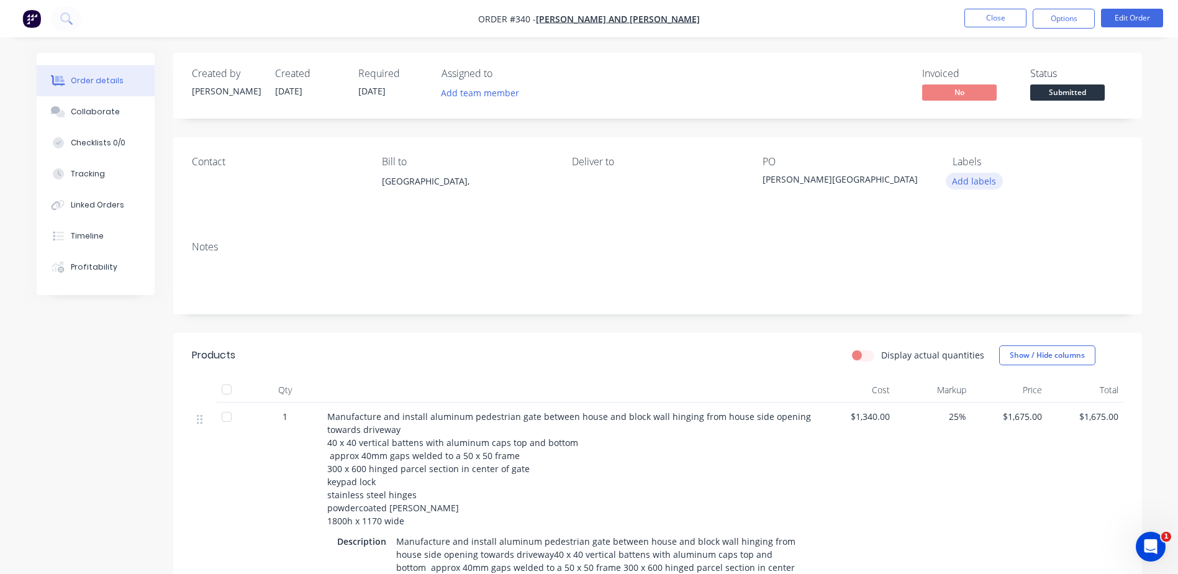
click at [970, 183] on button "Add labels" at bounding box center [974, 181] width 57 height 17
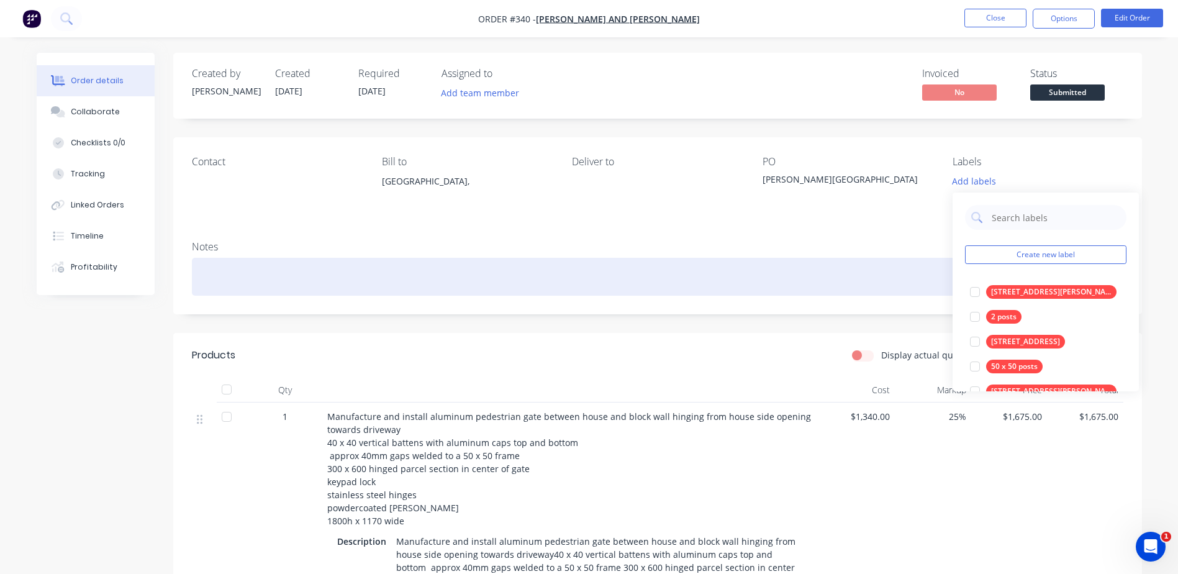
click at [893, 258] on div at bounding box center [658, 277] width 932 height 38
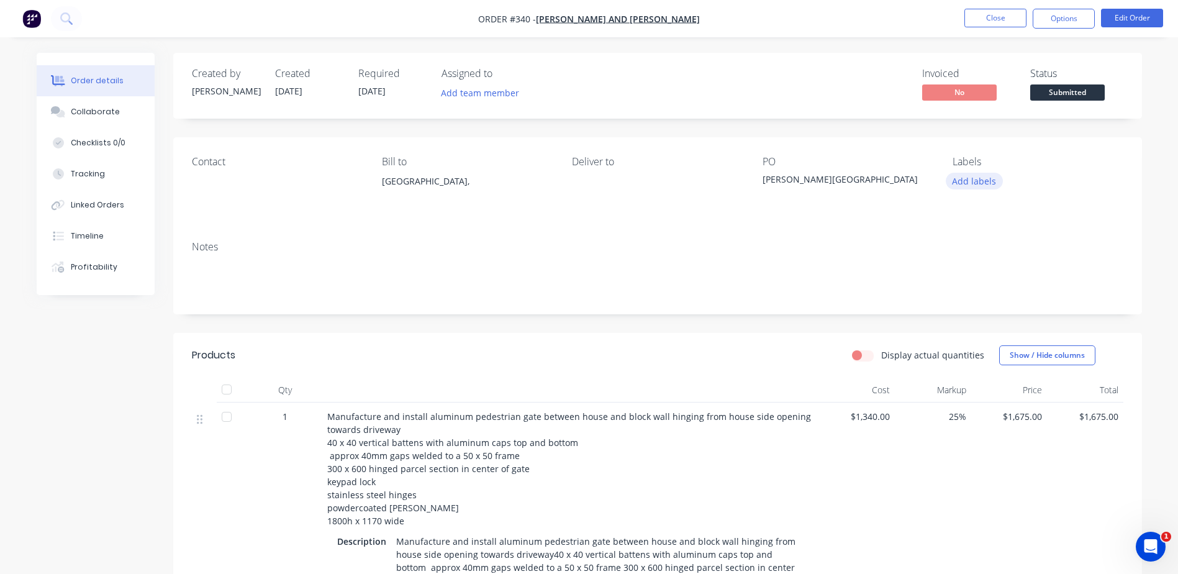
click at [966, 180] on button "Add labels" at bounding box center [974, 181] width 57 height 17
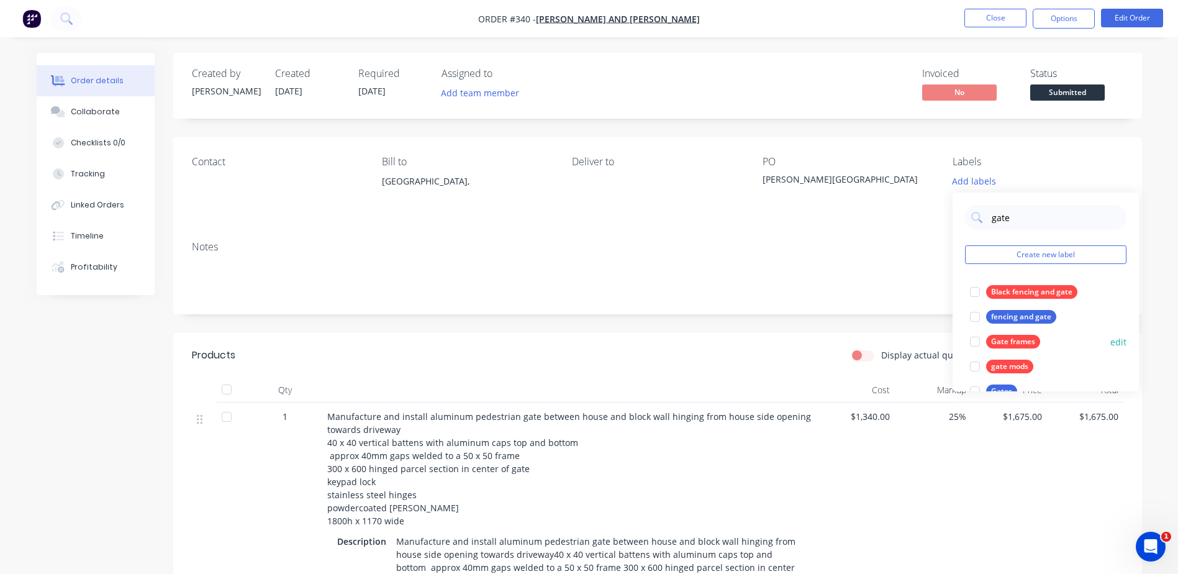
type input "gate"
click at [1016, 340] on div "Gate frames" at bounding box center [1013, 342] width 54 height 14
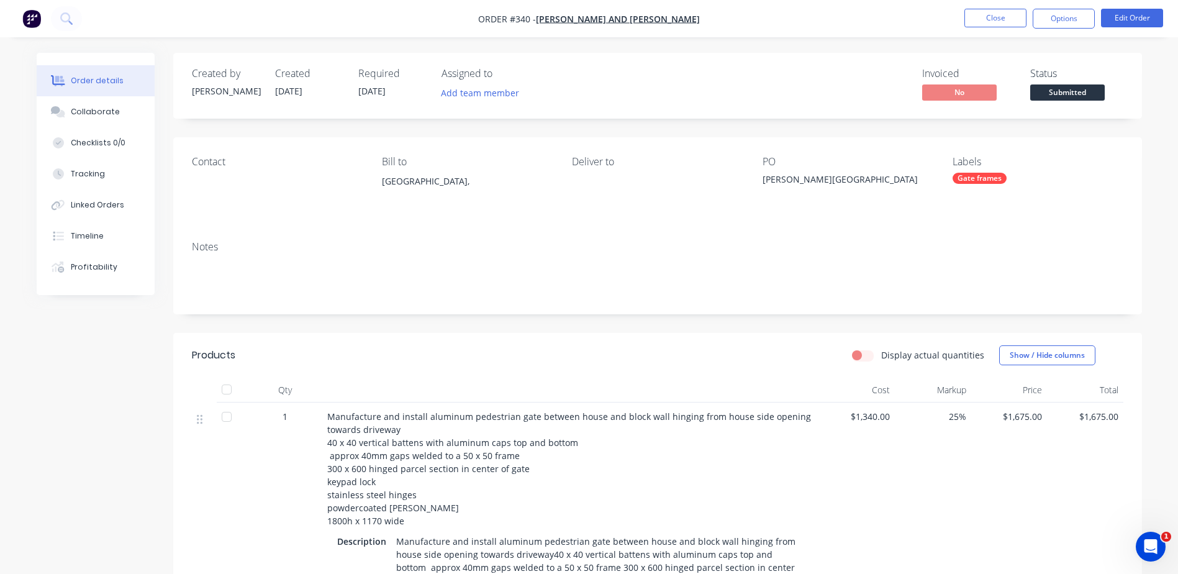
drag, startPoint x: 814, startPoint y: 235, endPoint x: 945, endPoint y: 306, distance: 149.2
click at [893, 280] on div "Notes" at bounding box center [657, 272] width 969 height 83
click at [1116, 19] on button "Edit Order" at bounding box center [1132, 18] width 62 height 19
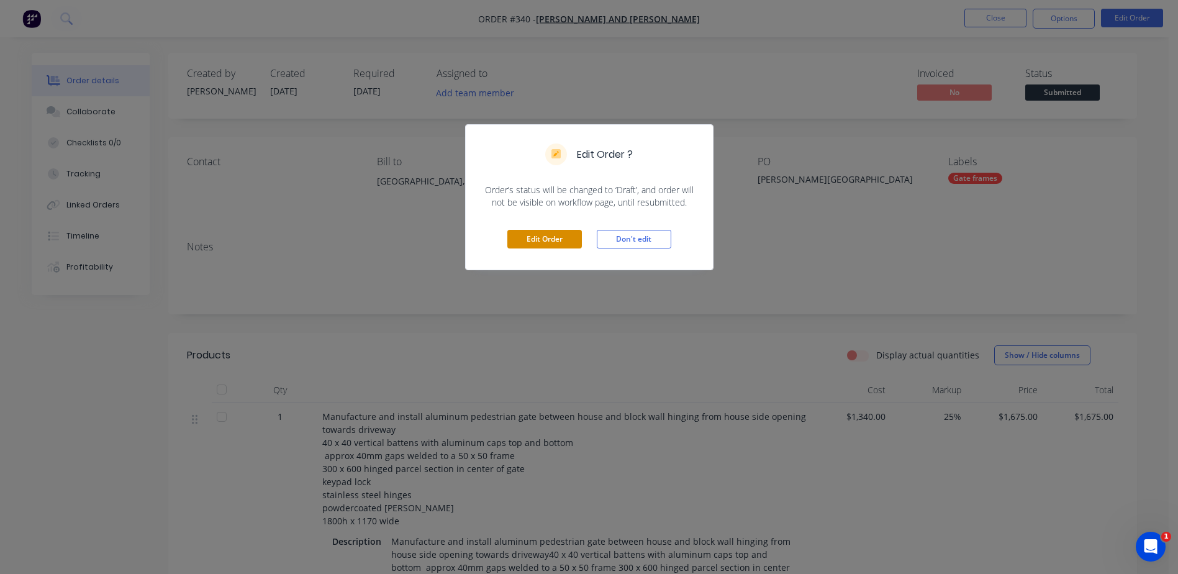
click at [540, 245] on button "Edit Order" at bounding box center [545, 239] width 75 height 19
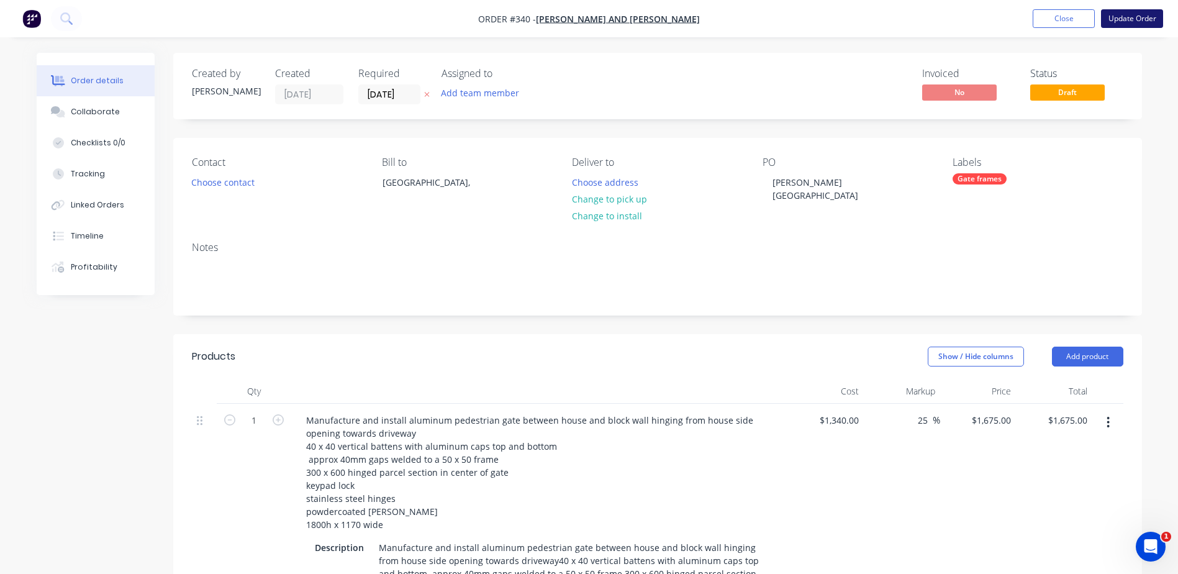
click at [1145, 20] on button "Update Order" at bounding box center [1132, 18] width 62 height 19
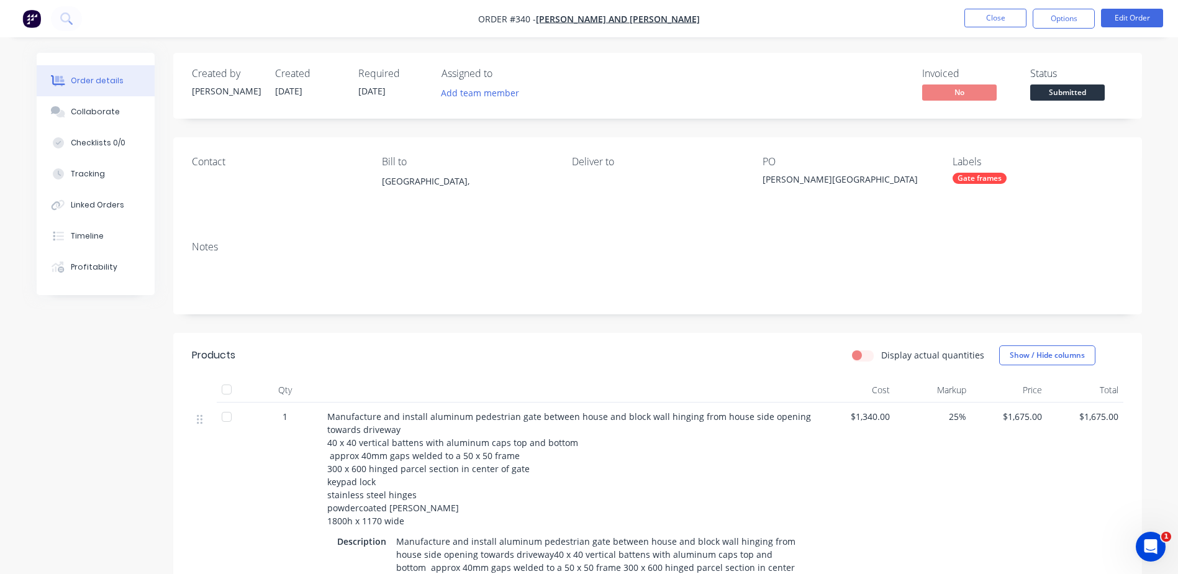
click at [524, 351] on div "Display actual quantities Show / Hide columns" at bounding box center [756, 355] width 734 height 20
click at [996, 25] on button "Close" at bounding box center [996, 18] width 62 height 19
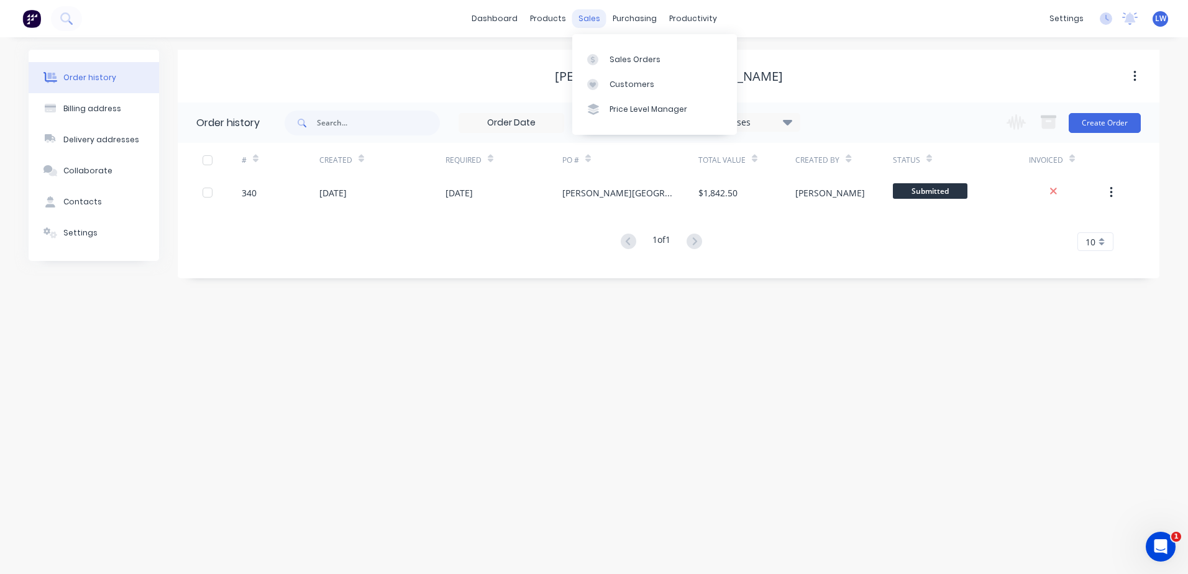
click at [585, 17] on div "sales" at bounding box center [589, 18] width 34 height 19
click at [612, 57] on div "Sales Orders" at bounding box center [634, 59] width 51 height 11
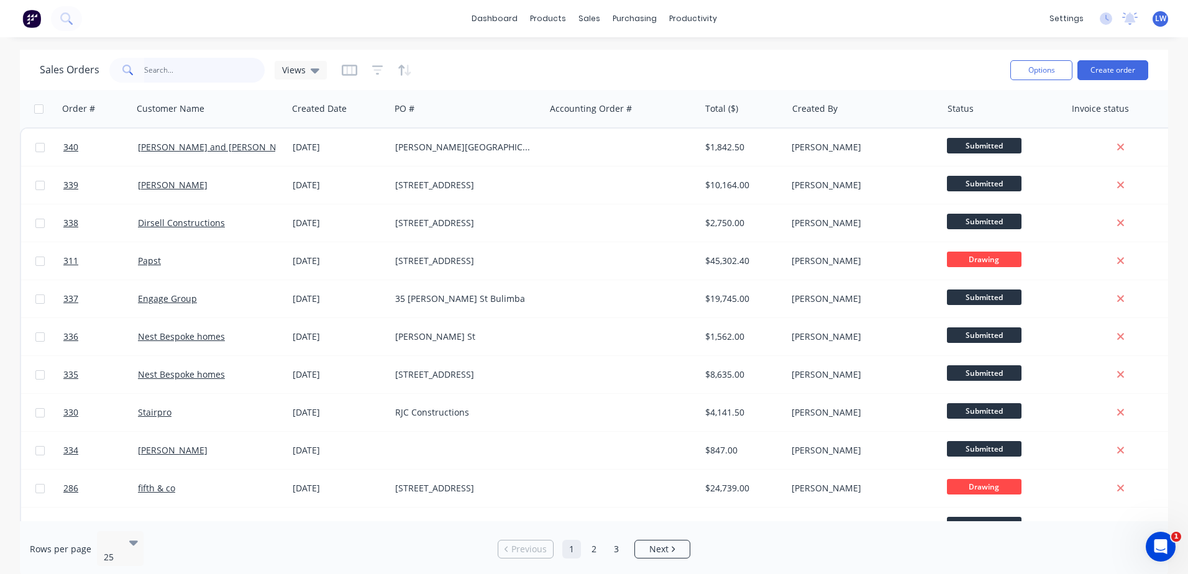
click at [168, 66] on input "text" at bounding box center [204, 70] width 121 height 25
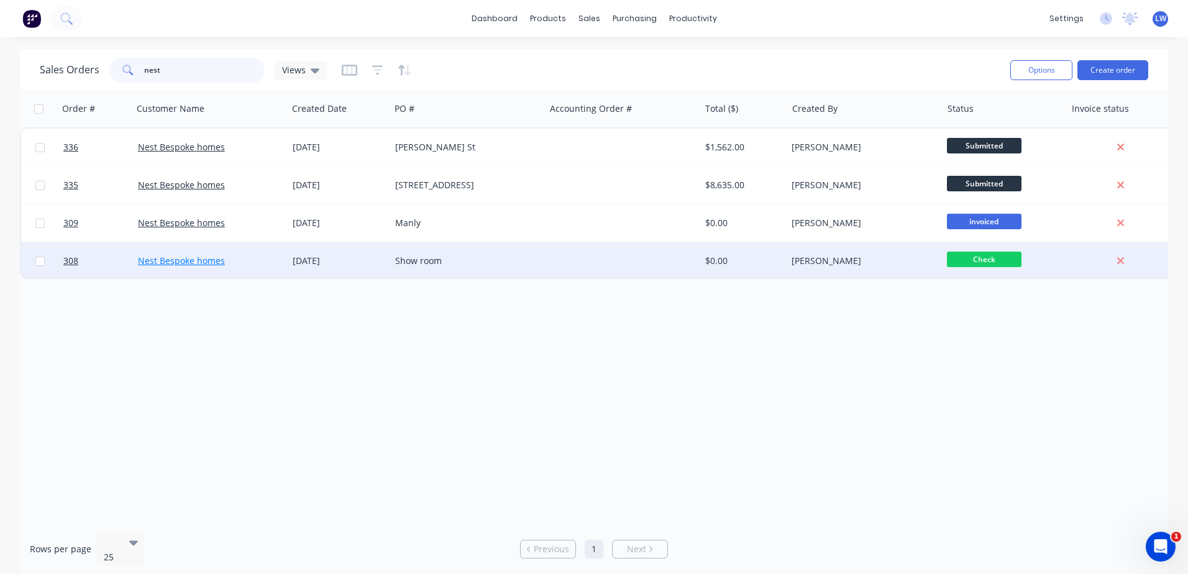
type input "nest"
click at [190, 261] on link "Nest Bespoke homes" at bounding box center [181, 261] width 87 height 12
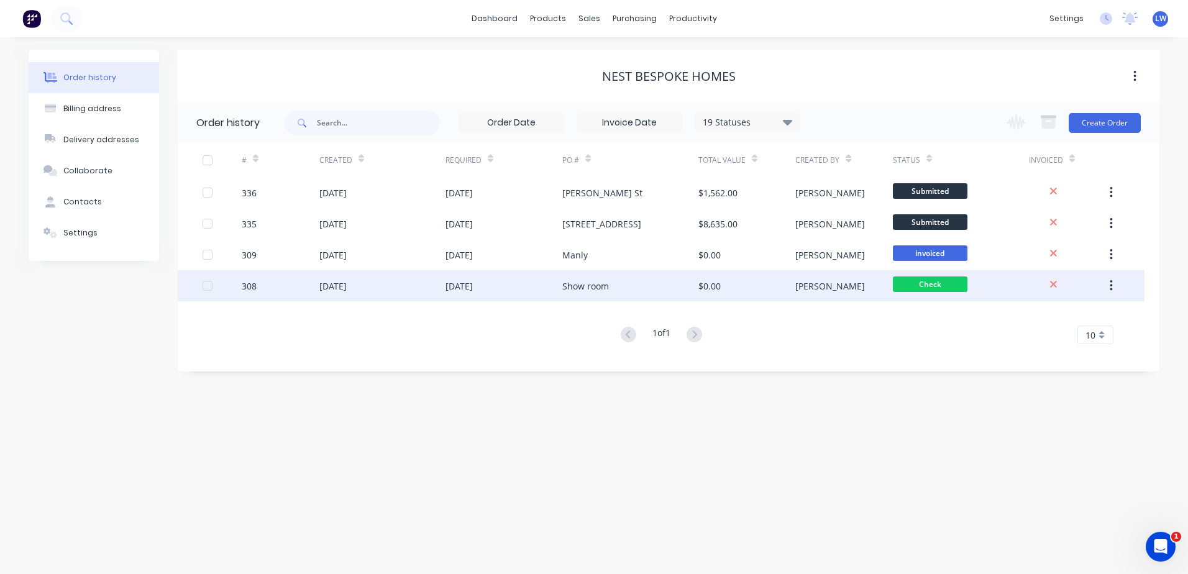
click at [458, 289] on div "30 Jun 2025" at bounding box center [458, 286] width 27 height 13
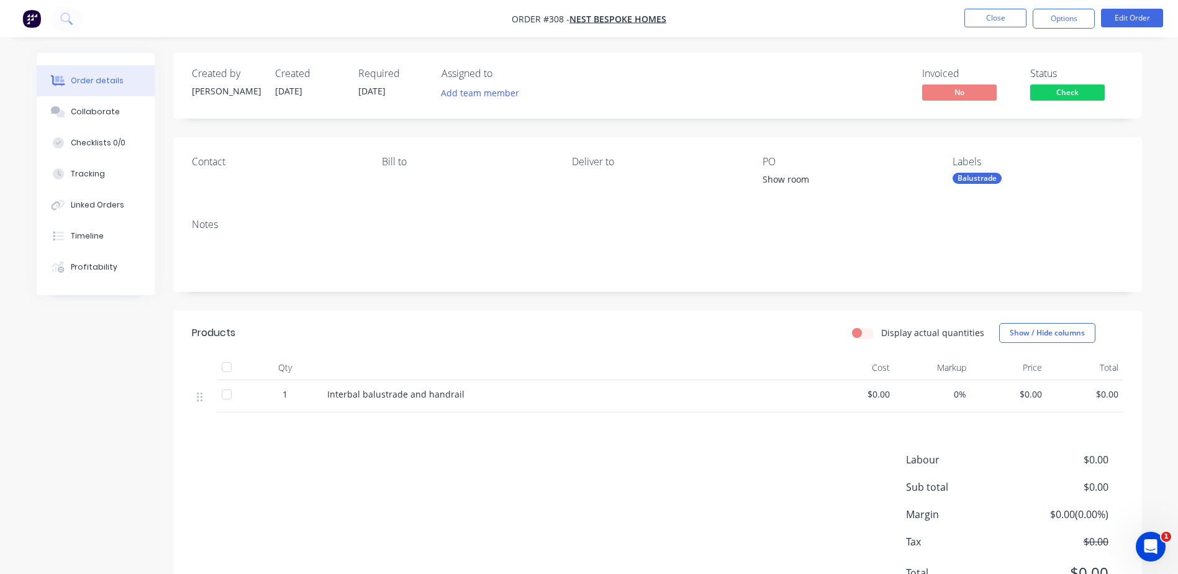
click at [214, 183] on div "Contact" at bounding box center [277, 173] width 170 height 34
click at [1132, 22] on button "Edit Order" at bounding box center [1132, 18] width 62 height 19
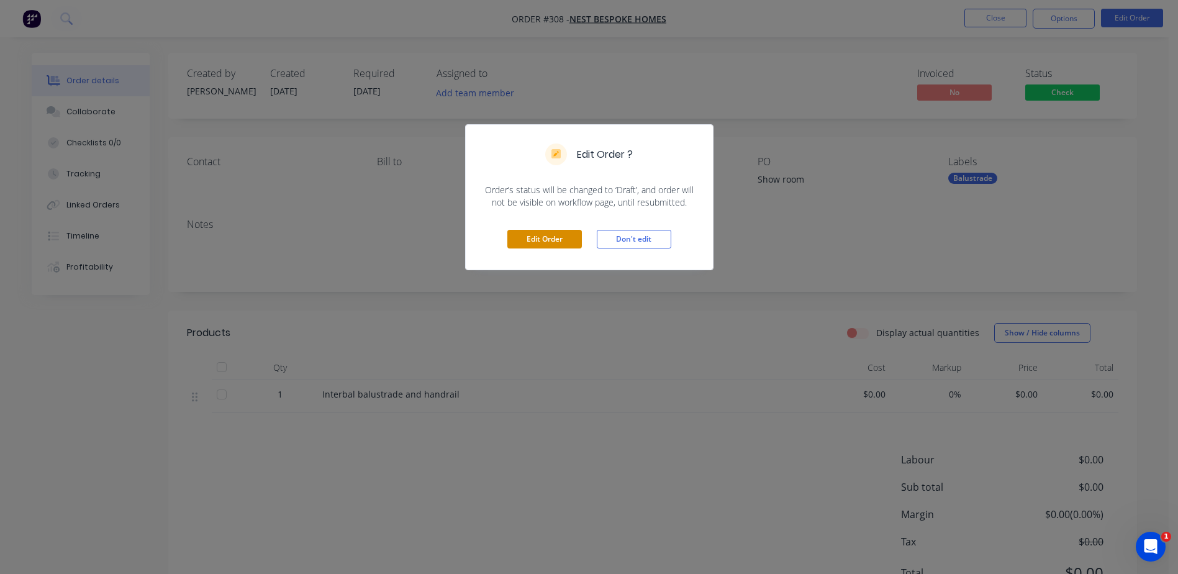
click at [548, 239] on button "Edit Order" at bounding box center [545, 239] width 75 height 19
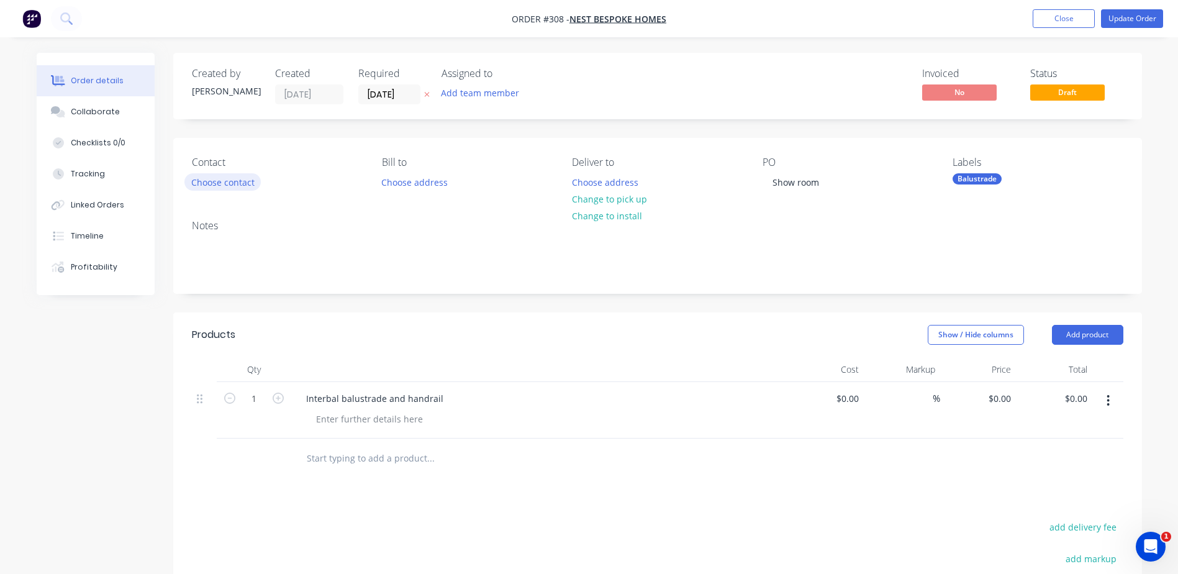
click at [247, 186] on button "Choose contact" at bounding box center [222, 181] width 76 height 17
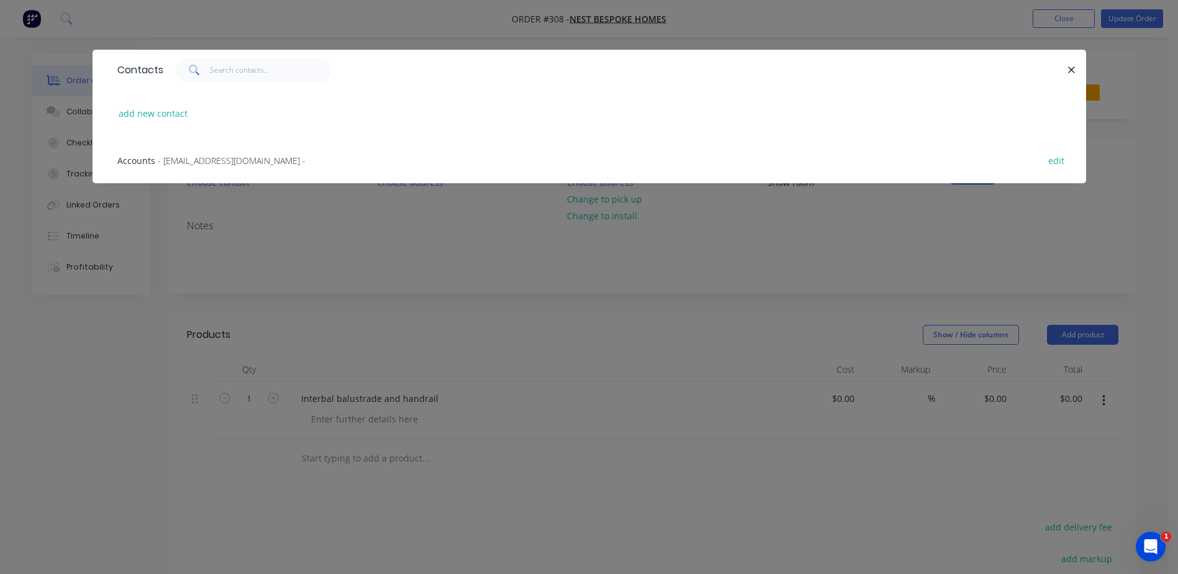
click at [193, 161] on span "- accounts@nestbespokehomes.com.au -" at bounding box center [232, 161] width 148 height 12
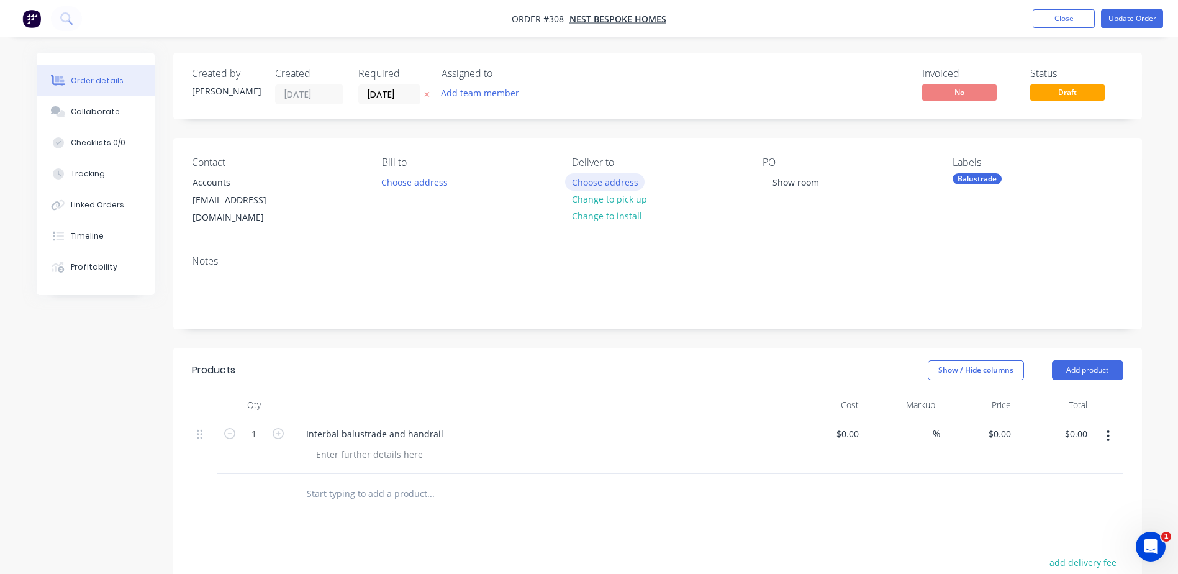
click at [593, 180] on button "Choose address" at bounding box center [605, 181] width 80 height 17
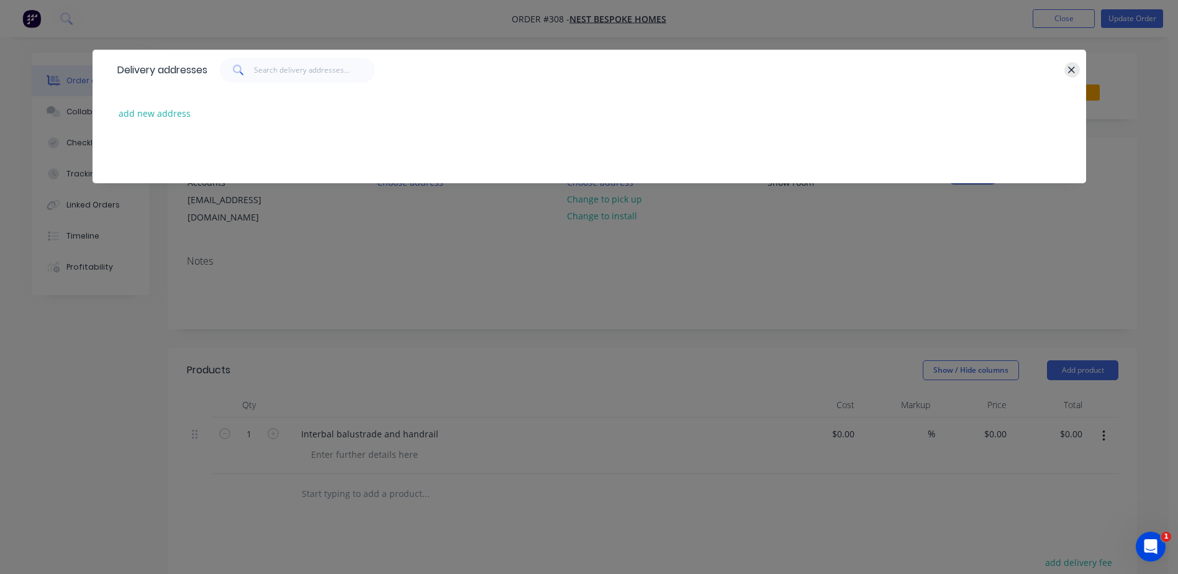
click at [1073, 70] on icon "button" at bounding box center [1072, 70] width 8 height 11
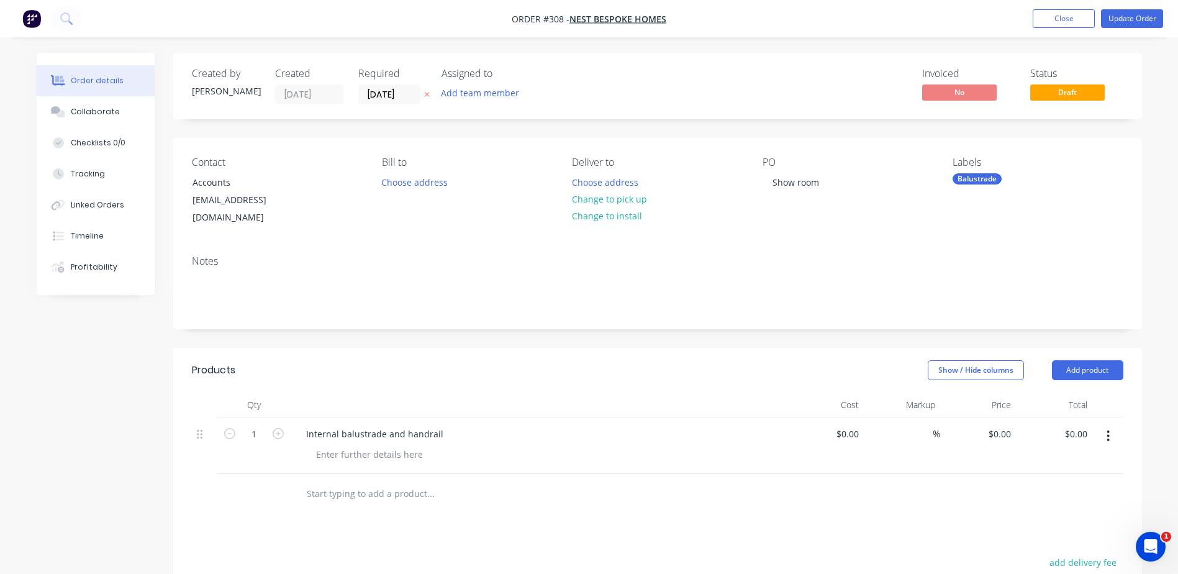
click at [485, 493] on div at bounding box center [514, 494] width 447 height 40
click at [1087, 360] on button "Add product" at bounding box center [1087, 370] width 71 height 20
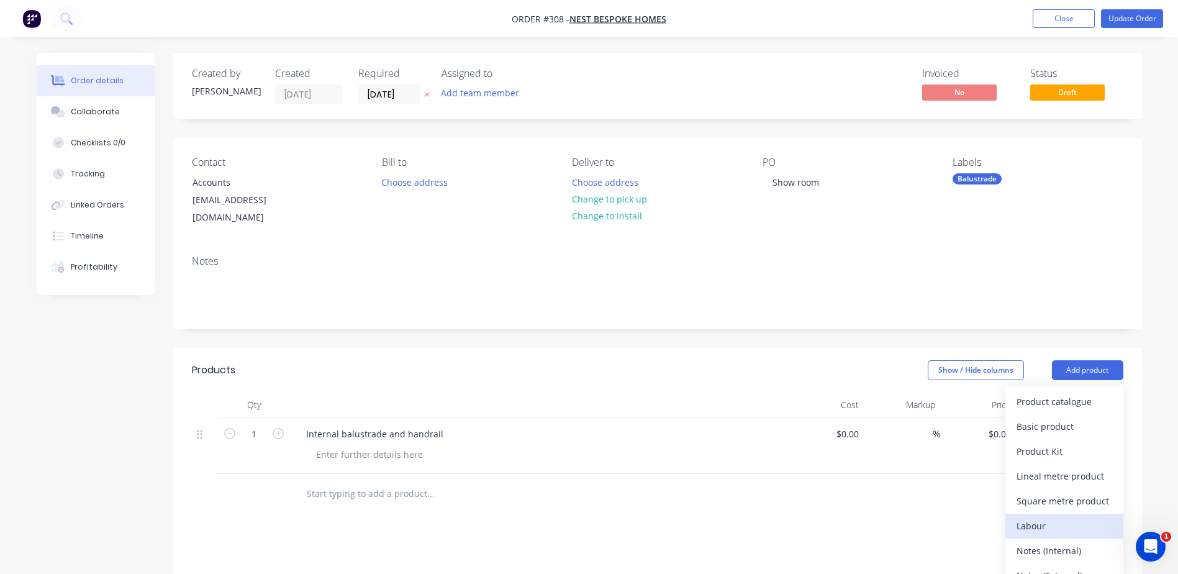
click at [1039, 517] on div "Labour" at bounding box center [1065, 526] width 96 height 18
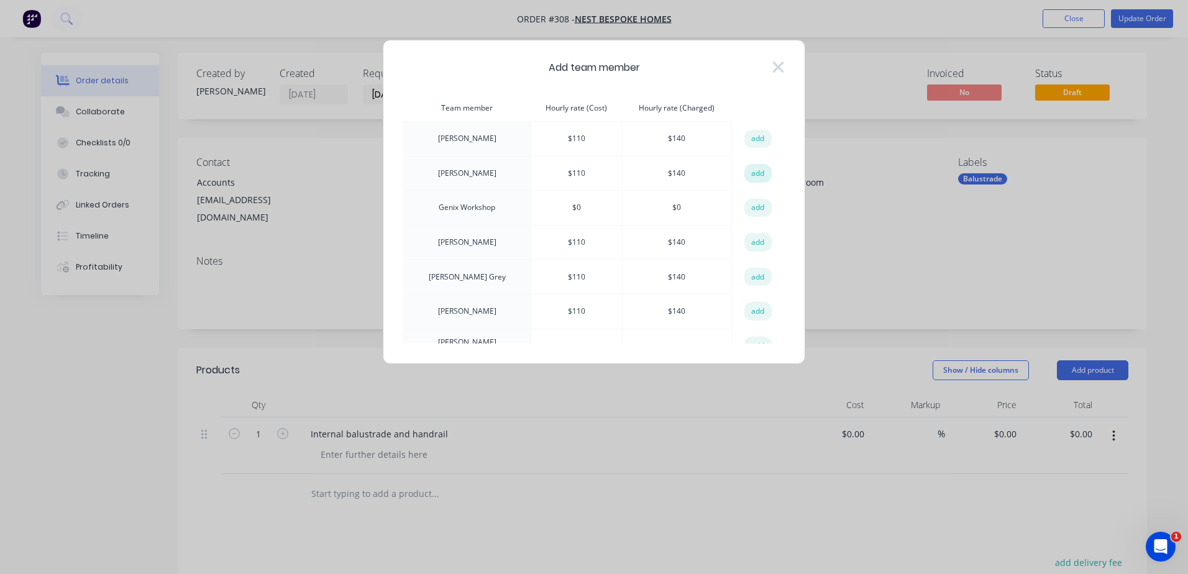
click at [745, 176] on button "add" at bounding box center [757, 173] width 27 height 19
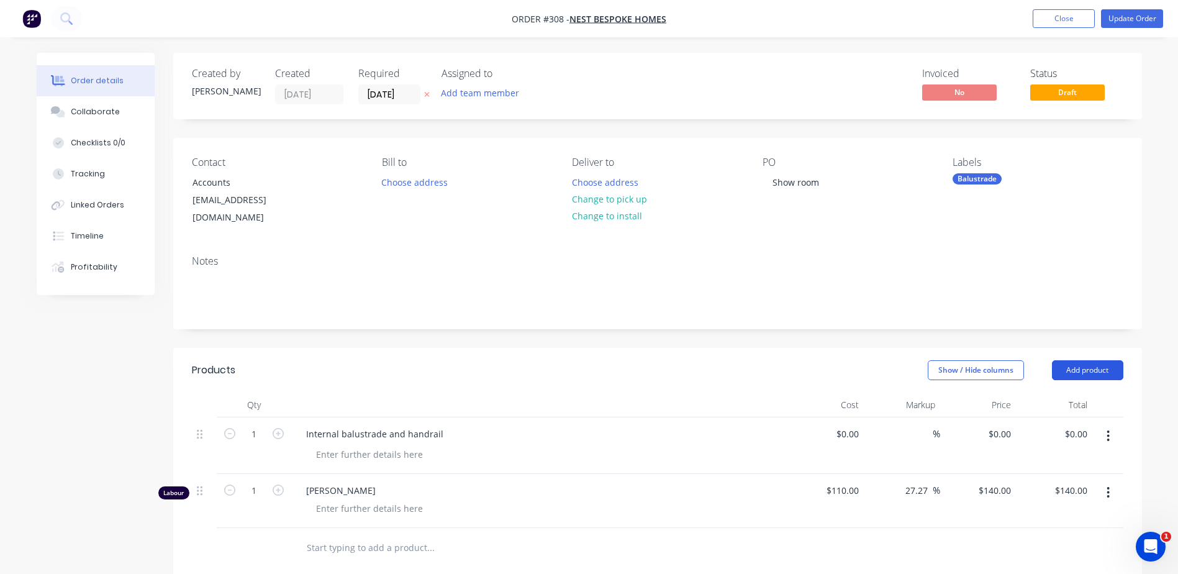
click at [1084, 360] on button "Add product" at bounding box center [1087, 370] width 71 height 20
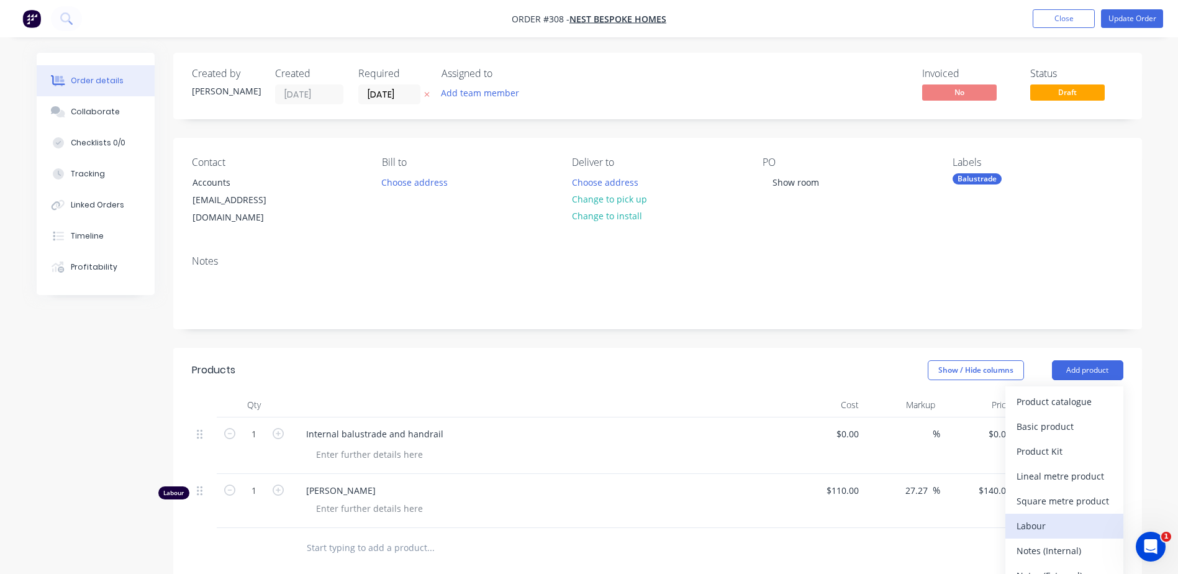
click at [1032, 517] on div "Labour" at bounding box center [1065, 526] width 96 height 18
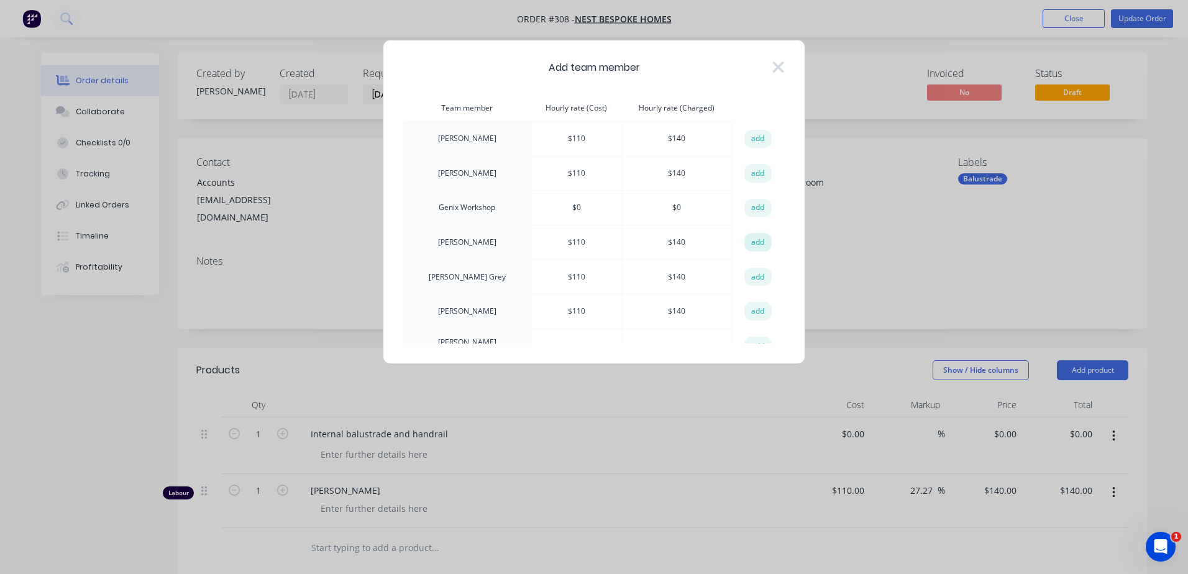
click at [748, 246] on button "add" at bounding box center [757, 242] width 27 height 19
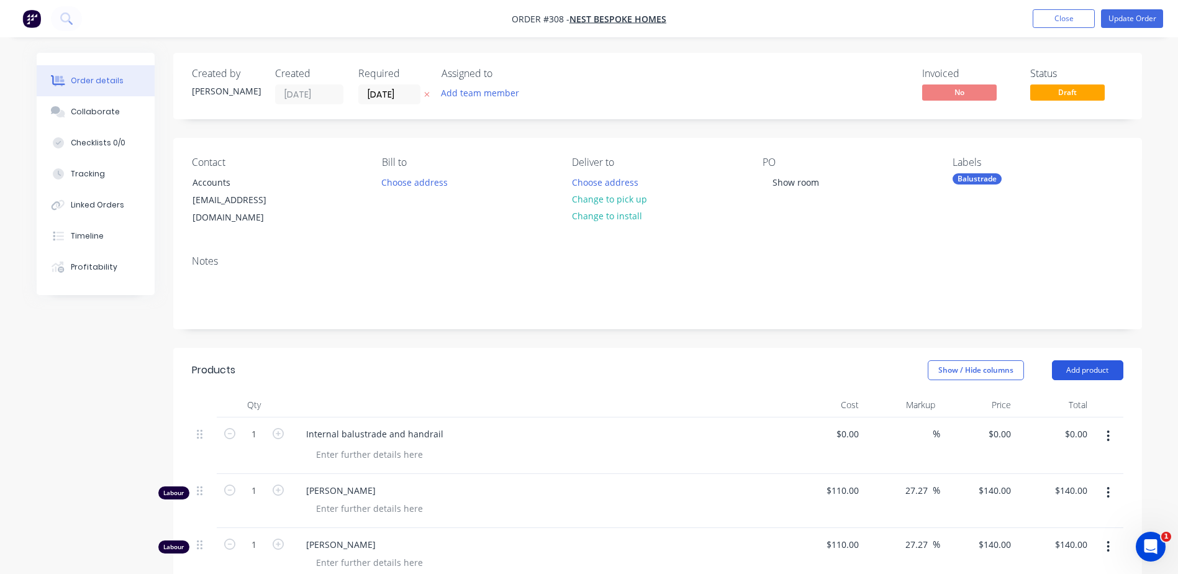
click at [1085, 360] on button "Add product" at bounding box center [1087, 370] width 71 height 20
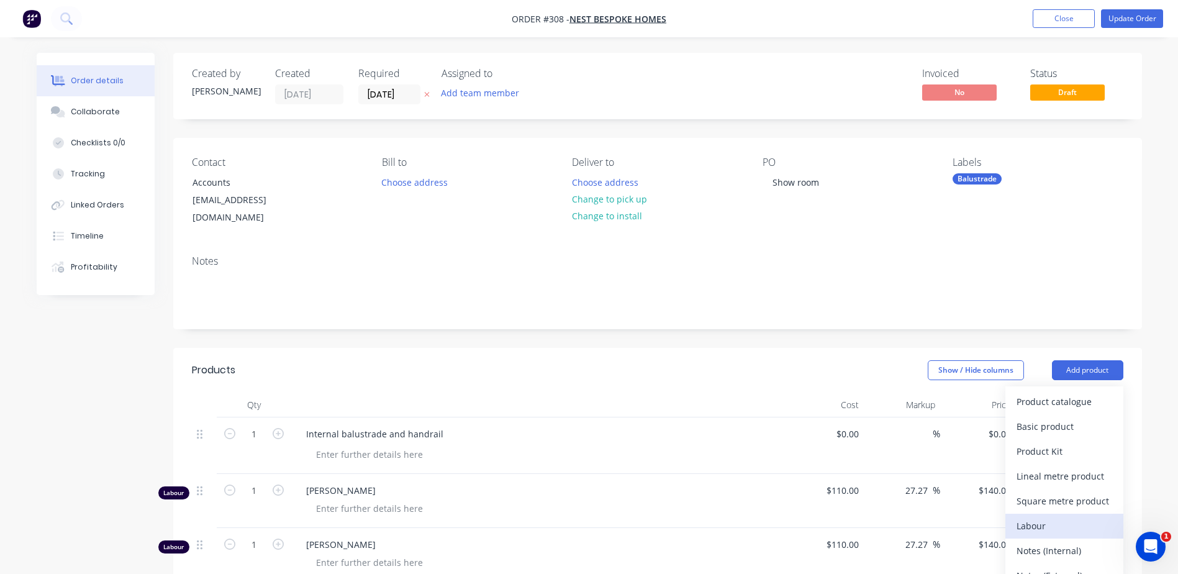
click at [1037, 517] on div "Labour" at bounding box center [1065, 526] width 96 height 18
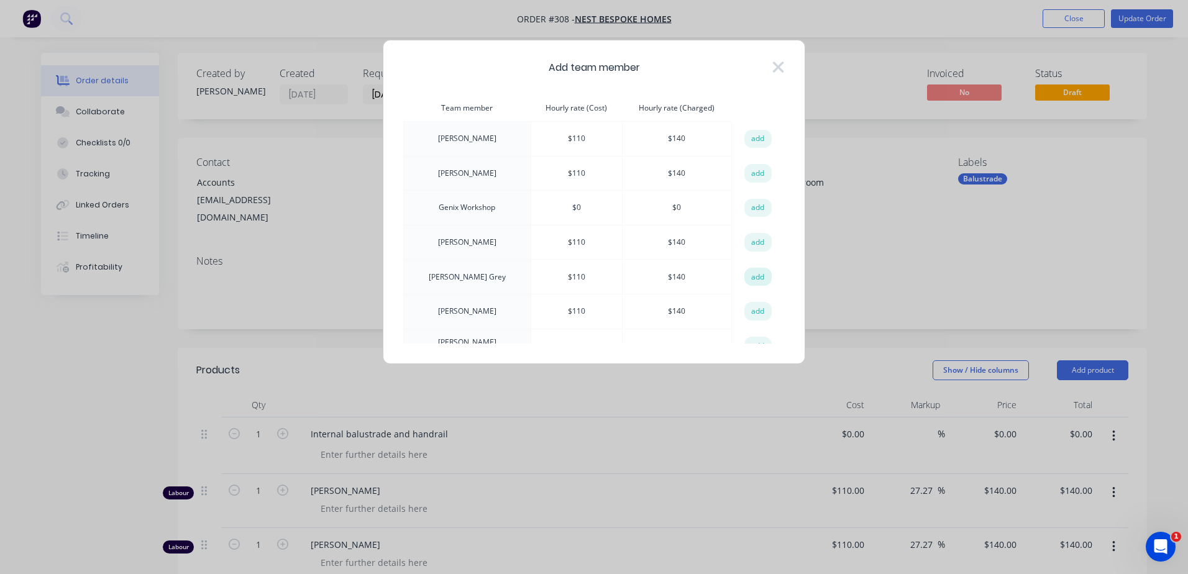
click at [751, 278] on button "add" at bounding box center [757, 277] width 27 height 19
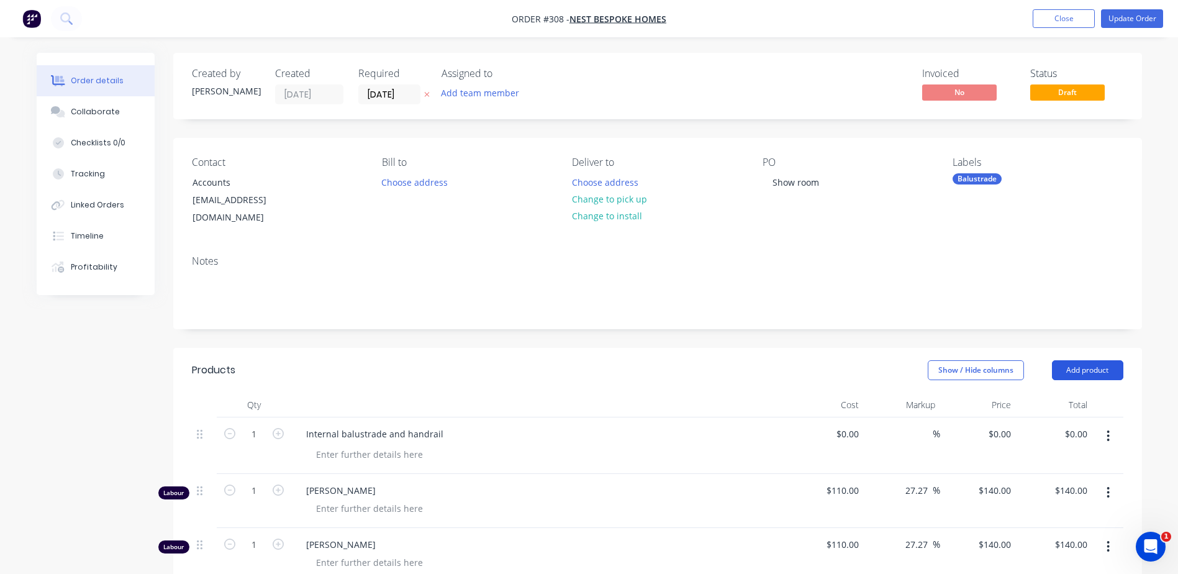
click at [1086, 360] on button "Add product" at bounding box center [1087, 370] width 71 height 20
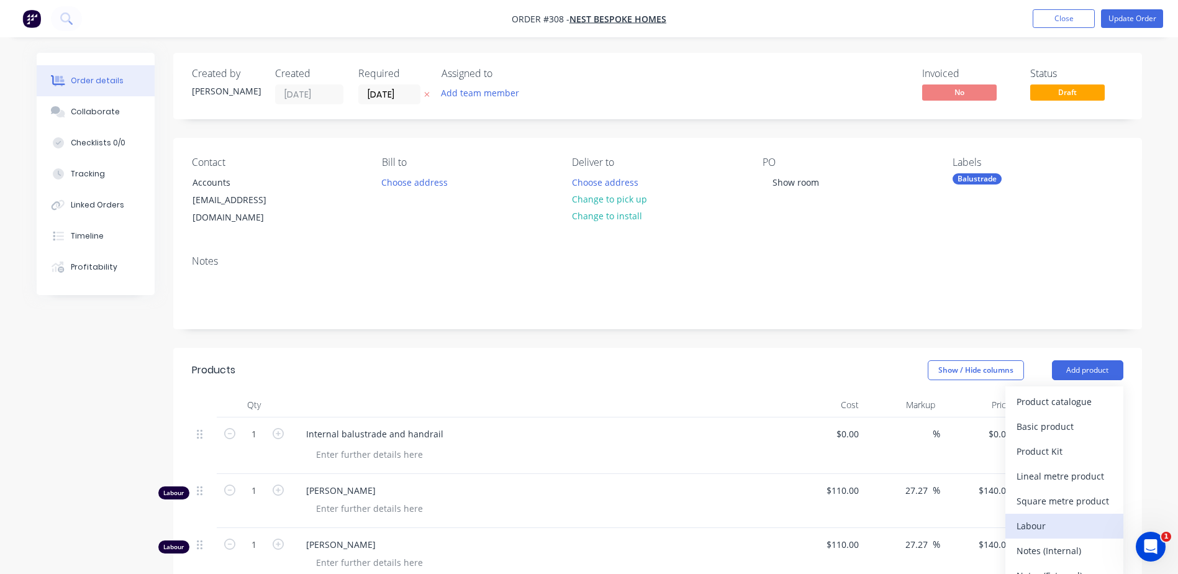
click at [1034, 517] on div "Labour" at bounding box center [1065, 526] width 96 height 18
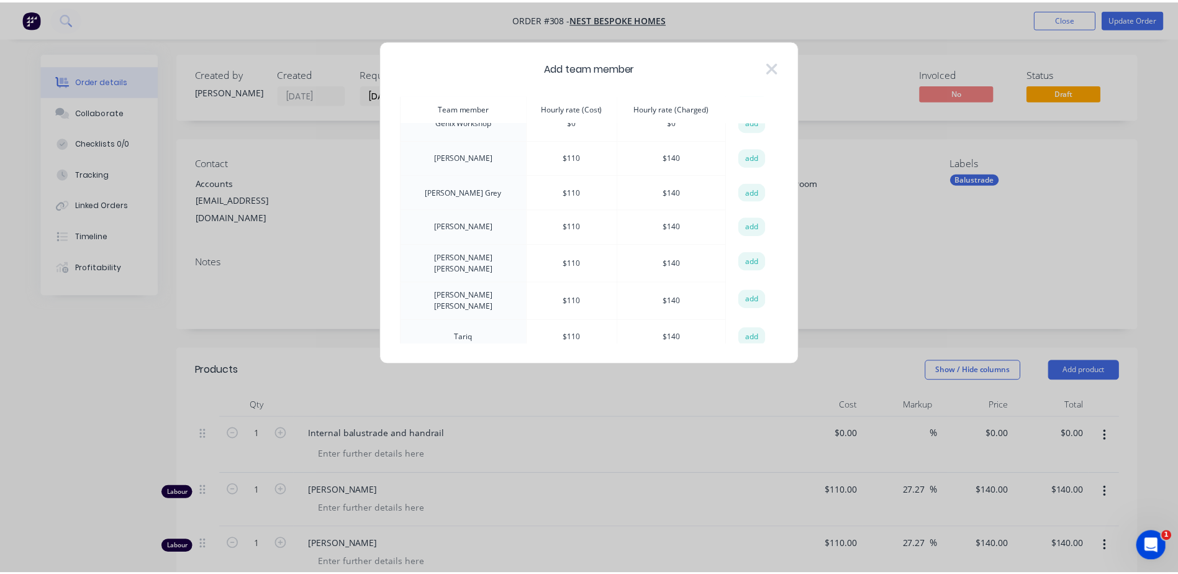
scroll to position [89, 0]
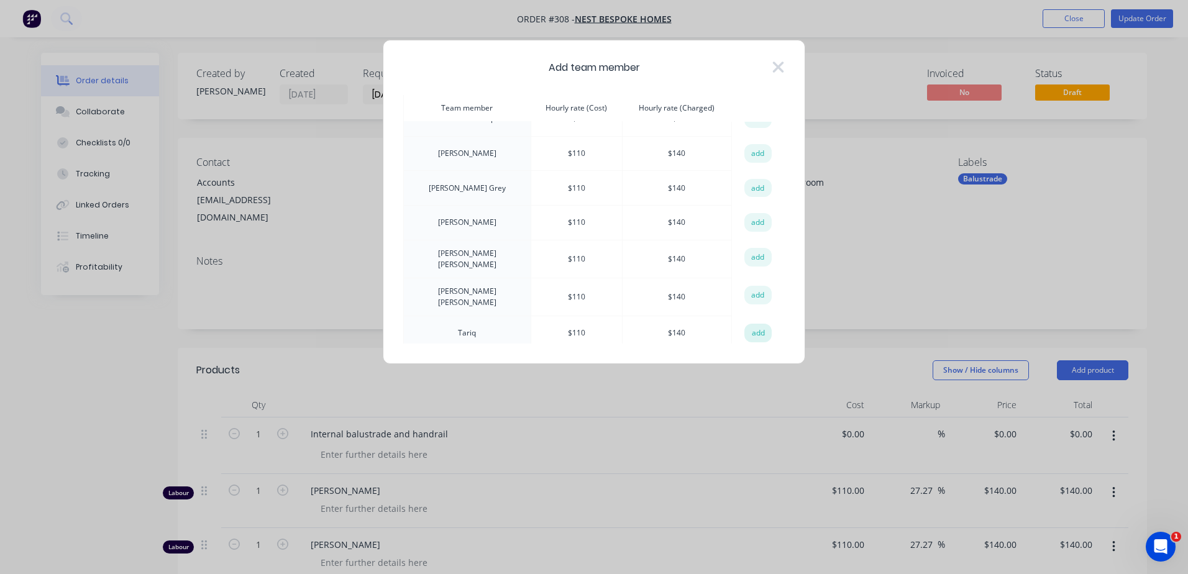
click at [754, 324] on button "add" at bounding box center [757, 333] width 27 height 19
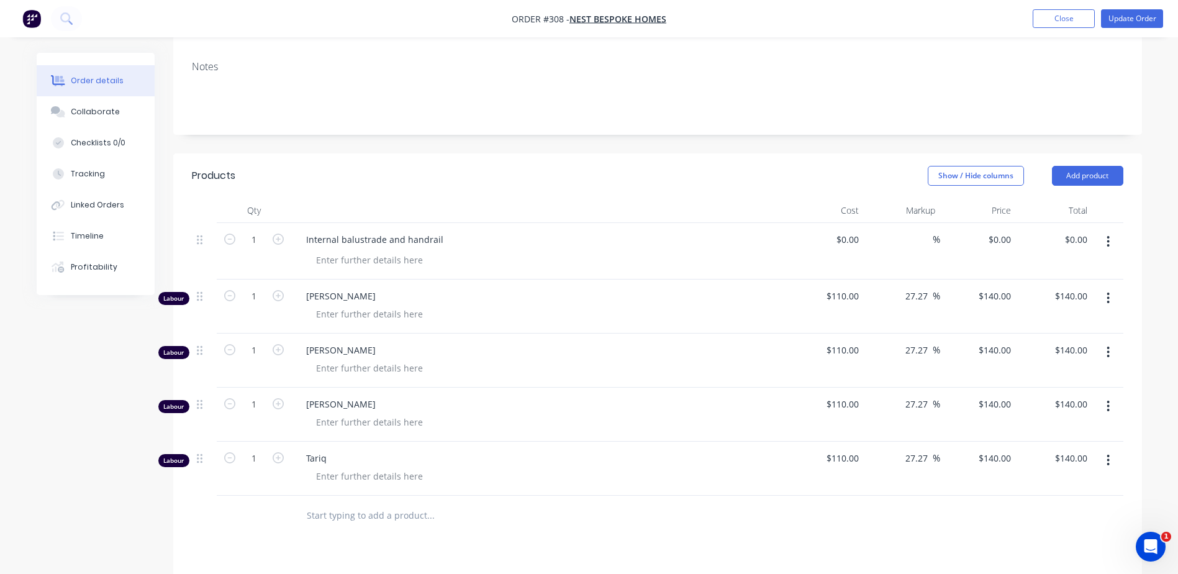
scroll to position [248, 0]
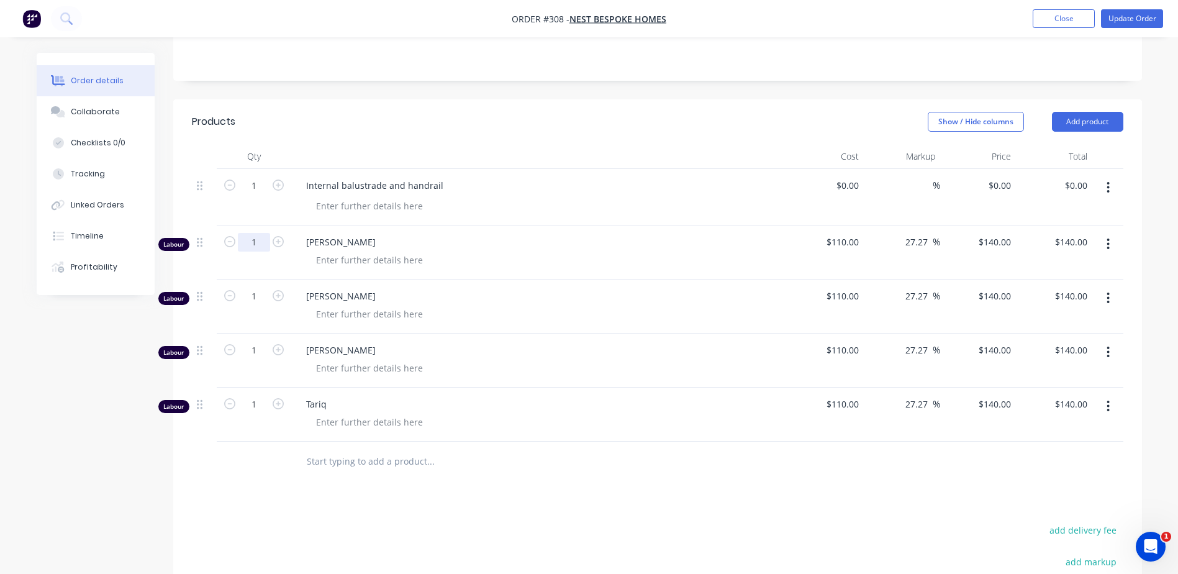
click at [265, 233] on input "1" at bounding box center [254, 242] width 32 height 19
type input "1.5"
type input "$210.00"
click at [263, 287] on input "1" at bounding box center [254, 296] width 32 height 19
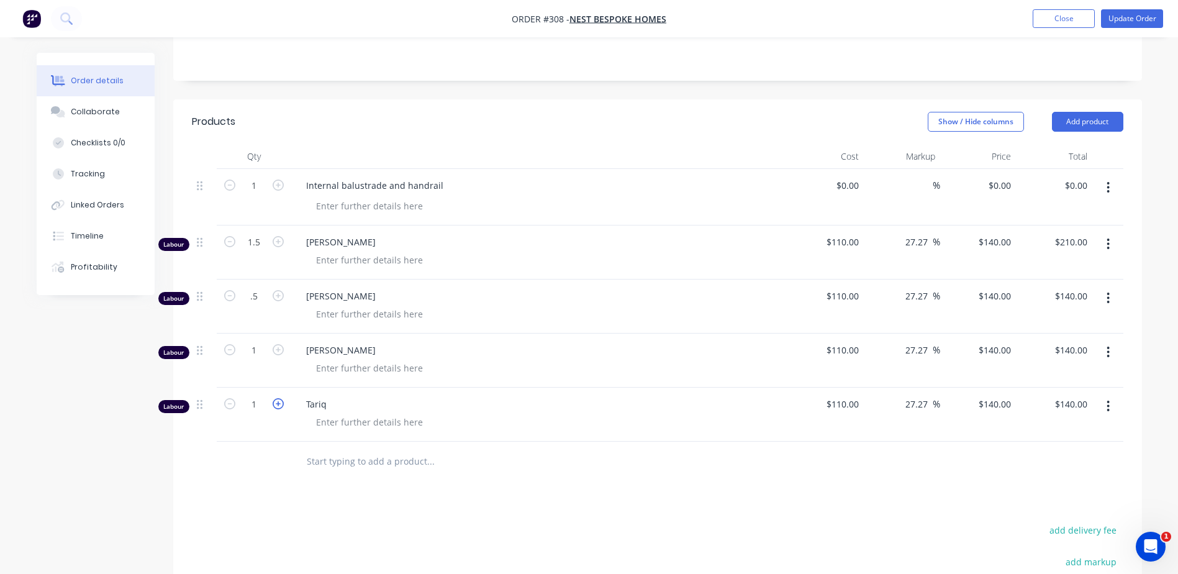
type input "0.5"
type input "$70.00"
click at [280, 398] on icon "button" at bounding box center [278, 403] width 11 height 11
type input "2"
type input "$280.00"
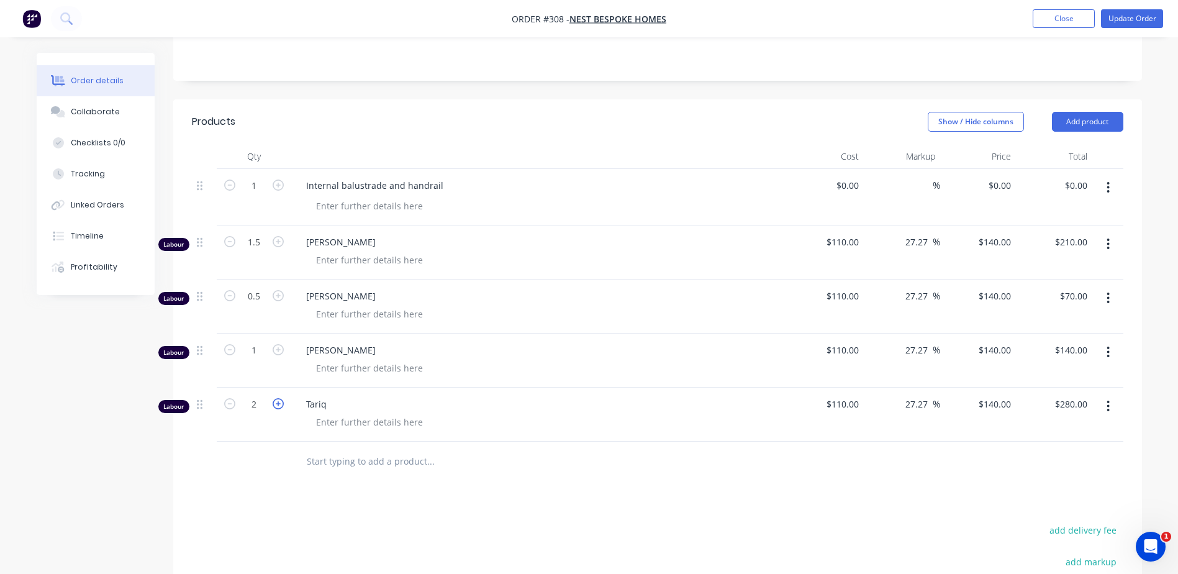
click at [280, 398] on icon "button" at bounding box center [278, 403] width 11 height 11
type input "3"
type input "$420.00"
click at [257, 395] on input "3" at bounding box center [254, 404] width 32 height 19
type input "19.75"
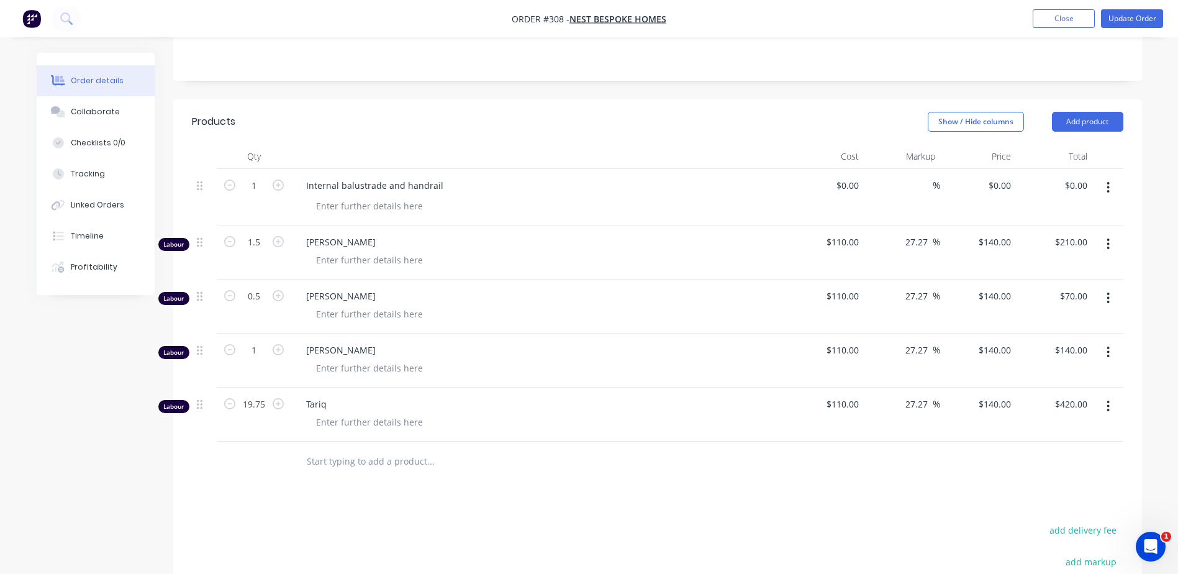
type input "$2,765.00"
click at [369, 503] on div "Products Show / Hide columns Add product Qty Cost Markup Price Total 1 Internal…" at bounding box center [657, 439] width 969 height 681
click at [1127, 17] on button "Update Order" at bounding box center [1132, 18] width 62 height 19
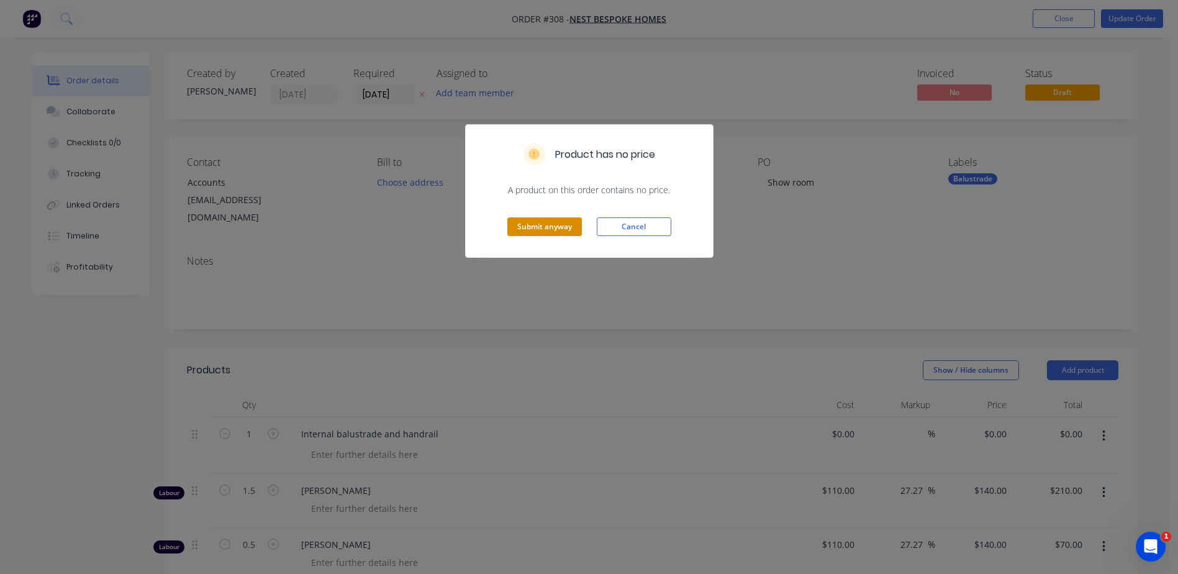
click at [538, 226] on button "Submit anyway" at bounding box center [545, 226] width 75 height 19
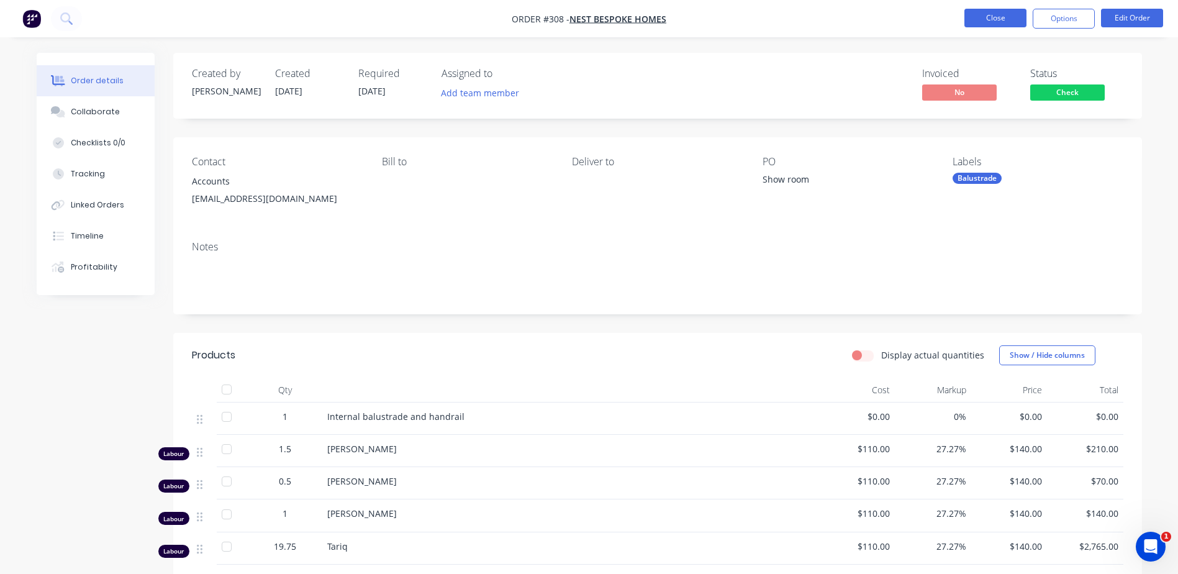
click at [990, 17] on button "Close" at bounding box center [996, 18] width 62 height 19
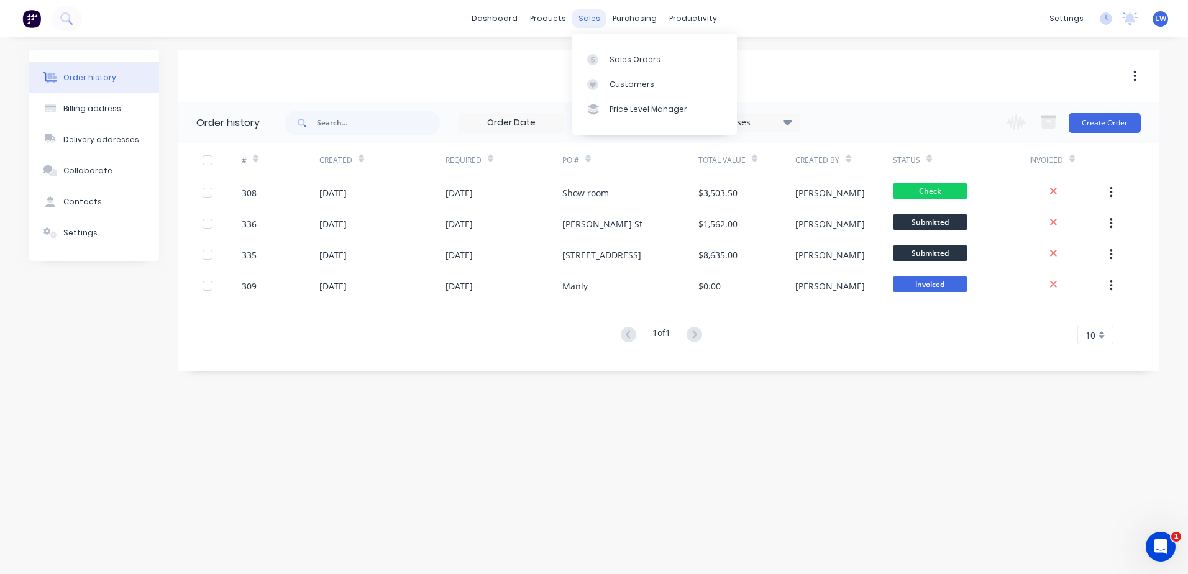
click at [594, 22] on div "sales" at bounding box center [589, 18] width 34 height 19
click at [605, 55] on div at bounding box center [596, 59] width 19 height 11
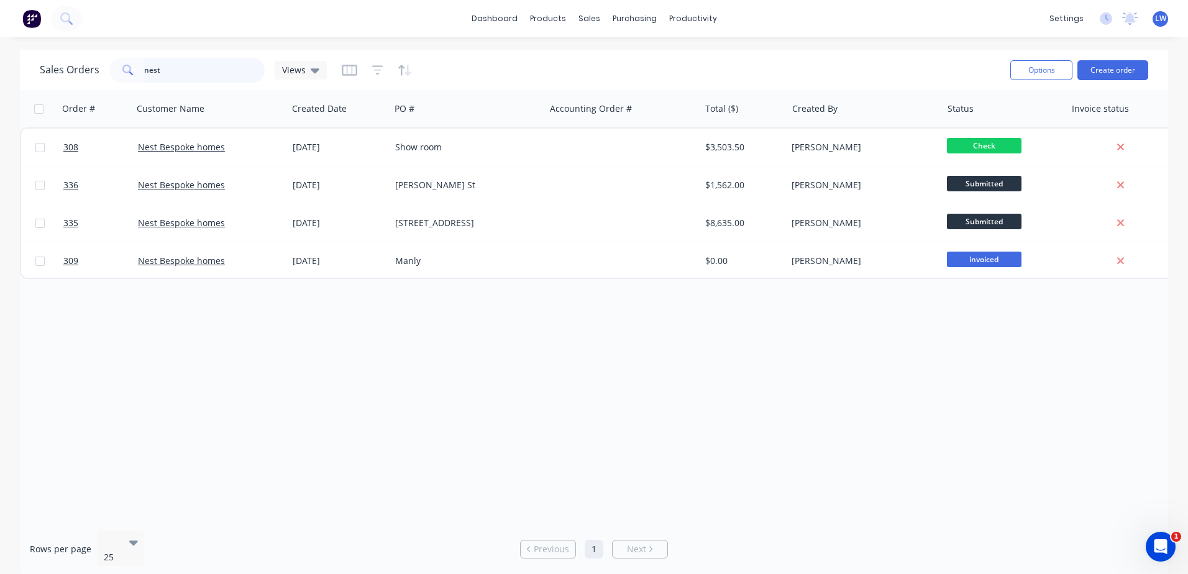
click at [206, 68] on input "nest" at bounding box center [204, 70] width 121 height 25
drag, startPoint x: 206, startPoint y: 68, endPoint x: 136, endPoint y: 82, distance: 70.9
click at [136, 82] on div "nest" at bounding box center [186, 70] width 155 height 25
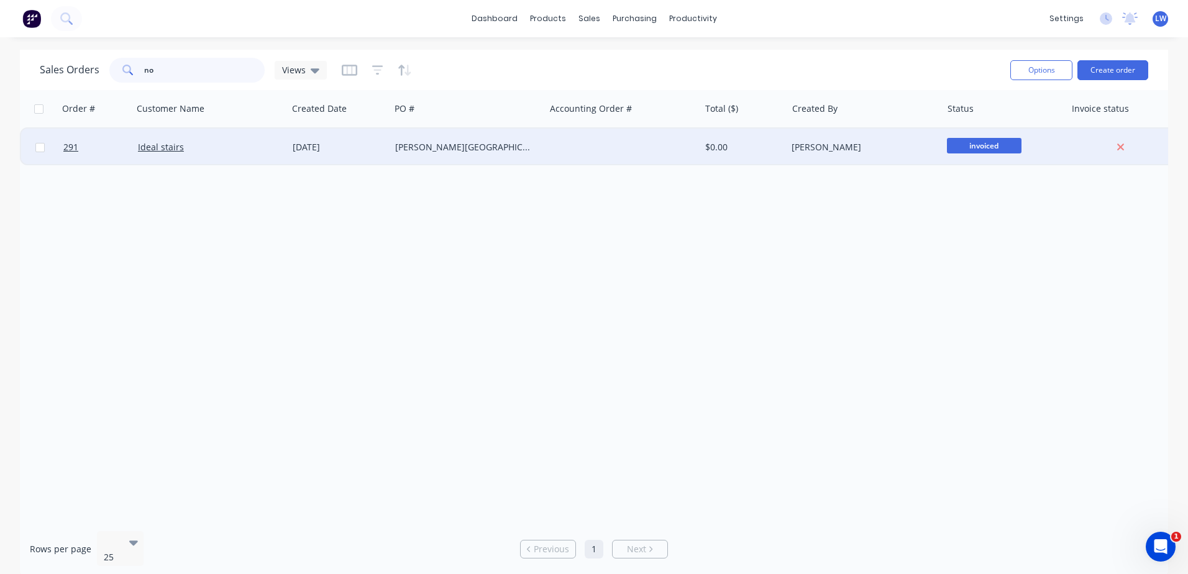
type input "n"
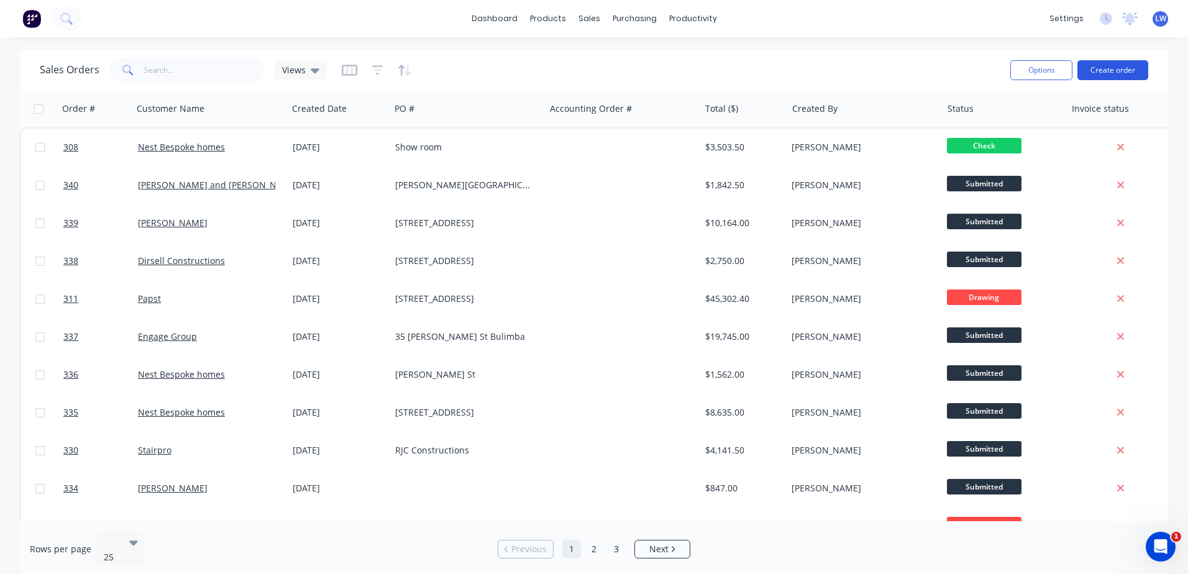
click at [1117, 75] on button "Create order" at bounding box center [1112, 70] width 71 height 20
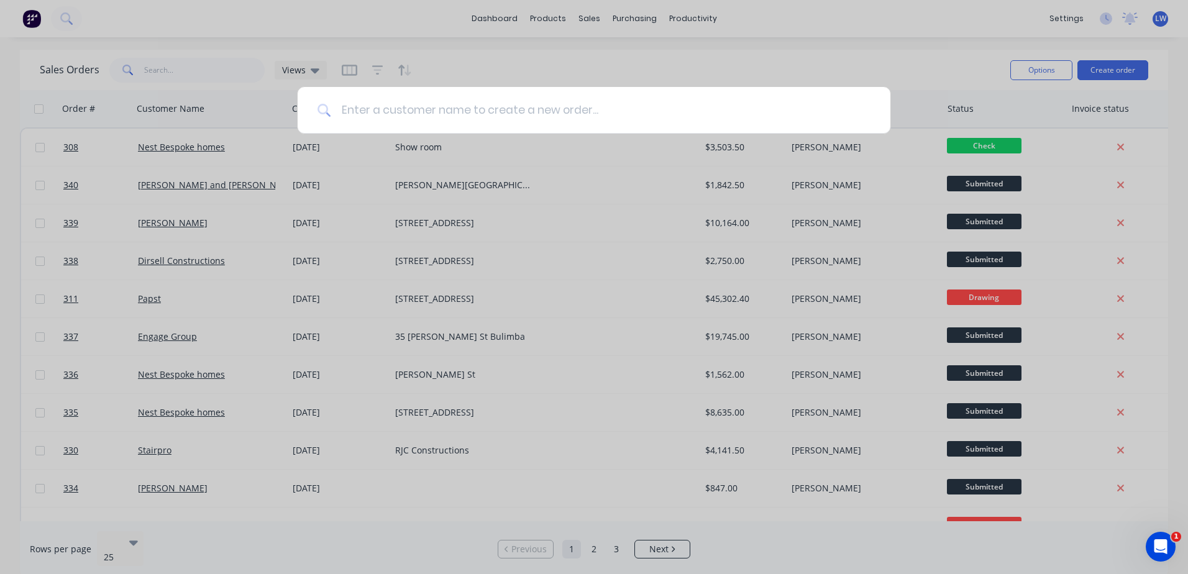
click at [388, 111] on input at bounding box center [600, 110] width 539 height 47
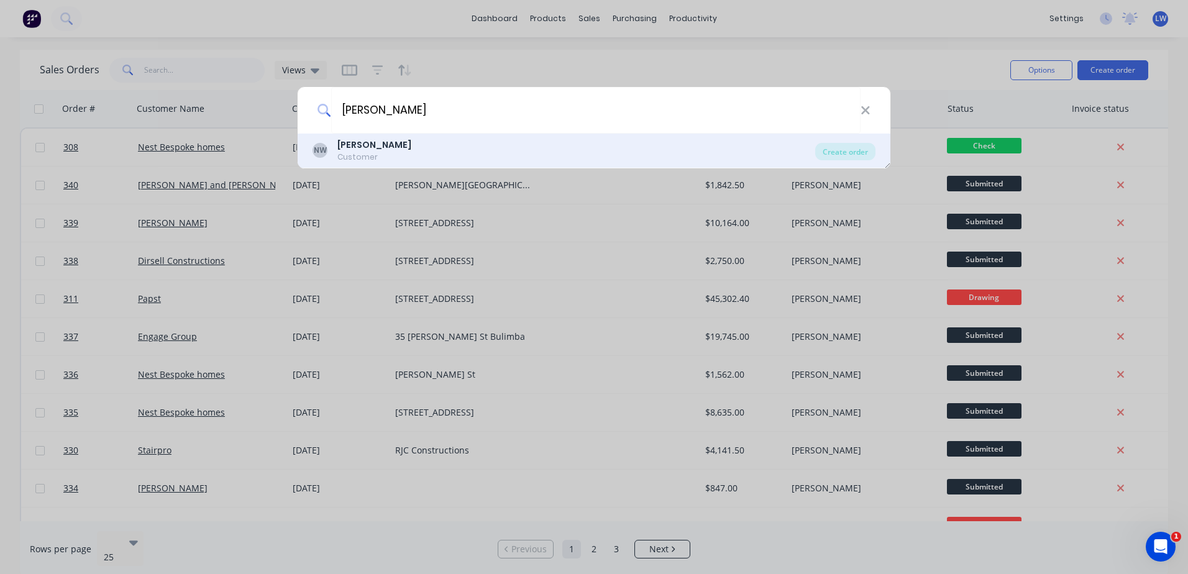
type input "Norman Wrights"
click at [358, 142] on b "norman wrights" at bounding box center [374, 145] width 74 height 12
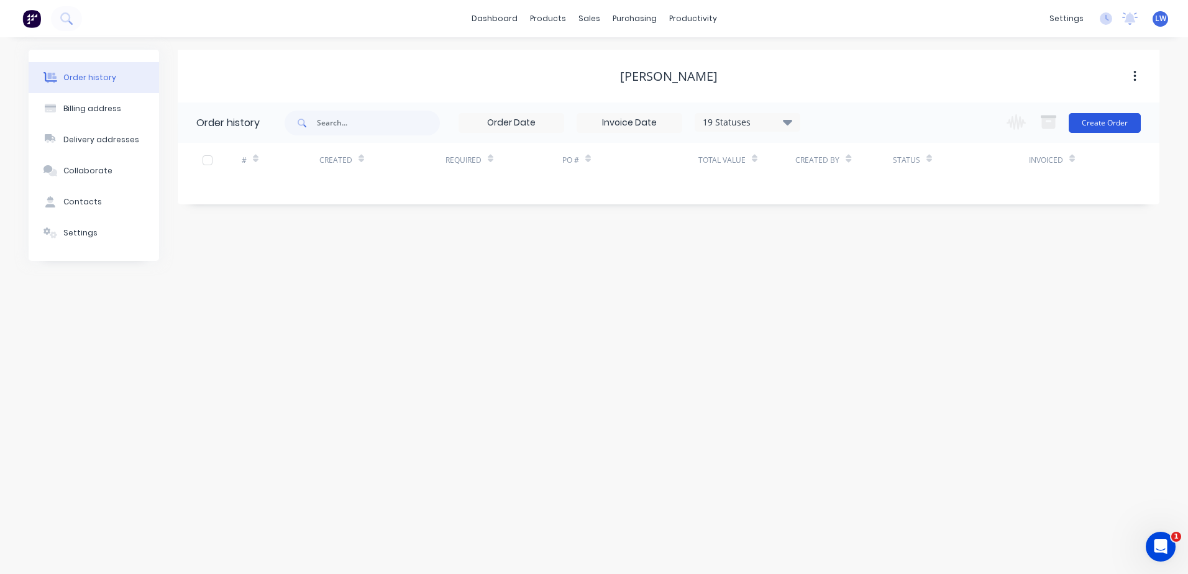
click at [1092, 125] on button "Create Order" at bounding box center [1104, 123] width 72 height 20
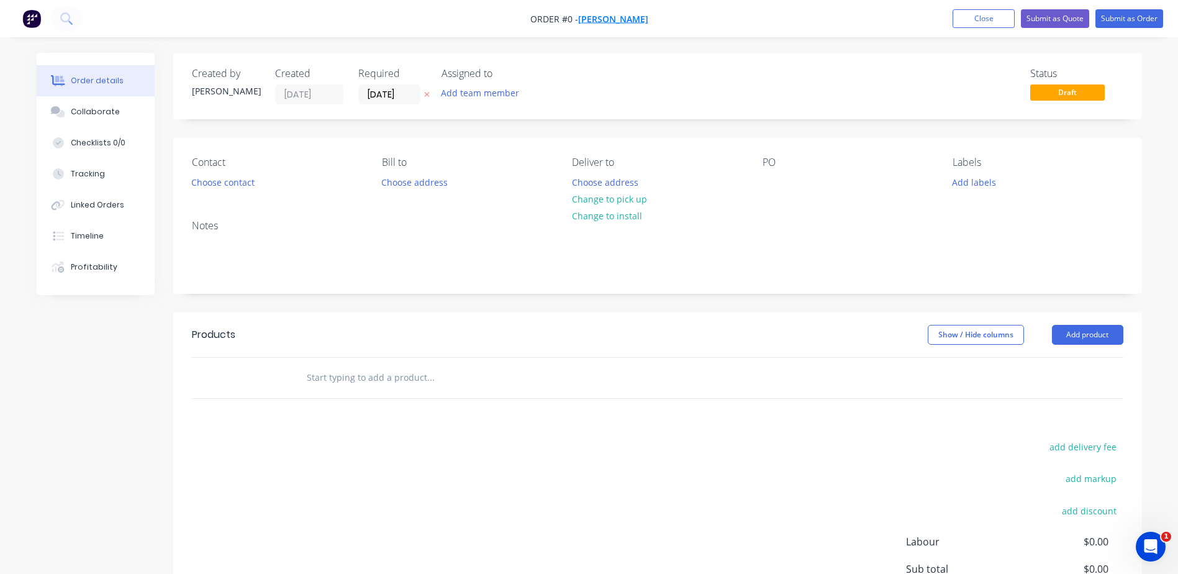
click at [617, 18] on span "norman wrights" at bounding box center [613, 19] width 70 height 12
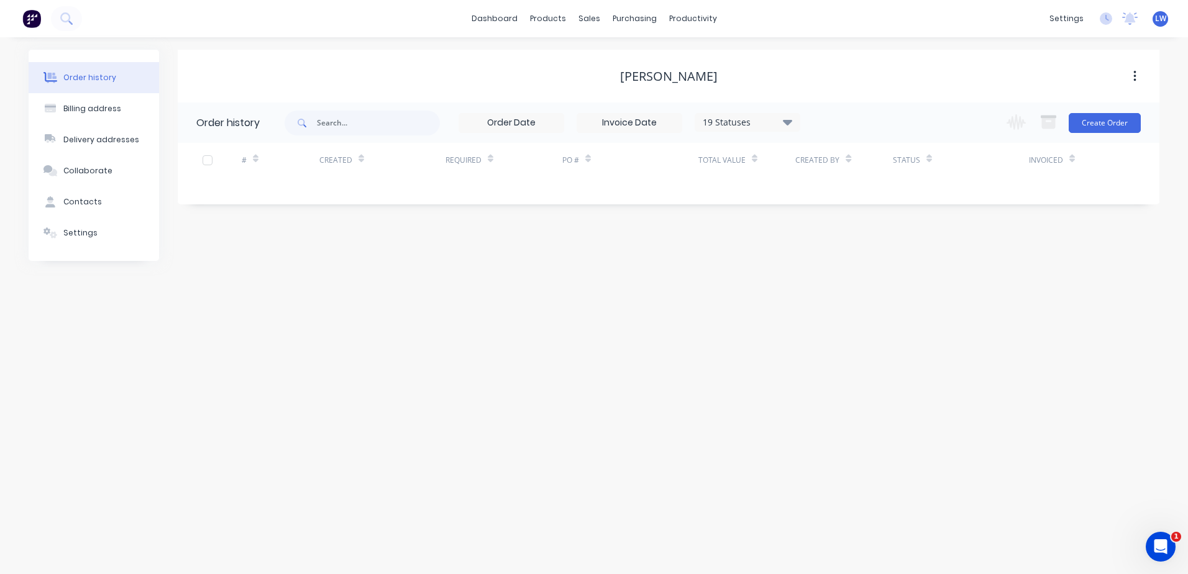
click at [663, 73] on div "norman wrights" at bounding box center [669, 76] width 98 height 15
click at [1129, 75] on button "button" at bounding box center [1134, 76] width 29 height 22
click at [926, 75] on div "norman wrights" at bounding box center [668, 76] width 981 height 15
click at [665, 75] on div "norman wrights" at bounding box center [669, 76] width 98 height 15
click at [96, 106] on div "Billing address" at bounding box center [92, 108] width 58 height 11
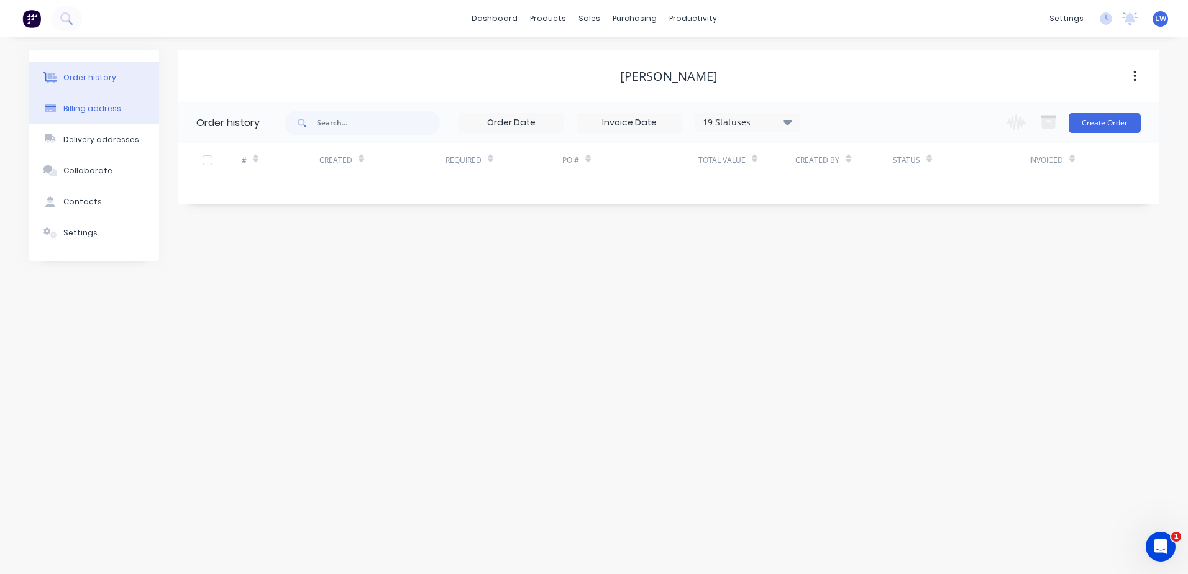
select select "AU"
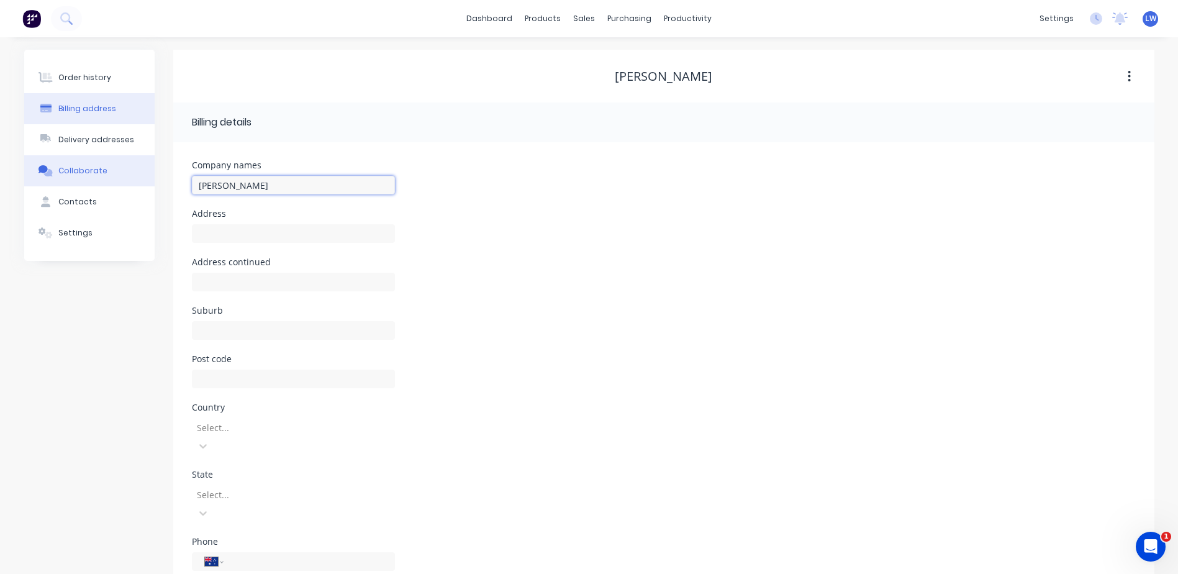
drag, startPoint x: 278, startPoint y: 182, endPoint x: 150, endPoint y: 181, distance: 128.0
click at [150, 181] on div "Order history Billing address Delivery addresses Collaborate Contacts Settings …" at bounding box center [589, 348] width 1131 height 597
click at [122, 80] on button "Order history" at bounding box center [89, 77] width 130 height 31
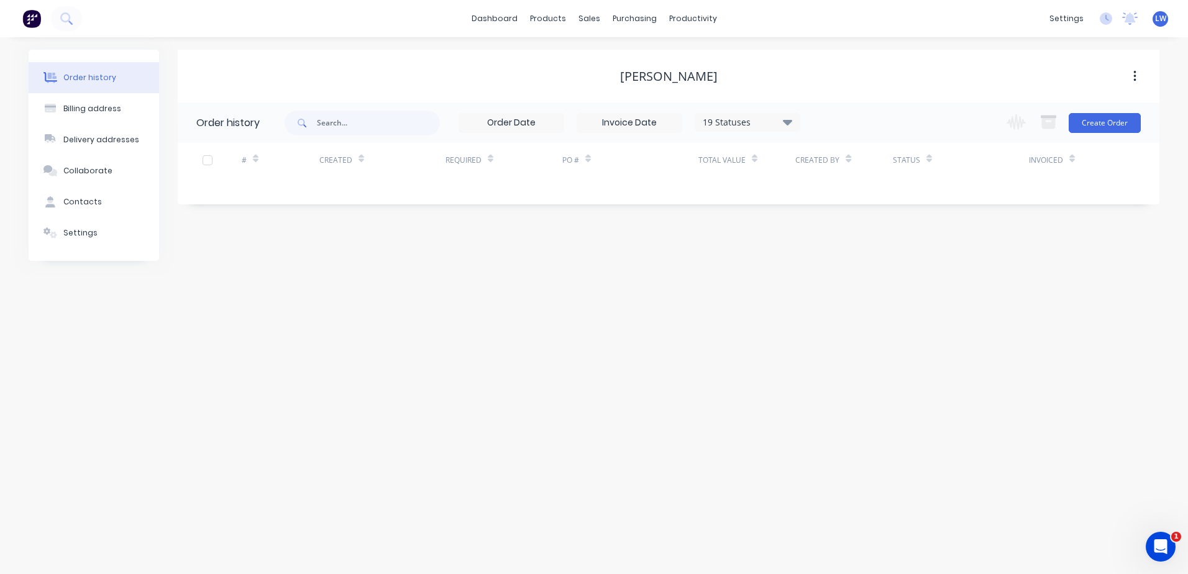
click at [792, 125] on icon at bounding box center [787, 121] width 9 height 15
click at [886, 79] on div "norman wrights" at bounding box center [668, 76] width 981 height 15
click at [703, 71] on div "norman wrights" at bounding box center [669, 76] width 98 height 15
drag, startPoint x: 755, startPoint y: 78, endPoint x: 694, endPoint y: 78, distance: 60.9
click at [751, 78] on div "norman wrights" at bounding box center [668, 76] width 981 height 15
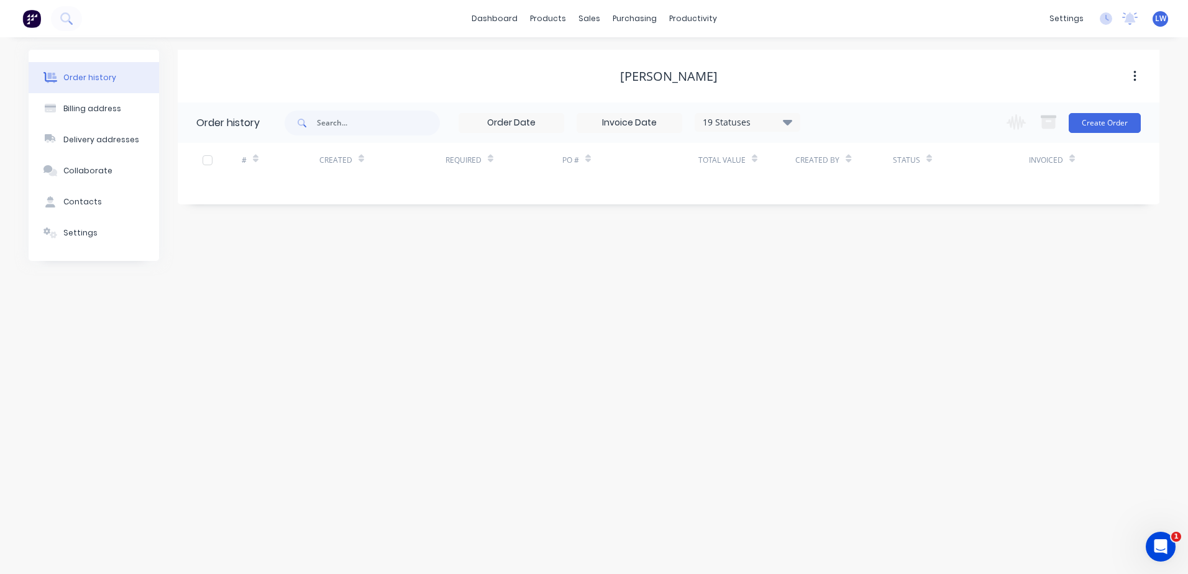
click at [678, 78] on div "norman wrights" at bounding box center [669, 76] width 98 height 15
click at [734, 74] on div "norman wrights" at bounding box center [668, 76] width 981 height 15
click at [626, 60] on div "Sales Orders" at bounding box center [634, 59] width 51 height 11
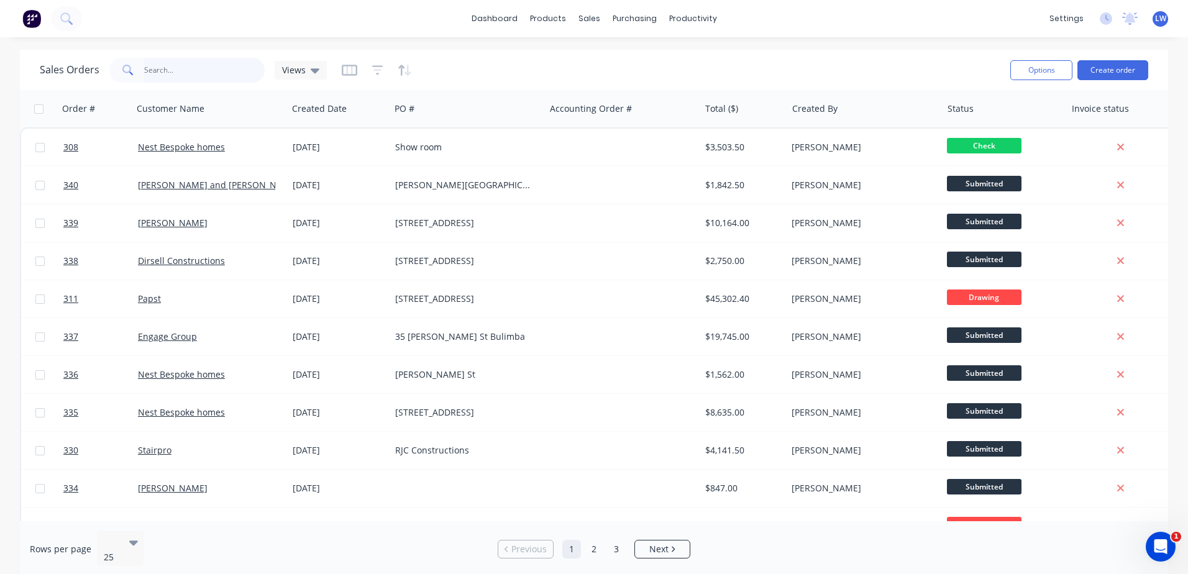
click at [188, 76] on input "text" at bounding box center [204, 70] width 121 height 25
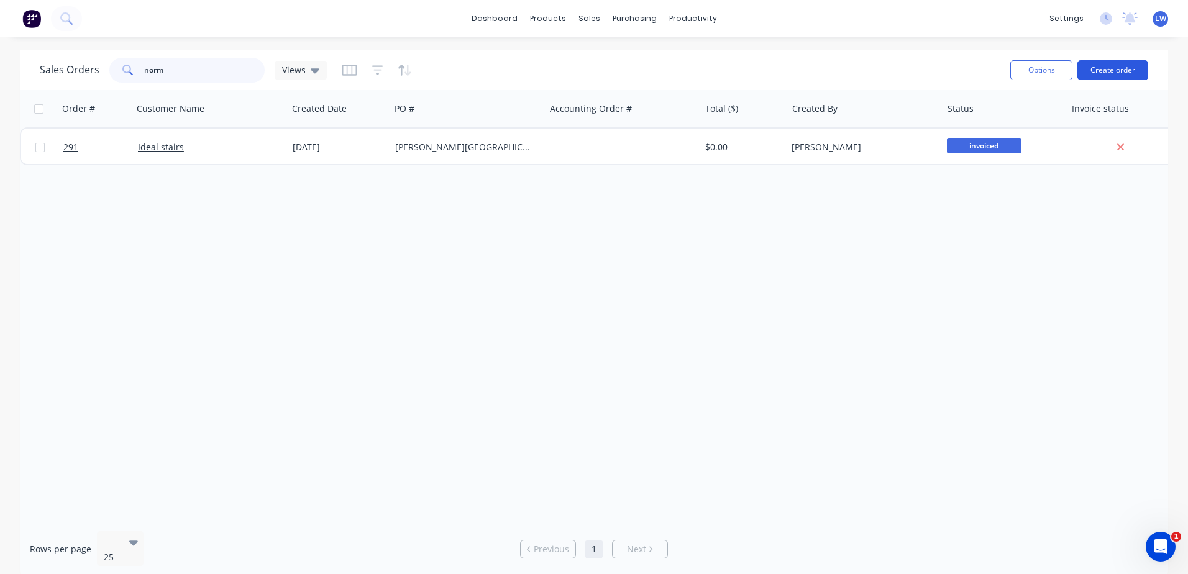
type input "norm"
click at [1117, 68] on button "Create order" at bounding box center [1112, 70] width 71 height 20
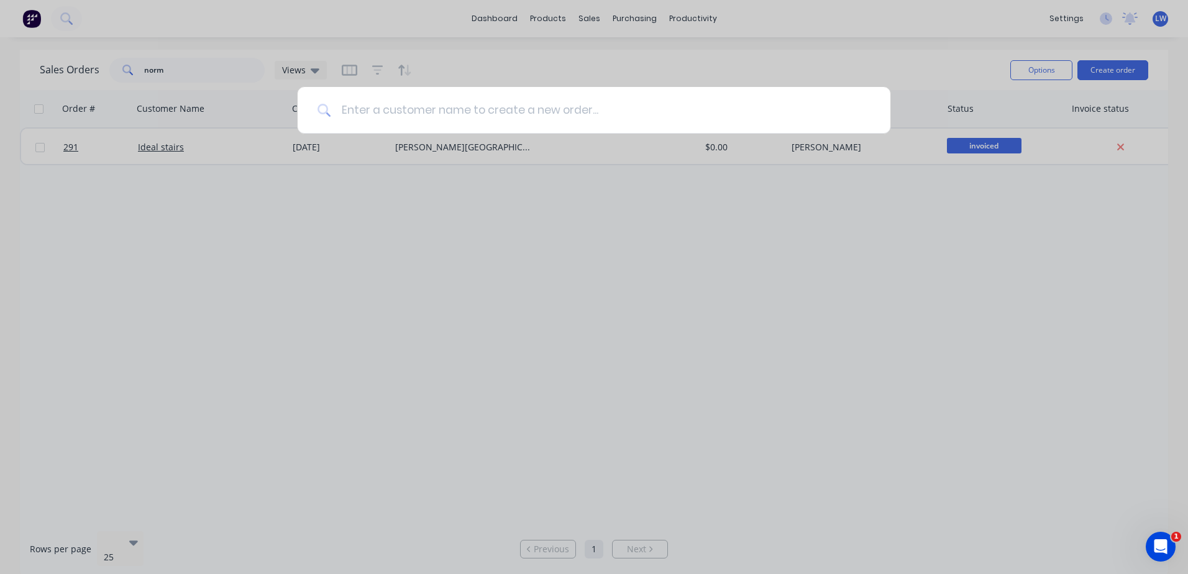
click at [426, 102] on input at bounding box center [600, 110] width 539 height 47
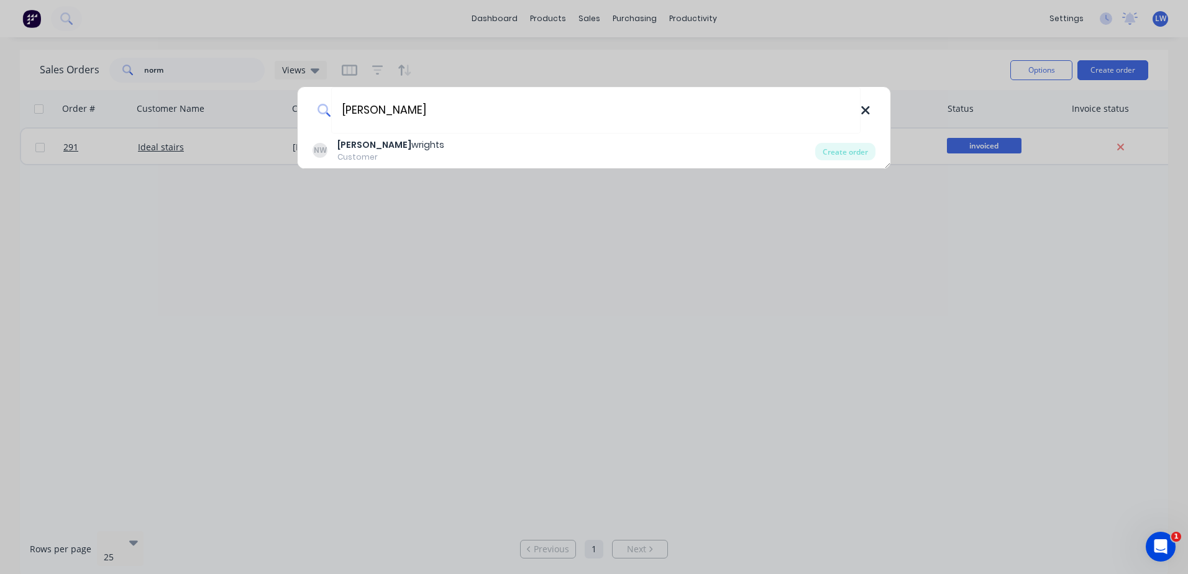
type input "Norman"
click at [863, 112] on icon at bounding box center [865, 110] width 8 height 8
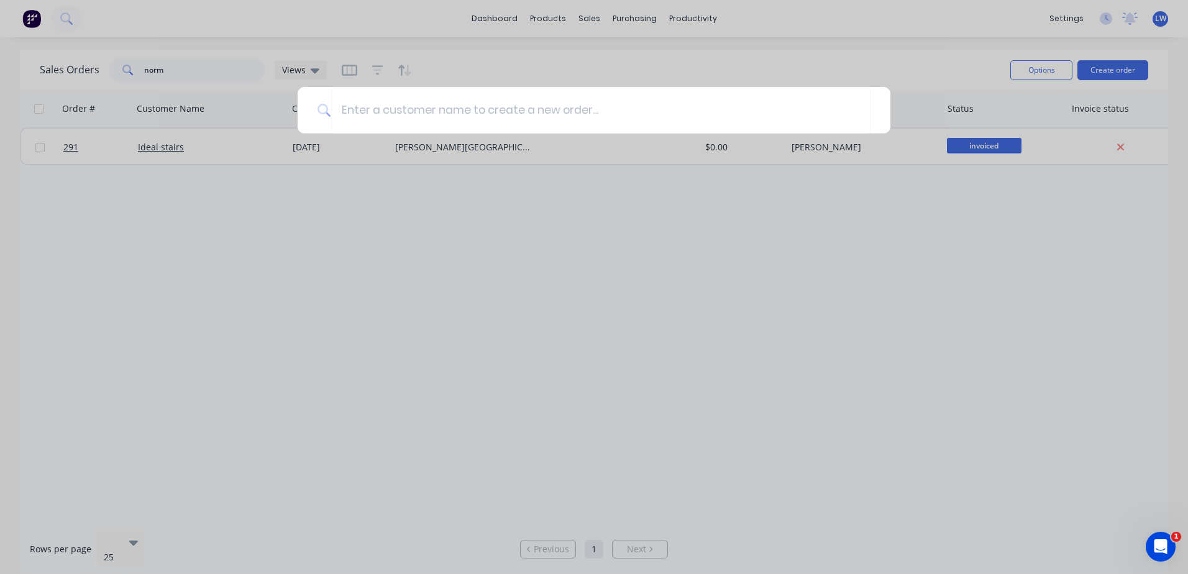
click at [721, 271] on div at bounding box center [594, 287] width 1188 height 574
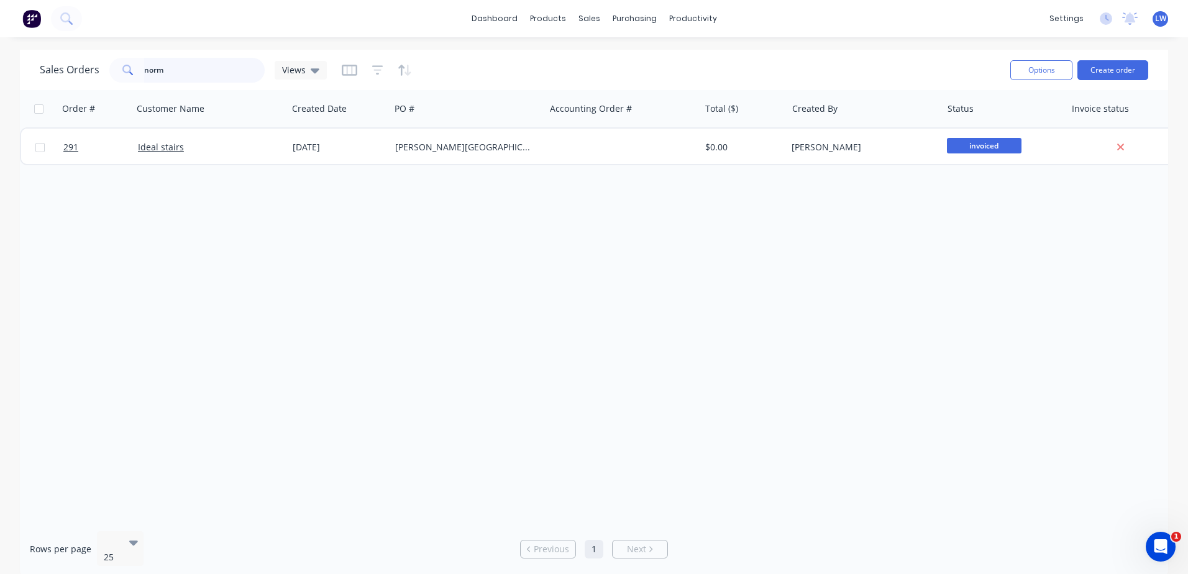
click at [184, 75] on input "norm" at bounding box center [204, 70] width 121 height 25
drag, startPoint x: 183, startPoint y: 71, endPoint x: 84, endPoint y: 70, distance: 98.8
click at [84, 70] on div "Sales Orders norm Views" at bounding box center [183, 70] width 287 height 25
type input "norman"
click at [586, 18] on div "sales" at bounding box center [589, 18] width 34 height 19
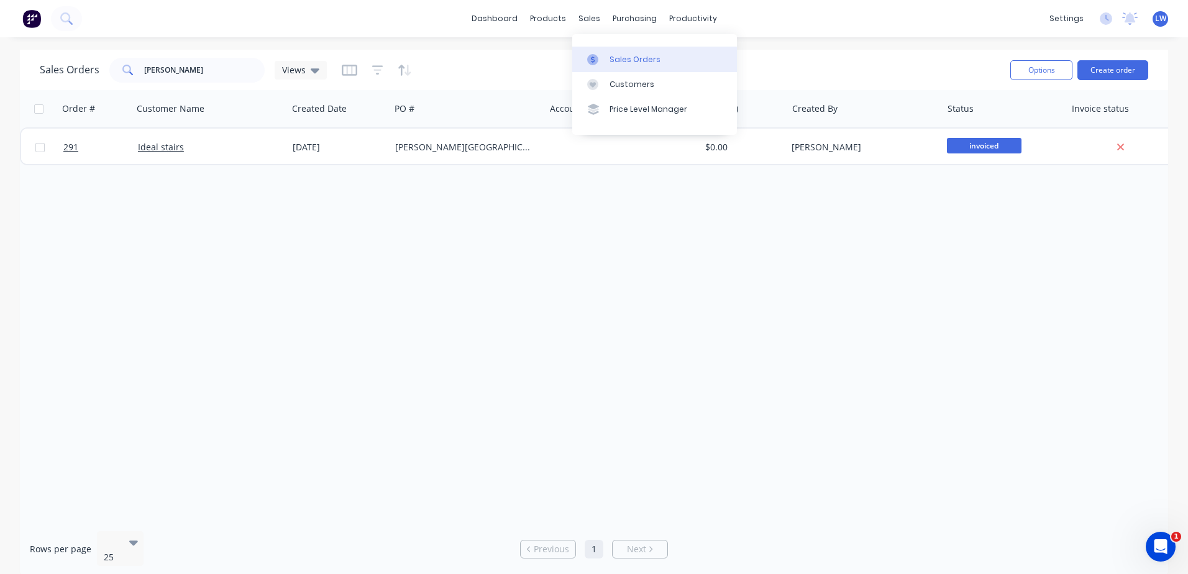
click at [614, 56] on div "Sales Orders" at bounding box center [634, 59] width 51 height 11
click at [658, 63] on link "Sales Orders" at bounding box center [654, 59] width 165 height 25
click at [466, 362] on div "Order # Customer Name Created Date PO # Accounting Order # Total ($) Created By…" at bounding box center [594, 305] width 1148 height 431
drag, startPoint x: 202, startPoint y: 69, endPoint x: 111, endPoint y: 69, distance: 91.3
click at [111, 69] on div "norman" at bounding box center [186, 70] width 155 height 25
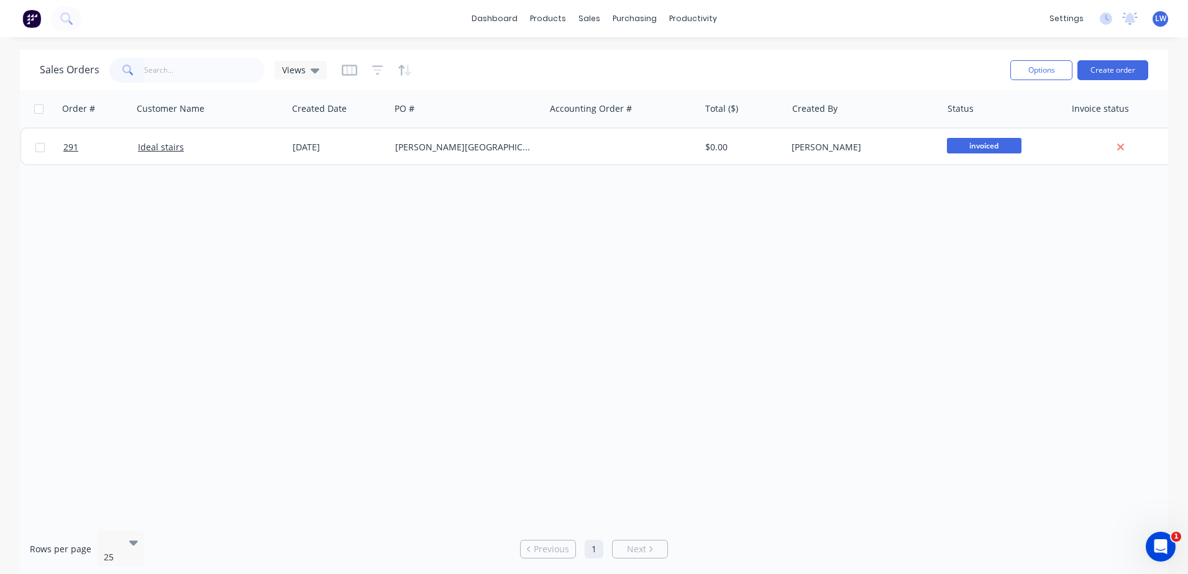
click at [293, 367] on div "Order # Customer Name Created Date PO # Accounting Order # Total ($) Created By…" at bounding box center [594, 305] width 1148 height 431
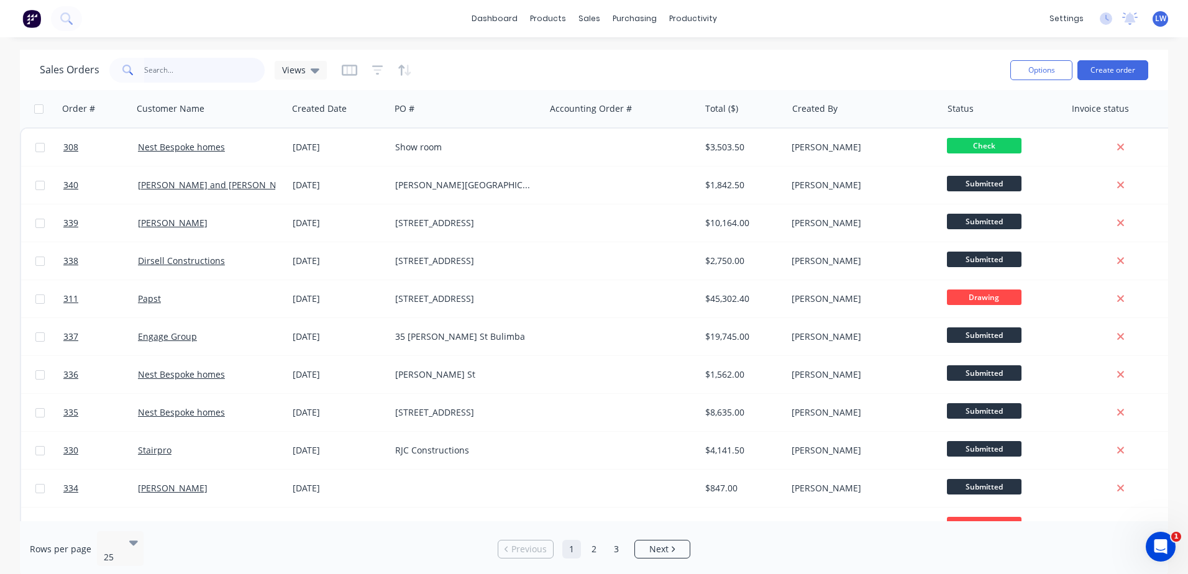
click at [171, 75] on input "text" at bounding box center [204, 70] width 121 height 25
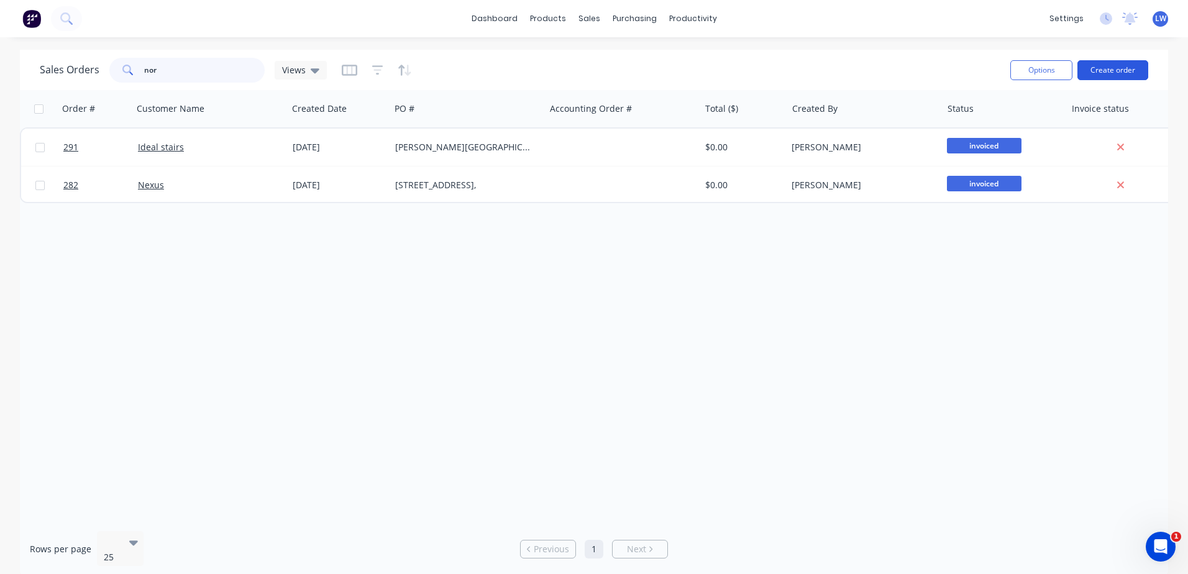
type input "nor"
click at [1129, 75] on button "Create order" at bounding box center [1112, 70] width 71 height 20
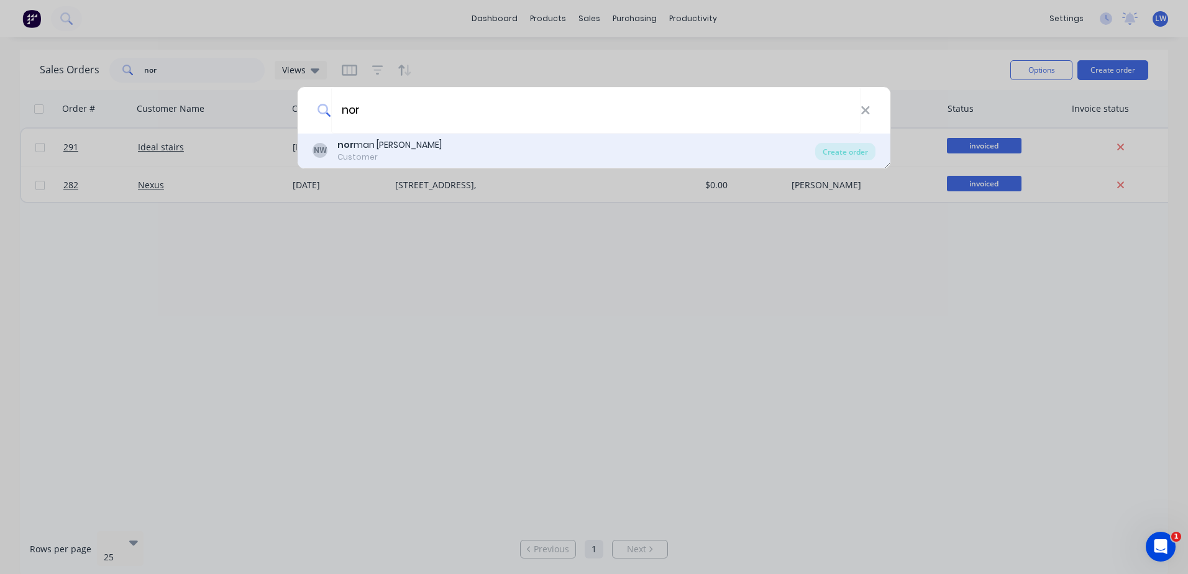
type input "nor"
click at [392, 145] on div "nor man wrights" at bounding box center [389, 145] width 104 height 13
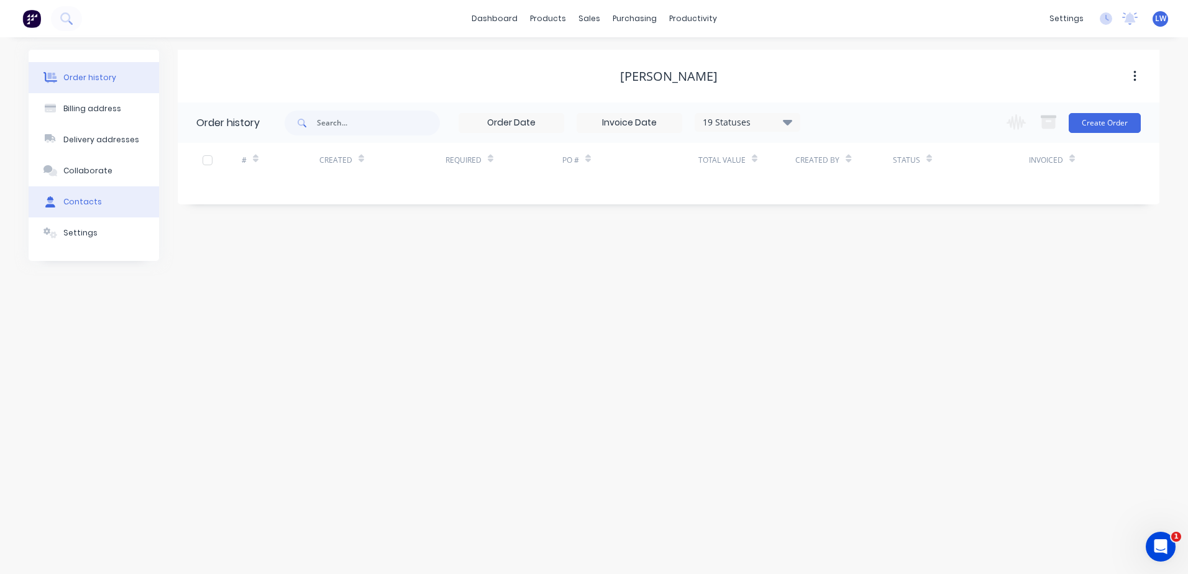
click at [72, 197] on div "Contacts" at bounding box center [82, 201] width 39 height 11
click at [93, 79] on div "Order history" at bounding box center [89, 77] width 53 height 11
click at [83, 101] on button "Billing address" at bounding box center [94, 108] width 130 height 31
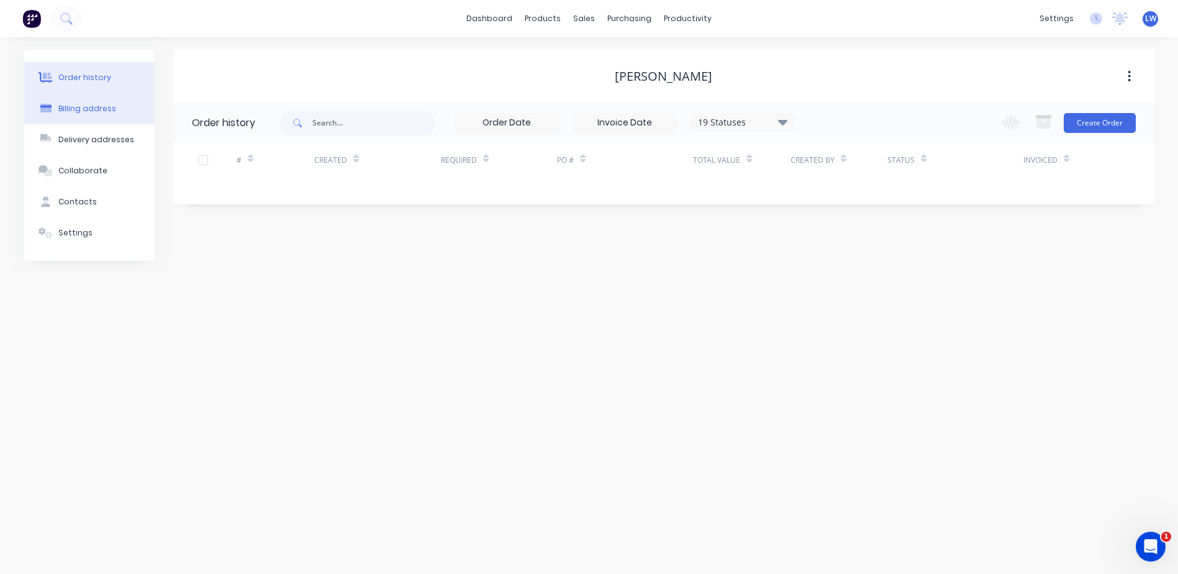
select select "AU"
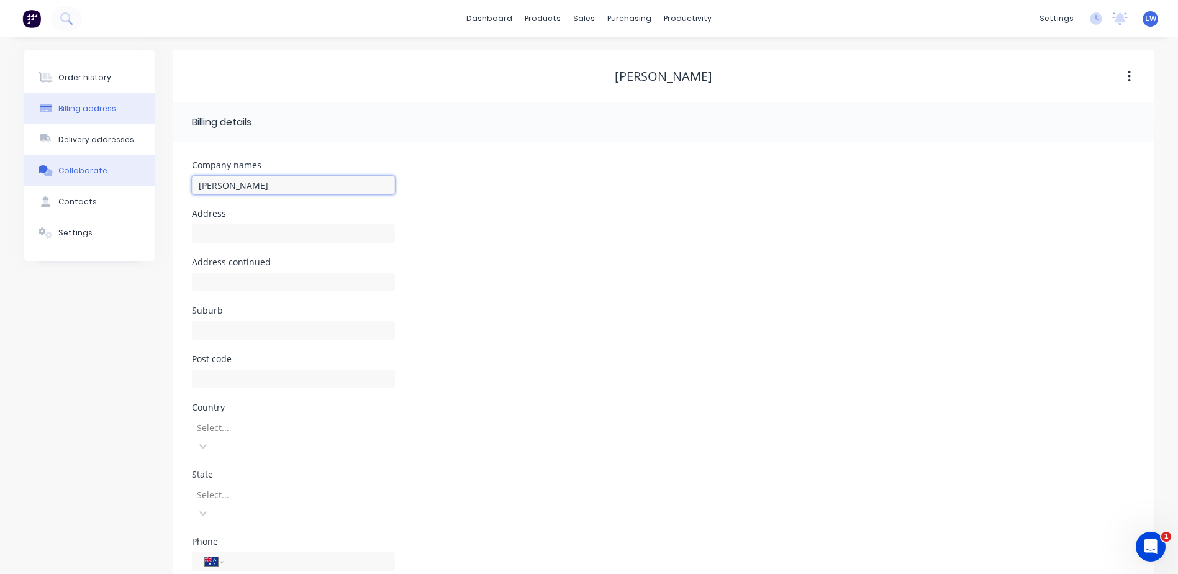
drag, startPoint x: 277, startPoint y: 184, endPoint x: 153, endPoint y: 175, distance: 124.6
click at [153, 175] on div "Order history Billing address Delivery addresses Collaborate Contacts Settings …" at bounding box center [589, 348] width 1131 height 597
type input "Norman R Wright and Sons"
click at [298, 229] on input "text" at bounding box center [293, 233] width 203 height 19
type input "39 Rivergate Place"
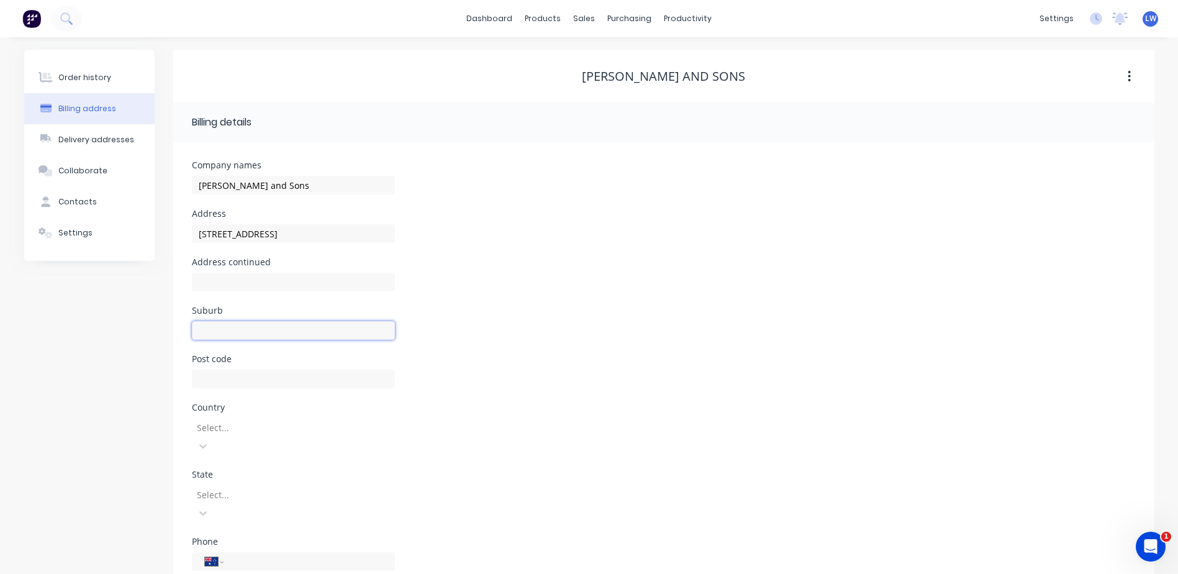
click at [214, 326] on input "text" at bounding box center [293, 330] width 203 height 19
type input "Murarrie"
click at [629, 401] on div "Post code" at bounding box center [664, 379] width 944 height 48
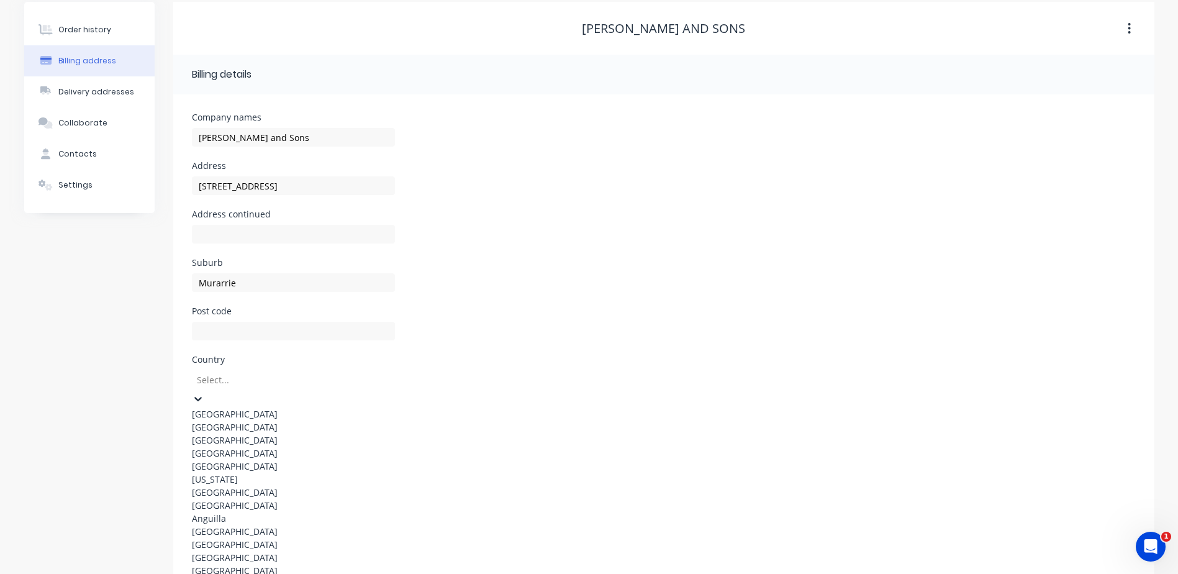
click at [235, 408] on div "Australia" at bounding box center [293, 414] width 203 height 13
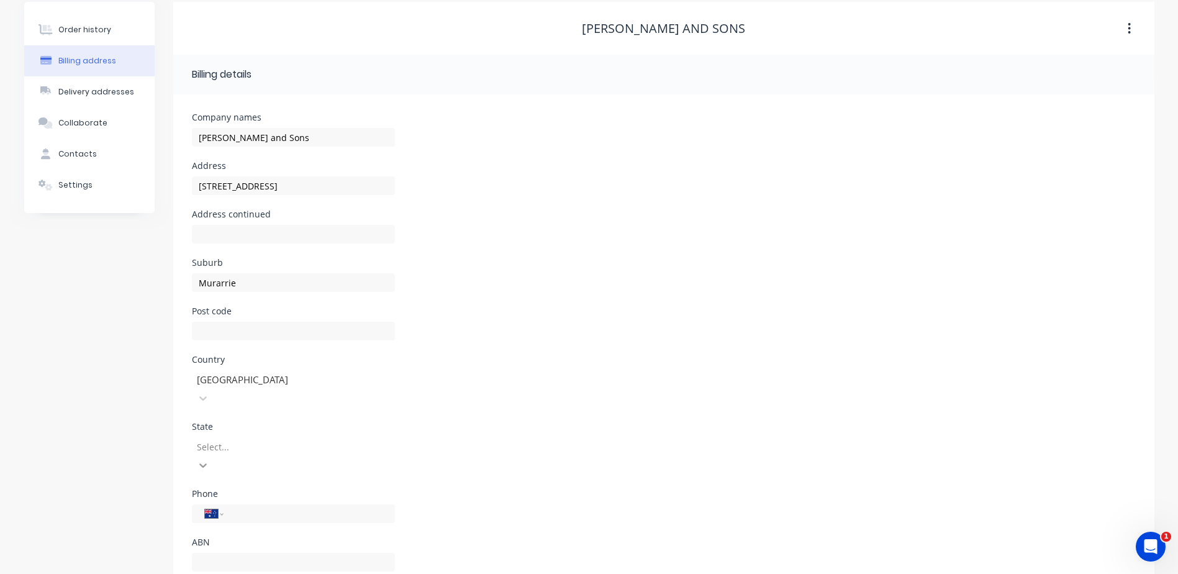
drag, startPoint x: 386, startPoint y: 438, endPoint x: 382, endPoint y: 432, distance: 6.7
click at [214, 455] on div at bounding box center [203, 465] width 22 height 20
click at [246, 524] on div "Queensland" at bounding box center [293, 520] width 203 height 13
click at [291, 507] on input "tel" at bounding box center [306, 514] width 149 height 14
type input "(07) 3399 3911"
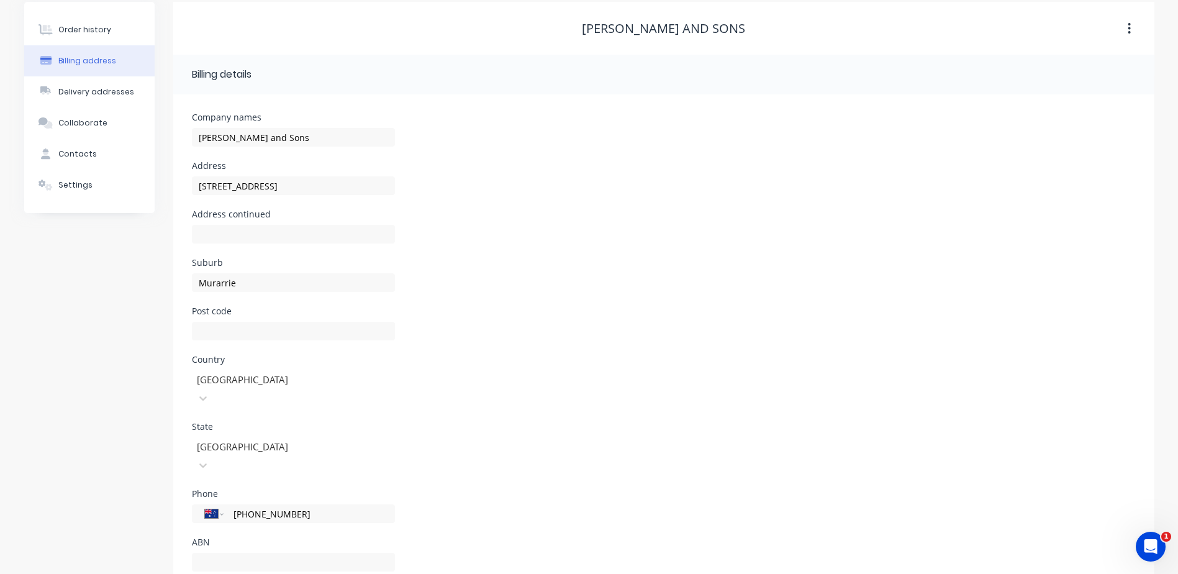
click at [804, 490] on div "Phone International Afghanistan Åland Islands Albania Algeria American Samoa An…" at bounding box center [664, 514] width 944 height 48
click at [73, 147] on button "Contacts" at bounding box center [89, 154] width 130 height 31
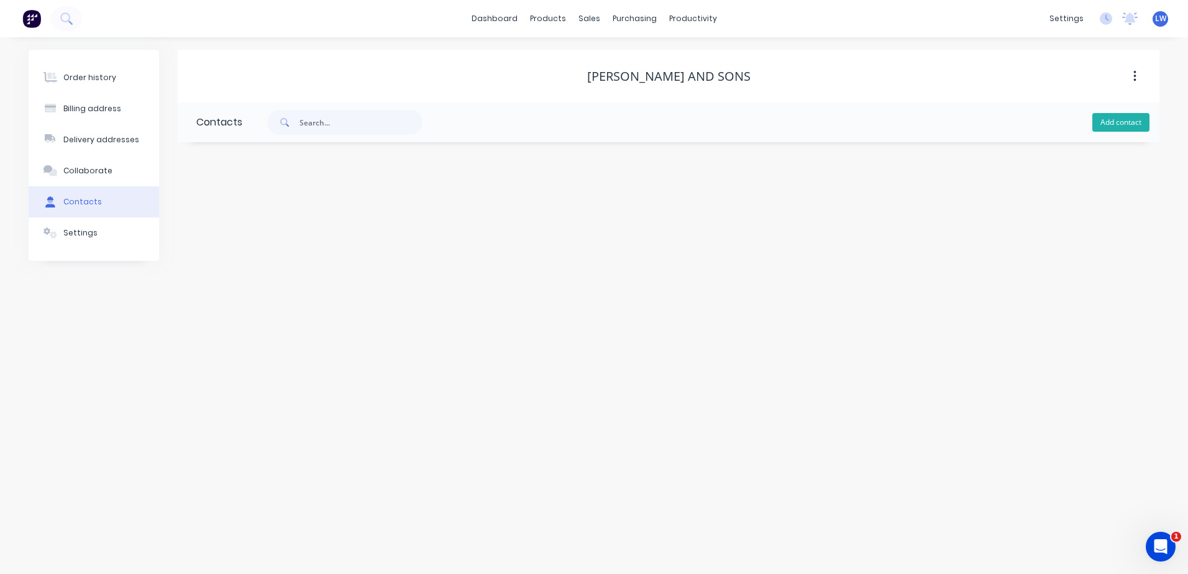
click at [1124, 124] on button "Add contact" at bounding box center [1120, 122] width 57 height 19
select select "AU"
click at [251, 209] on input "text" at bounding box center [297, 213] width 203 height 19
type input "Accounts"
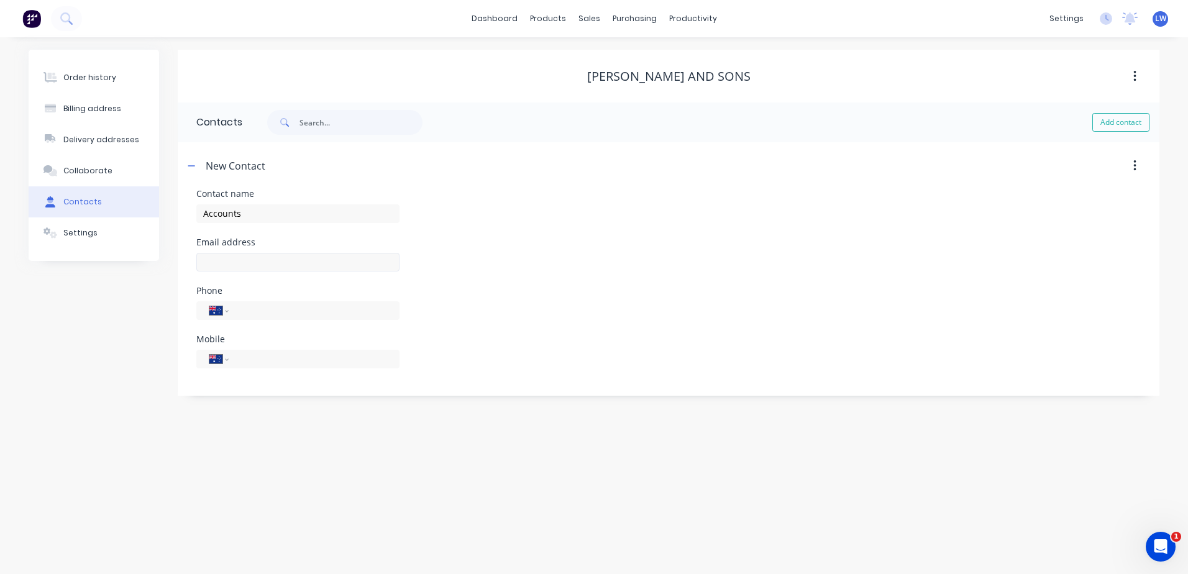
select select "AU"
click at [255, 258] on input "text" at bounding box center [297, 262] width 203 height 19
type input "accounts@wrightsons.com.au"
click at [424, 416] on div "Order history Billing address Delivery addresses Collaborate Contacts Settings …" at bounding box center [594, 305] width 1188 height 537
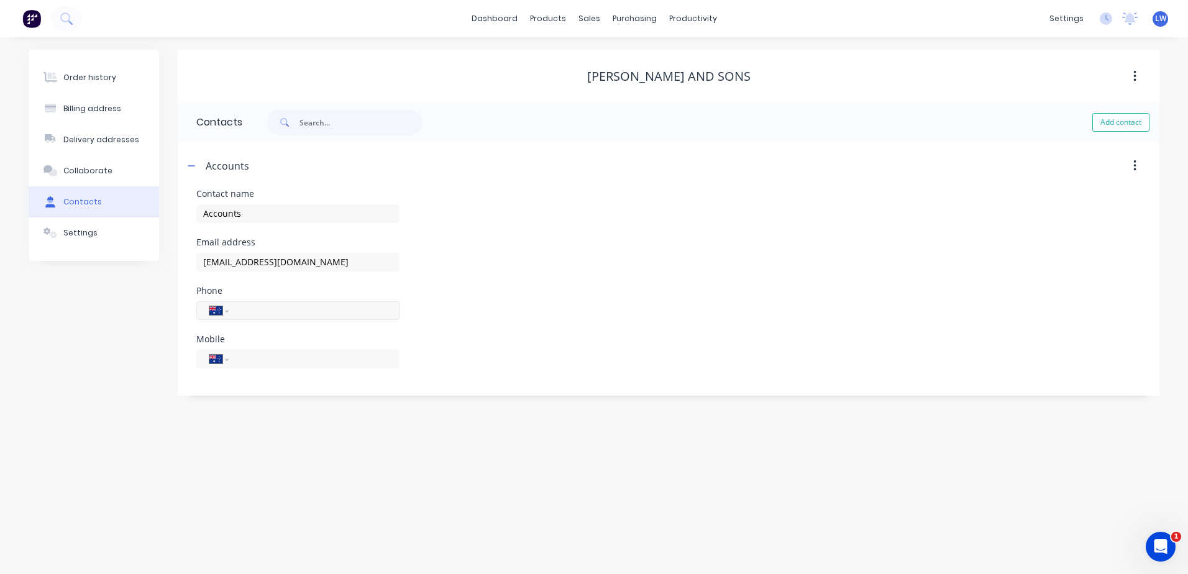
click at [265, 308] on input "tel" at bounding box center [311, 310] width 149 height 14
type input "(07) 3399 3911"
click at [273, 442] on div "Order history Billing address Delivery addresses Collaborate Contacts Settings …" at bounding box center [594, 305] width 1188 height 537
click at [70, 116] on button "Billing address" at bounding box center [94, 108] width 130 height 31
select select "AU"
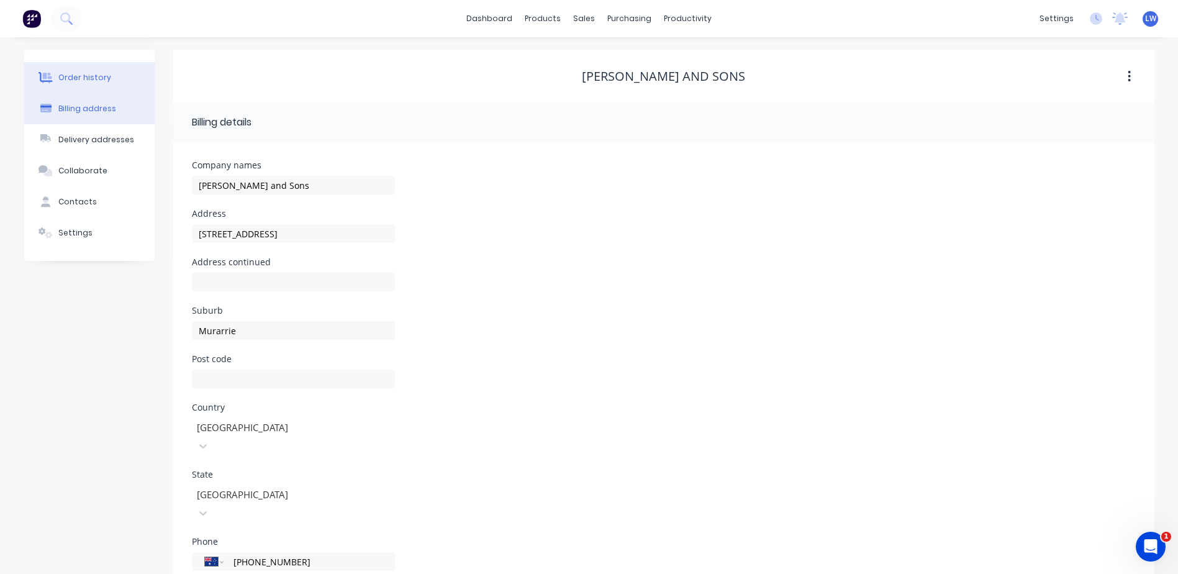
click at [81, 73] on div "Order history" at bounding box center [84, 77] width 53 height 11
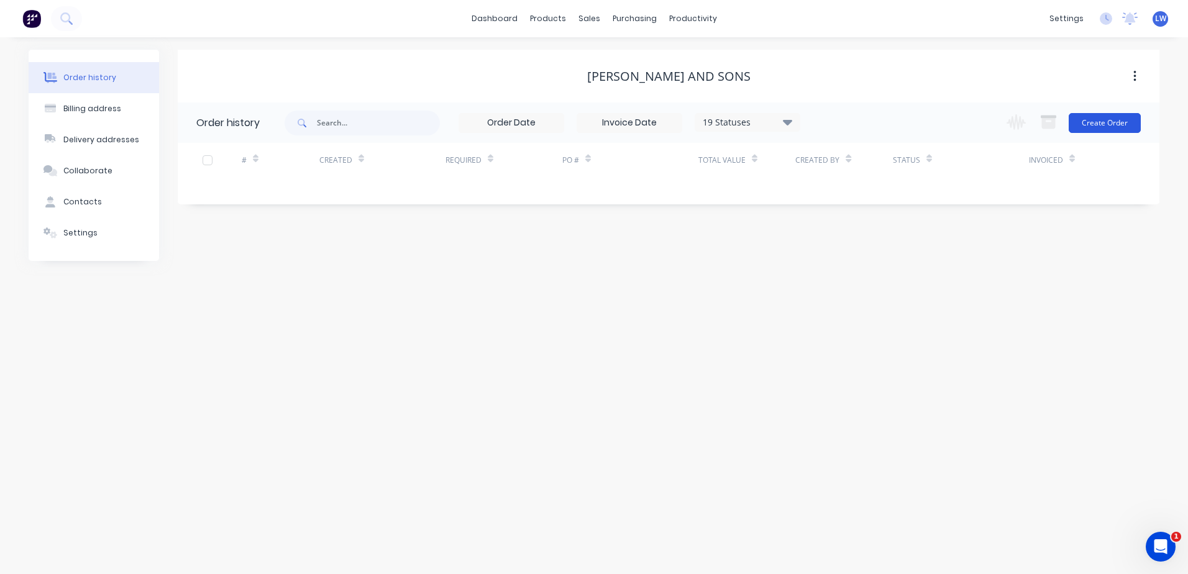
click at [1088, 123] on button "Create Order" at bounding box center [1104, 123] width 72 height 20
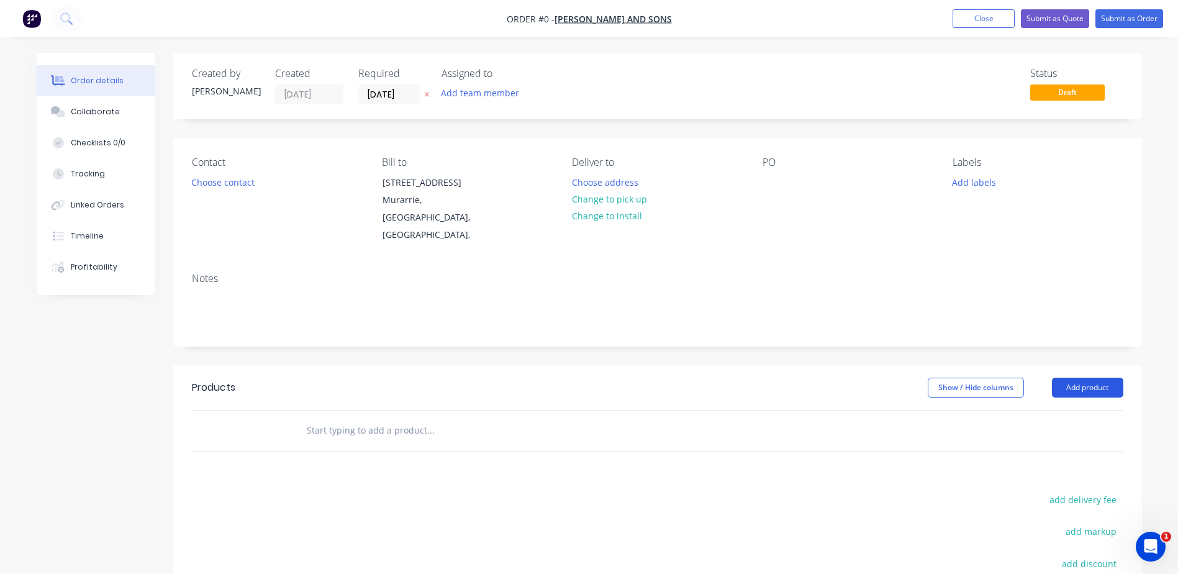
click at [1082, 378] on button "Add product" at bounding box center [1087, 388] width 71 height 20
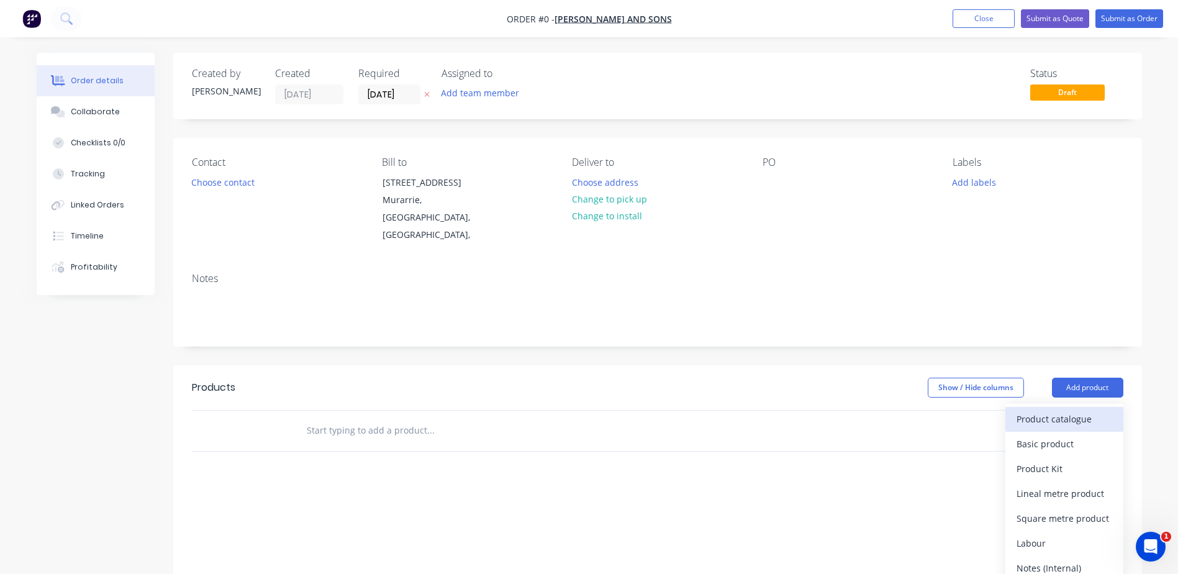
click at [1054, 410] on div "Product catalogue" at bounding box center [1065, 419] width 96 height 18
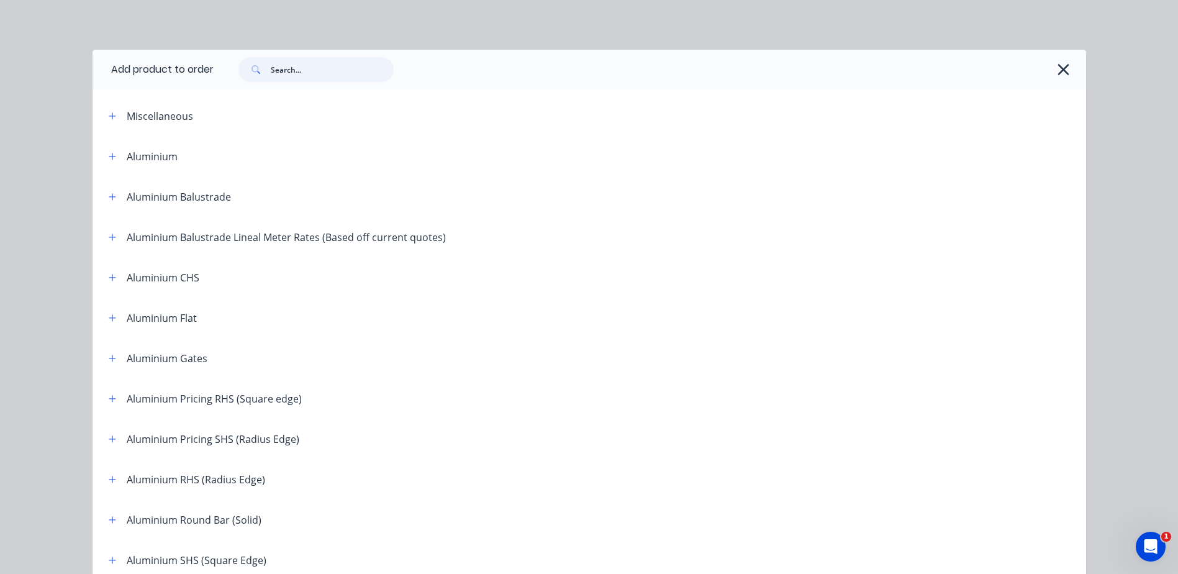
click at [294, 75] on input "text" at bounding box center [332, 69] width 123 height 25
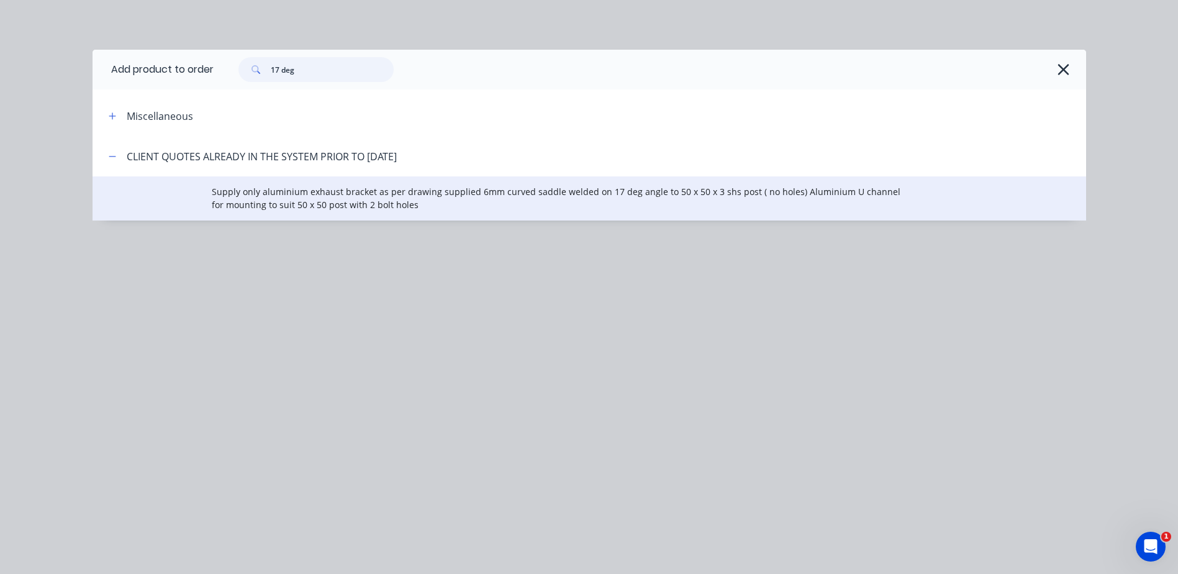
type input "17 deg"
click at [337, 206] on span "Supply only aluminium exhaust bracket as per drawing supplied 6mm curved saddle…" at bounding box center [561, 198] width 699 height 26
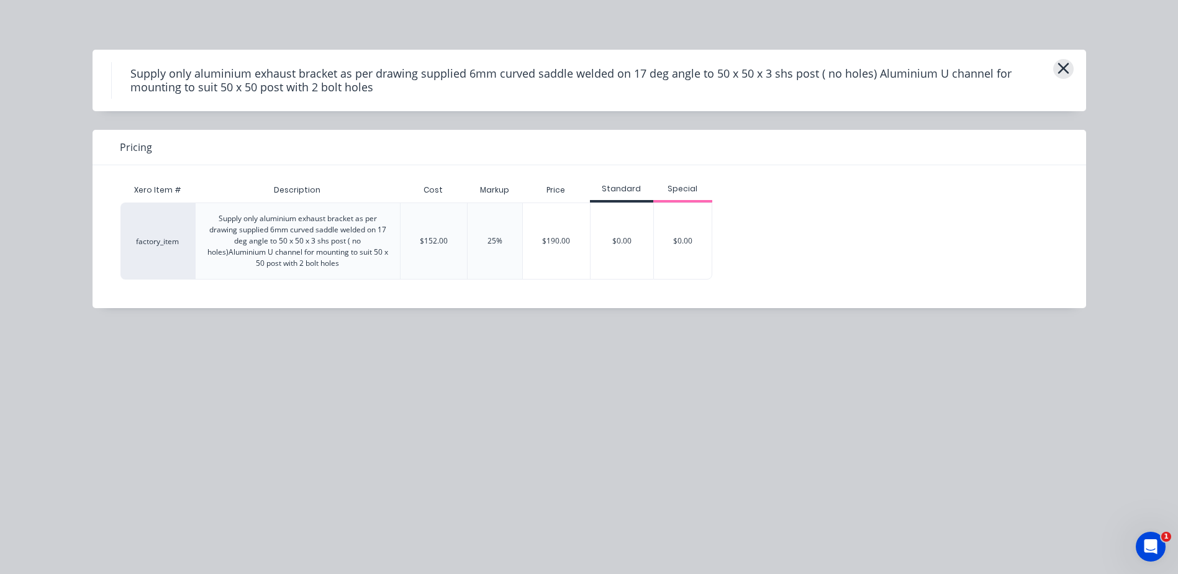
click at [1065, 68] on icon "button" at bounding box center [1063, 68] width 11 height 11
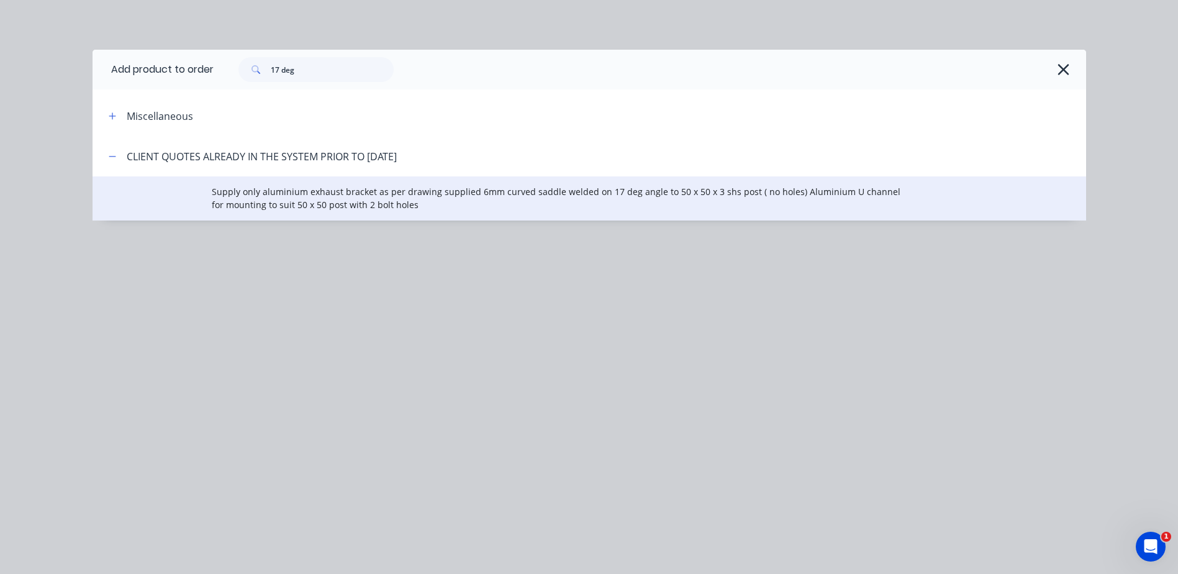
click at [361, 194] on span "Supply only aluminium exhaust bracket as per drawing supplied 6mm curved saddle…" at bounding box center [561, 198] width 699 height 26
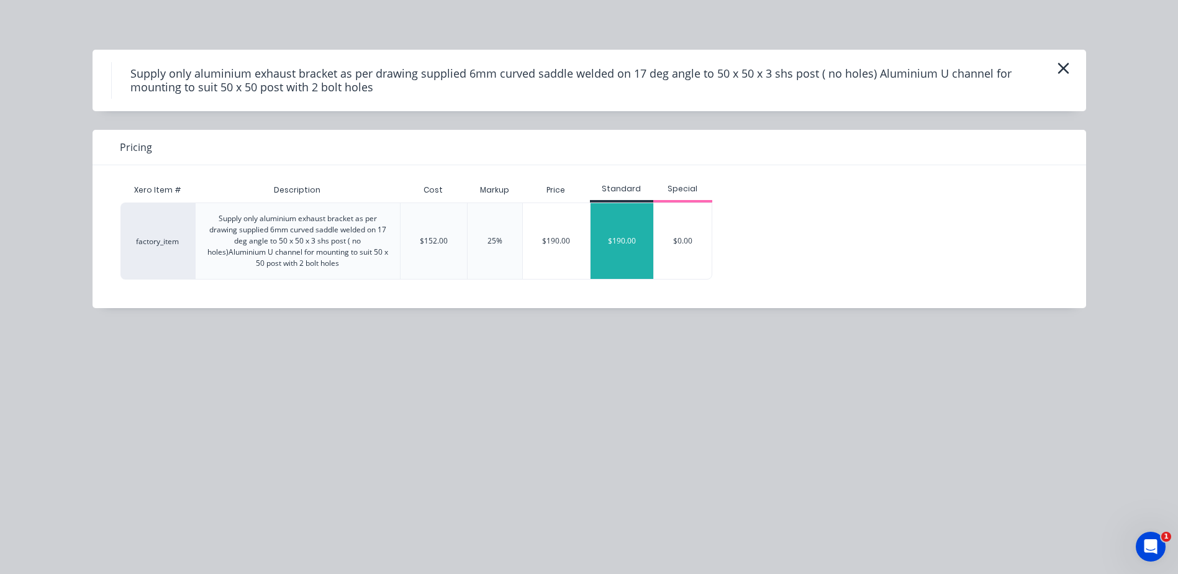
click at [637, 242] on div "$190.00" at bounding box center [622, 241] width 63 height 76
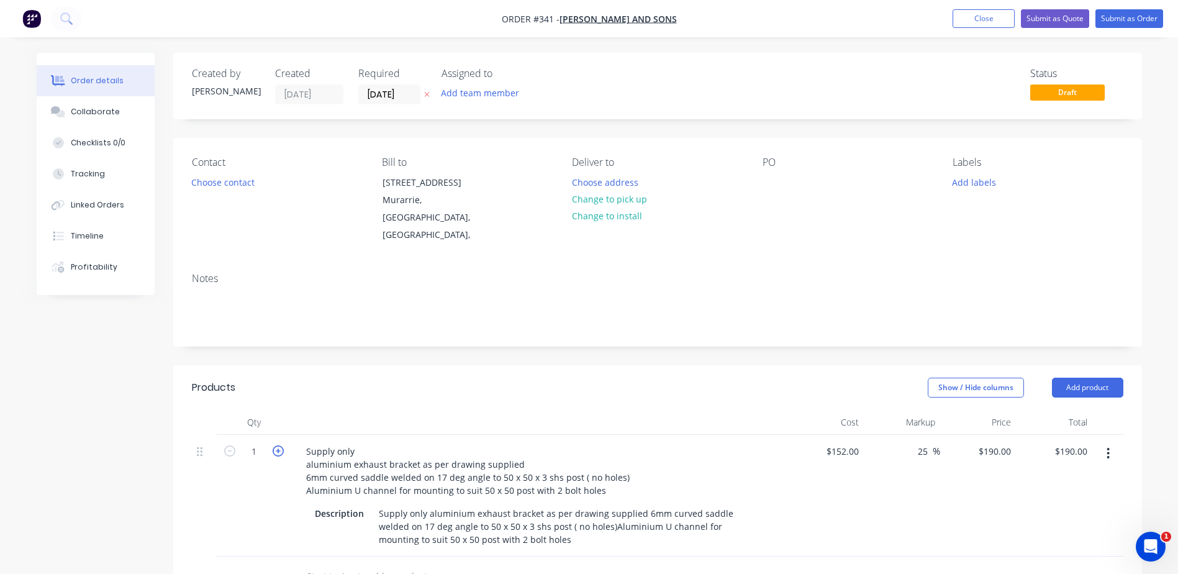
click at [279, 445] on icon "button" at bounding box center [278, 450] width 11 height 11
type input "2"
type input "$380.00"
click at [279, 445] on icon "button" at bounding box center [278, 450] width 11 height 11
type input "3"
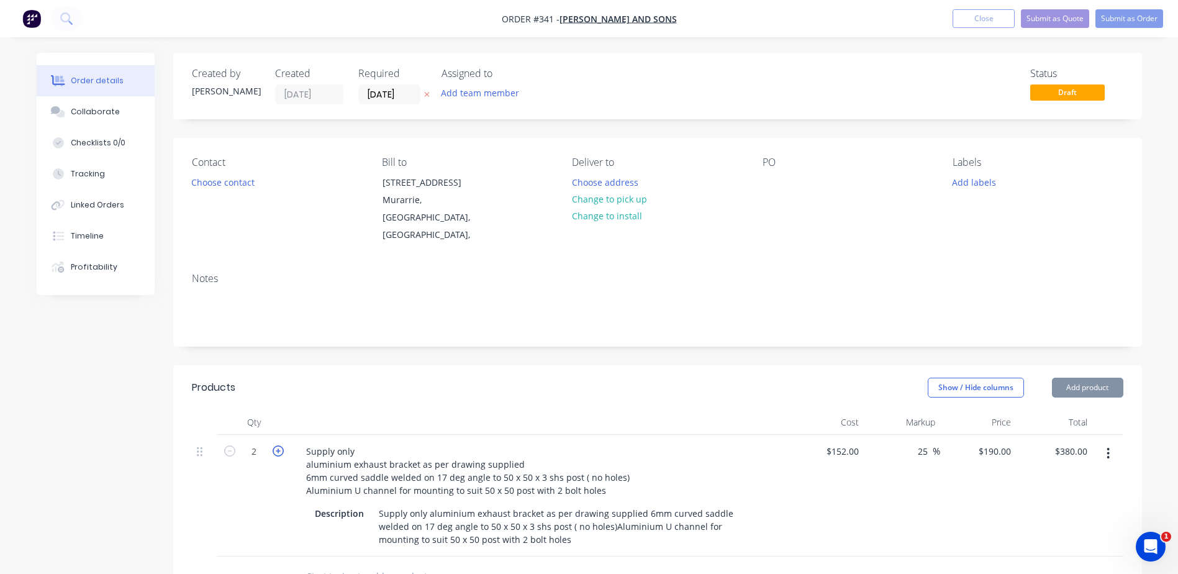
type input "$570.00"
click at [279, 445] on icon "button" at bounding box center [278, 450] width 11 height 11
type input "4"
type input "$760.00"
click at [279, 445] on icon "button" at bounding box center [278, 450] width 11 height 11
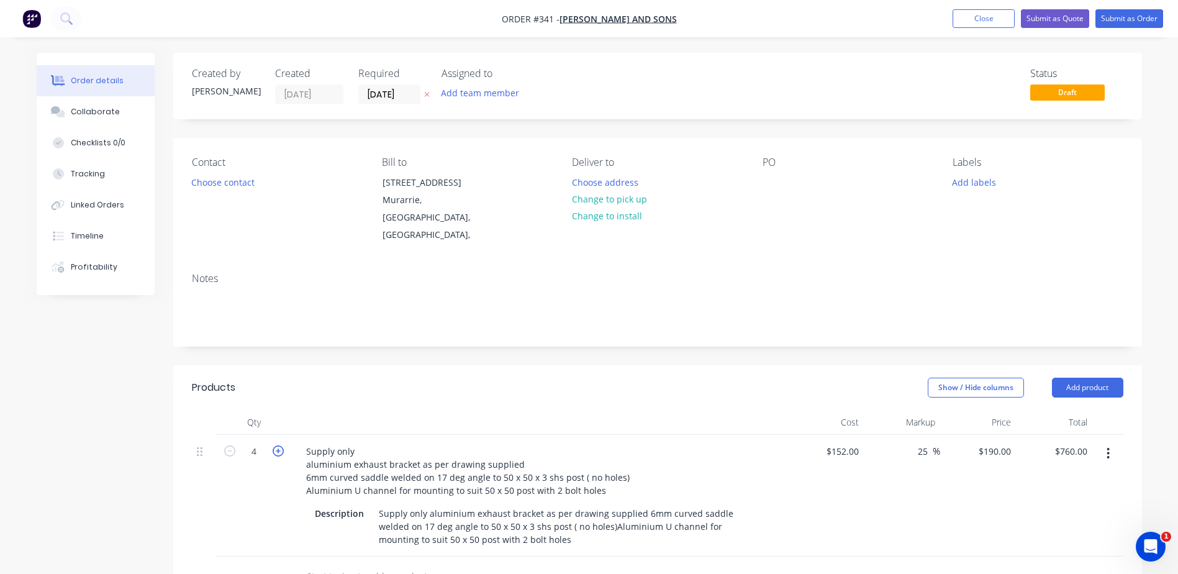
type input "5"
type input "$950.00"
click at [279, 445] on icon "button" at bounding box center [278, 450] width 11 height 11
type input "6"
type input "$1,140.00"
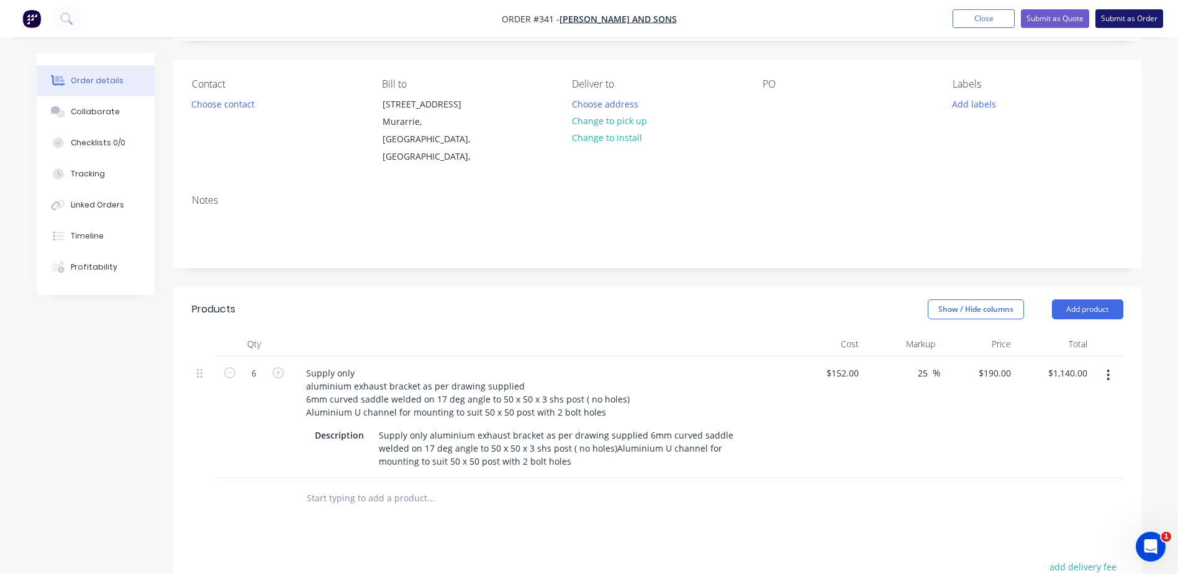
scroll to position [74, 0]
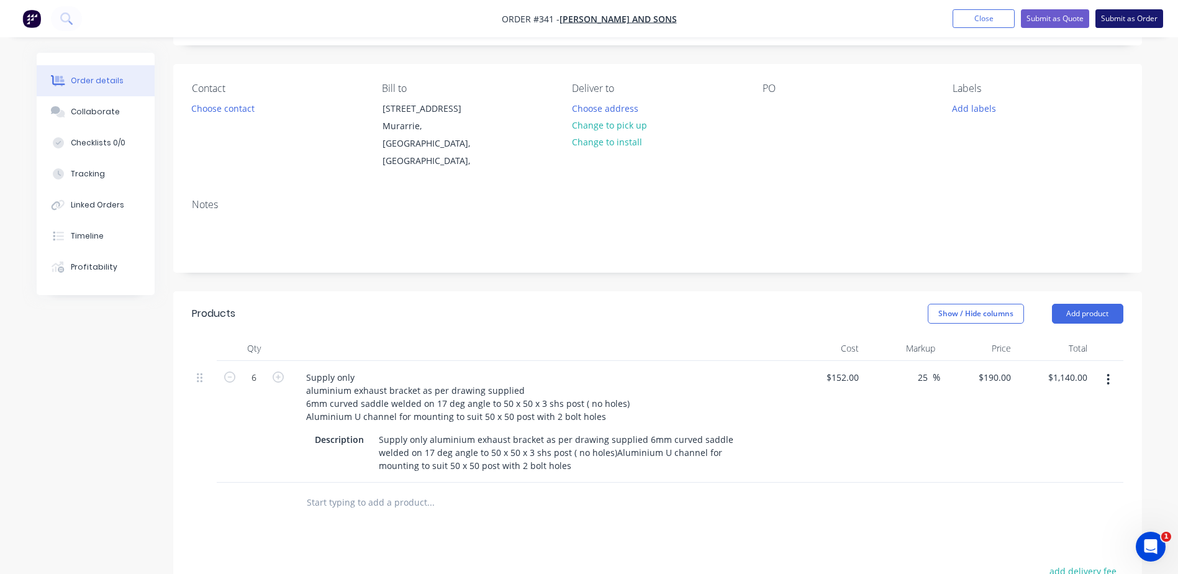
click at [1149, 18] on button "Submit as Order" at bounding box center [1130, 18] width 68 height 19
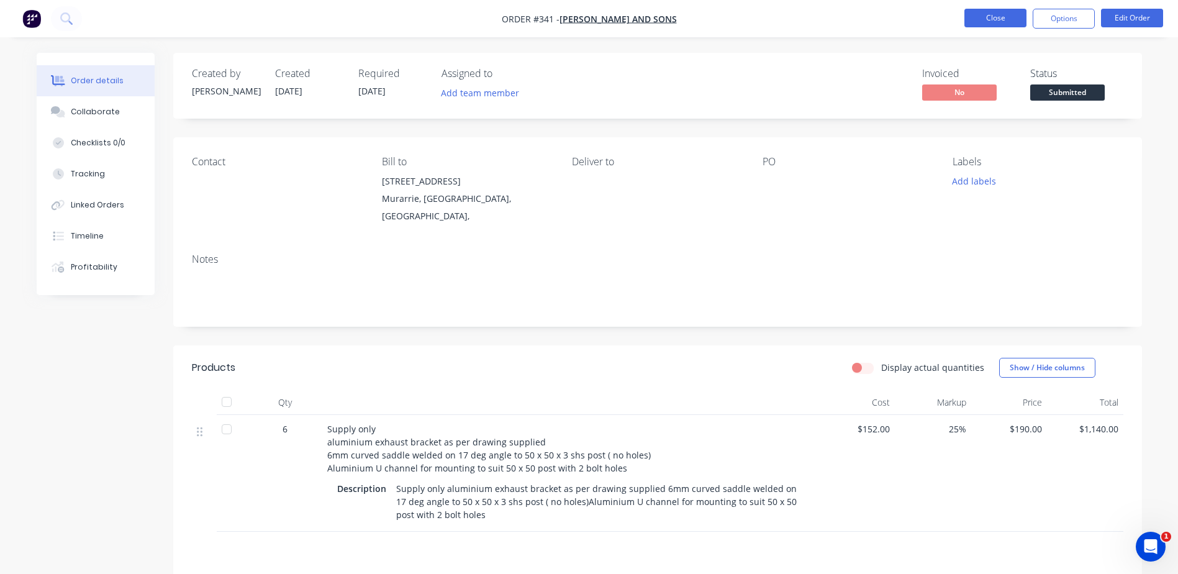
click at [983, 24] on button "Close" at bounding box center [996, 18] width 62 height 19
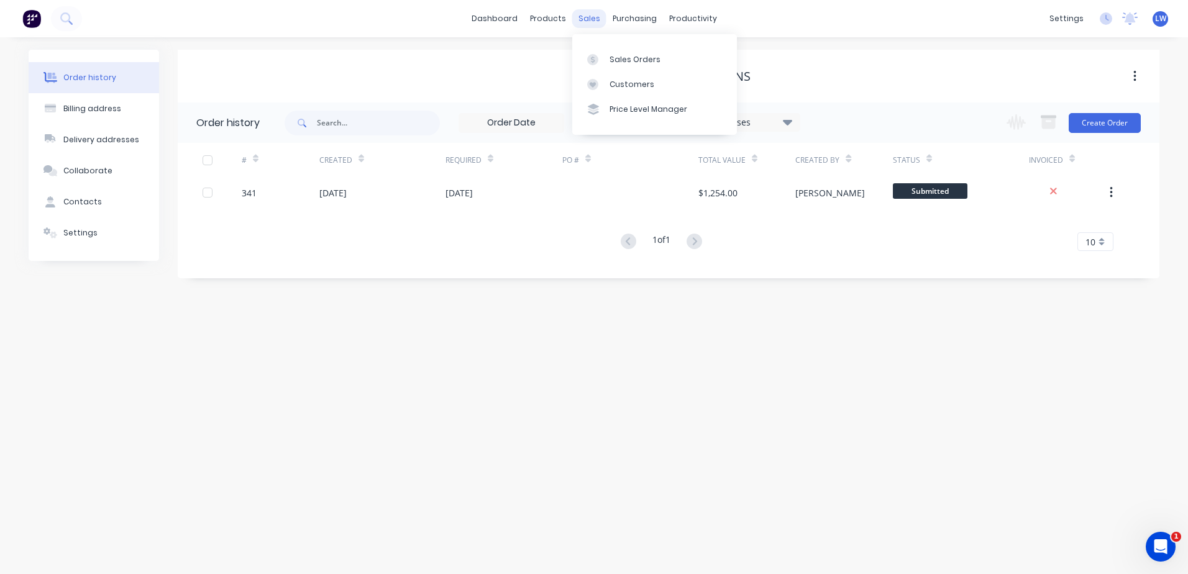
click at [593, 22] on div "sales" at bounding box center [589, 18] width 34 height 19
click at [615, 56] on div "Sales Orders" at bounding box center [634, 59] width 51 height 11
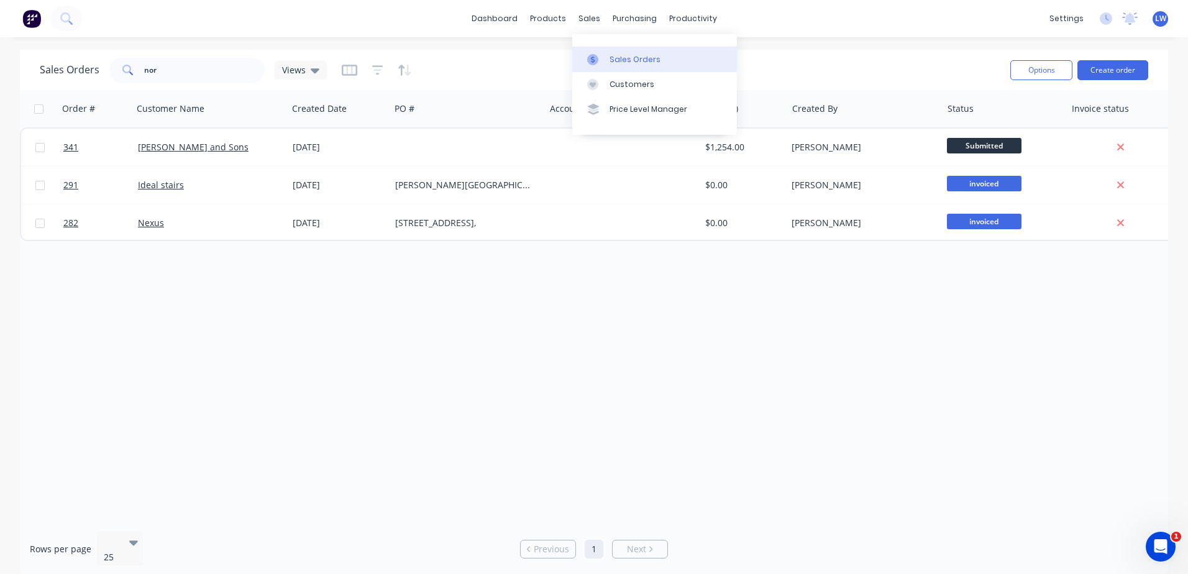
click at [608, 57] on link "Sales Orders" at bounding box center [654, 59] width 165 height 25
click at [196, 78] on input "nor" at bounding box center [204, 70] width 121 height 25
drag, startPoint x: 195, startPoint y: 68, endPoint x: 122, endPoint y: 63, distance: 73.4
click at [122, 63] on div "nor" at bounding box center [186, 70] width 155 height 25
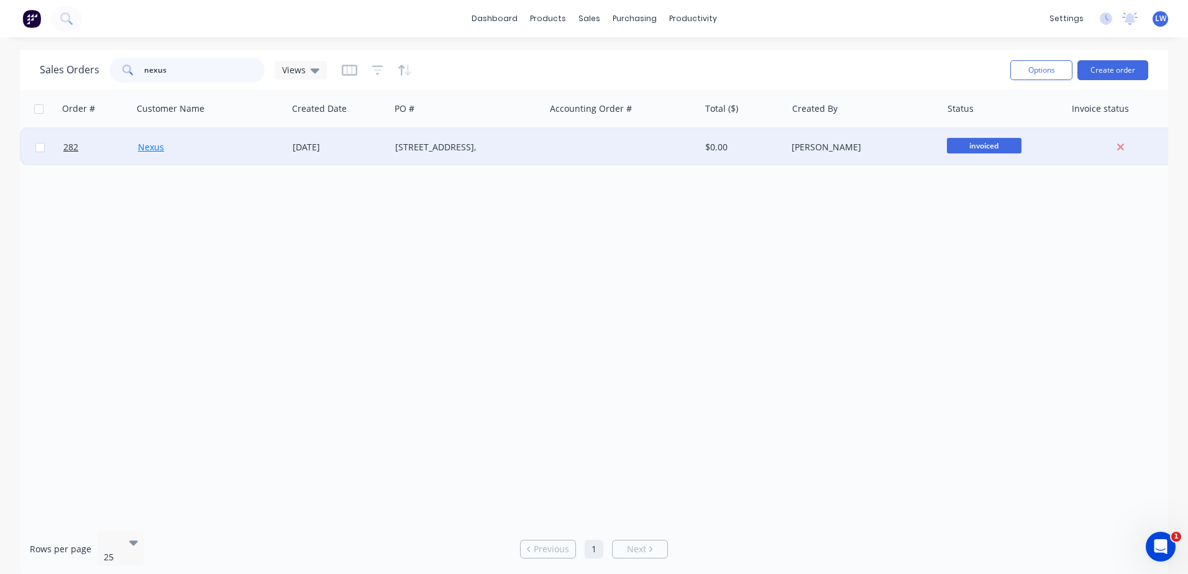
type input "nexus"
click at [154, 150] on link "Nexus" at bounding box center [151, 147] width 26 height 12
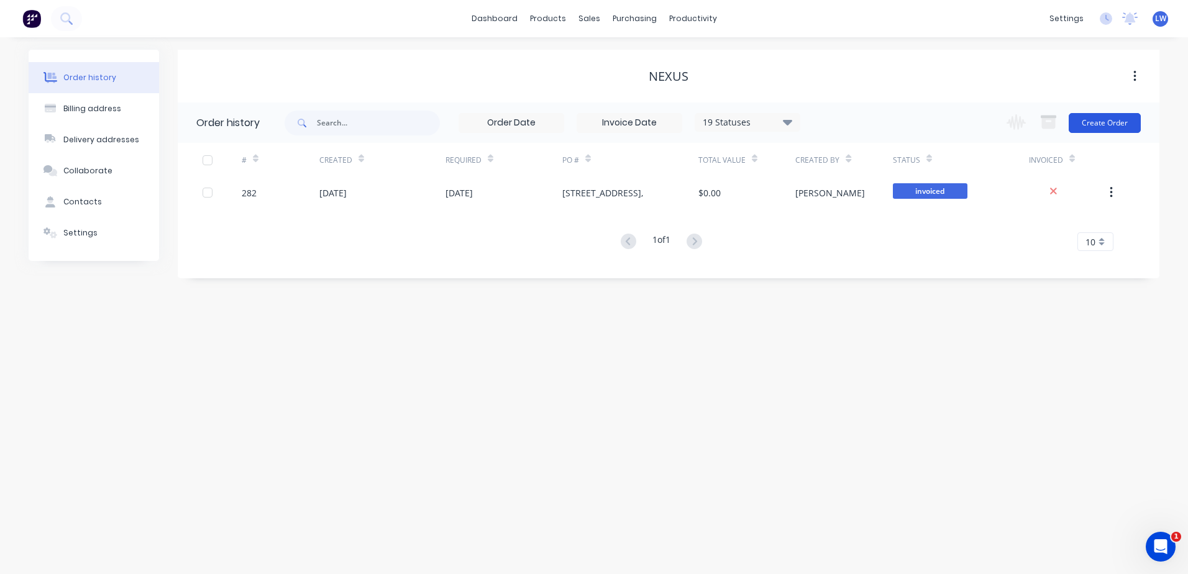
click at [1129, 123] on button "Create Order" at bounding box center [1104, 123] width 72 height 20
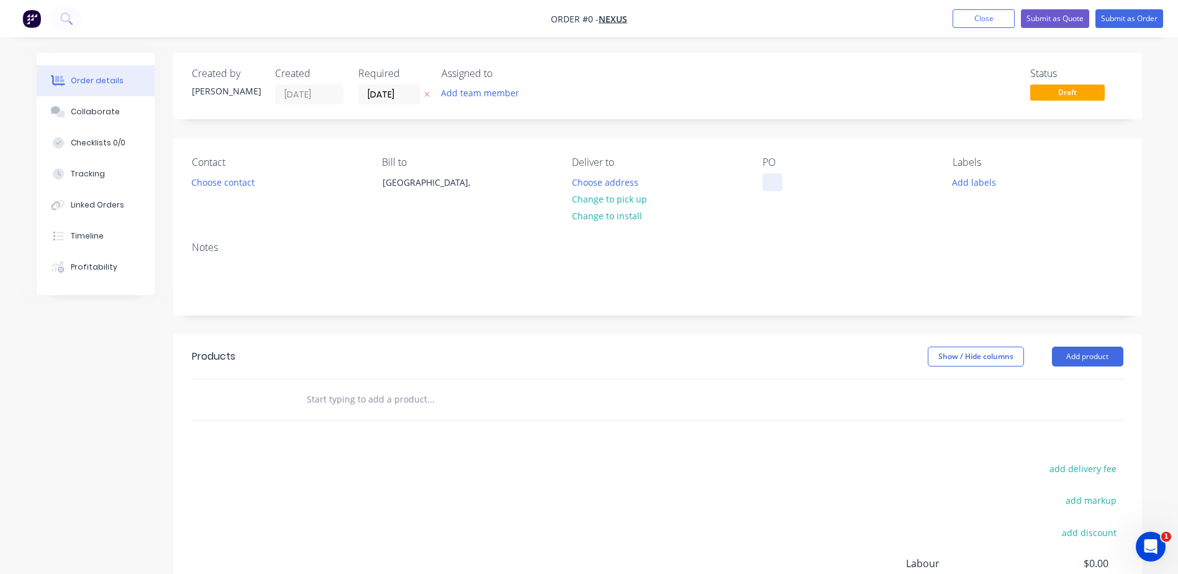
click at [770, 179] on div at bounding box center [773, 182] width 20 height 18
click at [978, 181] on div "Order details Collaborate Checklists 0/0 Tracking Linked Orders Timeline Profit…" at bounding box center [589, 395] width 1131 height 685
click at [980, 180] on button "Add labels" at bounding box center [974, 181] width 57 height 17
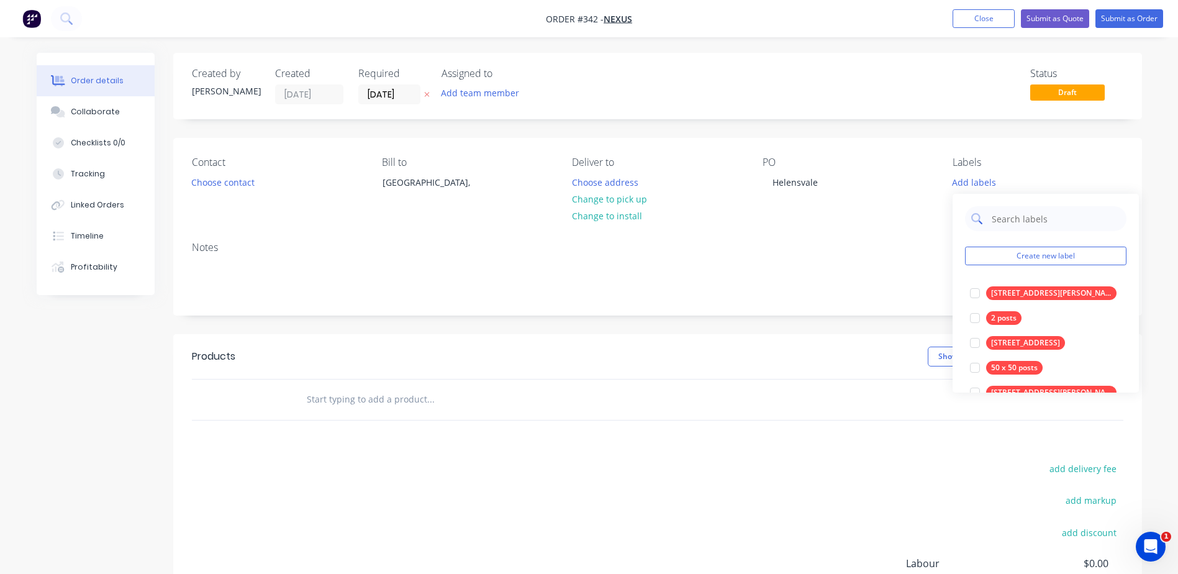
click at [990, 212] on div at bounding box center [1046, 218] width 162 height 25
click at [1007, 219] on input "text" at bounding box center [1056, 218] width 130 height 25
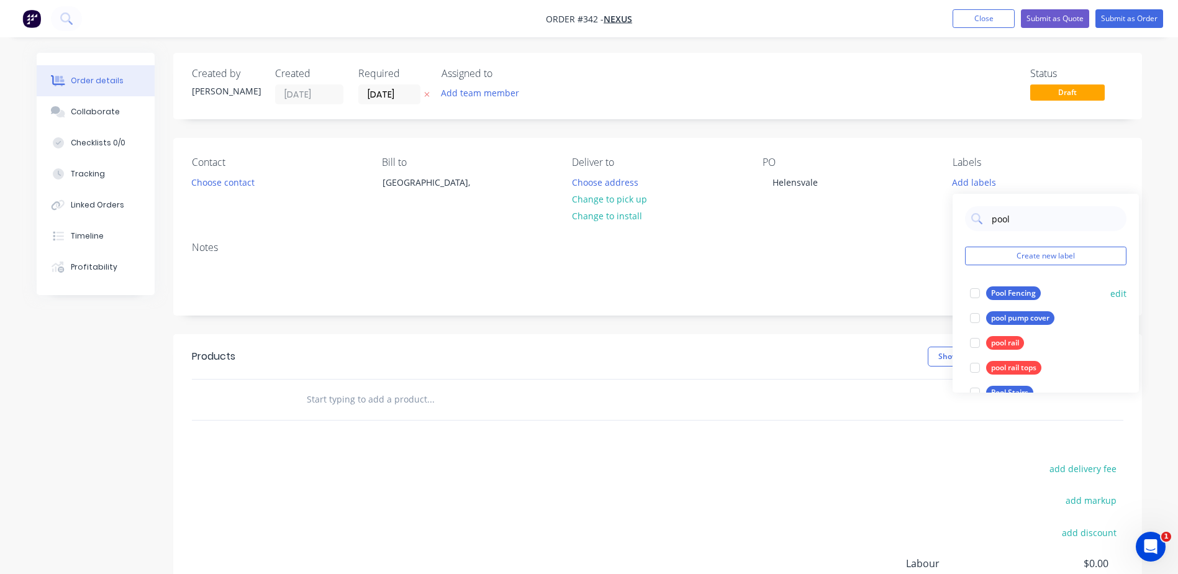
type input "pool"
click at [1004, 293] on div "Pool Fencing" at bounding box center [1013, 293] width 55 height 14
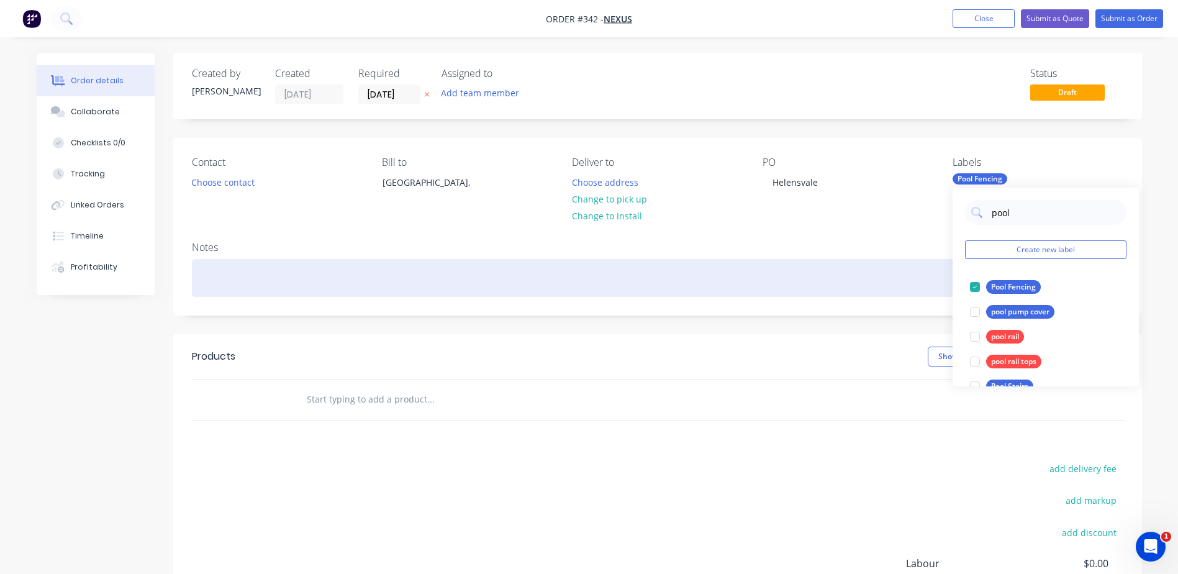
click at [578, 280] on div at bounding box center [658, 278] width 932 height 38
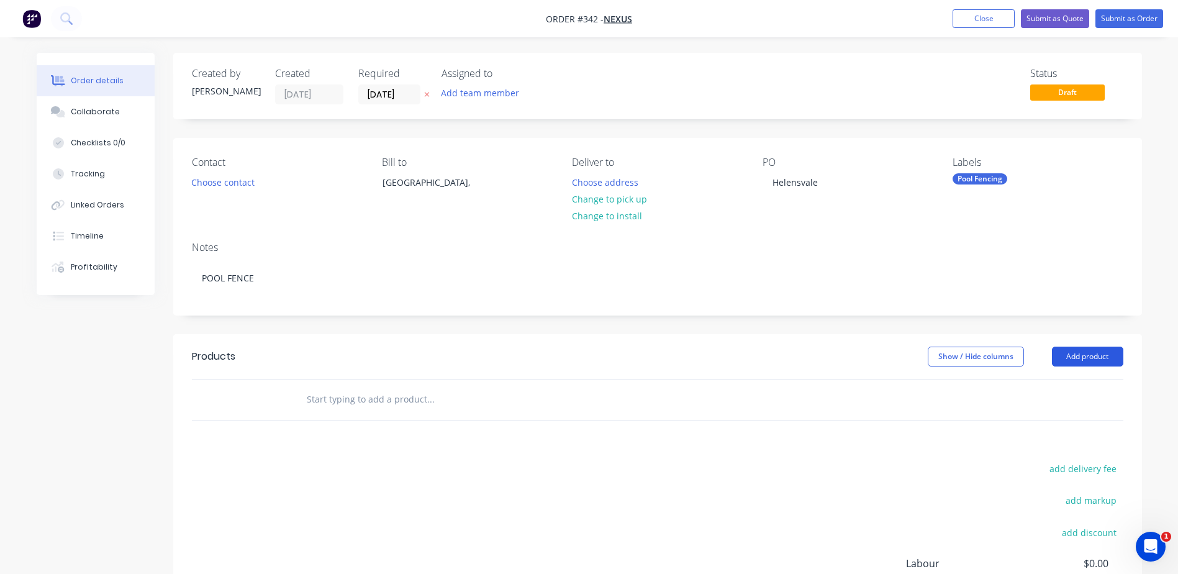
click at [1077, 355] on button "Add product" at bounding box center [1087, 357] width 71 height 20
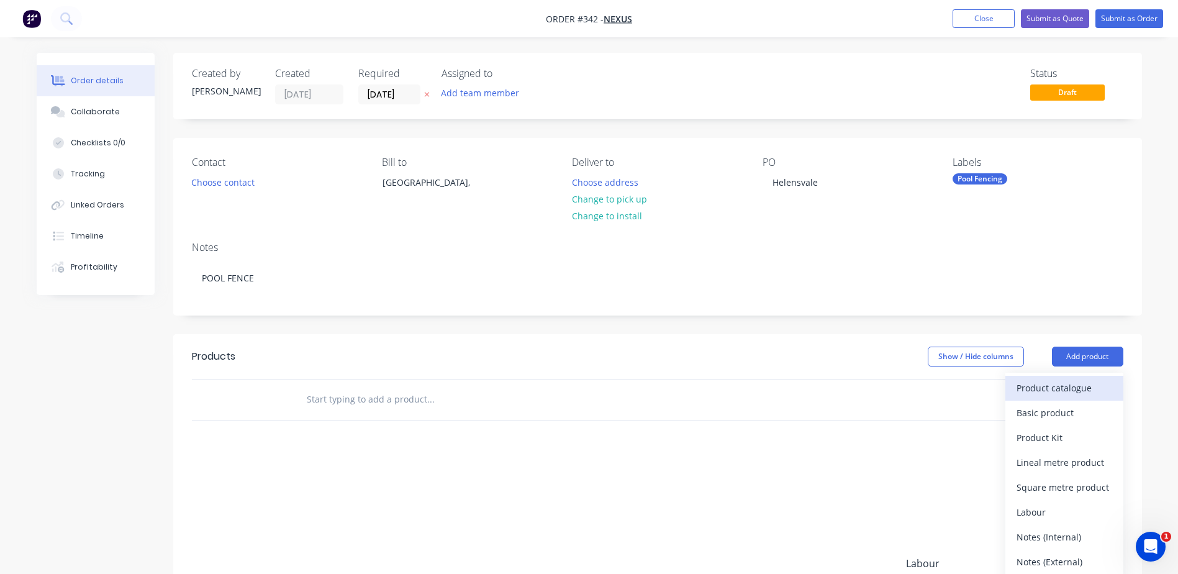
click at [1066, 385] on div "Product catalogue" at bounding box center [1065, 388] width 96 height 18
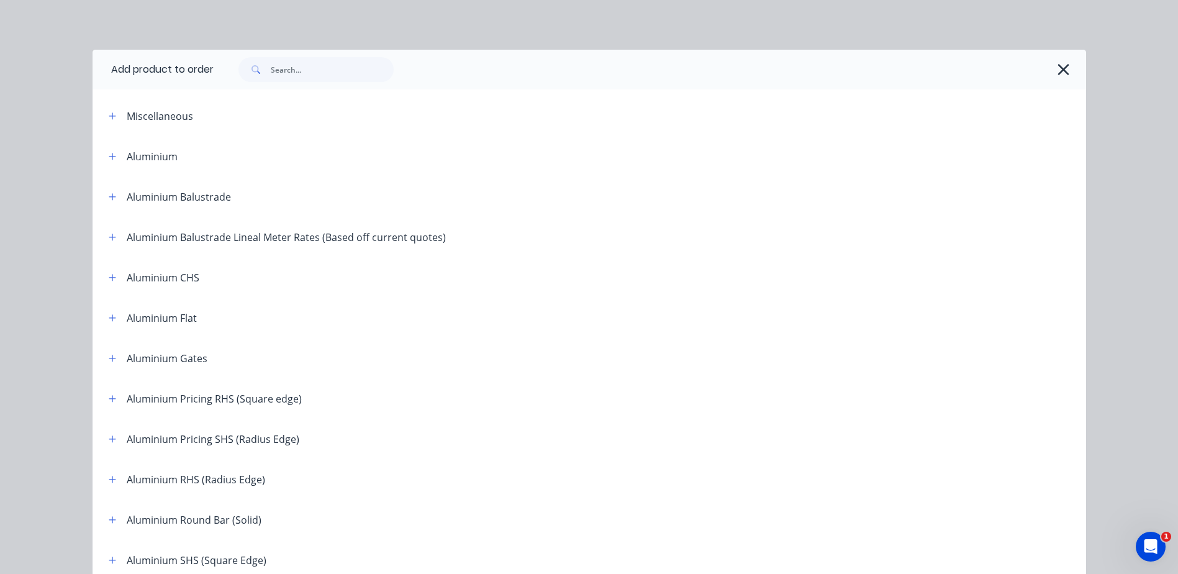
scroll to position [373, 0]
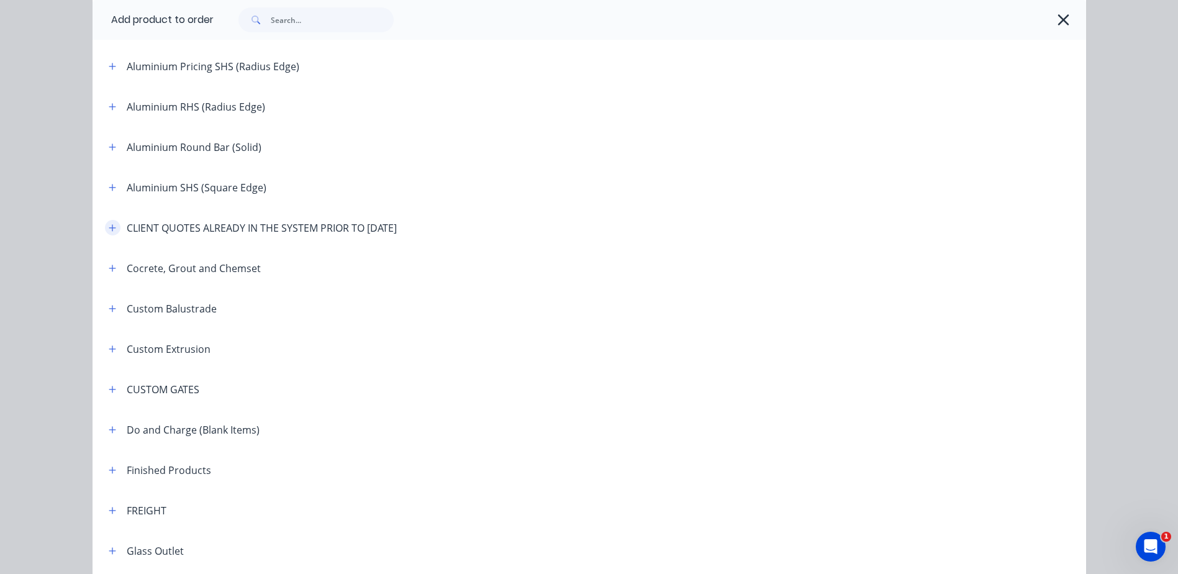
click at [109, 224] on icon "button" at bounding box center [112, 228] width 7 height 9
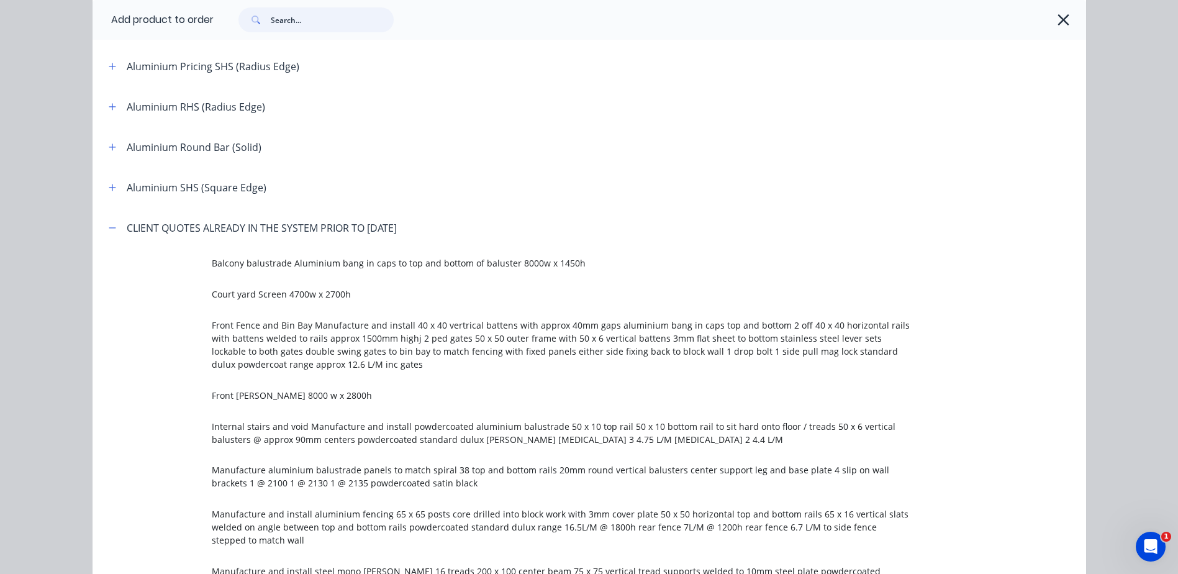
click at [339, 16] on input "text" at bounding box center [332, 19] width 123 height 25
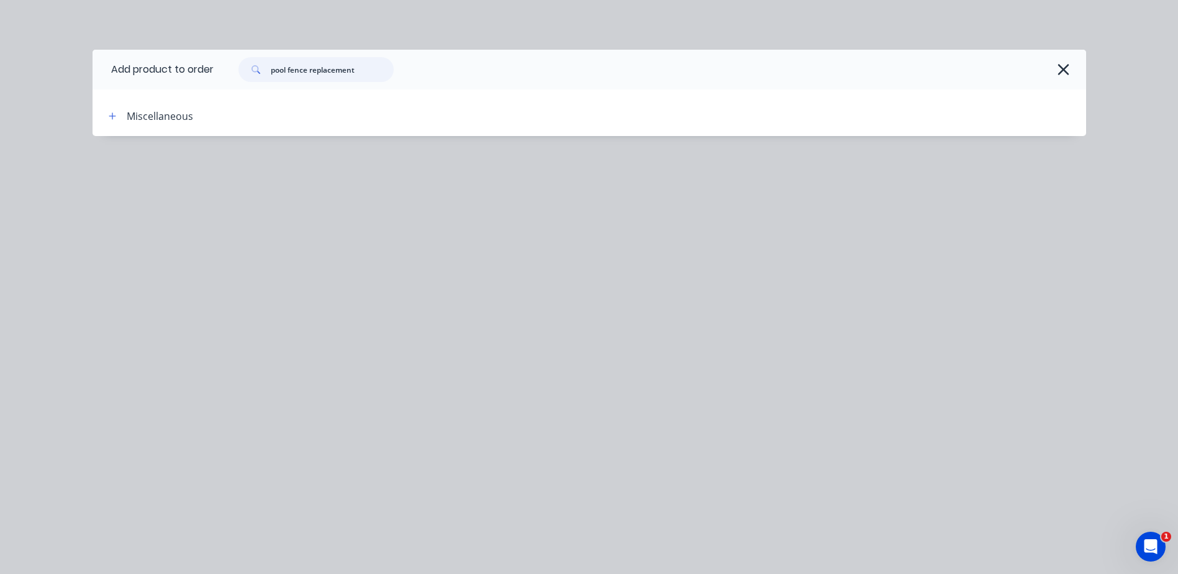
type input "pool fence replacement"
click at [1065, 69] on icon "button" at bounding box center [1063, 69] width 13 height 17
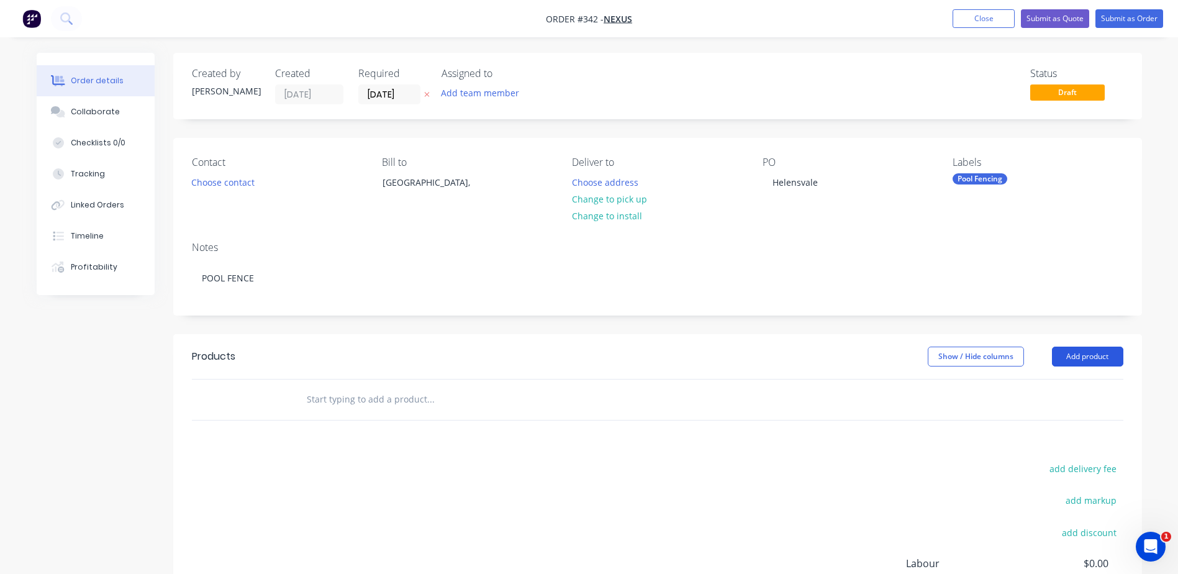
click at [1082, 355] on button "Add product" at bounding box center [1087, 357] width 71 height 20
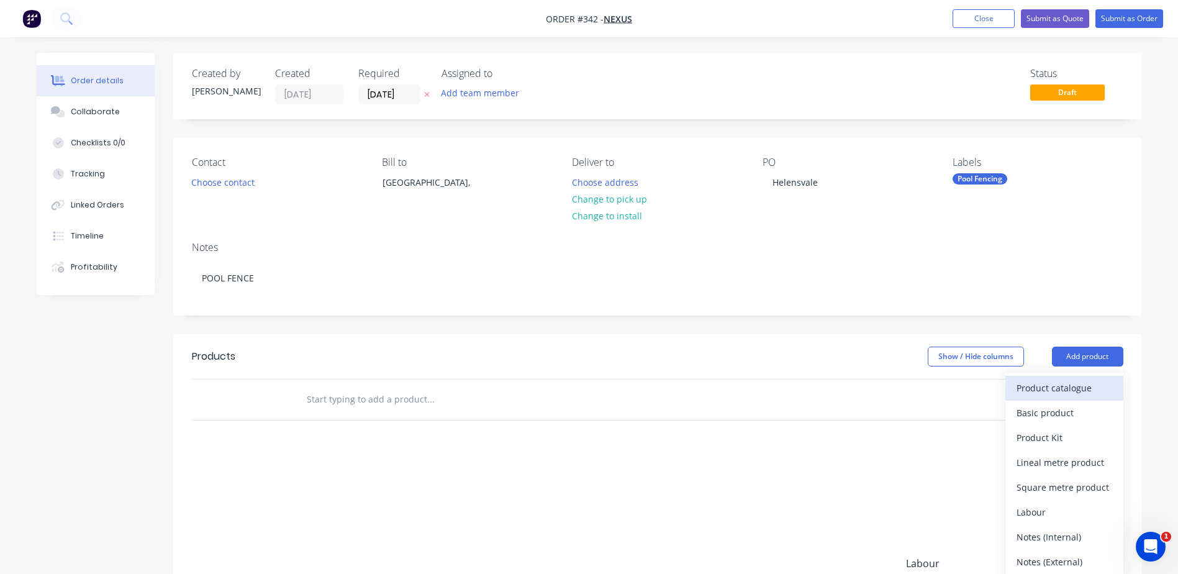
click at [1035, 387] on div "Product catalogue" at bounding box center [1065, 388] width 96 height 18
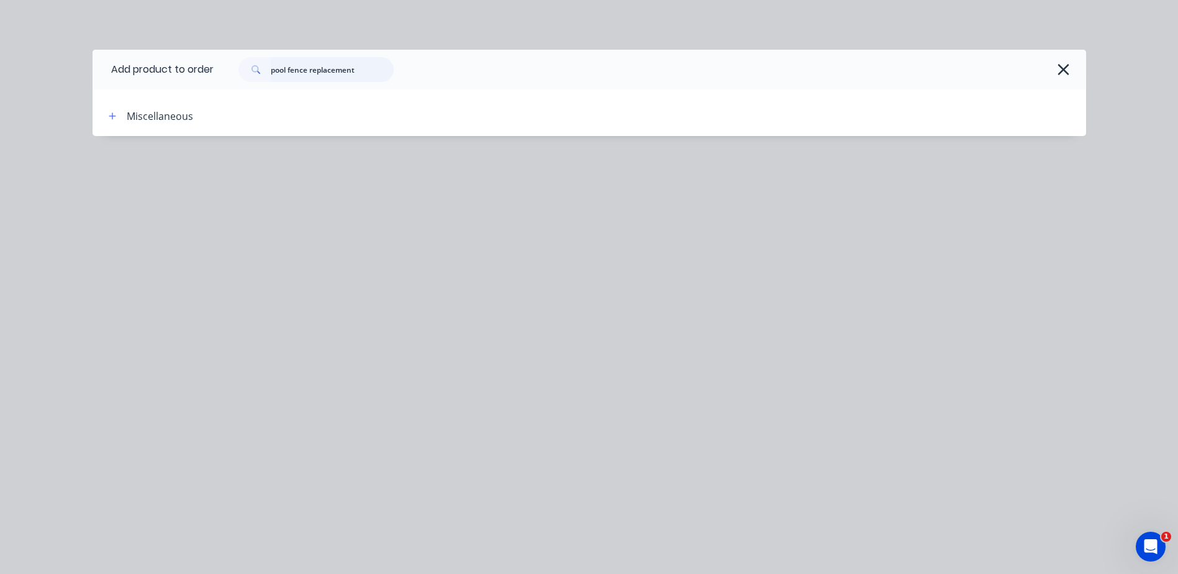
click at [363, 70] on input "pool fence replacement" at bounding box center [332, 69] width 123 height 25
drag, startPoint x: 359, startPoint y: 70, endPoint x: 168, endPoint y: 55, distance: 191.9
click at [168, 55] on header "Add product to order pool fence replacement" at bounding box center [590, 70] width 994 height 40
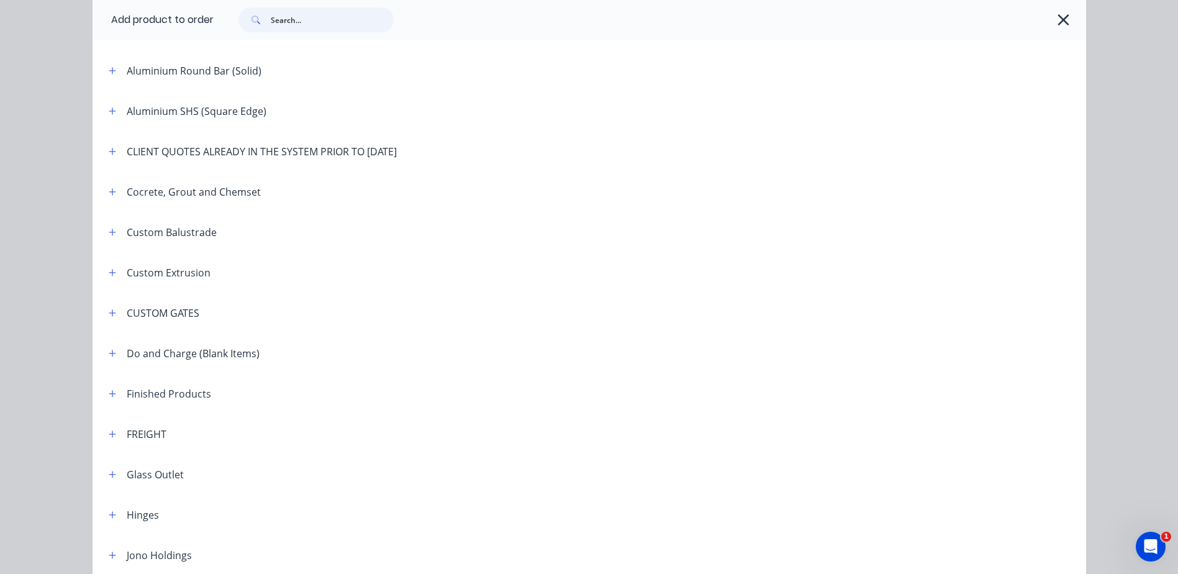
scroll to position [435, 0]
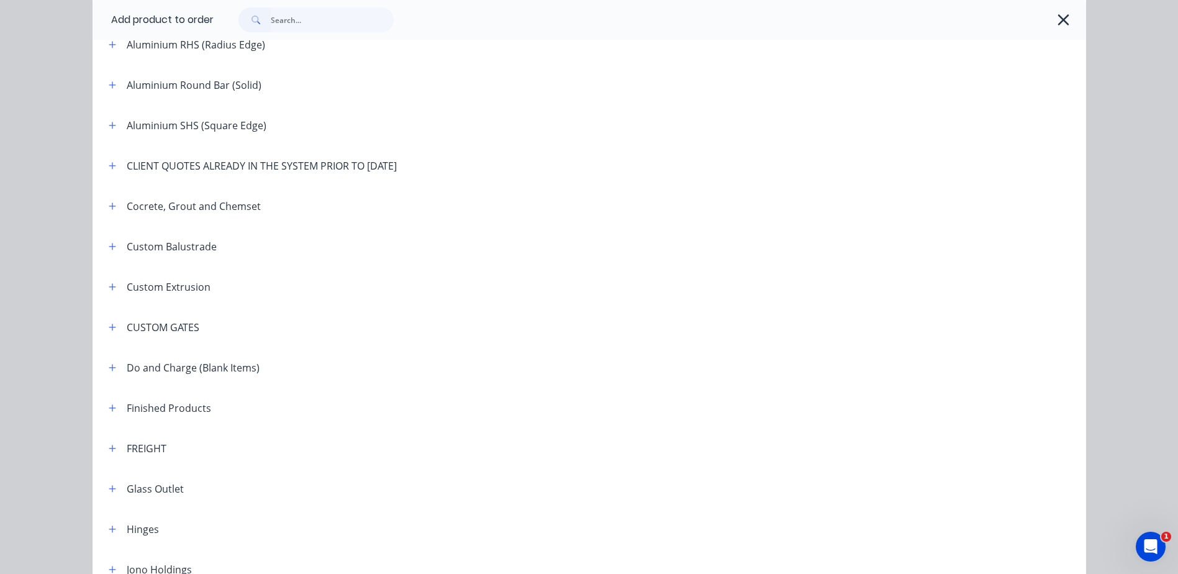
click at [140, 167] on div "CLIENT QUOTES ALREADY IN THE SYSTEM PRIOR TO 1/9/2025" at bounding box center [262, 165] width 270 height 15
click at [109, 165] on icon "button" at bounding box center [112, 166] width 7 height 9
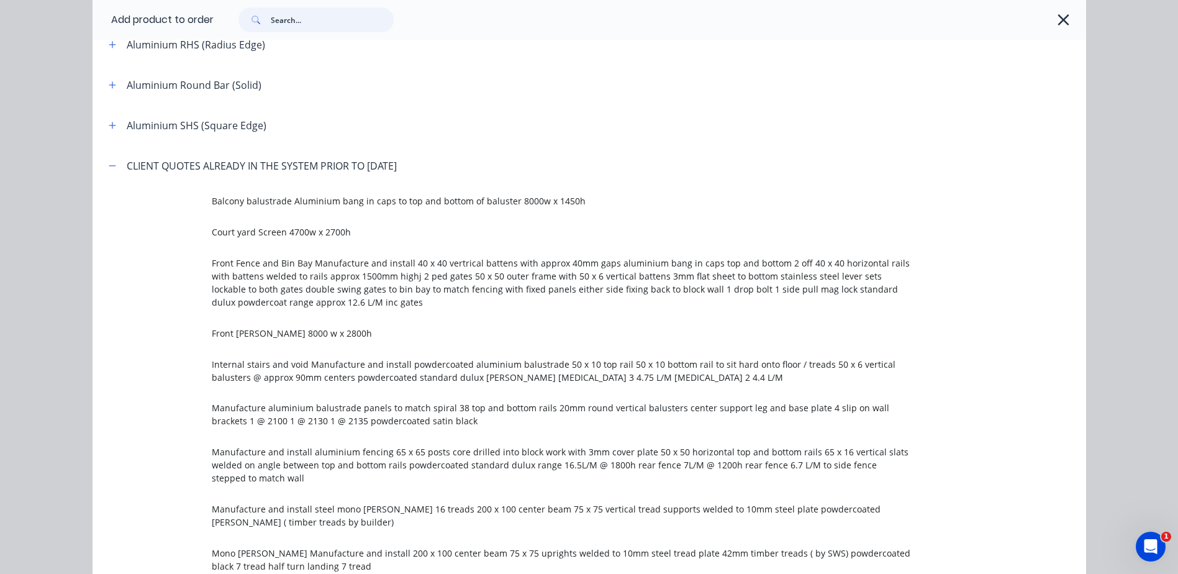
click at [283, 19] on input "text" at bounding box center [332, 19] width 123 height 25
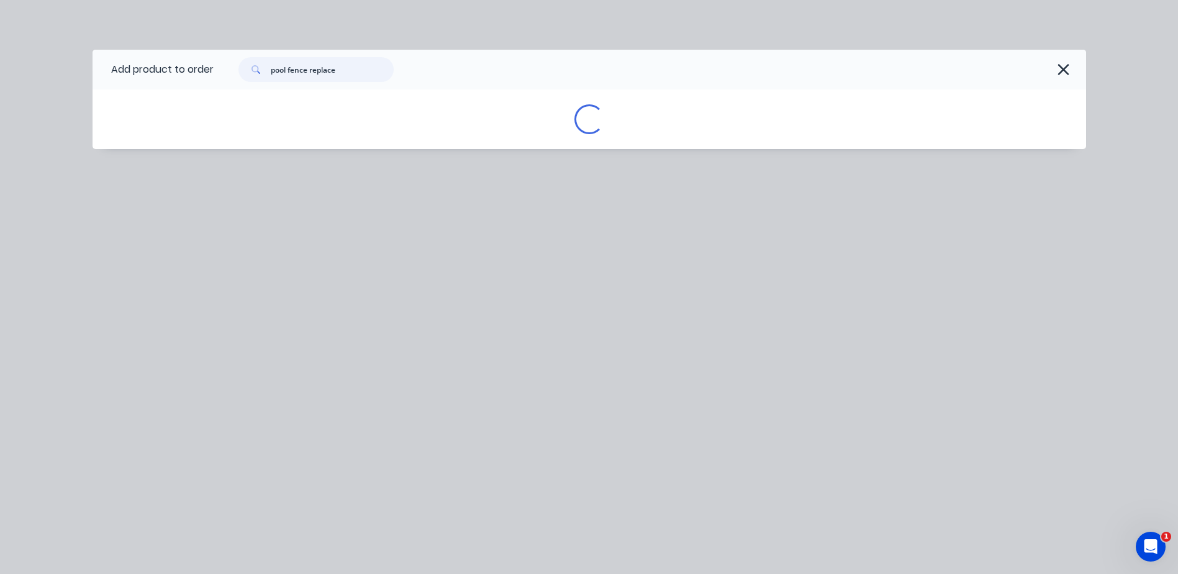
scroll to position [0, 0]
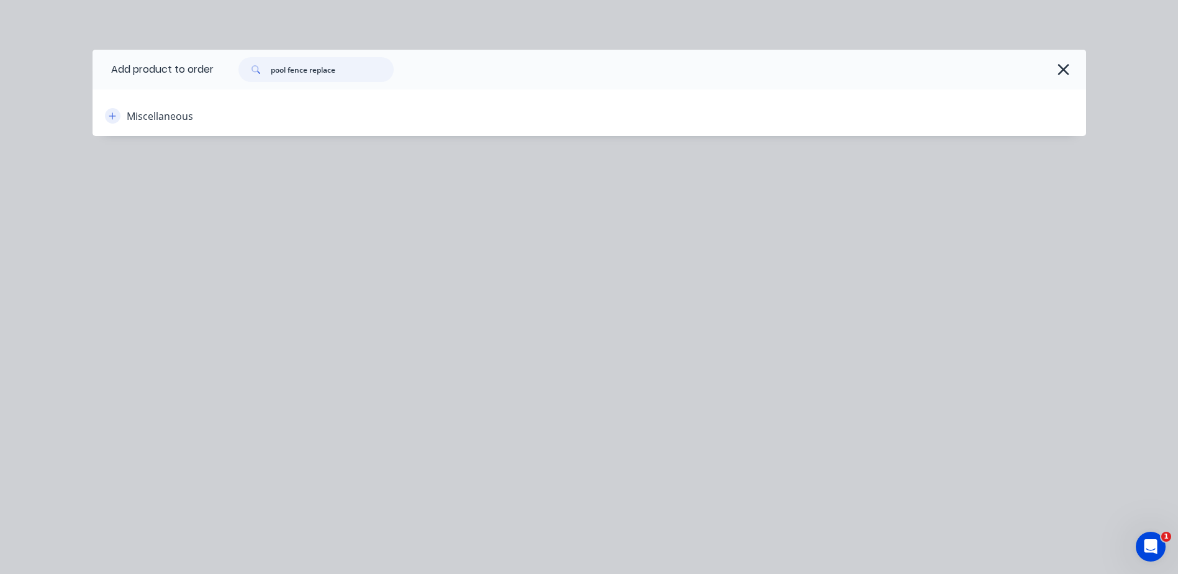
type input "pool fence replace"
click at [112, 114] on icon "button" at bounding box center [112, 116] width 7 height 9
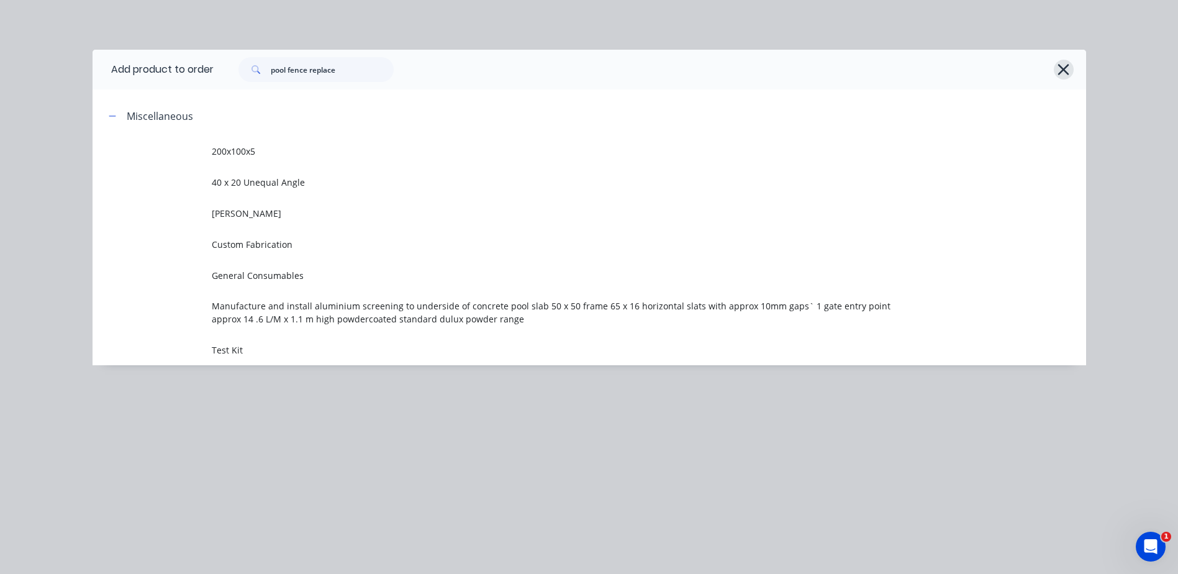
click at [1065, 68] on icon "button" at bounding box center [1064, 69] width 11 height 11
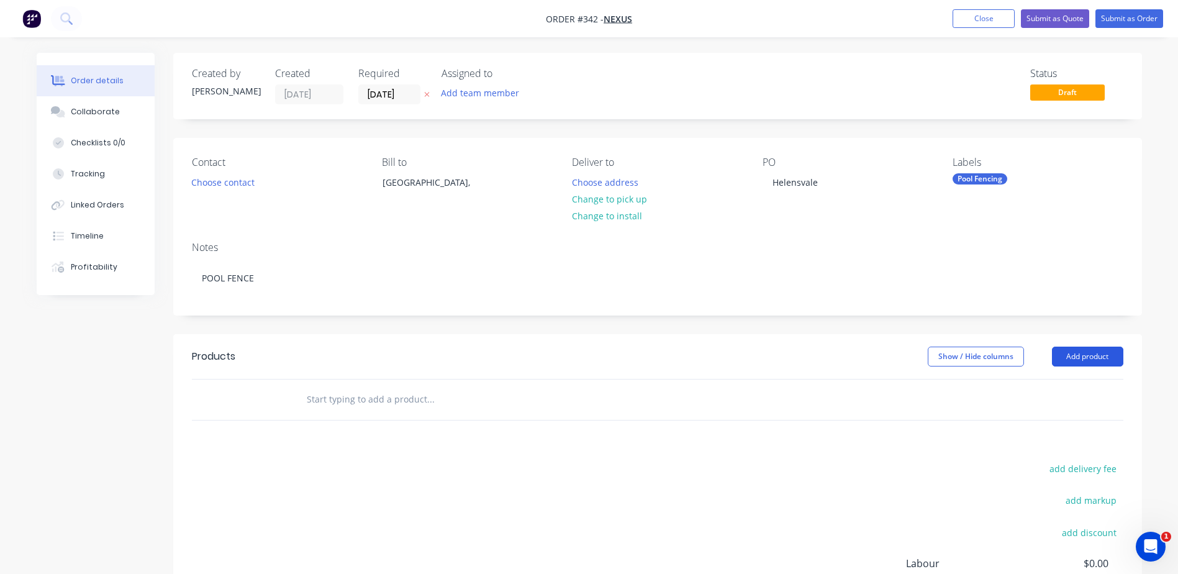
click at [1096, 355] on button "Add product" at bounding box center [1087, 357] width 71 height 20
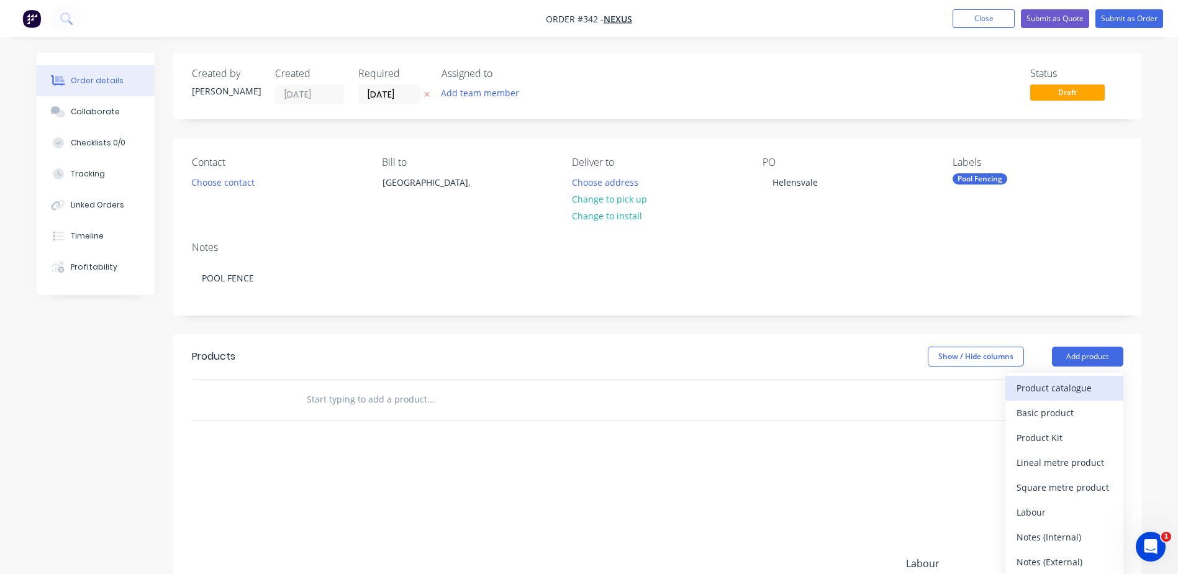
click at [1032, 386] on div "Product catalogue" at bounding box center [1065, 388] width 96 height 18
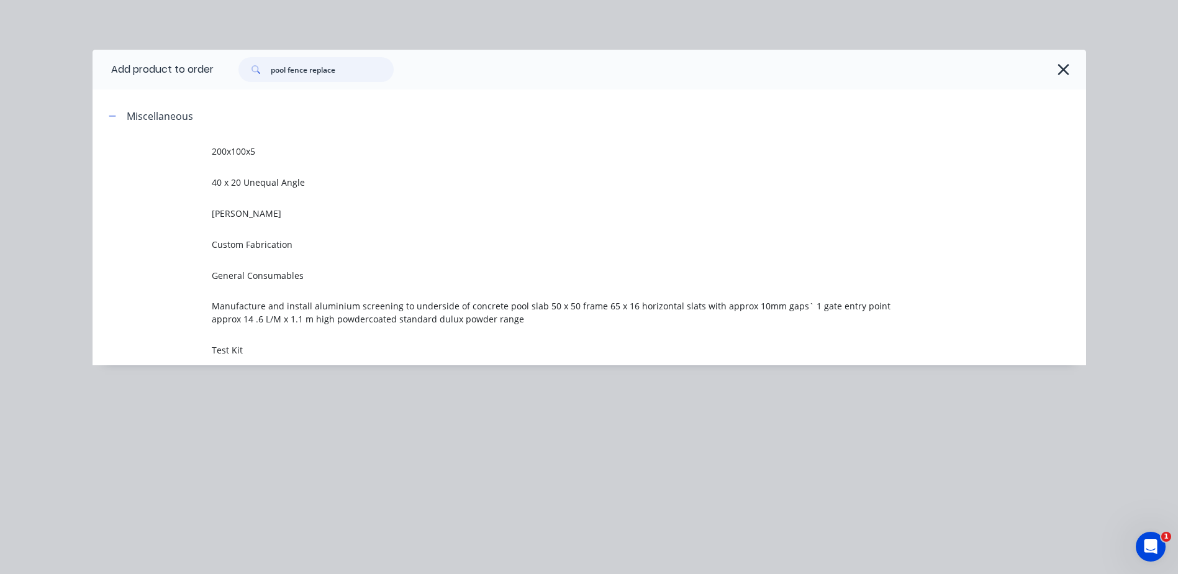
drag, startPoint x: 354, startPoint y: 73, endPoint x: 253, endPoint y: 89, distance: 101.9
click at [253, 89] on div "Add product to order pool fence replace Miscellaneous 200x100x5 40 x 20 Unequal…" at bounding box center [590, 208] width 994 height 316
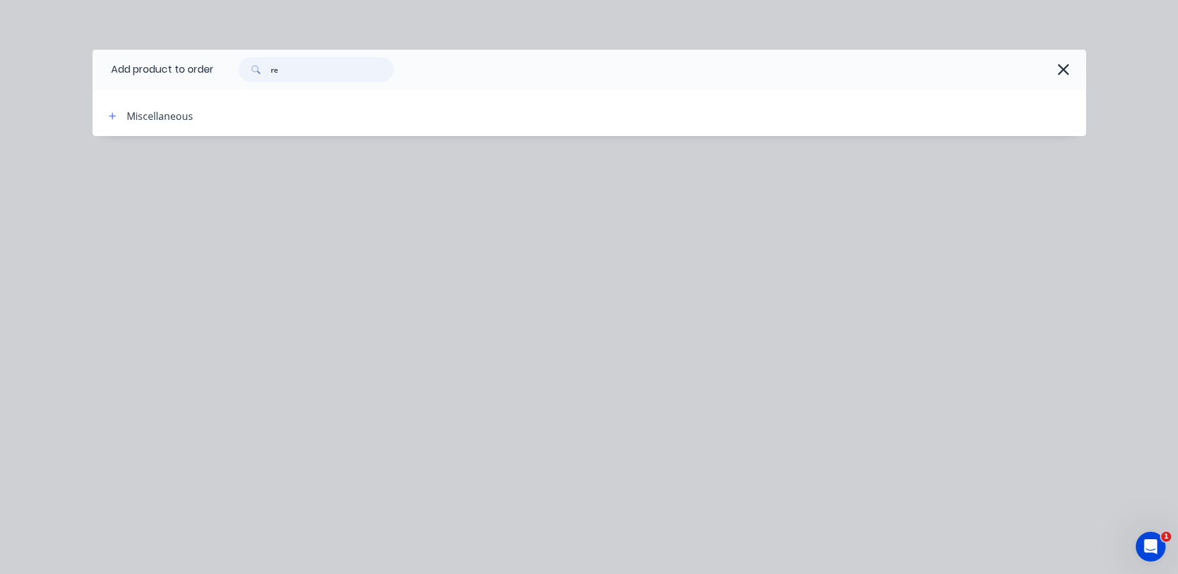
type input "r"
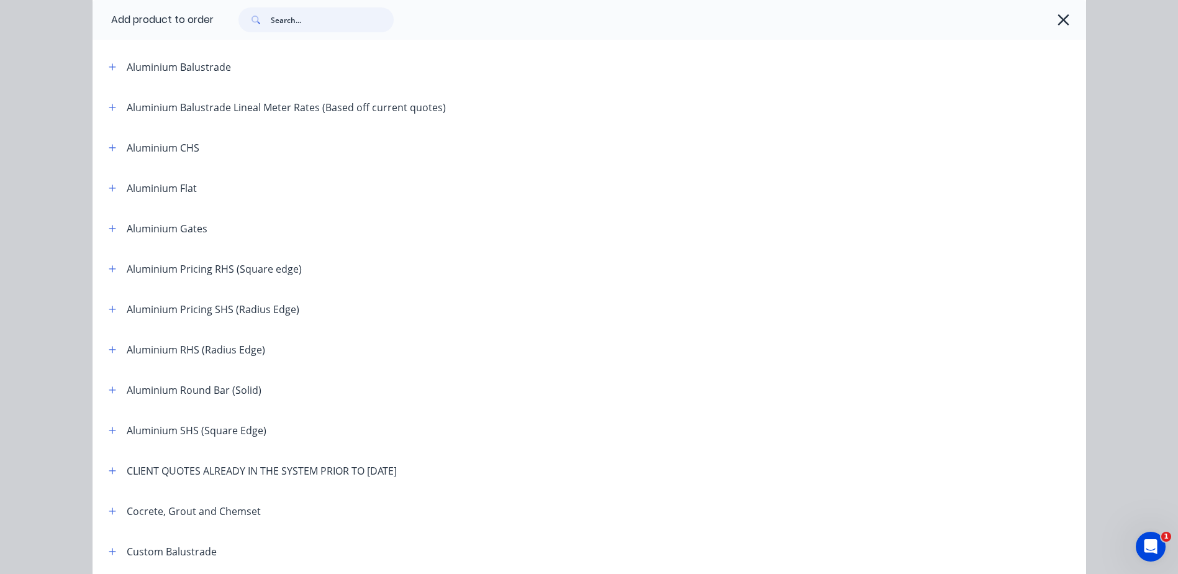
scroll to position [311, 0]
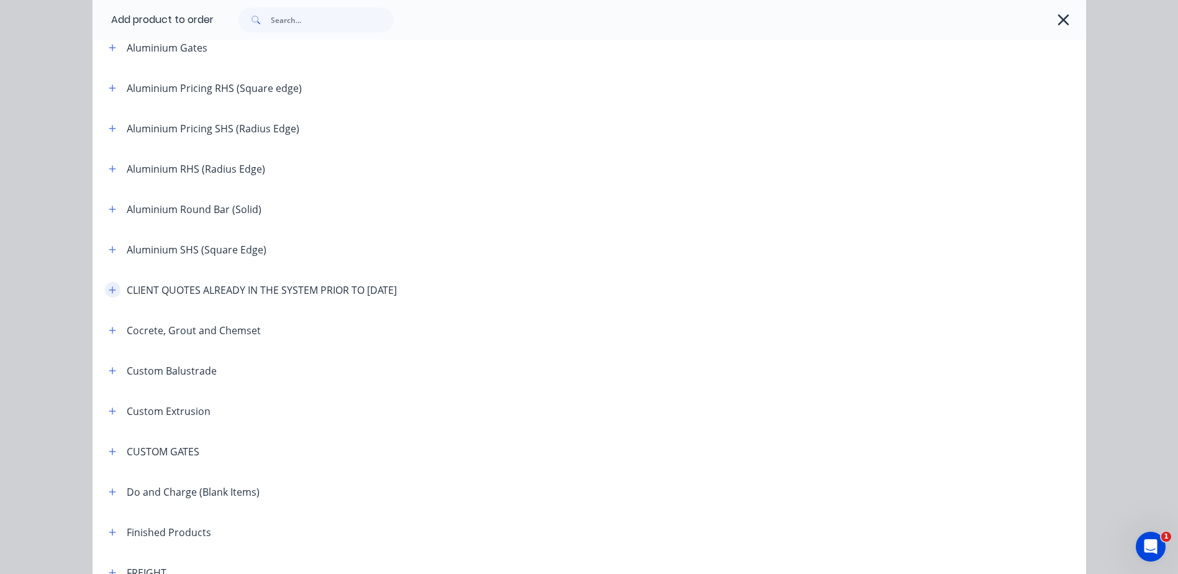
click at [109, 291] on icon "button" at bounding box center [112, 290] width 7 height 9
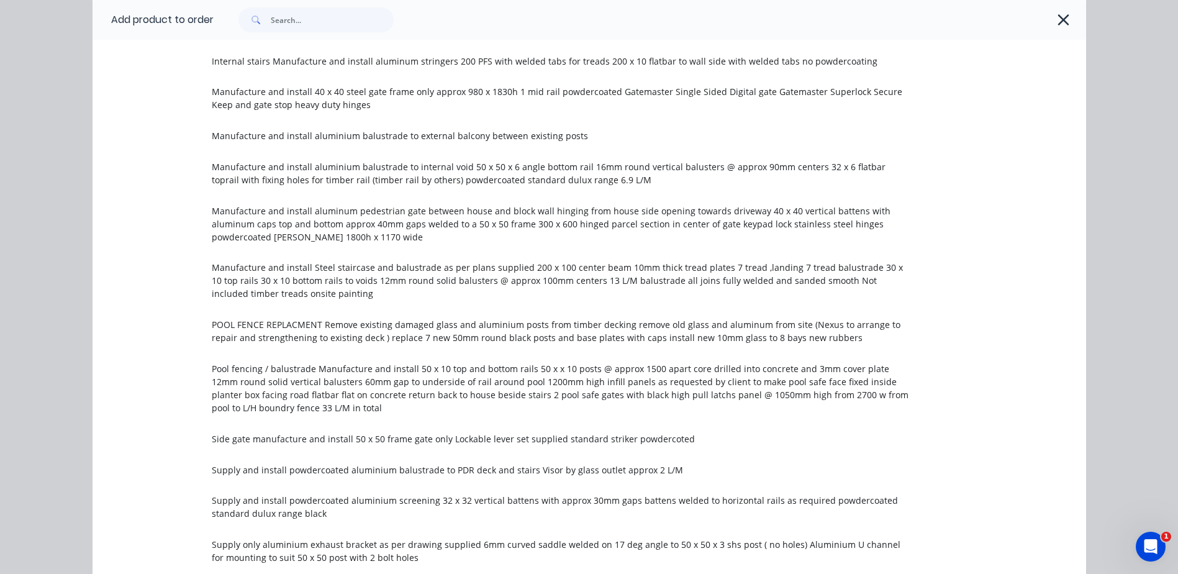
scroll to position [1491, 0]
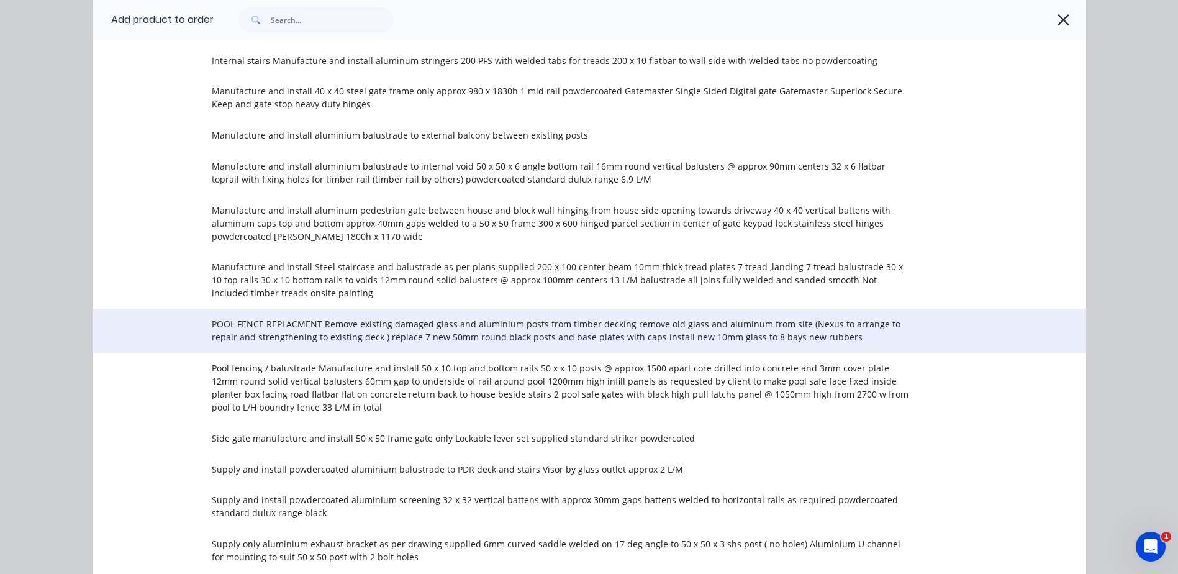
click at [349, 317] on span "POOL FENCE REPLACMENT Remove existing damaged glass and aluminium posts from ti…" at bounding box center [561, 330] width 699 height 26
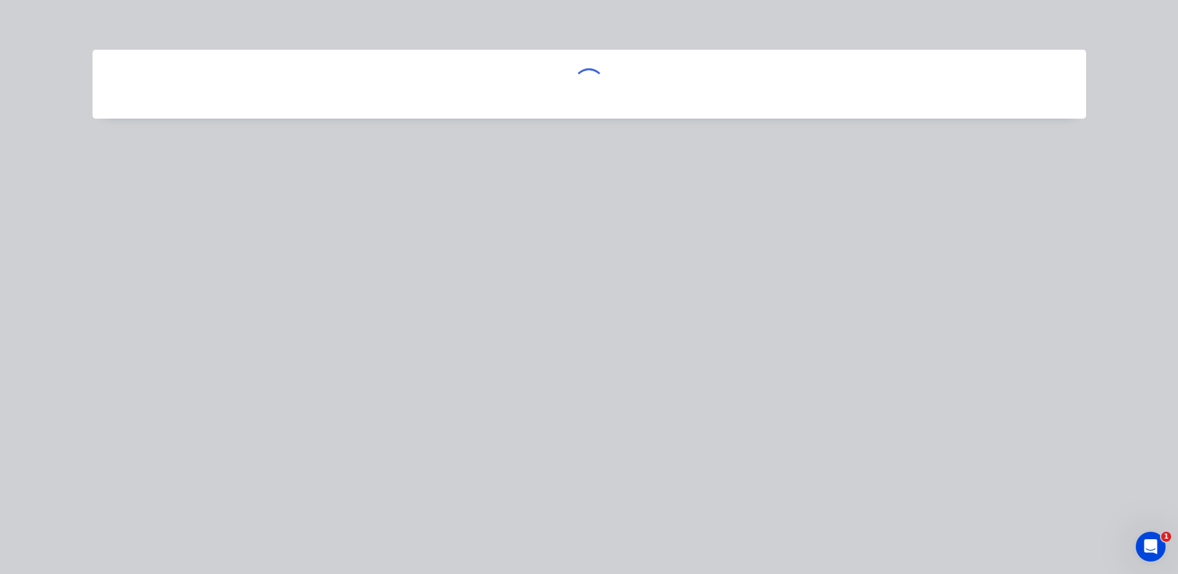
scroll to position [0, 0]
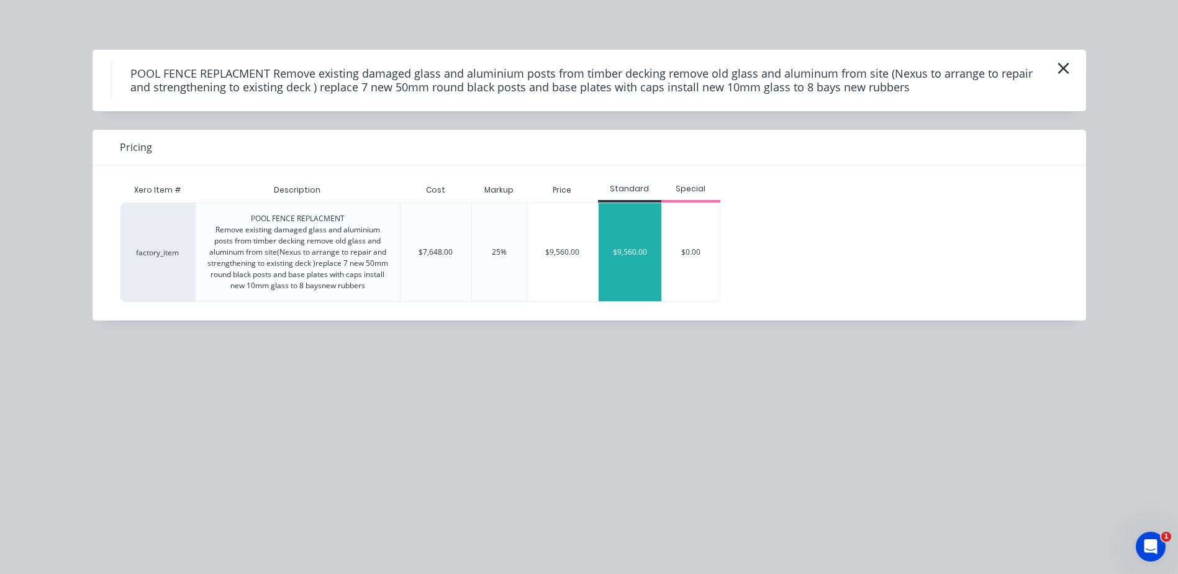
click at [632, 248] on div "$9,560.00" at bounding box center [630, 252] width 63 height 98
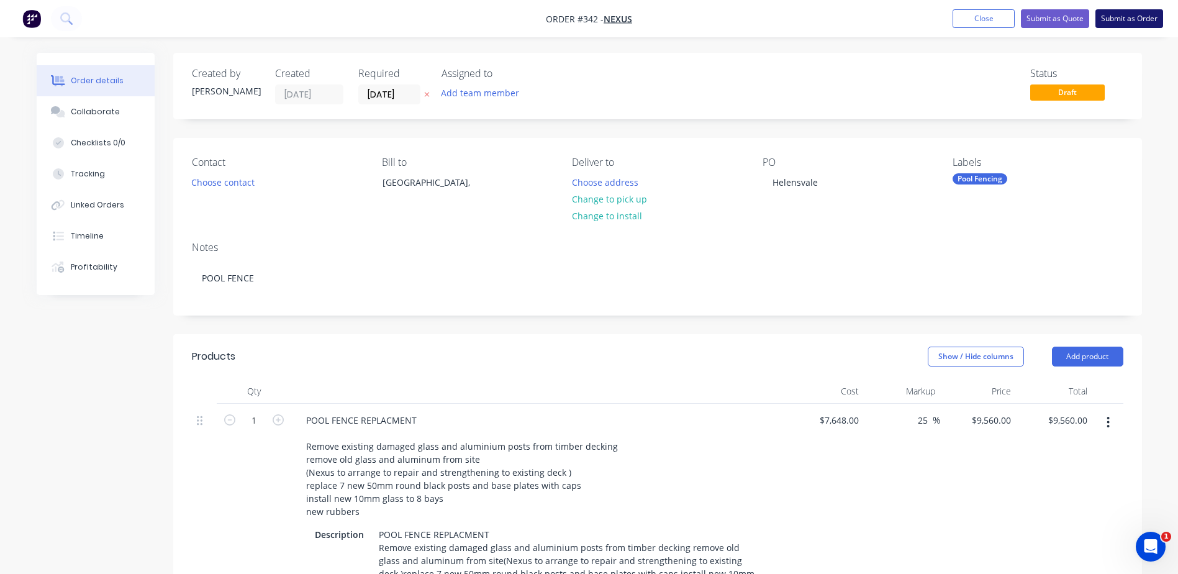
click at [1126, 19] on button "Submit as Order" at bounding box center [1130, 18] width 68 height 19
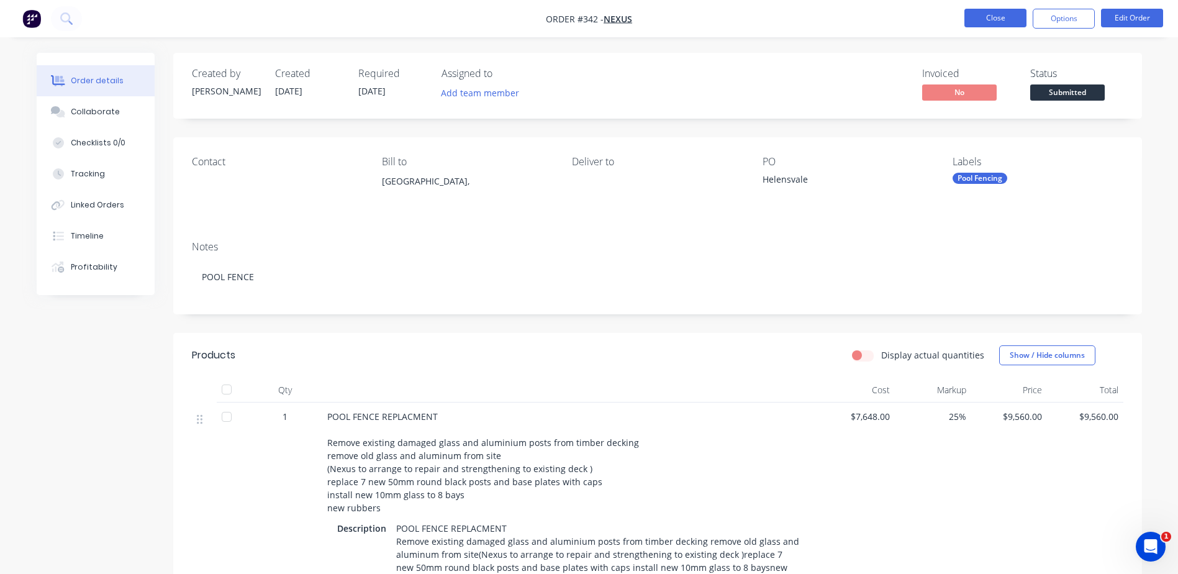
click at [970, 10] on button "Close" at bounding box center [996, 18] width 62 height 19
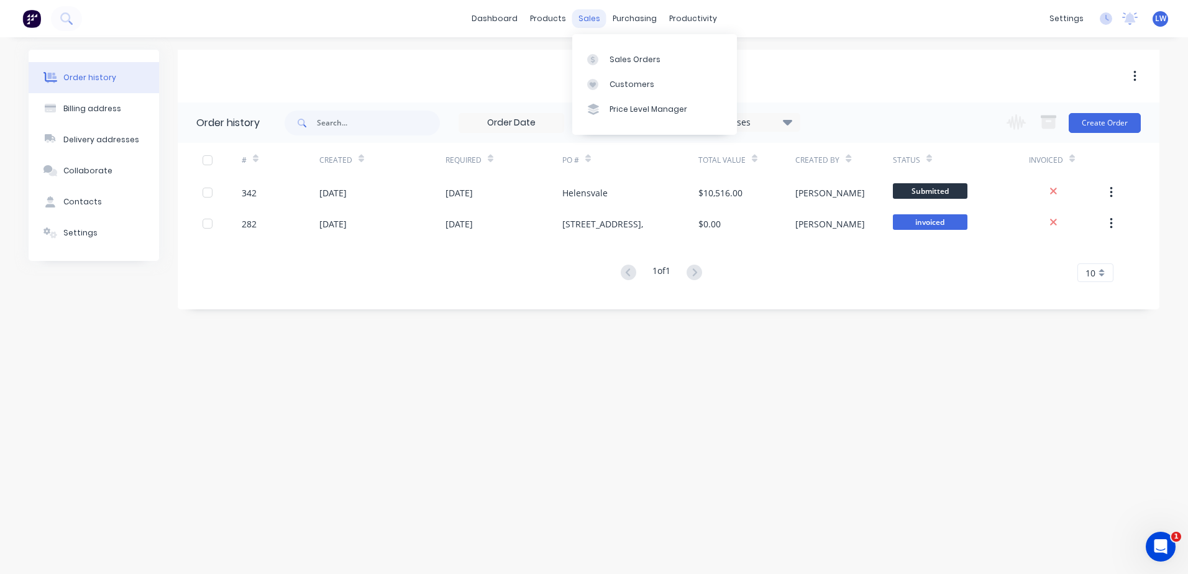
click at [590, 16] on div "sales" at bounding box center [589, 18] width 34 height 19
click at [609, 52] on link "Sales Orders" at bounding box center [654, 59] width 165 height 25
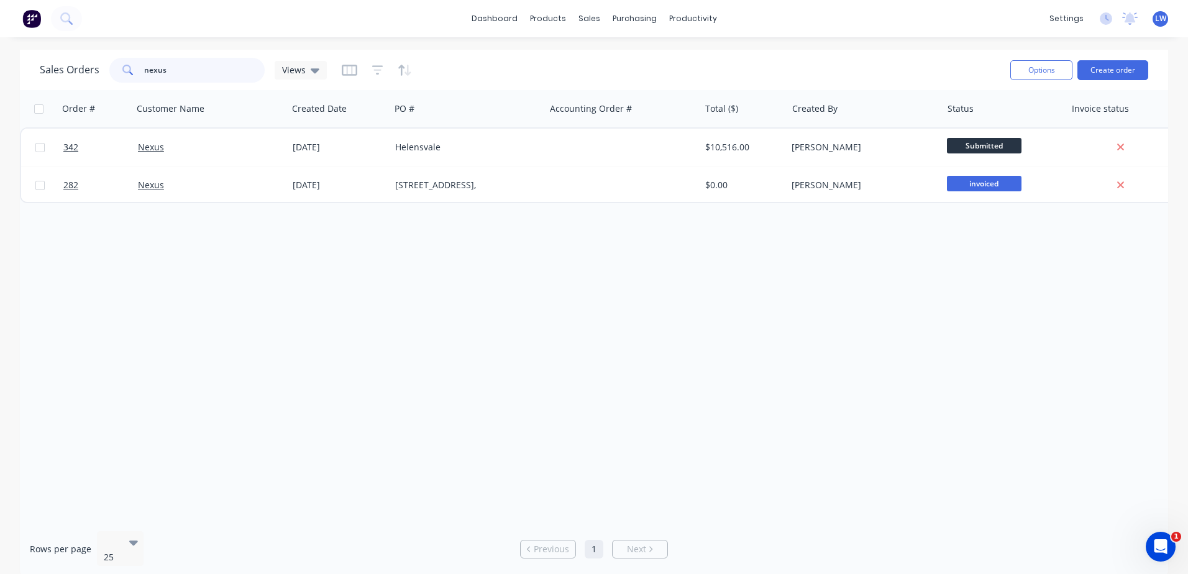
drag, startPoint x: 197, startPoint y: 73, endPoint x: 107, endPoint y: 71, distance: 89.5
click at [109, 73] on div "nexus" at bounding box center [186, 70] width 155 height 25
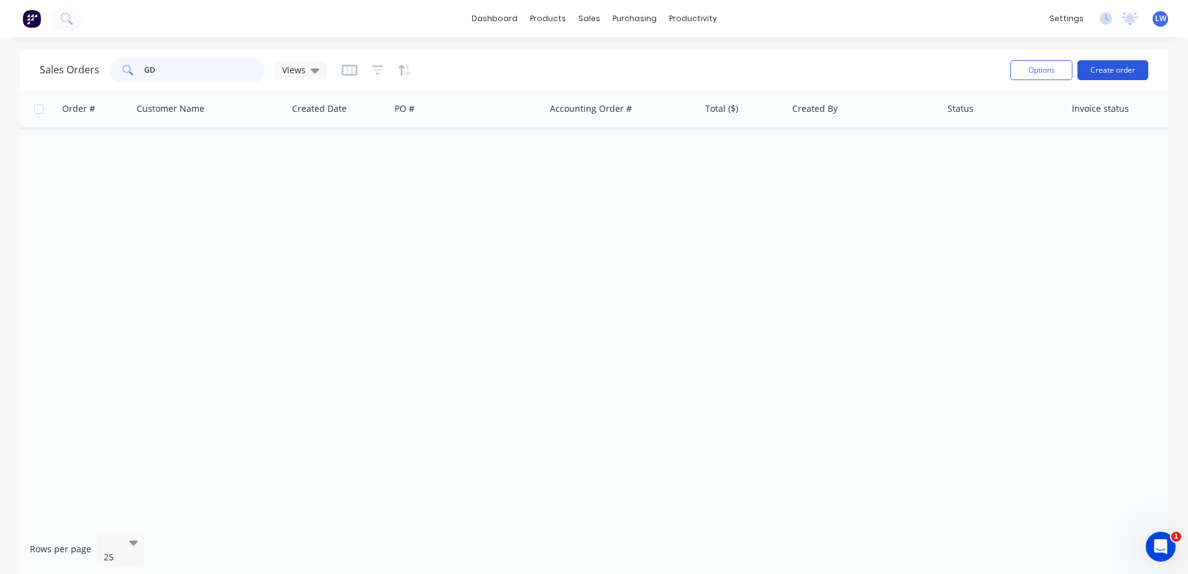
type input "GD"
click at [1119, 72] on button "Create order" at bounding box center [1112, 70] width 71 height 20
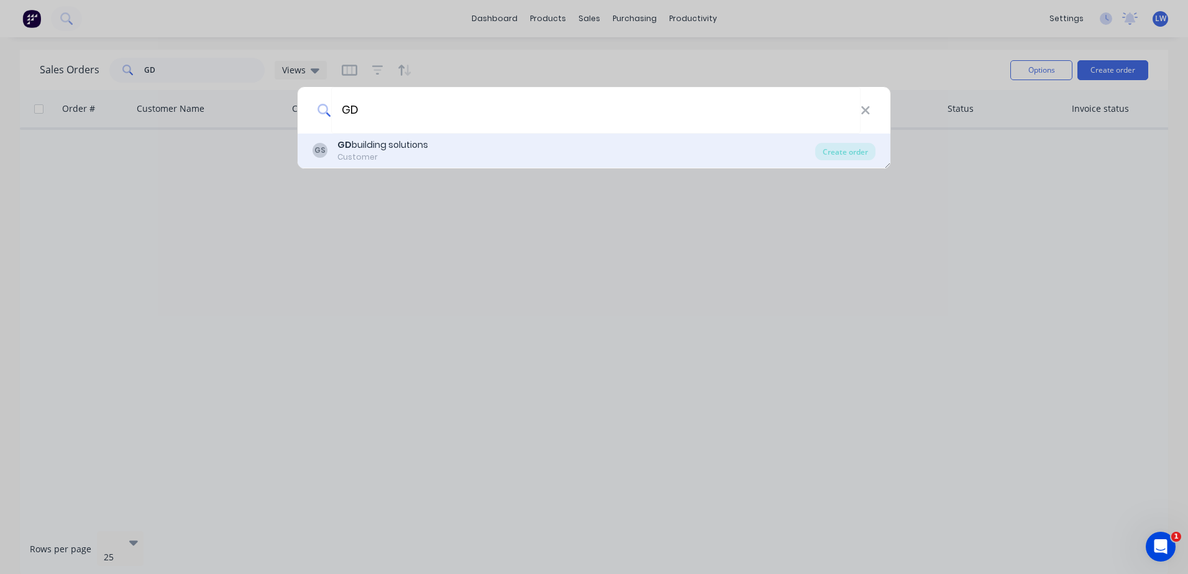
type input "GD"
click at [376, 145] on div "GD building solutions" at bounding box center [382, 145] width 91 height 13
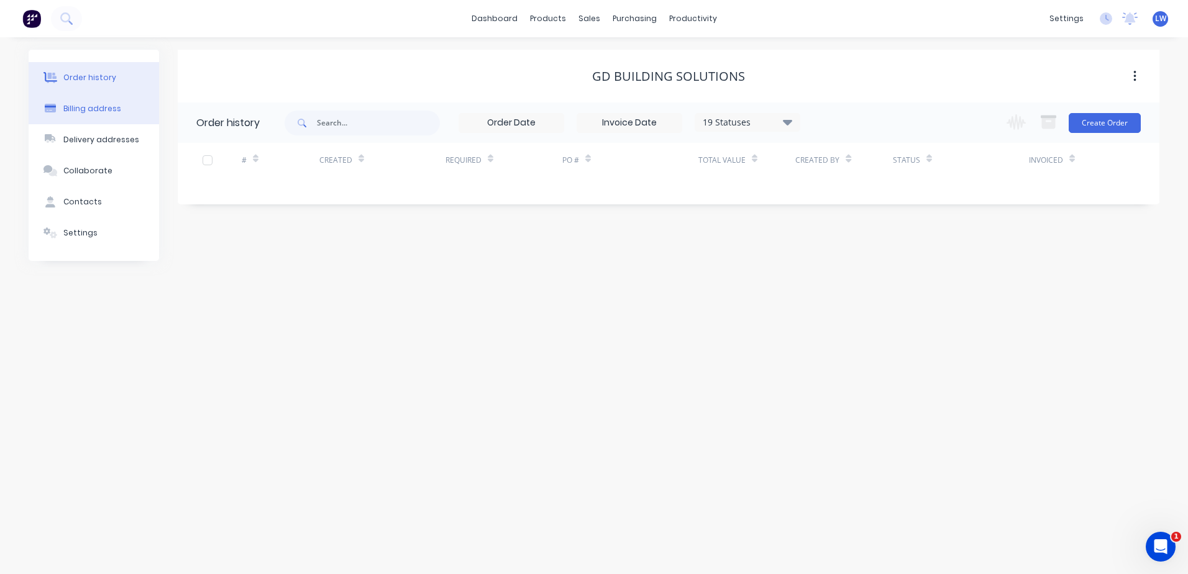
click at [76, 104] on div "Billing address" at bounding box center [92, 108] width 58 height 11
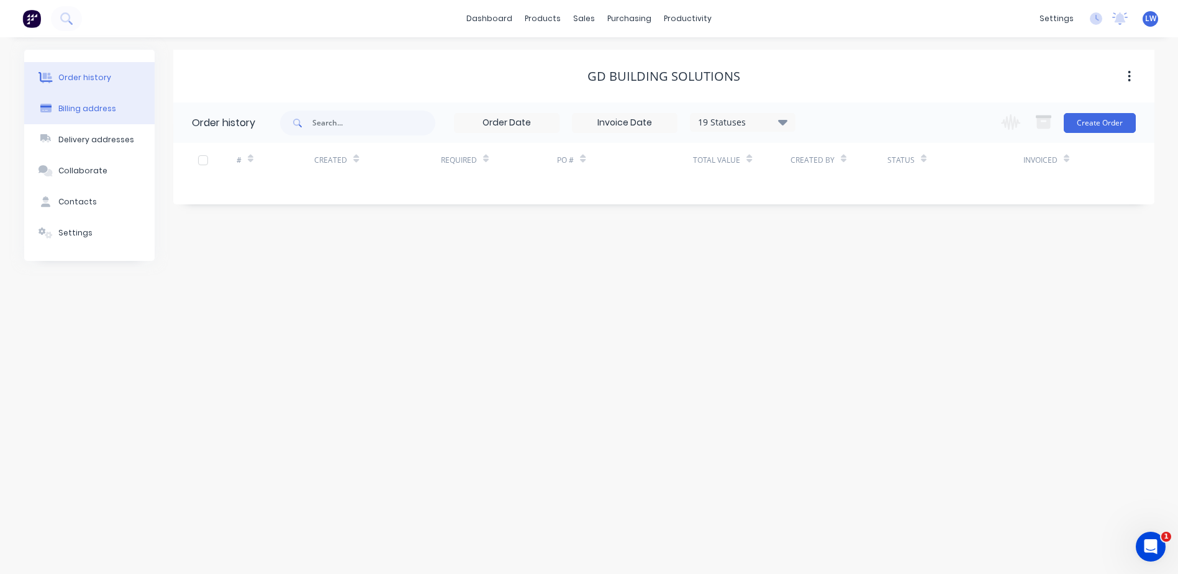
select select "AU"
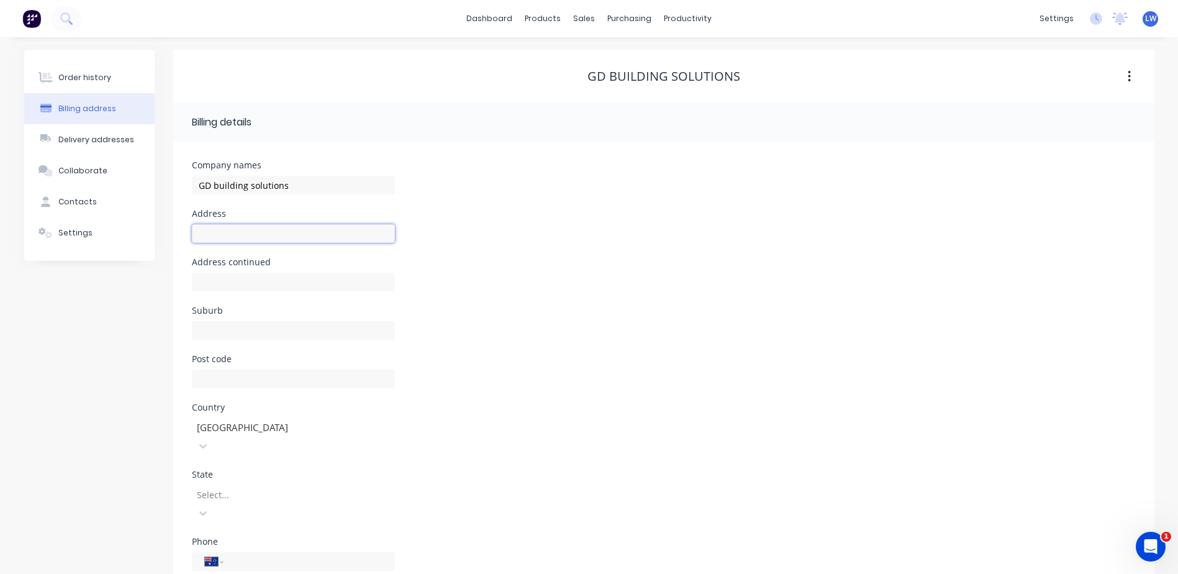
click at [259, 232] on input "text" at bounding box center [293, 233] width 203 height 19
type input "PO Box 516"
click at [221, 329] on input "text" at bounding box center [293, 330] width 203 height 19
type input "Archerfield"
click at [239, 380] on input "text" at bounding box center [293, 379] width 203 height 19
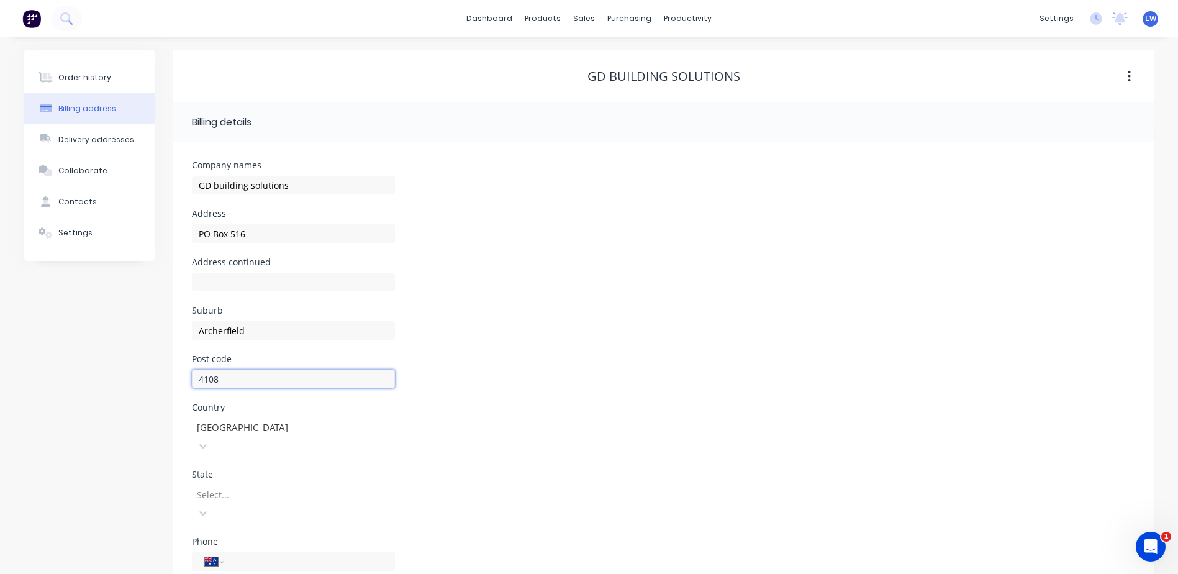
type input "4108"
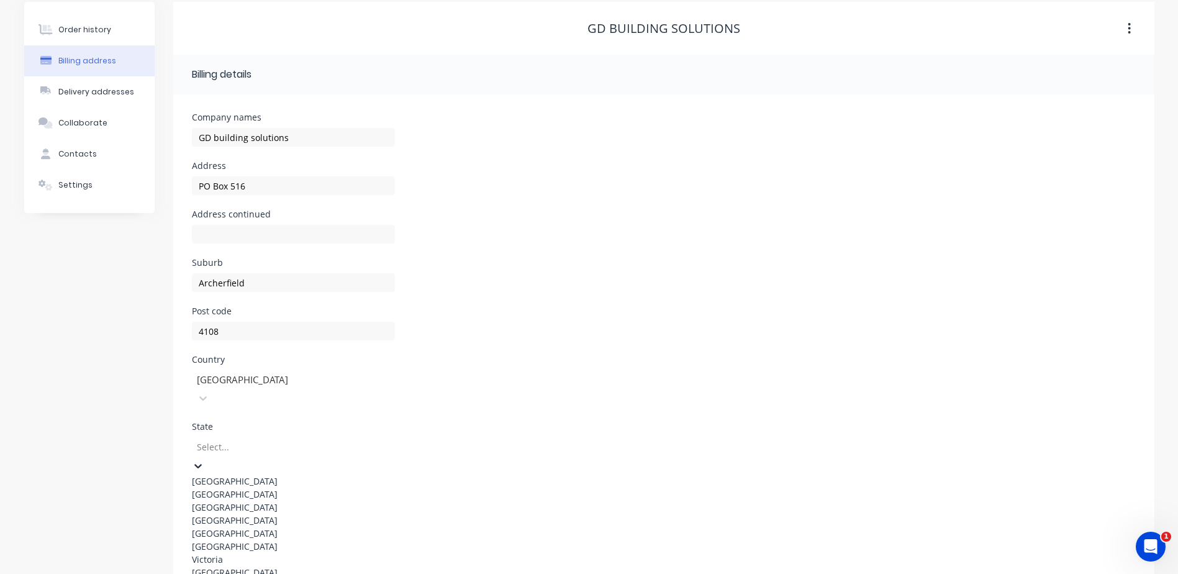
click at [326, 470] on div "8 results available. Use Up and Down to choose options, press Enter to select t…" at bounding box center [293, 508] width 203 height 142
click at [224, 523] on div "Queensland" at bounding box center [293, 520] width 203 height 13
click at [300, 507] on input "tel" at bounding box center [306, 514] width 149 height 14
type input "(07) 3275 2433"
click at [626, 422] on div "State Queensland" at bounding box center [664, 455] width 944 height 67
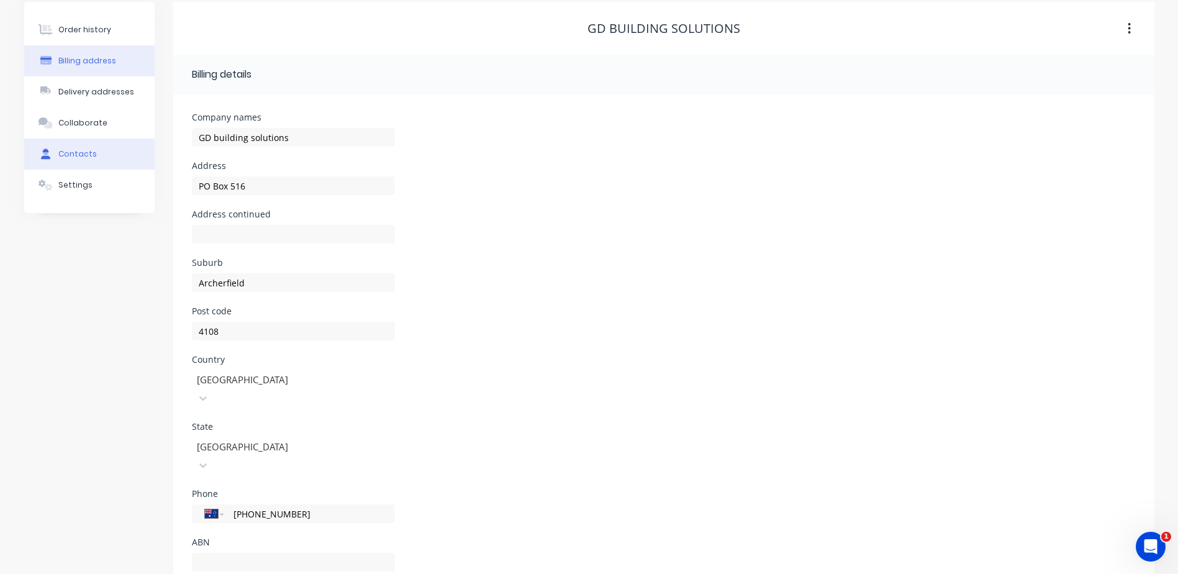
click at [84, 150] on div "Contacts" at bounding box center [77, 153] width 39 height 11
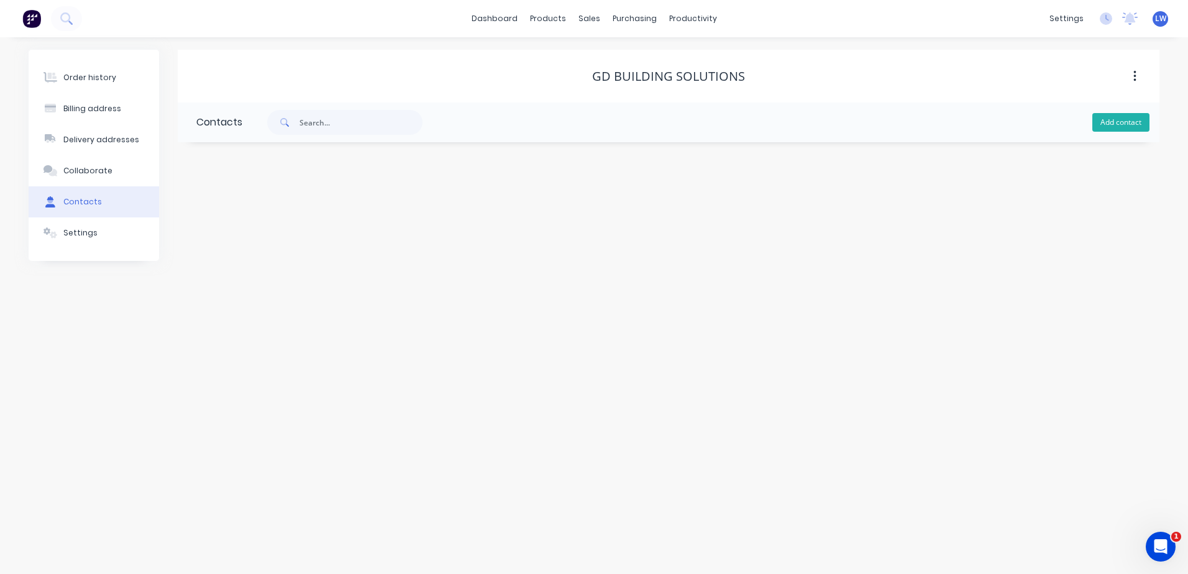
click at [1114, 120] on button "Add contact" at bounding box center [1120, 122] width 57 height 19
select select "AU"
click at [211, 209] on input "text" at bounding box center [297, 213] width 203 height 19
type input "A"
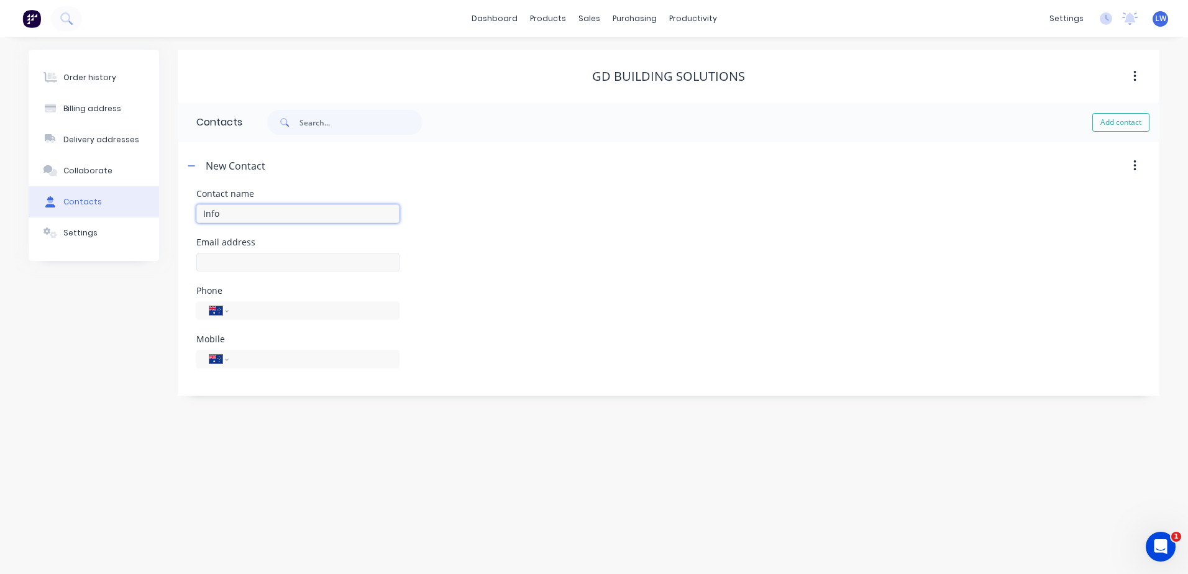
type input "Info"
select select "AU"
click at [235, 262] on input "text" at bounding box center [297, 262] width 203 height 19
type input "gde@ecn.net.au"
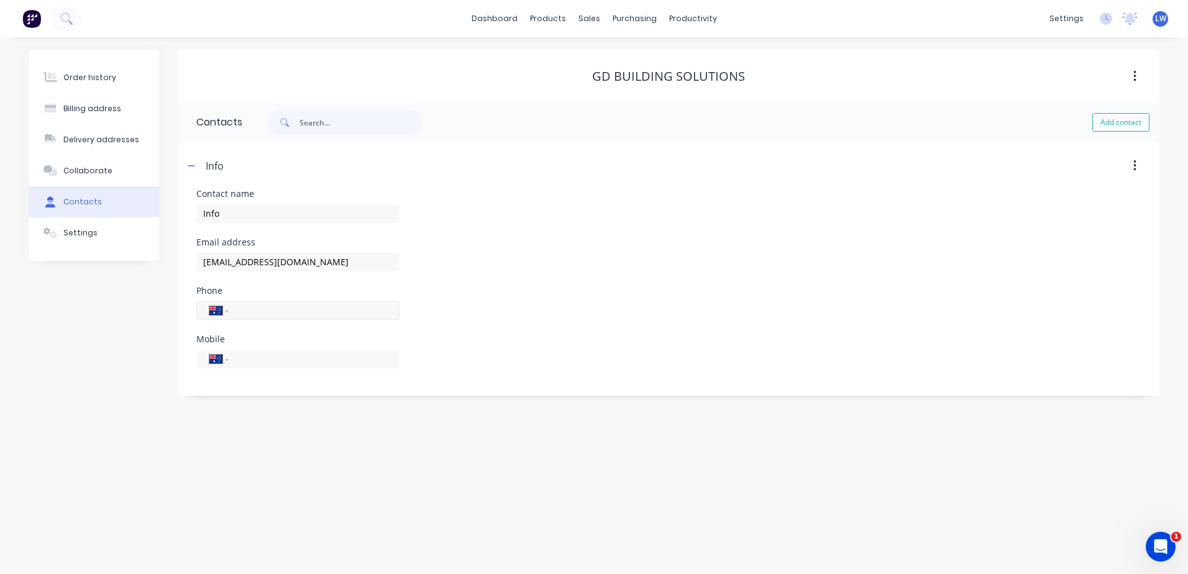
click at [251, 311] on input "tel" at bounding box center [311, 310] width 149 height 14
type input "(07) 3275 2433"
click at [685, 270] on div "Email address gde@ecn.net.au" at bounding box center [668, 262] width 944 height 48
click at [104, 79] on div "Order history" at bounding box center [89, 77] width 53 height 11
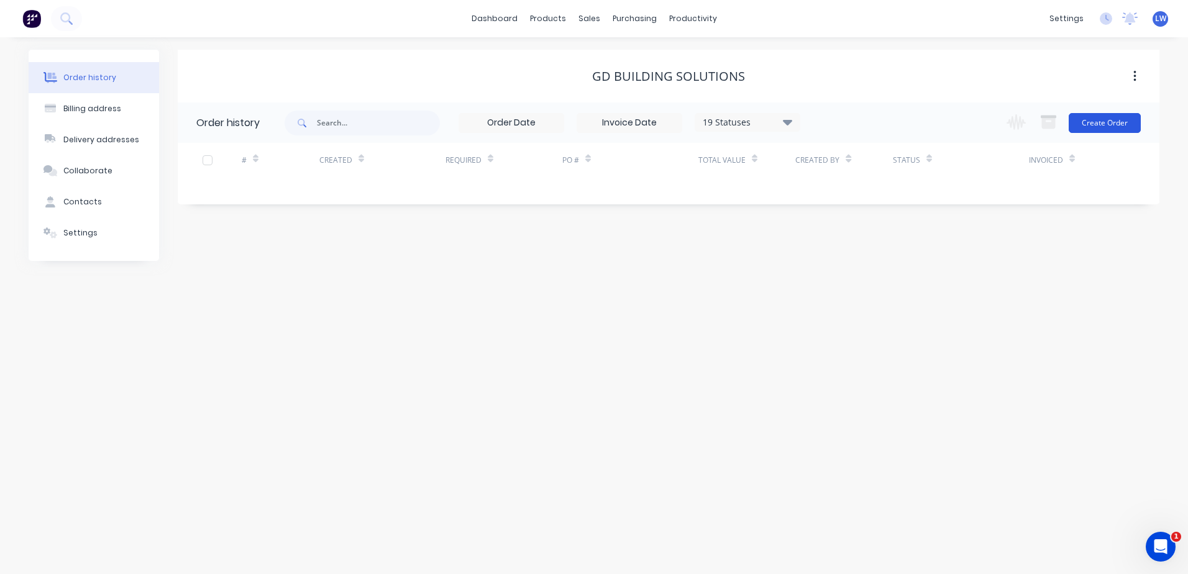
click at [1095, 118] on button "Create Order" at bounding box center [1104, 123] width 72 height 20
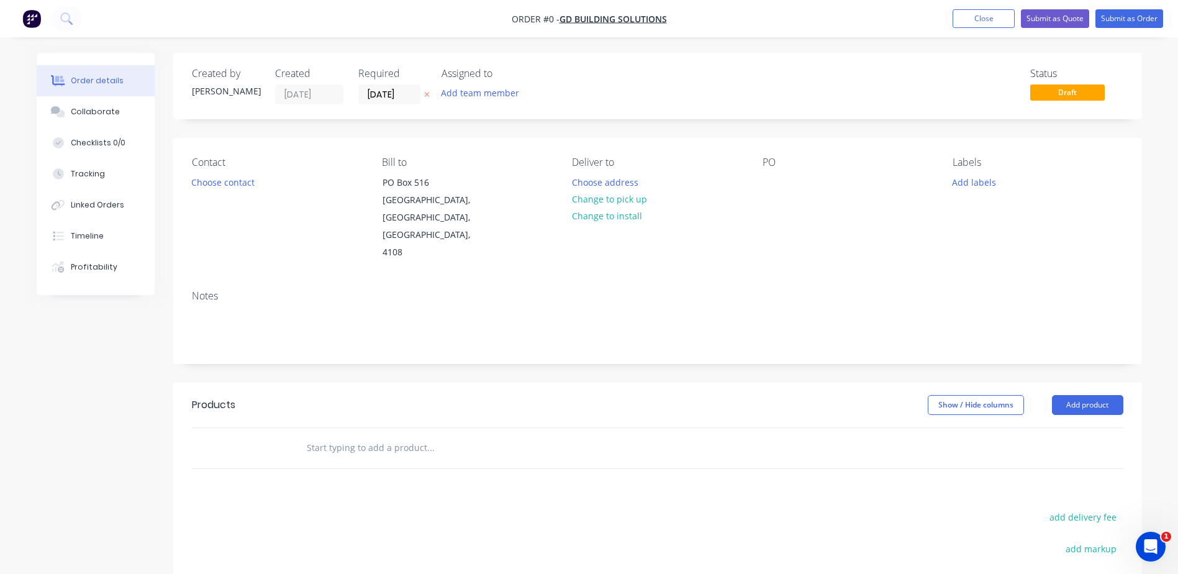
click at [785, 187] on div "PO" at bounding box center [848, 209] width 170 height 105
click at [767, 183] on div at bounding box center [773, 182] width 20 height 18
click at [972, 180] on div "Order details Collaborate Checklists 0/0 Tracking Linked Orders Timeline Profit…" at bounding box center [589, 419] width 1131 height 733
click at [972, 180] on button "Add labels" at bounding box center [974, 181] width 57 height 17
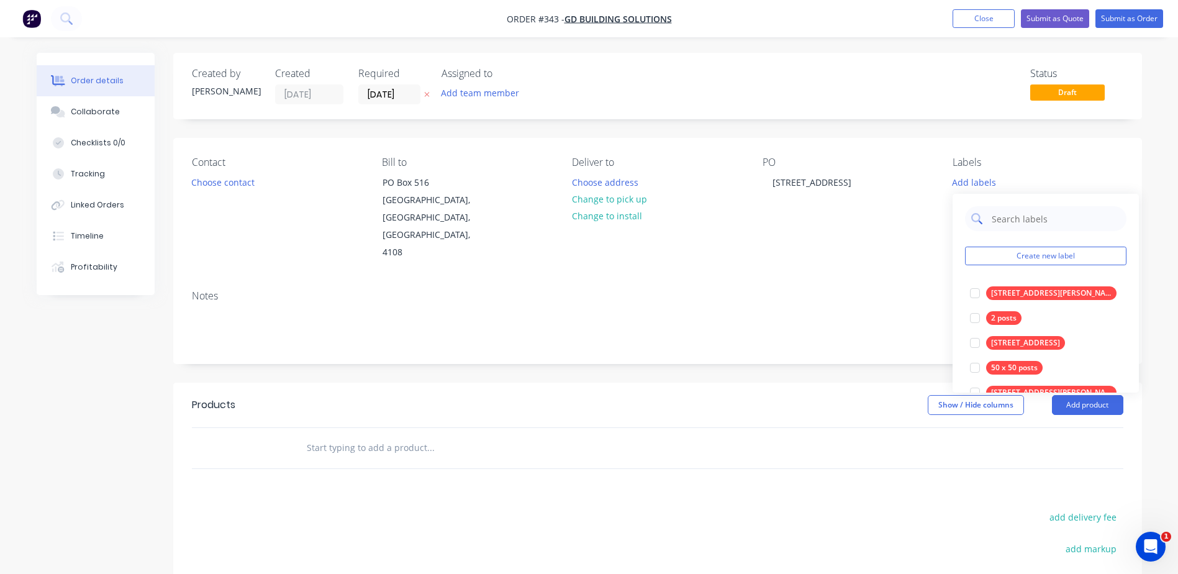
click at [990, 219] on div at bounding box center [1046, 218] width 162 height 25
click at [1021, 221] on input "text" at bounding box center [1056, 218] width 130 height 25
type input "bal"
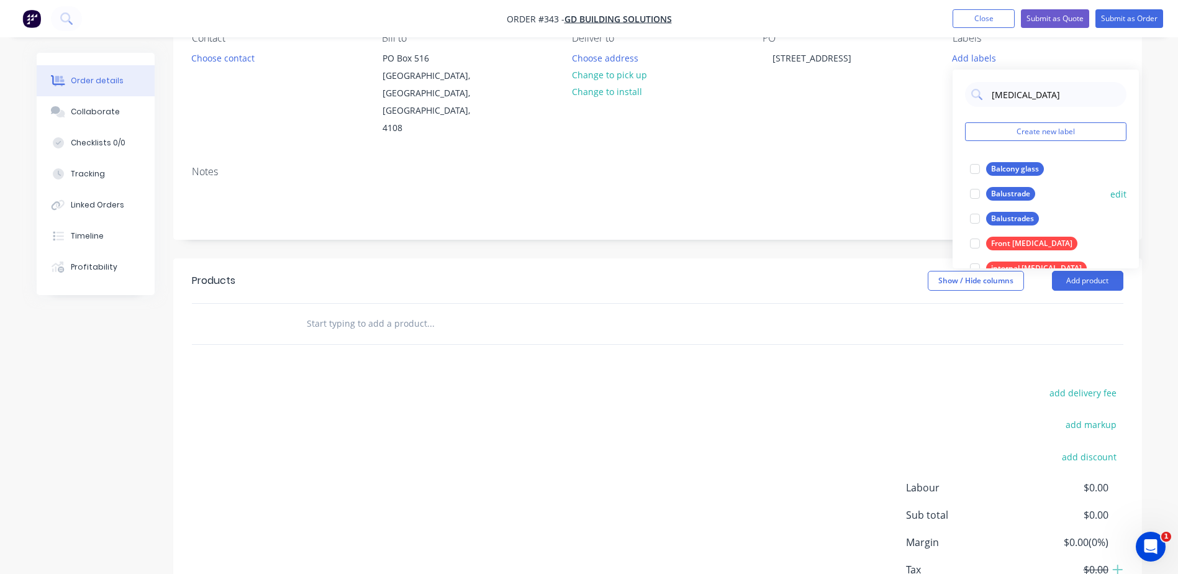
click at [975, 198] on div at bounding box center [975, 193] width 25 height 25
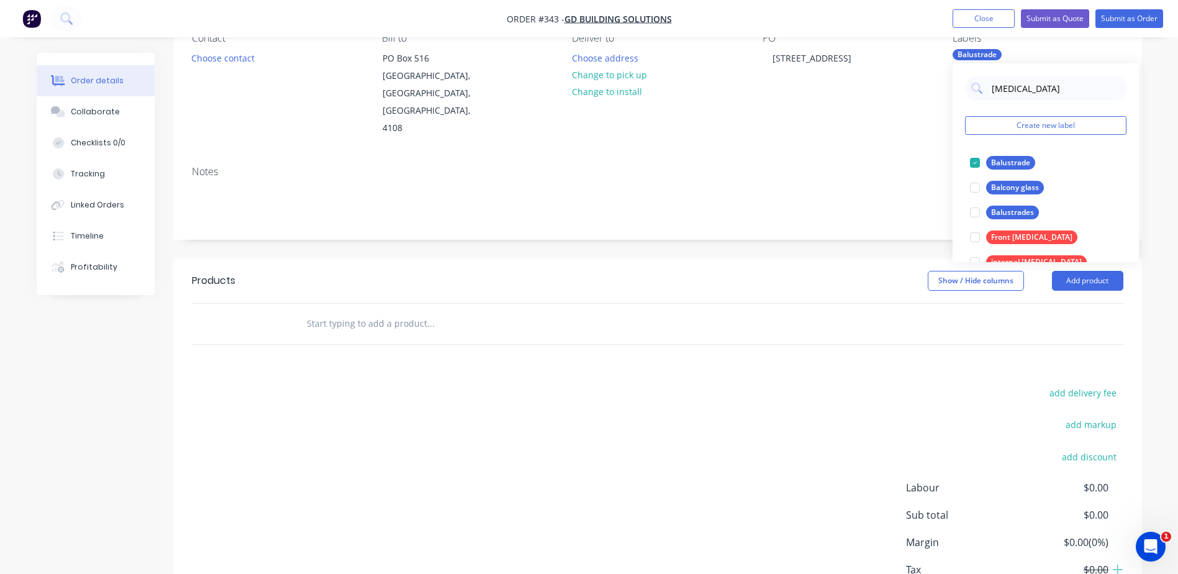
click at [798, 340] on div "Products Show / Hide columns Add product add delivery fee add markup add discou…" at bounding box center [657, 450] width 969 height 385
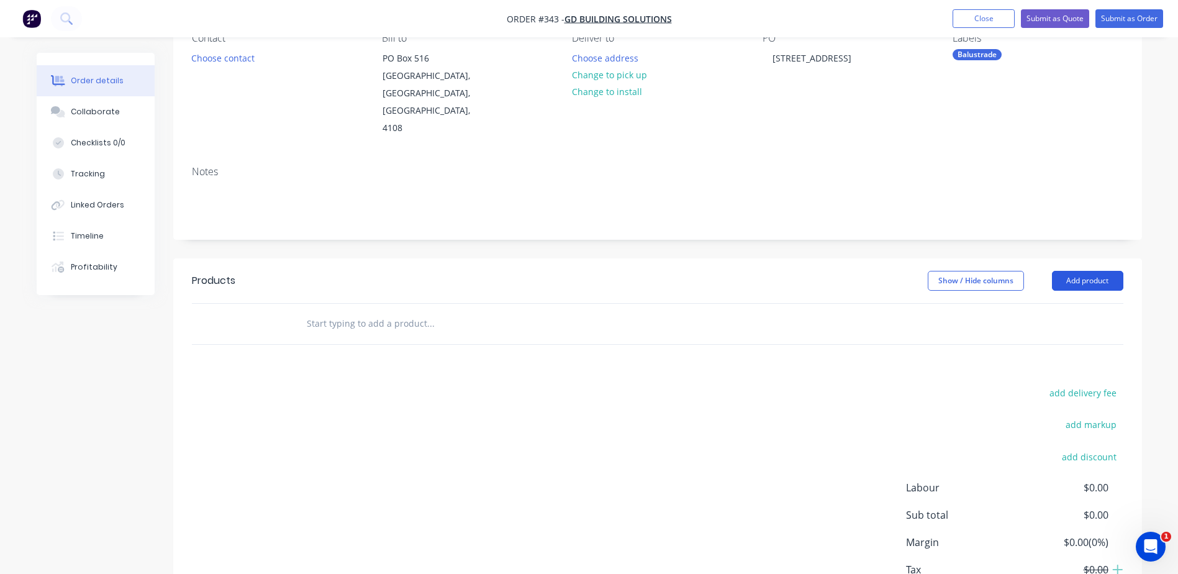
click at [1093, 271] on button "Add product" at bounding box center [1087, 281] width 71 height 20
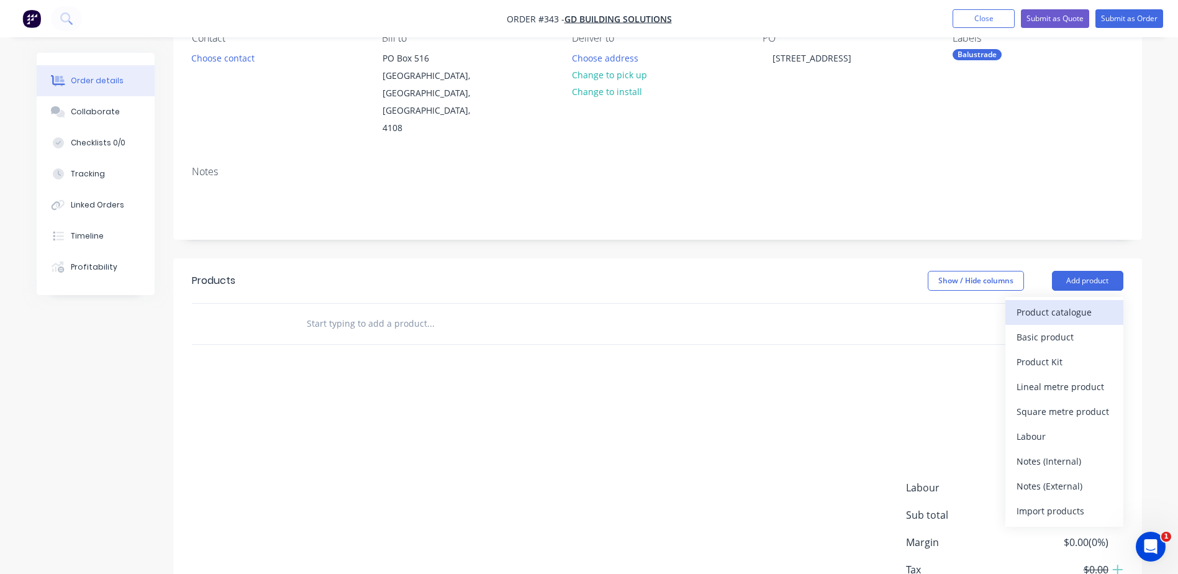
click at [1030, 303] on div "Product catalogue" at bounding box center [1065, 312] width 96 height 18
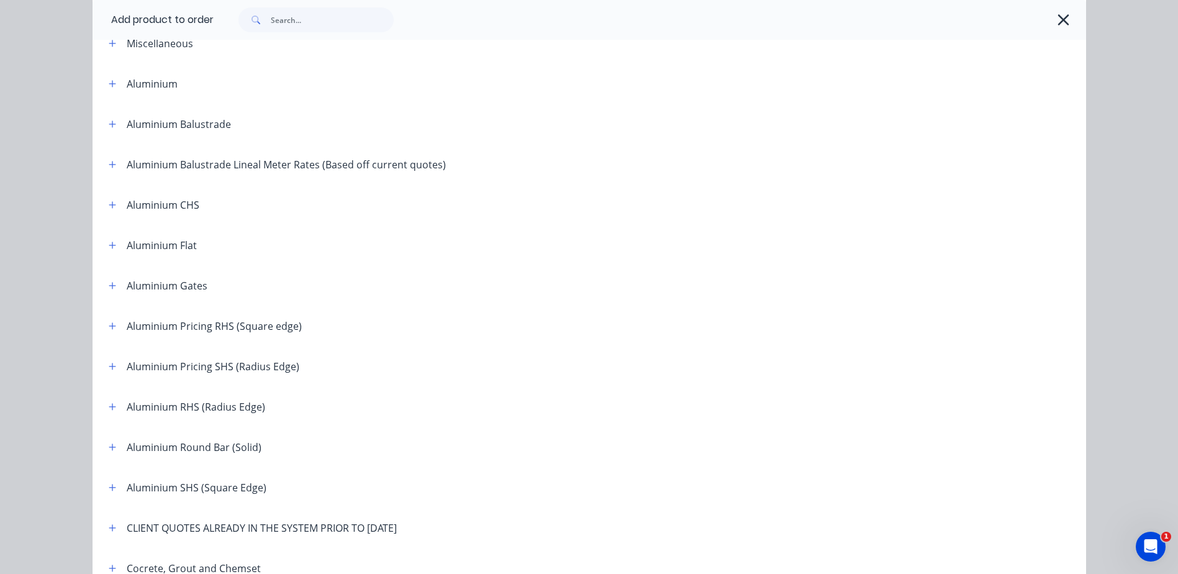
scroll to position [248, 0]
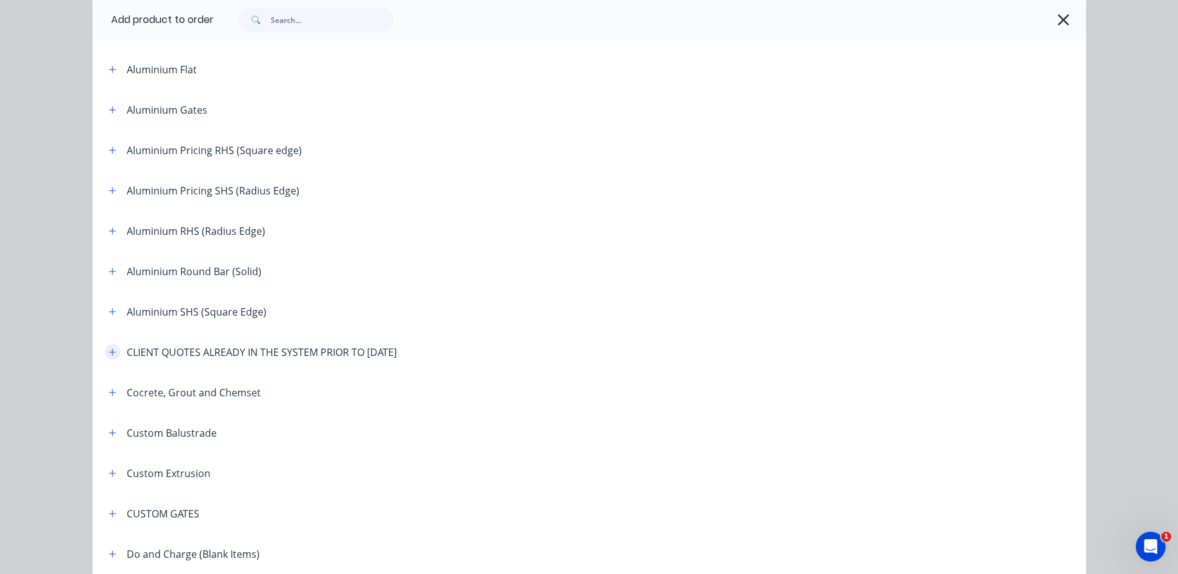
click at [109, 355] on icon "button" at bounding box center [112, 352] width 7 height 9
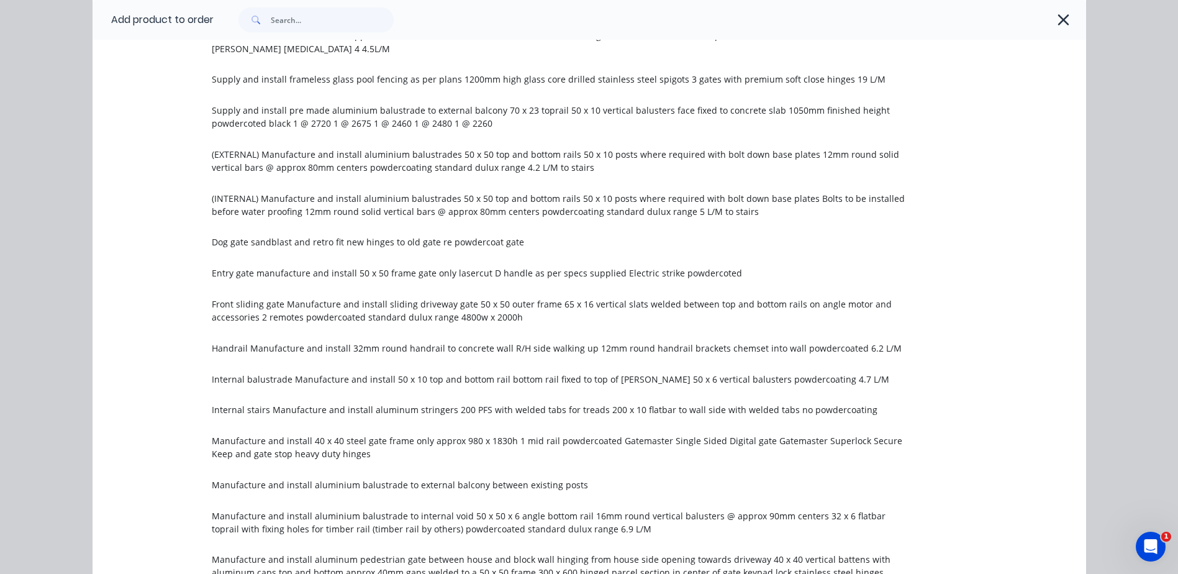
scroll to position [1180, 0]
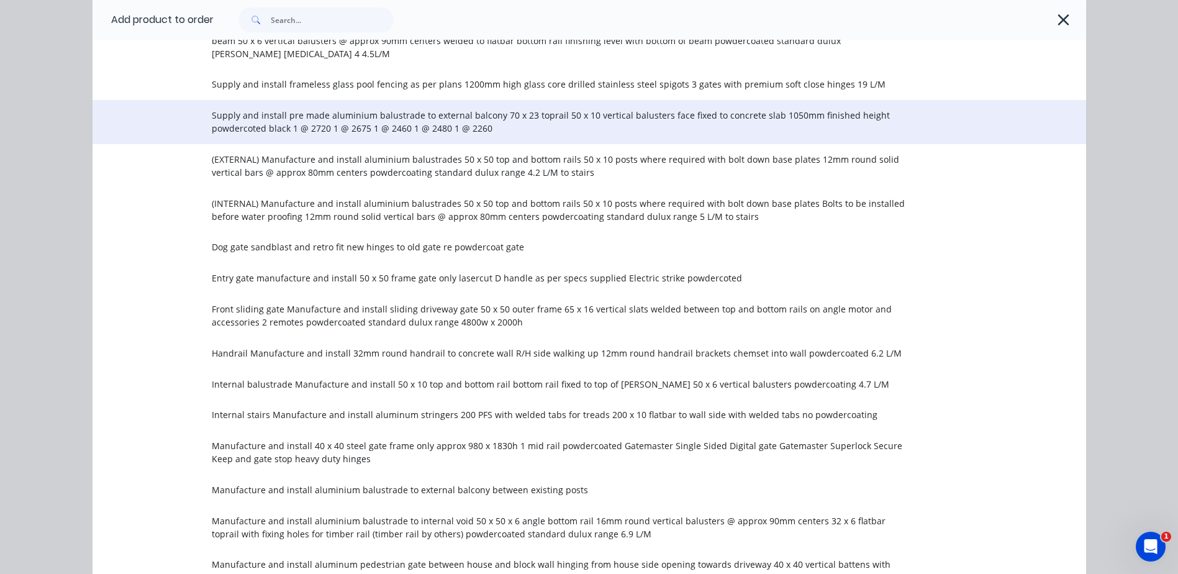
click at [328, 118] on span "Supply and install pre made aluminium balustrade to external balcony 70 x 23 to…" at bounding box center [561, 122] width 699 height 26
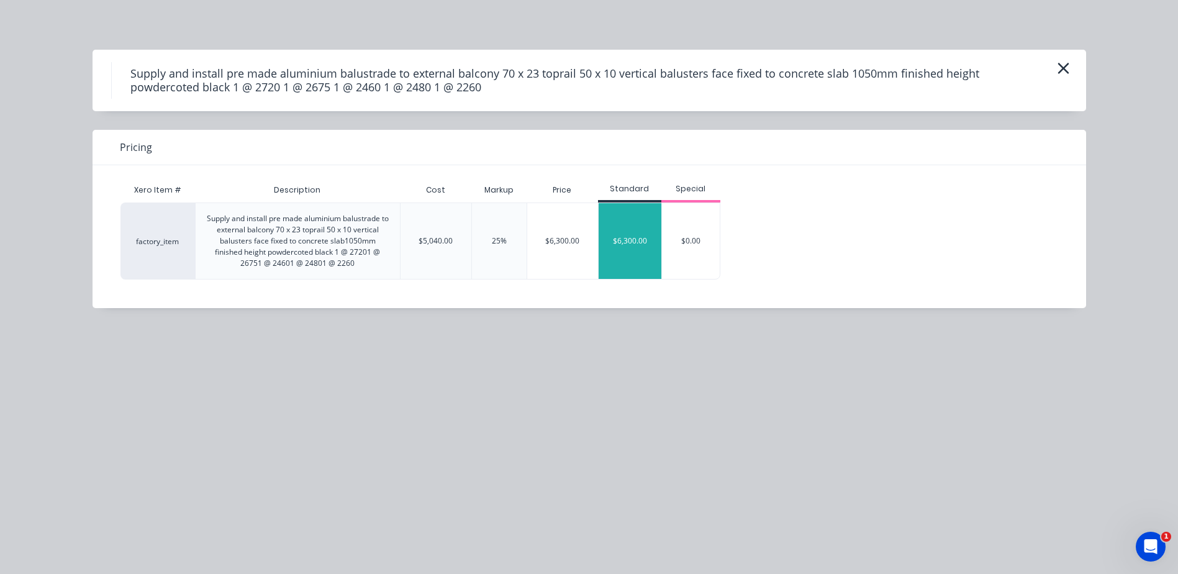
click at [637, 245] on div "$6,300.00" at bounding box center [630, 241] width 63 height 76
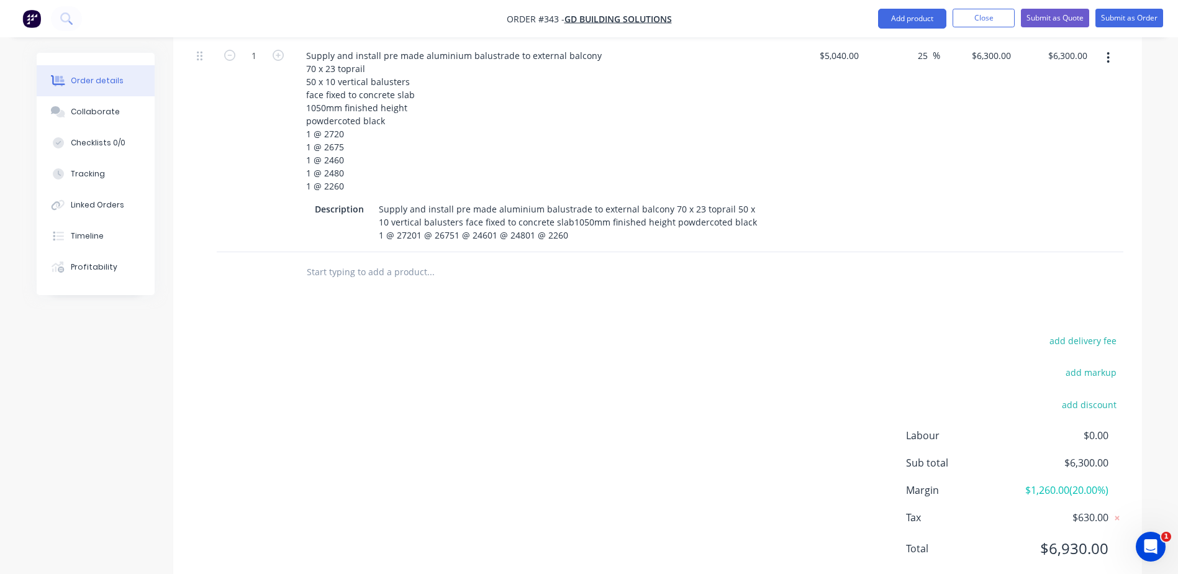
scroll to position [414, 0]
click at [1145, 22] on button "Submit as Order" at bounding box center [1130, 18] width 68 height 19
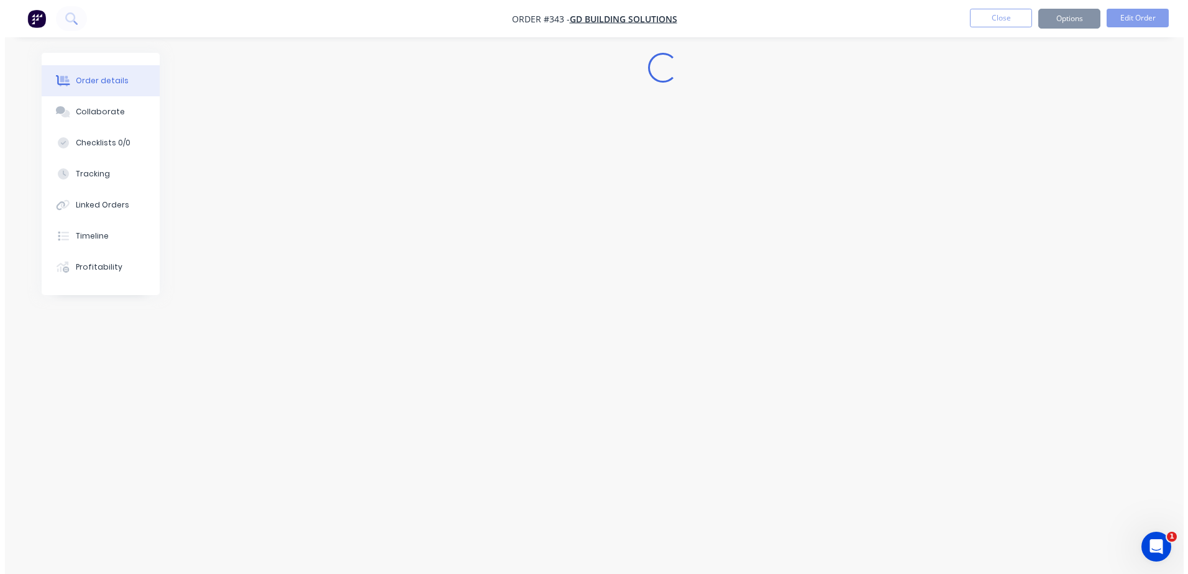
scroll to position [0, 0]
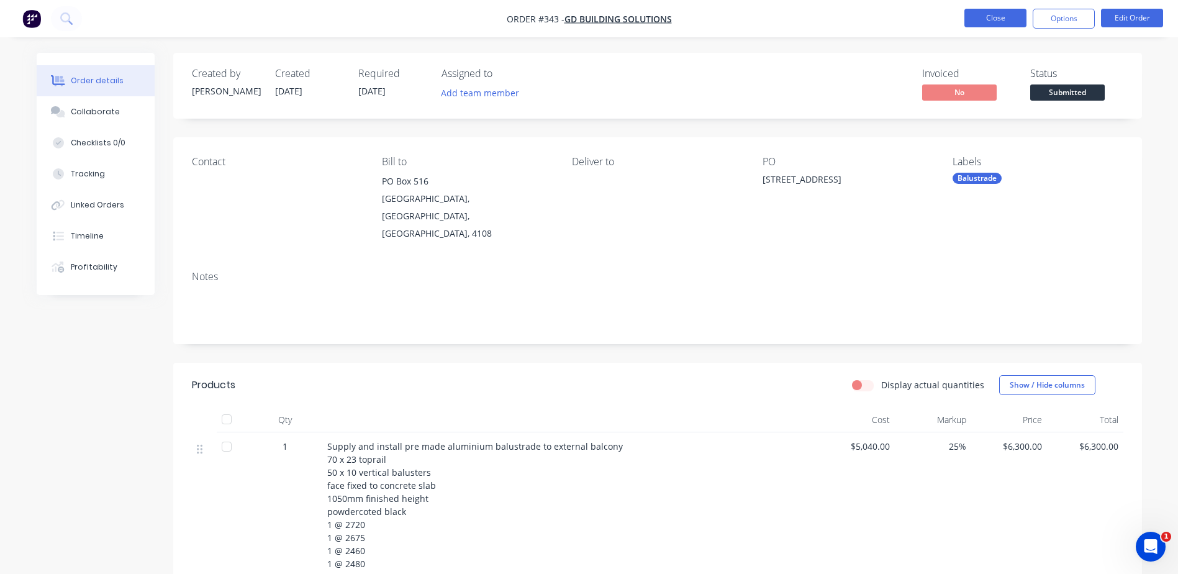
click at [991, 21] on button "Close" at bounding box center [996, 18] width 62 height 19
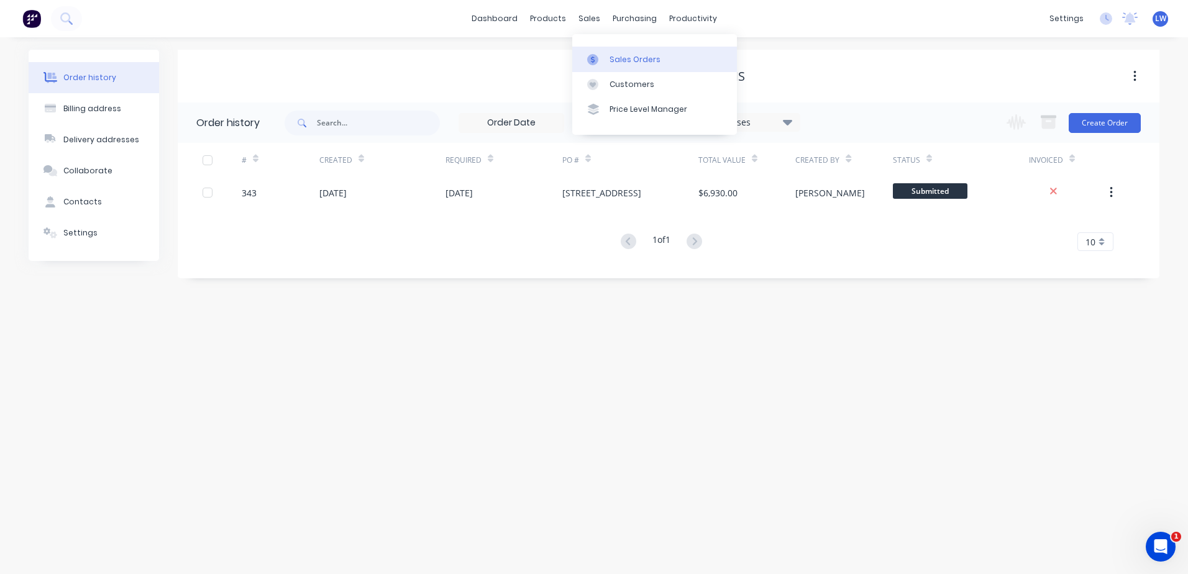
click at [635, 60] on div "Sales Orders" at bounding box center [634, 59] width 51 height 11
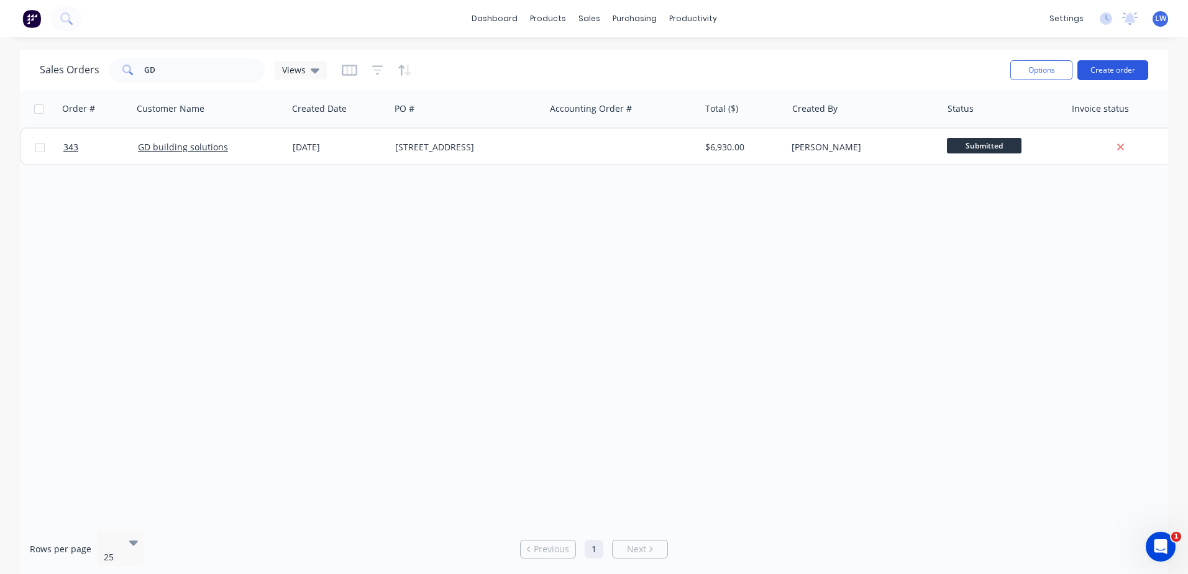
click at [1085, 72] on button "Create order" at bounding box center [1112, 70] width 71 height 20
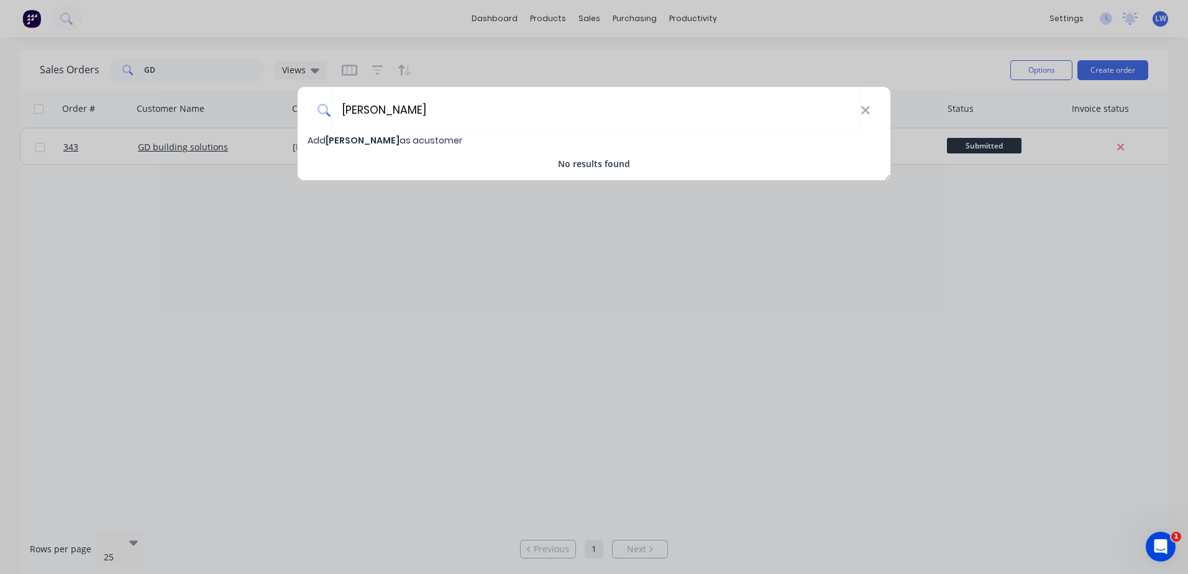
type input "Rob Falleti"
click at [348, 140] on span "Rob Falleti" at bounding box center [363, 140] width 74 height 12
select select "AU"
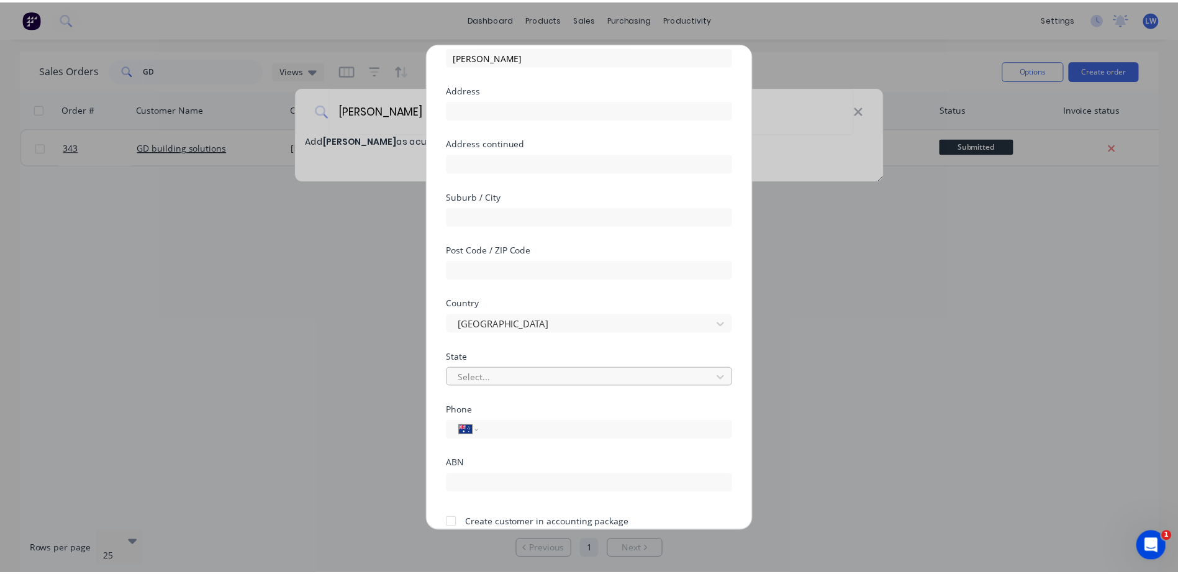
scroll to position [119, 0]
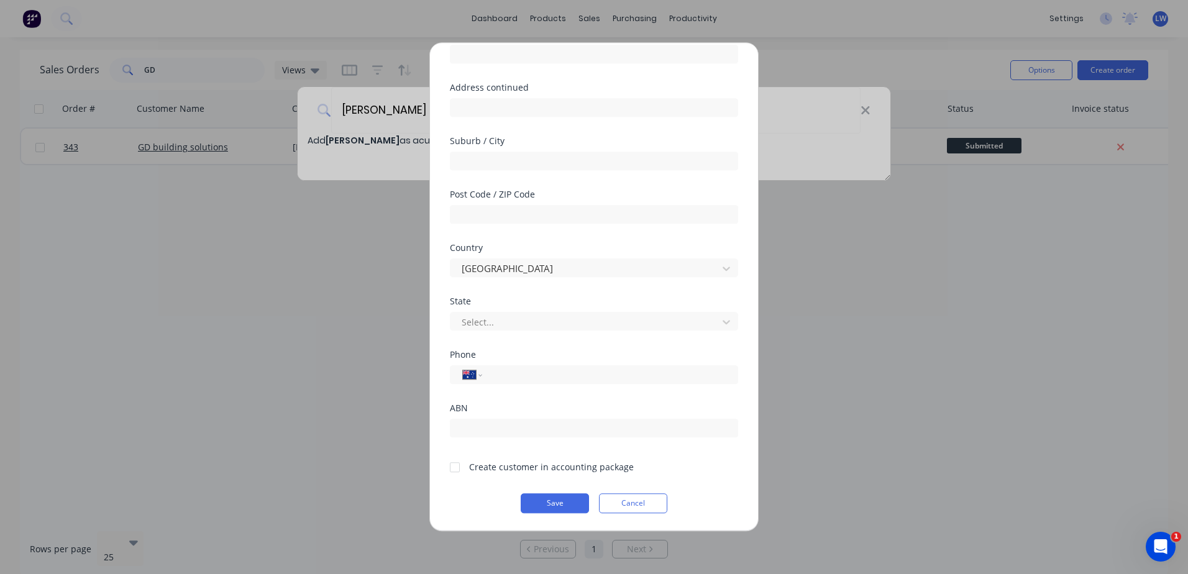
click at [548, 514] on div "Add new customer Customer name Rob Falleti Address Address continued Suburb / C…" at bounding box center [594, 287] width 328 height 488
click at [548, 503] on button "Save" at bounding box center [555, 503] width 68 height 20
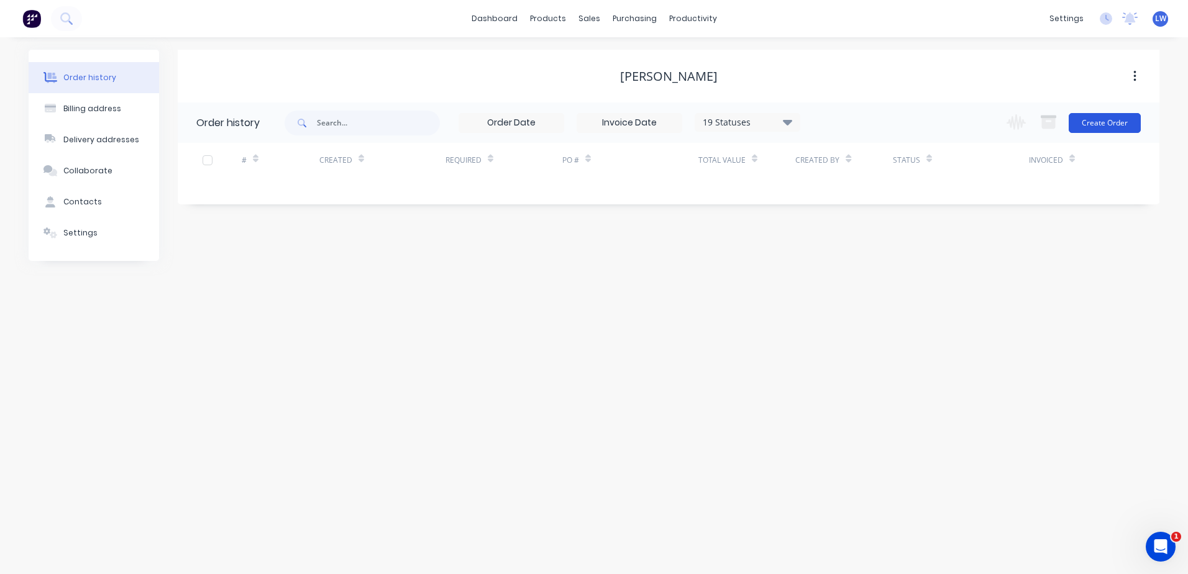
click at [1091, 124] on button "Create Order" at bounding box center [1104, 123] width 72 height 20
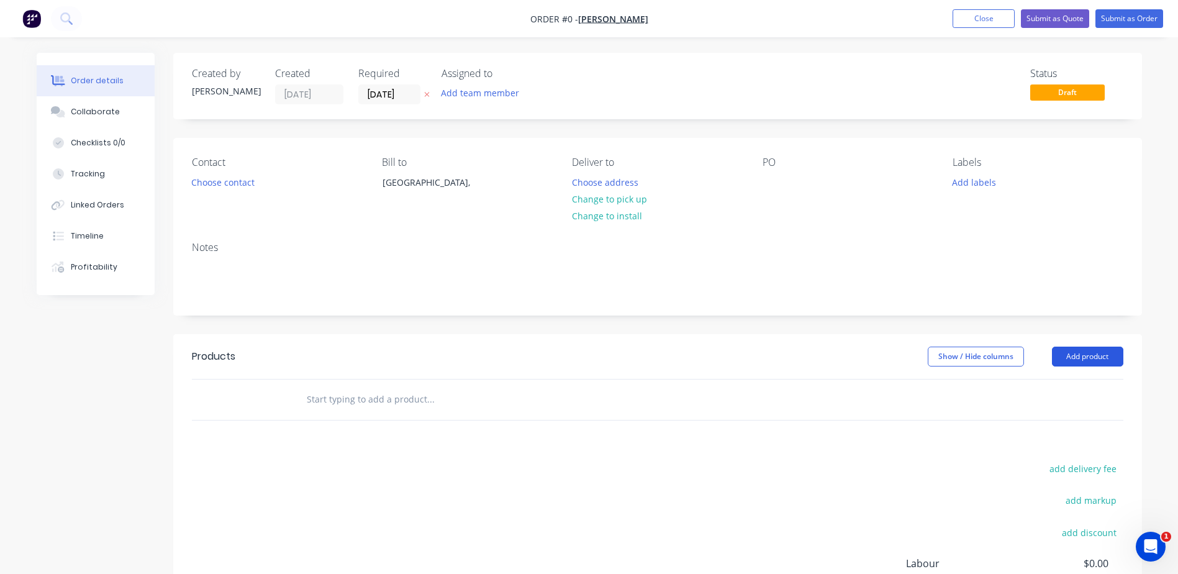
click at [1072, 360] on button "Add product" at bounding box center [1087, 357] width 71 height 20
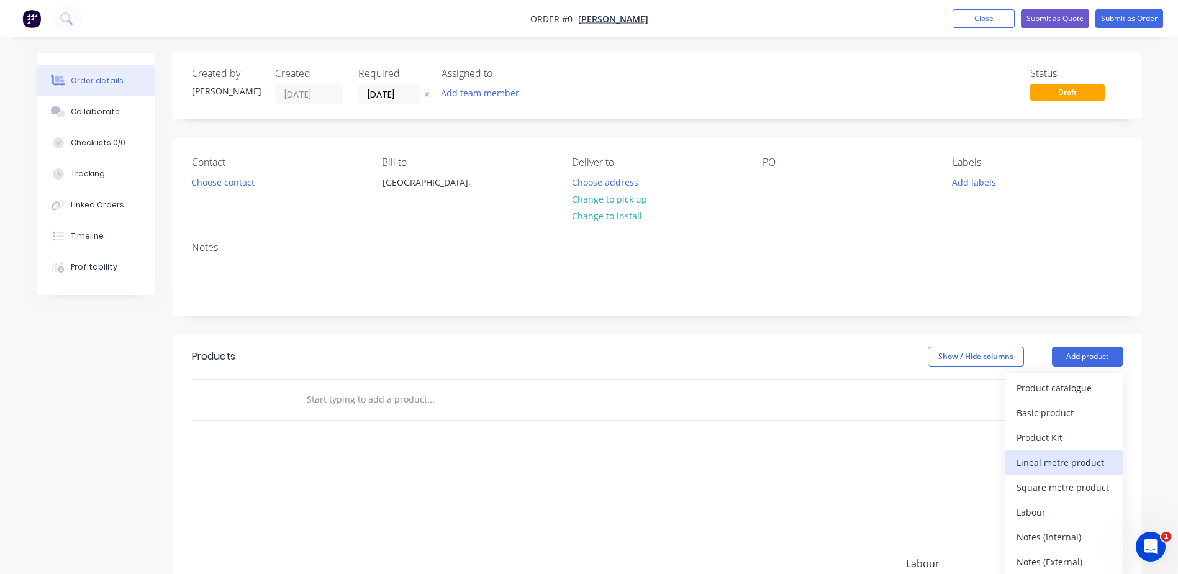
click at [1049, 459] on div "Lineal metre product" at bounding box center [1065, 462] width 96 height 18
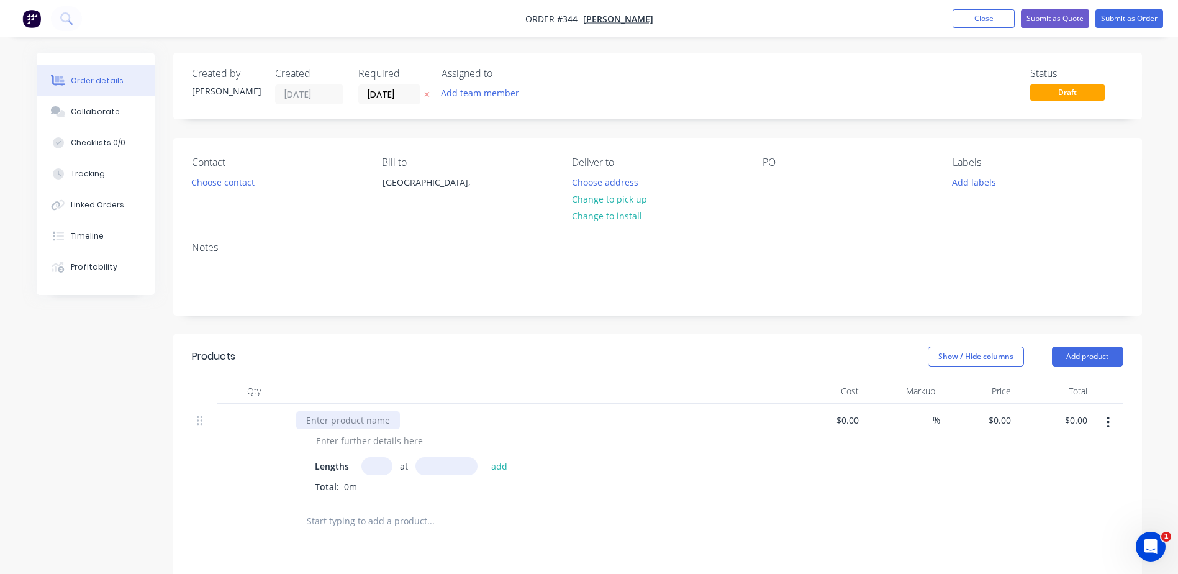
click at [323, 417] on div at bounding box center [348, 420] width 104 height 18
click at [1069, 360] on button "Add product" at bounding box center [1087, 357] width 71 height 20
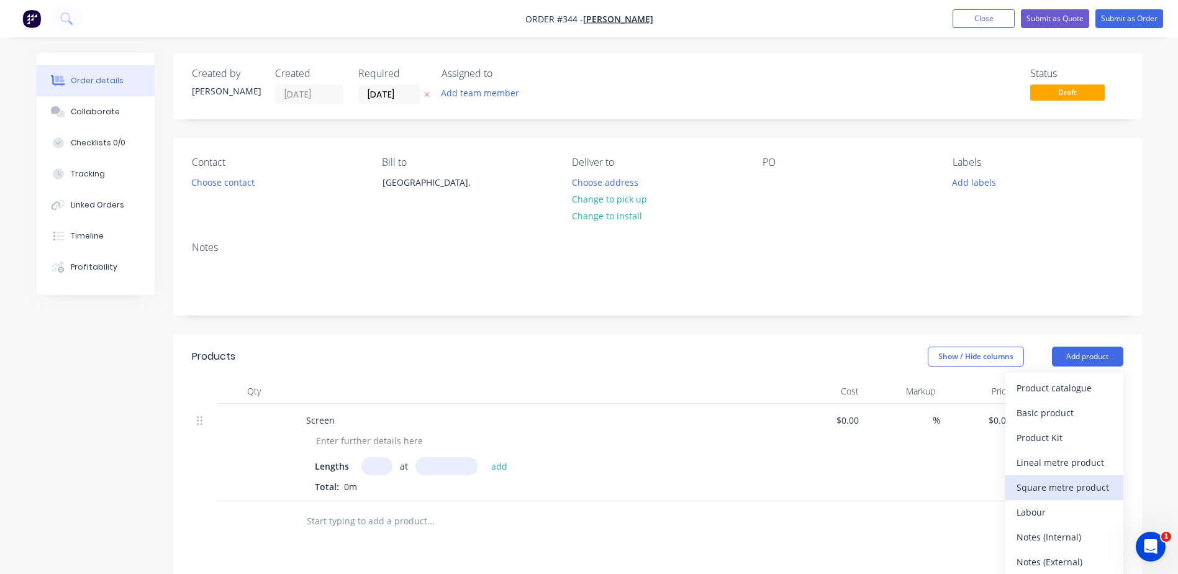
click at [1034, 487] on div "Square metre product" at bounding box center [1065, 487] width 96 height 18
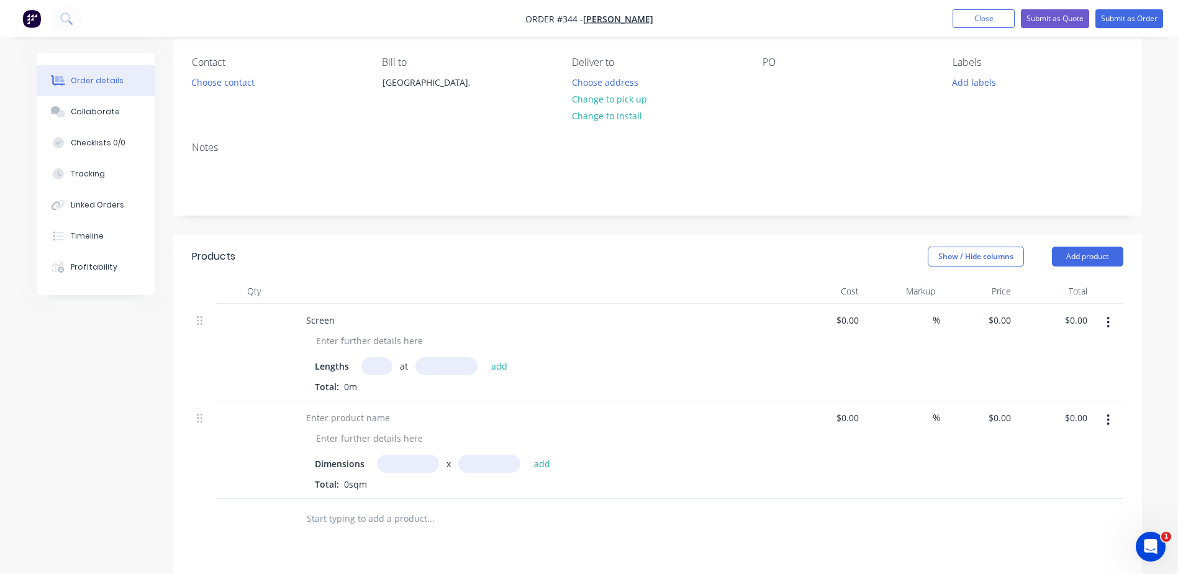
scroll to position [186, 0]
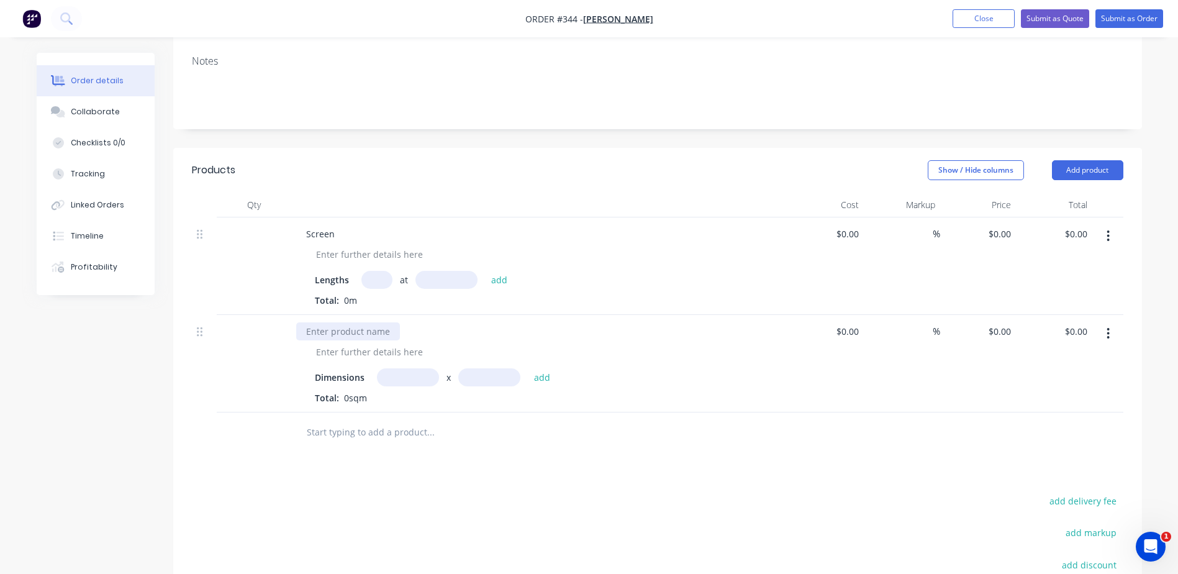
click at [369, 328] on div at bounding box center [348, 331] width 104 height 18
drag, startPoint x: 332, startPoint y: 333, endPoint x: 257, endPoint y: 327, distance: 75.4
click at [257, 327] on div "Gate 1 Dimensions x add Total: 0sqm $0.00 $0.00 % $0.00 $0.00 $0.00 $0.00" at bounding box center [658, 364] width 932 height 98
click at [380, 351] on div at bounding box center [369, 352] width 127 height 18
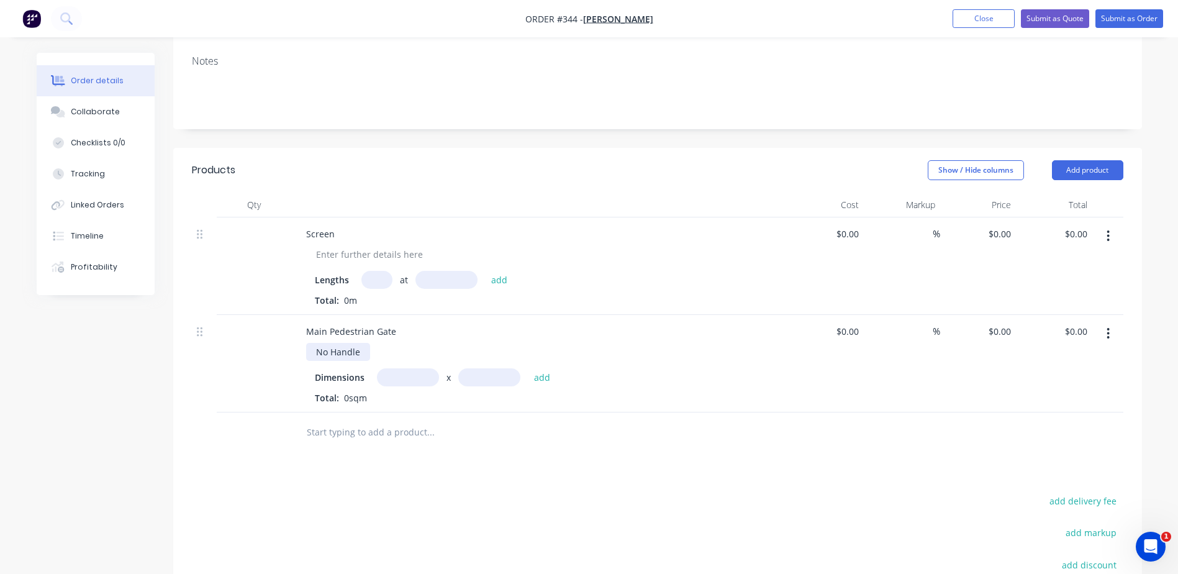
click at [317, 352] on div "No Handle" at bounding box center [338, 352] width 64 height 18
click at [364, 350] on div "No Handle" at bounding box center [338, 352] width 64 height 18
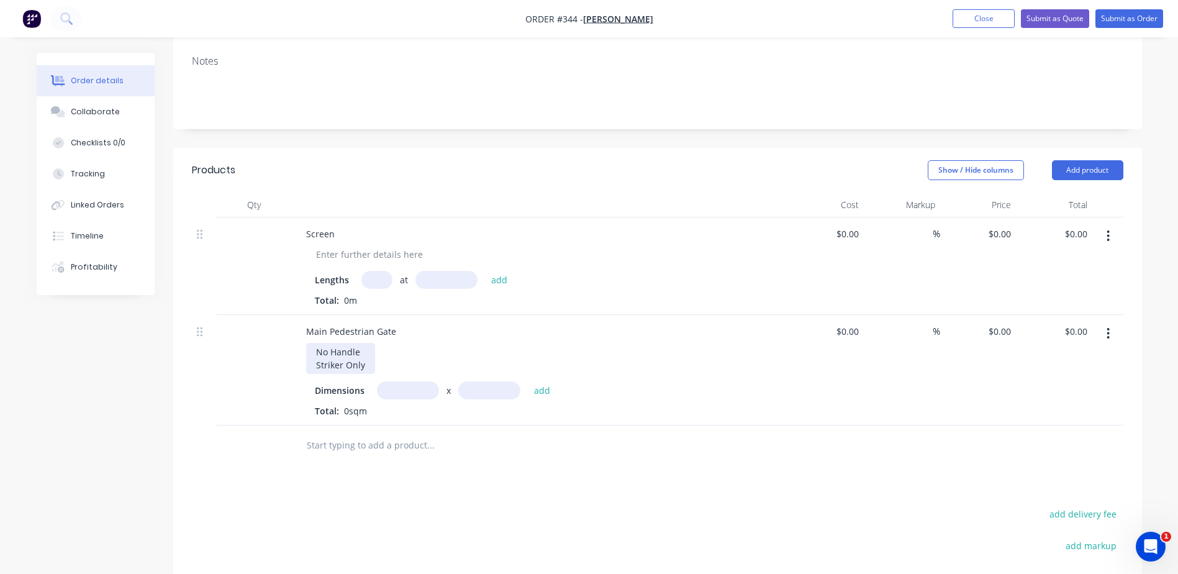
click at [319, 353] on div "No Handle Striker Only" at bounding box center [340, 358] width 69 height 31
click at [366, 363] on div "No Handle Striker Only" at bounding box center [340, 358] width 69 height 31
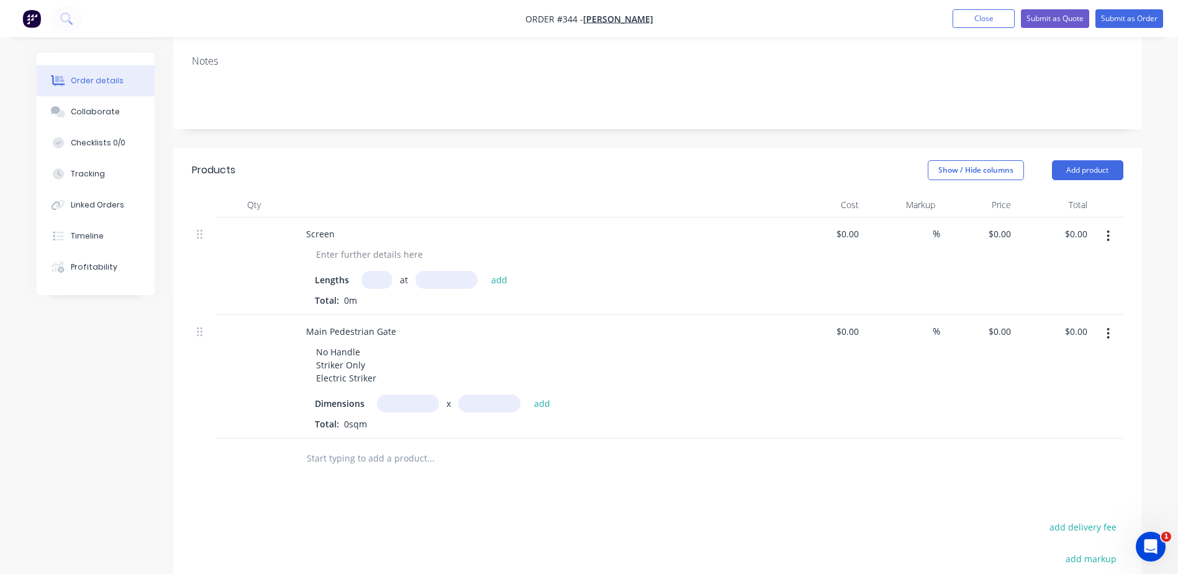
click at [406, 406] on input "text" at bounding box center [408, 403] width 62 height 18
click at [373, 378] on div "No Handle Striker Only Electric Striker" at bounding box center [346, 365] width 80 height 44
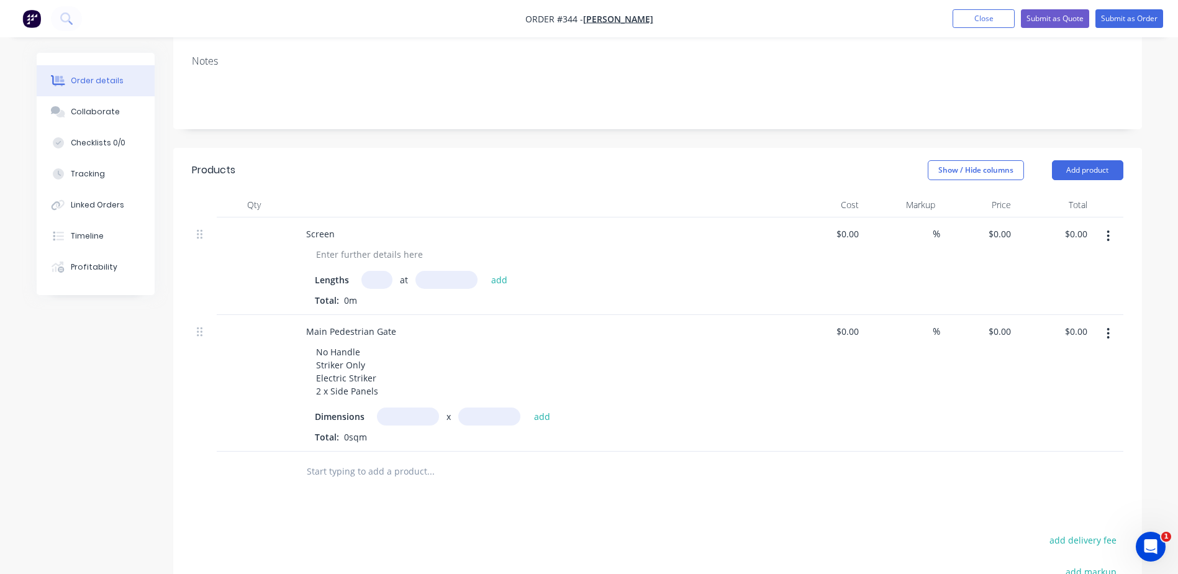
click at [414, 419] on input "text" at bounding box center [408, 417] width 62 height 18
click at [400, 335] on div "Main Pedestrian Gate" at bounding box center [351, 331] width 110 height 18
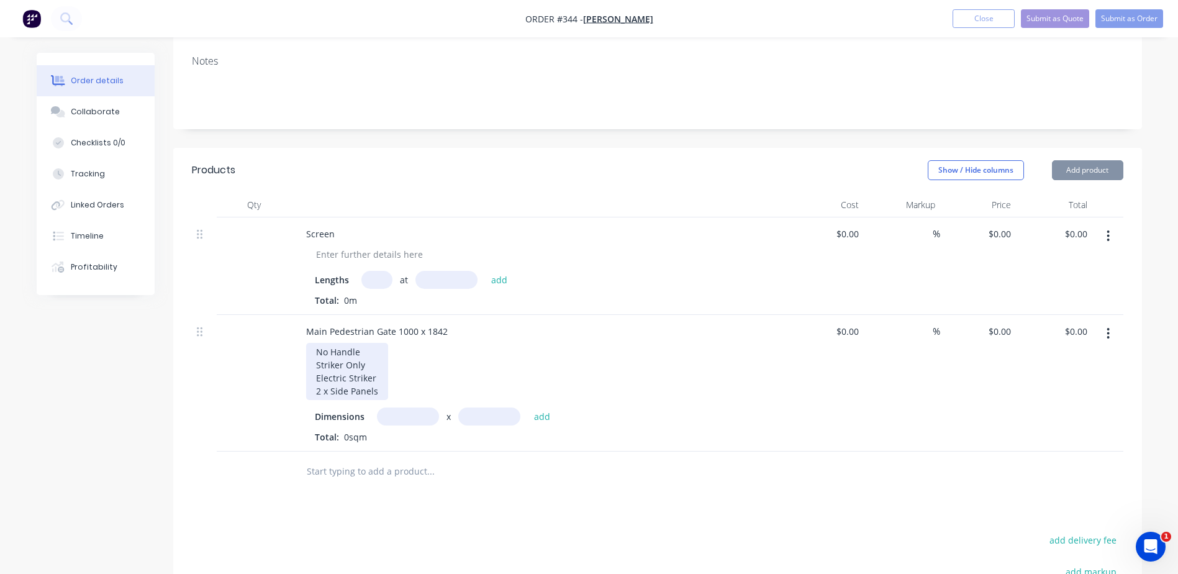
click at [375, 396] on div "No Handle Striker Only Electric Striker 2 x Side Panels" at bounding box center [347, 371] width 82 height 57
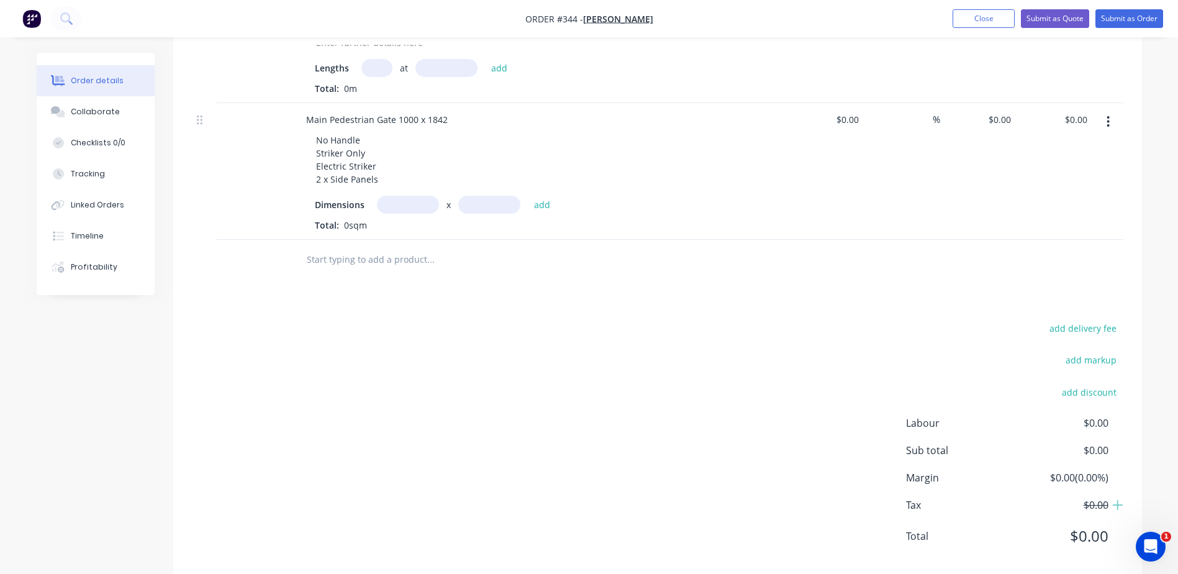
scroll to position [421, 0]
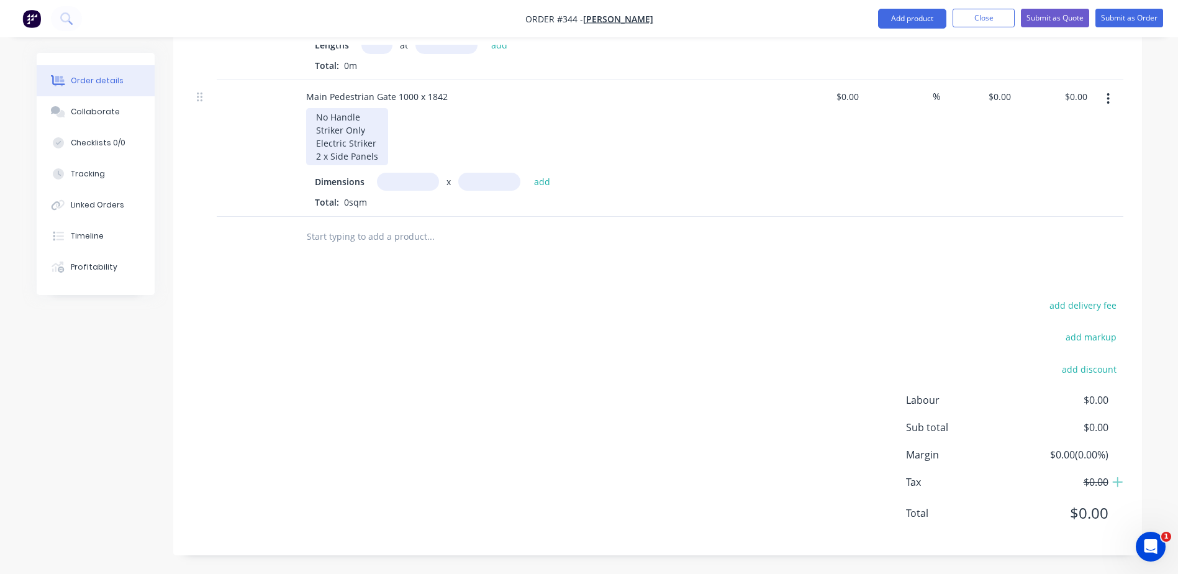
click at [376, 158] on div "No Handle Striker Only Electric Striker 2 x Side Panels" at bounding box center [347, 136] width 82 height 57
click at [399, 181] on input "text" at bounding box center [408, 182] width 62 height 18
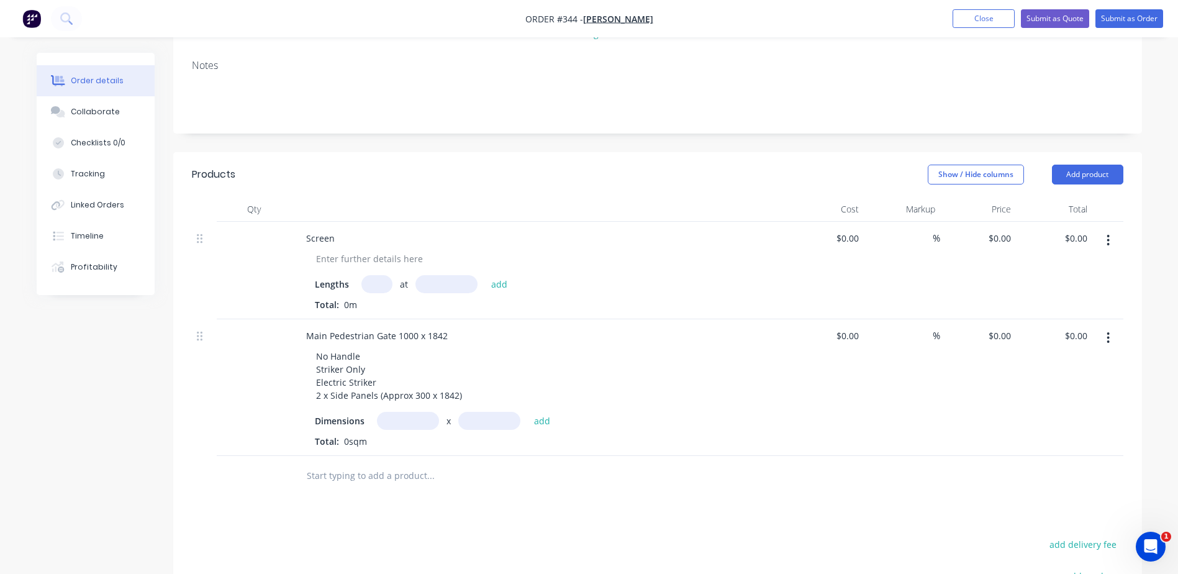
scroll to position [186, 0]
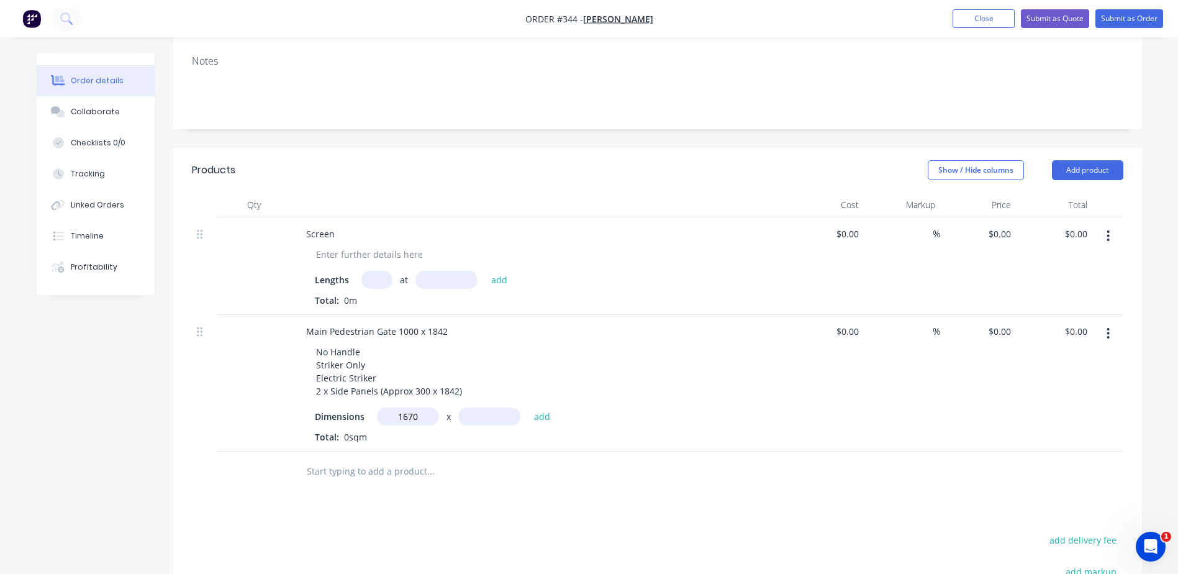
type input "1670m"
click at [486, 416] on input "text" at bounding box center [489, 417] width 62 height 18
type input "1842m"
click at [550, 483] on input "text" at bounding box center [430, 471] width 248 height 25
click at [353, 437] on span "0sqm" at bounding box center [355, 437] width 33 height 12
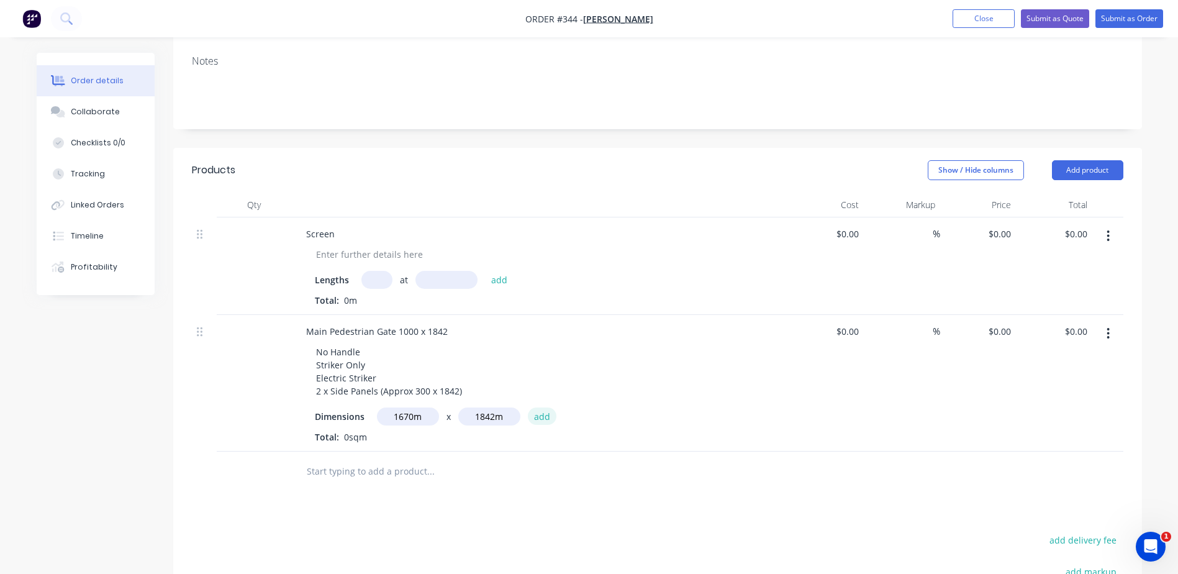
click at [532, 415] on button "add" at bounding box center [542, 416] width 29 height 17
click at [619, 419] on div "Dimensions x add" at bounding box center [540, 417] width 450 height 18
click at [417, 417] on input "text" at bounding box center [408, 417] width 62 height 18
click at [396, 437] on icon "button" at bounding box center [397, 438] width 7 height 7
click at [408, 417] on input "text" at bounding box center [408, 417] width 62 height 18
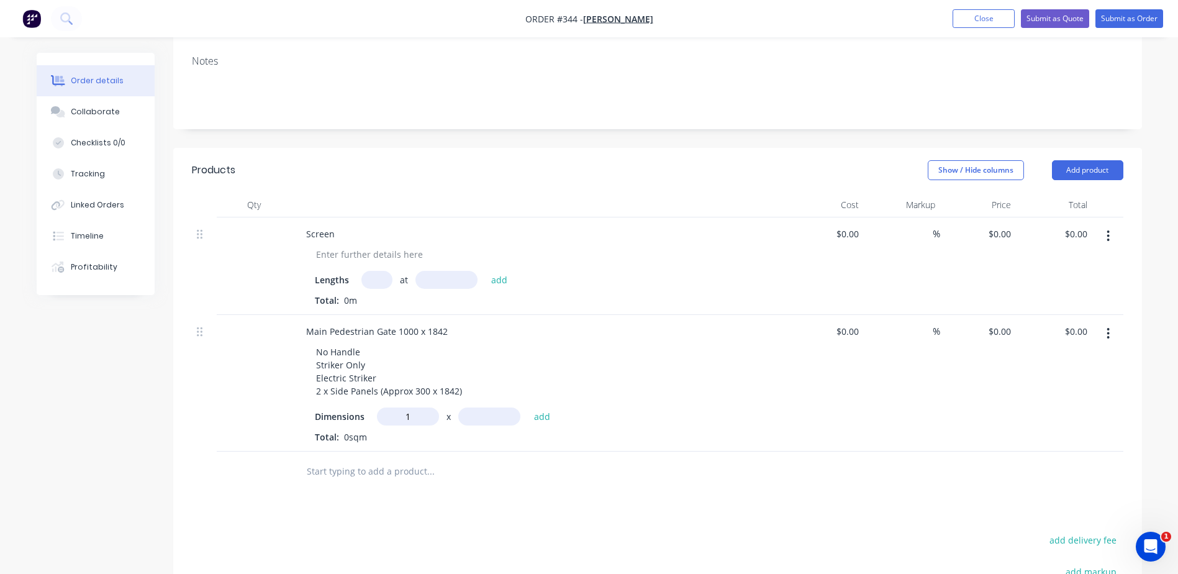
type input "1m"
click at [480, 417] on input "text" at bounding box center [489, 417] width 62 height 18
type input "1.842"
click at [528, 408] on button "add" at bounding box center [542, 416] width 29 height 17
click at [419, 412] on input "text" at bounding box center [408, 417] width 62 height 18
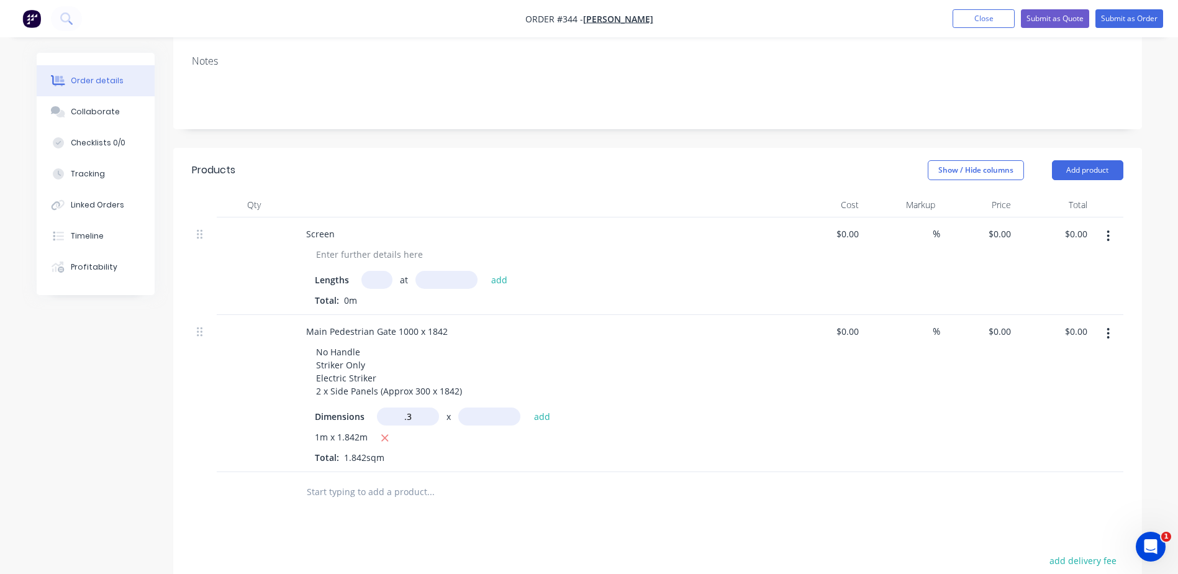
type input "0.3m"
click at [473, 416] on input "text" at bounding box center [489, 417] width 62 height 18
type input "1.842"
click at [528, 408] on button "add" at bounding box center [542, 416] width 29 height 17
click at [404, 415] on input "text" at bounding box center [408, 417] width 62 height 18
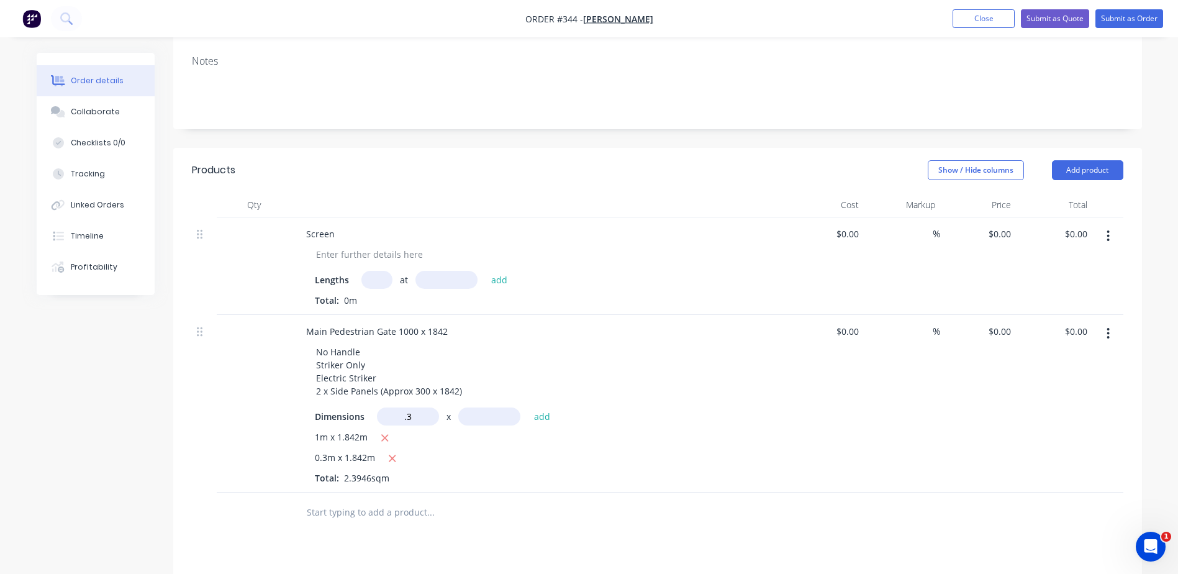
type input "0.3m"
click at [485, 414] on input "text" at bounding box center [489, 417] width 62 height 18
type input "1.842"
click at [528, 408] on button "add" at bounding box center [542, 416] width 29 height 17
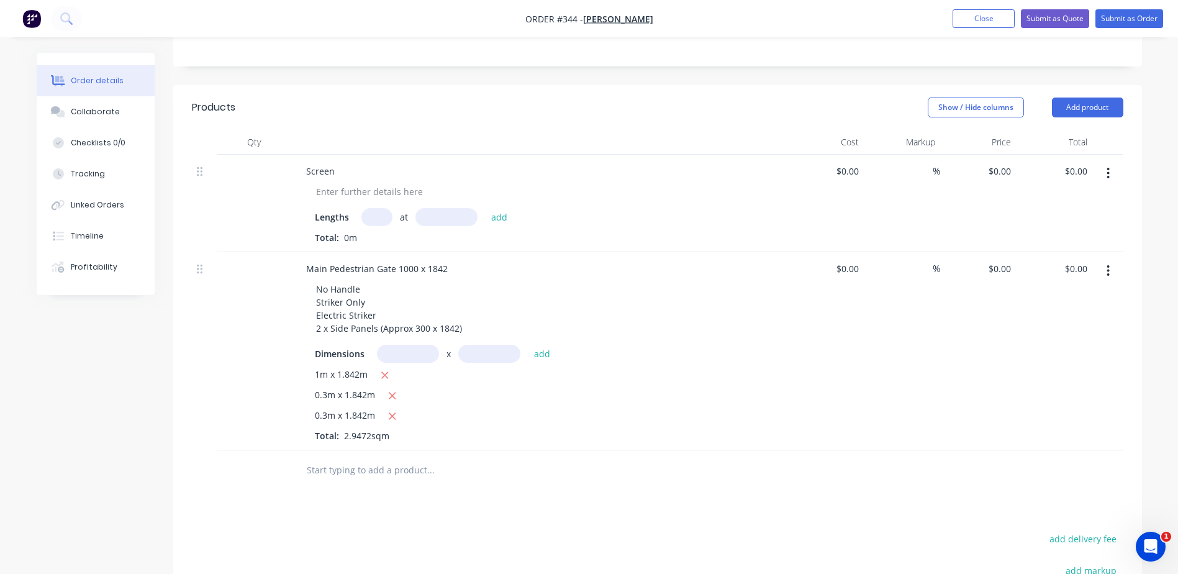
scroll to position [248, 0]
click at [1093, 110] on button "Add product" at bounding box center [1087, 108] width 71 height 20
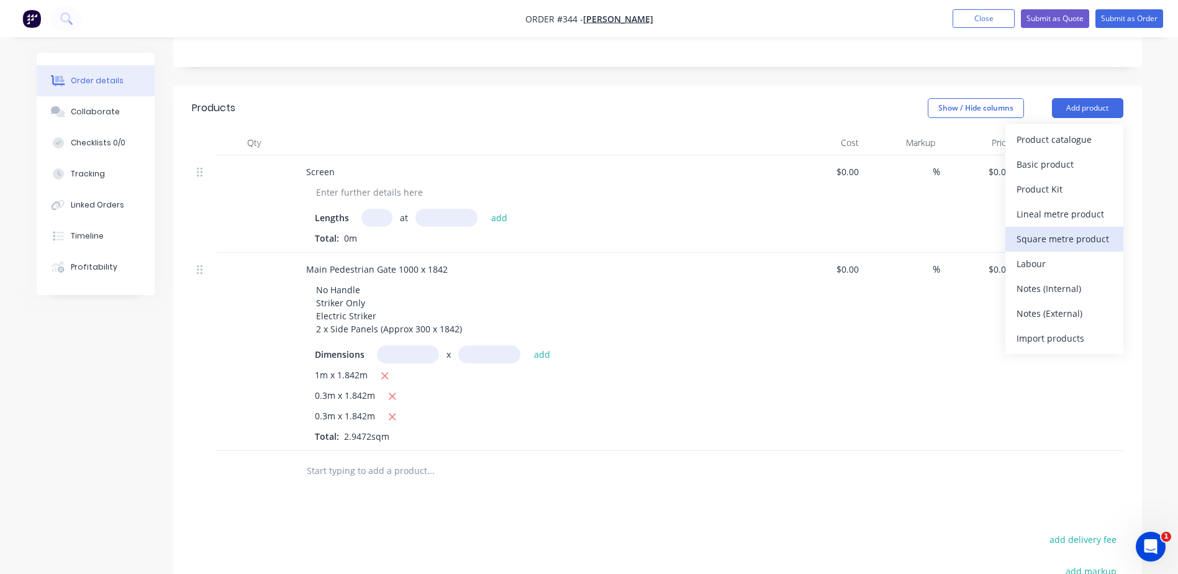
click at [1070, 237] on div "Square metre product" at bounding box center [1065, 239] width 96 height 18
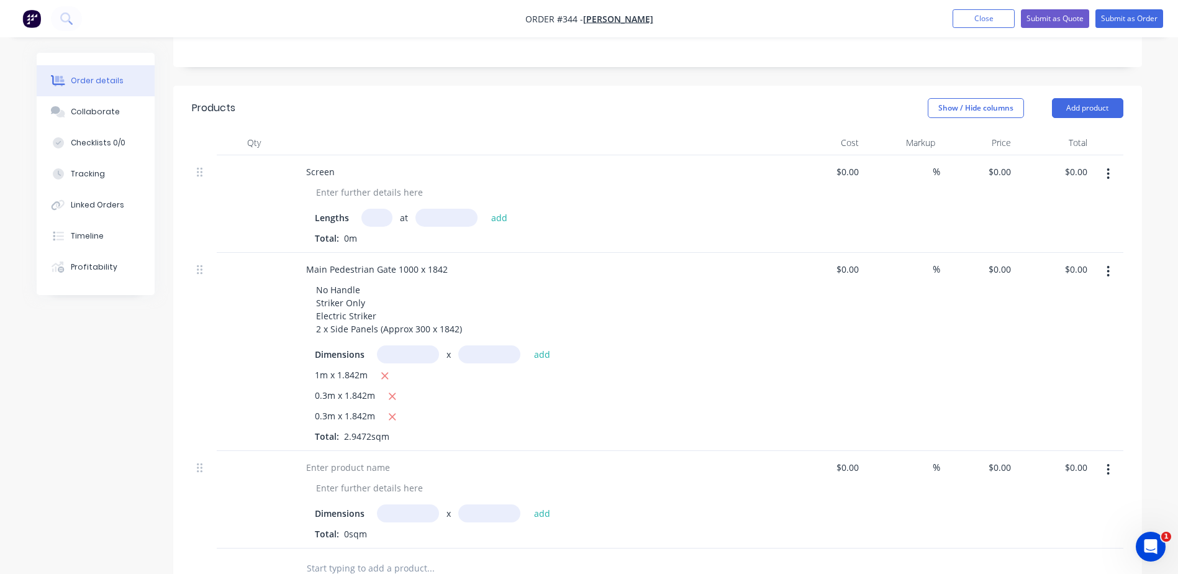
click at [416, 509] on input "text" at bounding box center [408, 513] width 62 height 18
click at [488, 512] on input "text" at bounding box center [489, 513] width 62 height 18
click at [396, 516] on input "2267m" at bounding box center [408, 513] width 62 height 18
click at [400, 516] on input "2267m" at bounding box center [408, 513] width 62 height 18
type input "2.267m"
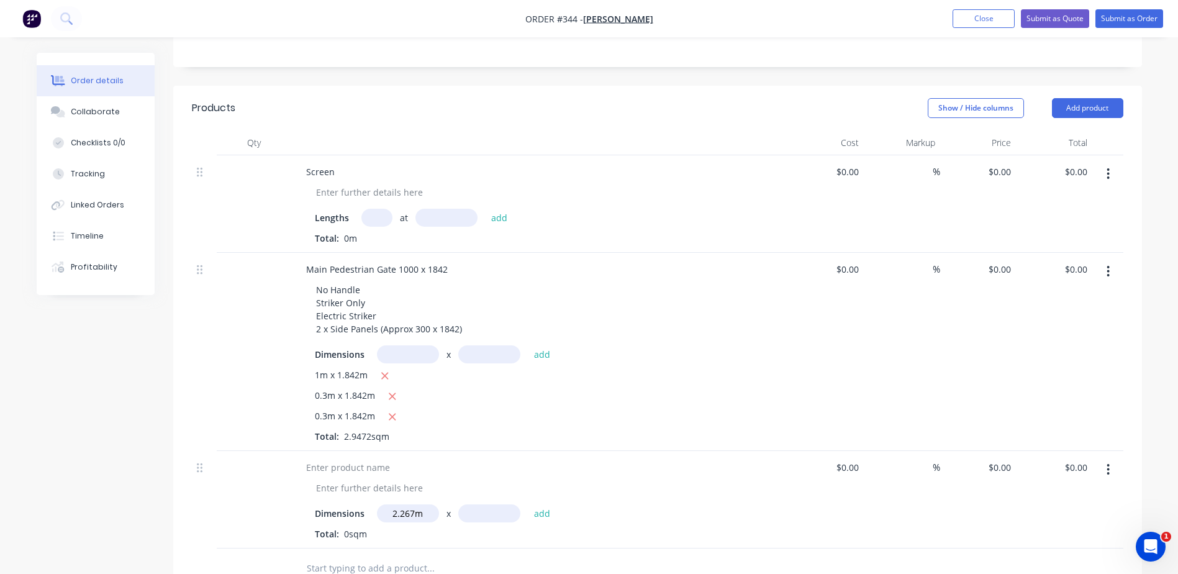
click at [467, 511] on input "text" at bounding box center [489, 513] width 62 height 18
type input "2.277m"
click at [380, 464] on div at bounding box center [348, 467] width 104 height 18
click at [389, 485] on div at bounding box center [369, 488] width 127 height 18
click at [368, 487] on div at bounding box center [369, 488] width 127 height 18
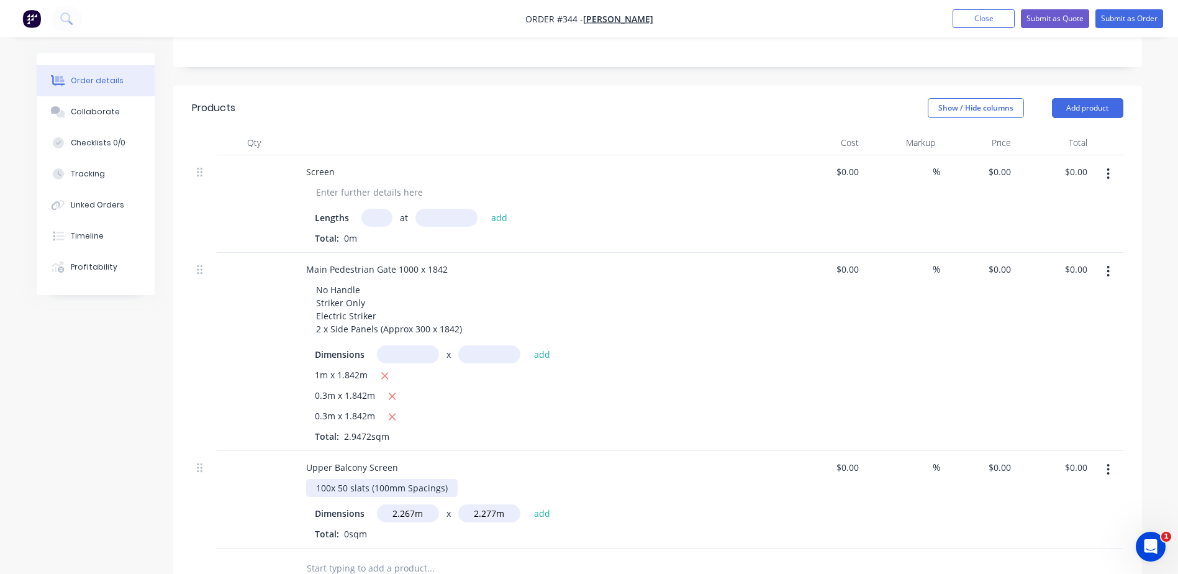
scroll to position [435, 0]
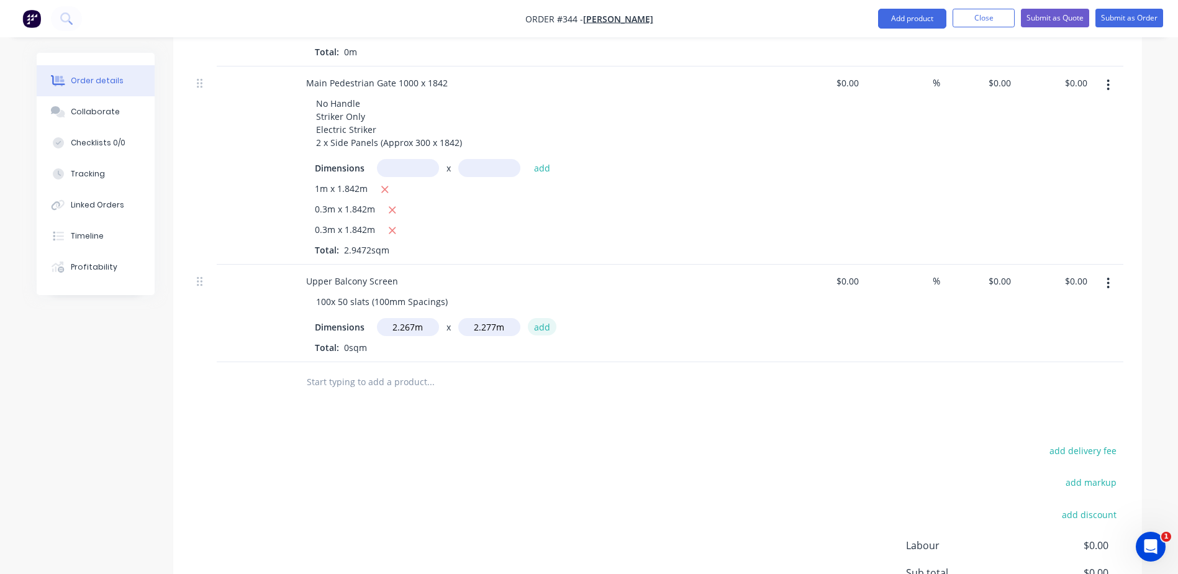
click at [544, 326] on button "add" at bounding box center [542, 326] width 29 height 17
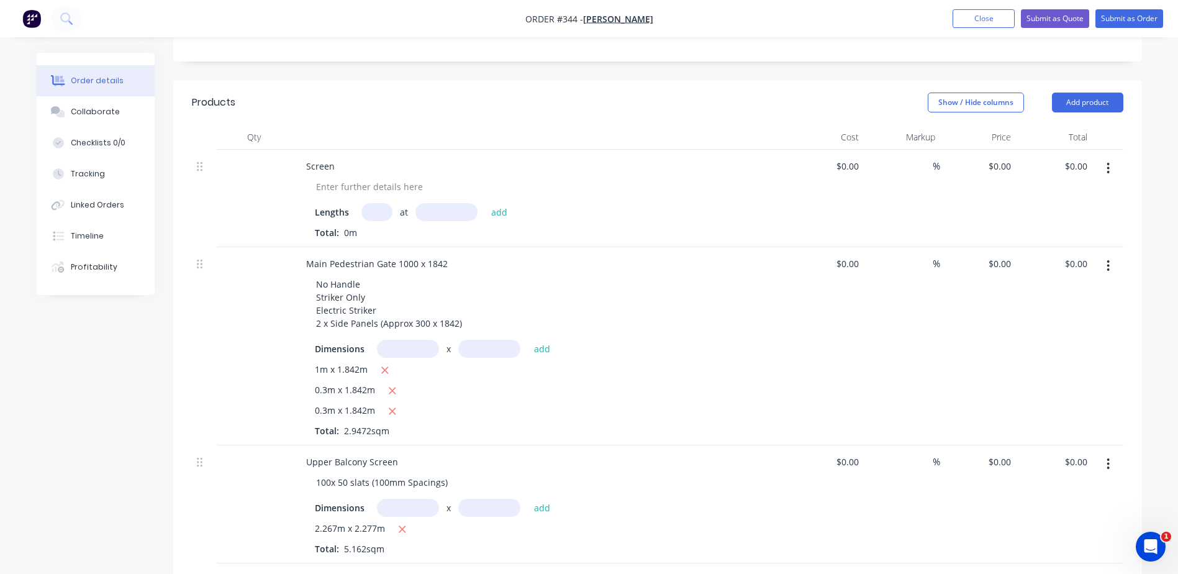
scroll to position [248, 0]
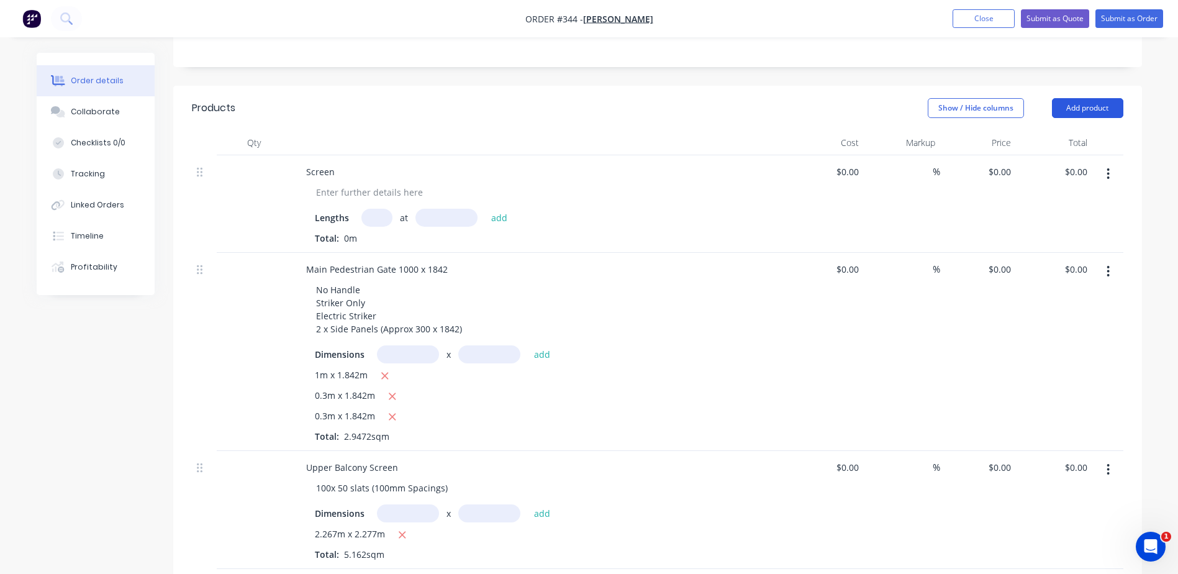
click at [1086, 108] on button "Add product" at bounding box center [1087, 108] width 71 height 20
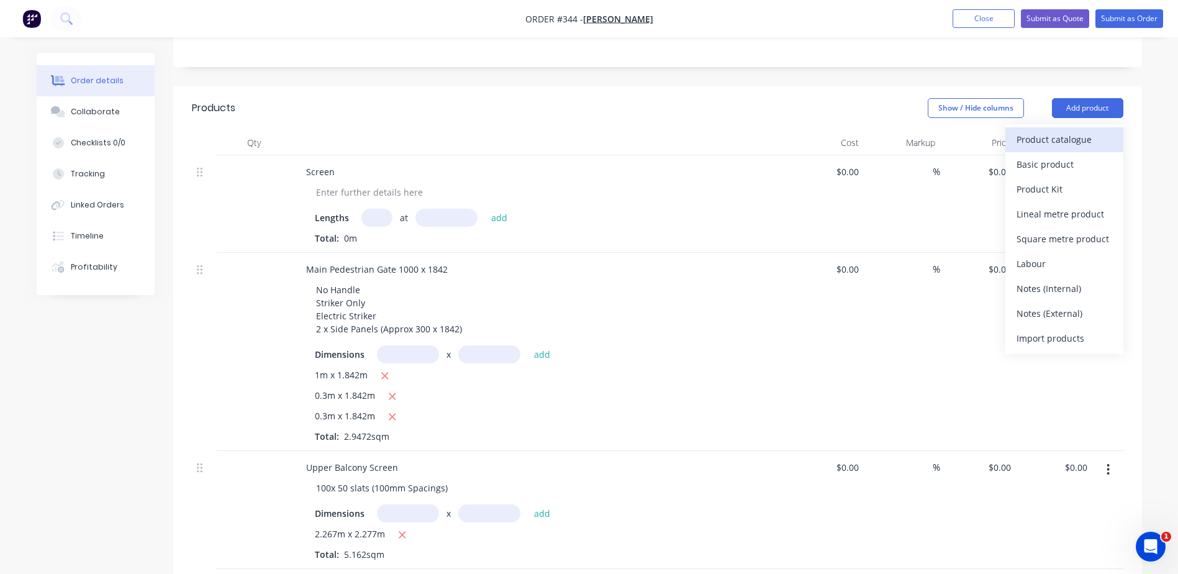
click at [1036, 139] on div "Product catalogue" at bounding box center [1065, 139] width 96 height 18
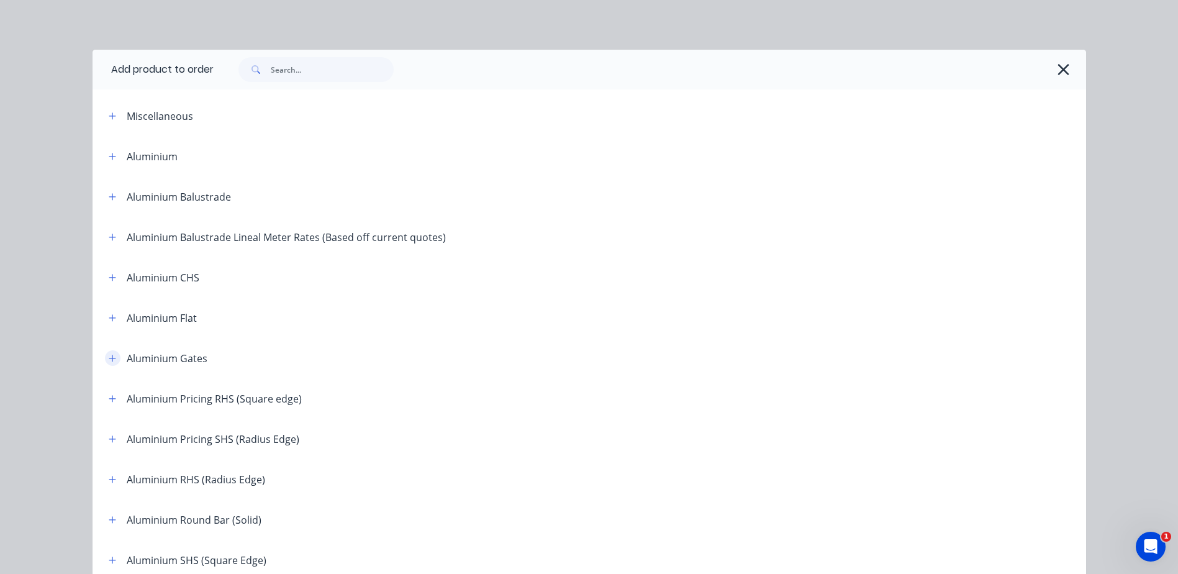
click at [109, 358] on icon "button" at bounding box center [112, 358] width 7 height 7
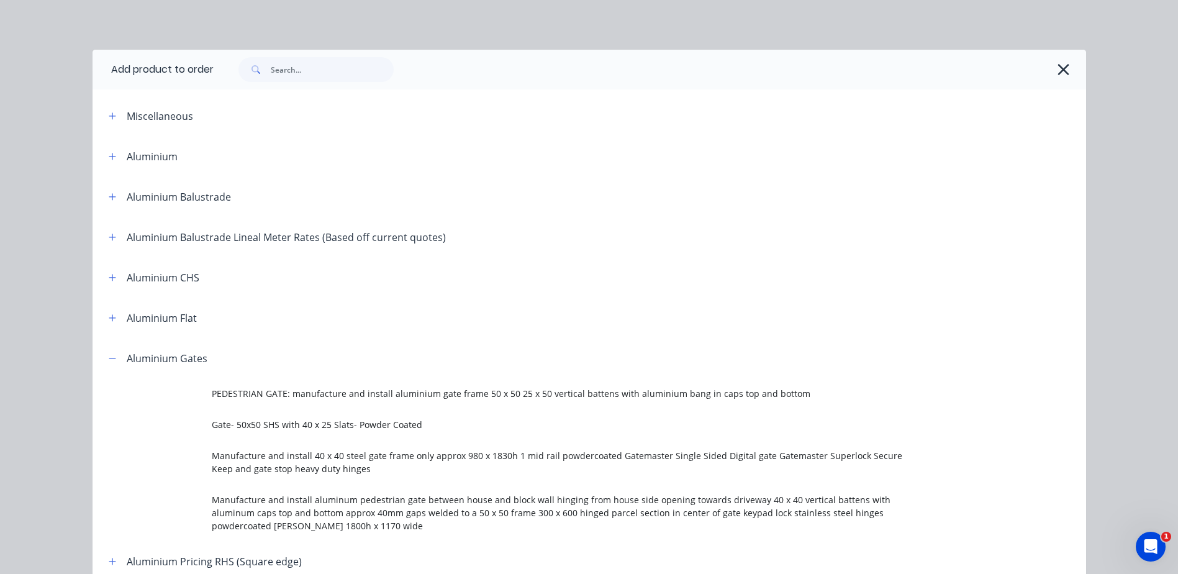
scroll to position [186, 0]
click at [316, 72] on input "text" at bounding box center [332, 69] width 123 height 25
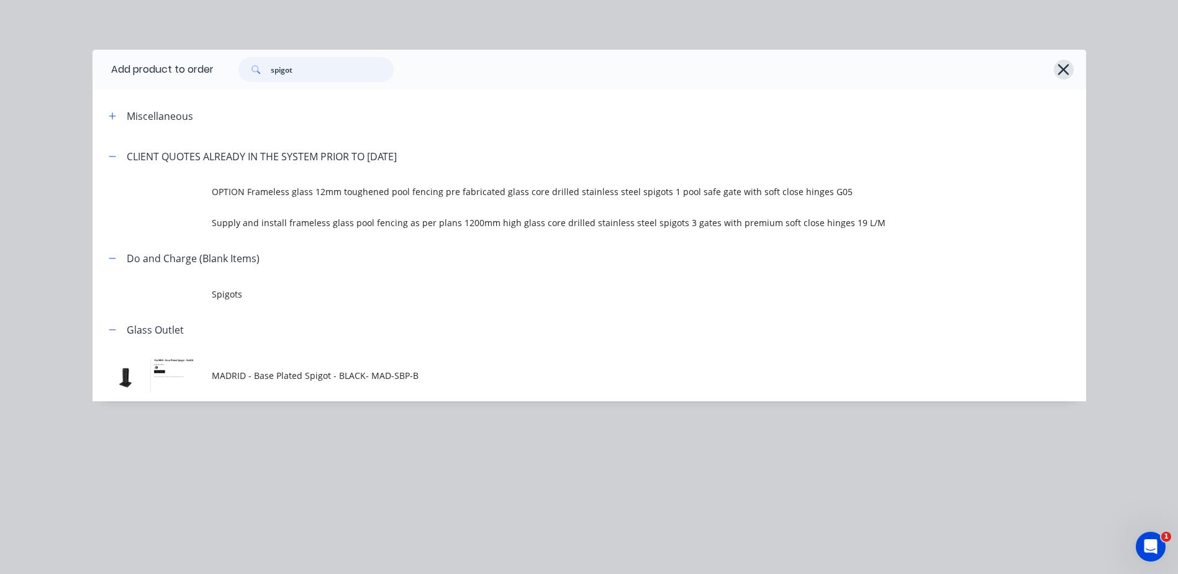
type input "spigot"
click at [1067, 71] on icon "button" at bounding box center [1063, 69] width 13 height 17
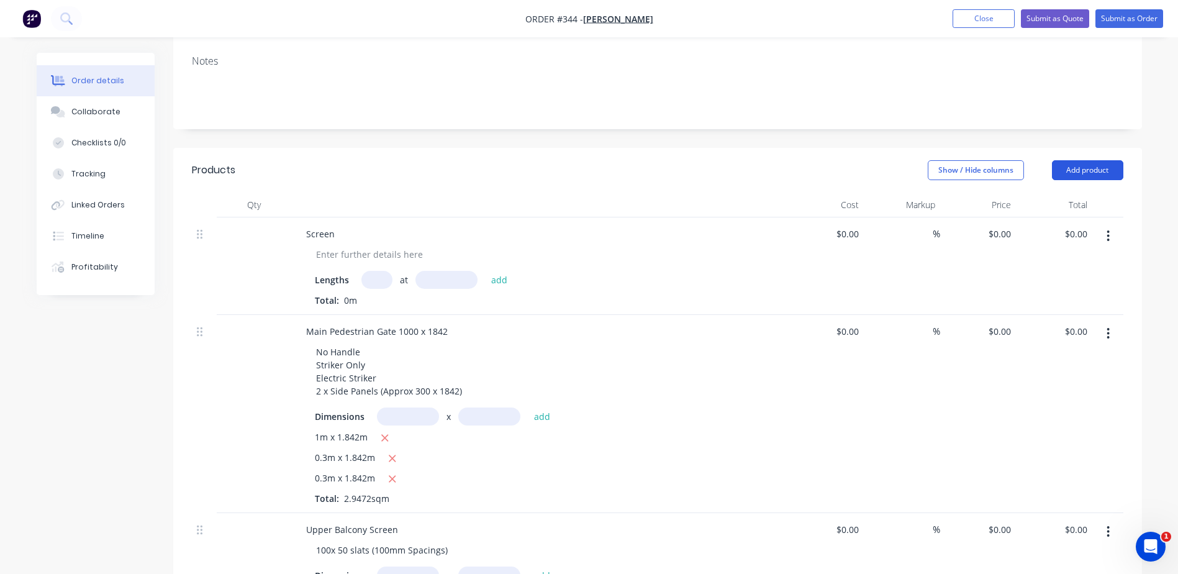
click at [1065, 175] on button "Add product" at bounding box center [1087, 170] width 71 height 20
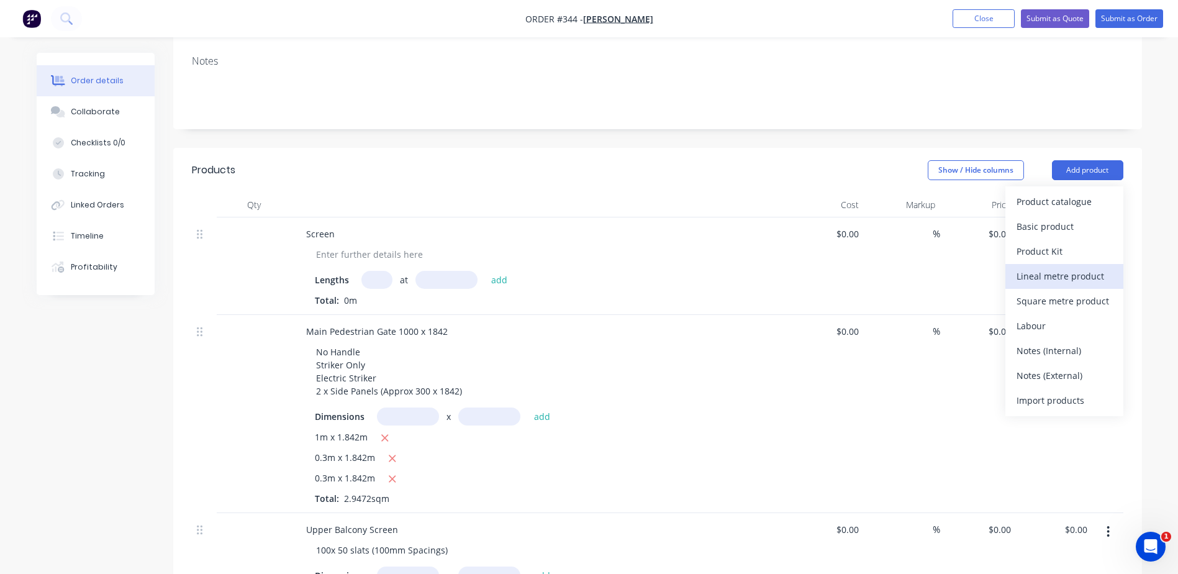
click at [1025, 278] on div "Lineal metre product" at bounding box center [1065, 276] width 96 height 18
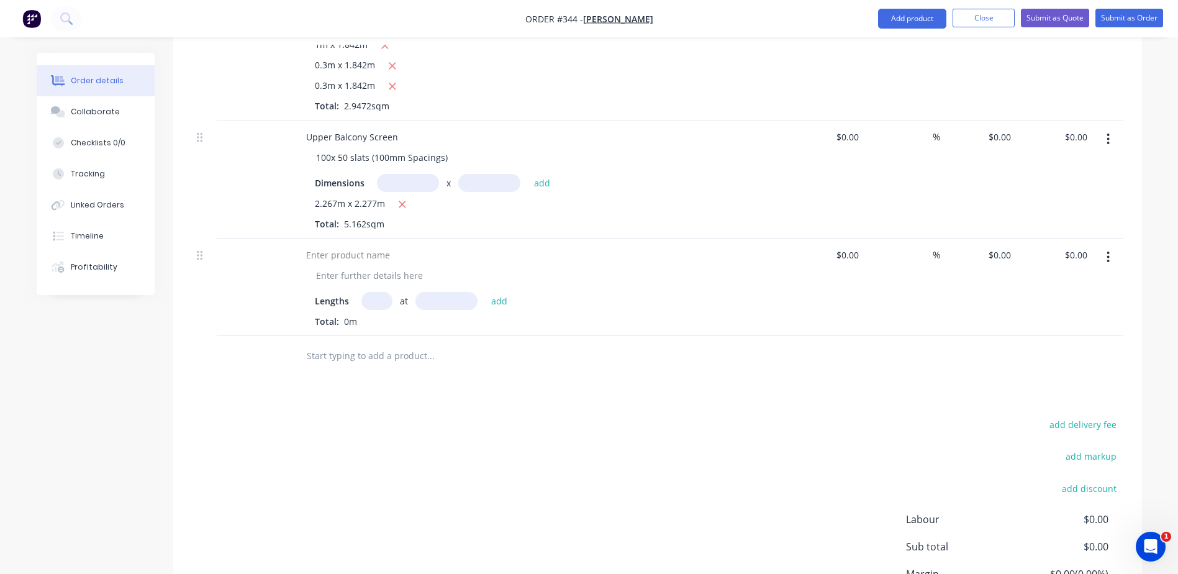
scroll to position [574, 0]
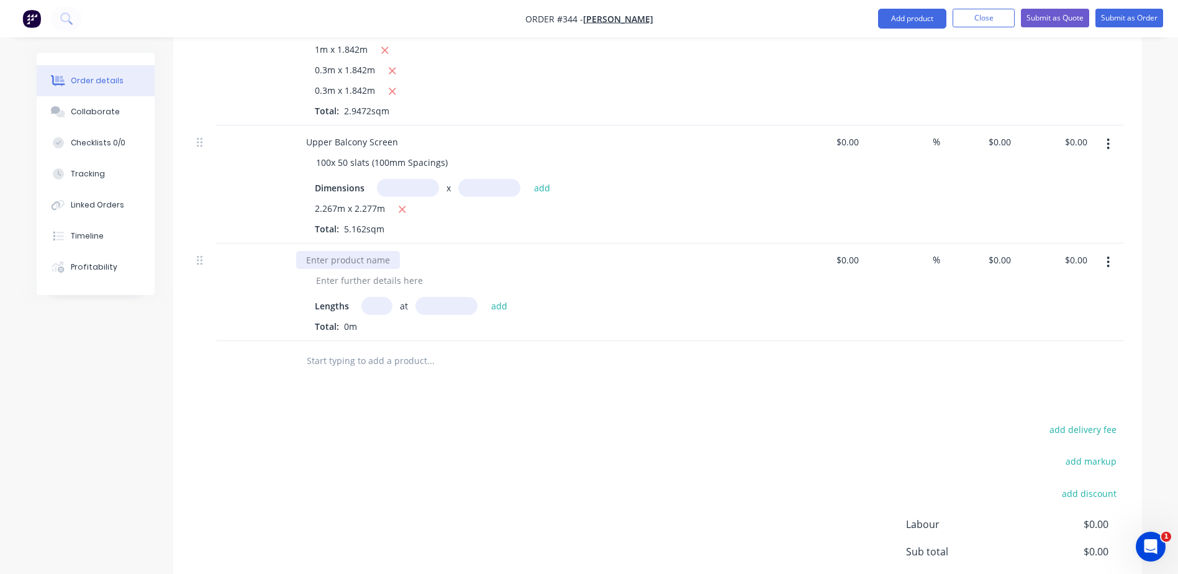
click at [359, 258] on div at bounding box center [348, 260] width 104 height 18
click at [351, 275] on div at bounding box center [369, 280] width 127 height 18
click at [368, 305] on input "text" at bounding box center [377, 306] width 31 height 18
type input "1"
click at [431, 301] on input "text" at bounding box center [447, 306] width 62 height 18
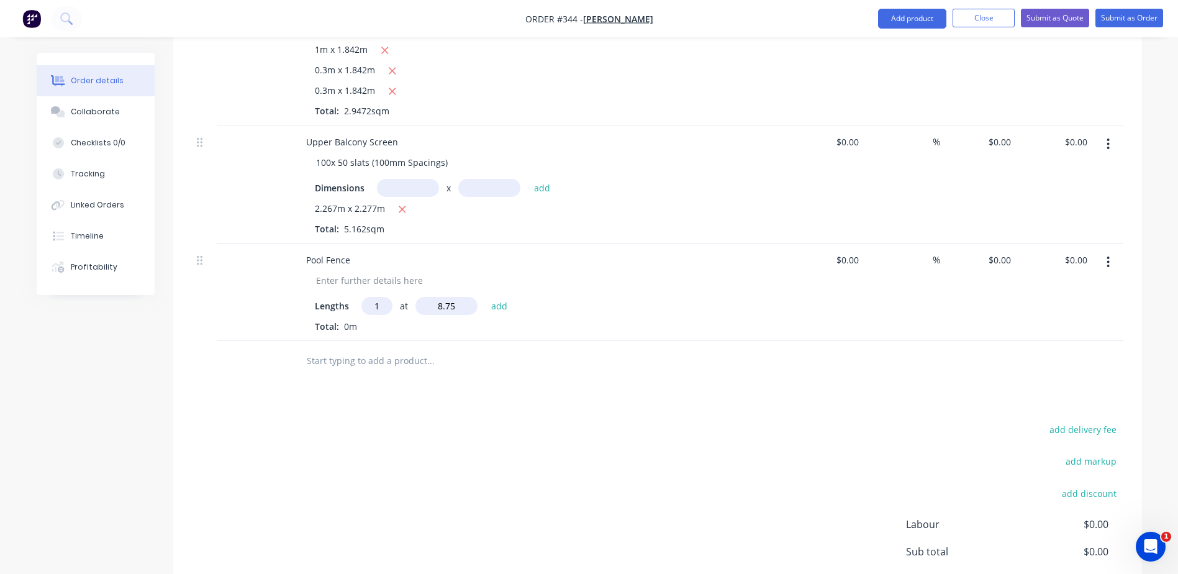
type input "8.75"
click at [485, 297] on button "add" at bounding box center [499, 305] width 29 height 17
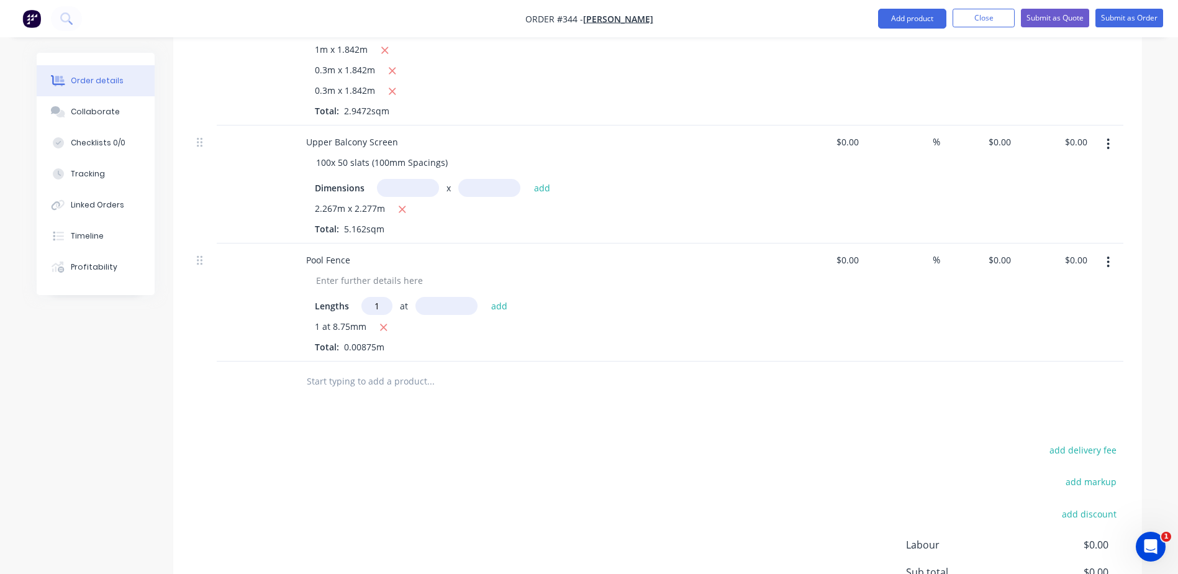
type input "1"
type input "5.055"
click at [485, 297] on button "add" at bounding box center [499, 305] width 29 height 17
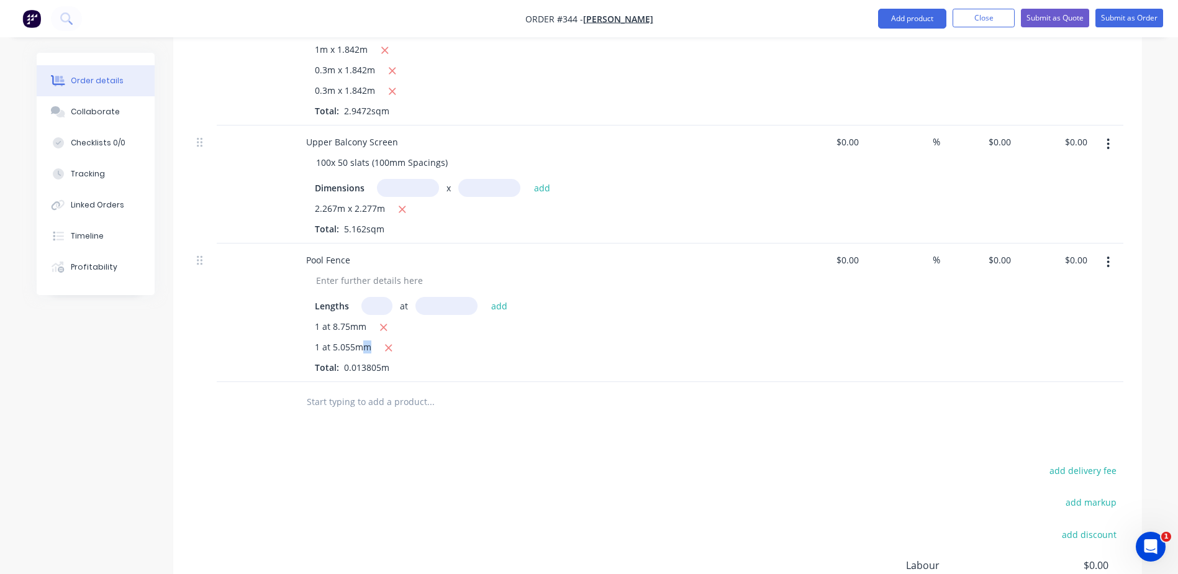
drag, startPoint x: 369, startPoint y: 346, endPoint x: 361, endPoint y: 347, distance: 8.2
click at [361, 347] on span "1 at 5.055mm" at bounding box center [343, 348] width 57 height 16
drag, startPoint x: 361, startPoint y: 347, endPoint x: 388, endPoint y: 347, distance: 27.3
click at [388, 347] on icon "button" at bounding box center [389, 347] width 8 height 11
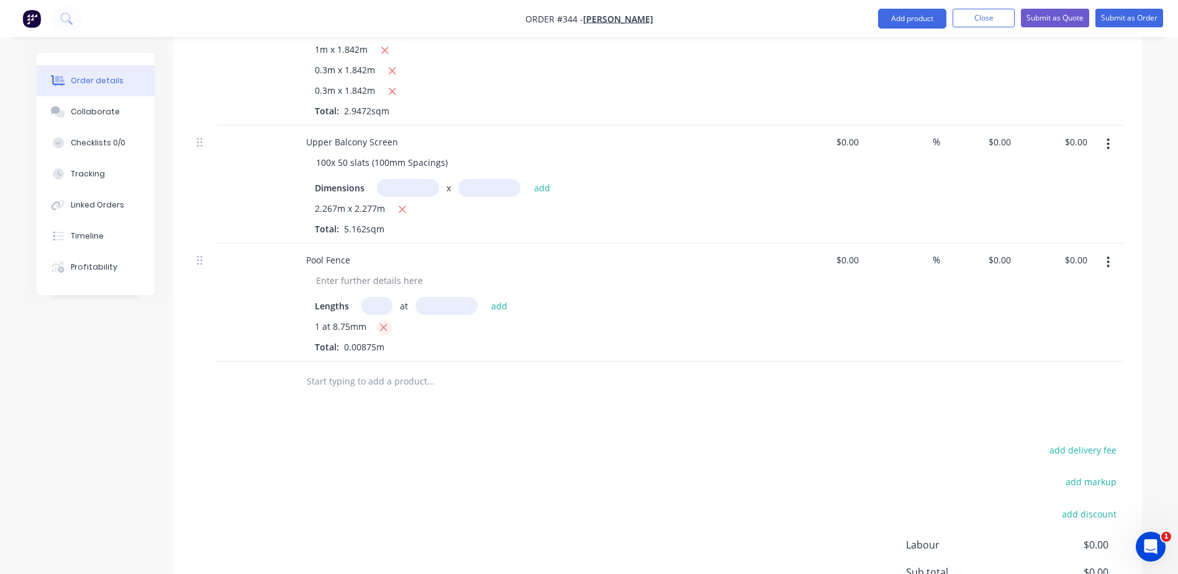
click at [386, 330] on icon "button" at bounding box center [384, 327] width 7 height 7
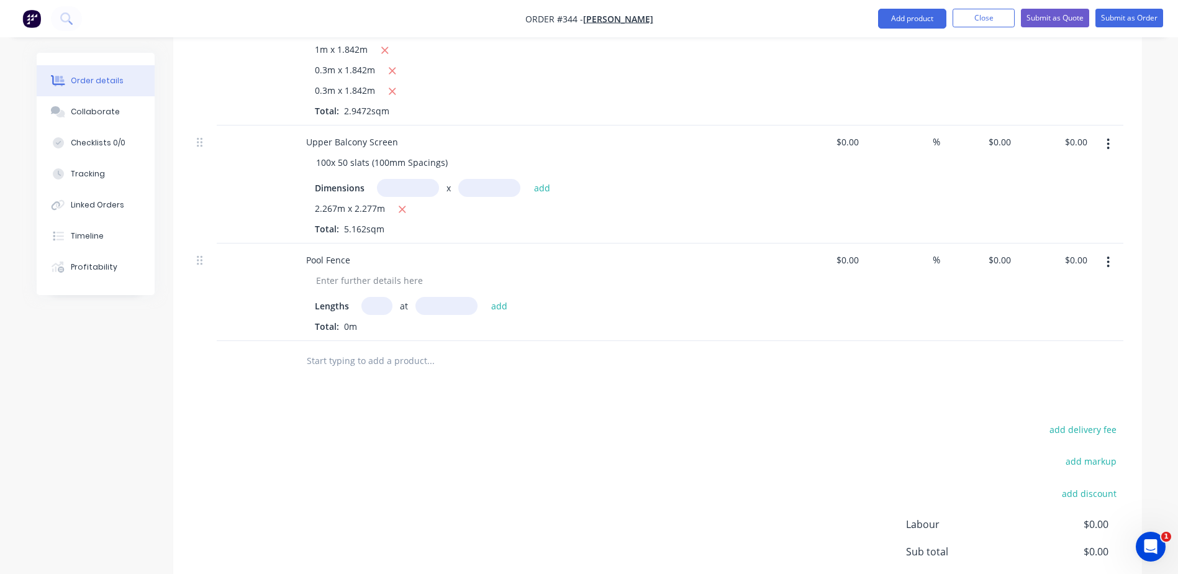
click at [379, 309] on input "text" at bounding box center [377, 306] width 31 height 18
type input "1"
click at [424, 306] on input "text" at bounding box center [447, 306] width 62 height 18
type input "8725"
click at [485, 297] on button "add" at bounding box center [499, 305] width 29 height 17
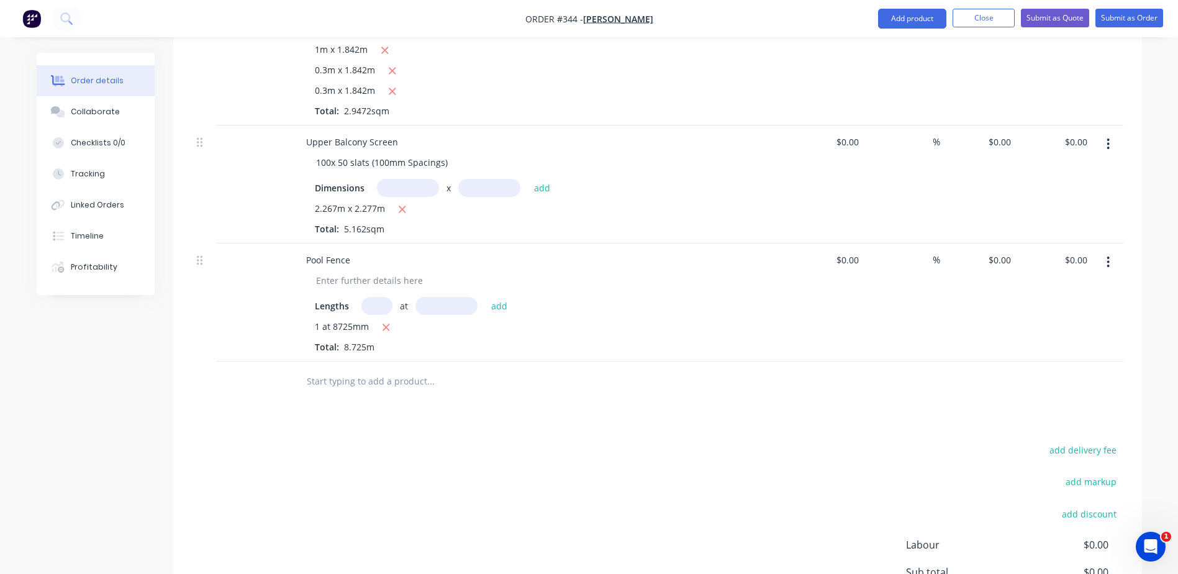
click at [449, 309] on input "text" at bounding box center [447, 306] width 62 height 18
click at [389, 306] on input "text" at bounding box center [377, 306] width 31 height 18
type input "1"
click at [438, 305] on input "text" at bounding box center [447, 306] width 62 height 18
type input "5055mm"
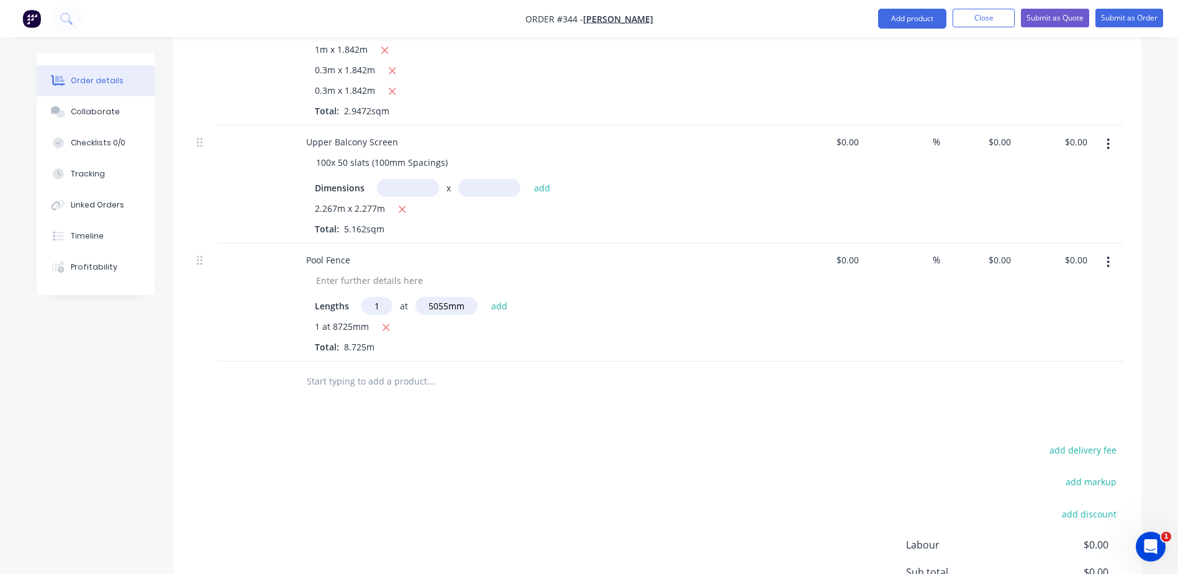
click at [448, 345] on div "1 at 8725mm Total: 8.725m" at bounding box center [540, 337] width 450 height 34
click at [494, 308] on button "add" at bounding box center [499, 305] width 29 height 17
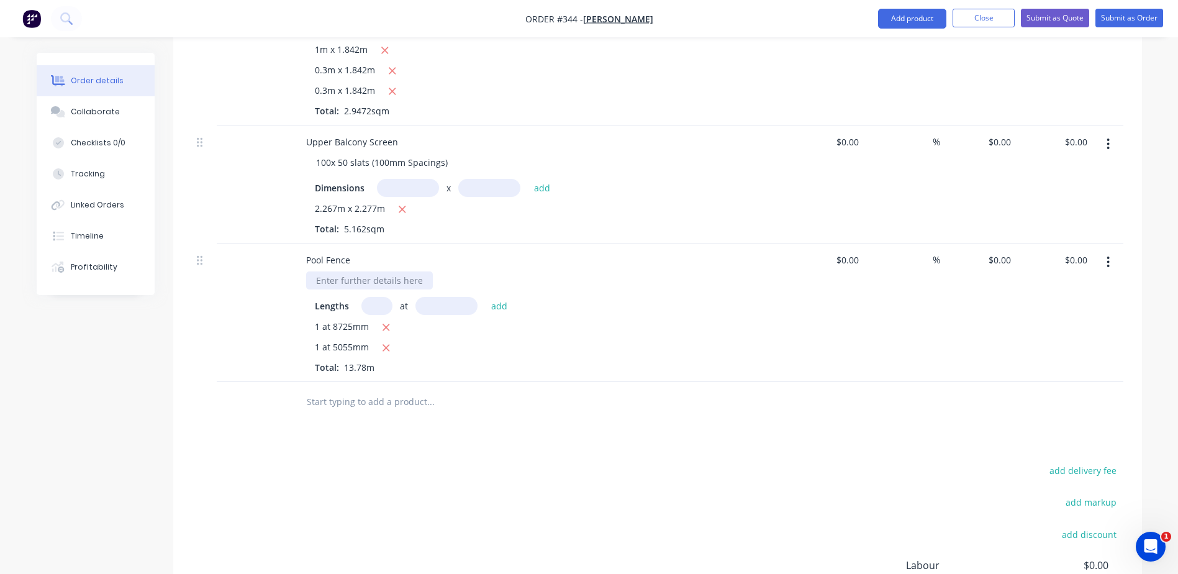
click at [352, 281] on div at bounding box center [369, 280] width 127 height 18
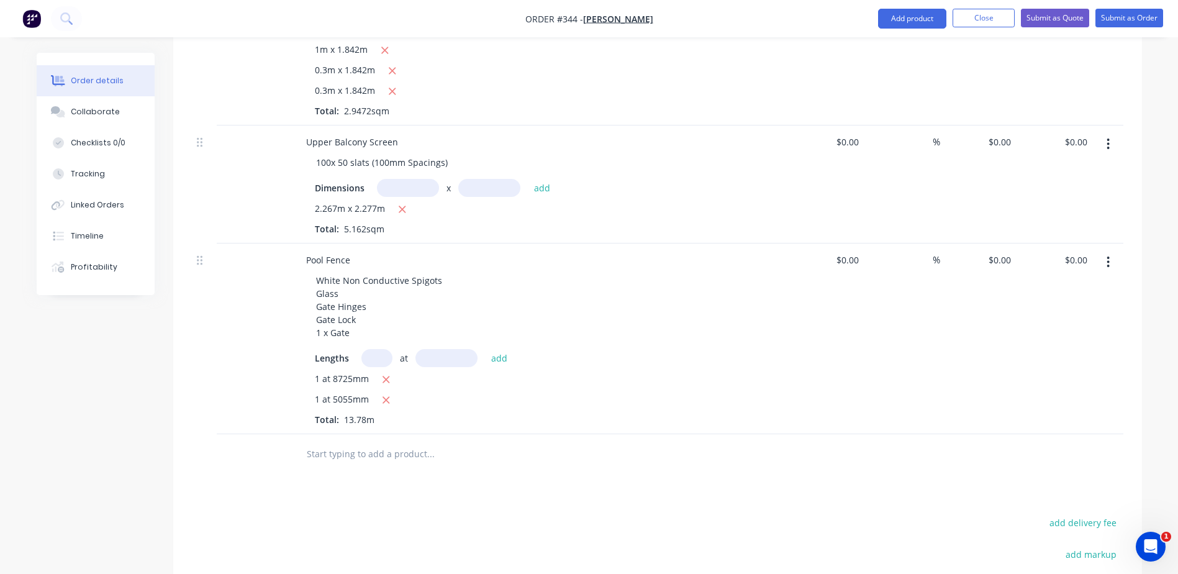
click at [575, 485] on div "Products Show / Hide columns Add product Qty Cost Markup Price Total Screen Len…" at bounding box center [657, 266] width 969 height 1013
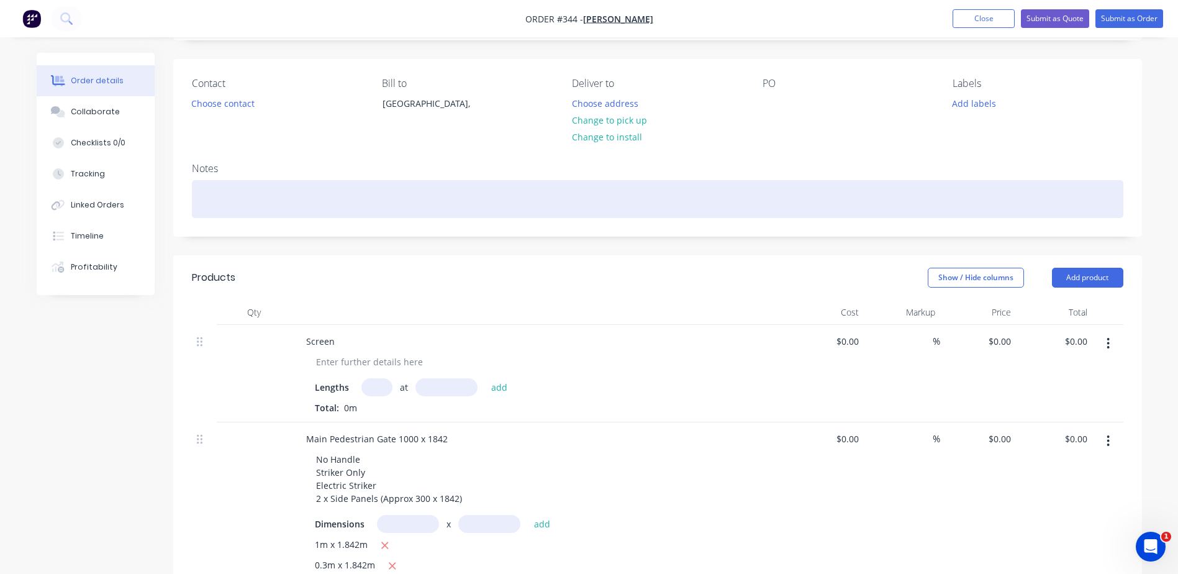
scroll to position [77, 0]
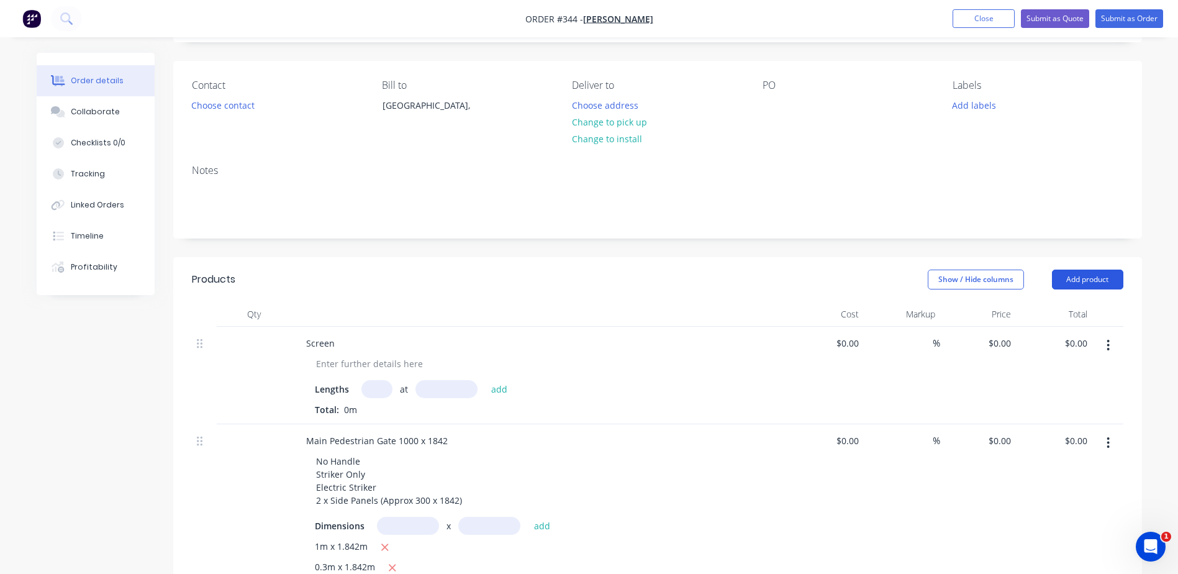
click at [1087, 281] on button "Add product" at bounding box center [1087, 280] width 71 height 20
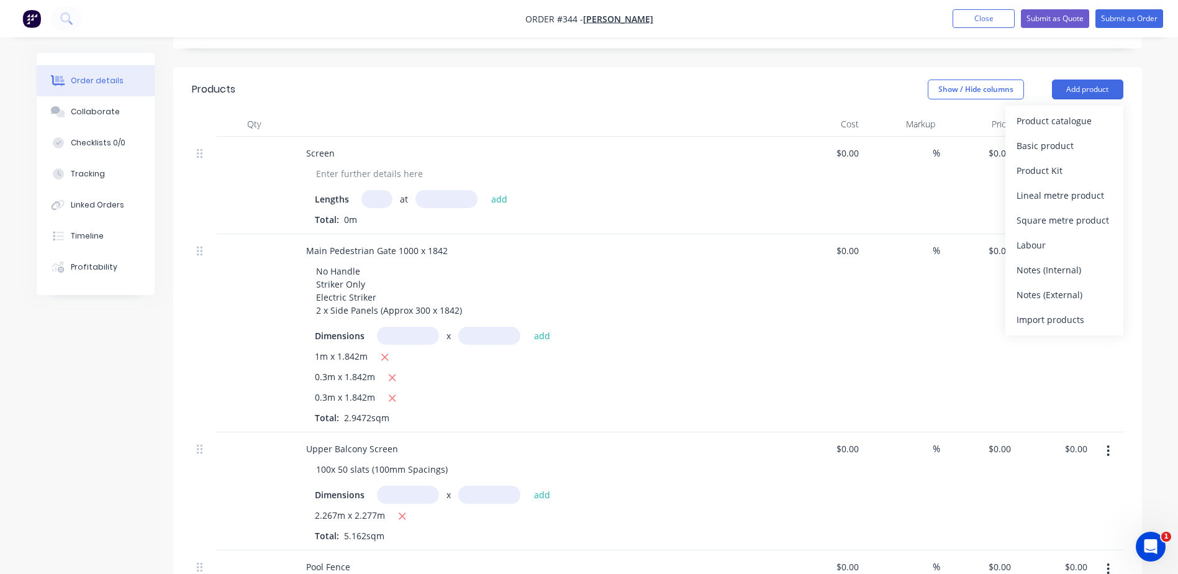
scroll to position [263, 0]
click at [686, 192] on div "Lengths at add Total: 0m" at bounding box center [539, 209] width 487 height 41
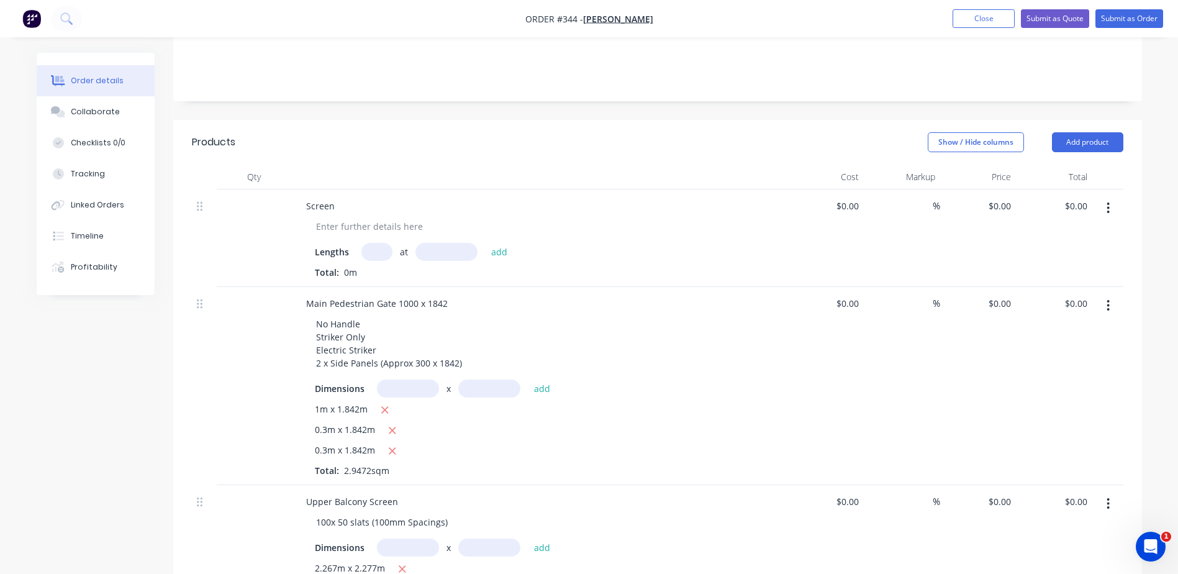
scroll to position [201, 0]
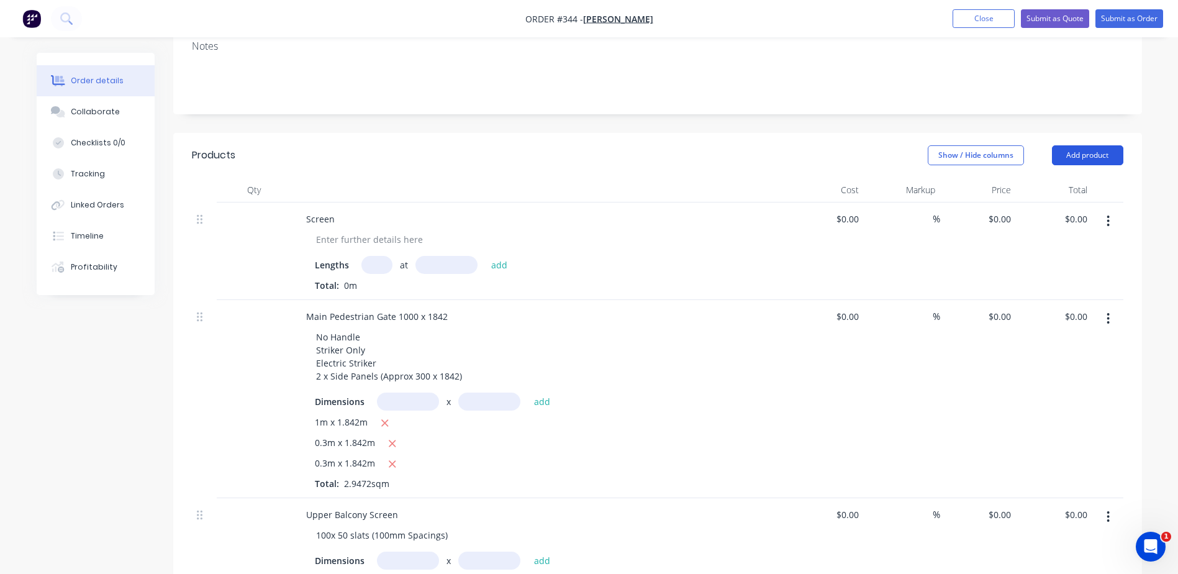
click at [1088, 157] on button "Add product" at bounding box center [1087, 155] width 71 height 20
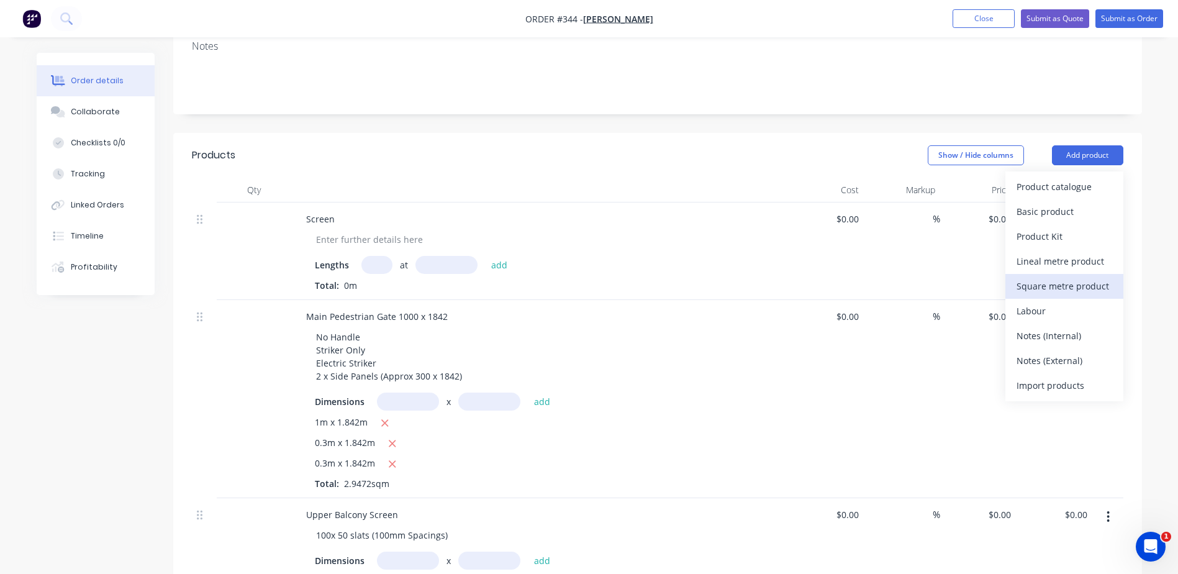
click at [1037, 284] on div "Square metre product" at bounding box center [1065, 286] width 96 height 18
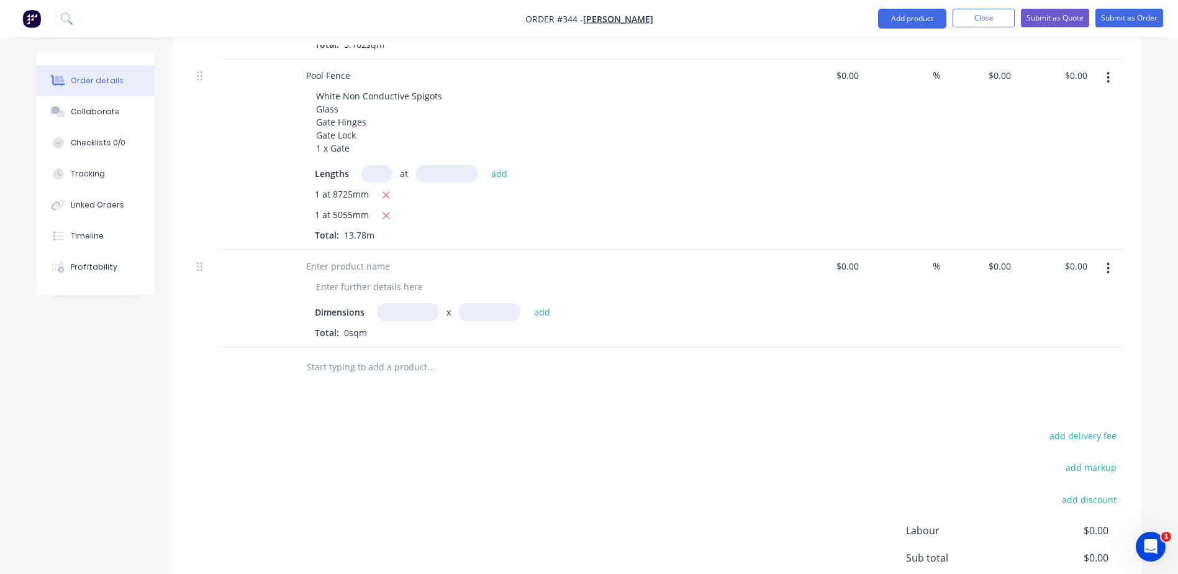
scroll to position [760, 0]
click at [344, 264] on div at bounding box center [348, 264] width 104 height 18
click at [336, 283] on div at bounding box center [369, 285] width 127 height 18
click at [360, 286] on div at bounding box center [369, 285] width 127 height 18
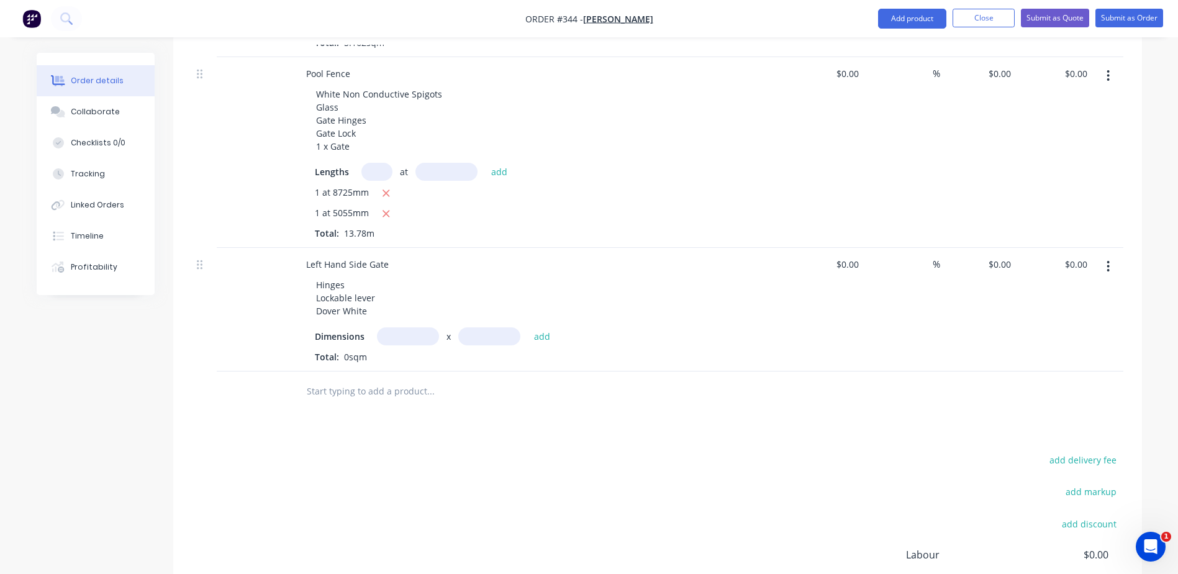
click at [409, 334] on input "text" at bounding box center [408, 336] width 62 height 18
click at [393, 269] on div "Left Hand Side Gate" at bounding box center [347, 264] width 102 height 18
click at [408, 263] on div "Left Hand Side Gate with Post" at bounding box center [367, 264] width 143 height 18
click at [396, 334] on input "text" at bounding box center [408, 336] width 62 height 18
type input "0.94m"
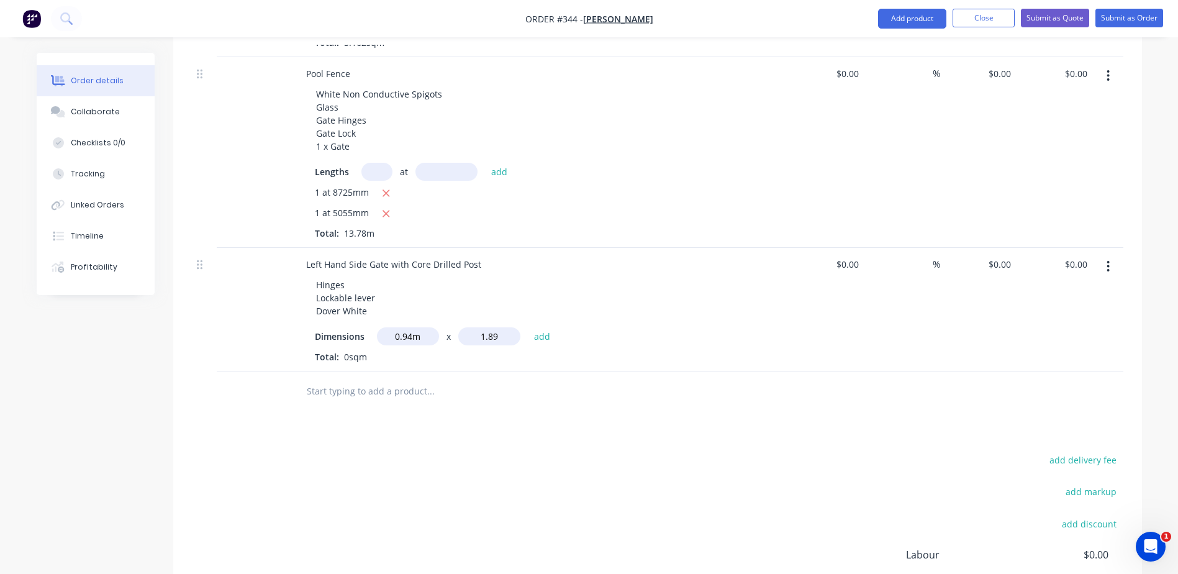
type input "1.89"
click at [528, 327] on button "add" at bounding box center [542, 335] width 29 height 17
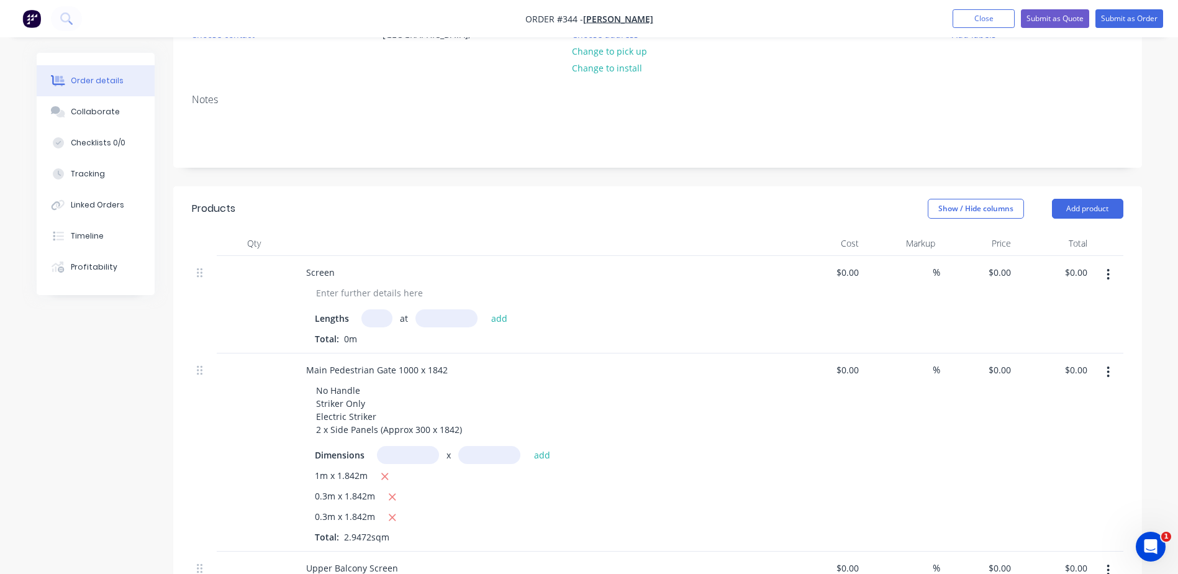
scroll to position [139, 0]
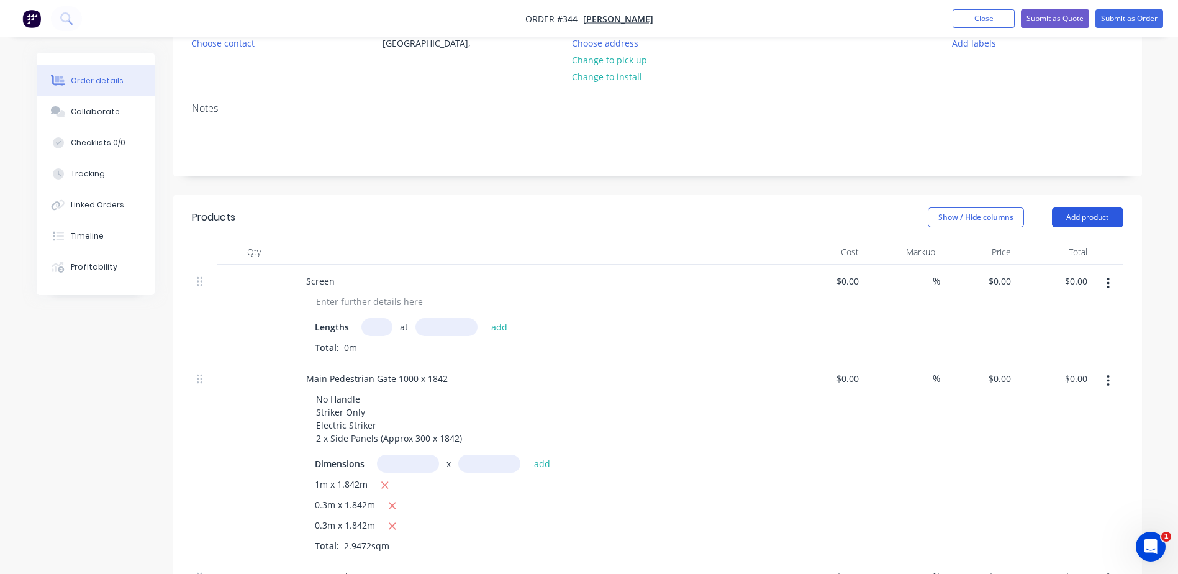
click at [1096, 211] on button "Add product" at bounding box center [1087, 217] width 71 height 20
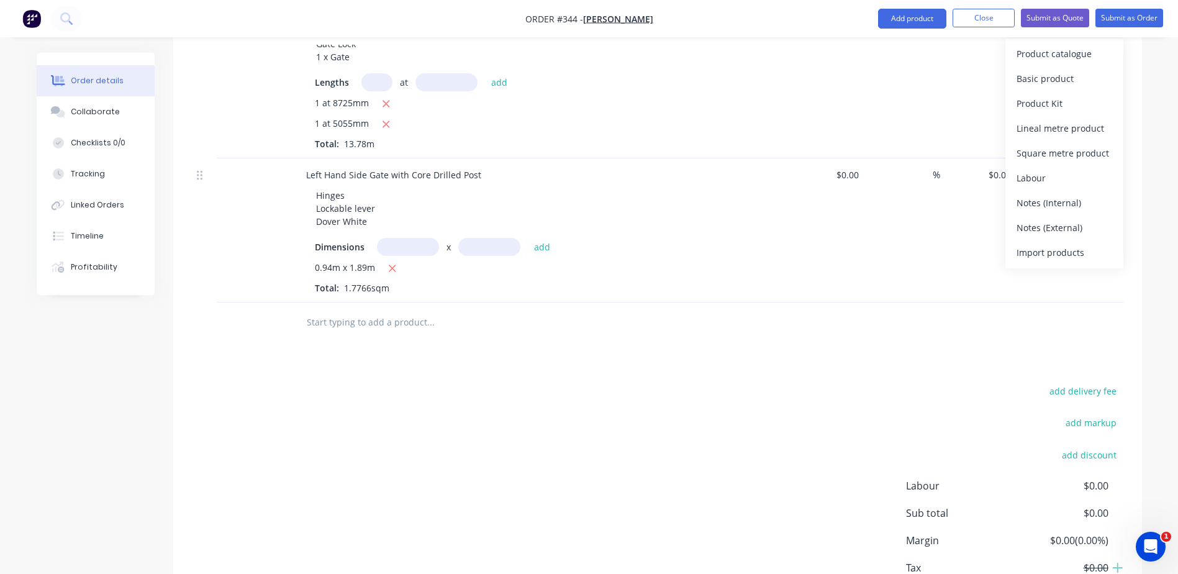
scroll to position [822, 0]
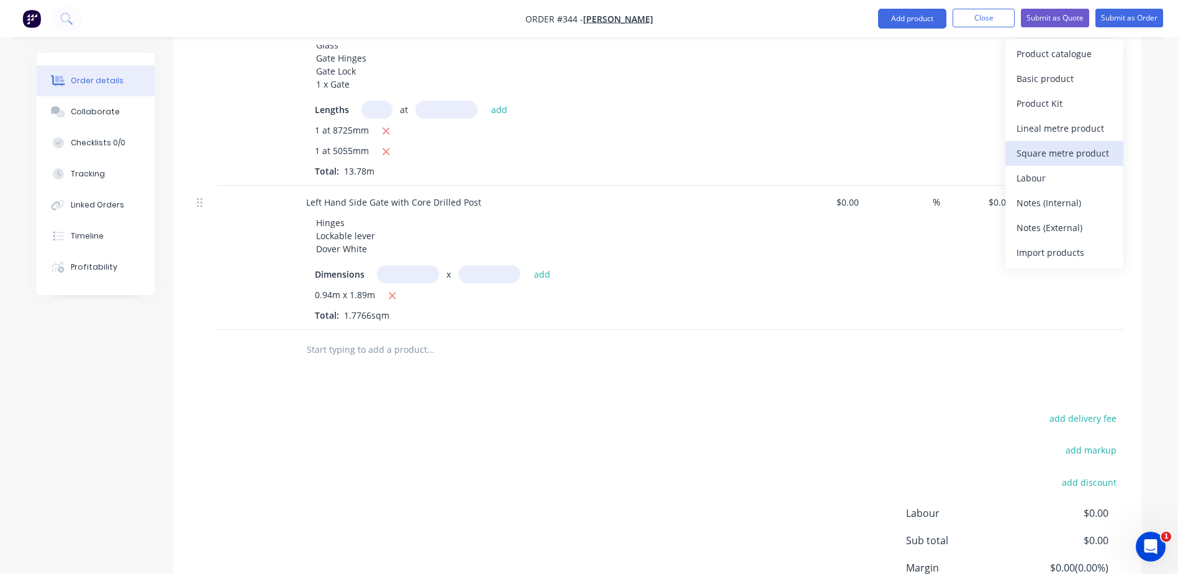
click at [1084, 157] on div "Square metre product" at bounding box center [1065, 154] width 96 height 18
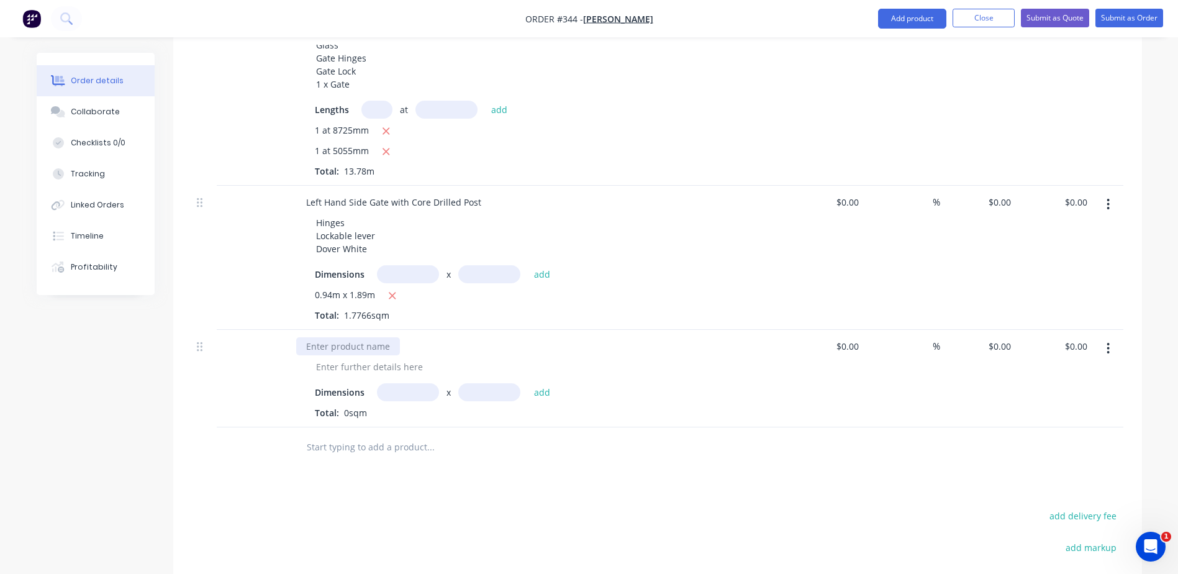
click at [363, 344] on div at bounding box center [348, 346] width 104 height 18
click at [392, 367] on div at bounding box center [369, 367] width 127 height 18
click at [363, 366] on div at bounding box center [369, 367] width 127 height 18
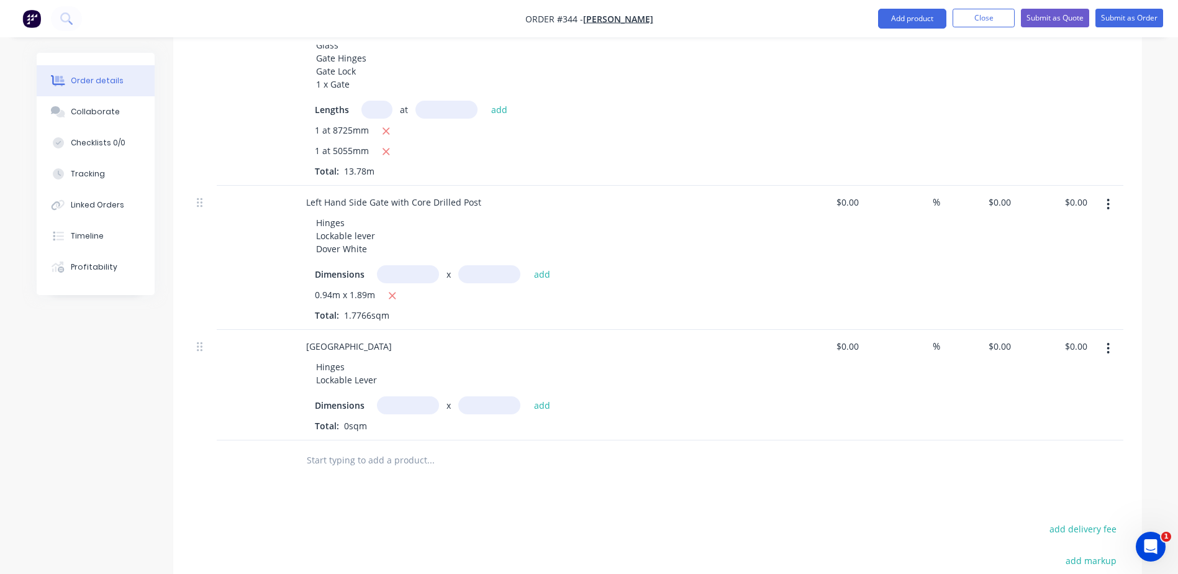
click at [400, 404] on input "text" at bounding box center [408, 405] width 62 height 18
type input "0.973m"
click at [467, 403] on input "text" at bounding box center [489, 405] width 62 height 18
type input "1.8m"
click at [508, 490] on div "Products Show / Hide columns Add product Qty Cost Markup Price Total Screen Len…" at bounding box center [657, 145] width 969 height 1267
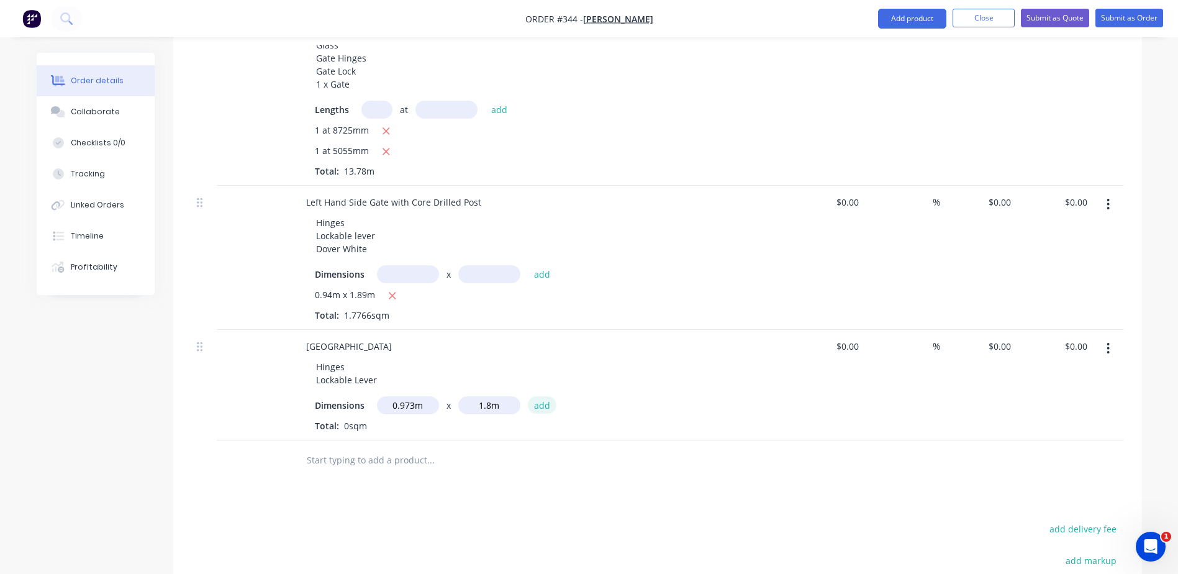
click at [540, 405] on button "add" at bounding box center [542, 404] width 29 height 17
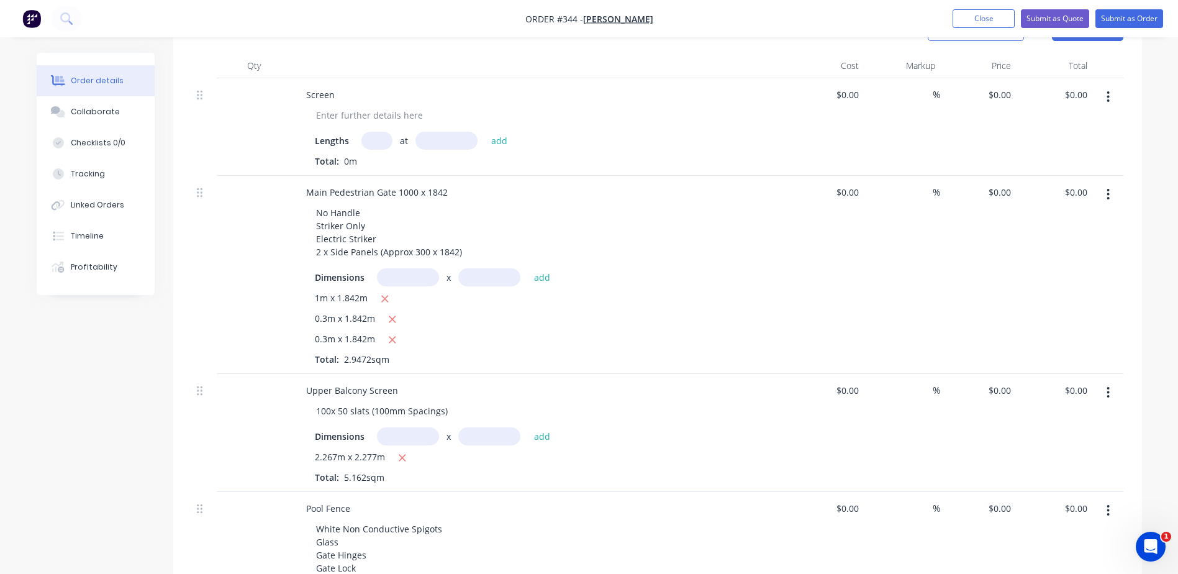
scroll to position [201, 0]
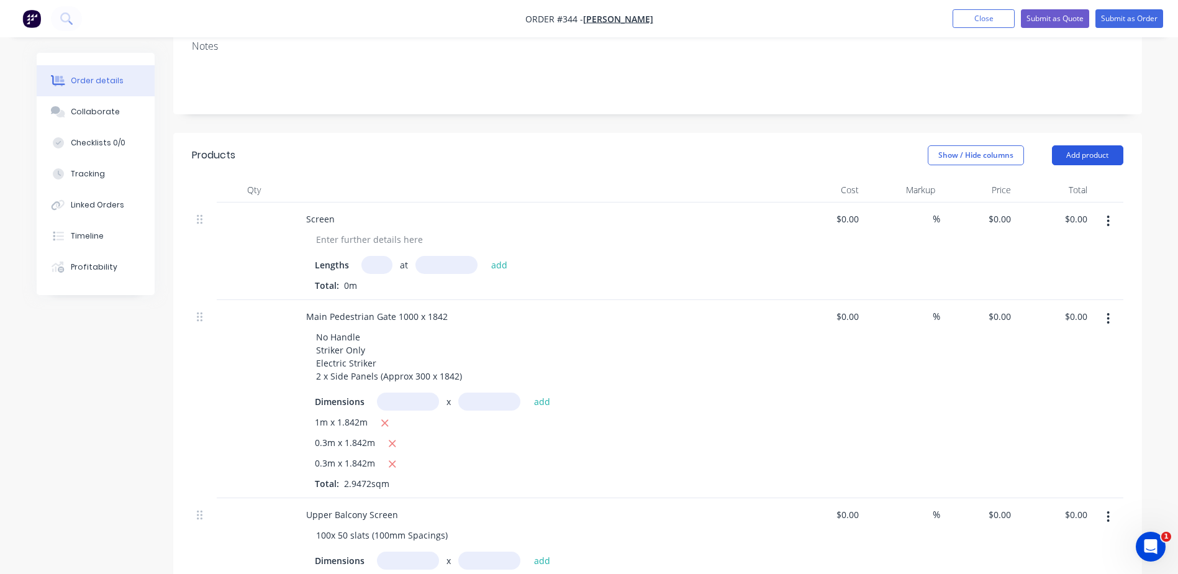
click at [1102, 155] on button "Add product" at bounding box center [1087, 155] width 71 height 20
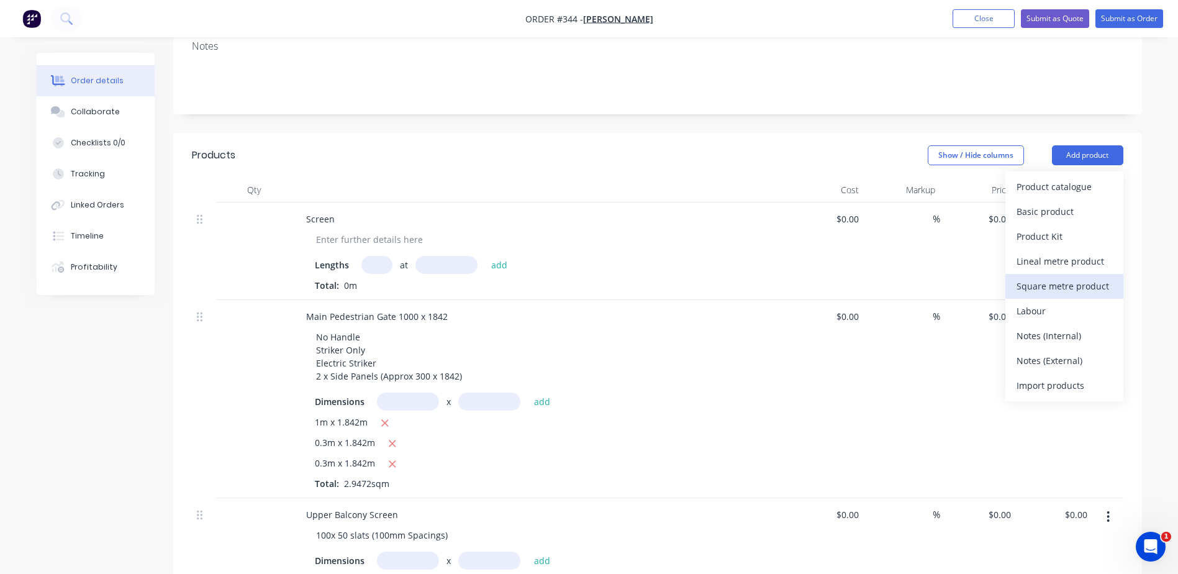
click at [1074, 288] on div "Square metre product" at bounding box center [1065, 286] width 96 height 18
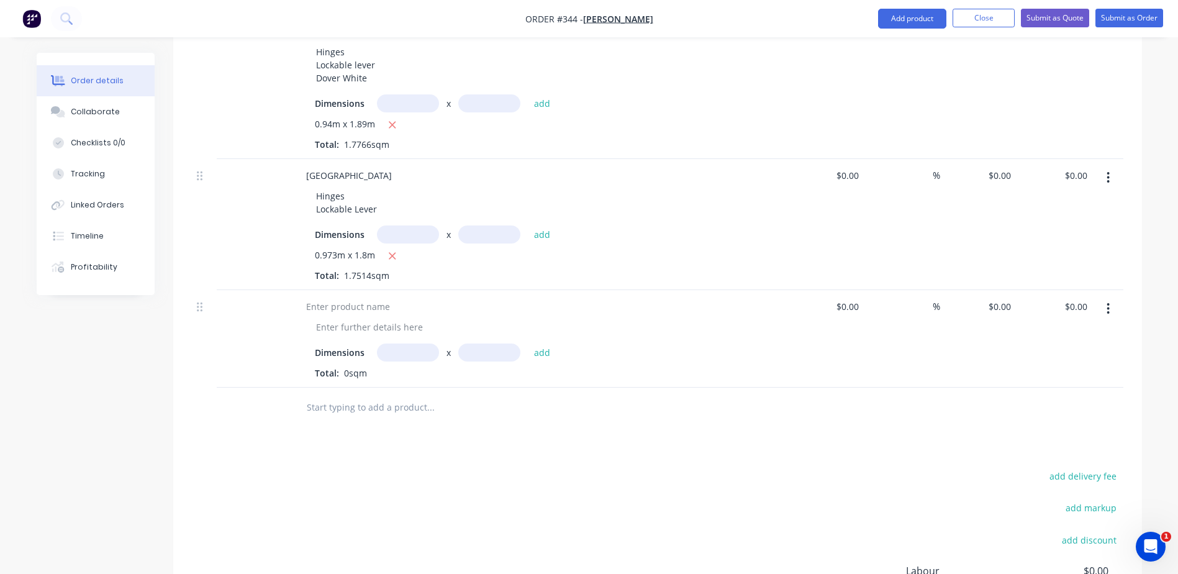
scroll to position [1009, 0]
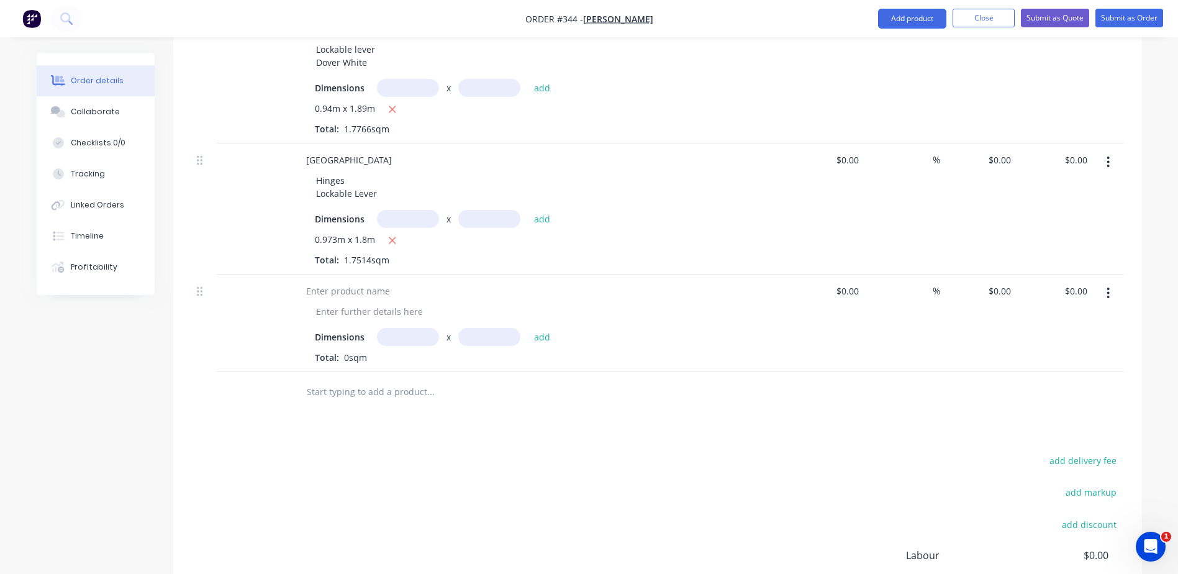
click at [1111, 294] on button "button" at bounding box center [1108, 293] width 29 height 22
click at [1029, 398] on div "Delete" at bounding box center [1065, 400] width 96 height 18
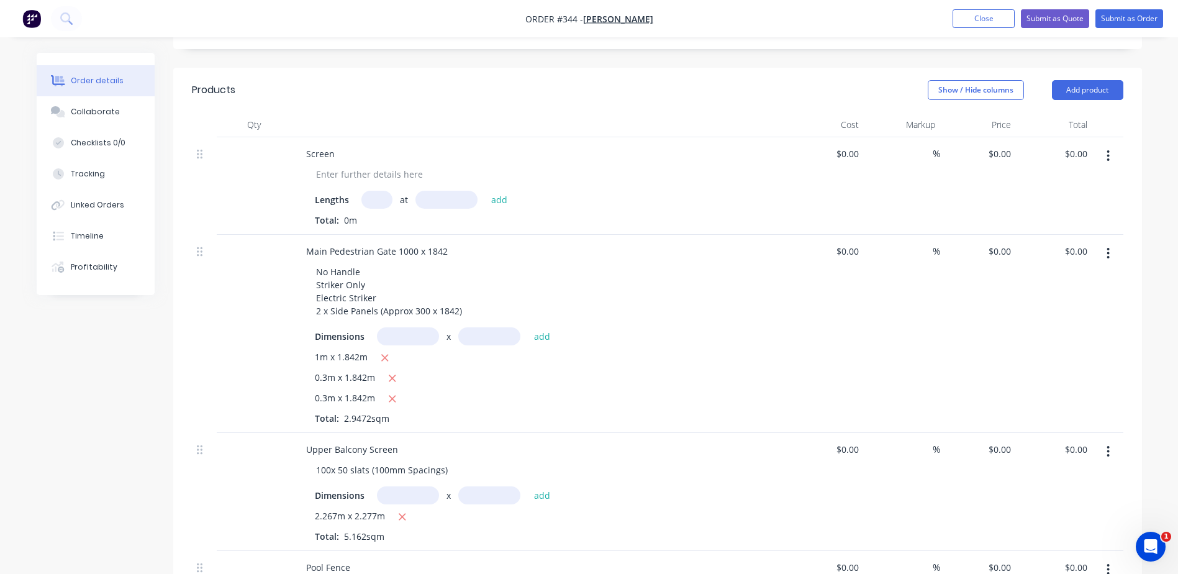
scroll to position [263, 0]
click at [332, 160] on div "Screen" at bounding box center [320, 157] width 48 height 18
click at [336, 157] on div "Custom Front Entry S" at bounding box center [349, 157] width 107 height 18
click at [426, 157] on div "Custom Curved Front Entry S" at bounding box center [366, 157] width 140 height 18
click at [375, 207] on input "text" at bounding box center [377, 203] width 31 height 18
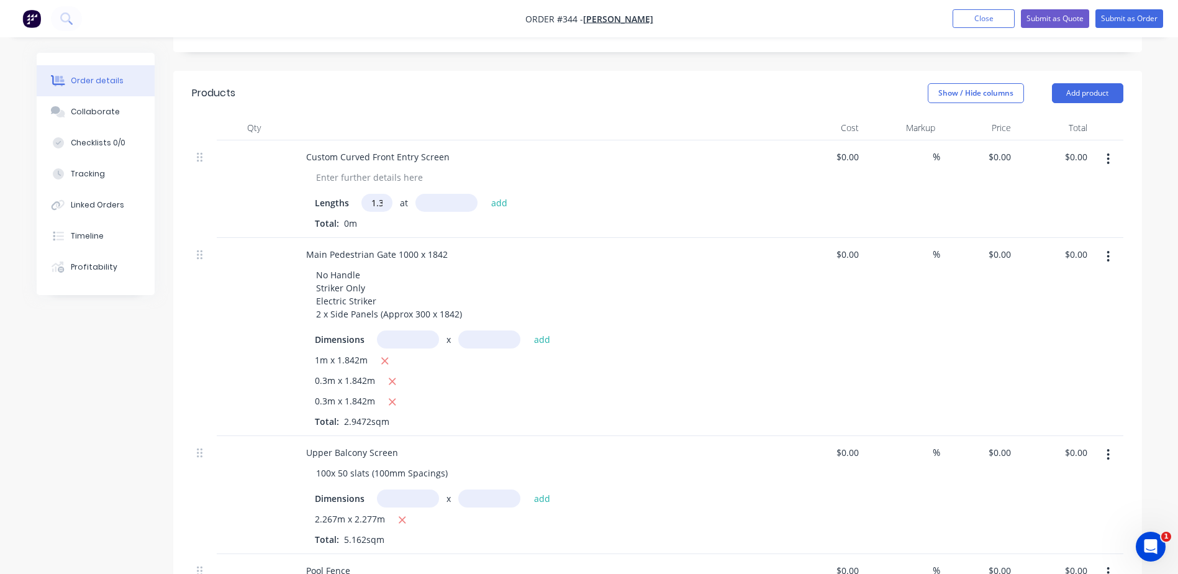
scroll to position [0, 1]
type input "1.3"
click at [435, 204] on input "text" at bounding box center [447, 203] width 62 height 18
type input "2mm"
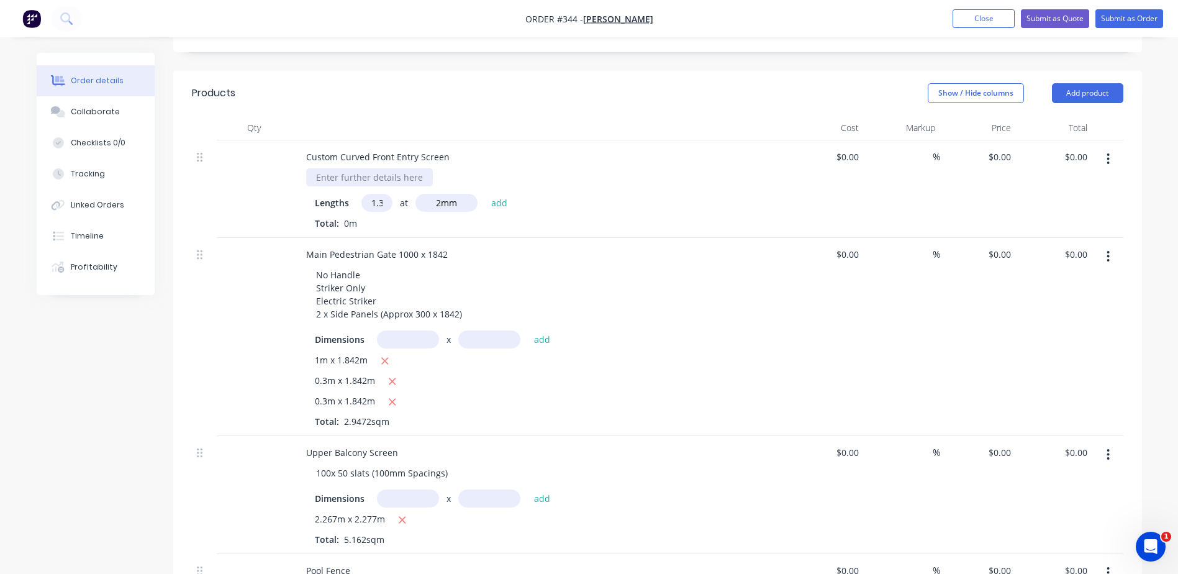
click at [379, 178] on div at bounding box center [369, 177] width 127 height 18
drag, startPoint x: 470, startPoint y: 202, endPoint x: 442, endPoint y: 201, distance: 28.0
click at [442, 201] on input "2mm" at bounding box center [447, 203] width 62 height 18
type input "2mm"
click at [498, 203] on button "add" at bounding box center [499, 202] width 29 height 17
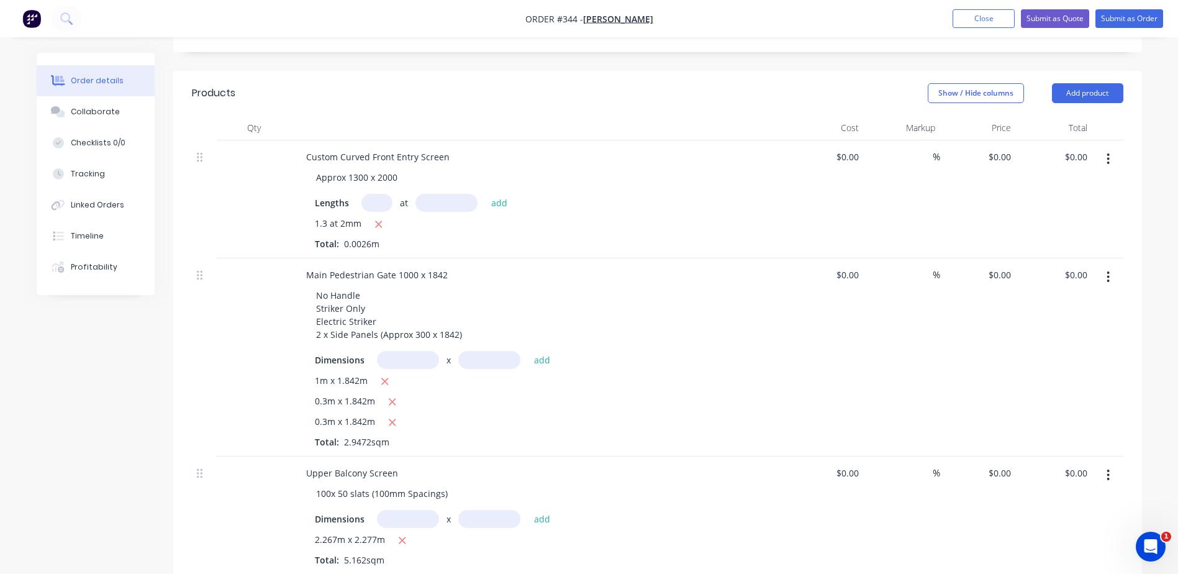
click at [449, 199] on input "text" at bounding box center [447, 203] width 62 height 18
click at [386, 200] on input "text" at bounding box center [377, 203] width 31 height 18
type input "1300"
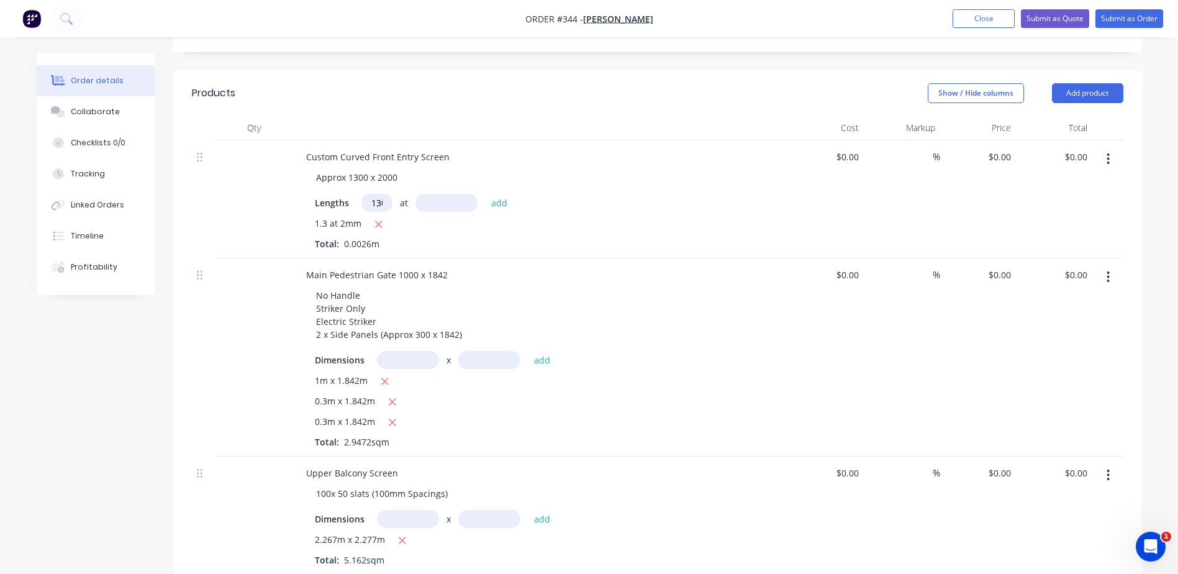
click at [471, 199] on input "text" at bounding box center [447, 203] width 62 height 18
type input "2000"
click at [485, 194] on button "add" at bounding box center [499, 202] width 29 height 17
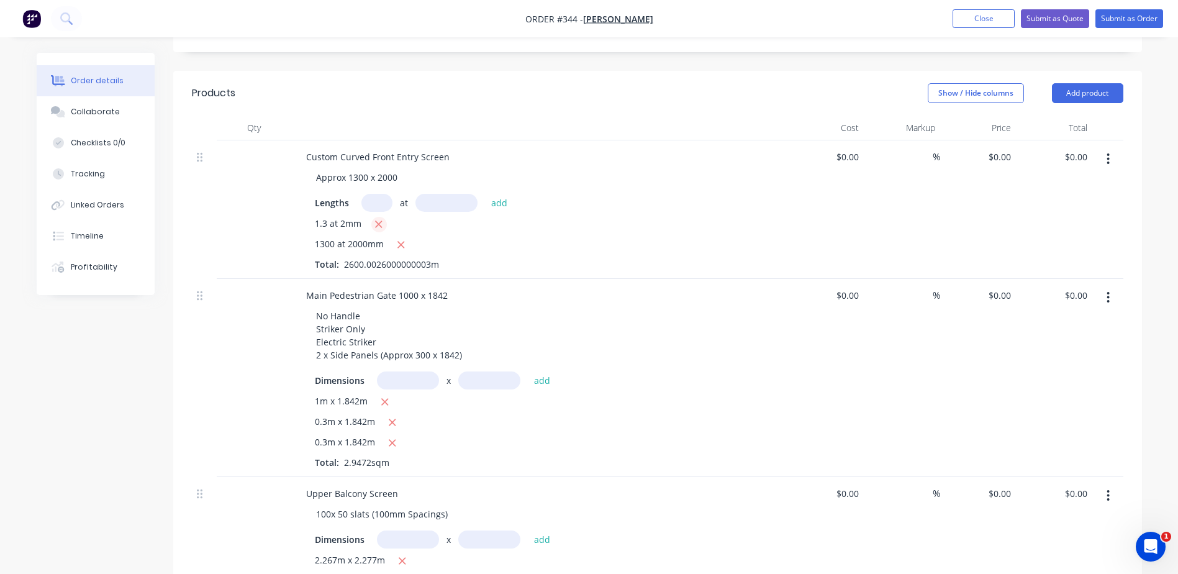
click at [378, 222] on icon "button" at bounding box center [379, 224] width 8 height 11
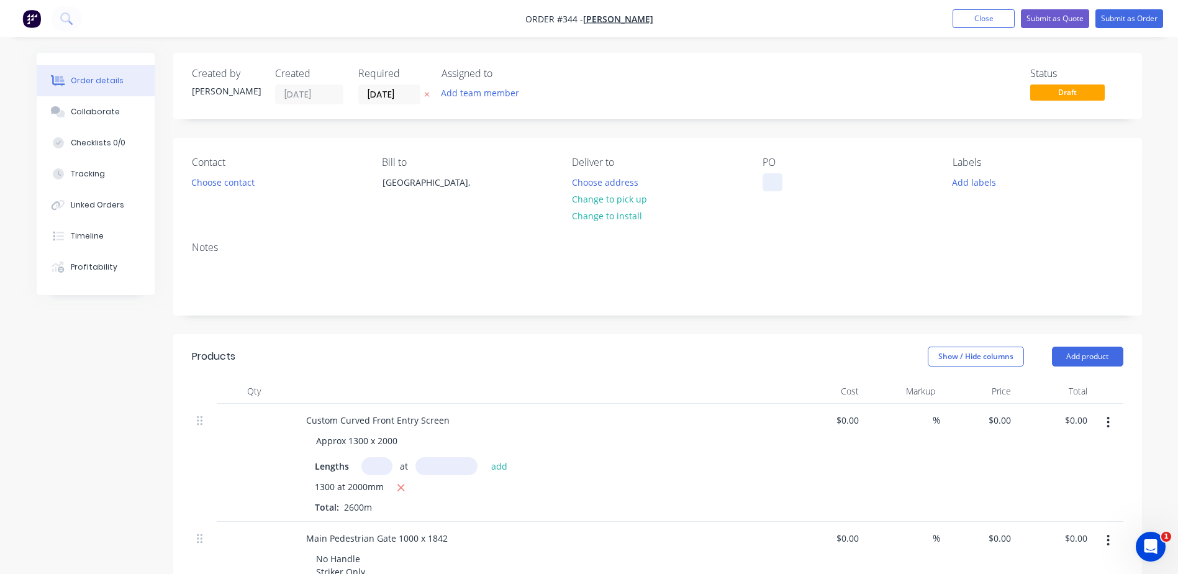
click at [775, 184] on div at bounding box center [773, 182] width 20 height 18
click at [971, 181] on button "Add labels" at bounding box center [974, 181] width 57 height 17
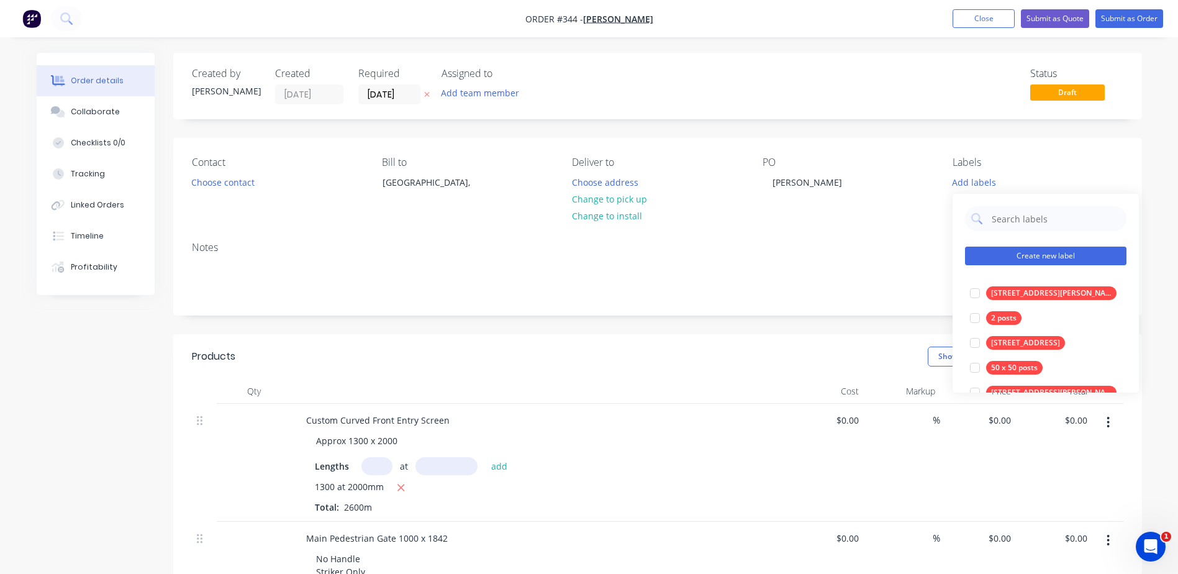
click at [1021, 251] on button "Create new label" at bounding box center [1046, 256] width 162 height 19
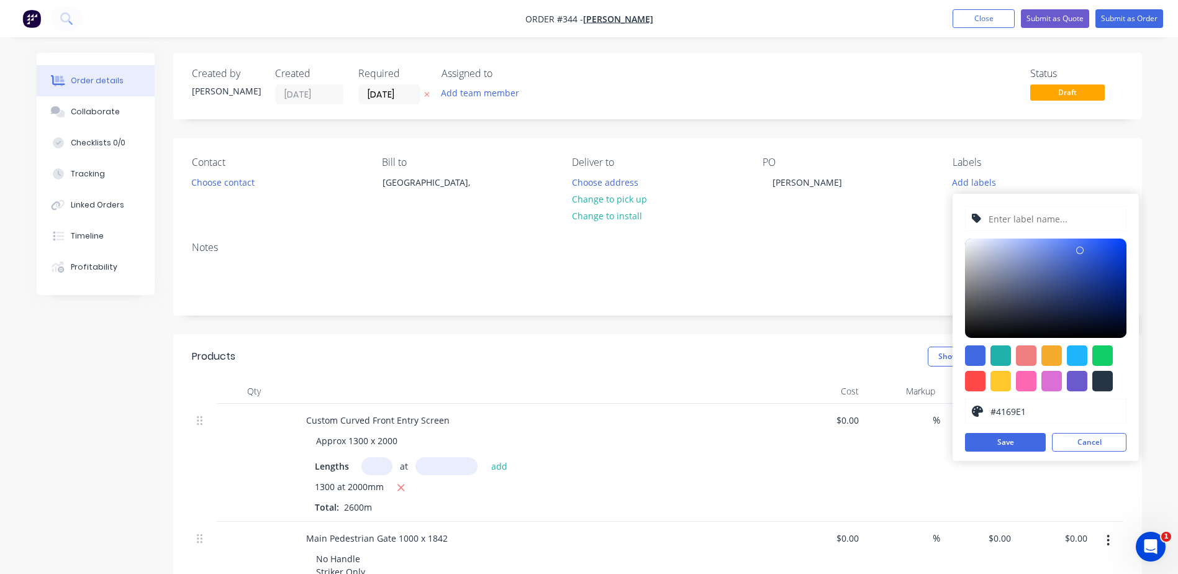
click at [1021, 221] on input "text" at bounding box center [1054, 219] width 132 height 24
type input "Screens, Pool Fence and Gates"
click at [1022, 381] on div at bounding box center [1026, 381] width 20 height 20
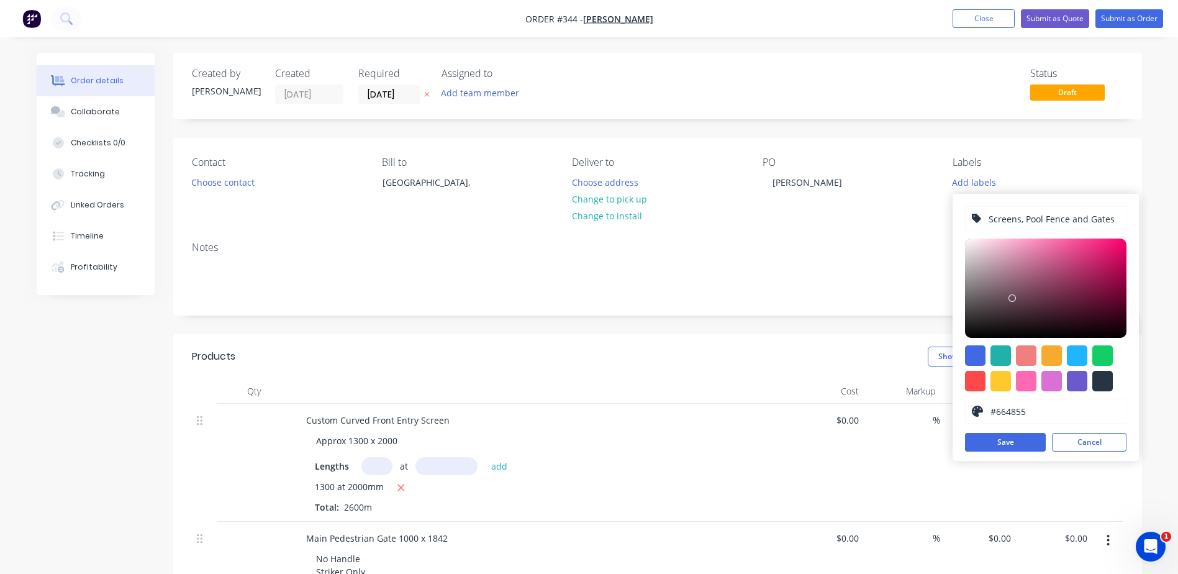
drag, startPoint x: 1058, startPoint y: 240, endPoint x: 1011, endPoint y: 298, distance: 74.1
click at [1012, 298] on div at bounding box center [1012, 297] width 7 height 7
type input "#664955"
click at [1006, 441] on button "Save" at bounding box center [1005, 442] width 81 height 19
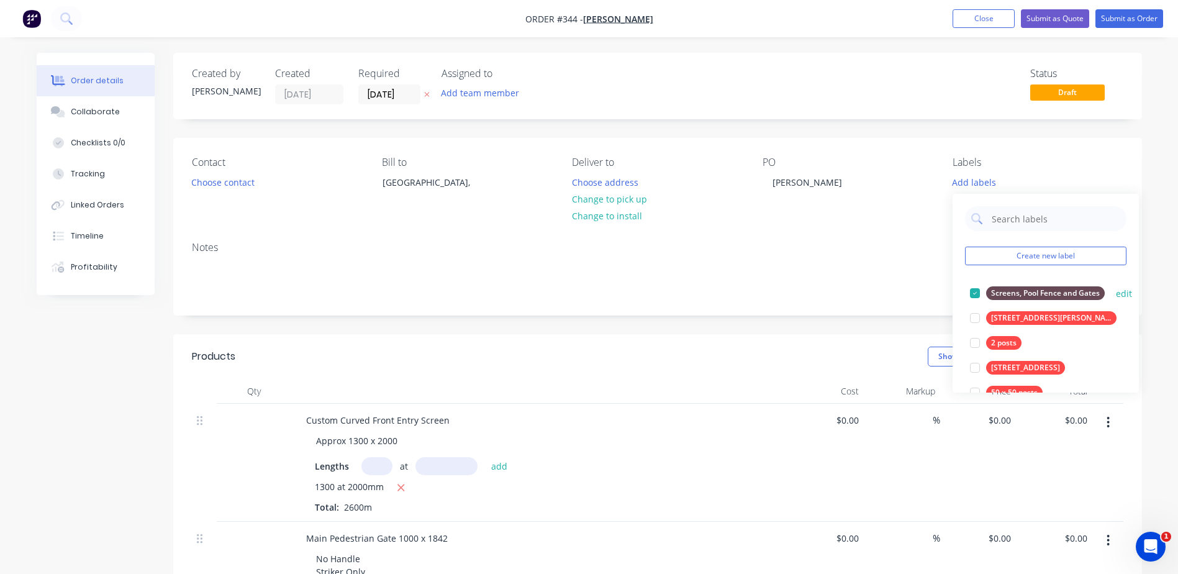
click at [1009, 293] on div "Screens, Pool Fence and Gates" at bounding box center [1045, 293] width 119 height 14
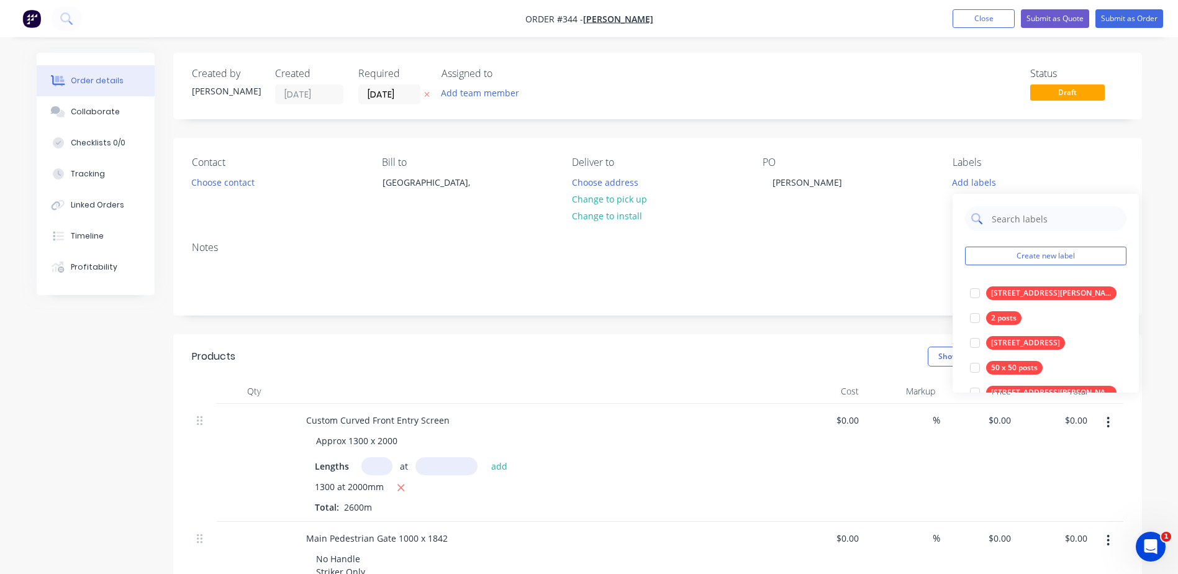
click at [1004, 220] on input "text" at bounding box center [1056, 218] width 130 height 25
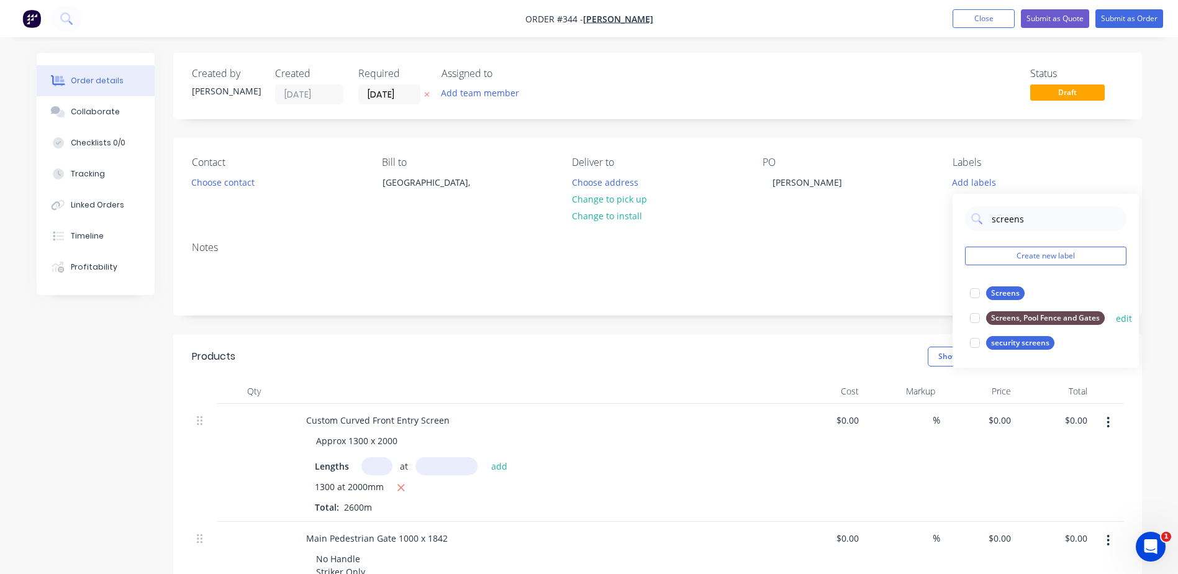
type input "screens"
click at [1018, 317] on div "Screens, Pool Fence and Gates" at bounding box center [1045, 318] width 119 height 14
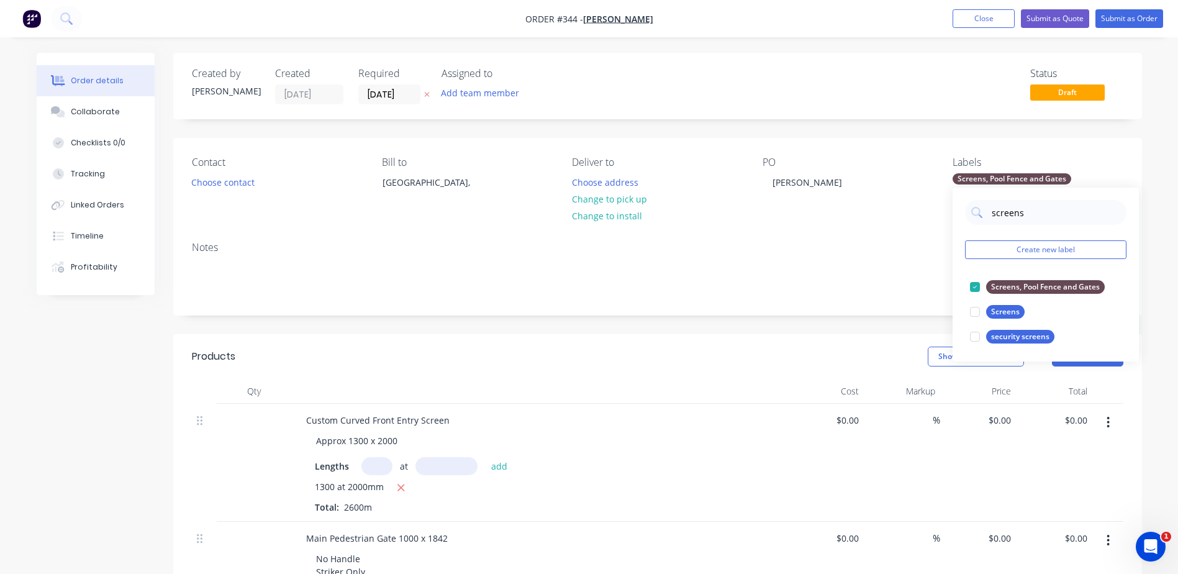
click at [965, 278] on button "Screens, Pool Fence and Gates" at bounding box center [1037, 286] width 145 height 17
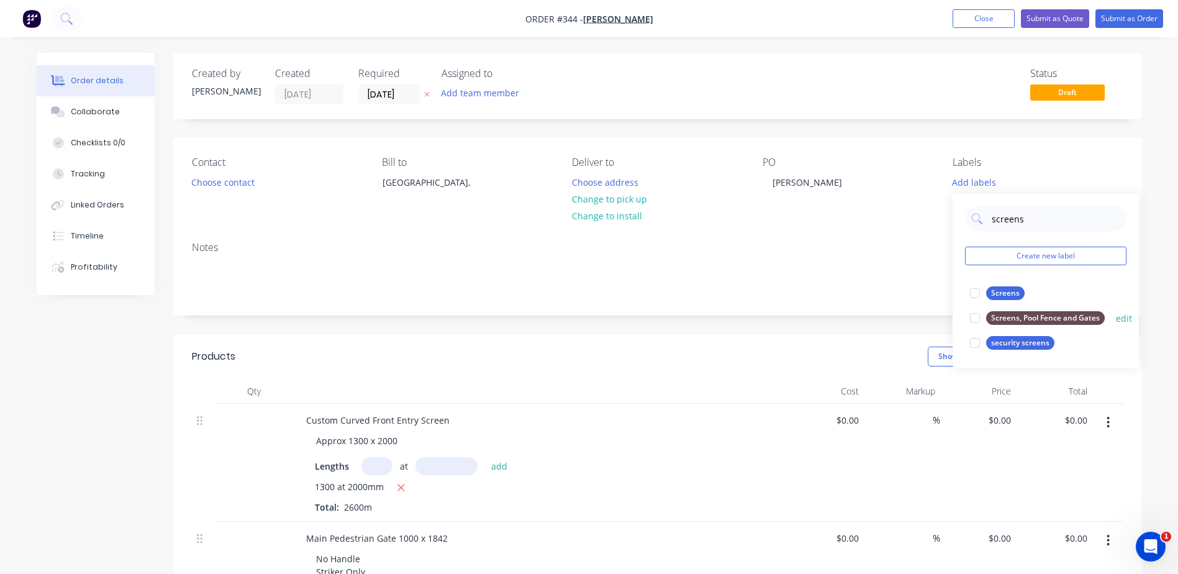
click at [1070, 316] on div "Screens, Pool Fence and Gates" at bounding box center [1045, 318] width 119 height 14
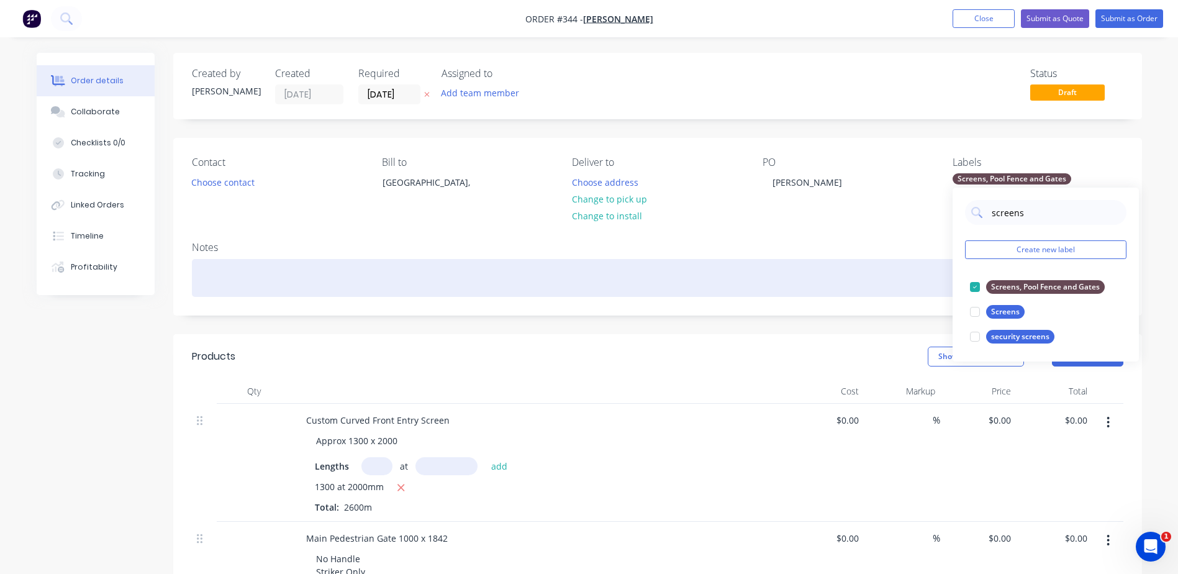
click at [834, 273] on div at bounding box center [658, 278] width 932 height 38
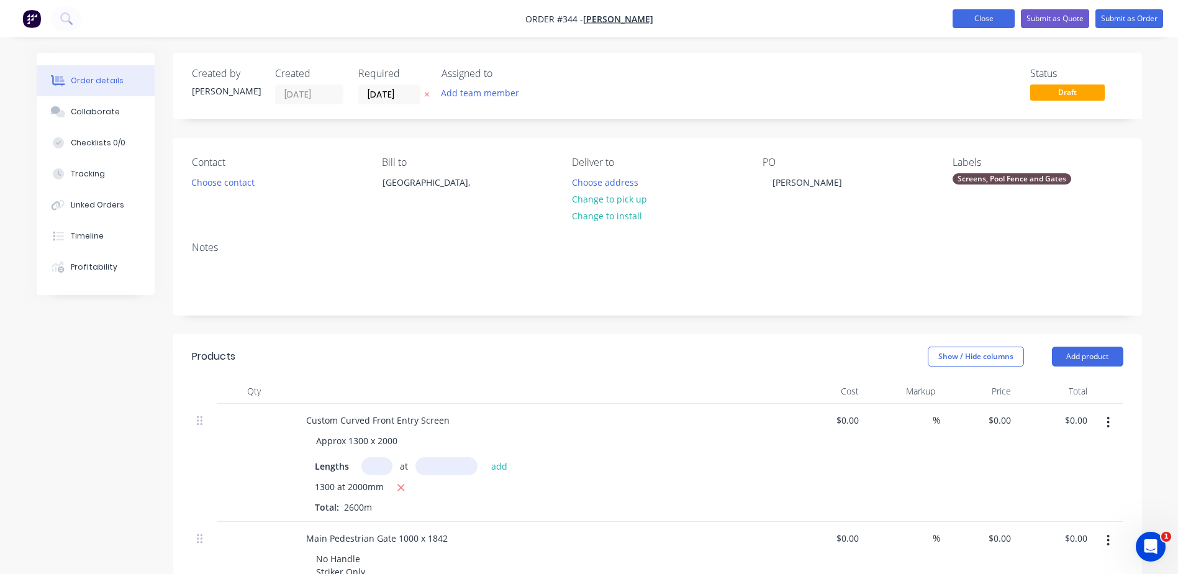
click at [1003, 17] on button "Close" at bounding box center [984, 18] width 62 height 19
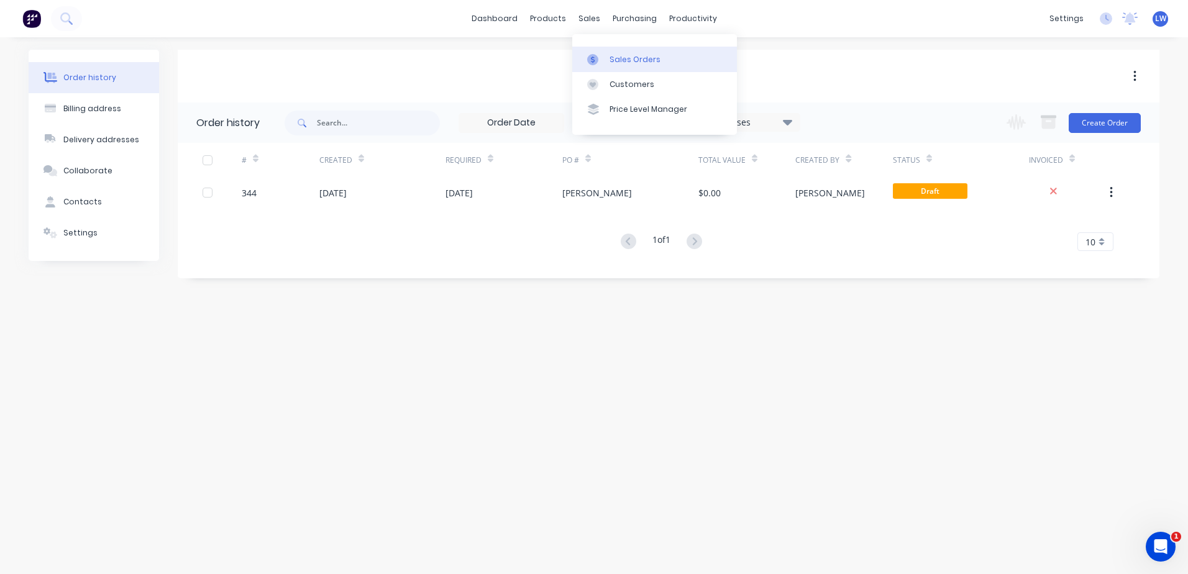
click at [616, 55] on div "Sales Orders" at bounding box center [634, 59] width 51 height 11
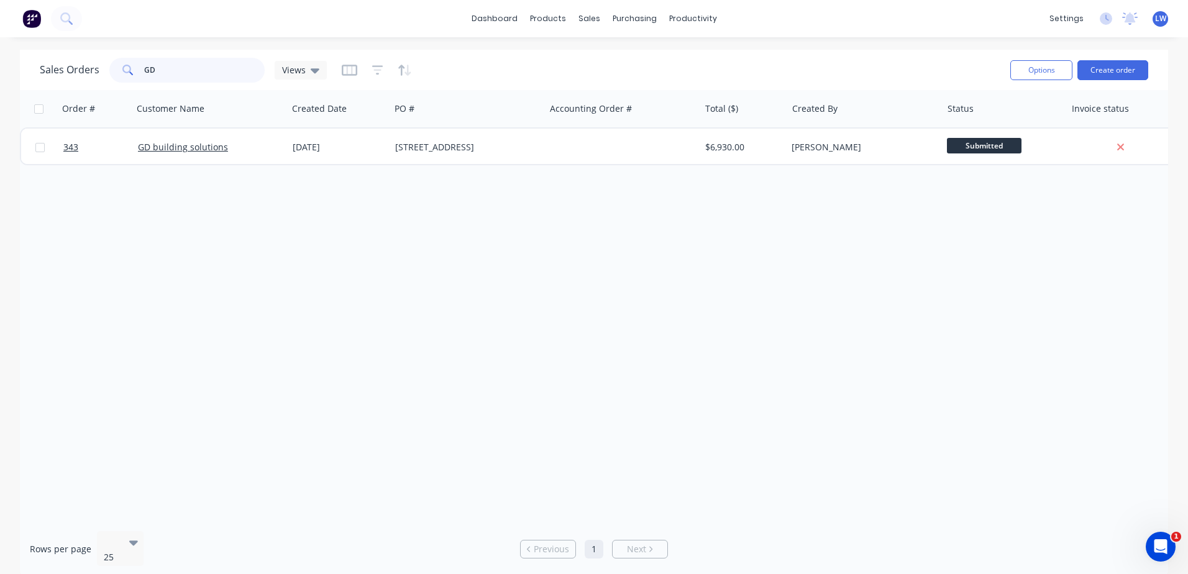
drag, startPoint x: 194, startPoint y: 72, endPoint x: 105, endPoint y: 64, distance: 89.2
click at [105, 64] on div "Sales Orders GD Views" at bounding box center [183, 70] width 287 height 25
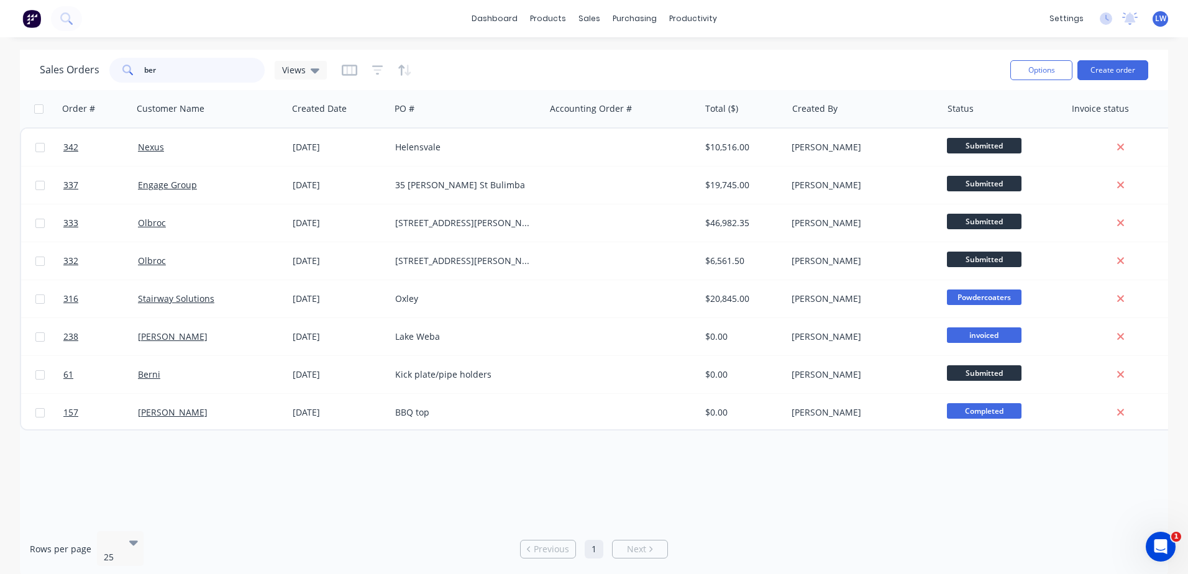
drag, startPoint x: 168, startPoint y: 68, endPoint x: 135, endPoint y: 68, distance: 33.5
click at [132, 68] on div "ber" at bounding box center [186, 70] width 155 height 25
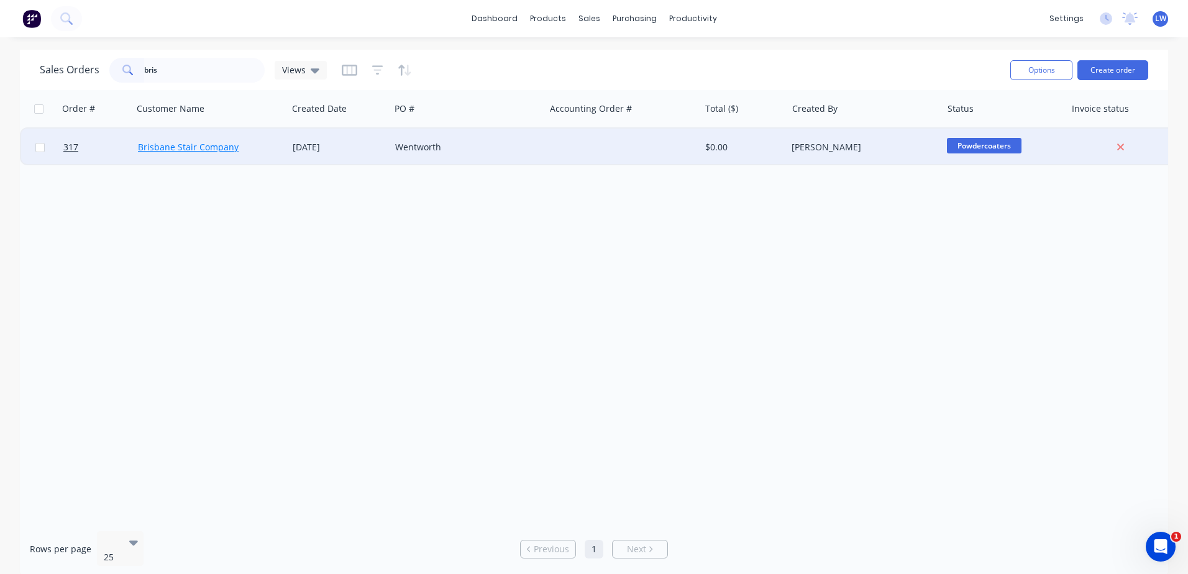
click at [175, 147] on link "Brisbane Stair Company" at bounding box center [188, 147] width 101 height 12
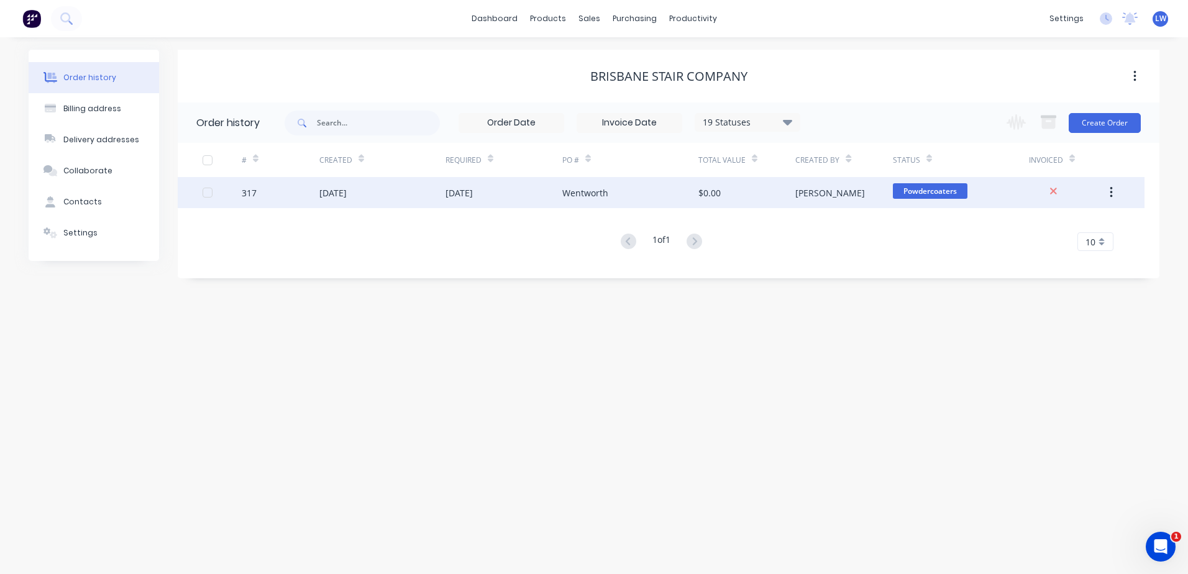
click at [458, 186] on div "14 Jul 2025" at bounding box center [458, 192] width 27 height 13
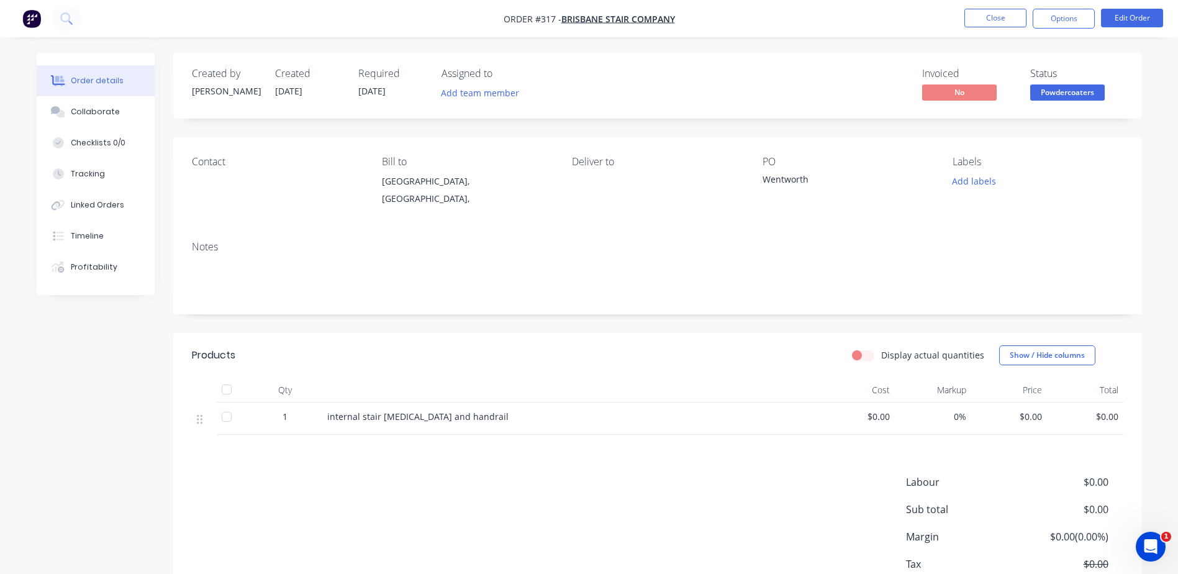
click at [394, 417] on span "internal stair bal and handrail" at bounding box center [417, 417] width 181 height 12
click at [1145, 16] on button "Edit Order" at bounding box center [1132, 18] width 62 height 19
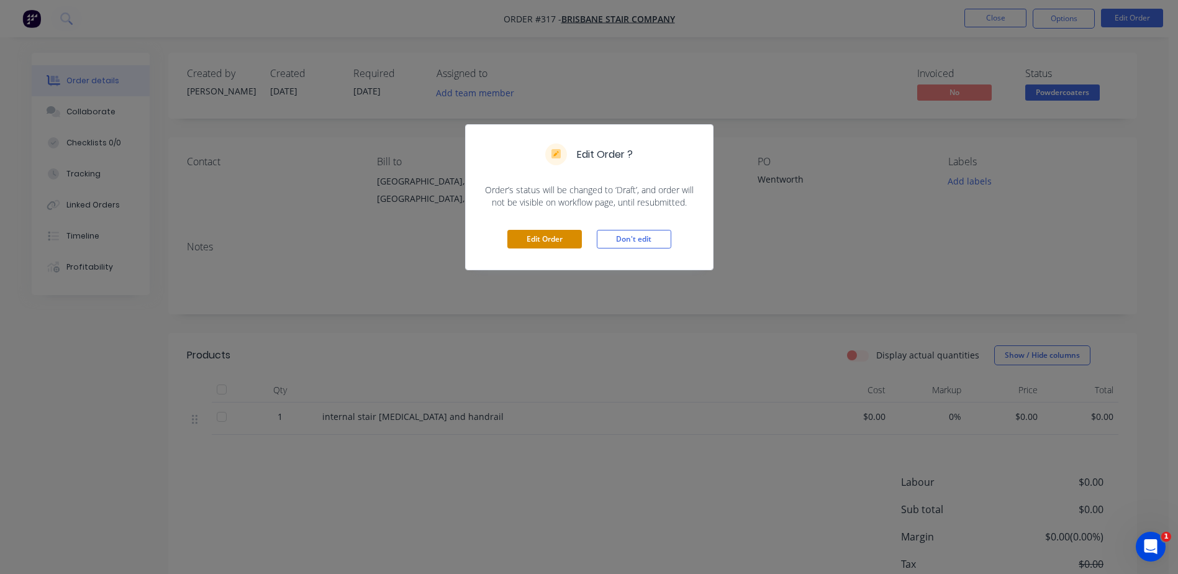
click at [550, 233] on button "Edit Order" at bounding box center [545, 239] width 75 height 19
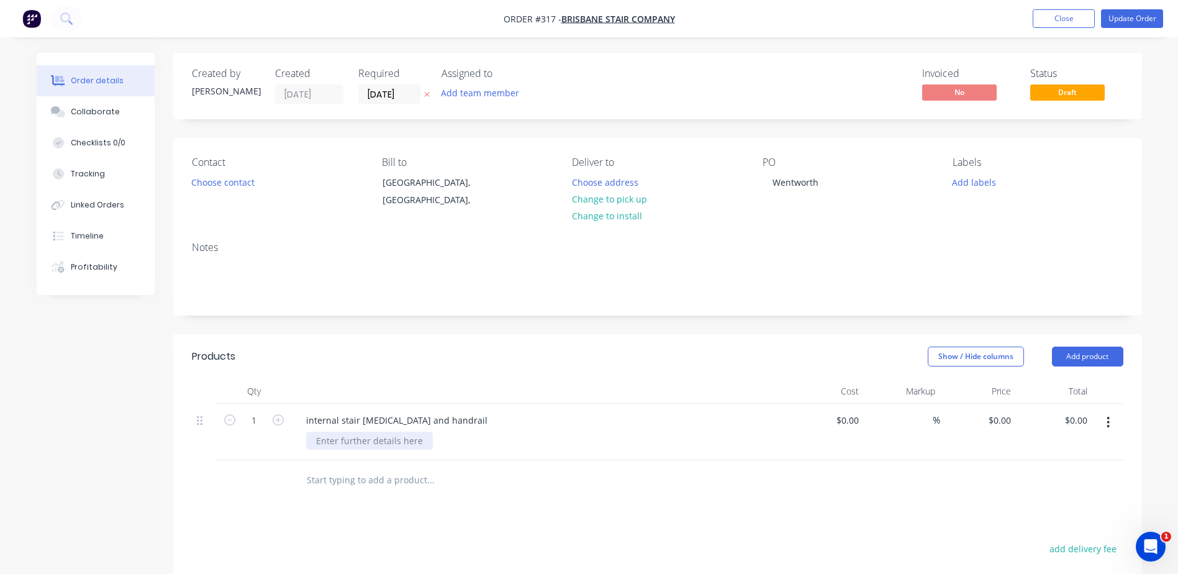
click at [375, 439] on div at bounding box center [369, 441] width 127 height 18
click at [306, 419] on div "internal stair bal and handrail" at bounding box center [396, 420] width 201 height 18
click at [309, 419] on div "internal stair bal and handrail" at bounding box center [396, 420] width 201 height 18
click at [344, 419] on div "Internal stair bal and handrail" at bounding box center [396, 420] width 201 height 18
click at [430, 421] on div "Internal Stair Balustrade and handrail" at bounding box center [385, 420] width 179 height 18
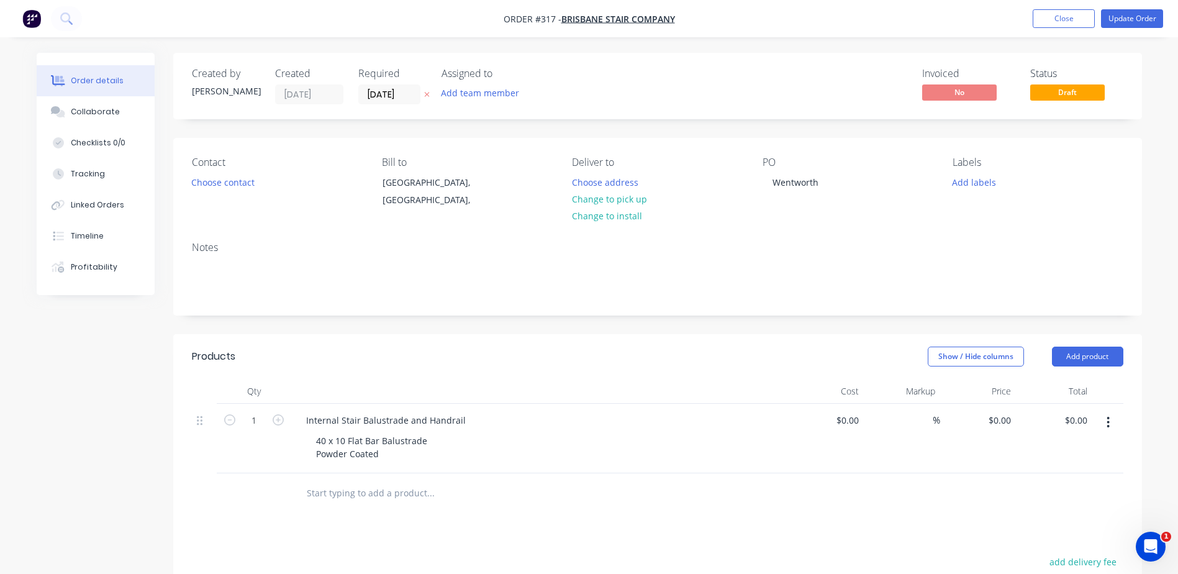
click at [342, 463] on div "Internal Stair Balustrade and Handrail 40 x 10 Flat Bar Balustrade Powder Coated" at bounding box center [539, 439] width 497 height 70
click at [377, 458] on div "40 x 10 Flat Bar Balustrade Powder Coated" at bounding box center [371, 447] width 131 height 31
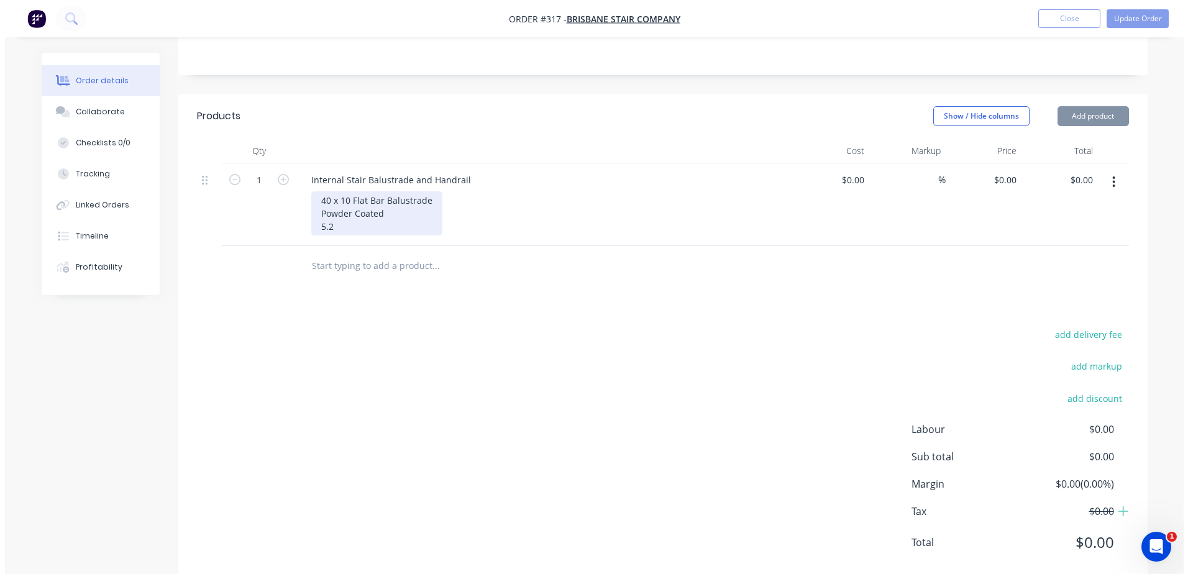
scroll to position [270, 0]
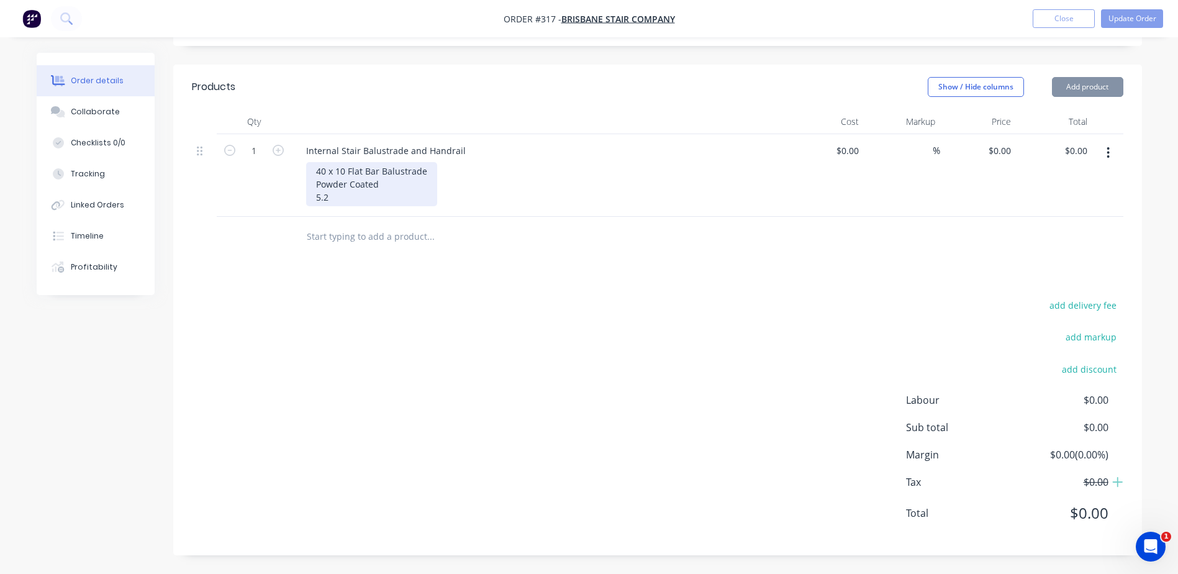
click at [334, 194] on div "40 x 10 Flat Bar Balustrade Powder Coated 5.2" at bounding box center [371, 184] width 131 height 44
click at [334, 198] on div "40 x 10 Flat Bar Balustrade Powder Coated 5.2" at bounding box center [371, 184] width 131 height 44
click at [328, 198] on div "40 x 10 Flat Bar Balustrade Powder Coated 5.2" at bounding box center [371, 184] width 131 height 44
click at [326, 200] on div "40 x 10 Flat Bar Balustrade Powder Coated 5.2" at bounding box center [371, 184] width 131 height 44
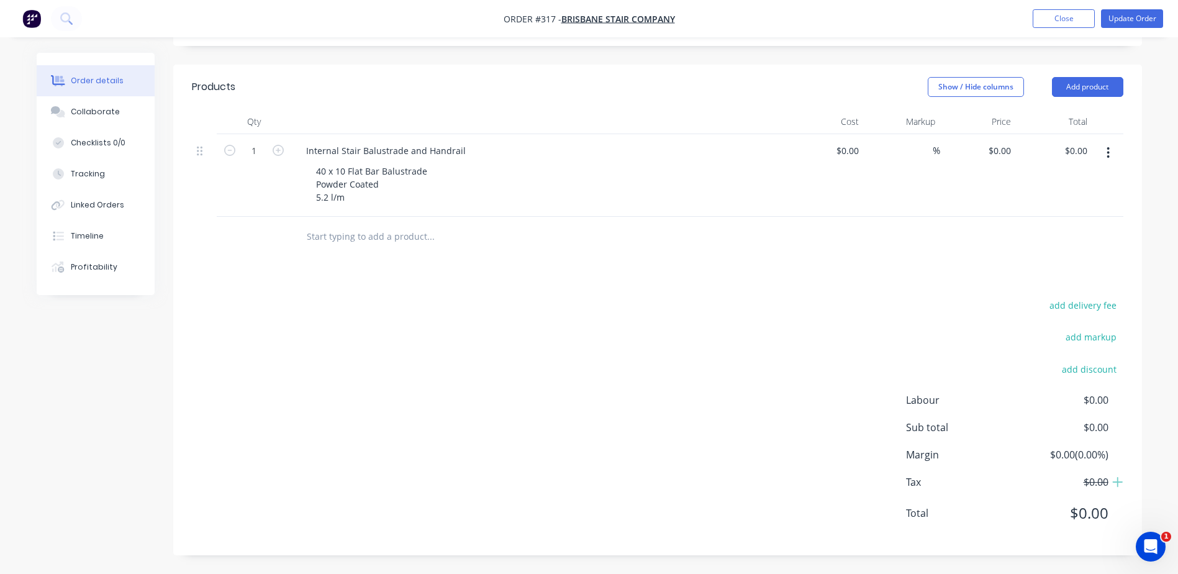
click at [398, 234] on input "text" at bounding box center [430, 236] width 248 height 25
click at [1093, 86] on button "Add product" at bounding box center [1087, 87] width 71 height 20
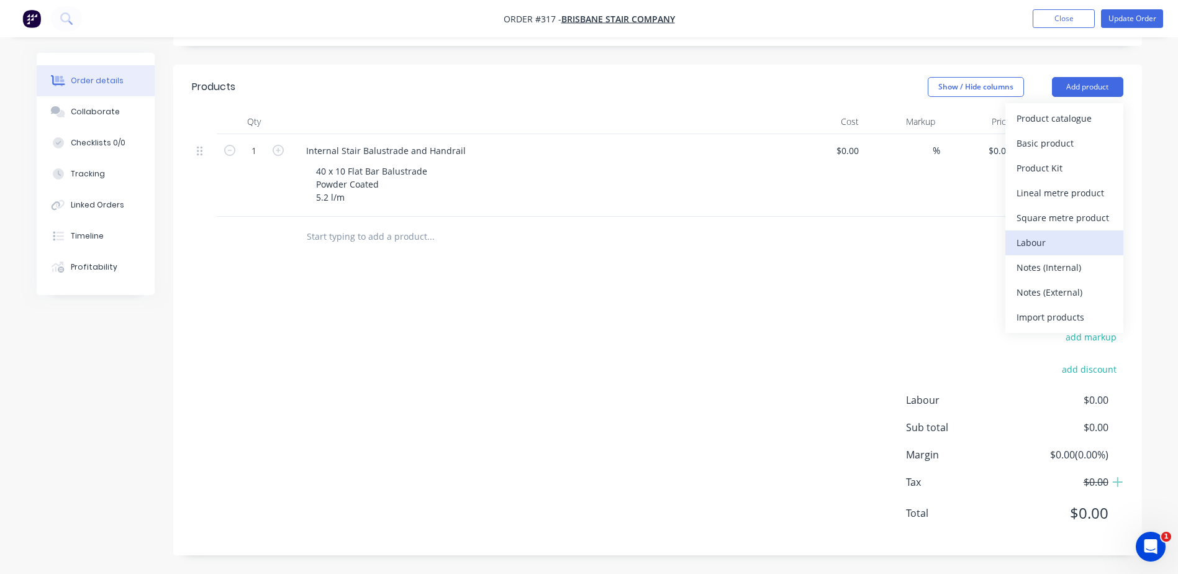
click at [1047, 238] on div "Labour" at bounding box center [1065, 243] width 96 height 18
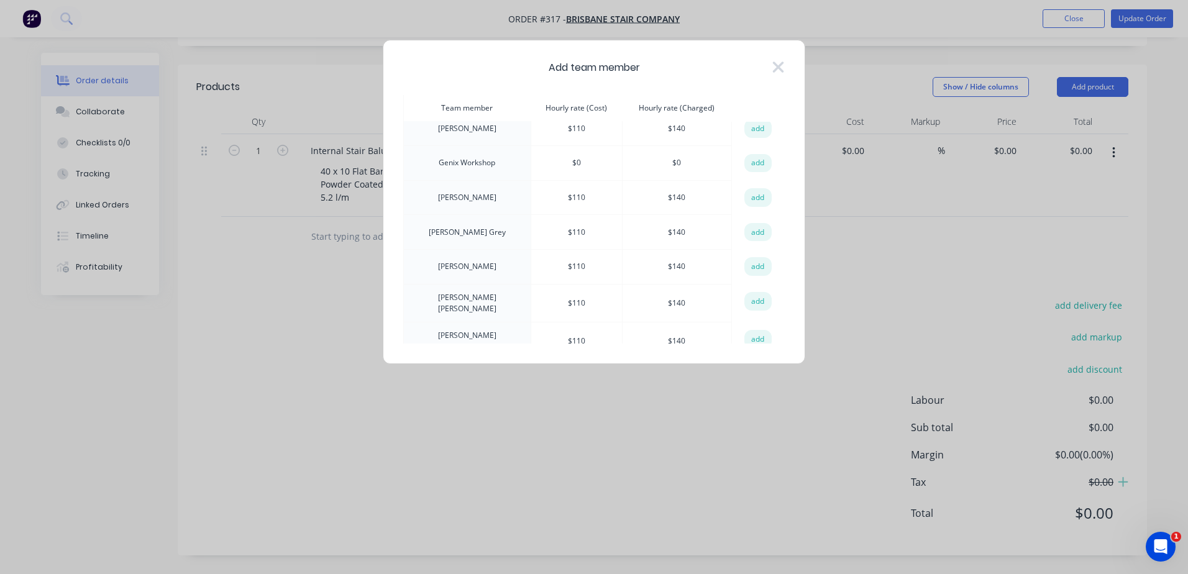
scroll to position [89, 0]
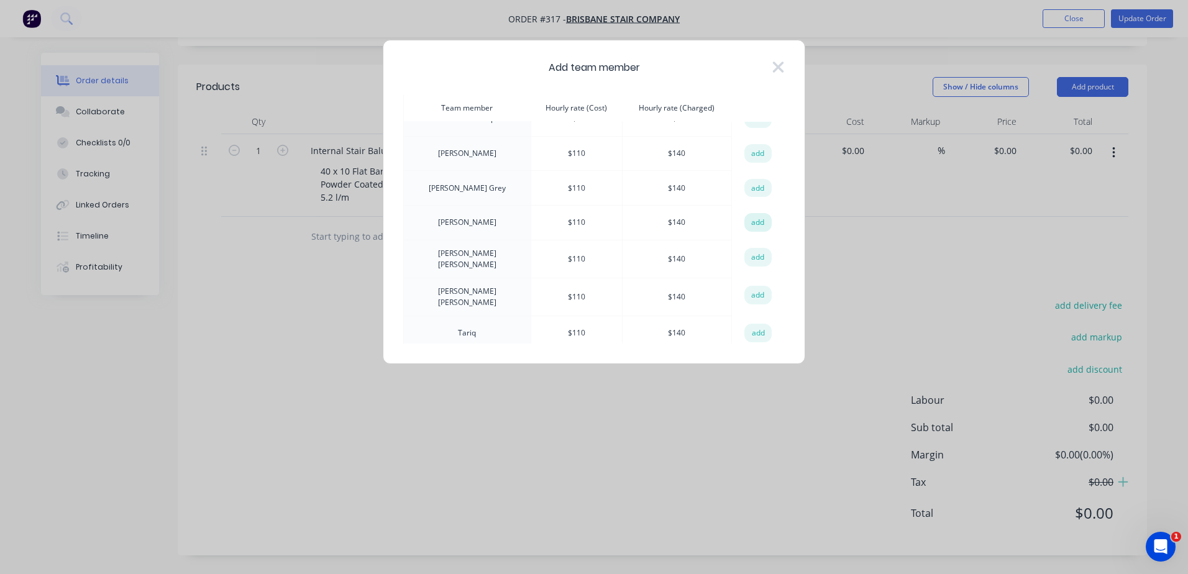
click at [757, 222] on button "add" at bounding box center [757, 222] width 27 height 19
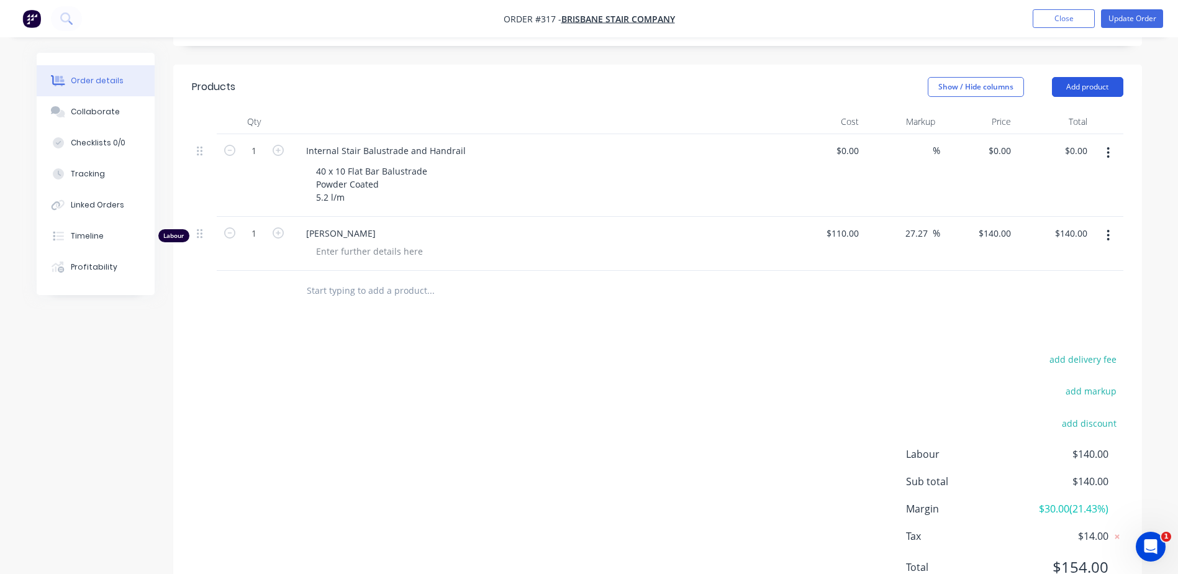
click at [1081, 84] on button "Add product" at bounding box center [1087, 87] width 71 height 20
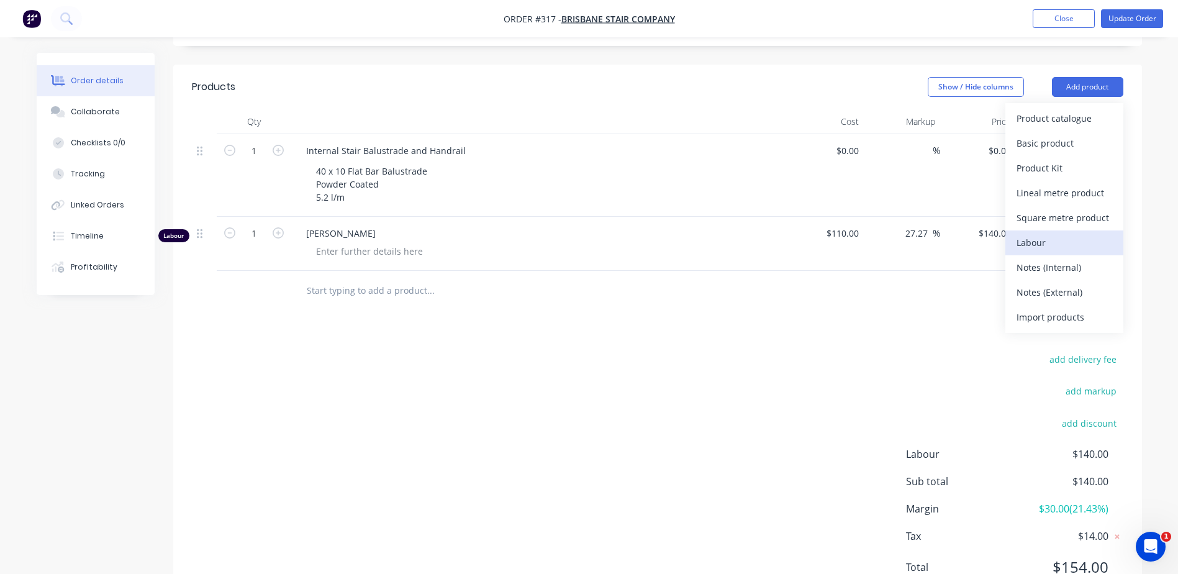
click at [1036, 243] on div "Labour" at bounding box center [1065, 243] width 96 height 18
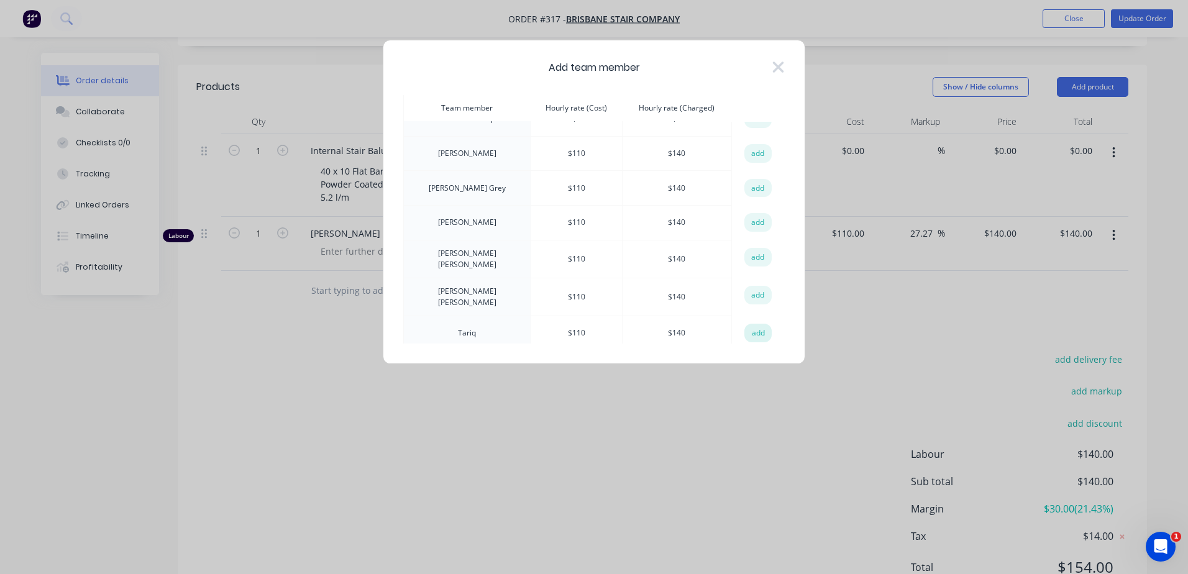
click at [754, 330] on button "add" at bounding box center [757, 333] width 27 height 19
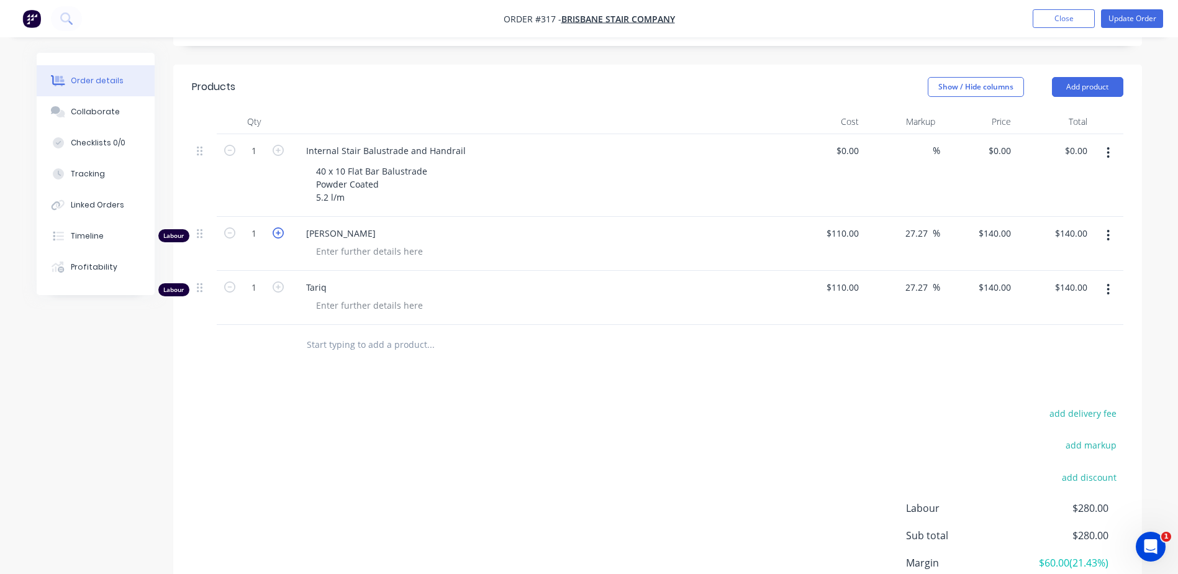
click at [276, 230] on icon "button" at bounding box center [278, 232] width 11 height 11
click at [262, 288] on input "1" at bounding box center [254, 287] width 32 height 19
click at [266, 389] on div "Products Show / Hide columns Add product Qty Cost Markup Price Total 1 Internal…" at bounding box center [657, 364] width 969 height 599
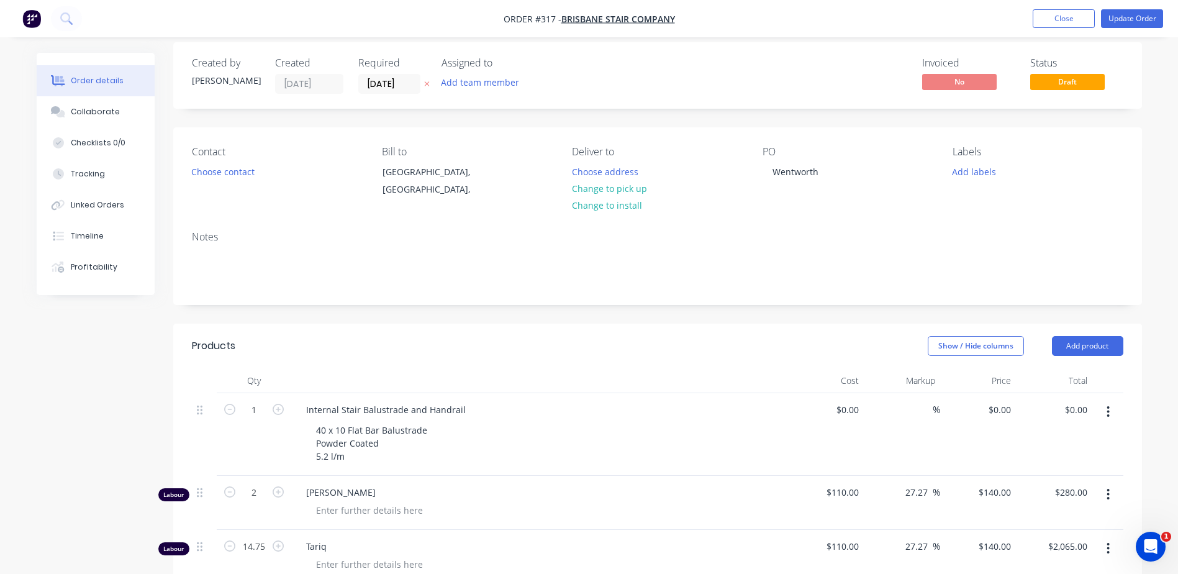
scroll to position [0, 0]
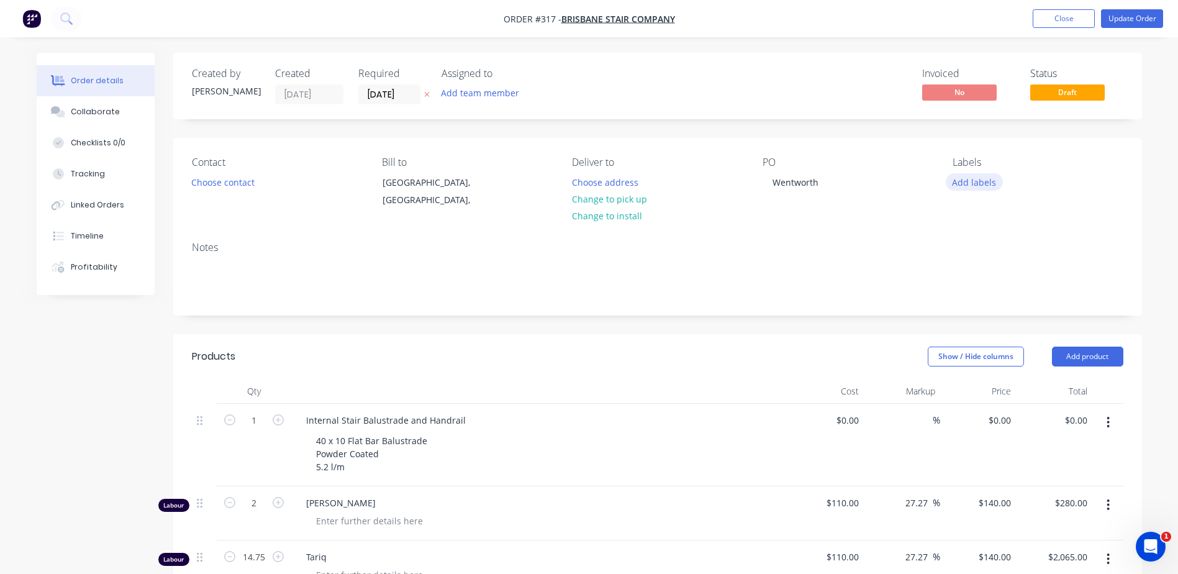
click at [985, 184] on button "Add labels" at bounding box center [974, 181] width 57 height 17
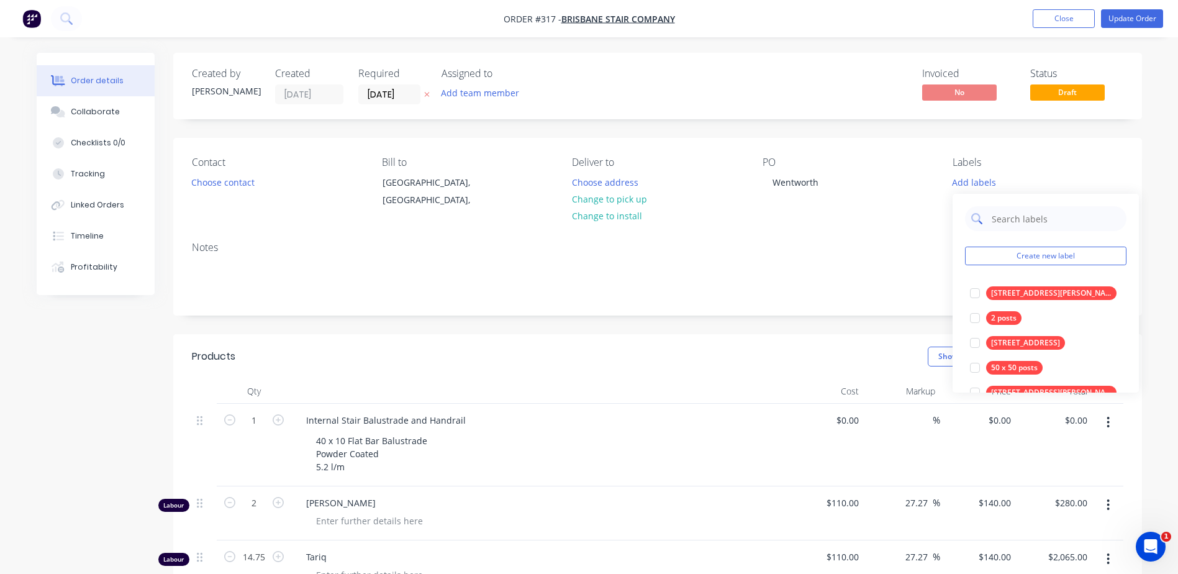
click at [1000, 218] on input "text" at bounding box center [1056, 218] width 130 height 25
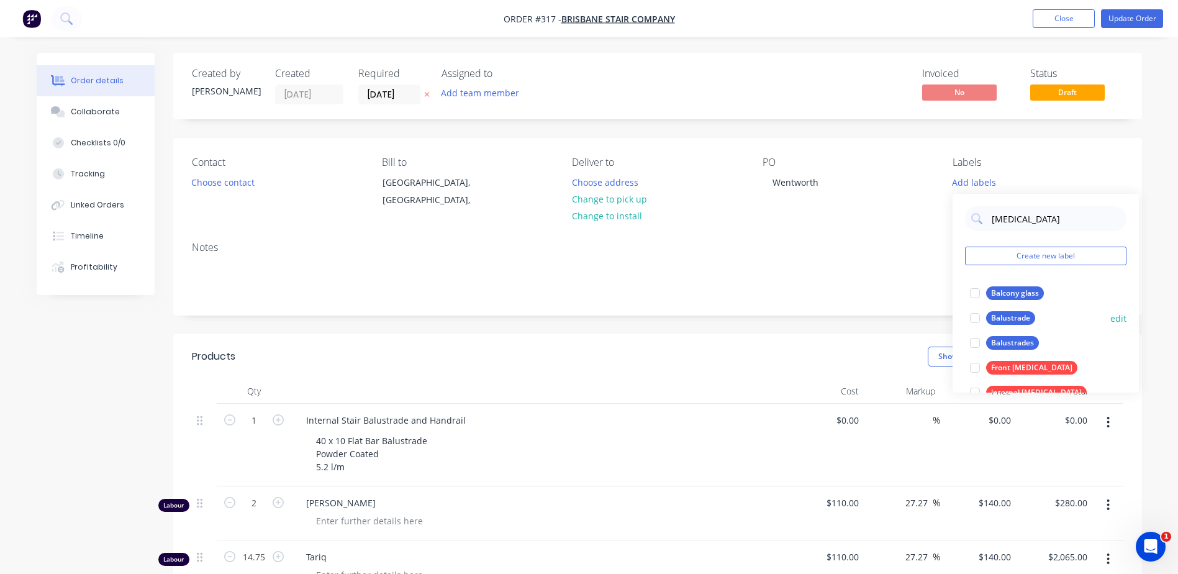
click at [1020, 320] on div "Balustrade" at bounding box center [1010, 318] width 49 height 14
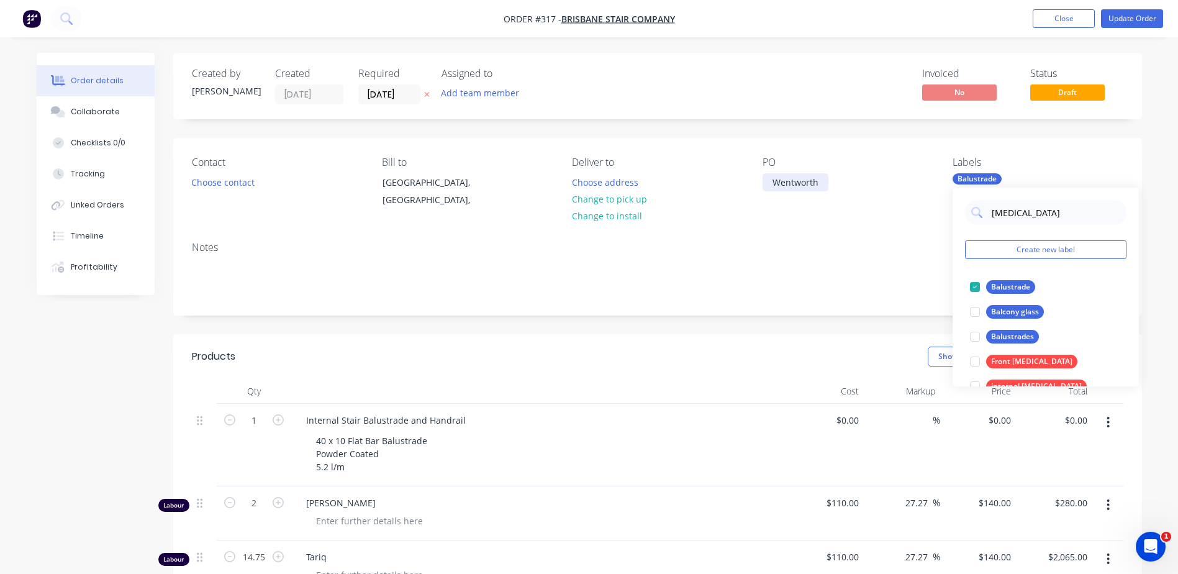
click at [767, 186] on div "Wentworth" at bounding box center [796, 182] width 66 height 18
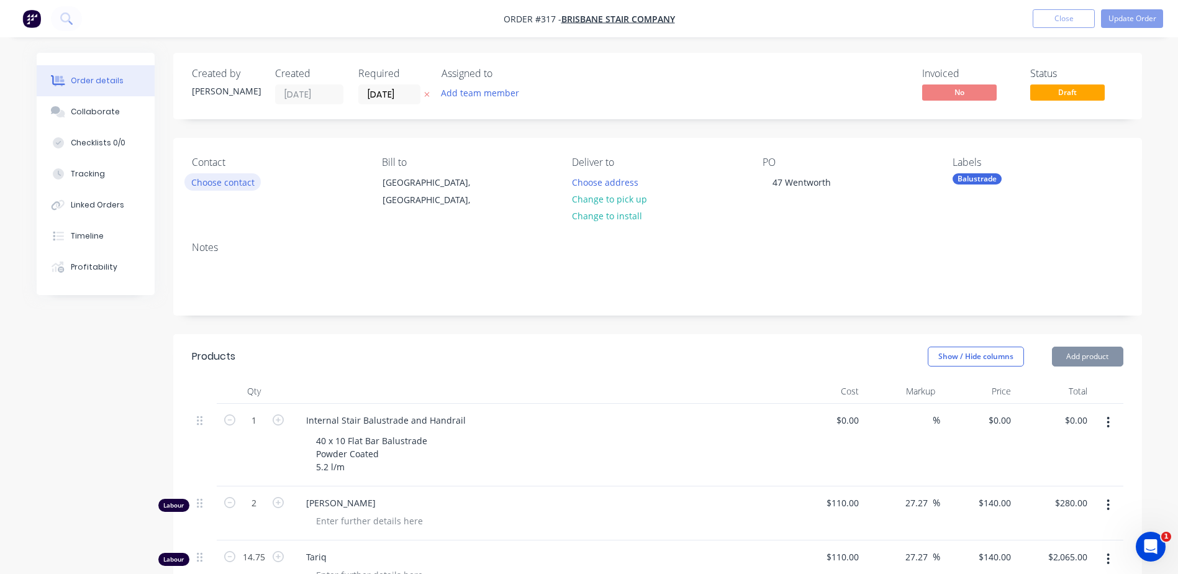
click at [229, 187] on button "Choose contact" at bounding box center [222, 181] width 76 height 17
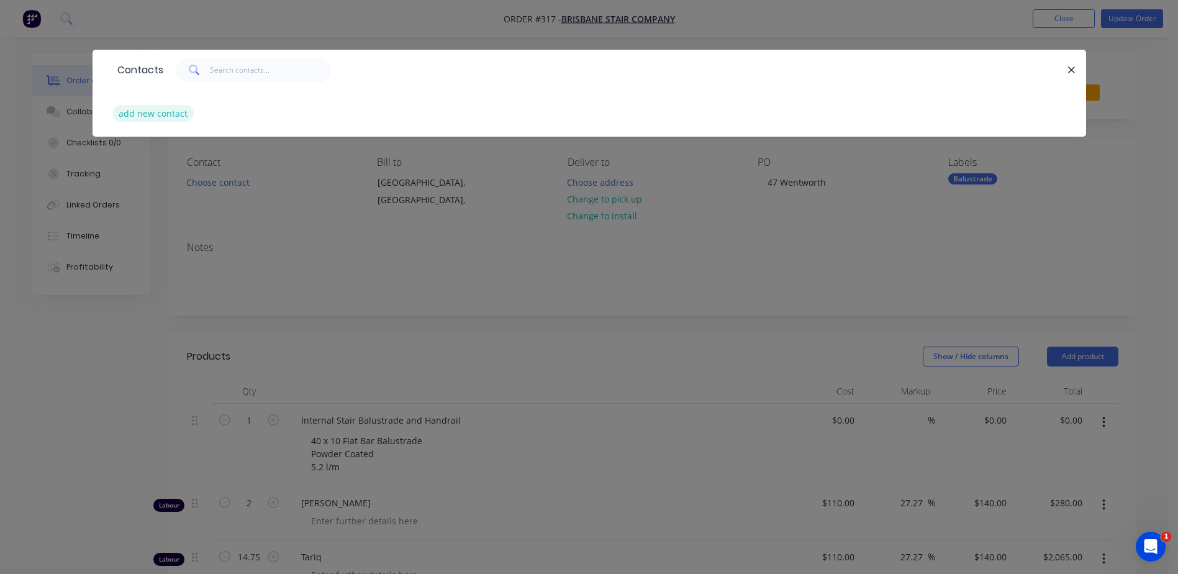
click at [170, 111] on button "add new contact" at bounding box center [153, 113] width 82 height 17
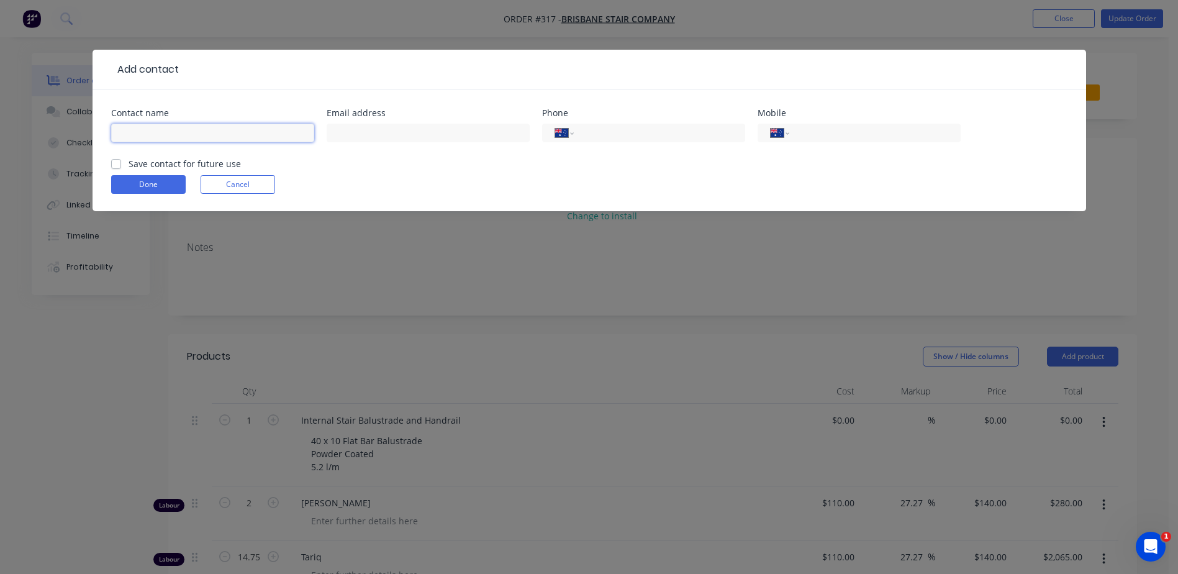
click at [150, 132] on input "text" at bounding box center [212, 133] width 203 height 19
click at [354, 131] on input "text" at bounding box center [428, 133] width 203 height 19
click at [637, 130] on input "tel" at bounding box center [657, 133] width 149 height 14
click at [821, 128] on input "tel" at bounding box center [872, 133] width 149 height 14
click at [802, 132] on input "458825" at bounding box center [872, 133] width 149 height 14
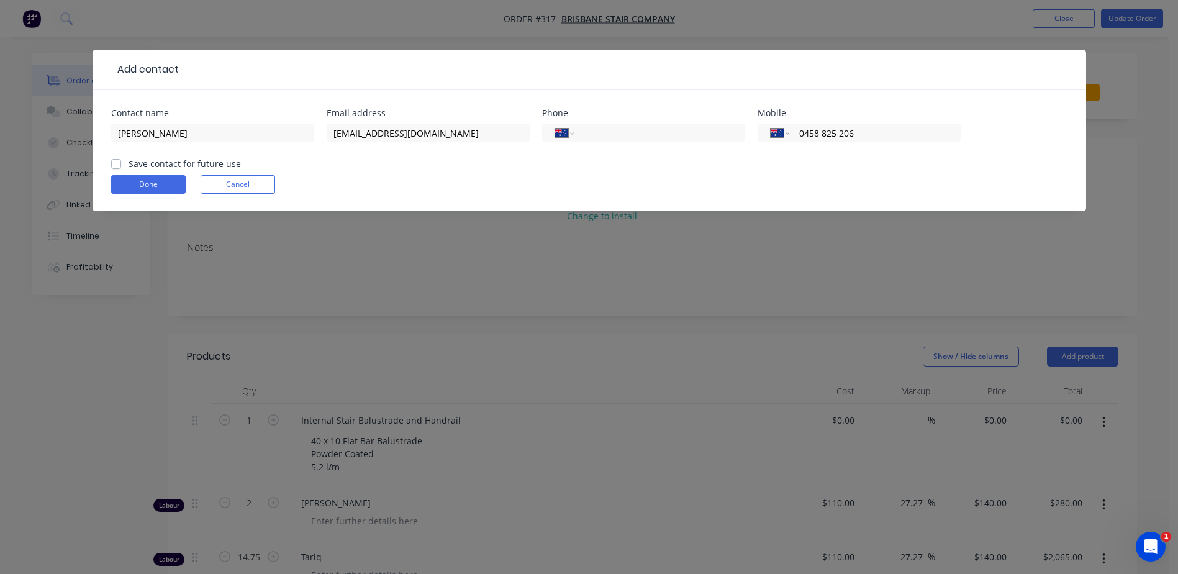
click at [129, 163] on label "Save contact for future use" at bounding box center [185, 163] width 112 height 13
click at [116, 163] on input "Save contact for future use" at bounding box center [116, 163] width 10 height 12
click at [119, 183] on button "Done" at bounding box center [148, 184] width 75 height 19
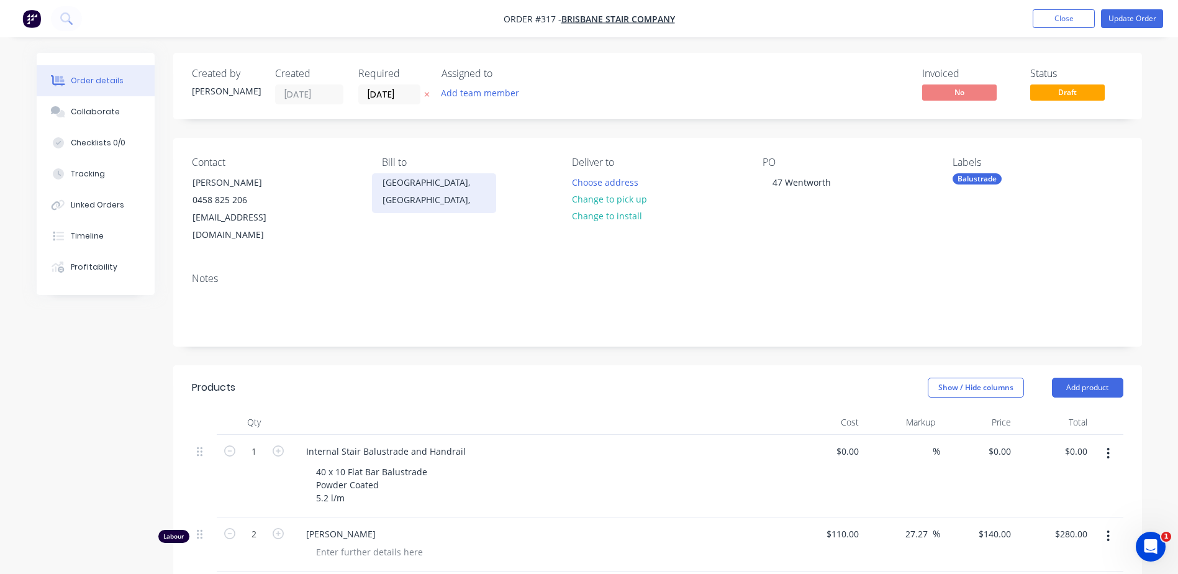
click at [421, 185] on div "Queensland, Australia," at bounding box center [434, 191] width 103 height 35
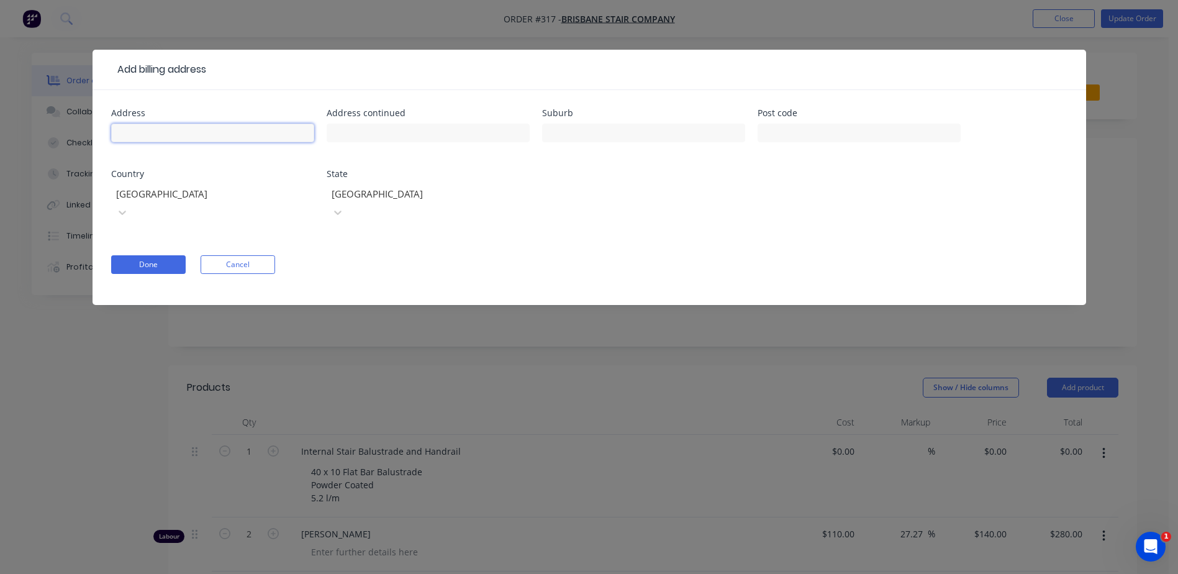
click at [195, 128] on input "text" at bounding box center [212, 133] width 203 height 19
click at [169, 132] on input "34 Conley st Clontarf" at bounding box center [212, 133] width 203 height 19
drag, startPoint x: 207, startPoint y: 130, endPoint x: 170, endPoint y: 130, distance: 36.7
click at [170, 130] on input "34 Conley st Clontarf" at bounding box center [212, 133] width 203 height 19
click at [560, 131] on input "text" at bounding box center [643, 133] width 203 height 19
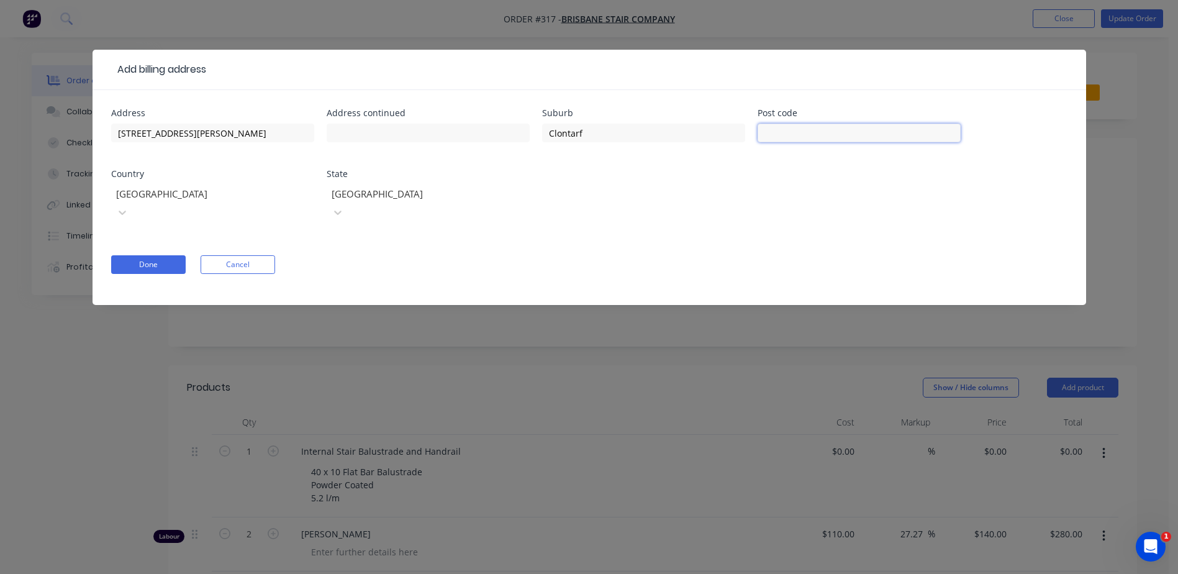
click at [799, 130] on input "text" at bounding box center [859, 133] width 203 height 19
click at [145, 255] on button "Done" at bounding box center [148, 264] width 75 height 19
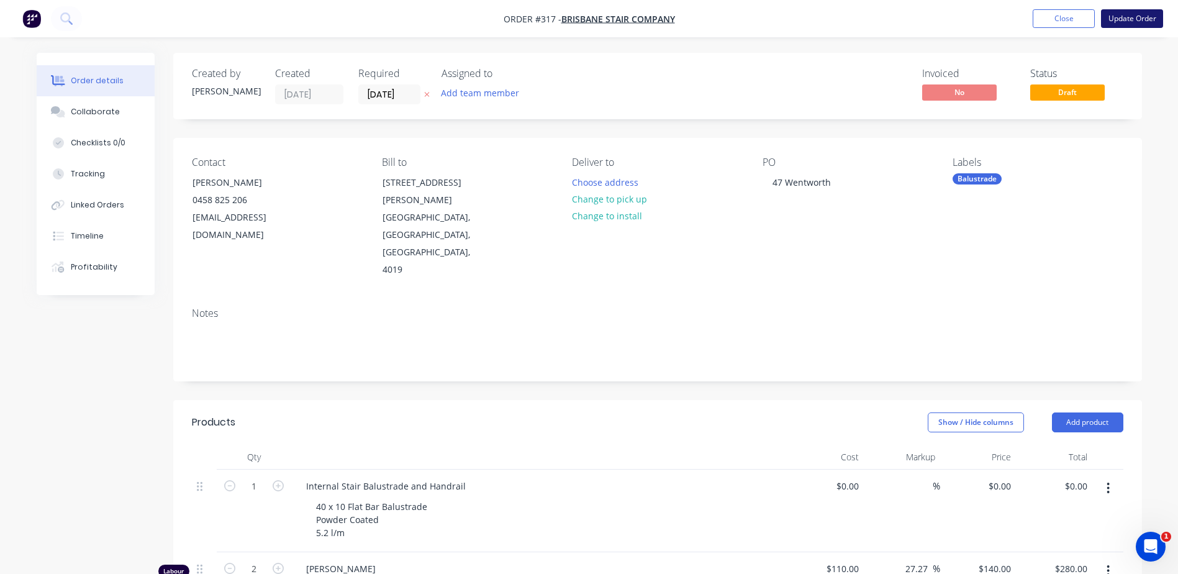
click at [1131, 22] on button "Update Order" at bounding box center [1132, 18] width 62 height 19
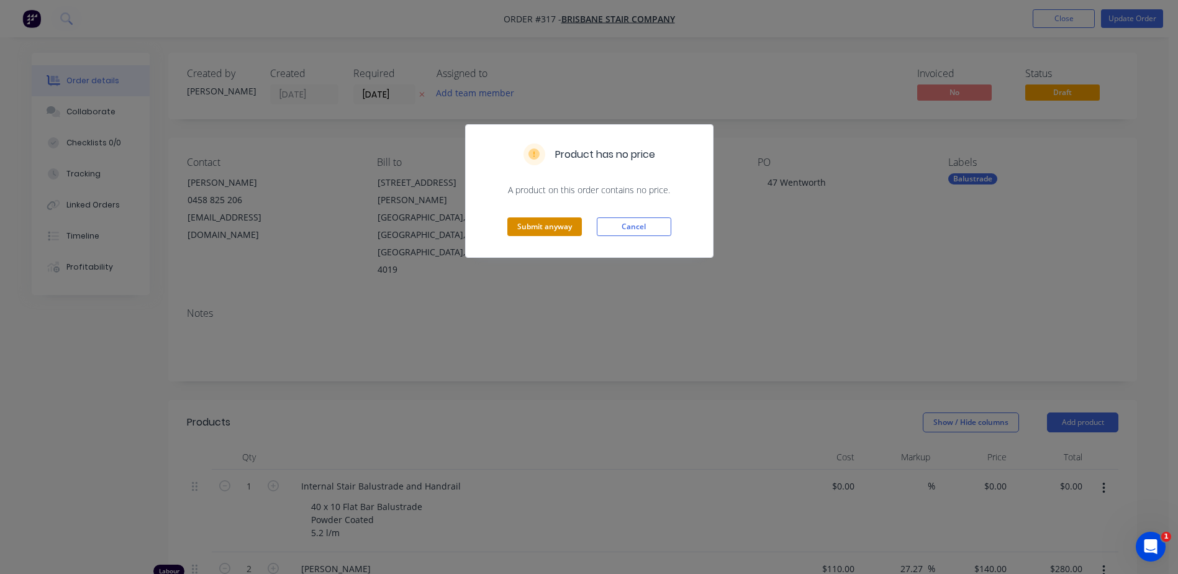
click at [553, 227] on button "Submit anyway" at bounding box center [545, 226] width 75 height 19
